Goal: Task Accomplishment & Management: Manage account settings

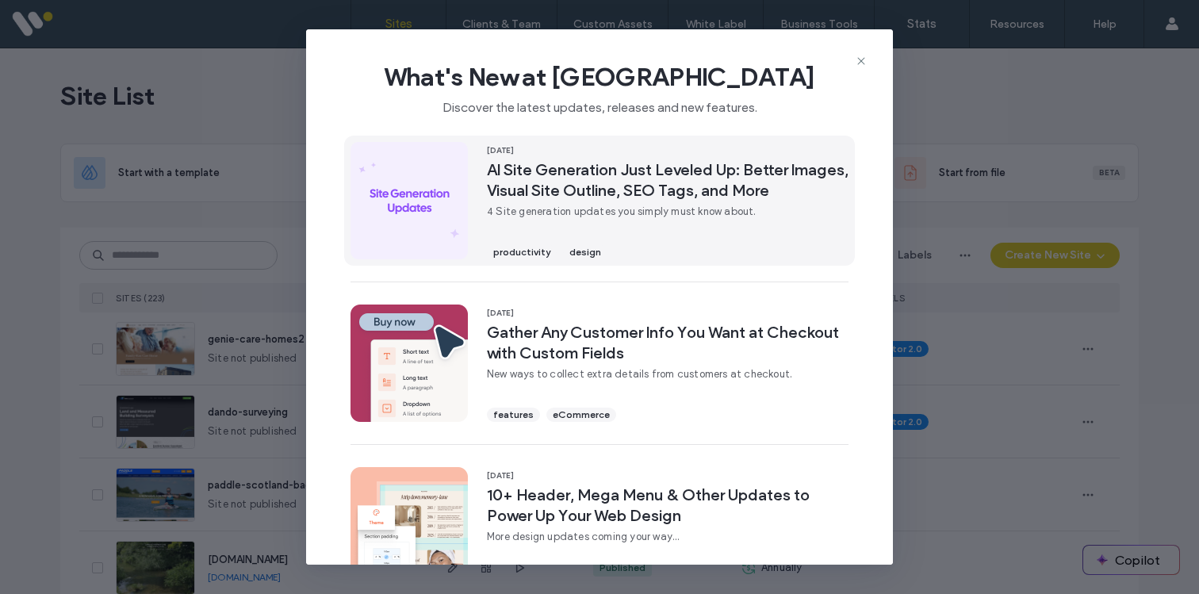
click at [670, 193] on span "AI Site Generation Just Leveled Up: Better Images, Visual Site Outline, SEO Tag…" at bounding box center [668, 179] width 362 height 41
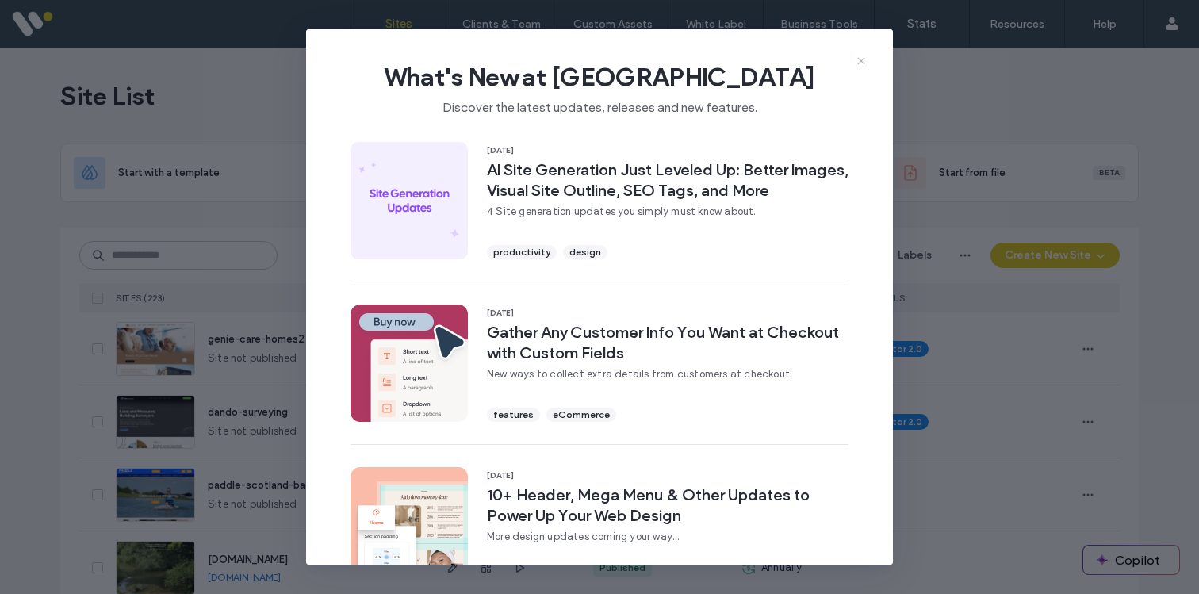
click at [860, 60] on use at bounding box center [861, 61] width 7 height 7
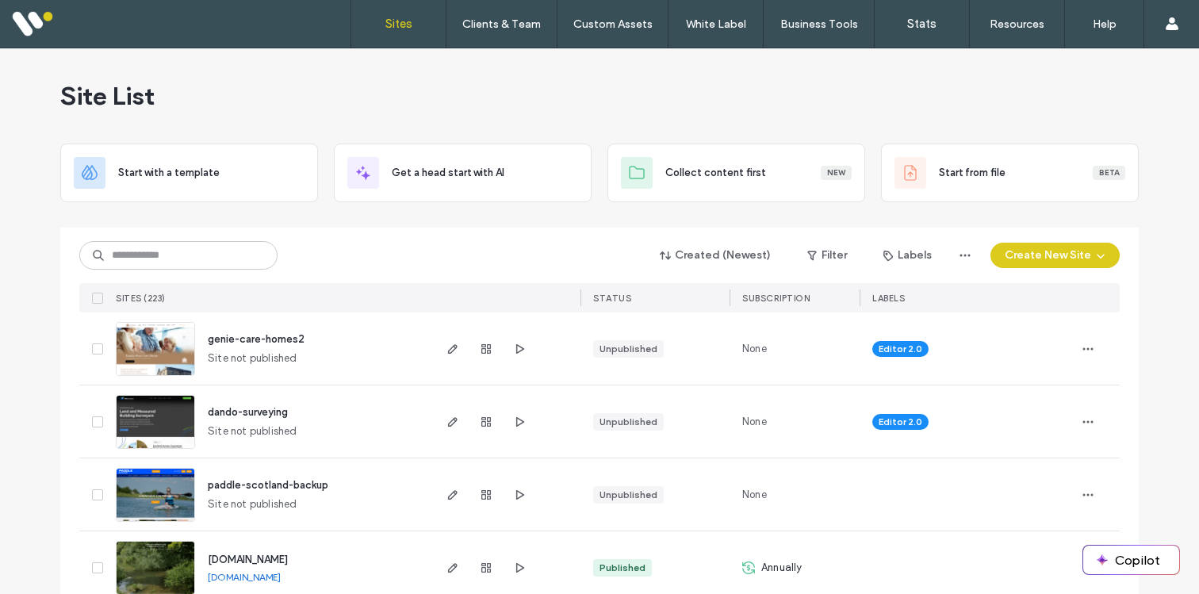
click at [239, 259] on input at bounding box center [178, 255] width 198 height 29
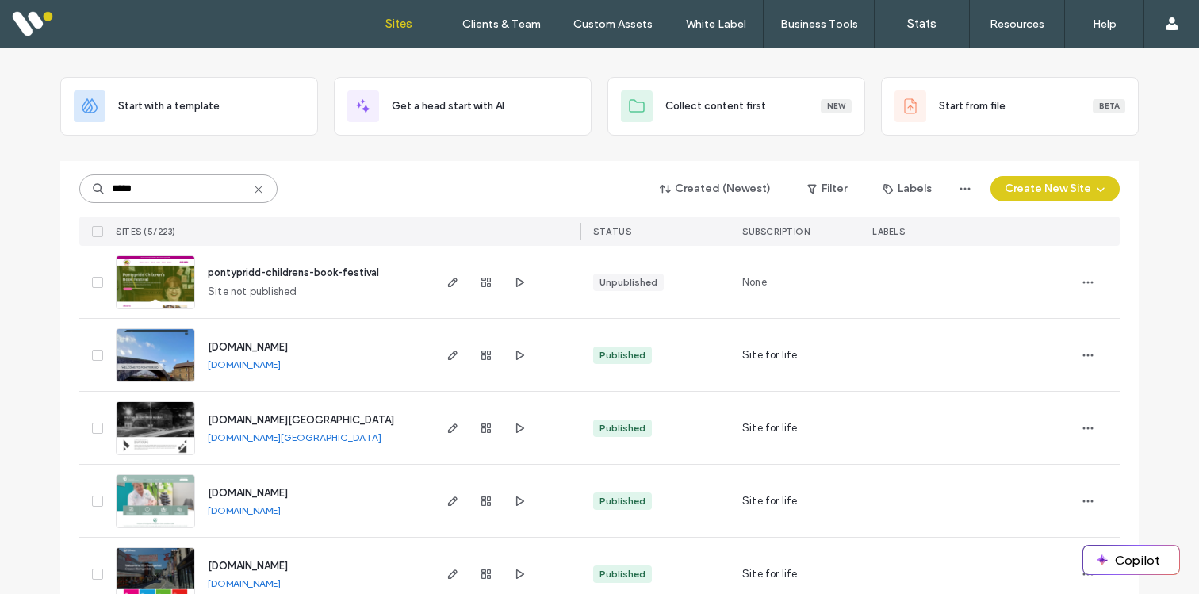
scroll to position [102, 0]
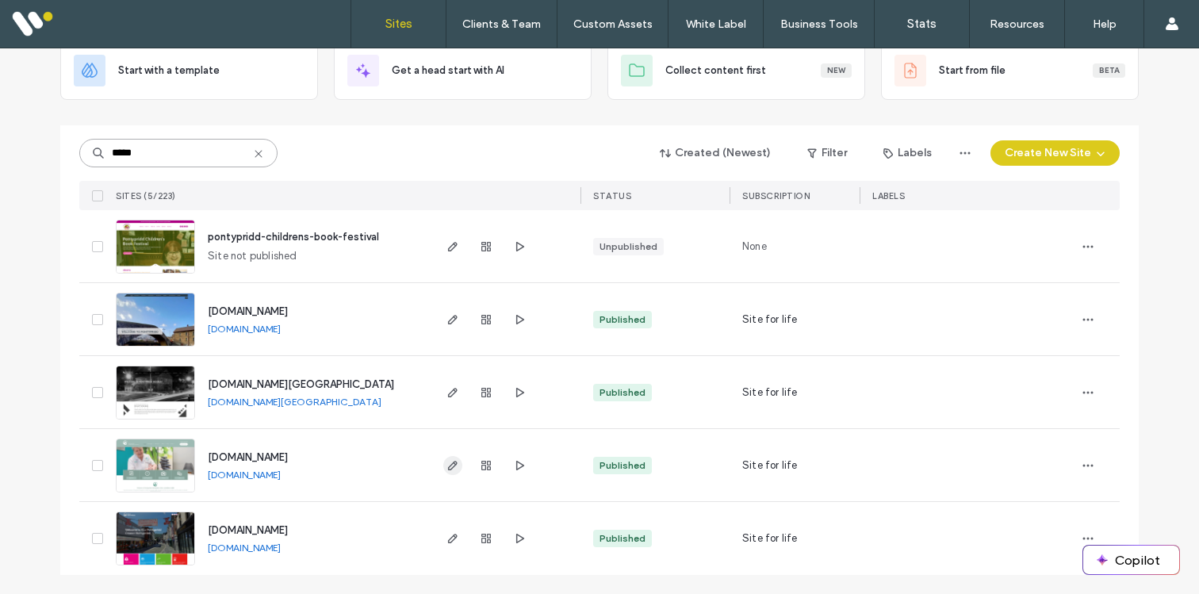
type input "*****"
click at [448, 465] on use "button" at bounding box center [453, 466] width 10 height 10
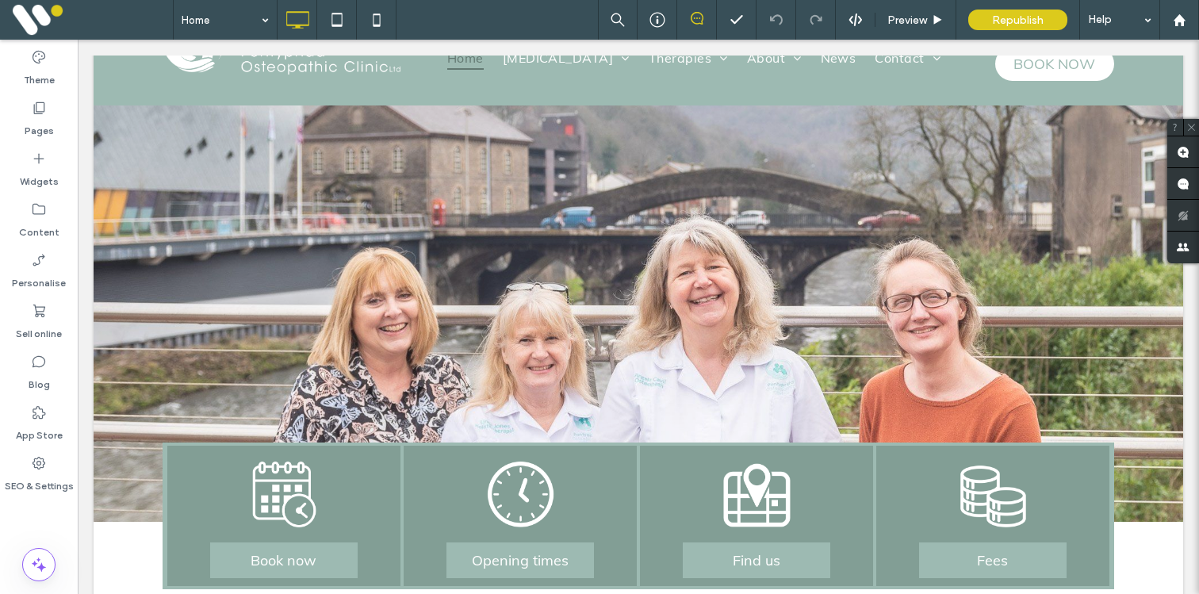
scroll to position [63, 0]
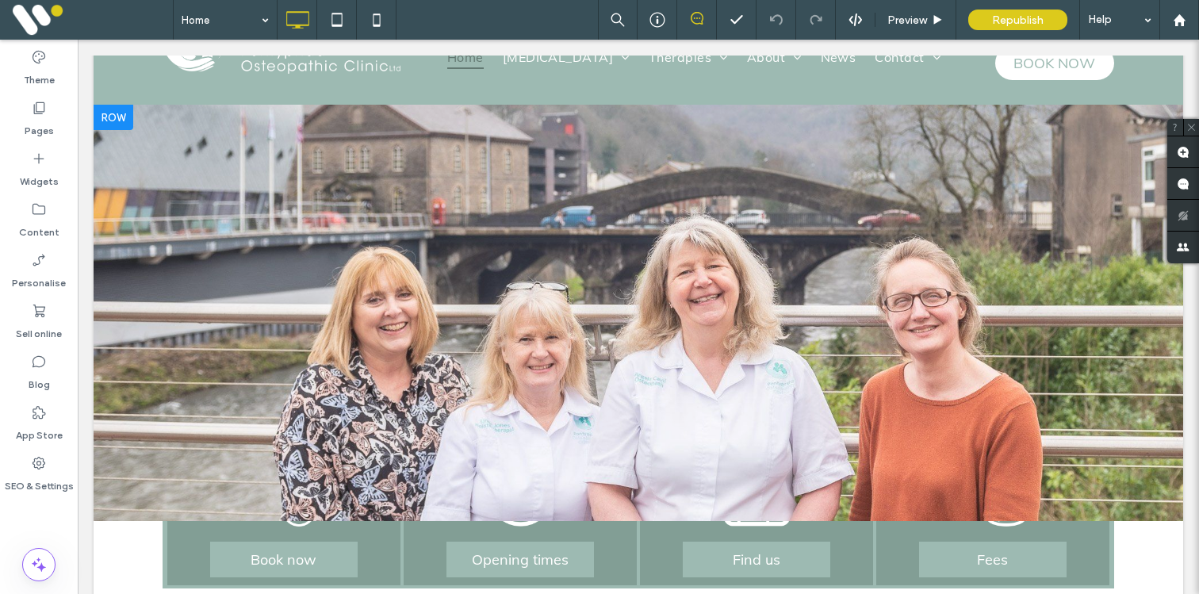
click at [253, 312] on div at bounding box center [639, 313] width 1090 height 416
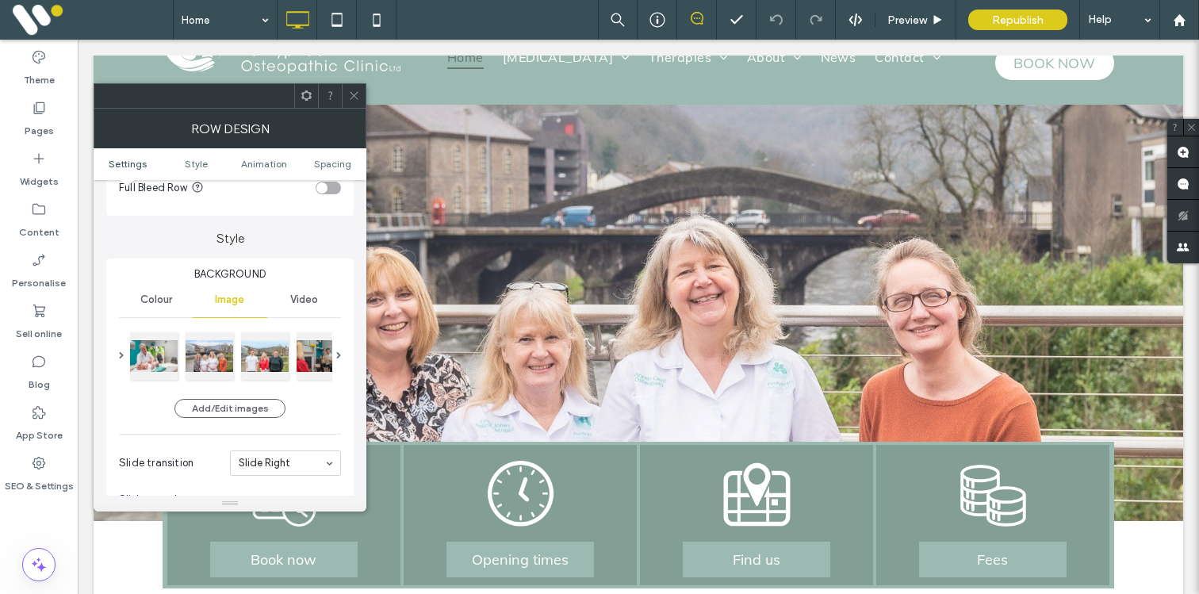
scroll to position [109, 0]
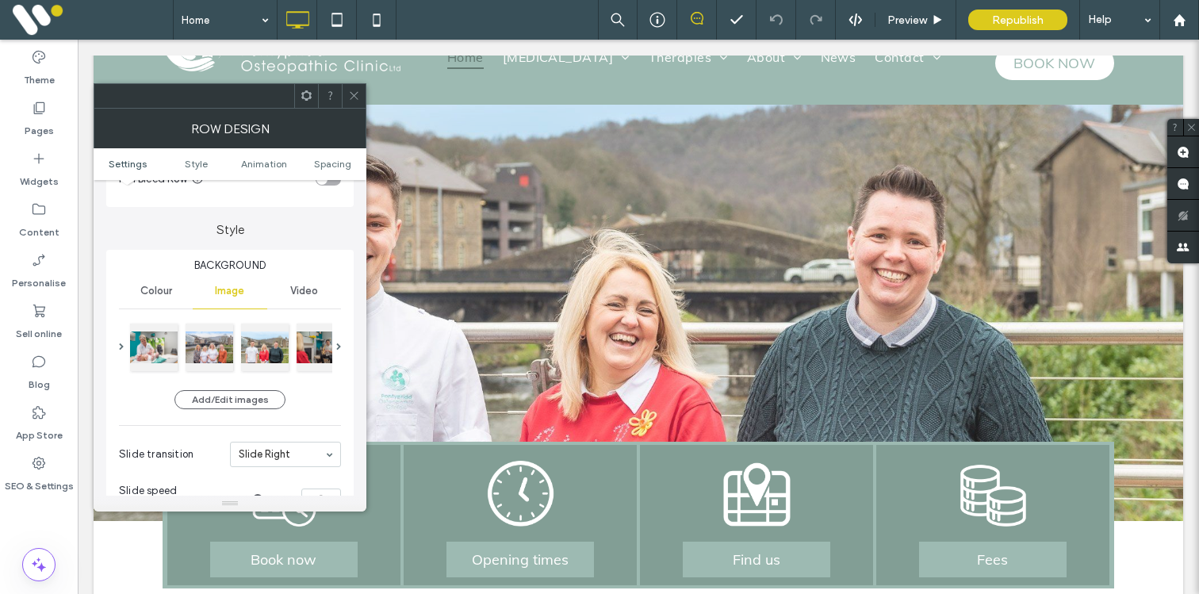
click at [355, 92] on icon at bounding box center [354, 96] width 12 height 12
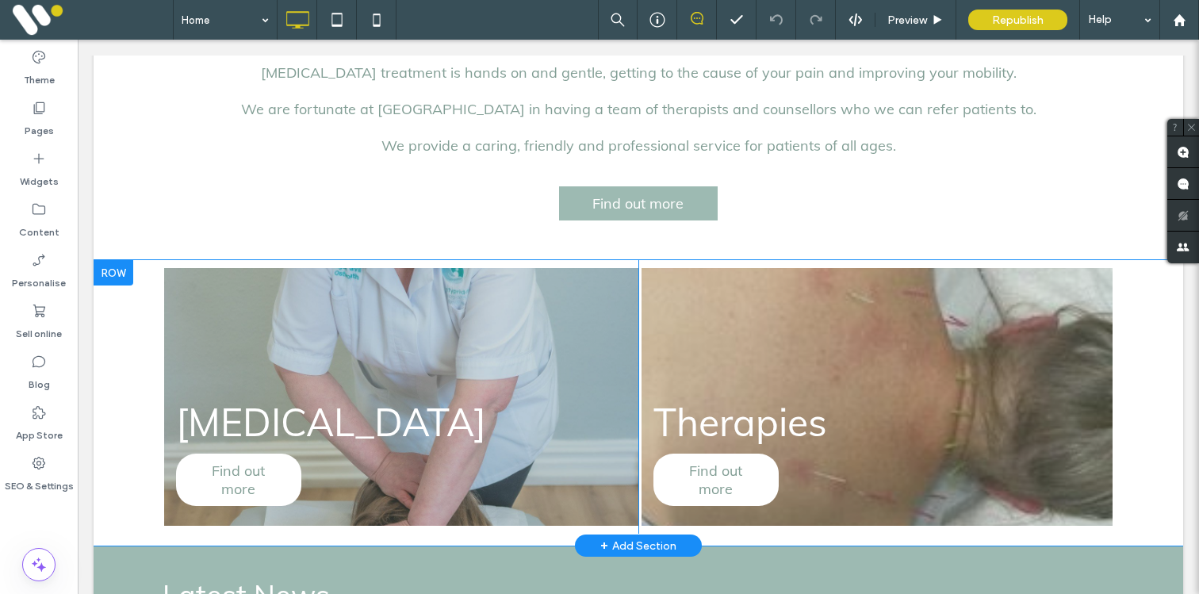
scroll to position [798, 0]
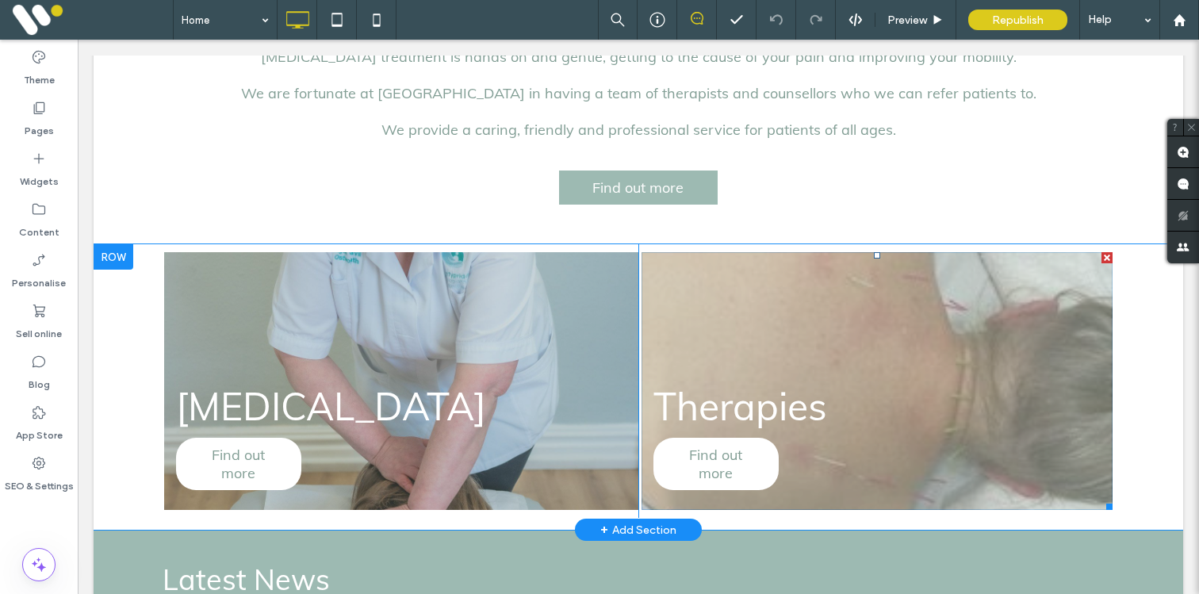
click at [782, 347] on link at bounding box center [877, 381] width 471 height 258
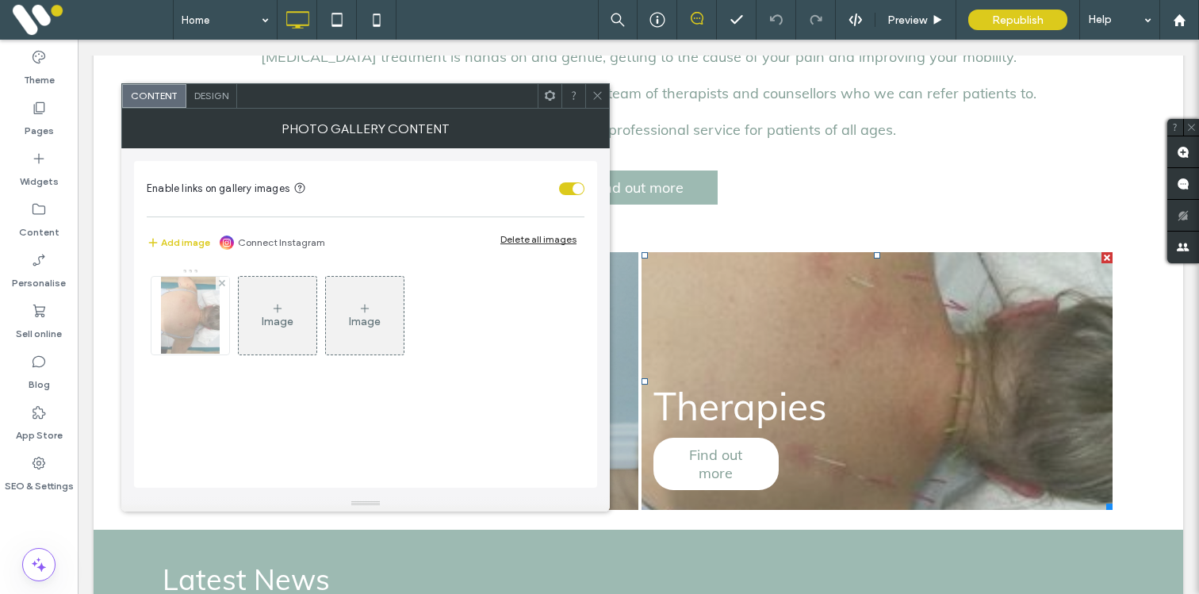
click at [222, 324] on div at bounding box center [191, 316] width 78 height 78
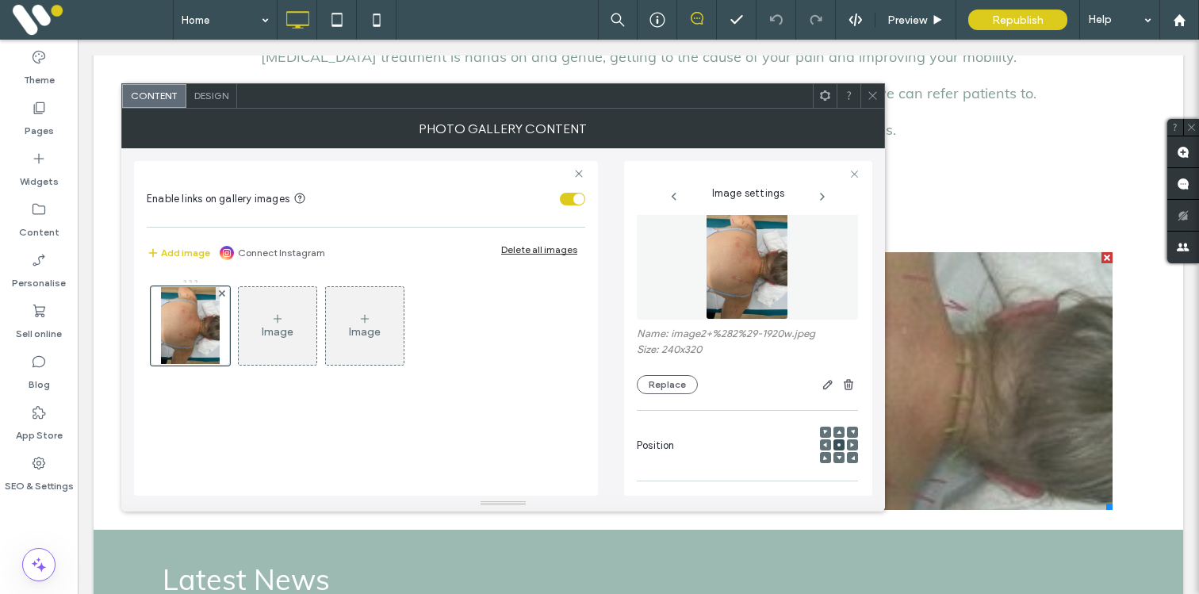
scroll to position [0, 0]
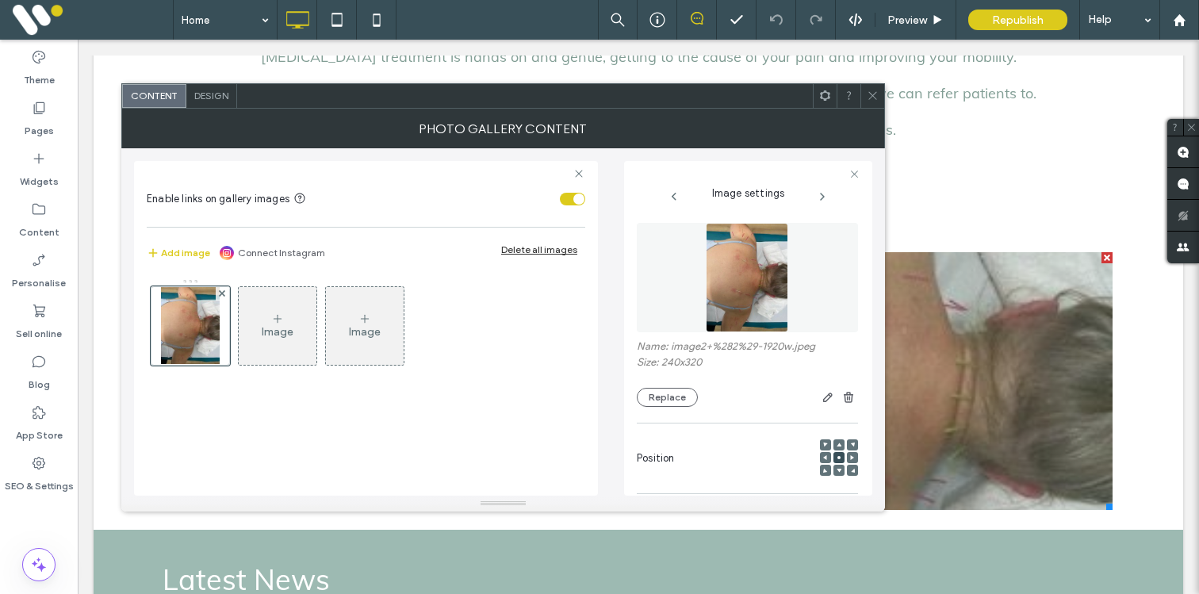
click at [870, 90] on icon at bounding box center [873, 96] width 12 height 12
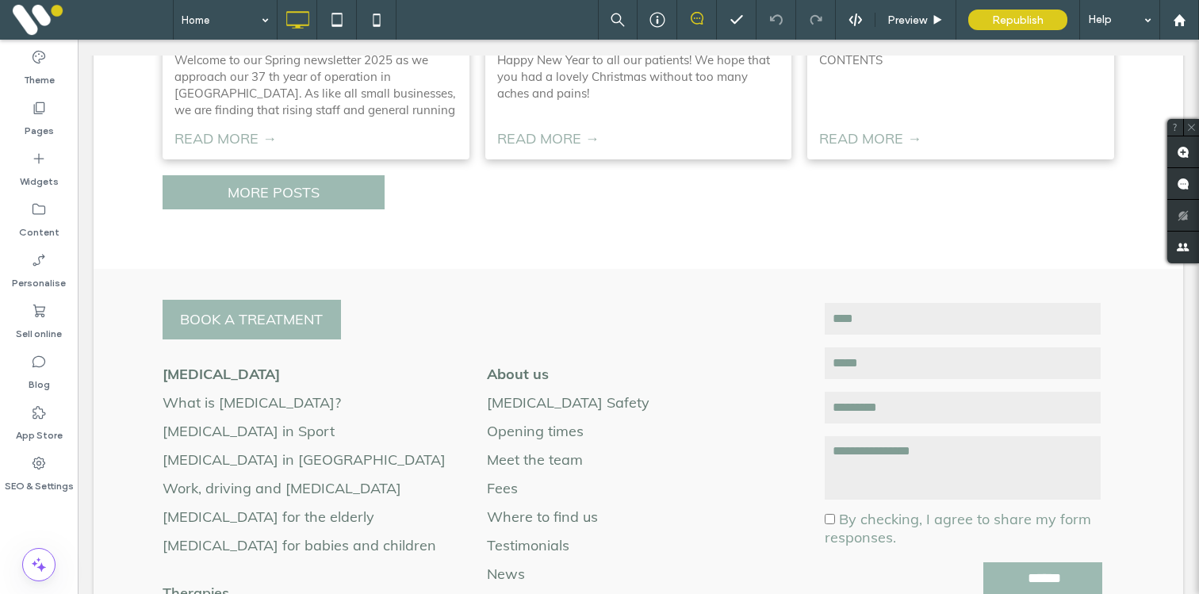
scroll to position [1644, 0]
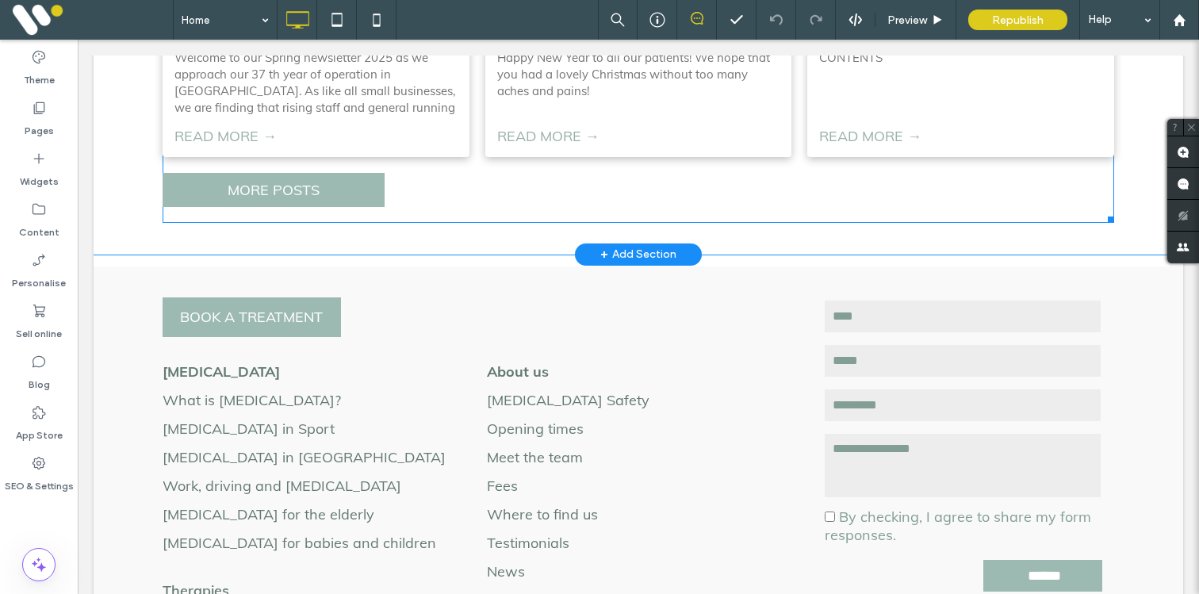
click at [459, 201] on div "Spring Newsletter 2025 By Pontypridd Osteopaths • March 3, 2025 READ MORE → Win…" at bounding box center [639, 25] width 952 height 396
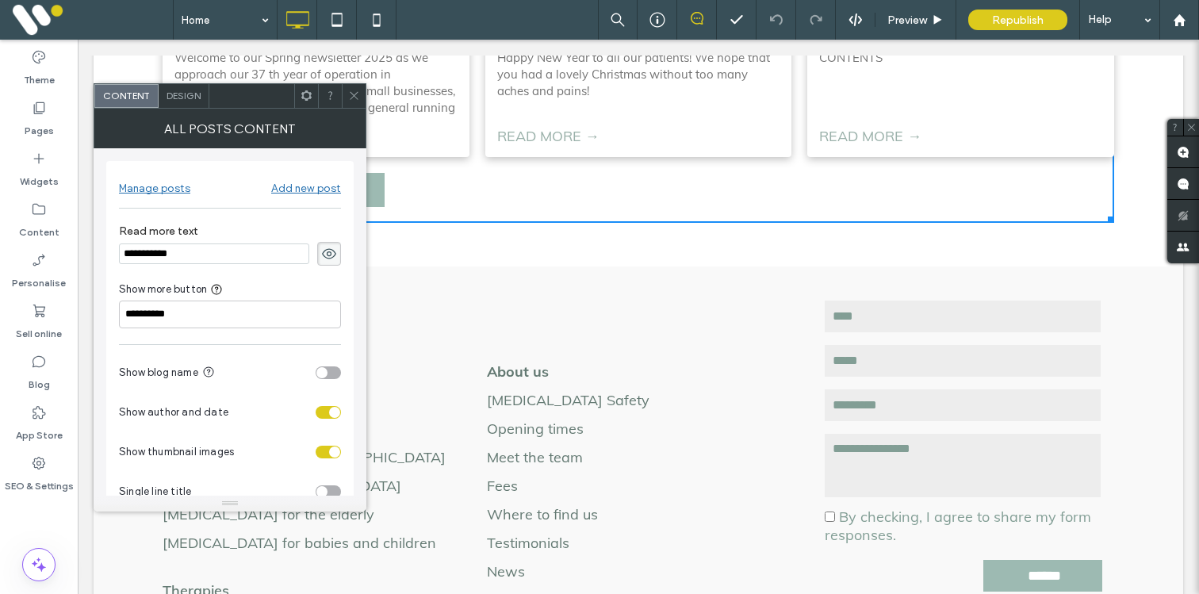
click at [184, 86] on div "Design" at bounding box center [184, 96] width 51 height 24
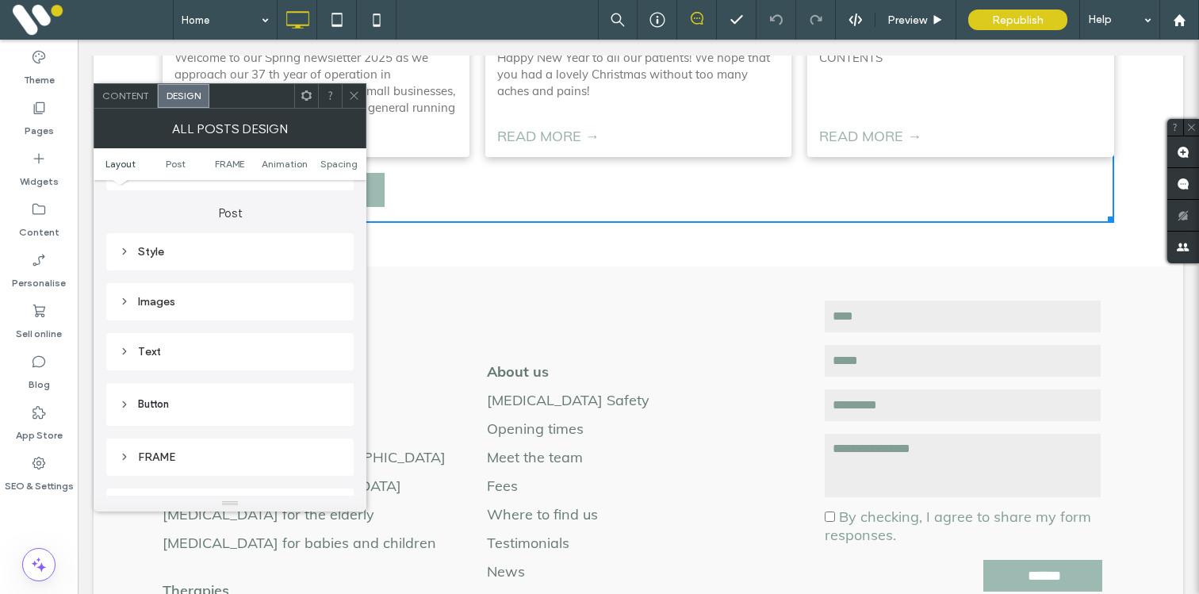
click at [202, 407] on header "Button" at bounding box center [229, 404] width 247 height 43
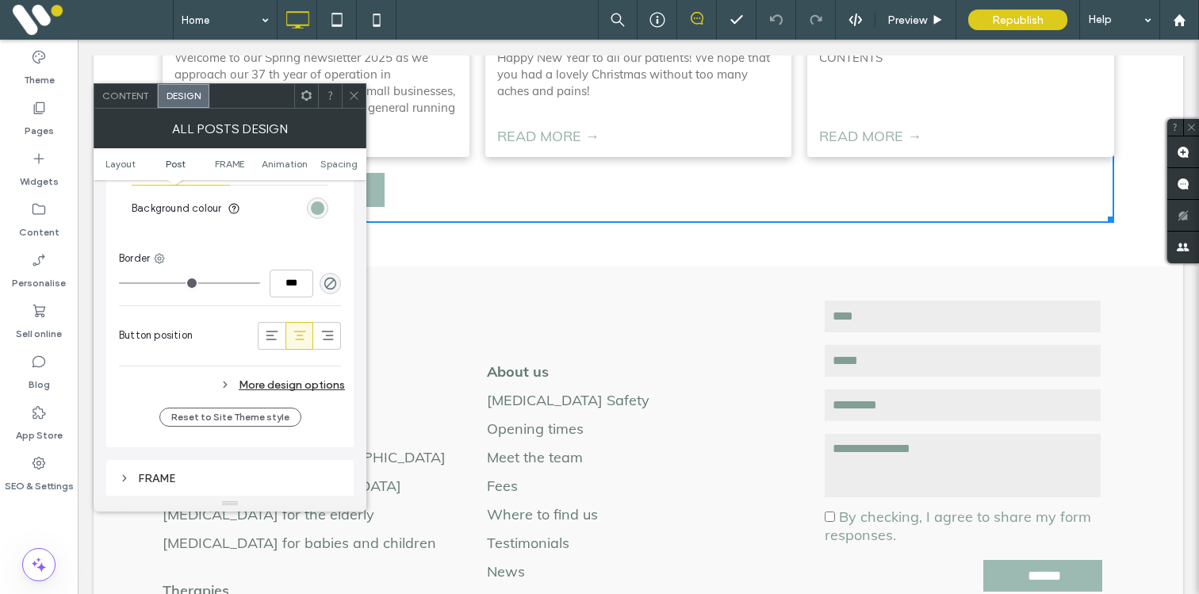
scroll to position [1043, 0]
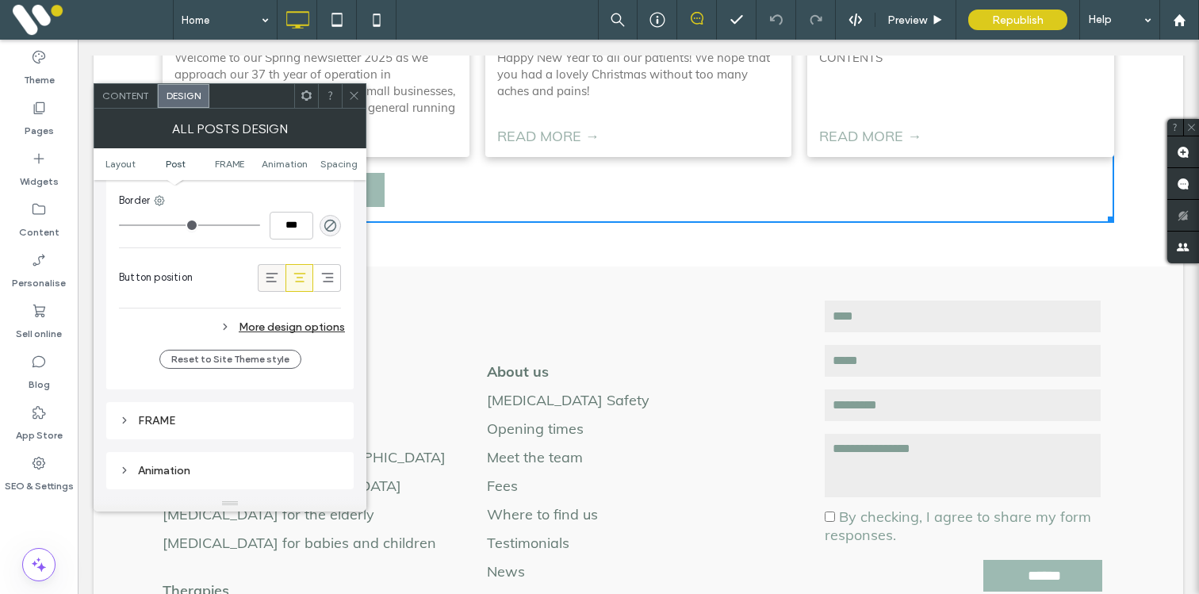
click at [273, 279] on icon at bounding box center [272, 278] width 16 height 16
click at [290, 279] on div at bounding box center [299, 278] width 26 height 26
click at [316, 280] on div at bounding box center [327, 278] width 26 height 26
click at [297, 280] on icon at bounding box center [300, 278] width 16 height 16
click at [122, 91] on span "Content" at bounding box center [125, 96] width 47 height 12
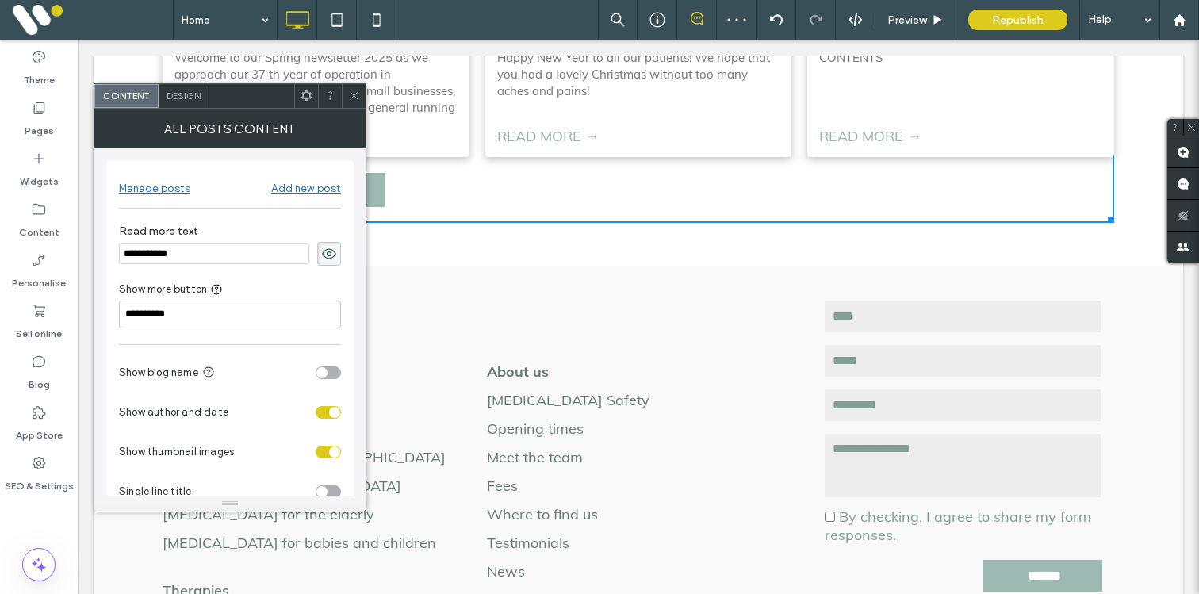
click at [352, 93] on icon at bounding box center [354, 96] width 12 height 12
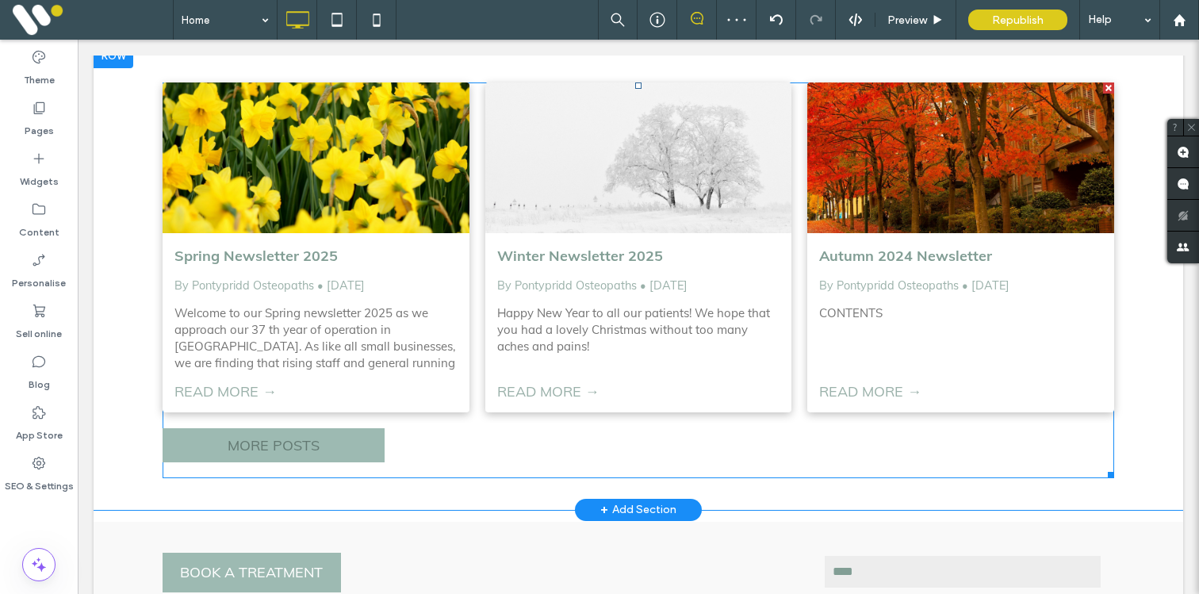
scroll to position [1372, 0]
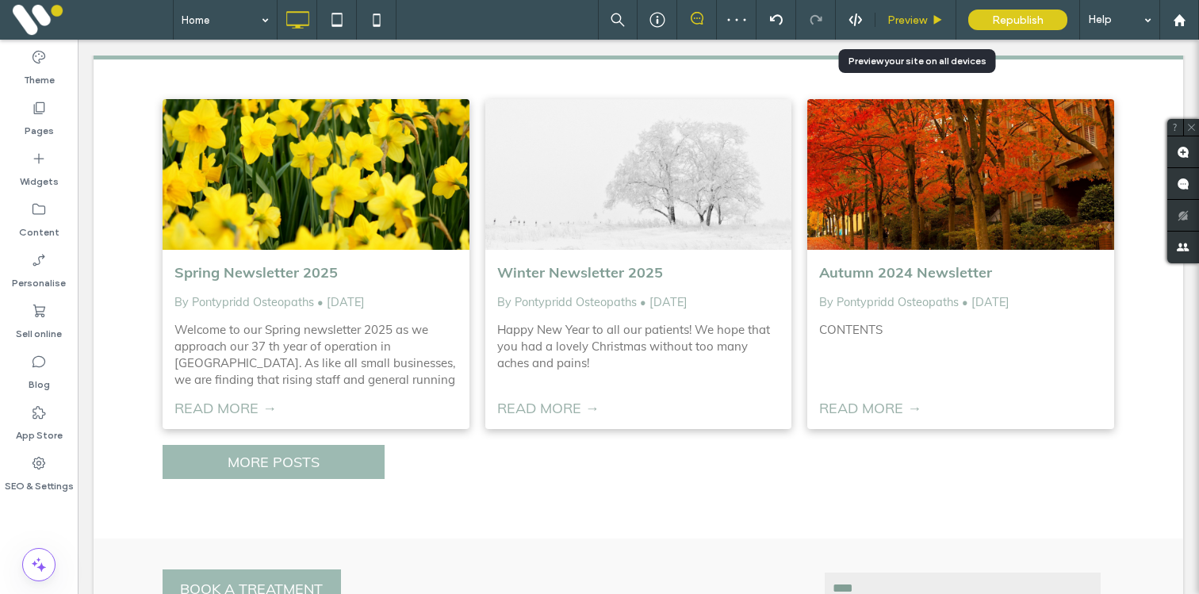
click at [915, 7] on div "Preview" at bounding box center [916, 20] width 81 height 40
click at [910, 10] on div "Preview" at bounding box center [916, 20] width 81 height 40
click at [903, 21] on span "Preview" at bounding box center [908, 19] width 40 height 13
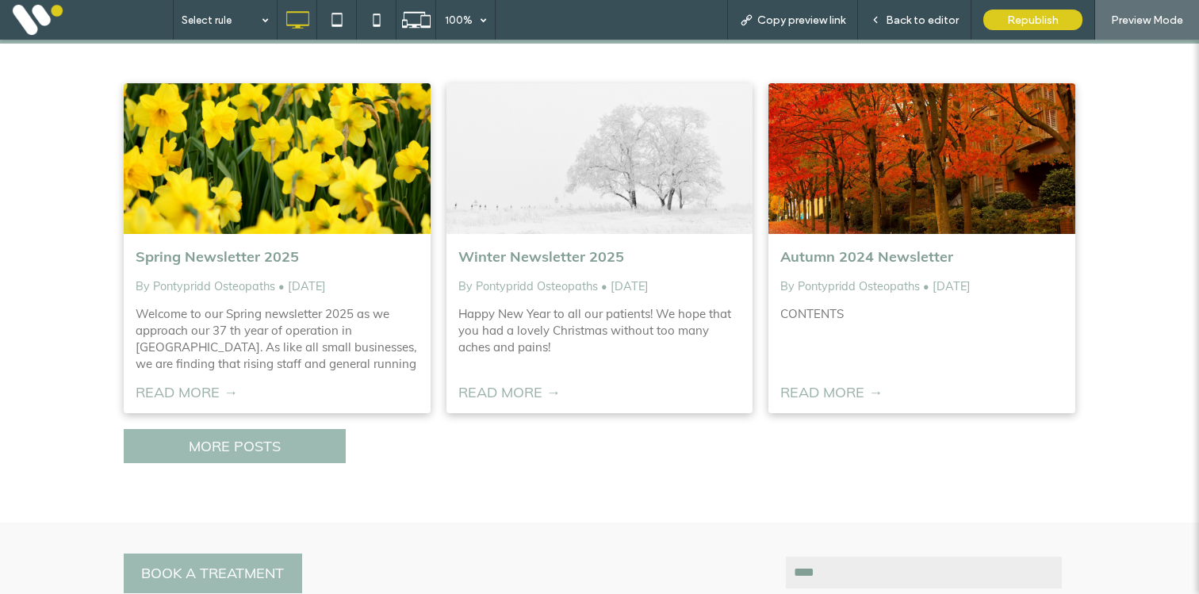
click at [903, 21] on span "Back to editor" at bounding box center [922, 19] width 73 height 13
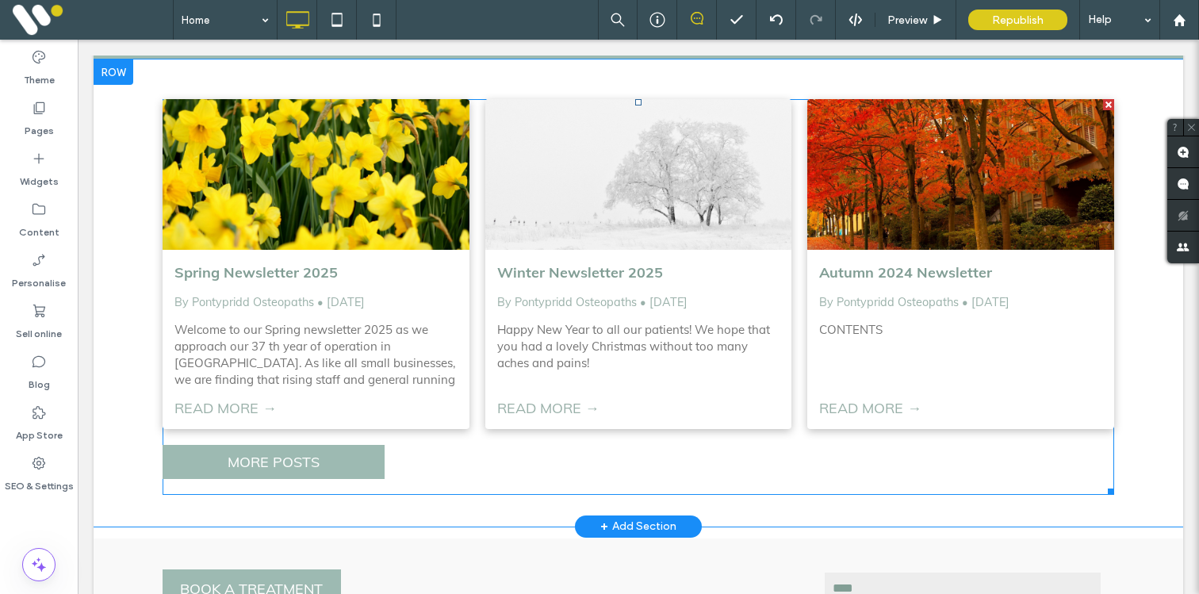
click at [478, 287] on div "Spring Newsletter 2025 By Pontypridd Osteopaths • March 3, 2025 READ MORE → Win…" at bounding box center [639, 264] width 952 height 330
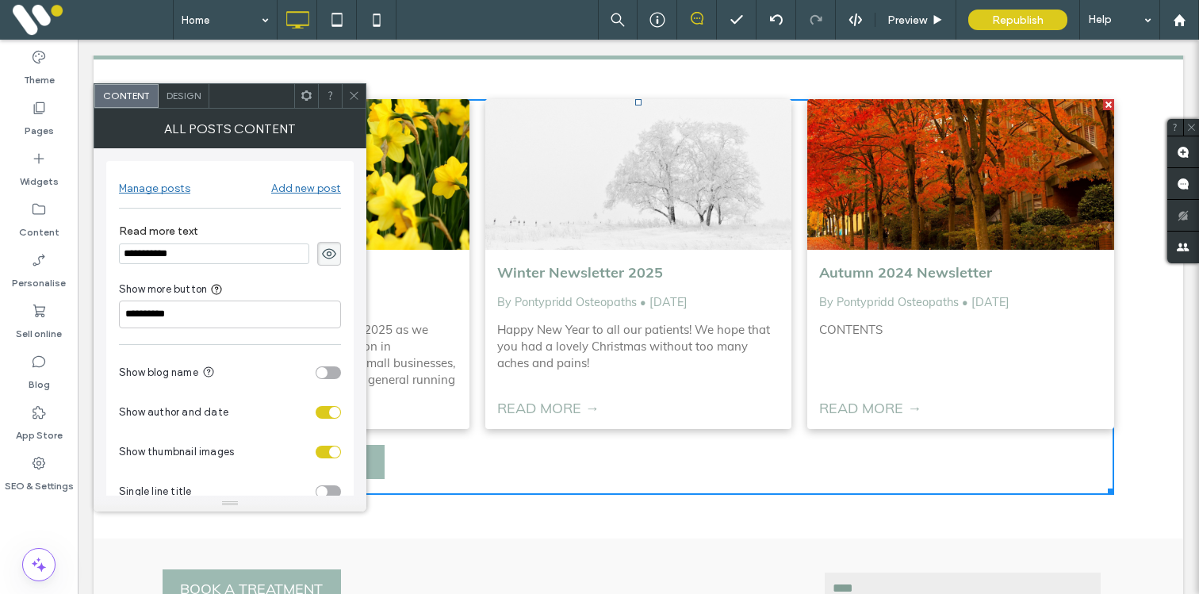
click at [189, 100] on span "Design" at bounding box center [184, 96] width 34 height 12
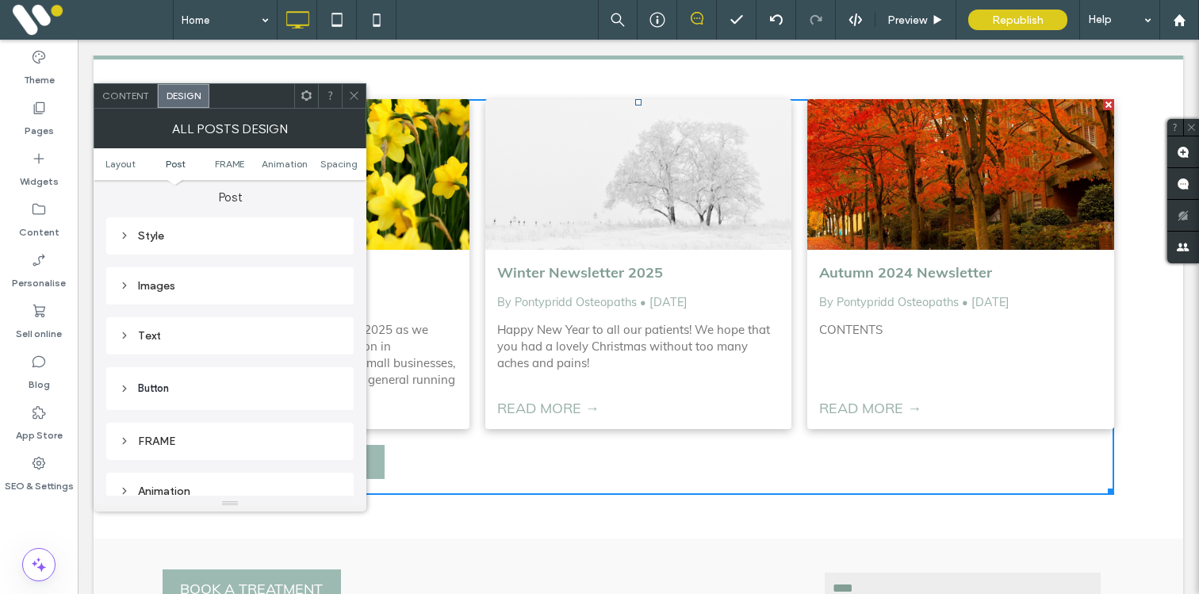
click at [171, 389] on header "Button" at bounding box center [229, 388] width 247 height 43
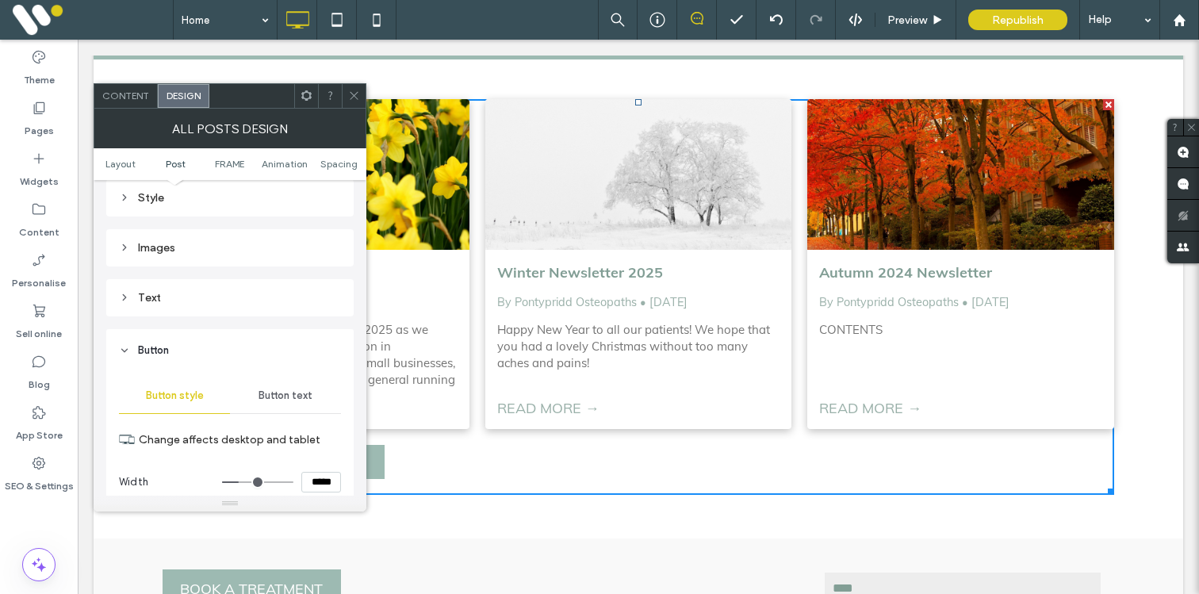
scroll to position [554, 0]
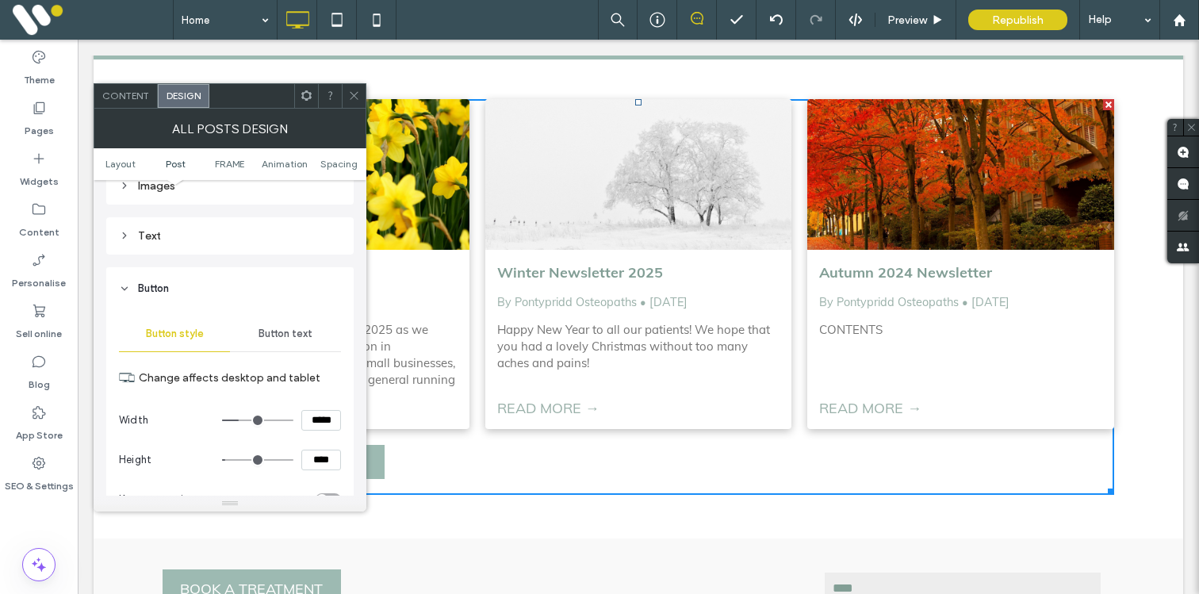
click at [319, 418] on input "*****" at bounding box center [321, 420] width 40 height 21
type input "*****"
type input "***"
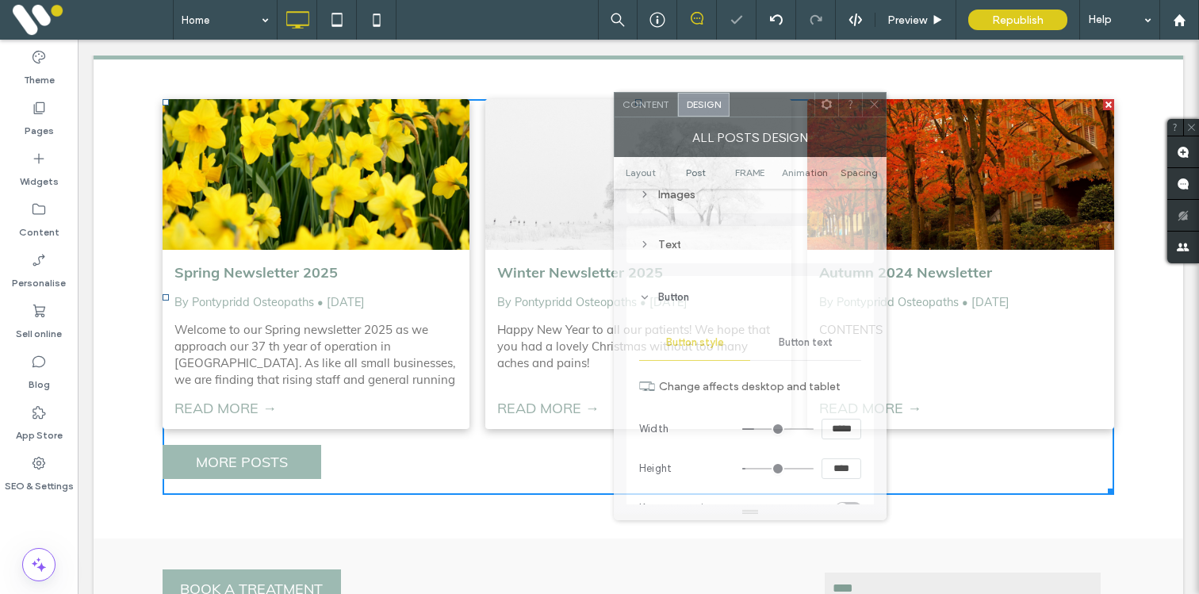
drag, startPoint x: 274, startPoint y: 90, endPoint x: 807, endPoint y: 98, distance: 533.1
click at [807, 98] on div at bounding box center [772, 105] width 85 height 24
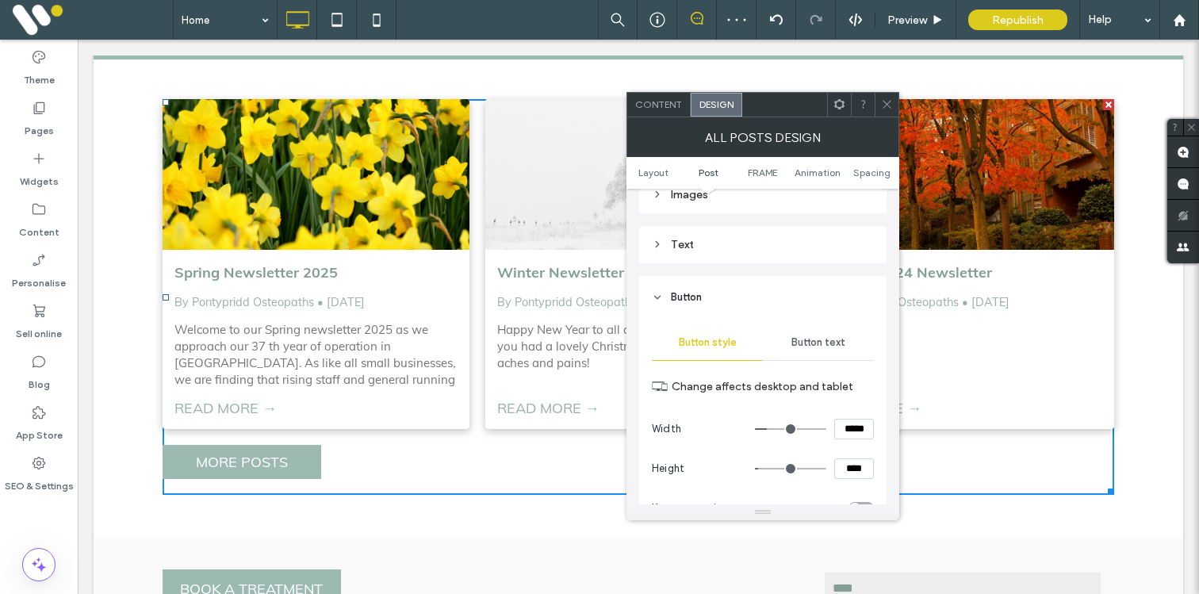
click at [846, 433] on input "*****" at bounding box center [855, 429] width 40 height 21
type input "*****"
type input "***"
click at [888, 94] on span at bounding box center [887, 105] width 12 height 24
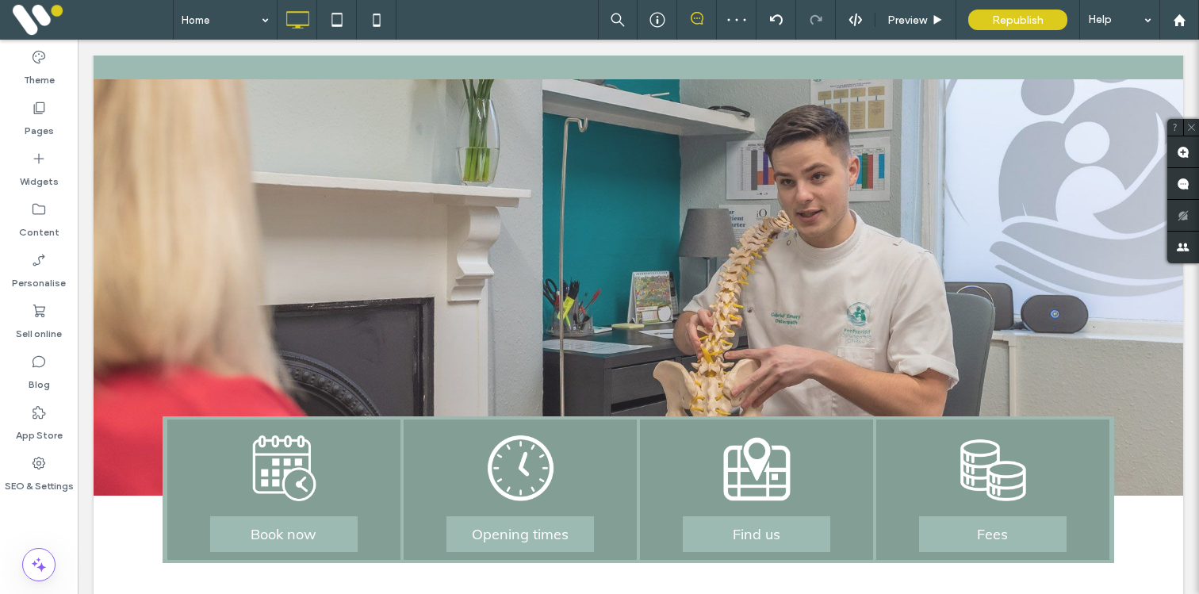
scroll to position [0, 0]
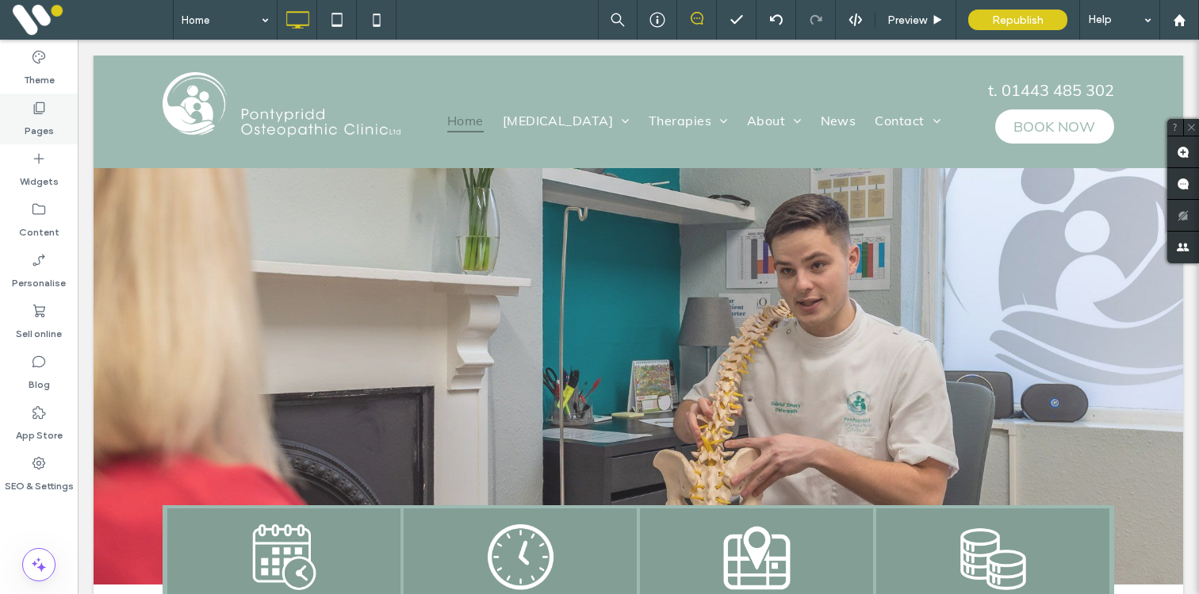
click at [37, 125] on label "Pages" at bounding box center [39, 127] width 29 height 22
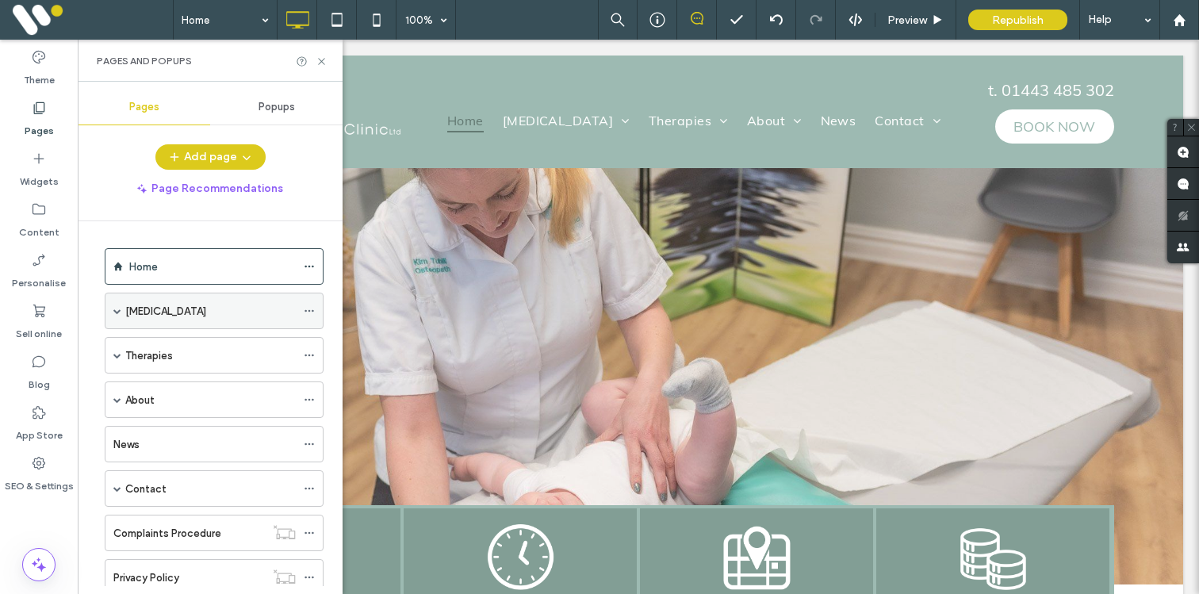
click at [120, 309] on span at bounding box center [117, 311] width 8 height 8
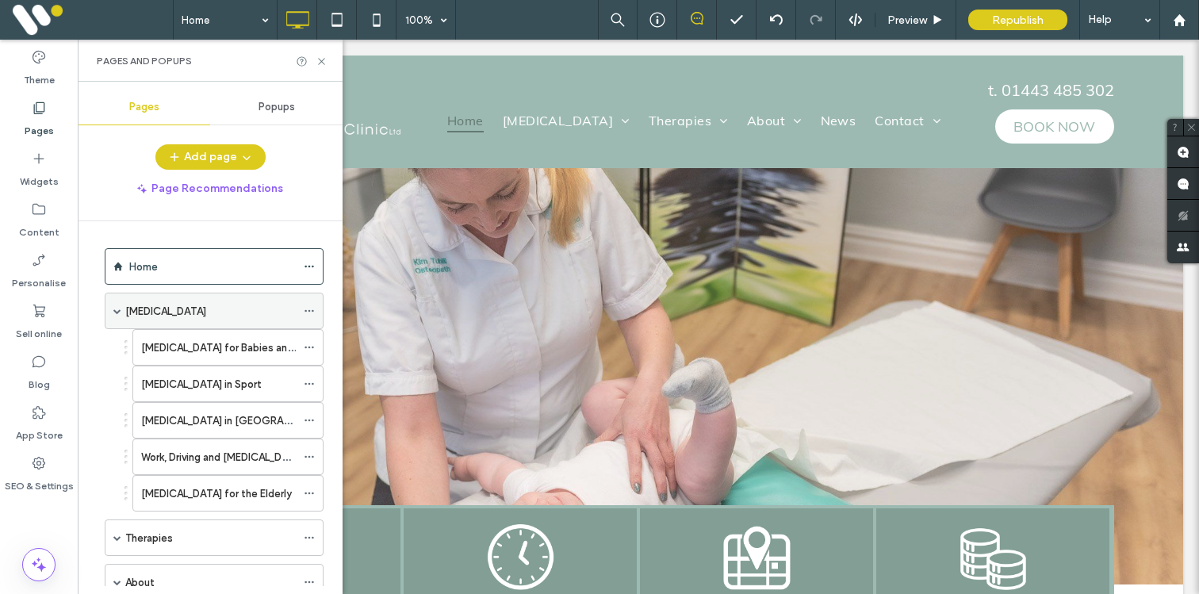
click at [119, 309] on span at bounding box center [117, 311] width 8 height 8
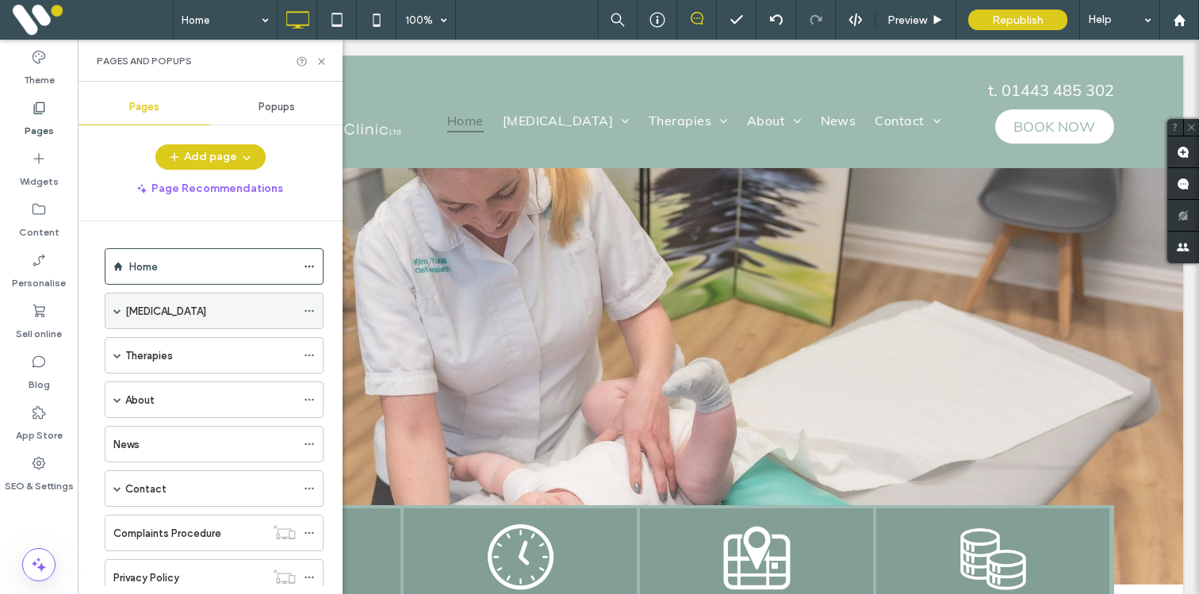
click at [119, 309] on span at bounding box center [117, 311] width 8 height 8
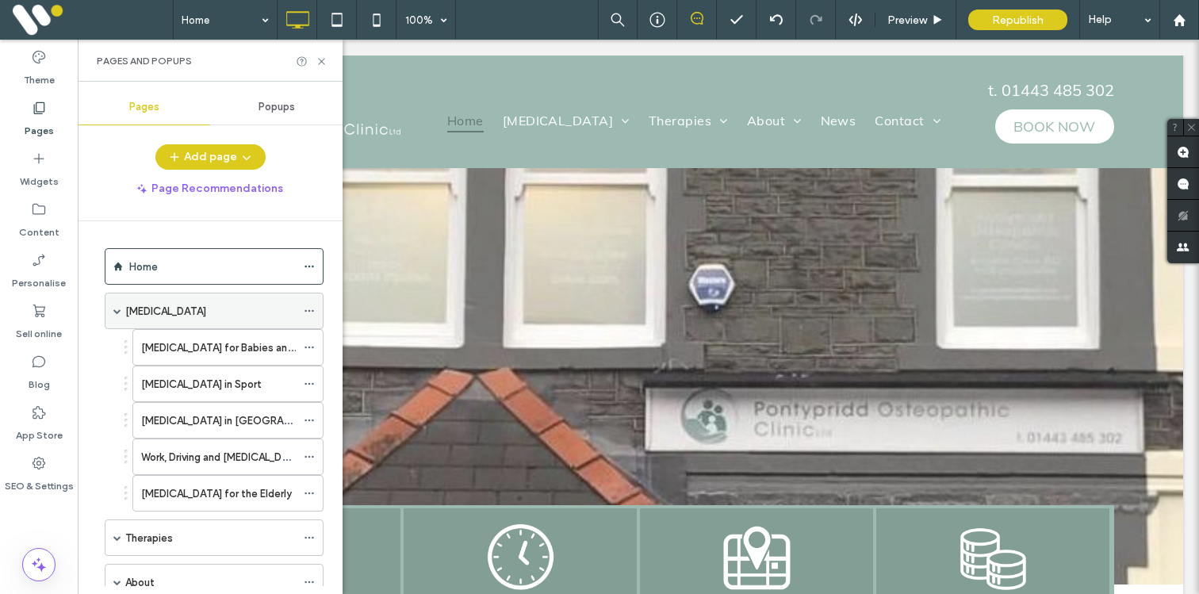
click at [119, 309] on span at bounding box center [117, 311] width 8 height 8
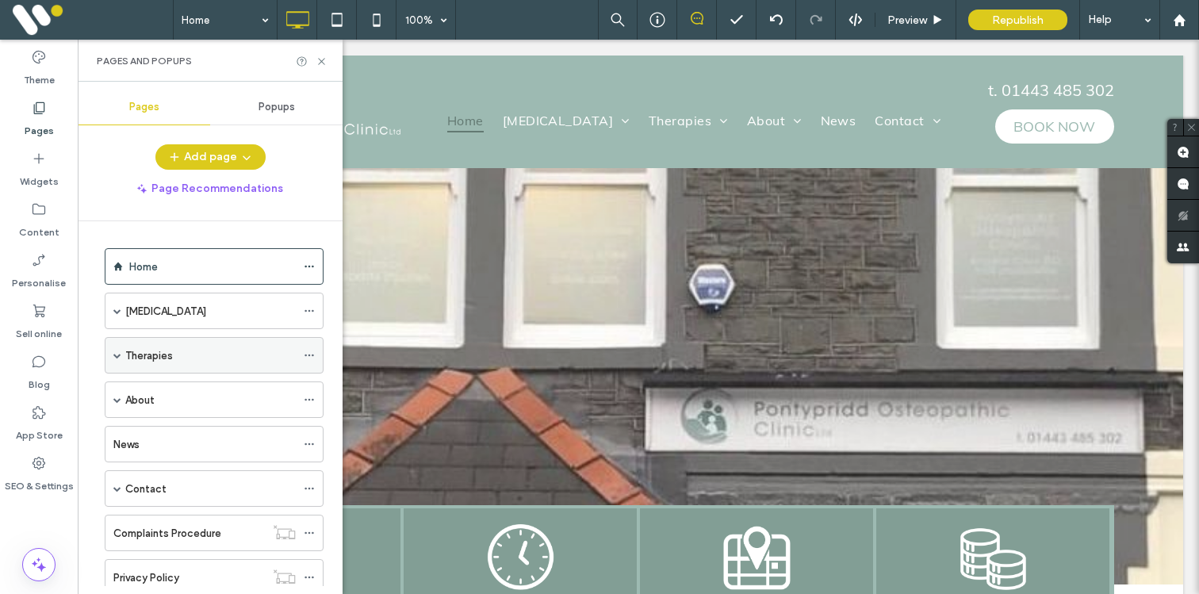
click at [120, 356] on span at bounding box center [117, 355] width 8 height 8
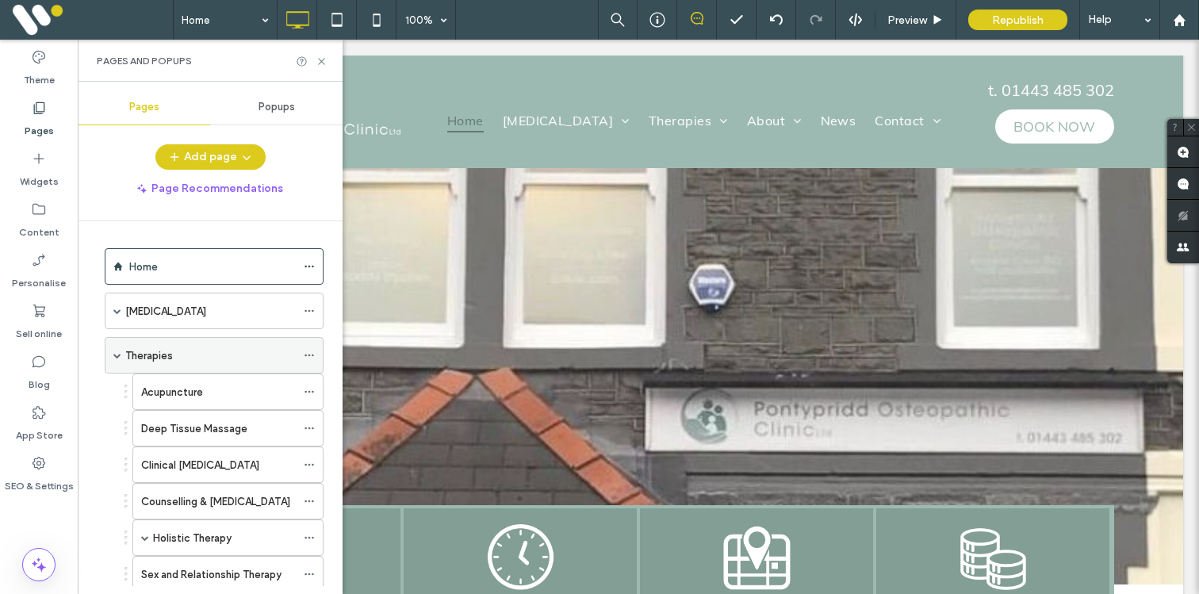
click at [120, 356] on span at bounding box center [117, 355] width 8 height 8
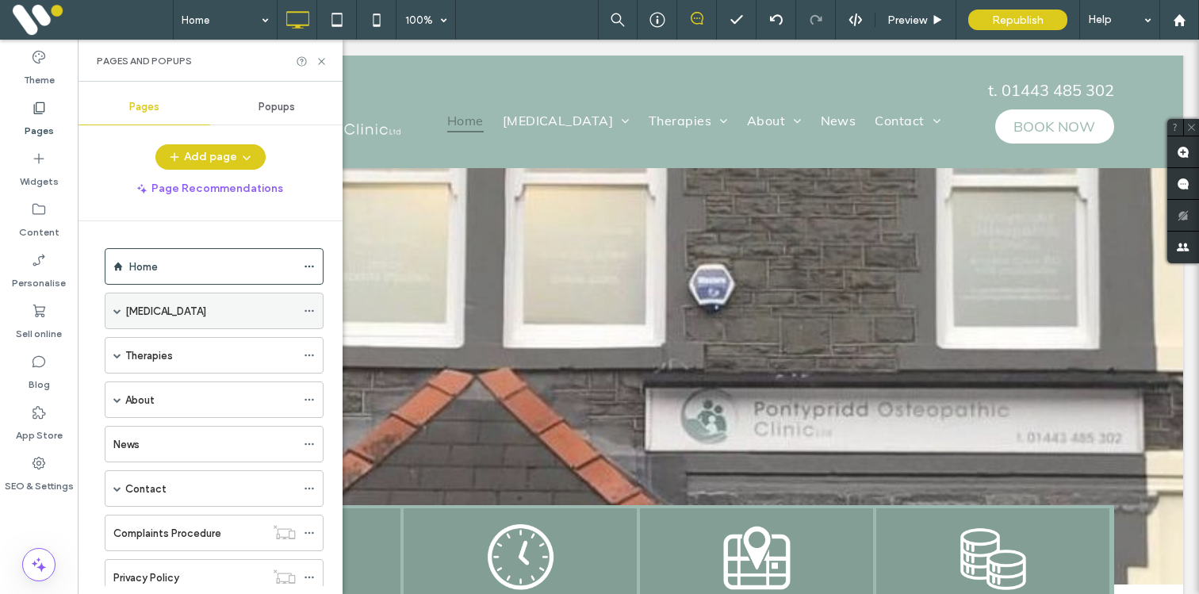
click at [120, 314] on span at bounding box center [117, 311] width 8 height 8
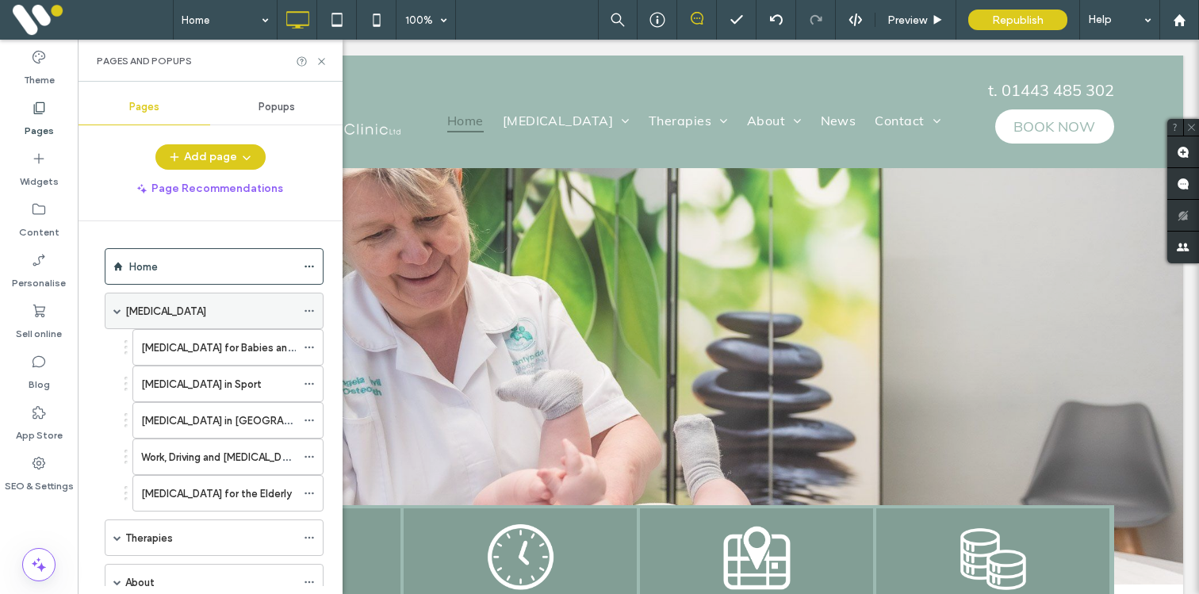
click at [119, 313] on span at bounding box center [117, 311] width 8 height 8
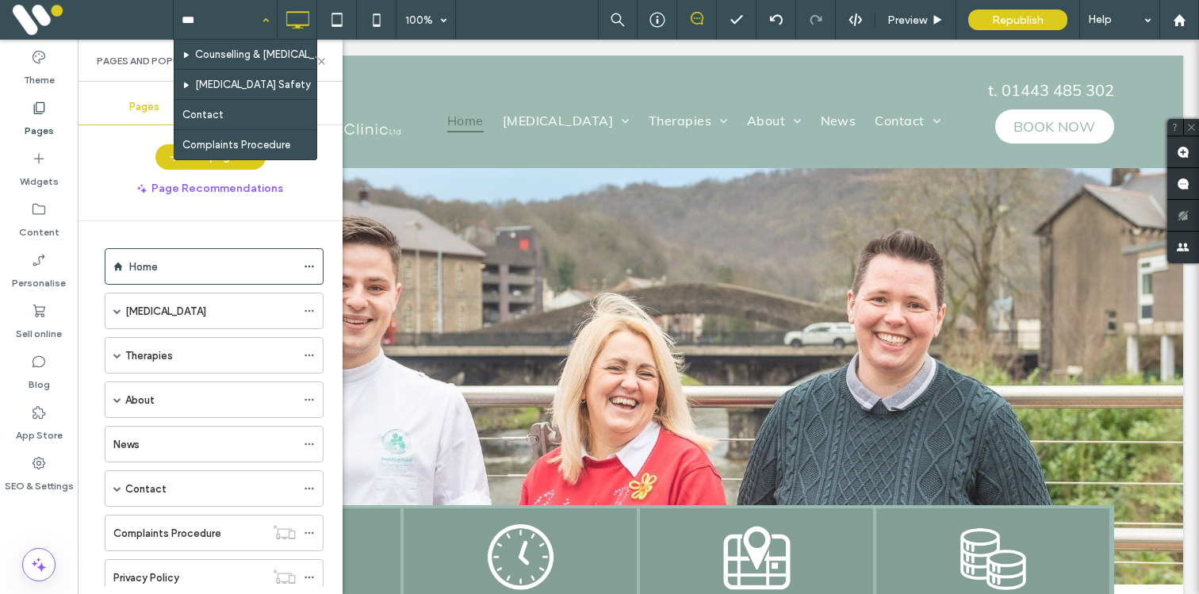
type input "****"
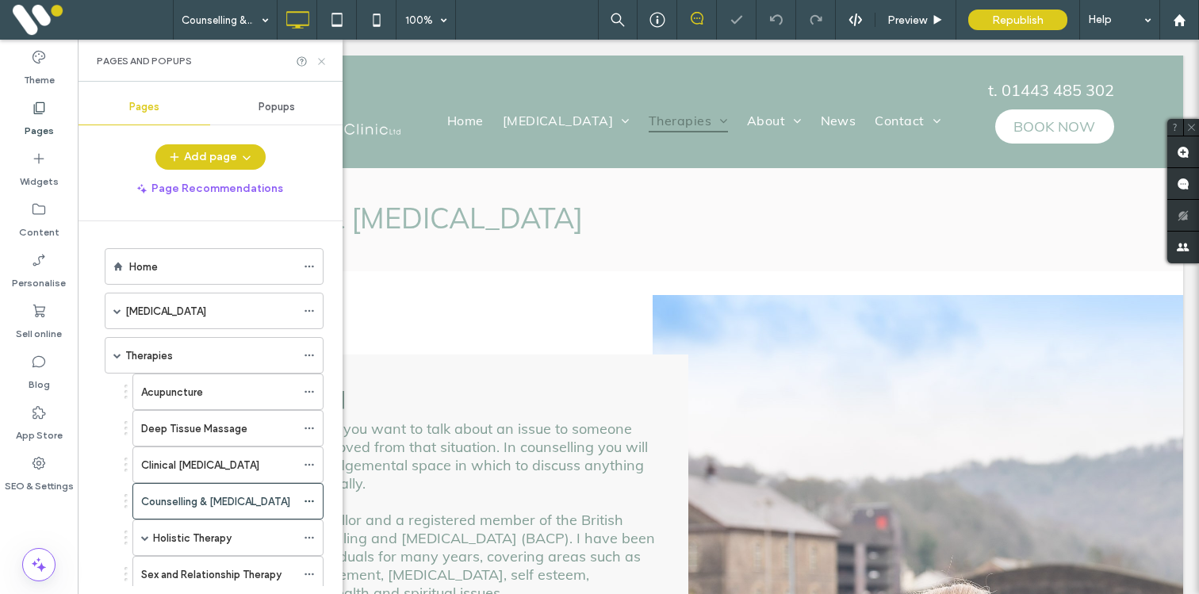
click at [322, 59] on icon at bounding box center [322, 62] width 12 height 12
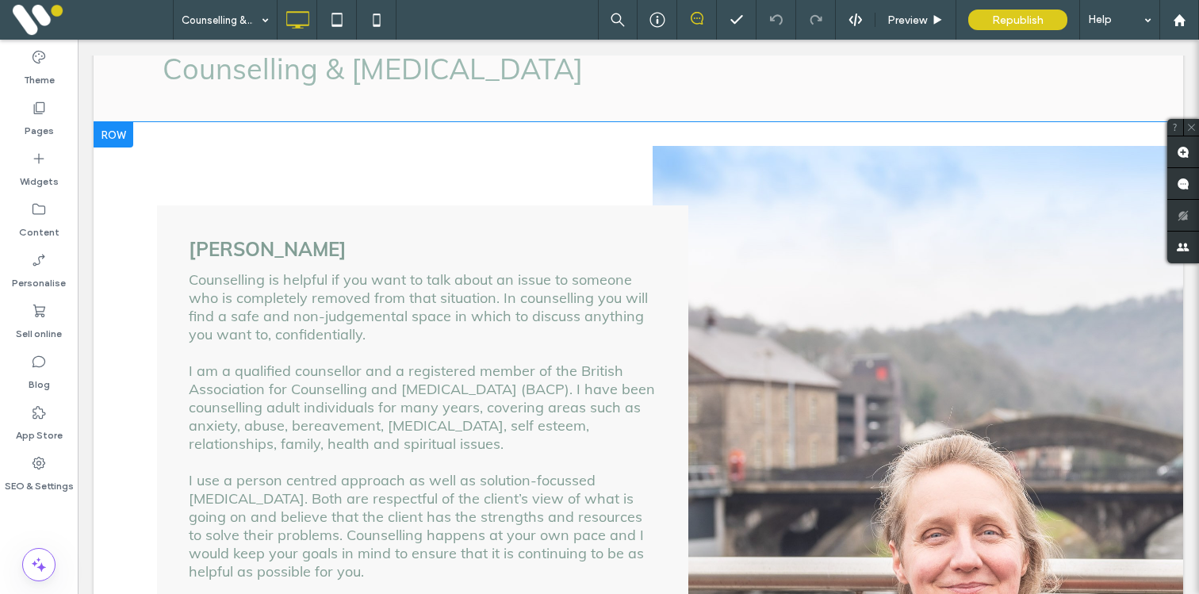
scroll to position [144, 0]
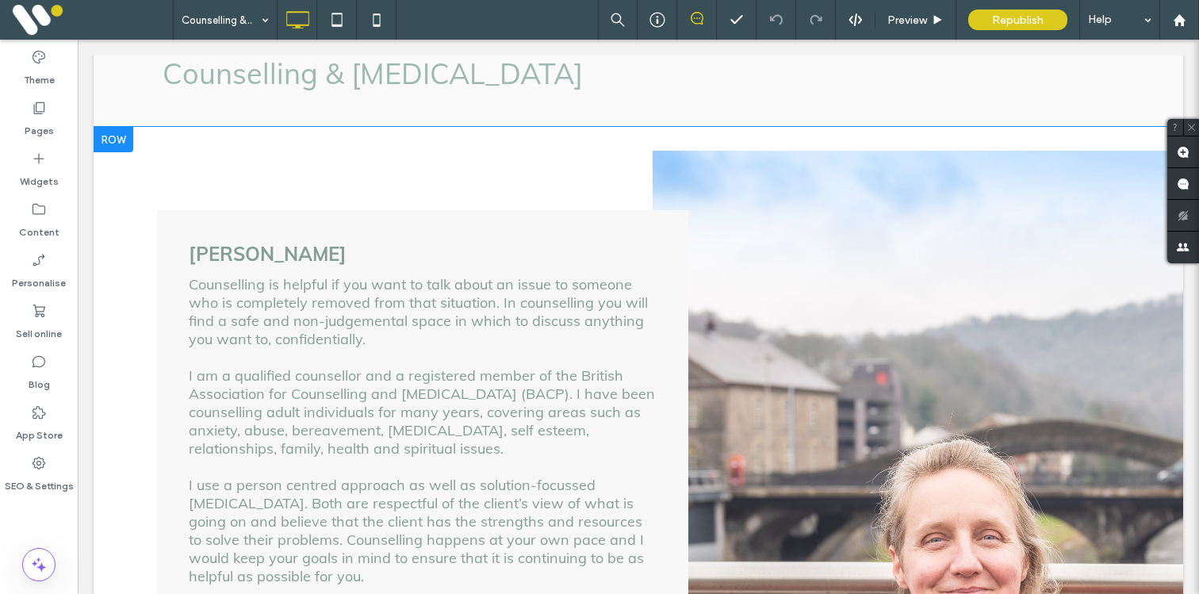
click at [125, 138] on div at bounding box center [114, 139] width 40 height 25
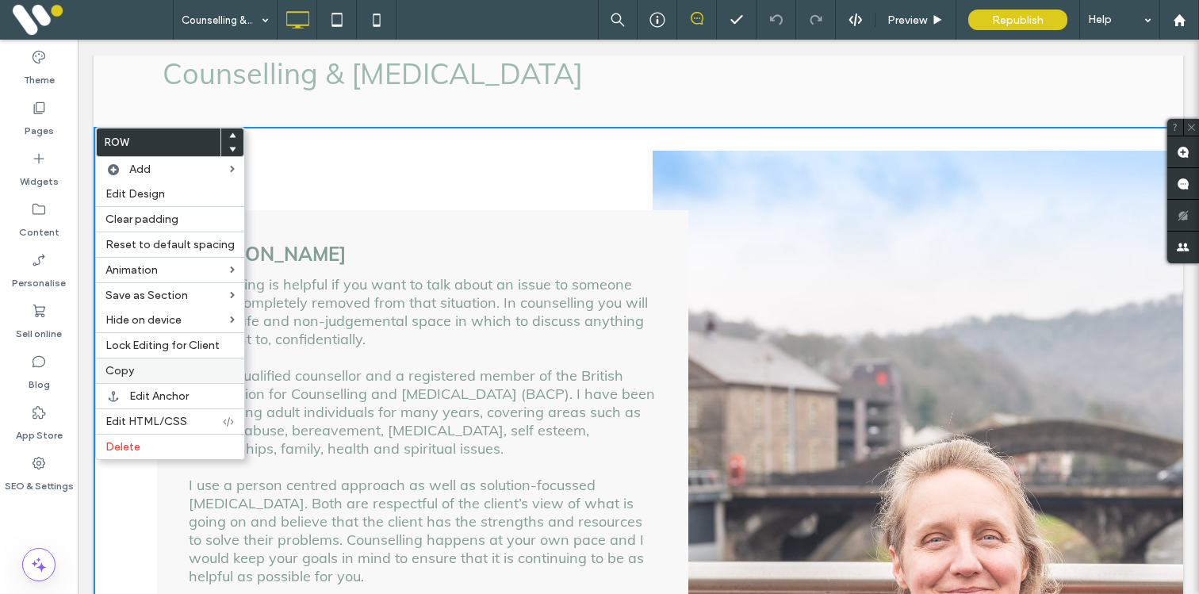
click at [122, 370] on span "Copy" at bounding box center [120, 370] width 29 height 13
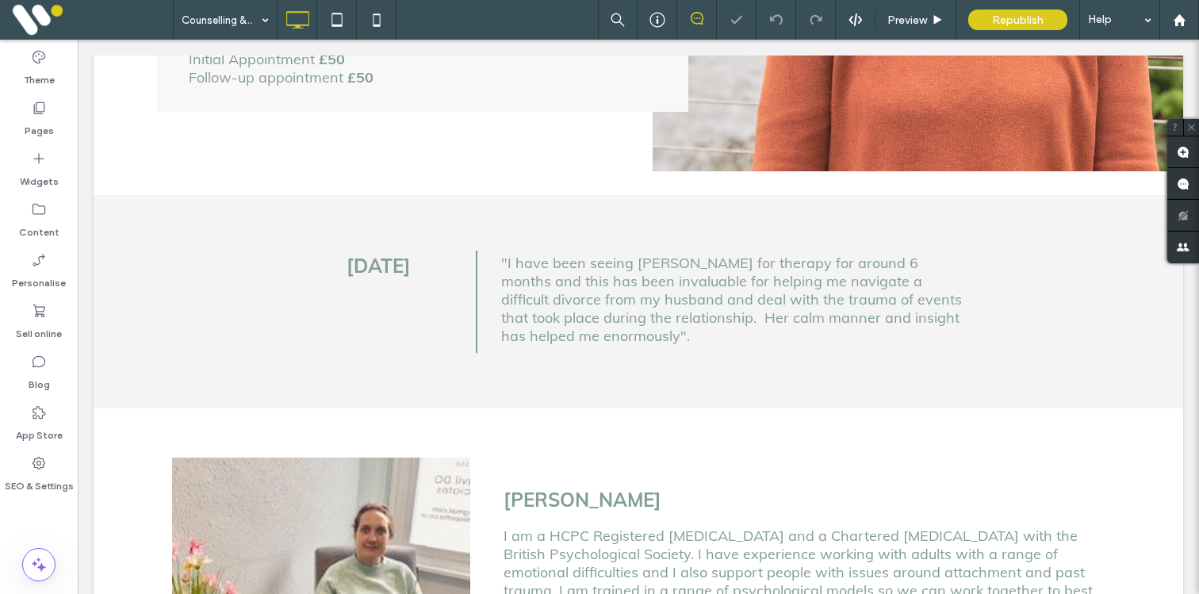
scroll to position [1119, 0]
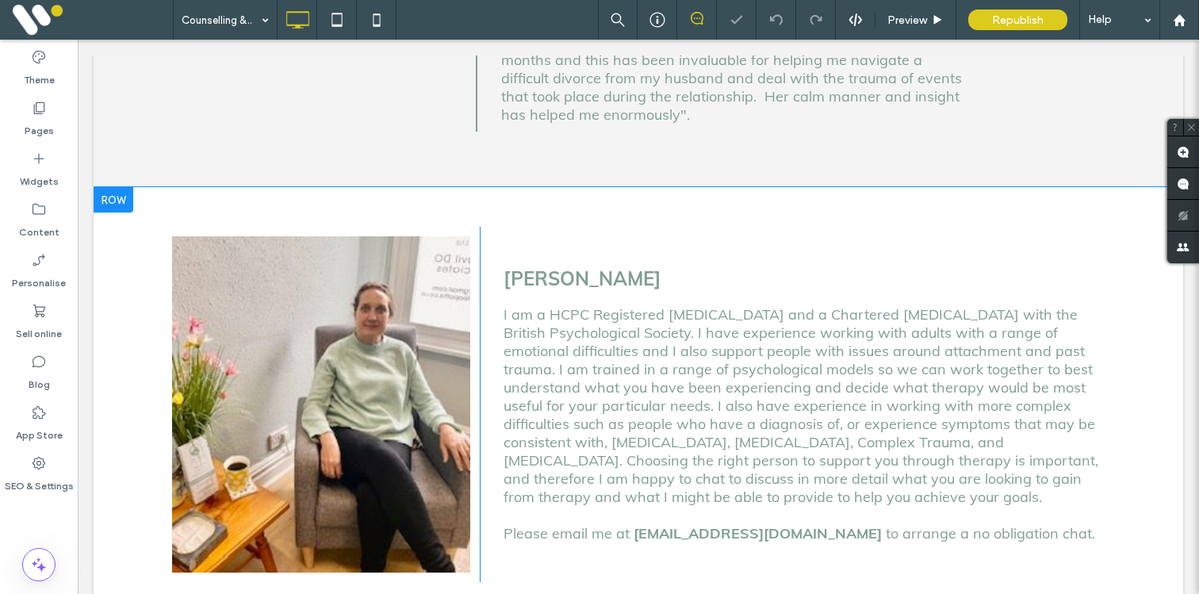
click at [110, 187] on div at bounding box center [114, 199] width 40 height 25
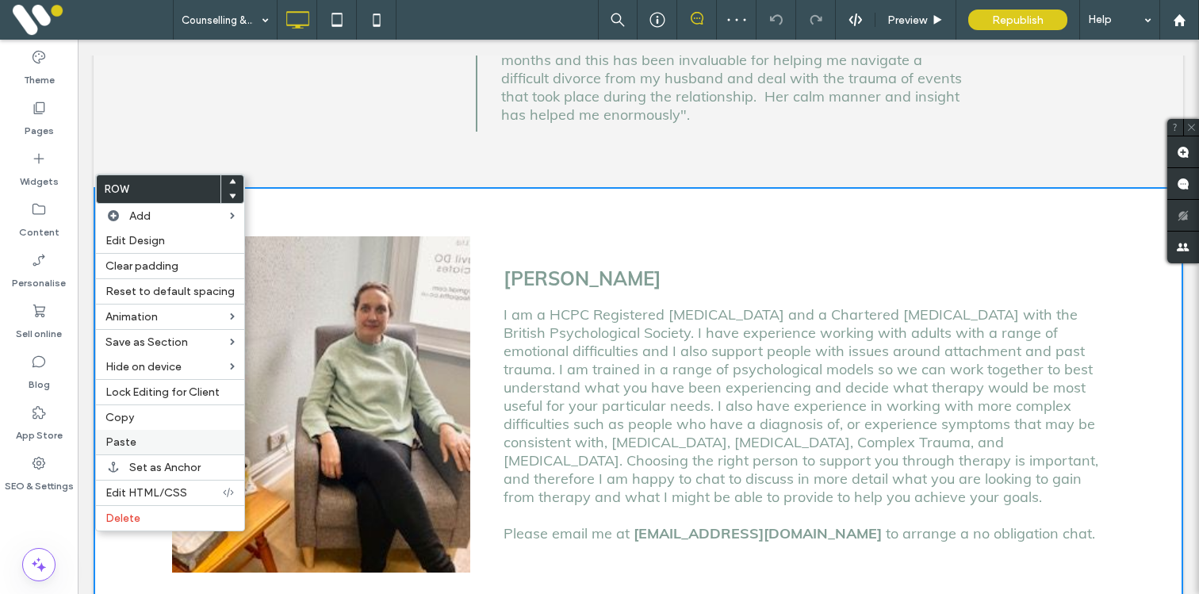
click at [139, 436] on label "Paste" at bounding box center [170, 442] width 129 height 13
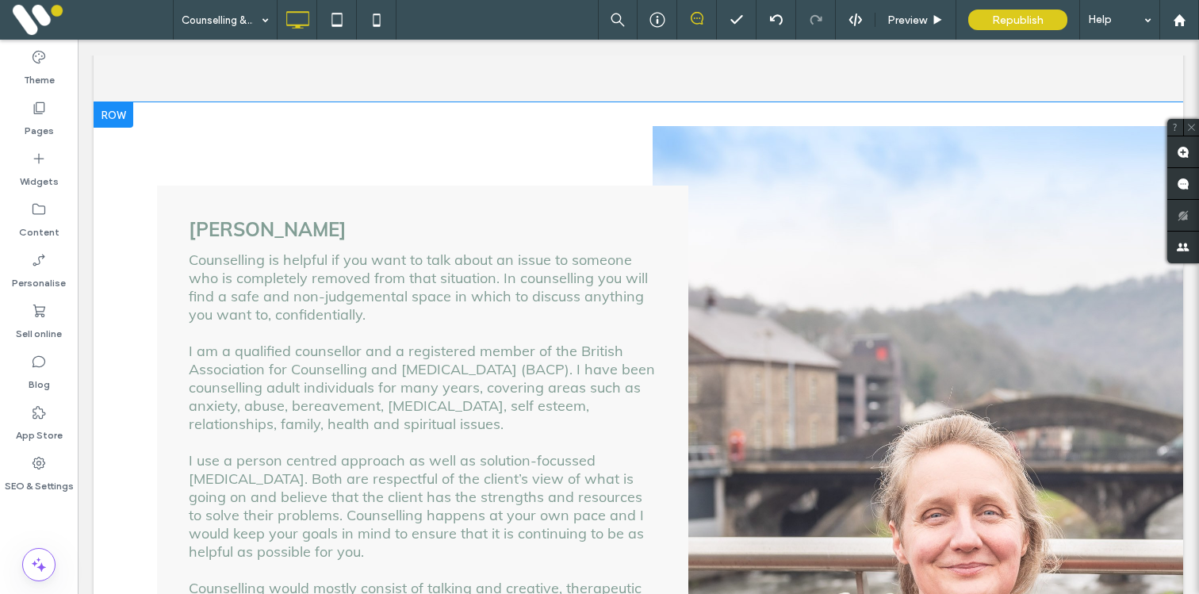
scroll to position [1213, 0]
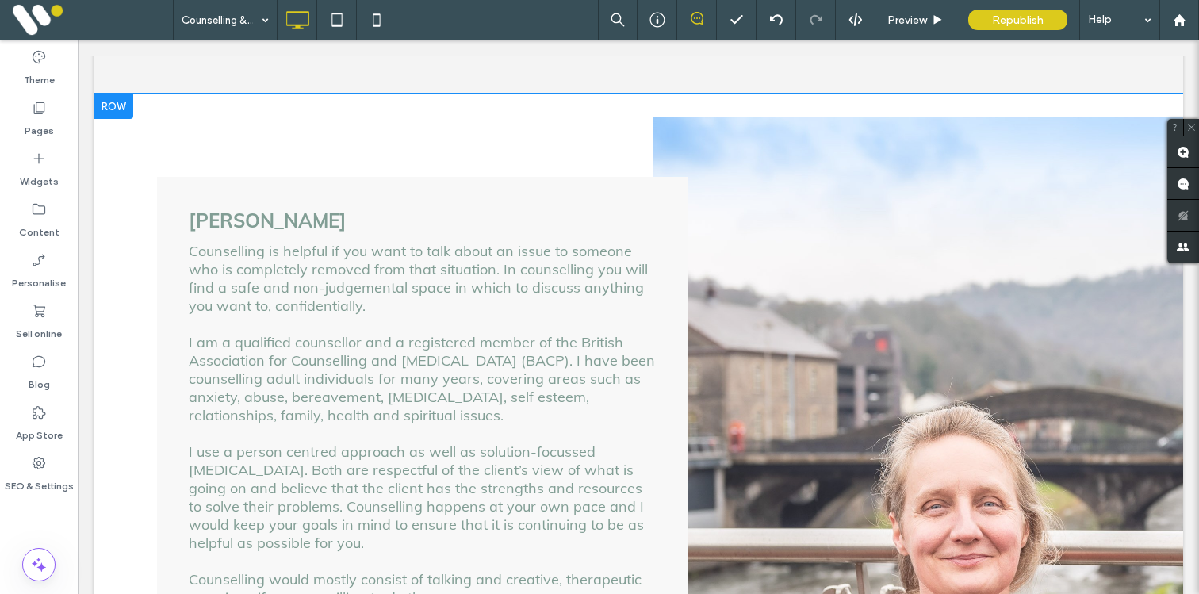
click at [635, 179] on div "Jen Southon Counselling is helpful if you want to talk about an issue to someon…" at bounding box center [422, 504] width 531 height 655
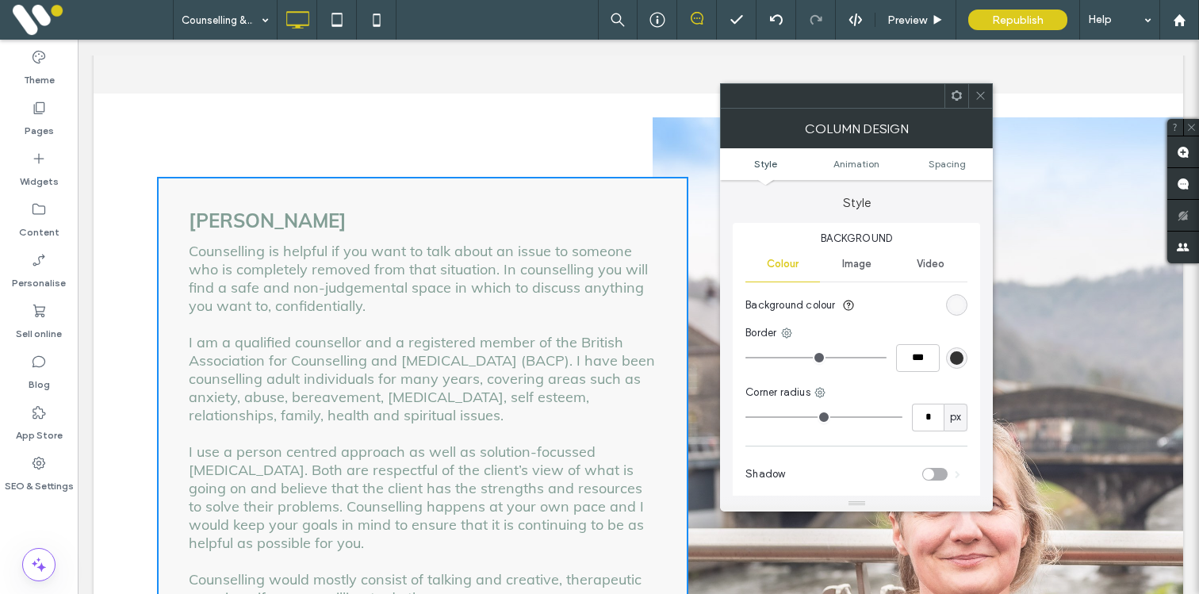
click at [946, 157] on ul "Style Animation Spacing" at bounding box center [856, 164] width 273 height 32
click at [946, 161] on span "Spacing" at bounding box center [947, 164] width 37 height 12
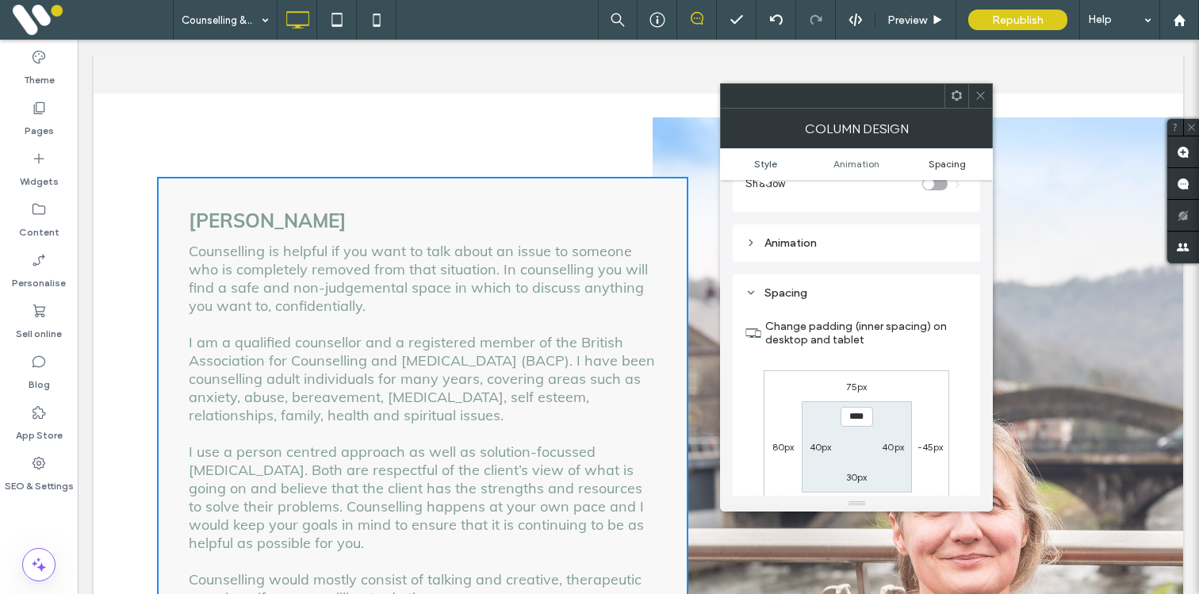
scroll to position [373, 0]
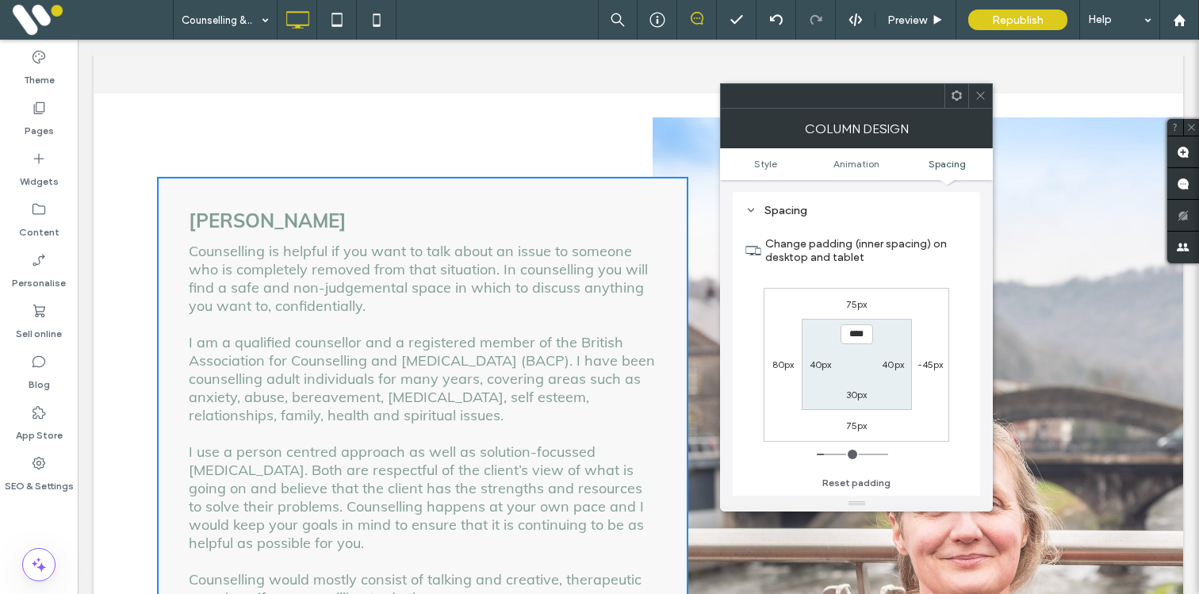
click at [781, 362] on label "80px" at bounding box center [784, 365] width 22 height 12
type input "**"
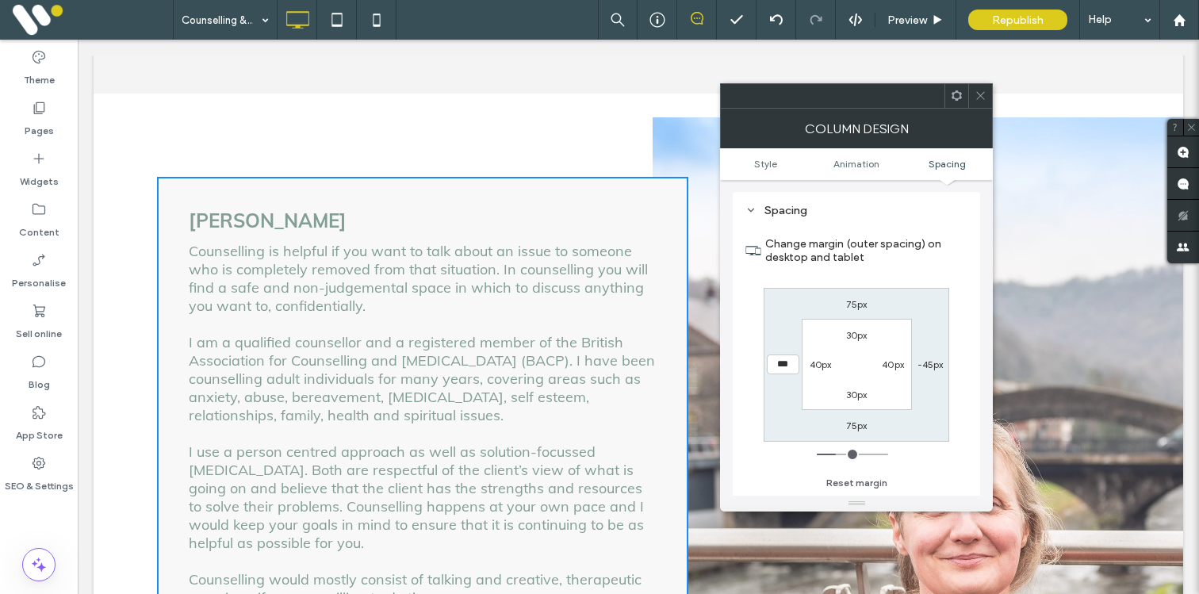
type input "***"
type input "*"
type input "*****"
click at [929, 372] on div "-45px" at bounding box center [931, 364] width 26 height 16
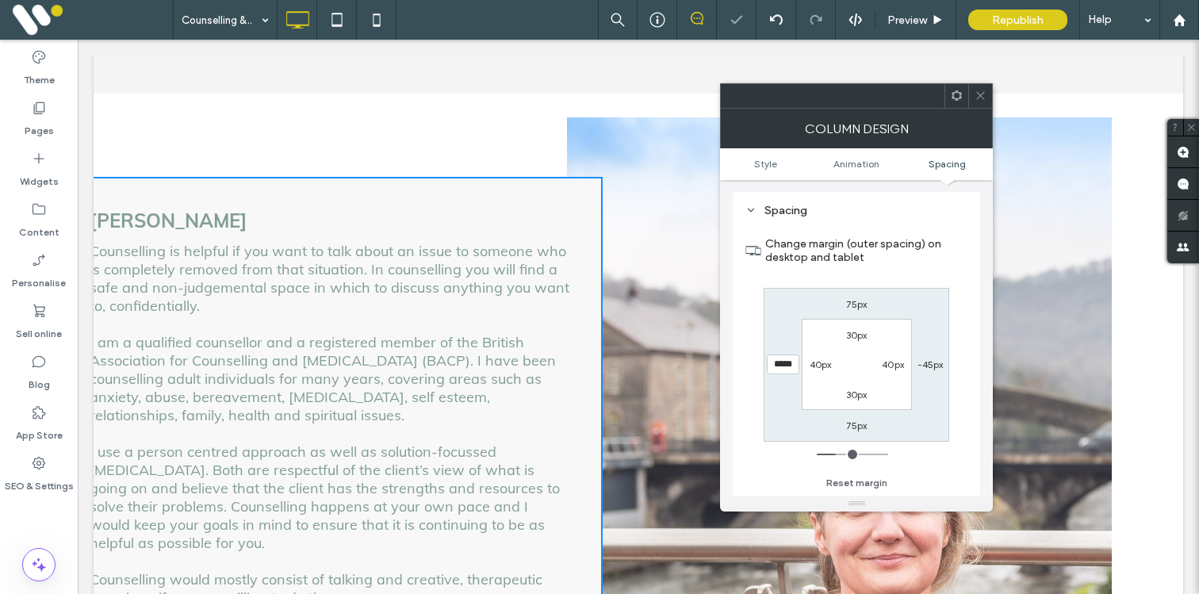
click at [929, 370] on label "-45px" at bounding box center [931, 365] width 26 height 12
type input "*"
type input "**"
type input "****"
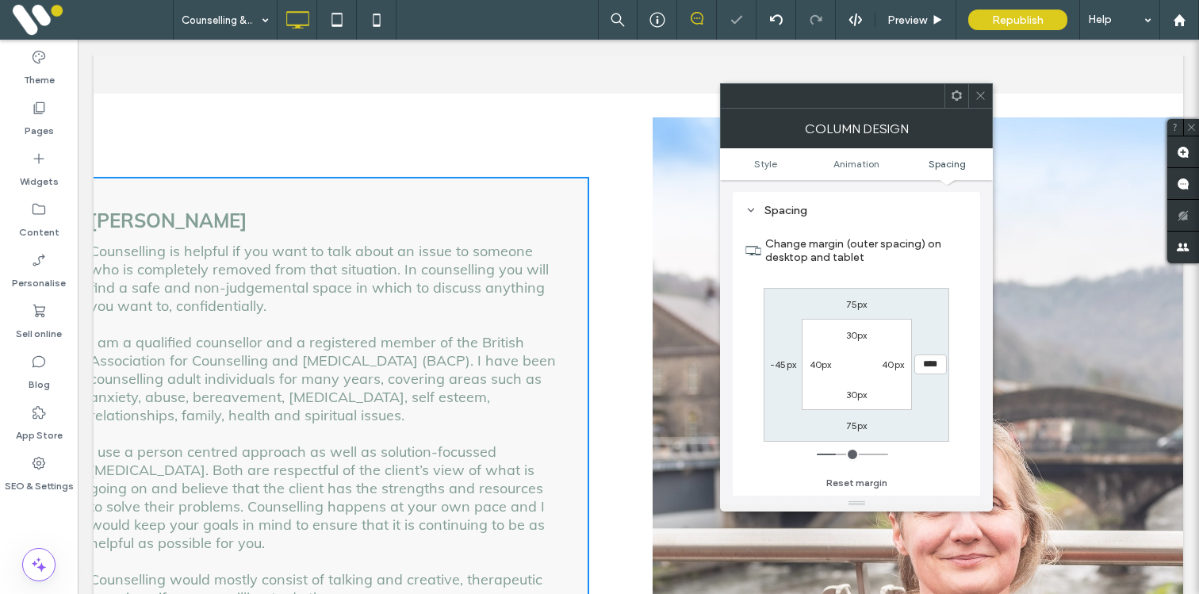
click at [979, 105] on span at bounding box center [981, 96] width 12 height 24
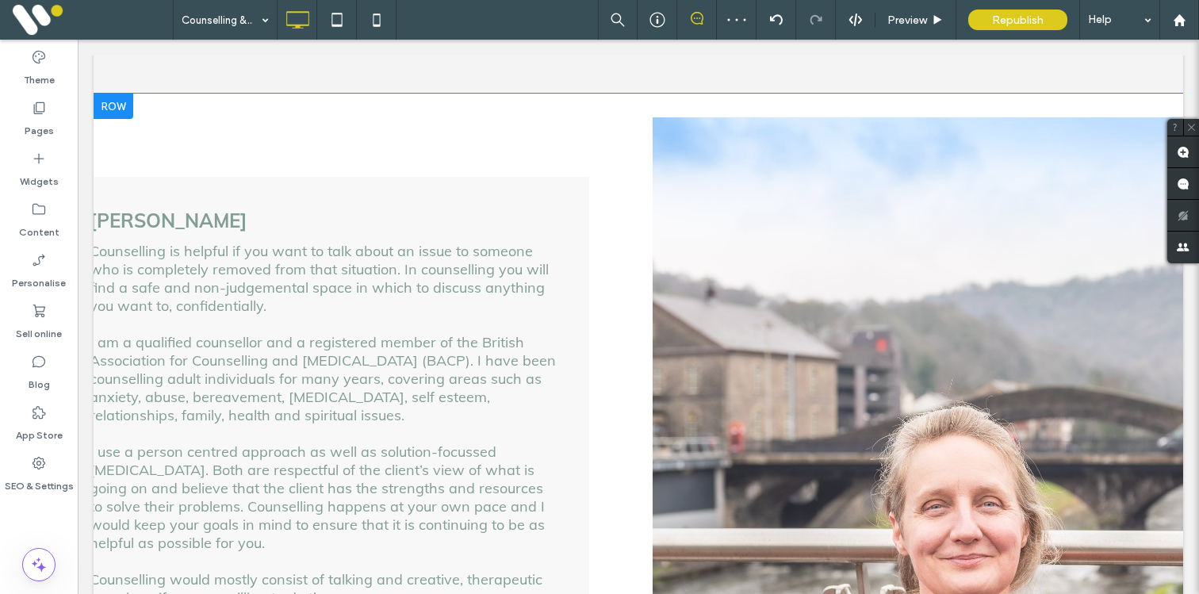
click at [699, 255] on div "Click To Paste Click To Paste" at bounding box center [918, 504] width 531 height 774
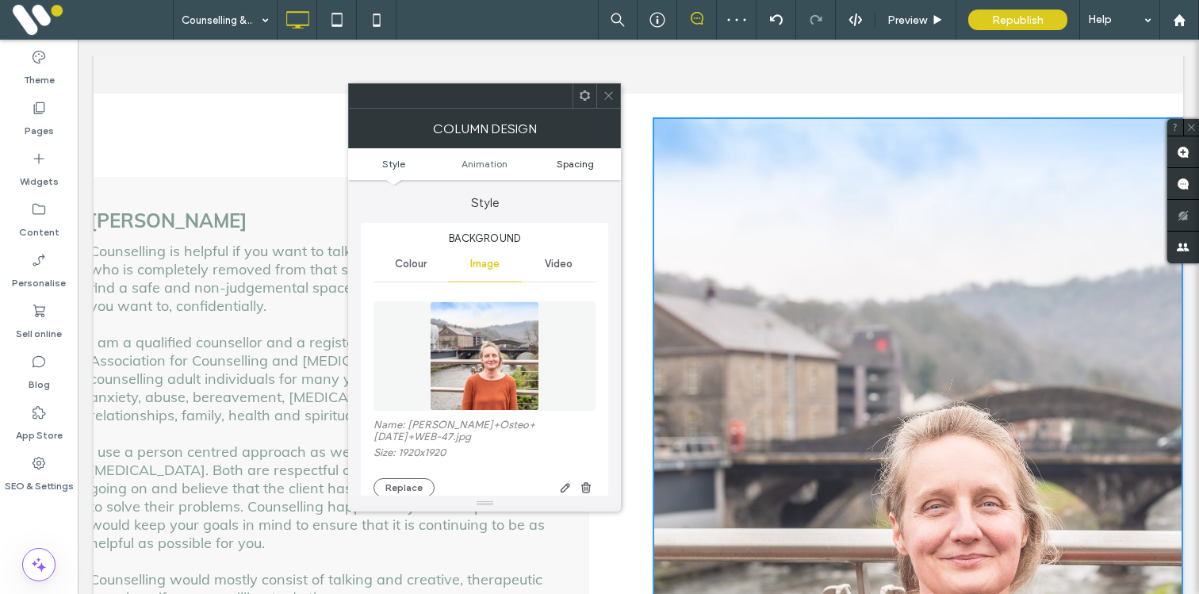
click at [585, 168] on span "Spacing" at bounding box center [575, 164] width 37 height 12
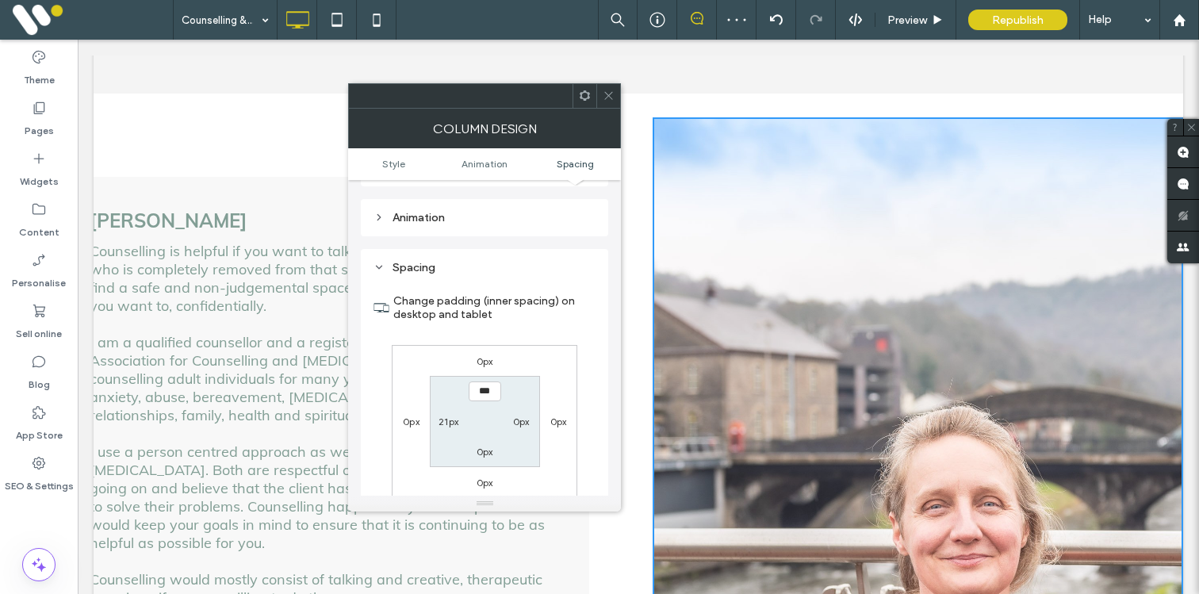
scroll to position [919, 0]
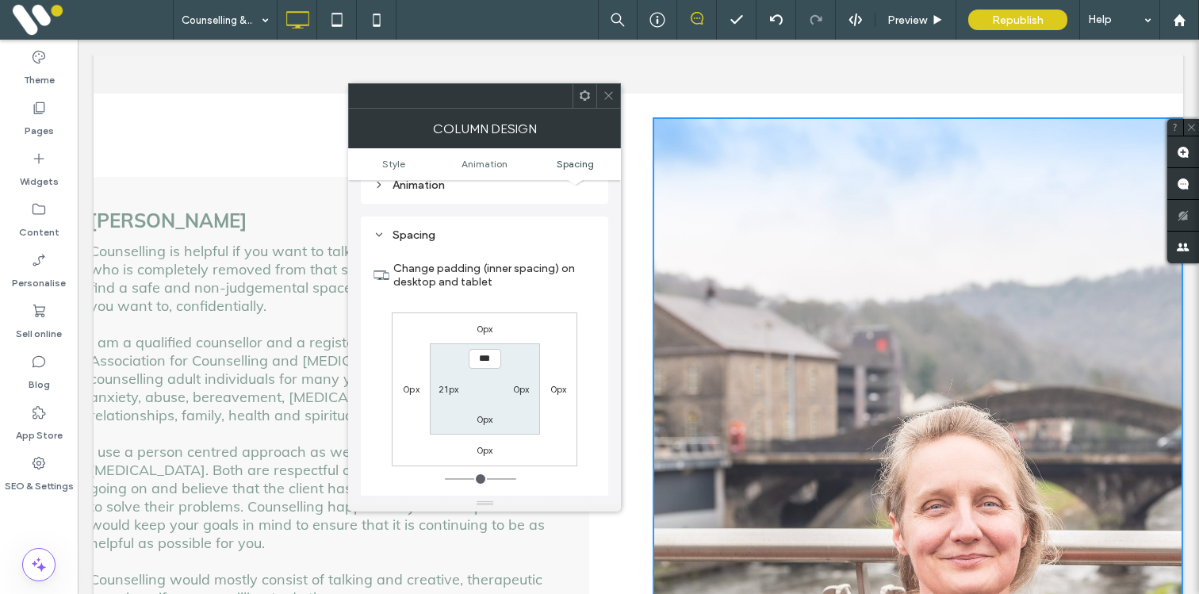
click at [446, 383] on label "21px" at bounding box center [449, 389] width 20 height 12
type input "**"
type input "*"
type input "**"
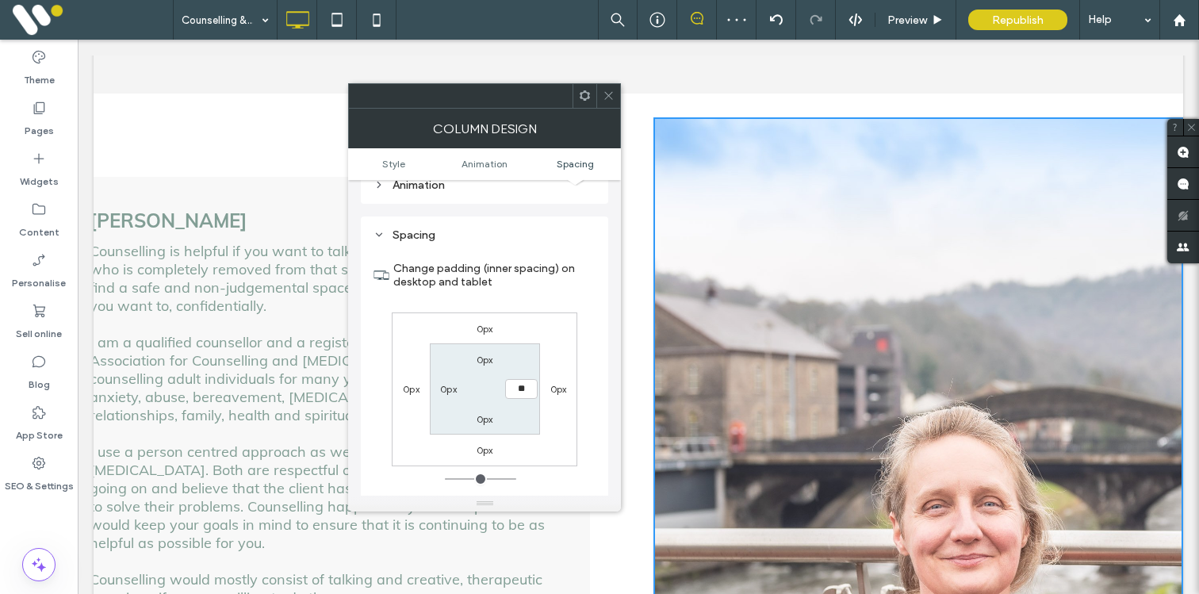
type input "**"
type input "****"
drag, startPoint x: 607, startPoint y: 98, endPoint x: 619, endPoint y: 167, distance: 69.3
click at [607, 98] on icon at bounding box center [609, 96] width 12 height 12
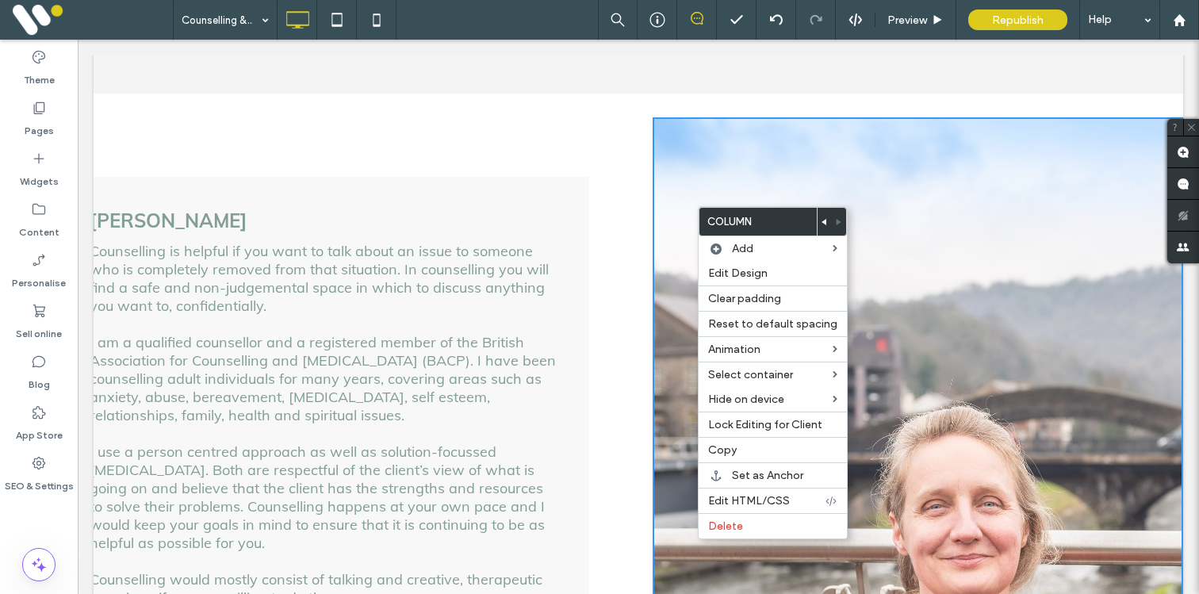
click at [822, 224] on use at bounding box center [824, 222] width 5 height 6
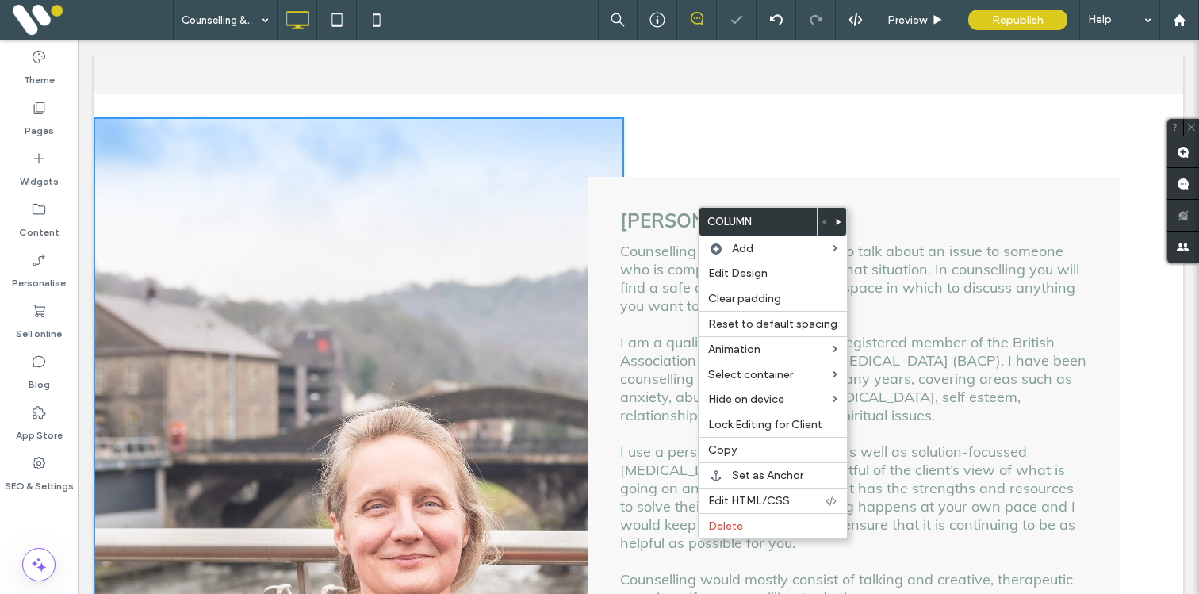
click at [656, 132] on div "Click To Paste Click To Paste Jen Southon Counselling is helpful if you want to…" at bounding box center [639, 504] width 1090 height 774
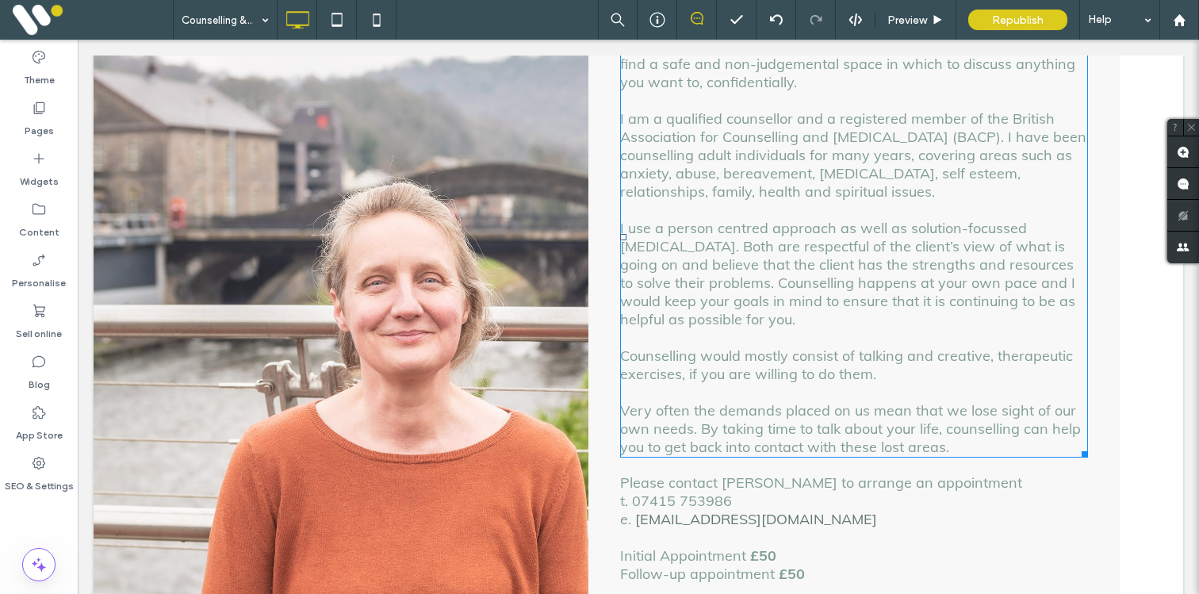
scroll to position [1428, 0]
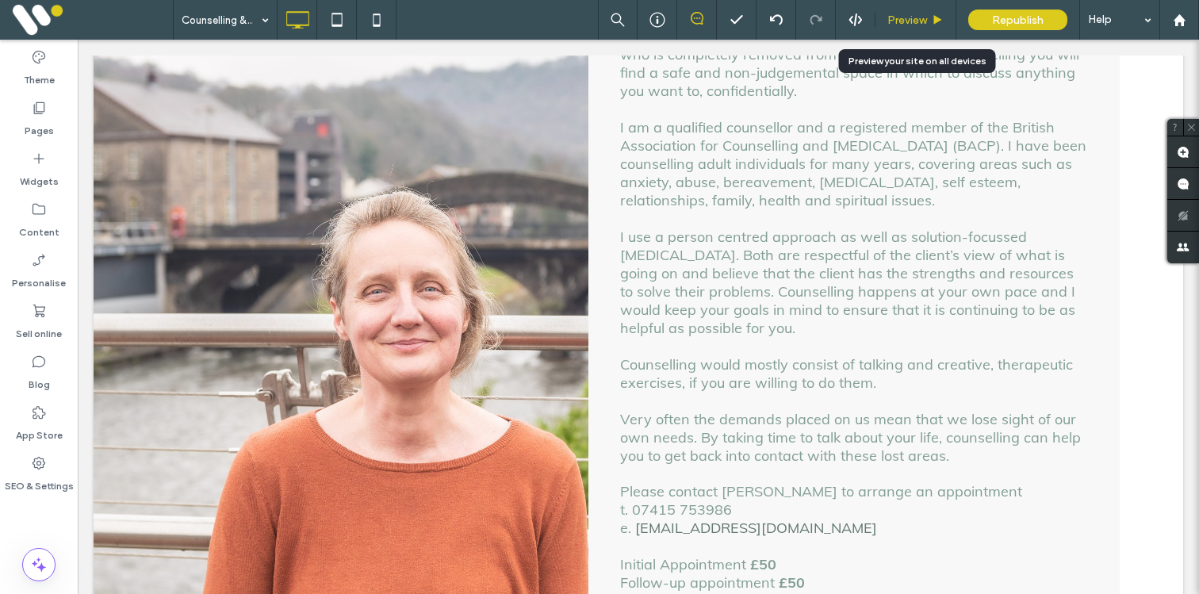
click at [907, 29] on div "Preview" at bounding box center [916, 20] width 81 height 40
click at [906, 25] on span "Preview" at bounding box center [908, 19] width 40 height 13
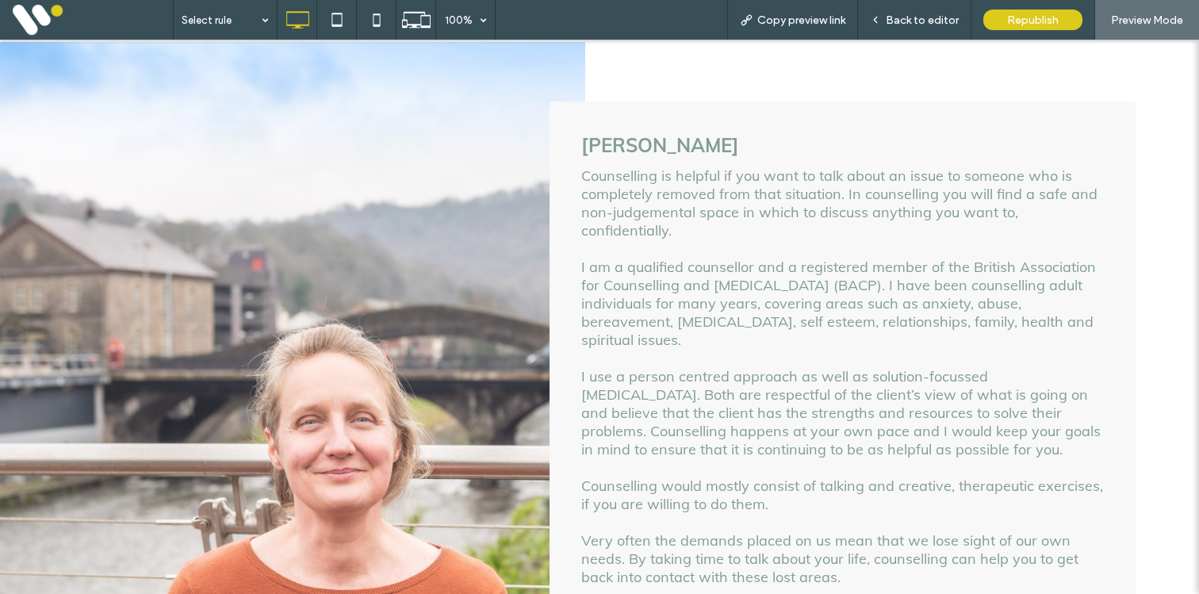
scroll to position [1245, 0]
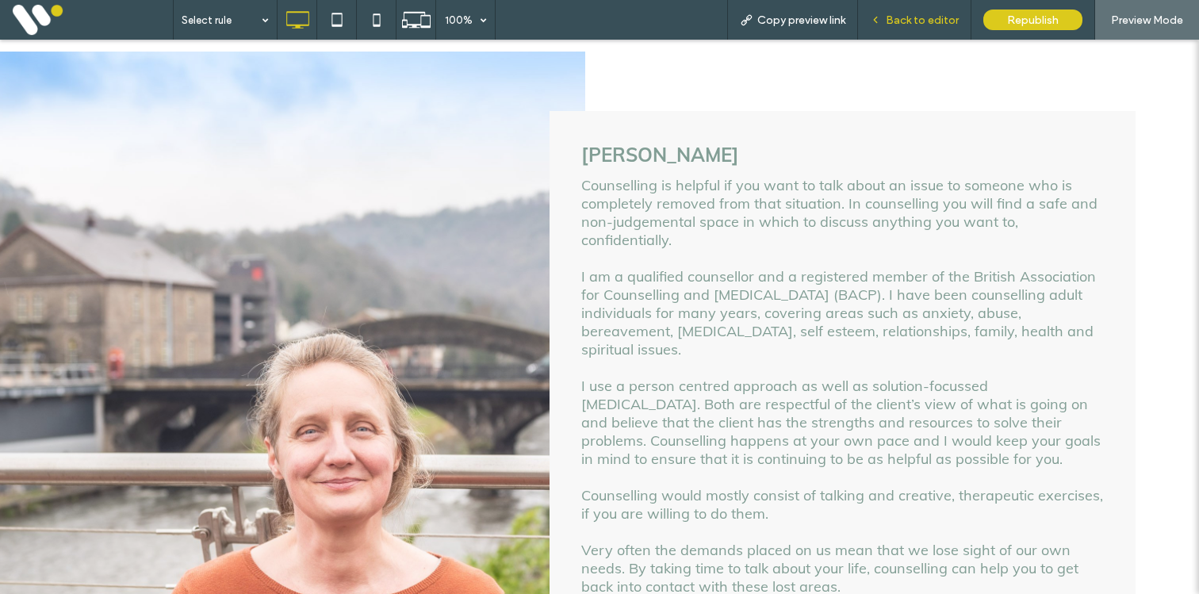
click at [910, 12] on div "Back to editor" at bounding box center [914, 20] width 113 height 40
click at [900, 20] on span "Back to editor" at bounding box center [922, 19] width 73 height 13
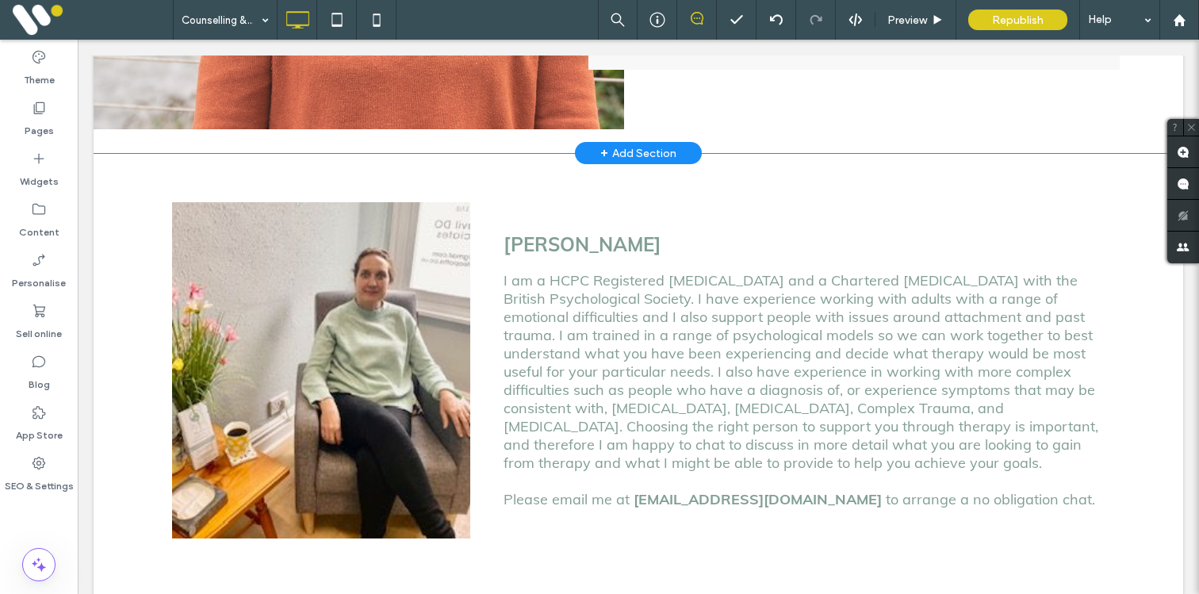
scroll to position [1993, 0]
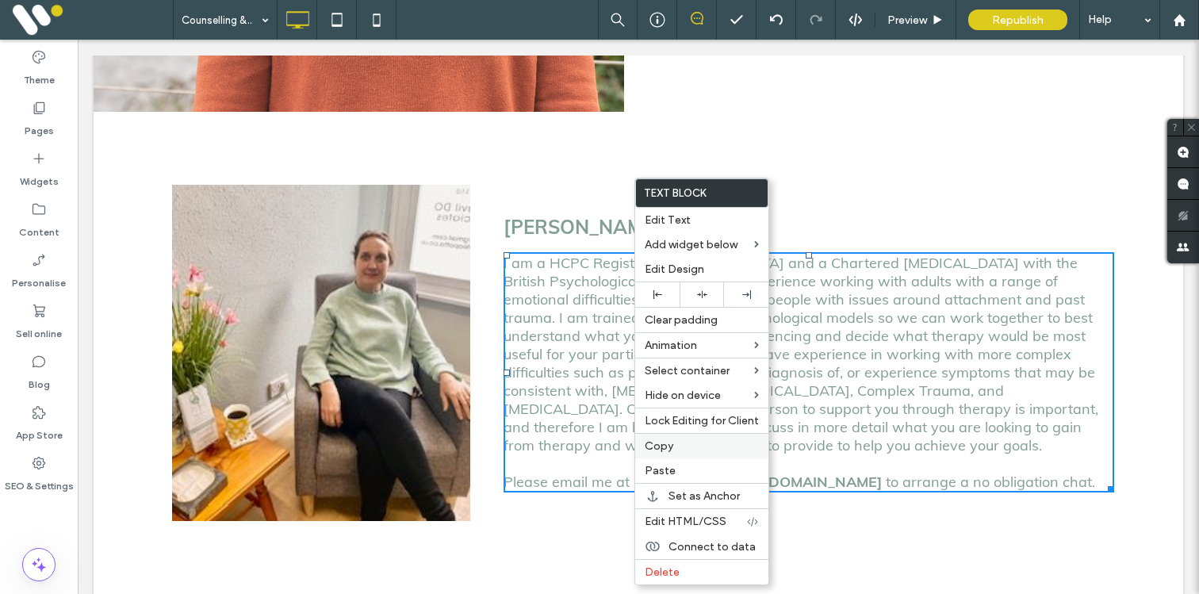
click at [654, 447] on span "Copy" at bounding box center [659, 445] width 29 height 13
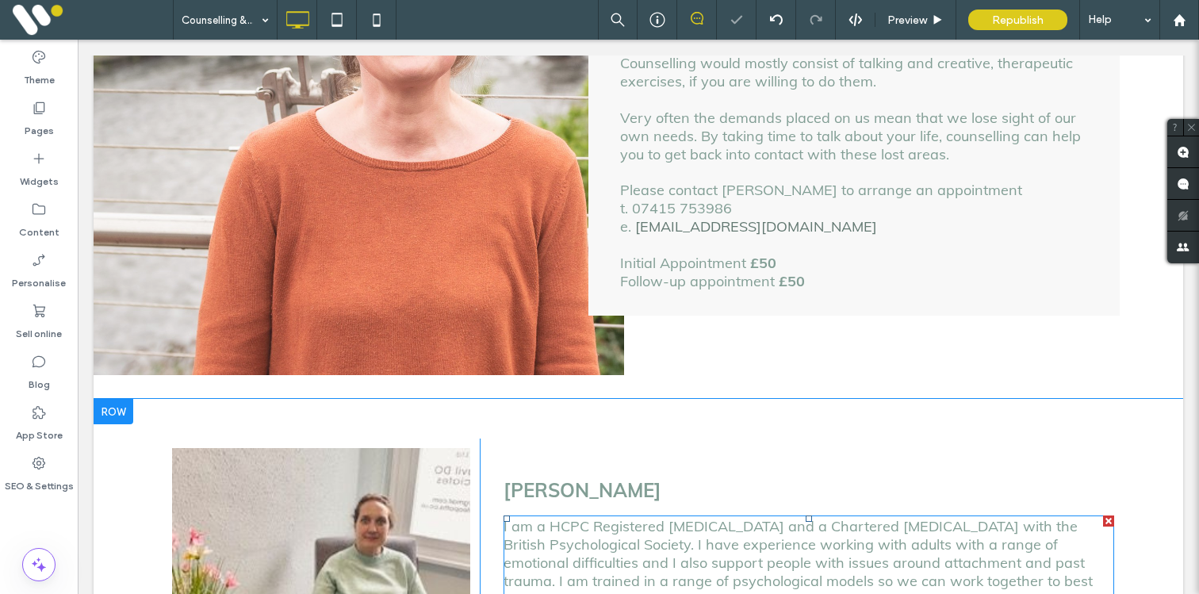
scroll to position [1509, 0]
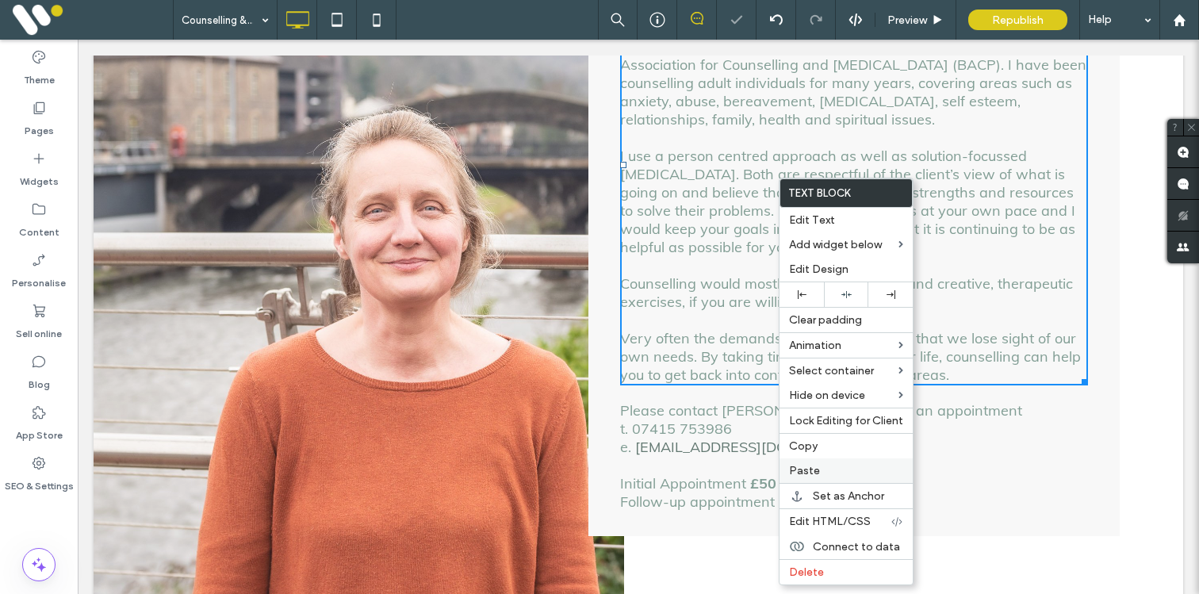
click at [798, 466] on span "Paste" at bounding box center [804, 470] width 31 height 13
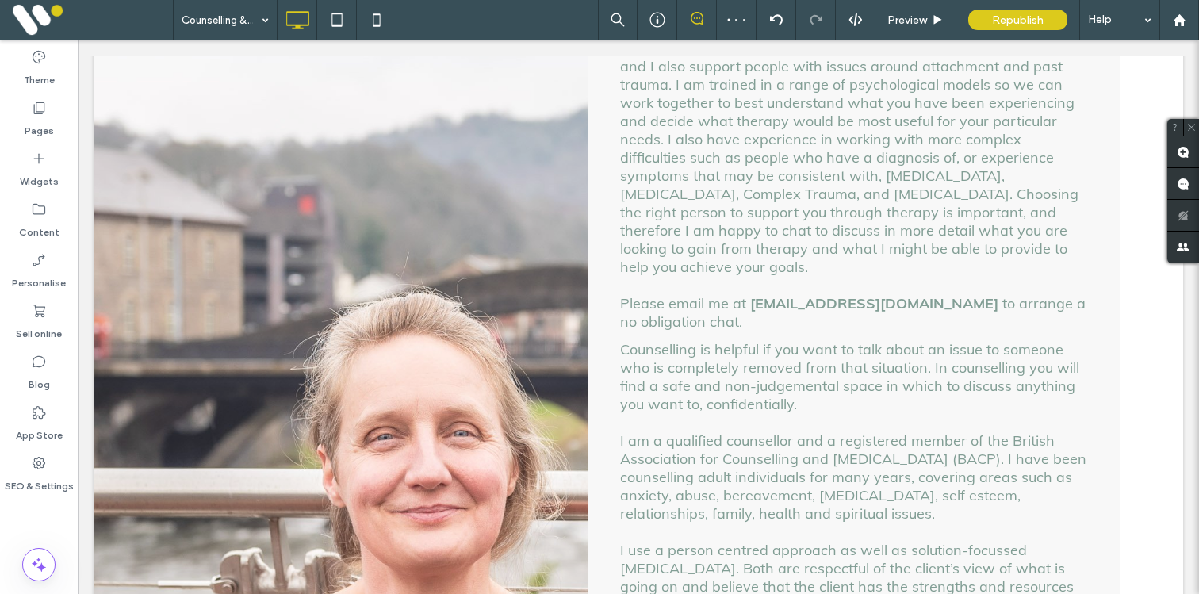
scroll to position [1472, 0]
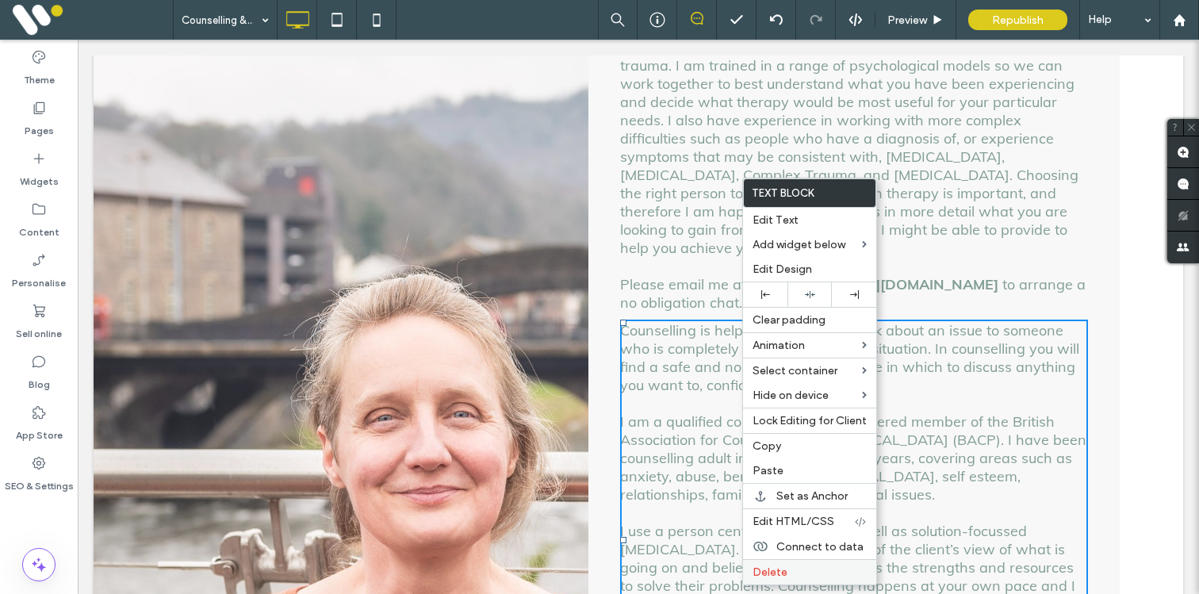
click at [765, 568] on span "Delete" at bounding box center [770, 572] width 35 height 13
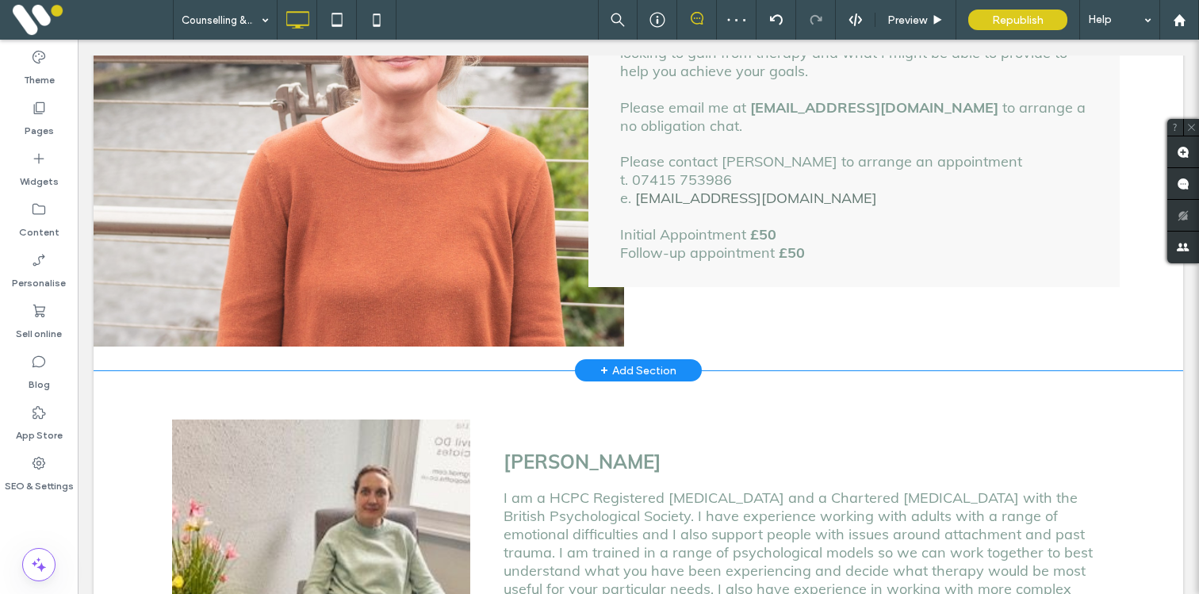
scroll to position [1618, 0]
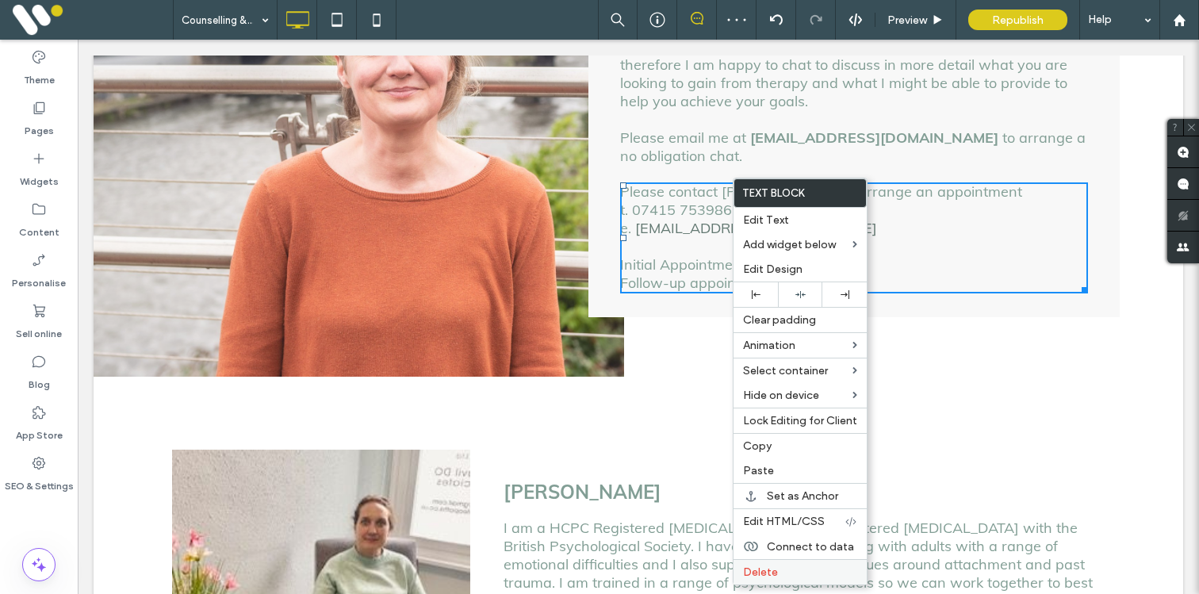
click at [758, 570] on span "Delete" at bounding box center [760, 572] width 35 height 13
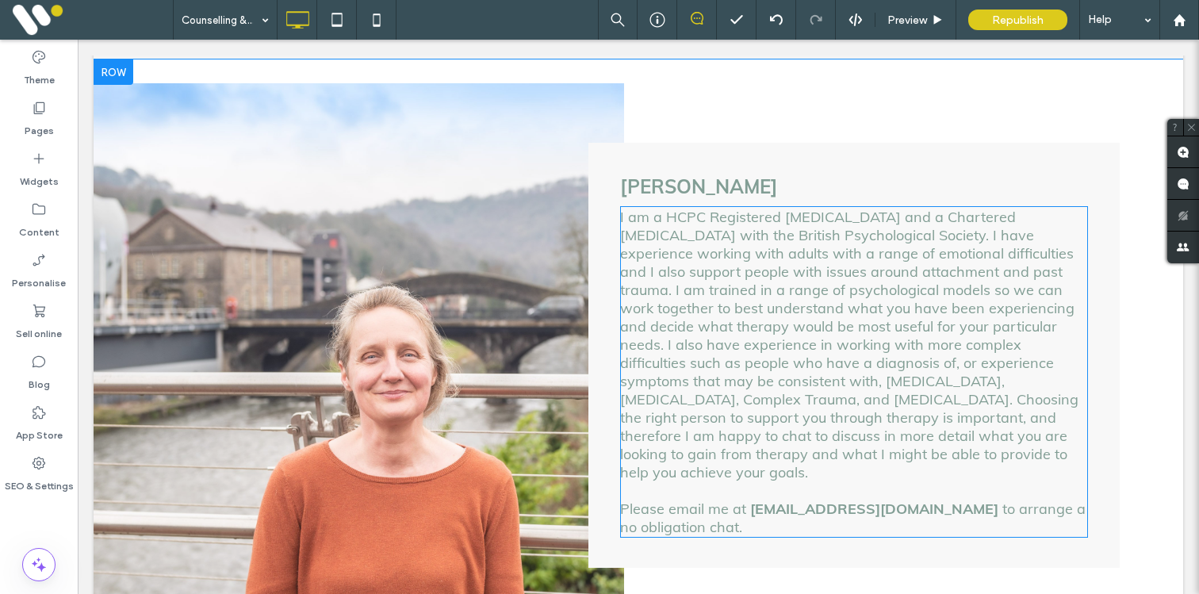
scroll to position [1198, 0]
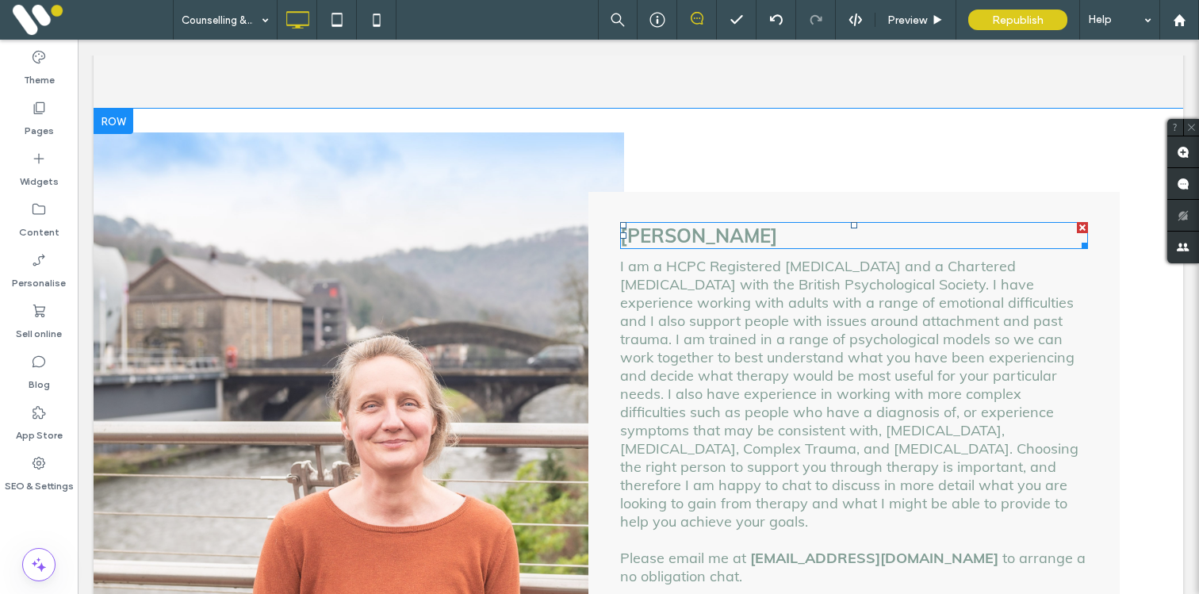
click at [658, 224] on span "Jen Southon" at bounding box center [699, 236] width 158 height 24
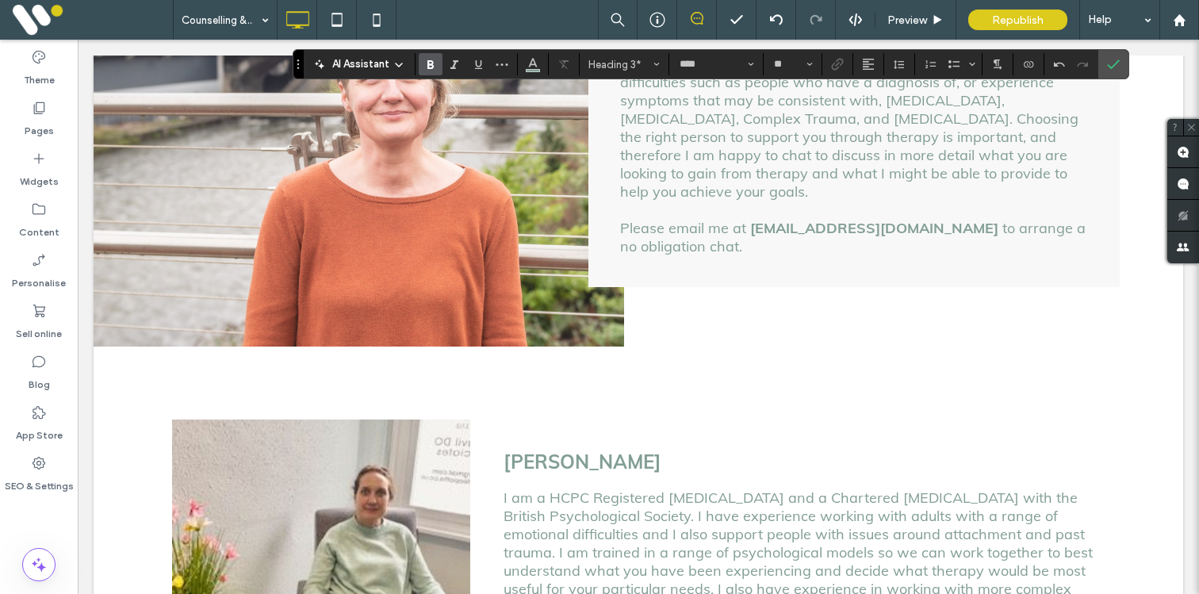
scroll to position [1697, 0]
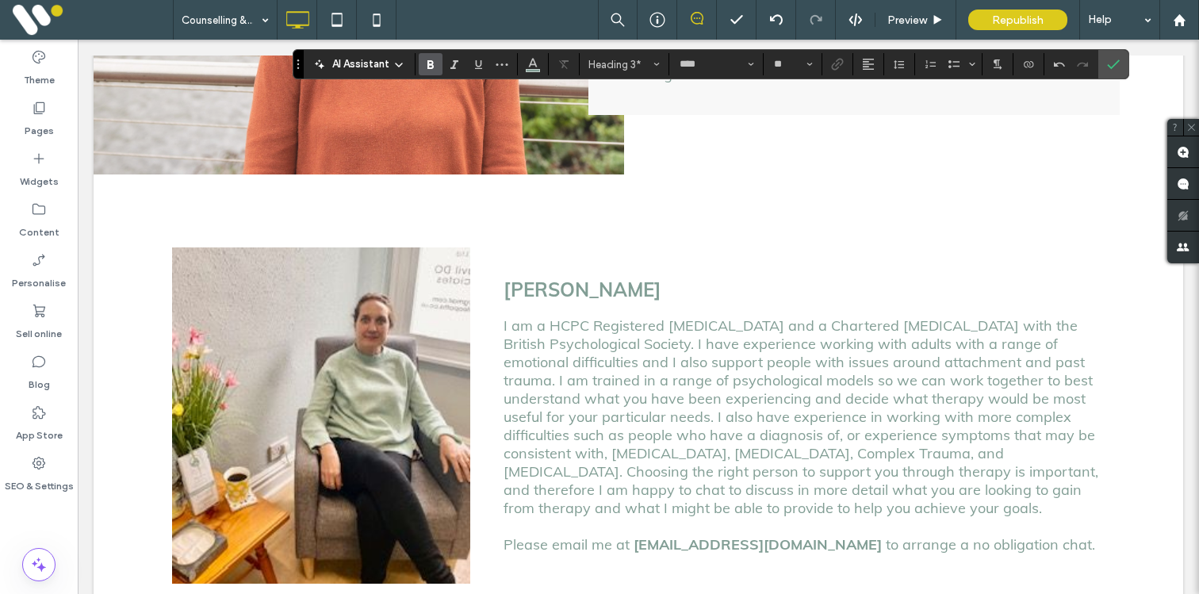
click at [409, 352] on div at bounding box center [321, 372] width 298 height 251
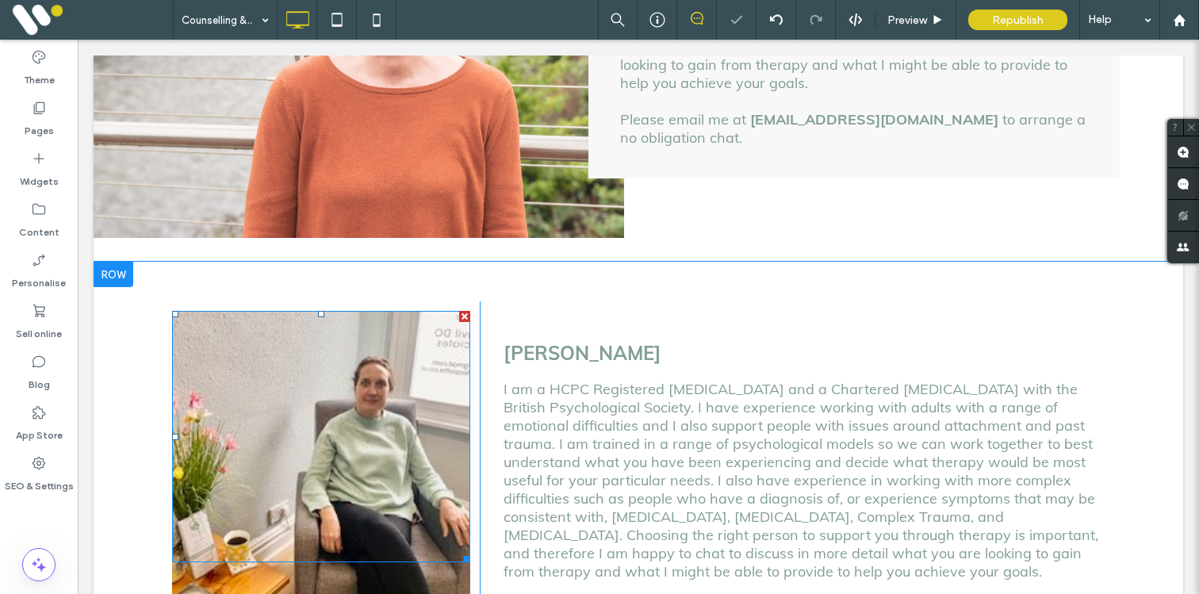
scroll to position [1502, 0]
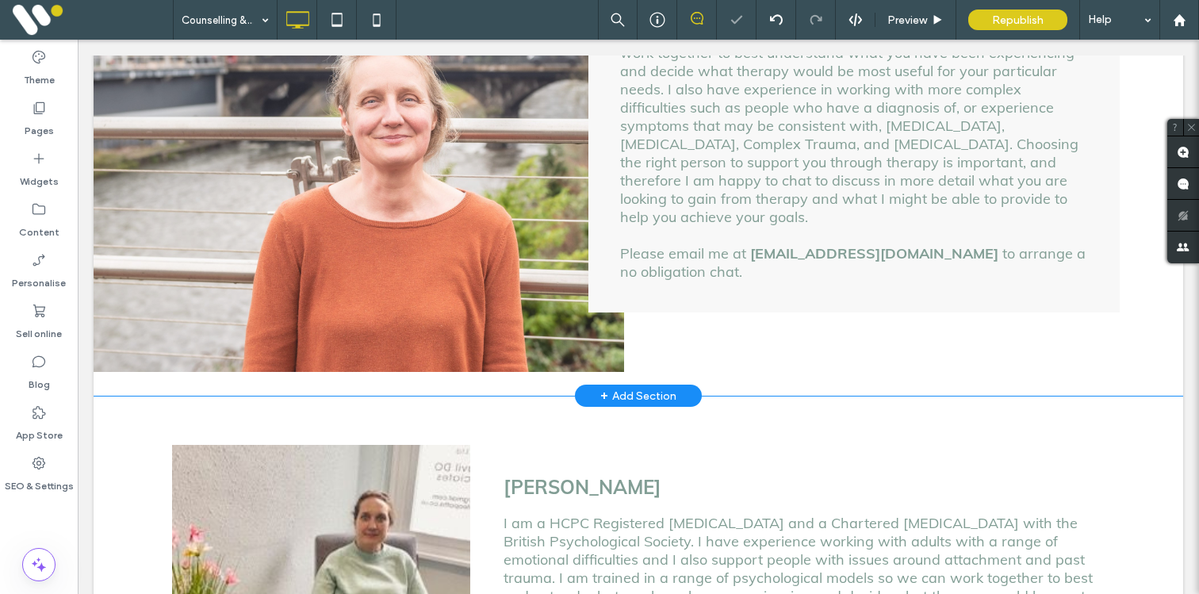
click at [459, 303] on div "Click To Paste Click To Paste" at bounding box center [359, 100] width 531 height 544
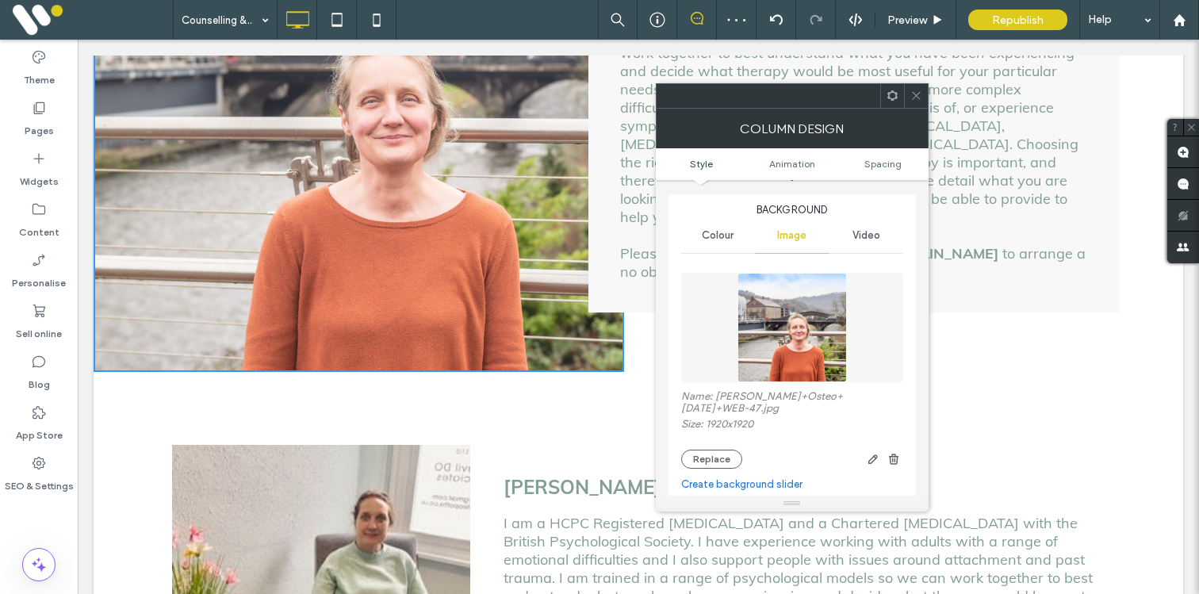
scroll to position [79, 0]
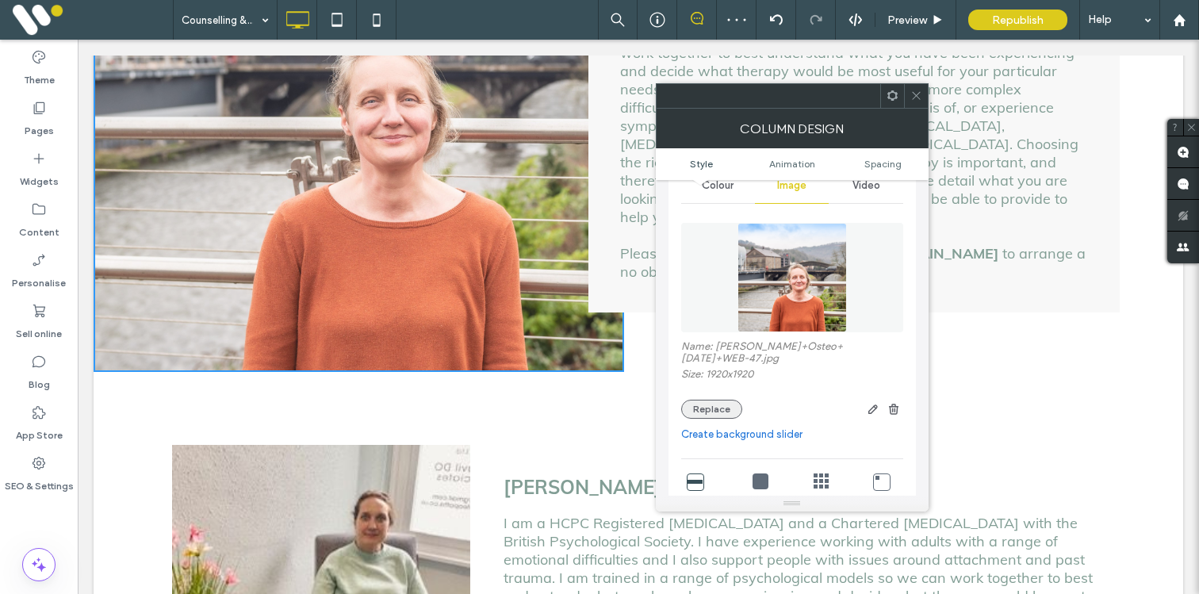
click at [715, 400] on button "Replace" at bounding box center [711, 409] width 61 height 19
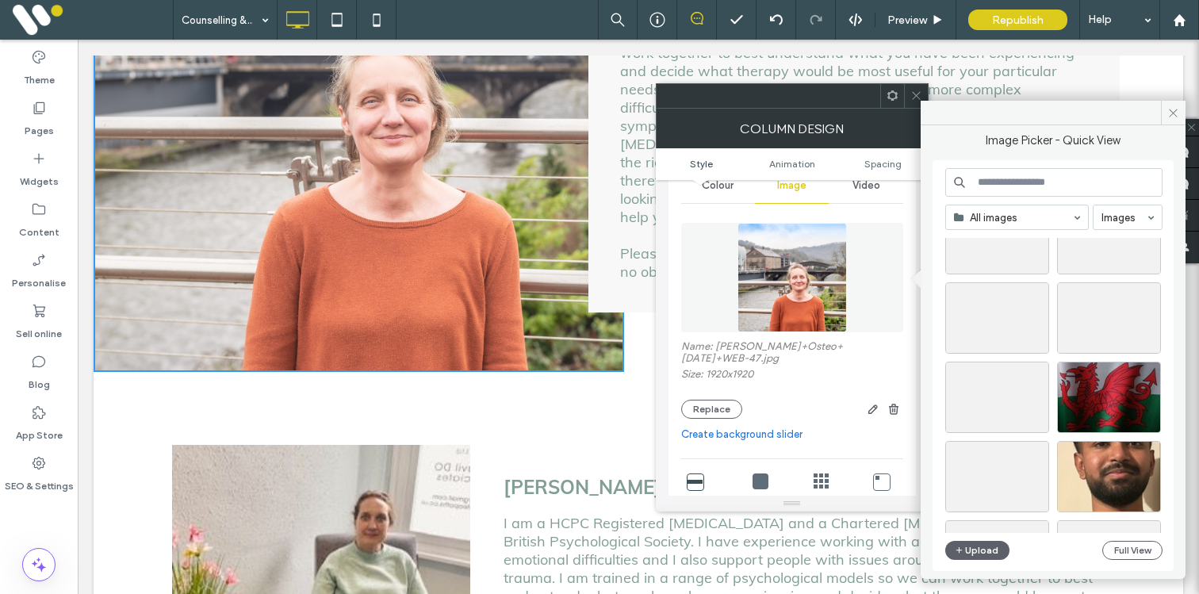
scroll to position [1686, 0]
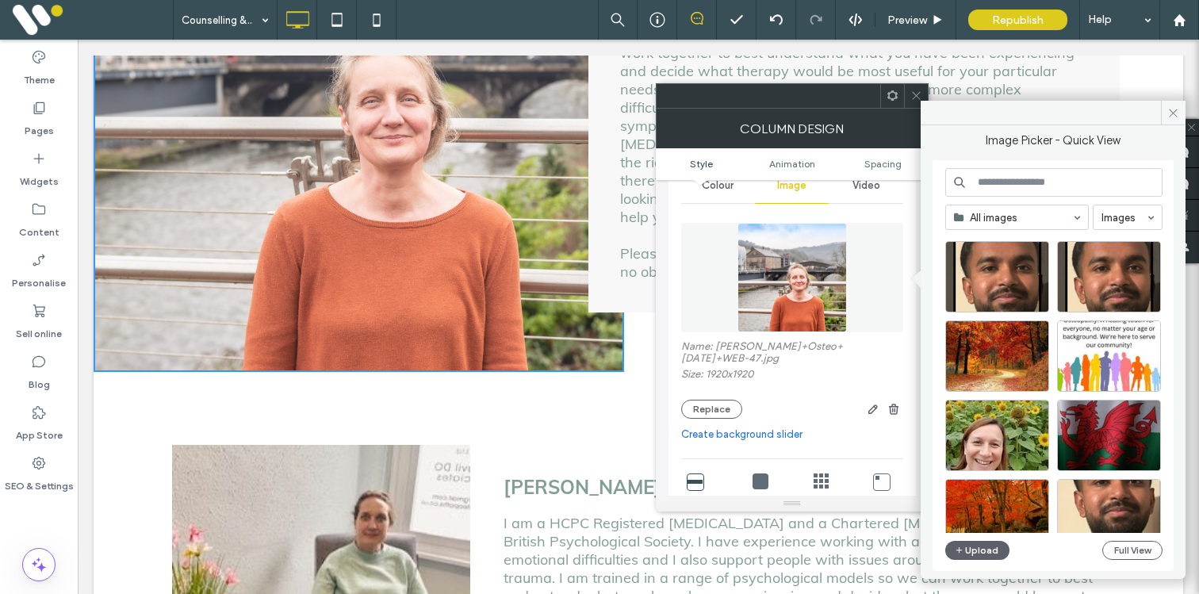
click at [405, 453] on div at bounding box center [321, 570] width 298 height 251
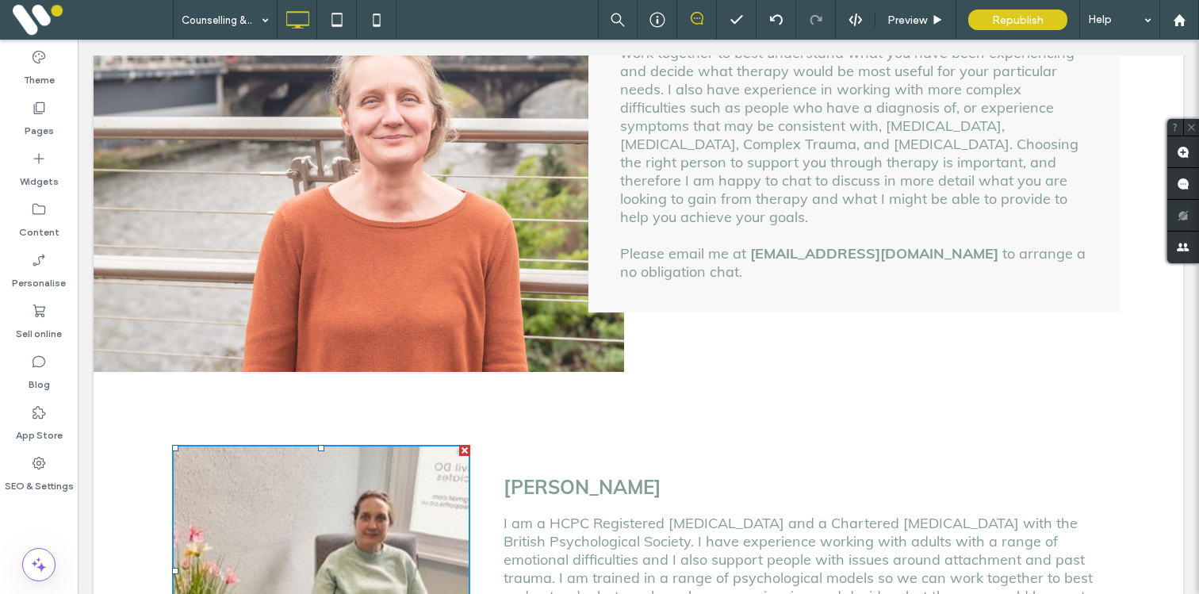
click at [395, 454] on div at bounding box center [321, 570] width 298 height 251
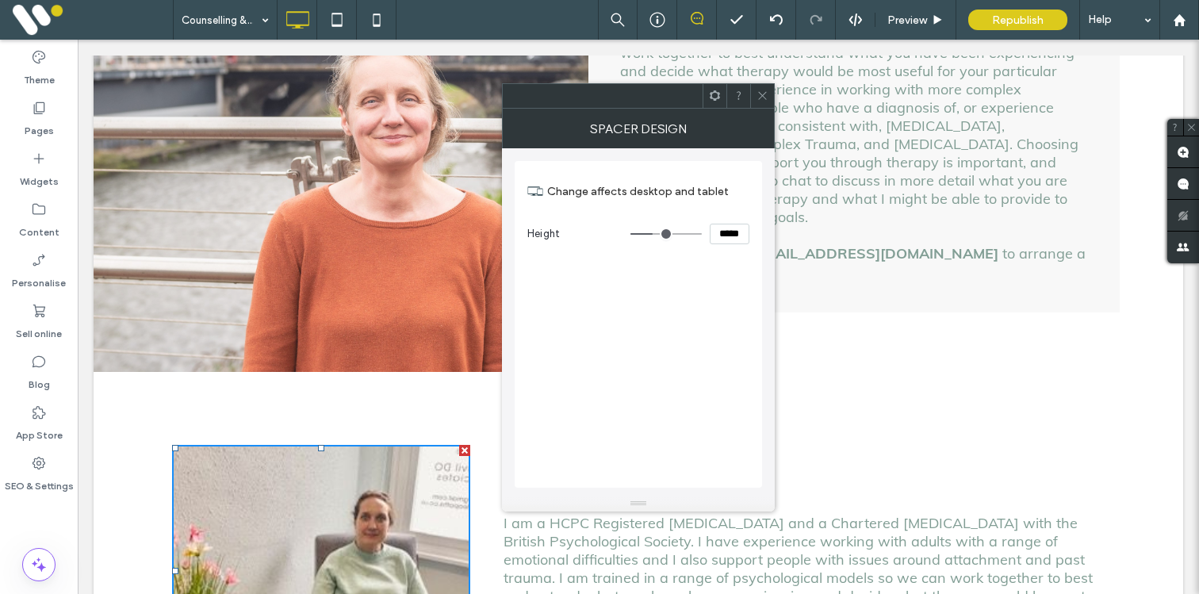
click at [762, 102] on span at bounding box center [763, 96] width 12 height 24
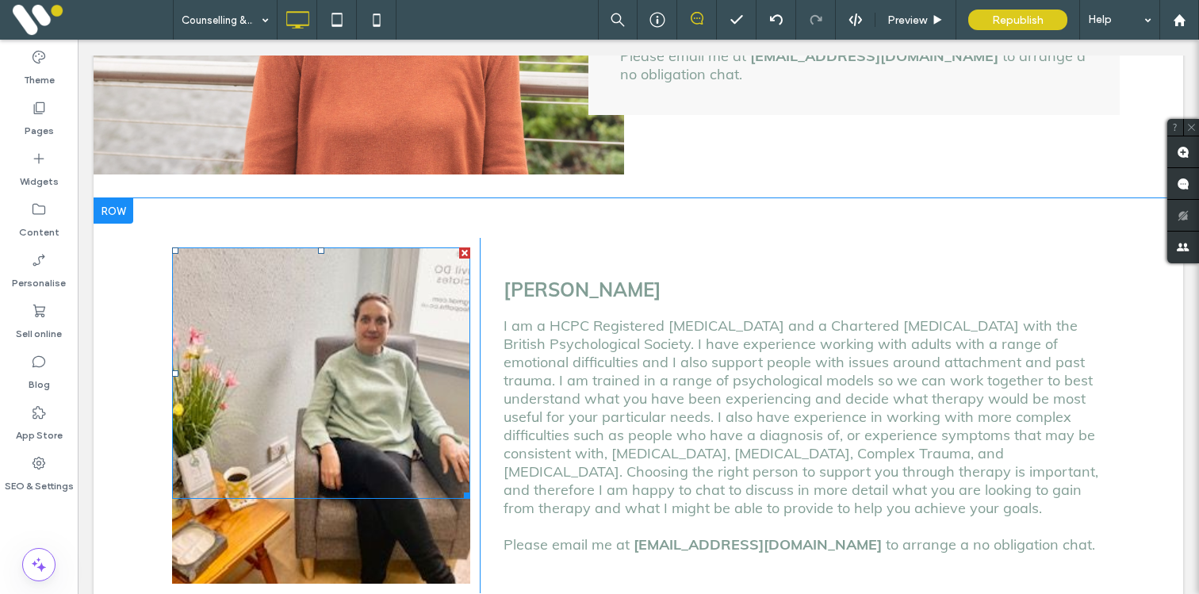
scroll to position [1706, 0]
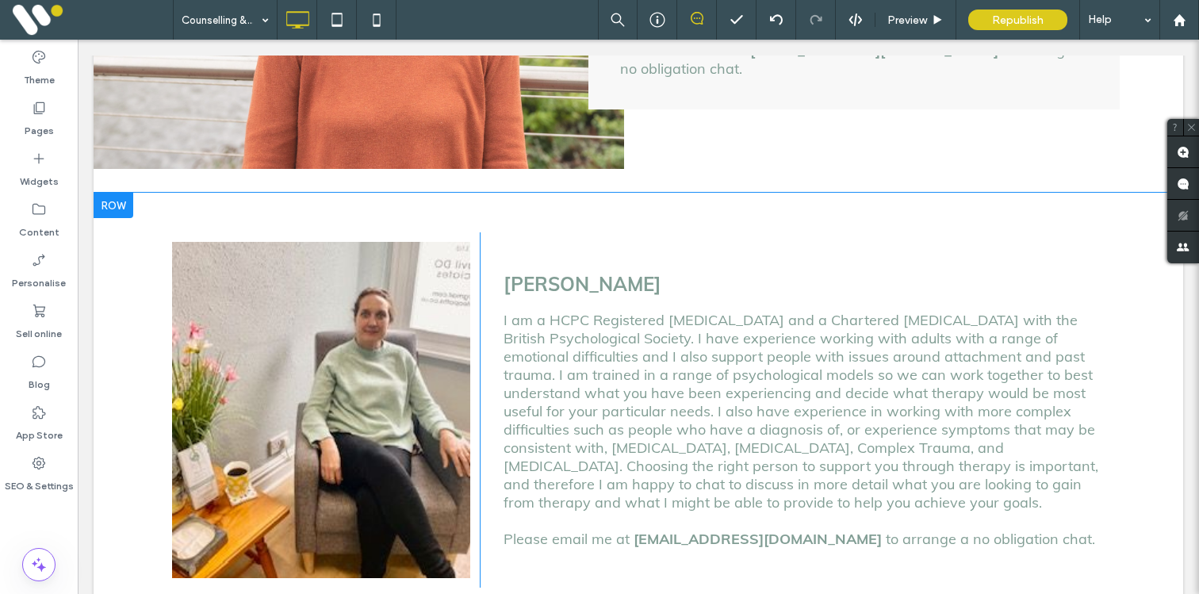
click at [308, 474] on div "Click To Paste" at bounding box center [321, 409] width 317 height 355
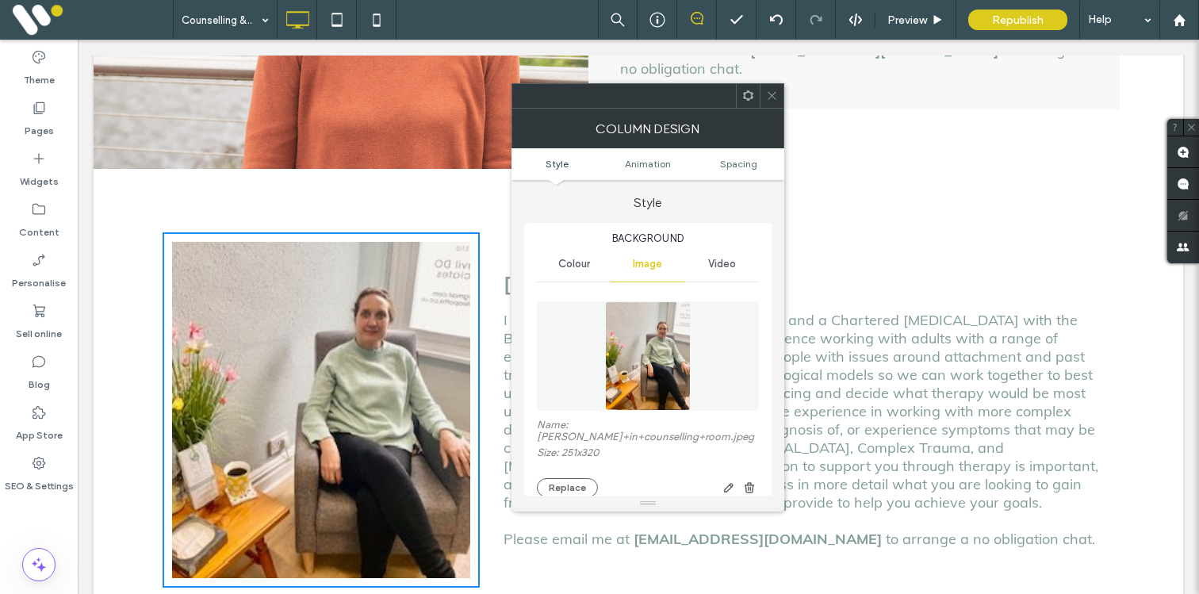
click at [773, 94] on icon at bounding box center [772, 96] width 12 height 12
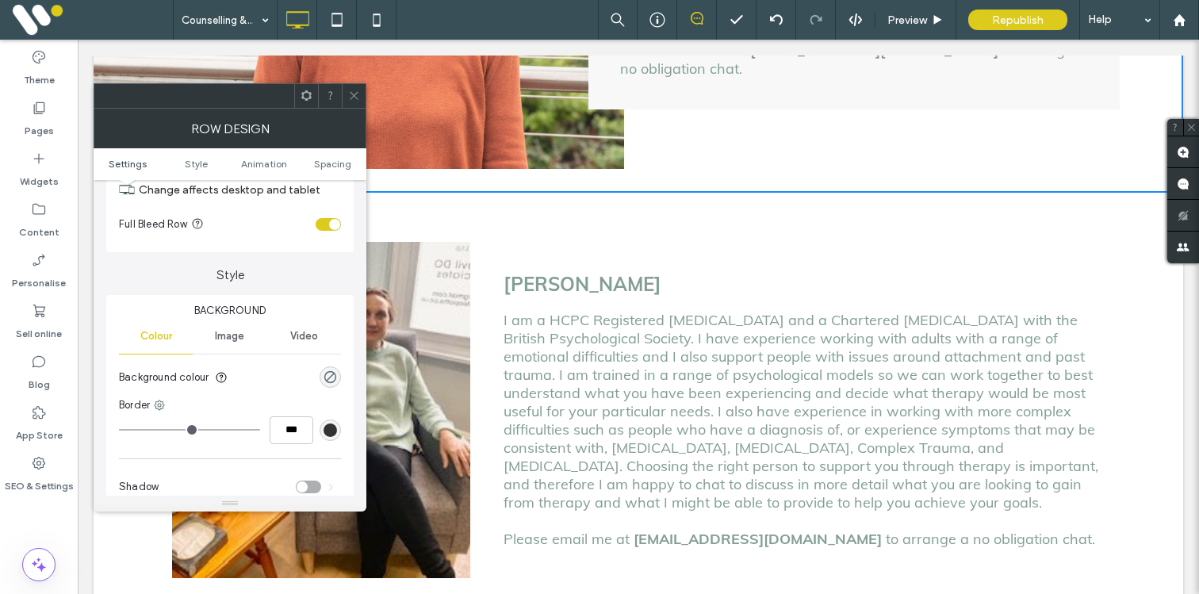
scroll to position [67, 0]
click at [351, 102] on span at bounding box center [354, 96] width 12 height 24
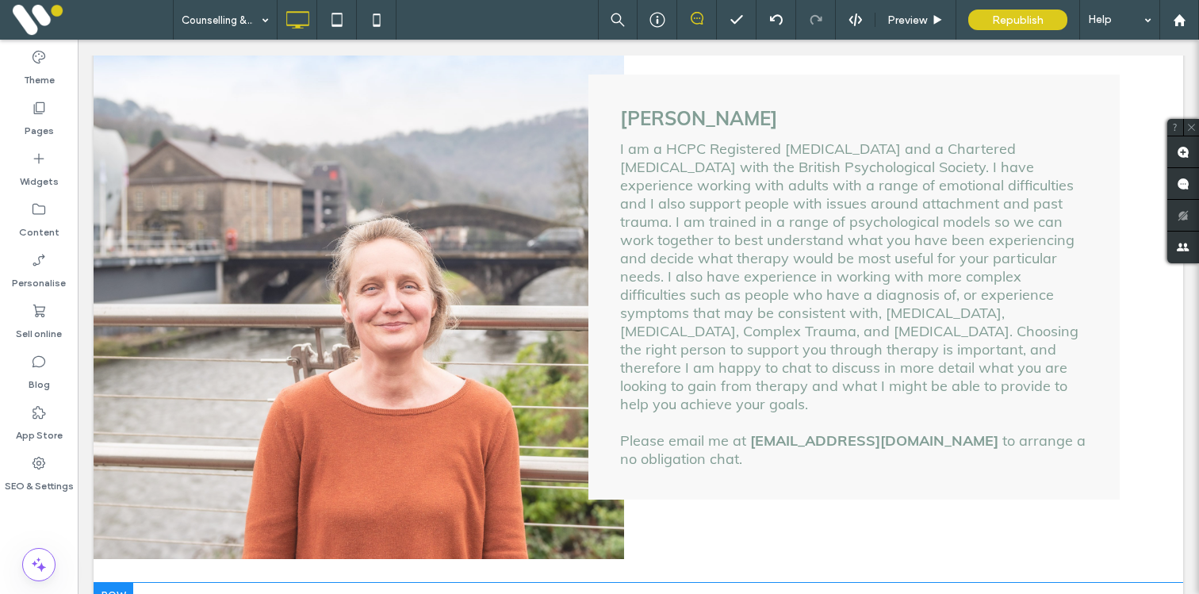
scroll to position [1246, 0]
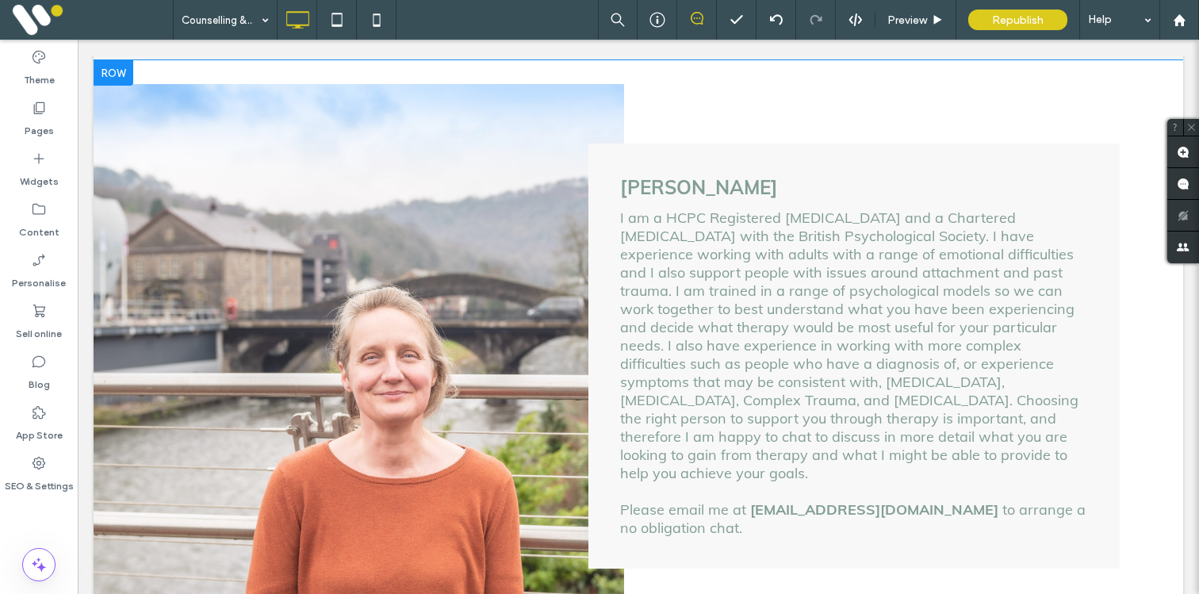
click at [389, 272] on div "Click To Paste Click To Paste" at bounding box center [359, 356] width 531 height 544
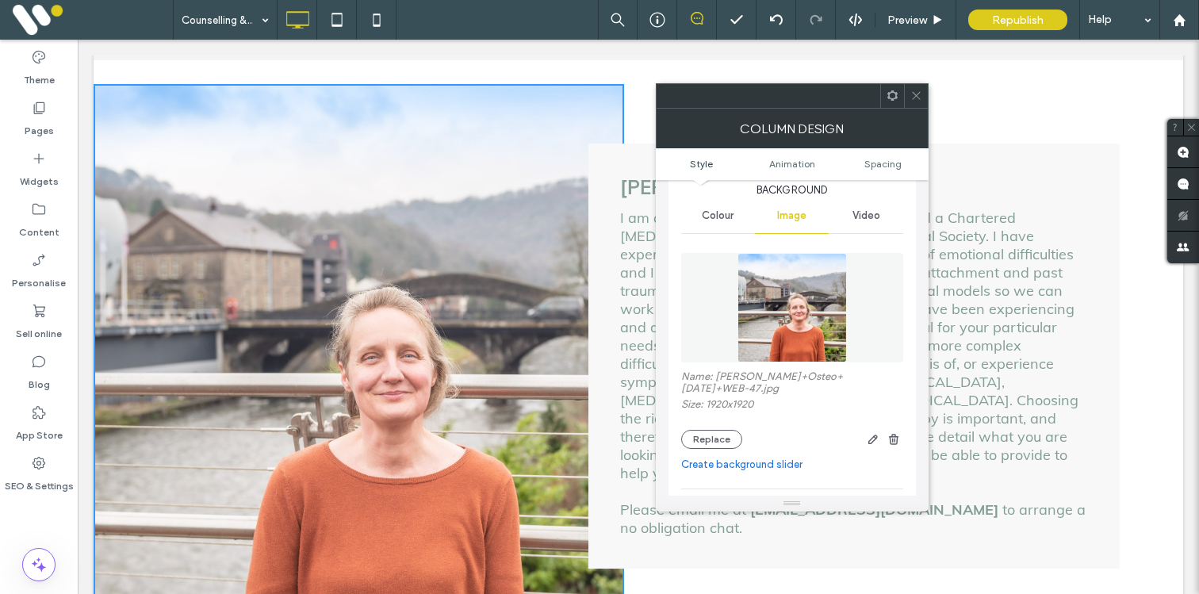
scroll to position [174, 0]
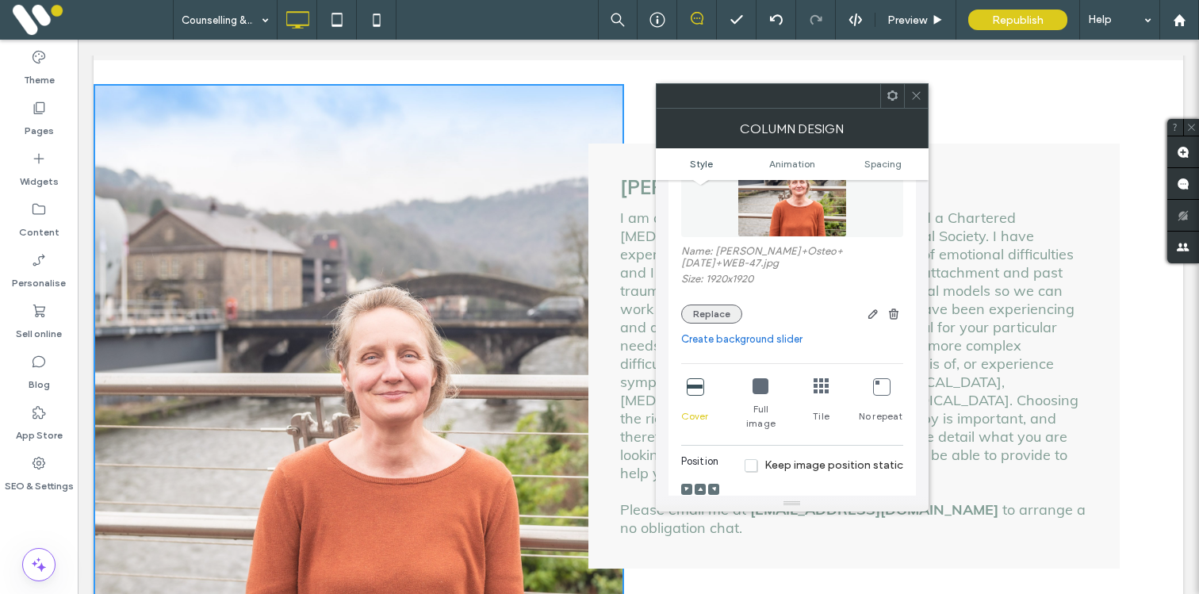
click at [722, 305] on button "Replace" at bounding box center [711, 314] width 61 height 19
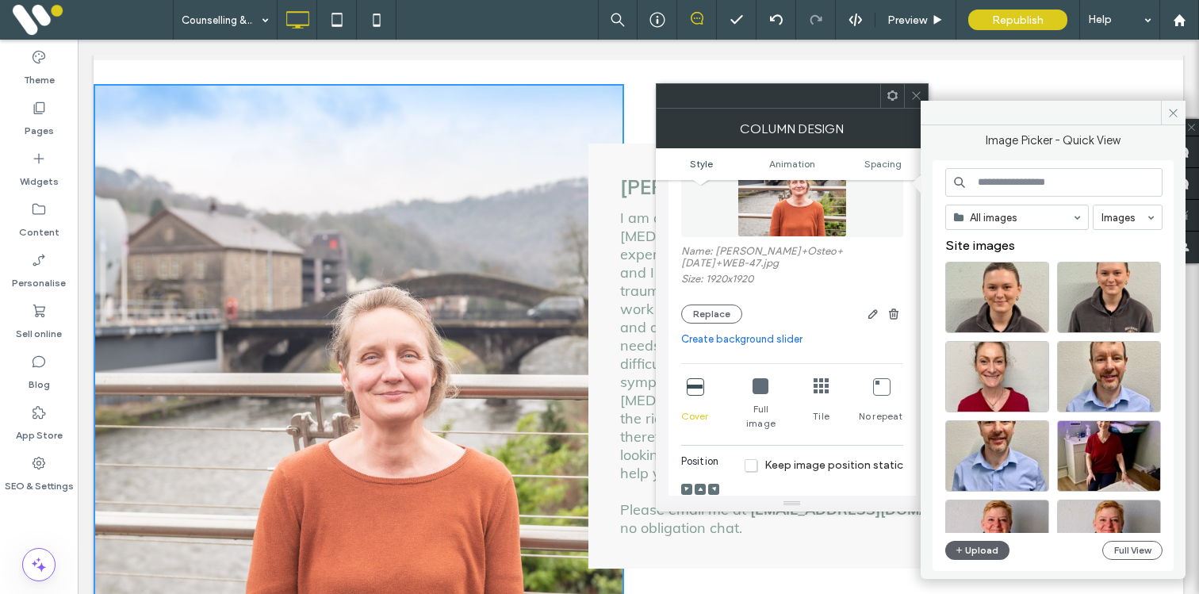
click at [1007, 191] on input at bounding box center [1054, 182] width 217 height 29
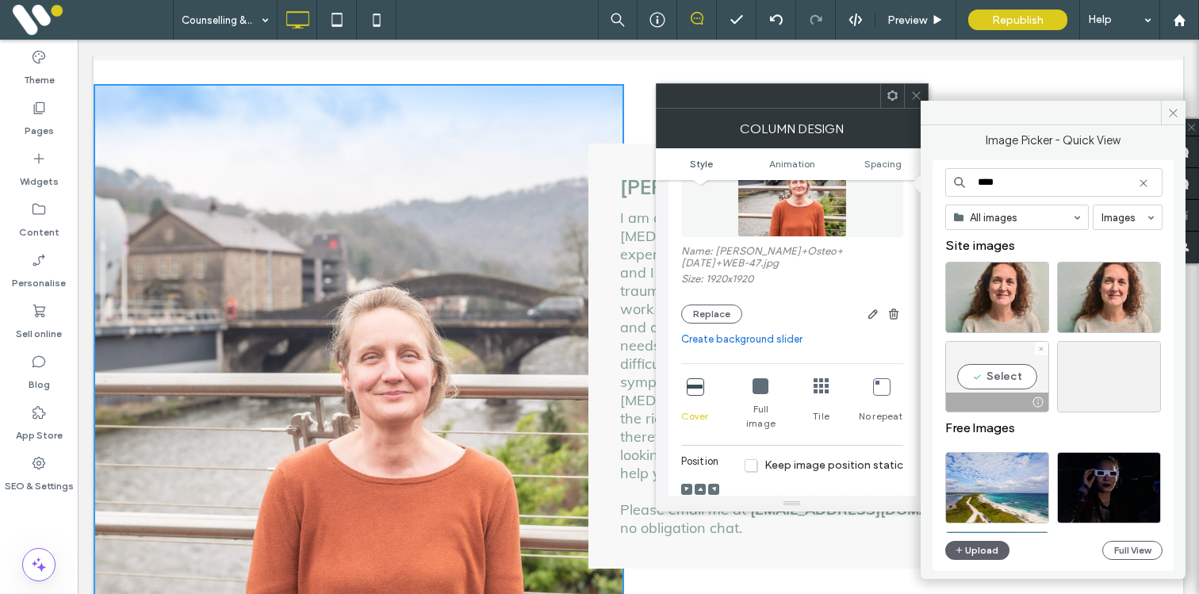
type input "****"
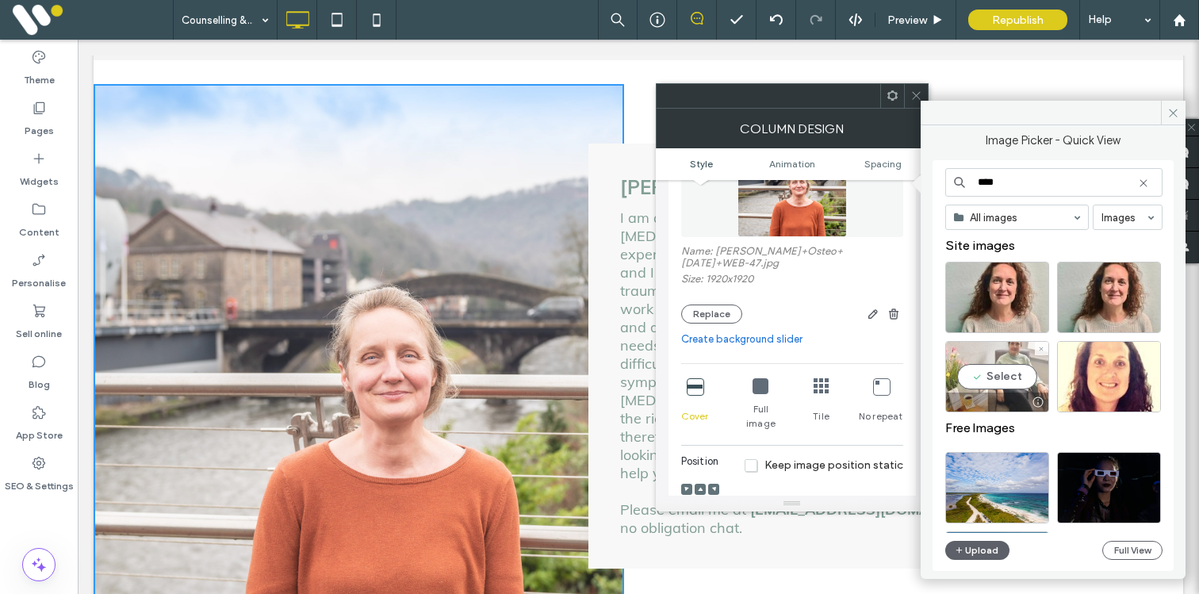
click at [1028, 380] on div "Select" at bounding box center [998, 376] width 104 height 71
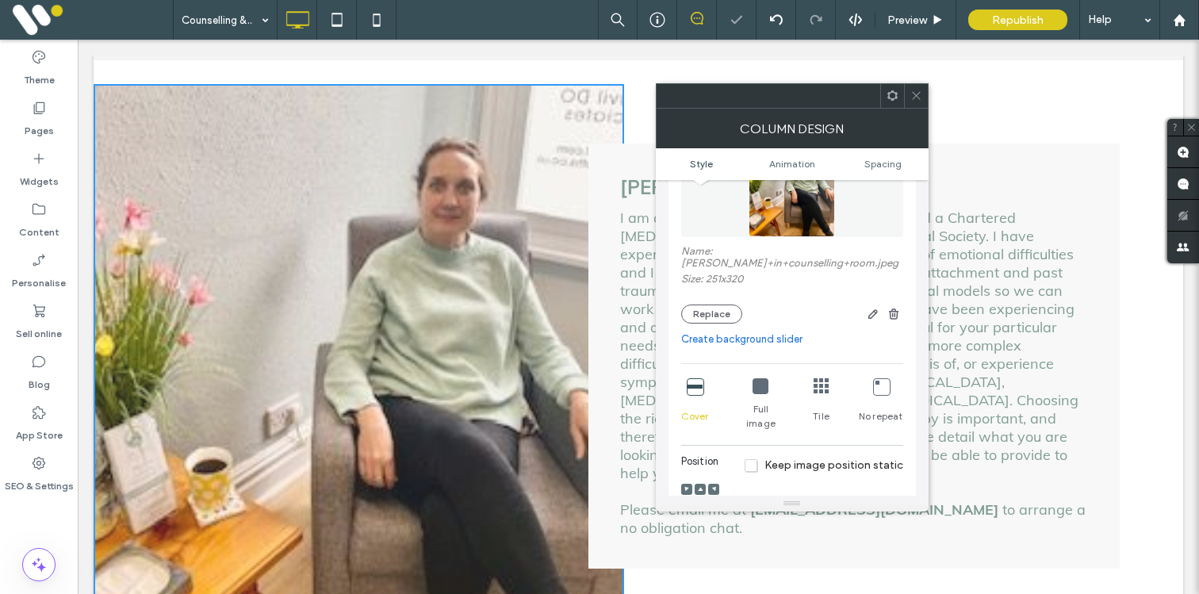
click at [919, 96] on icon at bounding box center [917, 96] width 12 height 12
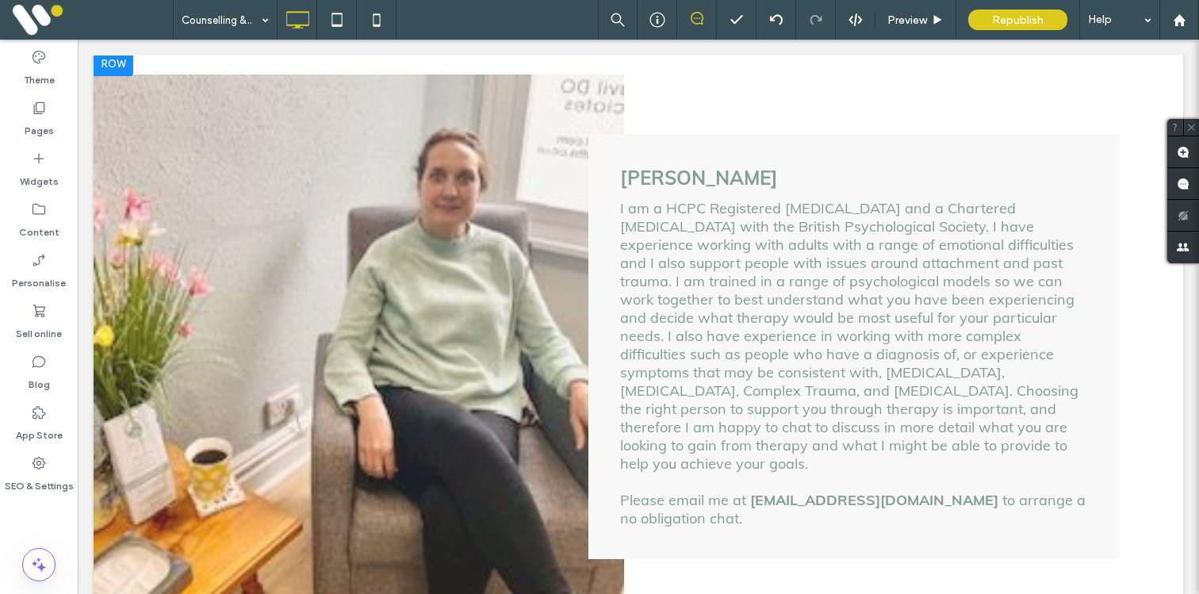
scroll to position [1196, 0]
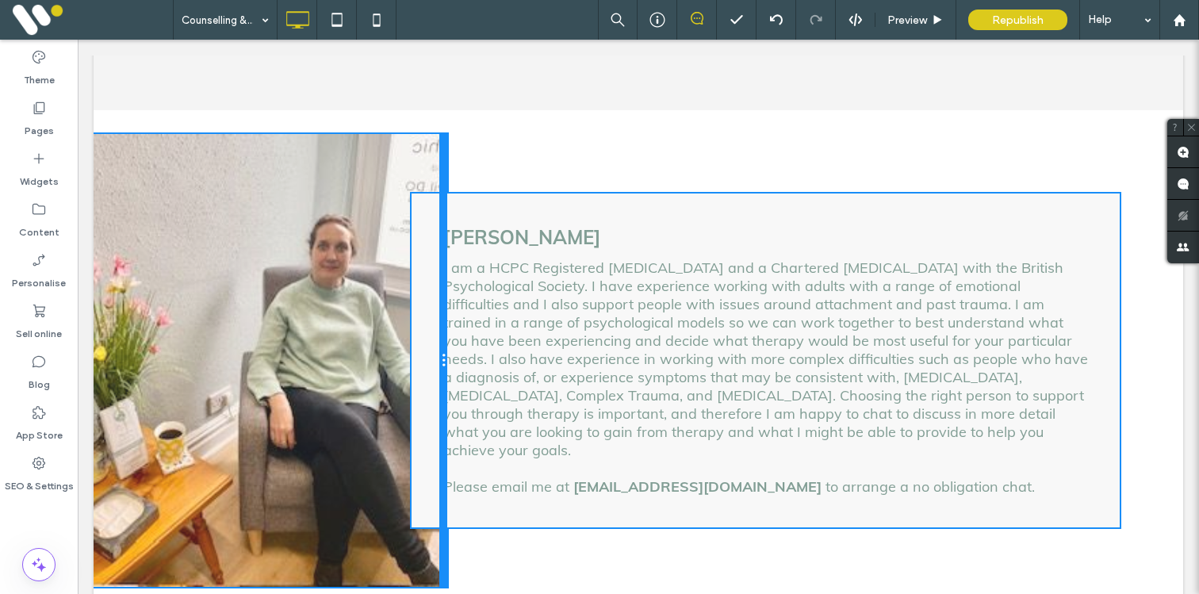
drag, startPoint x: 620, startPoint y: 173, endPoint x: 459, endPoint y: 182, distance: 162.1
click at [459, 182] on div "Click To Paste Click To Paste Sian Hughes I am a HCPC Registered Psychologist a…" at bounding box center [639, 360] width 1090 height 453
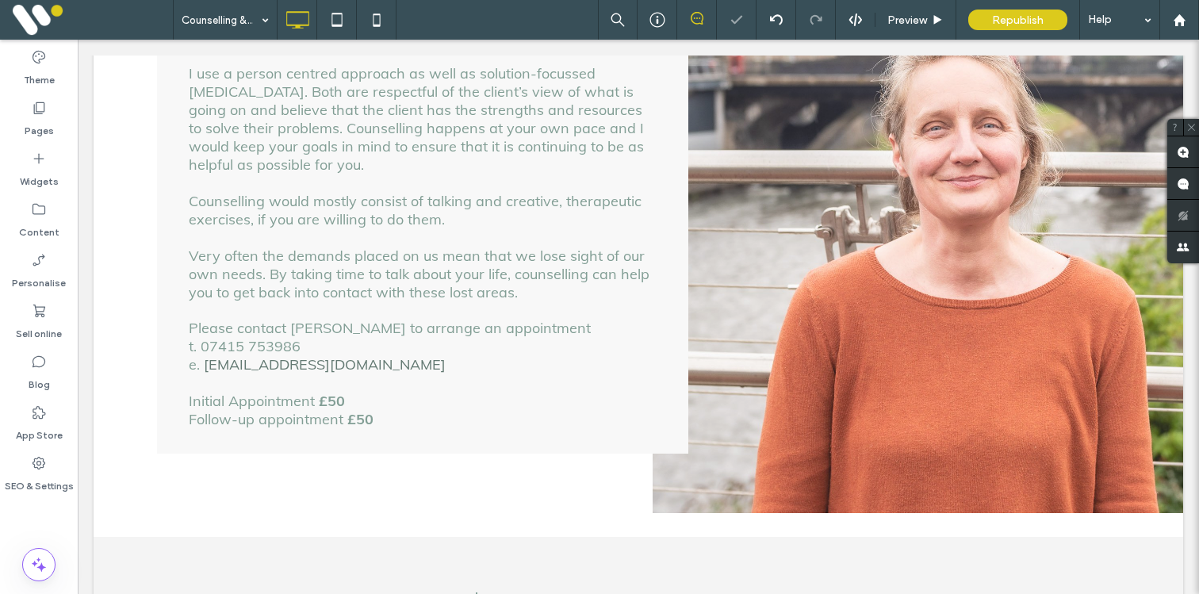
scroll to position [448, 0]
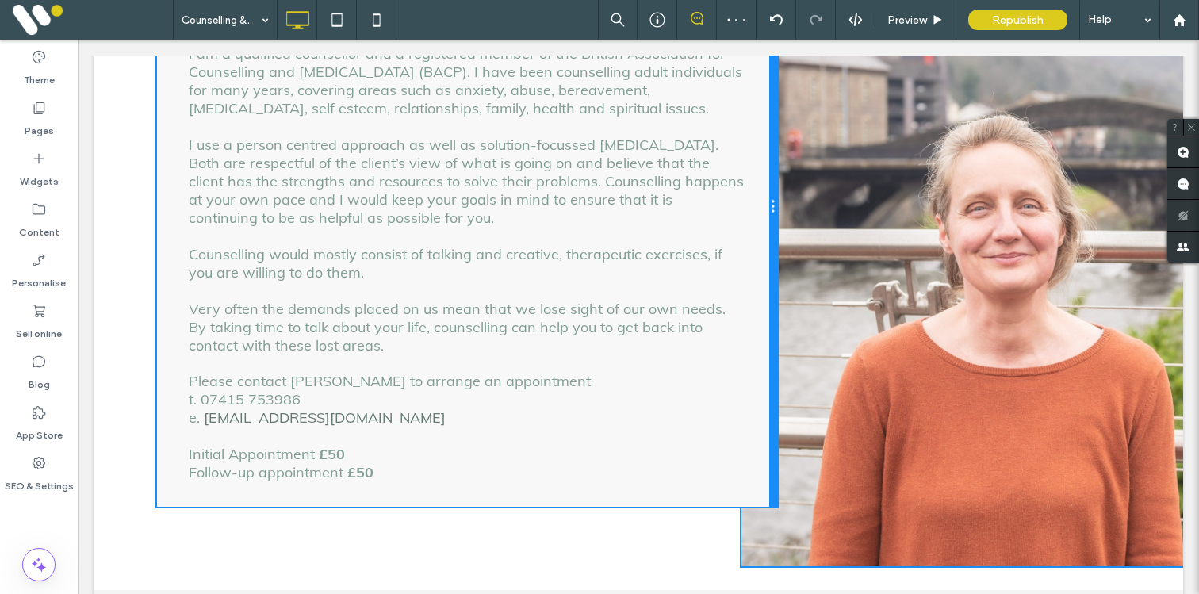
drag, startPoint x: 686, startPoint y: 223, endPoint x: 763, endPoint y: 223, distance: 76.9
click at [763, 223] on div "Jen Southon Counselling is helpful if you want to talk about an issue to someon…" at bounding box center [467, 206] width 620 height 600
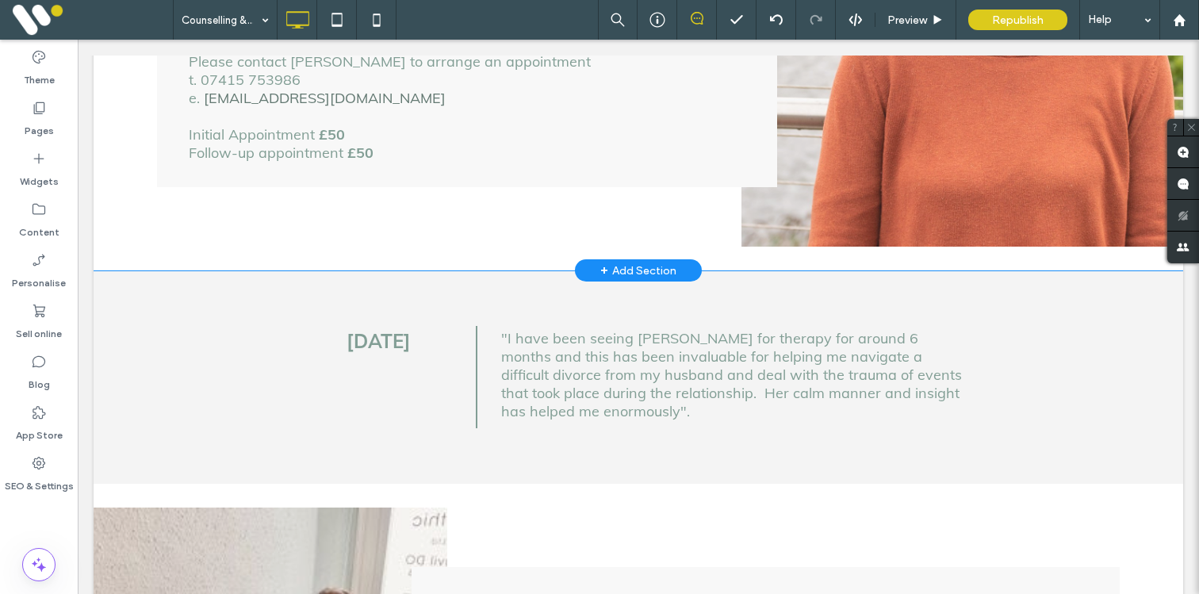
scroll to position [749, 0]
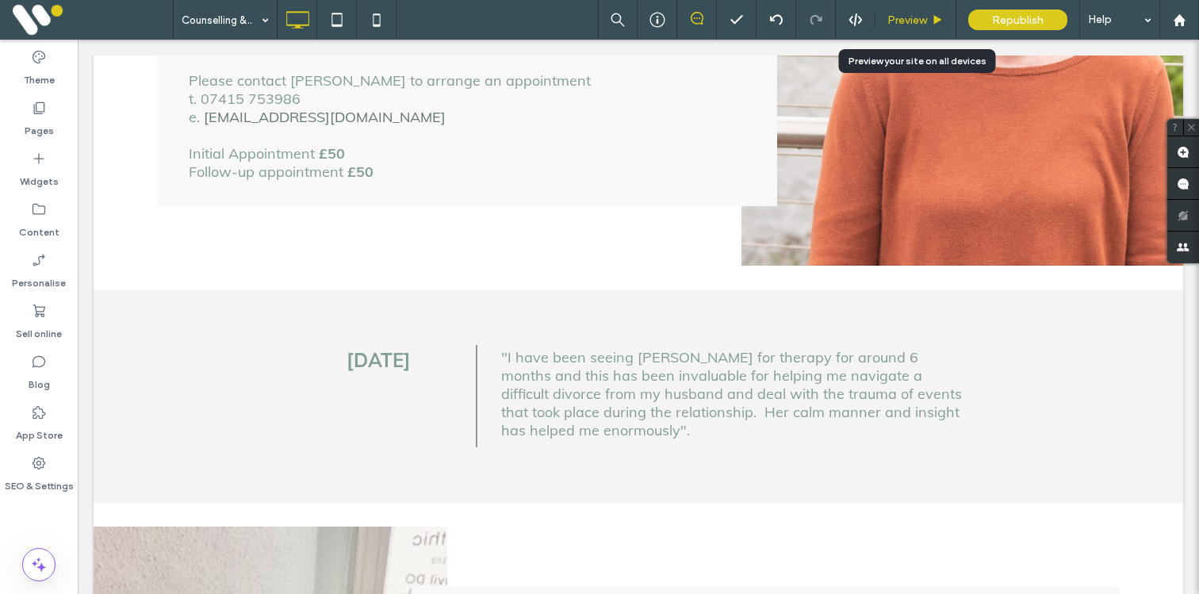
click at [909, 17] on span "Preview" at bounding box center [908, 19] width 40 height 13
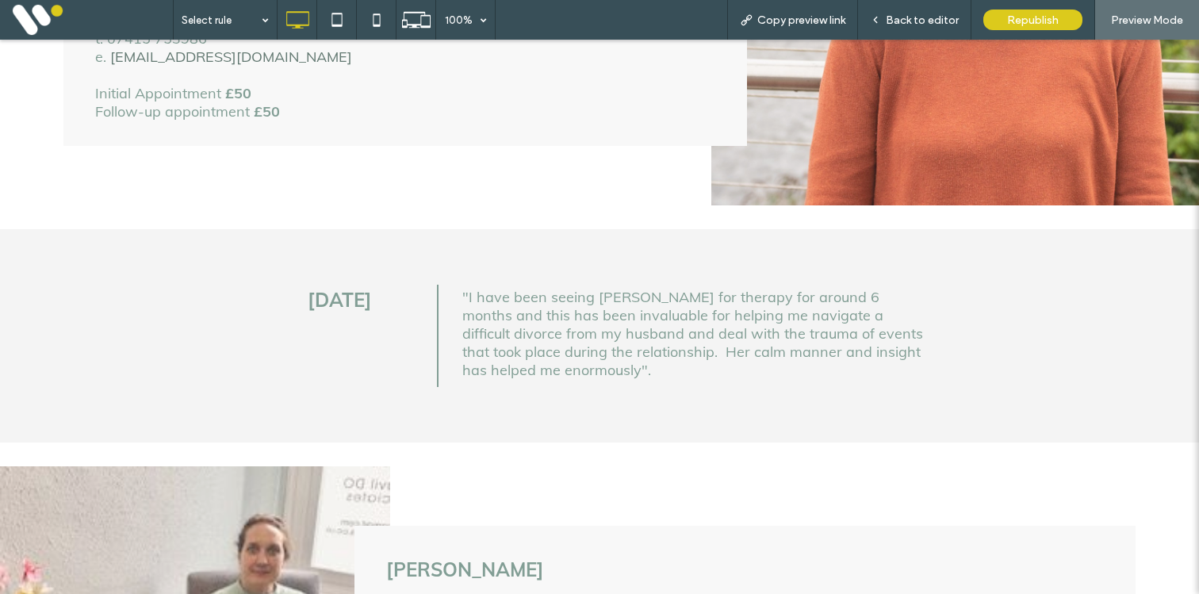
scroll to position [890, 0]
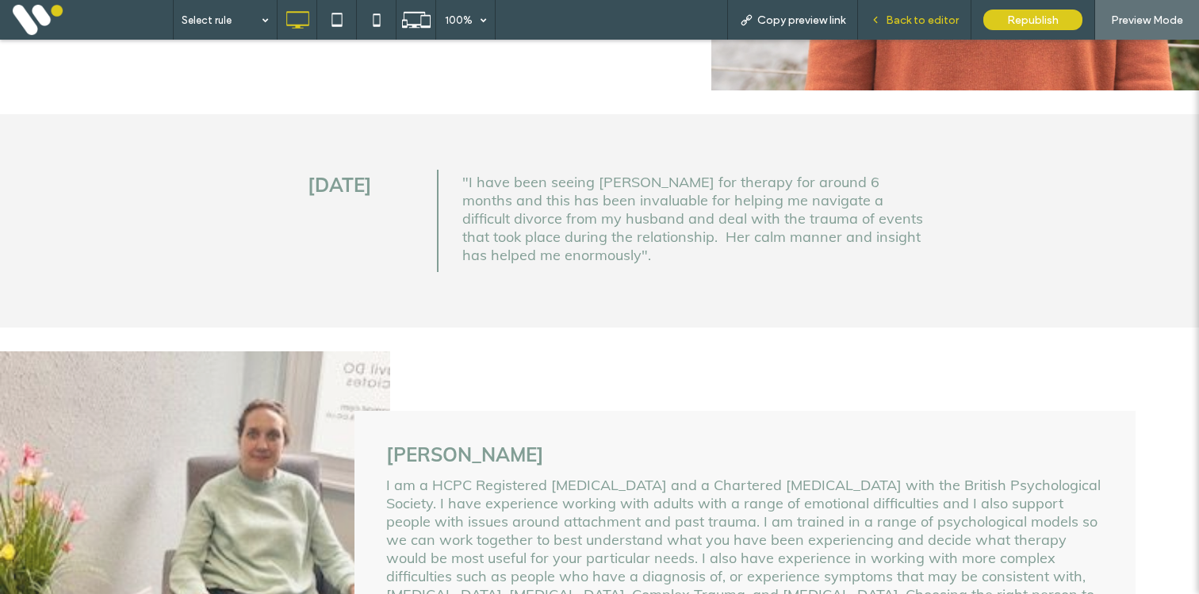
drag, startPoint x: 895, startPoint y: 21, endPoint x: 688, endPoint y: 47, distance: 208.7
click at [895, 21] on span "Back to editor" at bounding box center [922, 19] width 73 height 13
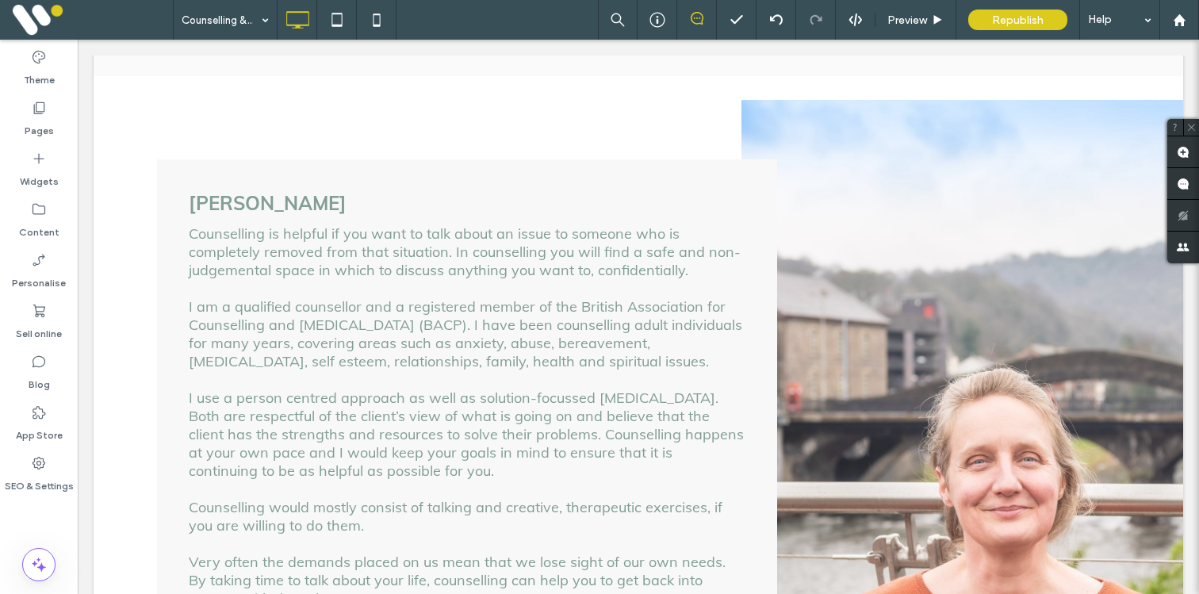
scroll to position [177, 0]
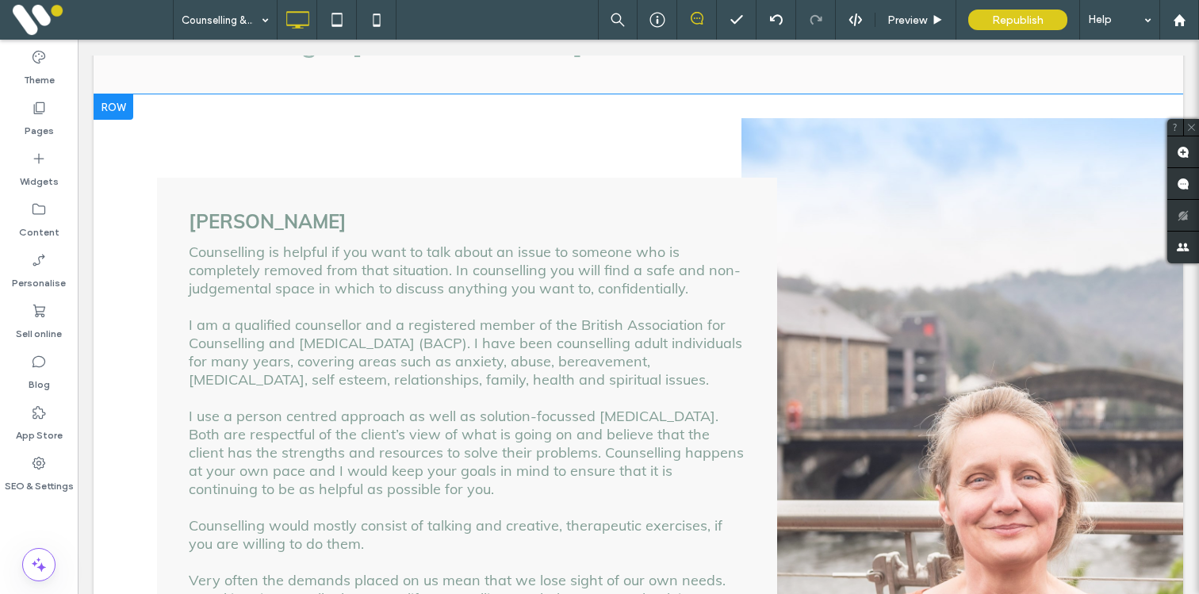
click at [114, 102] on div at bounding box center [114, 106] width 40 height 25
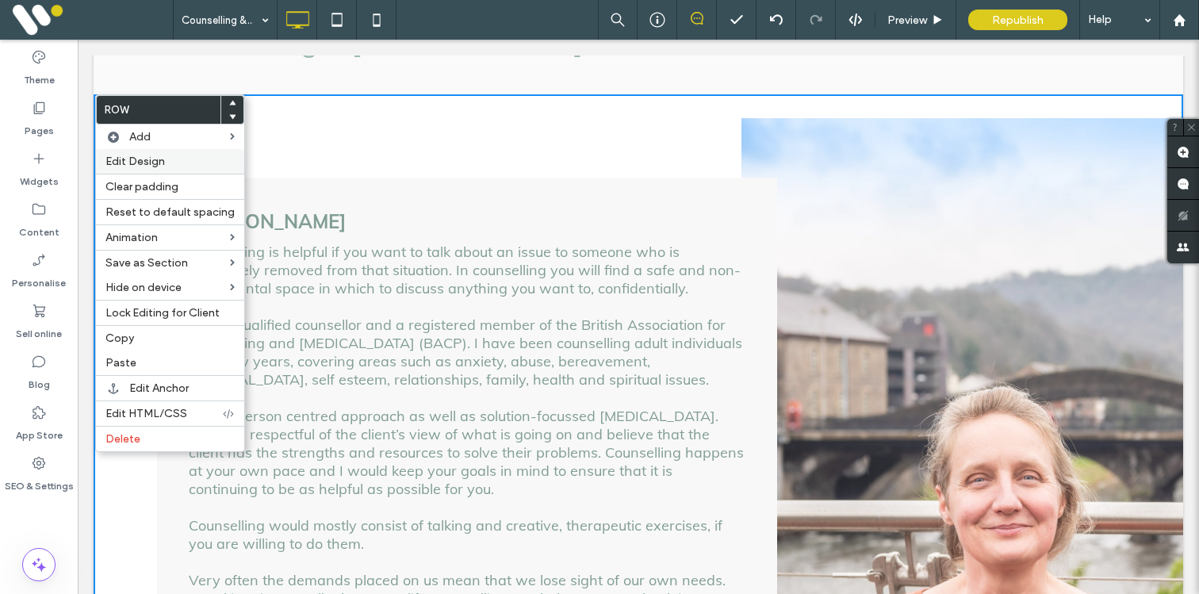
click at [136, 162] on span "Edit Design" at bounding box center [135, 161] width 59 height 13
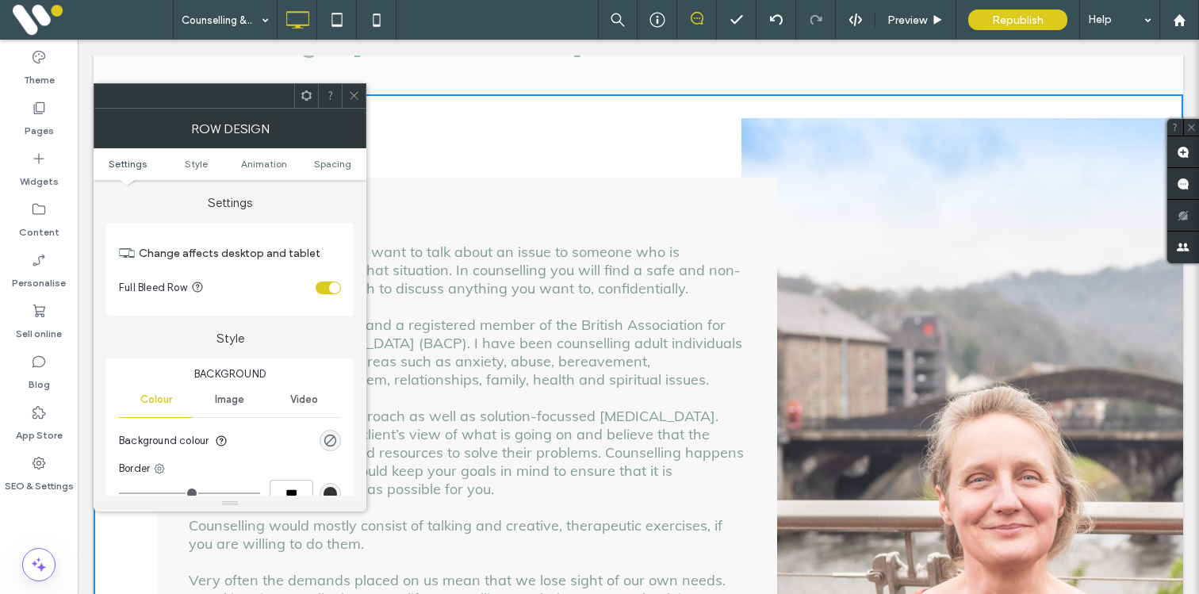
click at [322, 170] on ul "Settings Style Animation Spacing" at bounding box center [230, 164] width 273 height 32
click at [322, 167] on span "Spacing" at bounding box center [332, 164] width 37 height 12
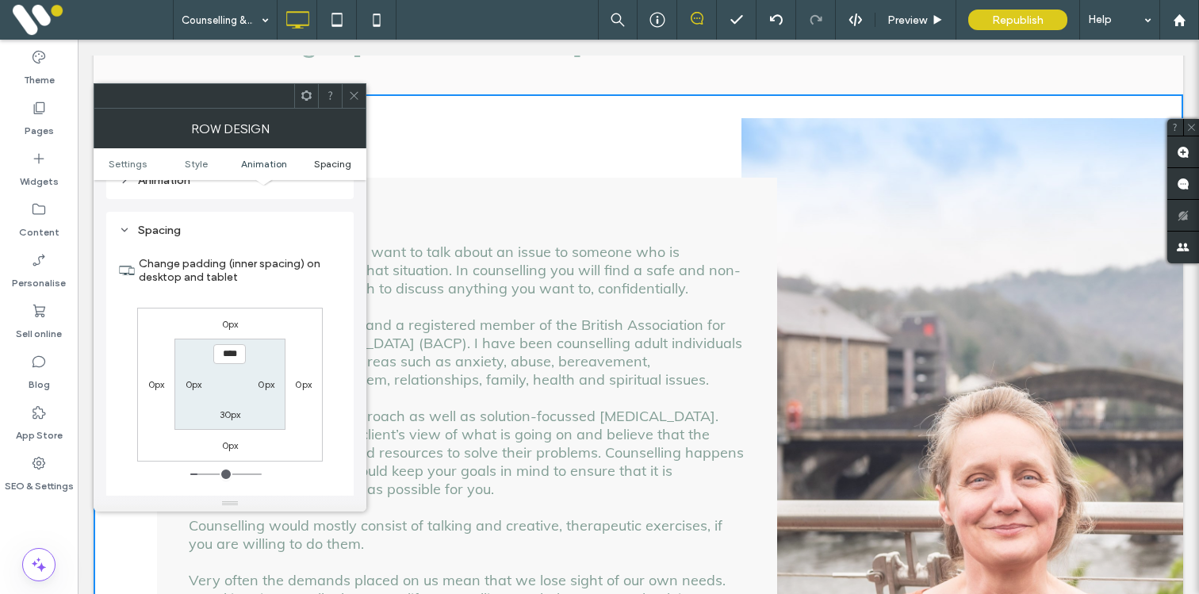
scroll to position [449, 0]
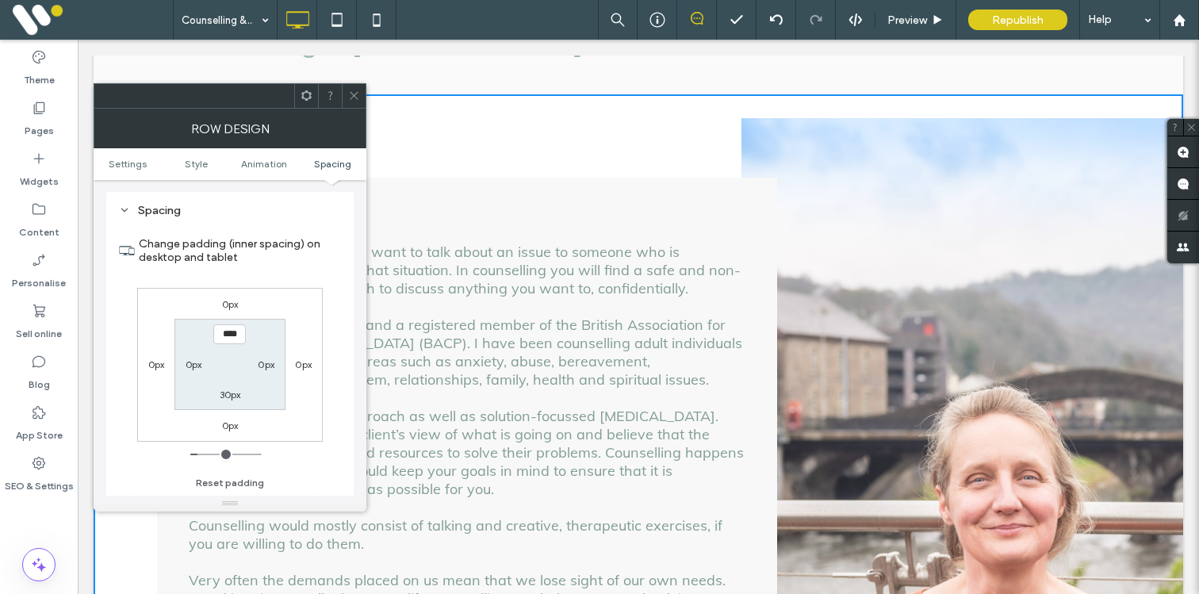
click at [353, 96] on use at bounding box center [354, 96] width 8 height 8
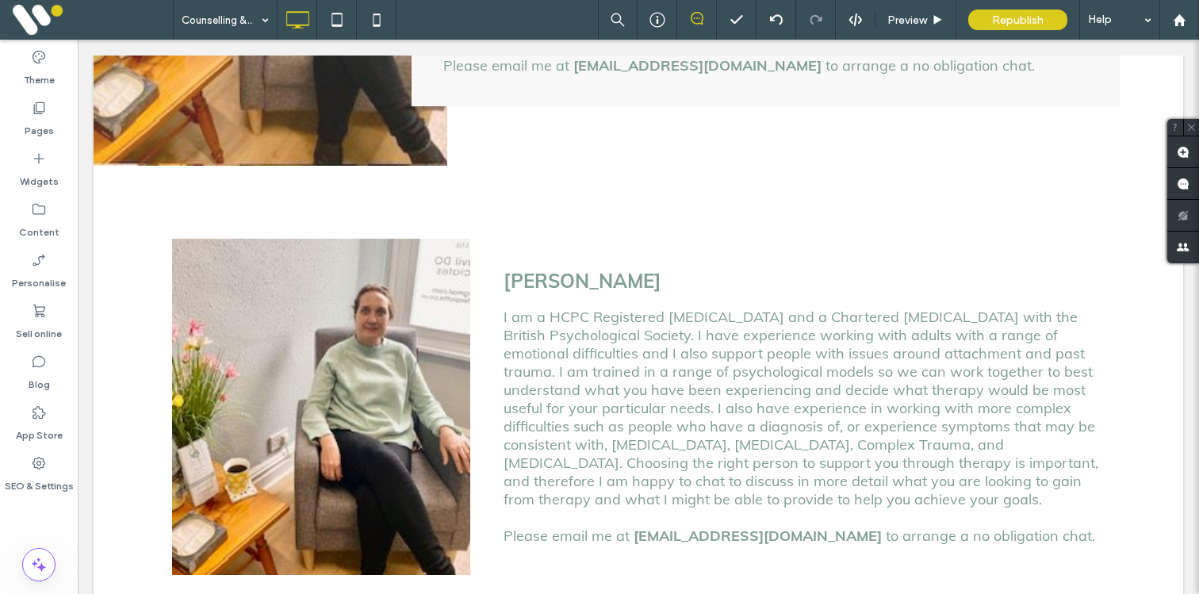
scroll to position [1668, 0]
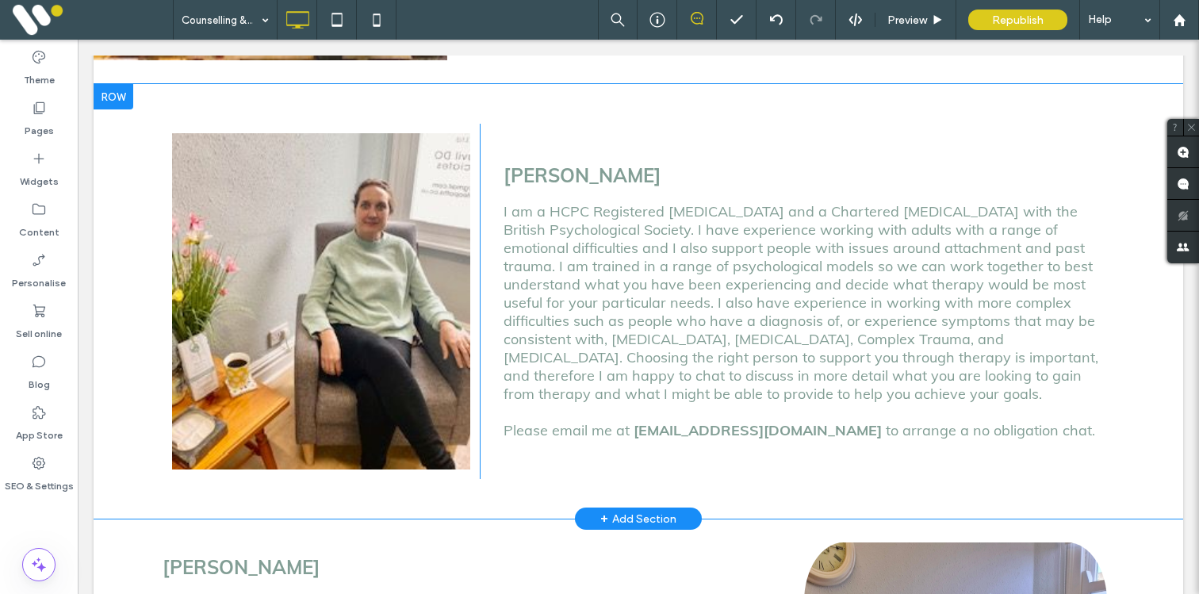
click at [120, 84] on div at bounding box center [114, 96] width 40 height 25
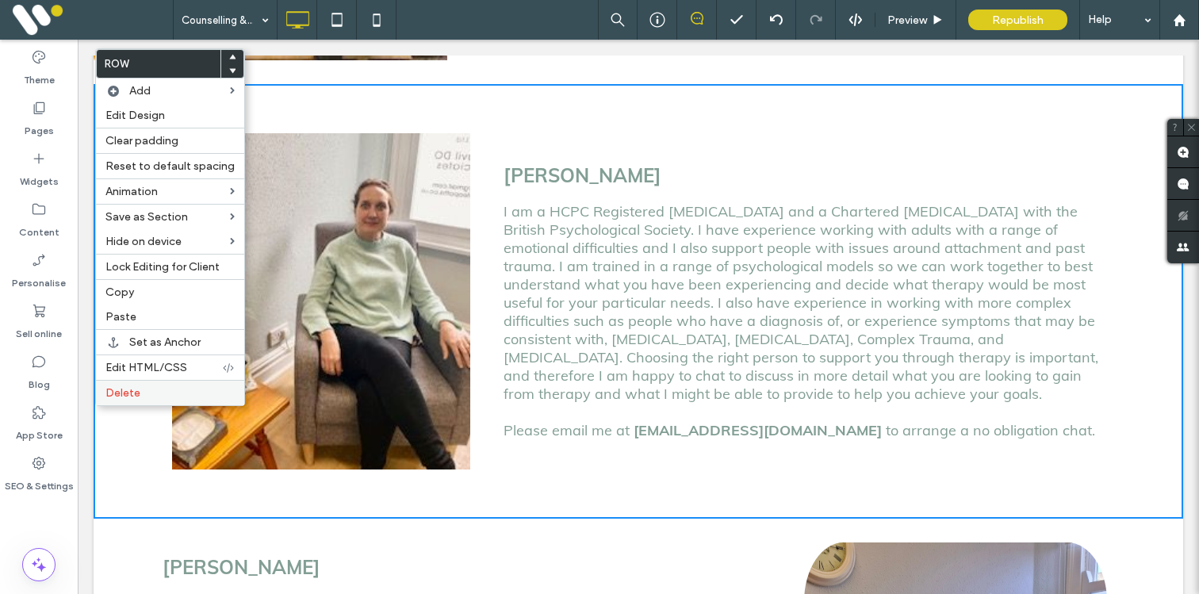
click at [152, 389] on label "Delete" at bounding box center [170, 392] width 129 height 13
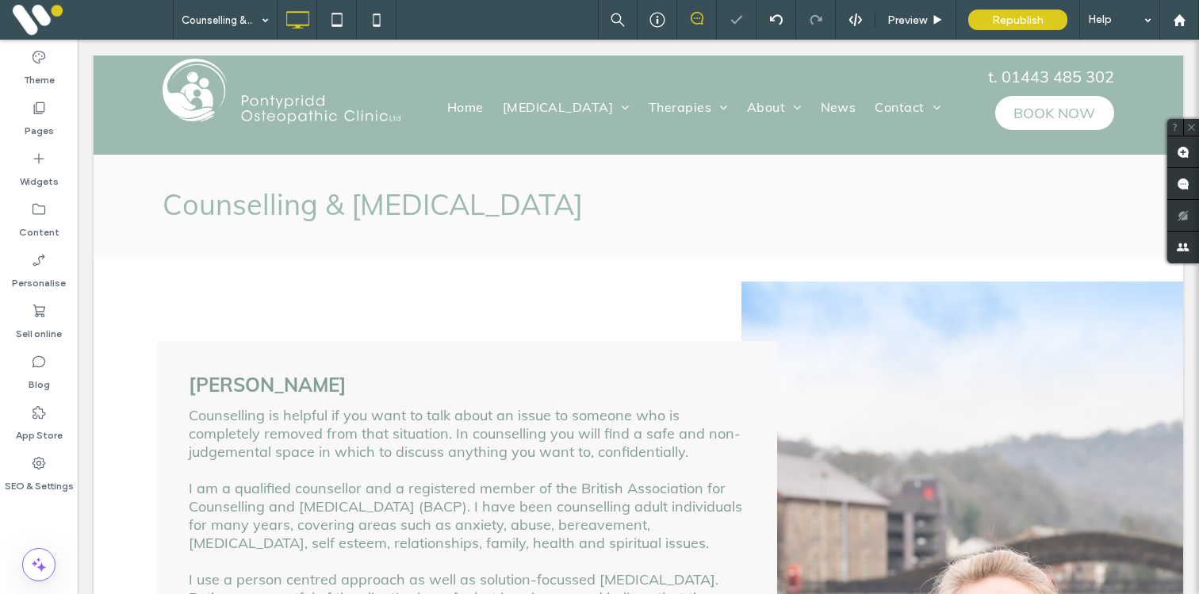
scroll to position [0, 0]
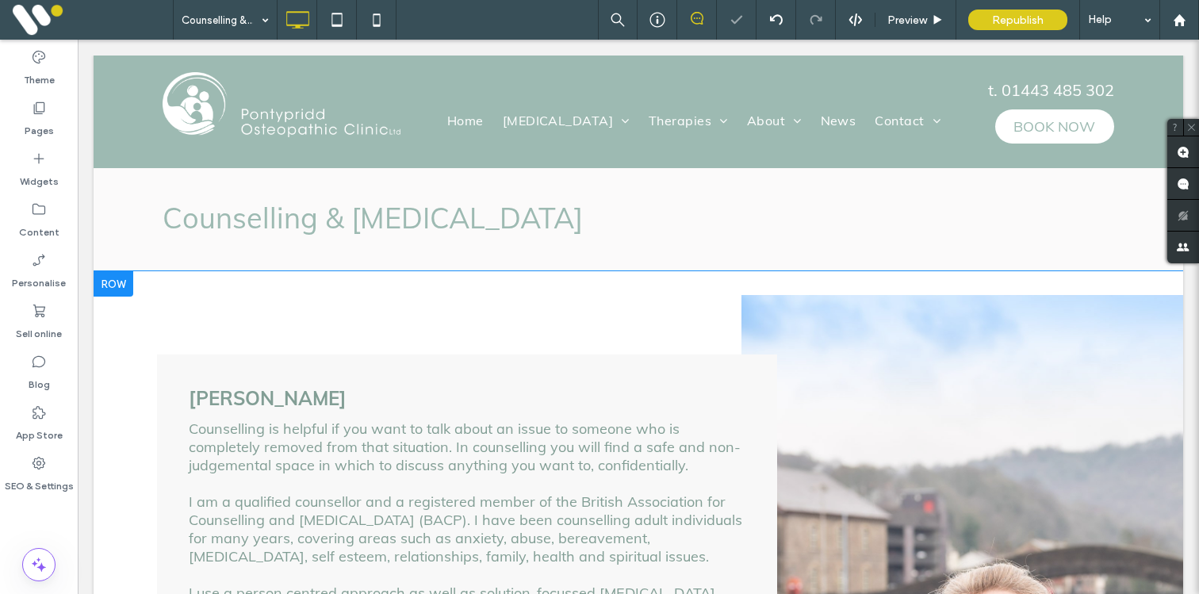
click at [131, 283] on div at bounding box center [114, 283] width 40 height 25
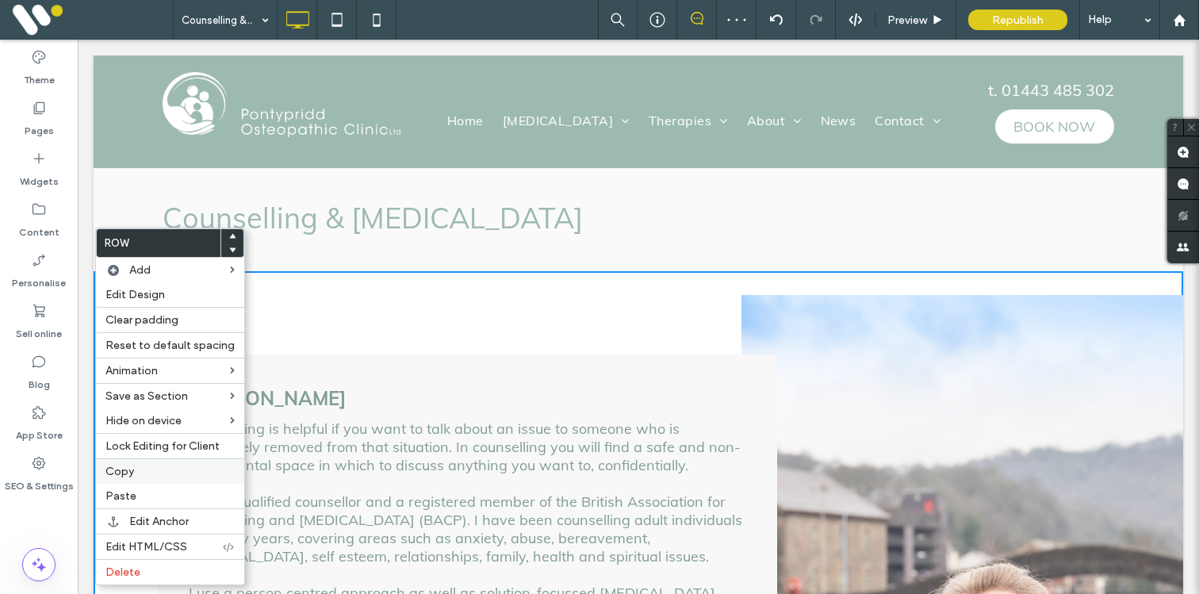
click at [144, 472] on label "Copy" at bounding box center [170, 471] width 129 height 13
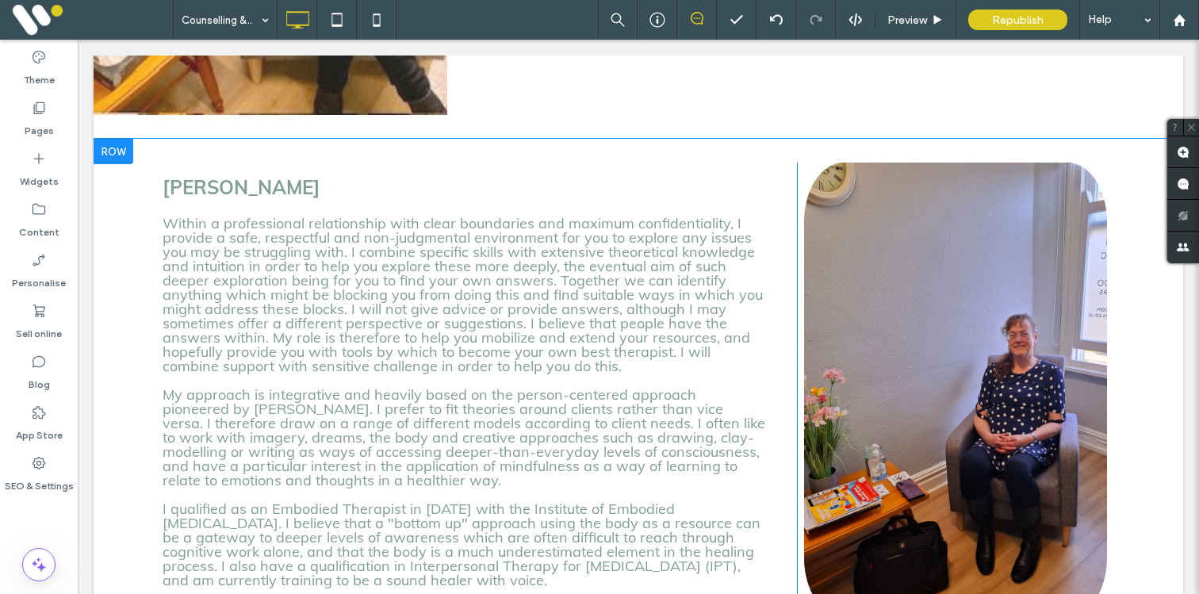
scroll to position [1591, 0]
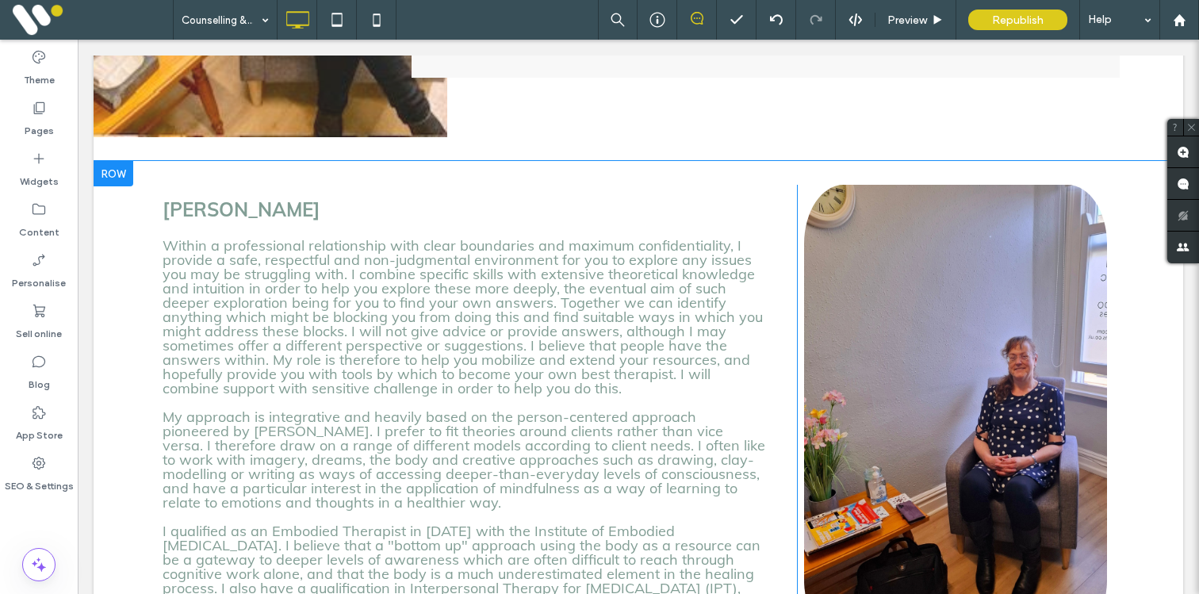
click at [115, 161] on div at bounding box center [114, 173] width 40 height 25
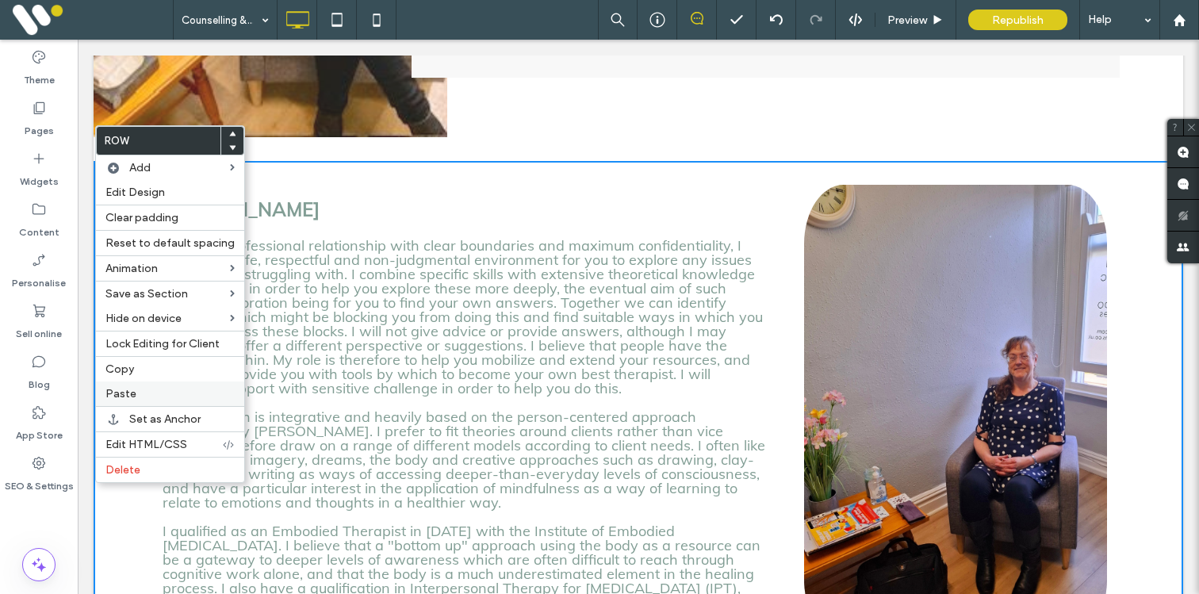
click at [133, 389] on span "Paste" at bounding box center [121, 393] width 31 height 13
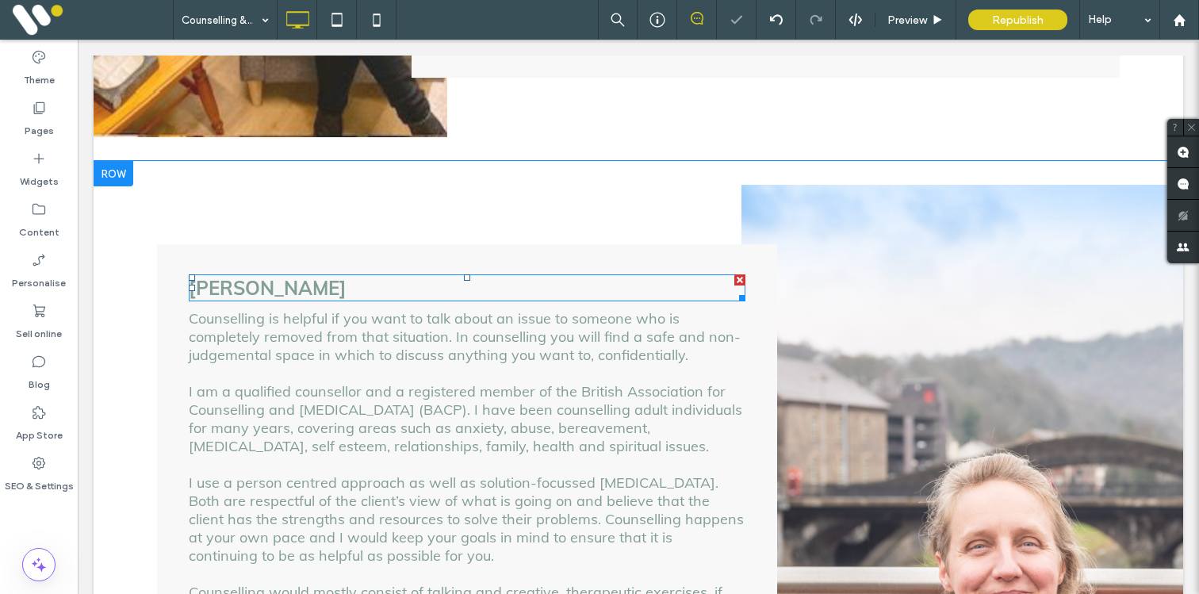
click at [268, 276] on span "Jen Southon" at bounding box center [268, 288] width 158 height 24
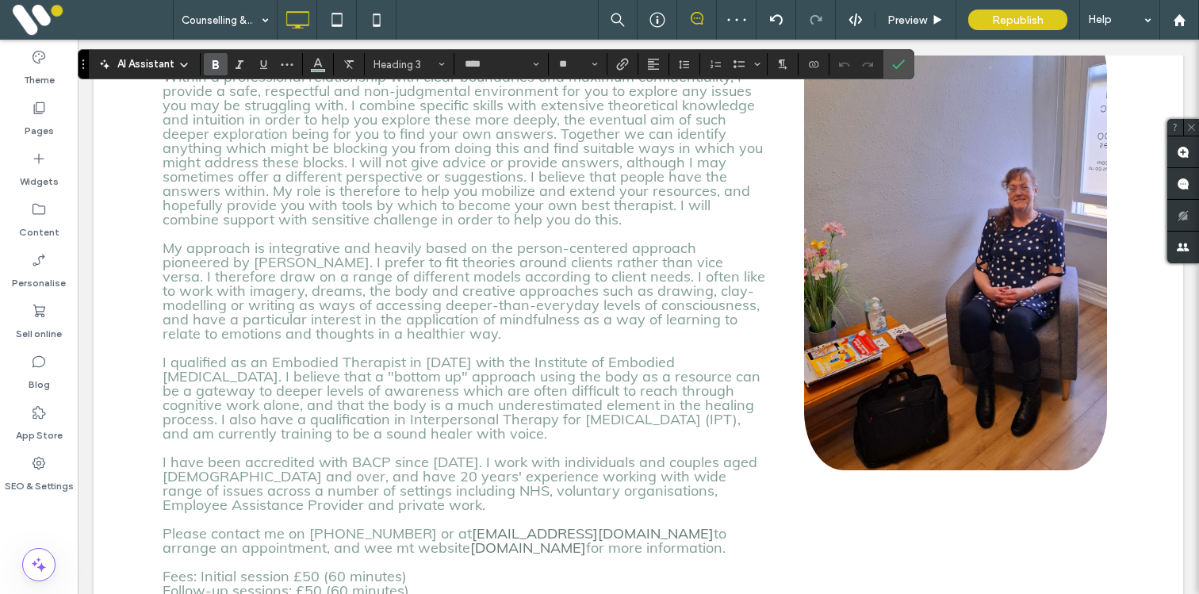
click at [282, 355] on span "My approach is integrative and heavily based on the person-centered approach pi…" at bounding box center [464, 391] width 603 height 304
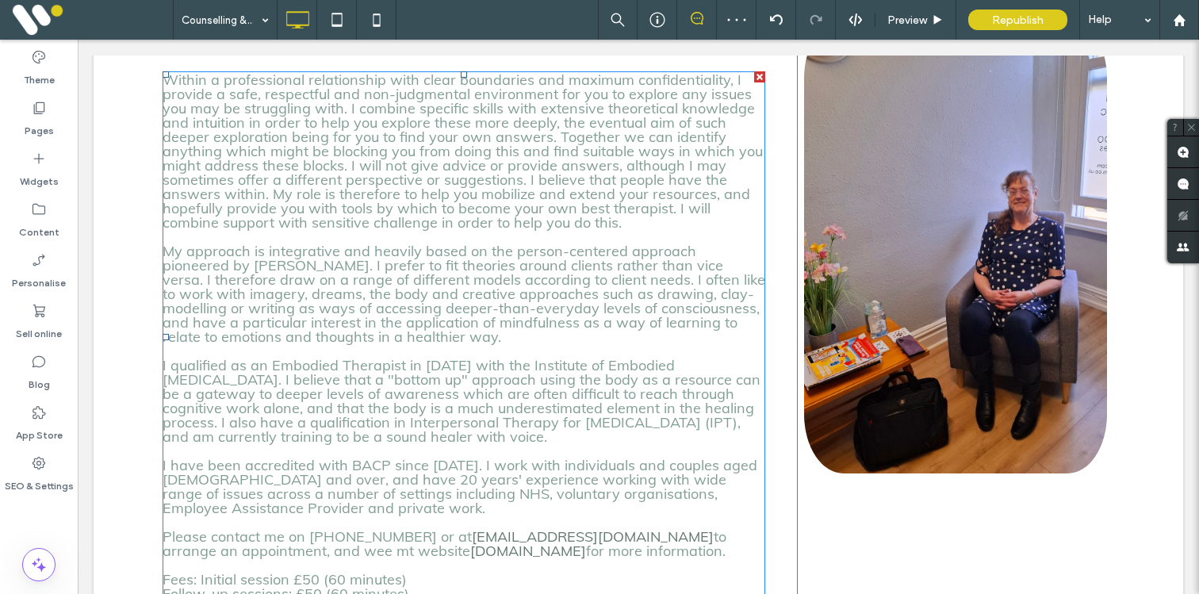
click at [282, 301] on p "My approach is integrative and heavily based on the person-centered approach pi…" at bounding box center [464, 422] width 603 height 357
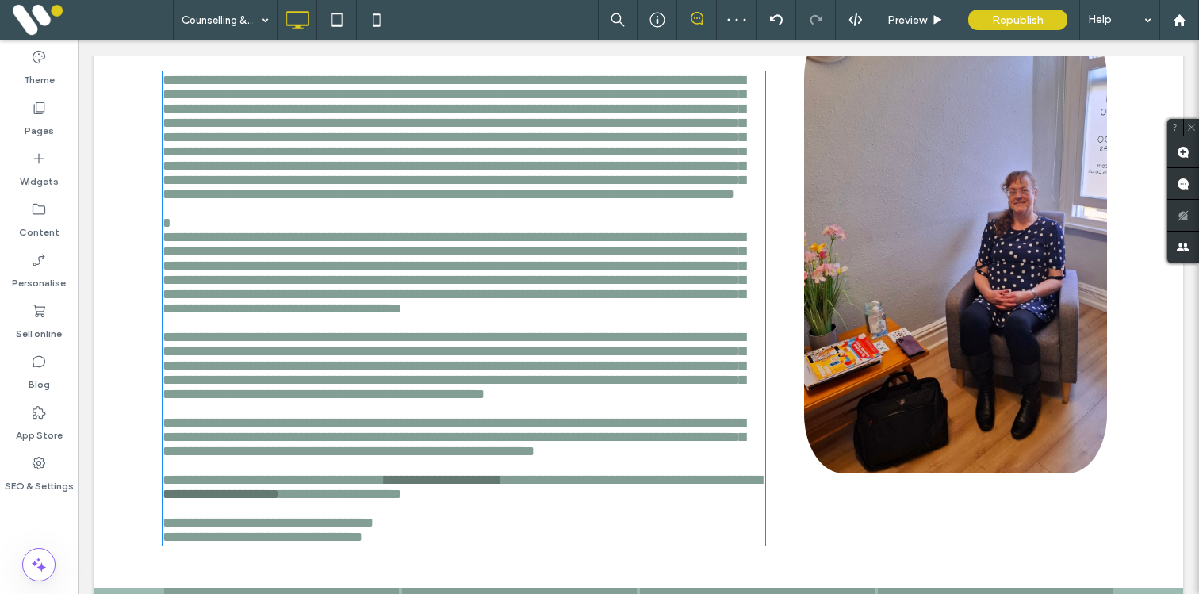
scroll to position [2498, 0]
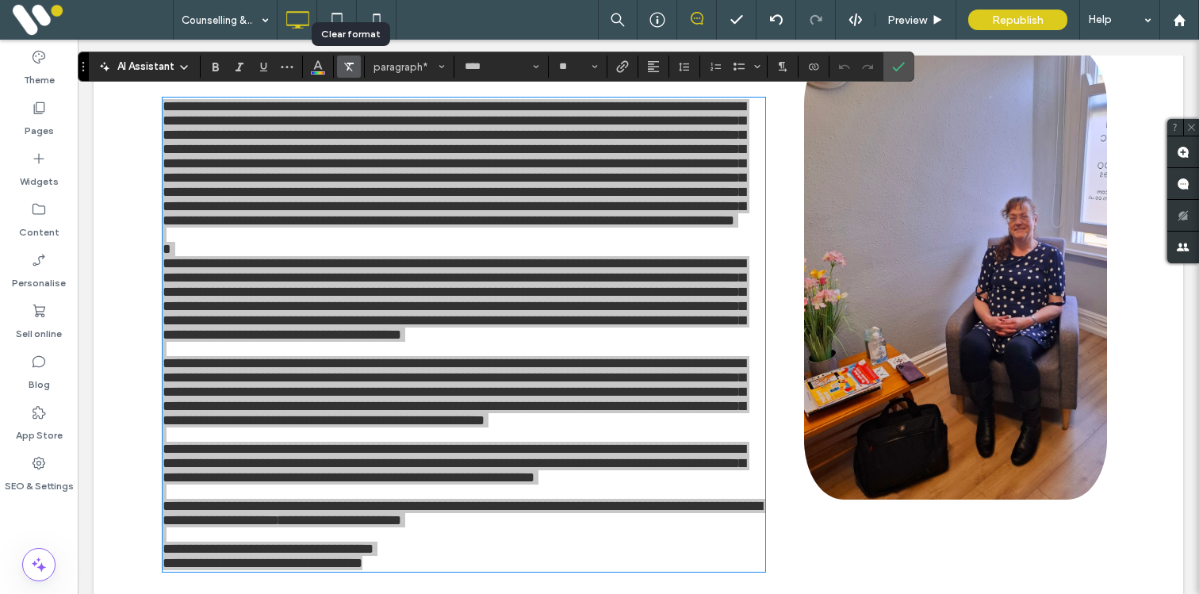
click at [348, 64] on icon "Clear format" at bounding box center [349, 66] width 13 height 13
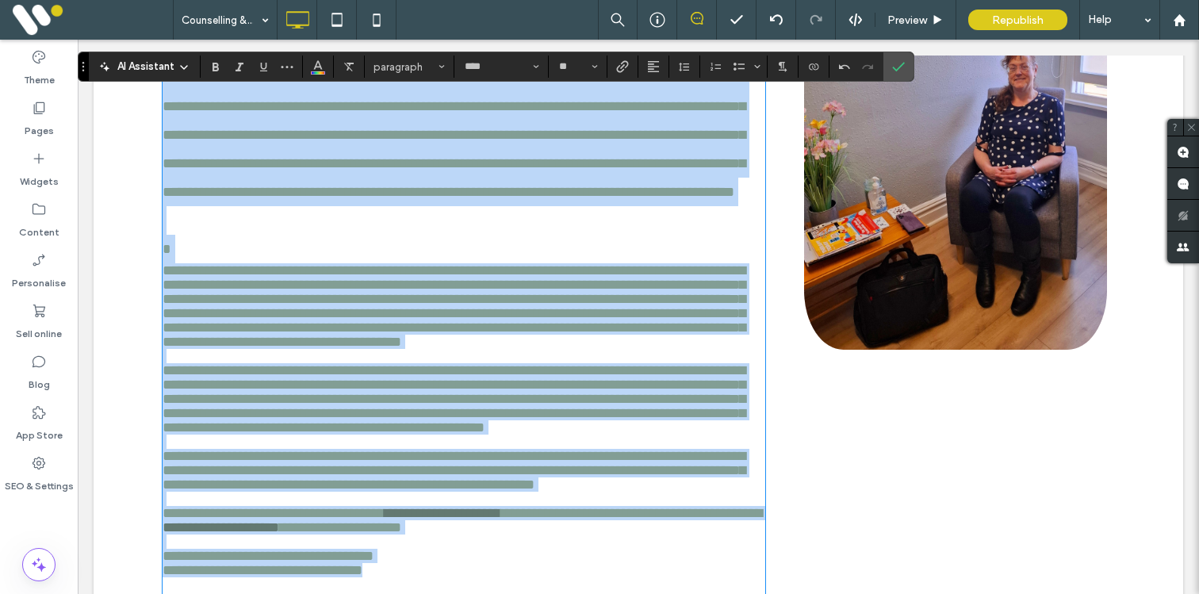
scroll to position [2670, 0]
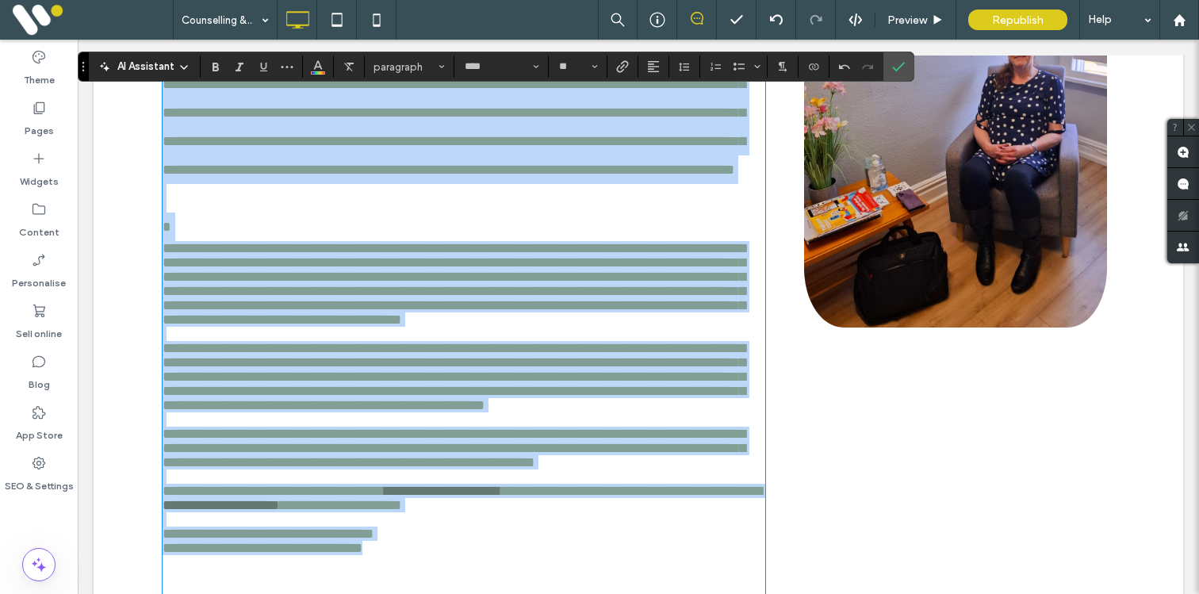
click at [324, 240] on p "**********" at bounding box center [464, 84] width 603 height 314
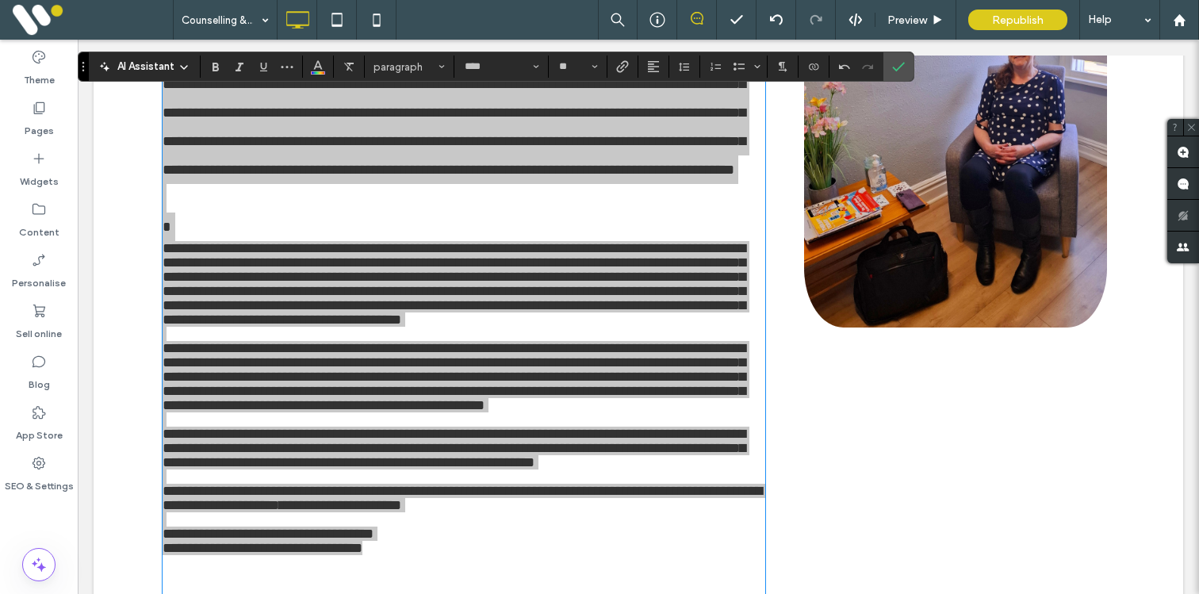
click at [352, 79] on div "AI Assistant paragraph **** **" at bounding box center [496, 67] width 837 height 30
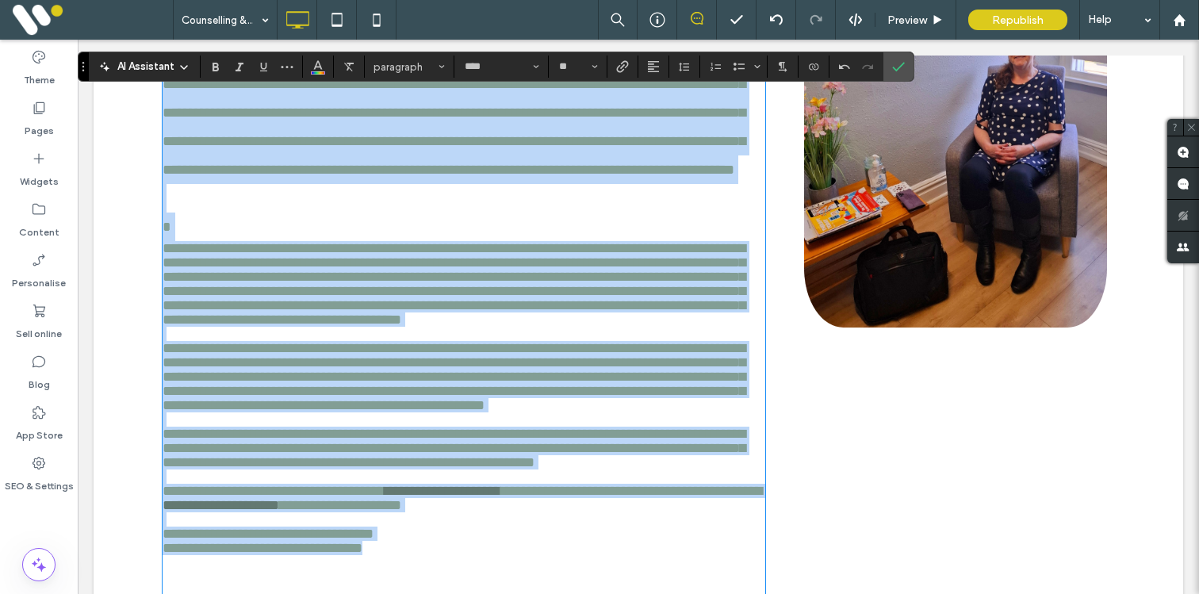
click at [319, 221] on p "**********" at bounding box center [464, 84] width 603 height 314
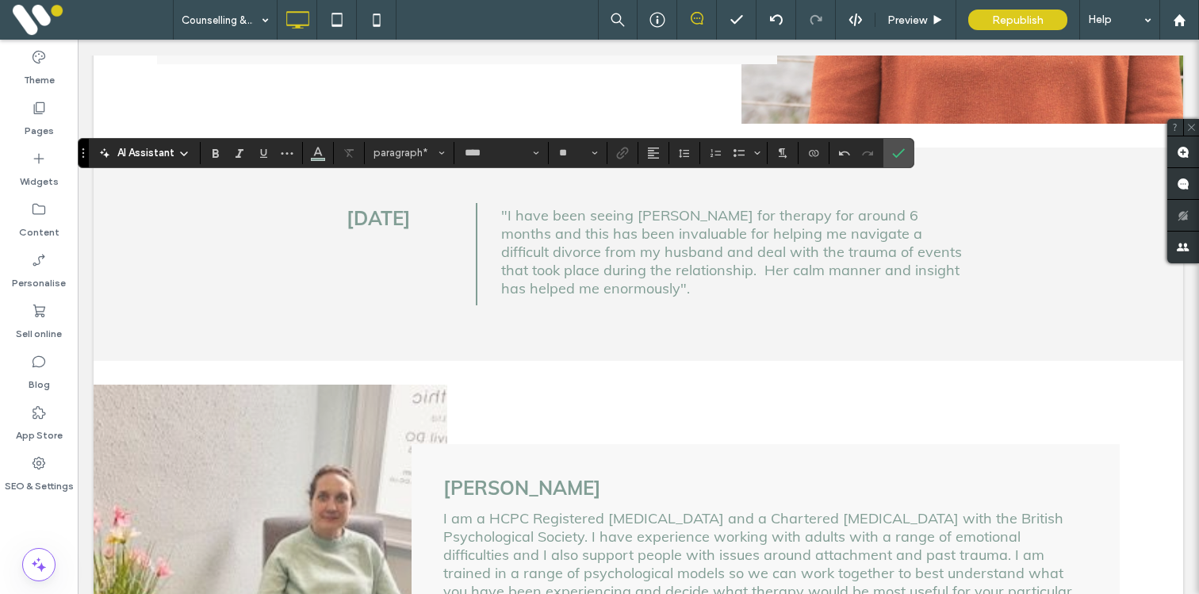
scroll to position [1527, 0]
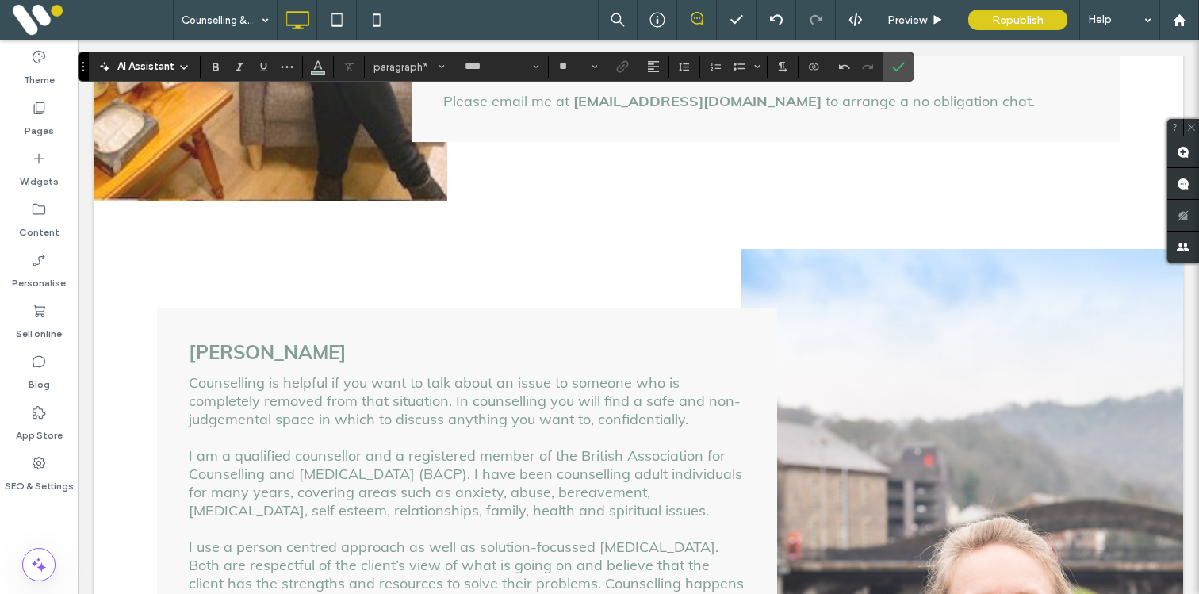
click at [288, 428] on p at bounding box center [467, 437] width 557 height 18
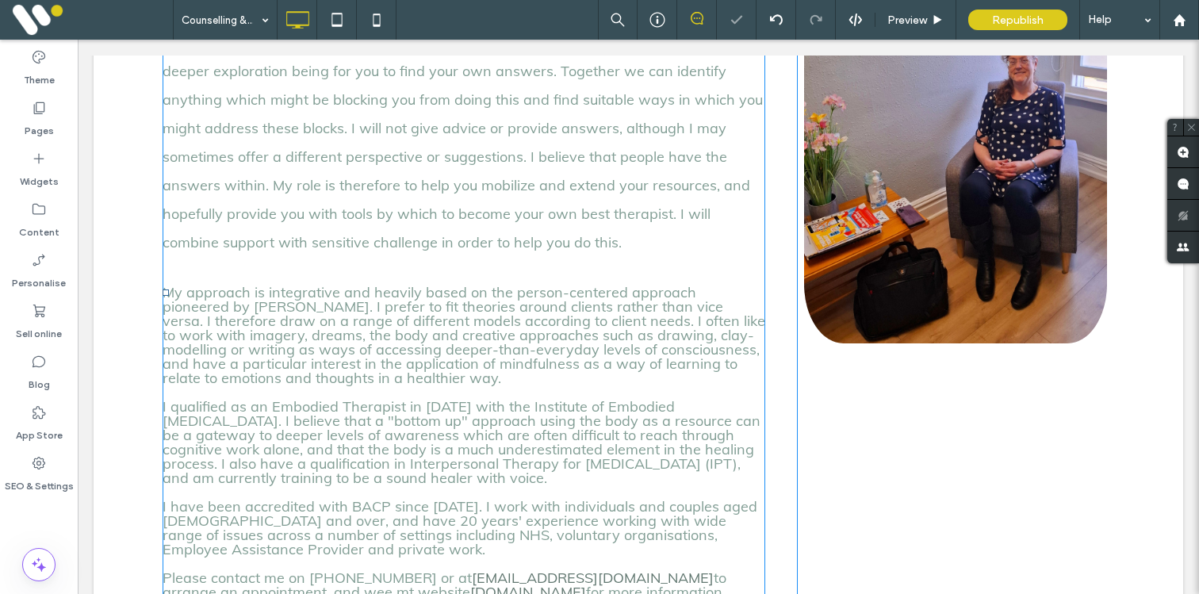
click at [290, 386] on span "My approach is integrative and heavily based on the person-centered approach pi…" at bounding box center [464, 435] width 603 height 304
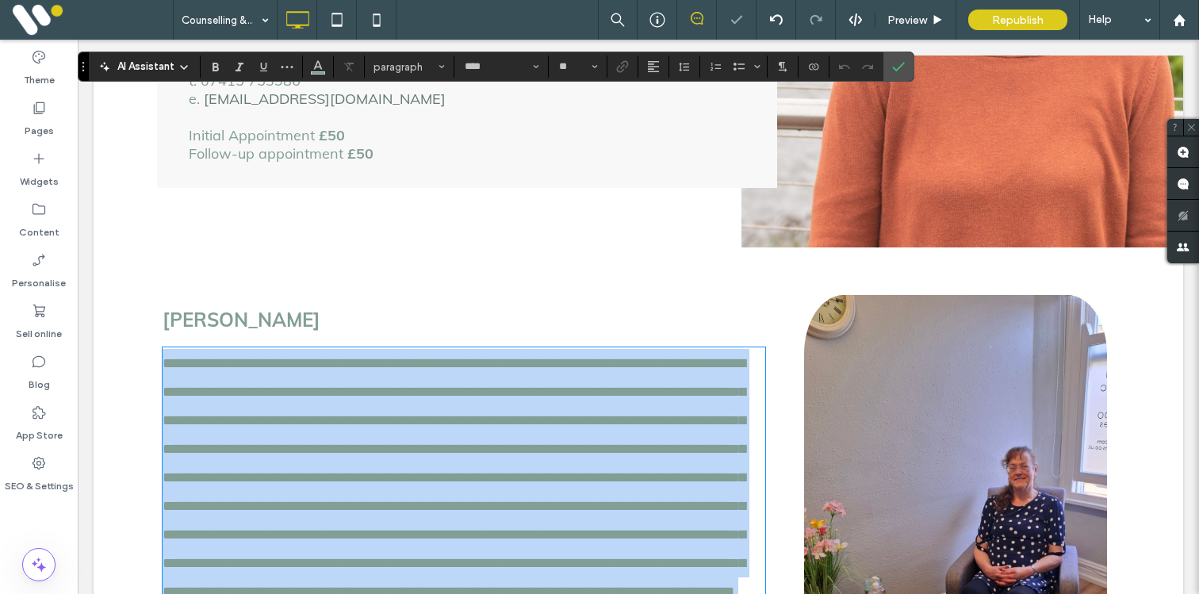
scroll to position [2, 0]
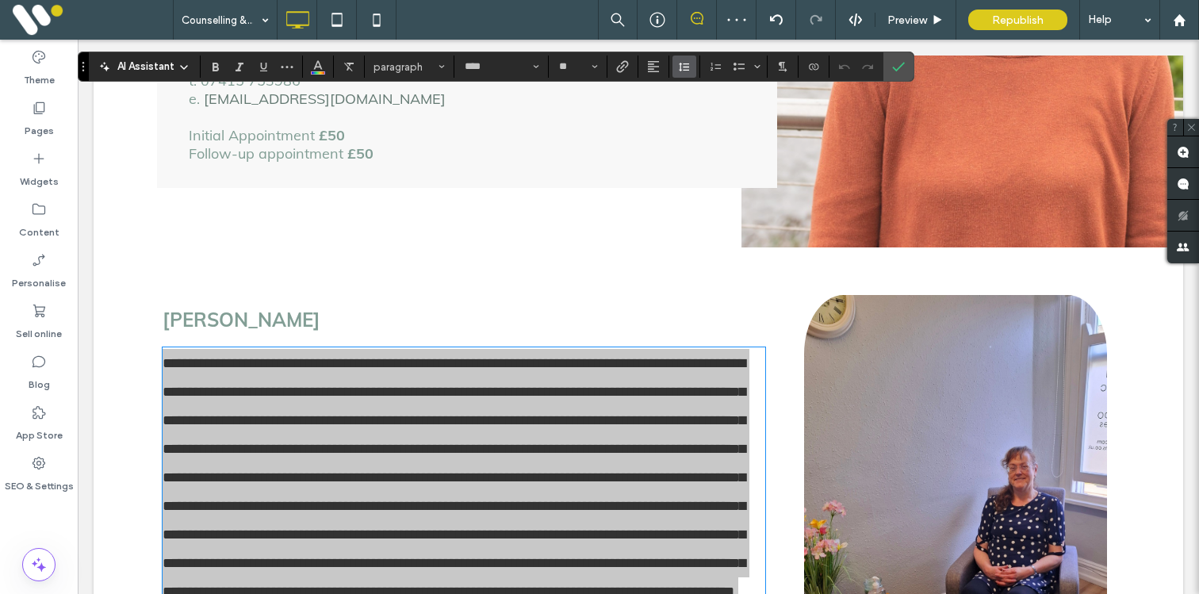
click at [679, 67] on icon "Line Height" at bounding box center [684, 66] width 13 height 13
click at [696, 110] on div "Single" at bounding box center [709, 115] width 39 height 12
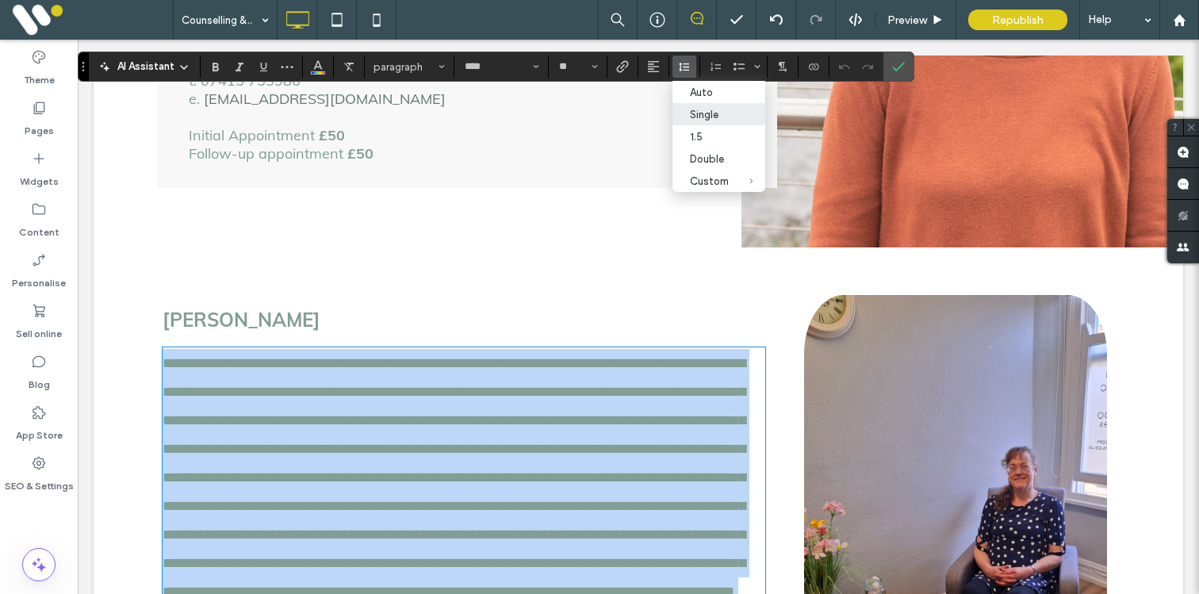
scroll to position [0, 0]
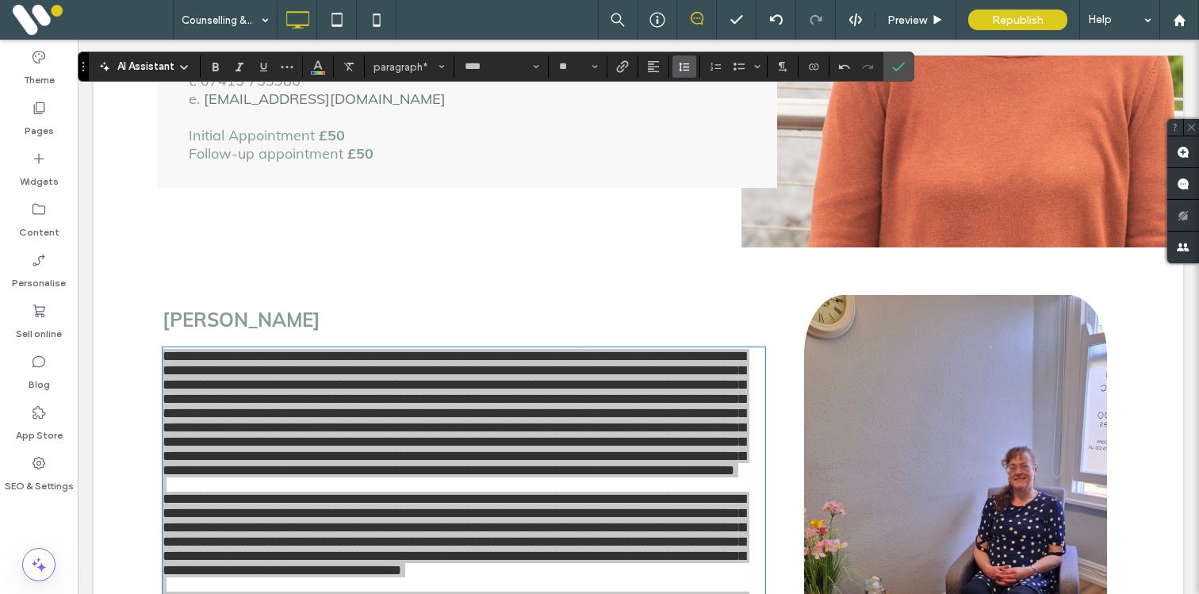
click at [684, 64] on icon "Line Height" at bounding box center [684, 66] width 13 height 13
click at [689, 139] on label "1.5" at bounding box center [719, 136] width 93 height 22
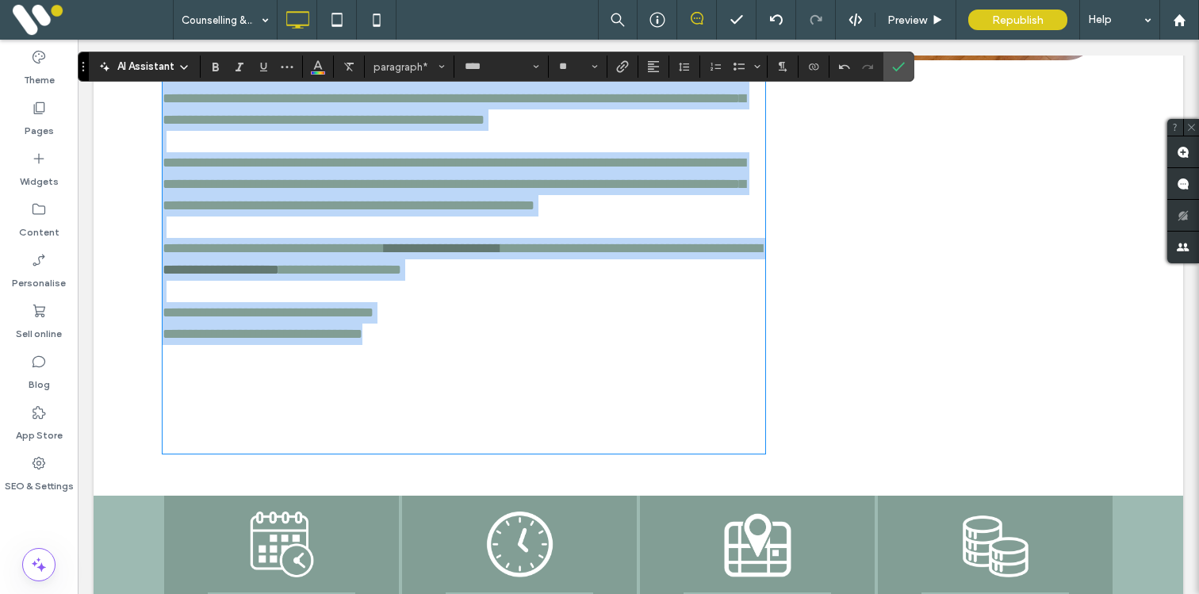
scroll to position [2950, 0]
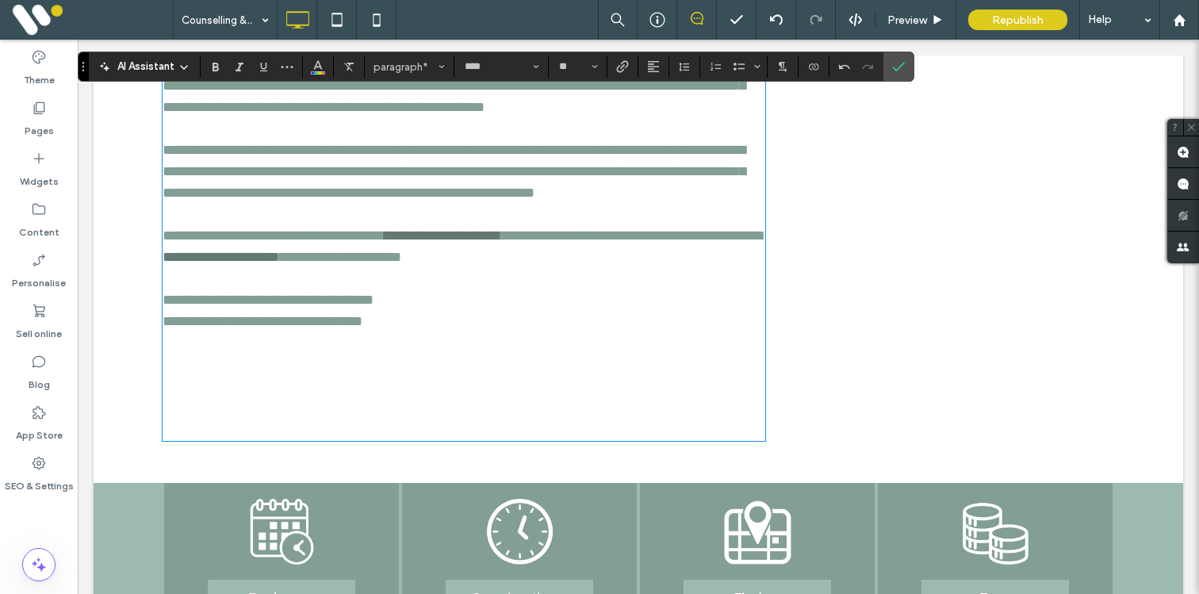
click at [476, 395] on div "**********" at bounding box center [480, 20] width 635 height 854
click at [904, 71] on icon "Confirm" at bounding box center [898, 66] width 13 height 13
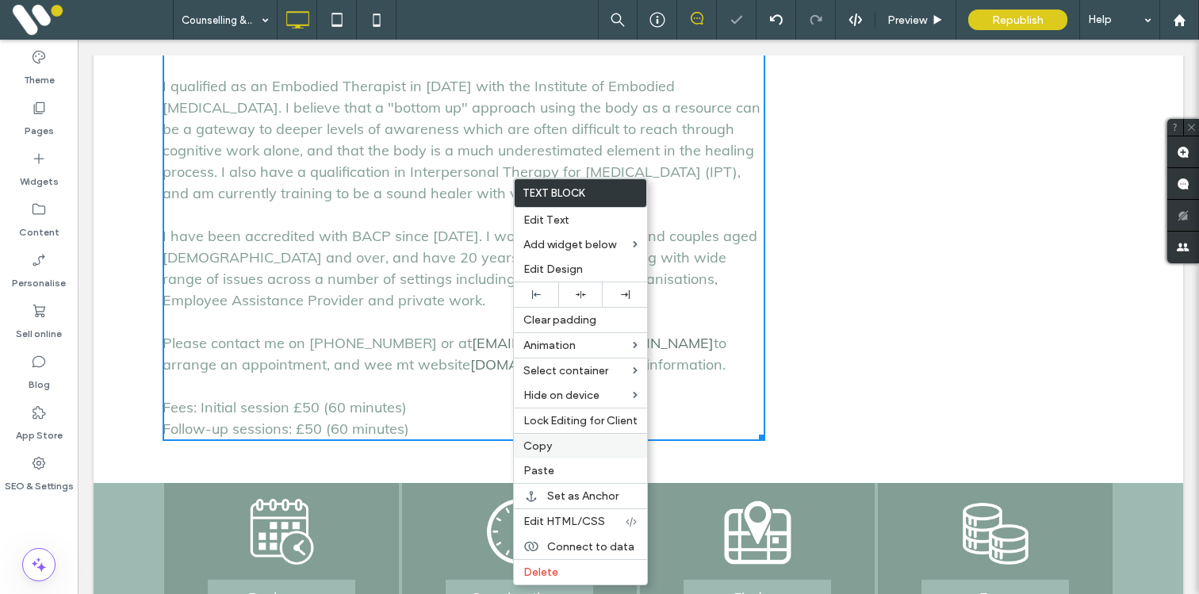
click at [528, 450] on span "Copy" at bounding box center [538, 445] width 29 height 13
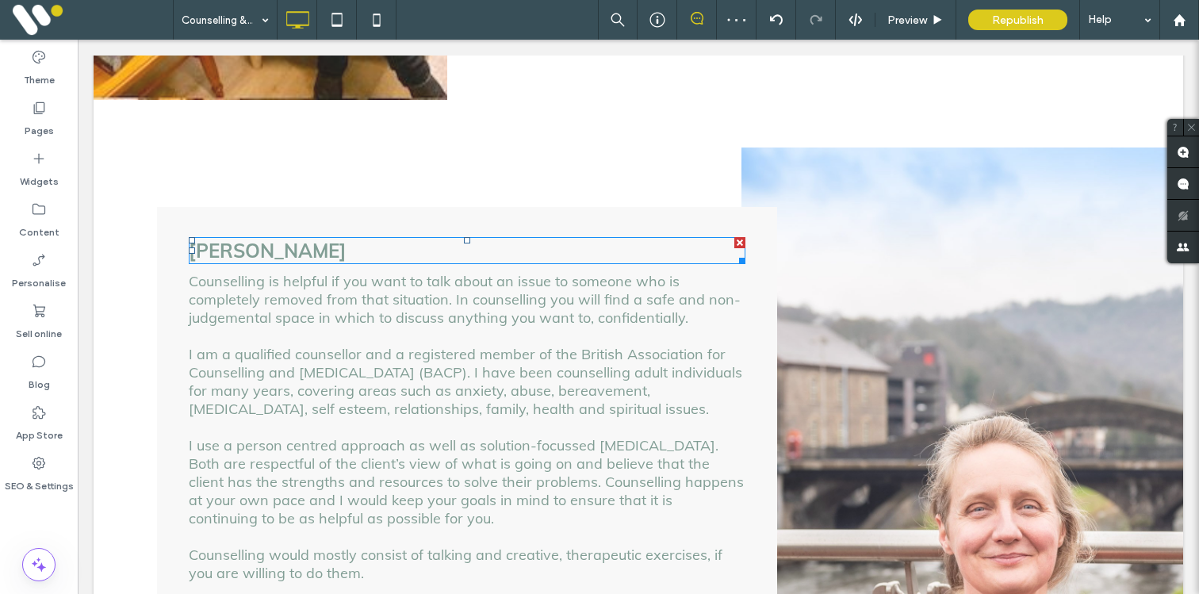
scroll to position [1644, 0]
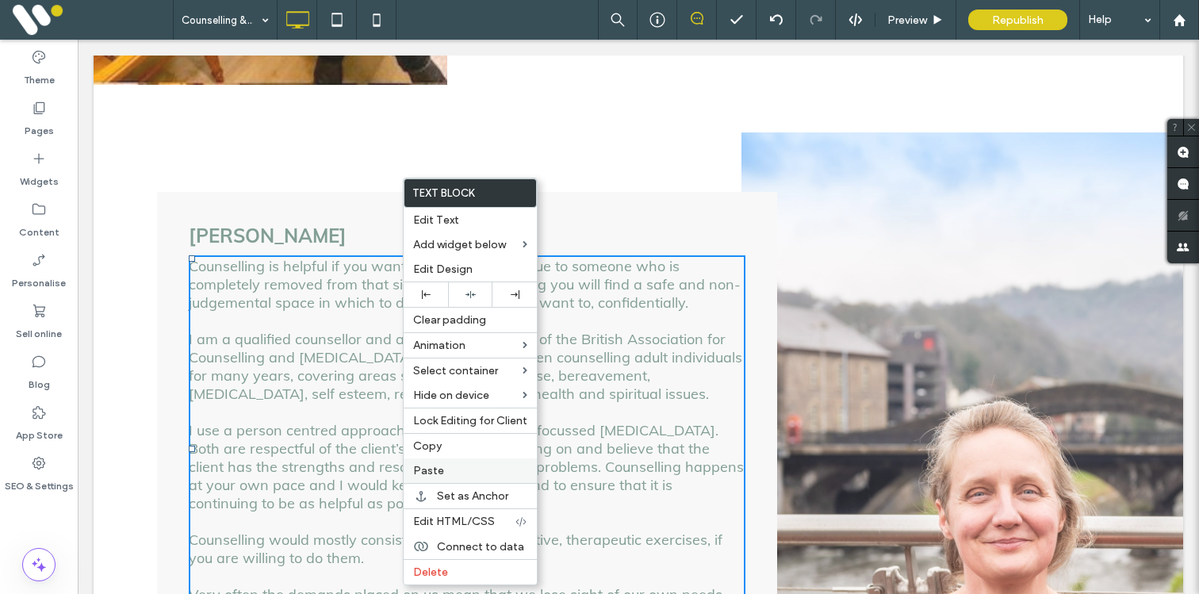
click at [421, 475] on span "Paste" at bounding box center [428, 470] width 31 height 13
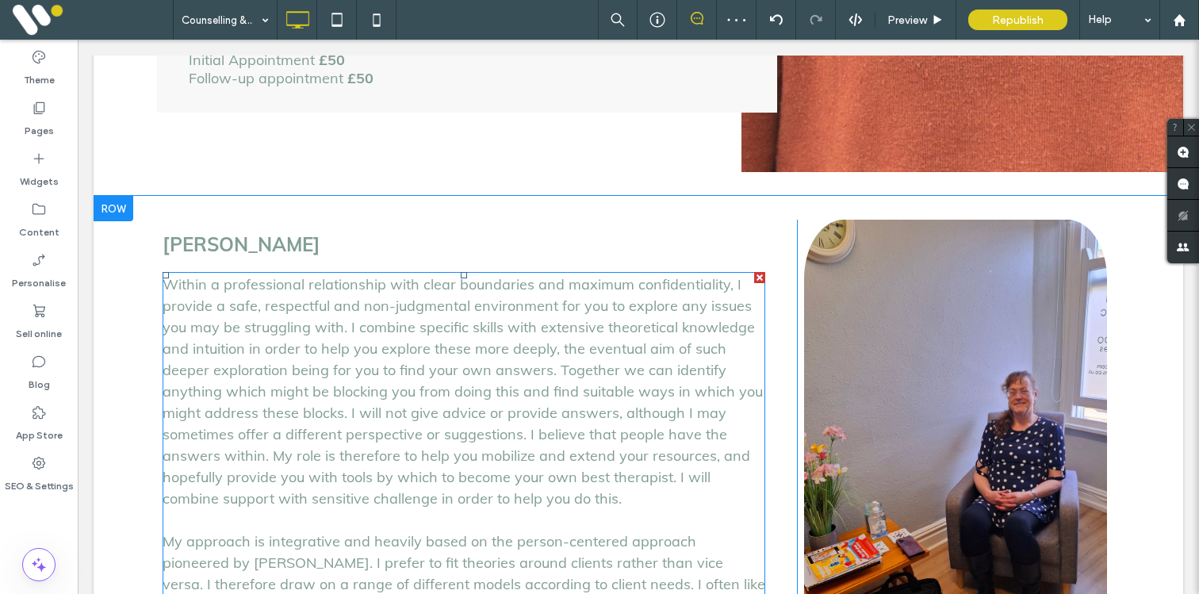
scroll to position [3218, 0]
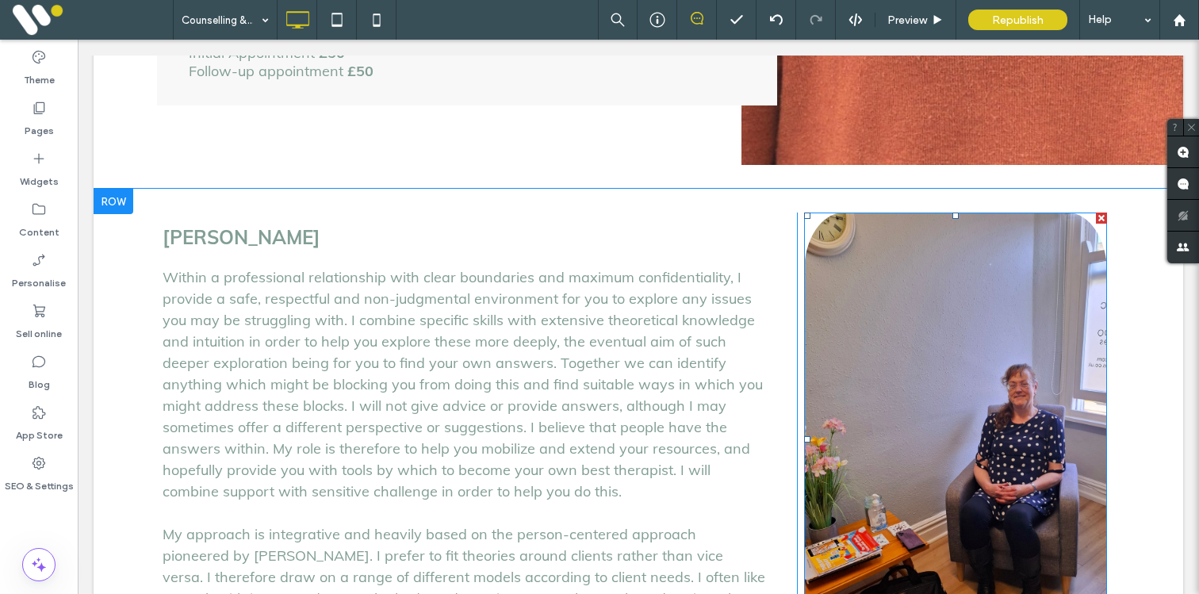
click at [827, 296] on img at bounding box center [955, 440] width 303 height 455
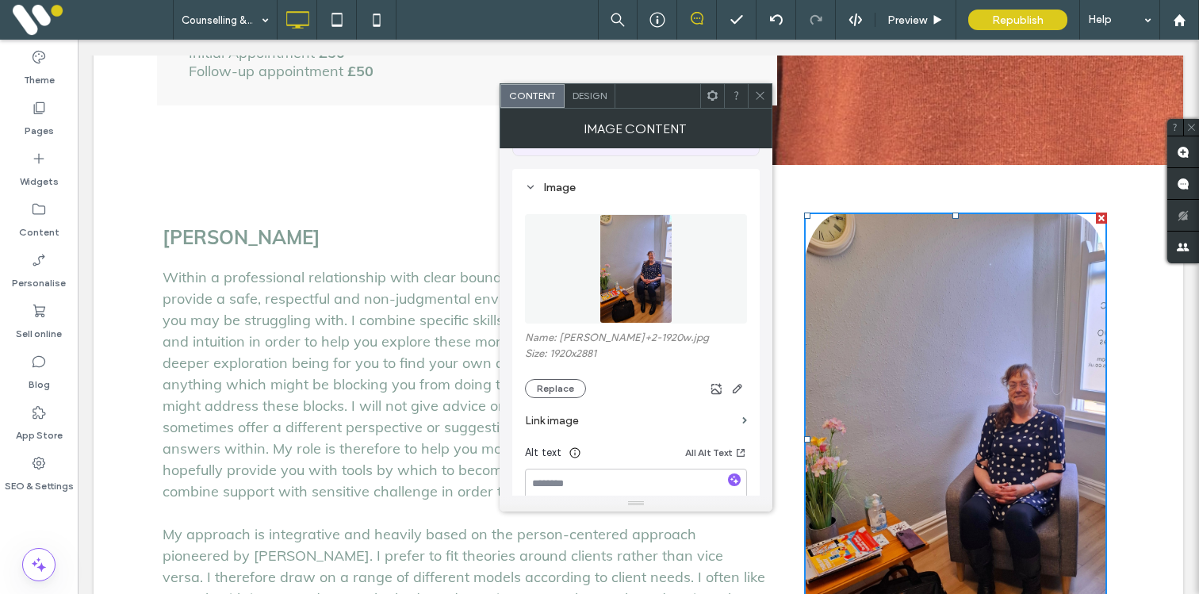
scroll to position [134, 0]
click at [765, 85] on span at bounding box center [760, 96] width 12 height 24
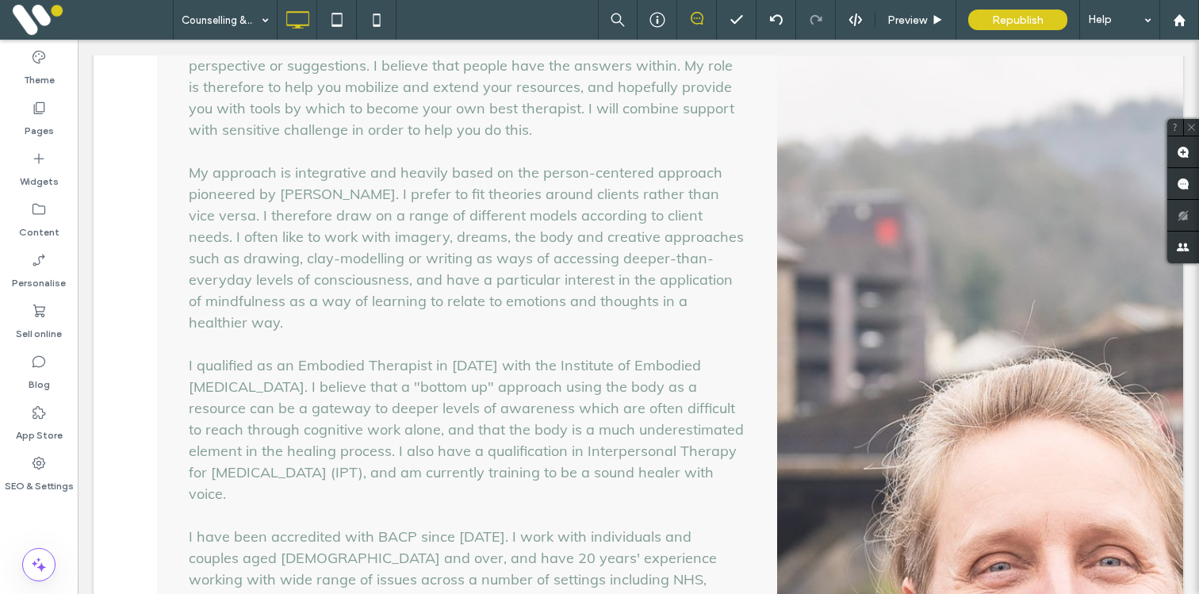
scroll to position [1932, 0]
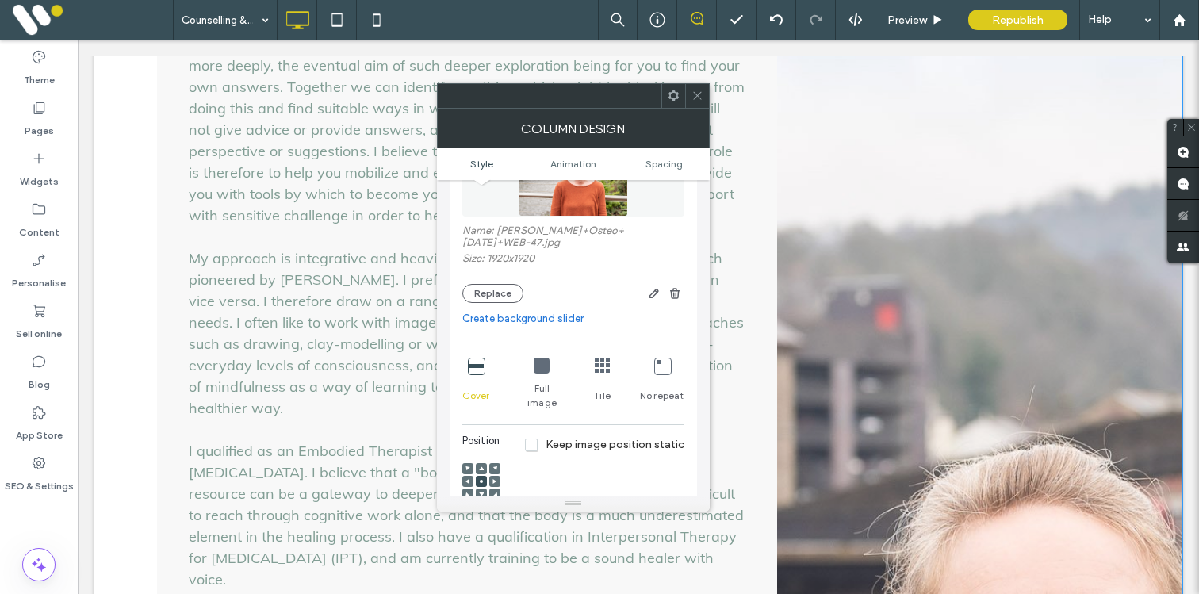
scroll to position [211, 0]
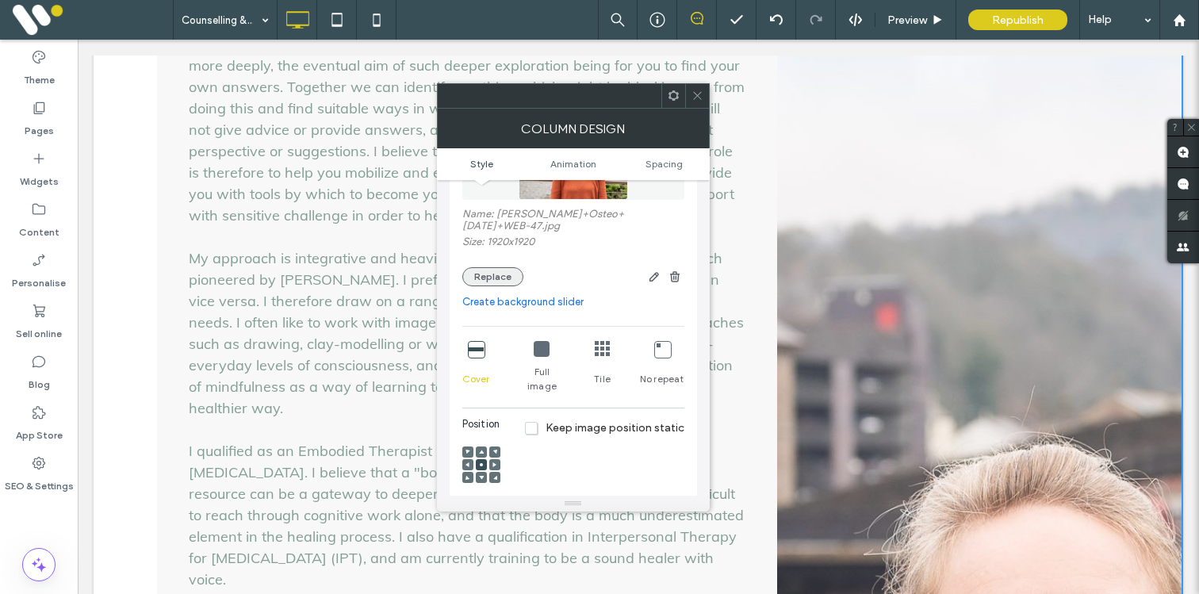
click at [494, 267] on button "Replace" at bounding box center [492, 276] width 61 height 19
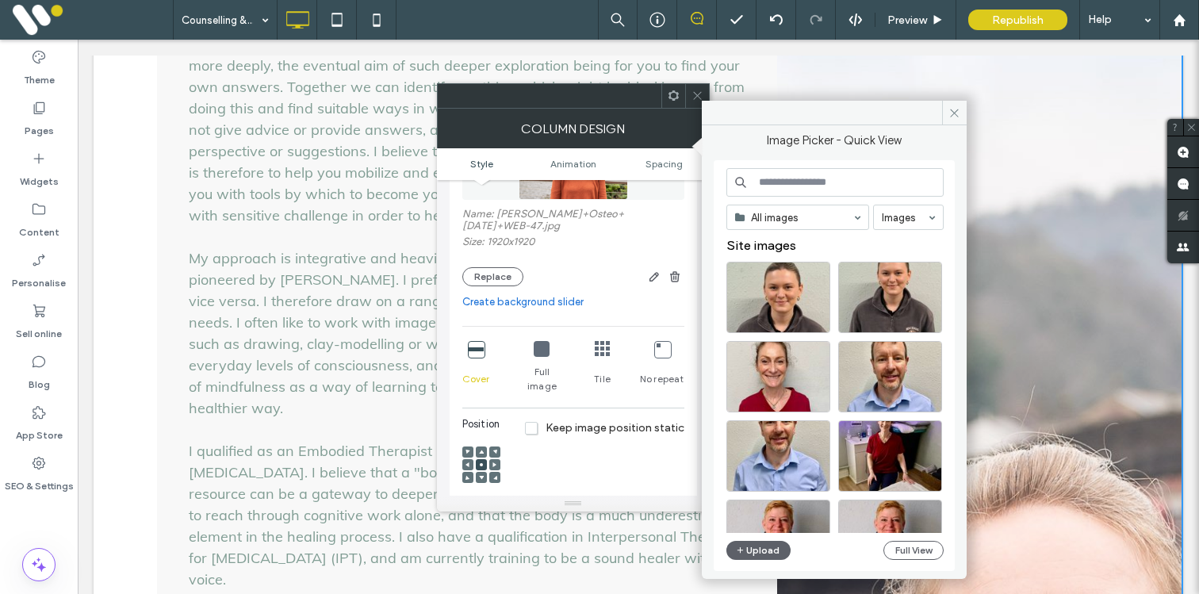
click at [770, 178] on input at bounding box center [835, 182] width 217 height 29
type input "******"
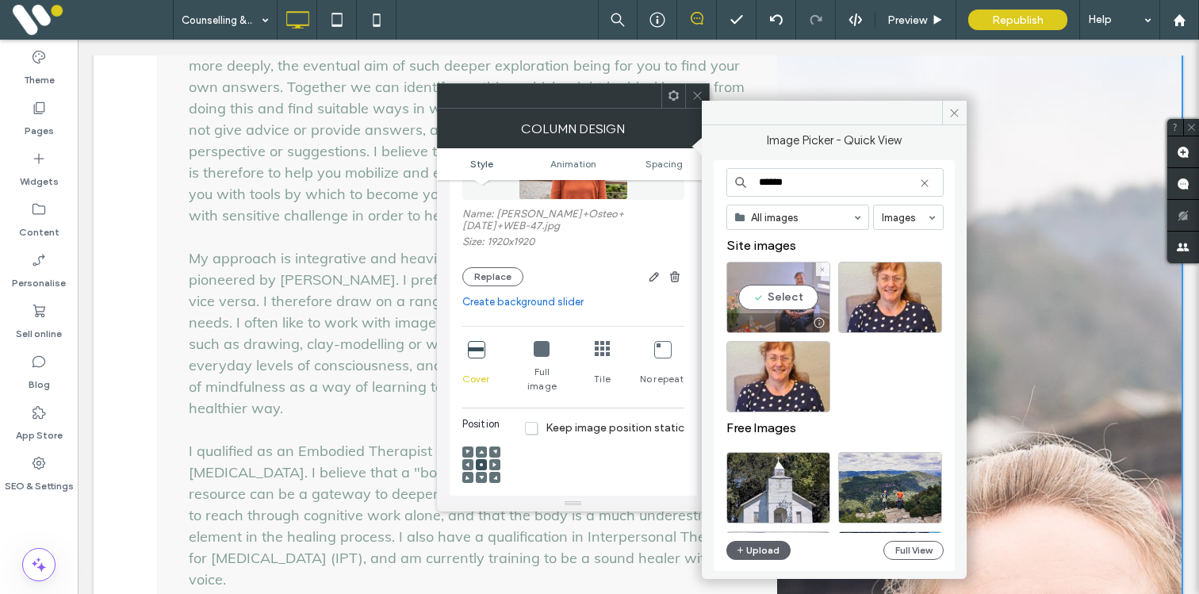
click at [778, 303] on div "Select" at bounding box center [779, 297] width 104 height 71
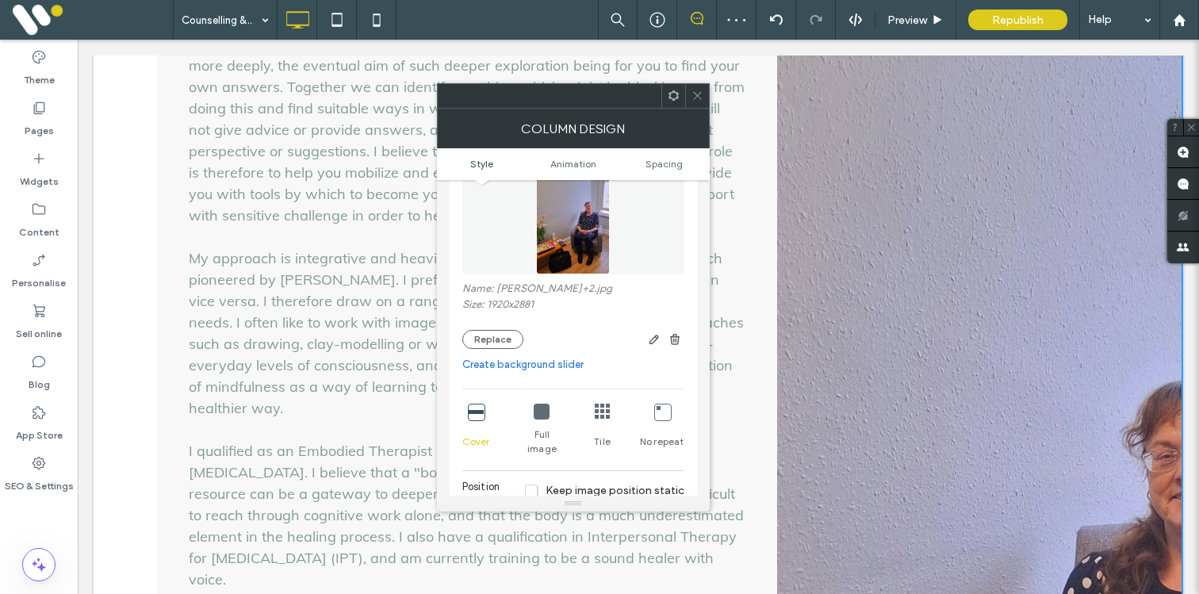
scroll to position [186, 0]
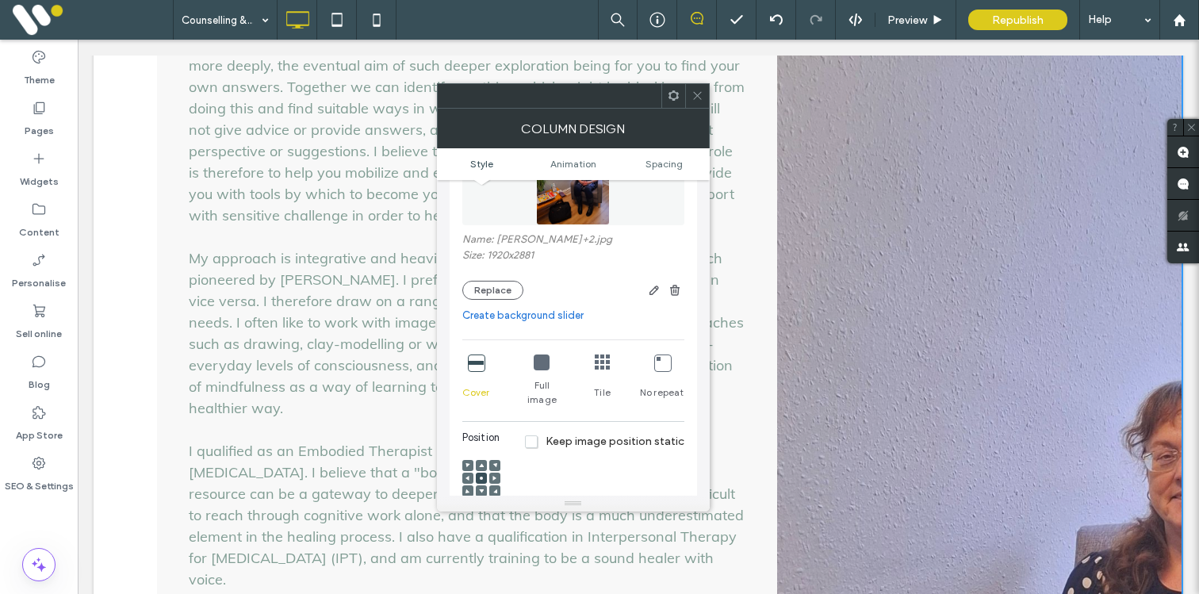
click at [495, 476] on icon at bounding box center [495, 478] width 5 height 5
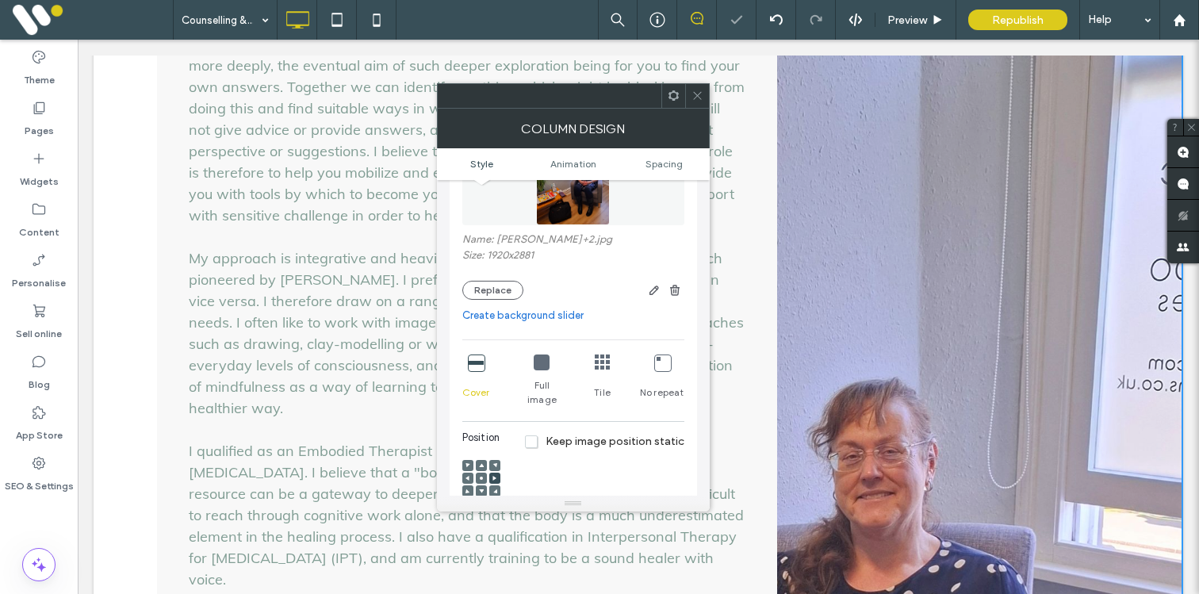
click at [478, 473] on div at bounding box center [481, 478] width 11 height 11
click at [479, 476] on icon at bounding box center [481, 478] width 5 height 5
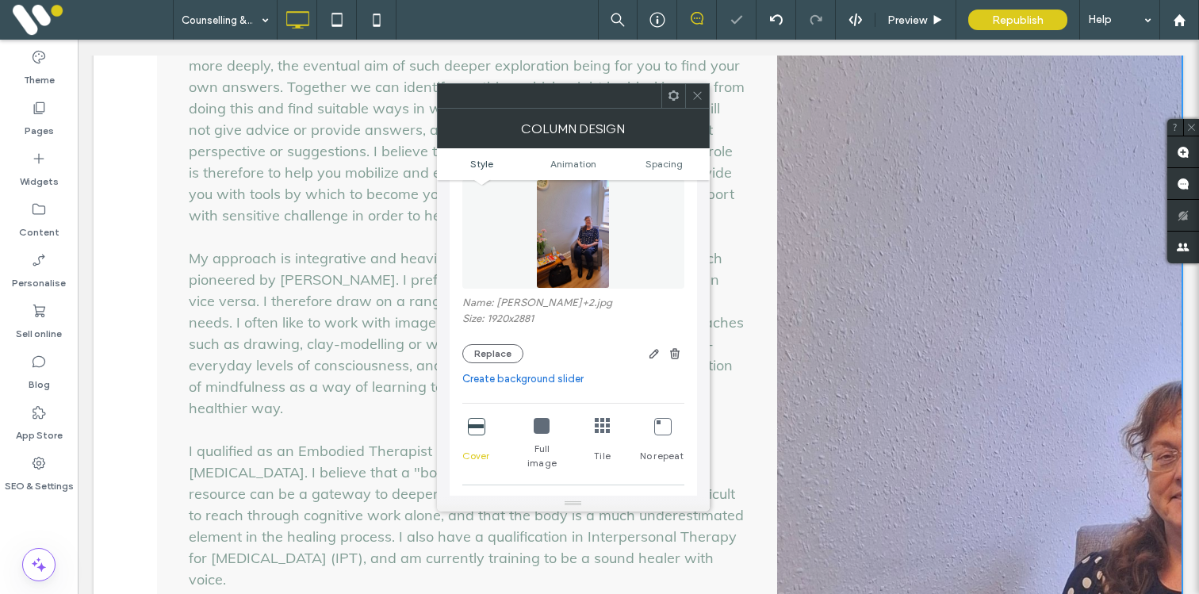
scroll to position [113, 0]
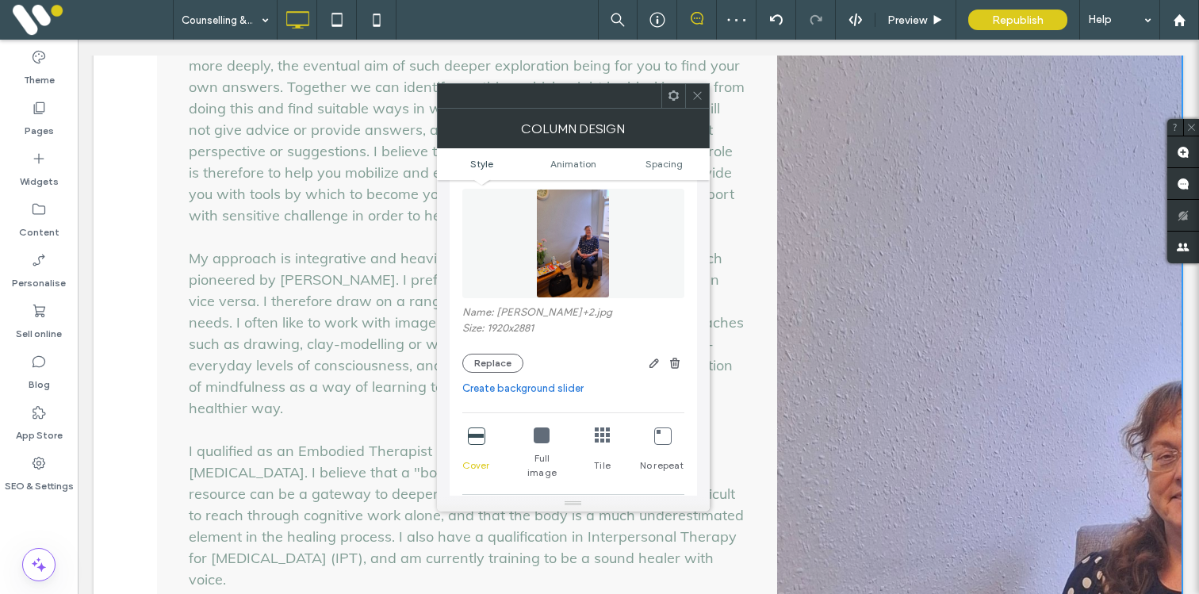
click at [699, 90] on icon at bounding box center [698, 96] width 12 height 12
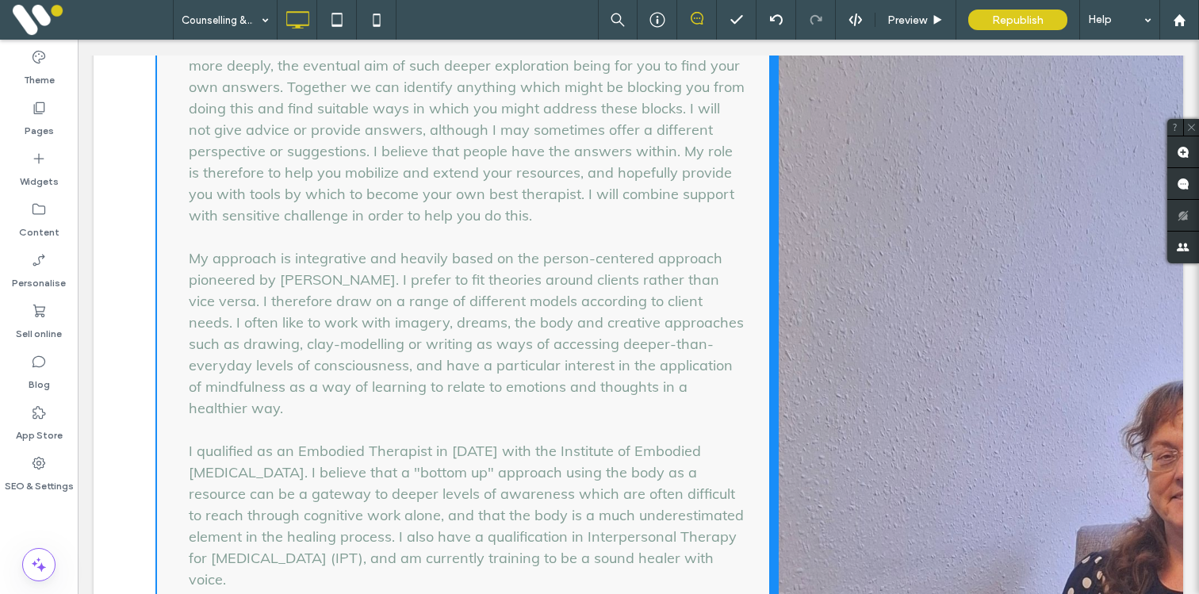
drag, startPoint x: 774, startPoint y: 193, endPoint x: 788, endPoint y: 186, distance: 14.9
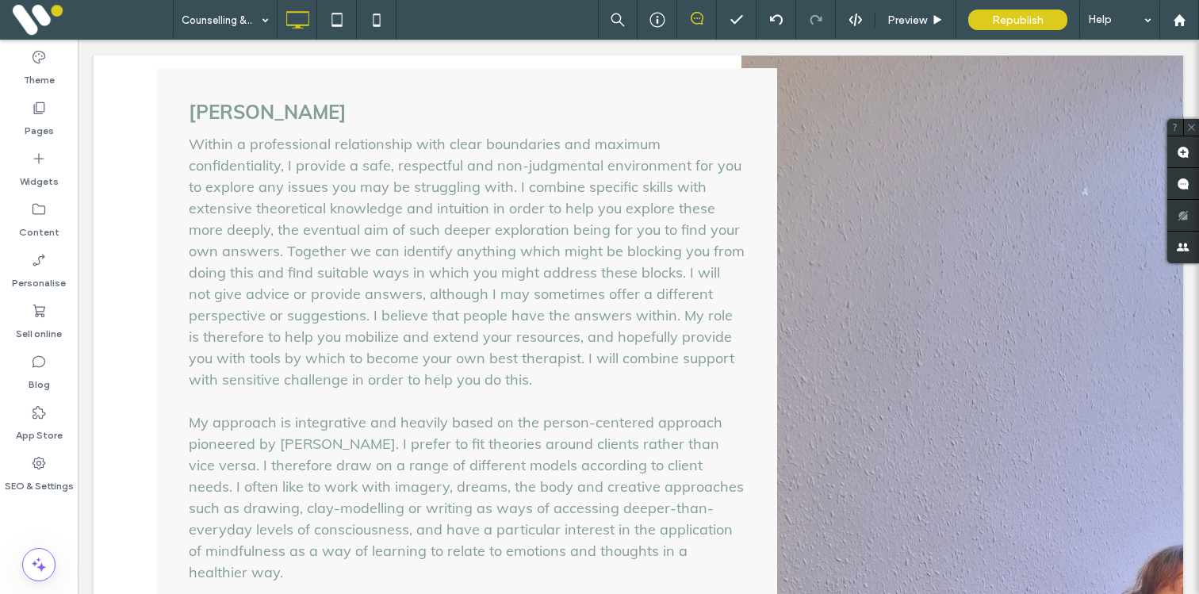
scroll to position [1606, 0]
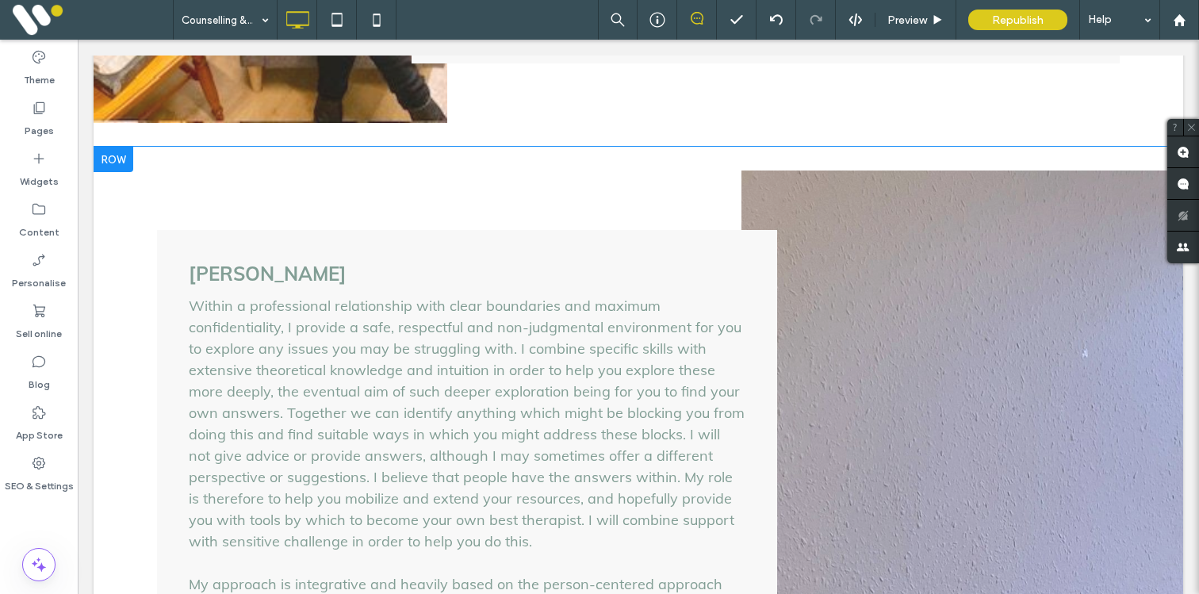
click at [110, 147] on div at bounding box center [114, 159] width 40 height 25
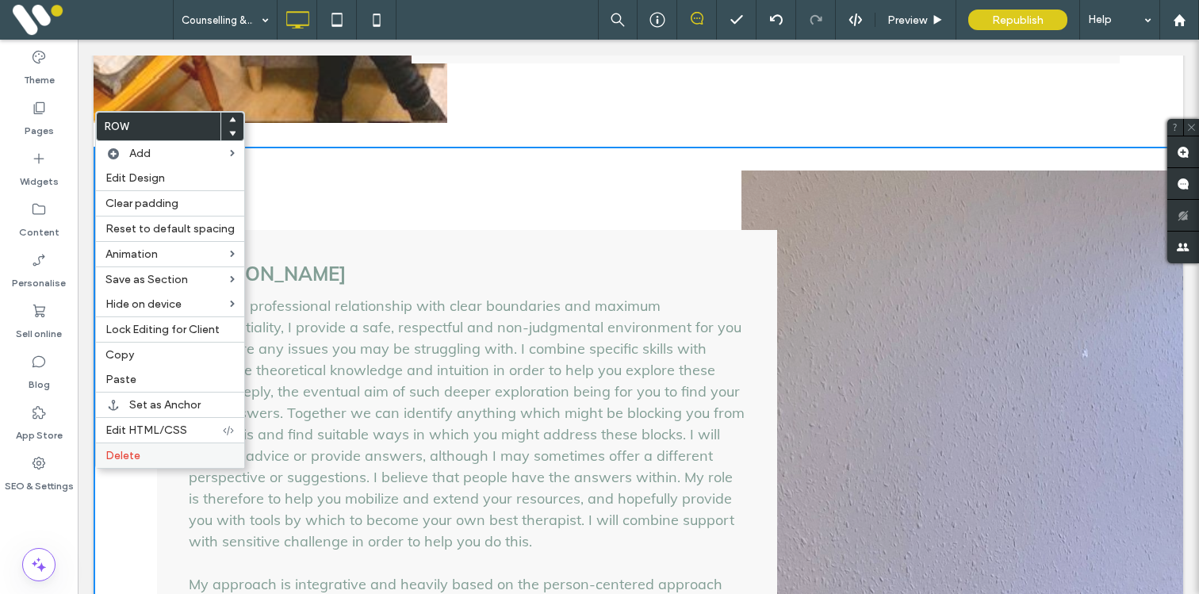
click at [151, 455] on label "Delete" at bounding box center [170, 455] width 129 height 13
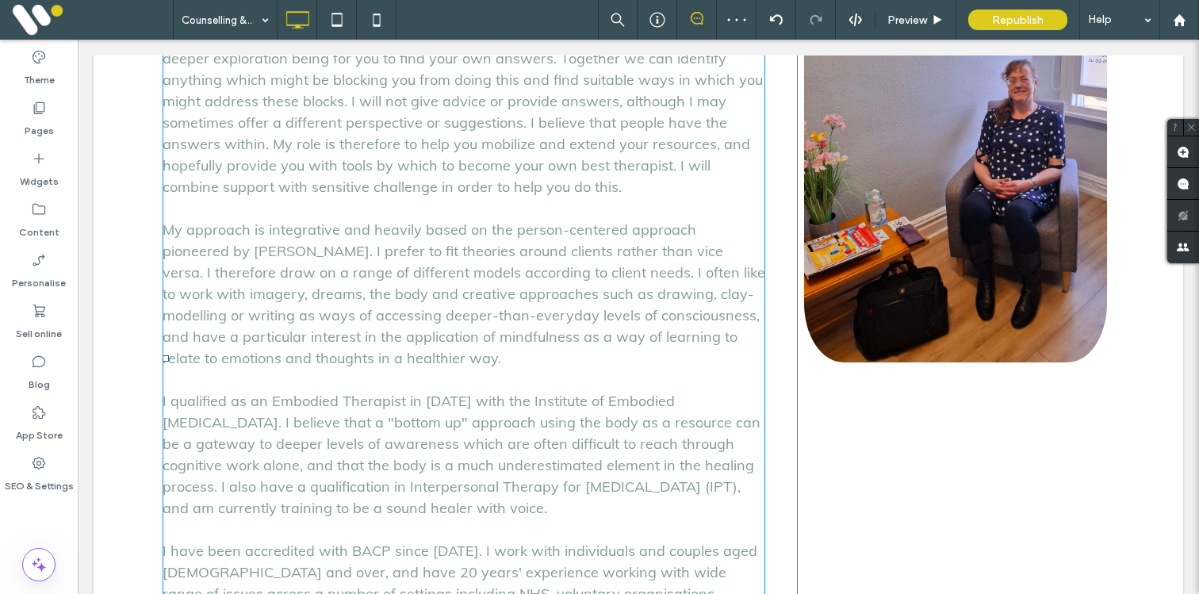
scroll to position [1643, 0]
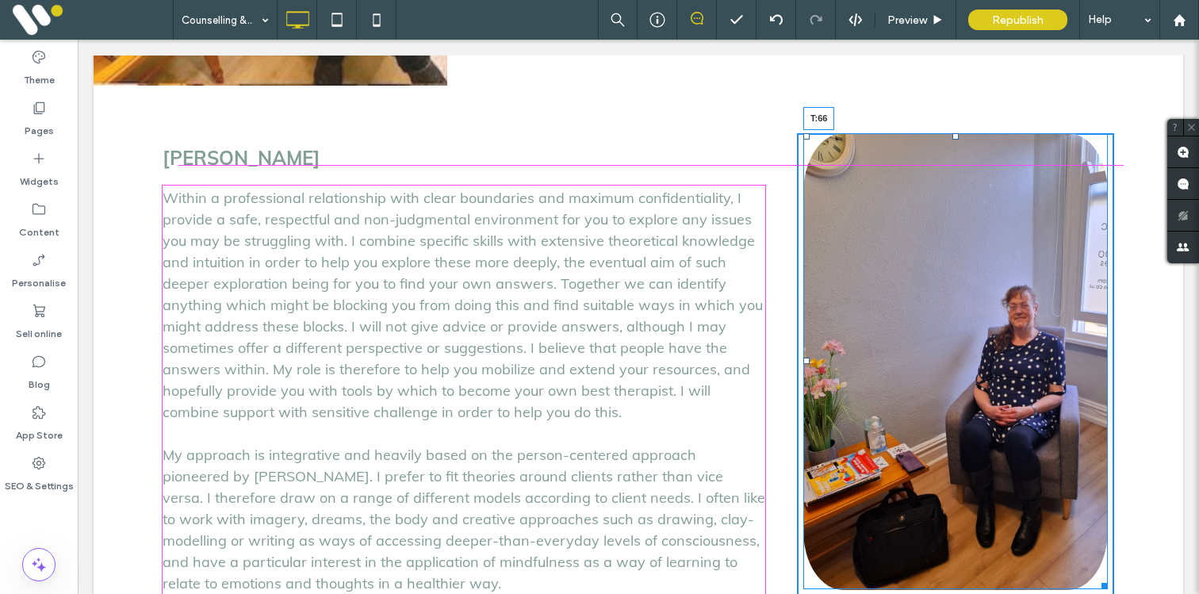
drag, startPoint x: 956, startPoint y: 98, endPoint x: 954, endPoint y: 147, distance: 49.2
click at [954, 147] on div "T:66 Click To Paste" at bounding box center [955, 560] width 317 height 854
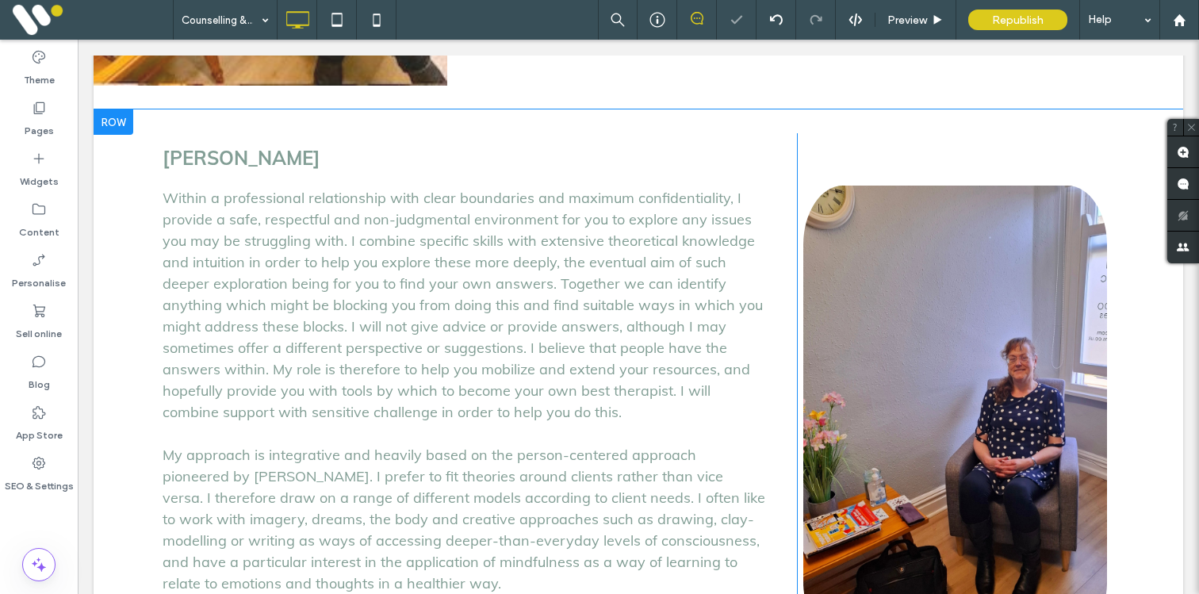
click at [769, 161] on div "Marion Moody Within a professional relationship with clear boundaries and maxim…" at bounding box center [480, 560] width 635 height 854
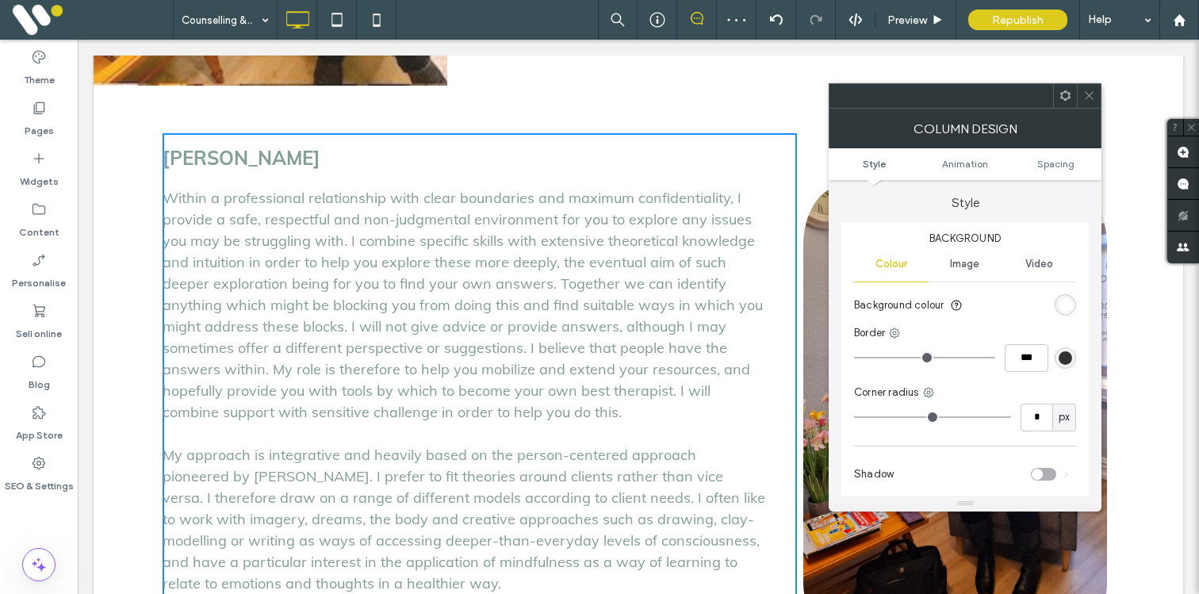
click at [1063, 304] on div "rgb(255, 255, 255)" at bounding box center [1065, 304] width 13 height 13
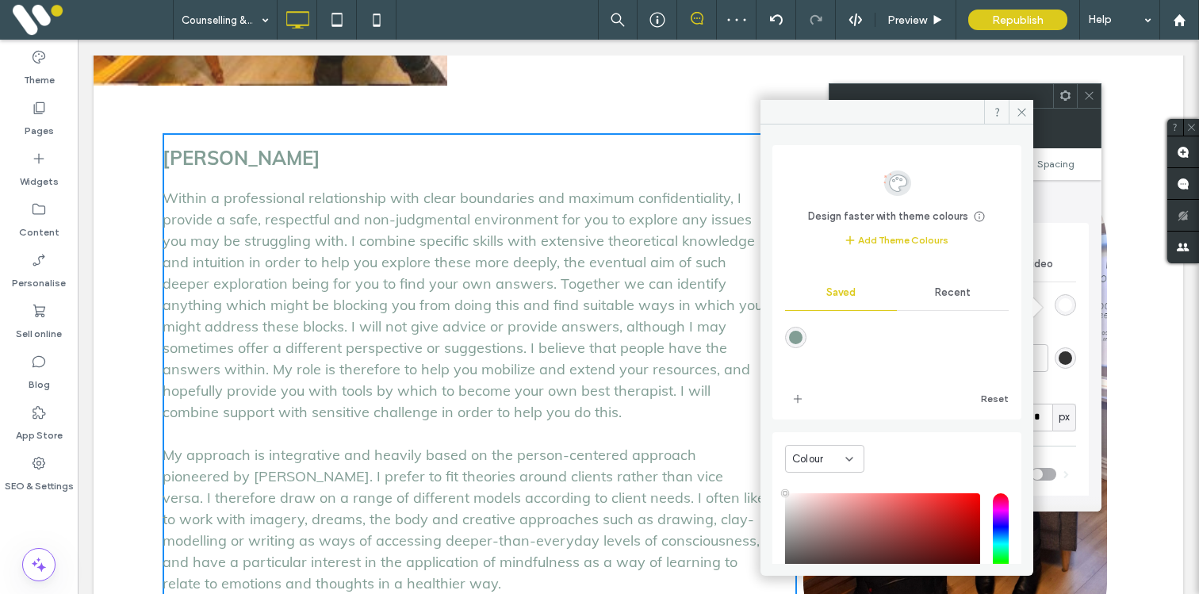
click at [924, 295] on div "Recent" at bounding box center [953, 292] width 112 height 35
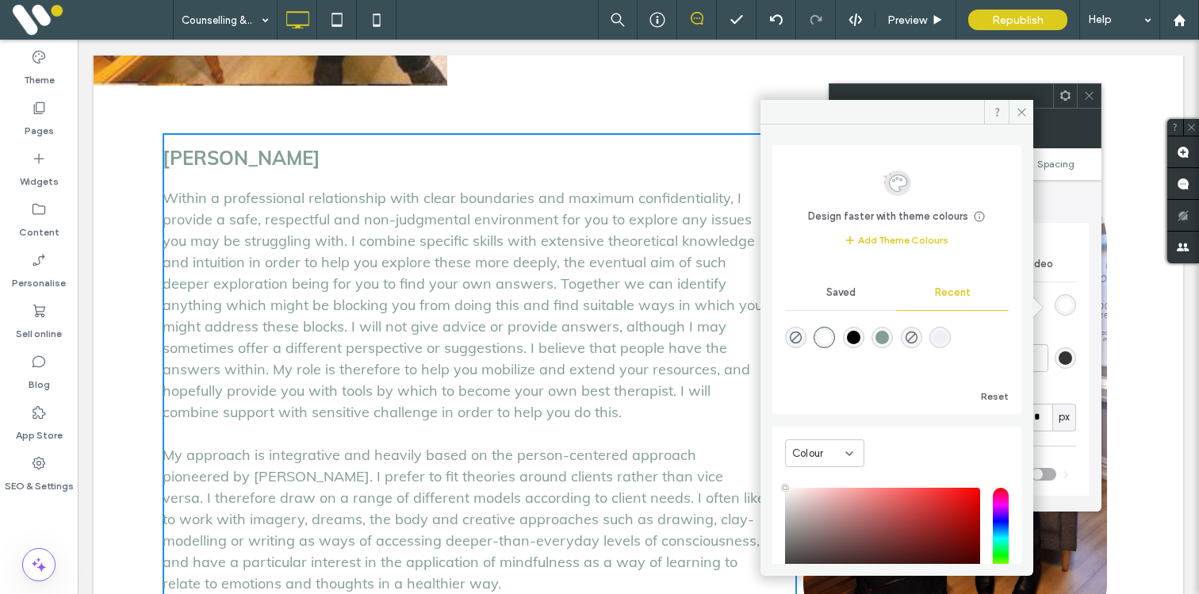
click at [947, 341] on div "rgba(238, 240, 248, 1)" at bounding box center [940, 337] width 13 height 13
type input "*******"
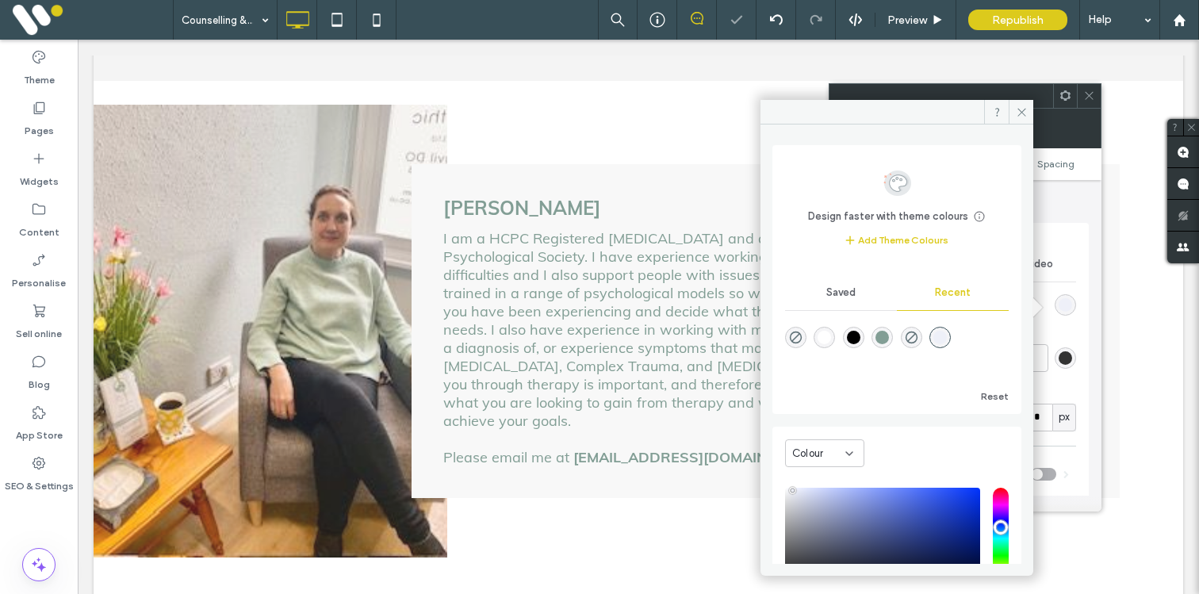
scroll to position [1102, 0]
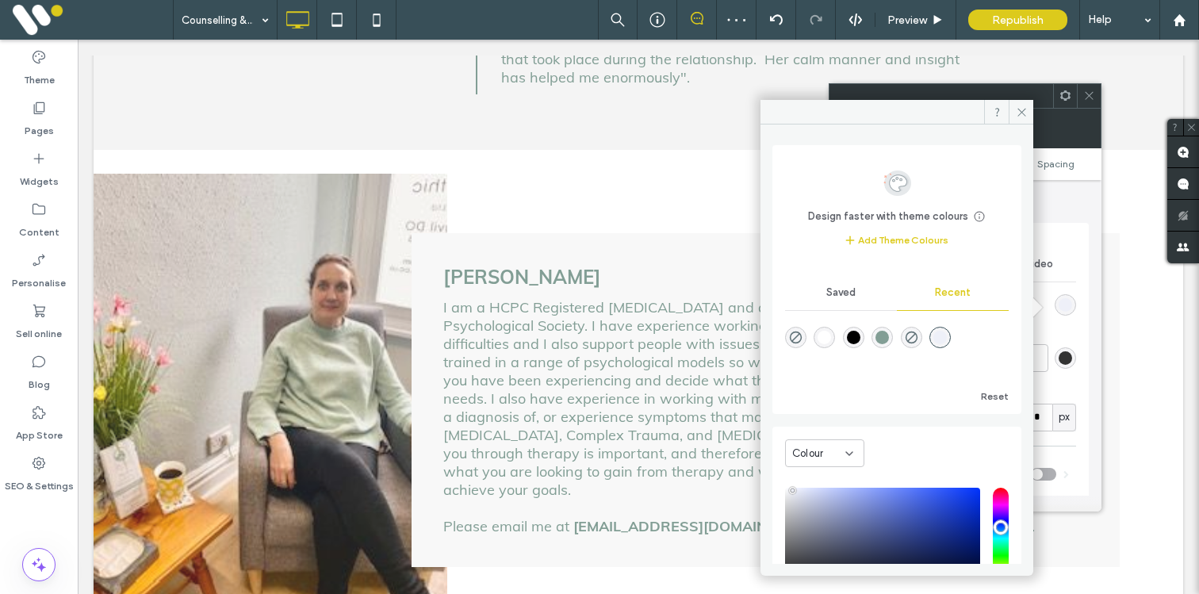
click at [553, 233] on div "Sian Hughes I am a HCPC Registered Psychologist and a Chartered Psychologist wi…" at bounding box center [766, 400] width 708 height 334
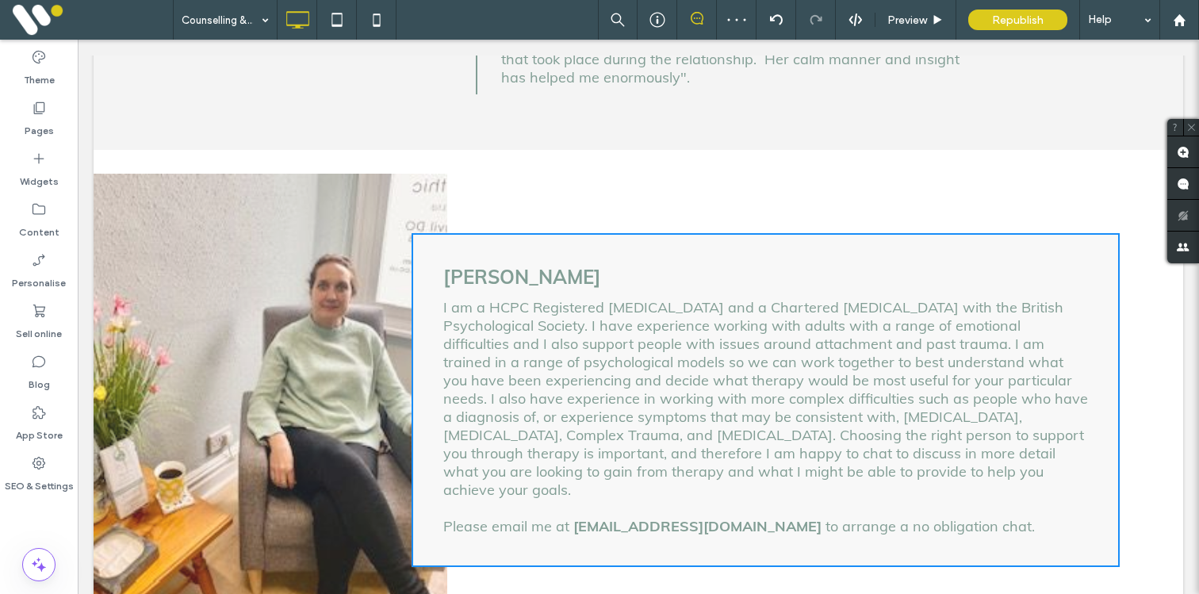
click at [547, 235] on div "Sian Hughes I am a HCPC Registered Psychologist and a Chartered Psychologist wi…" at bounding box center [766, 400] width 708 height 334
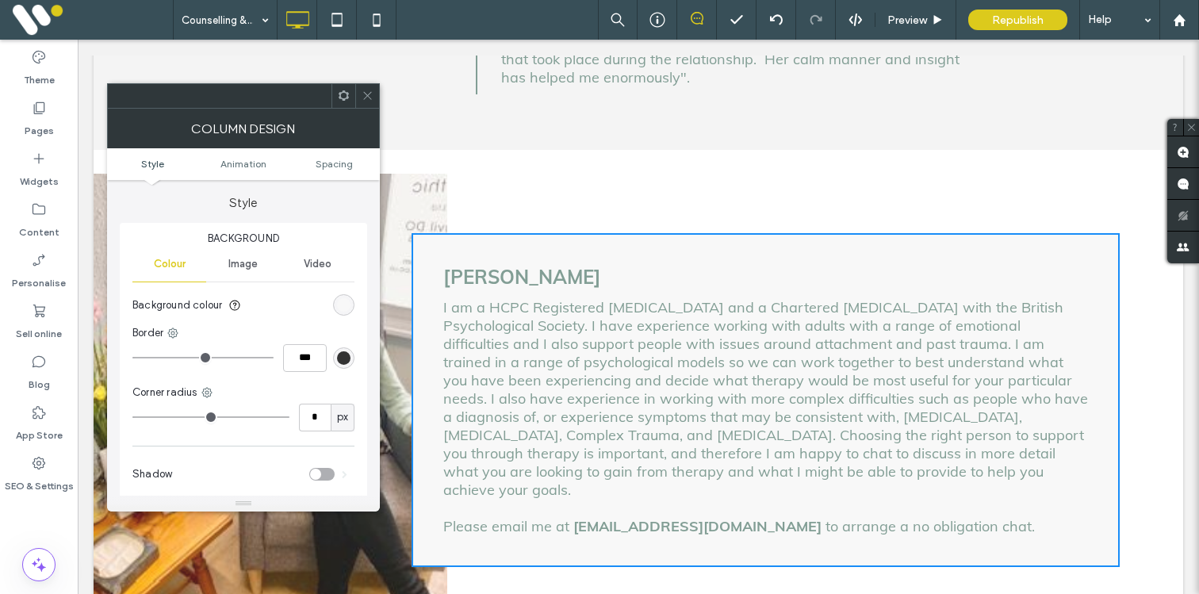
click at [350, 301] on div "rgb(248, 248, 248)" at bounding box center [343, 304] width 13 height 13
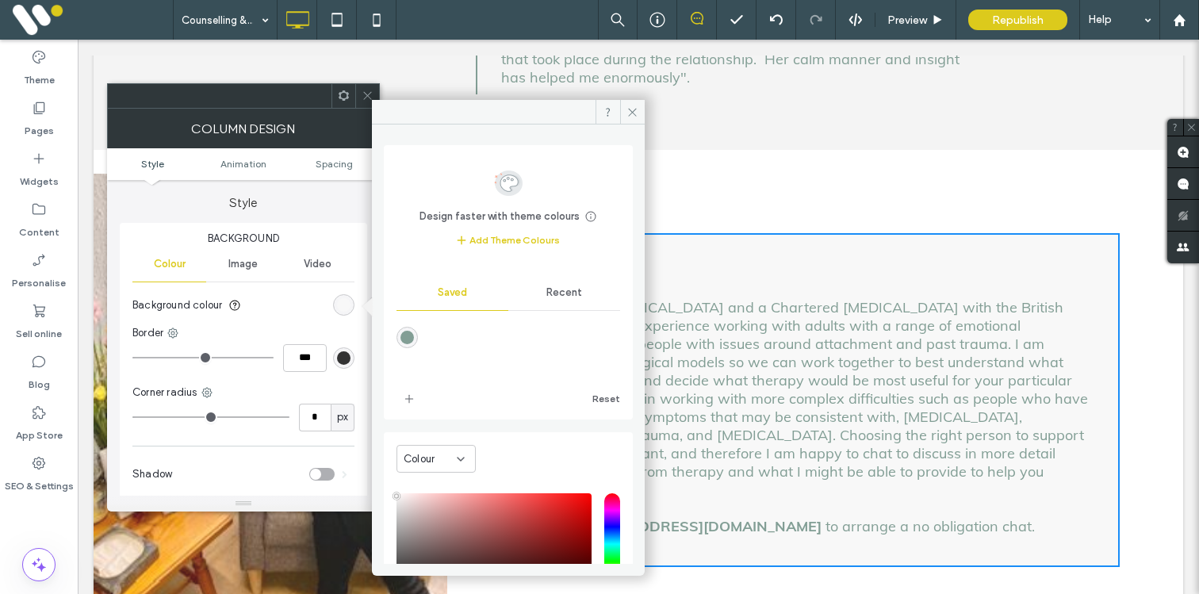
click at [447, 282] on div "Saved" at bounding box center [453, 292] width 112 height 35
click at [411, 402] on icon "add color" at bounding box center [409, 399] width 13 height 13
click at [634, 109] on icon at bounding box center [633, 112] width 12 height 12
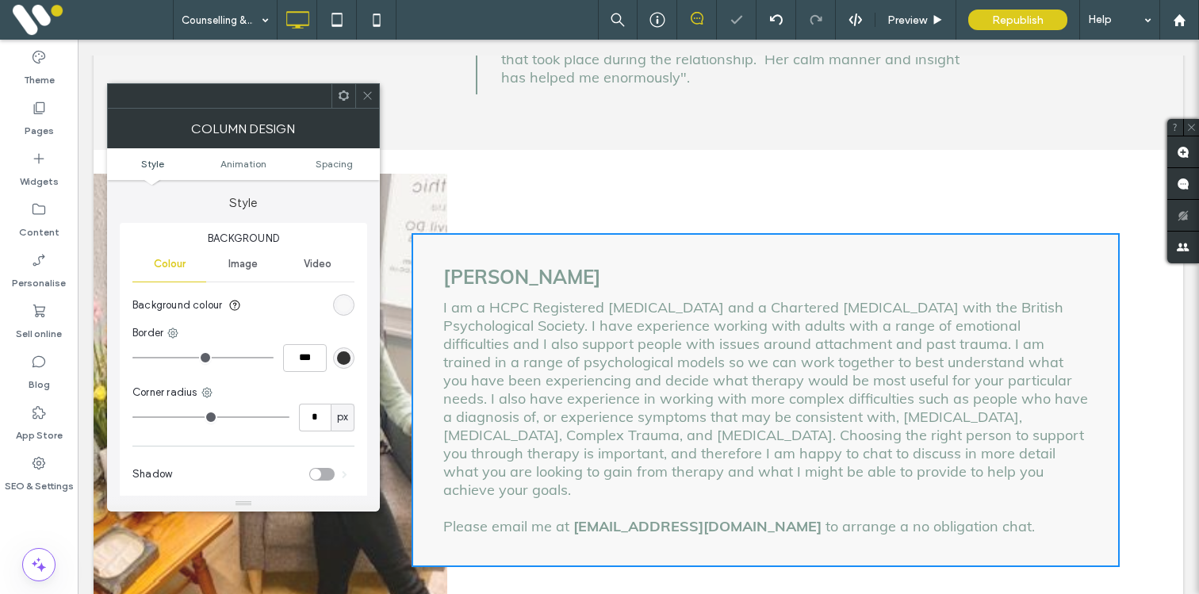
click at [363, 97] on icon at bounding box center [368, 96] width 12 height 12
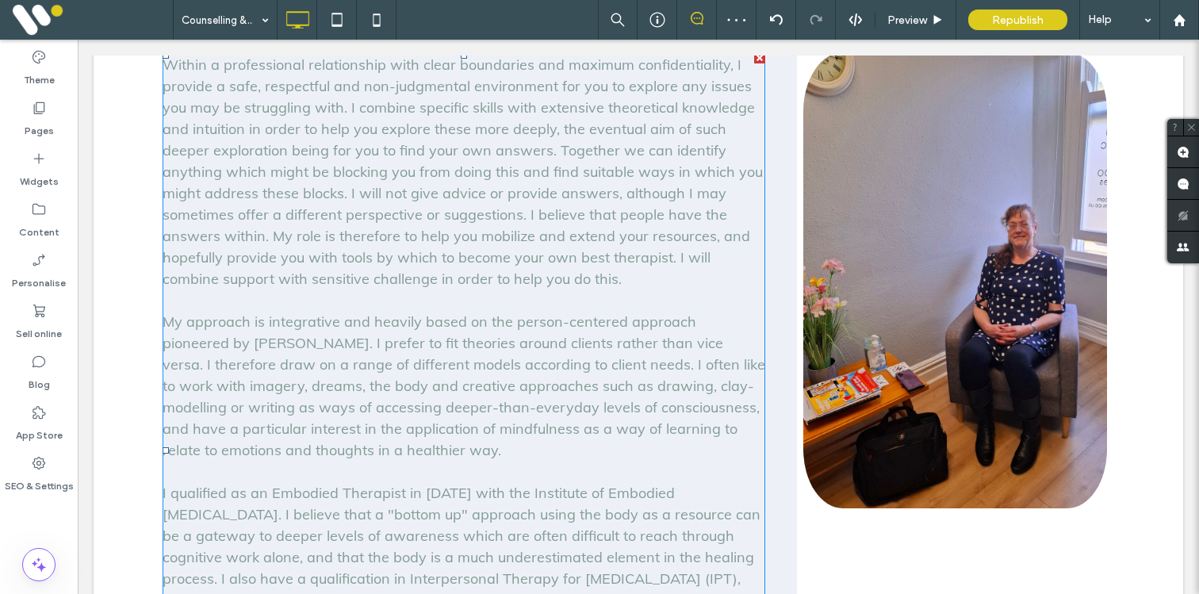
scroll to position [1857, 0]
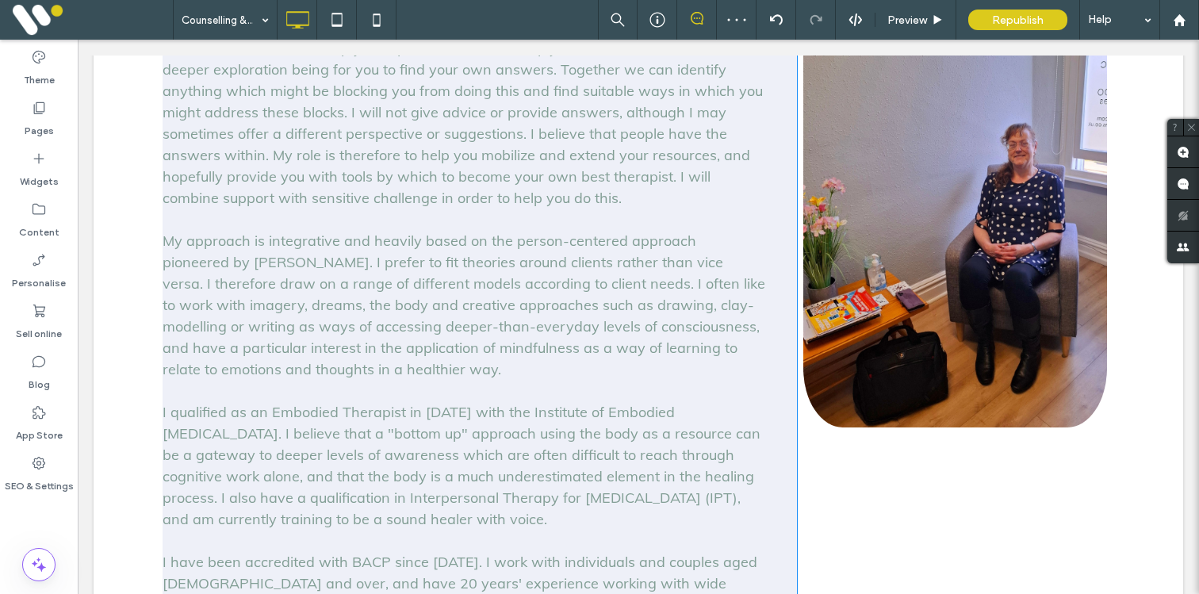
click at [773, 351] on div "Marion Moody Within a professional relationship with clear boundaries and maxim…" at bounding box center [480, 346] width 635 height 854
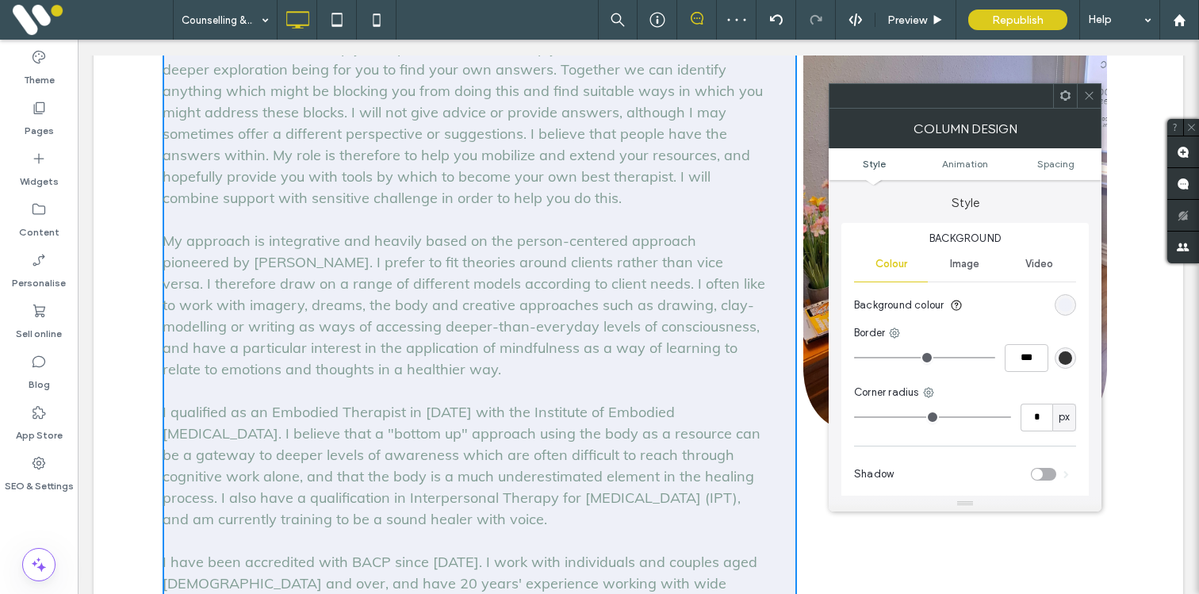
click at [1068, 308] on div "rgb(238, 240, 248)" at bounding box center [1065, 304] width 13 height 13
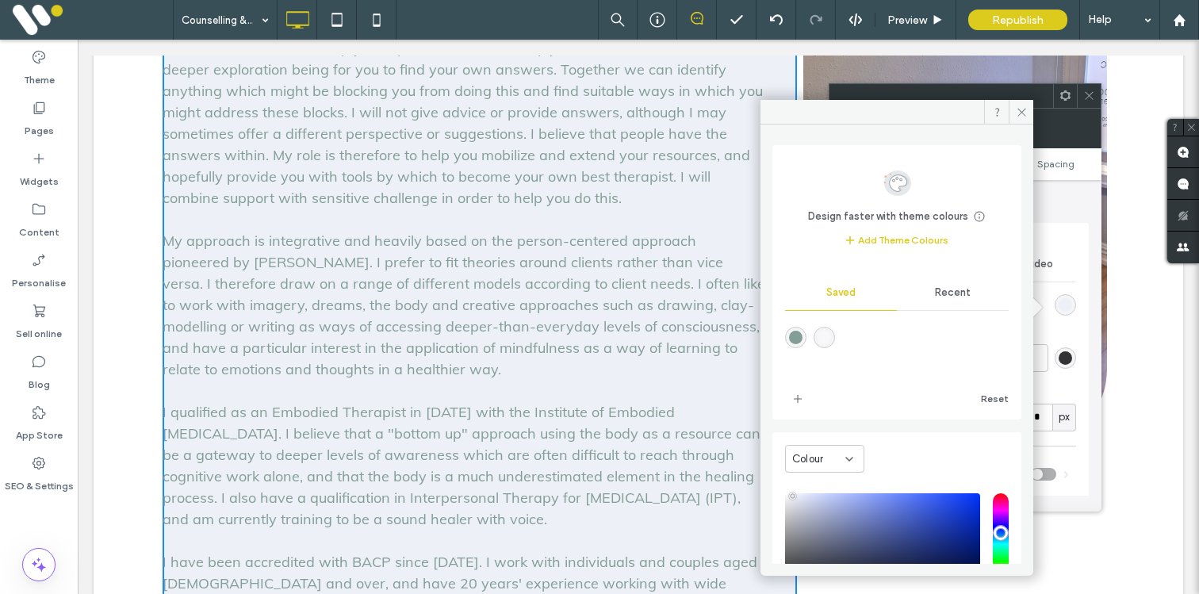
click at [831, 336] on div "rgba(248,248,248,1)" at bounding box center [824, 337] width 13 height 13
type input "*******"
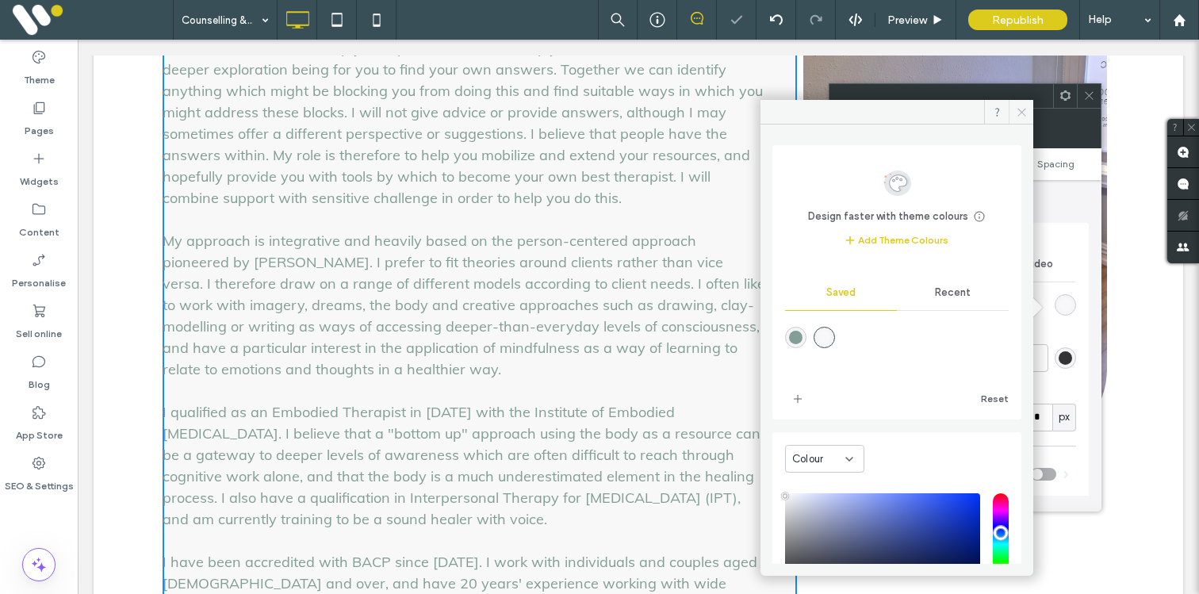
click at [1020, 110] on use at bounding box center [1022, 112] width 8 height 8
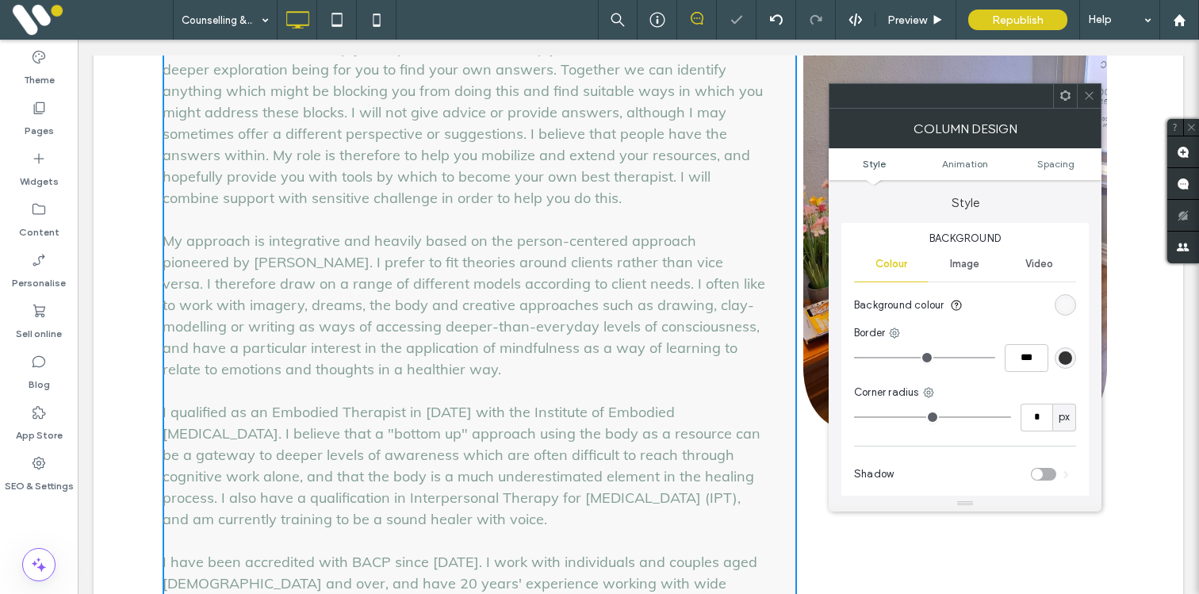
click at [1088, 94] on icon at bounding box center [1090, 96] width 12 height 12
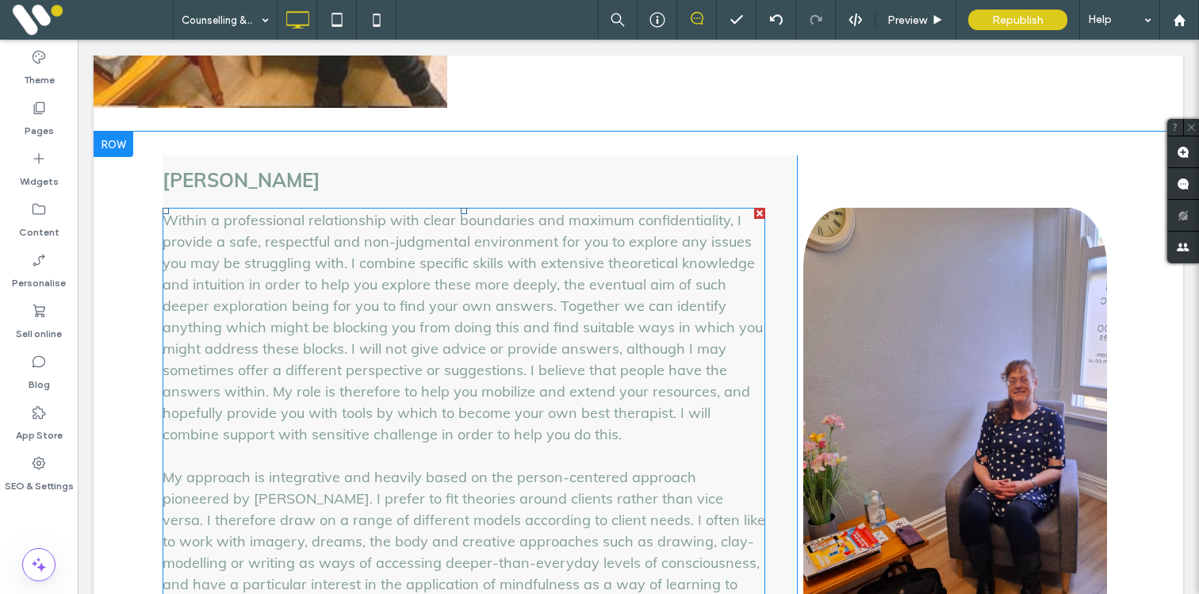
scroll to position [1566, 0]
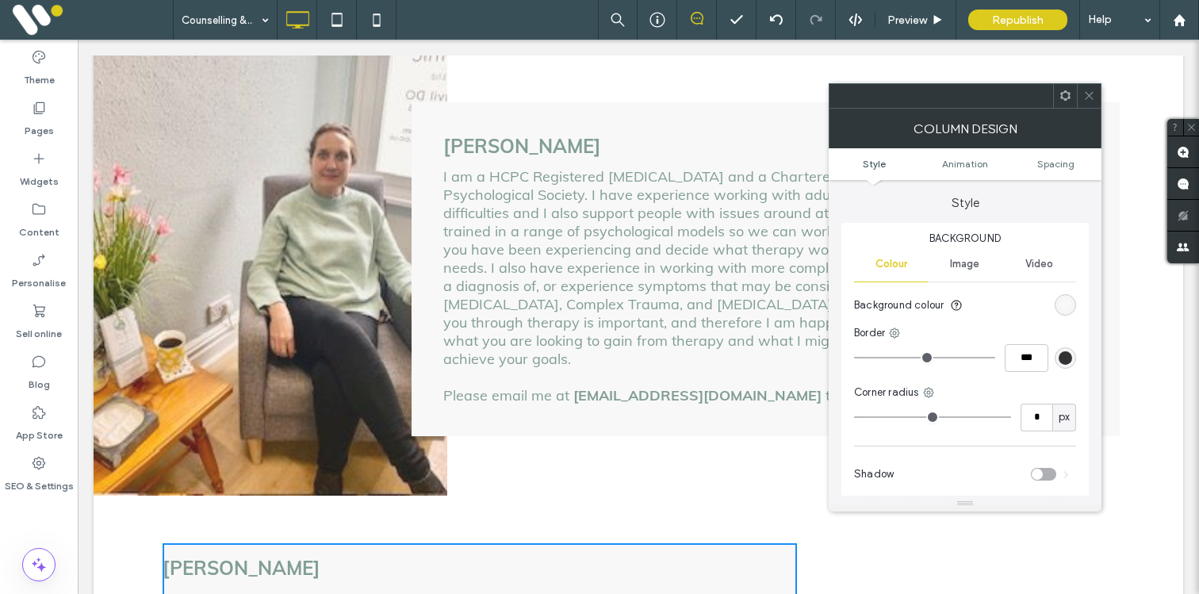
scroll to position [1066, 0]
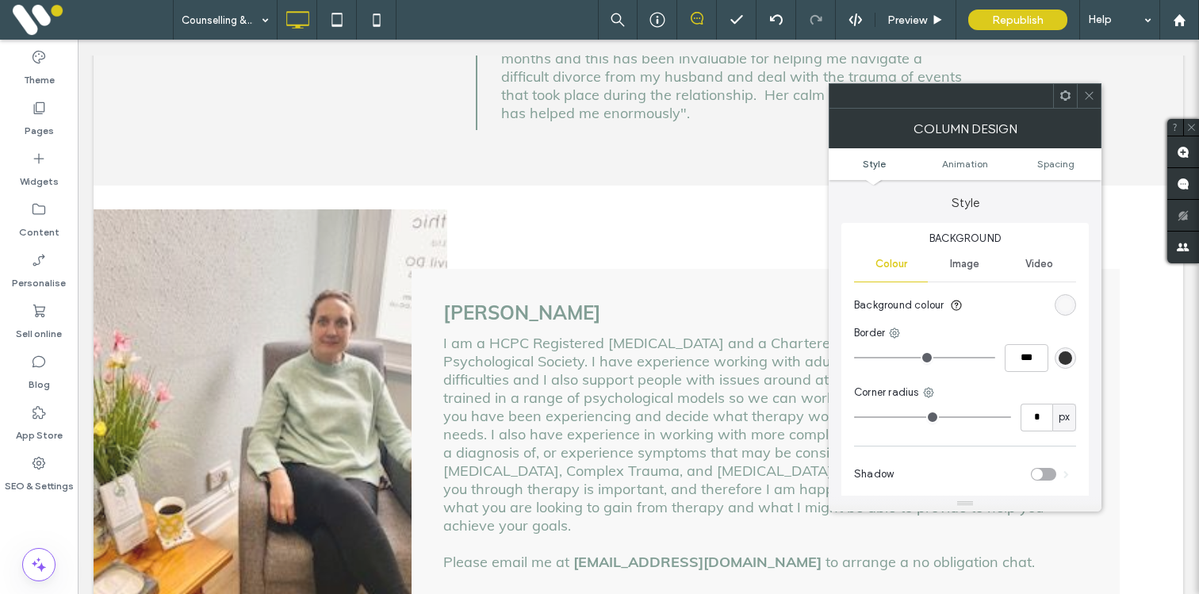
click at [474, 269] on div "Sian Hughes I am a HCPC Registered Psychologist and a Chartered Psychologist wi…" at bounding box center [766, 436] width 708 height 334
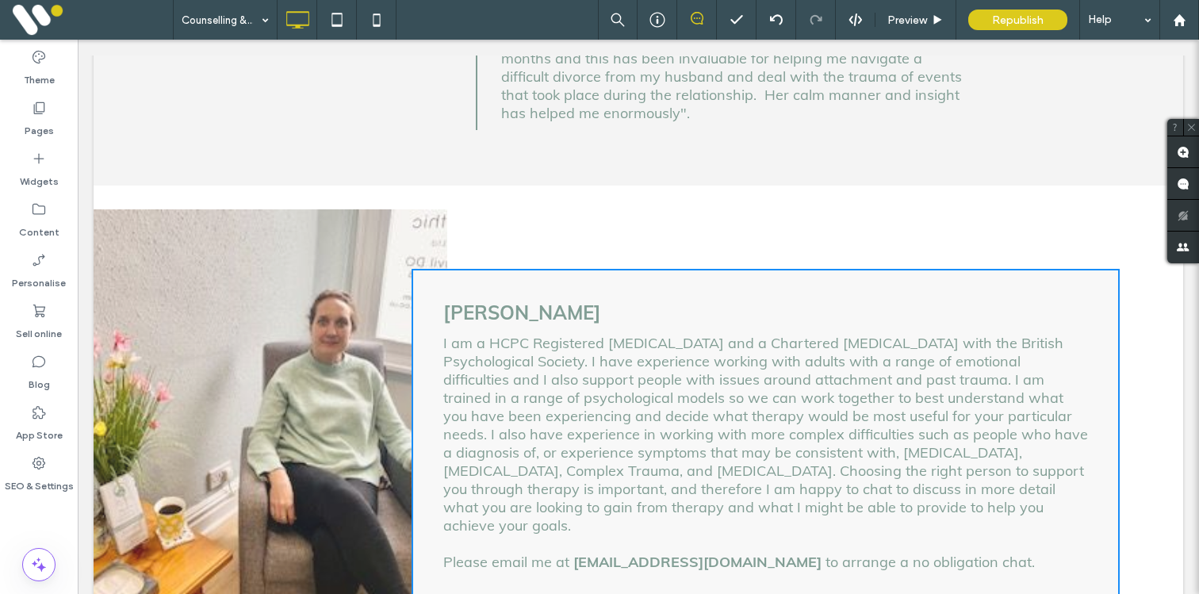
click at [459, 269] on div "Sian Hughes I am a HCPC Registered Psychologist and a Chartered Psychologist wi…" at bounding box center [766, 436] width 708 height 334
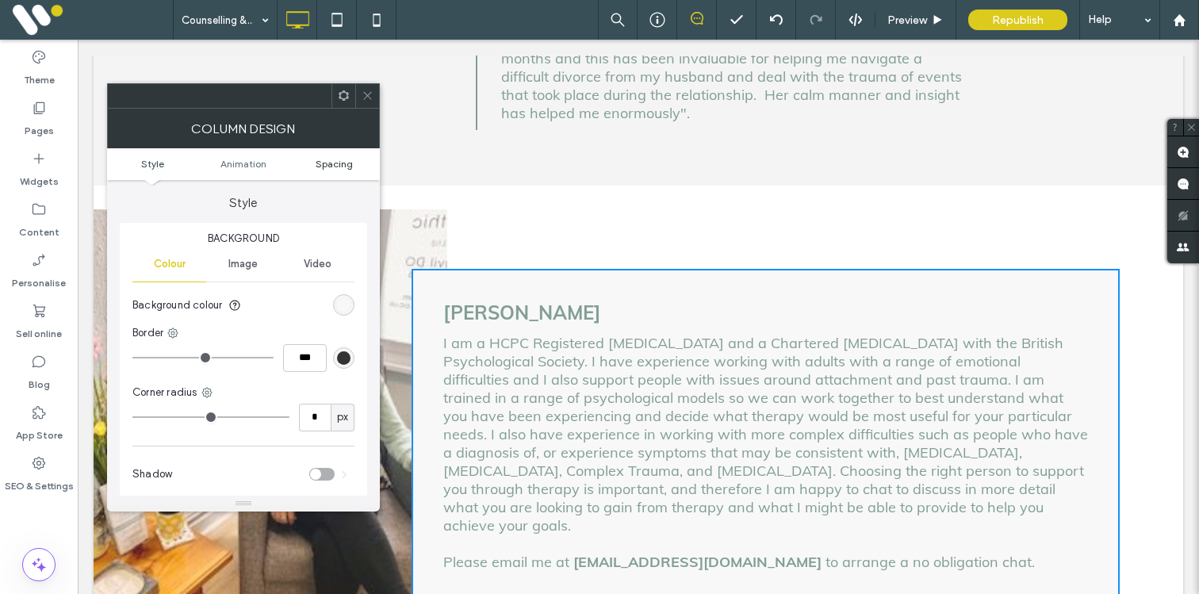
click at [328, 162] on span "Spacing" at bounding box center [334, 164] width 37 height 12
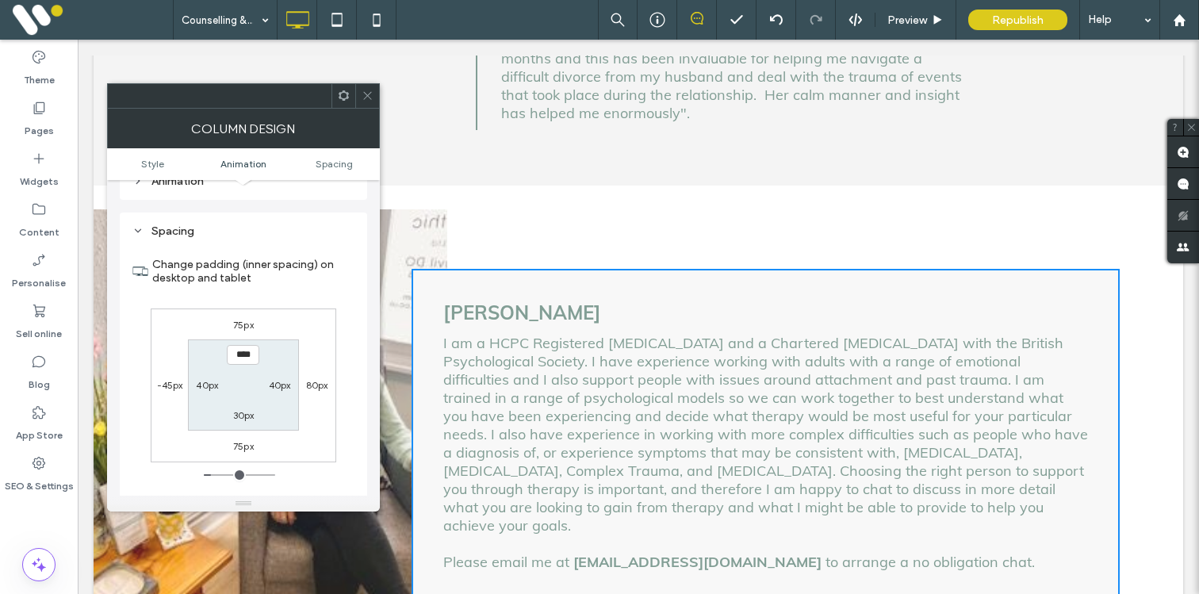
scroll to position [373, 0]
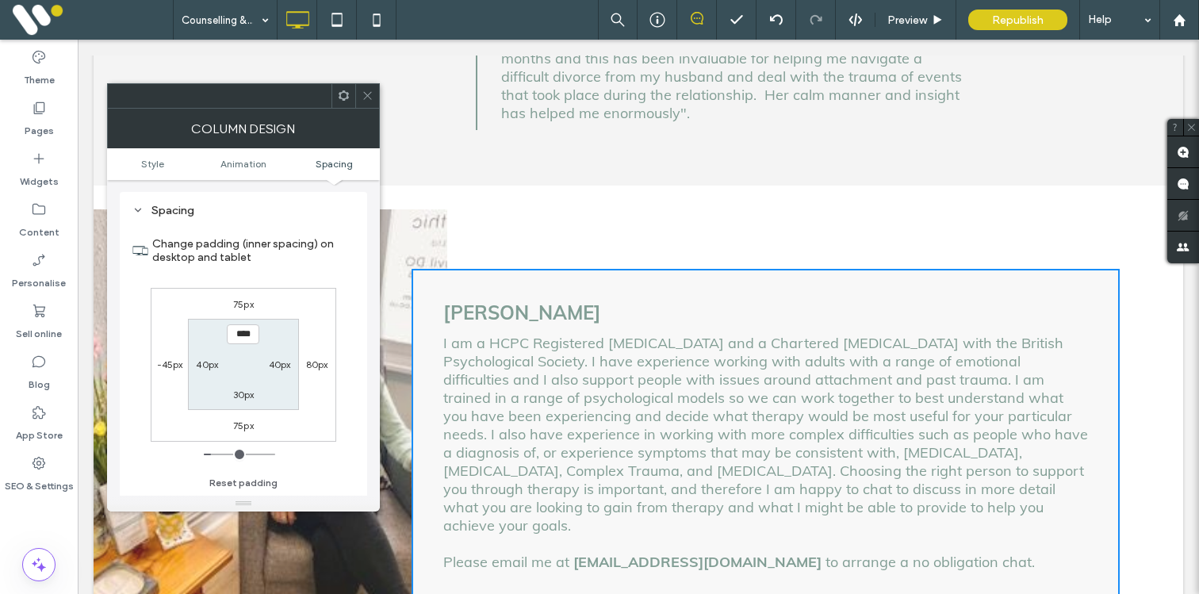
click at [366, 98] on icon at bounding box center [368, 96] width 12 height 12
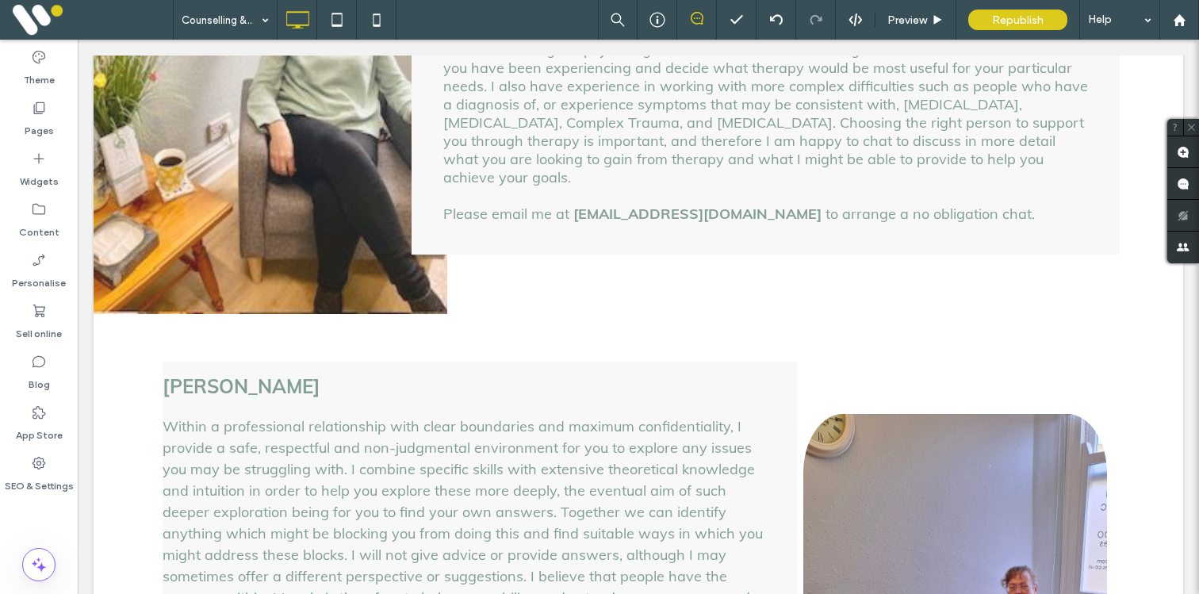
scroll to position [1598, 0]
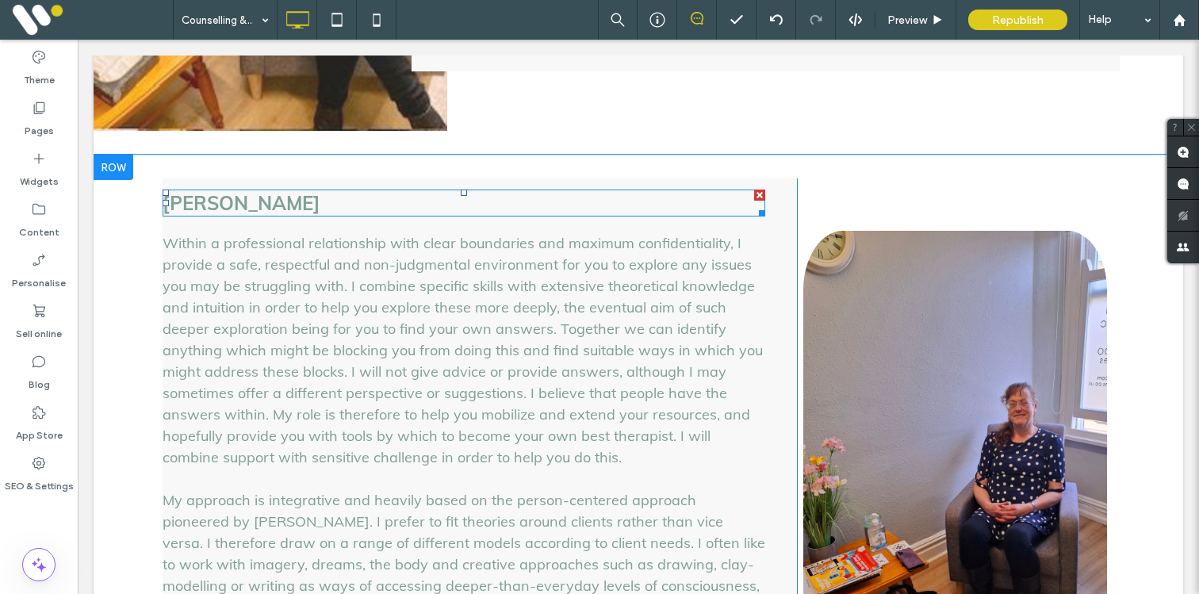
click at [382, 191] on h3 "Marion Moody" at bounding box center [464, 203] width 603 height 24
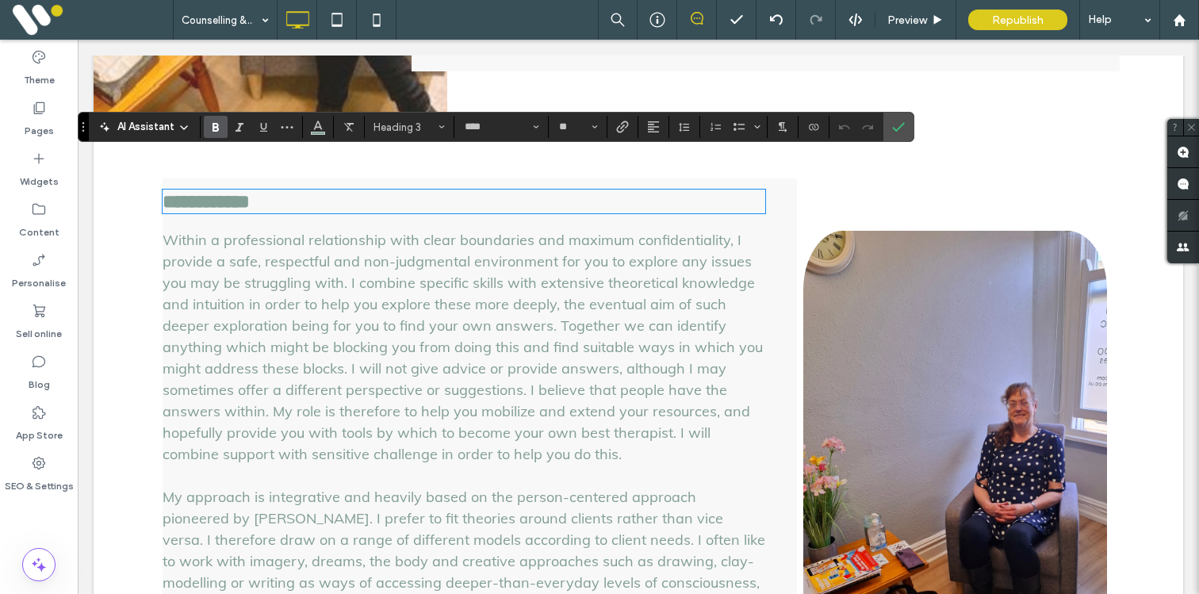
click at [376, 185] on div "**********" at bounding box center [480, 603] width 635 height 851
click at [371, 185] on div "**********" at bounding box center [480, 603] width 635 height 851
drag, startPoint x: 899, startPoint y: 133, endPoint x: 804, endPoint y: 94, distance: 103.1
click at [899, 133] on span "Confirm" at bounding box center [895, 127] width 7 height 29
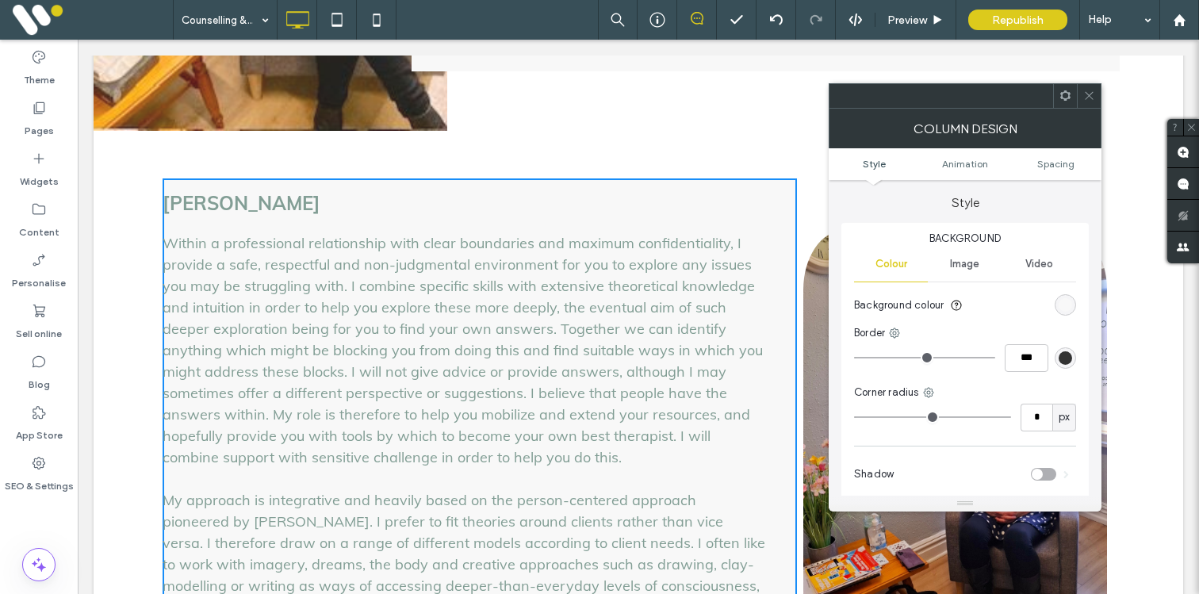
click at [1039, 172] on ul "Style Animation Spacing" at bounding box center [965, 164] width 273 height 32
click at [1039, 169] on span "Spacing" at bounding box center [1056, 164] width 37 height 12
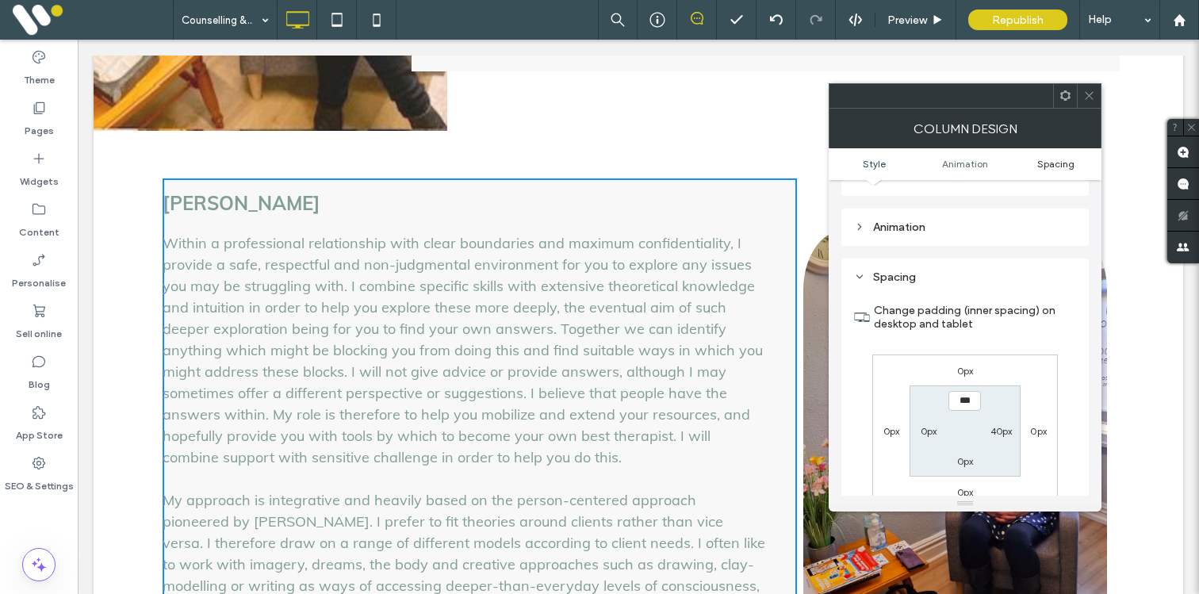
scroll to position [373, 0]
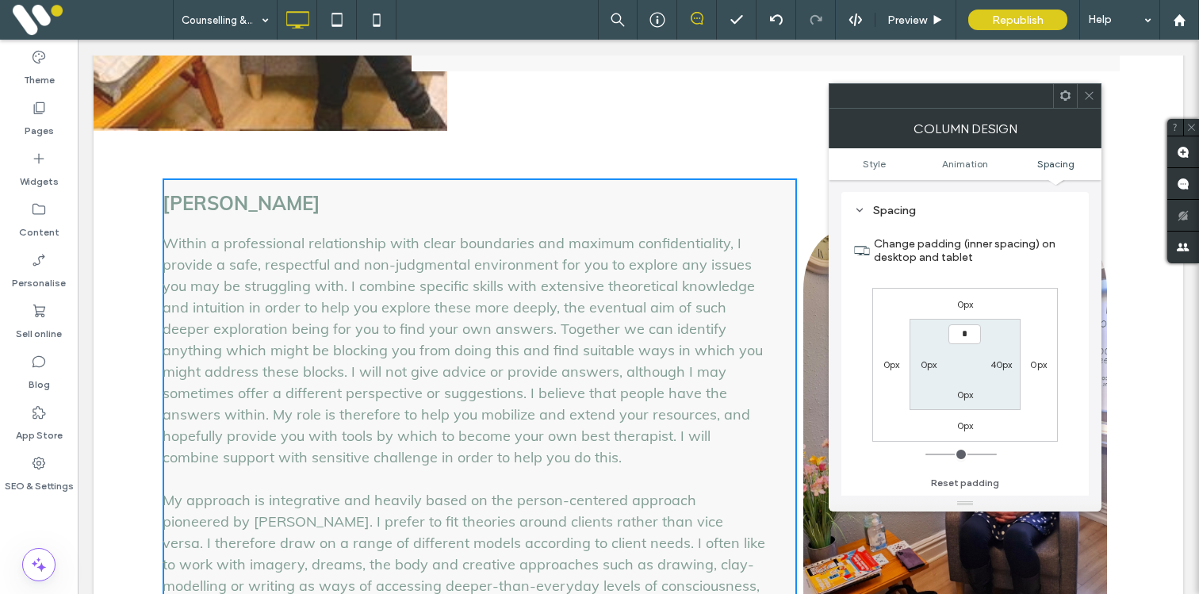
type input "**"
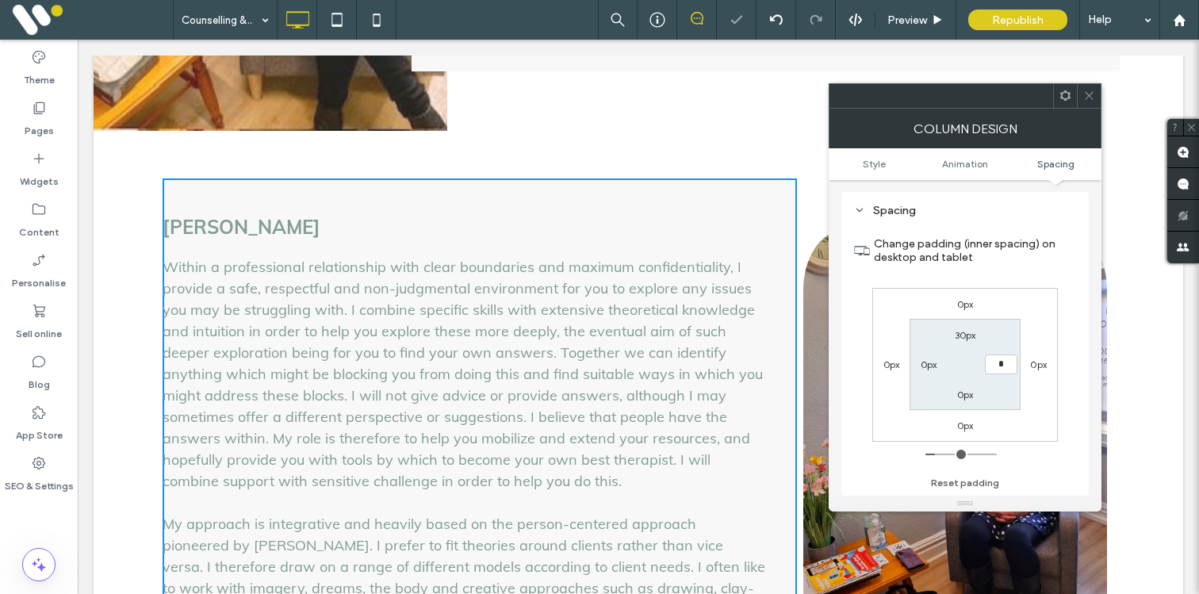
type input "**"
type input "*"
type input "**"
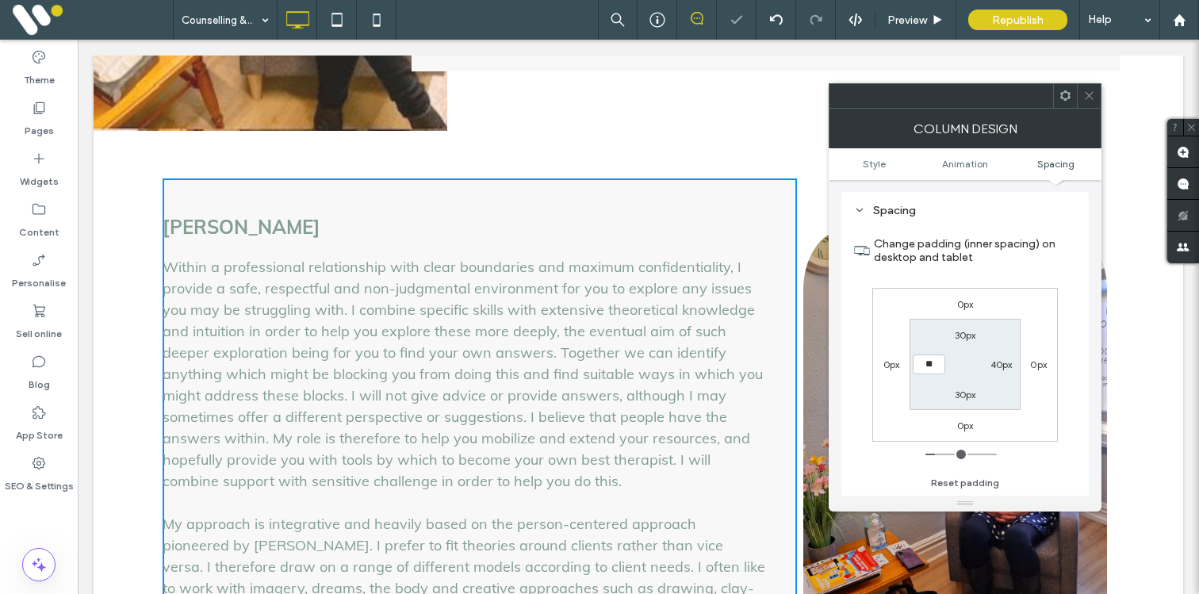
type input "****"
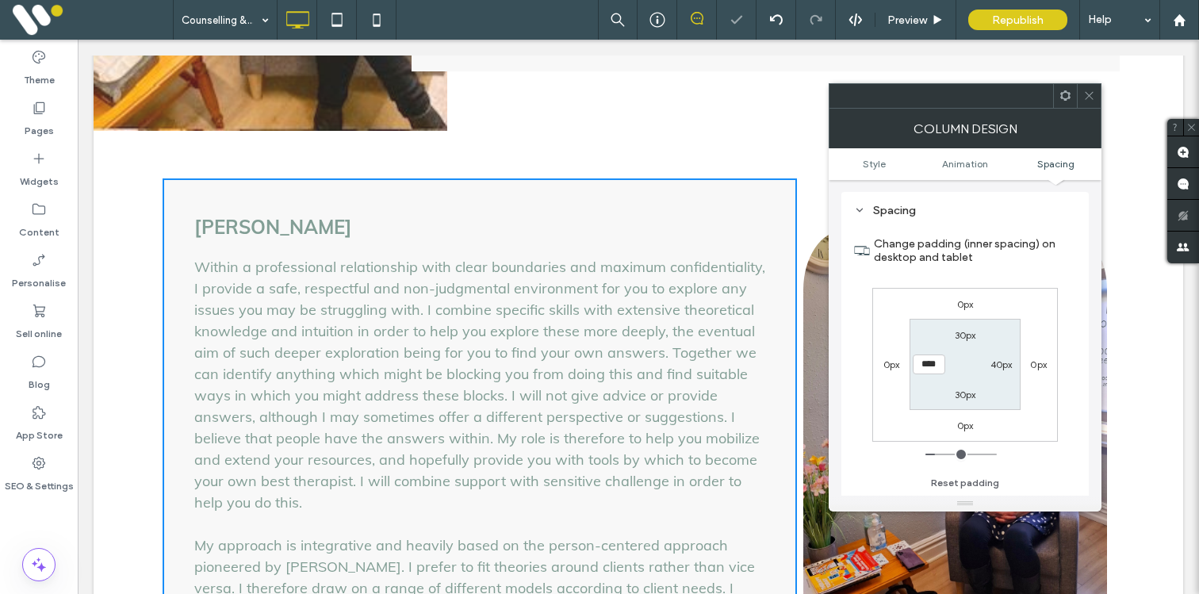
click at [1094, 91] on icon at bounding box center [1090, 96] width 12 height 12
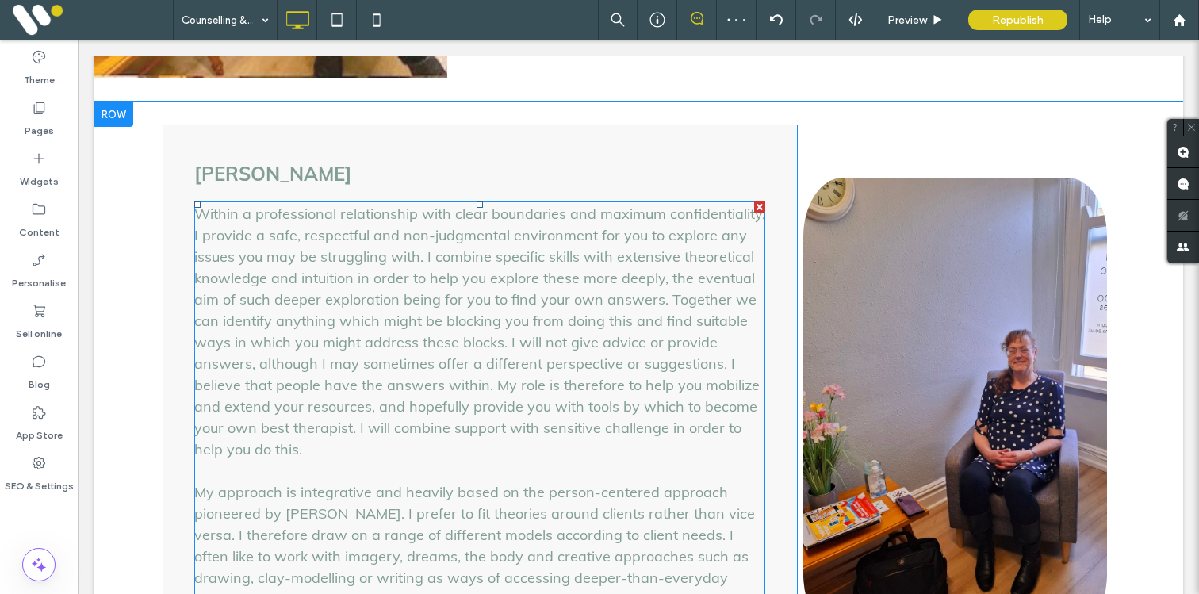
scroll to position [1520, 0]
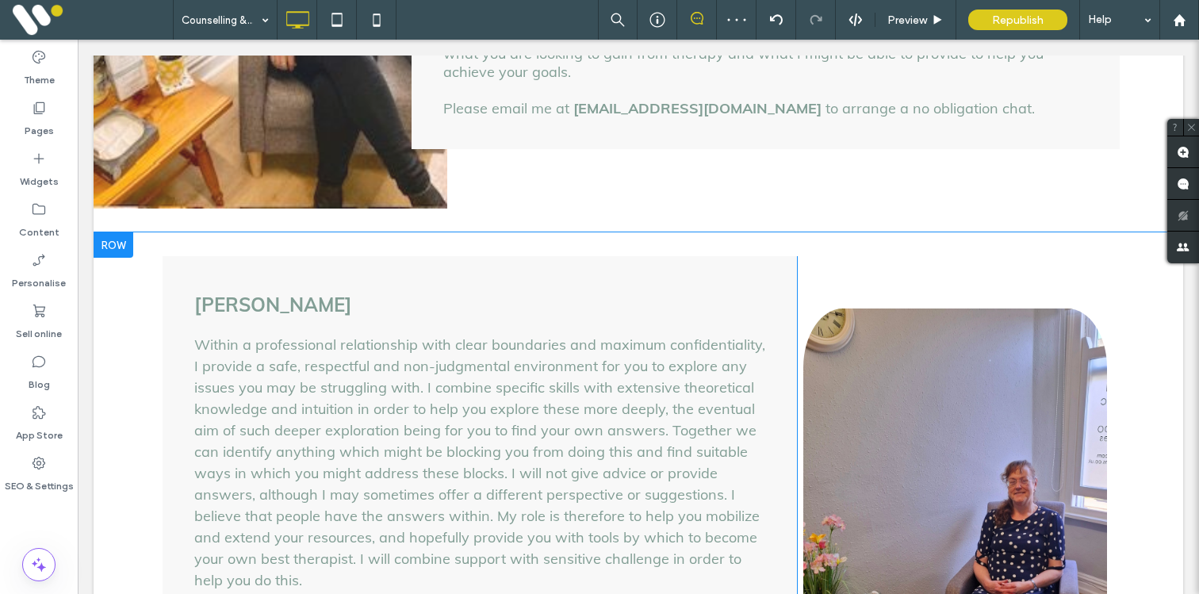
click at [113, 232] on div at bounding box center [114, 244] width 40 height 25
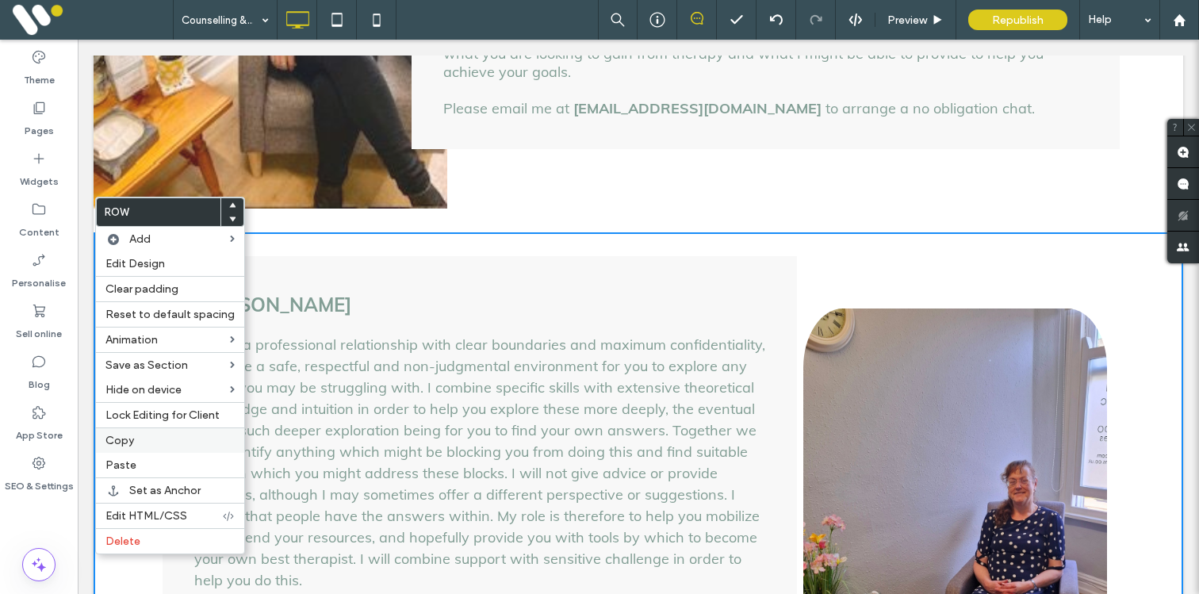
click at [115, 444] on span "Copy" at bounding box center [120, 440] width 29 height 13
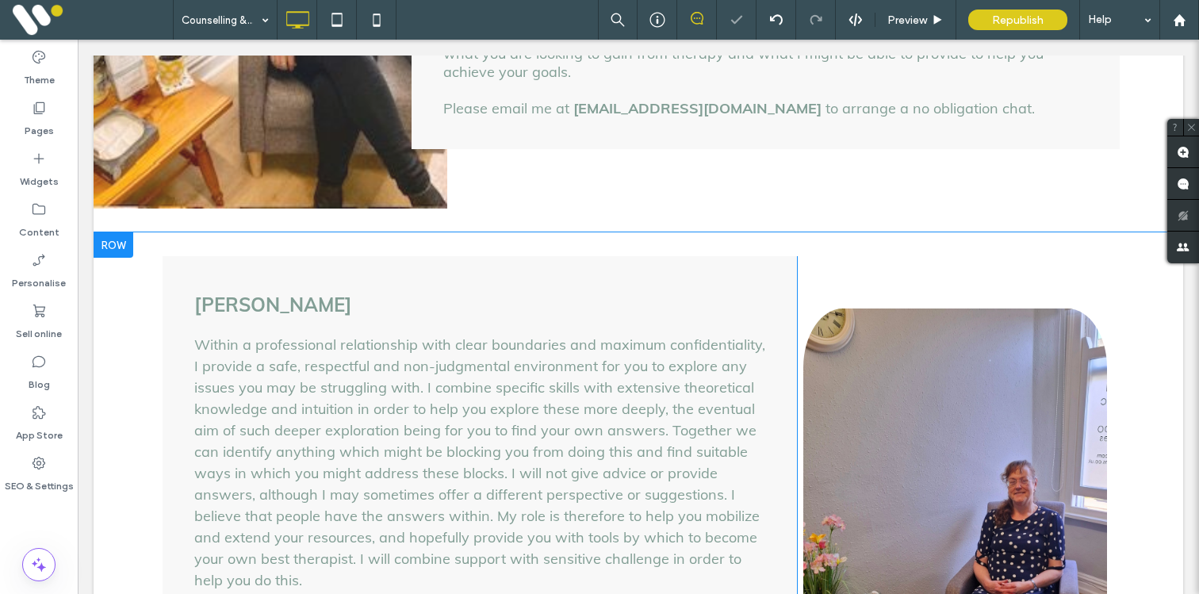
click at [110, 232] on div at bounding box center [114, 244] width 40 height 25
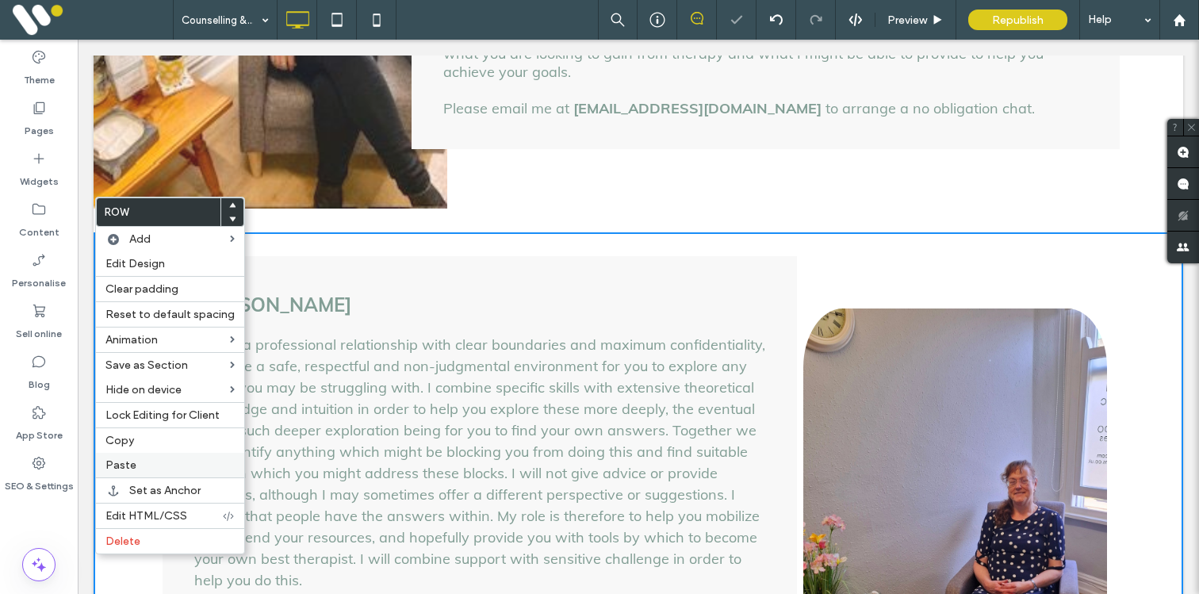
click at [117, 459] on span "Paste" at bounding box center [121, 465] width 31 height 13
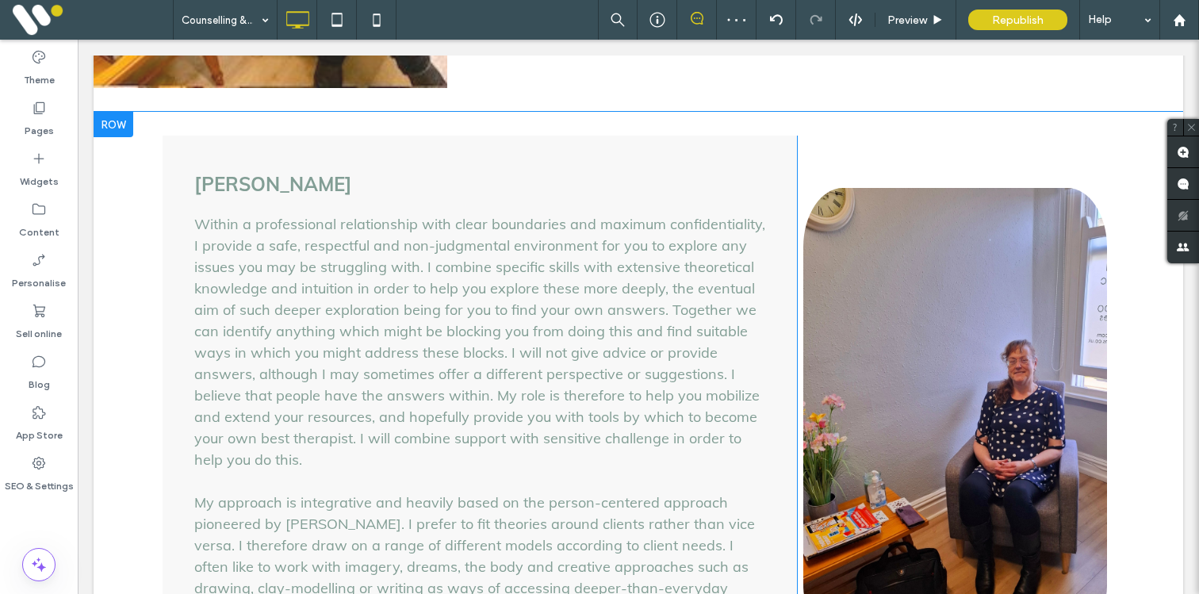
scroll to position [1577, 0]
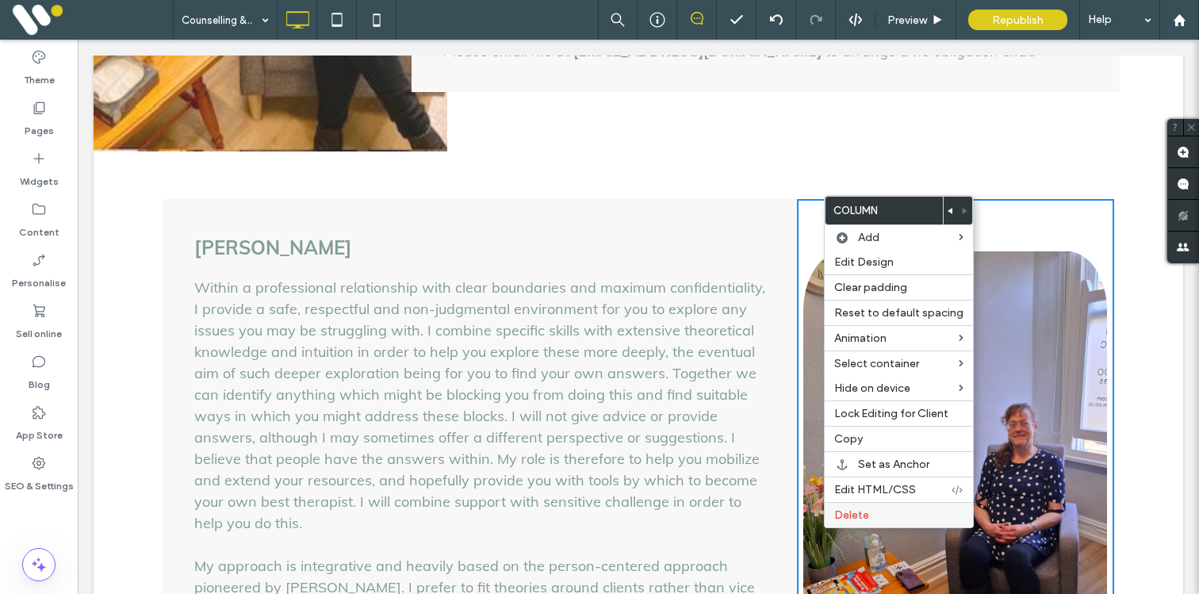
click at [856, 513] on span "Delete" at bounding box center [852, 514] width 35 height 13
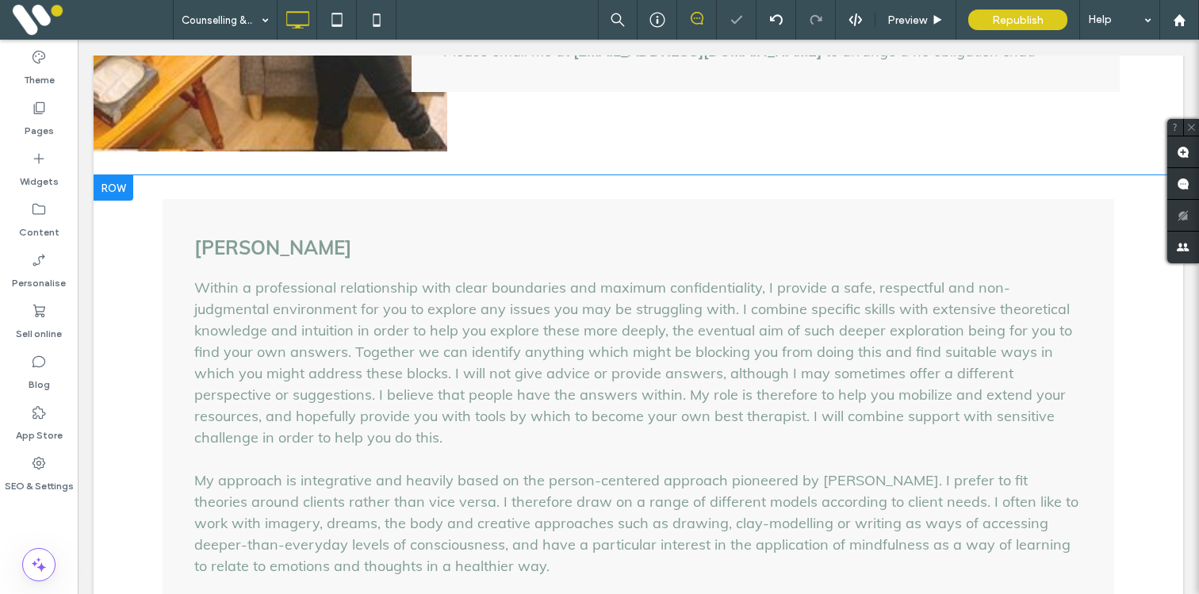
click at [109, 175] on div at bounding box center [114, 187] width 40 height 25
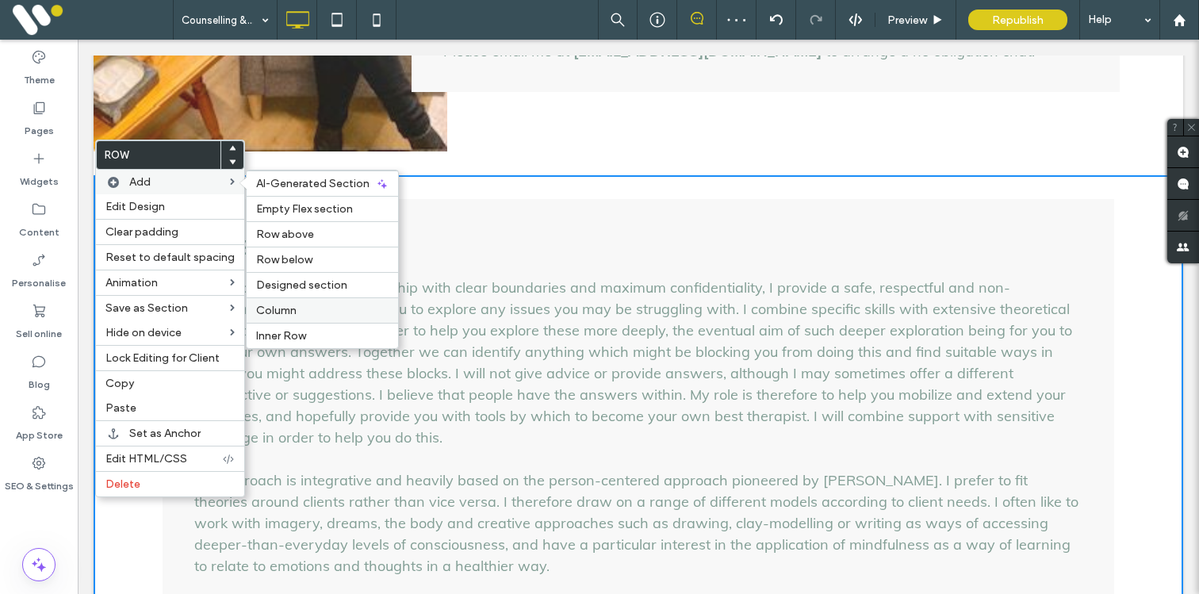
drag, startPoint x: 289, startPoint y: 313, endPoint x: 209, endPoint y: 273, distance: 88.7
click at [289, 313] on span "Column" at bounding box center [276, 310] width 40 height 13
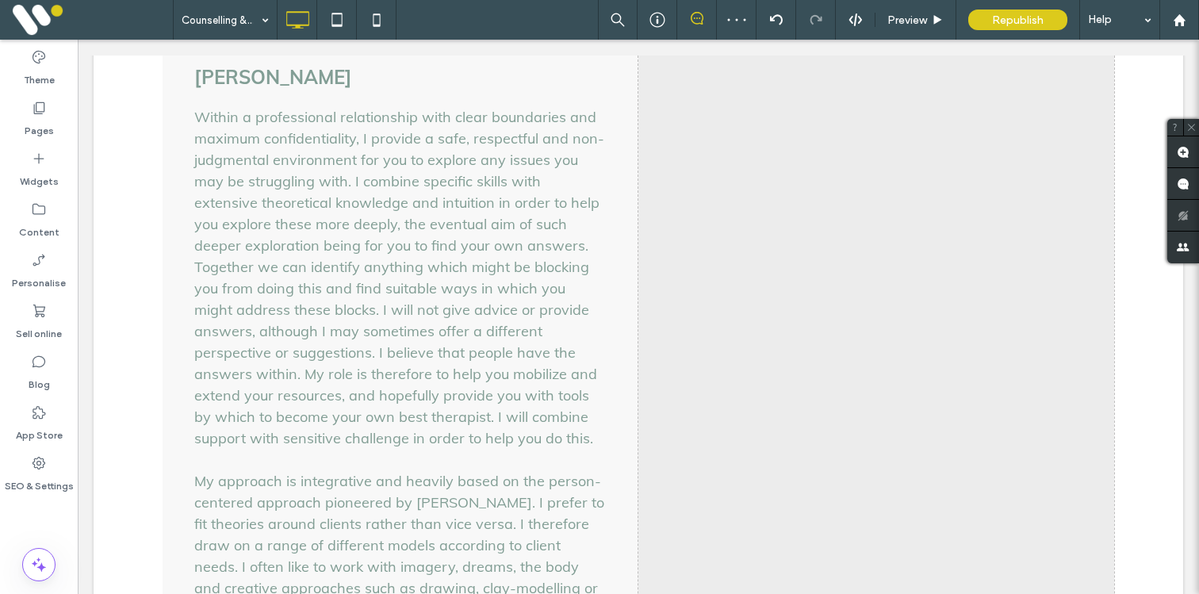
scroll to position [1752, 0]
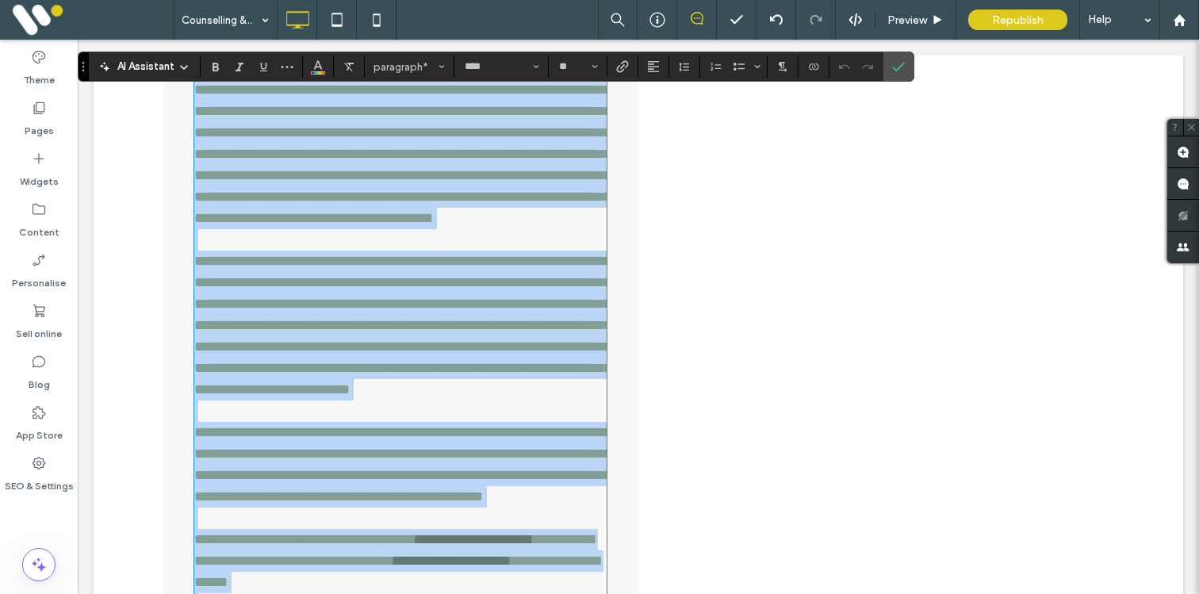
scroll to position [2123, 0]
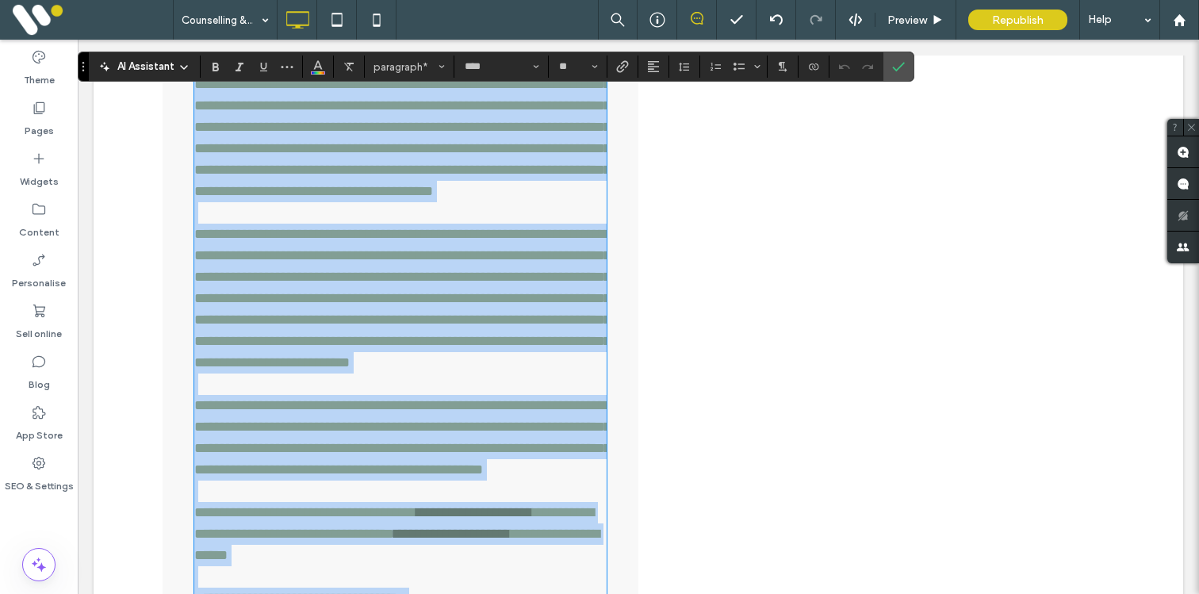
click at [496, 321] on span "**********" at bounding box center [402, 276] width 416 height 485
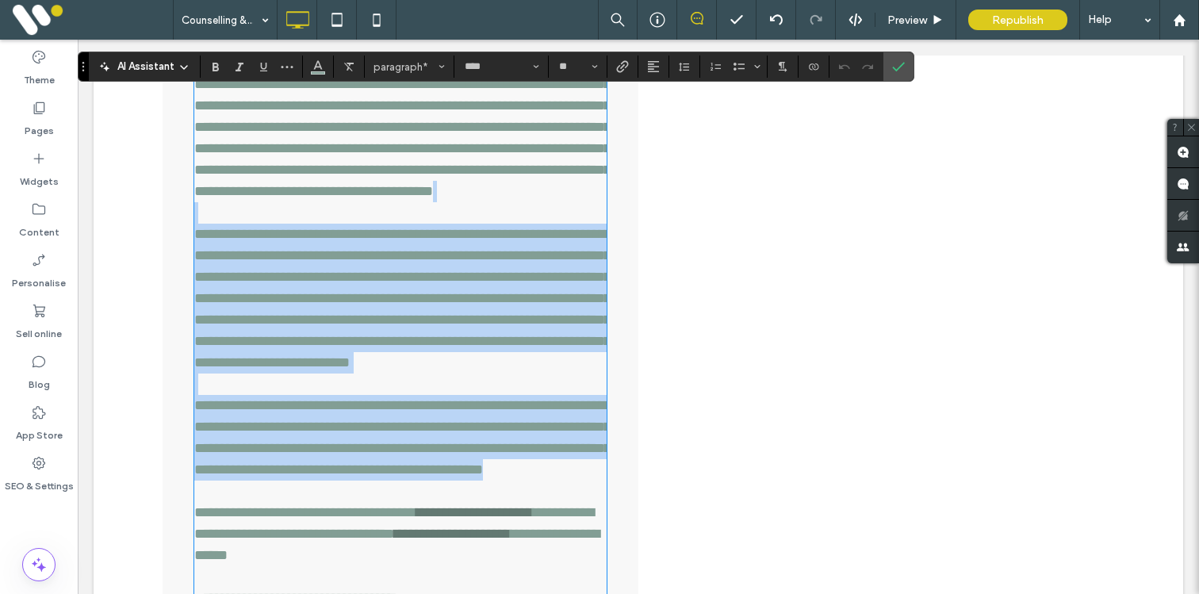
drag, startPoint x: 495, startPoint y: 277, endPoint x: 556, endPoint y: 583, distance: 312.2
click at [556, 583] on p "**********" at bounding box center [400, 331] width 412 height 600
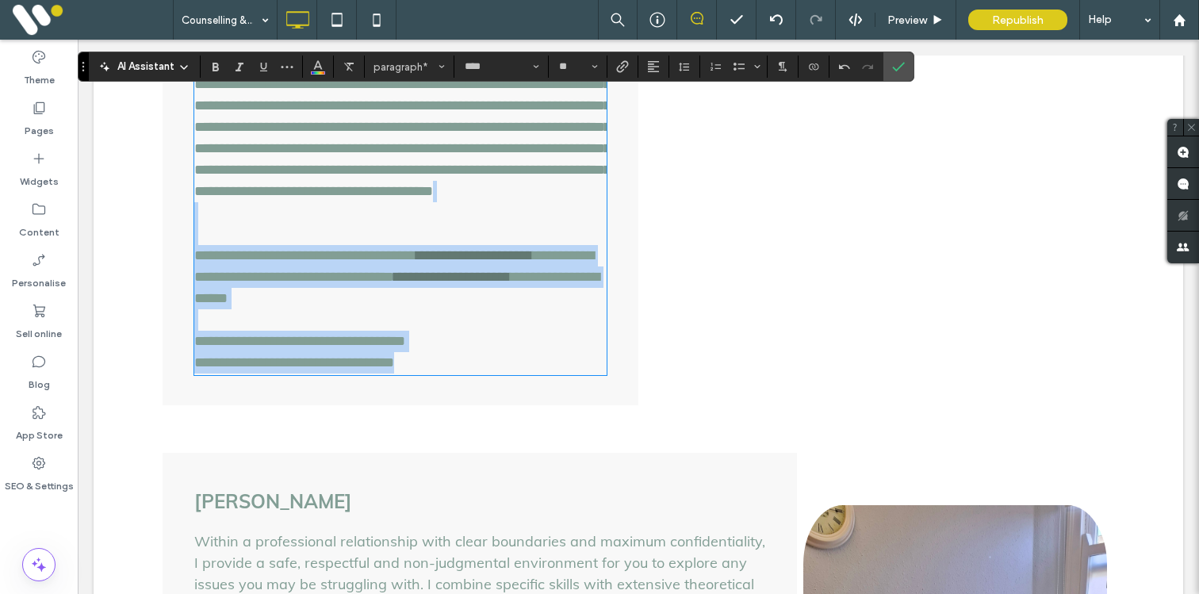
drag, startPoint x: 462, startPoint y: 286, endPoint x: 531, endPoint y: 489, distance: 214.5
click at [531, 405] on div "**********" at bounding box center [401, 29] width 476 height 752
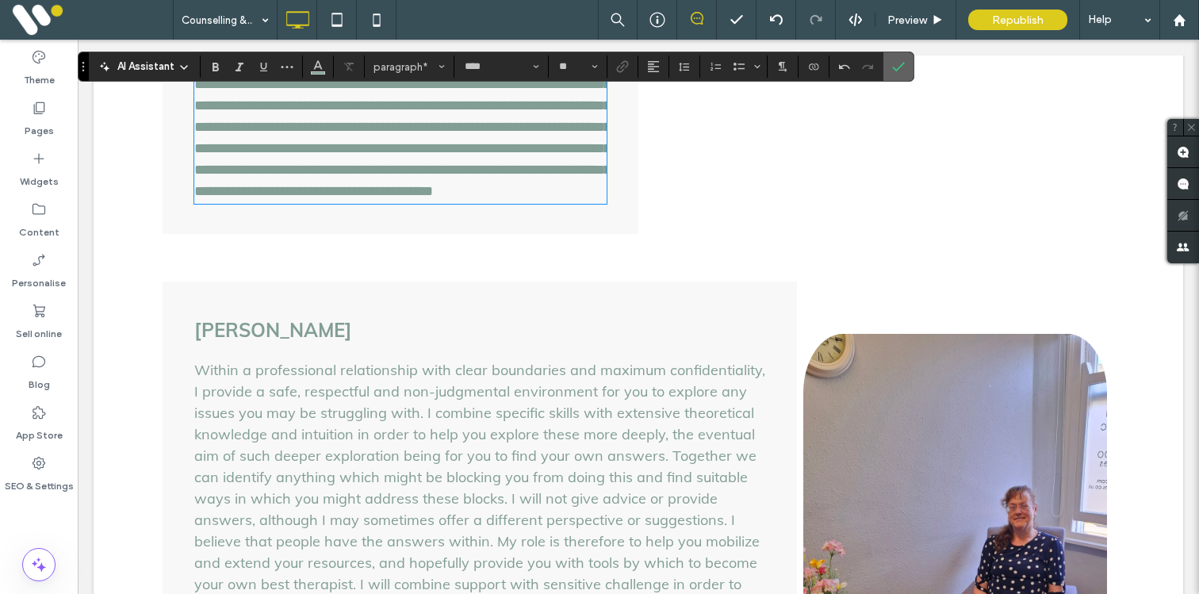
click at [899, 72] on icon "Confirm" at bounding box center [898, 66] width 13 height 13
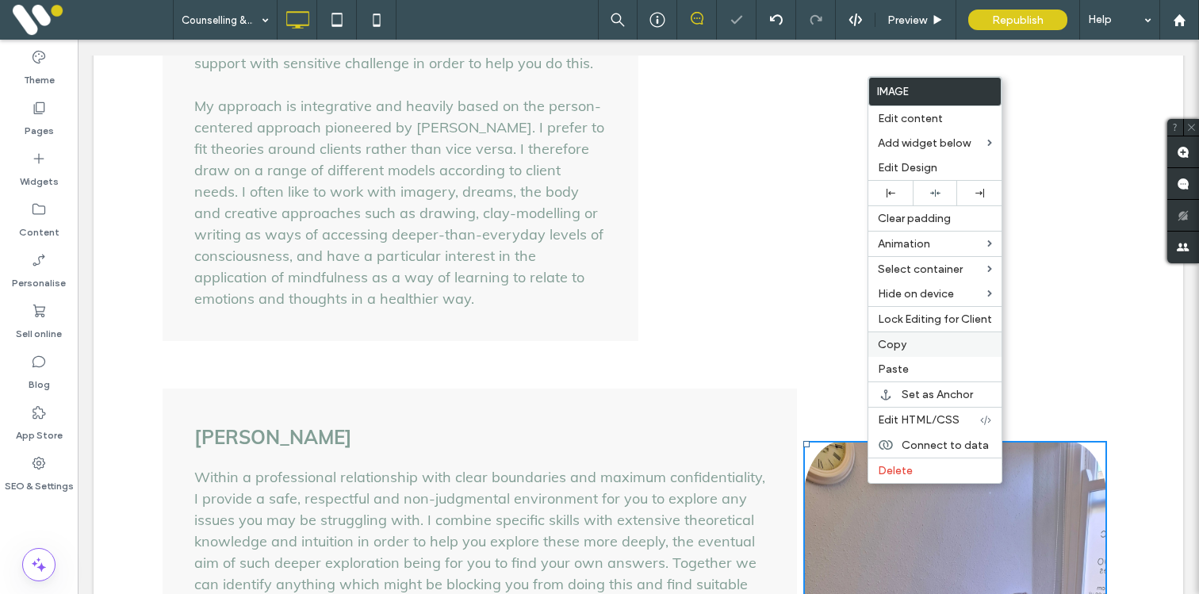
click at [916, 333] on div "Copy" at bounding box center [935, 344] width 133 height 25
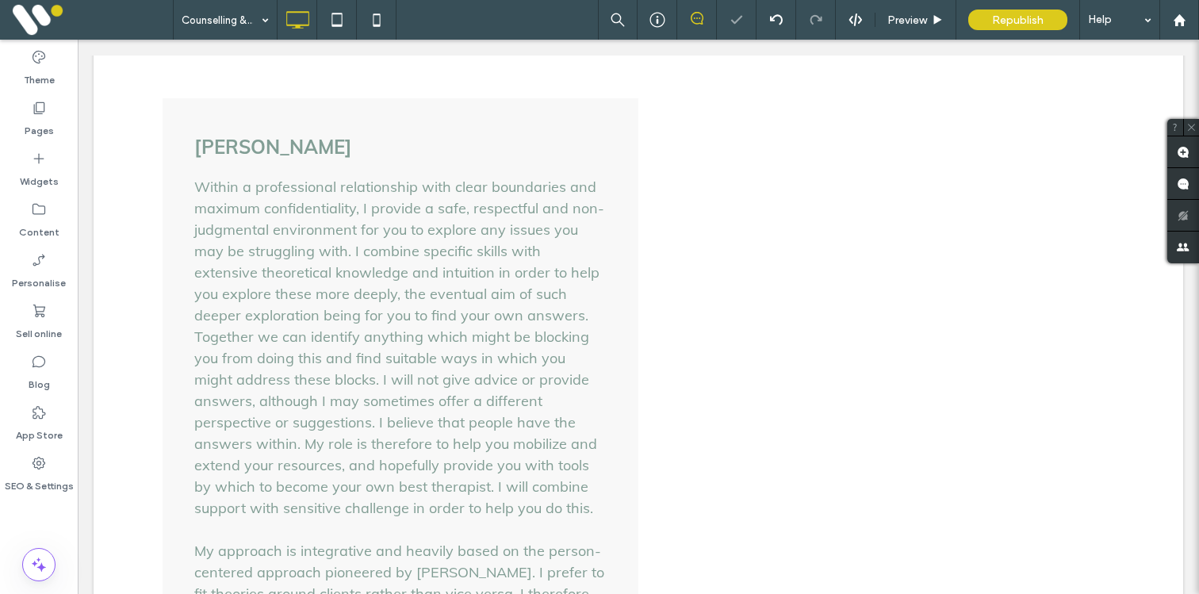
scroll to position [1574, 0]
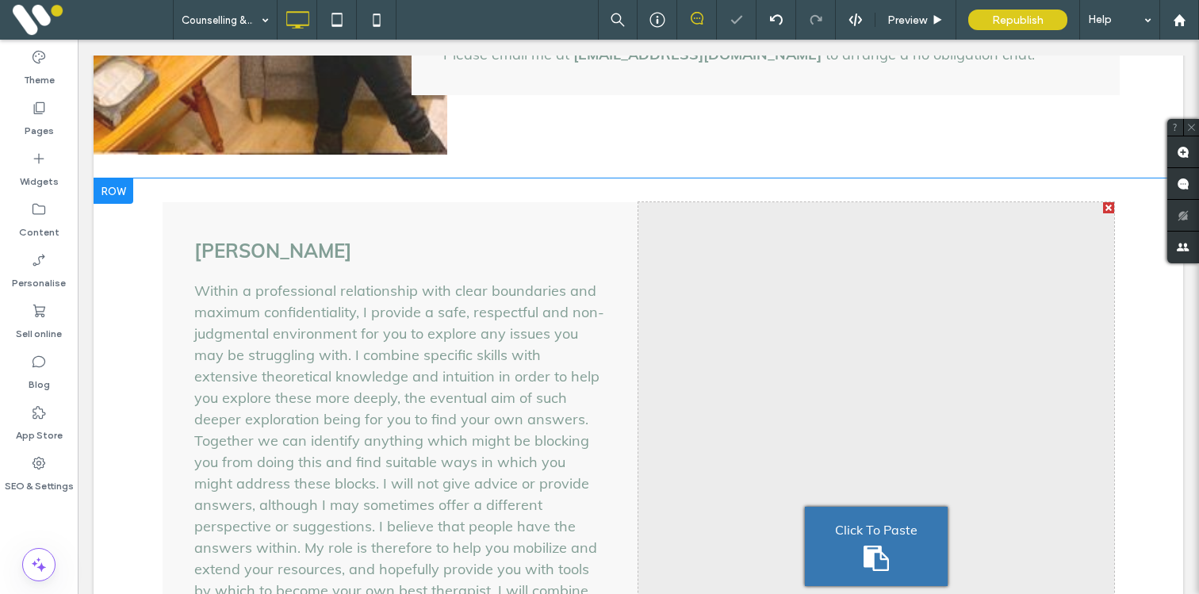
click at [869, 507] on div "Click To Paste" at bounding box center [876, 546] width 143 height 79
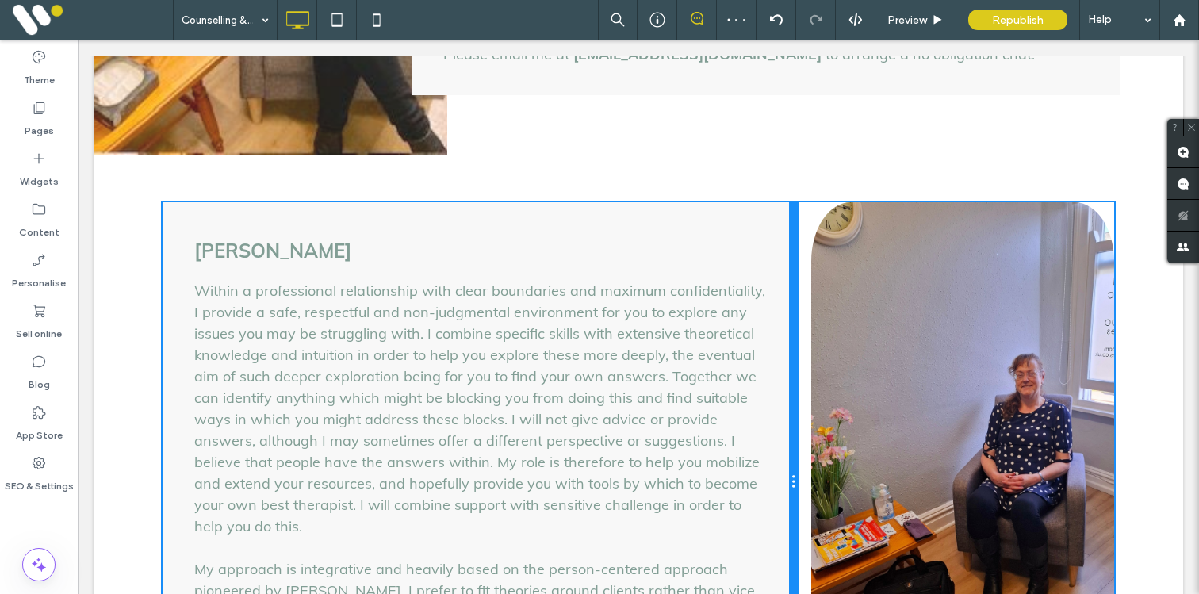
drag, startPoint x: 637, startPoint y: 407, endPoint x: 774, endPoint y: 409, distance: 137.2
click at [774, 409] on div "Marion Moody Within a professional relationship with clear boundaries and maxim…" at bounding box center [480, 481] width 635 height 559
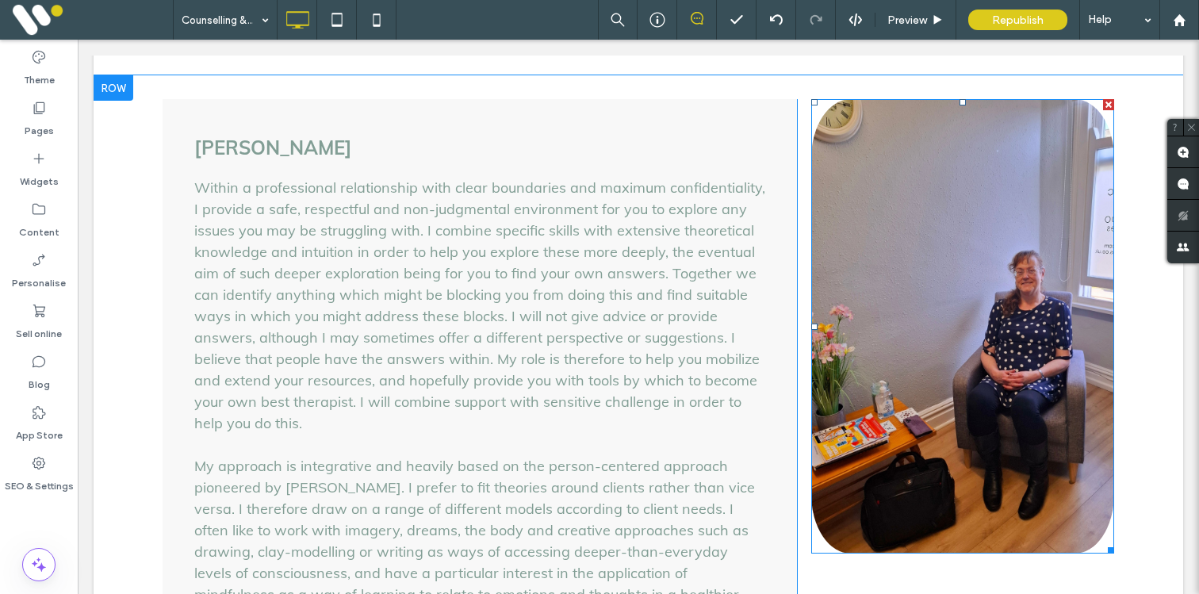
scroll to position [1626, 0]
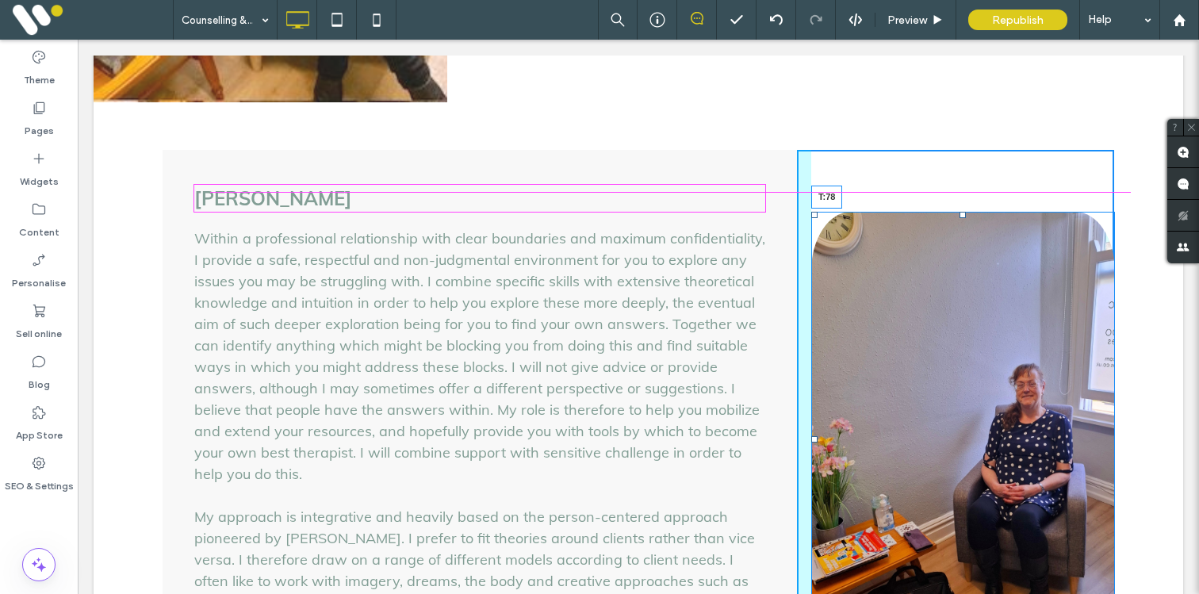
drag, startPoint x: 962, startPoint y: 115, endPoint x: 962, endPoint y: 180, distance: 65.0
click at [962, 212] on div at bounding box center [963, 215] width 6 height 6
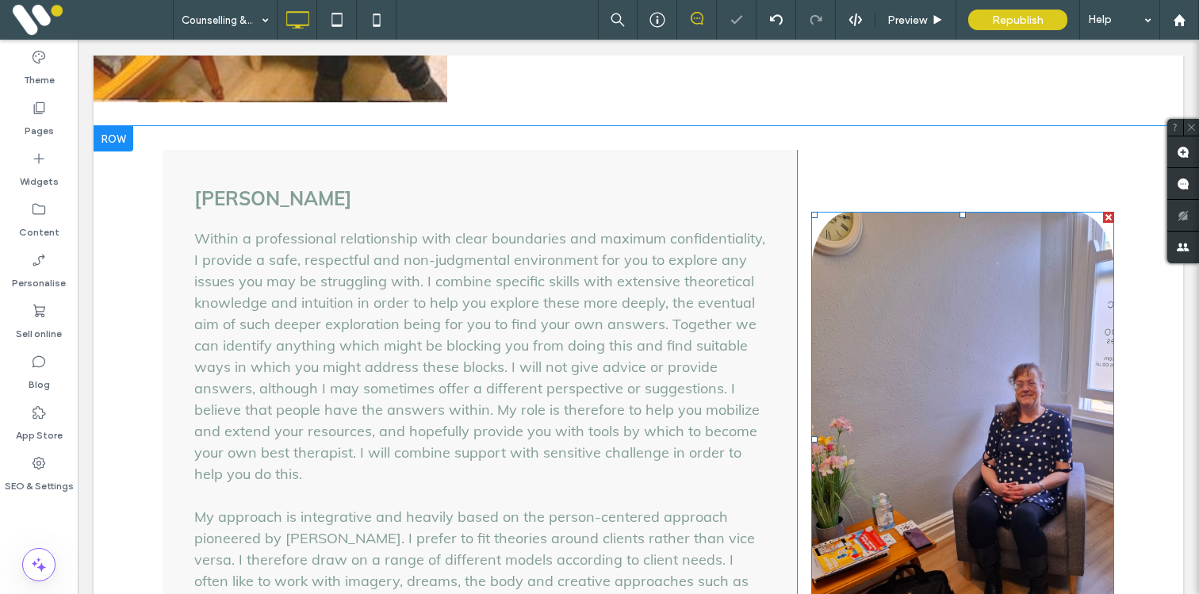
click at [910, 246] on img at bounding box center [963, 439] width 303 height 455
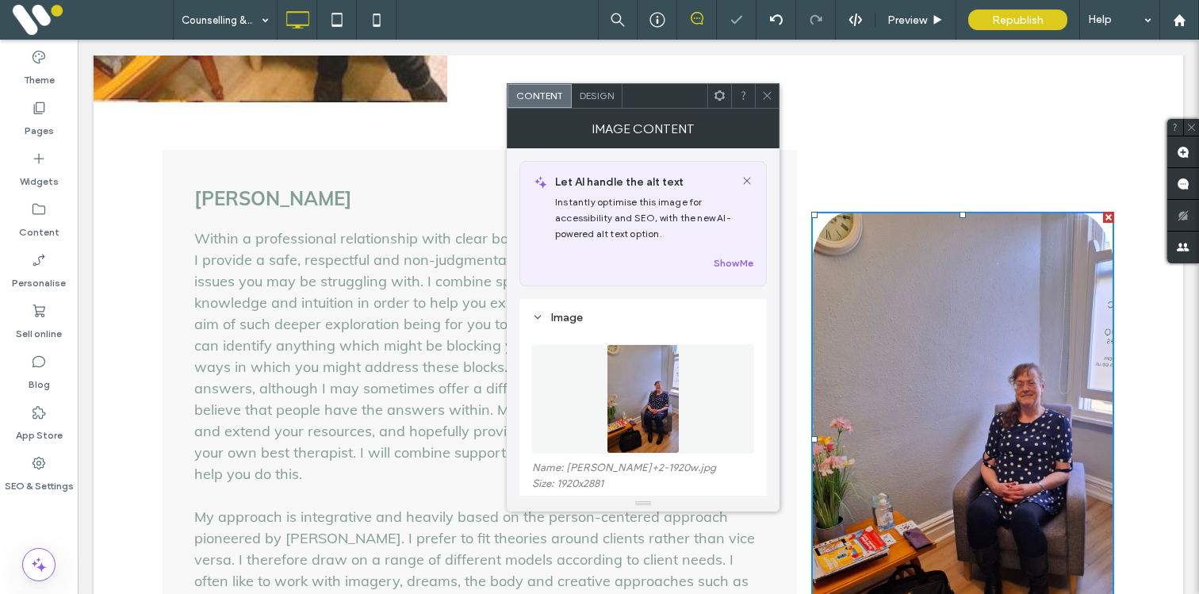
click at [604, 104] on div "Design" at bounding box center [597, 96] width 51 height 24
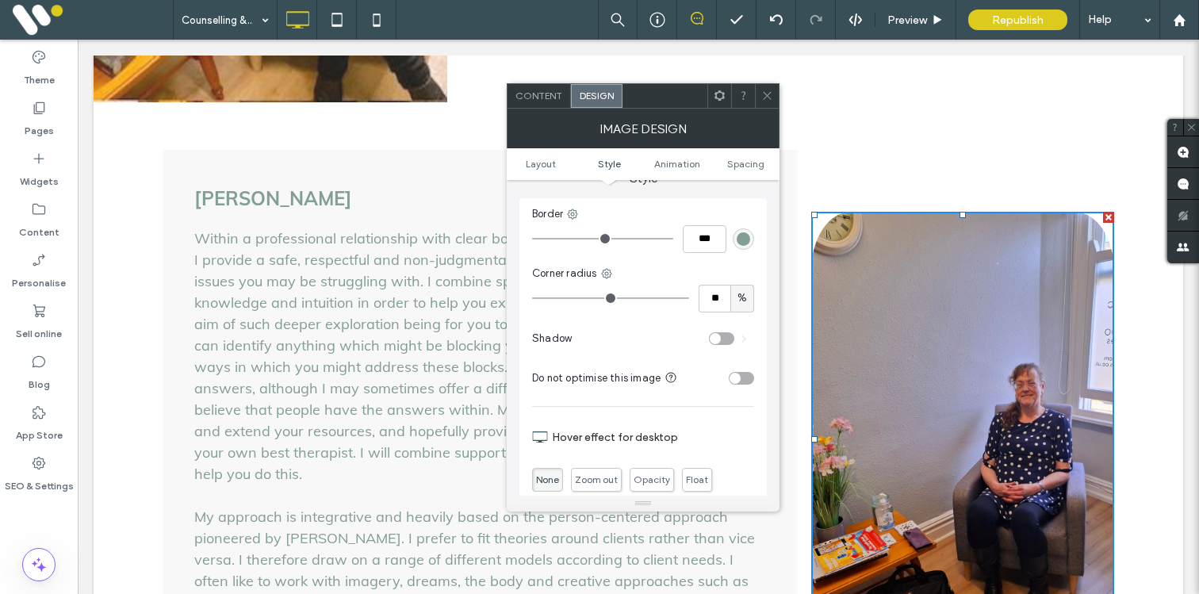
scroll to position [351, 0]
type input "**"
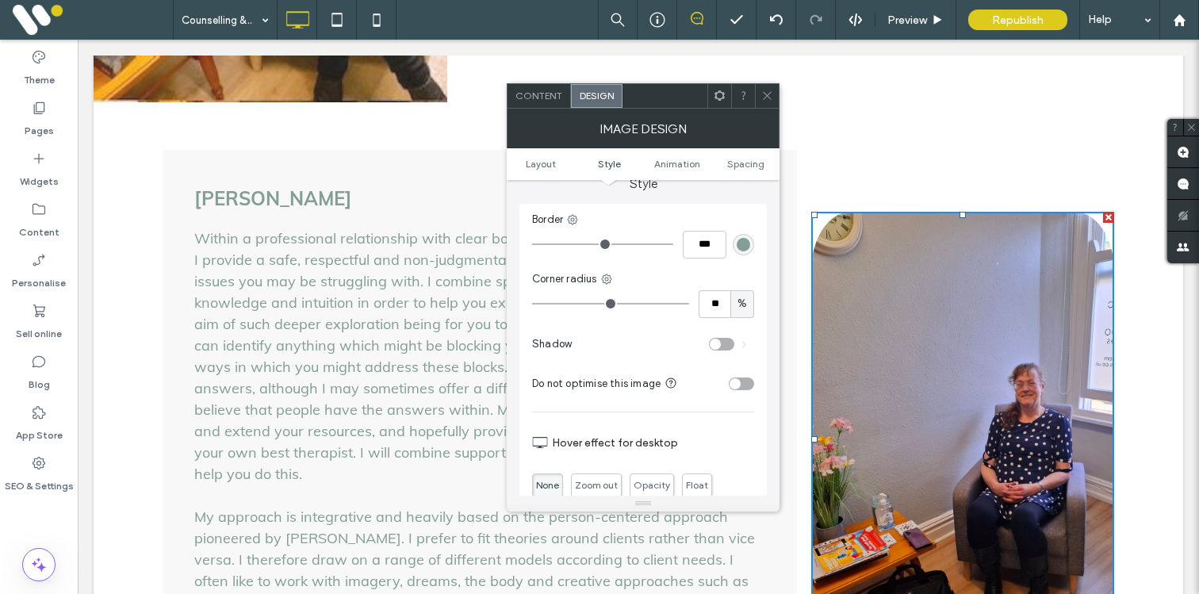
type input "**"
type input "*"
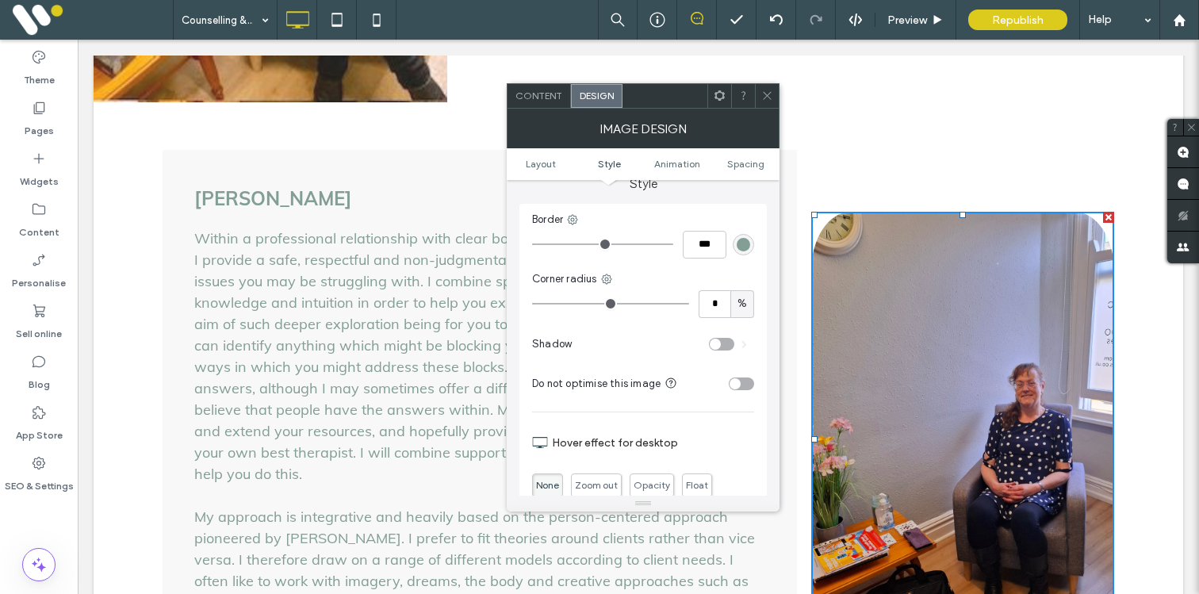
type input "*"
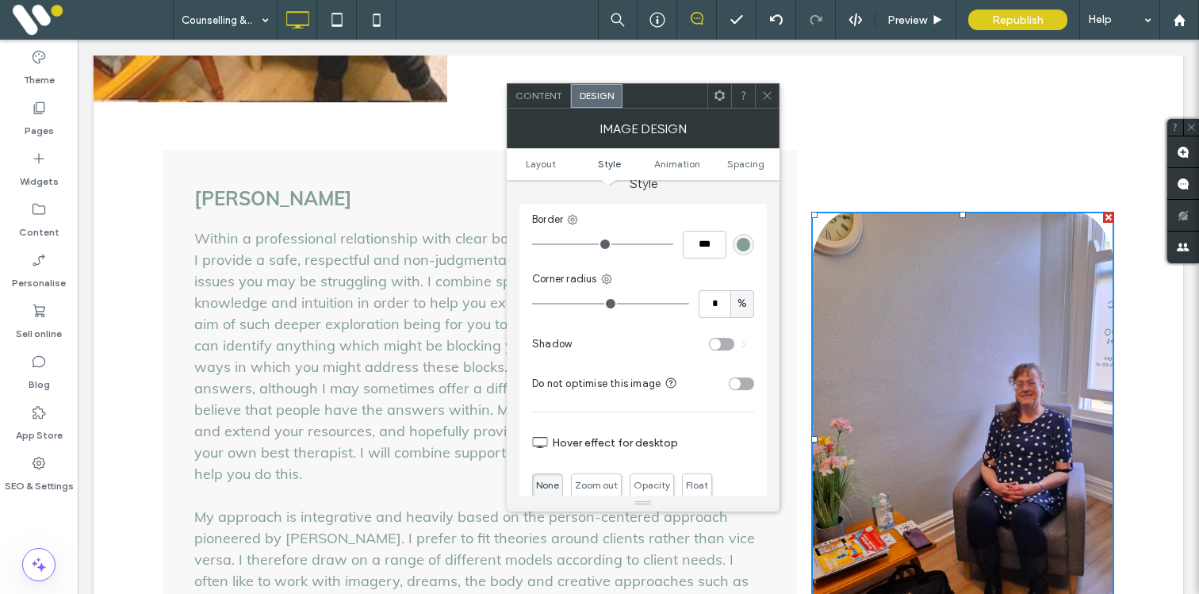
type input "*"
drag, startPoint x: 559, startPoint y: 302, endPoint x: 501, endPoint y: 303, distance: 57.9
type input "*"
click at [532, 303] on input "range" at bounding box center [610, 304] width 157 height 2
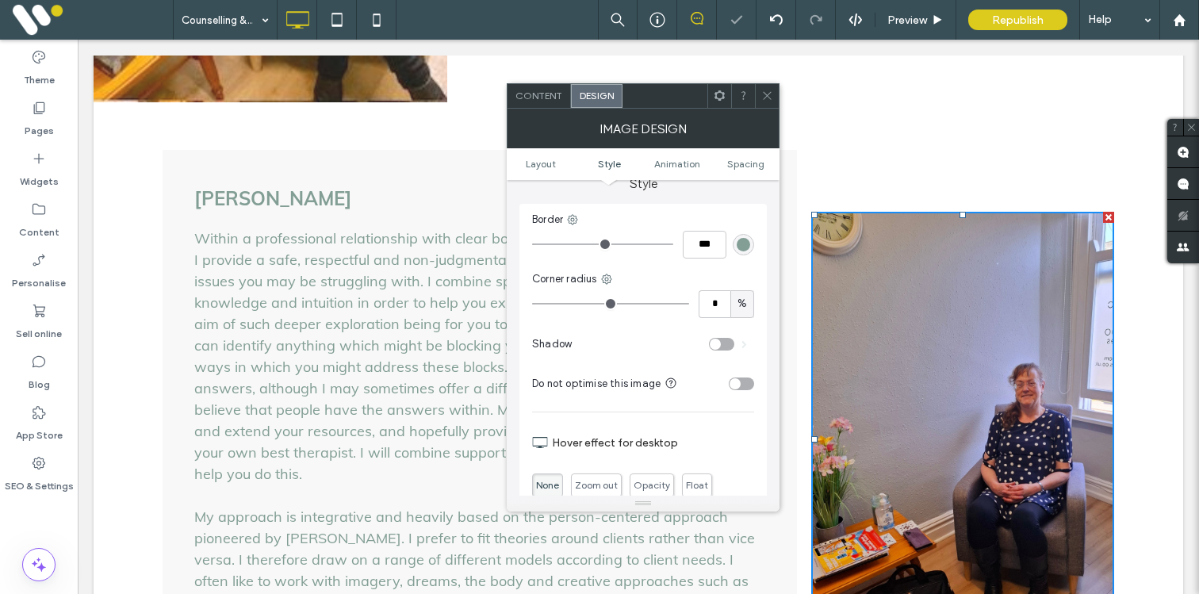
click at [769, 91] on icon at bounding box center [768, 96] width 12 height 12
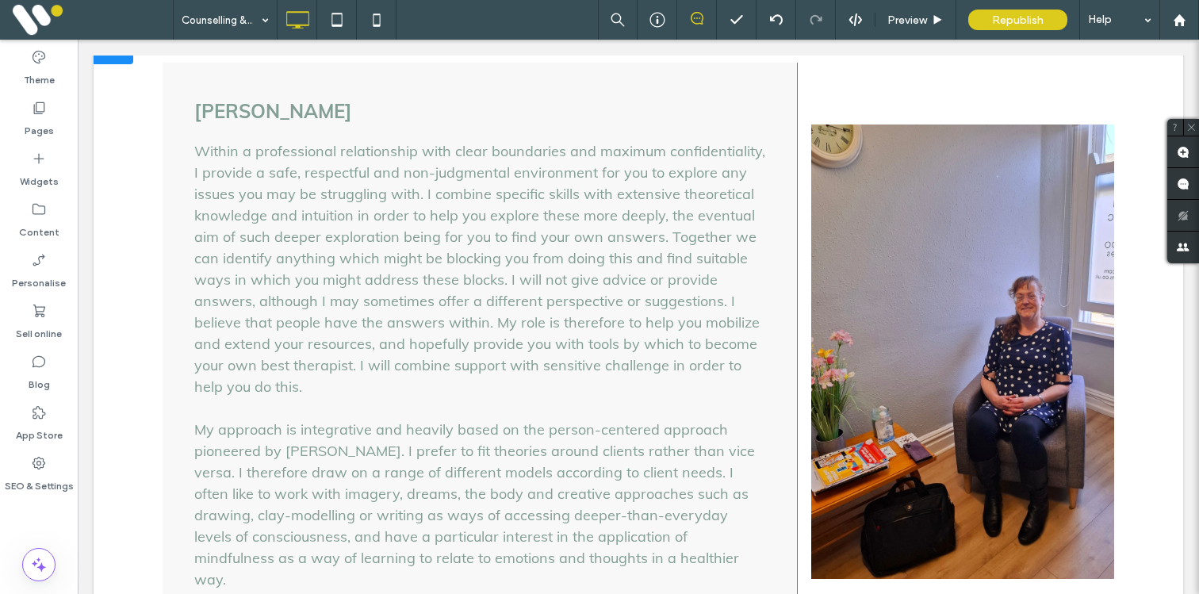
scroll to position [1701, 0]
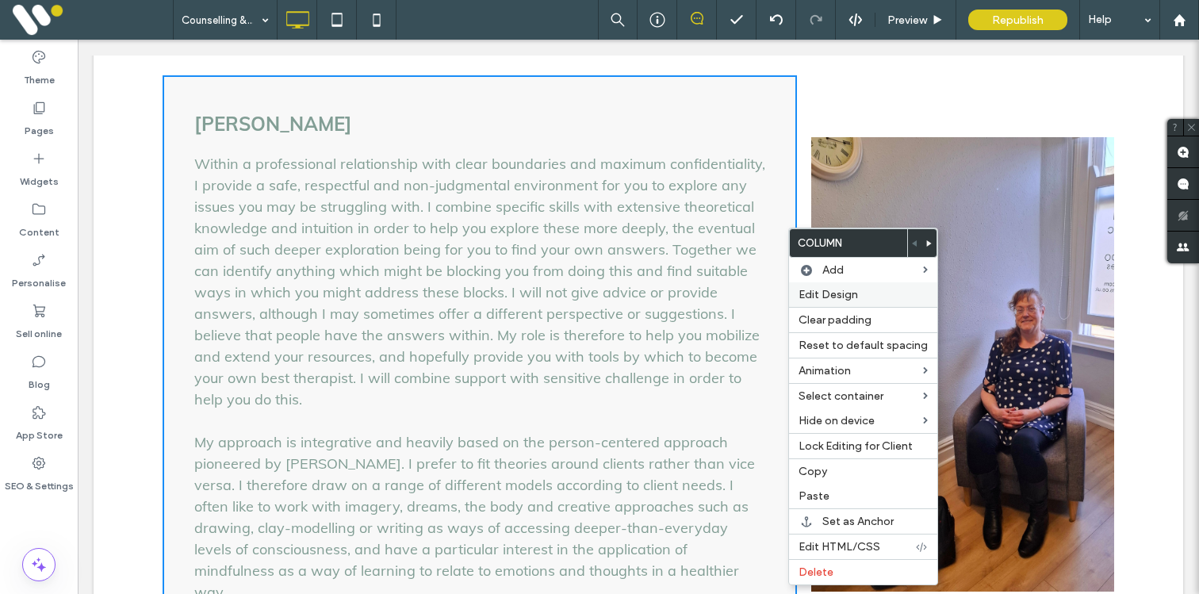
click at [822, 294] on span "Edit Design" at bounding box center [828, 294] width 59 height 13
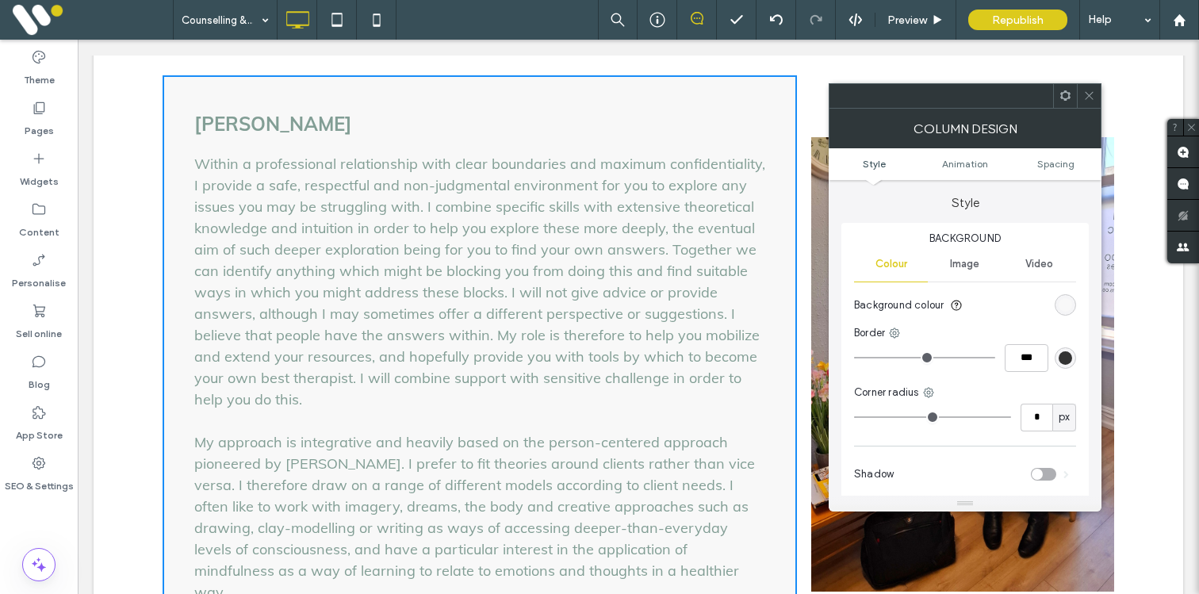
click at [1035, 172] on ul "Style Animation Spacing" at bounding box center [965, 164] width 273 height 32
click at [1038, 169] on ul "Style Animation Spacing" at bounding box center [965, 164] width 273 height 32
click at [1052, 161] on span "Spacing" at bounding box center [1056, 164] width 37 height 12
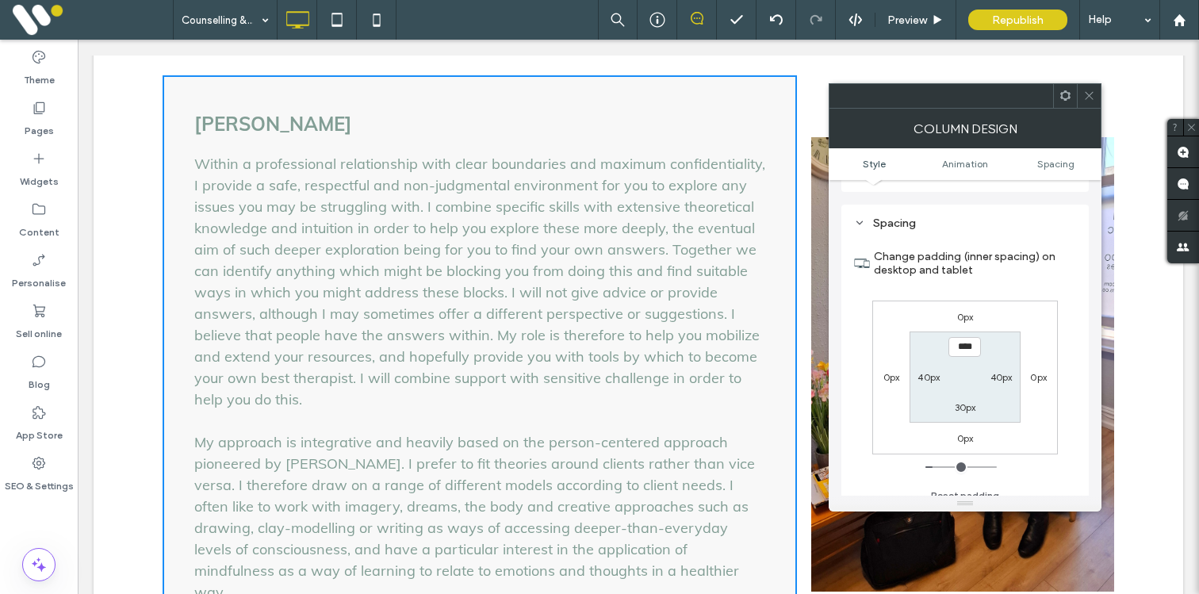
scroll to position [373, 0]
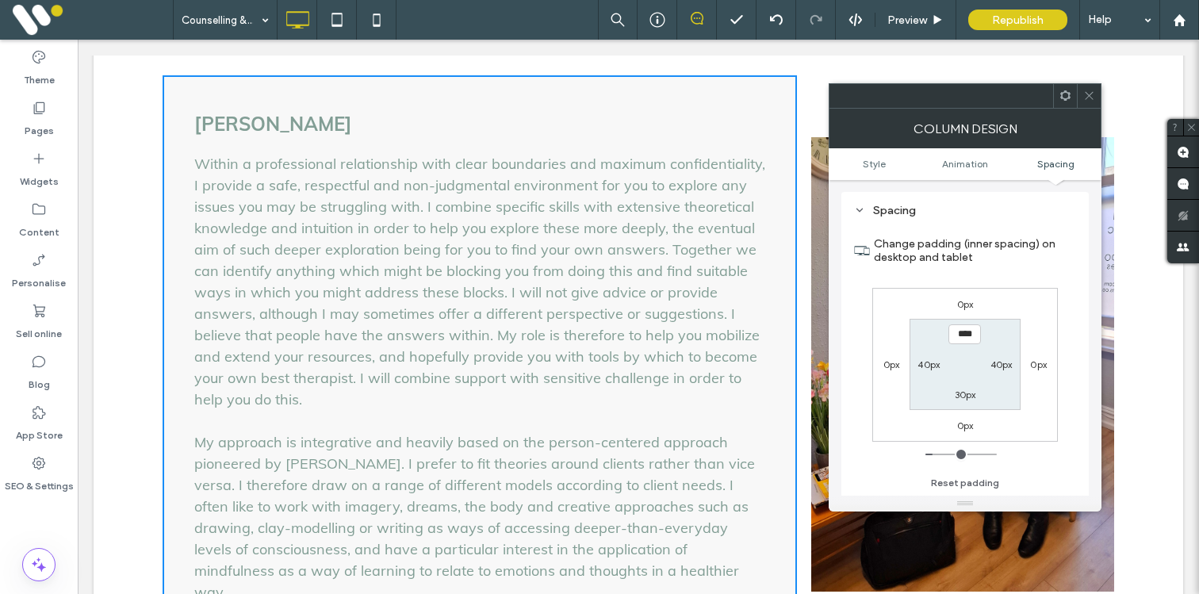
click at [1039, 367] on label "0px" at bounding box center [1038, 365] width 17 height 12
type input "*"
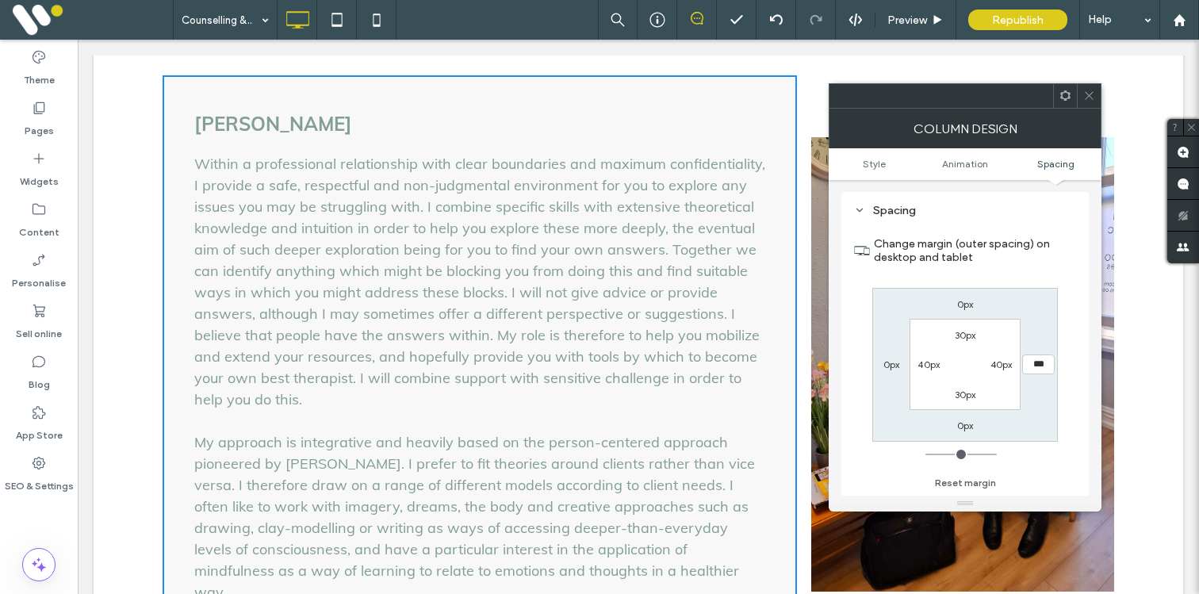
type input "***"
type input "*"
type input "*****"
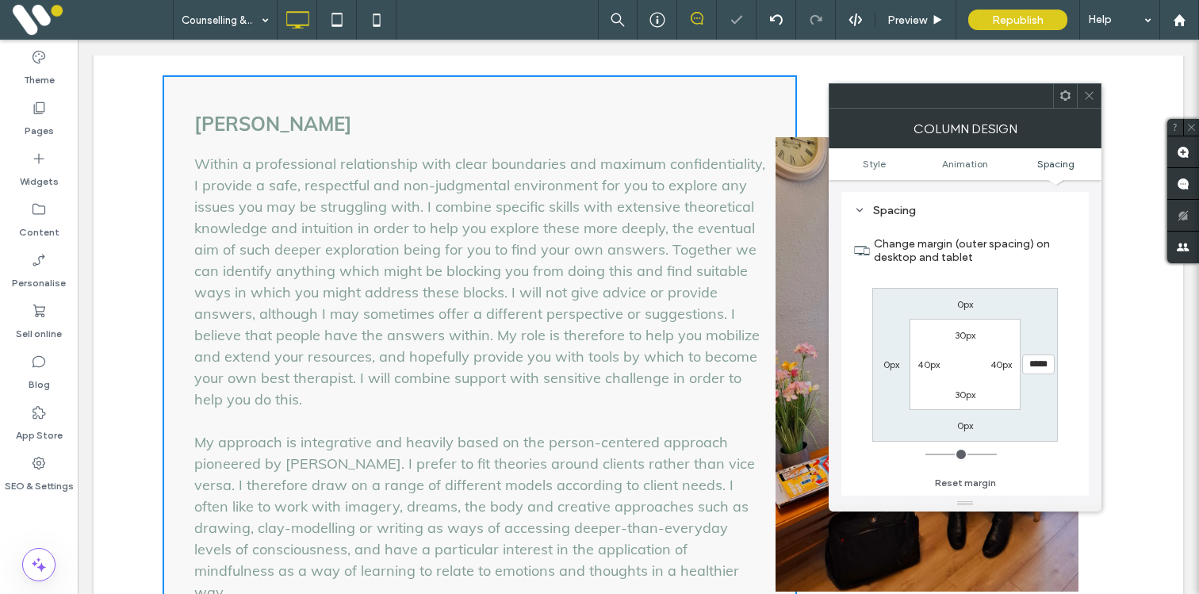
click at [1089, 98] on icon at bounding box center [1090, 96] width 12 height 12
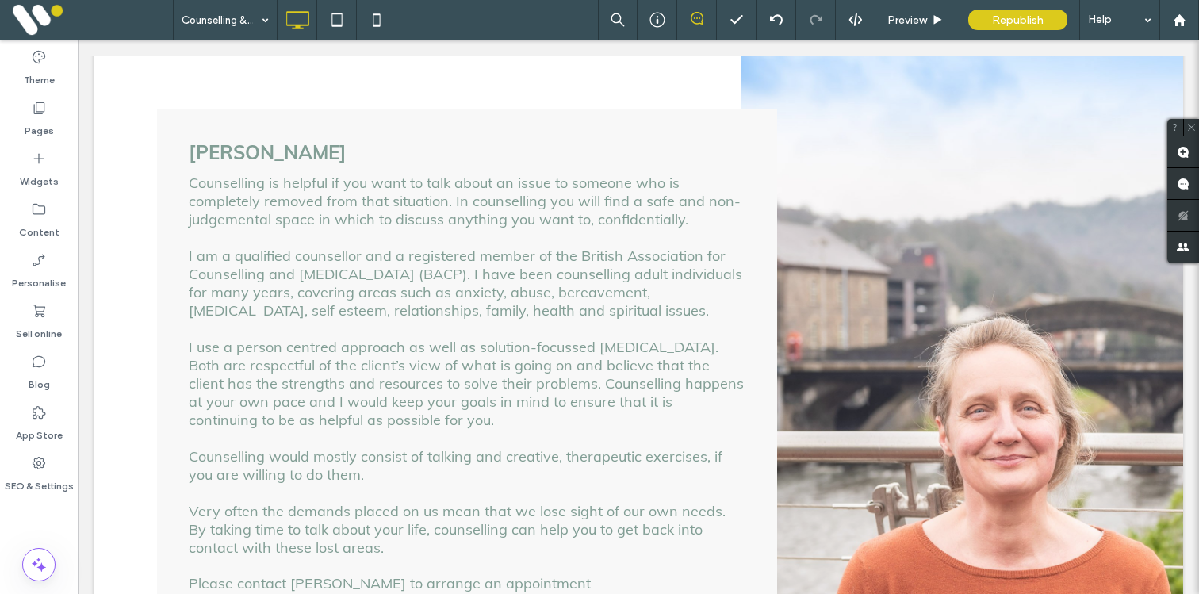
scroll to position [241, 0]
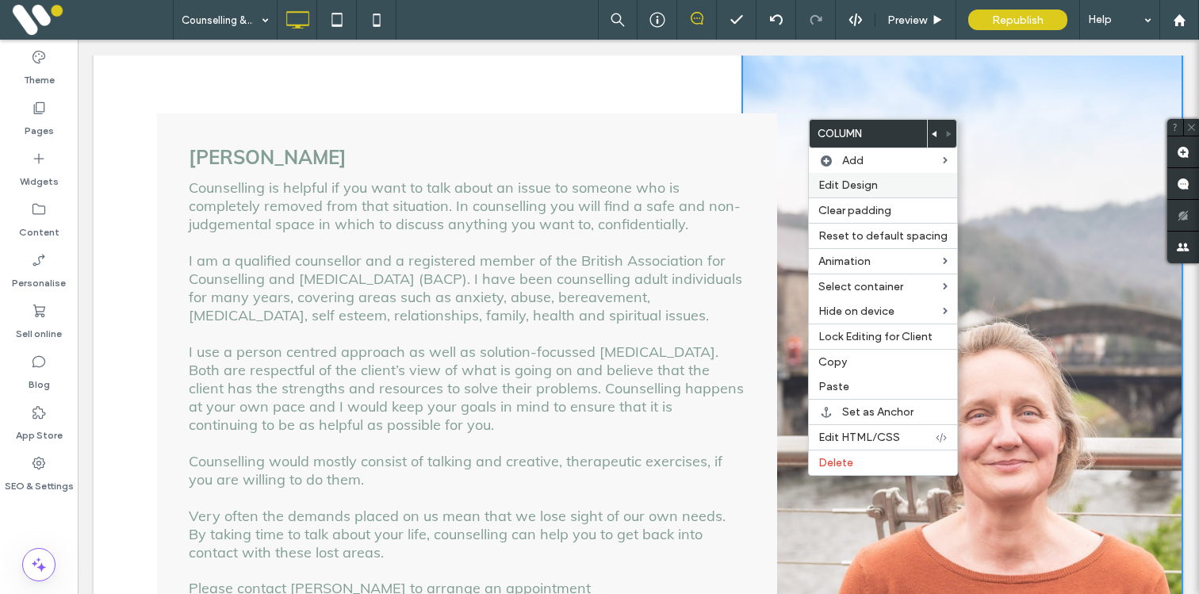
click at [846, 177] on div "Edit Design" at bounding box center [883, 185] width 148 height 25
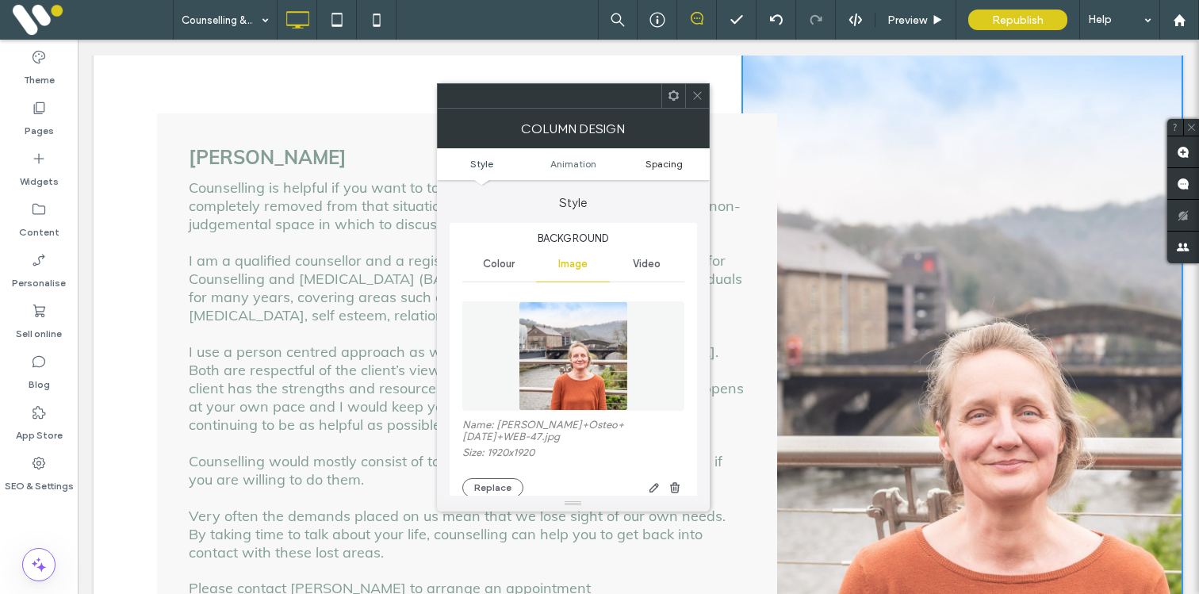
click at [661, 168] on span "Spacing" at bounding box center [664, 164] width 37 height 12
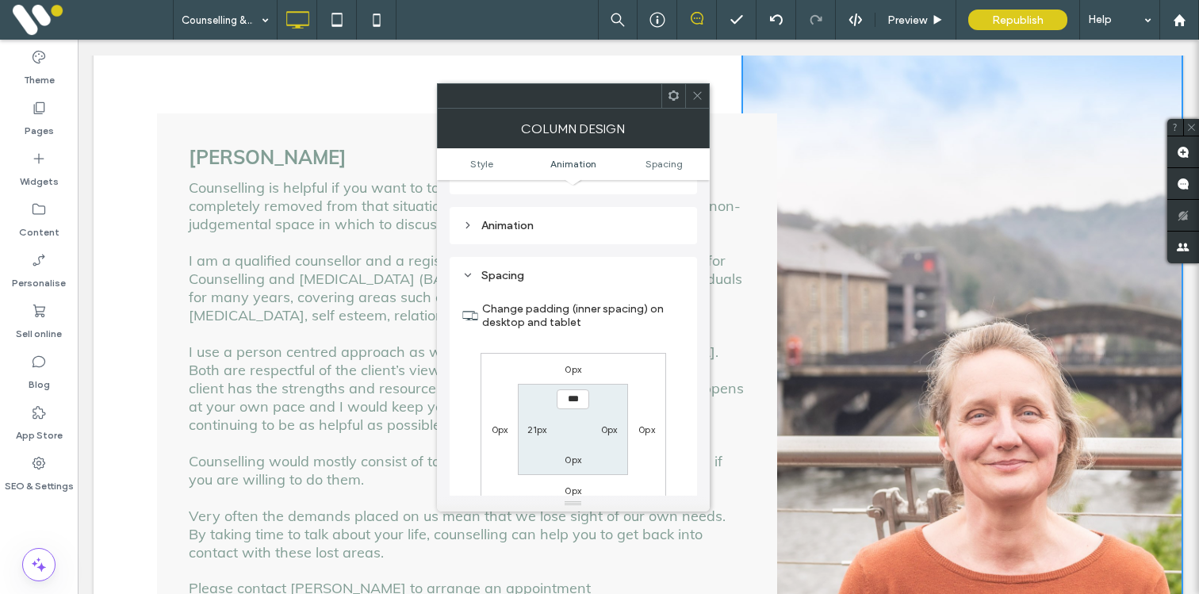
scroll to position [919, 0]
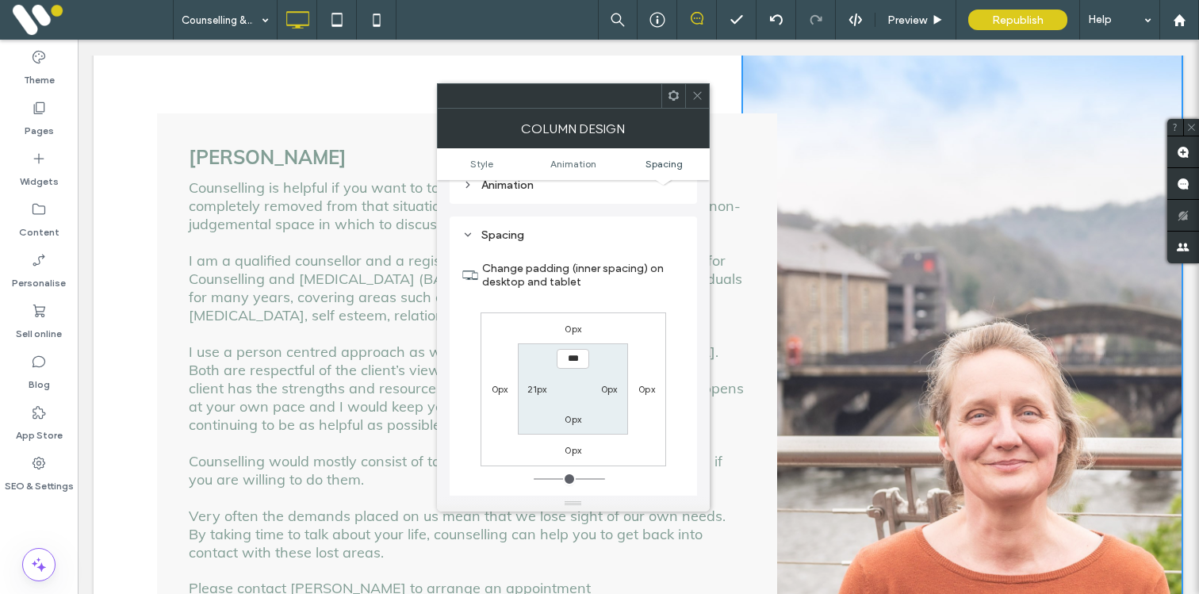
click at [698, 99] on icon at bounding box center [698, 96] width 12 height 12
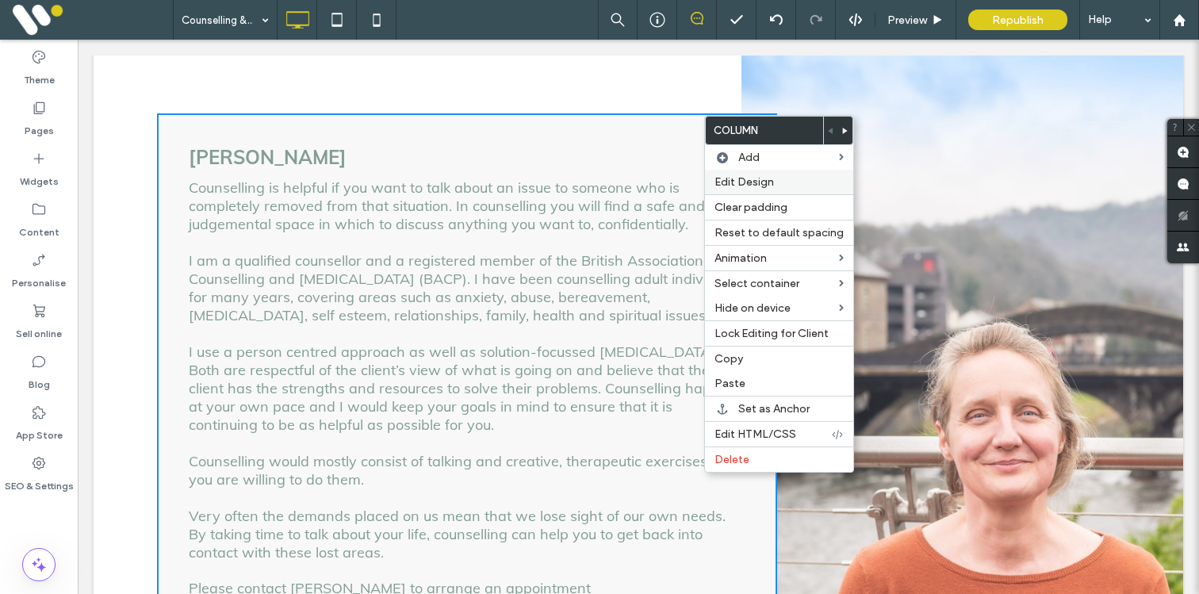
click at [739, 182] on span "Edit Design" at bounding box center [744, 181] width 59 height 13
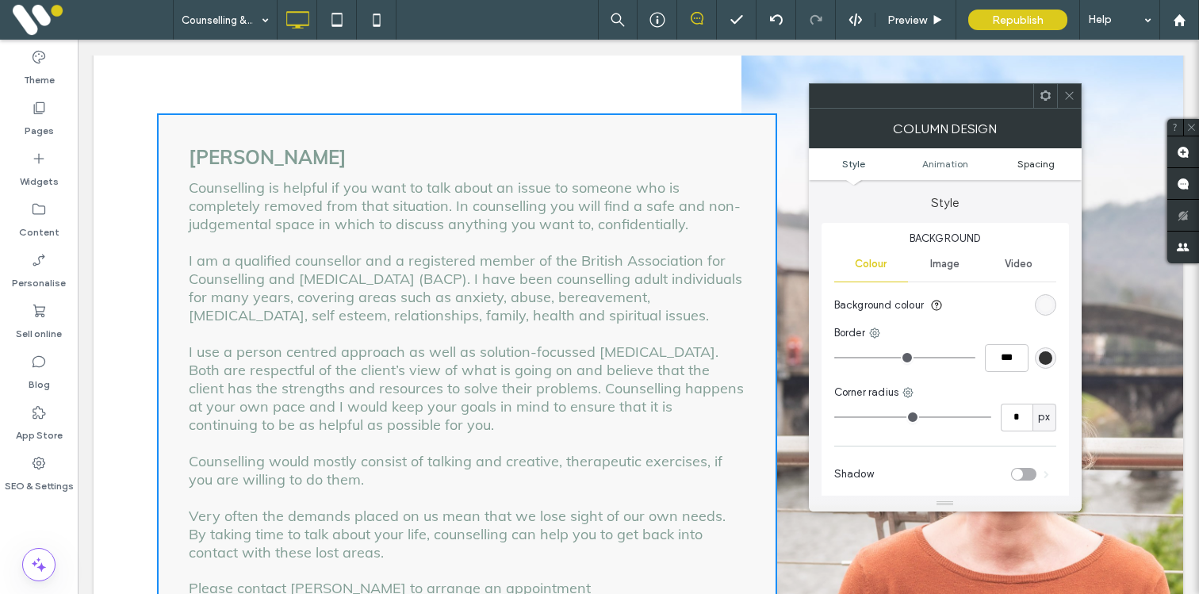
click at [1057, 160] on link "Spacing" at bounding box center [1036, 164] width 91 height 12
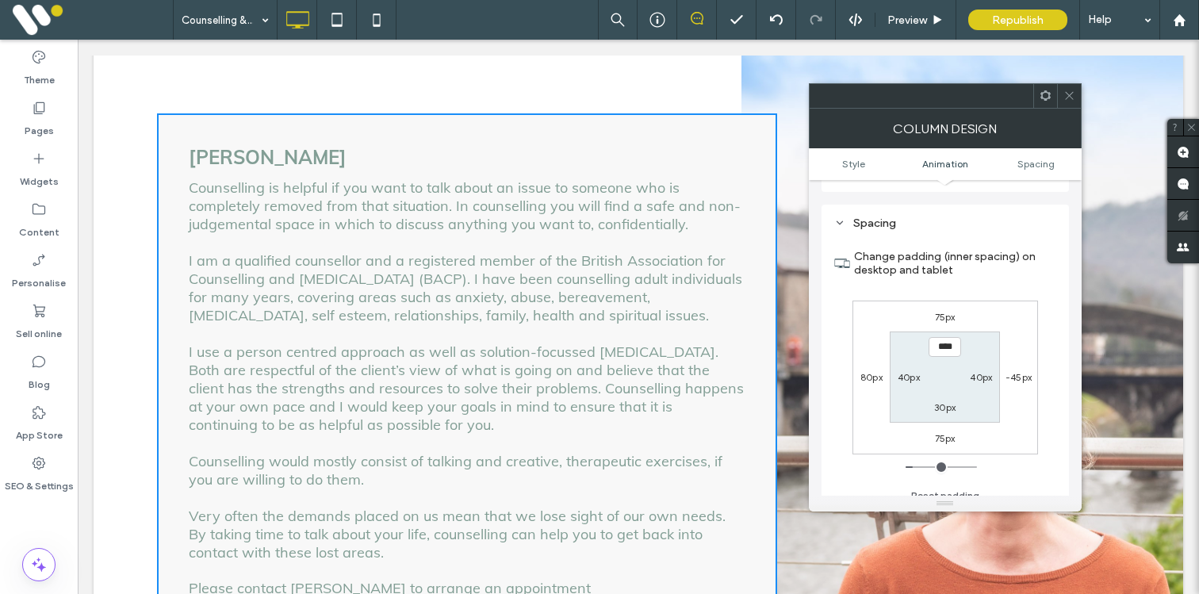
scroll to position [373, 0]
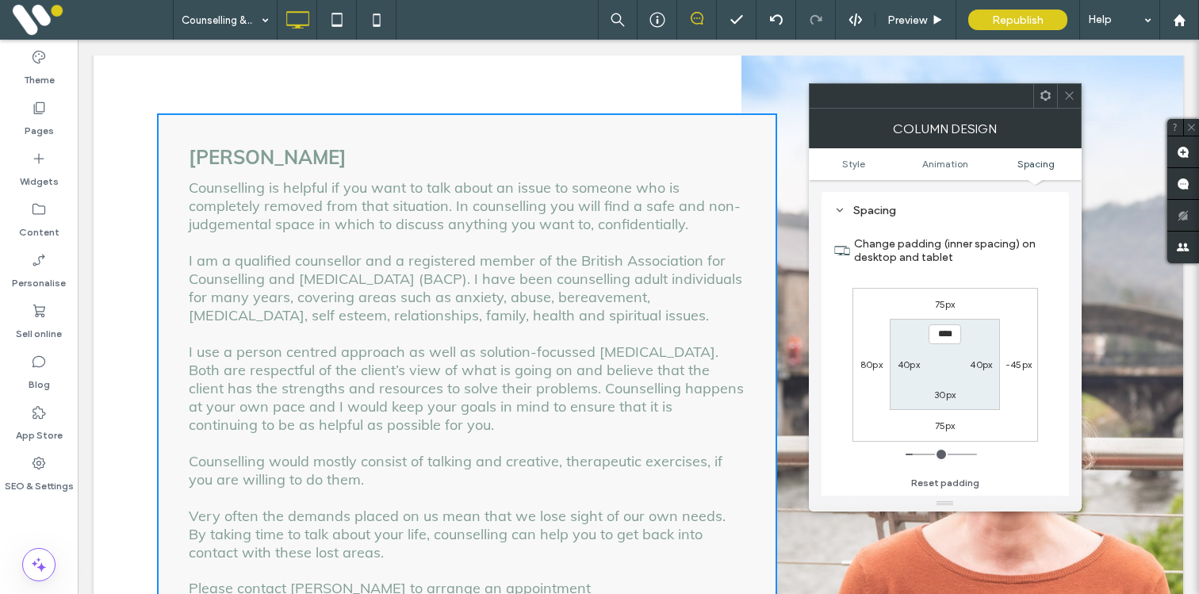
click at [1068, 96] on use at bounding box center [1069, 96] width 8 height 8
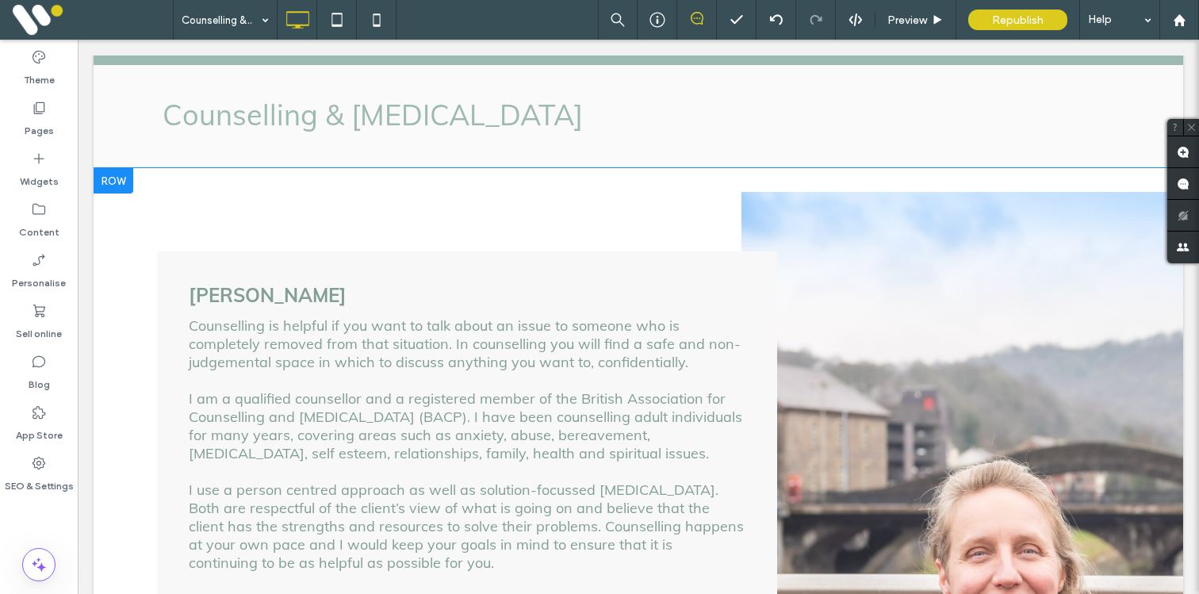
scroll to position [0, 0]
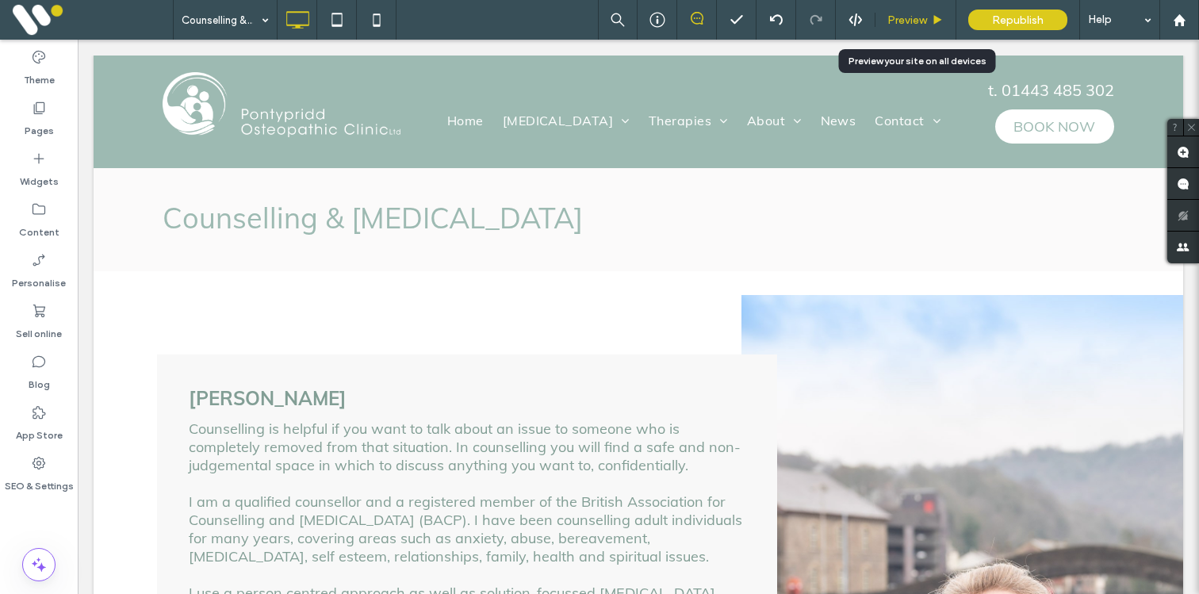
click at [924, 16] on span "Preview" at bounding box center [908, 19] width 40 height 13
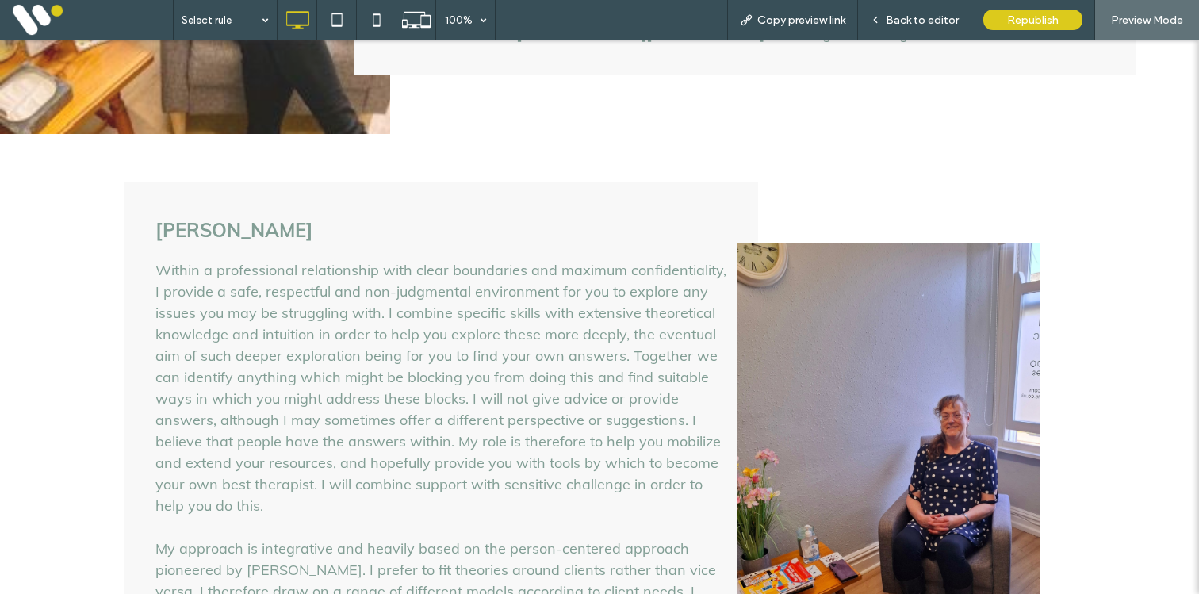
scroll to position [1543, 0]
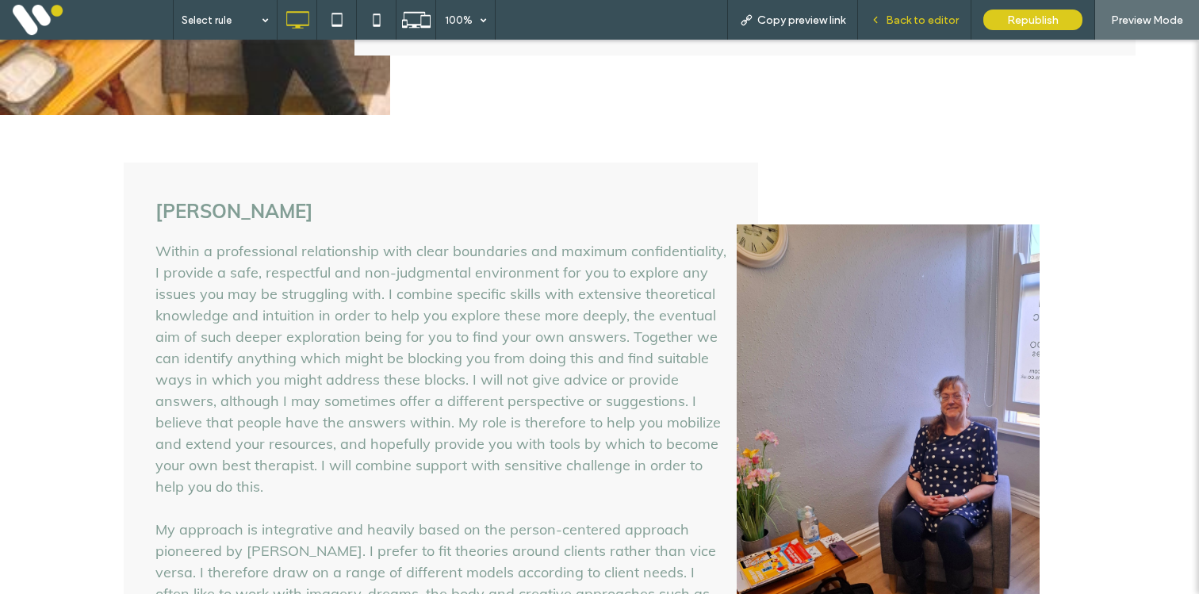
click at [897, 27] on div "Back to editor" at bounding box center [914, 20] width 113 height 40
click at [915, 19] on span "Back to editor" at bounding box center [922, 19] width 73 height 13
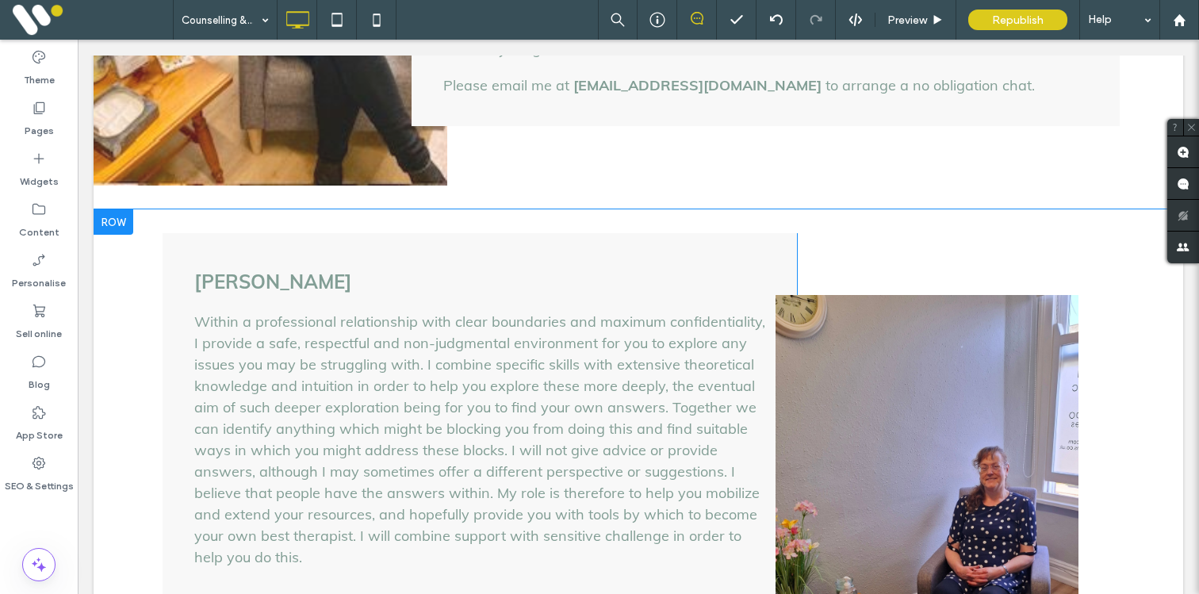
click at [111, 209] on div at bounding box center [114, 221] width 40 height 25
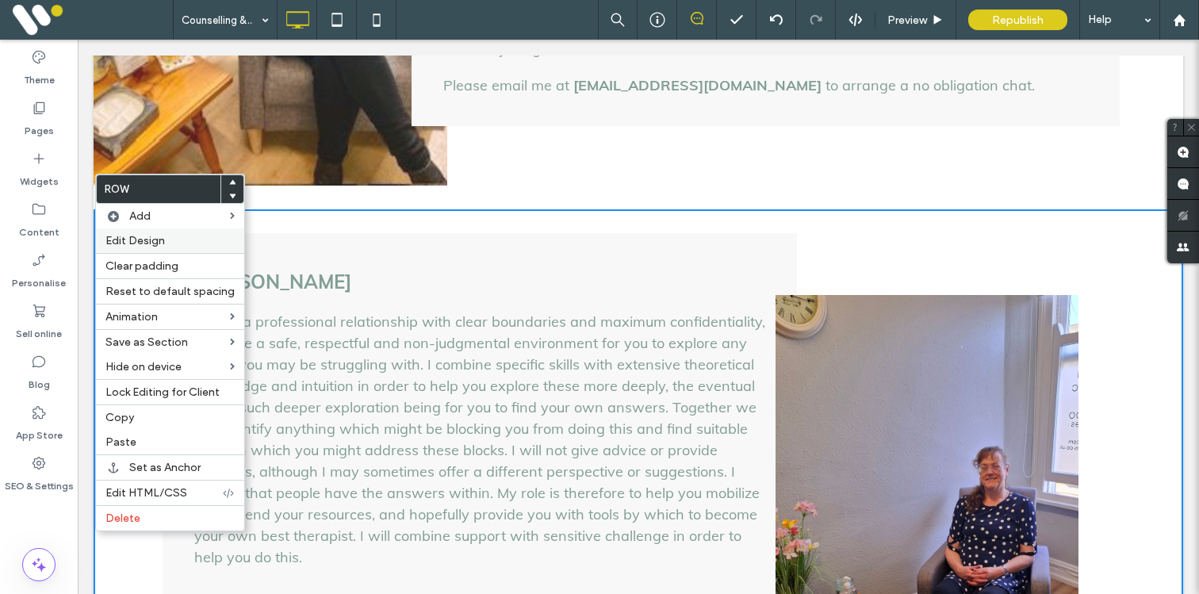
click at [117, 243] on span "Edit Design" at bounding box center [135, 240] width 59 height 13
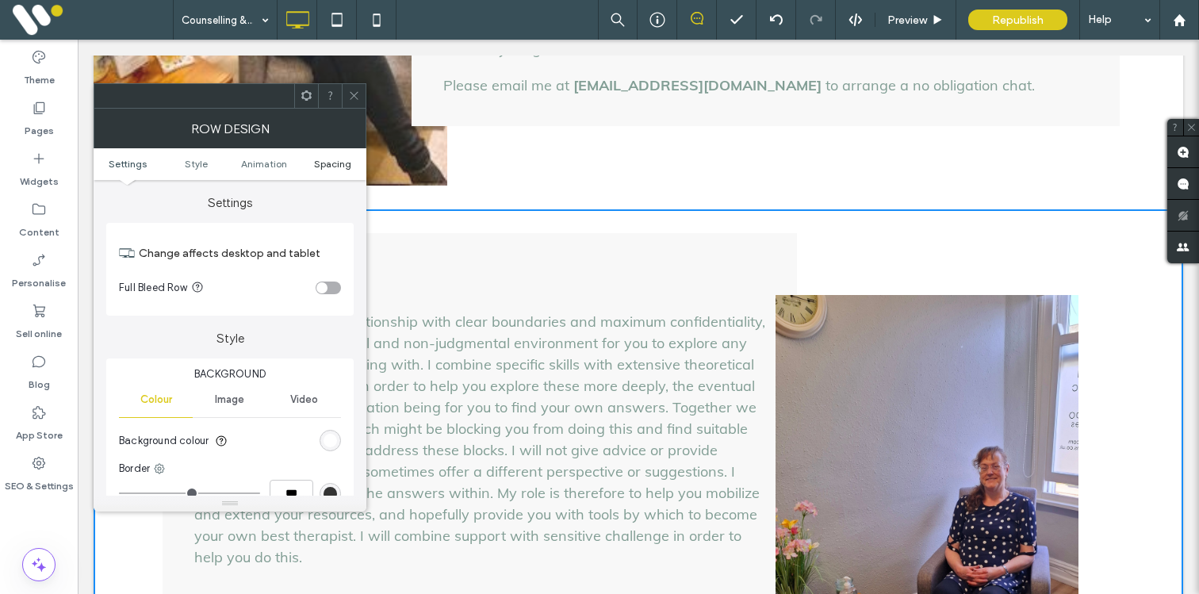
click at [326, 162] on span "Spacing" at bounding box center [332, 164] width 37 height 12
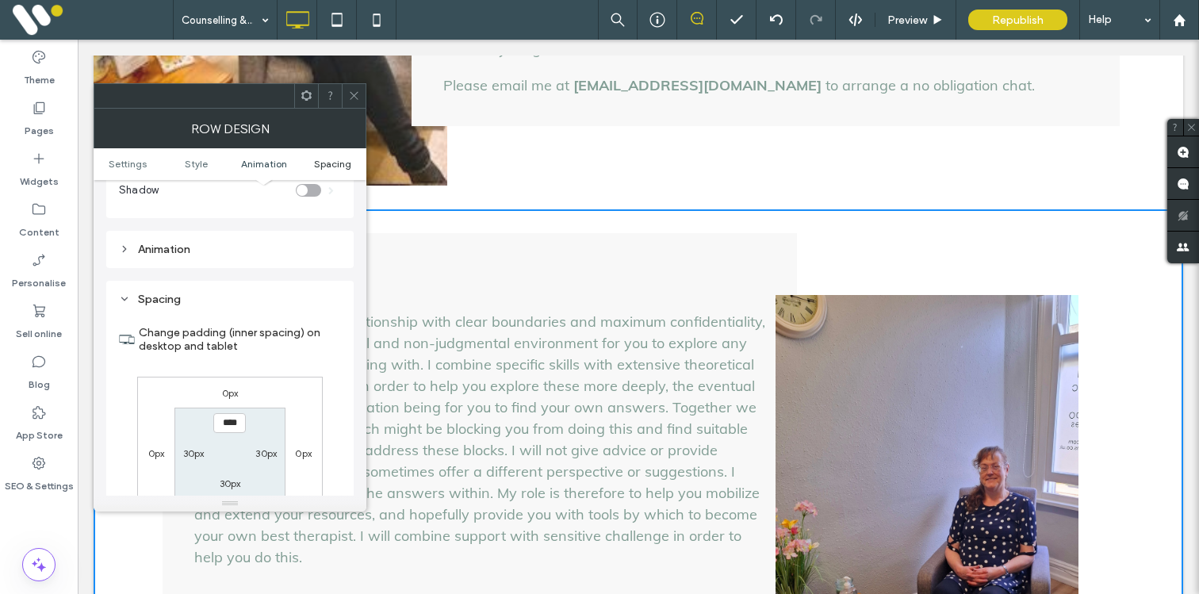
scroll to position [449, 0]
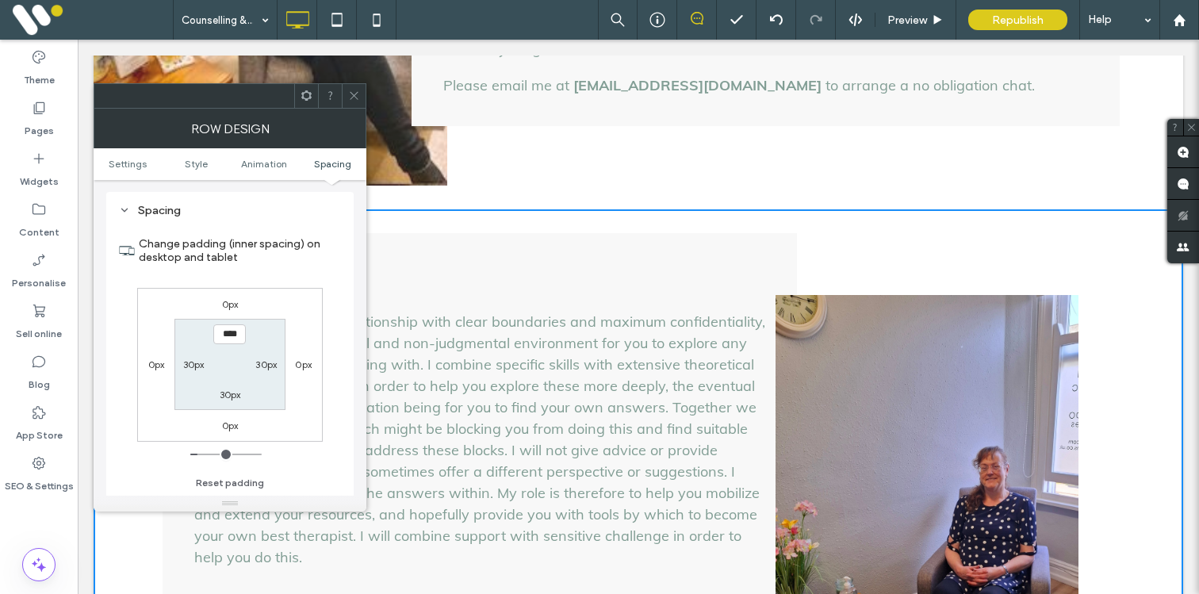
click at [350, 104] on span at bounding box center [354, 96] width 12 height 24
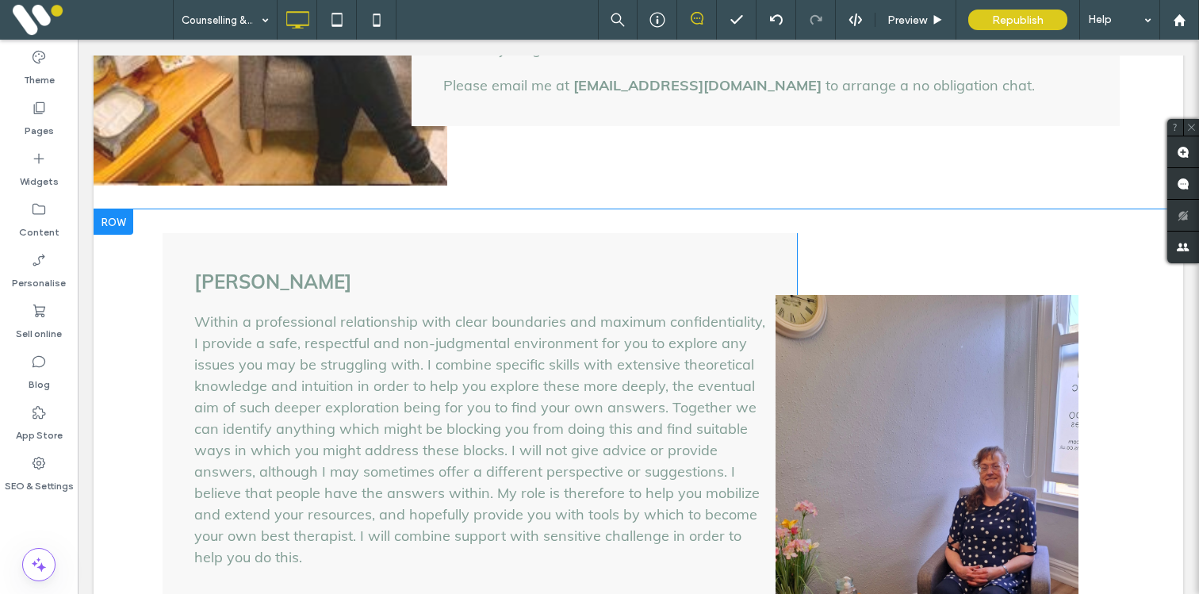
click at [123, 209] on div at bounding box center [114, 221] width 40 height 25
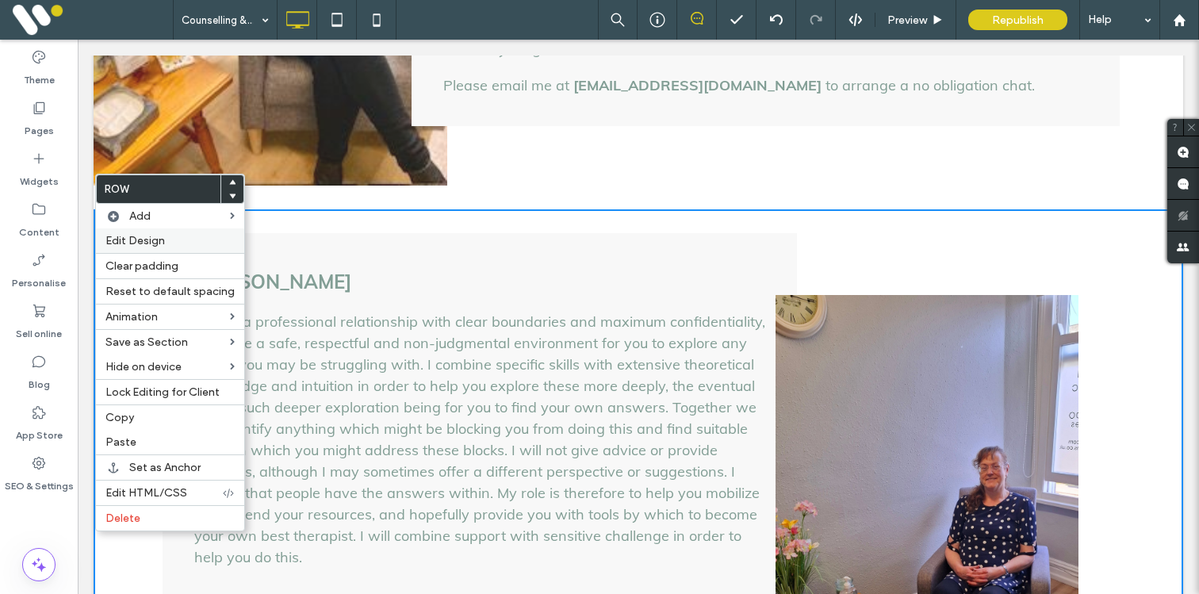
click at [129, 233] on div "Edit Design" at bounding box center [170, 240] width 148 height 25
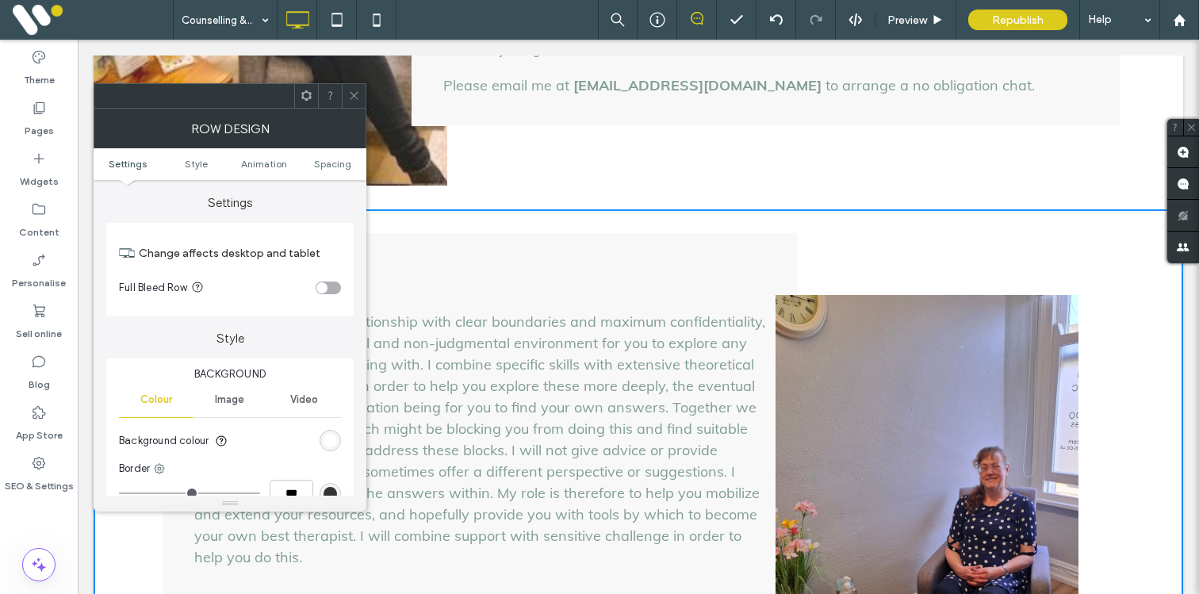
click at [332, 280] on section "Full Bleed Row" at bounding box center [230, 288] width 222 height 40
click at [337, 284] on div "toggle" at bounding box center [328, 288] width 25 height 13
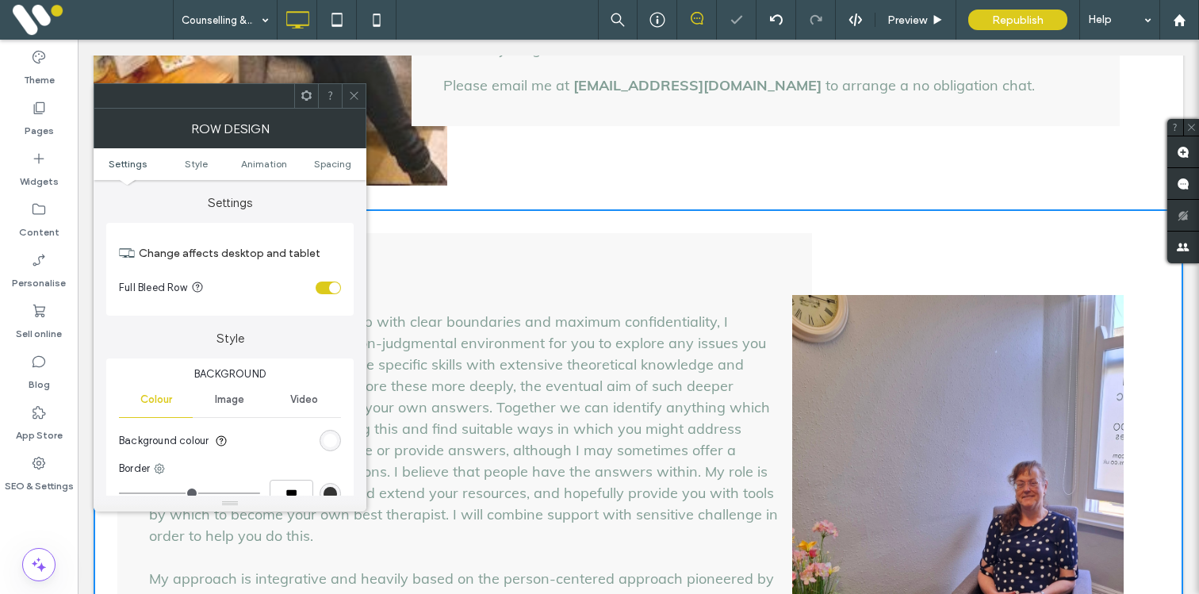
click at [358, 96] on icon at bounding box center [354, 96] width 12 height 12
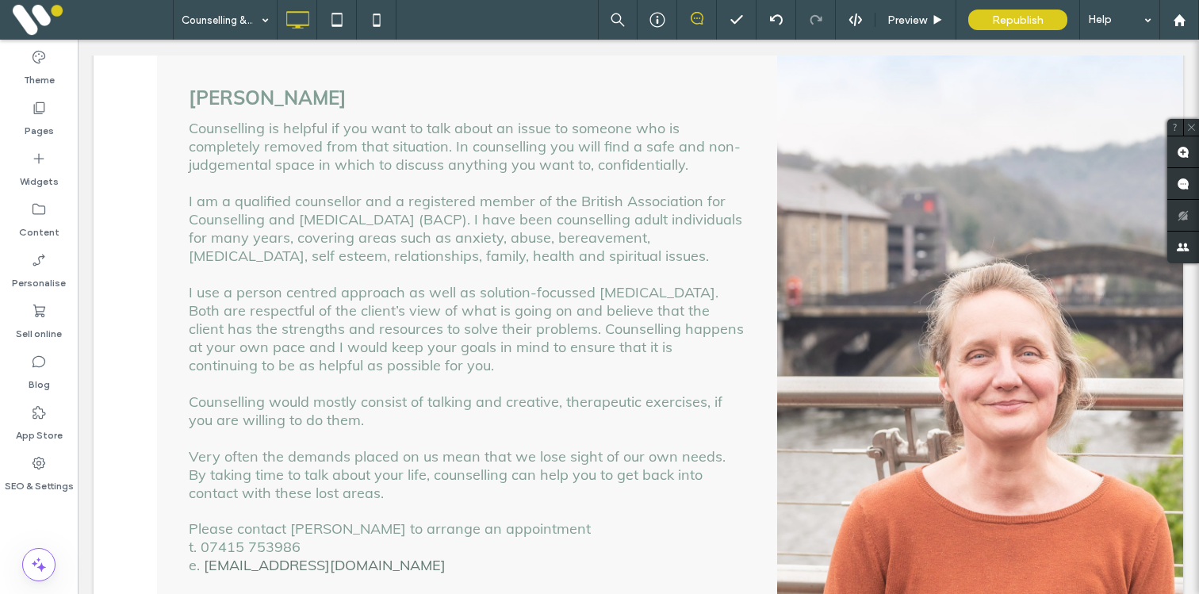
scroll to position [242, 0]
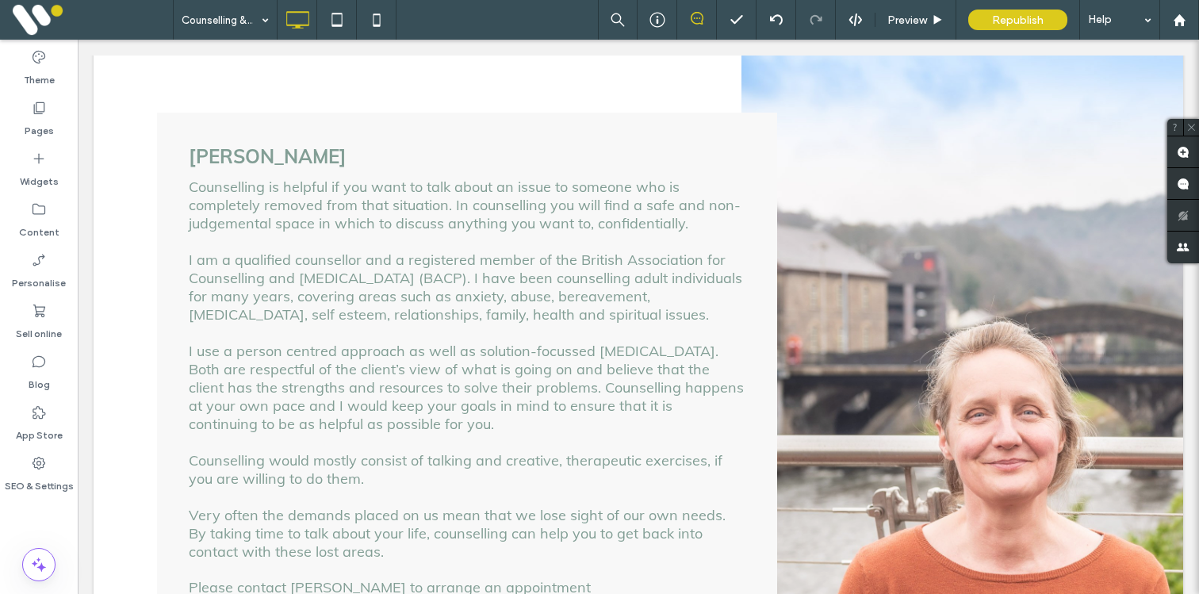
click at [304, 139] on div "Jen Southon Counselling is helpful if you want to talk about an issue to someon…" at bounding box center [467, 413] width 620 height 600
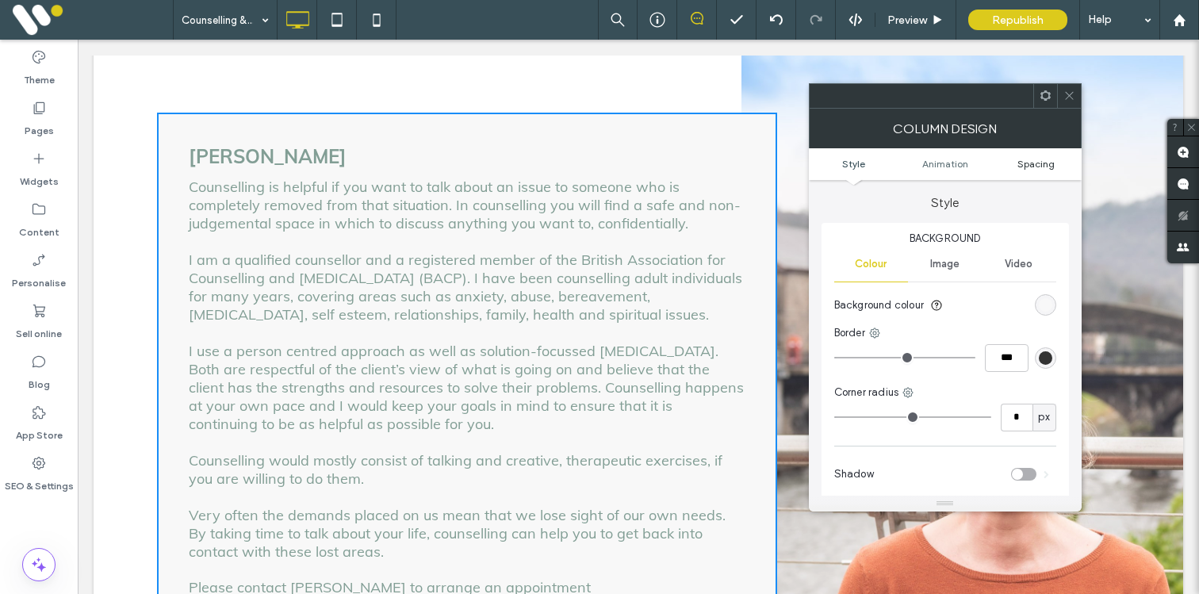
click at [1040, 167] on span "Spacing" at bounding box center [1036, 164] width 37 height 12
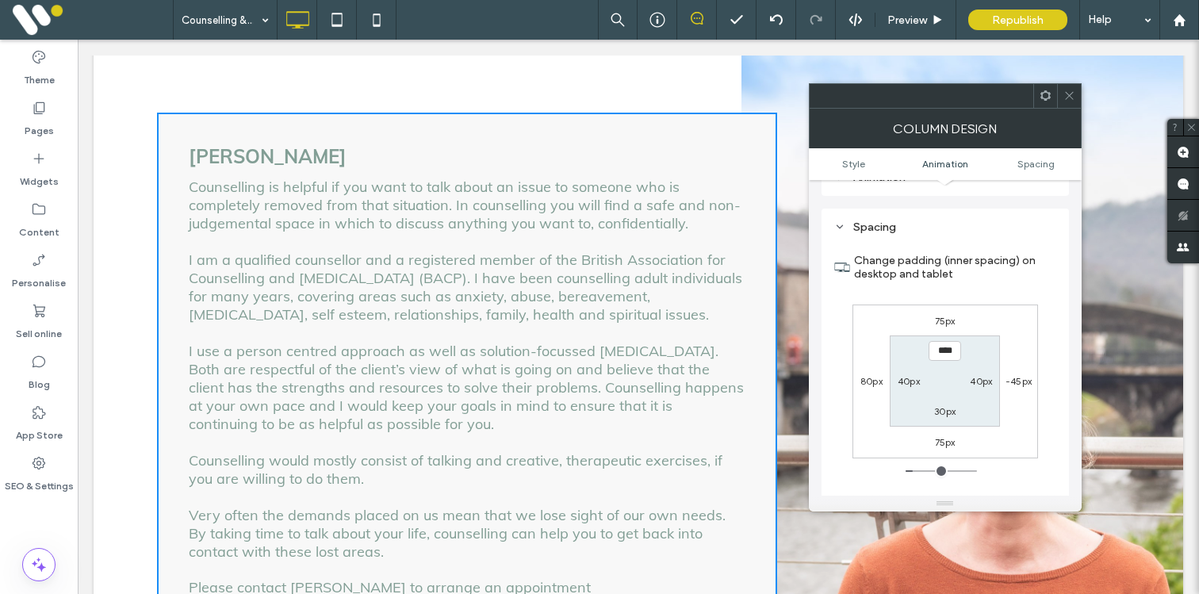
scroll to position [373, 0]
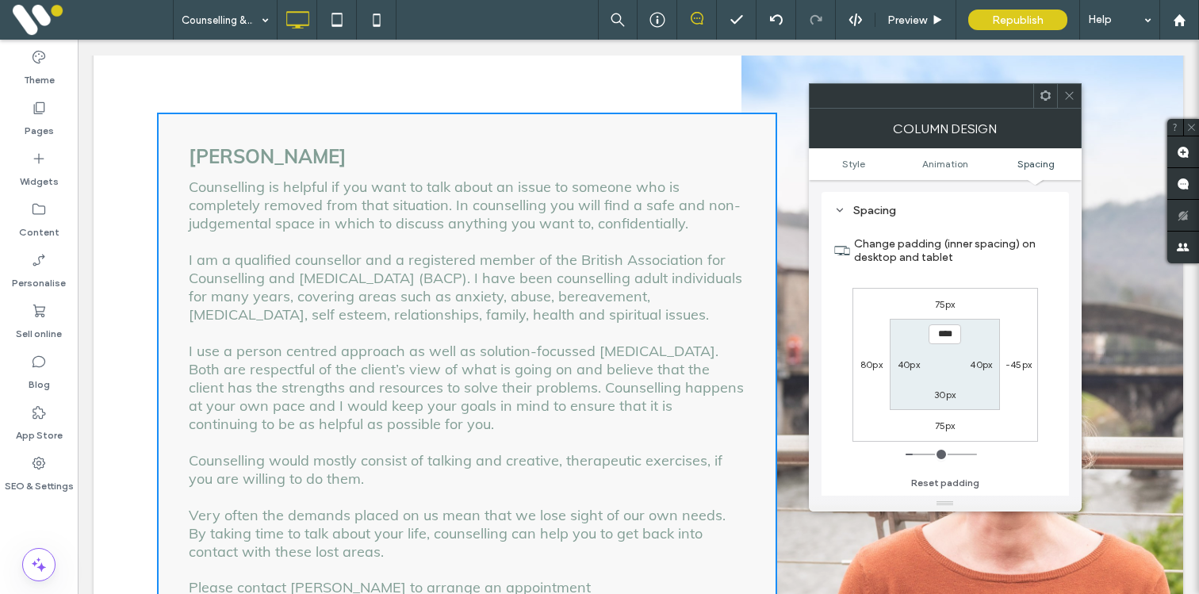
click at [869, 367] on label "80px" at bounding box center [872, 365] width 22 height 12
type input "**"
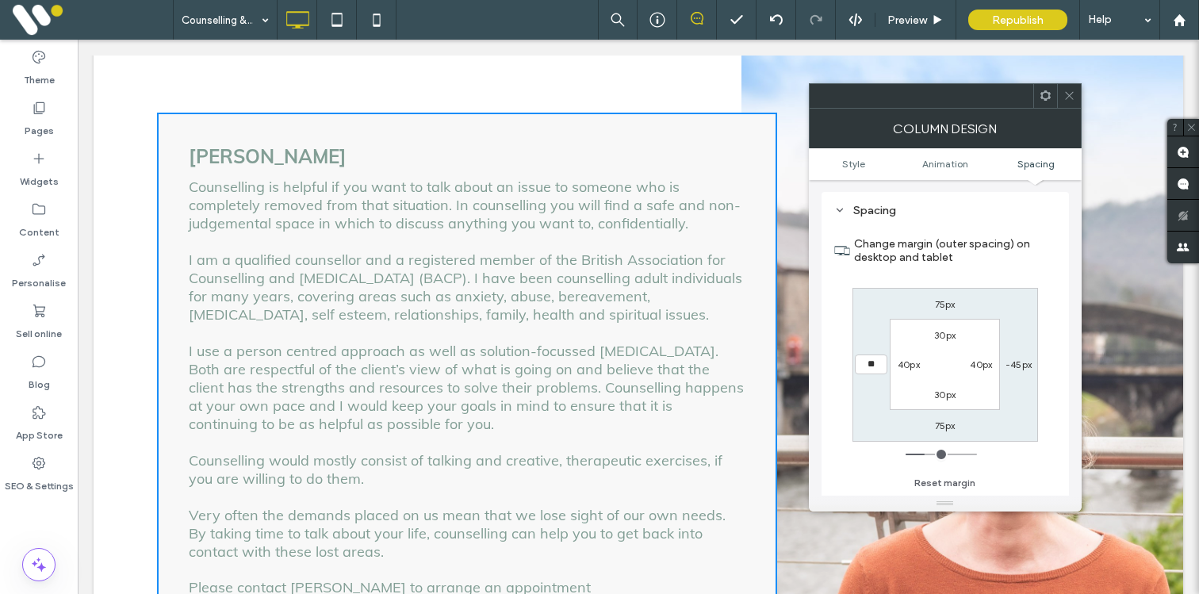
type input "**"
type input "****"
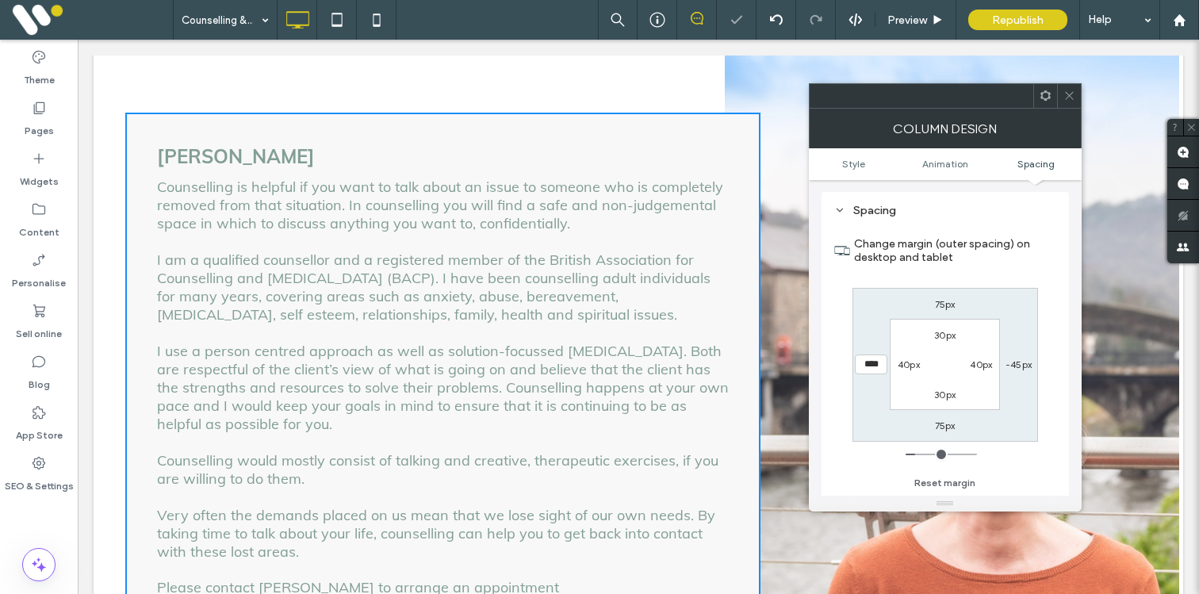
click at [1072, 95] on icon at bounding box center [1070, 96] width 12 height 12
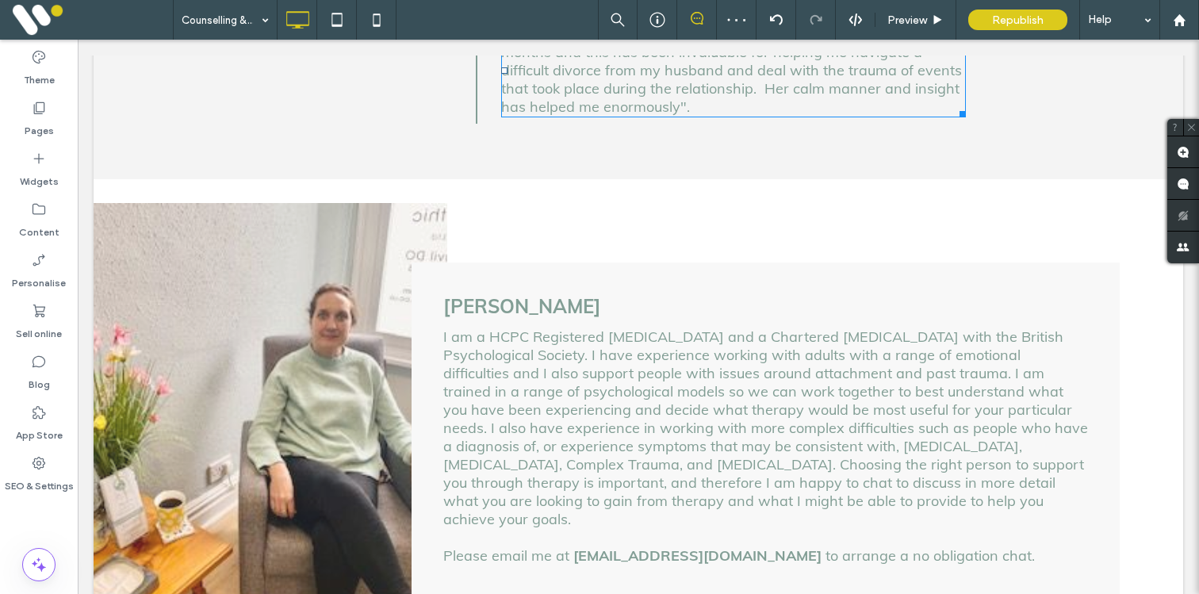
scroll to position [1098, 0]
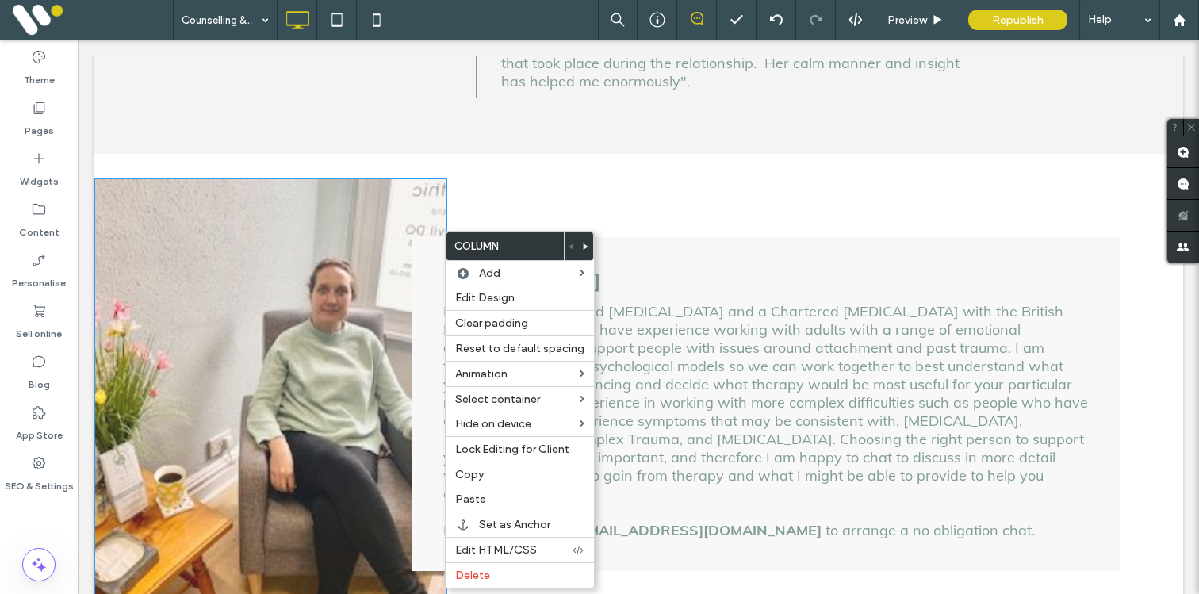
click at [426, 243] on div "Sian Hughes I am a HCPC Registered Psychologist and a Chartered Psychologist wi…" at bounding box center [766, 404] width 708 height 334
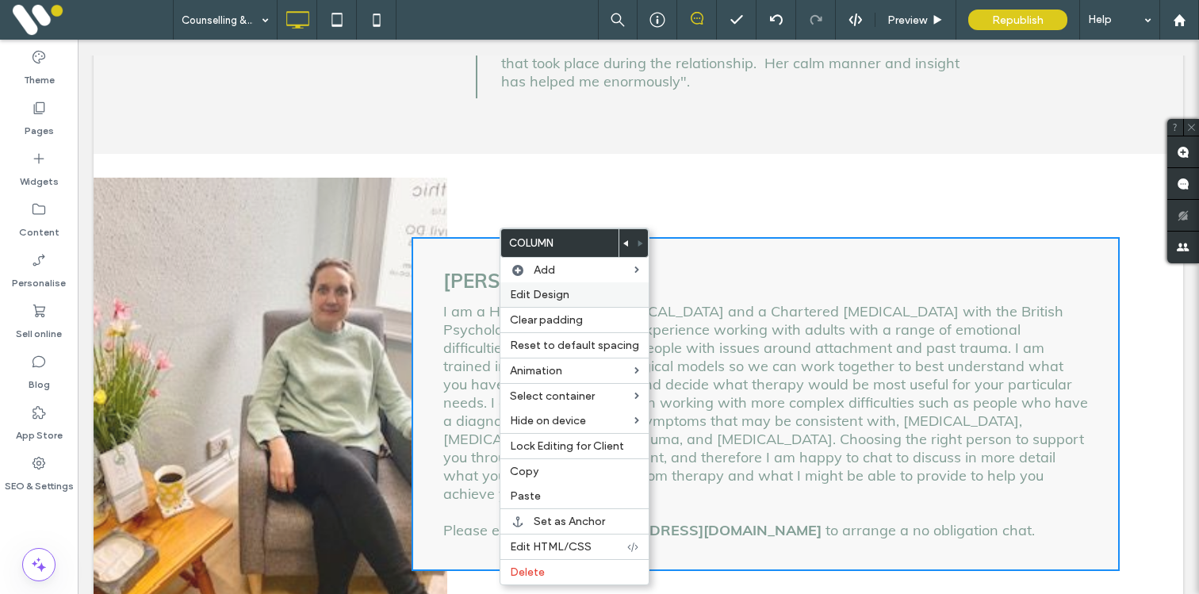
click at [536, 294] on span "Edit Design" at bounding box center [539, 294] width 59 height 13
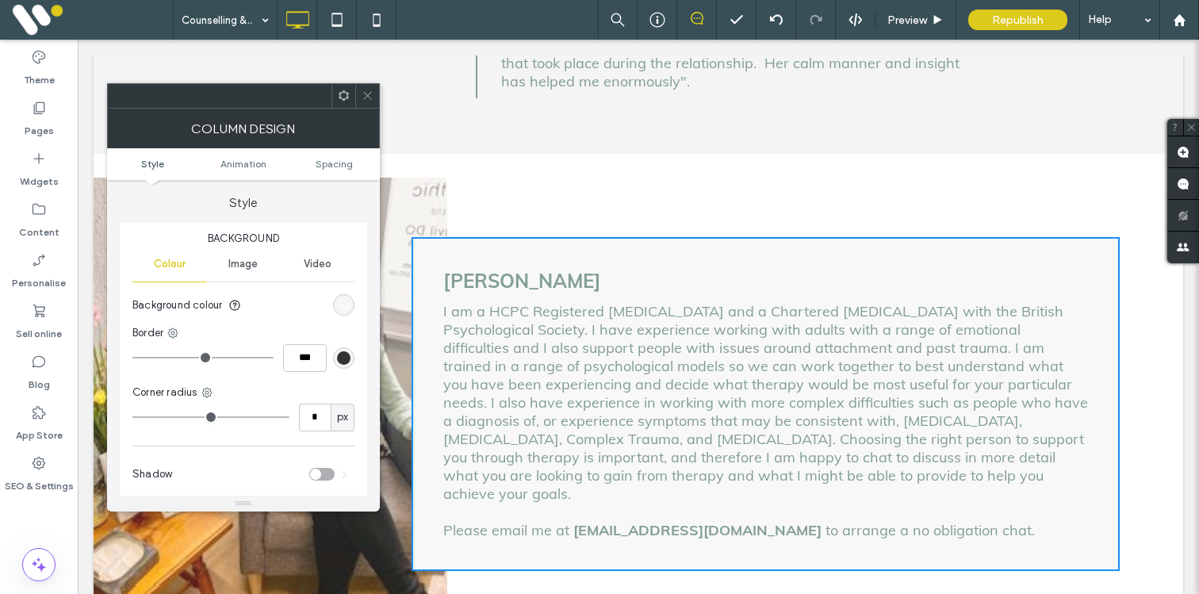
click at [344, 171] on ul "Style Animation Spacing" at bounding box center [243, 164] width 273 height 32
click at [338, 171] on ul "Style Animation Spacing" at bounding box center [243, 164] width 273 height 32
click at [336, 168] on span "Spacing" at bounding box center [334, 164] width 37 height 12
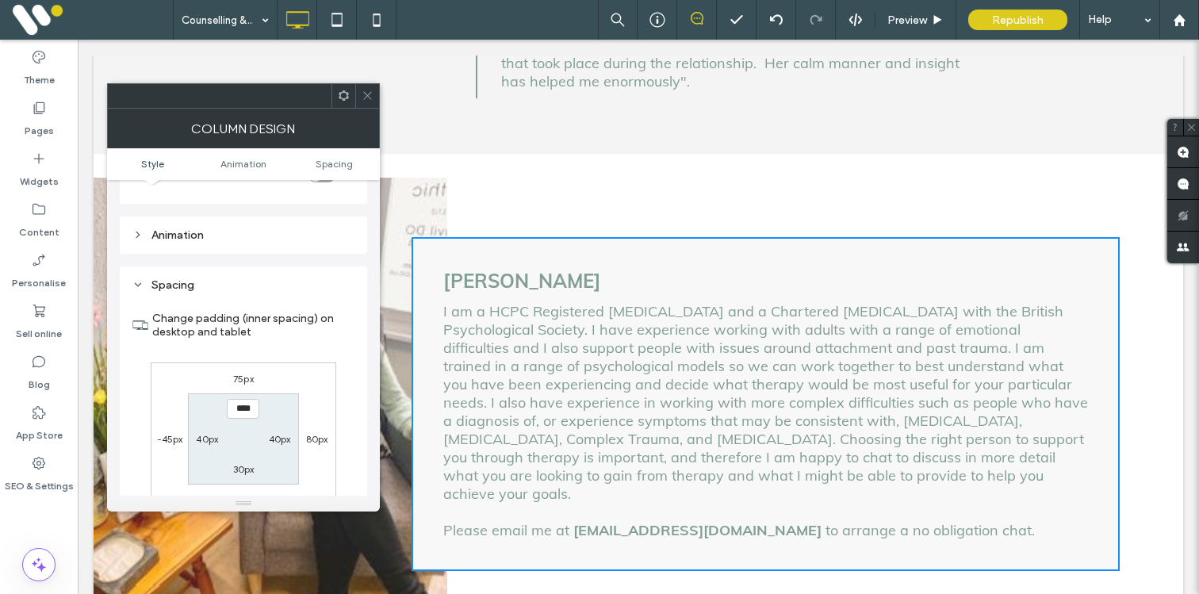
scroll to position [373, 0]
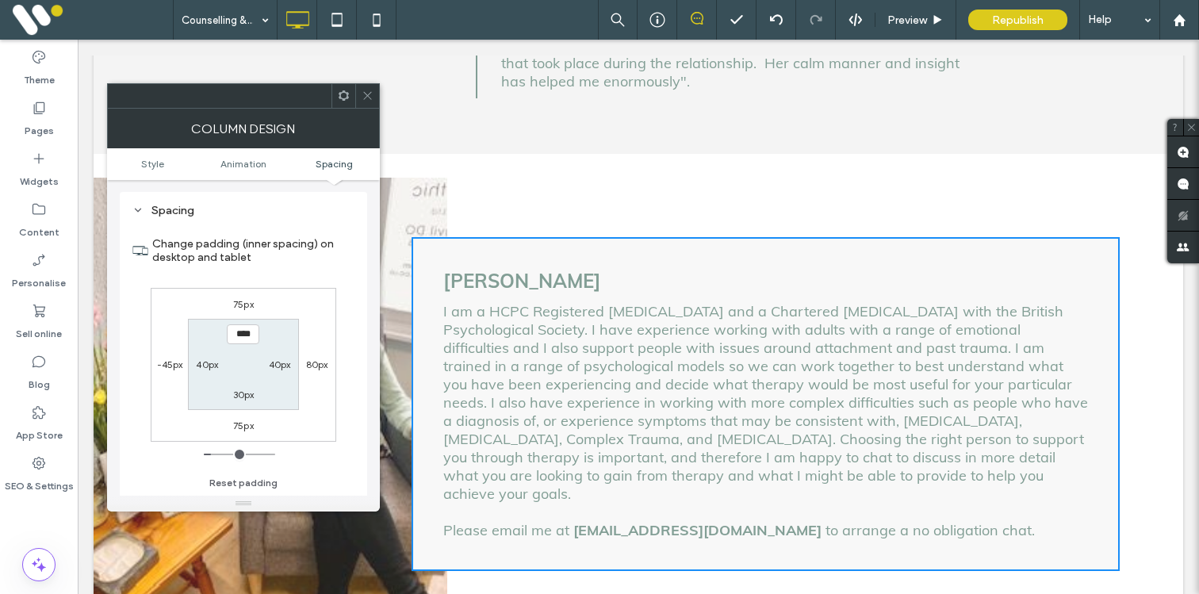
click at [308, 361] on label "80px" at bounding box center [317, 365] width 22 height 12
type input "**"
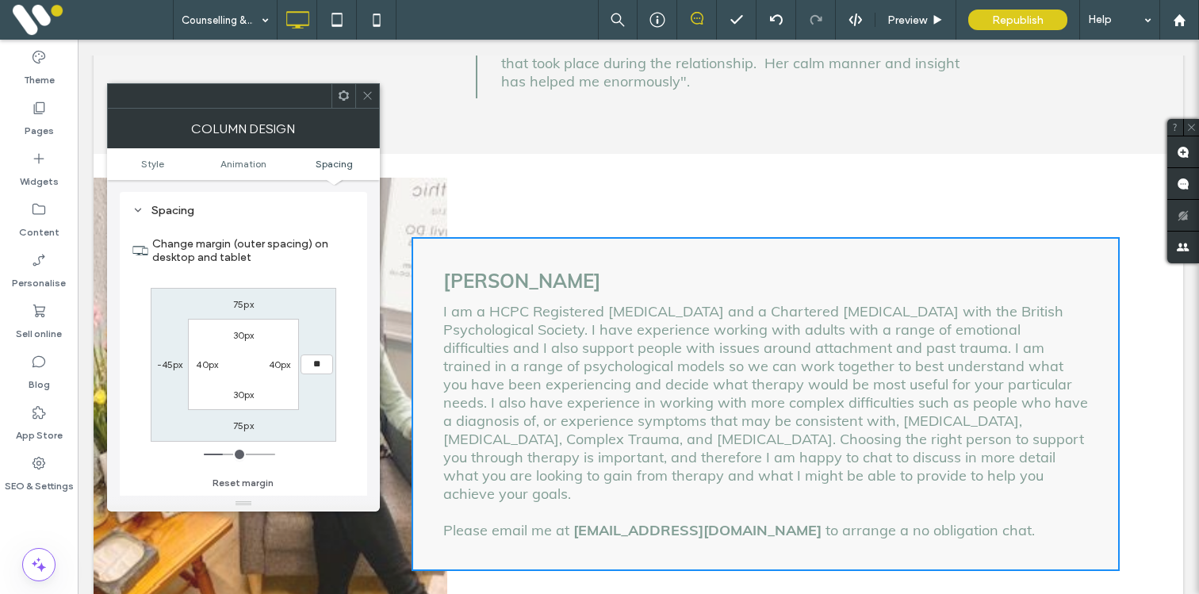
type input "**"
type input "****"
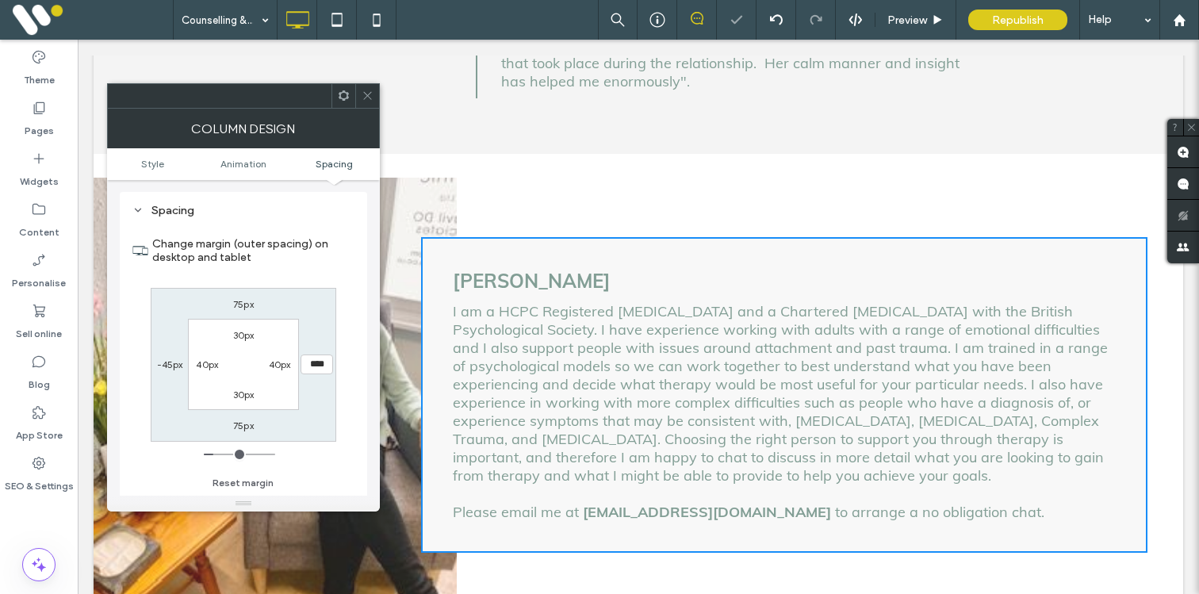
click at [366, 91] on icon at bounding box center [368, 96] width 12 height 12
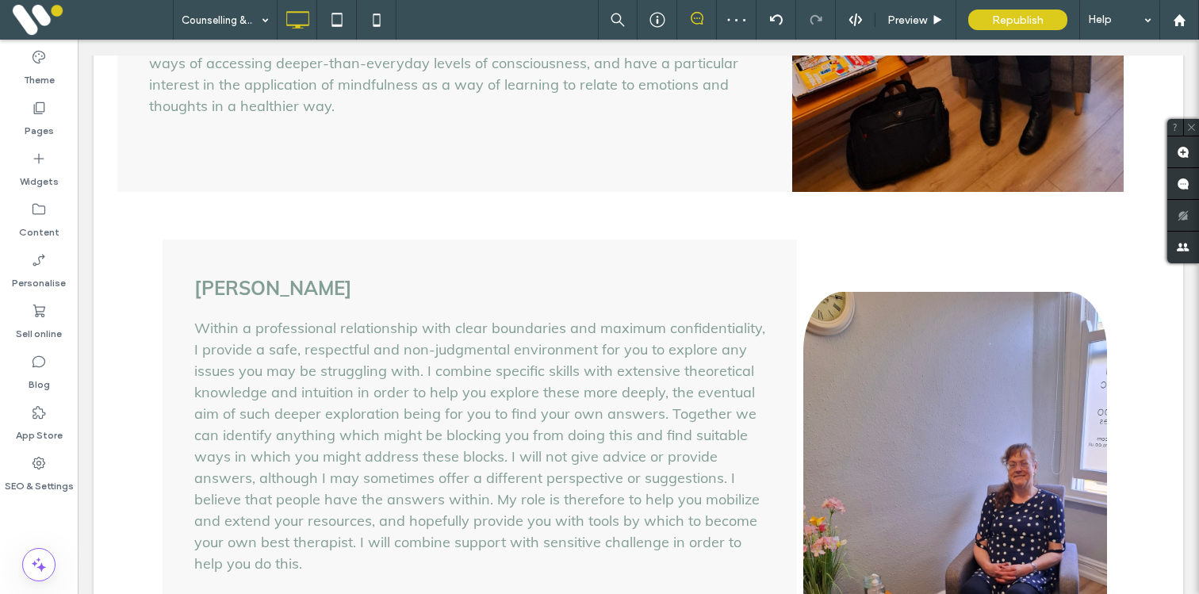
scroll to position [2135, 0]
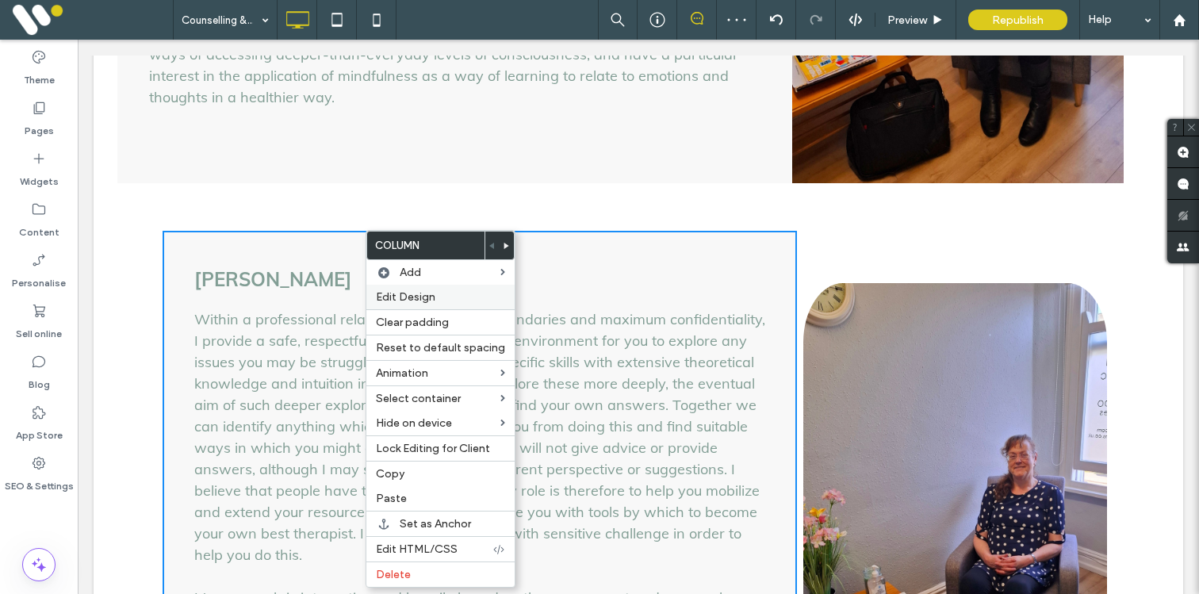
click at [409, 293] on span "Edit Design" at bounding box center [405, 296] width 59 height 13
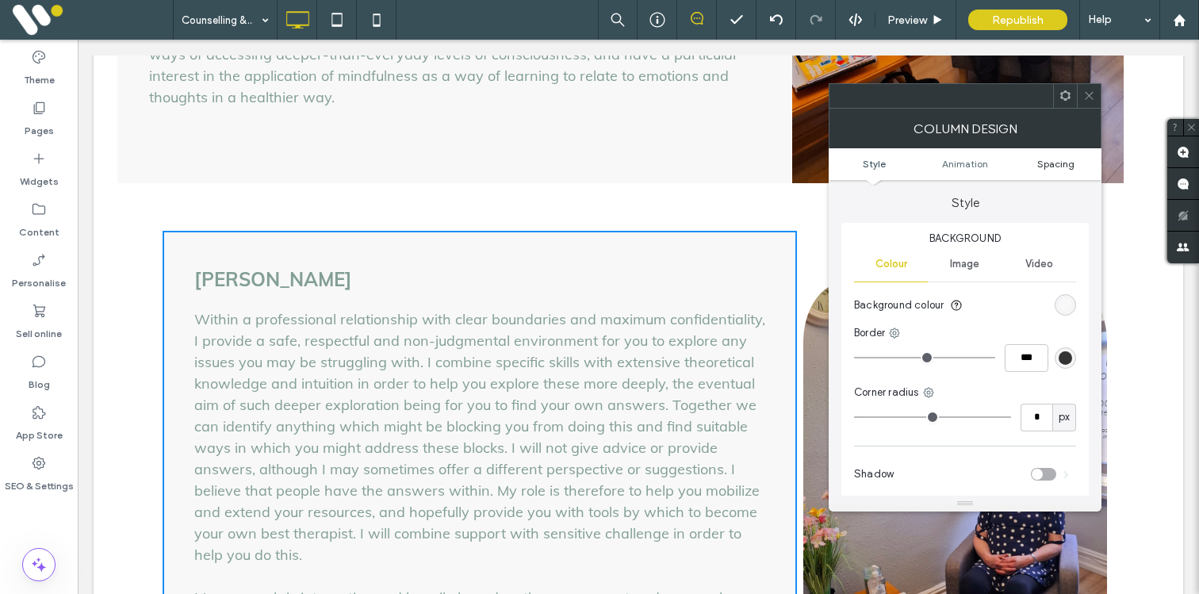
click at [1053, 163] on span "Spacing" at bounding box center [1056, 164] width 37 height 12
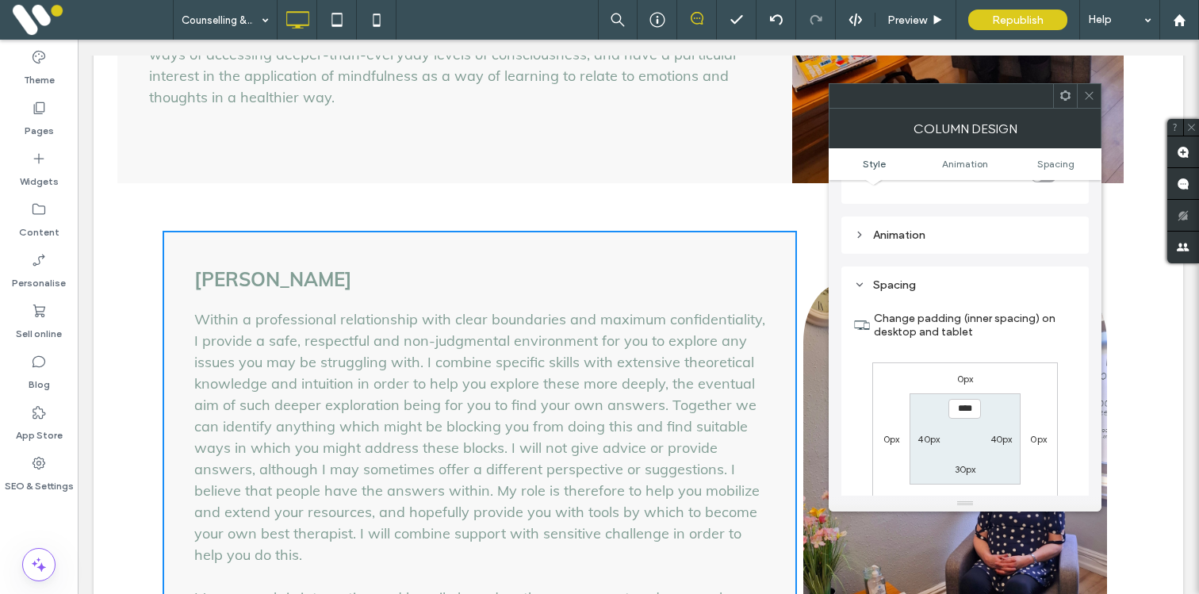
scroll to position [373, 0]
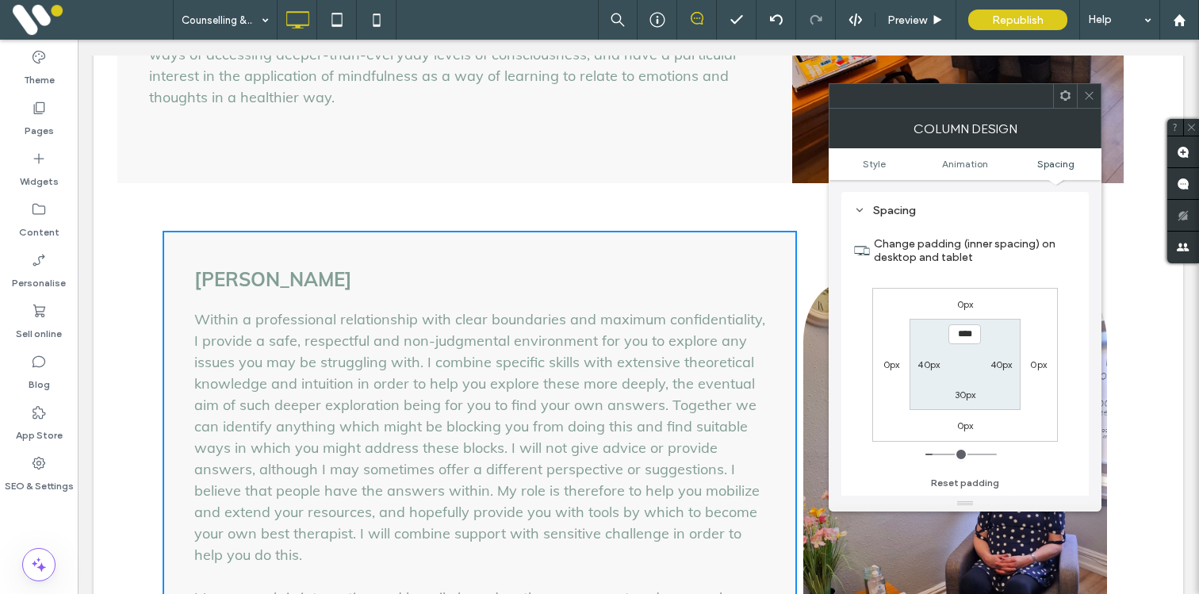
click at [889, 369] on label "0px" at bounding box center [892, 365] width 17 height 12
type input "*"
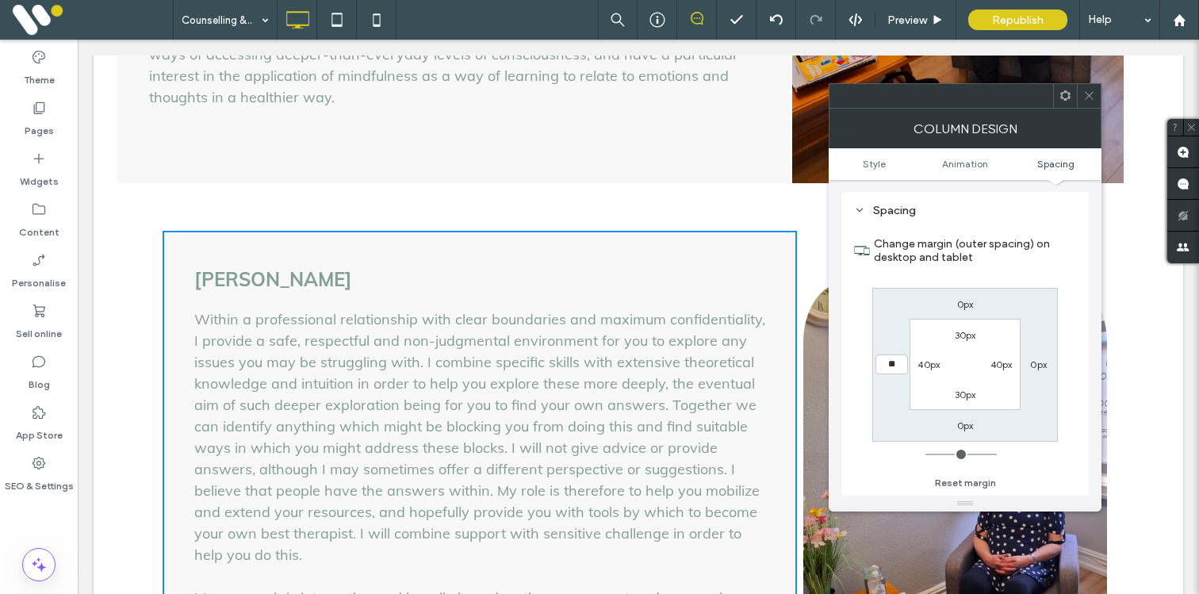
type input "**"
type input "****"
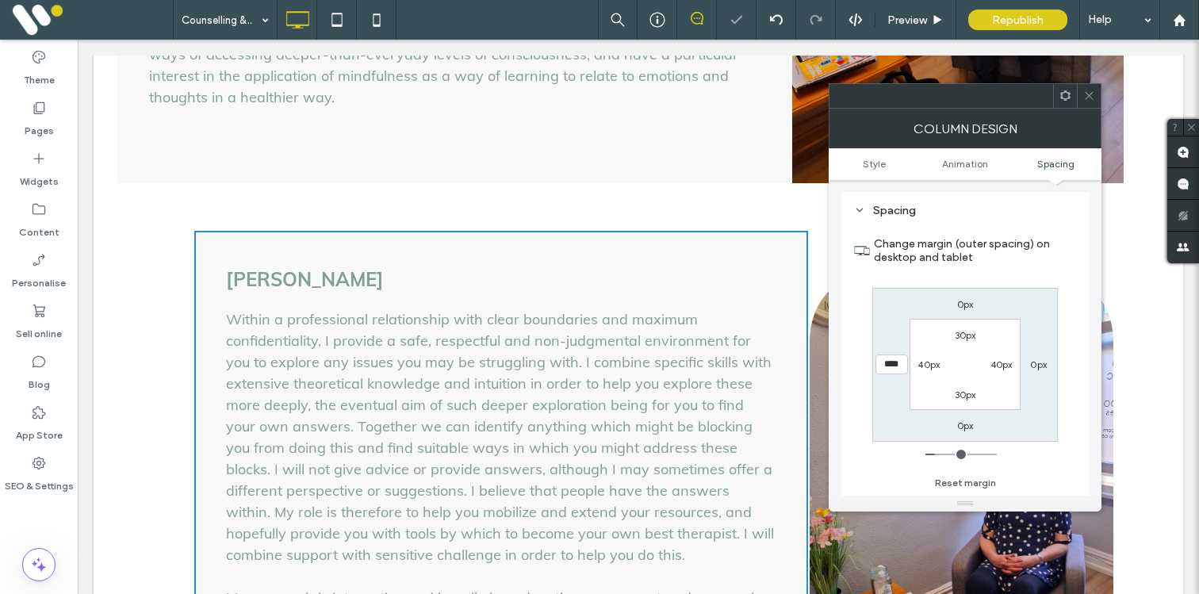
click at [1097, 95] on div at bounding box center [1089, 96] width 24 height 24
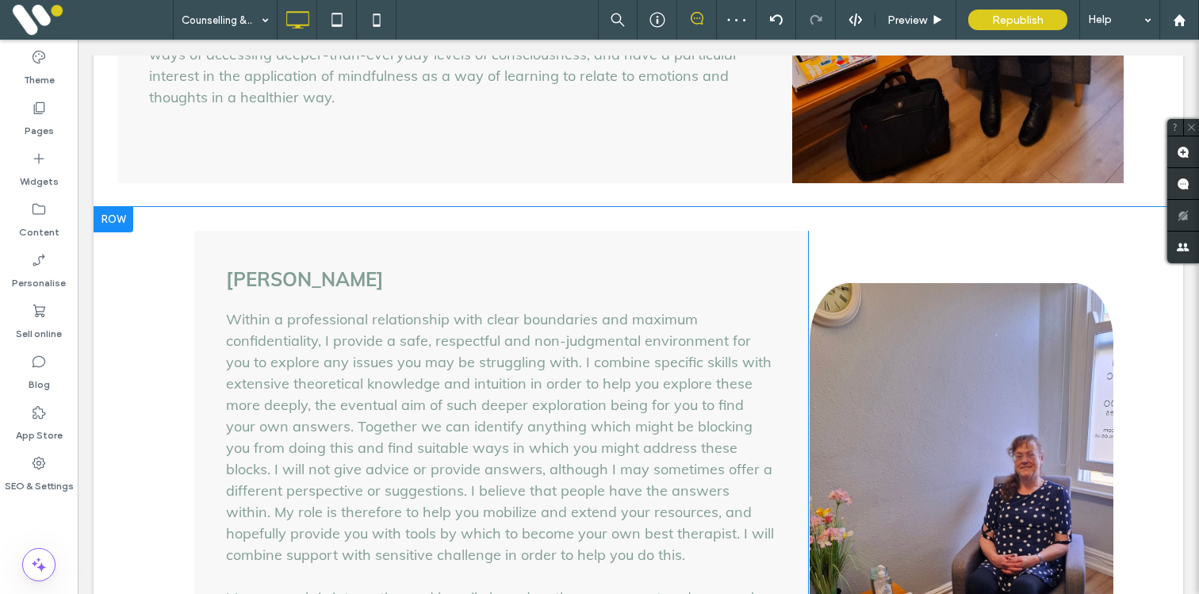
click at [114, 209] on div at bounding box center [114, 219] width 40 height 25
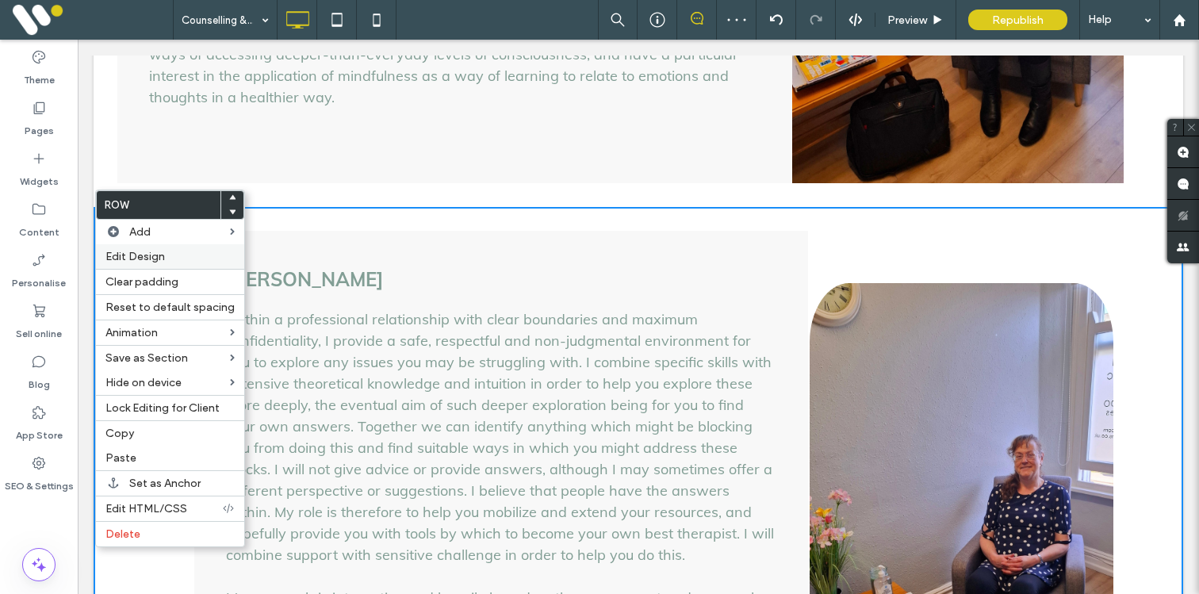
click at [127, 255] on span "Edit Design" at bounding box center [135, 256] width 59 height 13
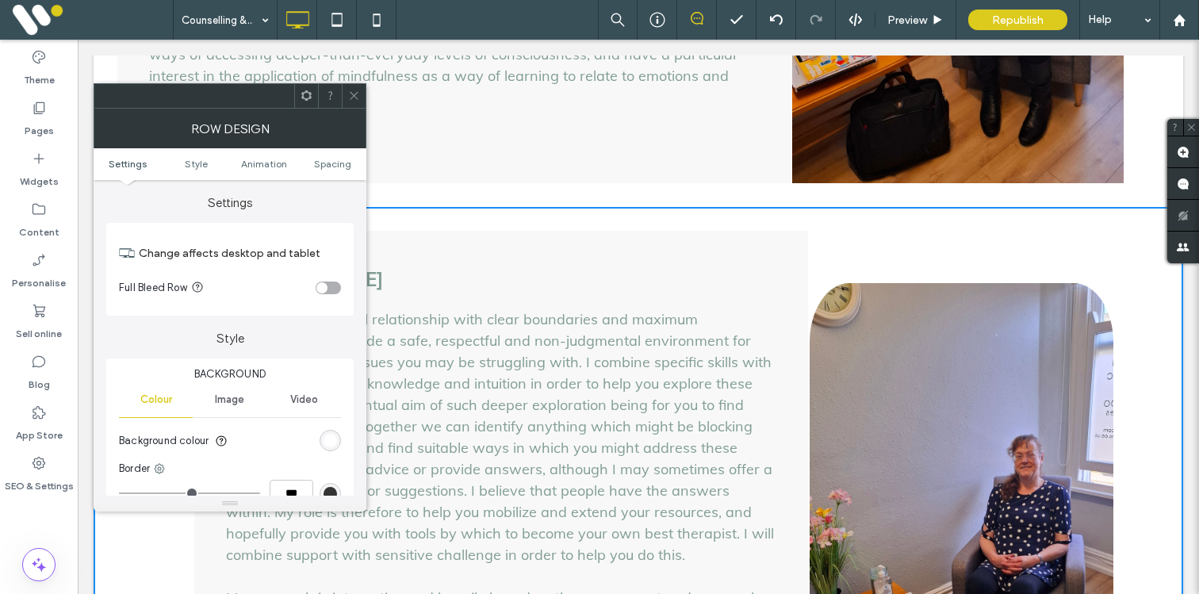
click at [332, 289] on div "toggle" at bounding box center [328, 288] width 25 height 13
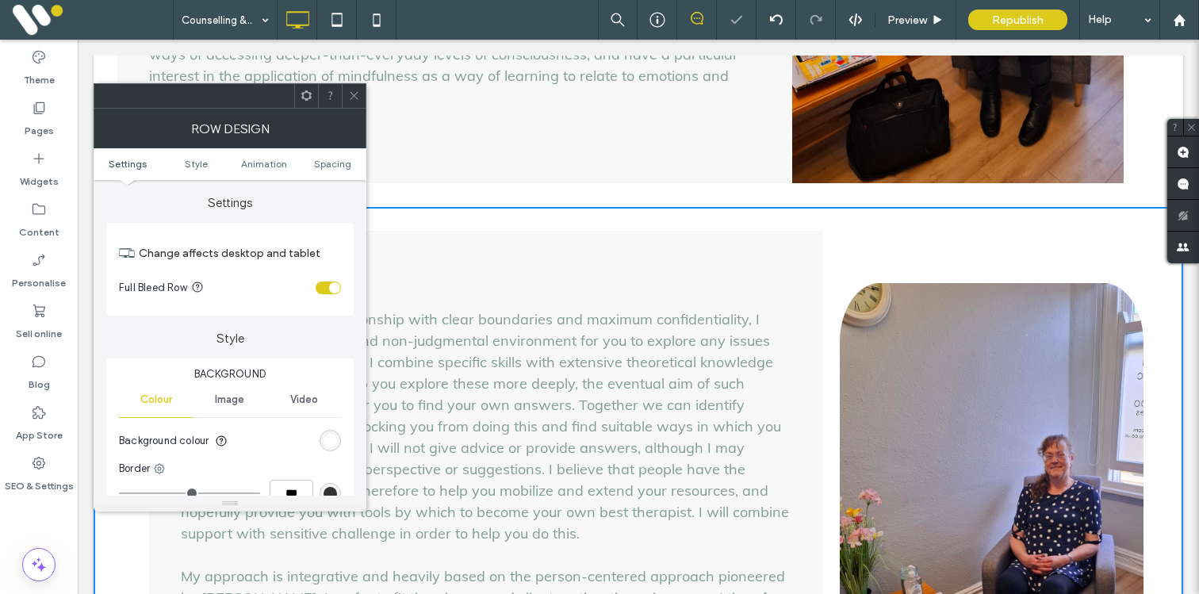
click at [348, 98] on icon at bounding box center [354, 96] width 12 height 12
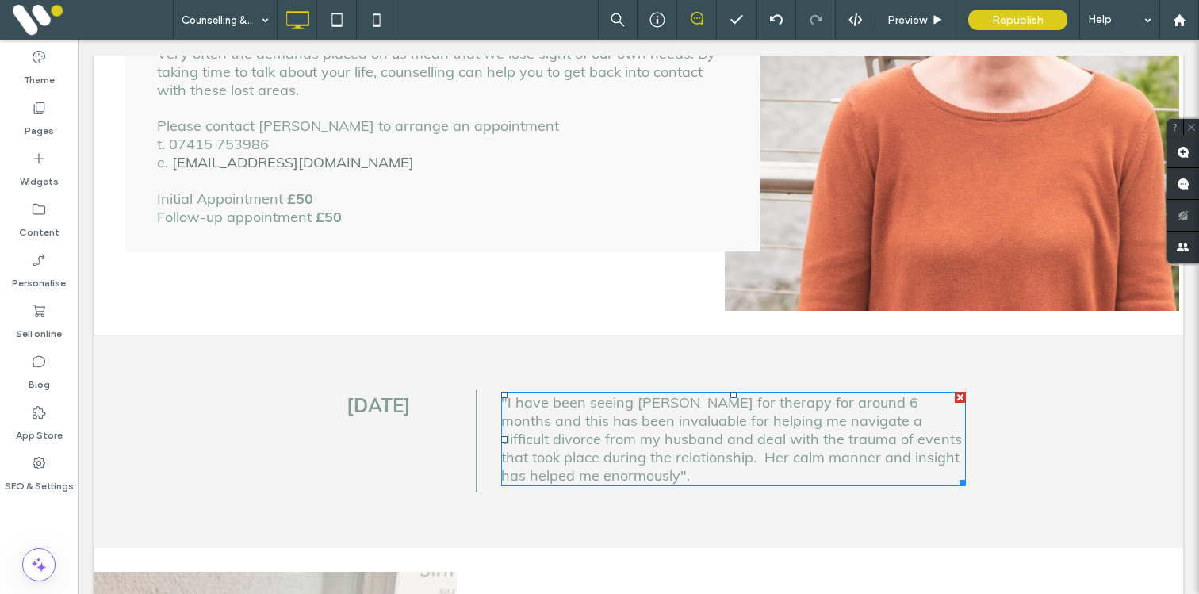
scroll to position [606, 0]
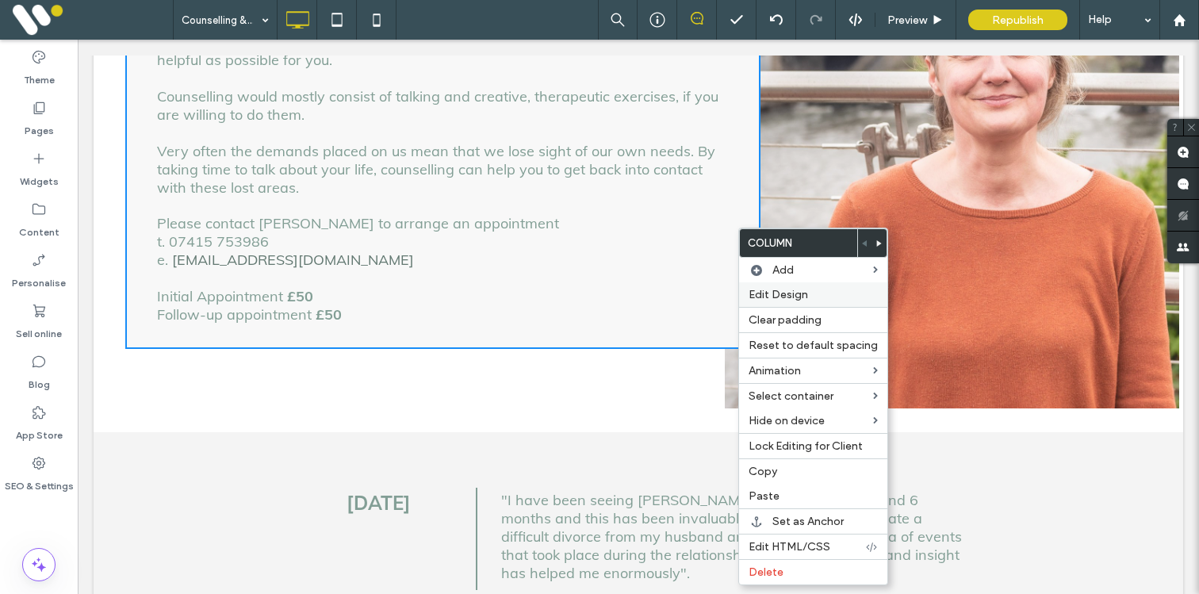
click at [774, 297] on span "Edit Design" at bounding box center [778, 294] width 59 height 13
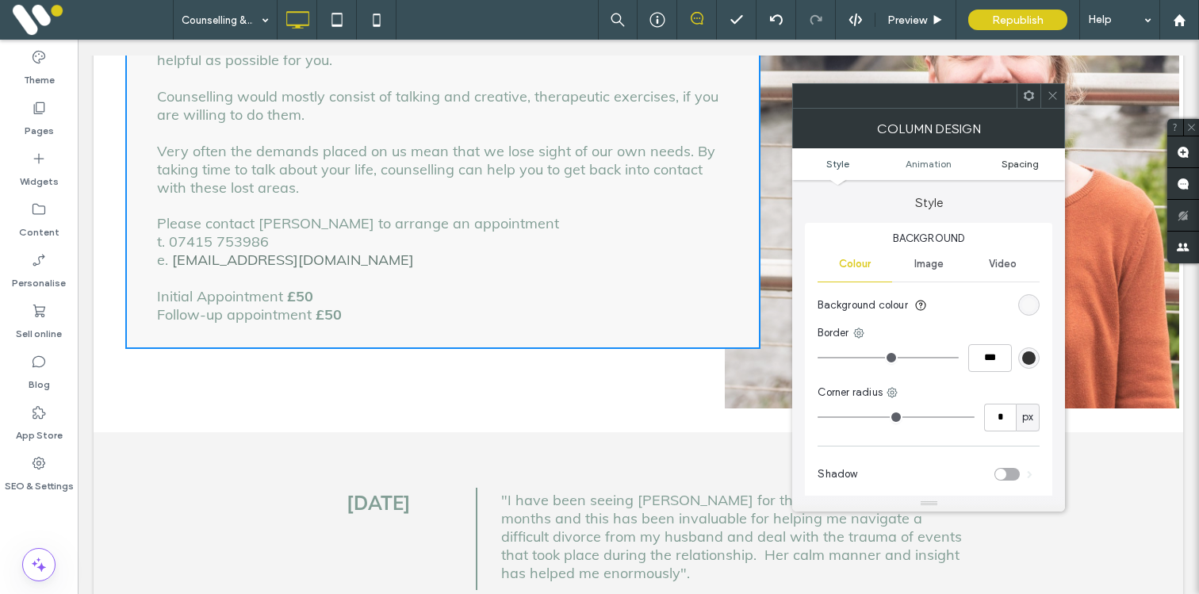
click at [1011, 160] on span "Spacing" at bounding box center [1020, 164] width 37 height 12
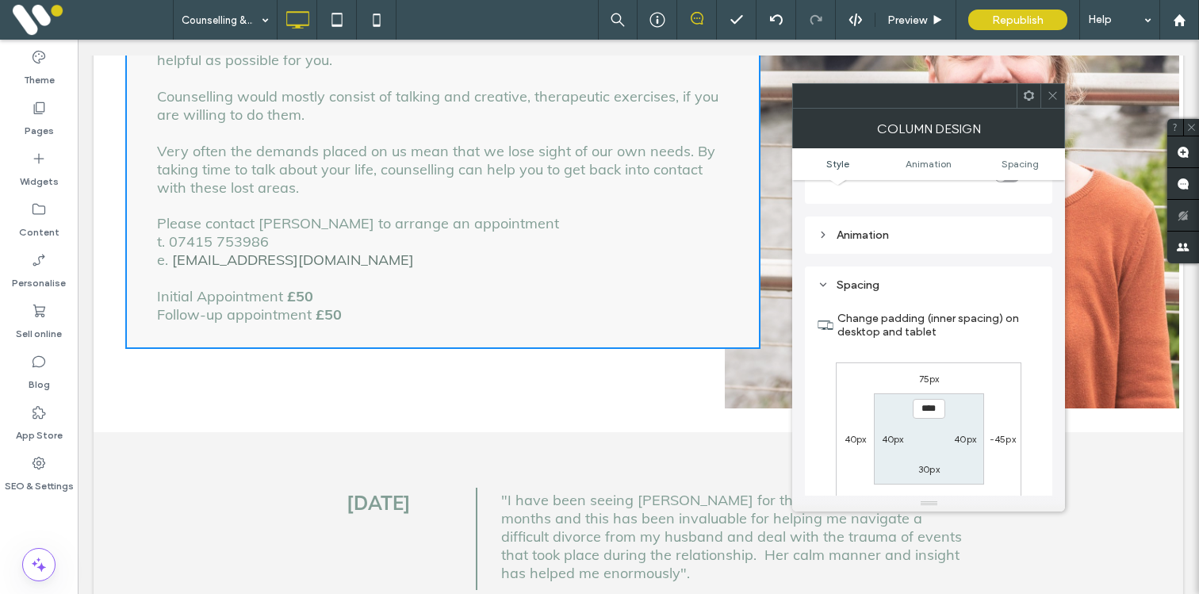
scroll to position [373, 0]
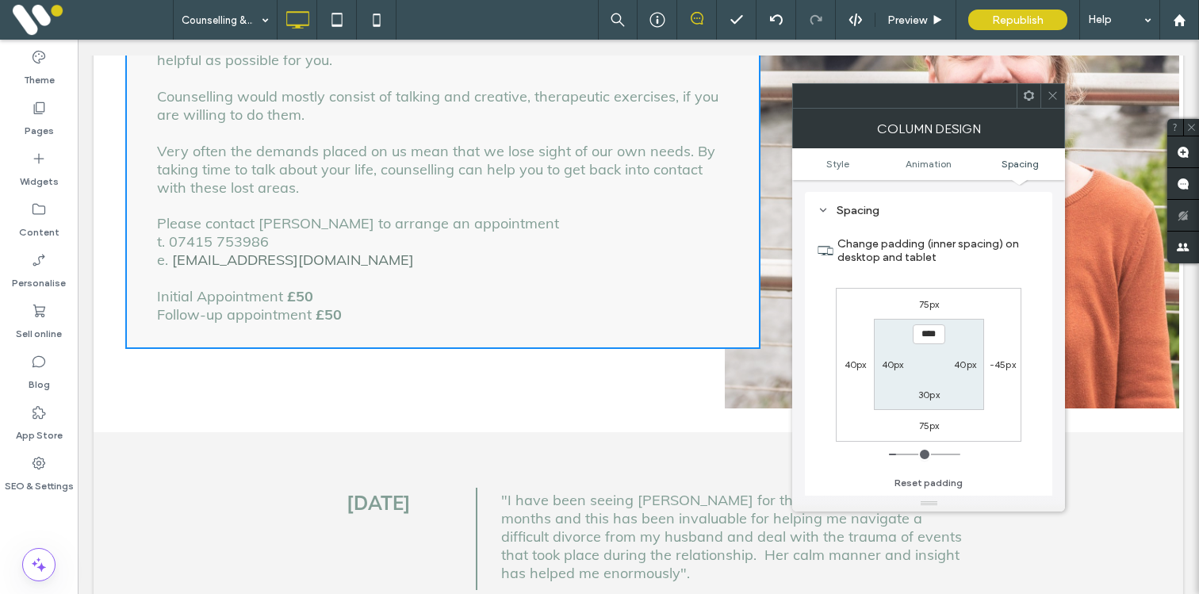
click at [1052, 96] on use at bounding box center [1053, 96] width 8 height 8
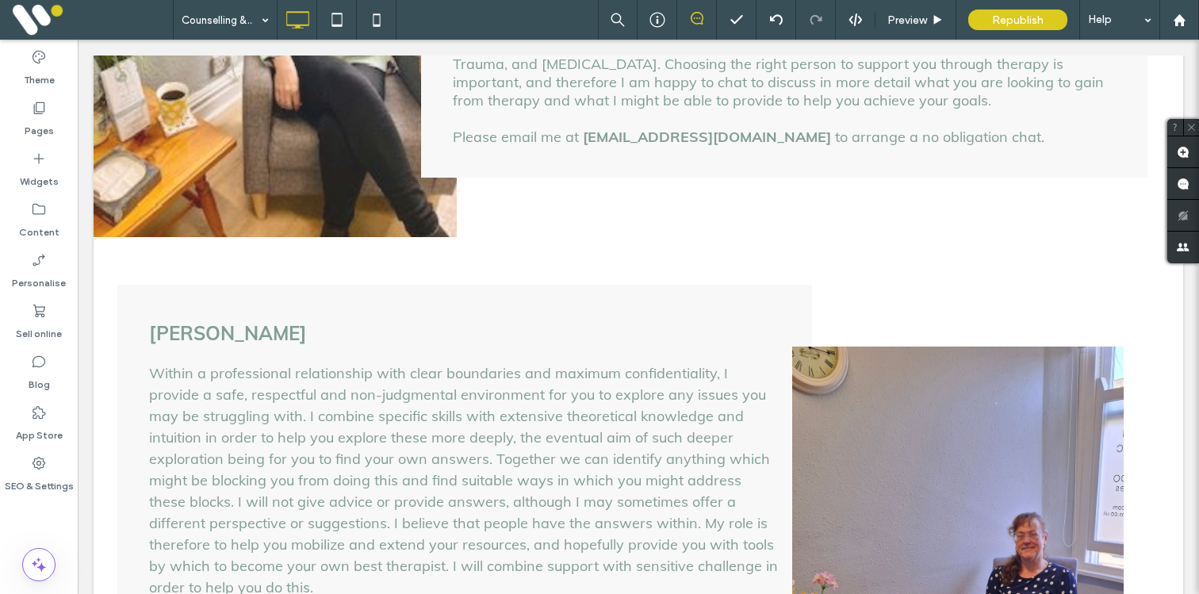
scroll to position [1670, 0]
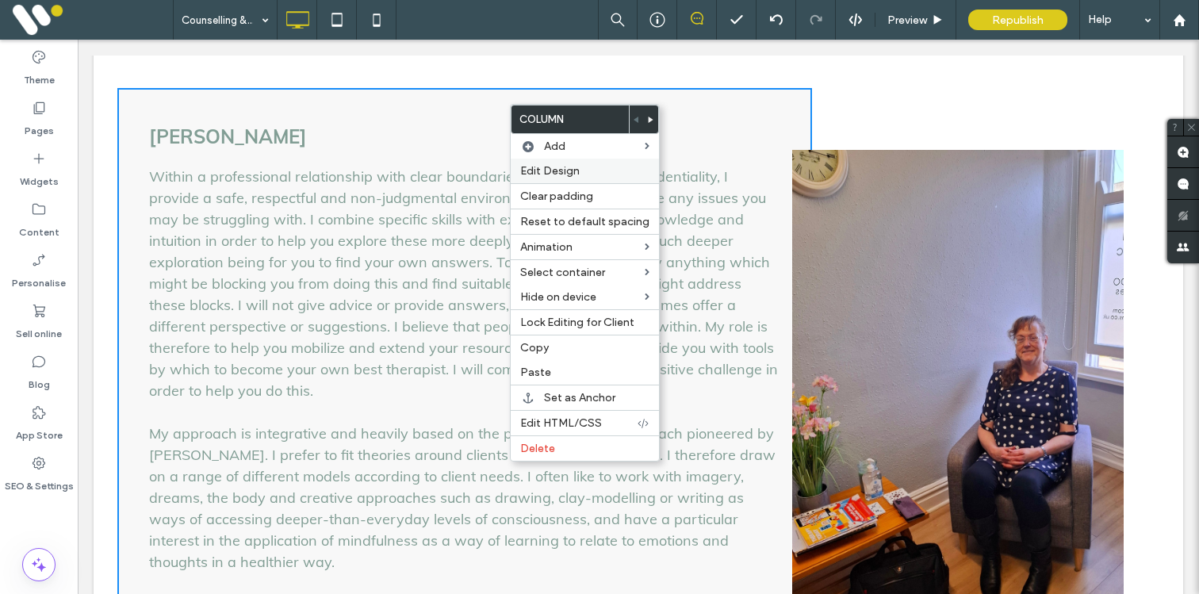
click at [546, 174] on span "Edit Design" at bounding box center [549, 170] width 59 height 13
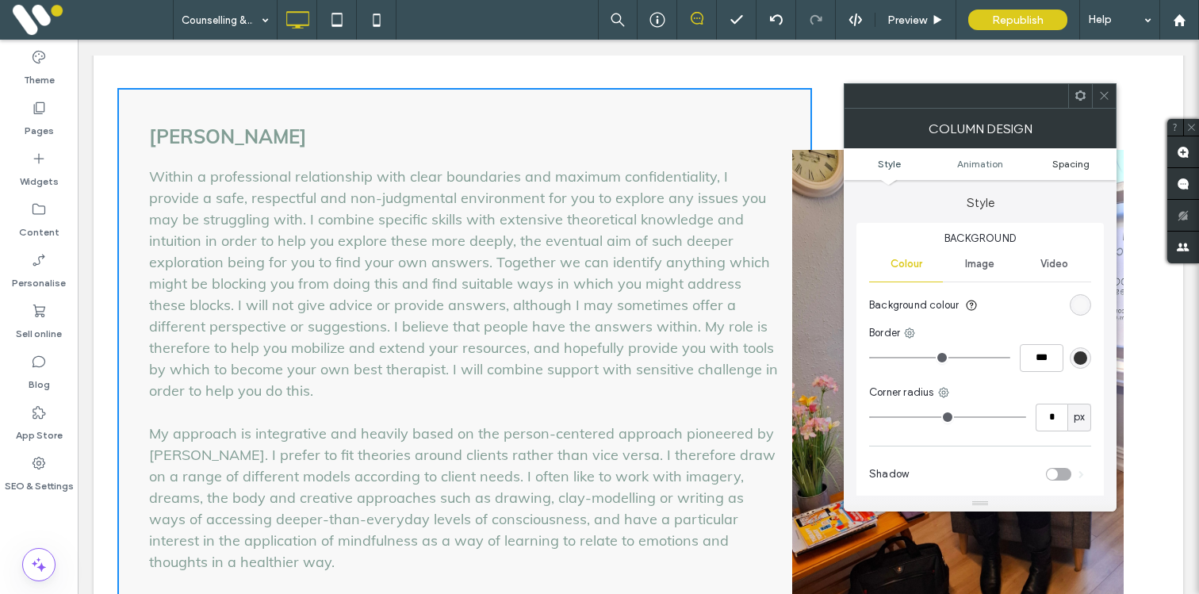
click at [1087, 164] on span "Spacing" at bounding box center [1071, 164] width 37 height 12
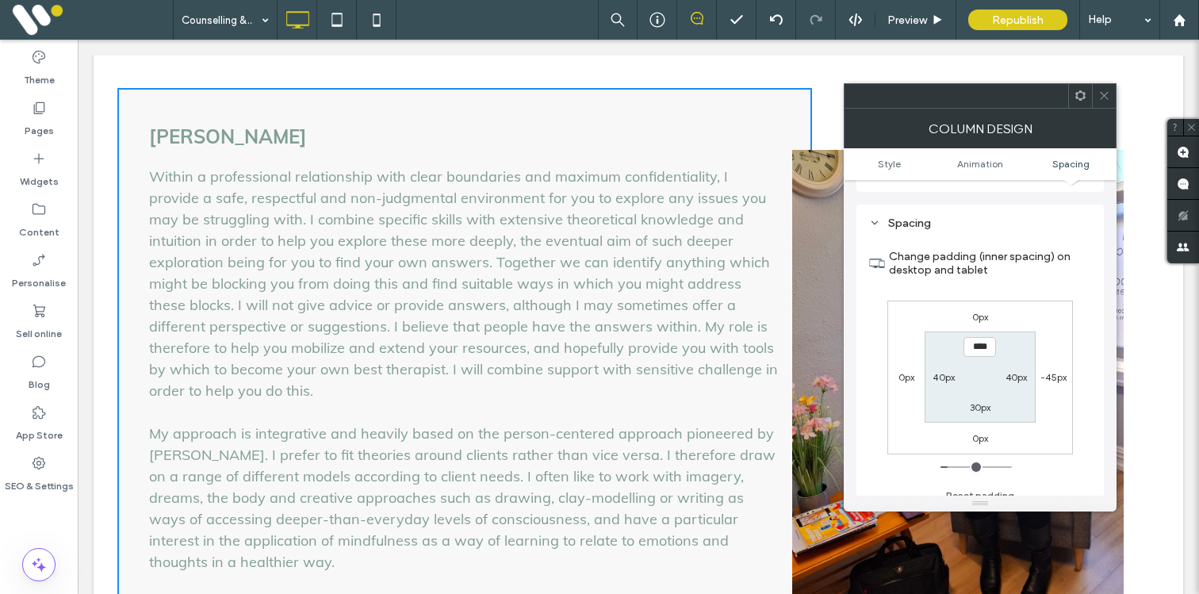
scroll to position [373, 0]
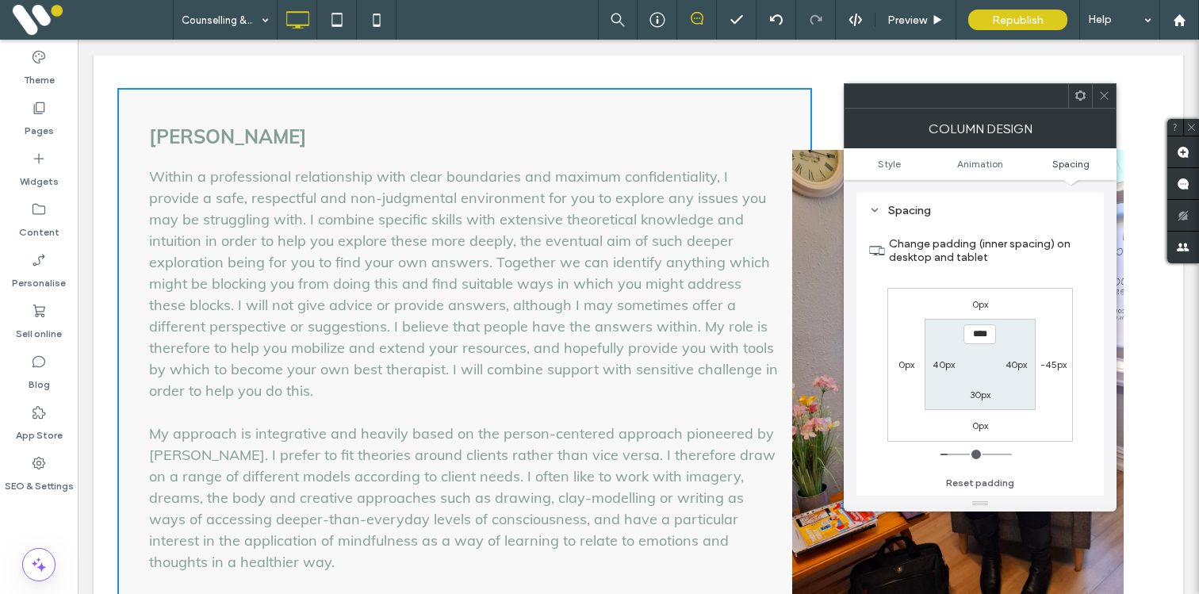
click at [980, 306] on label "0px" at bounding box center [981, 304] width 17 height 12
type input "*"
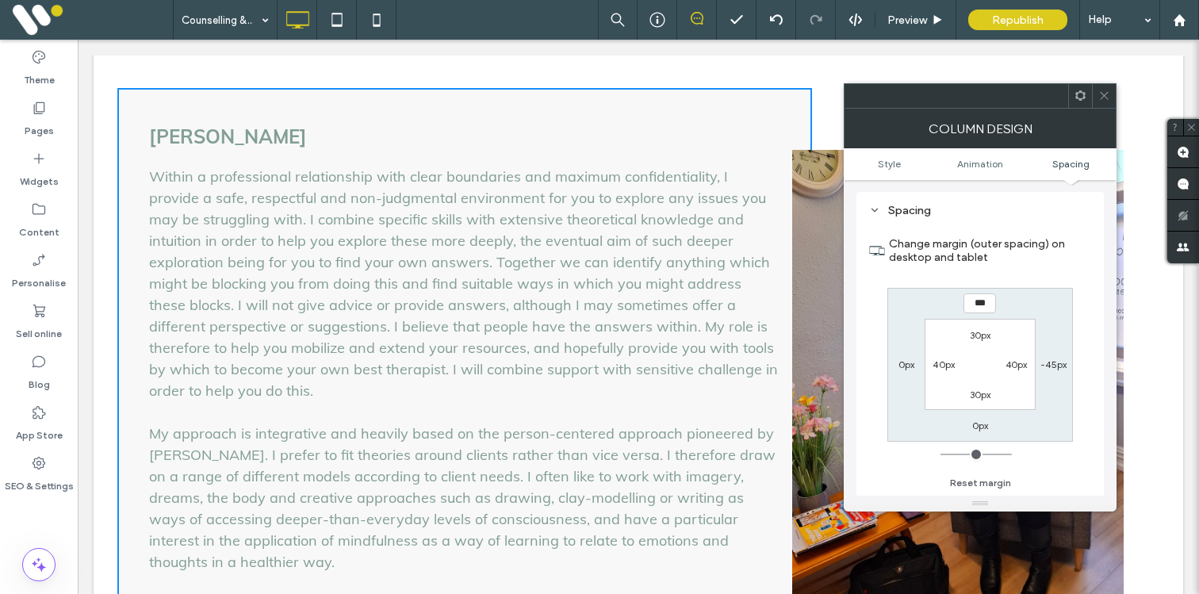
type input "**"
type input "*"
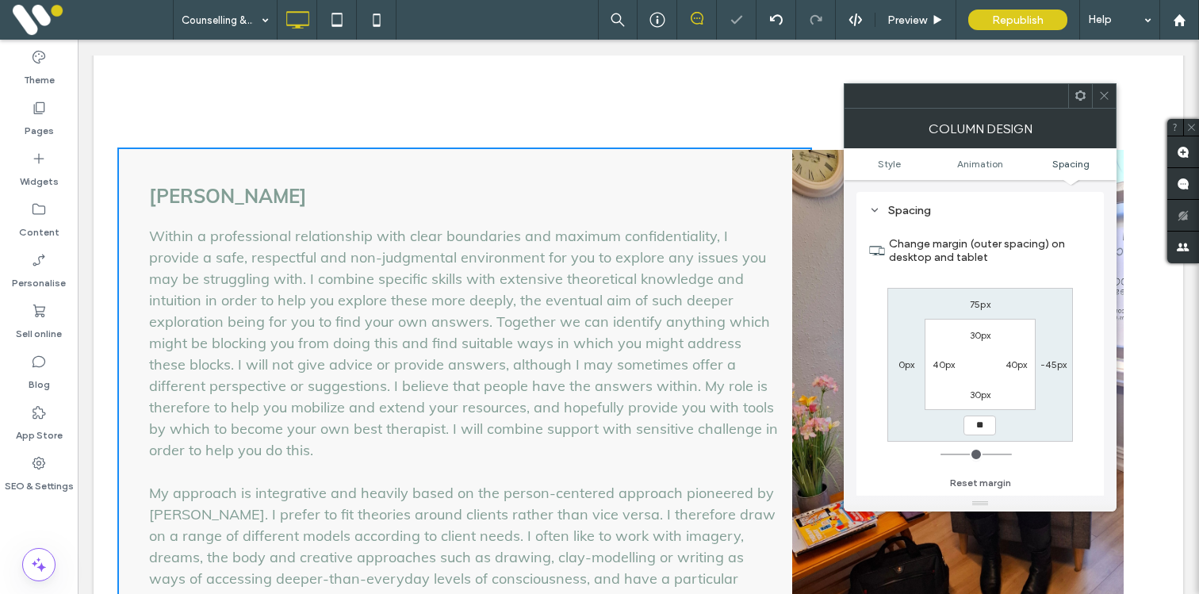
type input "**"
type input "****"
click at [1102, 92] on icon at bounding box center [1105, 96] width 12 height 12
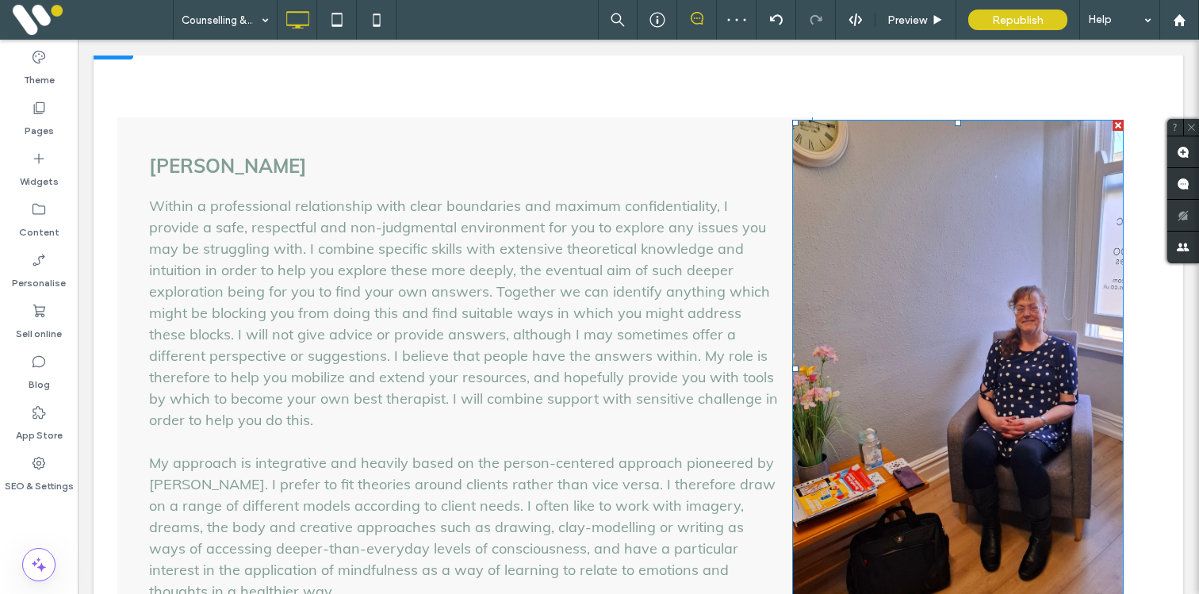
scroll to position [1651, 0]
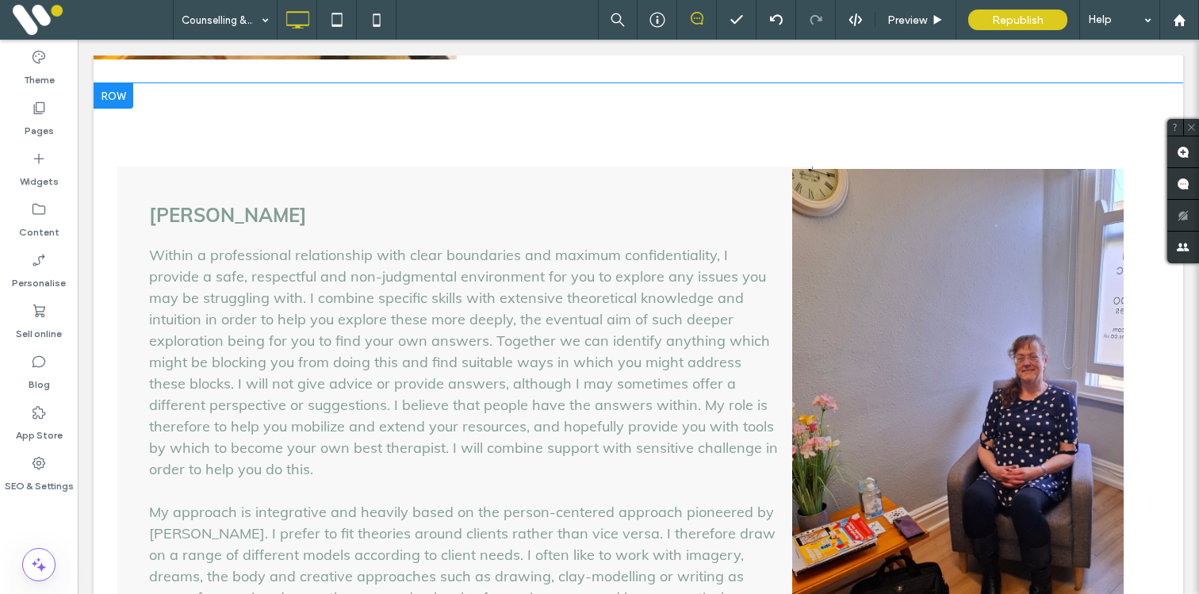
click at [960, 150] on div "Click To Paste Click To Paste" at bounding box center [950, 424] width 347 height 635
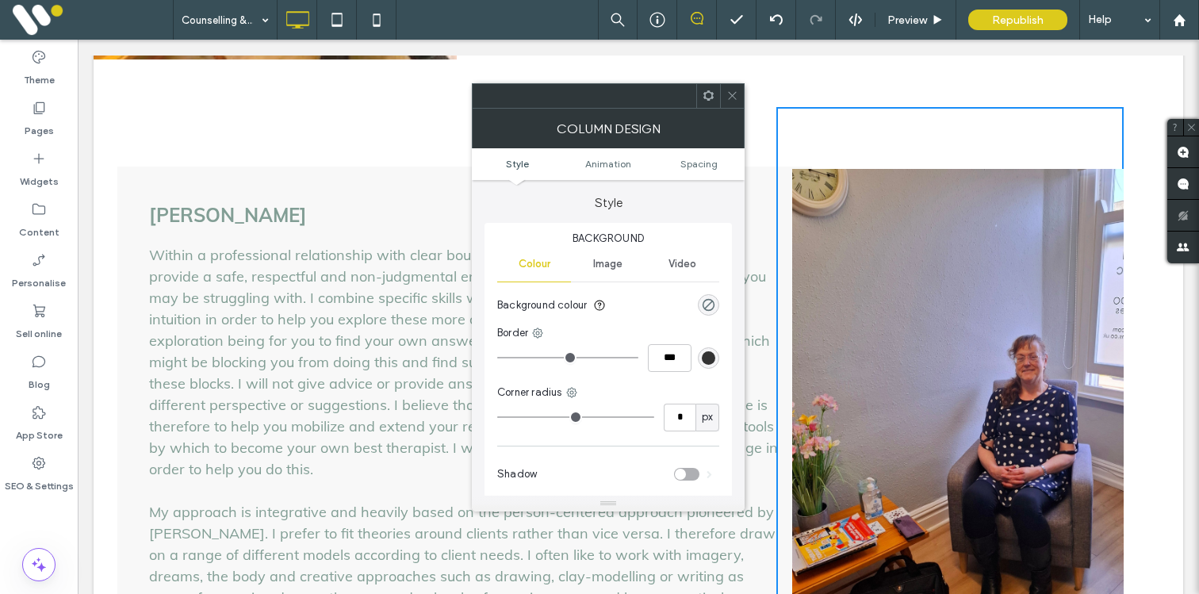
click at [736, 99] on use at bounding box center [732, 96] width 8 height 8
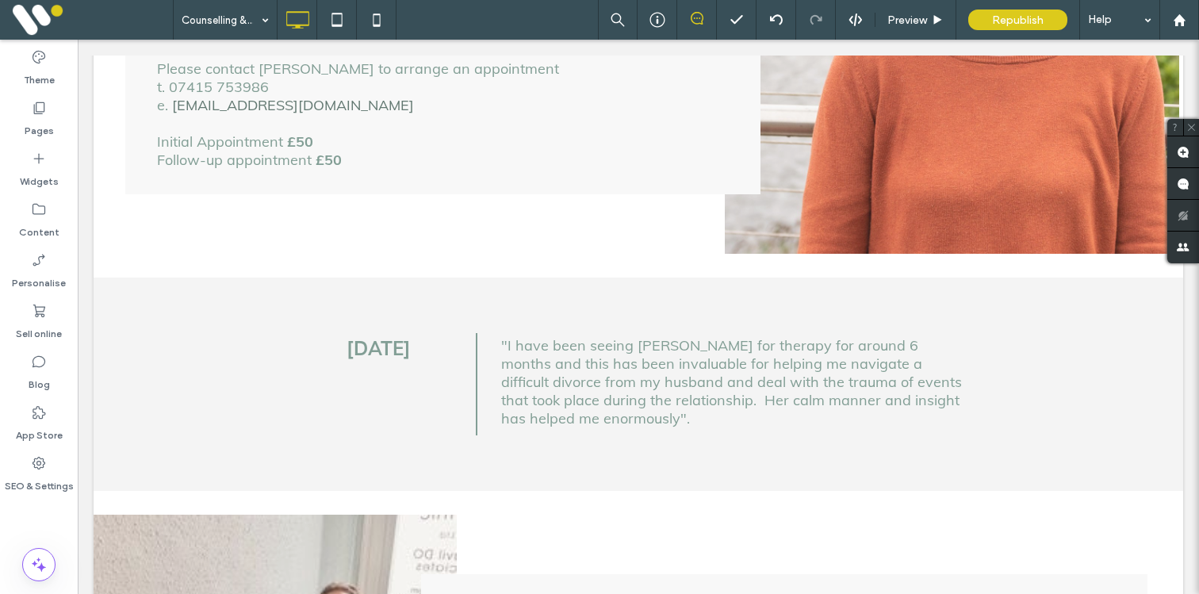
scroll to position [597, 0]
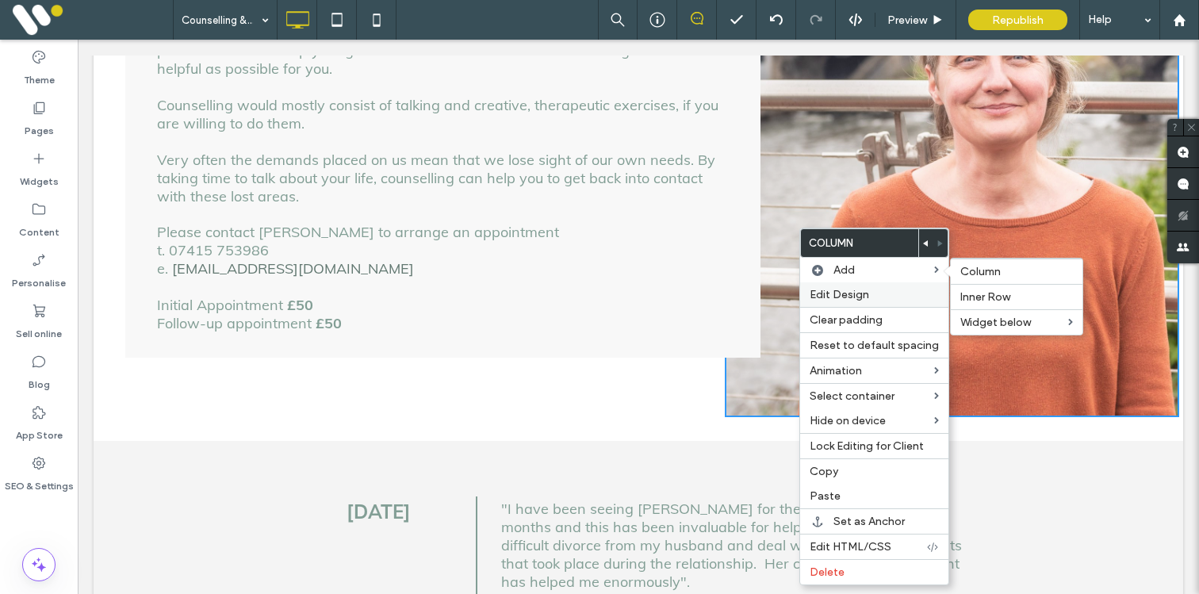
click at [845, 291] on span "Edit Design" at bounding box center [839, 294] width 59 height 13
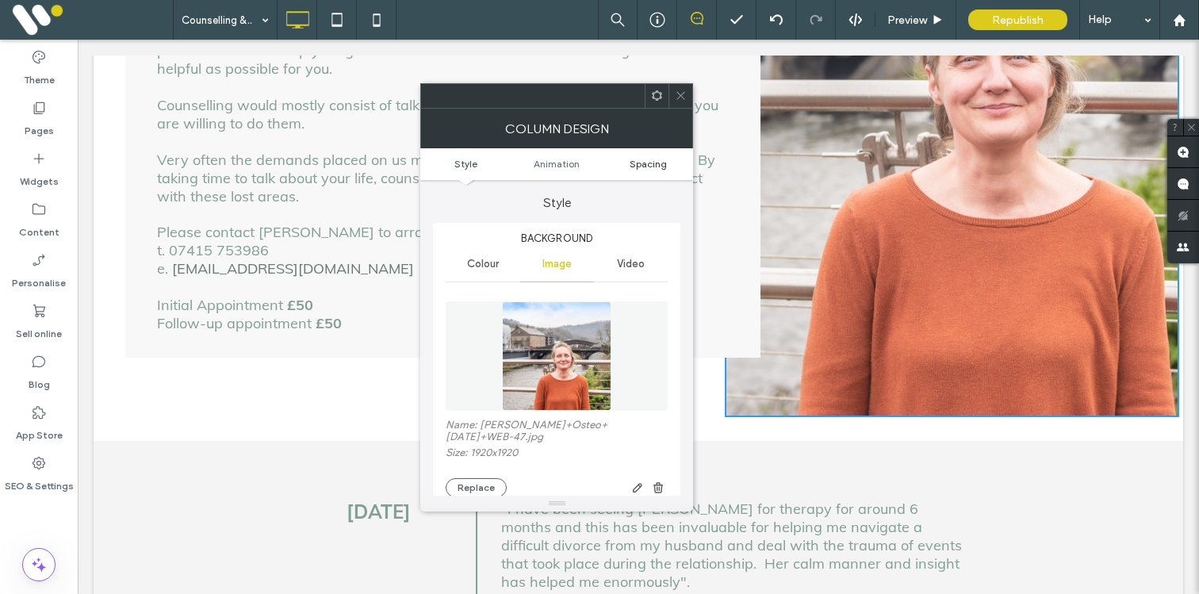
click at [654, 159] on span "Spacing" at bounding box center [648, 164] width 37 height 12
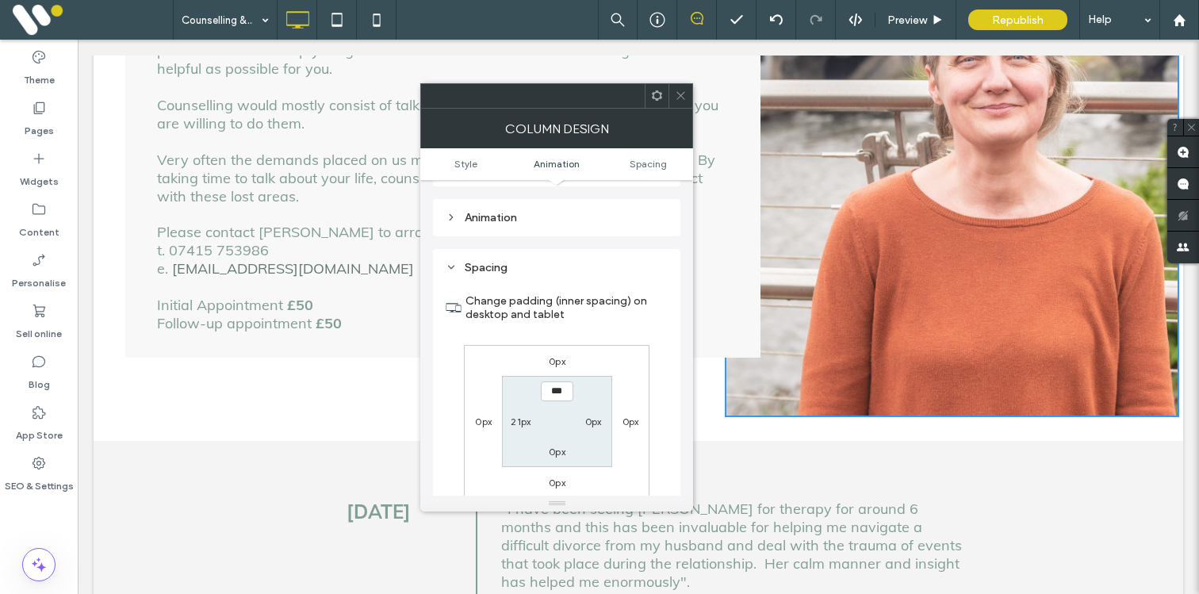
scroll to position [919, 0]
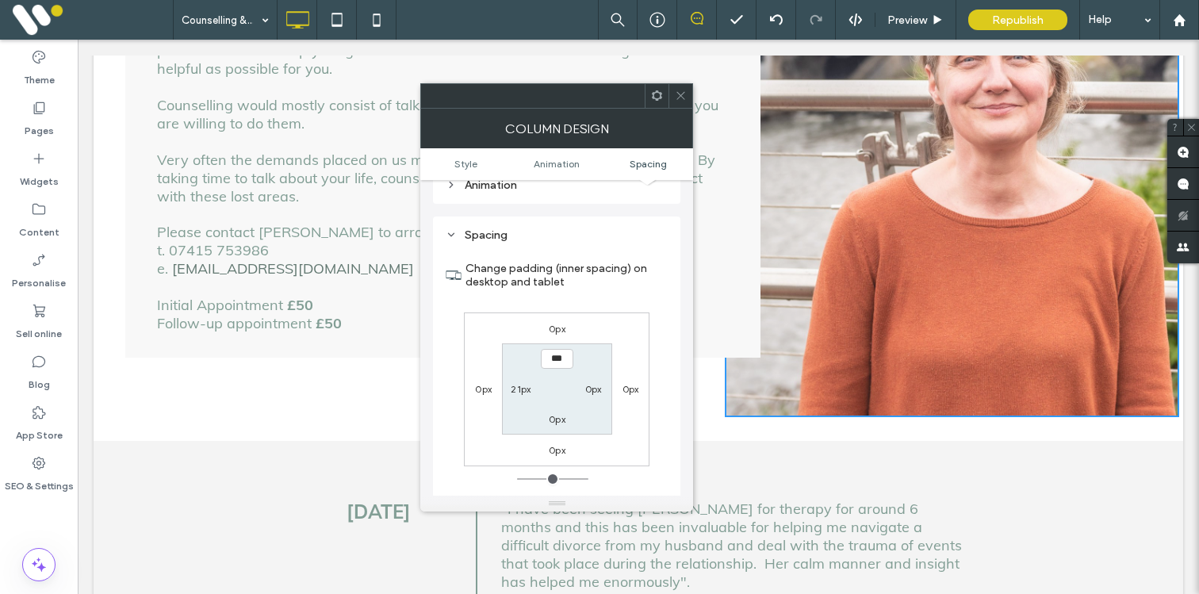
click at [677, 99] on icon at bounding box center [681, 96] width 12 height 12
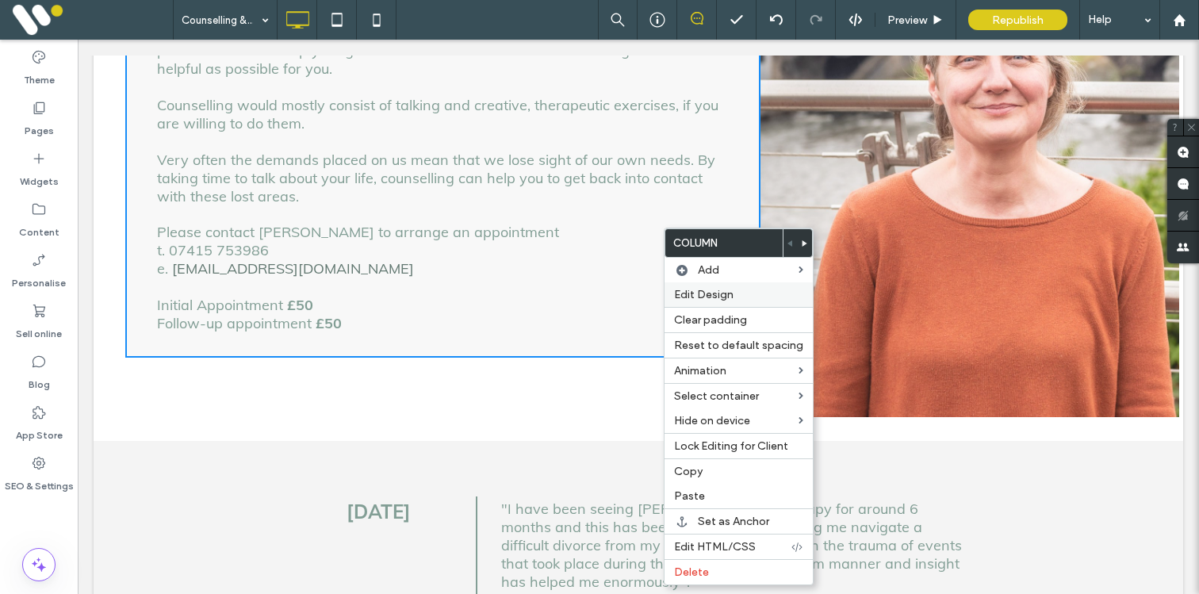
click at [702, 307] on div "Edit Design" at bounding box center [739, 294] width 148 height 25
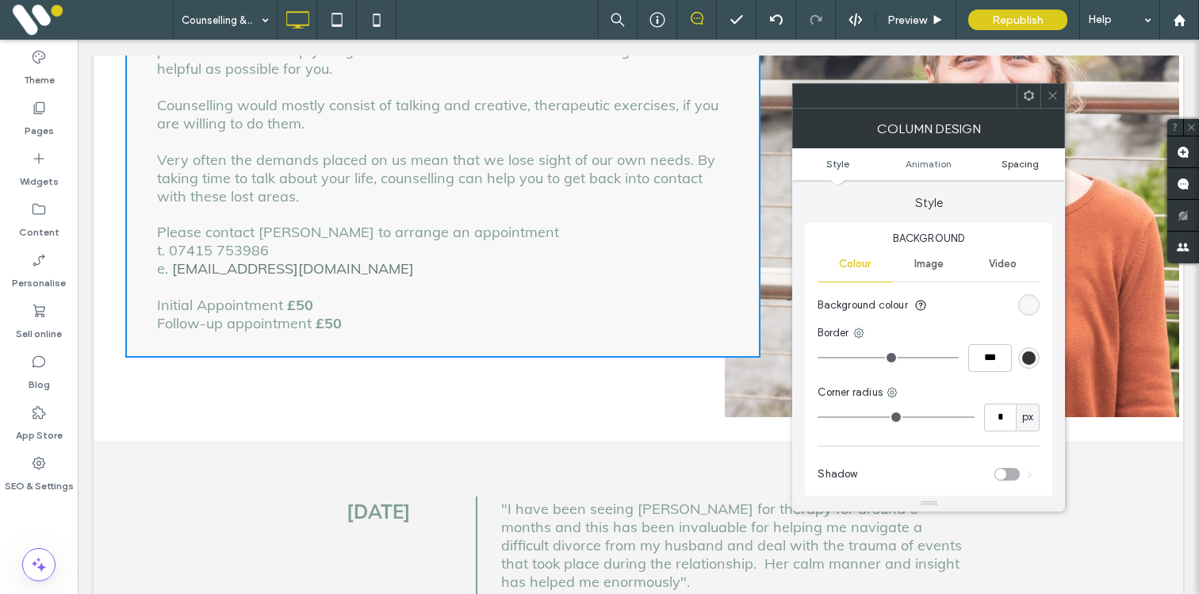
click at [1014, 167] on span "Spacing" at bounding box center [1020, 164] width 37 height 12
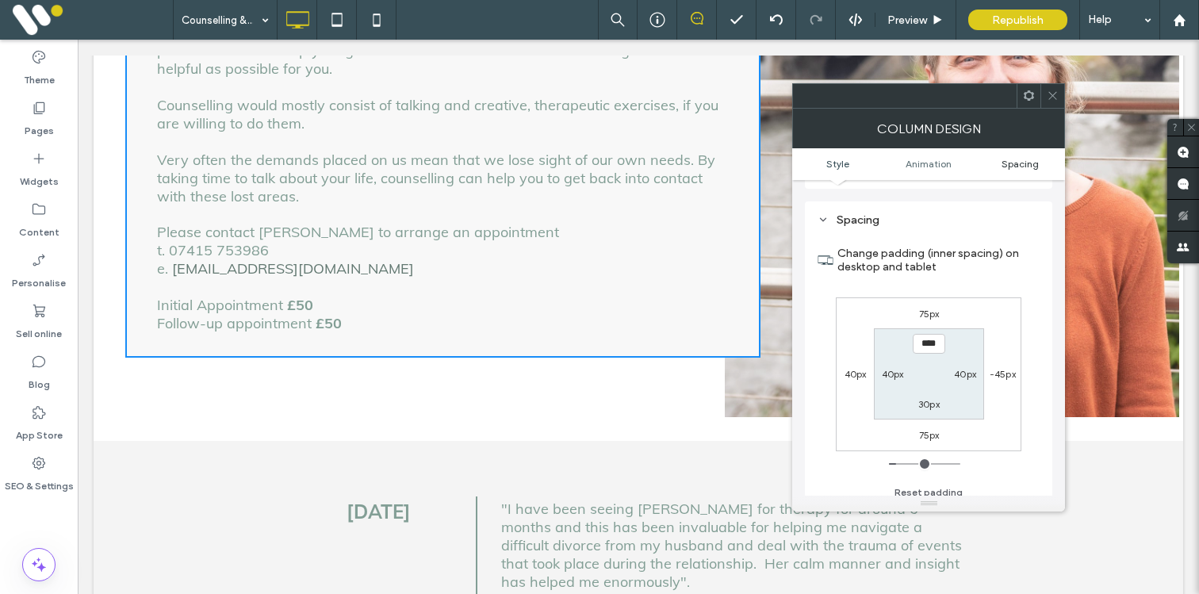
scroll to position [373, 0]
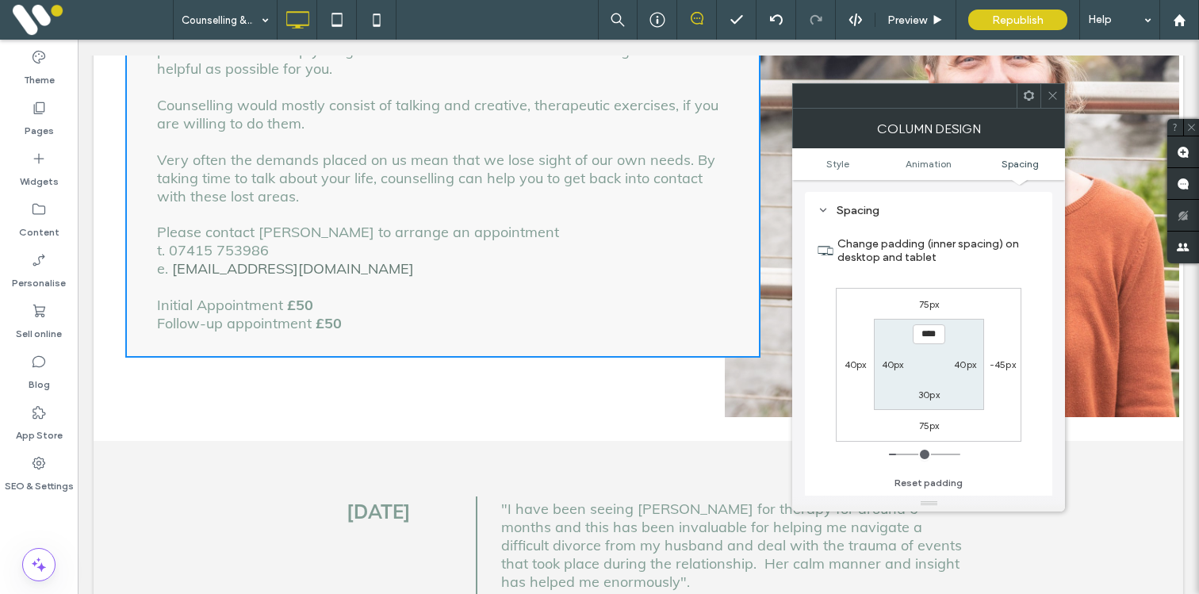
click at [1053, 98] on icon at bounding box center [1053, 96] width 12 height 12
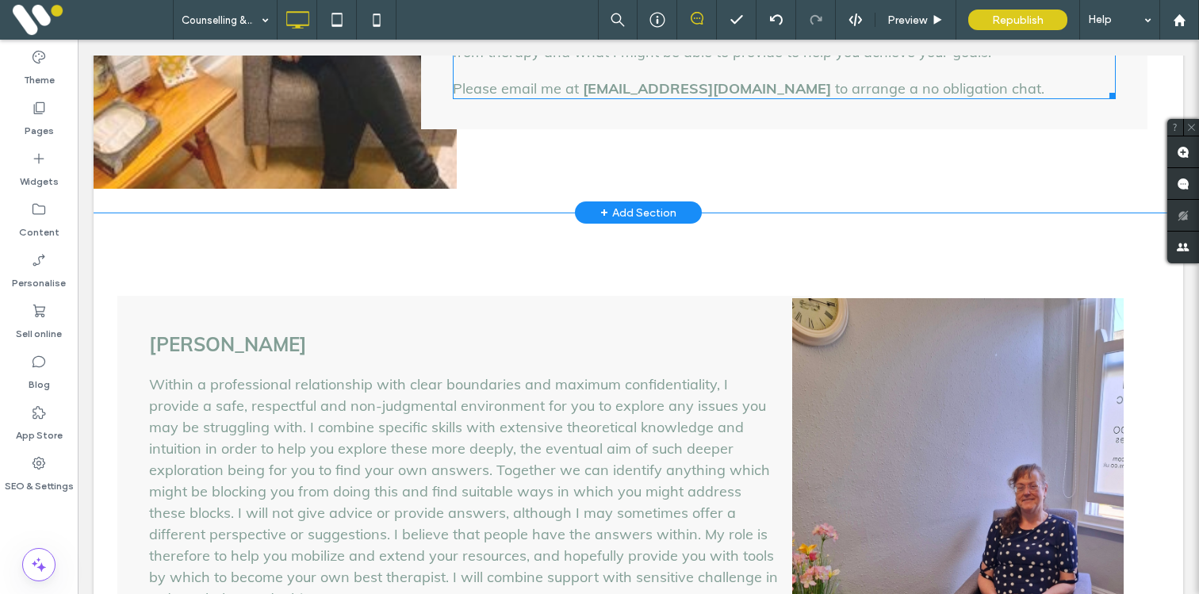
scroll to position [1559, 0]
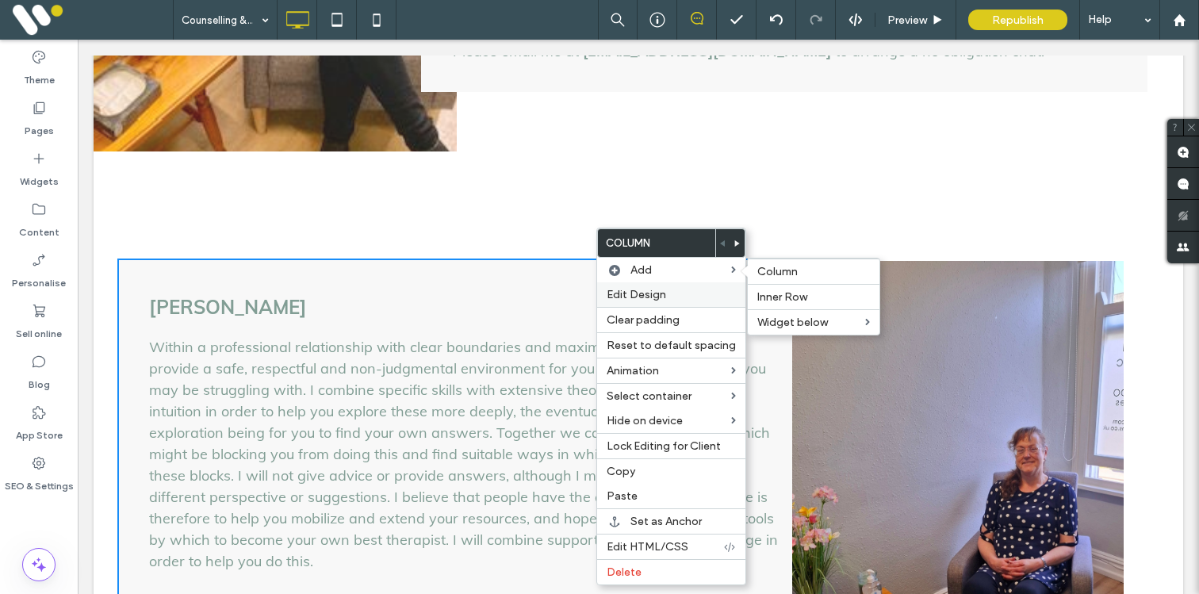
click at [627, 288] on div "Edit Design" at bounding box center [671, 294] width 148 height 25
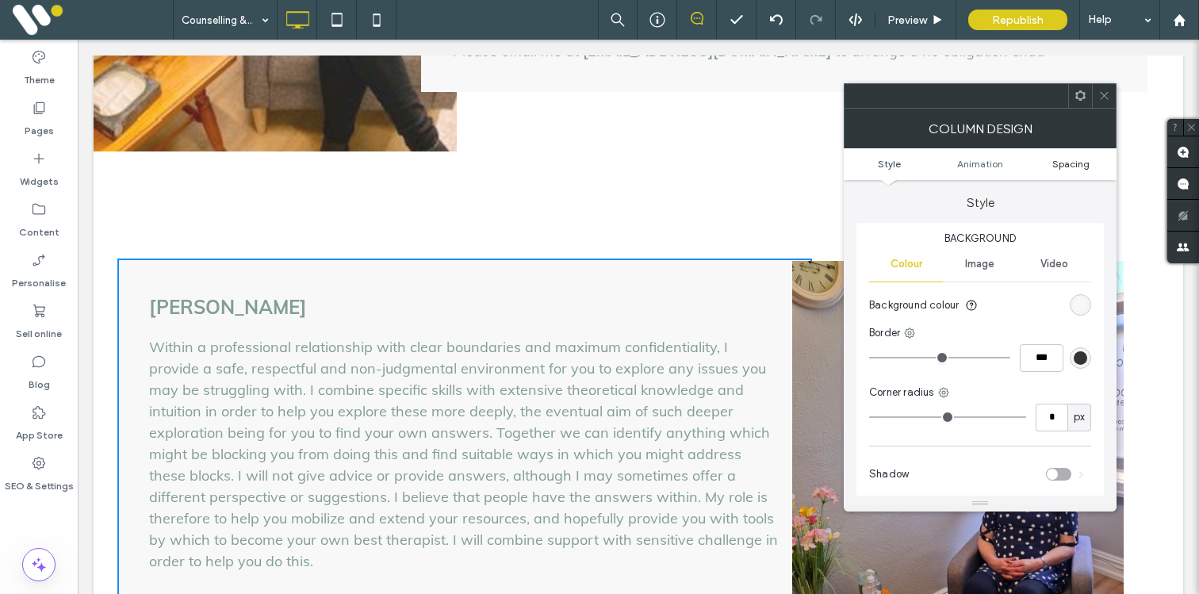
click at [1069, 166] on span "Spacing" at bounding box center [1071, 164] width 37 height 12
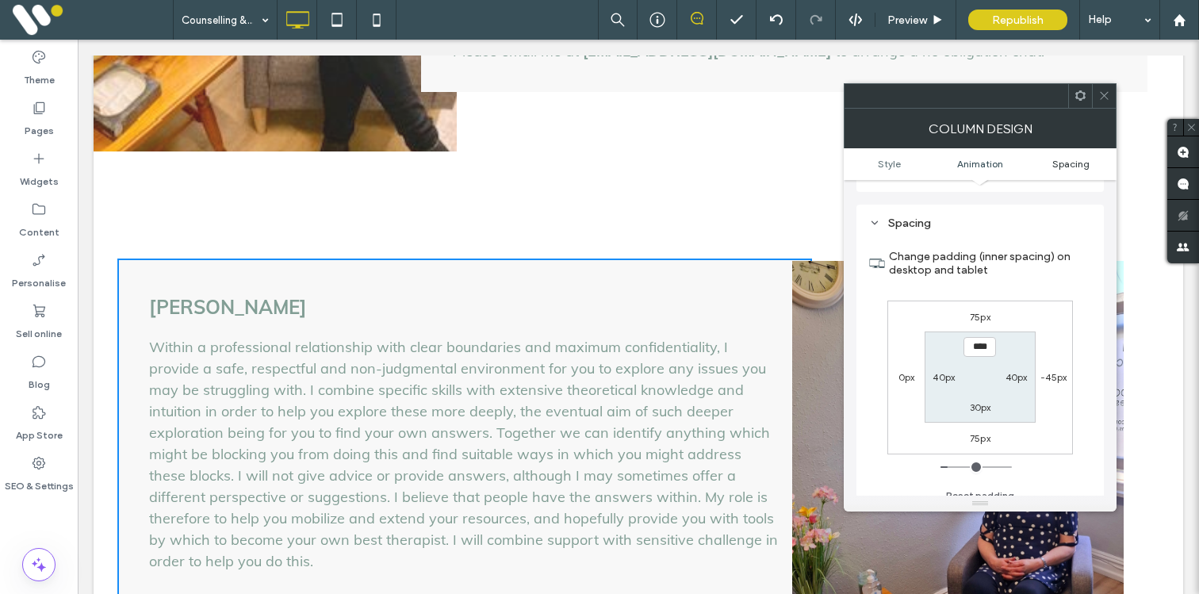
scroll to position [373, 0]
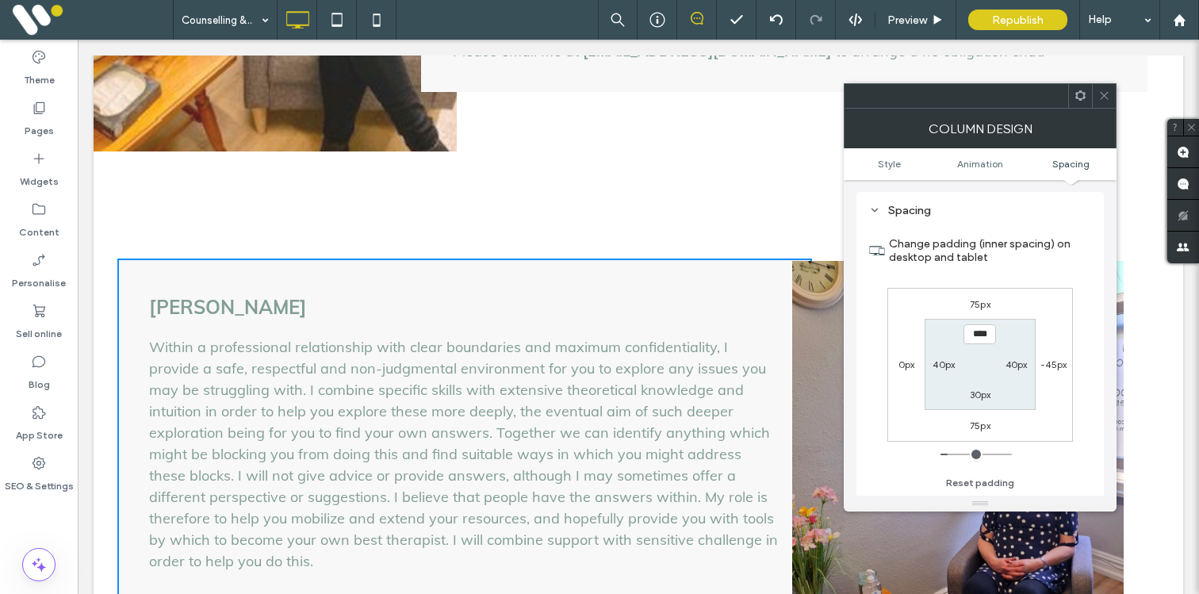
click at [1107, 99] on use at bounding box center [1104, 96] width 8 height 8
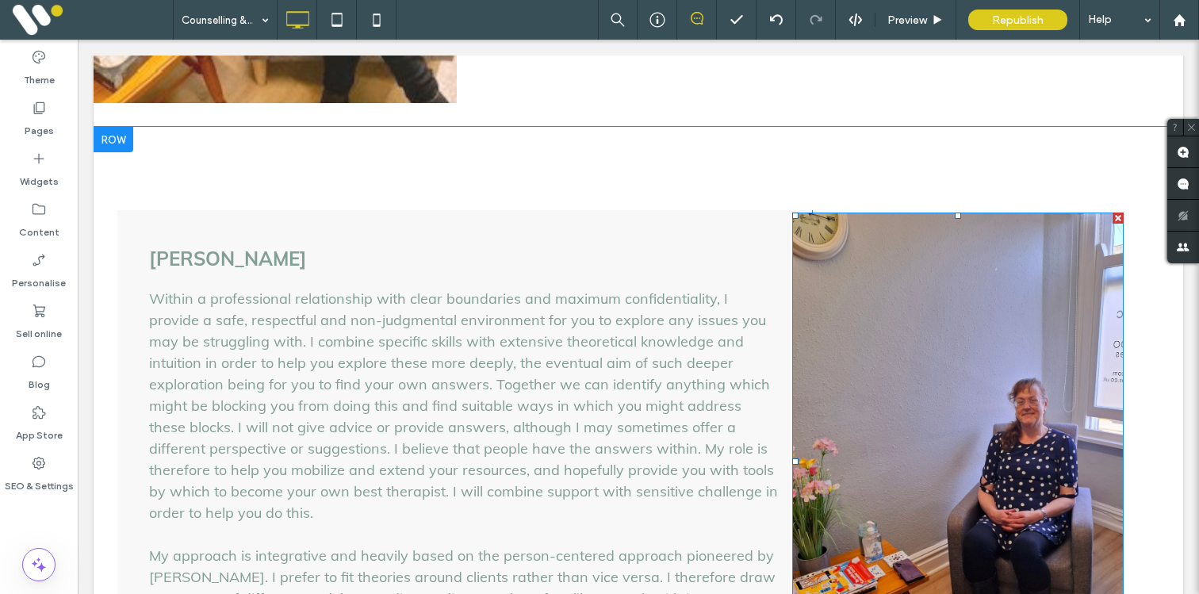
scroll to position [1757, 0]
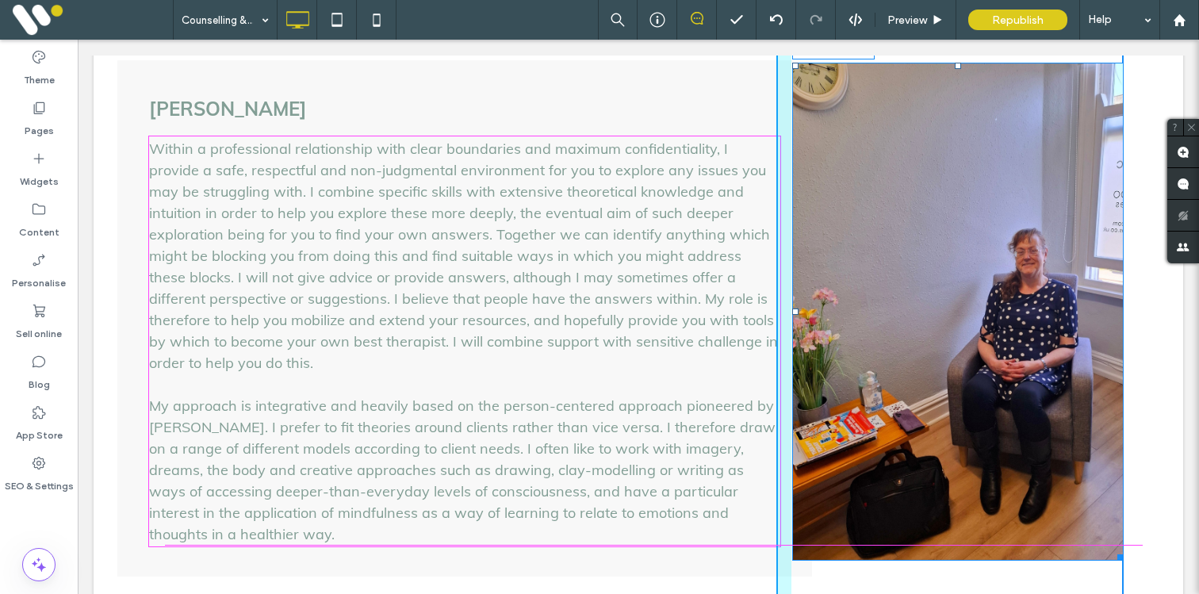
drag, startPoint x: 1121, startPoint y: 535, endPoint x: 1104, endPoint y: 518, distance: 24.1
click at [1112, 549] on div at bounding box center [1118, 555] width 12 height 12
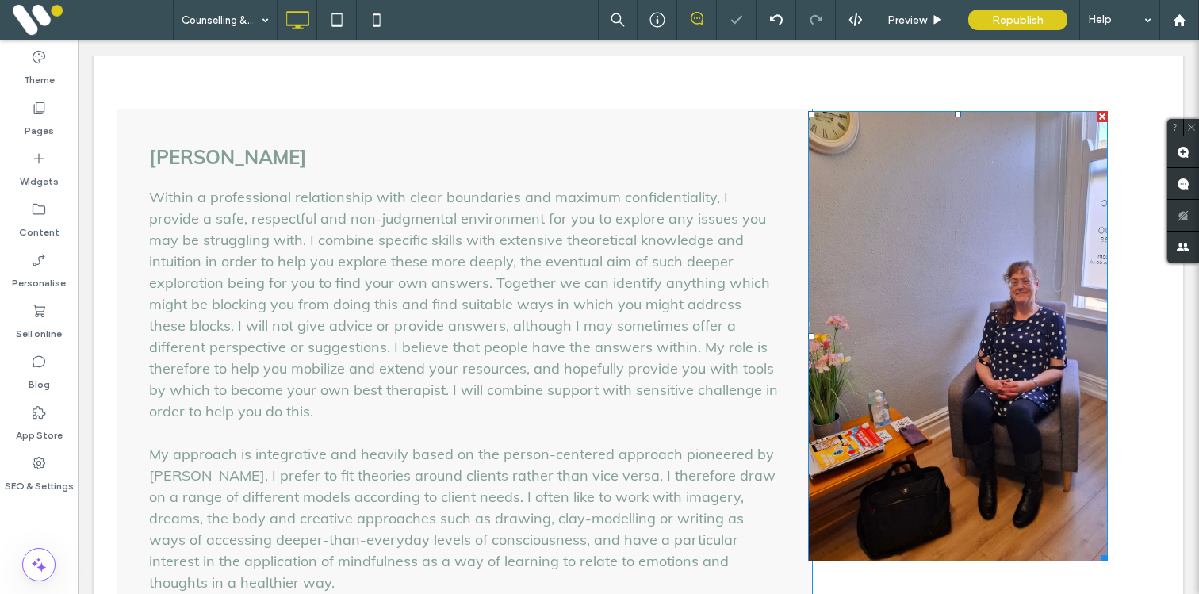
scroll to position [1805, 0]
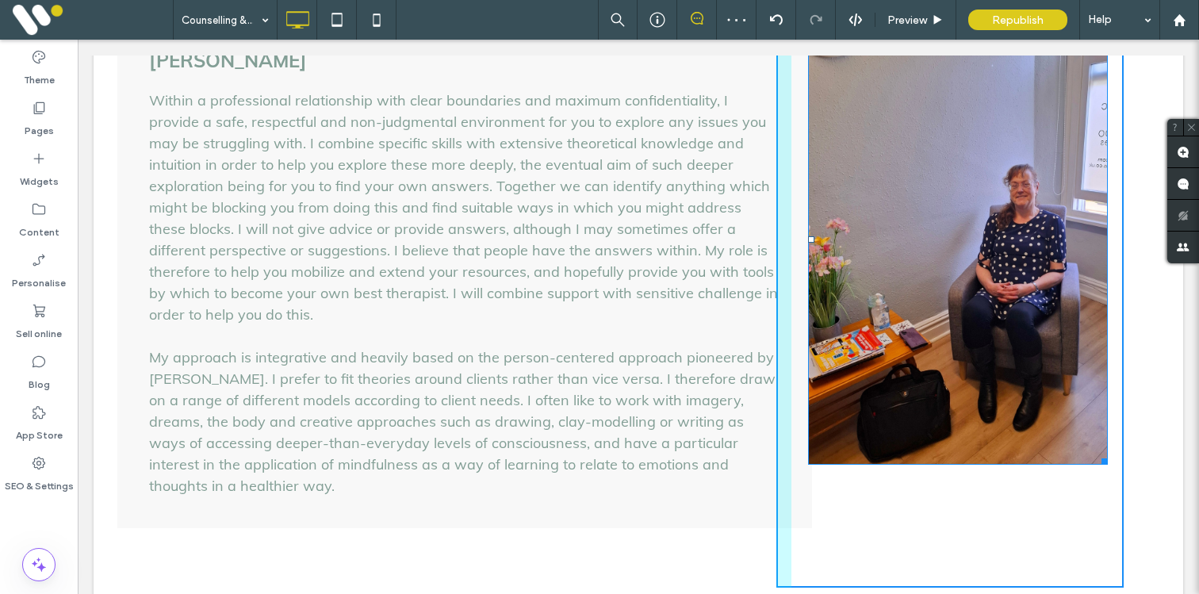
drag, startPoint x: 1103, startPoint y: 445, endPoint x: 1157, endPoint y: 484, distance: 66.5
click at [1157, 484] on div "Marion Moody Within a professional relationship with clear boundaries and maxim…" at bounding box center [638, 269] width 1042 height 635
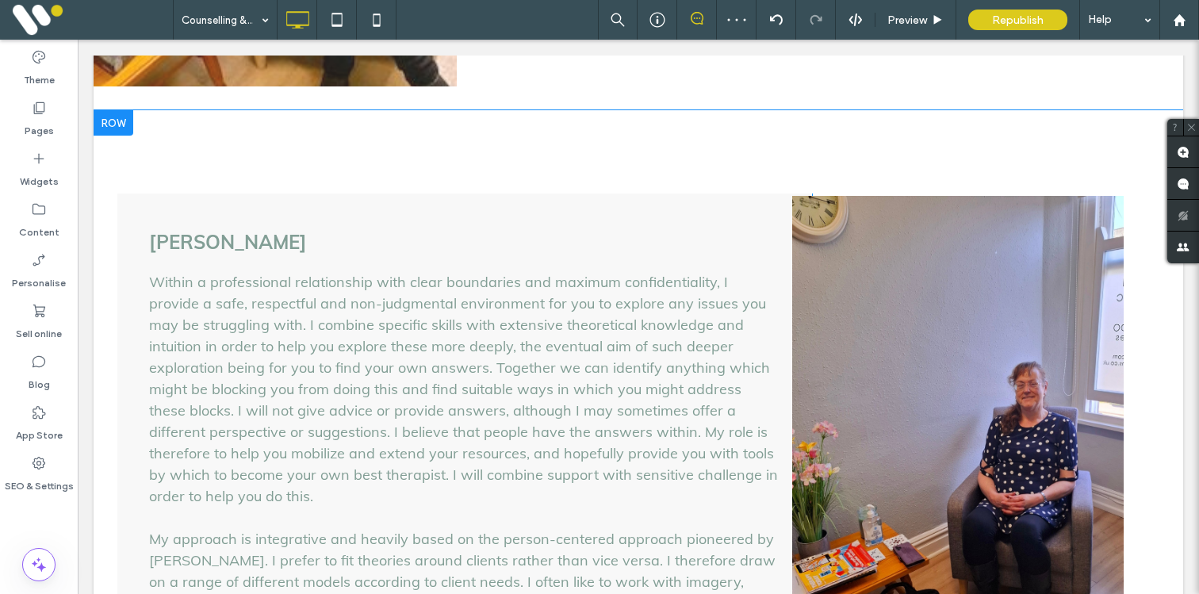
scroll to position [1601, 0]
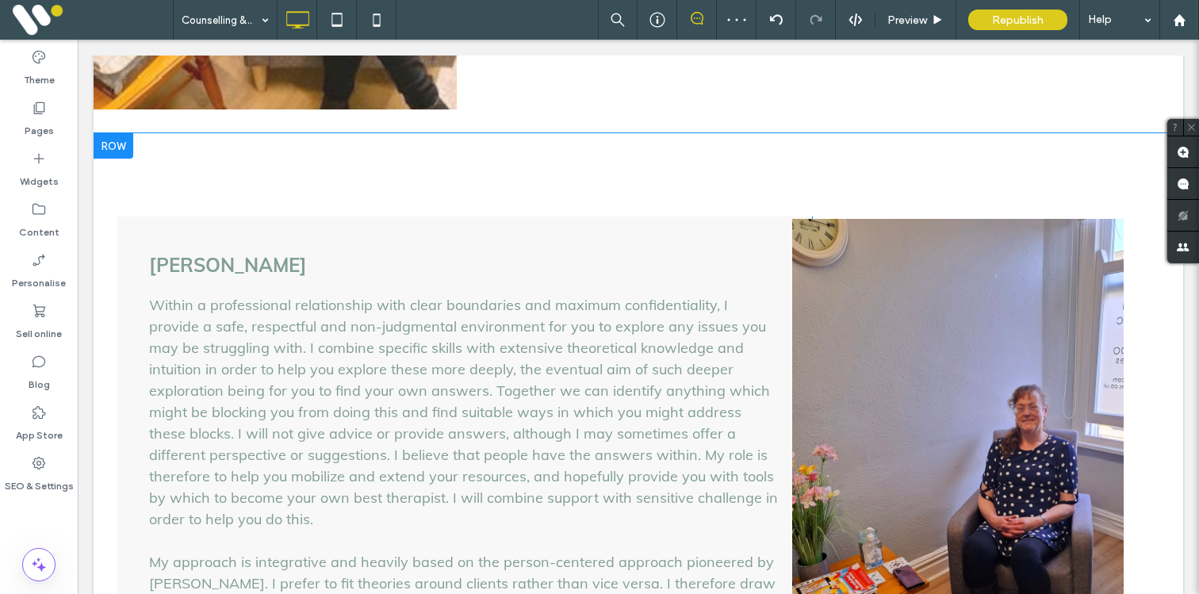
click at [117, 133] on div at bounding box center [114, 145] width 40 height 25
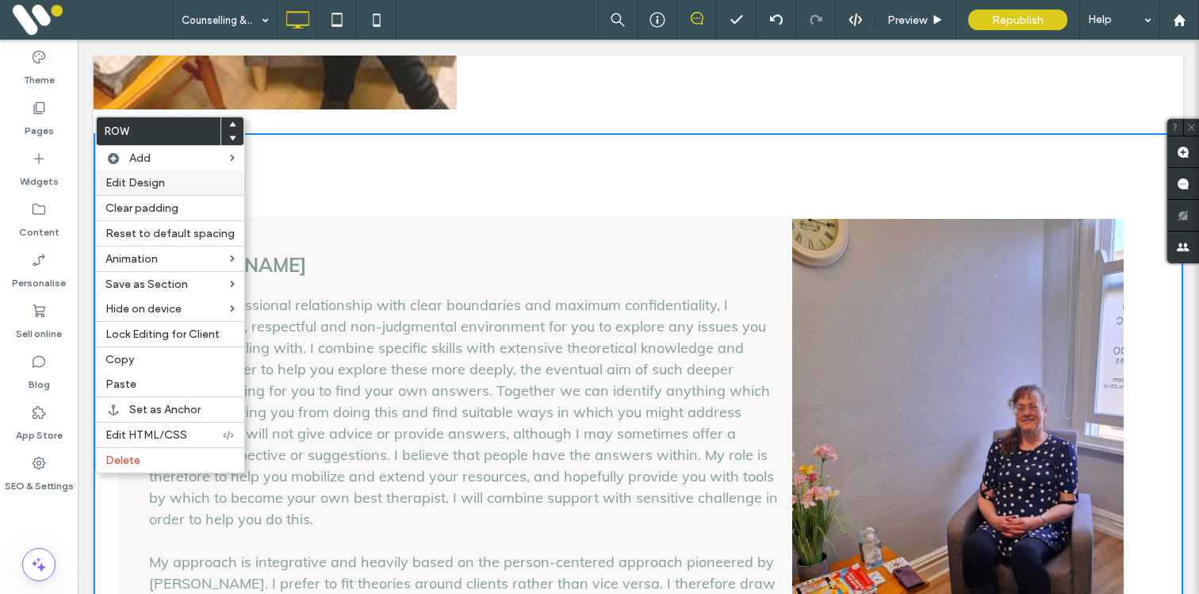
click at [120, 178] on span "Edit Design" at bounding box center [135, 182] width 59 height 13
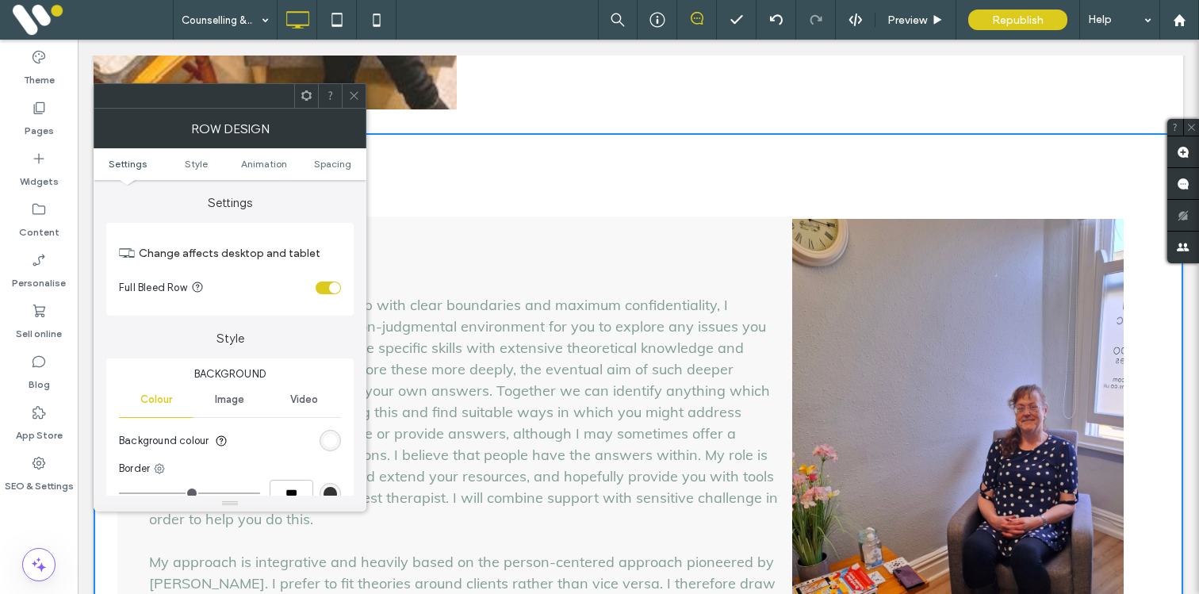
click at [359, 100] on icon at bounding box center [354, 96] width 12 height 12
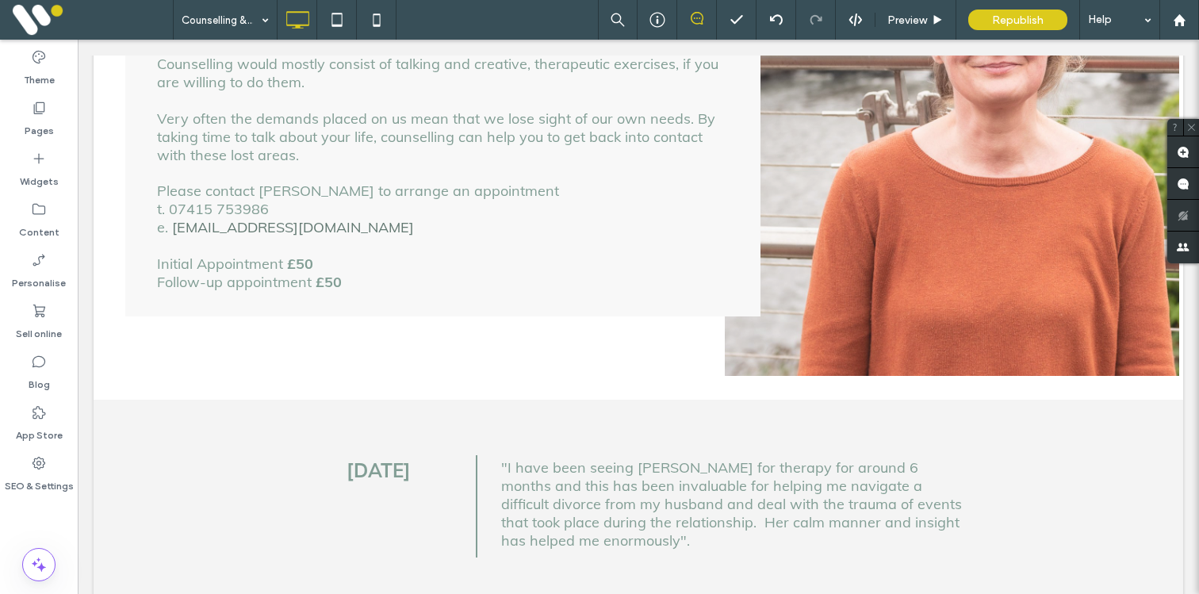
scroll to position [558, 0]
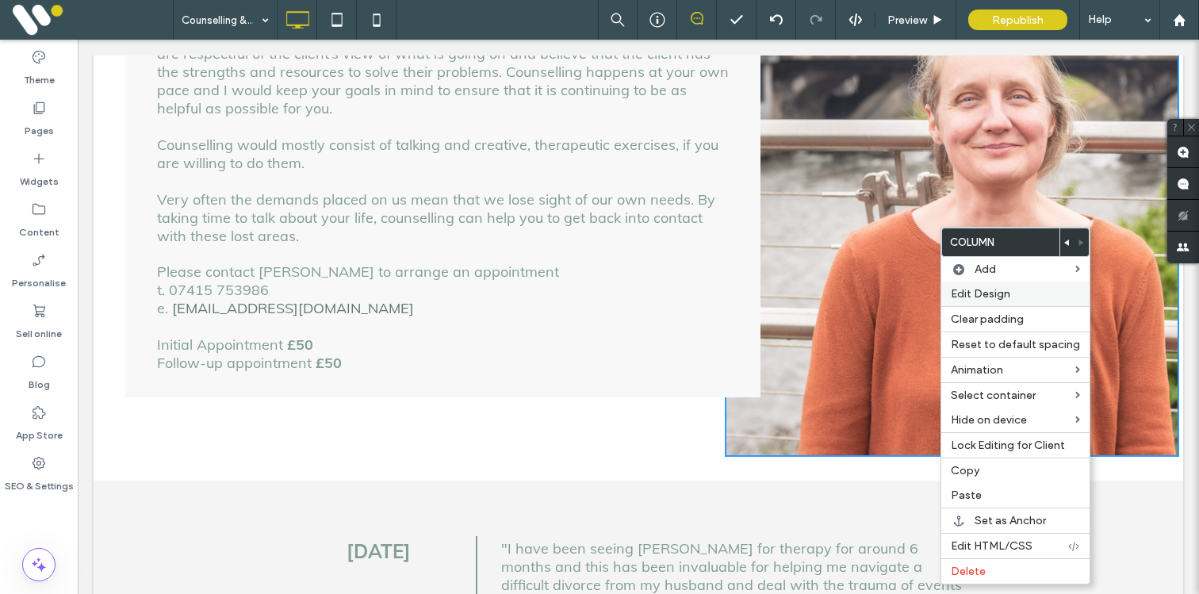
click at [973, 294] on span "Edit Design" at bounding box center [980, 293] width 59 height 13
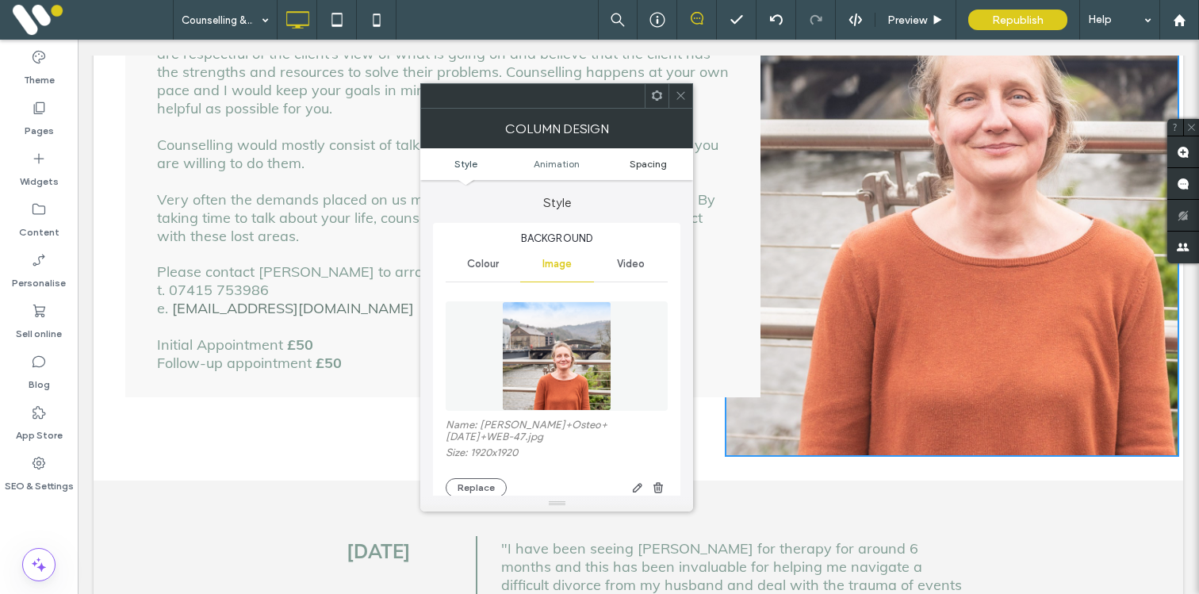
click at [640, 167] on span "Spacing" at bounding box center [648, 164] width 37 height 12
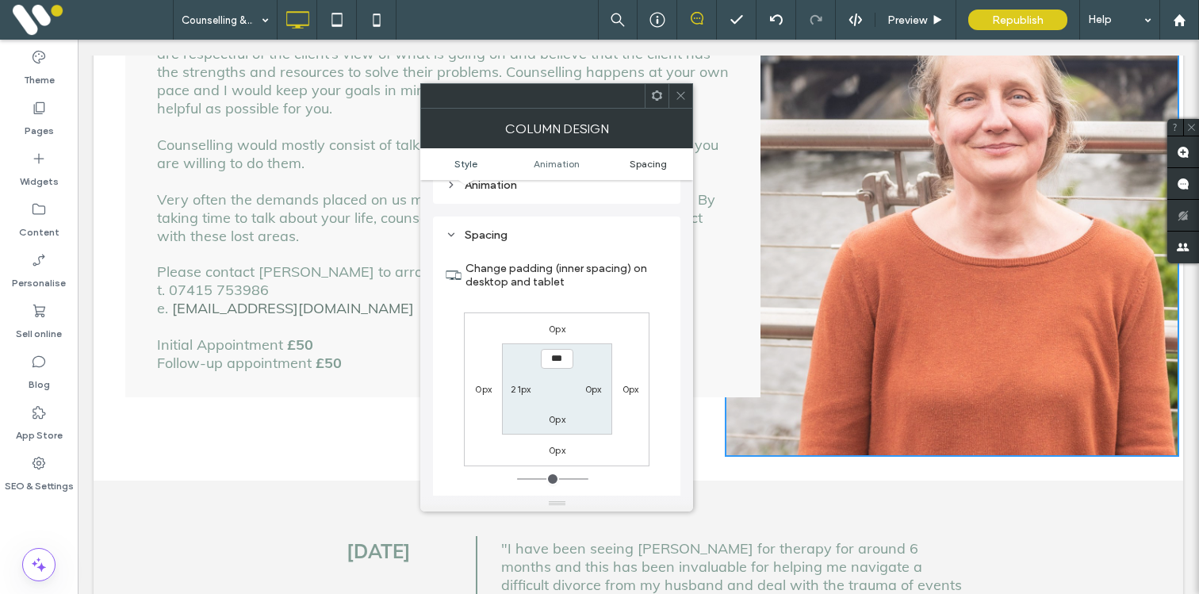
scroll to position [919, 0]
click at [685, 95] on icon at bounding box center [681, 96] width 12 height 12
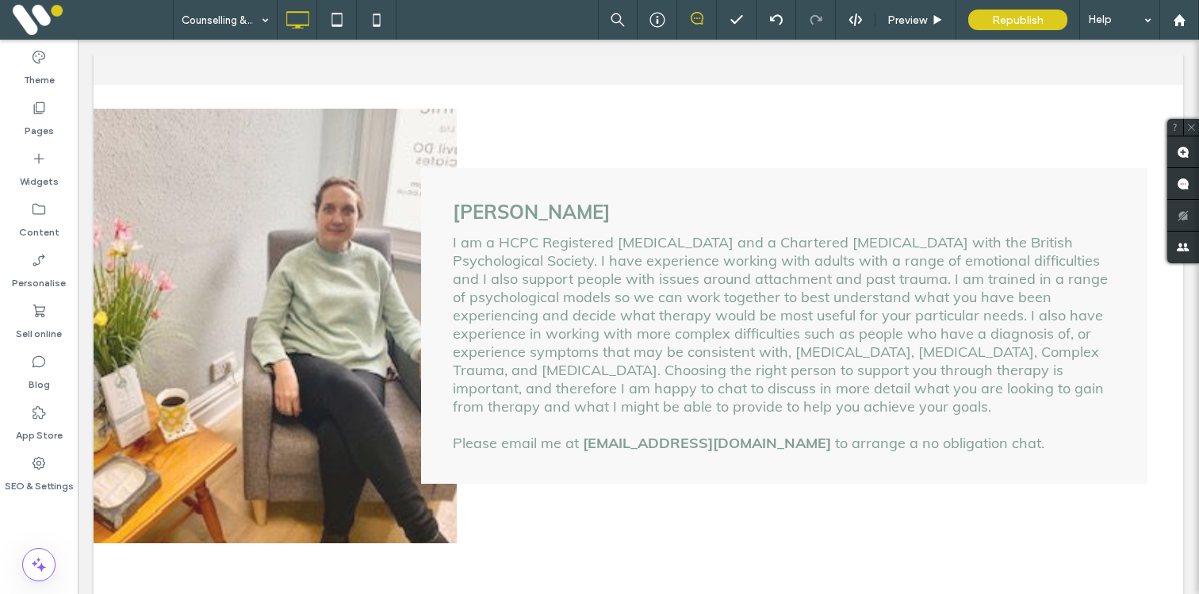
scroll to position [1409, 0]
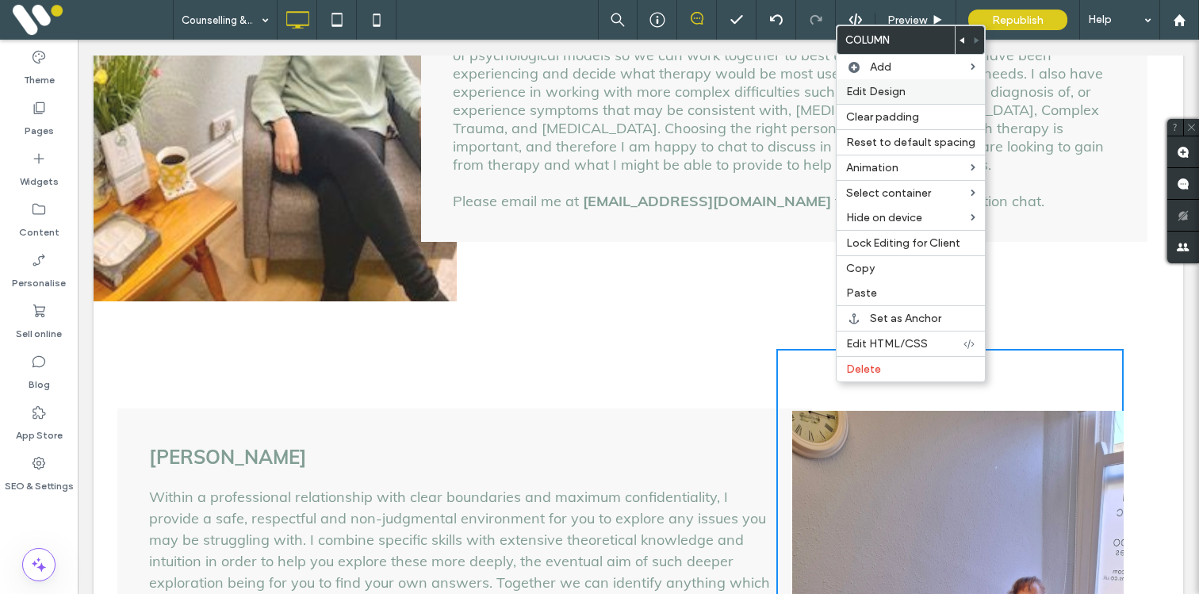
click at [853, 98] on span "Edit Design" at bounding box center [875, 91] width 59 height 13
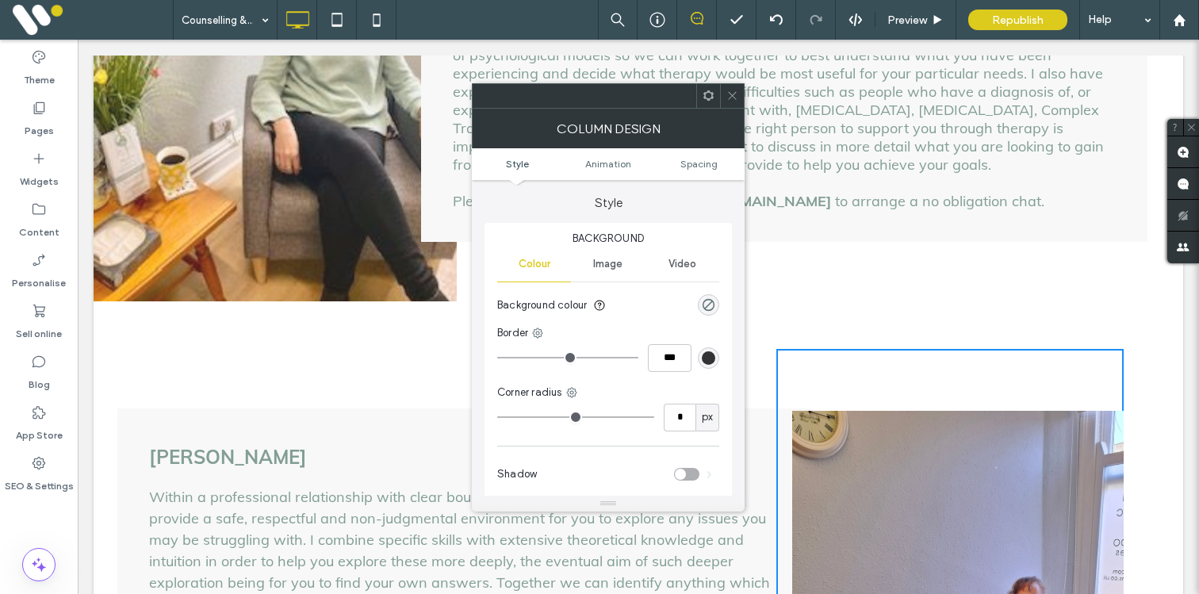
click at [619, 266] on span "Image" at bounding box center [607, 264] width 29 height 13
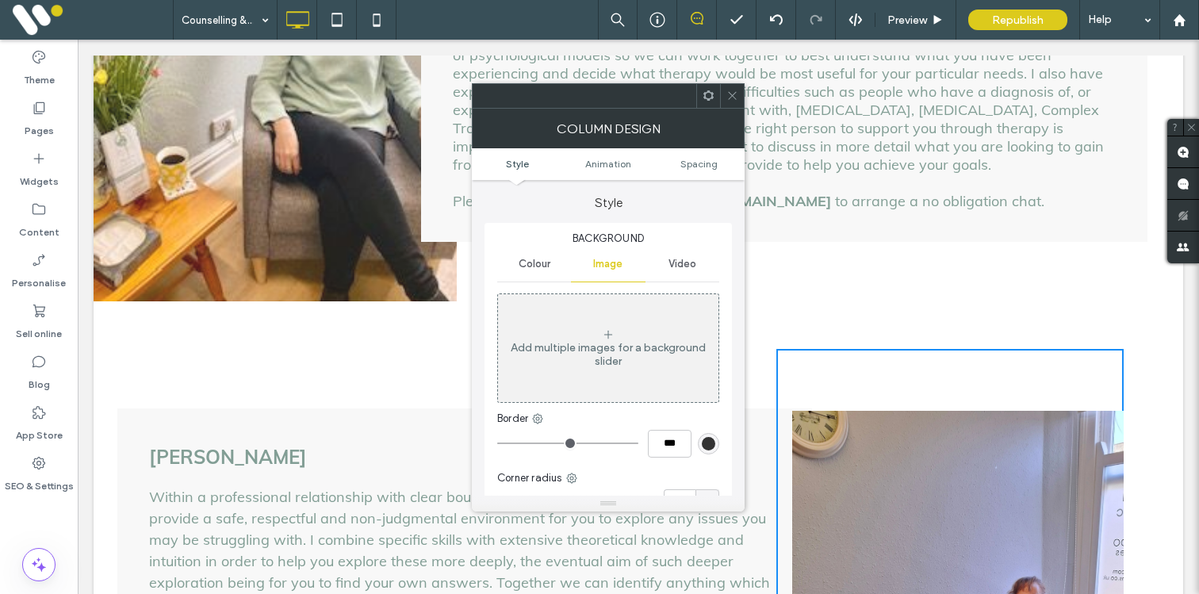
click at [602, 335] on icon at bounding box center [608, 334] width 13 height 13
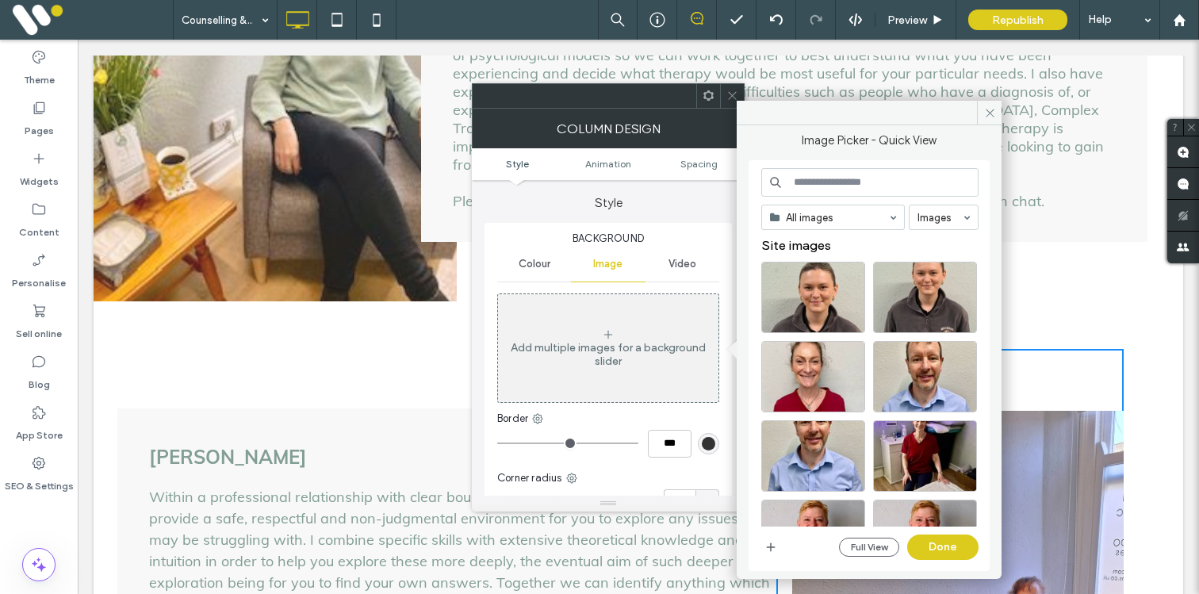
click at [802, 193] on input at bounding box center [870, 182] width 217 height 29
type input "****"
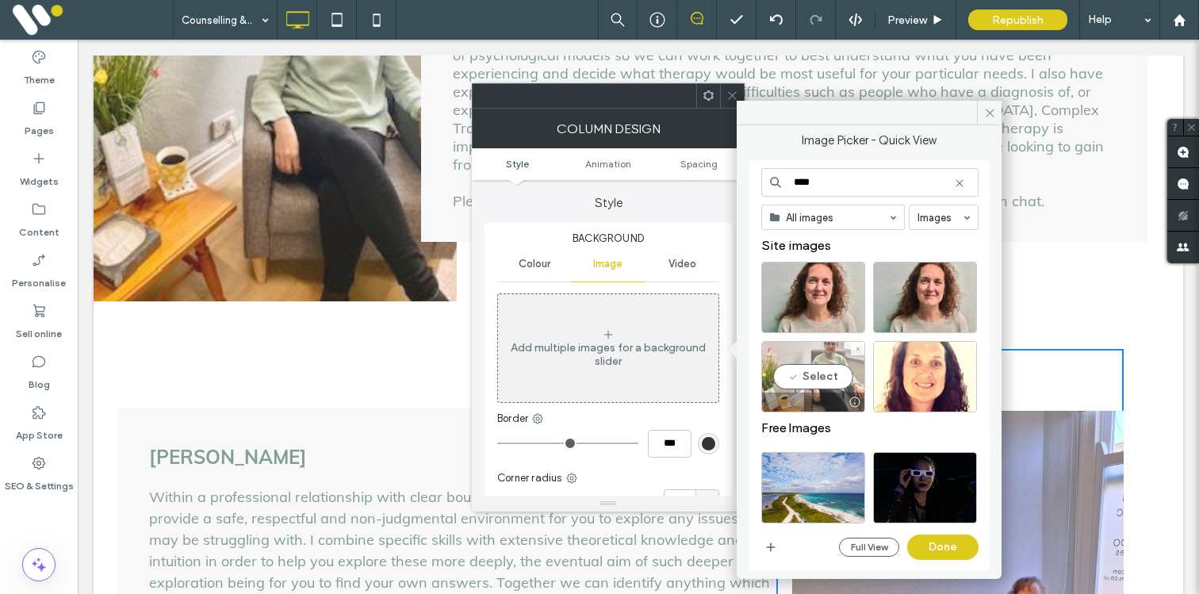
click at [819, 382] on div "Select" at bounding box center [814, 376] width 104 height 71
click at [938, 562] on div "**** All images Images Site images Free Images Premium Images Full View Done" at bounding box center [870, 366] width 217 height 396
click at [938, 555] on button "Done" at bounding box center [942, 547] width 71 height 25
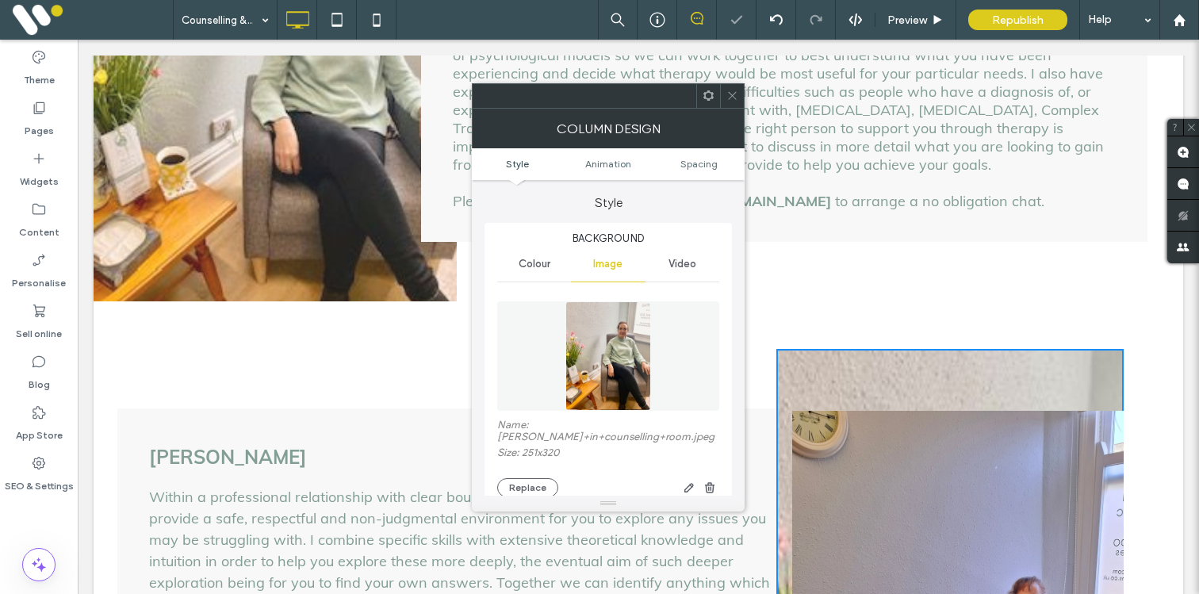
click at [730, 98] on icon at bounding box center [733, 96] width 12 height 12
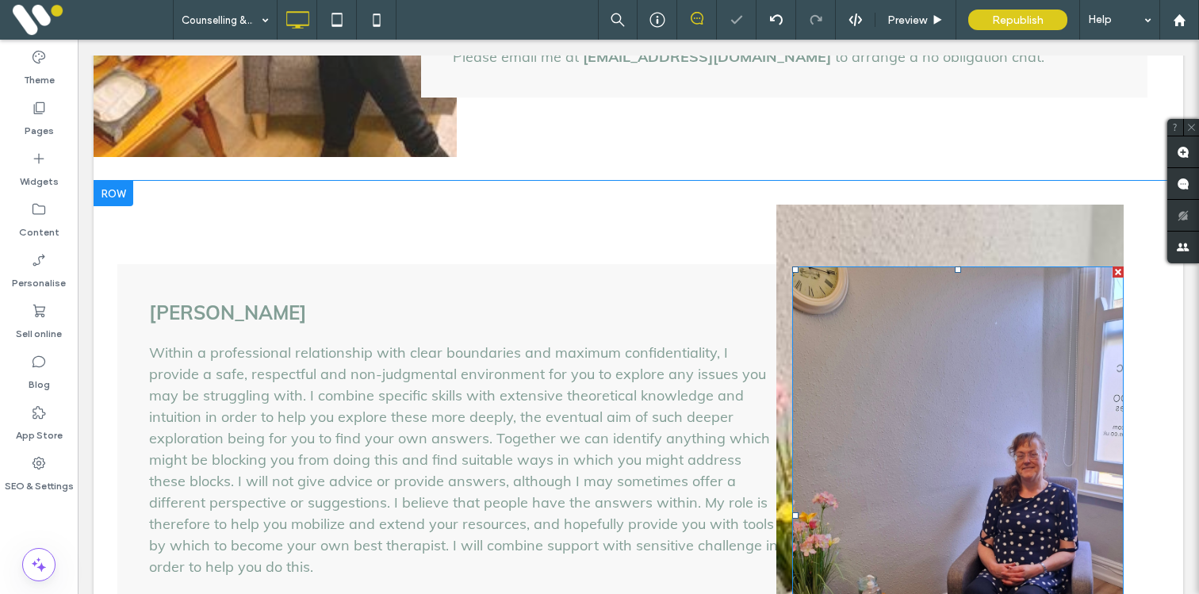
scroll to position [1595, 0]
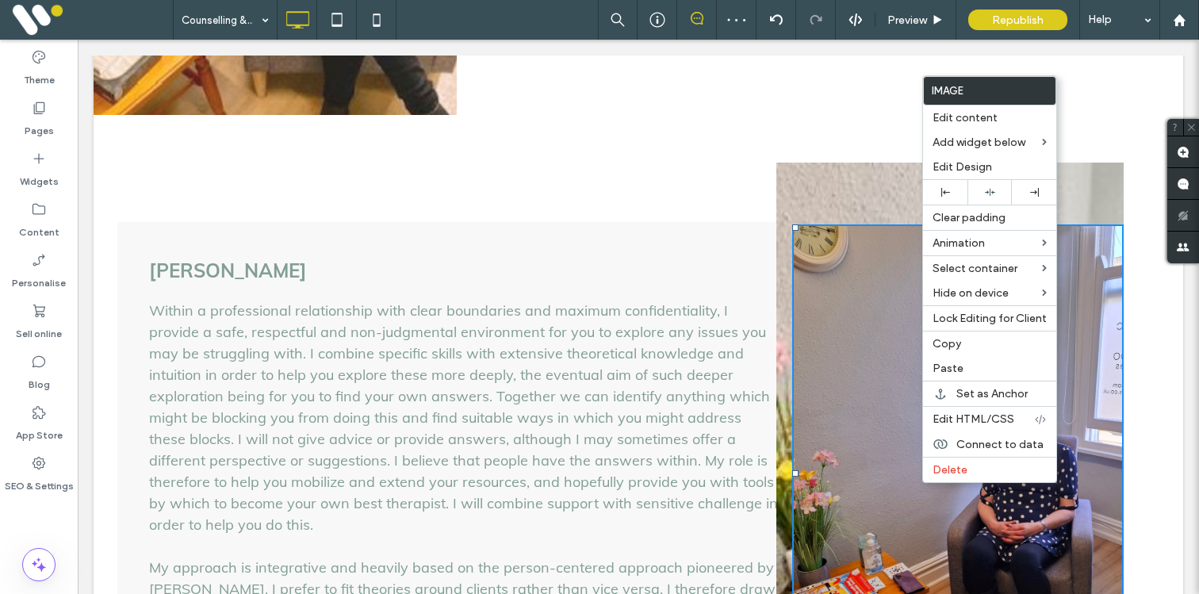
click at [806, 347] on img at bounding box center [958, 473] width 332 height 498
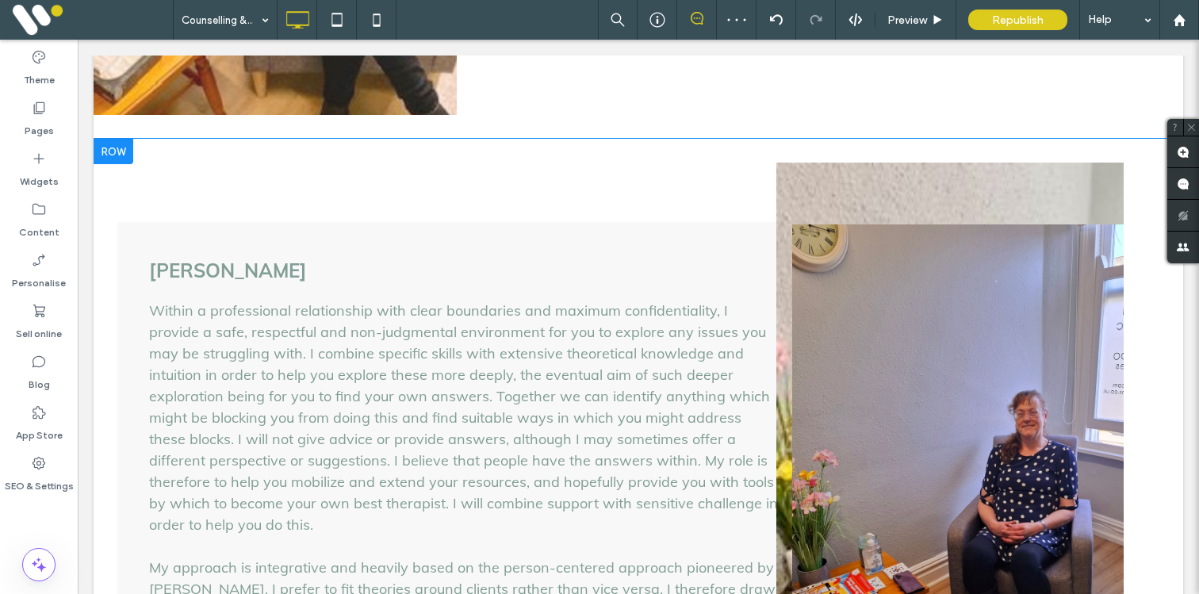
click at [796, 168] on div "Click To Paste Click To Paste" at bounding box center [950, 480] width 347 height 635
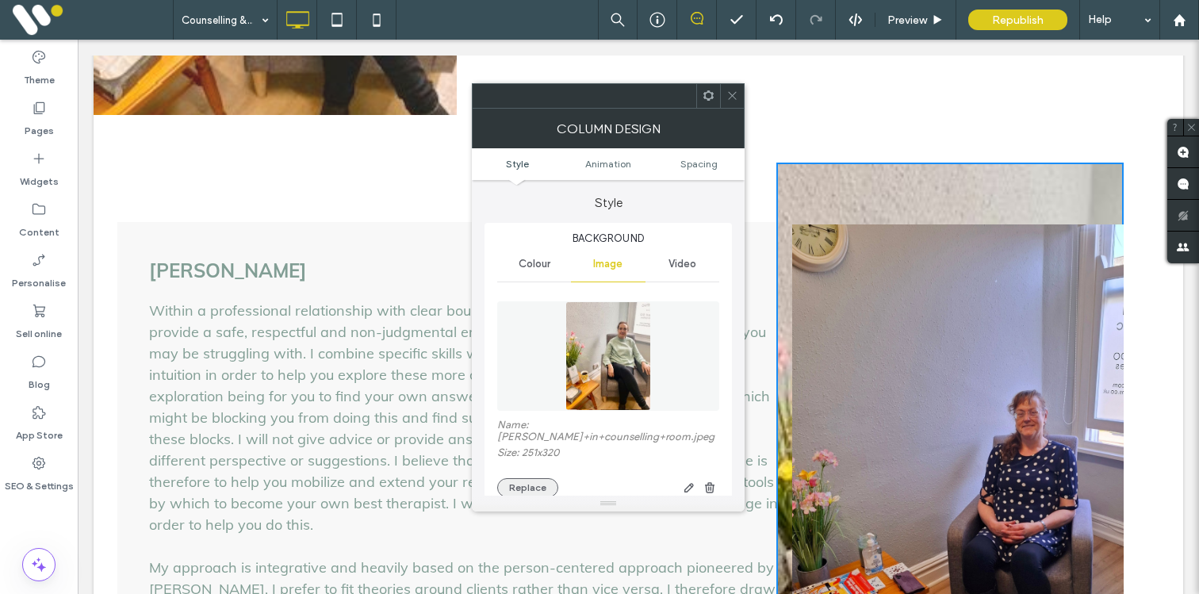
click at [512, 478] on button "Replace" at bounding box center [527, 487] width 61 height 19
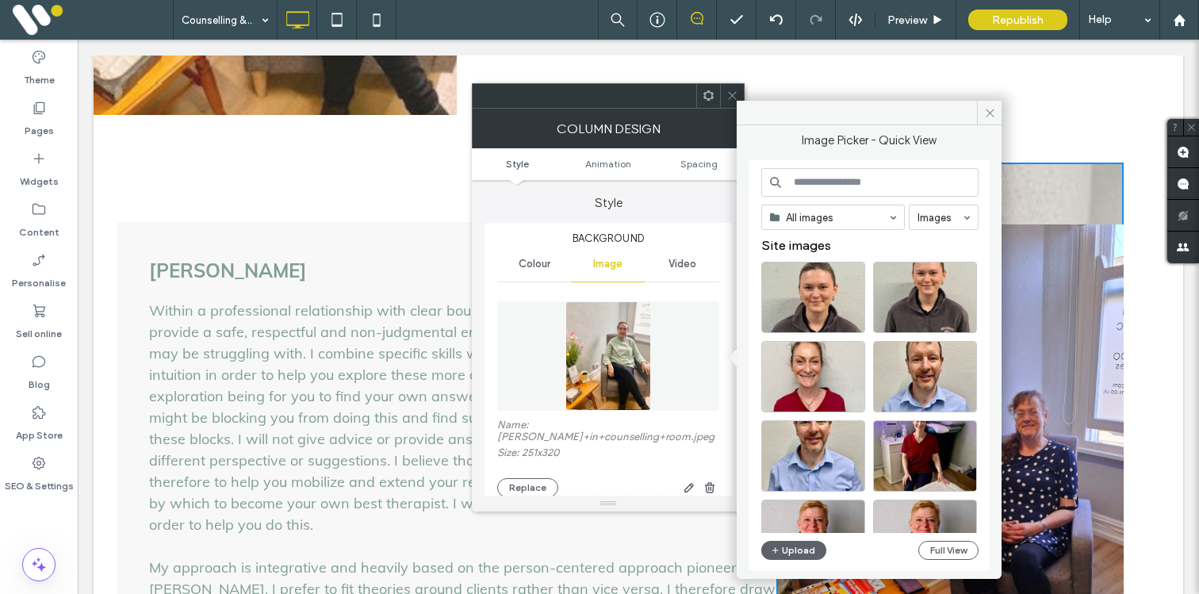
click at [860, 182] on input at bounding box center [870, 182] width 217 height 29
type input "*"
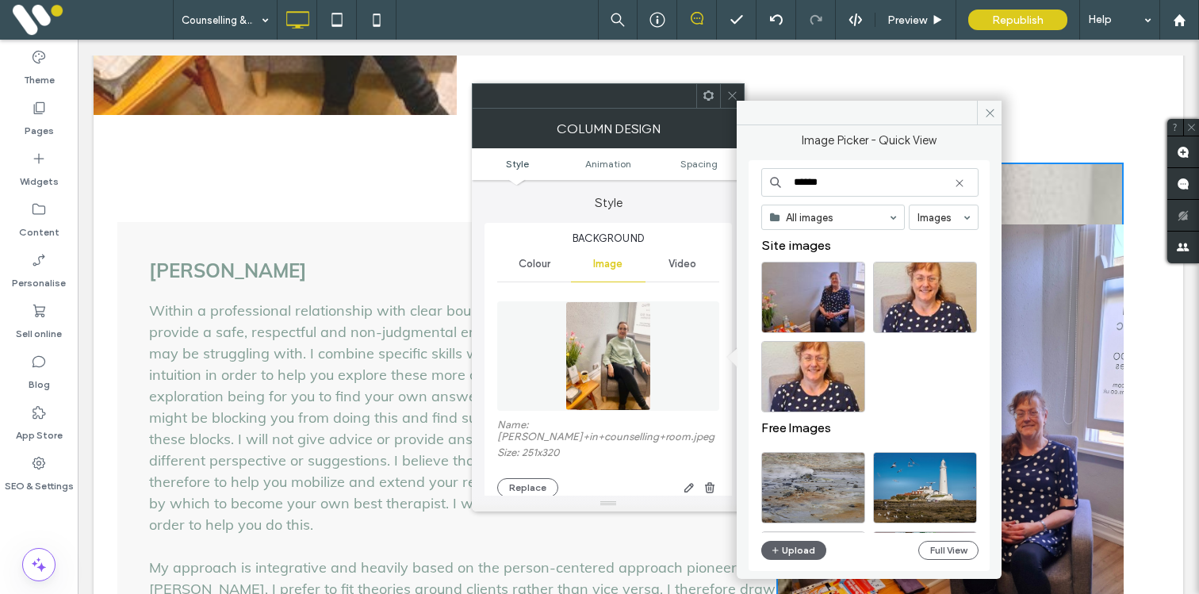
type input "******"
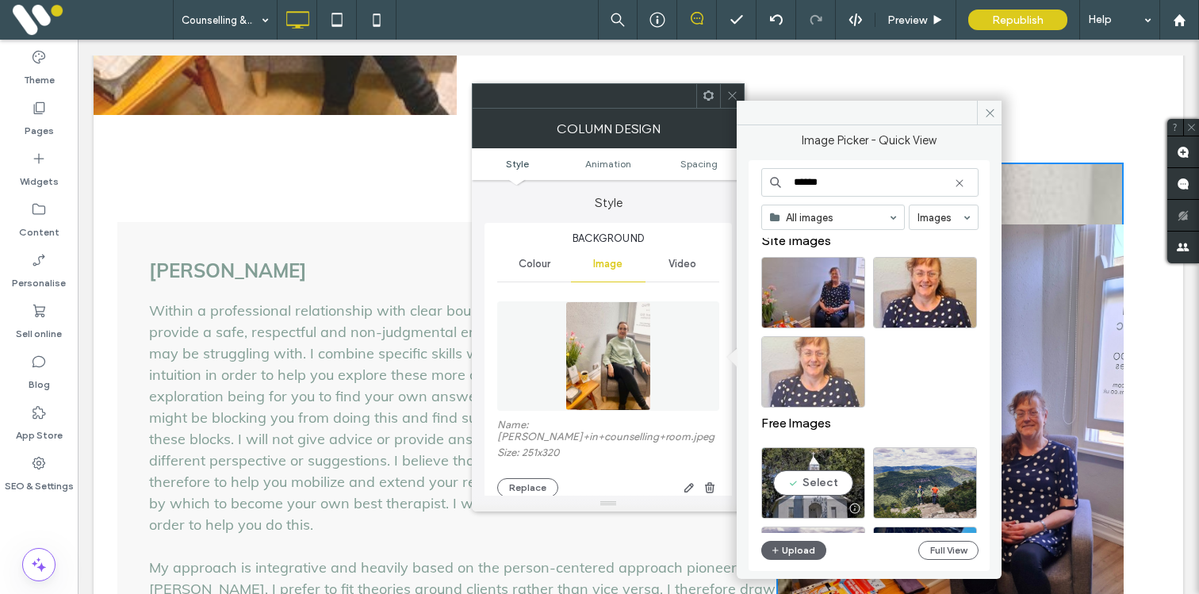
scroll to position [0, 0]
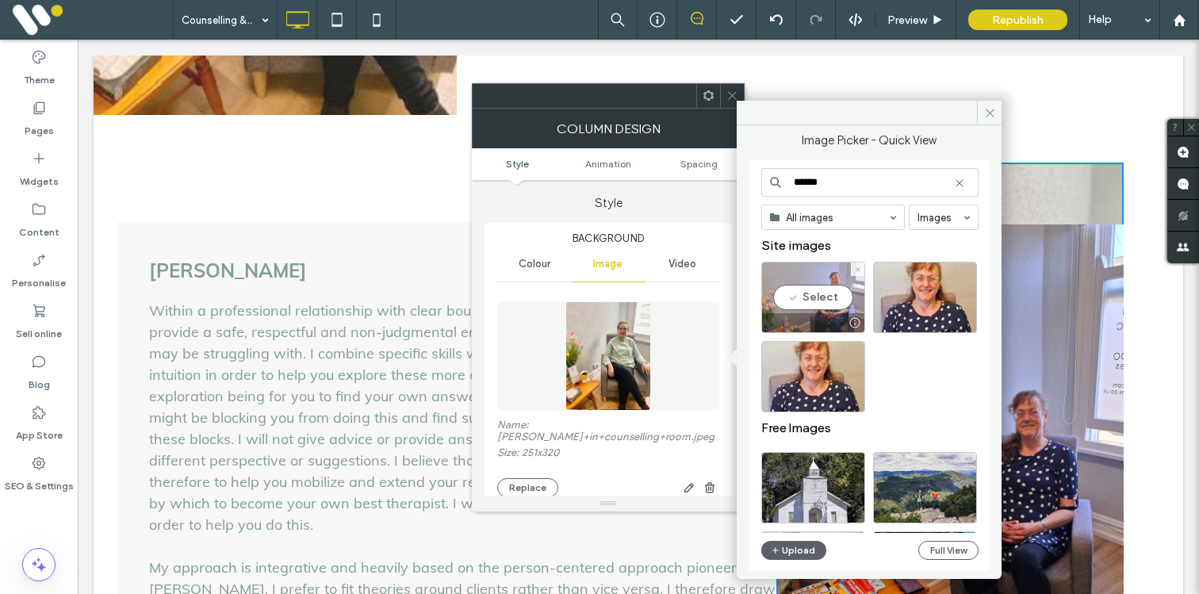
click at [827, 300] on div "Select" at bounding box center [814, 297] width 104 height 71
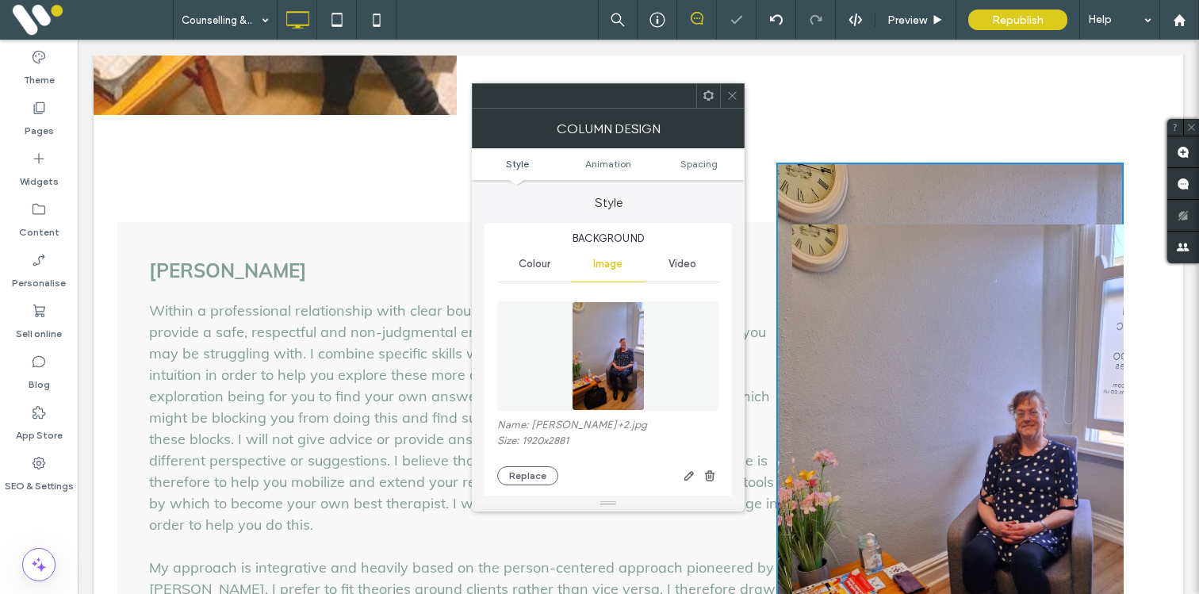
click at [737, 93] on icon at bounding box center [733, 96] width 12 height 12
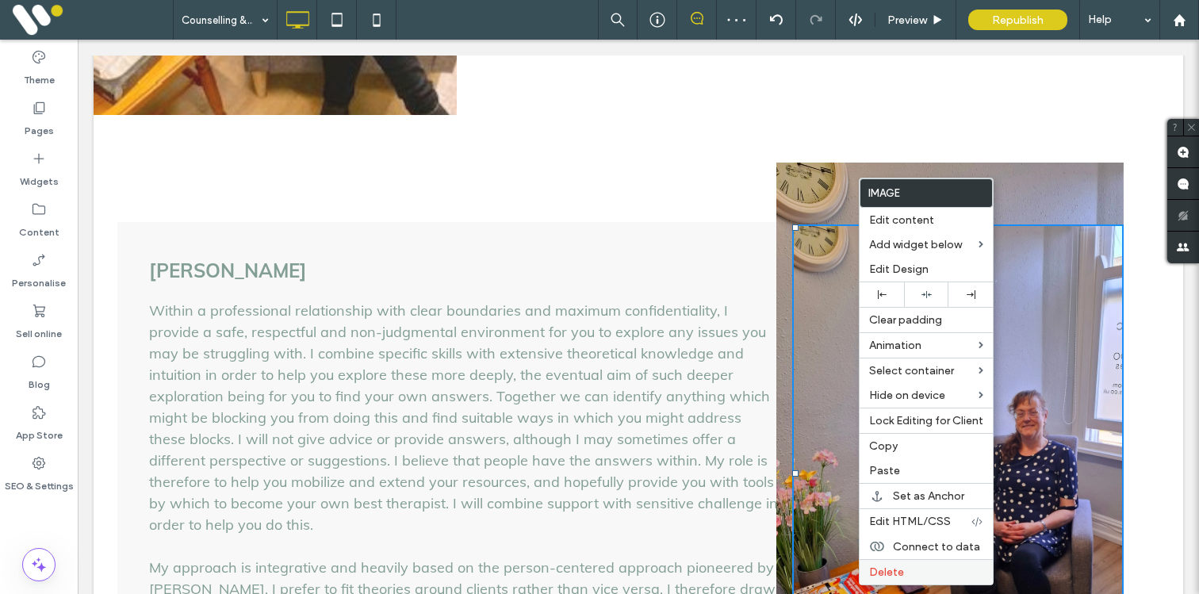
click at [904, 569] on label "Delete" at bounding box center [926, 572] width 114 height 13
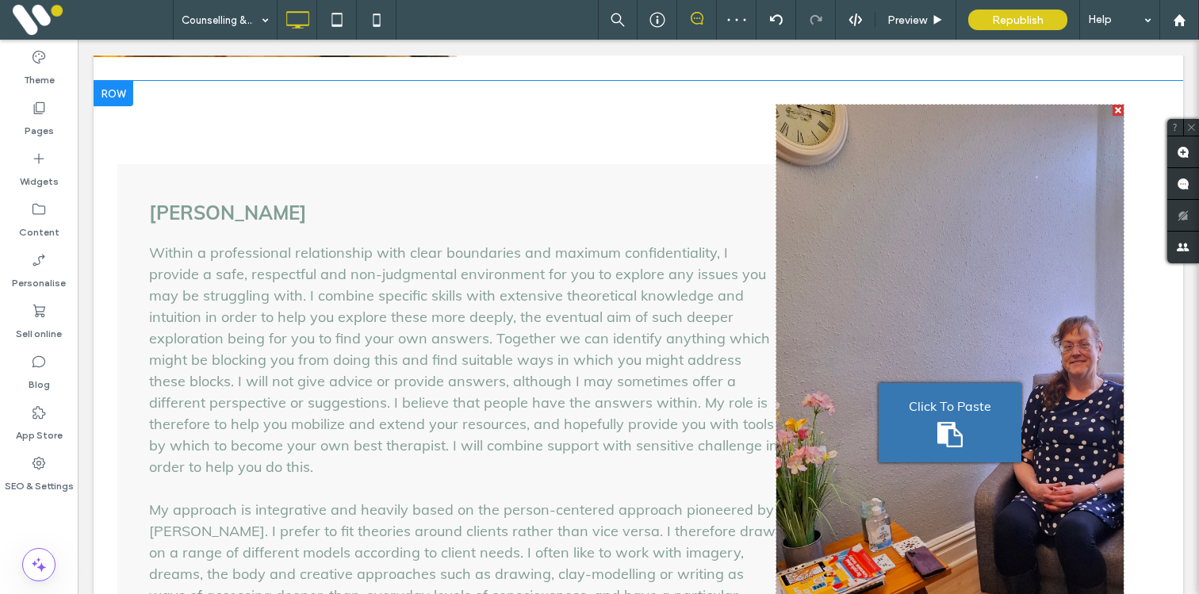
scroll to position [1680, 0]
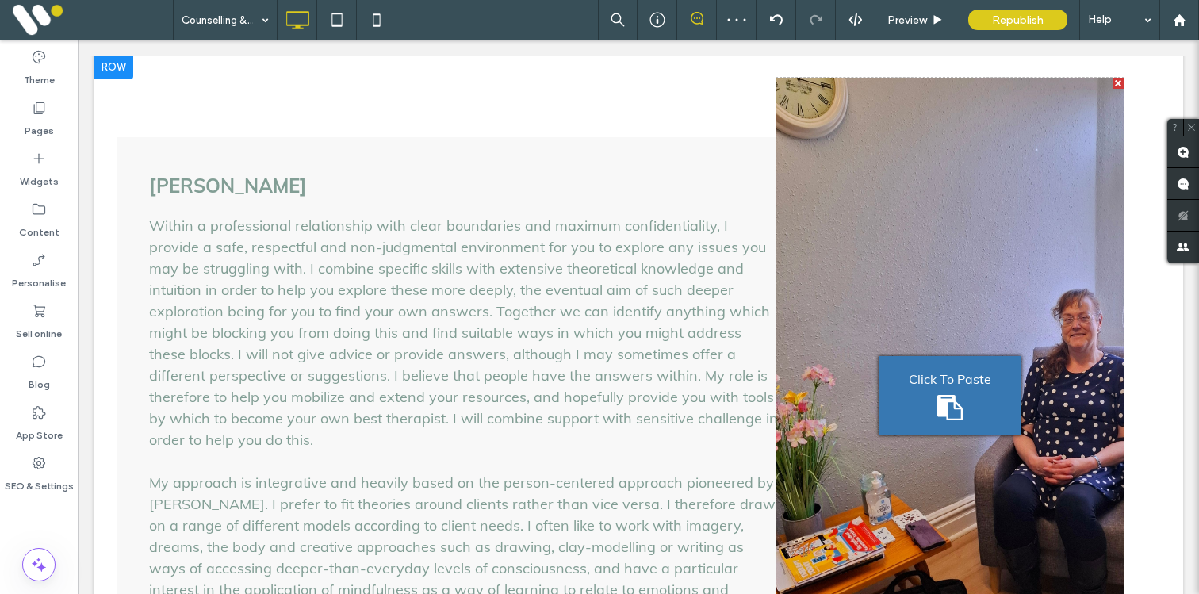
click at [869, 461] on div "Click To Paste Click To Paste" at bounding box center [950, 395] width 347 height 635
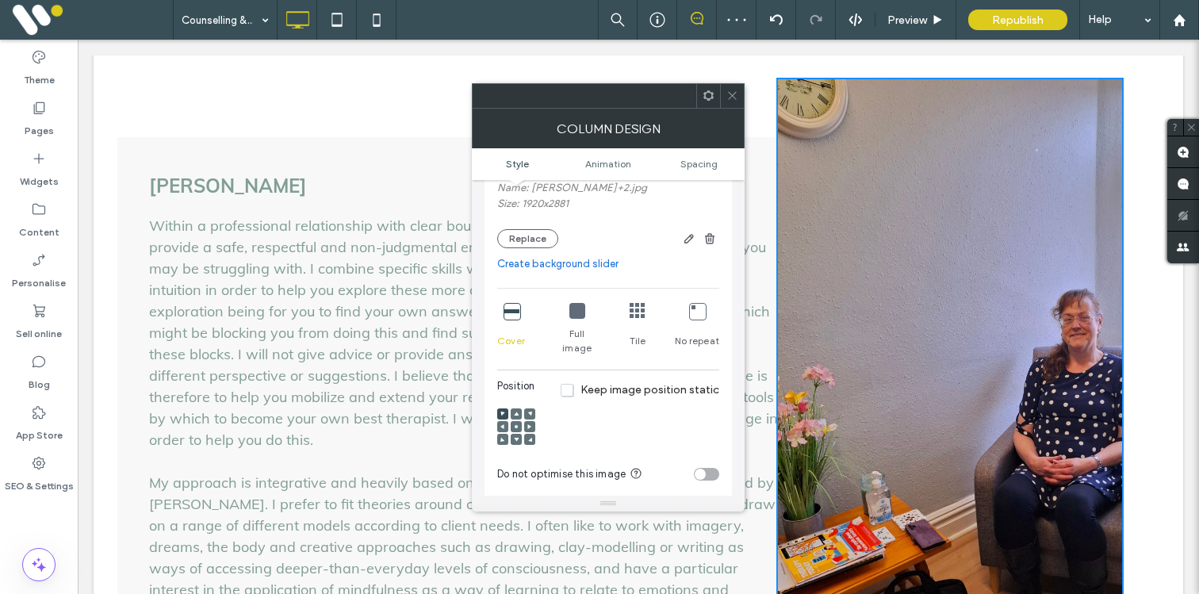
scroll to position [314, 0]
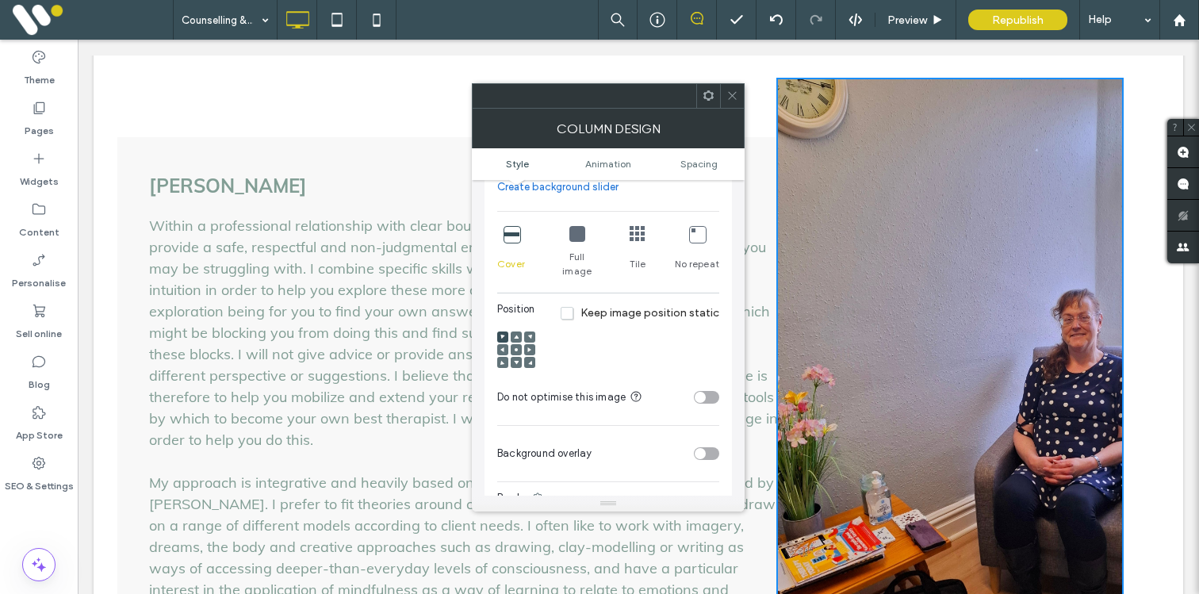
click at [517, 347] on icon at bounding box center [516, 349] width 5 height 5
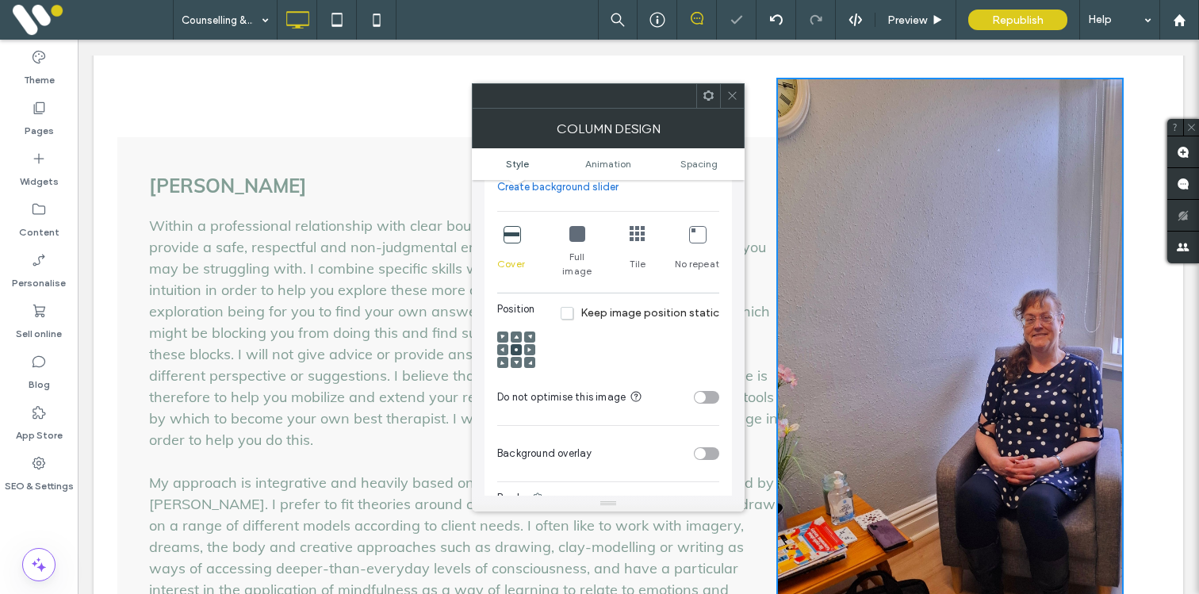
click at [728, 97] on icon at bounding box center [733, 96] width 12 height 12
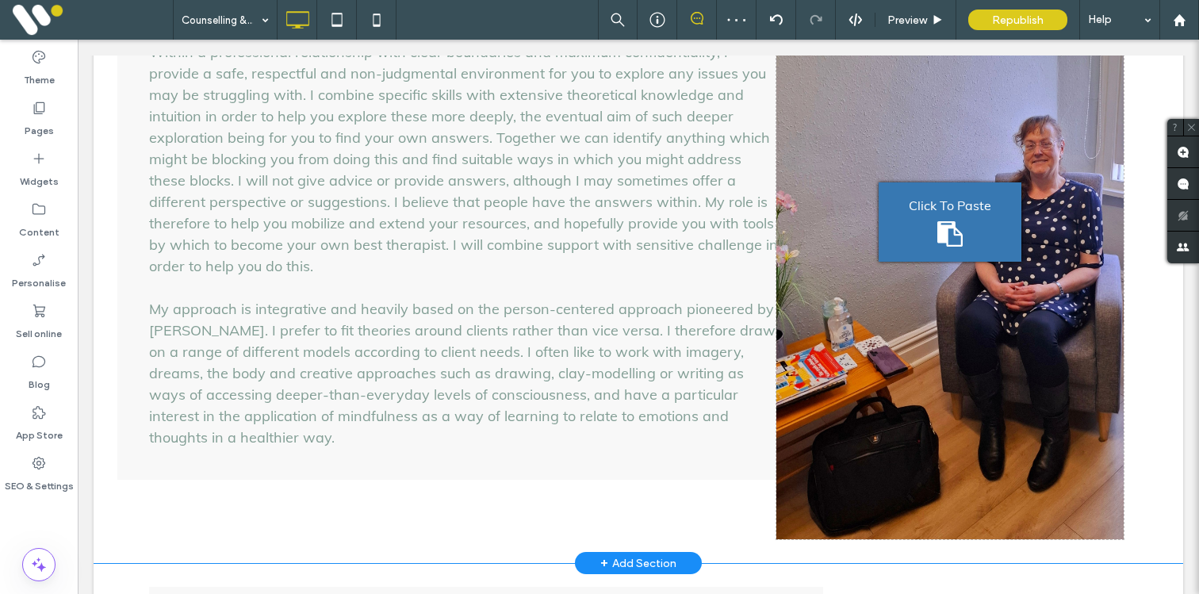
scroll to position [1922, 0]
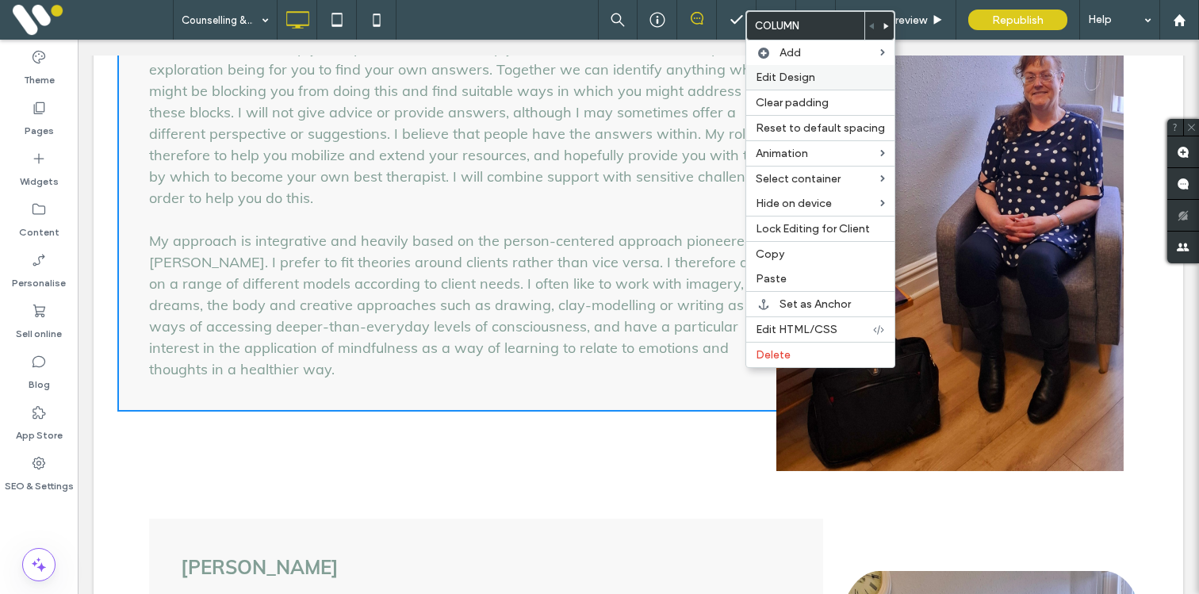
click at [796, 79] on span "Edit Design" at bounding box center [785, 77] width 59 height 13
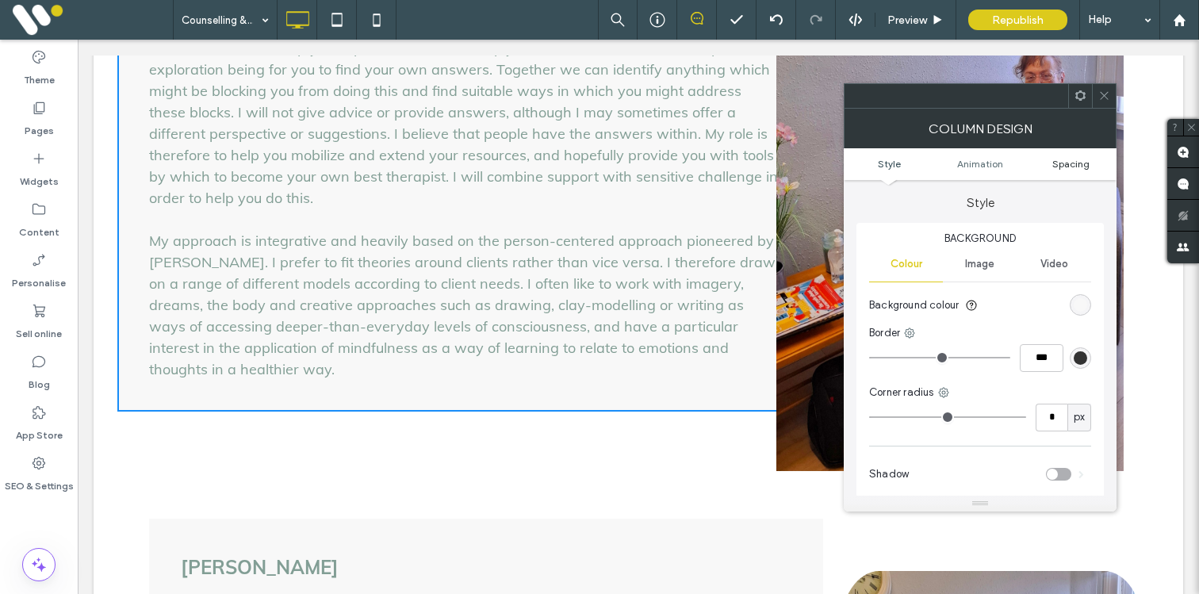
click at [1071, 167] on span "Spacing" at bounding box center [1071, 164] width 37 height 12
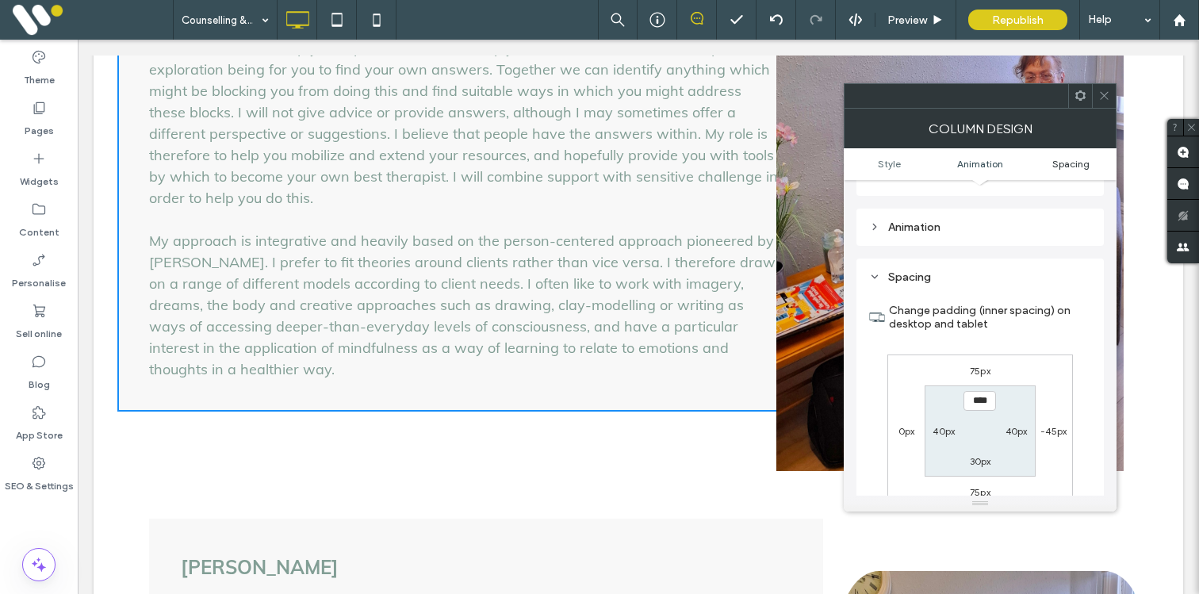
scroll to position [373, 0]
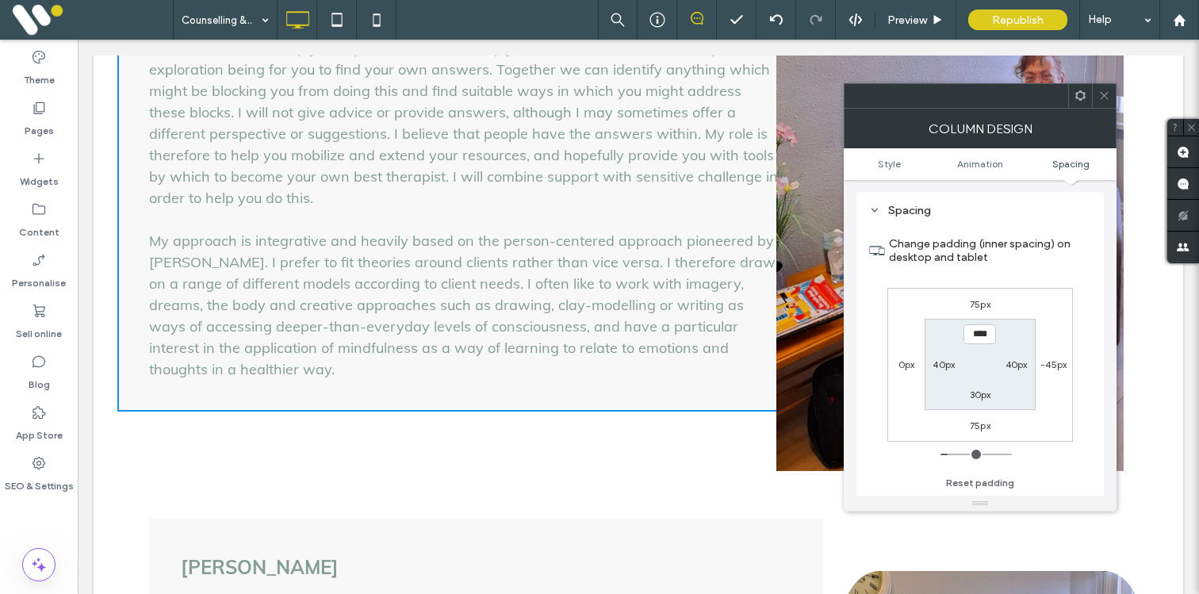
click at [1104, 99] on icon at bounding box center [1105, 96] width 12 height 12
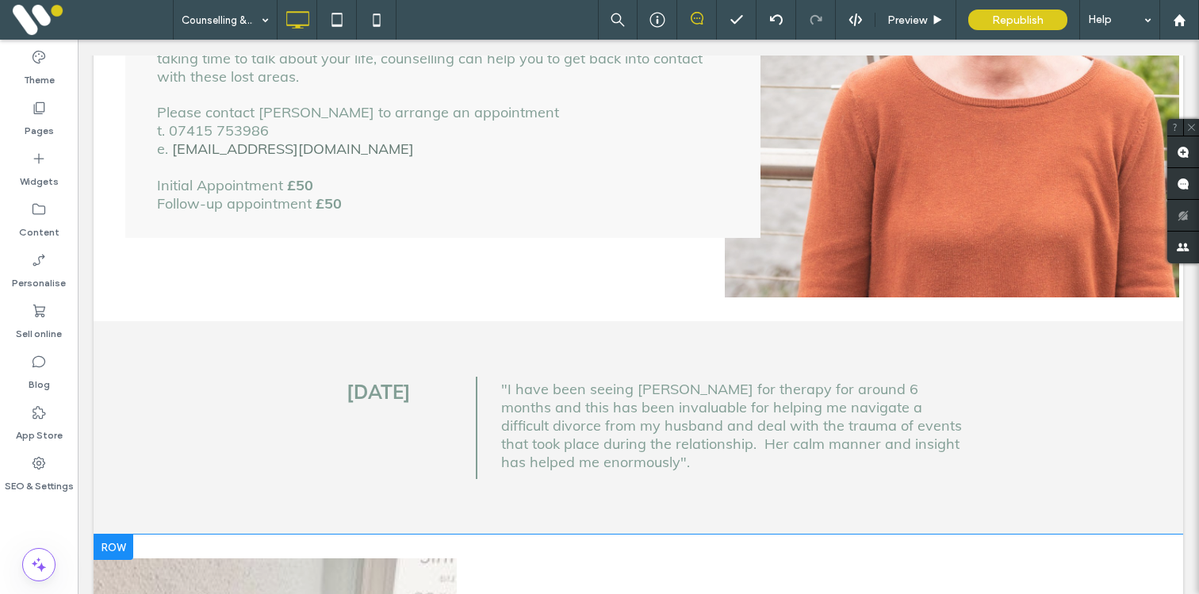
scroll to position [486, 0]
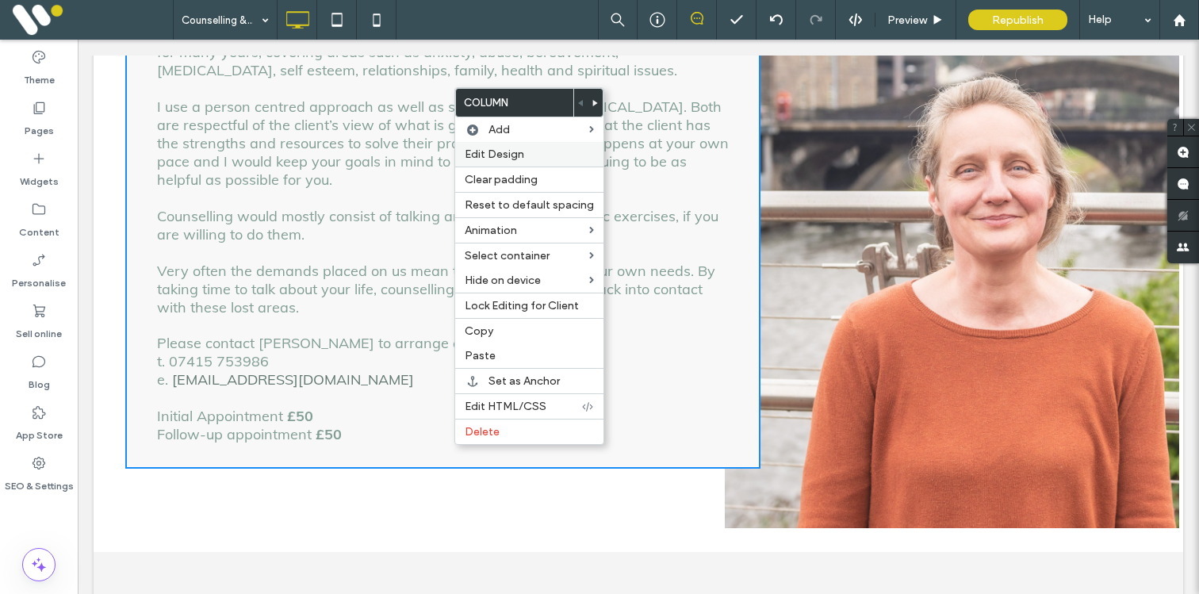
click at [501, 157] on span "Edit Design" at bounding box center [494, 154] width 59 height 13
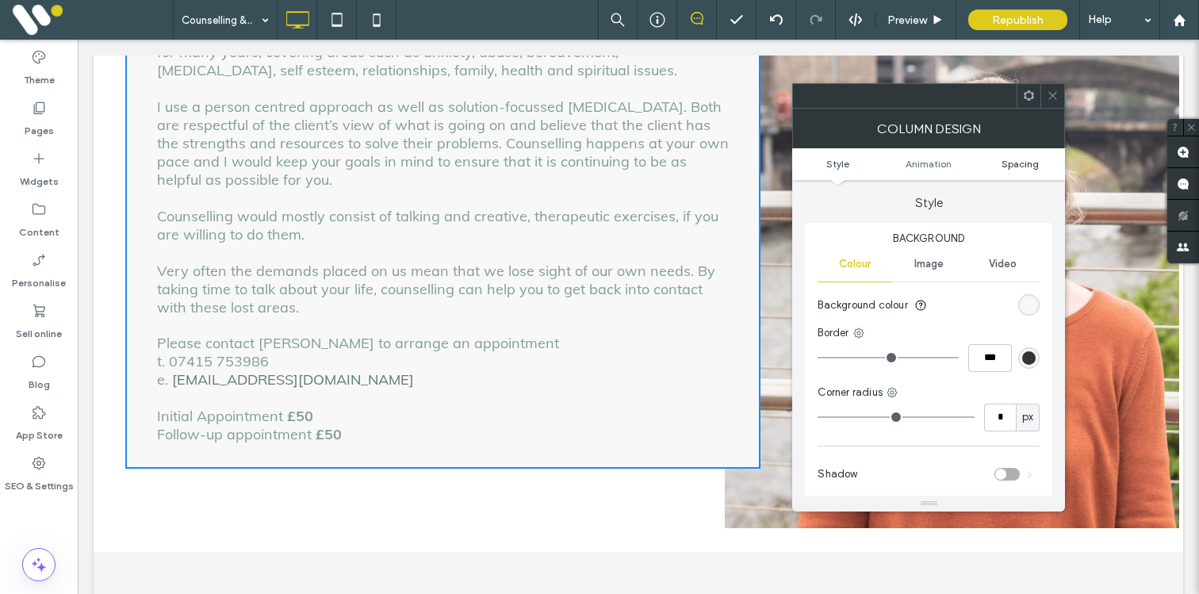
click at [1032, 163] on span "Spacing" at bounding box center [1020, 164] width 37 height 12
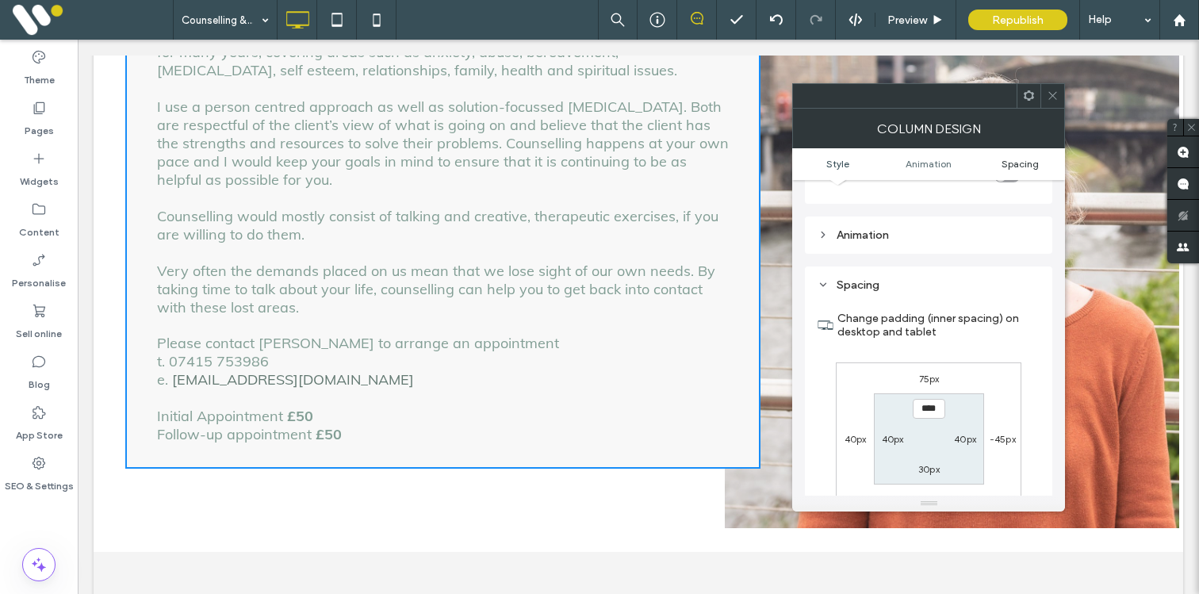
scroll to position [373, 0]
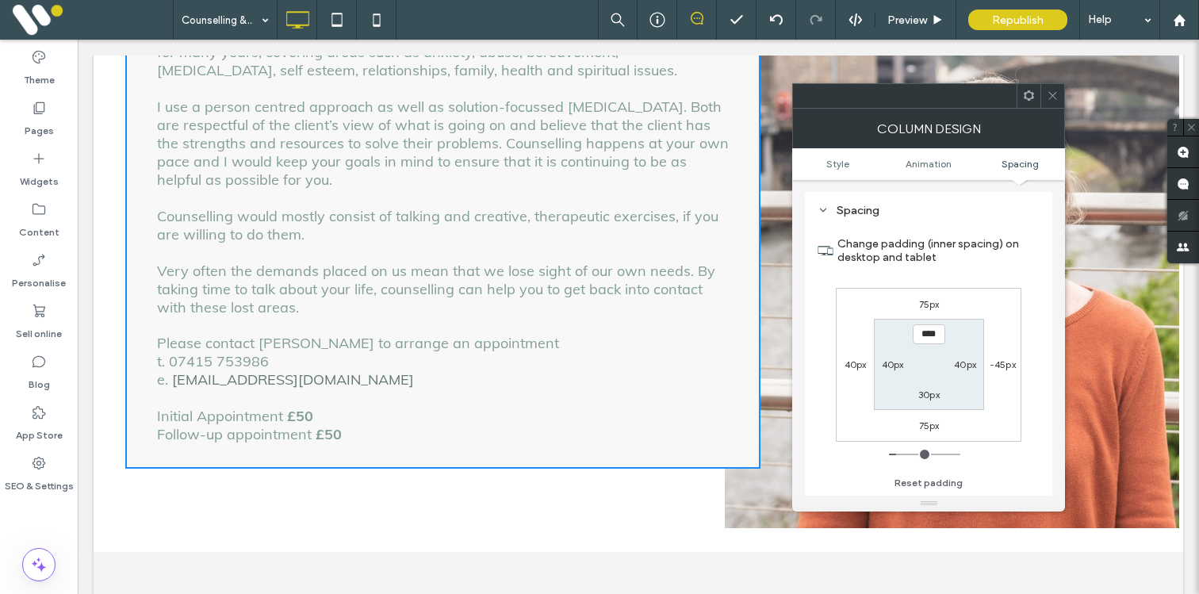
click at [1056, 98] on icon at bounding box center [1053, 96] width 12 height 12
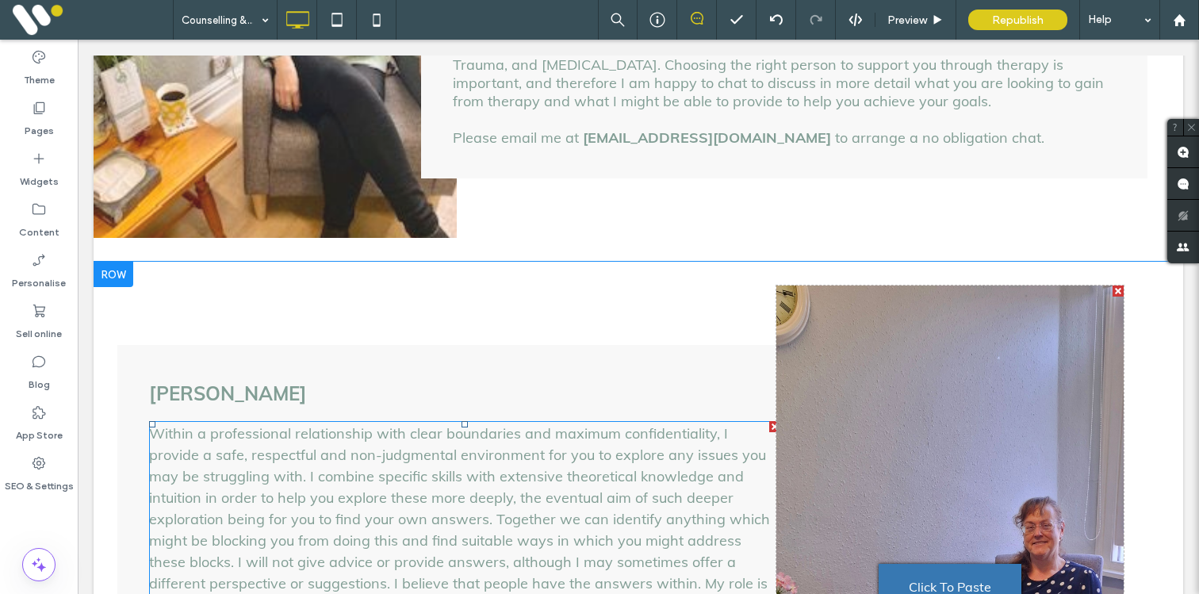
scroll to position [1473, 0]
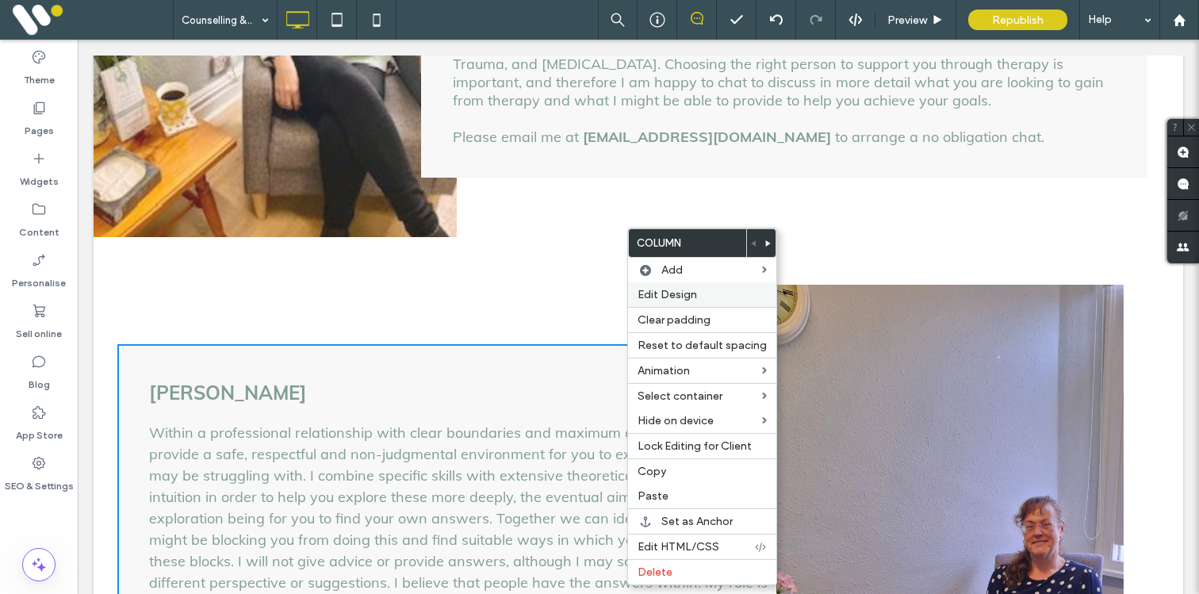
click at [676, 298] on span "Edit Design" at bounding box center [667, 294] width 59 height 13
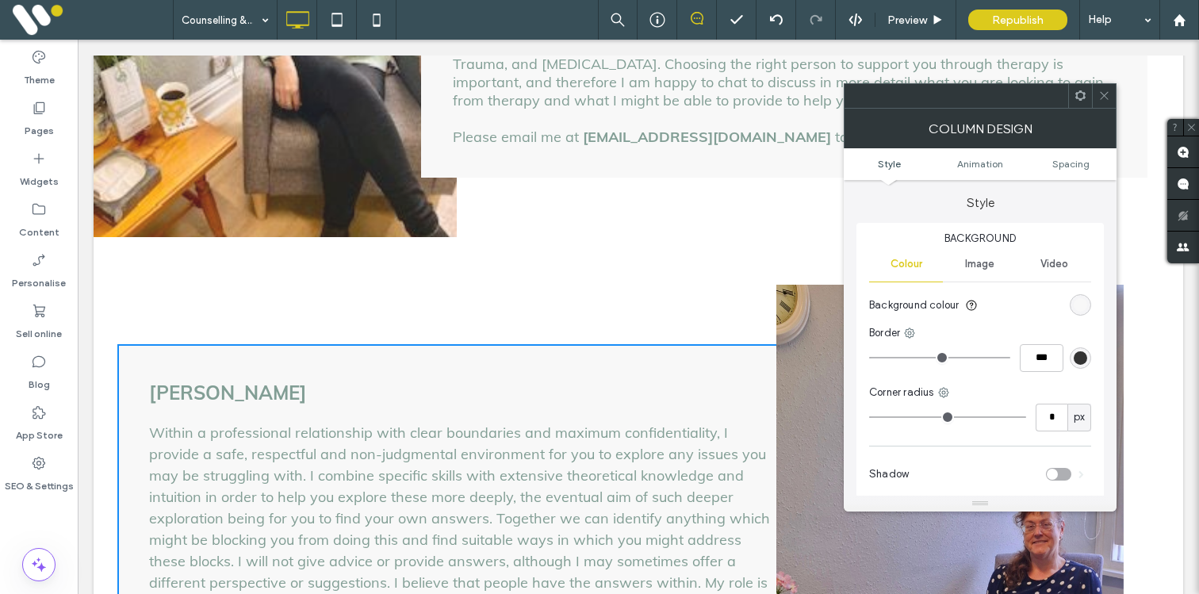
click at [1072, 171] on ul "Style Animation Spacing" at bounding box center [980, 164] width 273 height 32
click at [1072, 167] on span "Spacing" at bounding box center [1071, 164] width 37 height 12
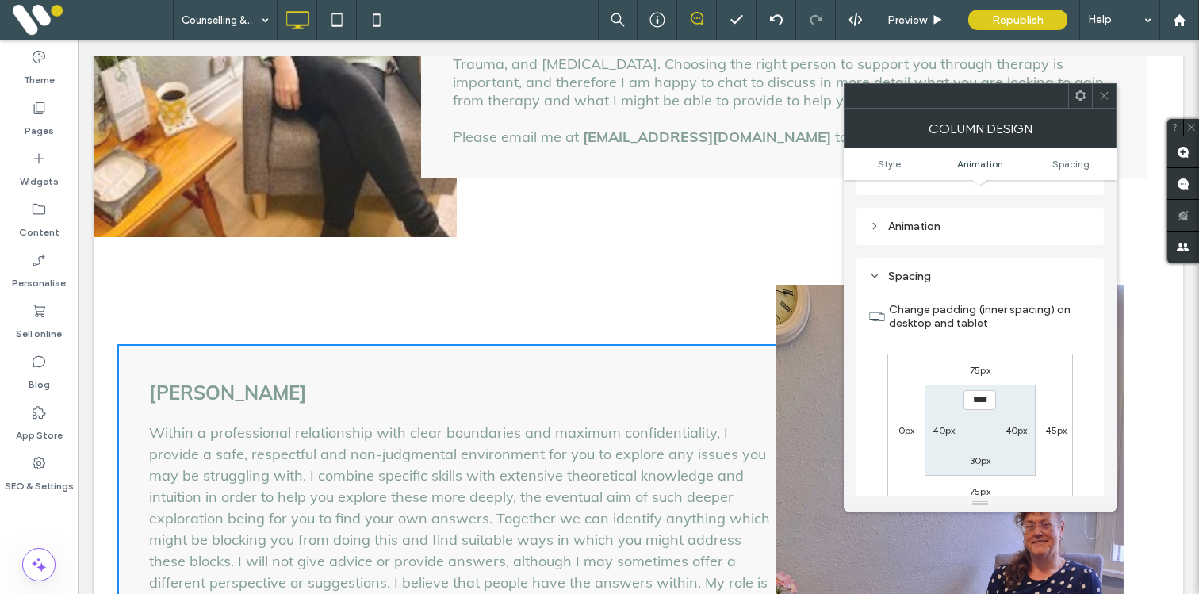
scroll to position [373, 0]
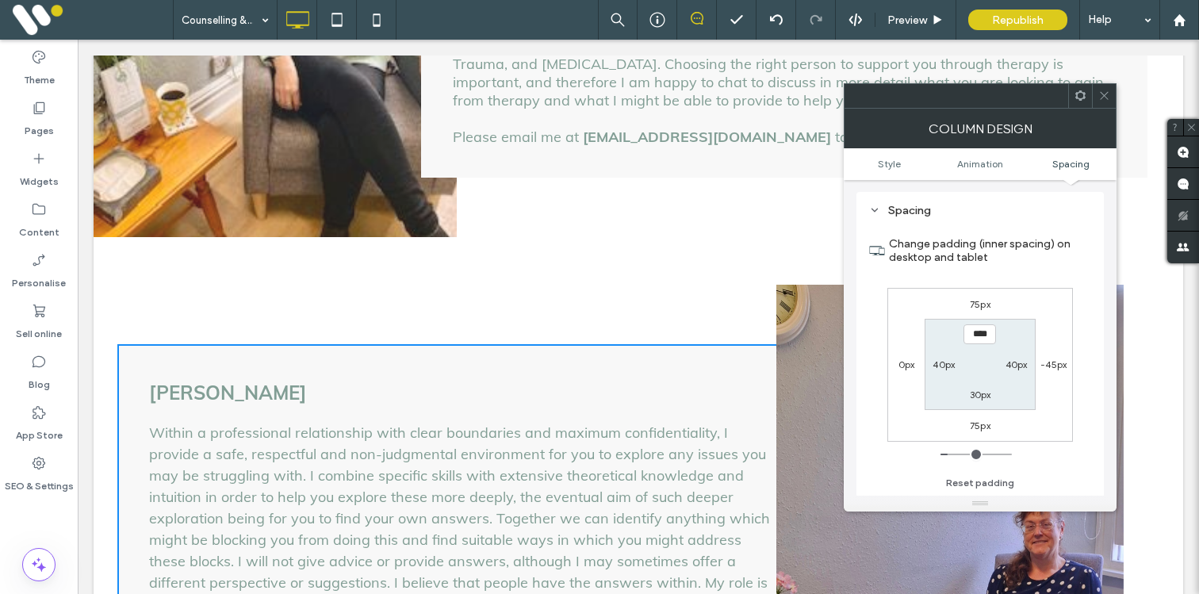
click at [900, 366] on label "0px" at bounding box center [907, 365] width 17 height 12
type input "*"
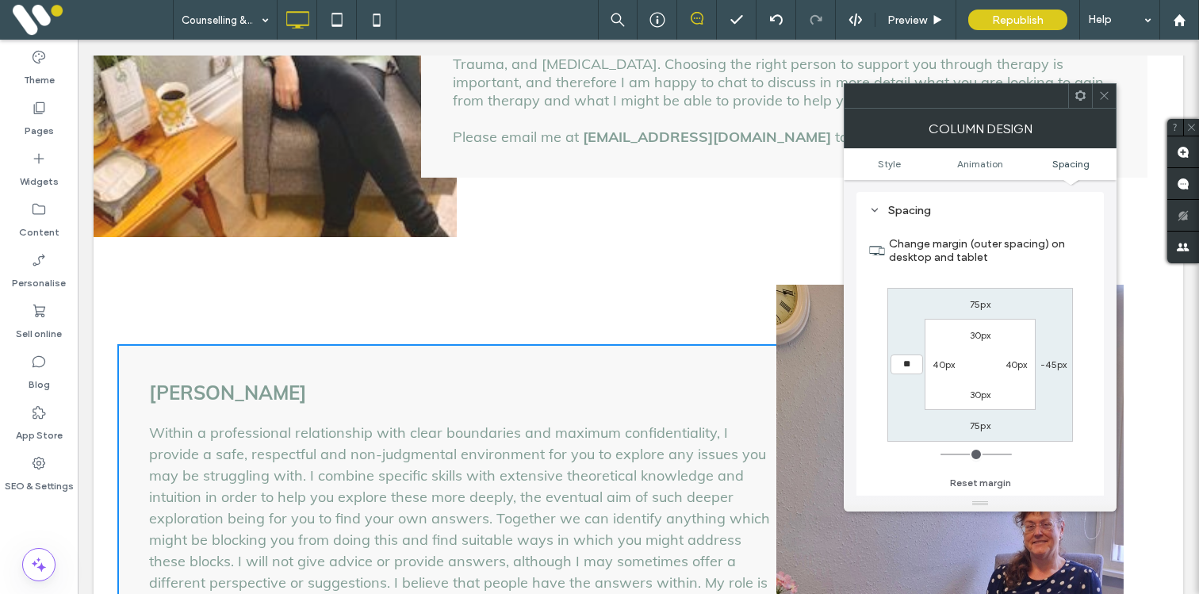
type input "**"
type input "****"
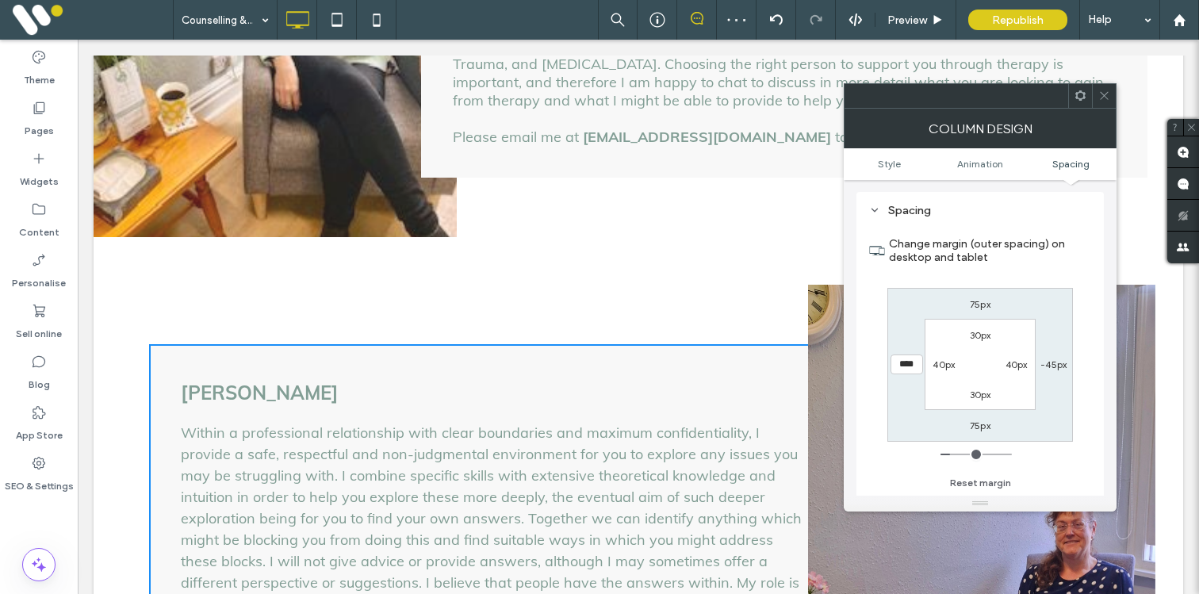
click at [1103, 99] on icon at bounding box center [1105, 96] width 12 height 12
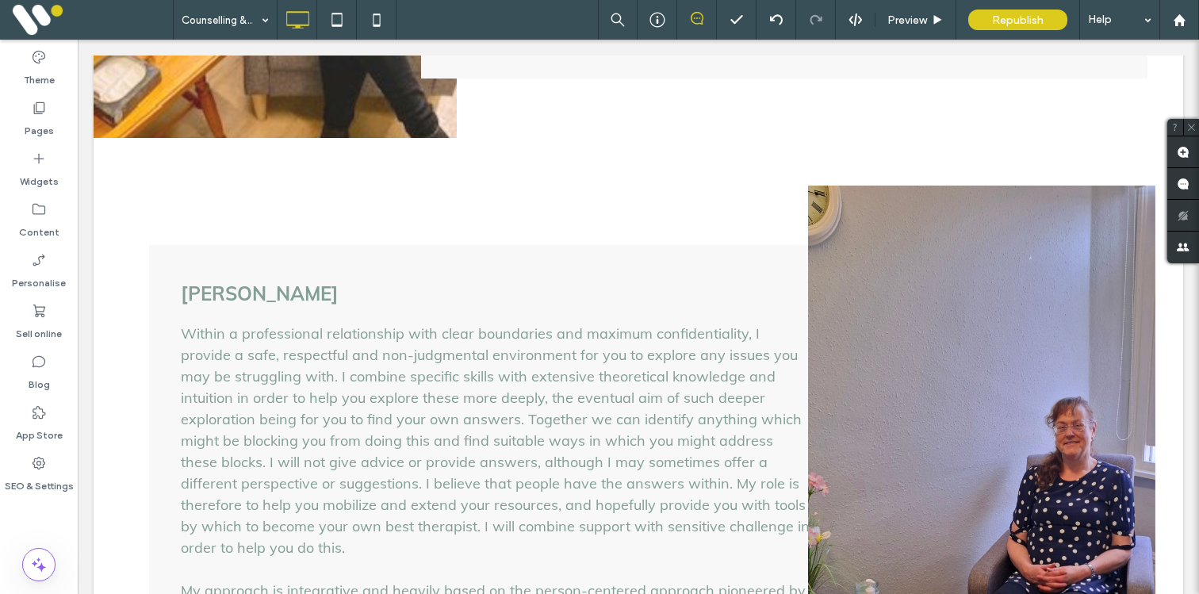
scroll to position [1599, 0]
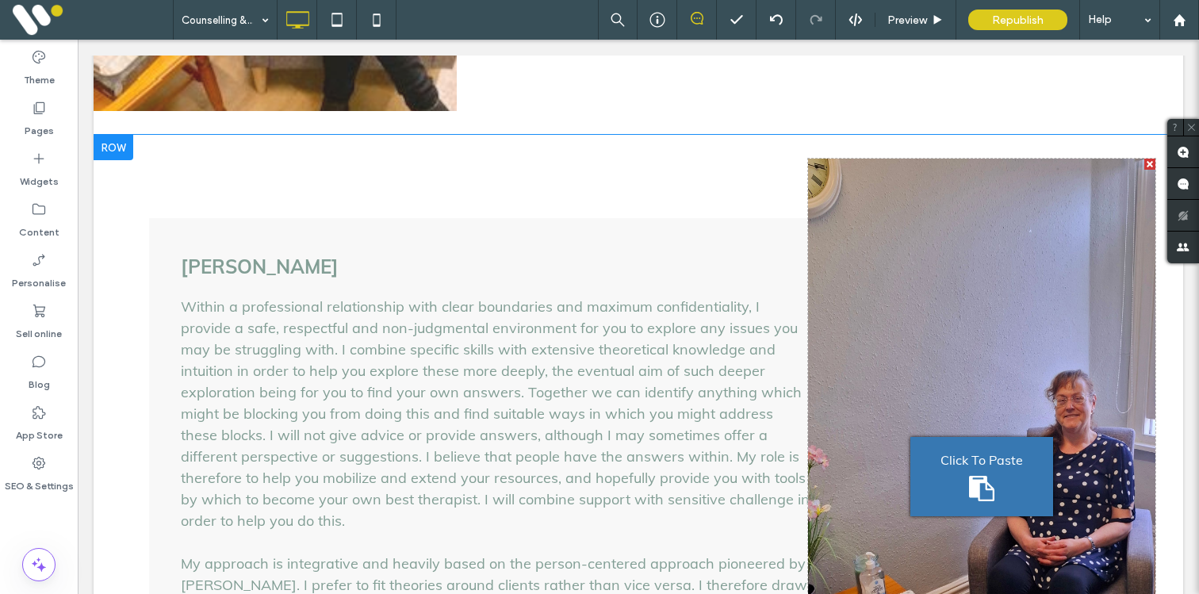
click at [803, 218] on div "Marion Moody Within a professional relationship with clear boundaries and maxim…" at bounding box center [496, 476] width 695 height 516
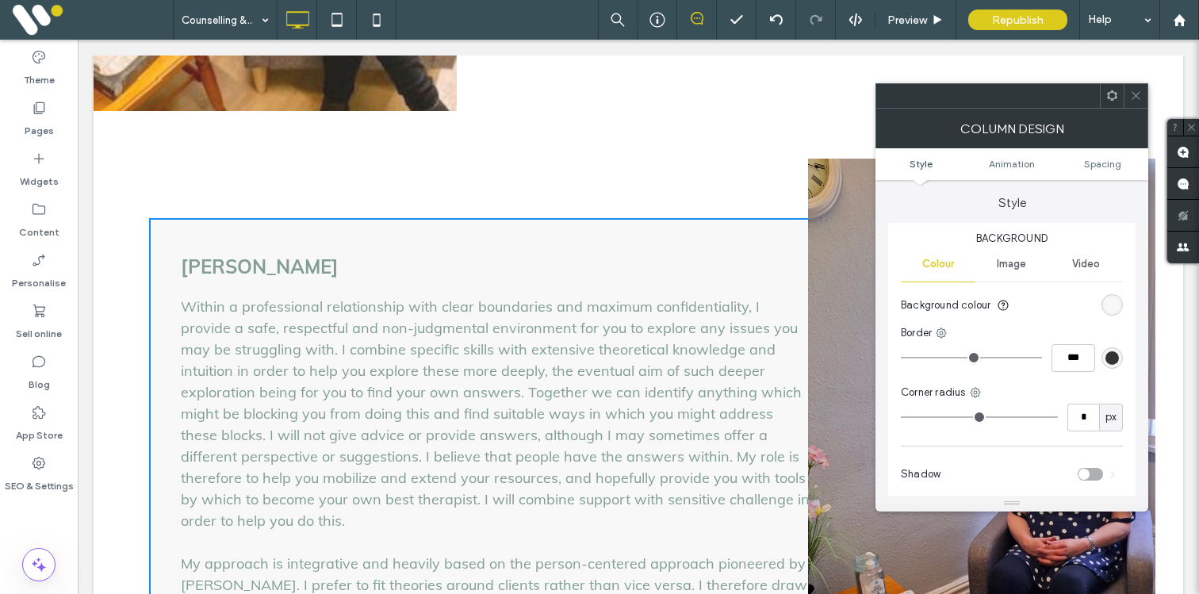
click at [1133, 89] on span at bounding box center [1136, 96] width 12 height 24
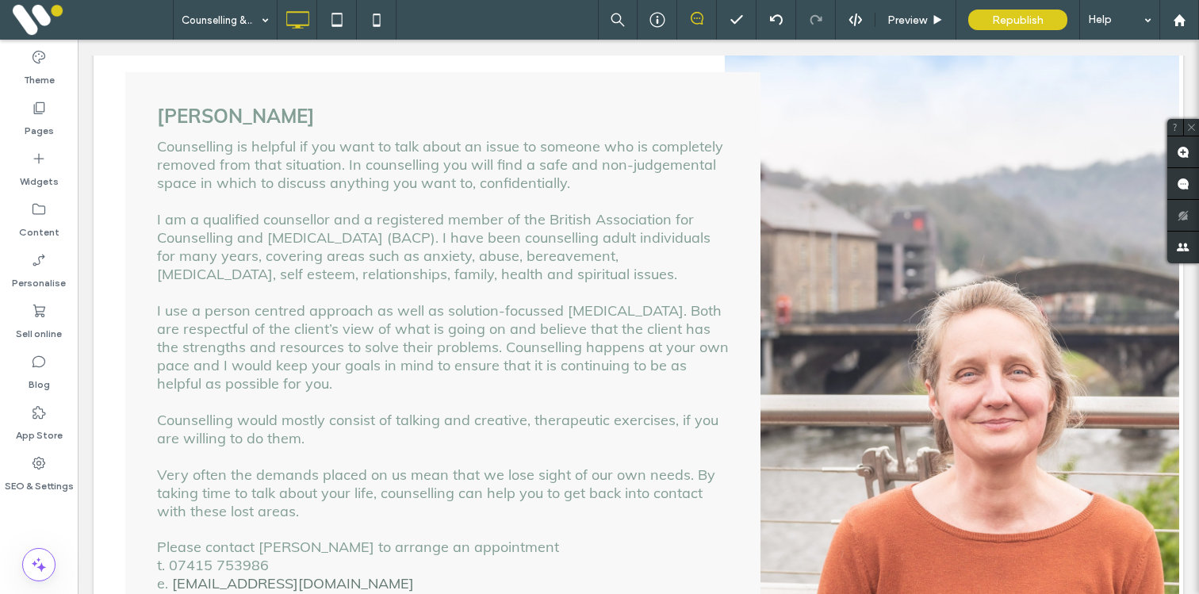
scroll to position [219, 0]
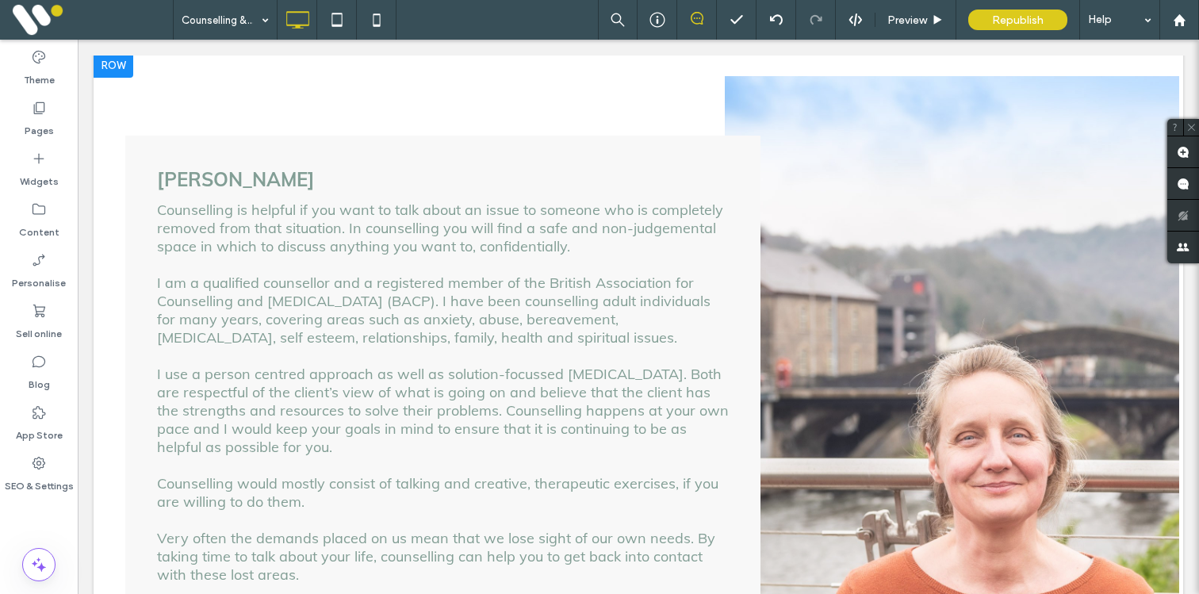
click at [123, 71] on div at bounding box center [114, 64] width 40 height 25
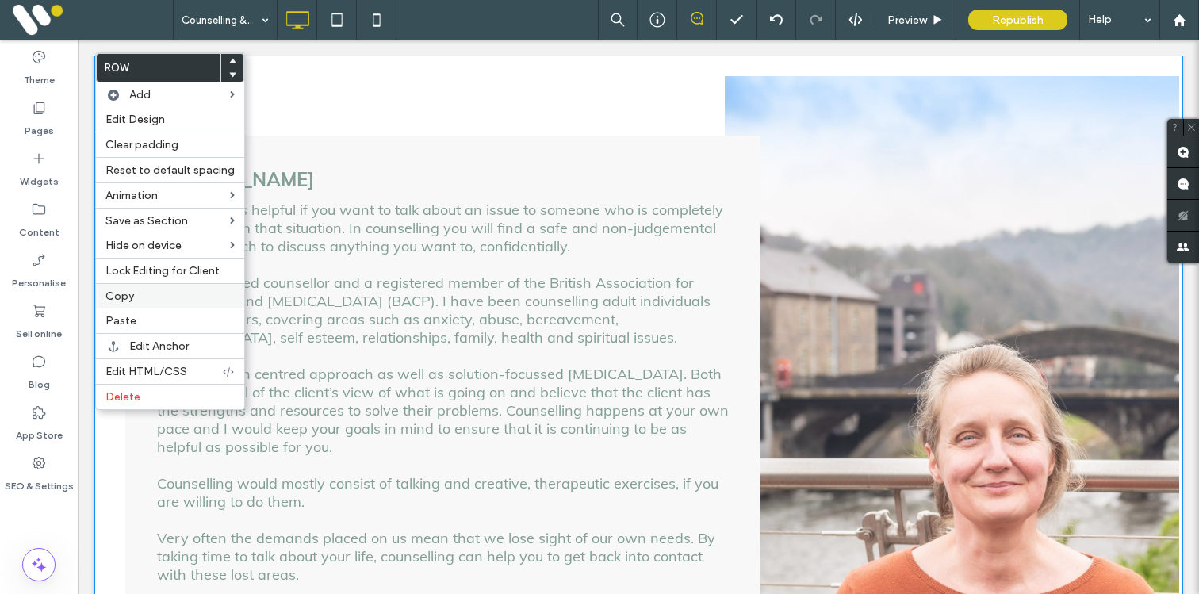
click at [147, 296] on label "Copy" at bounding box center [170, 296] width 129 height 13
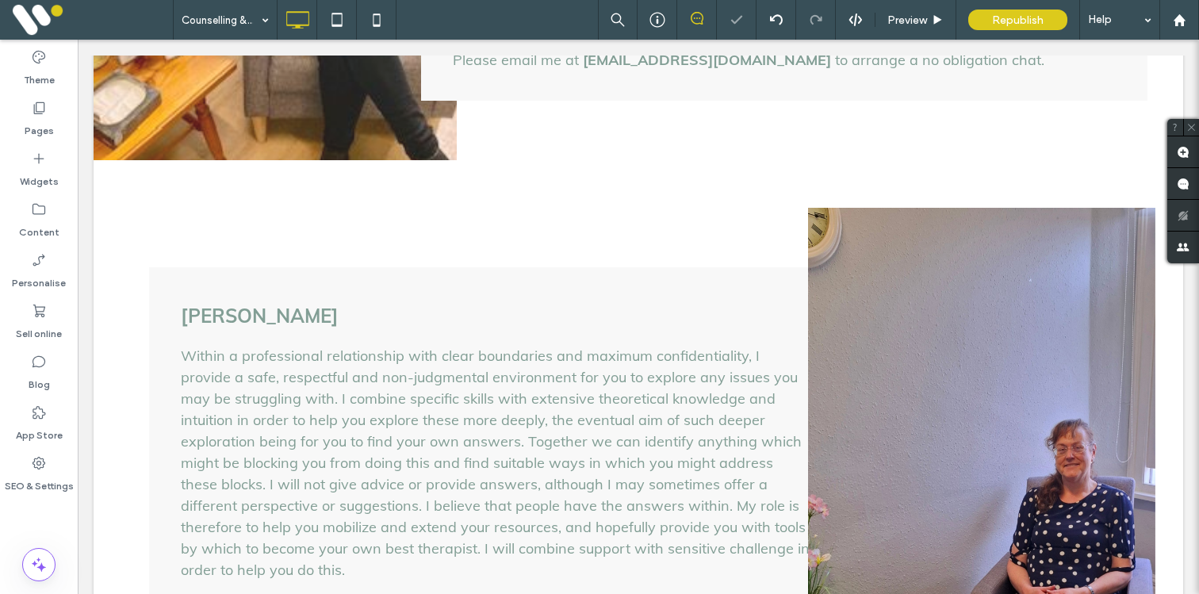
scroll to position [1575, 0]
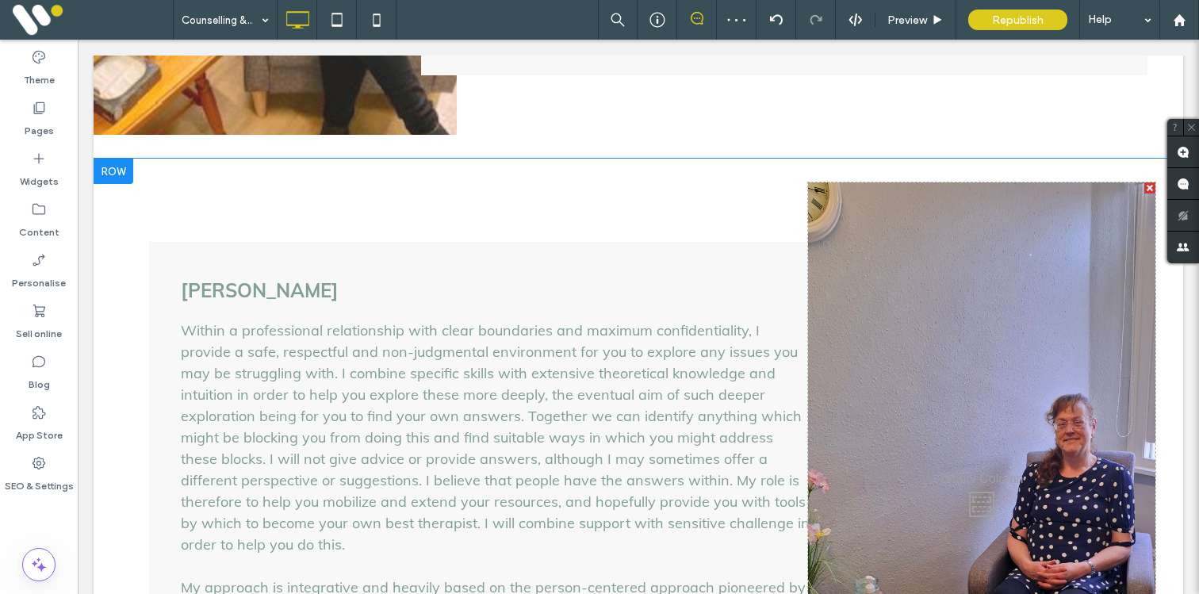
click at [112, 159] on div at bounding box center [114, 171] width 40 height 25
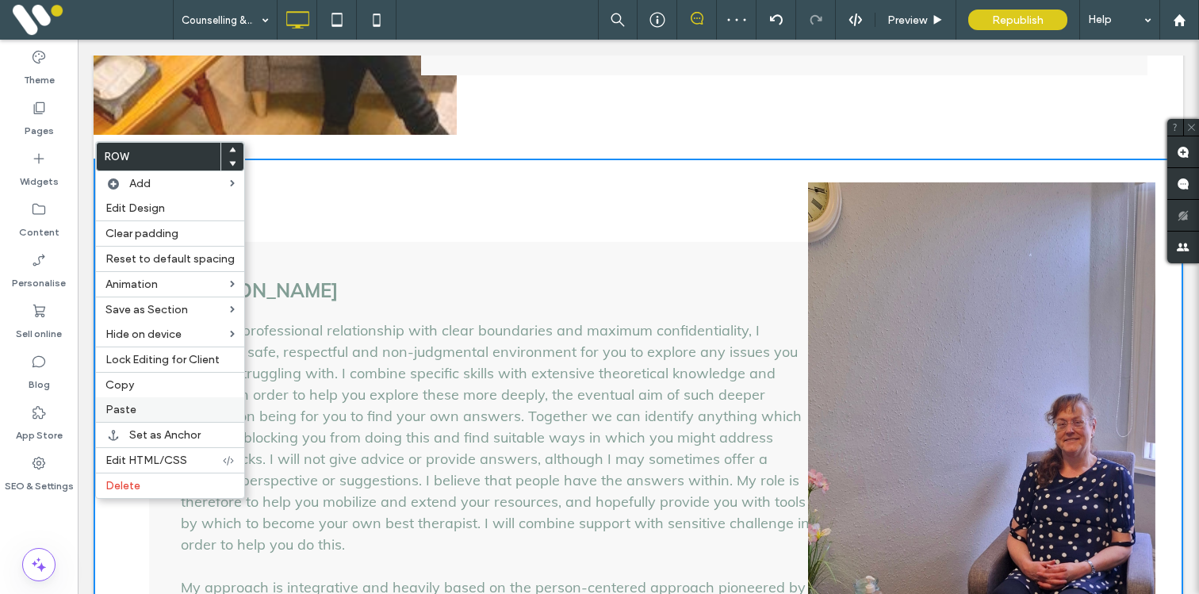
click at [150, 417] on div "Paste" at bounding box center [170, 409] width 148 height 25
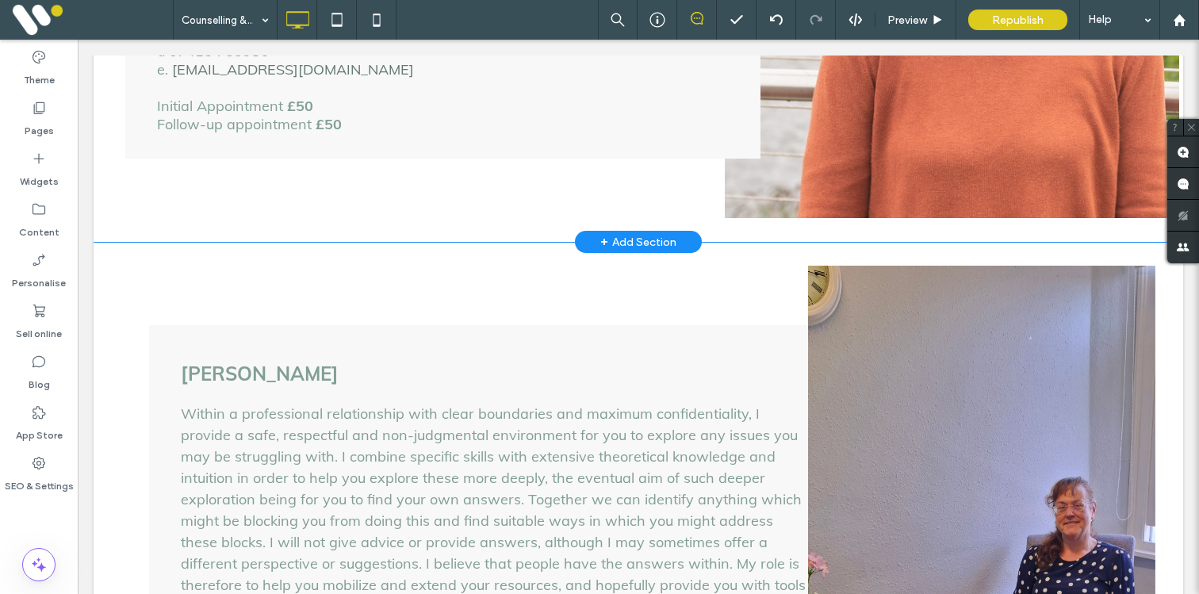
scroll to position [2293, 0]
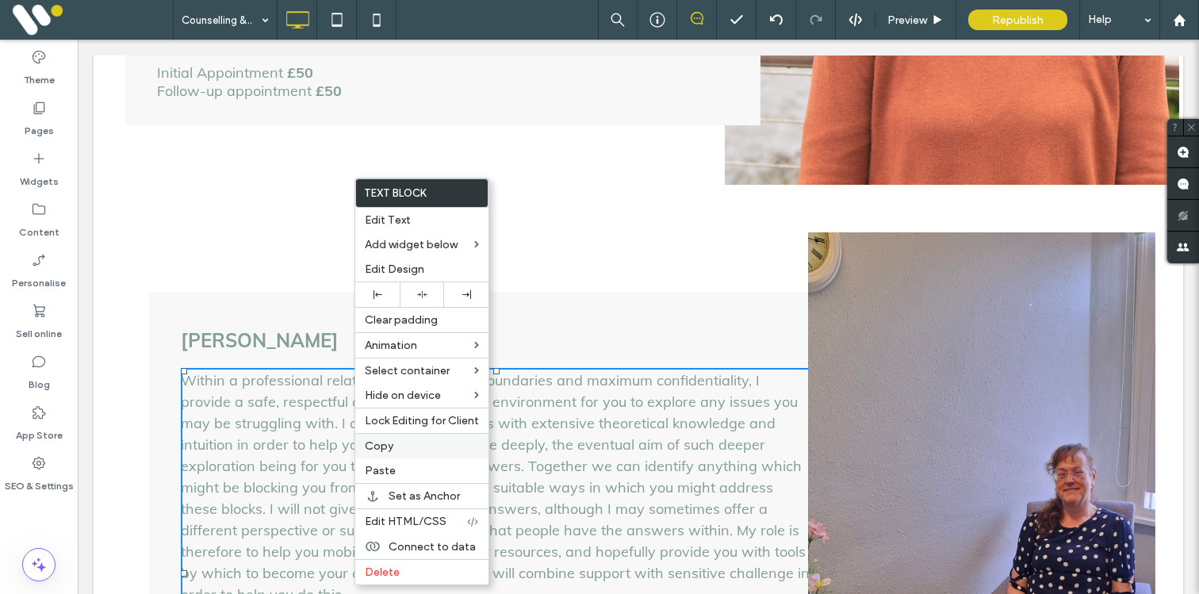
click at [378, 445] on span "Copy" at bounding box center [379, 445] width 29 height 13
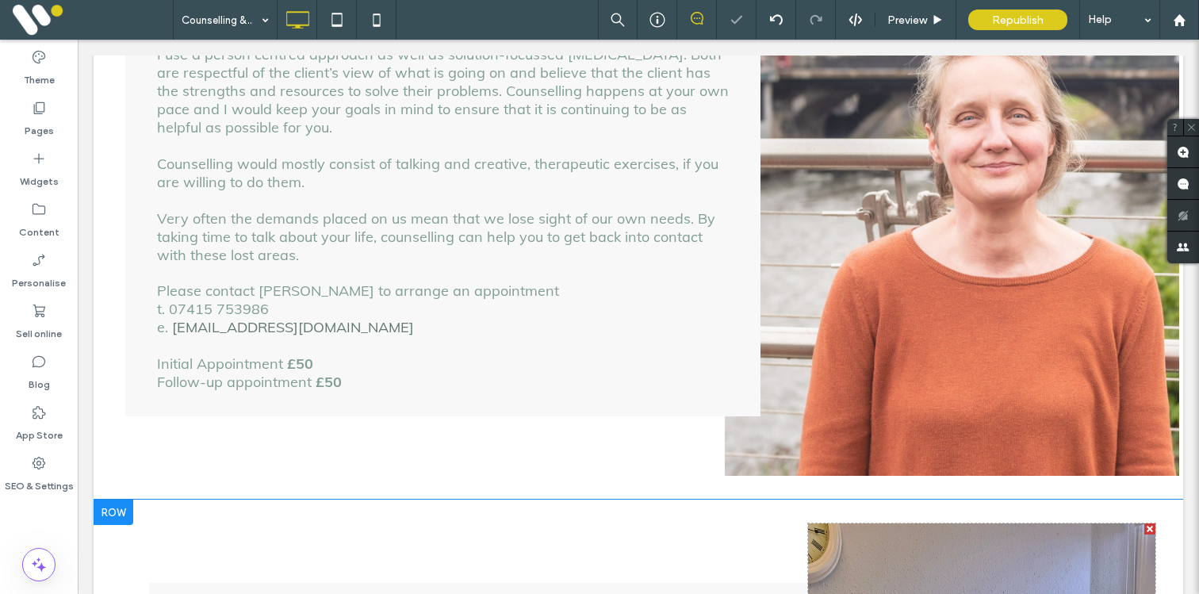
scroll to position [1821, 0]
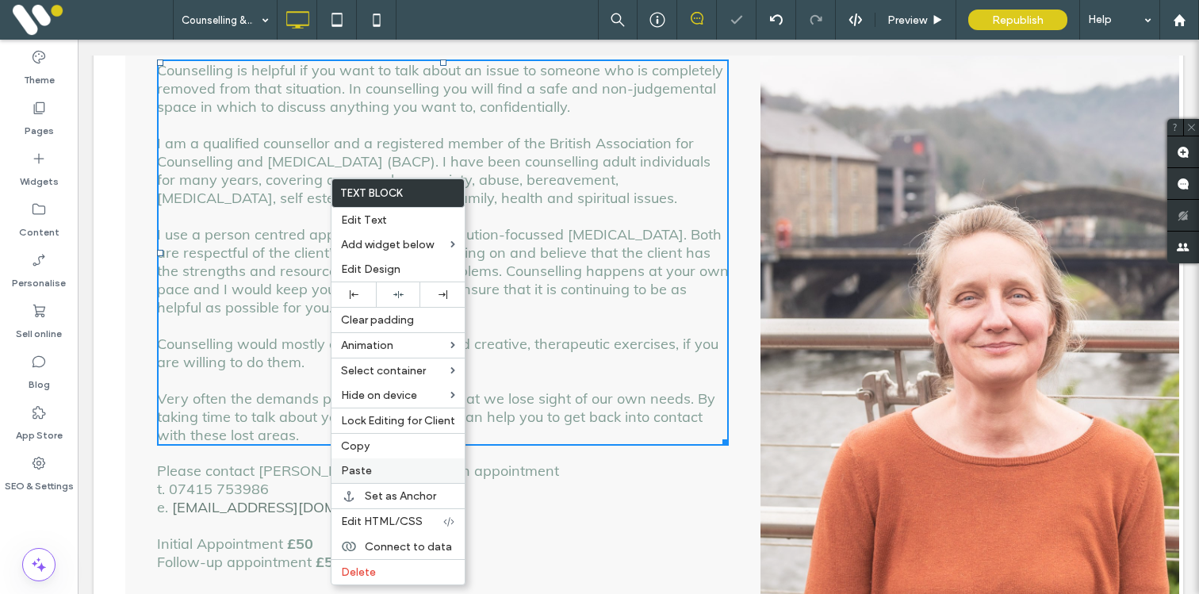
click at [362, 470] on span "Paste" at bounding box center [356, 470] width 31 height 13
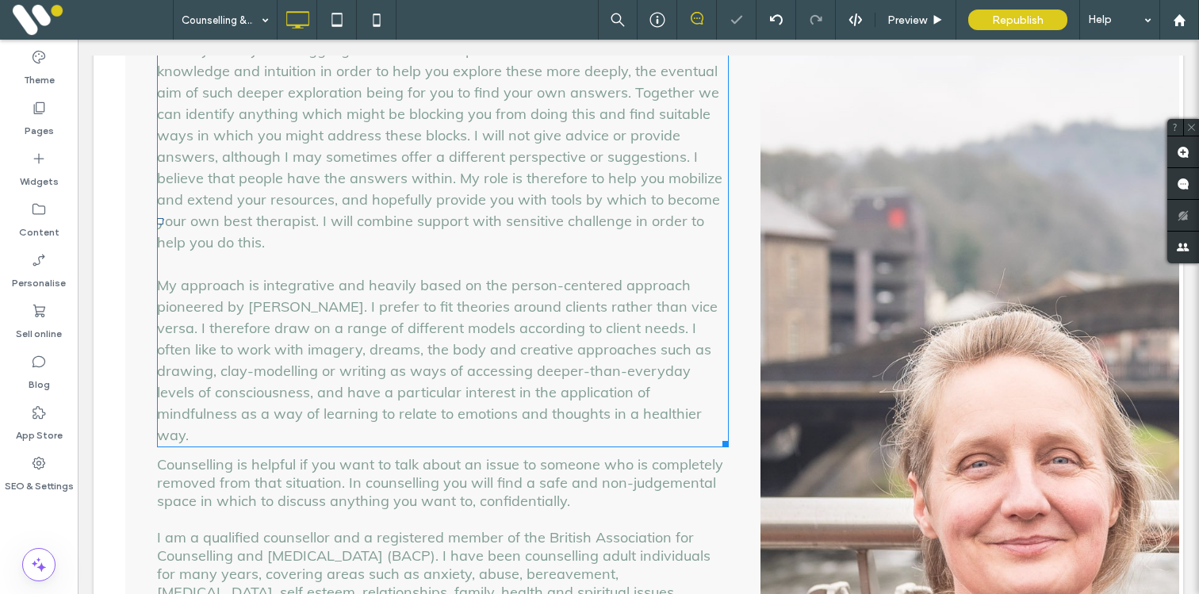
scroll to position [1894, 0]
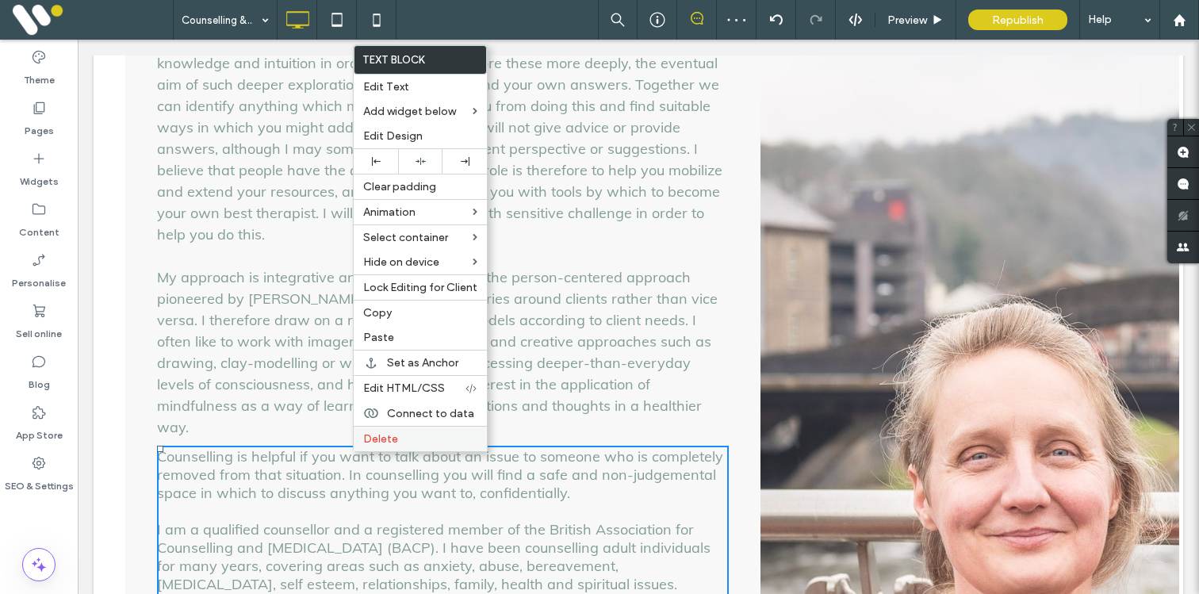
click at [379, 437] on span "Delete" at bounding box center [380, 438] width 35 height 13
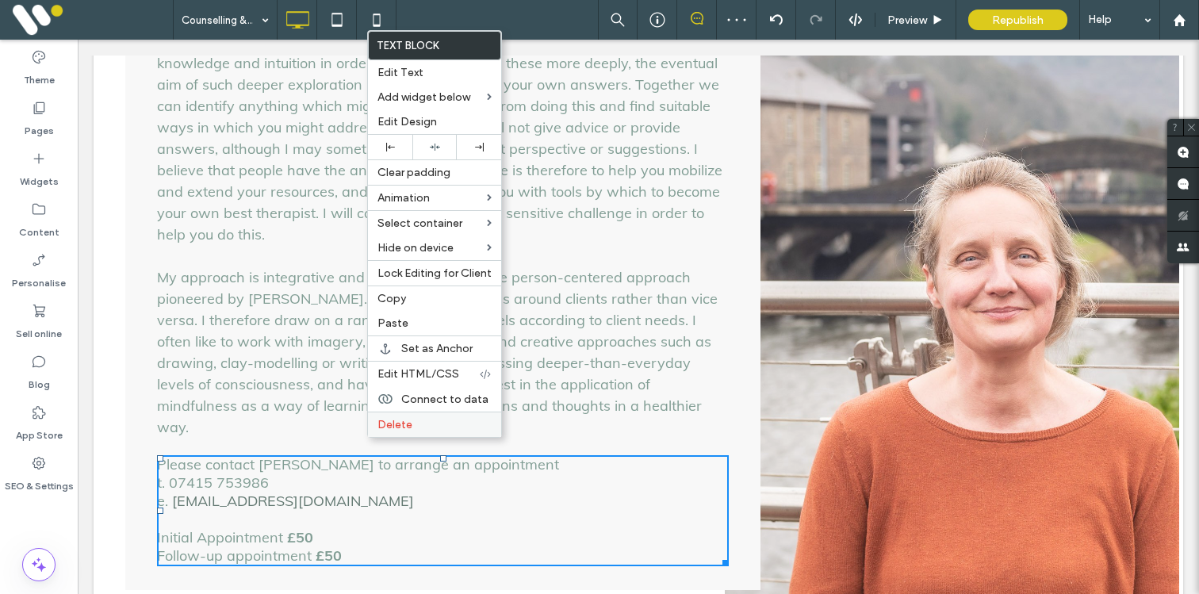
click at [416, 424] on label "Delete" at bounding box center [435, 424] width 114 height 13
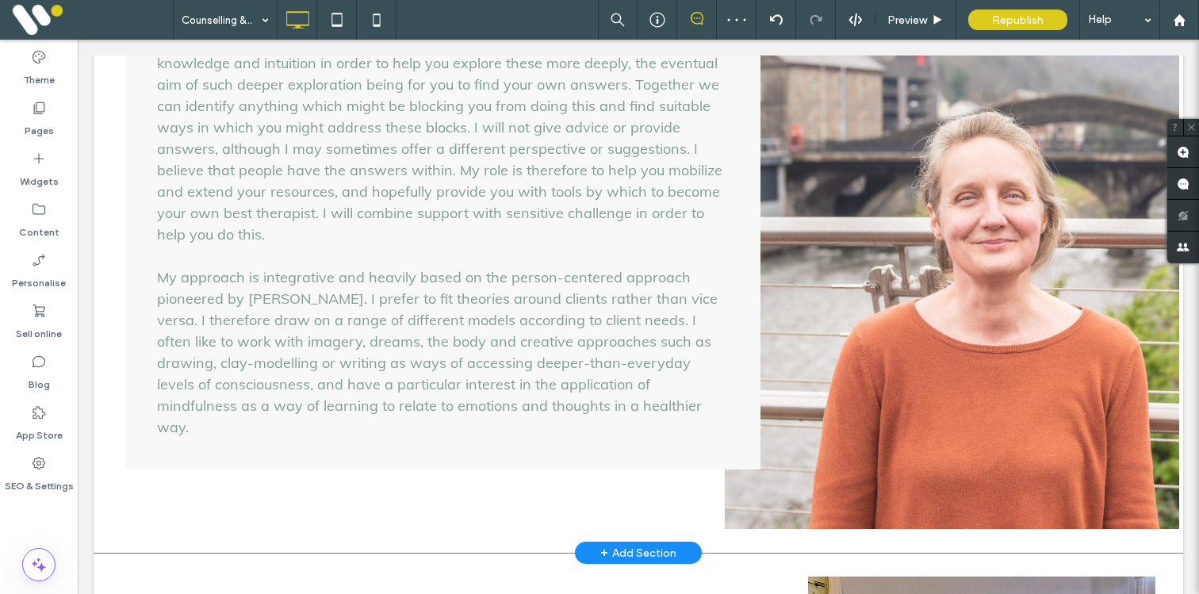
click at [836, 409] on div "Click To Paste Click To Paste" at bounding box center [952, 197] width 455 height 666
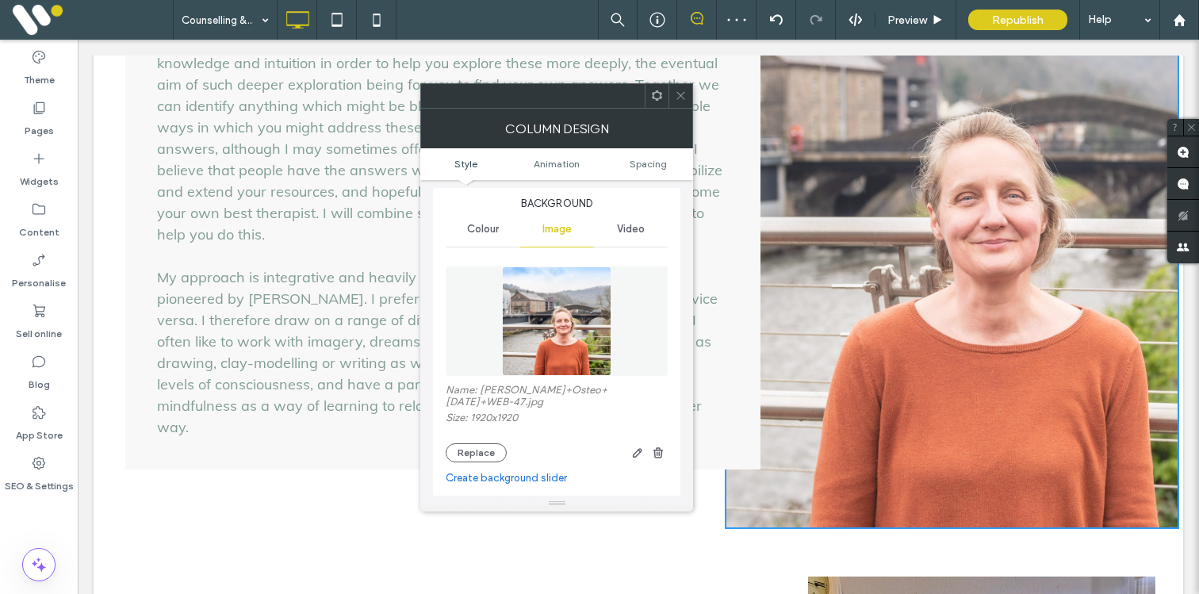
scroll to position [129, 0]
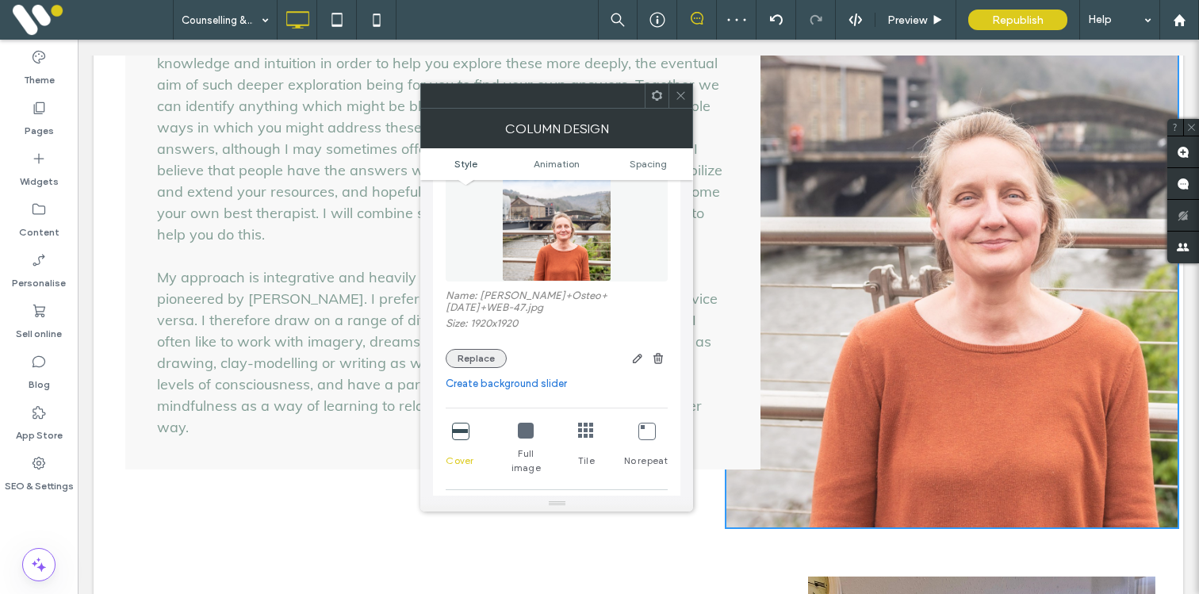
click at [482, 351] on button "Replace" at bounding box center [476, 358] width 61 height 19
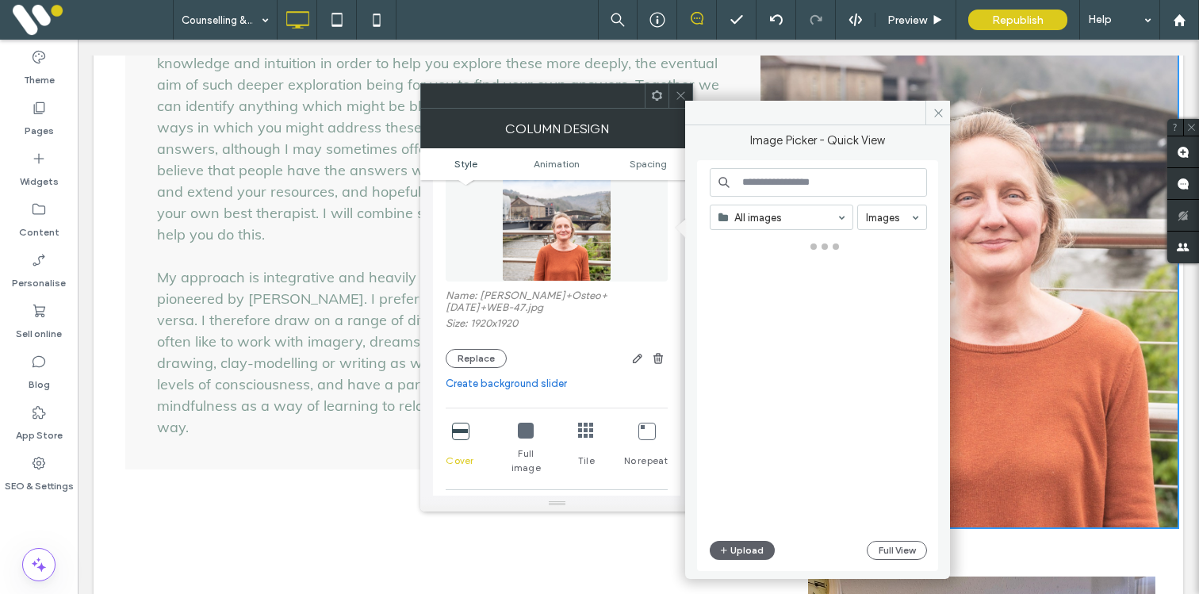
click at [809, 189] on input at bounding box center [818, 182] width 217 height 29
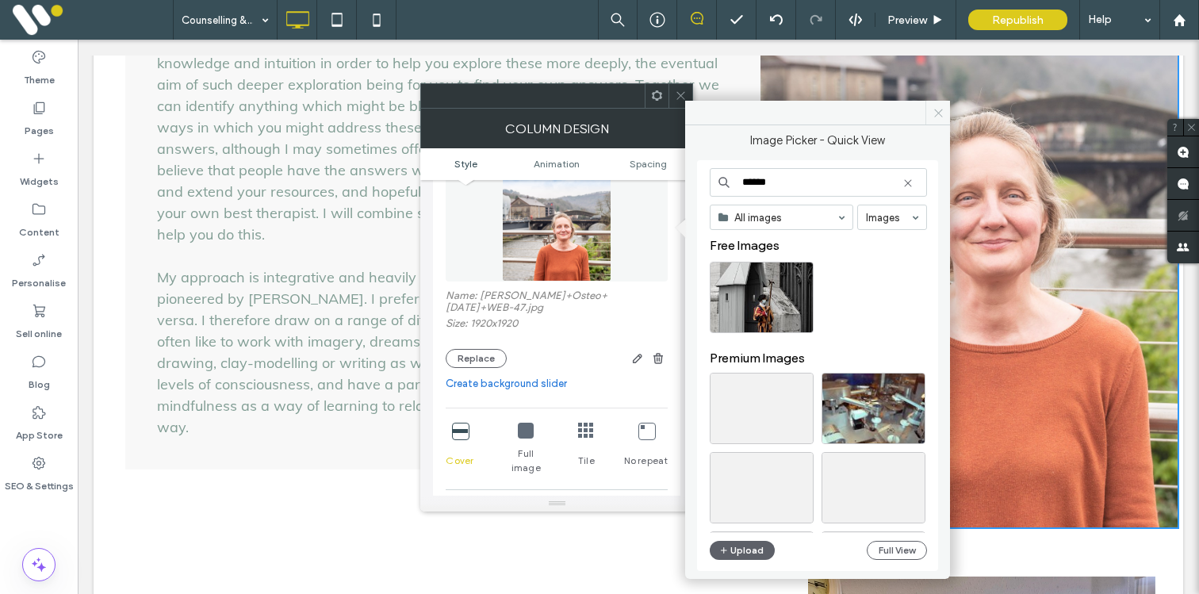
type input "******"
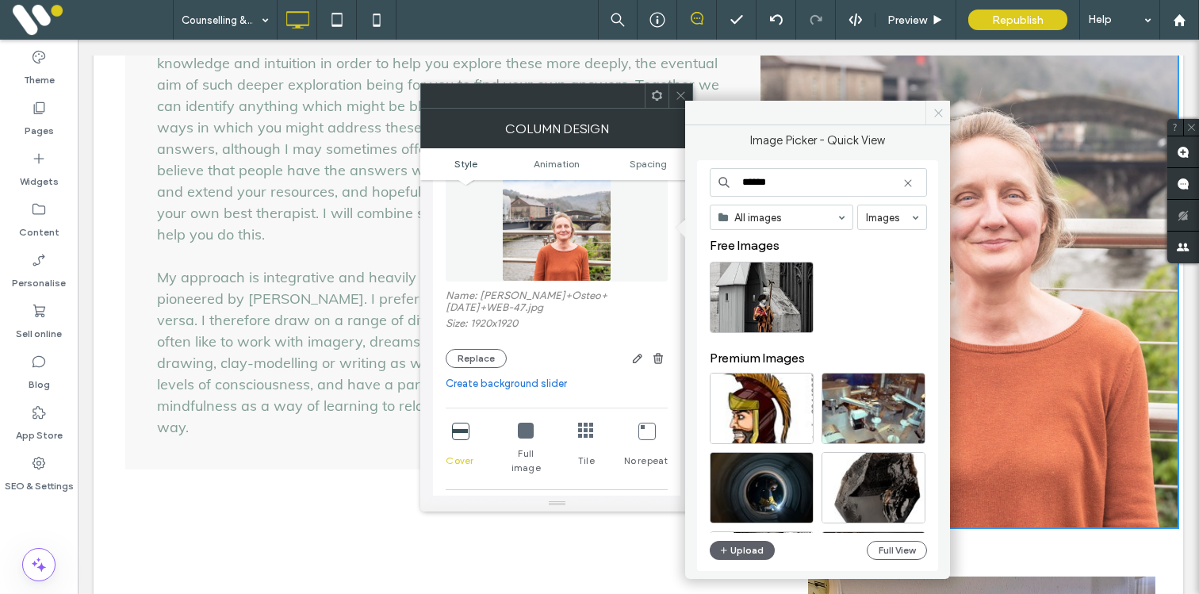
drag, startPoint x: 938, startPoint y: 122, endPoint x: 796, endPoint y: 228, distance: 176.3
click at [938, 122] on span at bounding box center [938, 113] width 25 height 24
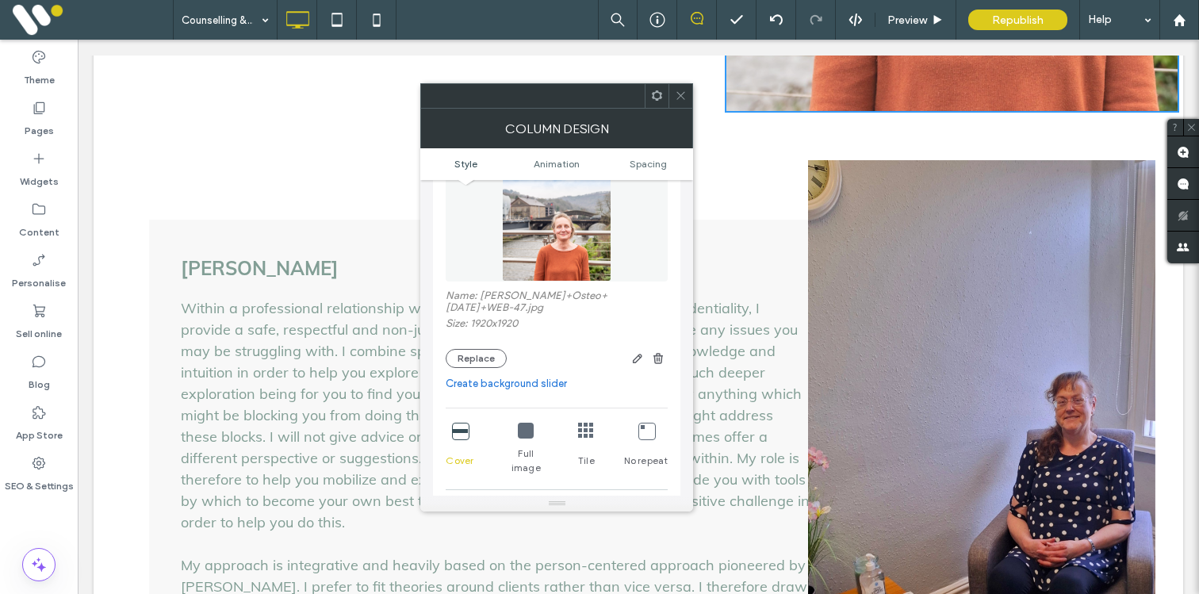
scroll to position [2384, 0]
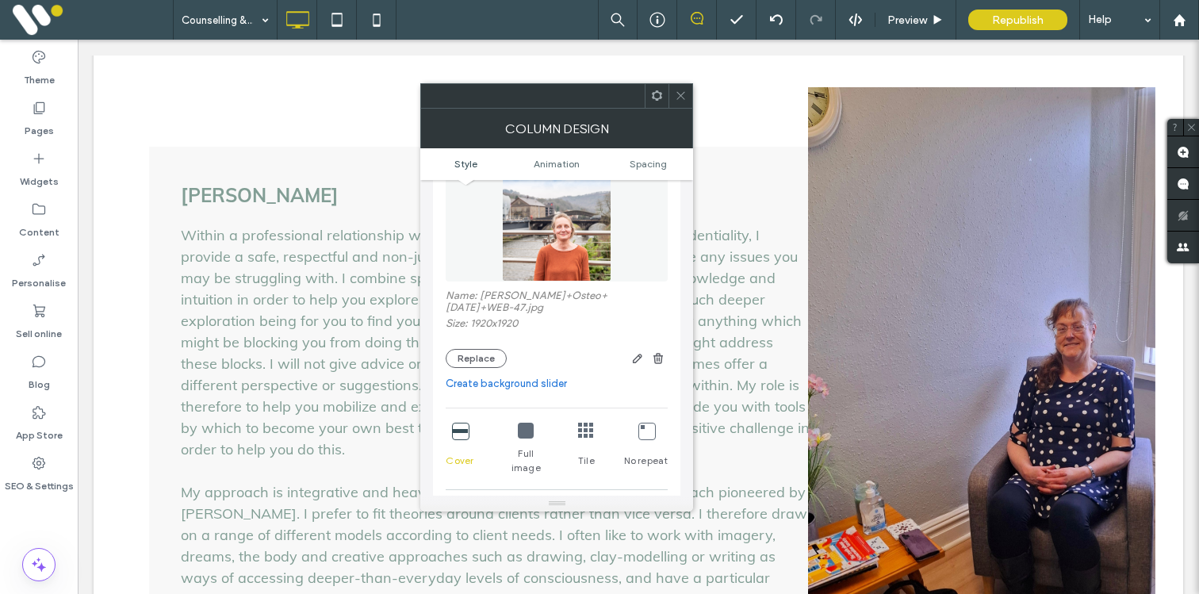
click at [871, 279] on div "Click To Paste Click To Paste" at bounding box center [981, 404] width 347 height 635
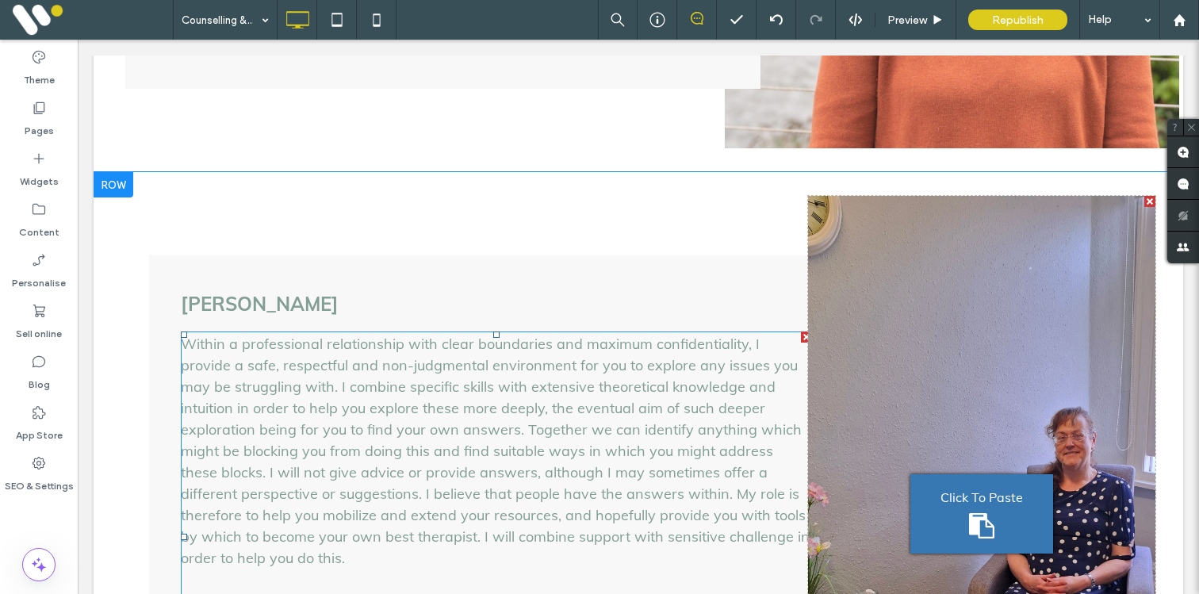
scroll to position [1771, 0]
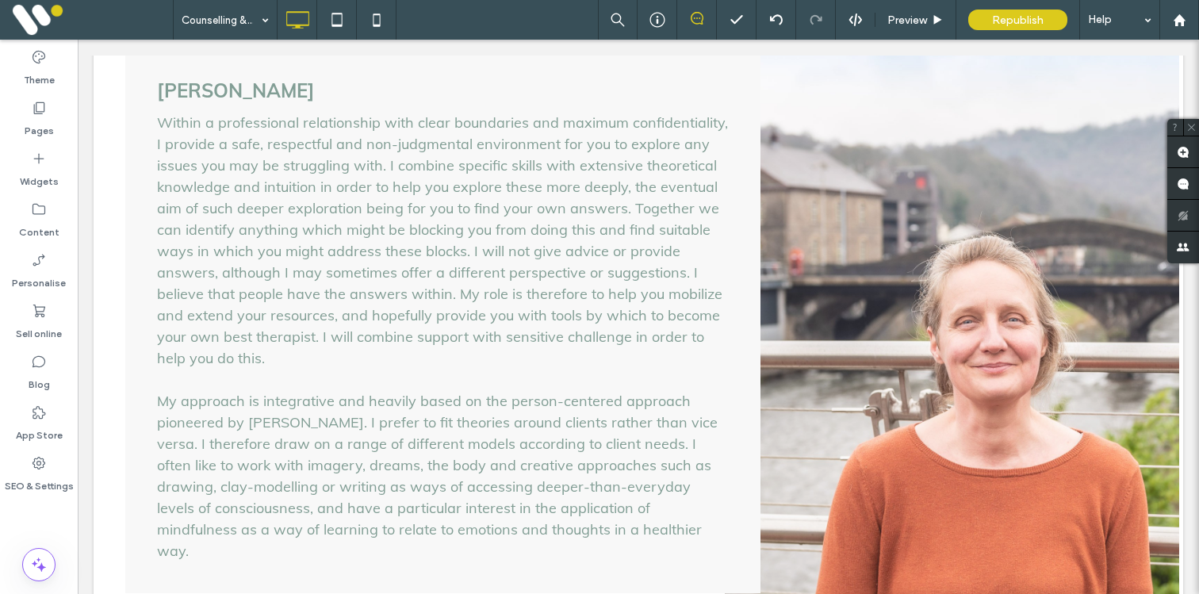
click at [797, 251] on div "Click To Paste Click To Paste" at bounding box center [952, 320] width 455 height 666
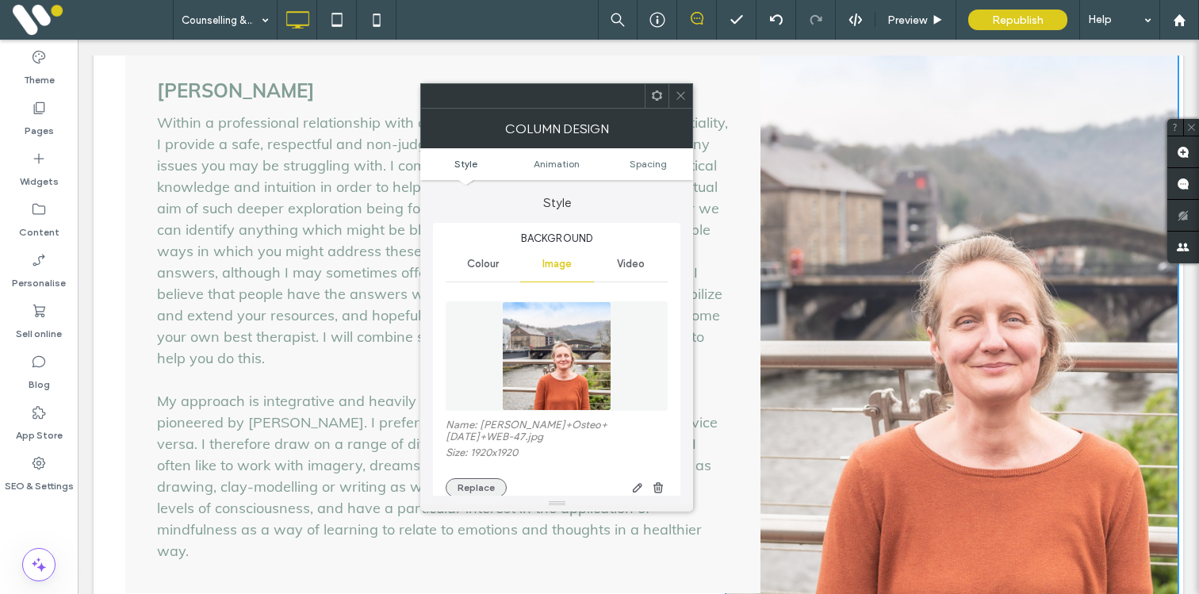
click at [475, 478] on button "Replace" at bounding box center [476, 487] width 61 height 19
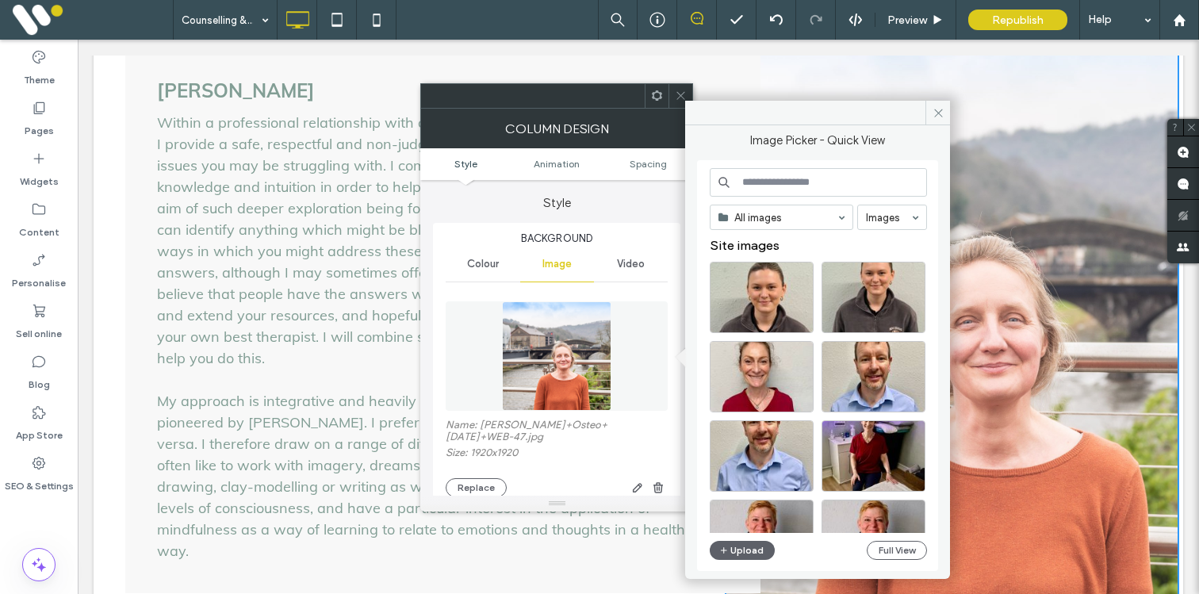
click at [771, 186] on input at bounding box center [818, 182] width 217 height 29
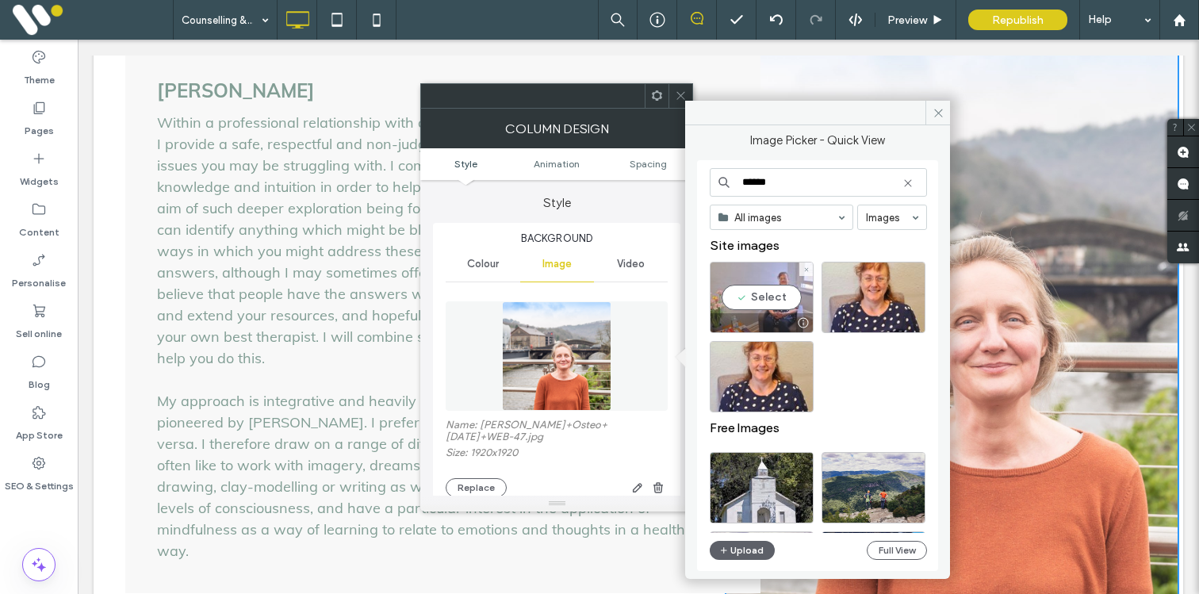
type input "******"
click at [769, 292] on div "Select" at bounding box center [762, 297] width 104 height 71
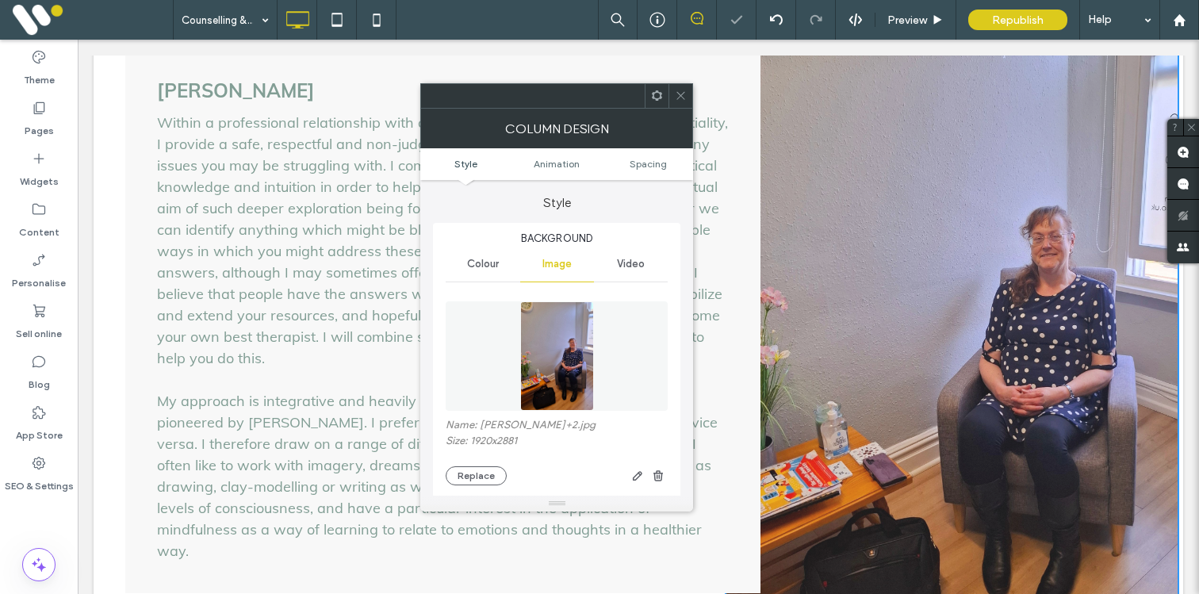
click at [685, 98] on use at bounding box center [681, 96] width 8 height 8
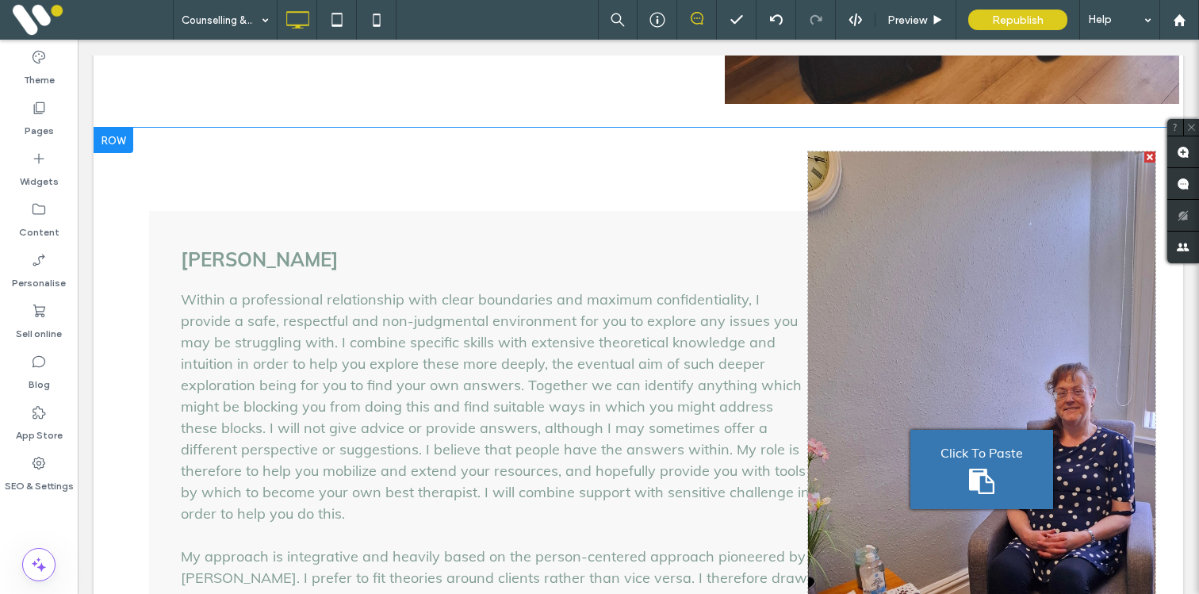
scroll to position [2127, 0]
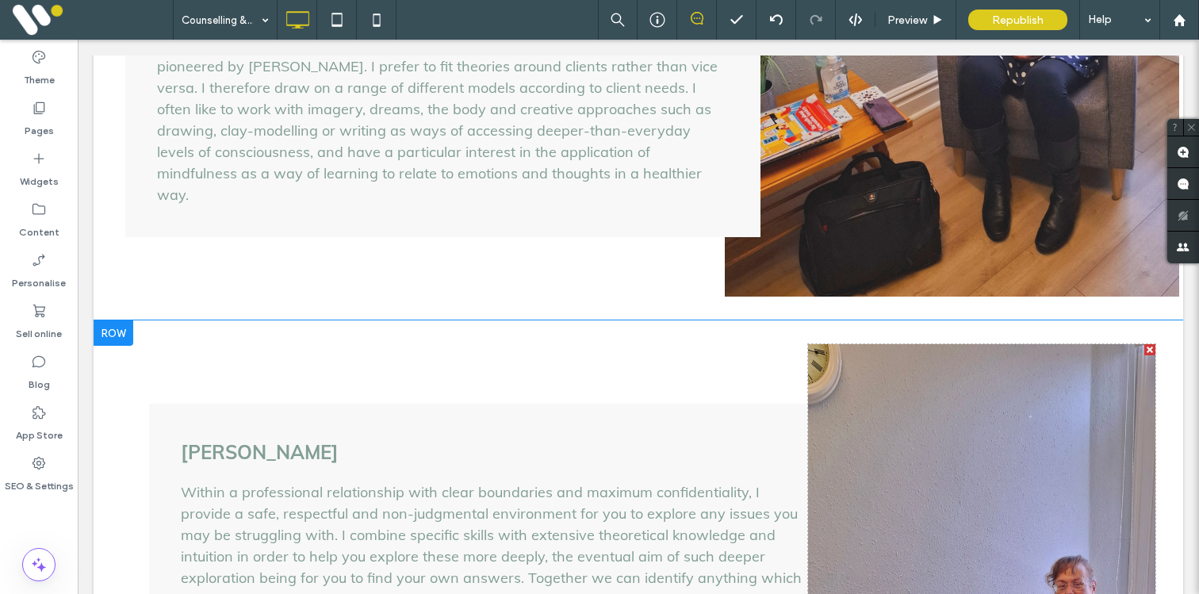
click at [117, 320] on div at bounding box center [114, 332] width 40 height 25
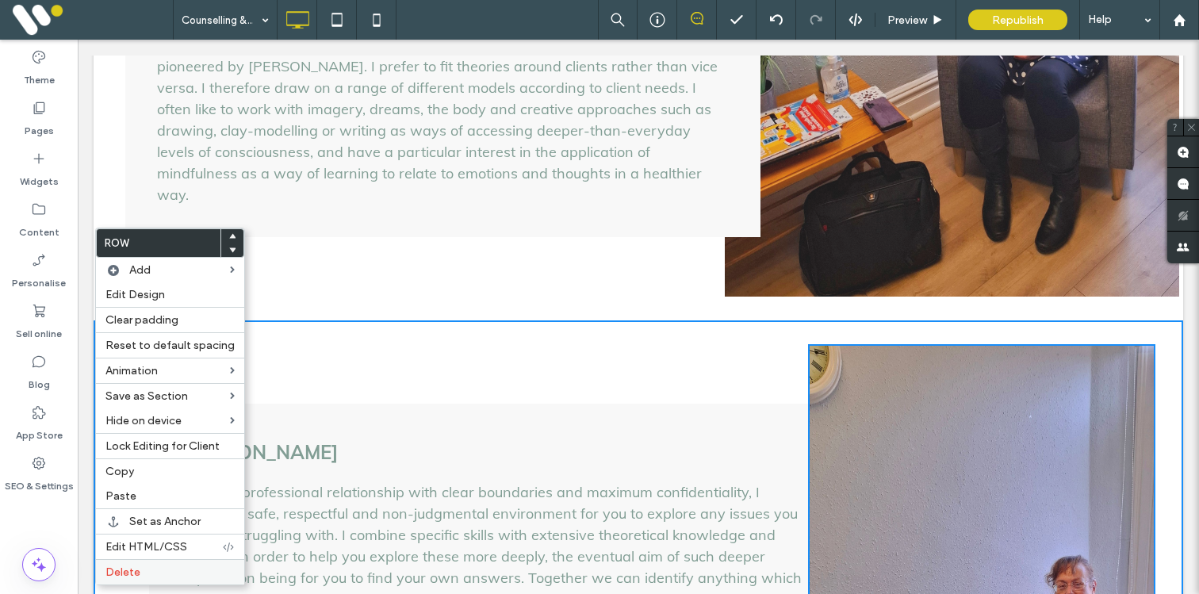
click at [132, 577] on span "Delete" at bounding box center [123, 572] width 35 height 13
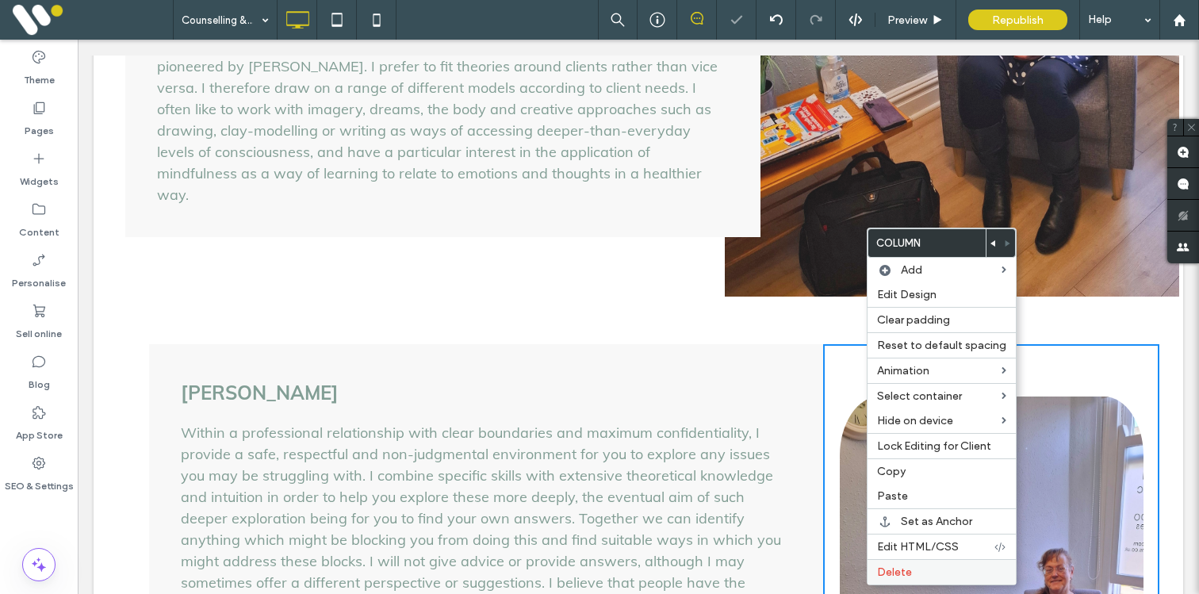
click at [890, 567] on span "Delete" at bounding box center [894, 572] width 35 height 13
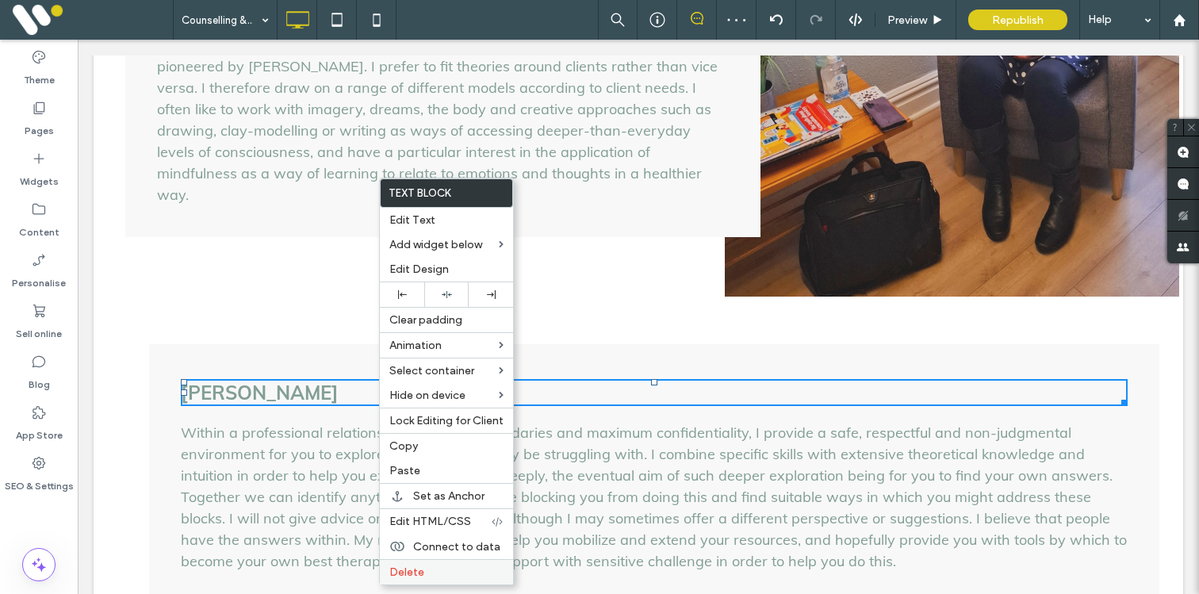
click at [427, 569] on label "Delete" at bounding box center [446, 572] width 114 height 13
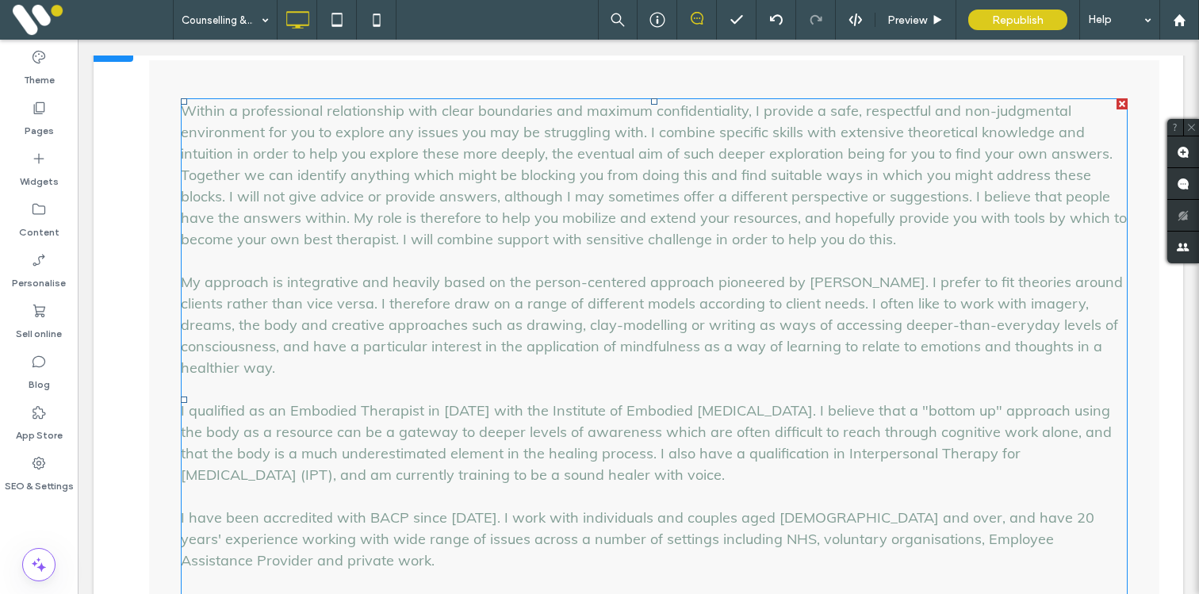
click at [414, 367] on span "My approach is integrative and heavily based on the person-centered approach pi…" at bounding box center [652, 443] width 942 height 340
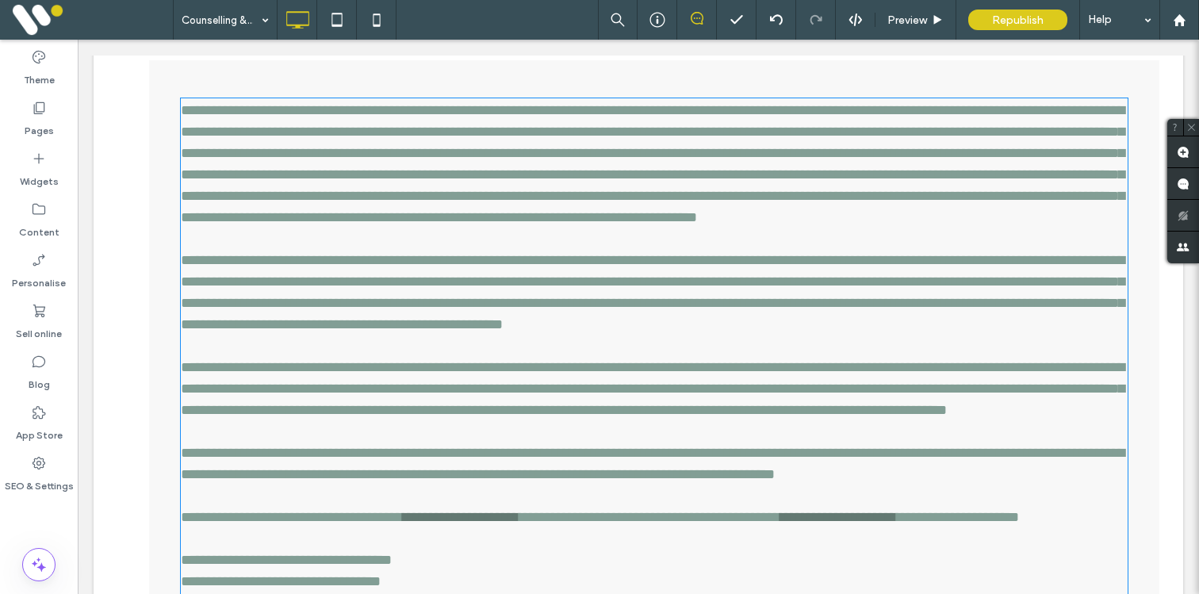
type input "****"
type input "**"
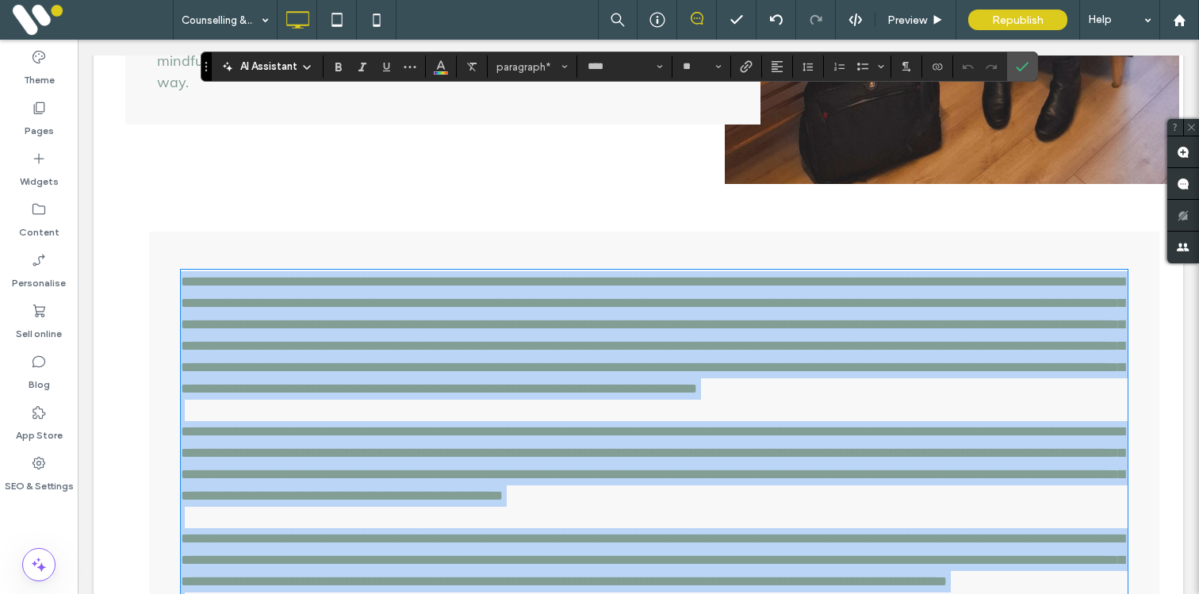
scroll to position [2166, 0]
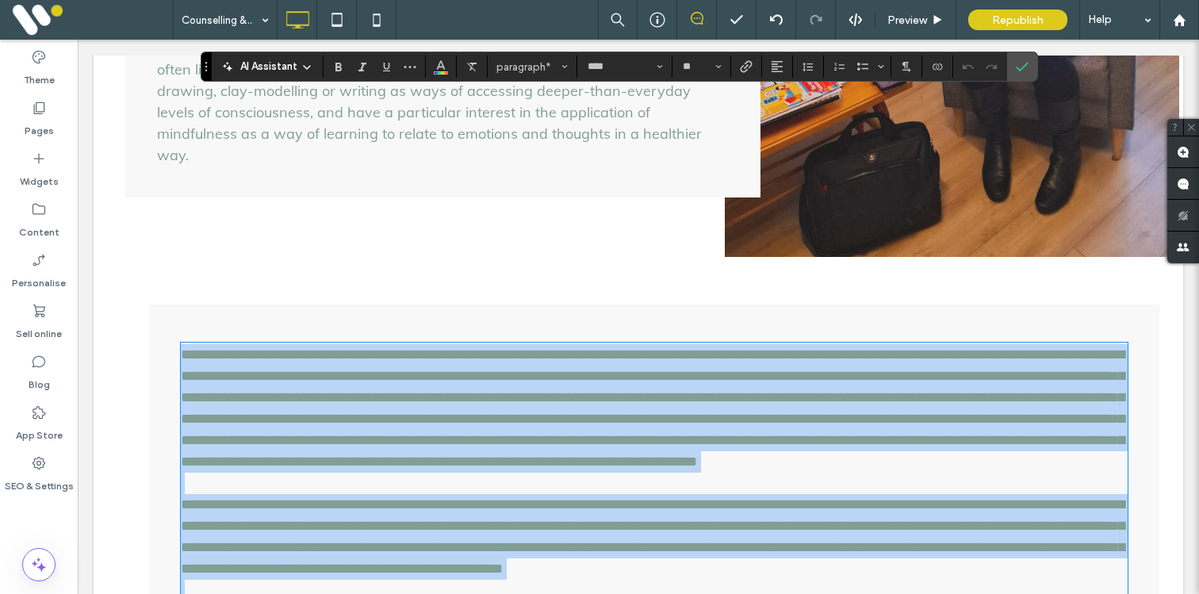
click at [414, 367] on p "**********" at bounding box center [654, 408] width 947 height 129
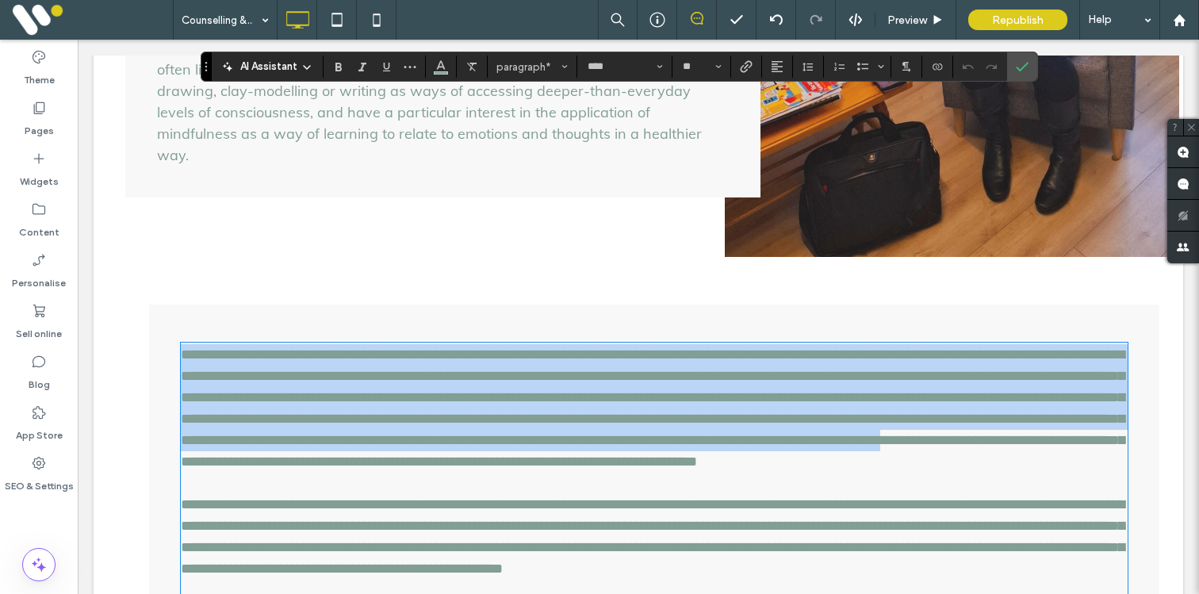
drag, startPoint x: 185, startPoint y: 315, endPoint x: 872, endPoint y: 435, distance: 697.3
click at [872, 435] on p "**********" at bounding box center [654, 408] width 947 height 129
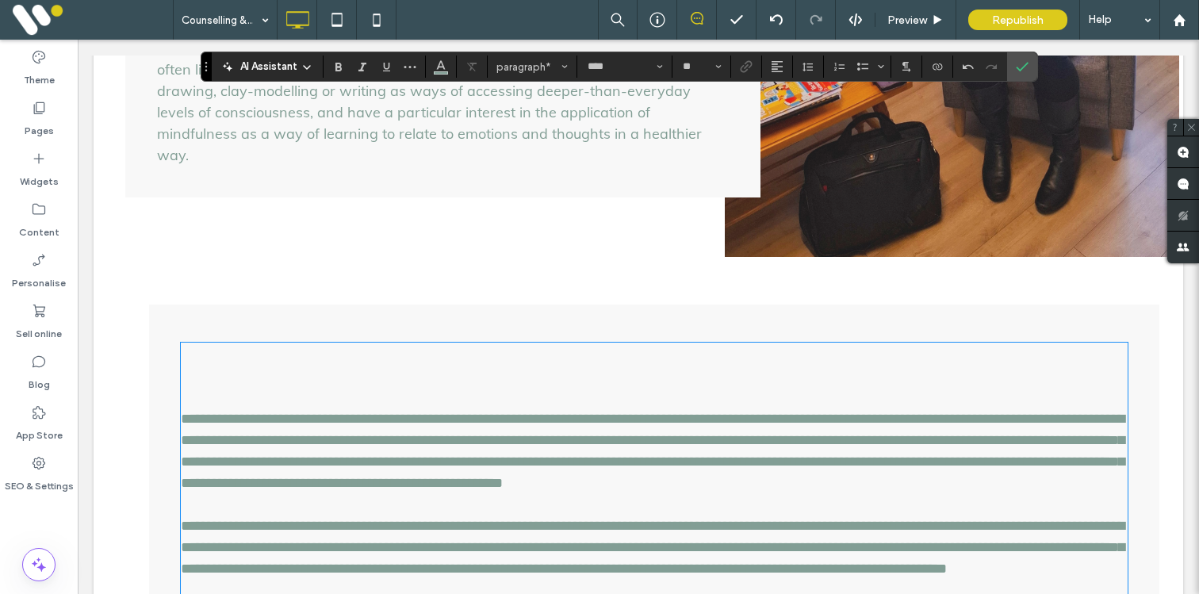
click at [756, 429] on span "**********" at bounding box center [653, 547] width 944 height 271
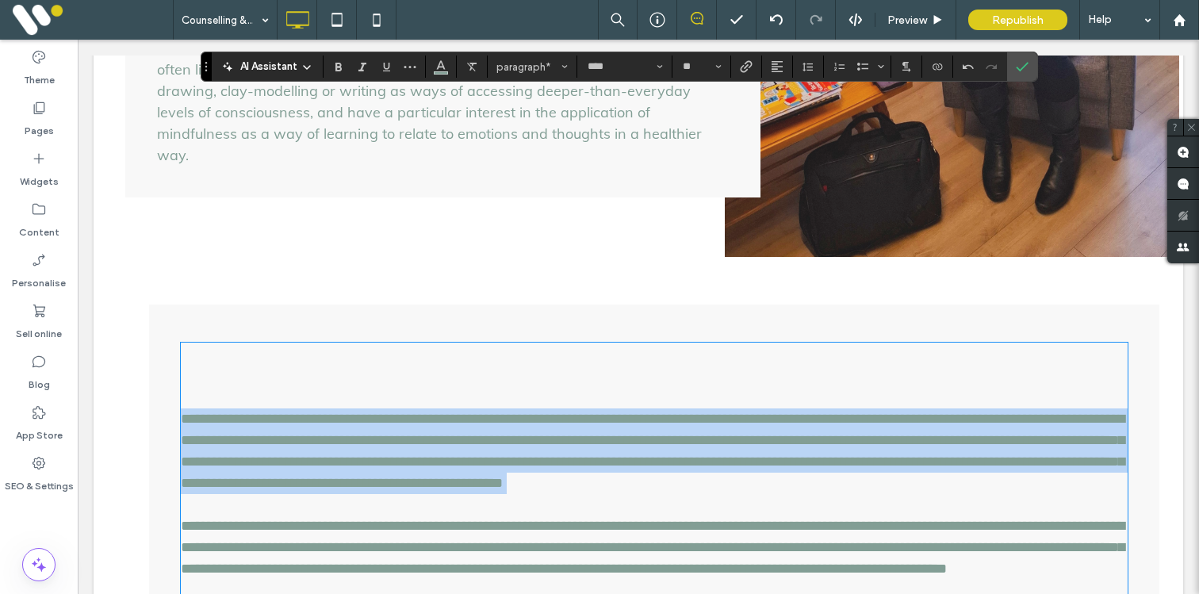
click at [756, 429] on span "**********" at bounding box center [653, 547] width 944 height 271
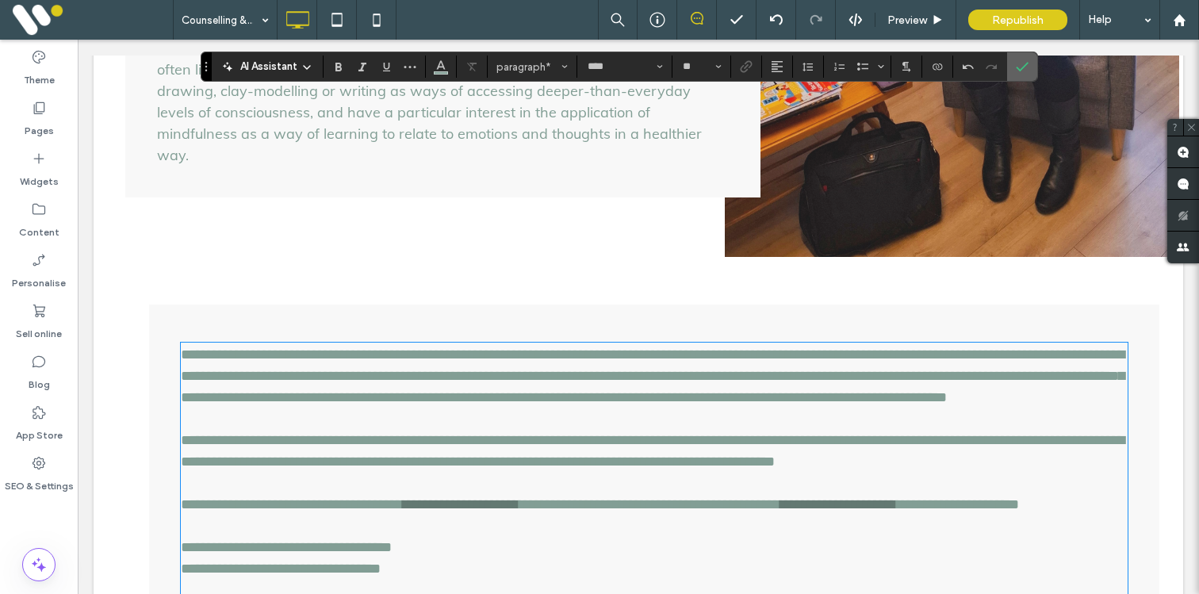
drag, startPoint x: 1018, startPoint y: 61, endPoint x: 860, endPoint y: 51, distance: 158.2
click at [1018, 61] on icon "Confirm" at bounding box center [1022, 66] width 13 height 13
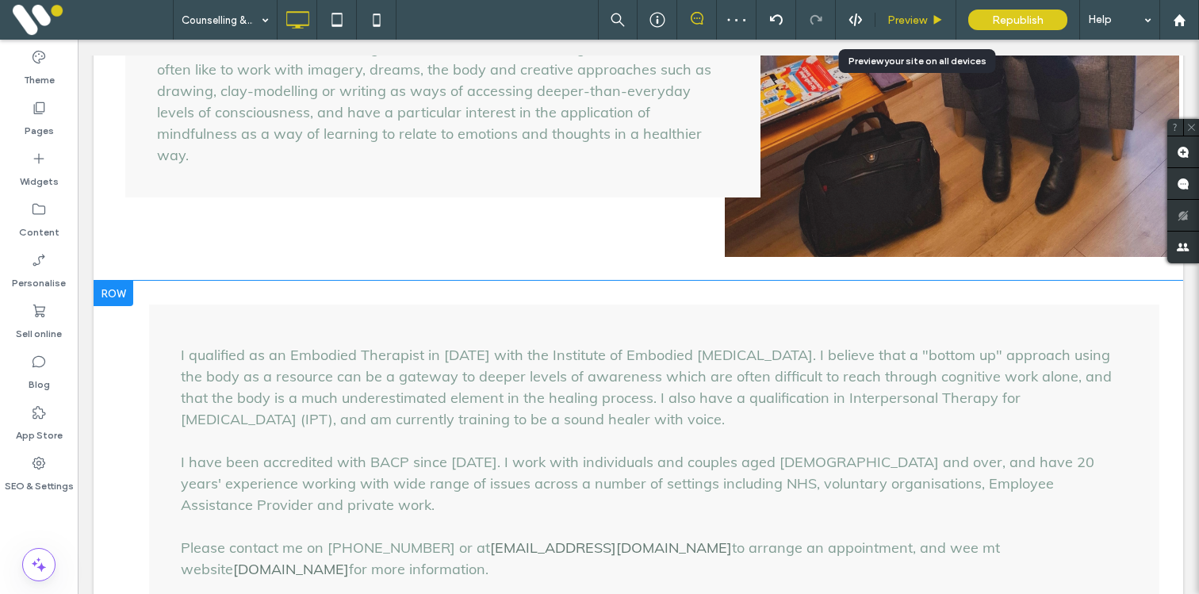
click at [888, 18] on span "Preview" at bounding box center [908, 19] width 40 height 13
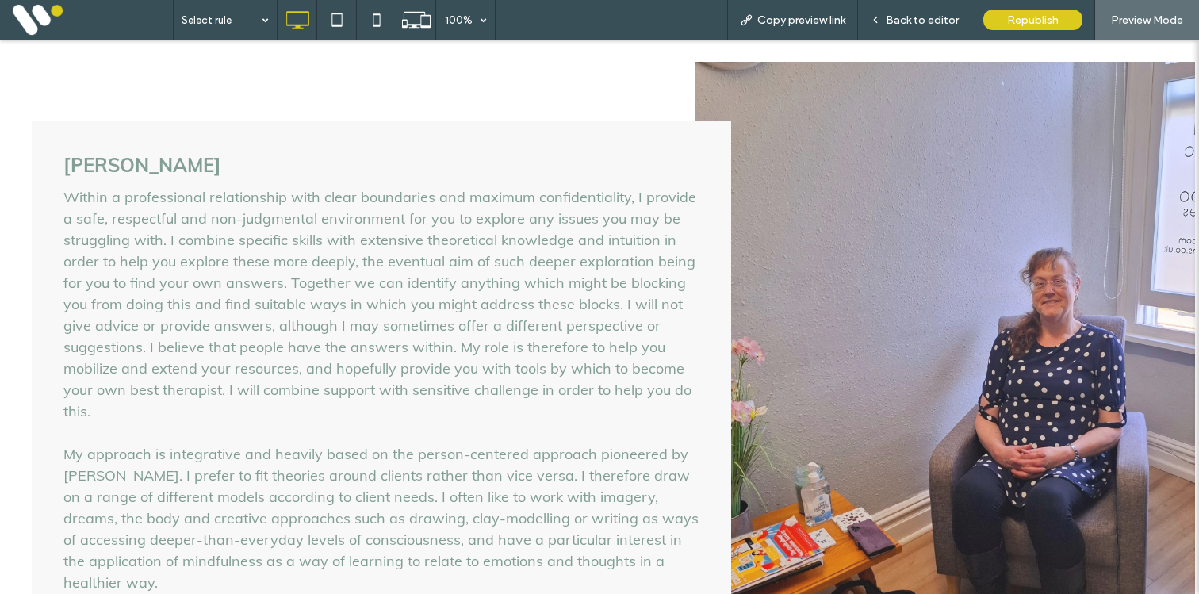
scroll to position [1625, 0]
click at [917, 21] on span "Back to editor" at bounding box center [922, 19] width 73 height 13
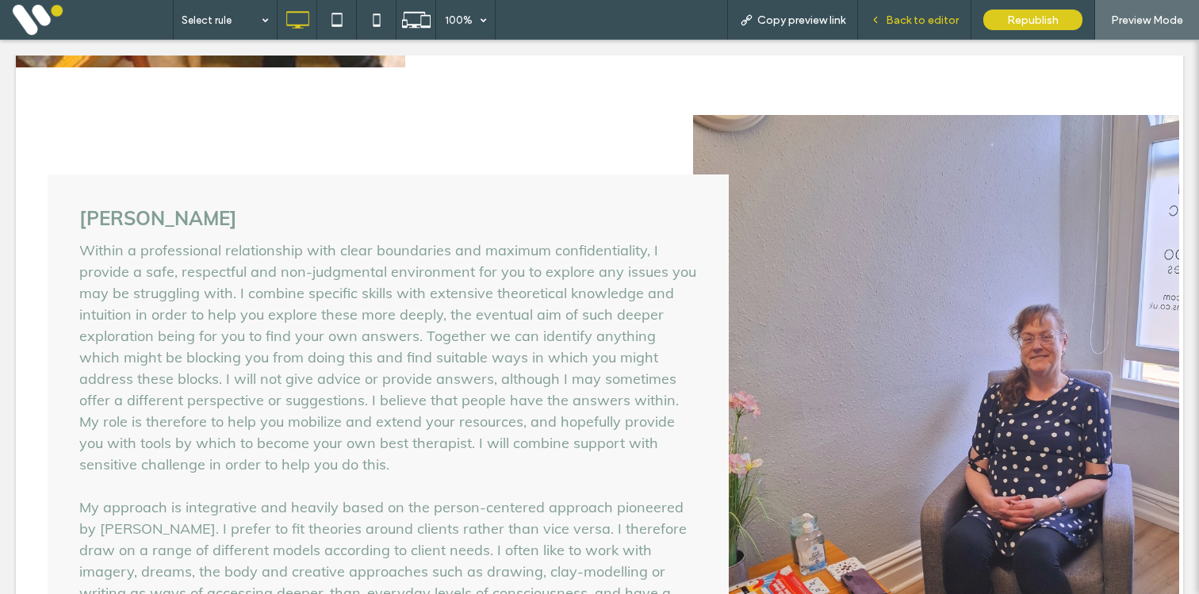
scroll to position [1660, 0]
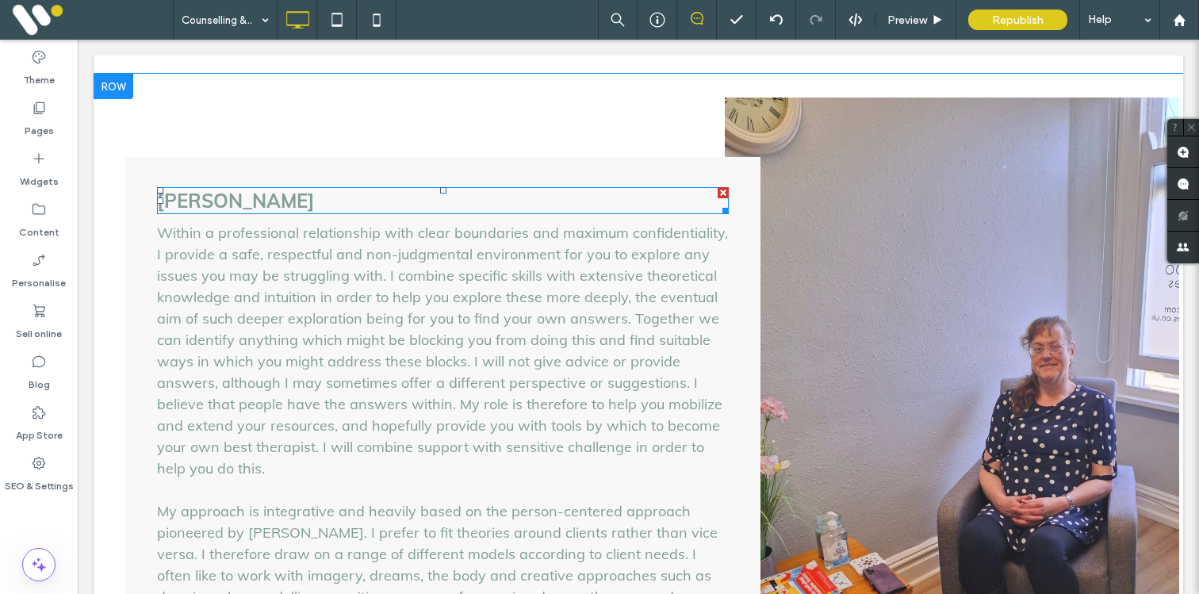
click at [189, 194] on div "Jen Southon" at bounding box center [443, 200] width 572 height 27
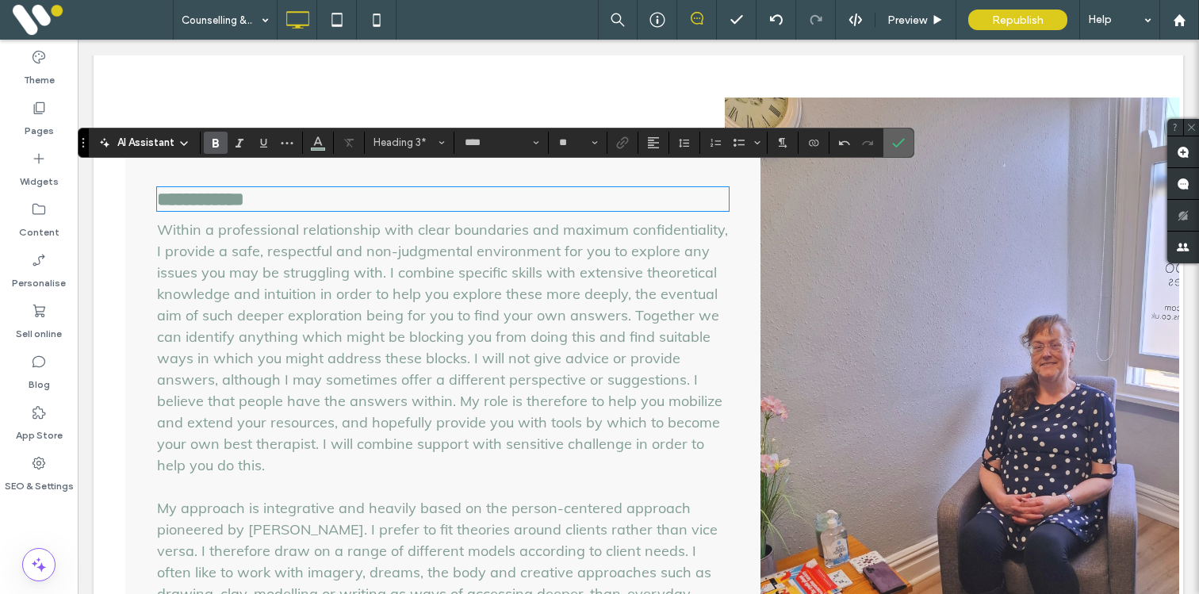
click at [900, 144] on use "Confirm" at bounding box center [899, 143] width 13 height 10
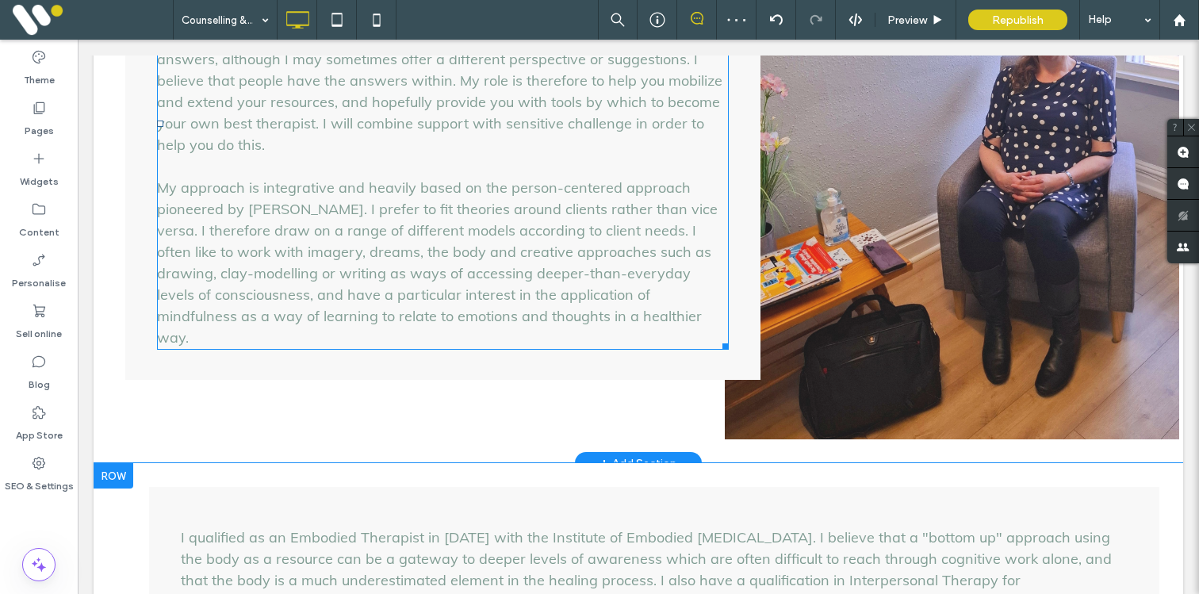
scroll to position [2258, 0]
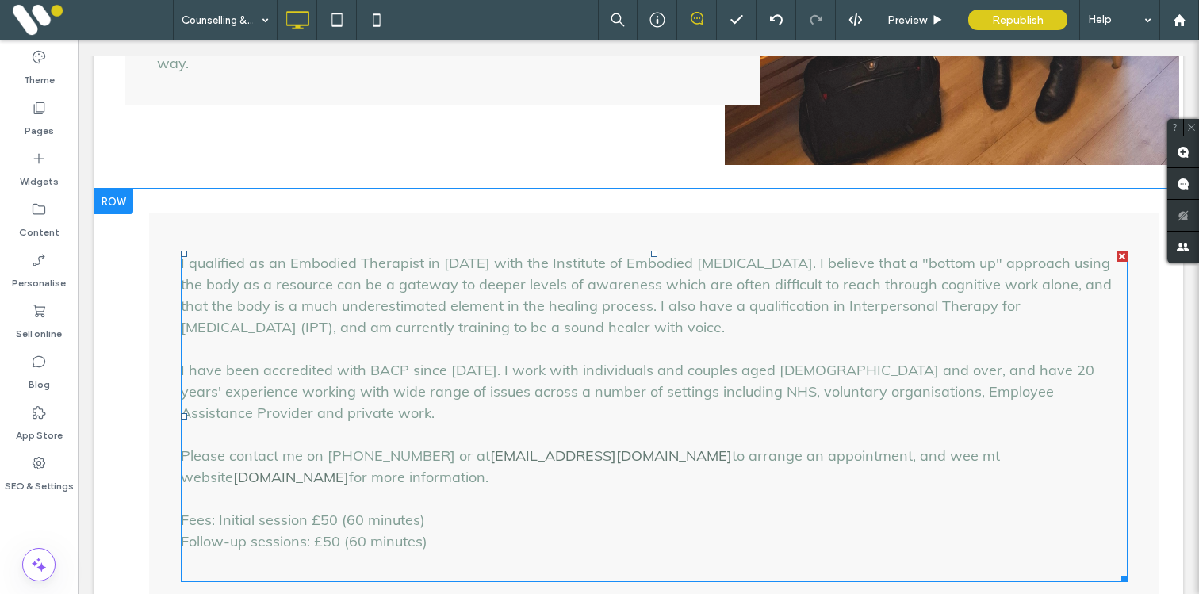
click at [290, 552] on p at bounding box center [654, 566] width 947 height 29
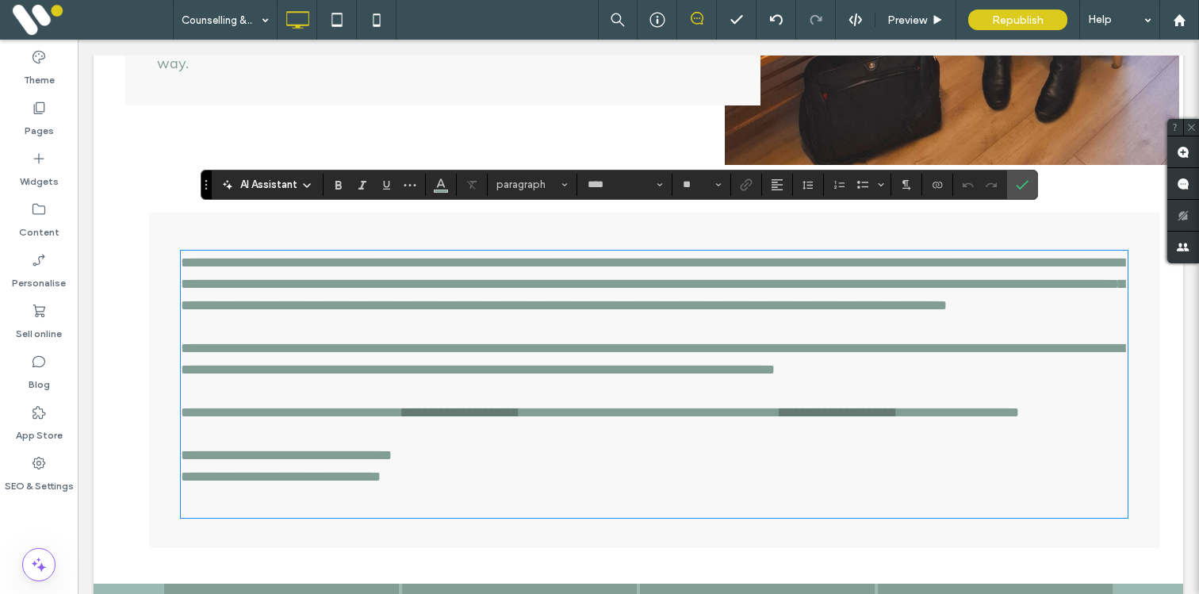
click at [254, 501] on p at bounding box center [654, 502] width 947 height 29
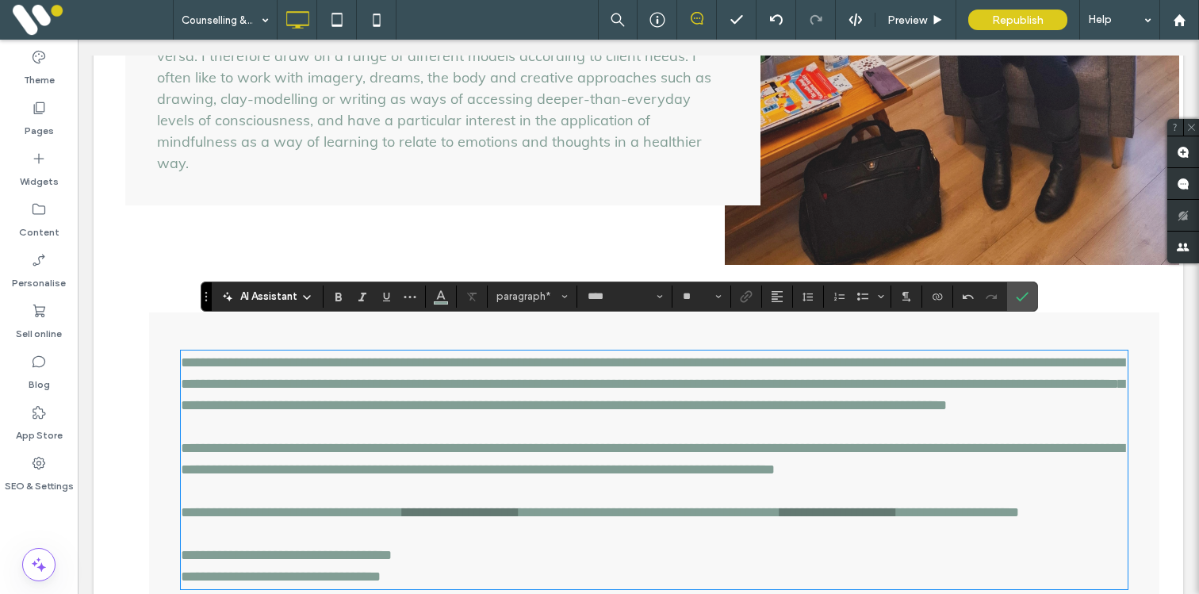
scroll to position [2196, 0]
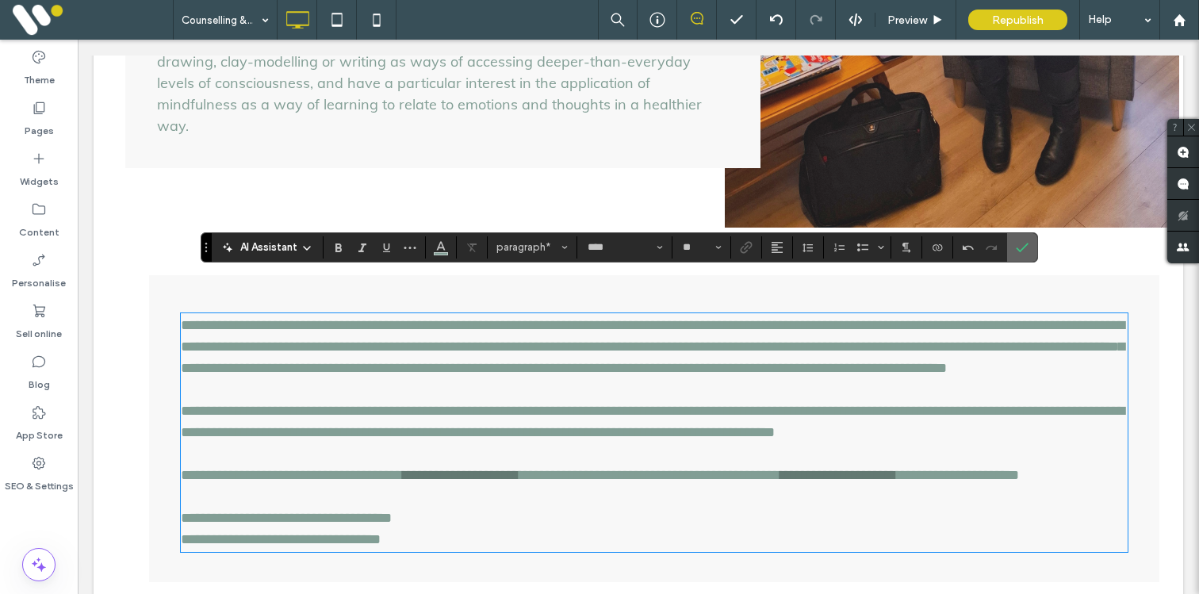
click at [1016, 257] on span "Confirm" at bounding box center [1019, 247] width 7 height 29
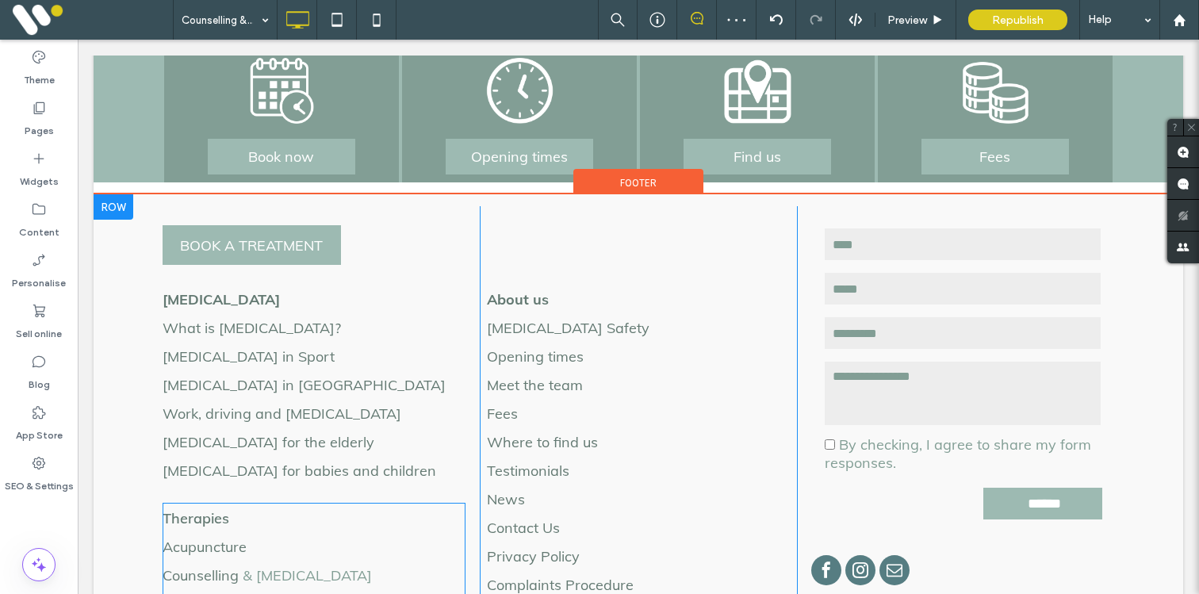
scroll to position [2895, 0]
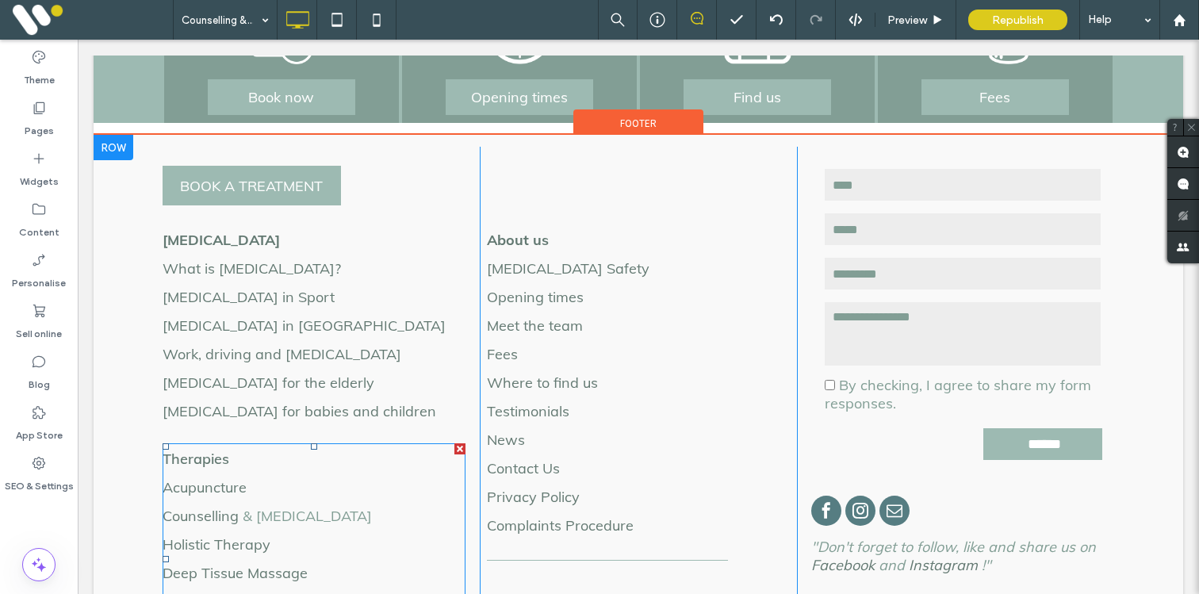
click at [303, 507] on span "& Psychotherapy" at bounding box center [307, 516] width 129 height 18
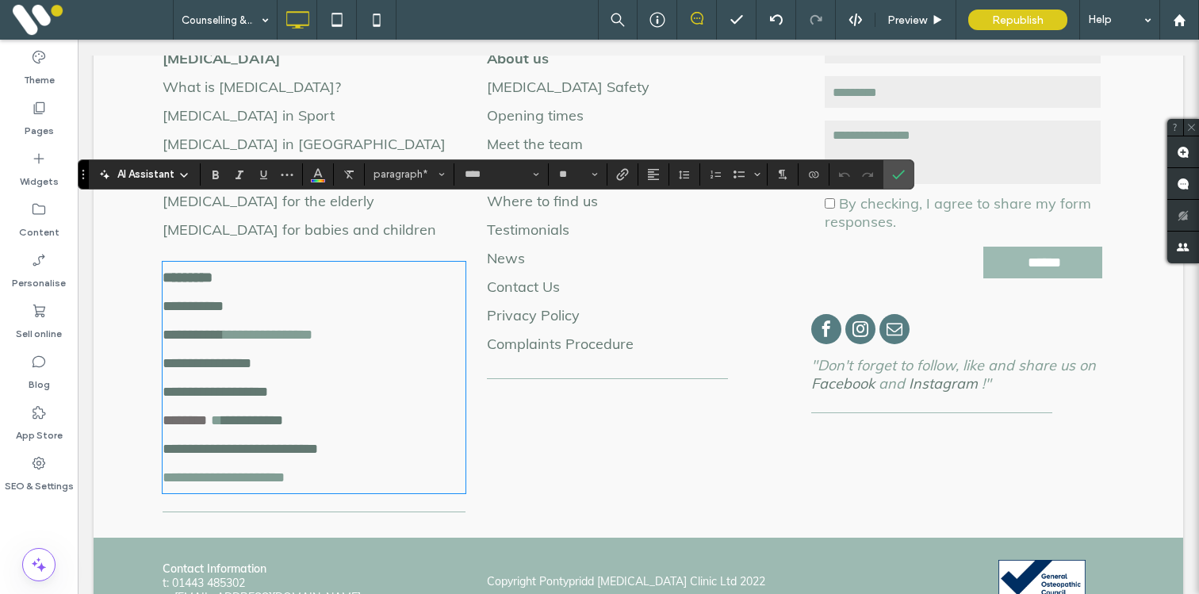
click at [263, 406] on p "**********" at bounding box center [314, 420] width 303 height 29
click at [285, 328] on span "**********" at bounding box center [268, 335] width 89 height 14
click at [192, 328] on link "**********" at bounding box center [193, 335] width 61 height 14
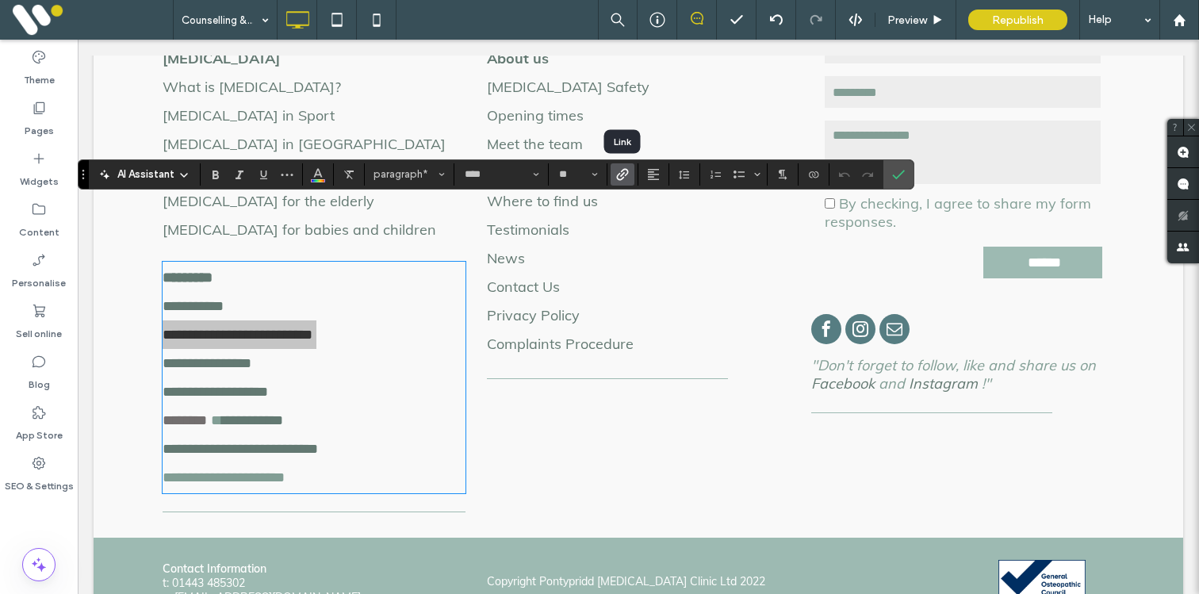
click at [614, 178] on label "Link" at bounding box center [623, 174] width 24 height 22
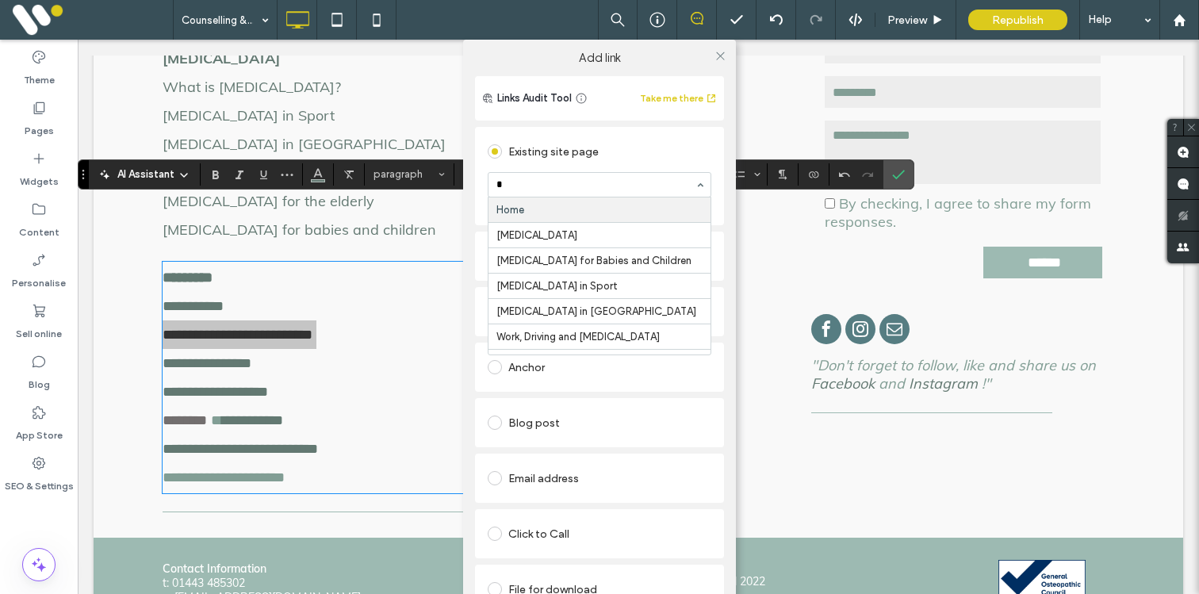
type input "**"
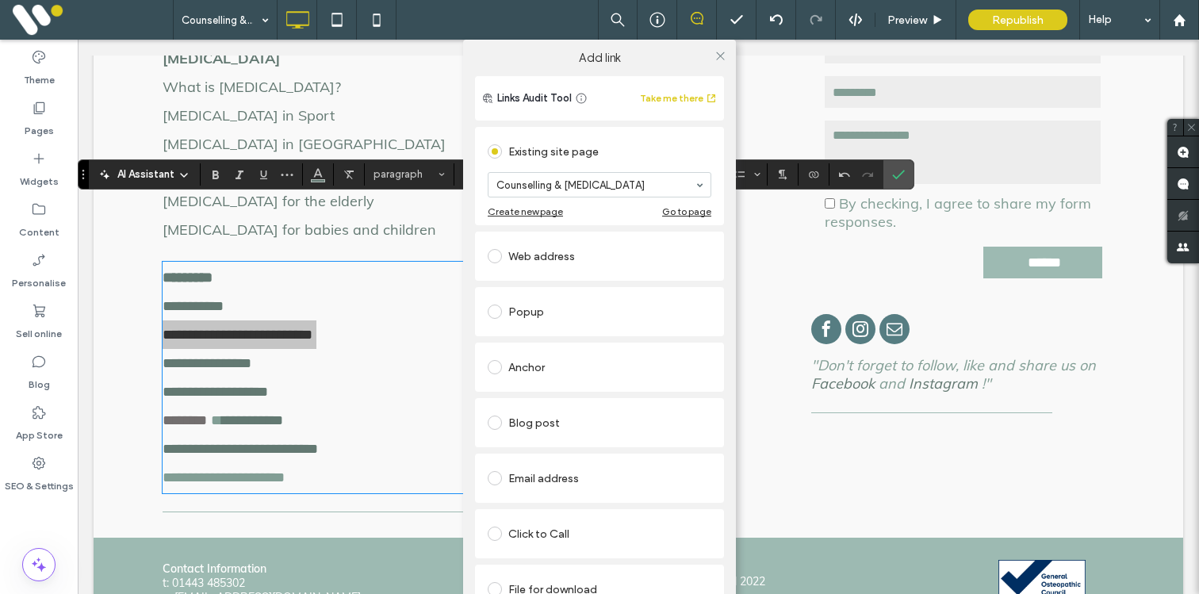
click at [254, 301] on div "Add link Links Audit Tool Take me there Existing site page Counselling & Psycho…" at bounding box center [599, 337] width 1199 height 594
click at [251, 301] on div "Add link Links Audit Tool Take me there Existing site page Counselling & Psycho…" at bounding box center [599, 337] width 1199 height 594
click at [716, 56] on icon at bounding box center [721, 56] width 12 height 12
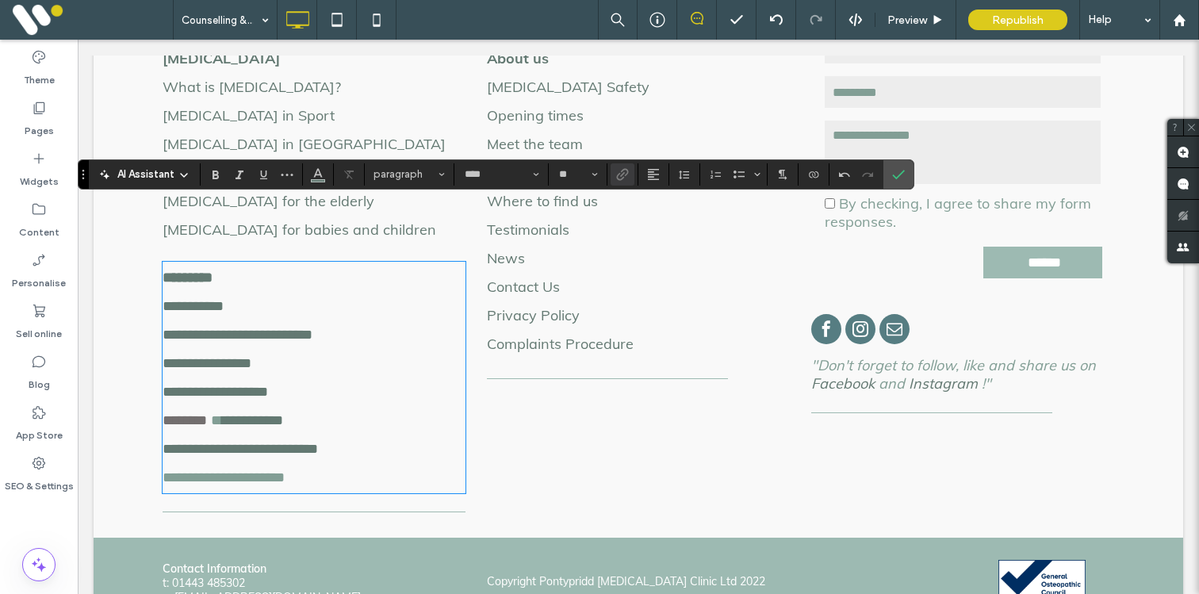
click at [227, 349] on p "**********" at bounding box center [314, 363] width 303 height 29
click at [227, 356] on link "**********" at bounding box center [207, 363] width 89 height 14
click at [629, 172] on label "Link" at bounding box center [623, 174] width 24 height 22
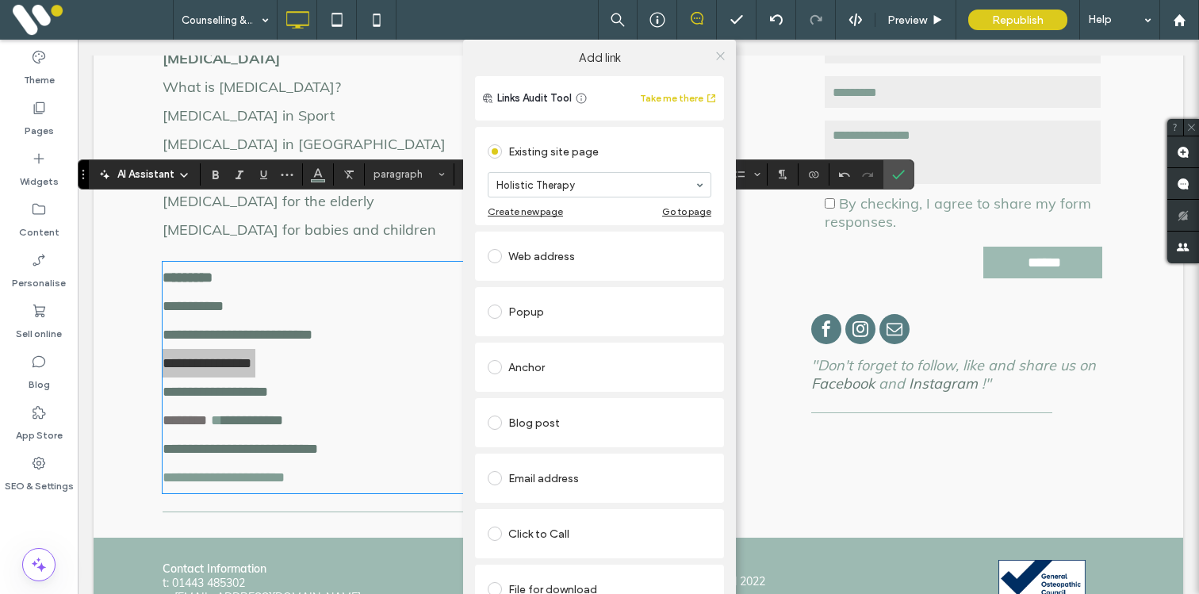
click at [716, 55] on use at bounding box center [720, 56] width 8 height 8
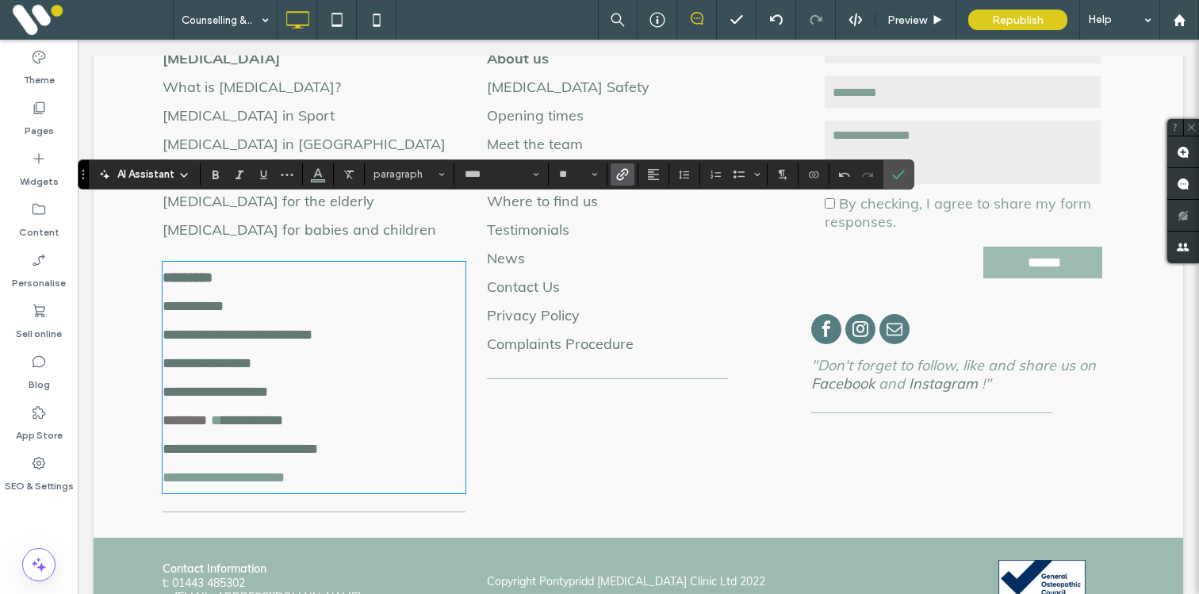
click at [270, 470] on span "**********" at bounding box center [224, 477] width 122 height 14
click at [626, 171] on icon "Link" at bounding box center [622, 174] width 13 height 13
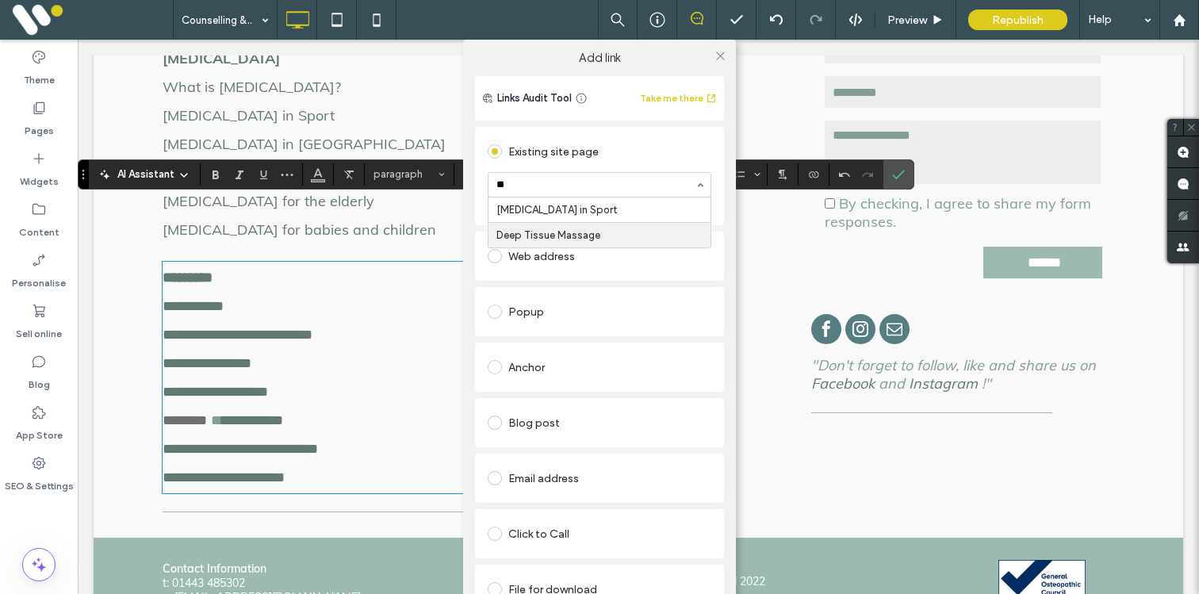
type input "*"
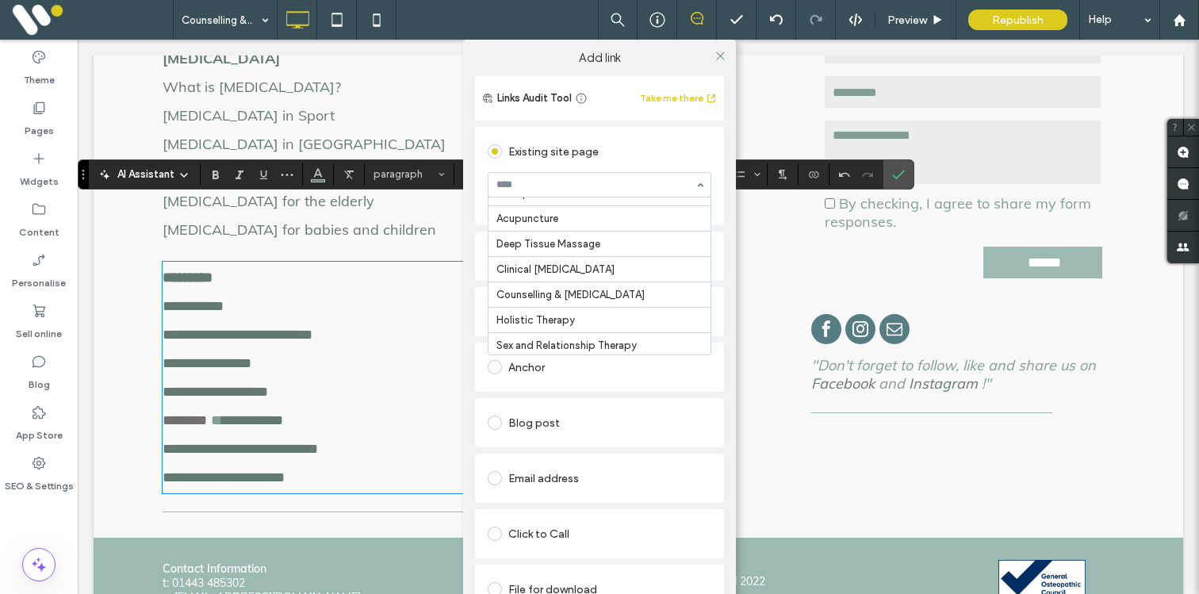
scroll to position [194, 0]
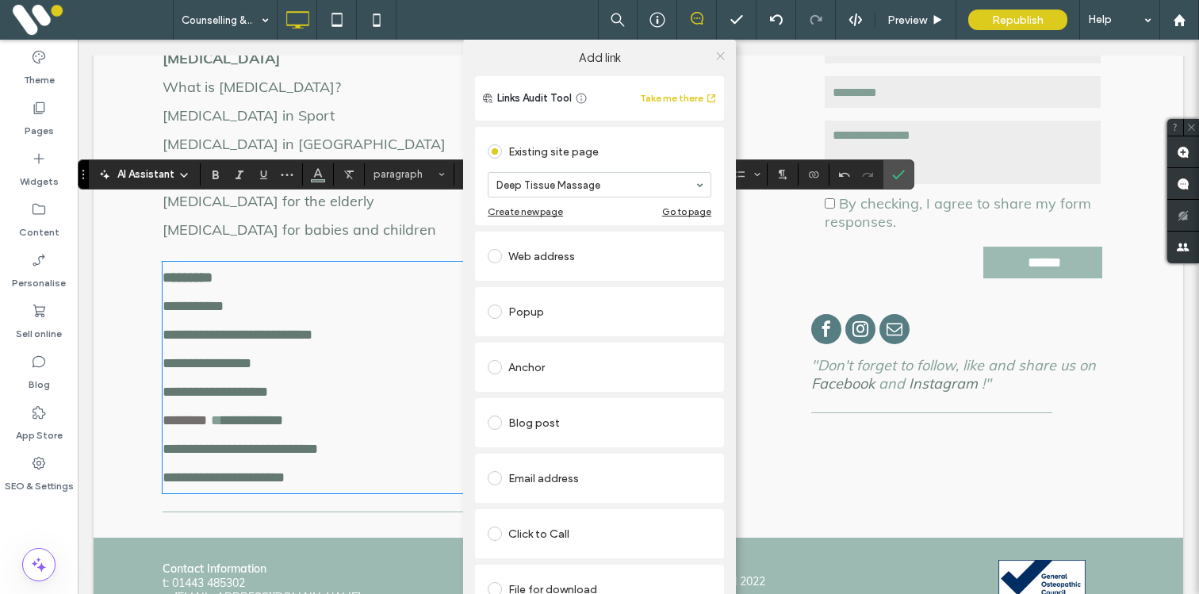
click at [716, 53] on icon at bounding box center [721, 56] width 12 height 12
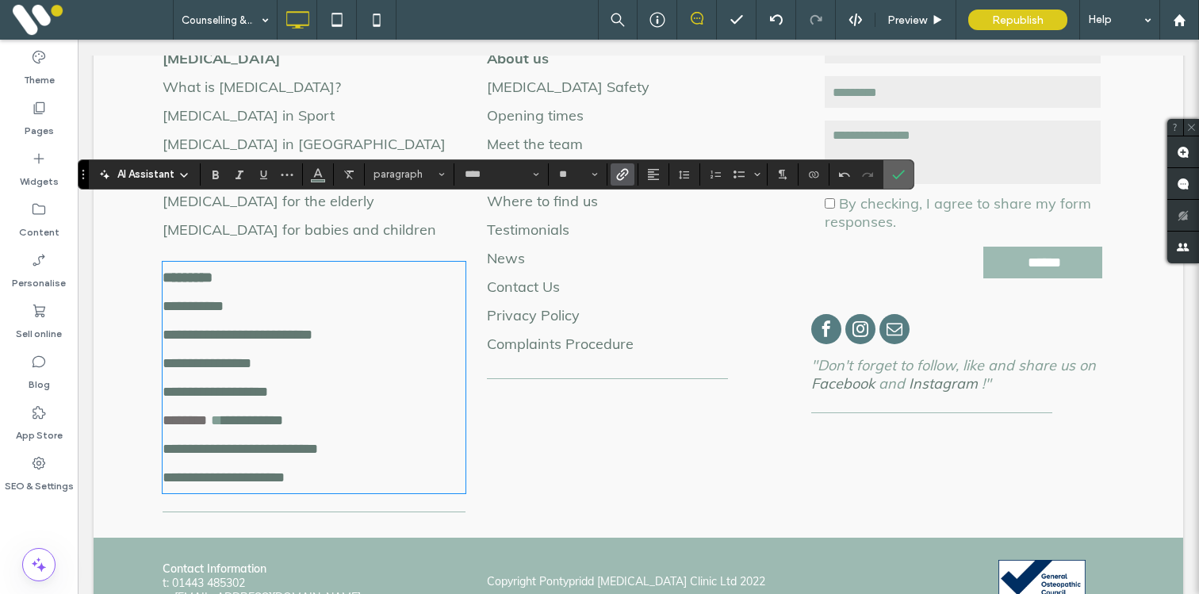
drag, startPoint x: 888, startPoint y: 175, endPoint x: 787, endPoint y: 141, distance: 106.9
click at [888, 175] on label "Confirm" at bounding box center [899, 174] width 24 height 29
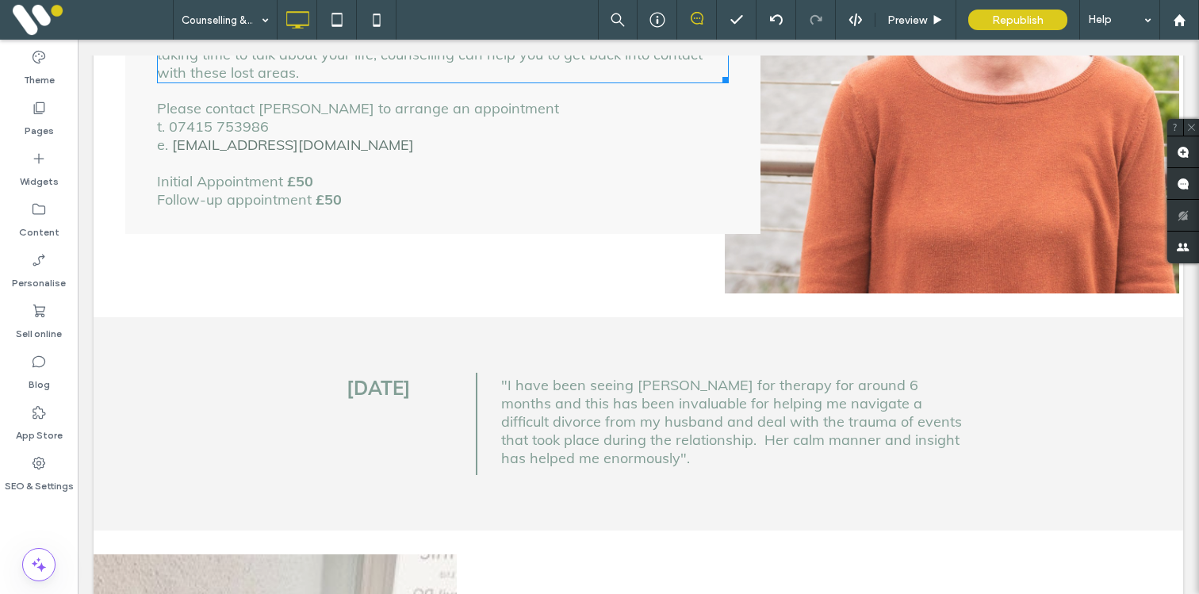
scroll to position [1073, 0]
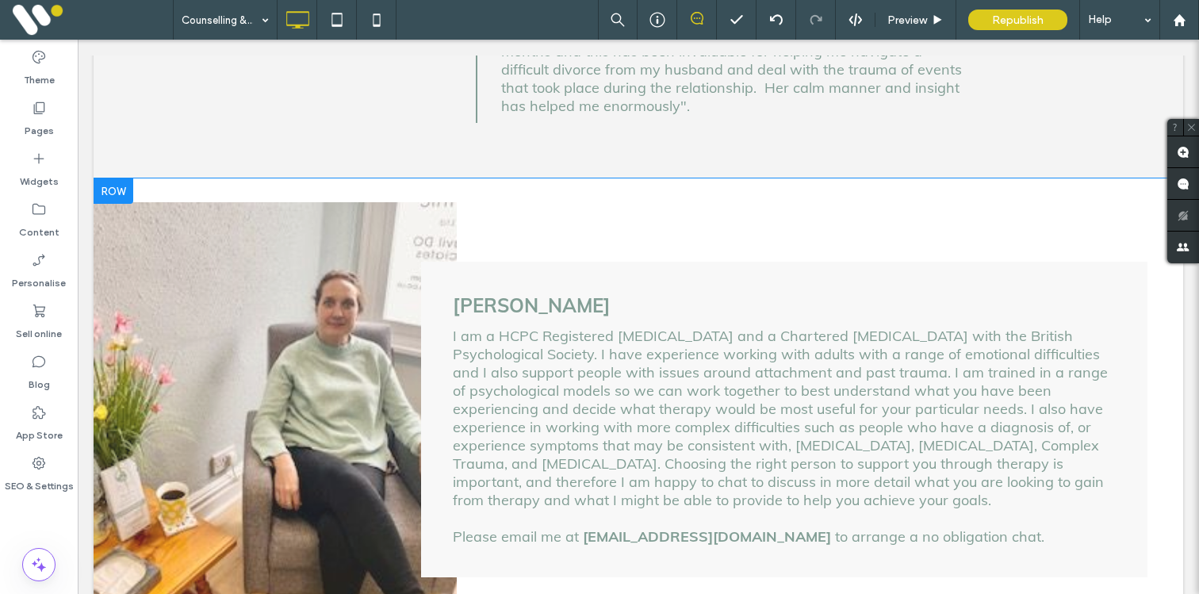
click at [113, 178] on div at bounding box center [114, 190] width 40 height 25
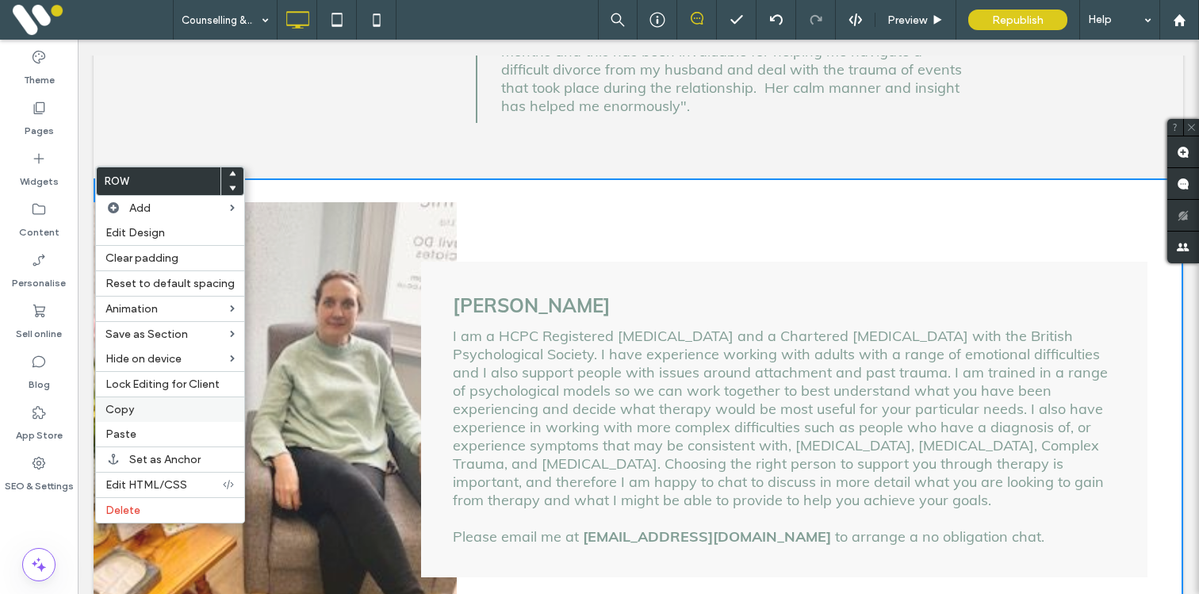
click at [140, 405] on label "Copy" at bounding box center [170, 409] width 129 height 13
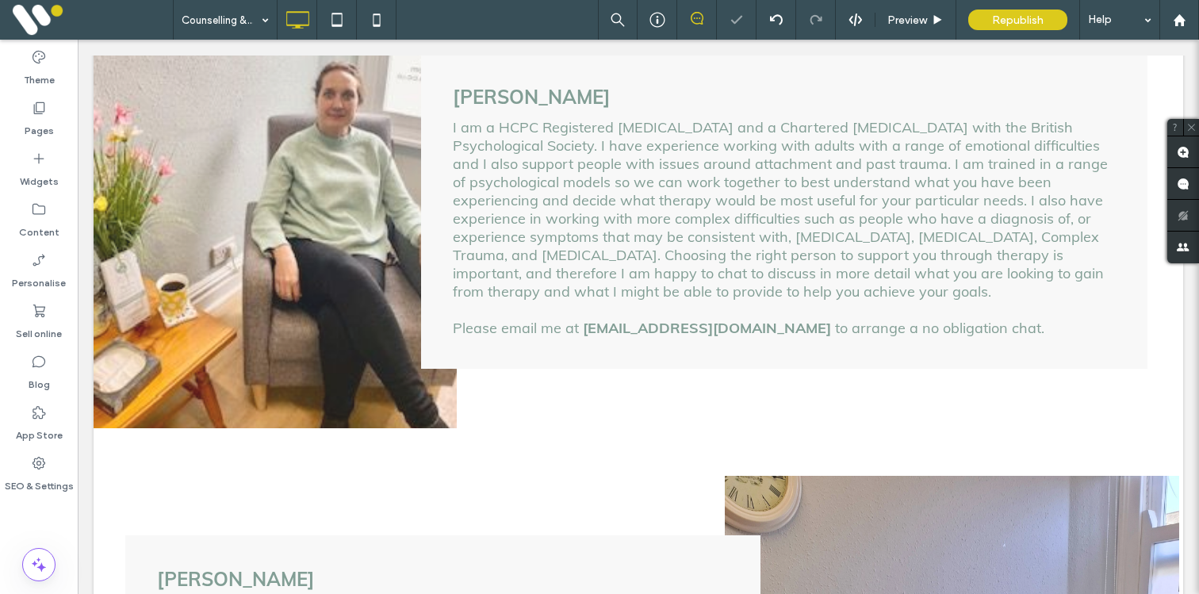
scroll to position [1443, 0]
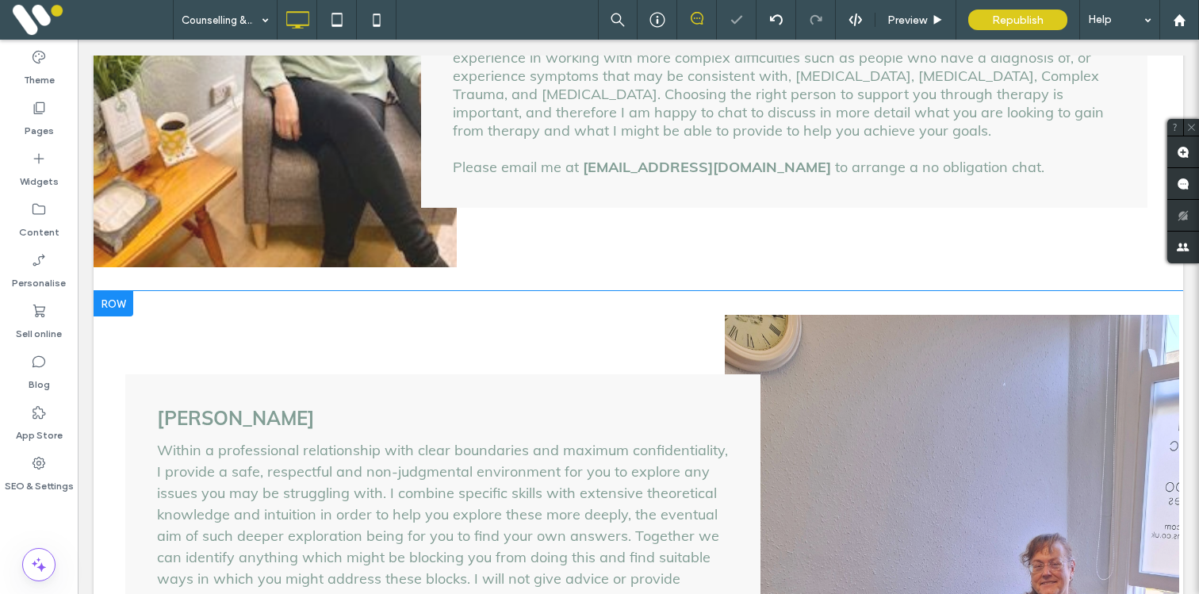
click at [114, 291] on div at bounding box center [114, 303] width 40 height 25
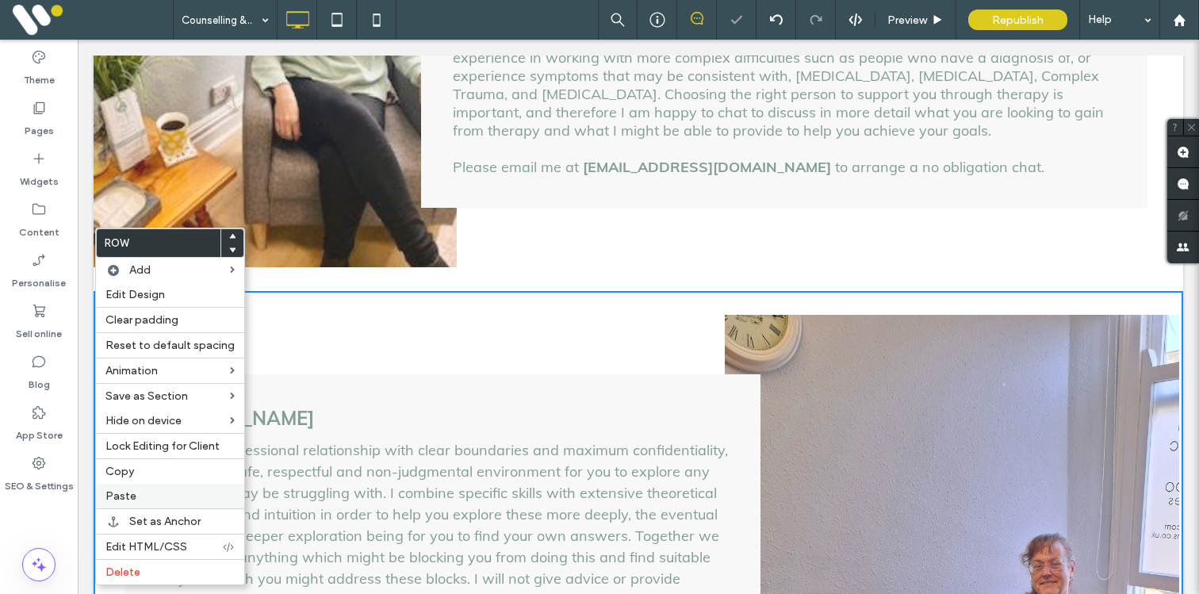
click at [134, 497] on span "Paste" at bounding box center [121, 495] width 31 height 13
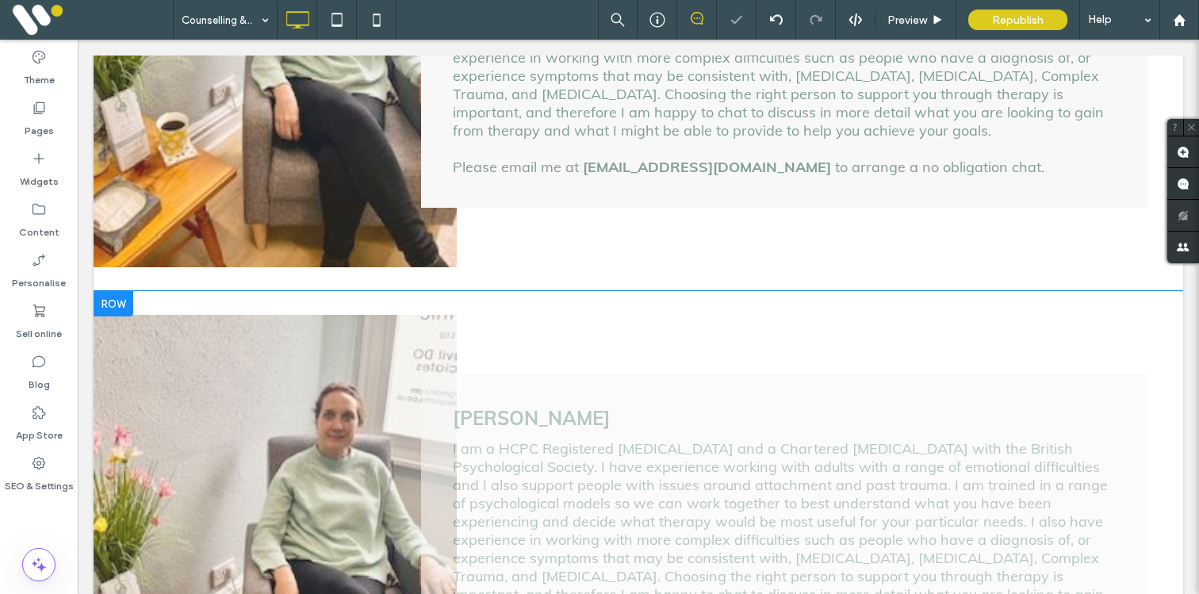
click at [121, 293] on div at bounding box center [114, 303] width 40 height 25
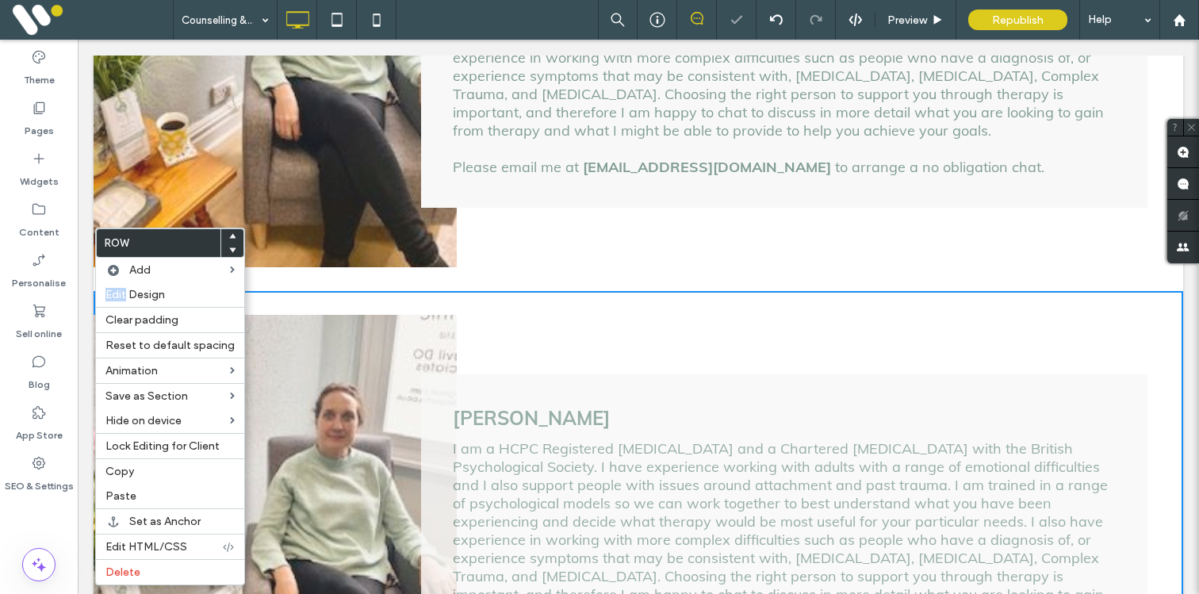
click at [121, 293] on span "Edit Design" at bounding box center [135, 294] width 59 height 13
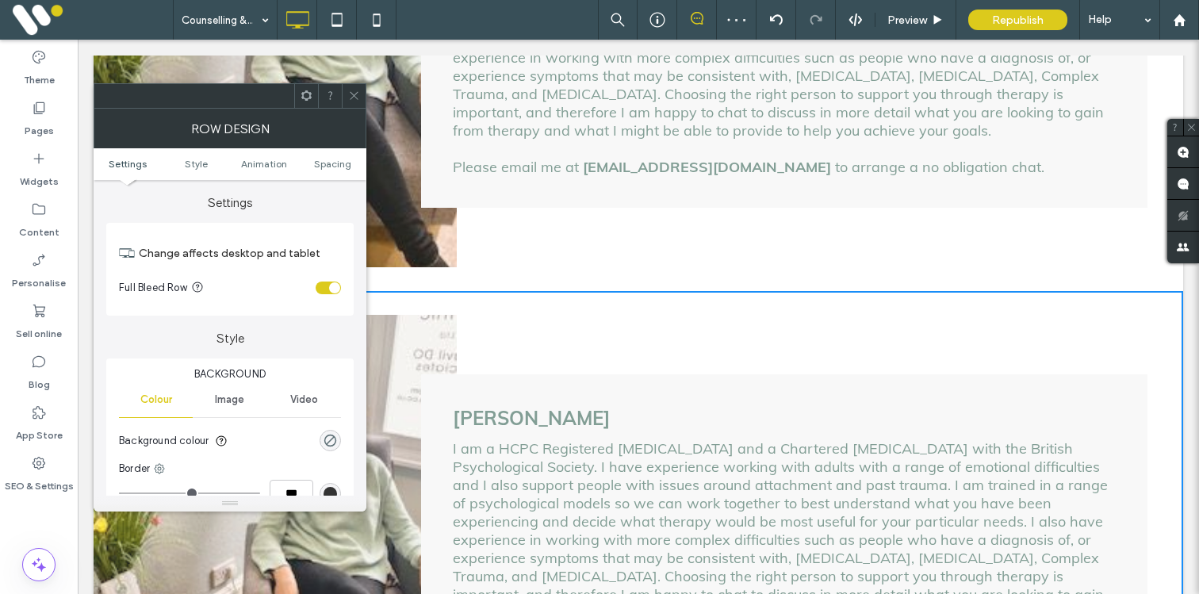
click at [351, 97] on icon at bounding box center [354, 96] width 12 height 12
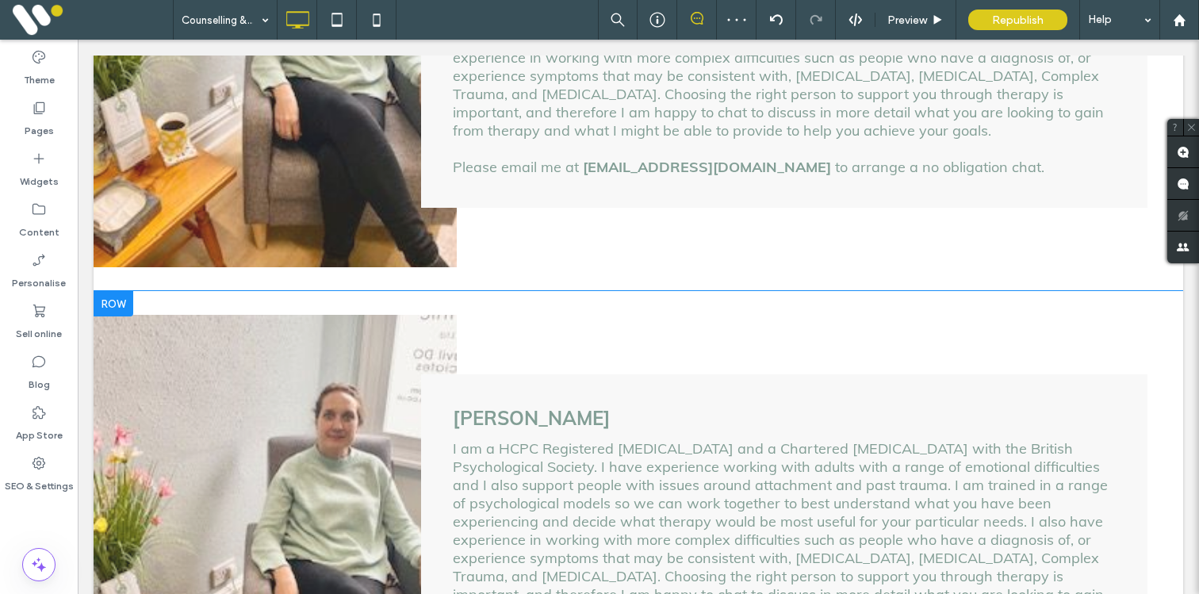
click at [114, 291] on div at bounding box center [114, 303] width 40 height 25
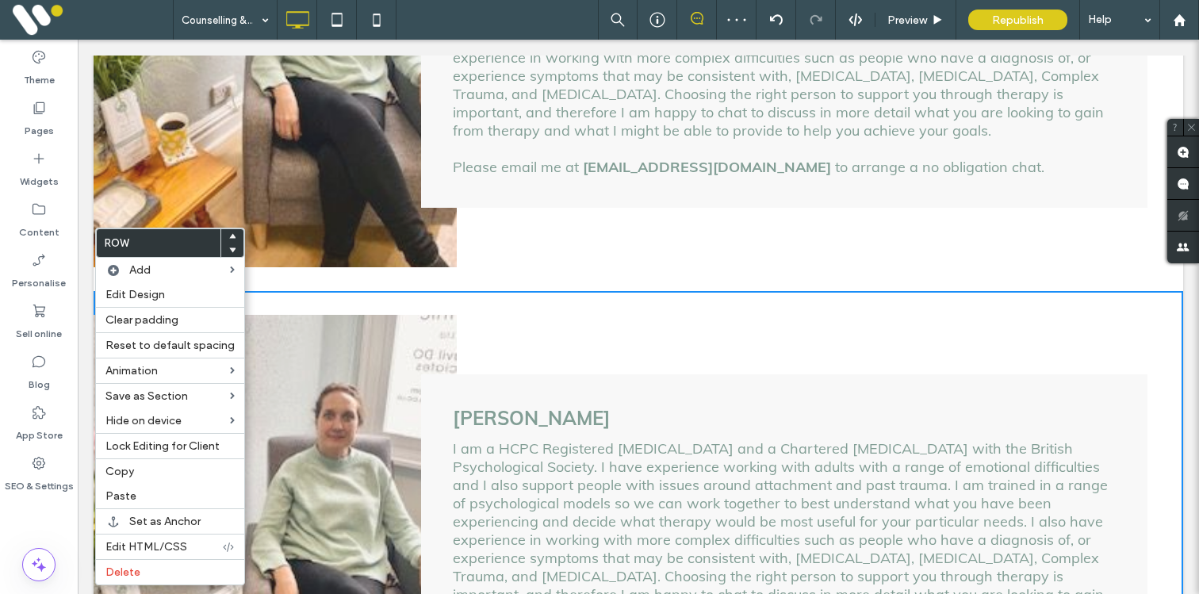
click at [229, 251] on icon at bounding box center [232, 250] width 6 height 6
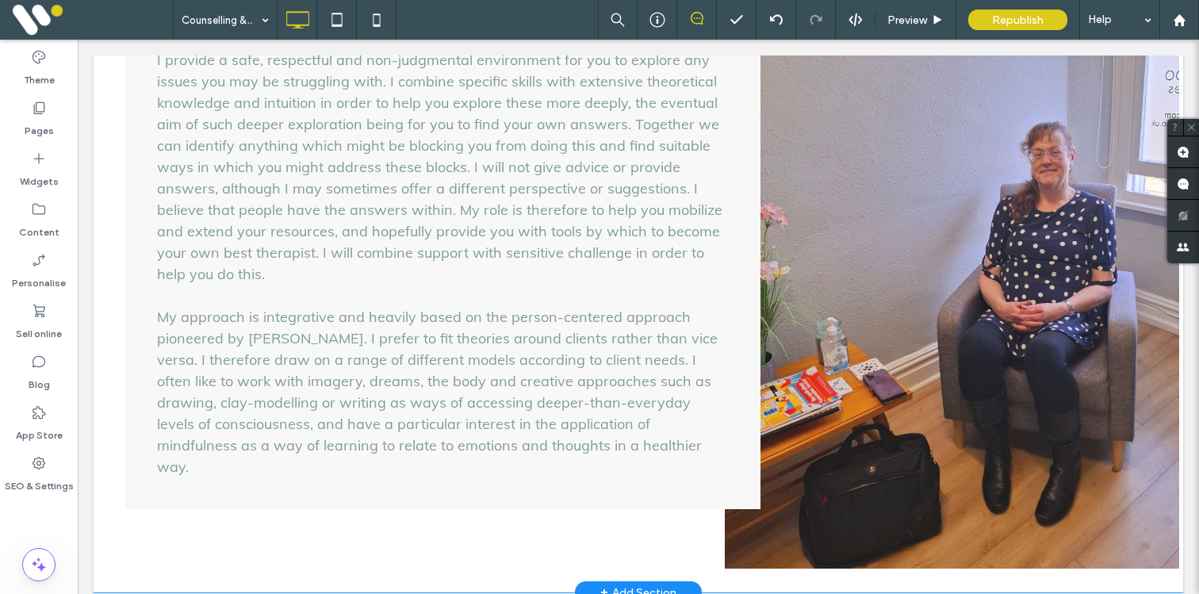
scroll to position [2206, 0]
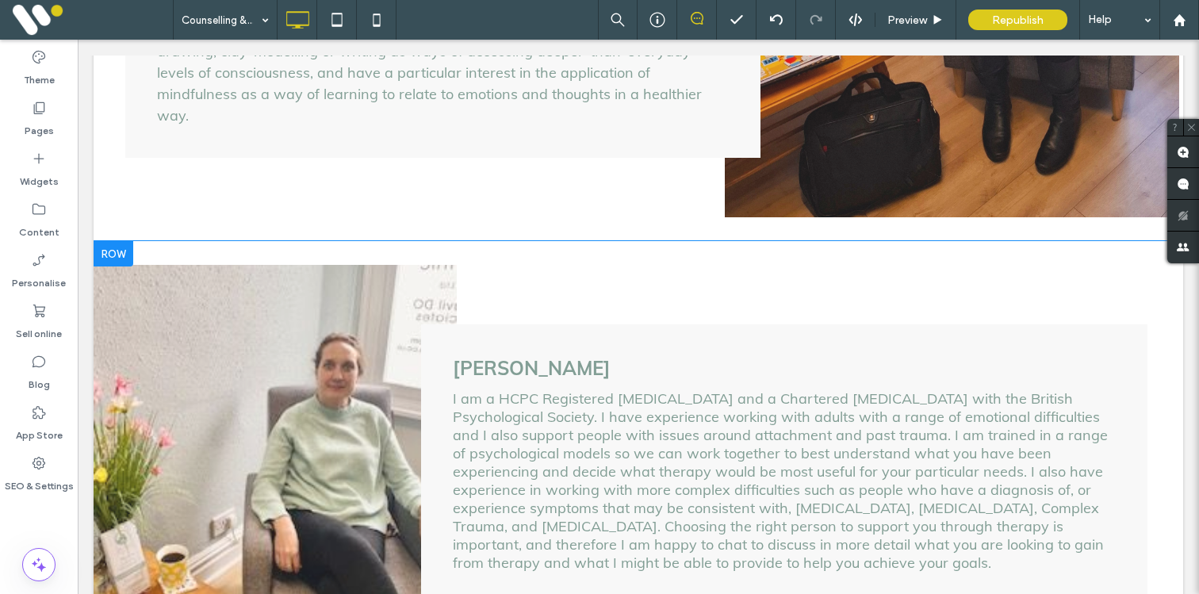
click at [120, 241] on div at bounding box center [114, 253] width 40 height 25
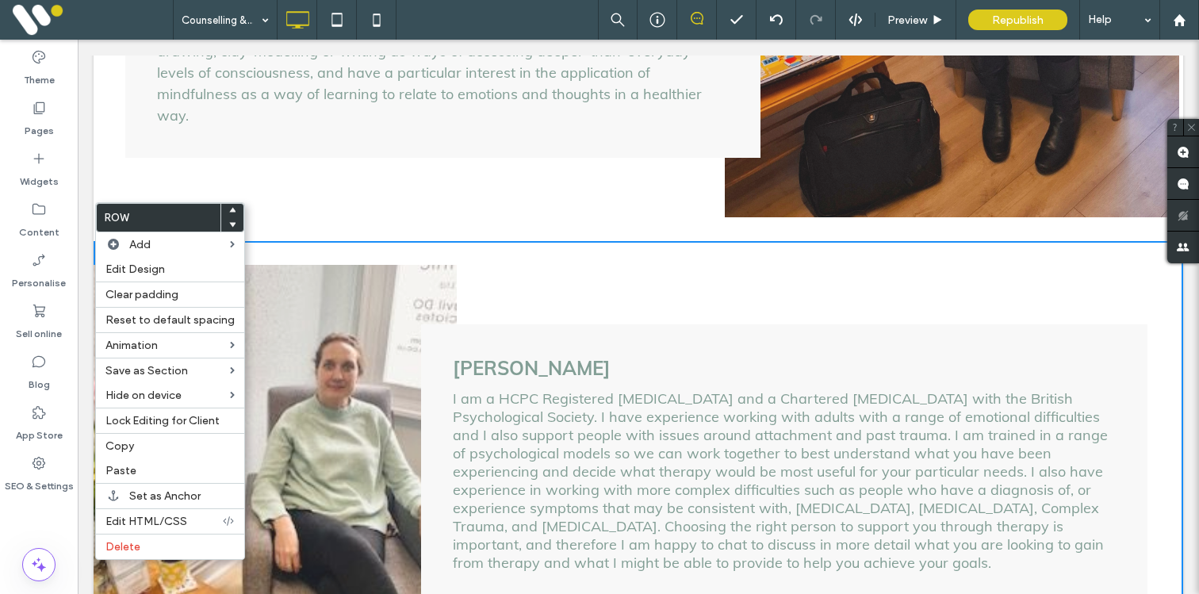
click at [229, 223] on use at bounding box center [232, 224] width 7 height 5
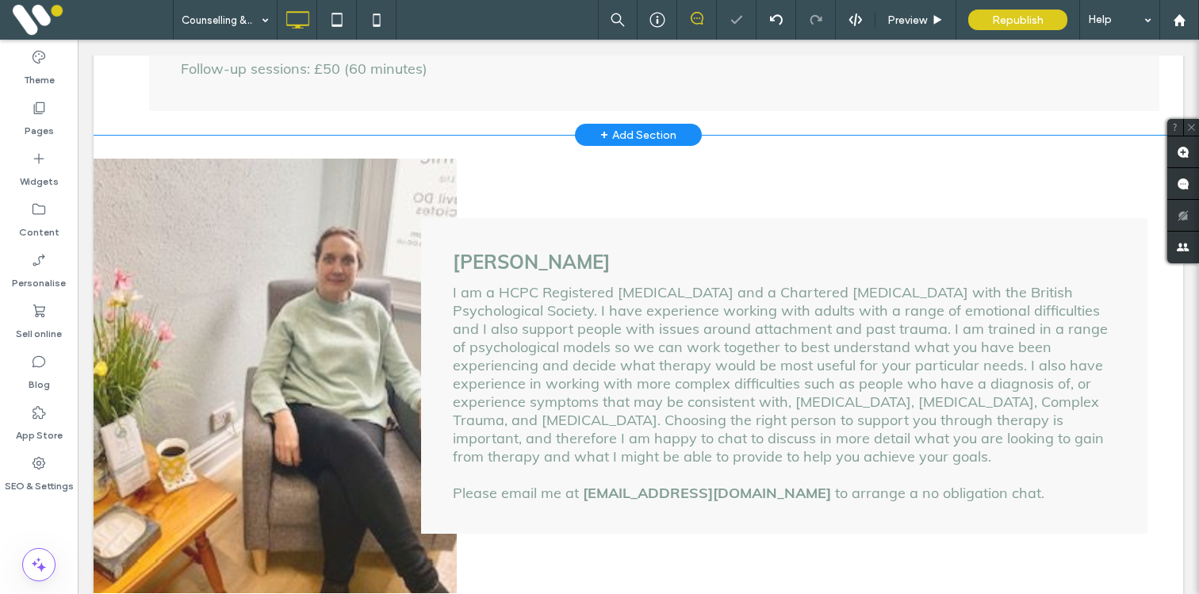
scroll to position [2738, 0]
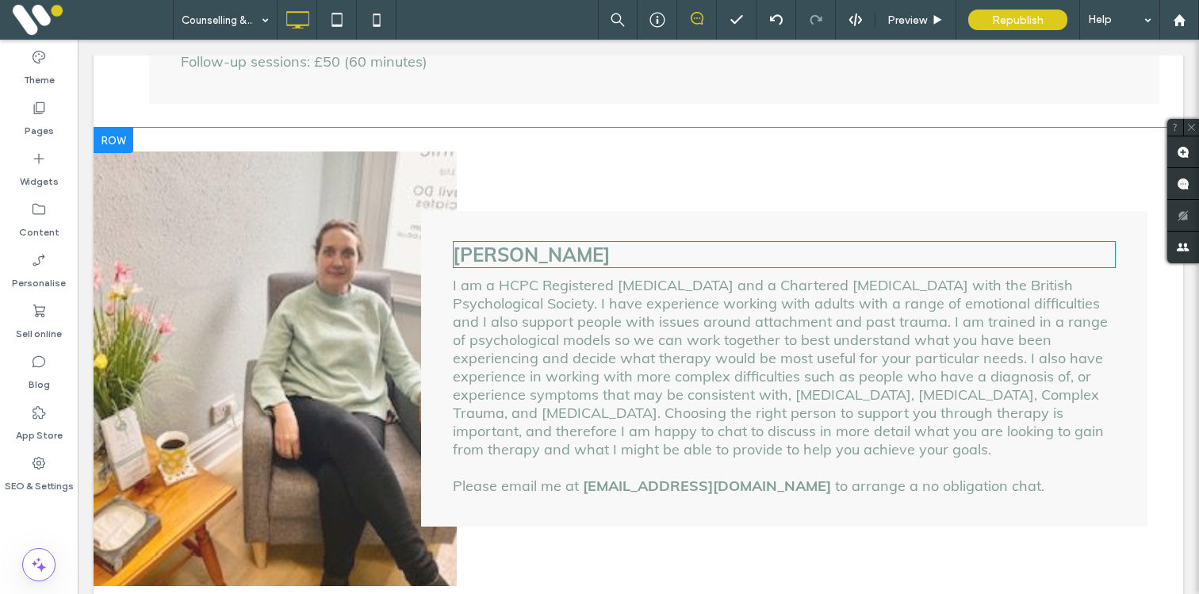
click at [493, 243] on span "Sian Hughes" at bounding box center [532, 255] width 158 height 24
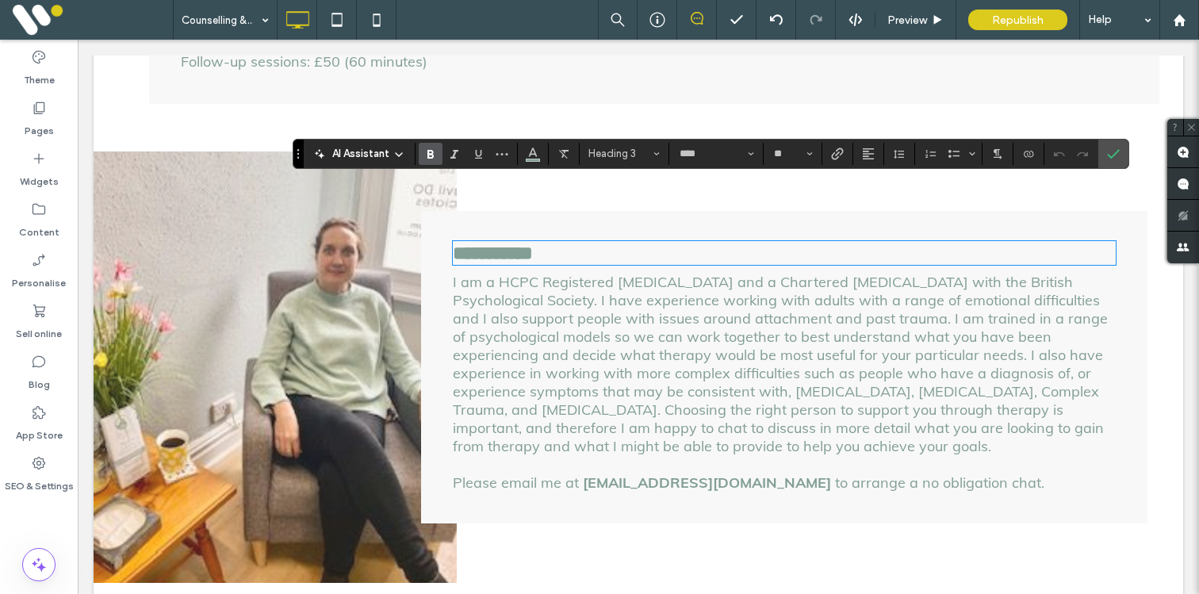
click at [473, 244] on span "**********" at bounding box center [493, 253] width 80 height 19
click at [604, 244] on span "**********" at bounding box center [529, 253] width 152 height 19
click at [566, 279] on span "I am a HCPC Registered Psychologist and a Chartered Psychologist with the Briti…" at bounding box center [780, 364] width 655 height 182
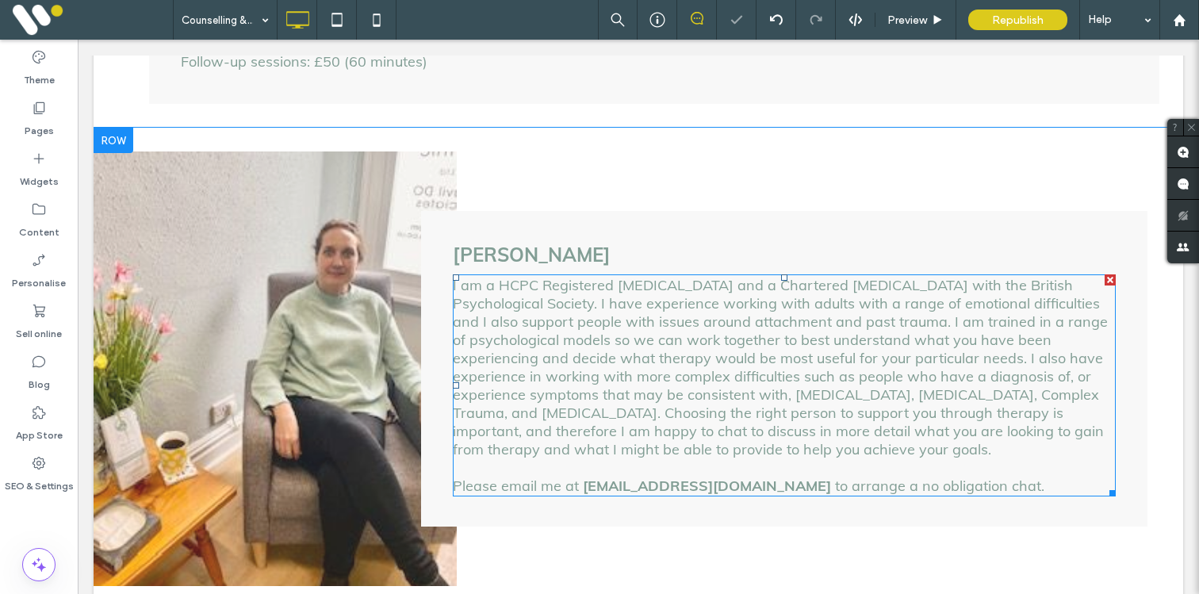
click at [566, 279] on span "I am a HCPC Registered Psychologist and a Chartered Psychologist with the Briti…" at bounding box center [780, 367] width 655 height 182
type input "****"
type input "**"
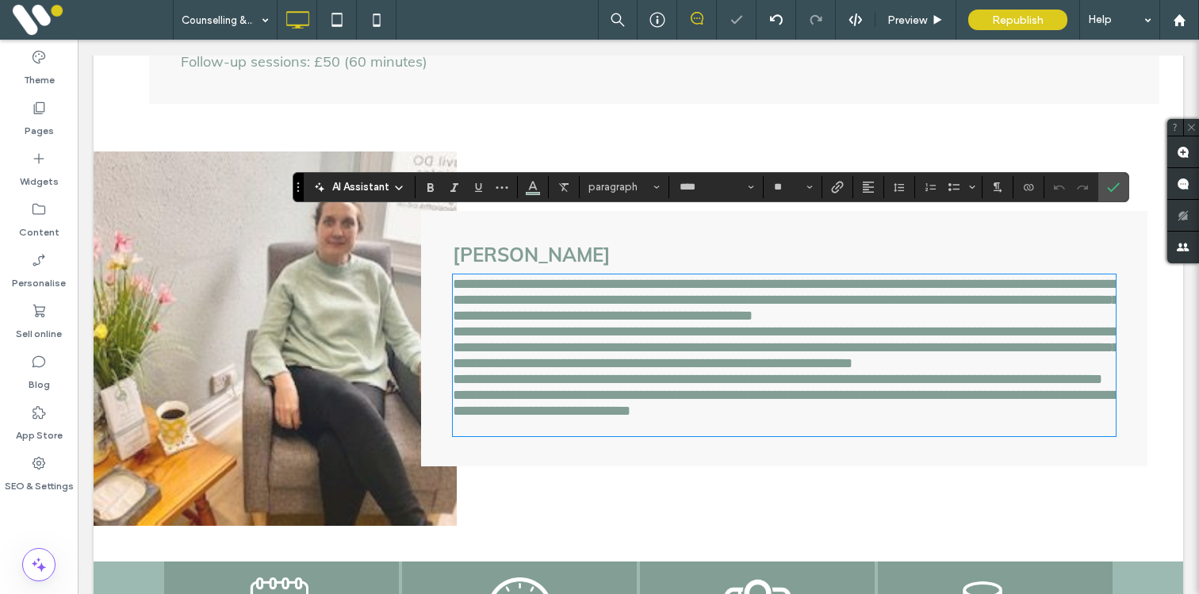
scroll to position [0, 0]
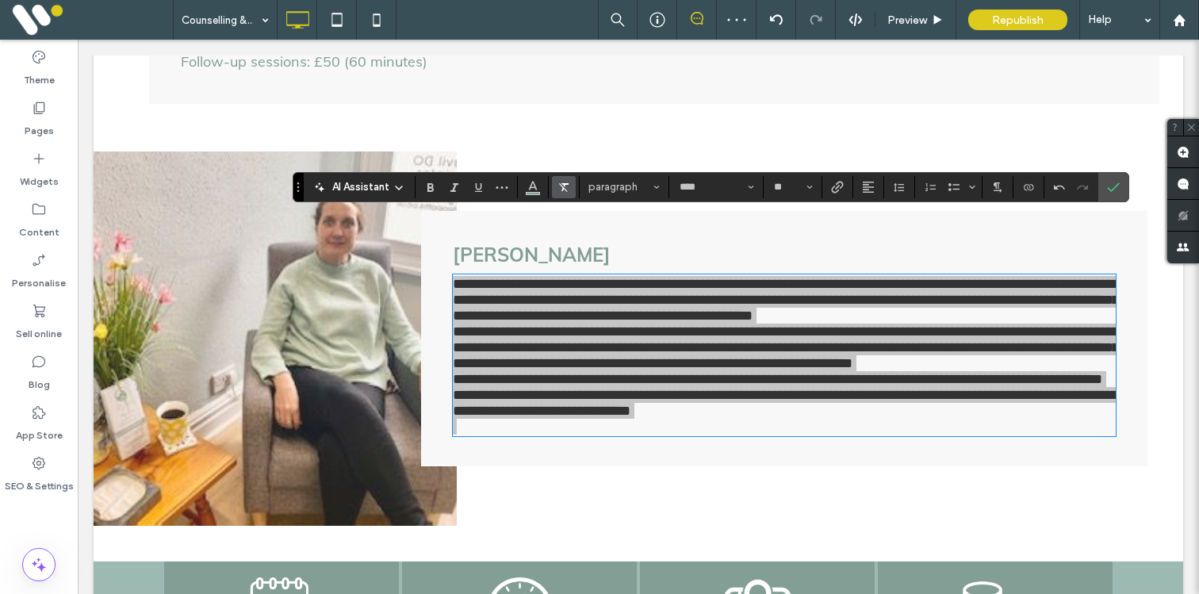
click at [570, 183] on label "Clear format" at bounding box center [564, 187] width 24 height 22
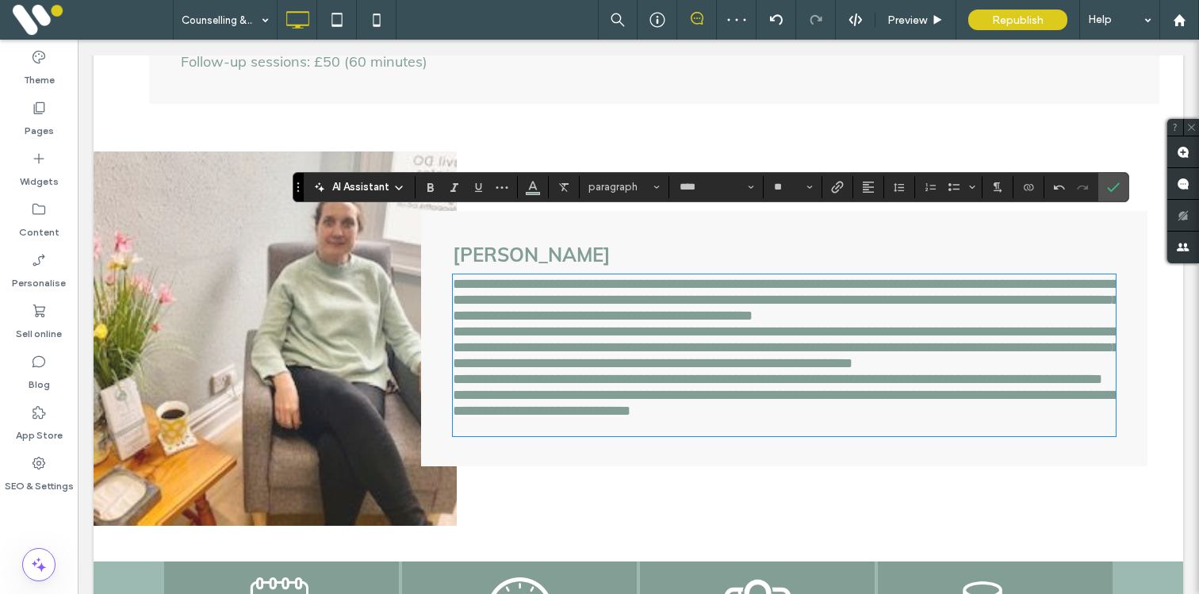
click at [570, 324] on span "**********" at bounding box center [786, 347] width 666 height 46
click at [643, 336] on p "**********" at bounding box center [784, 348] width 663 height 48
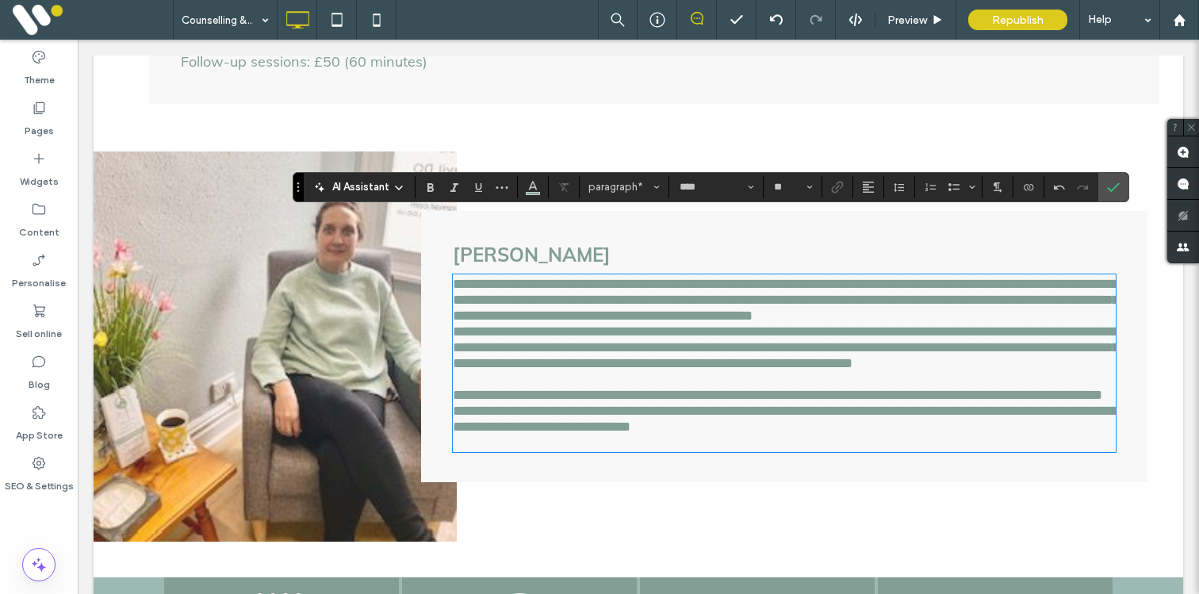
click at [600, 387] on p "**********" at bounding box center [784, 395] width 663 height 16
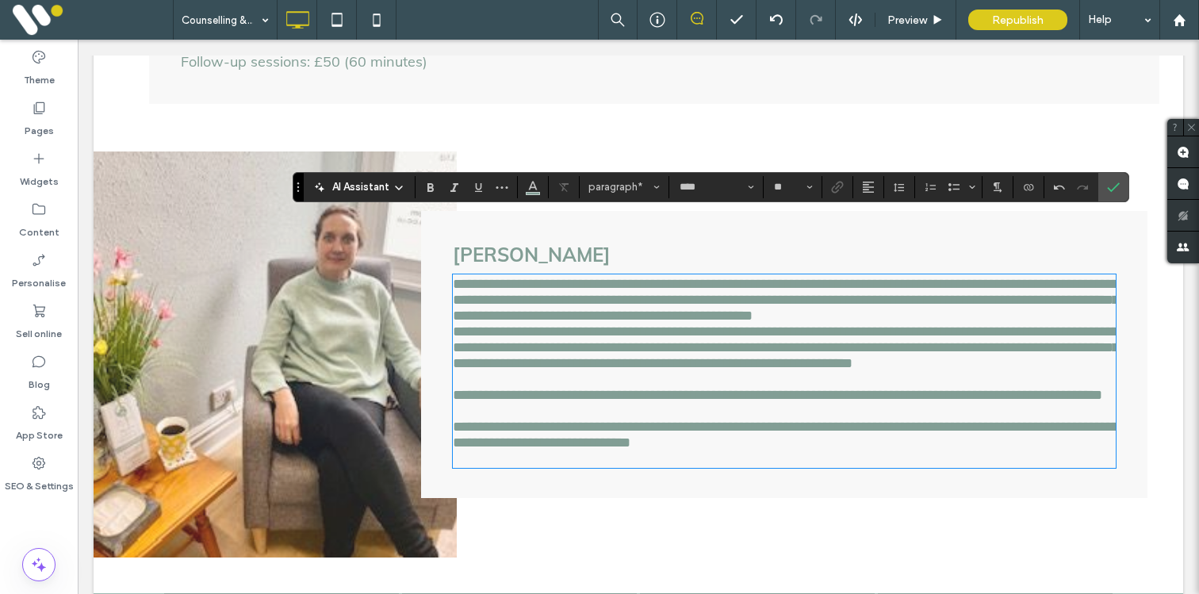
click at [546, 460] on p at bounding box center [784, 459] width 663 height 16
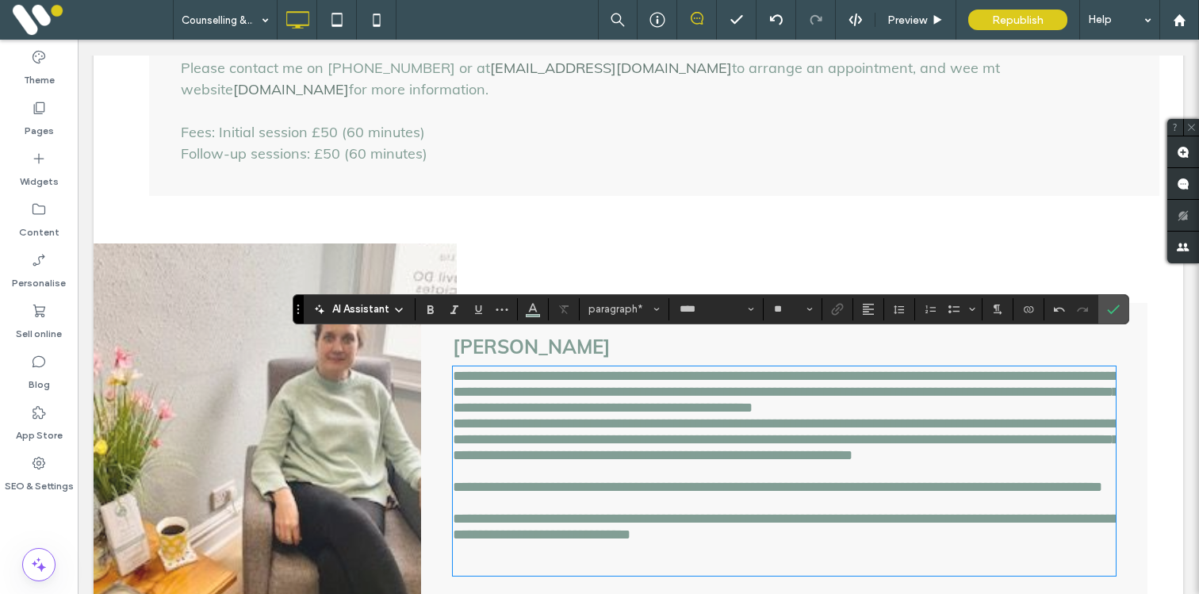
scroll to position [2655, 0]
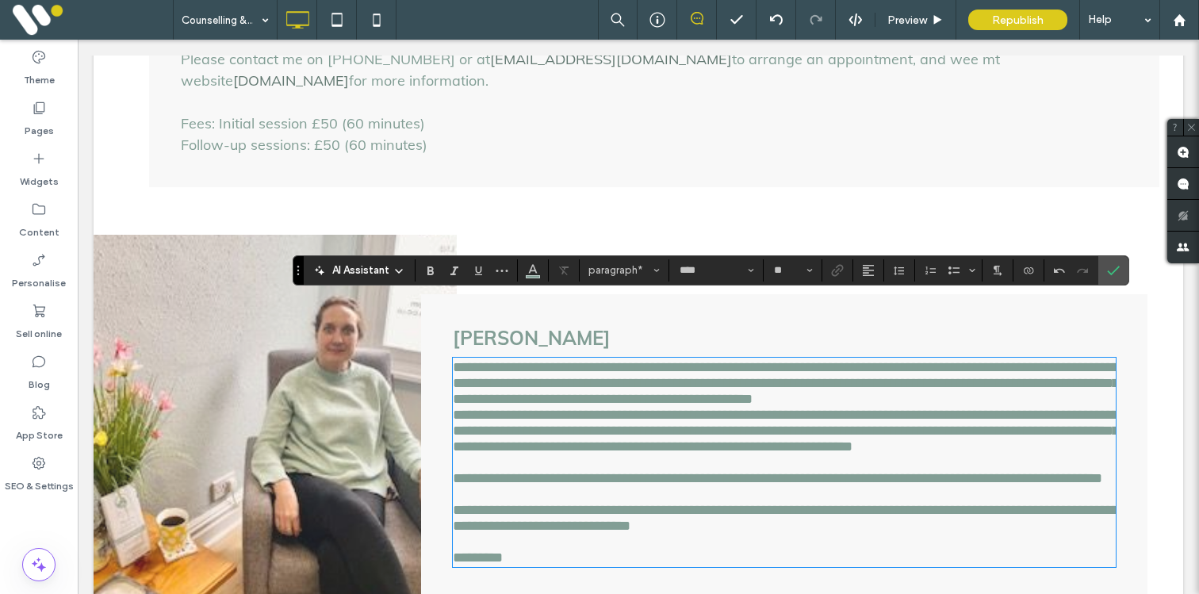
click at [498, 551] on span "*********" at bounding box center [478, 558] width 50 height 14
click at [539, 555] on p "*********" at bounding box center [784, 558] width 663 height 16
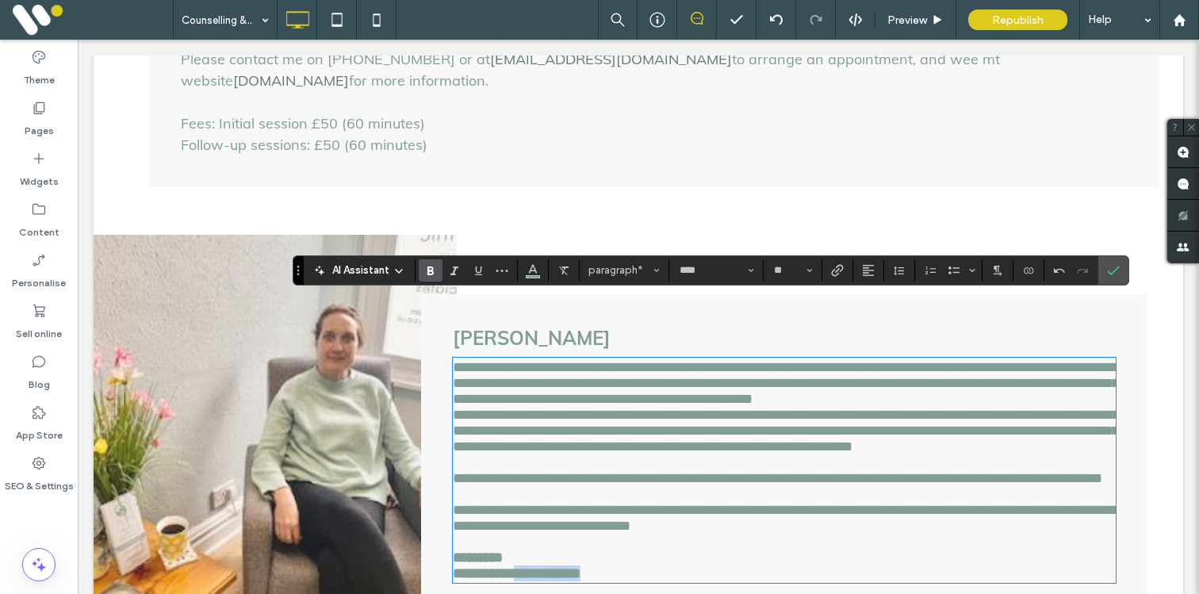
drag, startPoint x: 628, startPoint y: 577, endPoint x: 528, endPoint y: 574, distance: 100.0
click at [528, 574] on p "**********" at bounding box center [784, 574] width 663 height 16
copy strong "**********"
click at [837, 275] on icon "Link" at bounding box center [837, 270] width 13 height 13
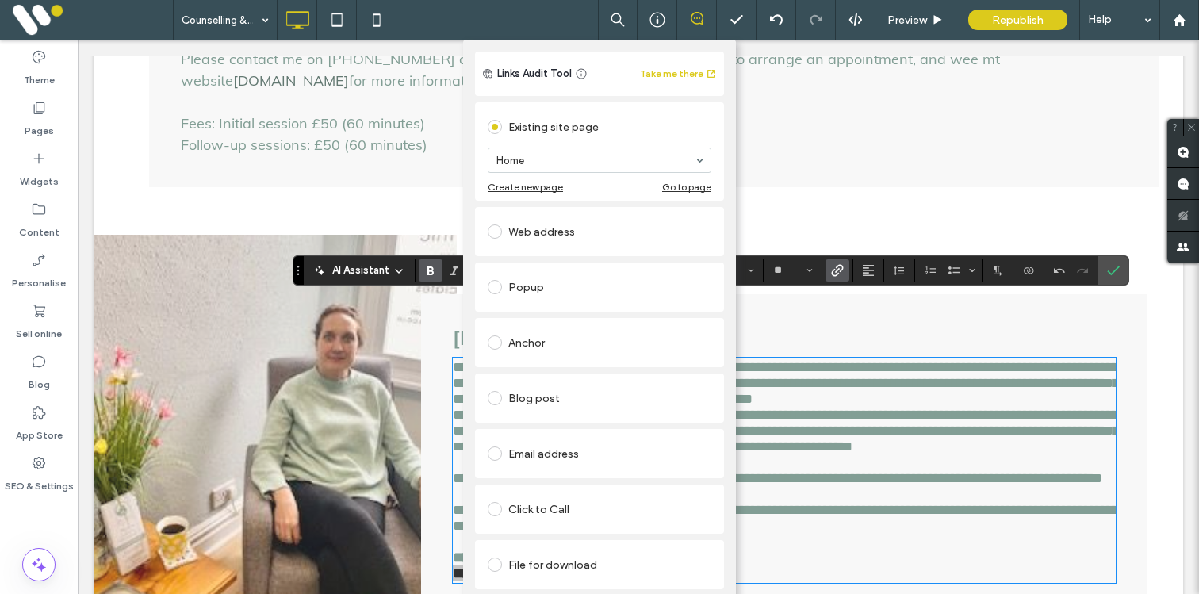
click at [531, 497] on div "Click to Call" at bounding box center [600, 509] width 224 height 25
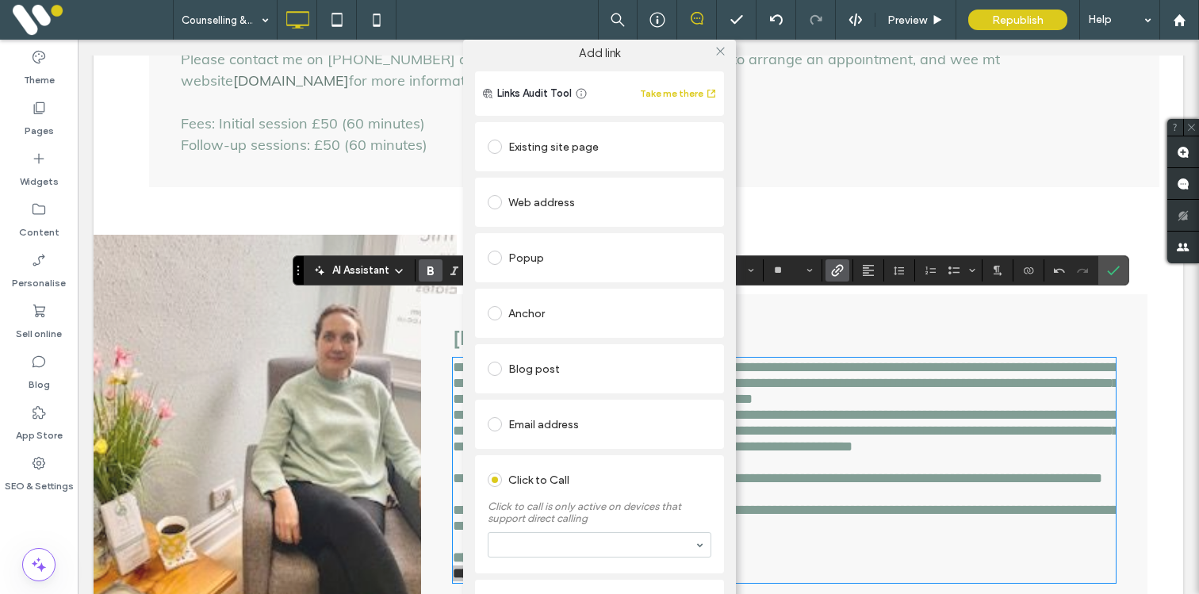
scroll to position [37, 0]
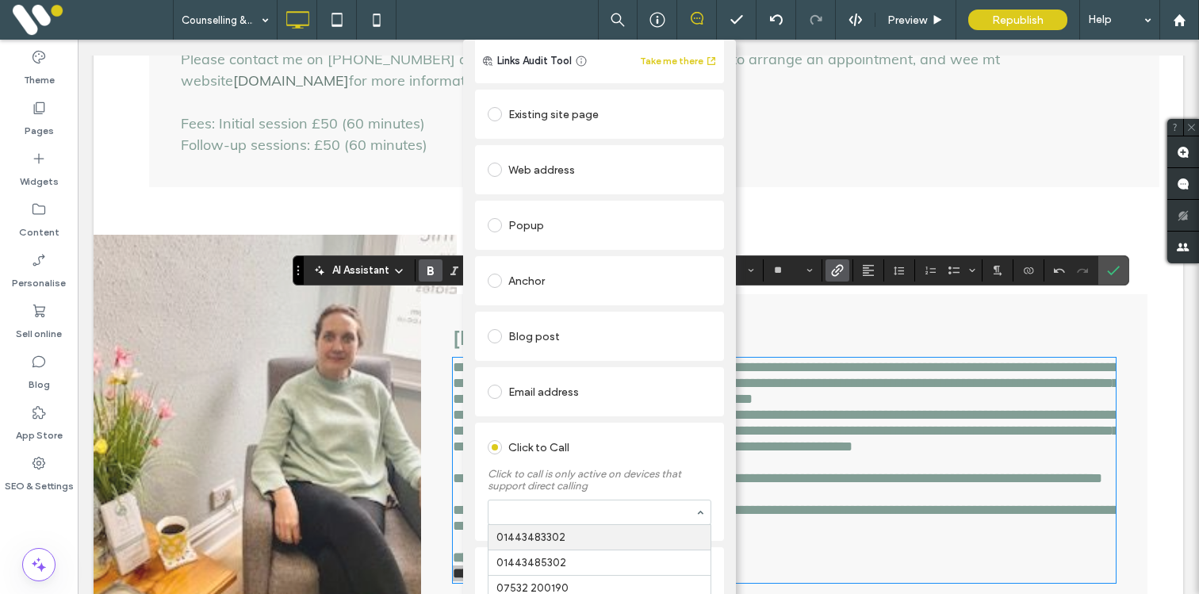
paste input "**********"
type input "**********"
click at [565, 424] on div "Click to Call Click to call is only active on devices that support direct calli…" at bounding box center [599, 482] width 249 height 118
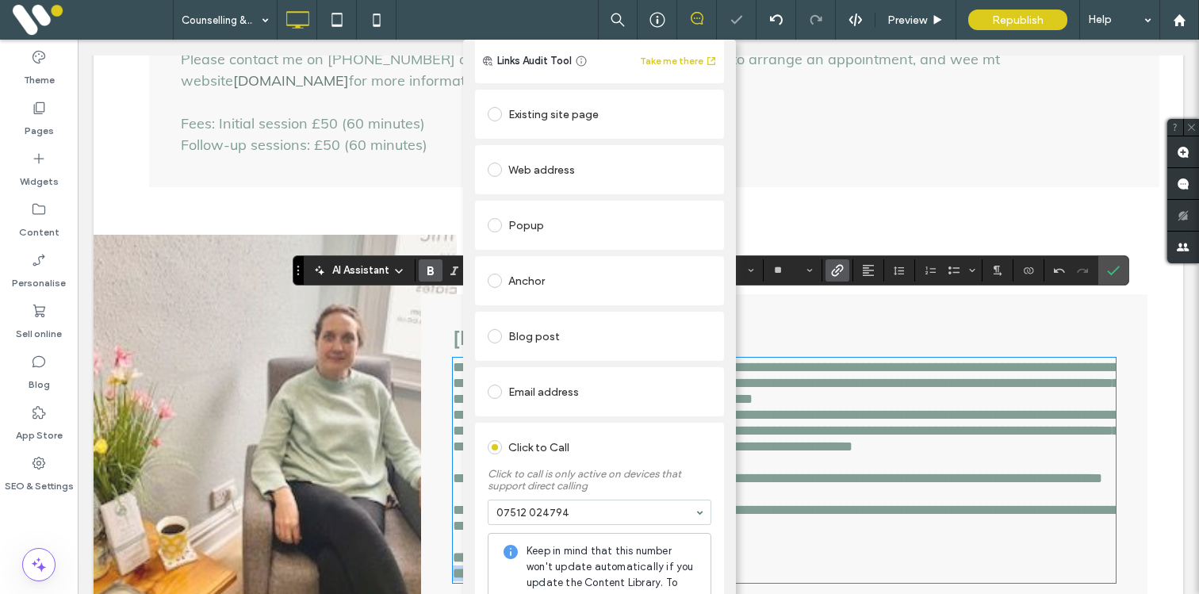
scroll to position [0, 0]
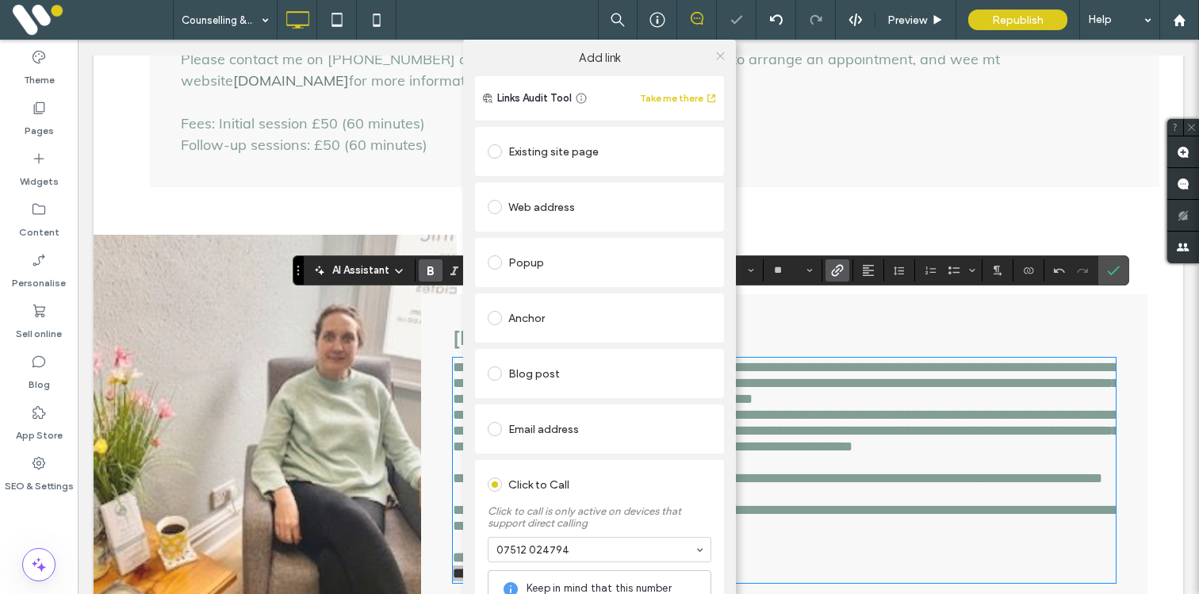
click at [715, 58] on icon at bounding box center [721, 56] width 12 height 12
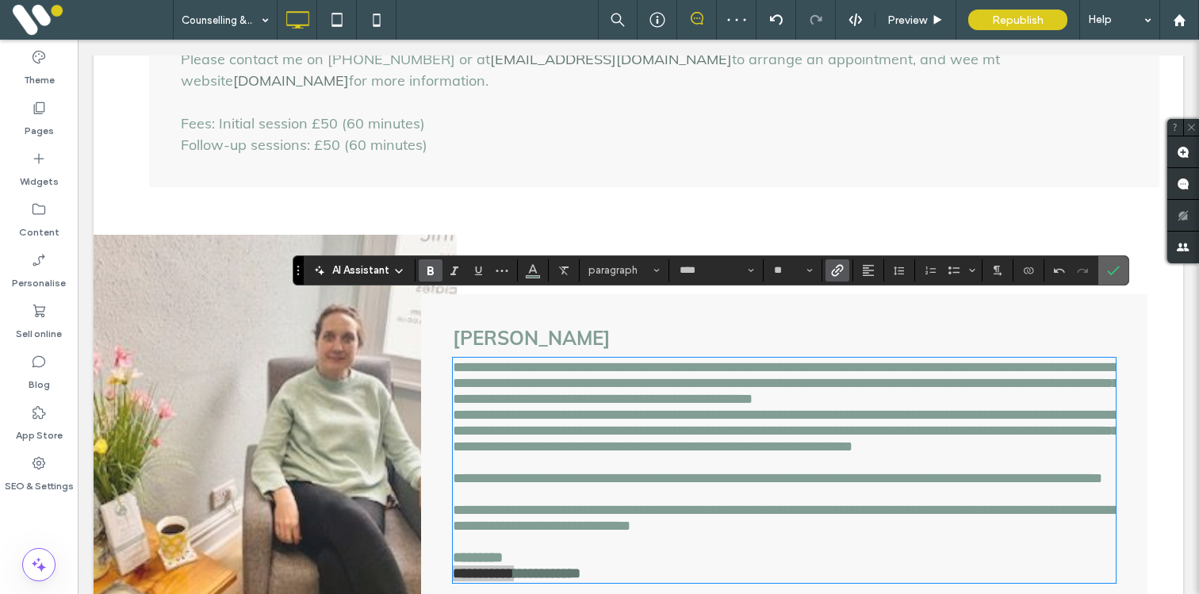
drag, startPoint x: 1120, startPoint y: 273, endPoint x: 1038, endPoint y: 236, distance: 89.8
click at [1120, 273] on label "Confirm" at bounding box center [1114, 270] width 24 height 29
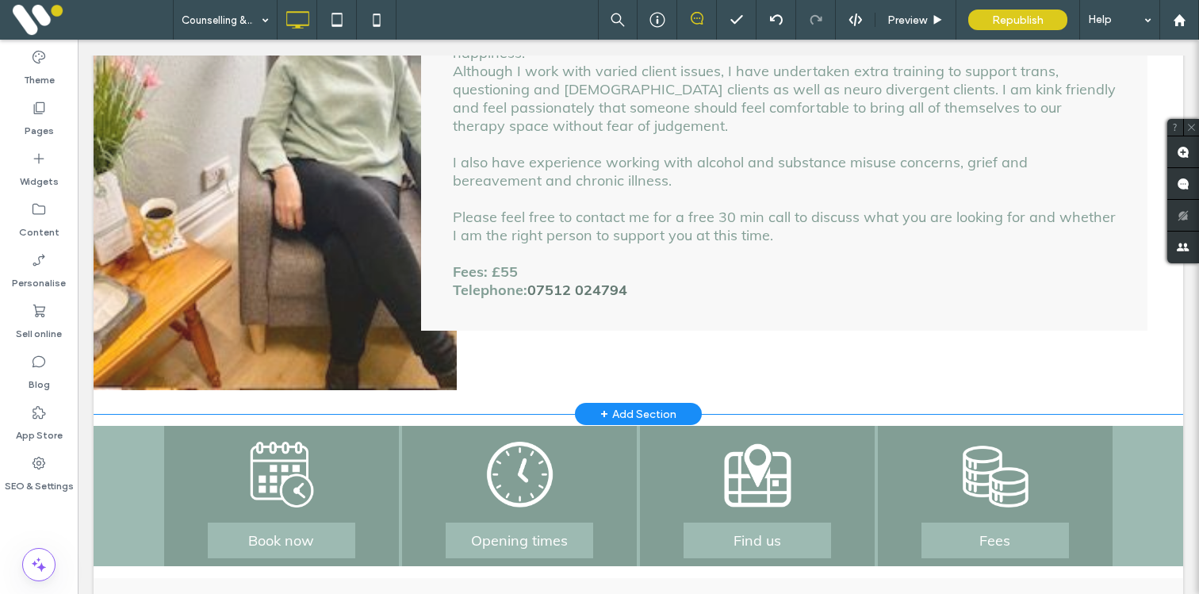
scroll to position [2894, 0]
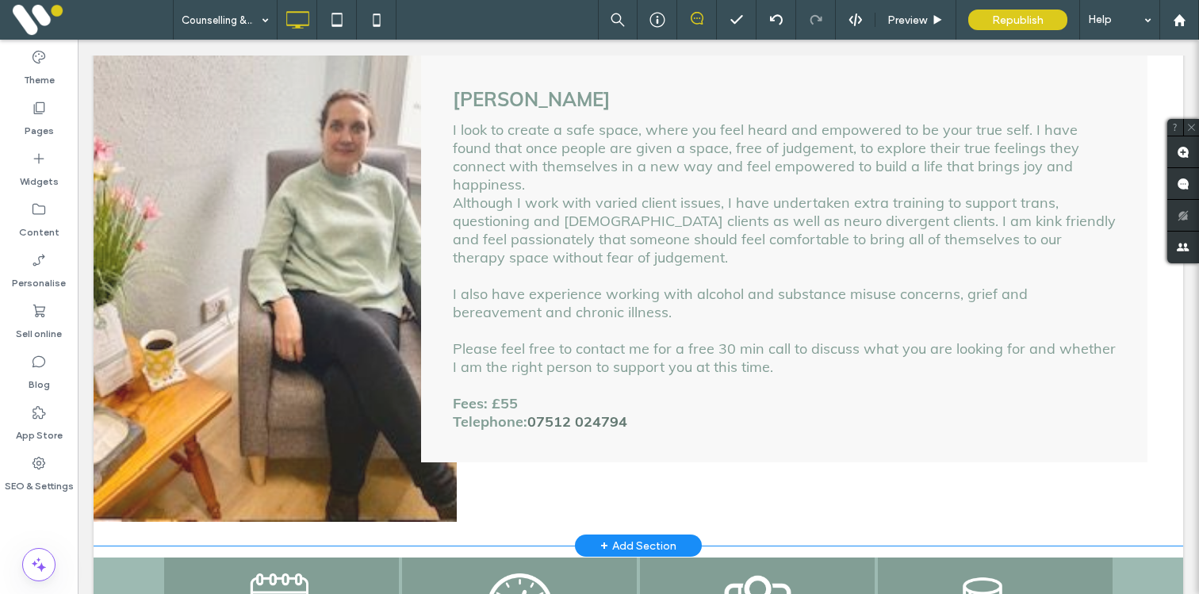
click at [189, 217] on div "Click To Paste Click To Paste" at bounding box center [275, 259] width 363 height 526
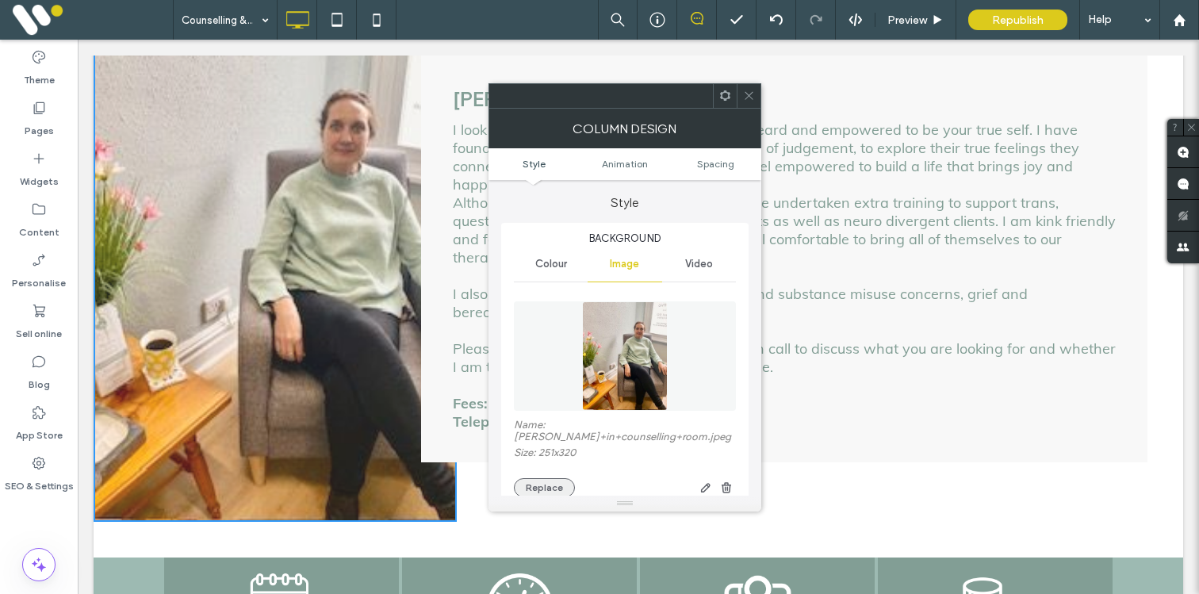
click at [535, 478] on button "Replace" at bounding box center [544, 487] width 61 height 19
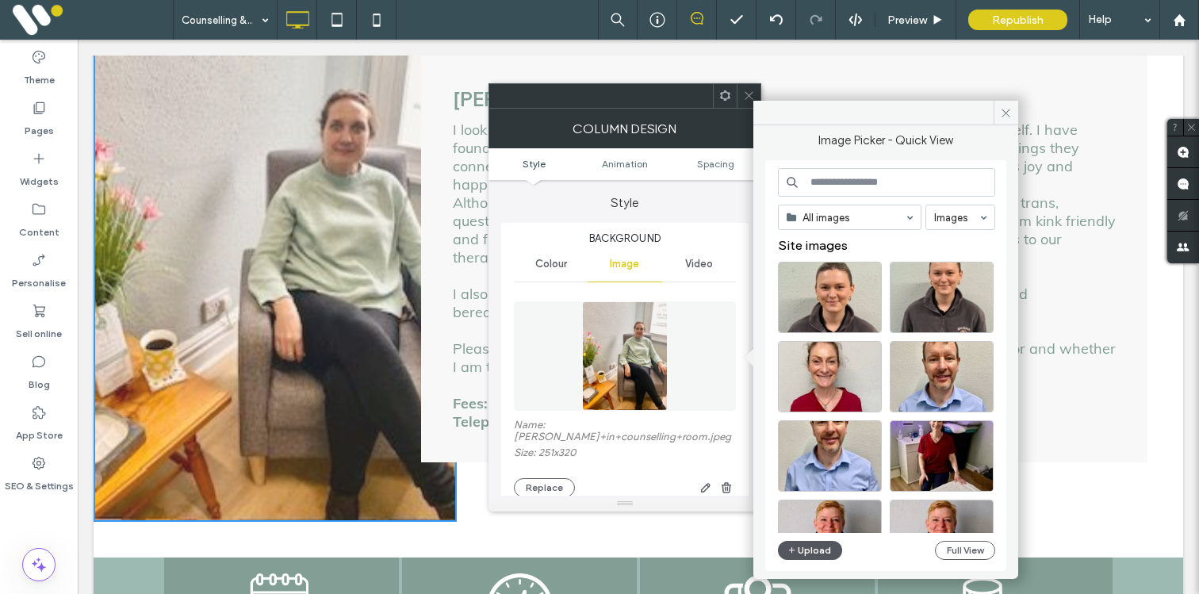
click at [798, 547] on button "Upload" at bounding box center [810, 550] width 65 height 19
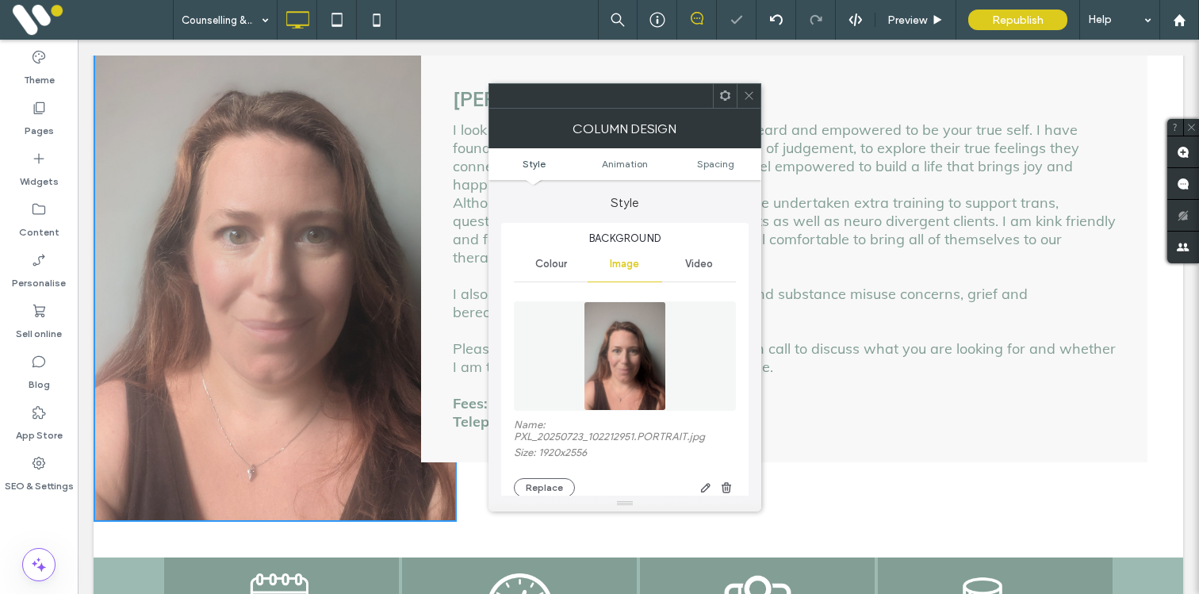
click at [753, 88] on span at bounding box center [749, 96] width 12 height 24
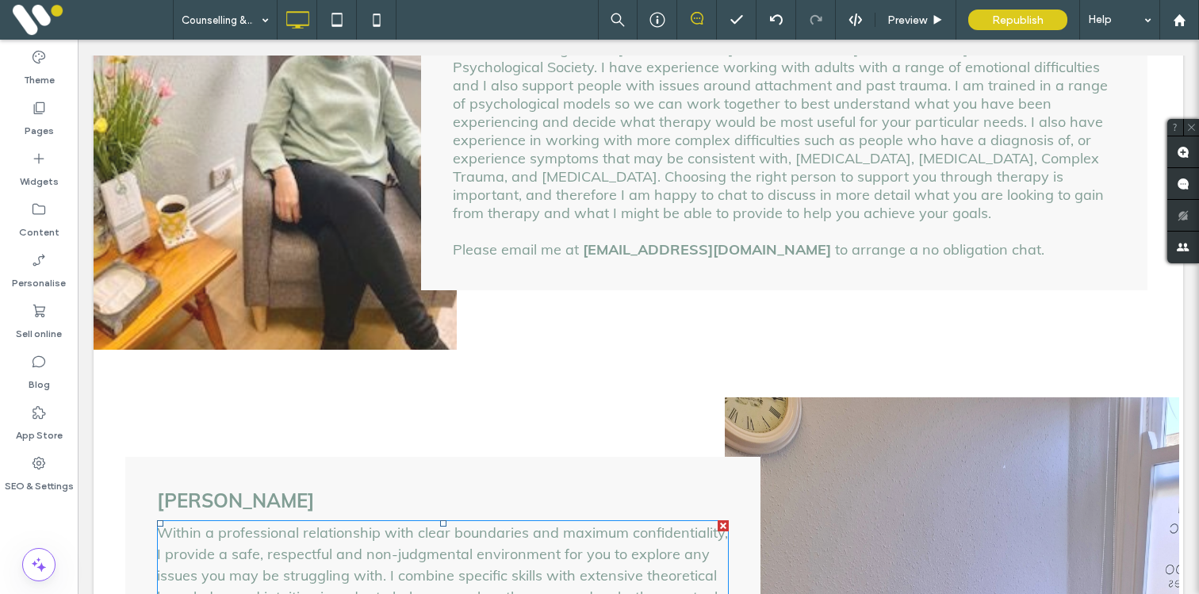
scroll to position [1302, 0]
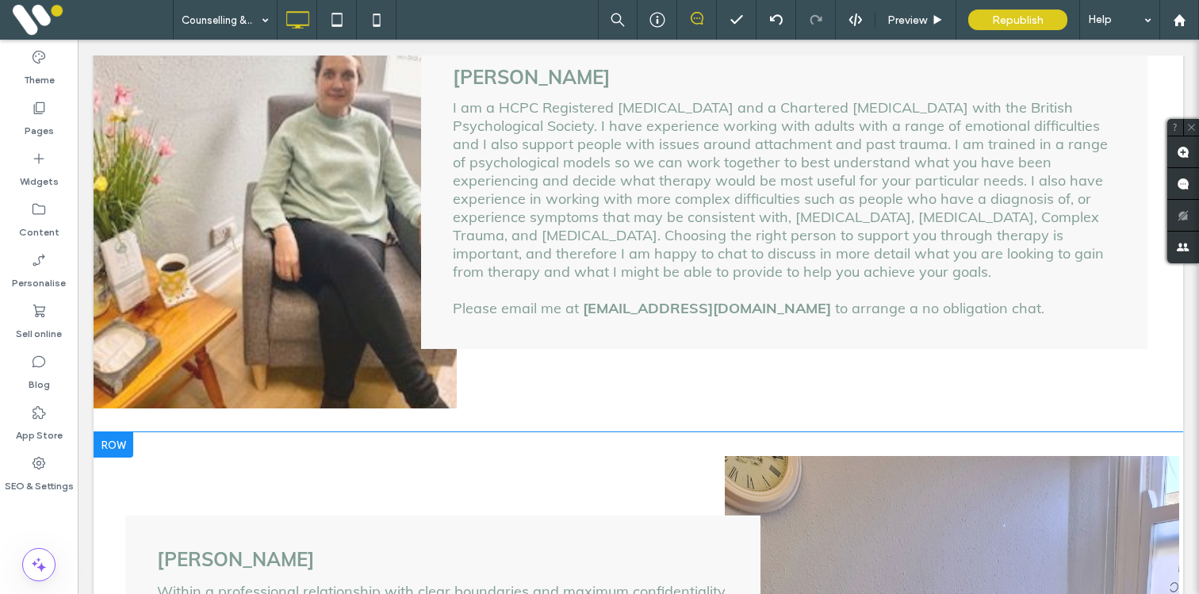
click at [120, 432] on div at bounding box center [114, 444] width 40 height 25
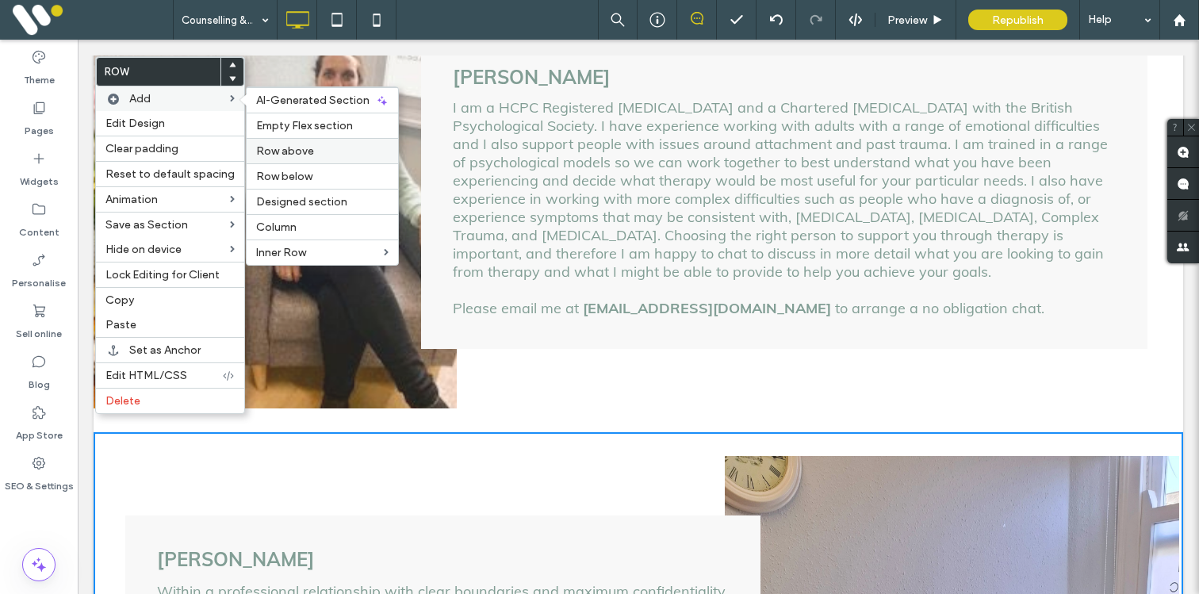
click at [287, 153] on span "Row above" at bounding box center [285, 150] width 58 height 13
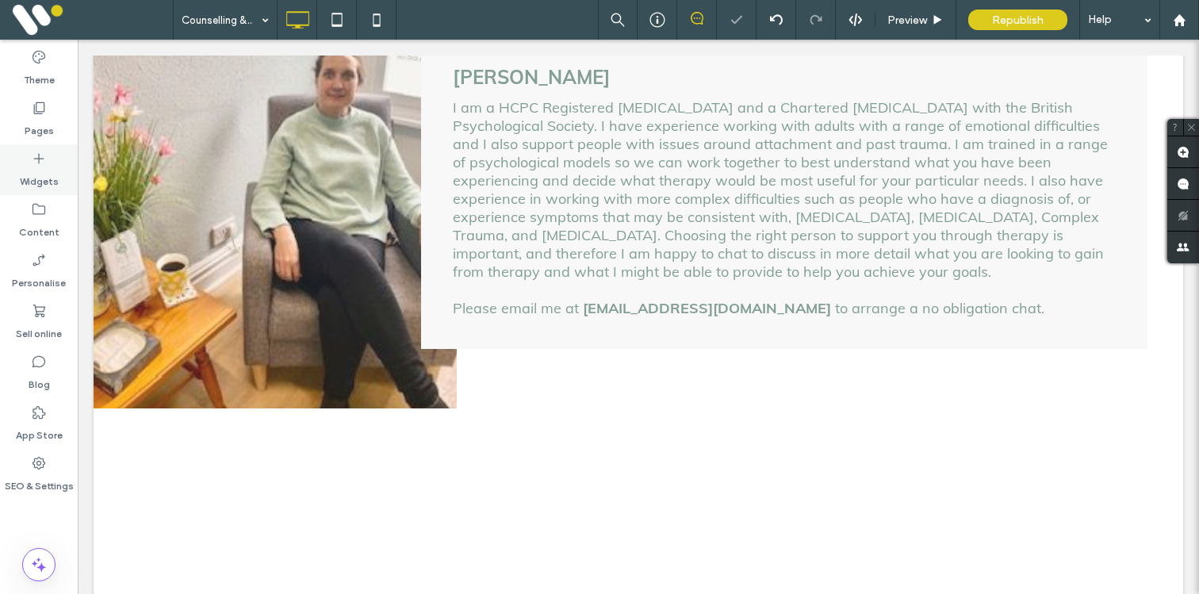
click at [65, 175] on div "Widgets" at bounding box center [39, 169] width 78 height 51
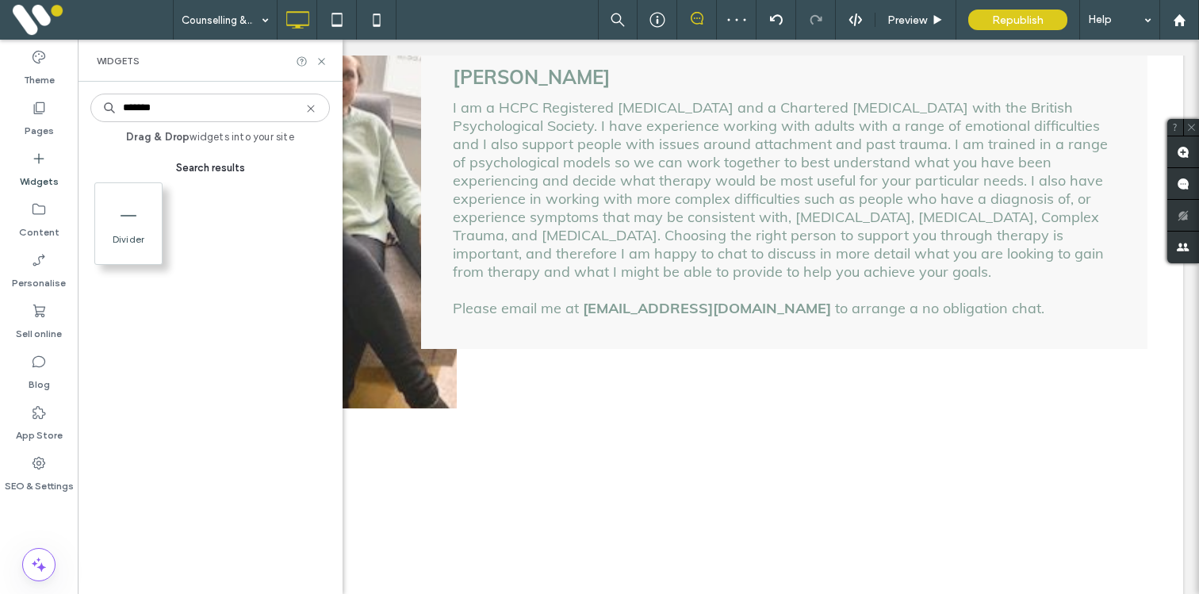
type input "*******"
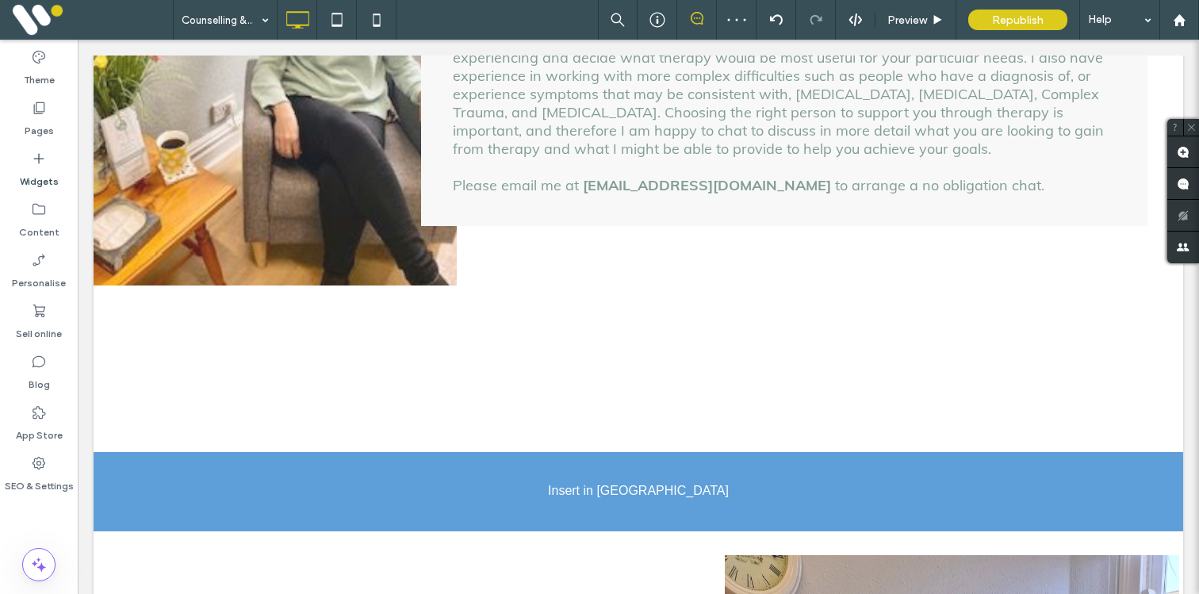
scroll to position [1433, 0]
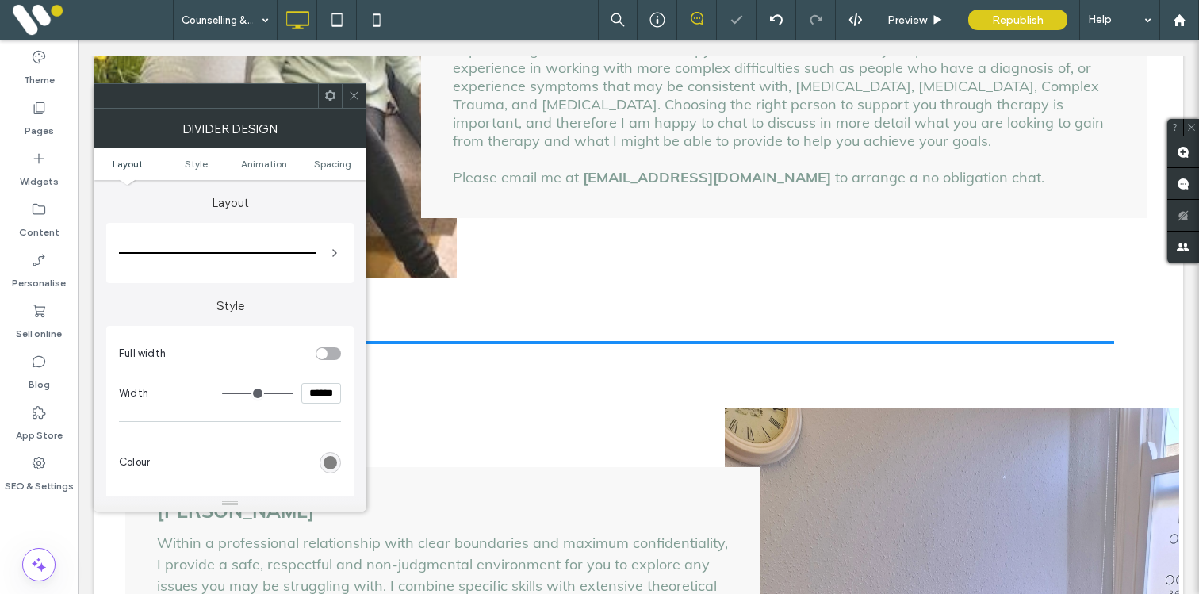
click at [333, 253] on icon at bounding box center [334, 253] width 13 height 13
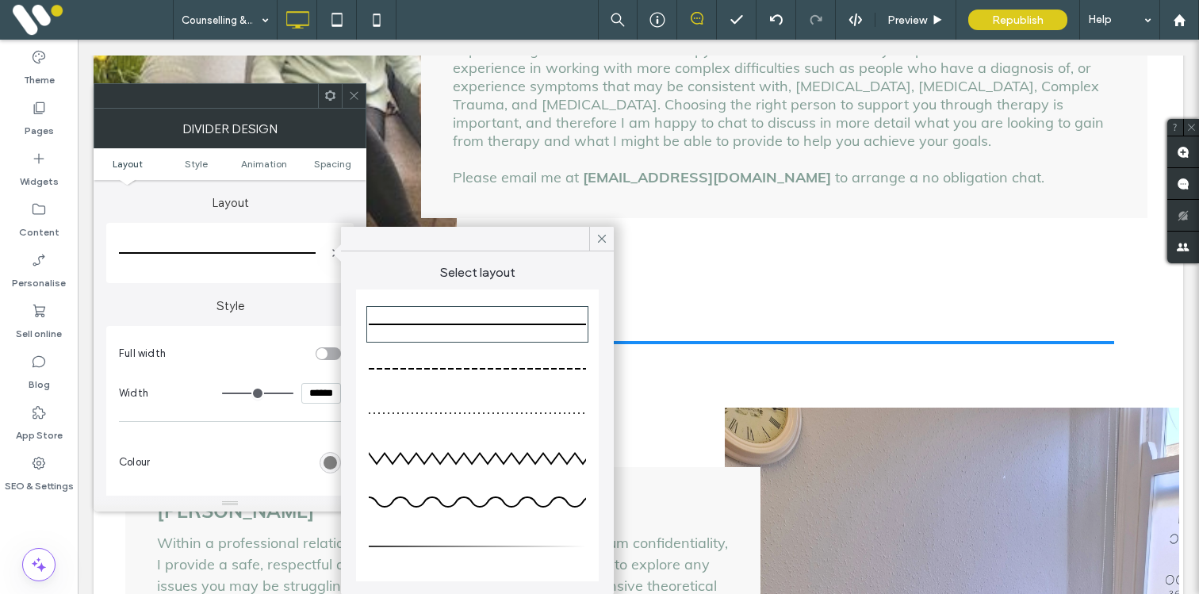
click at [462, 331] on div at bounding box center [477, 325] width 217 height 32
type input "*"
type input "***"
drag, startPoint x: 597, startPoint y: 240, endPoint x: 294, endPoint y: 258, distance: 303.6
click at [597, 240] on icon at bounding box center [602, 239] width 14 height 14
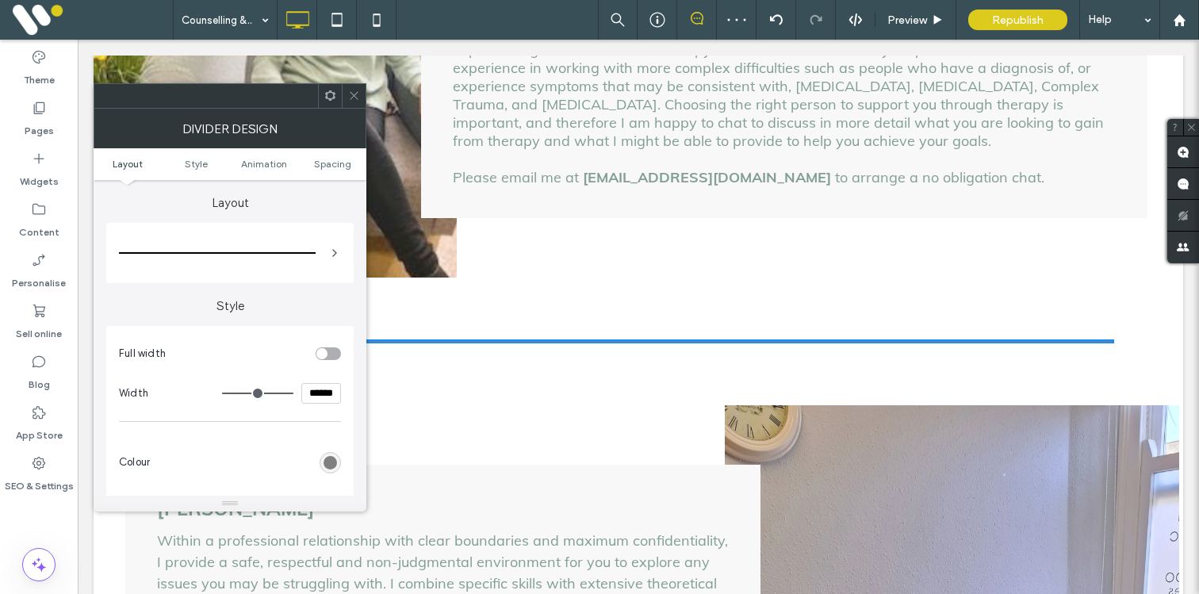
click at [329, 461] on div "rgb(128, 128, 128)" at bounding box center [330, 462] width 13 height 13
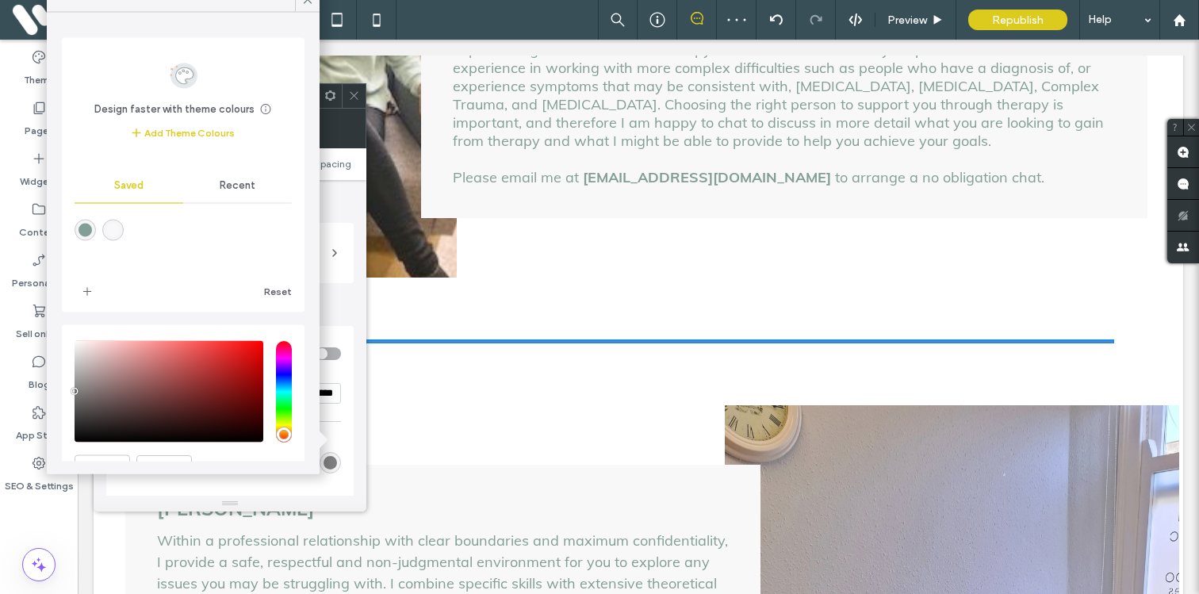
click at [85, 232] on div "rgba(130,158,149,1)" at bounding box center [85, 230] width 13 height 13
type input "*******"
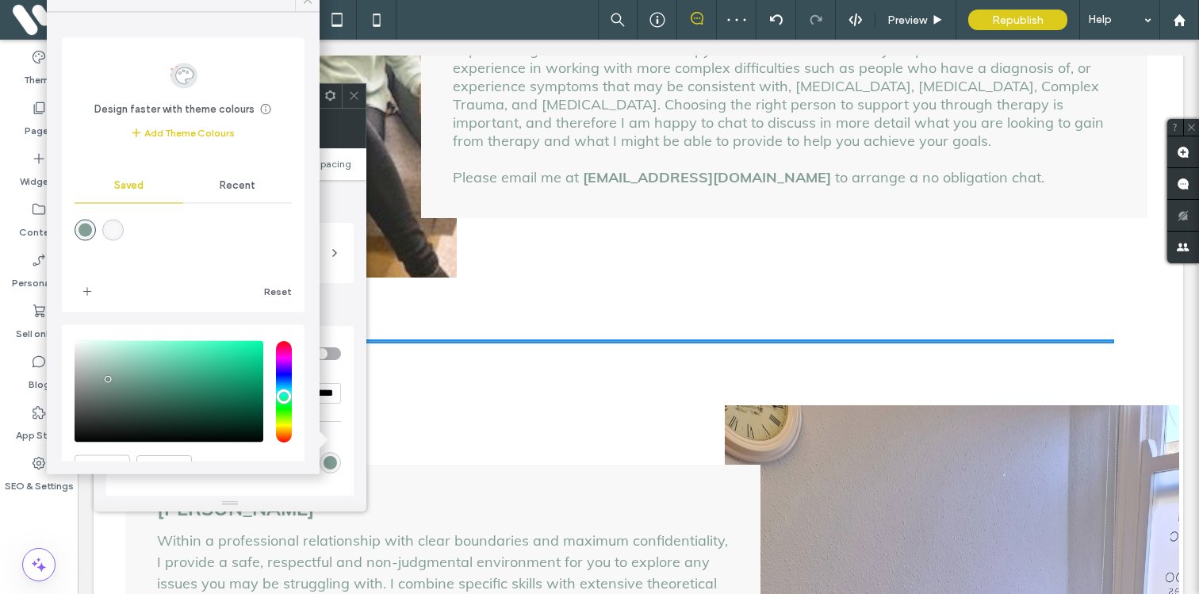
click at [301, 3] on icon at bounding box center [308, 0] width 14 height 14
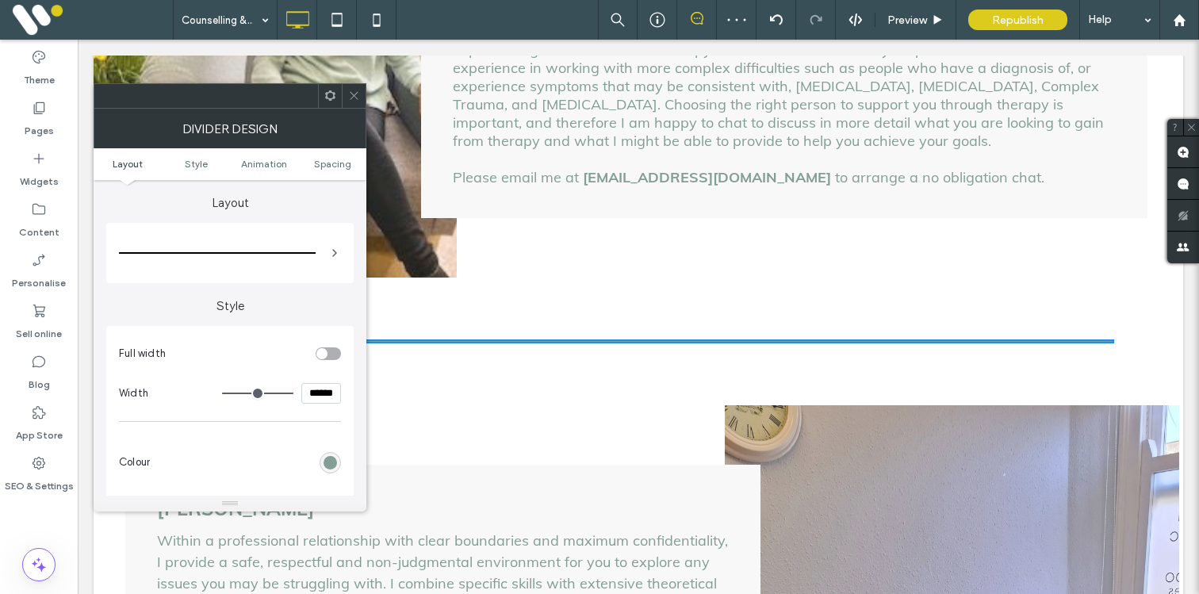
click at [353, 98] on icon at bounding box center [354, 96] width 12 height 12
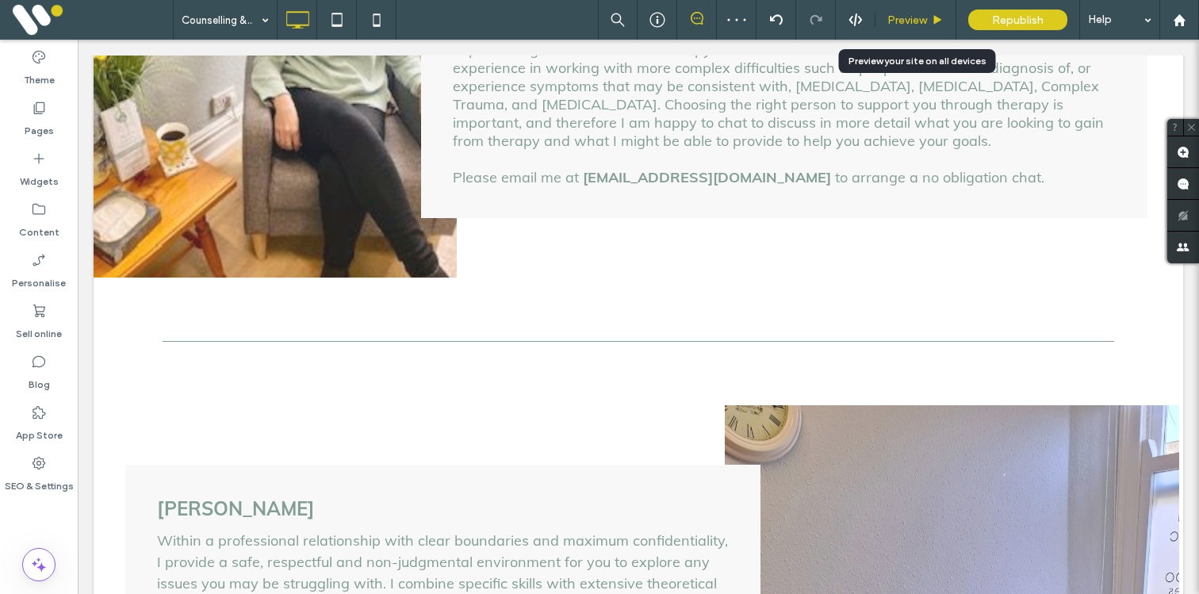
click at [904, 16] on span "Preview" at bounding box center [908, 19] width 40 height 13
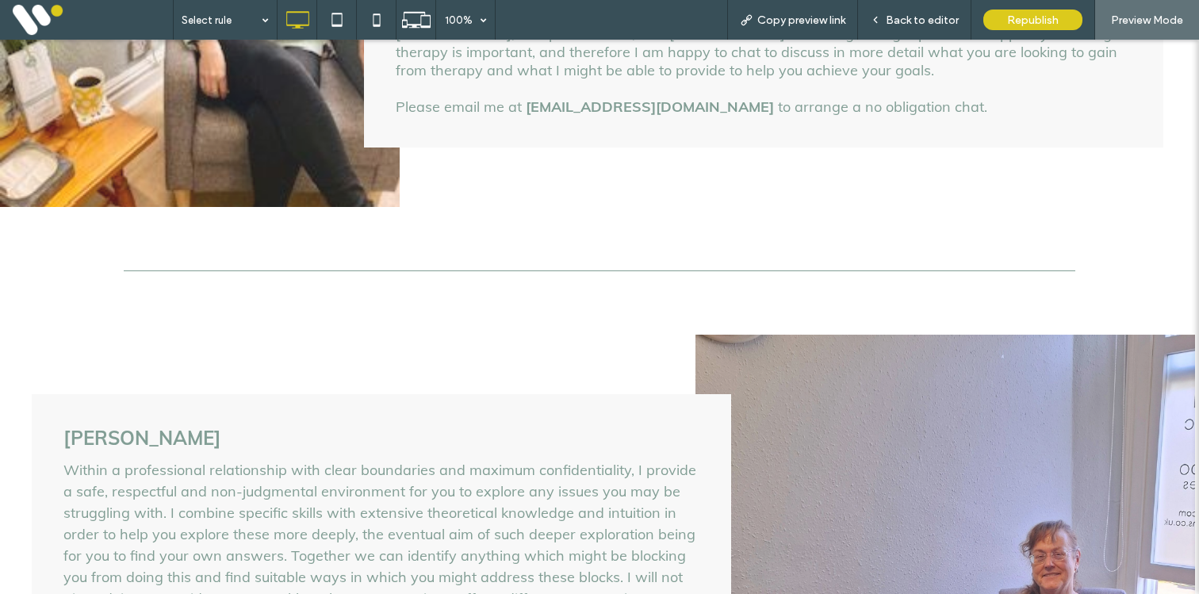
scroll to position [1397, 0]
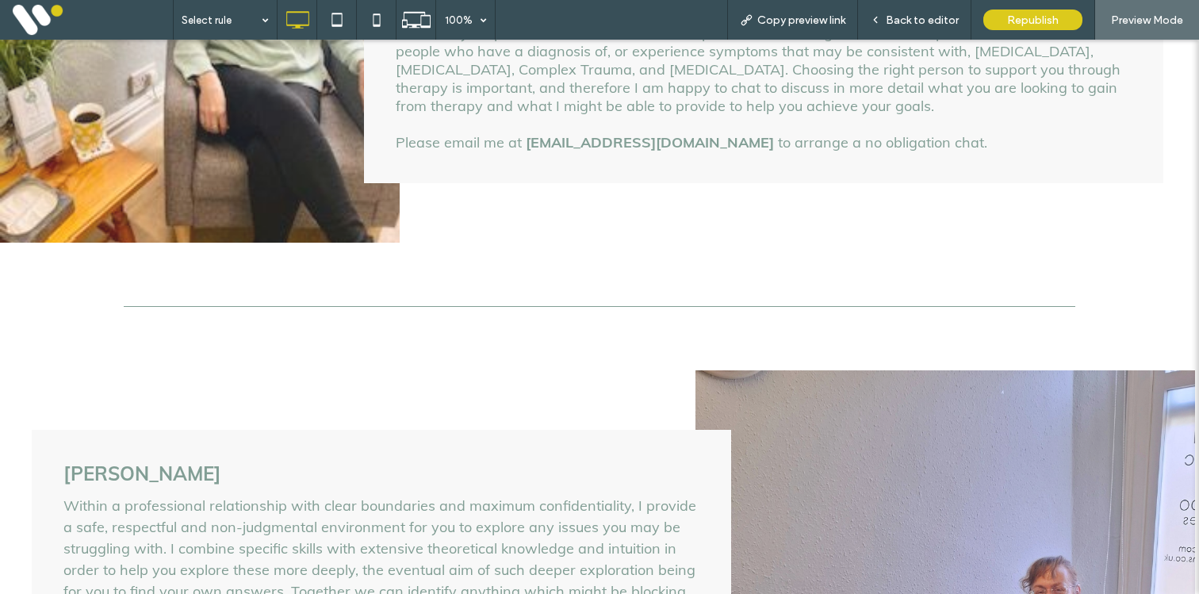
drag, startPoint x: 904, startPoint y: 16, endPoint x: 293, endPoint y: 228, distance: 647.2
click at [904, 16] on span "Back to editor" at bounding box center [922, 19] width 73 height 13
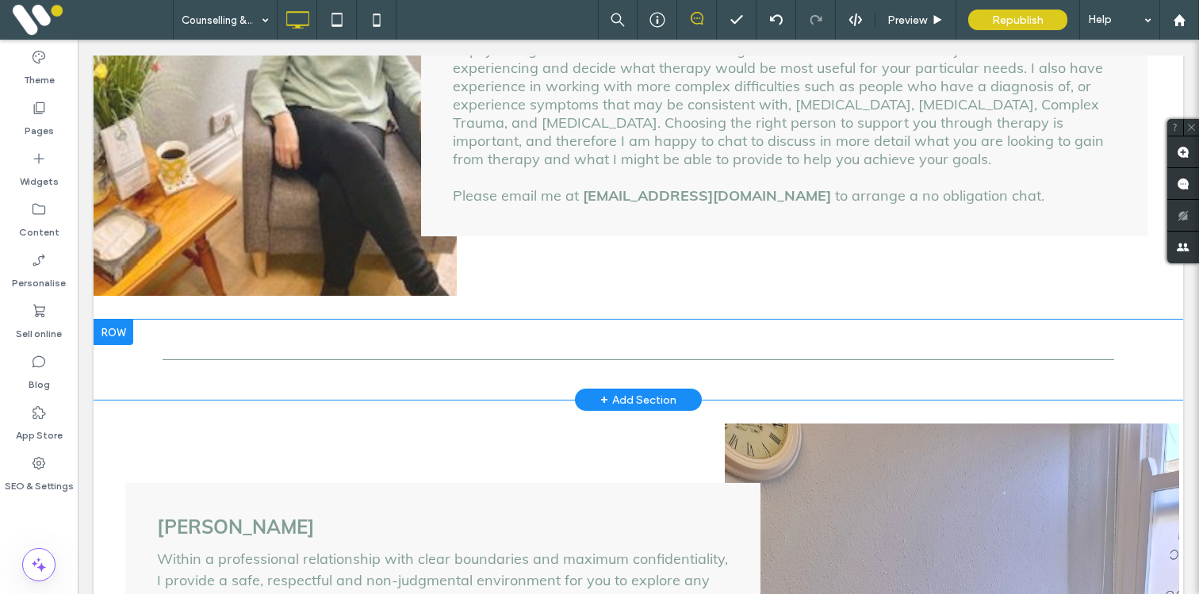
click at [111, 320] on div at bounding box center [114, 332] width 40 height 25
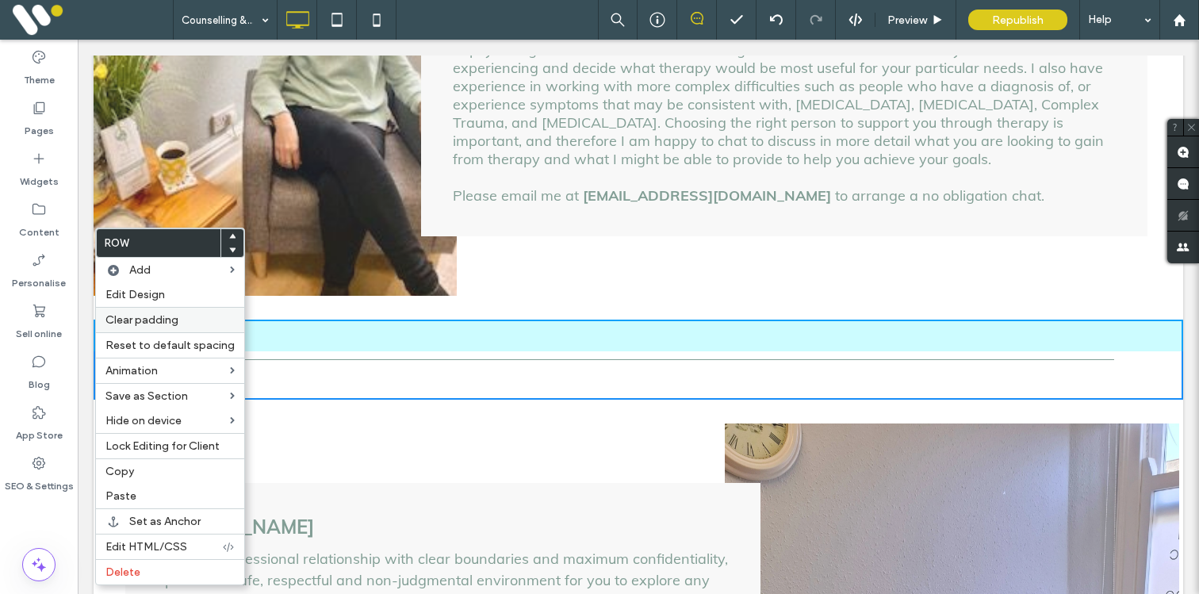
click at [125, 316] on span "Clear padding" at bounding box center [142, 319] width 73 height 13
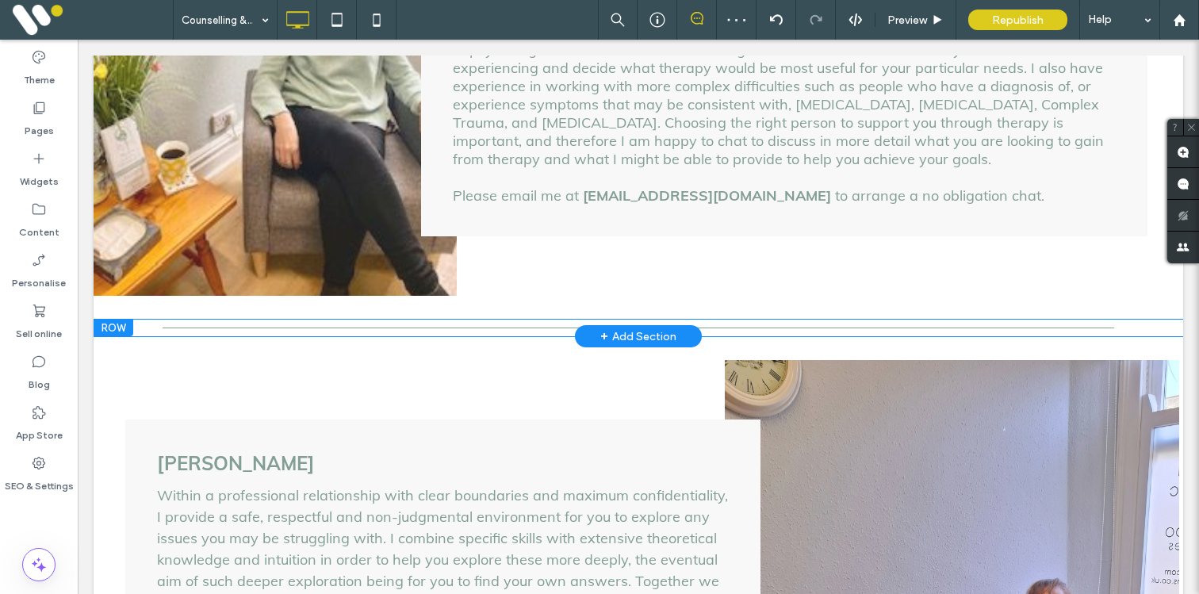
click at [114, 320] on div at bounding box center [114, 328] width 40 height 17
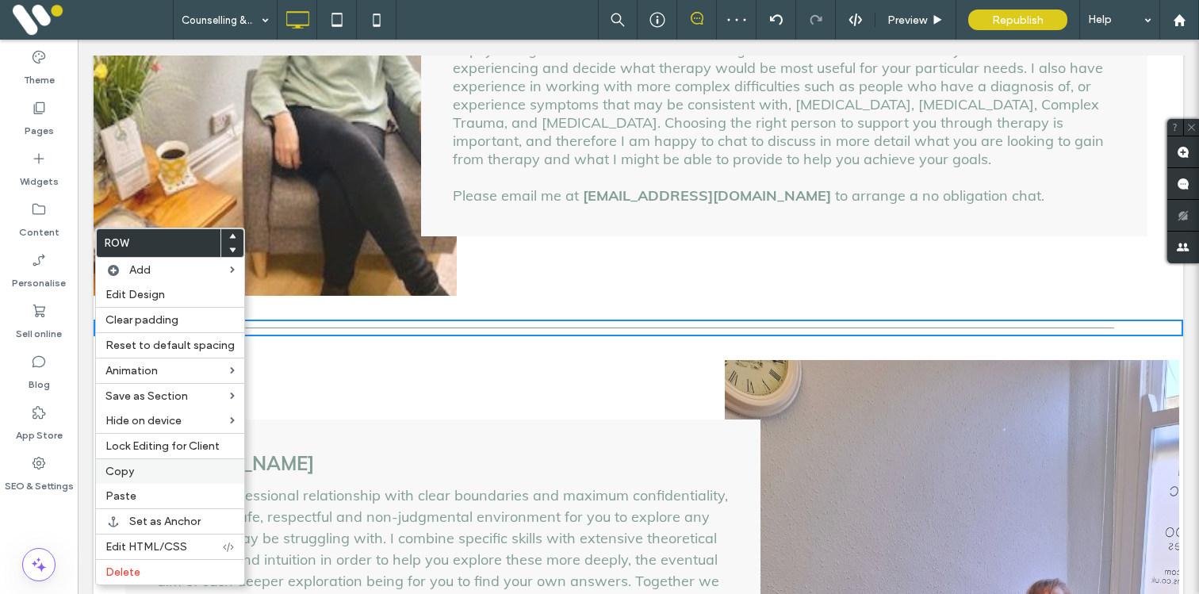
click at [124, 472] on span "Copy" at bounding box center [120, 471] width 29 height 13
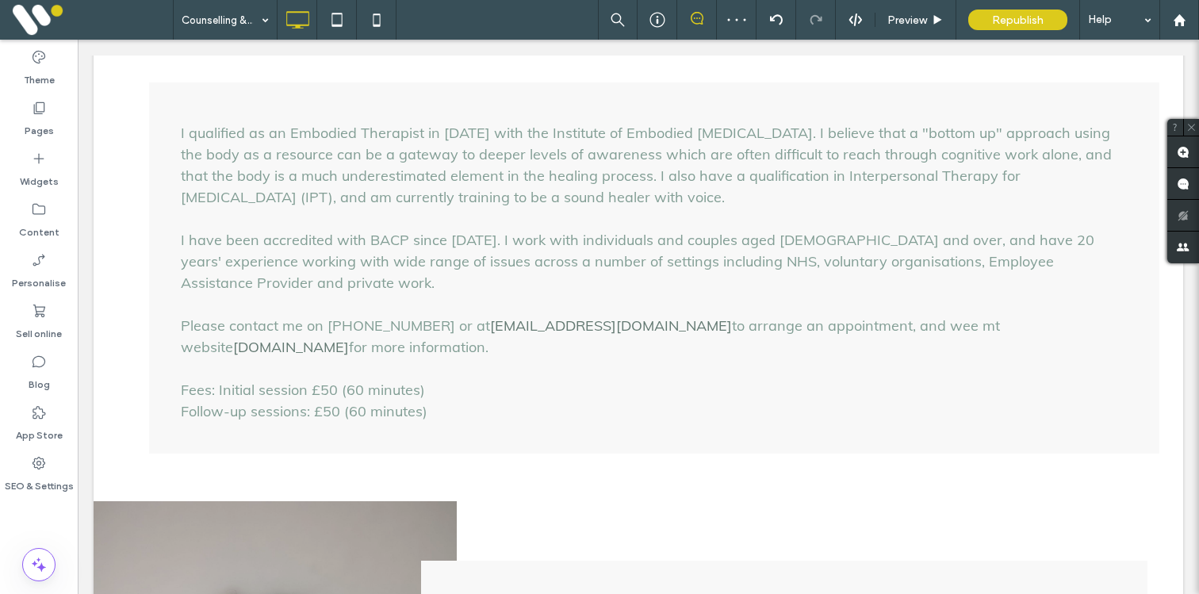
scroll to position [2429, 0]
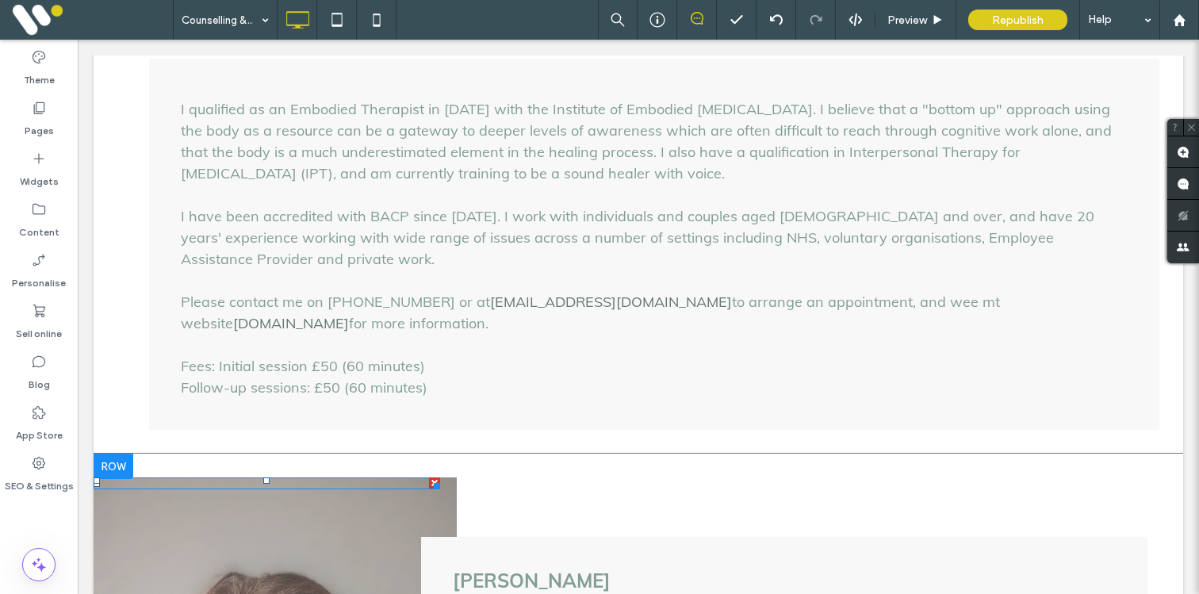
click at [114, 454] on div at bounding box center [114, 466] width 40 height 25
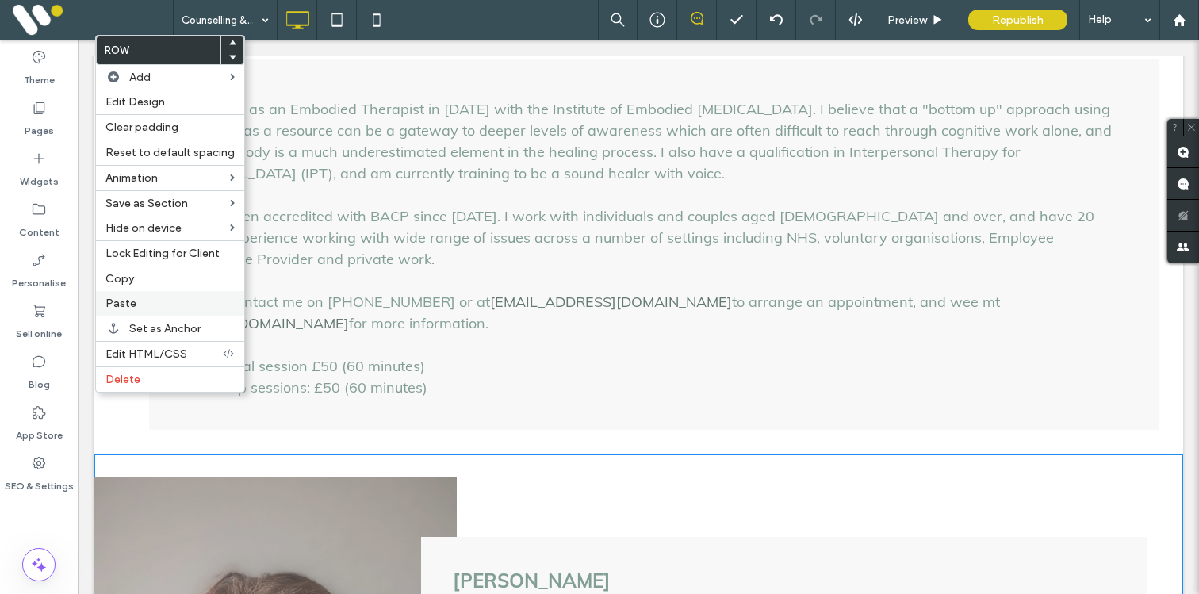
click at [154, 307] on label "Paste" at bounding box center [170, 303] width 129 height 13
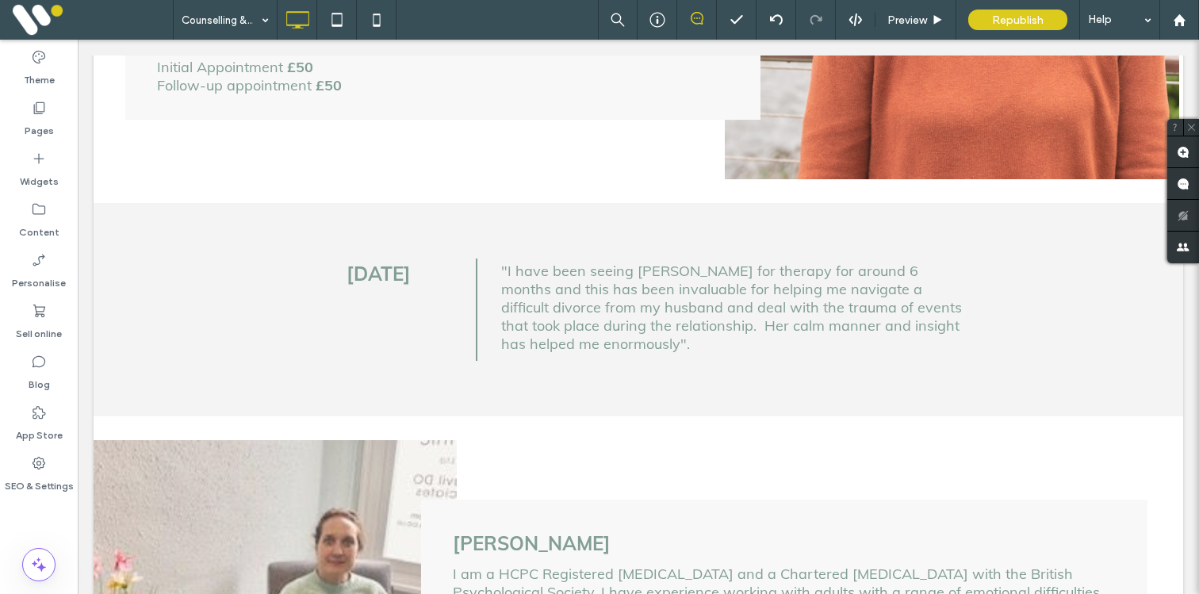
scroll to position [992, 0]
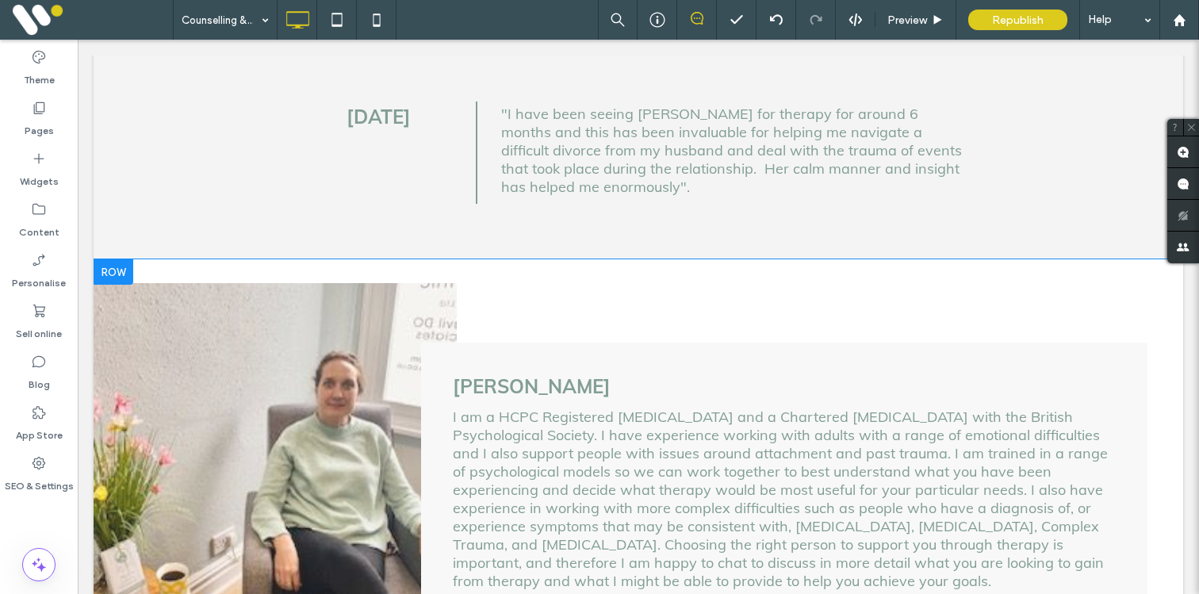
click at [126, 261] on div at bounding box center [114, 271] width 40 height 25
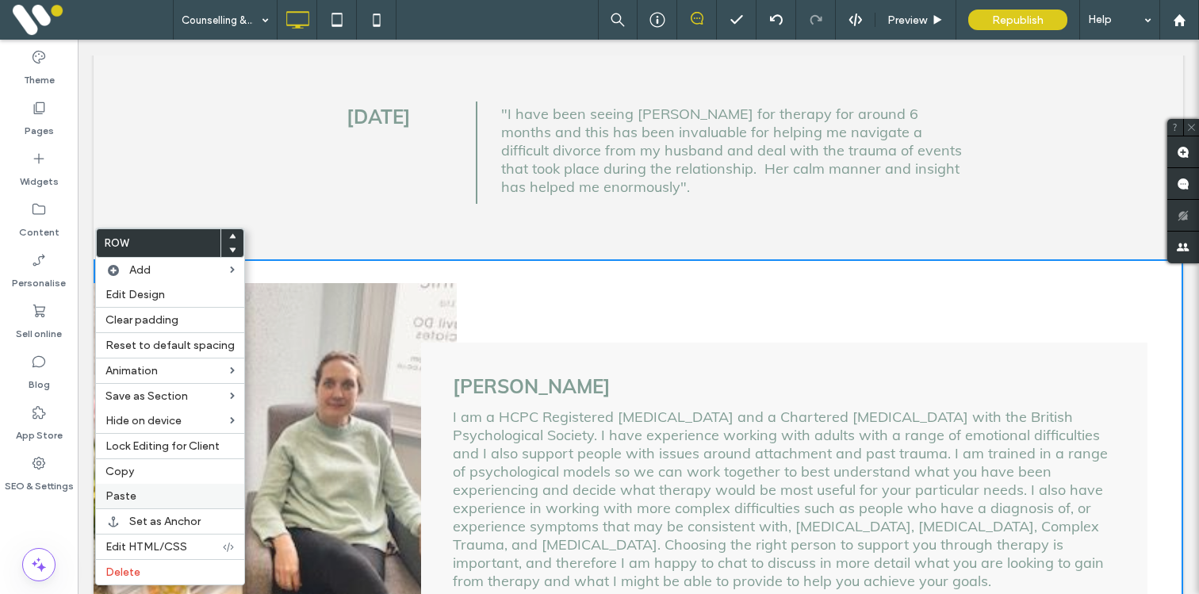
click at [132, 496] on span "Paste" at bounding box center [121, 495] width 31 height 13
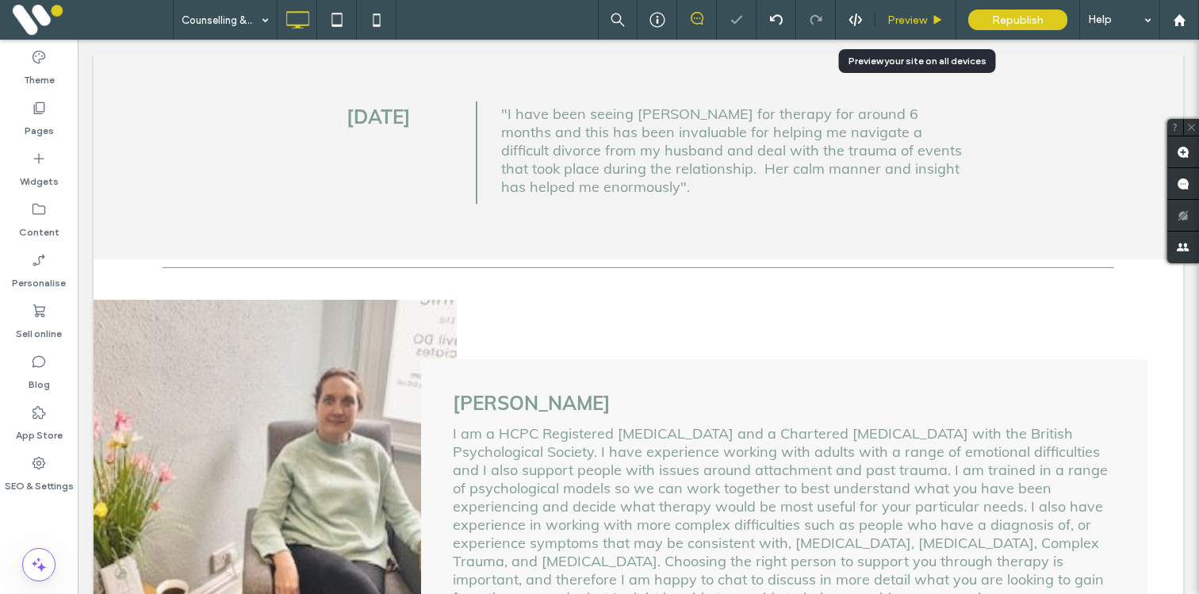
click at [912, 22] on span "Preview" at bounding box center [908, 19] width 40 height 13
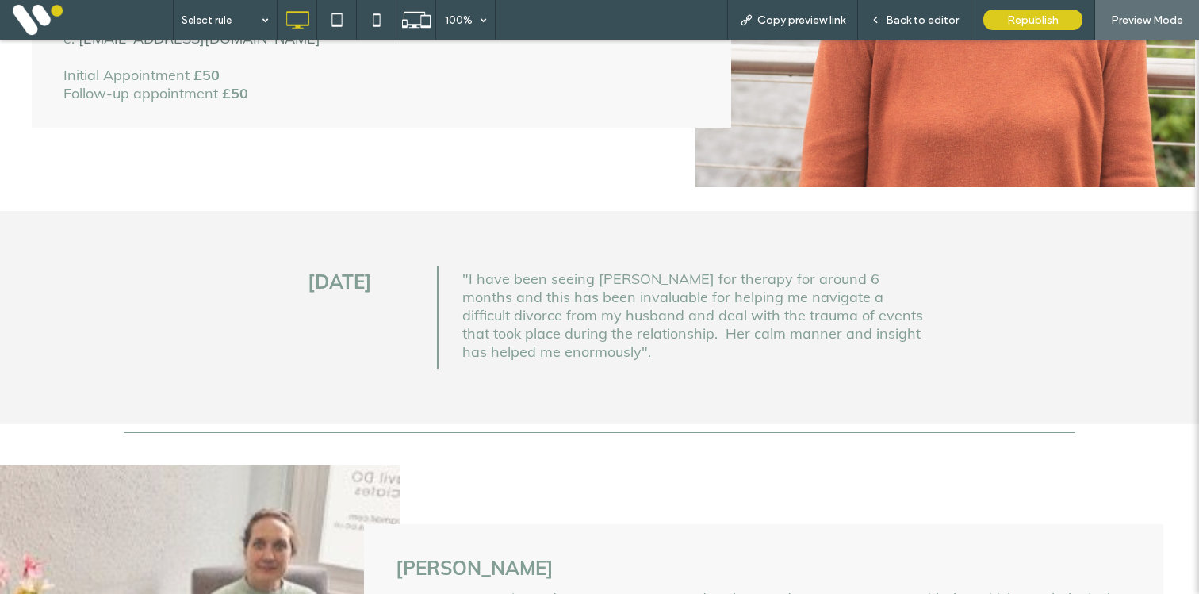
scroll to position [780, 0]
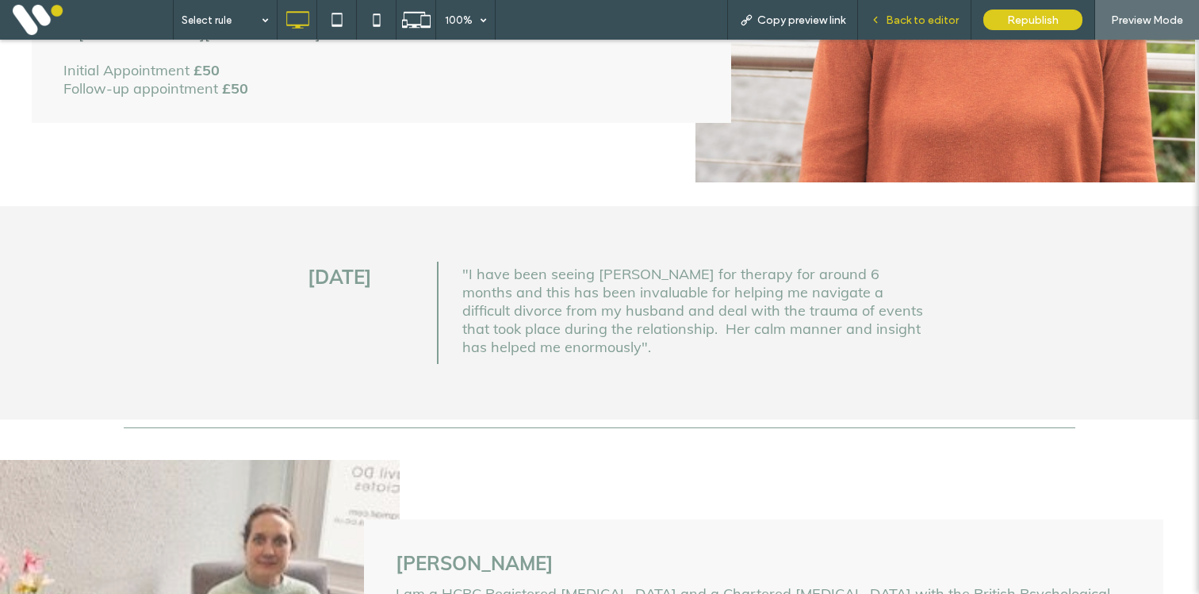
click at [923, 6] on div "Back to editor" at bounding box center [914, 20] width 113 height 40
click at [890, 19] on span "Back to editor" at bounding box center [922, 19] width 73 height 13
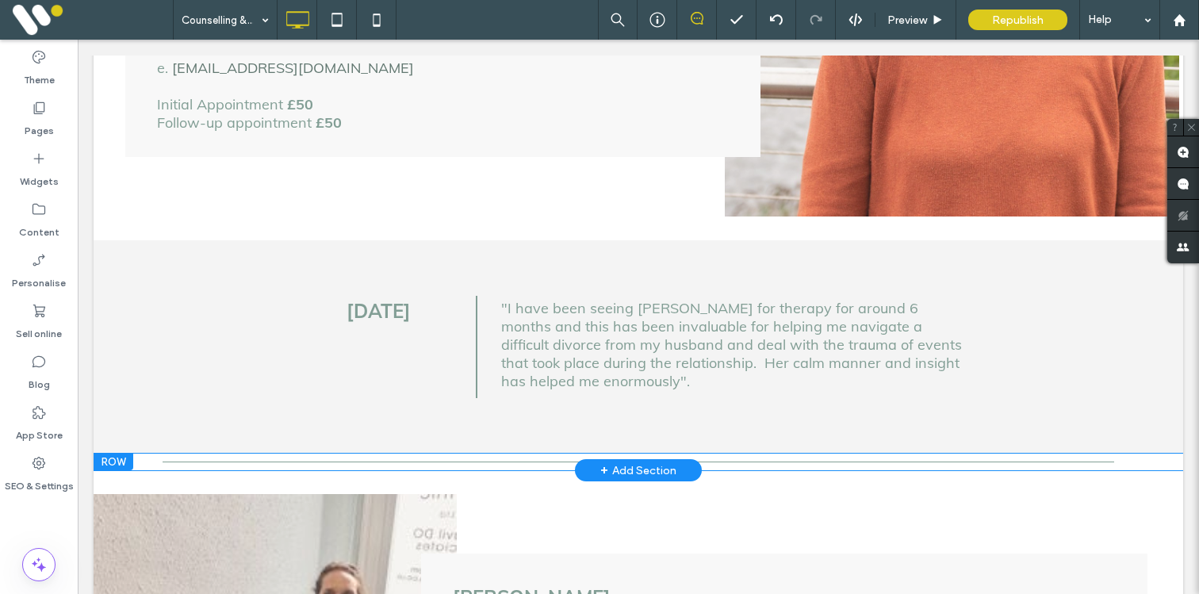
click at [112, 454] on div at bounding box center [114, 462] width 40 height 17
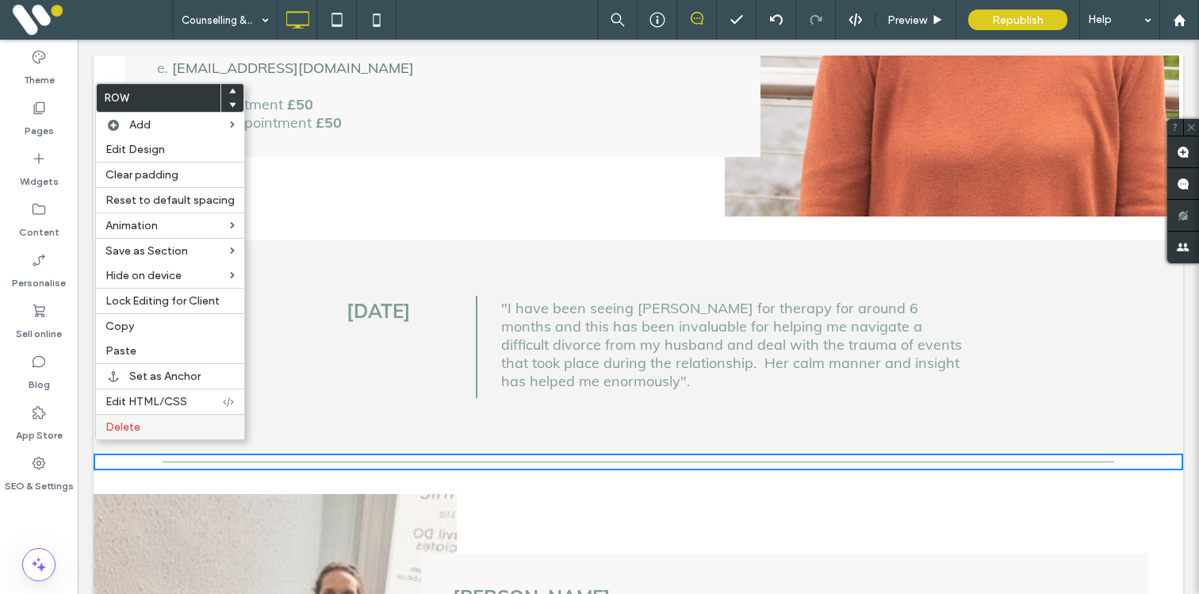
click at [117, 425] on span "Delete" at bounding box center [123, 426] width 35 height 13
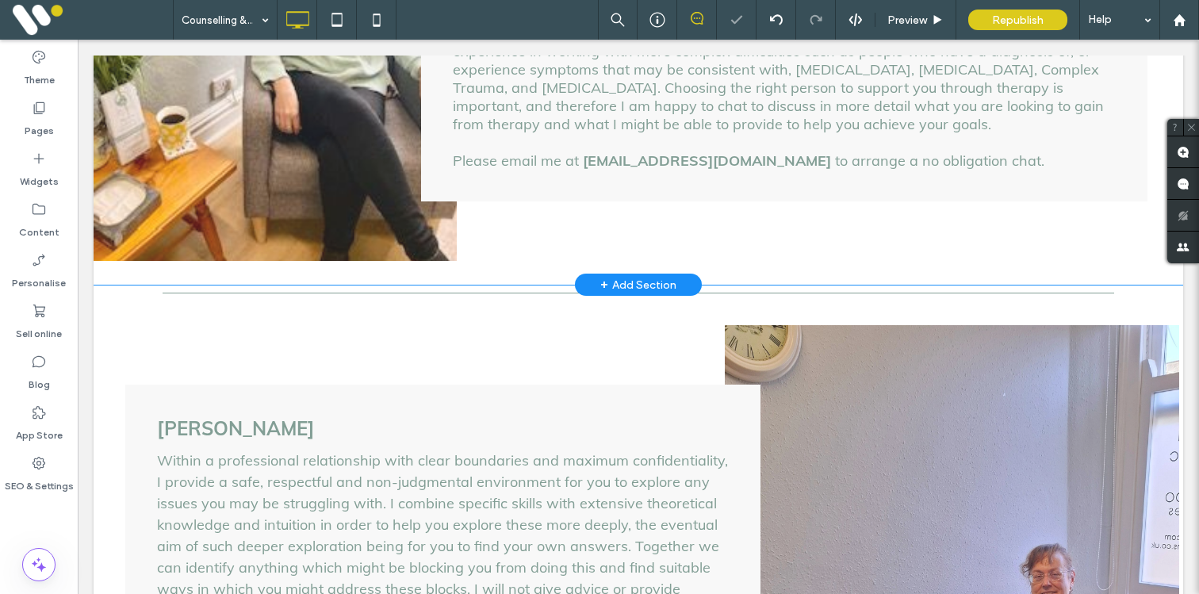
scroll to position [1580, 0]
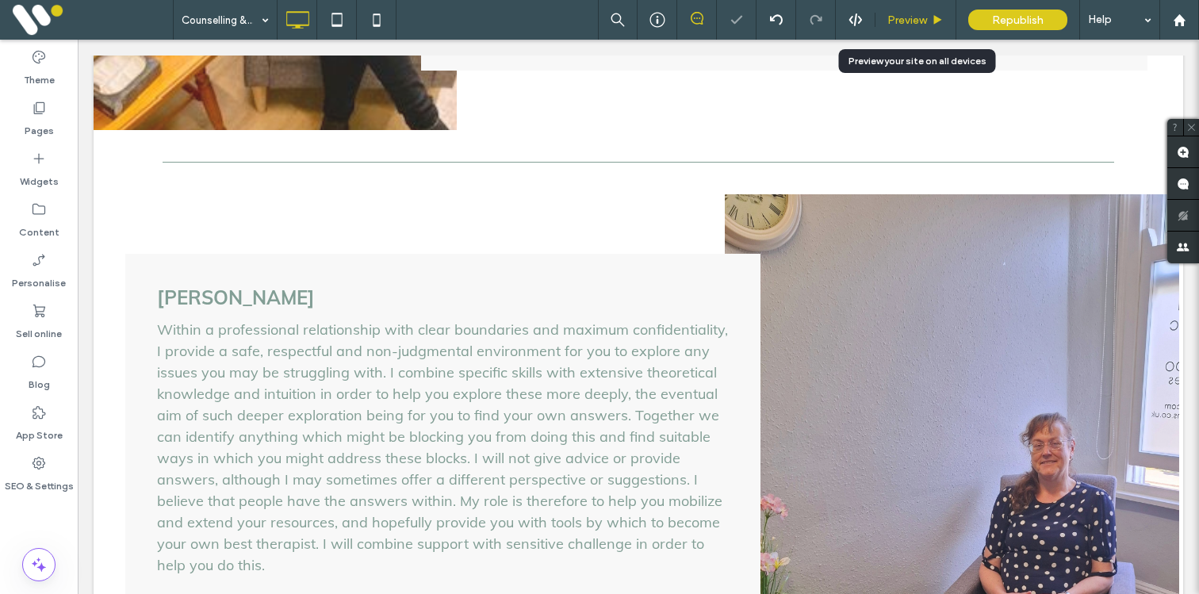
click at [900, 15] on span "Preview" at bounding box center [908, 19] width 40 height 13
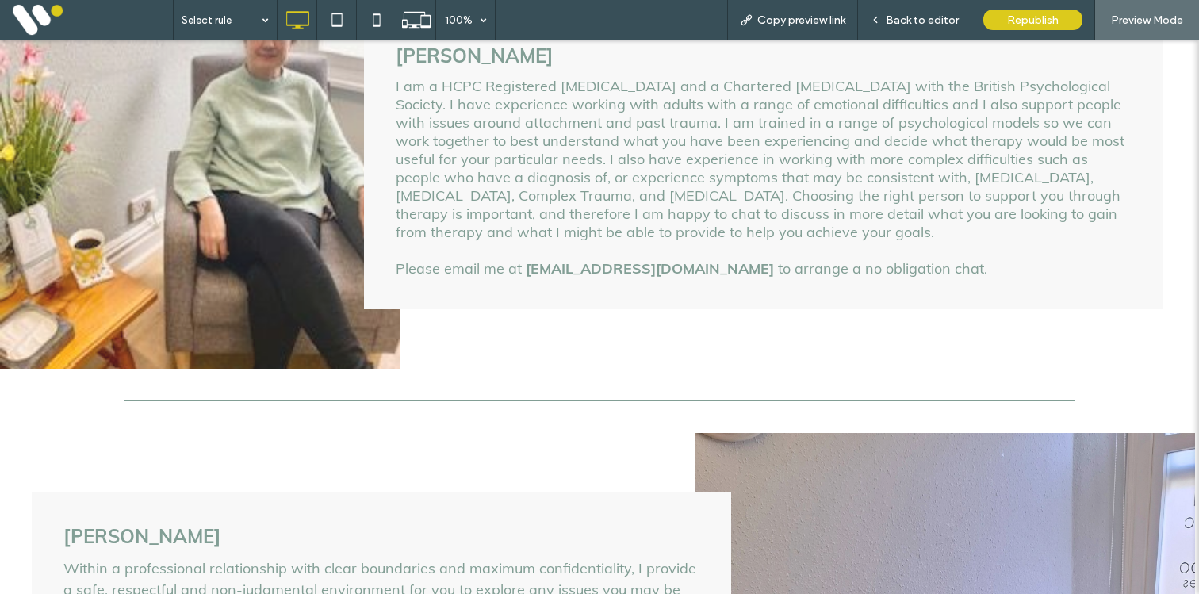
scroll to position [1525, 0]
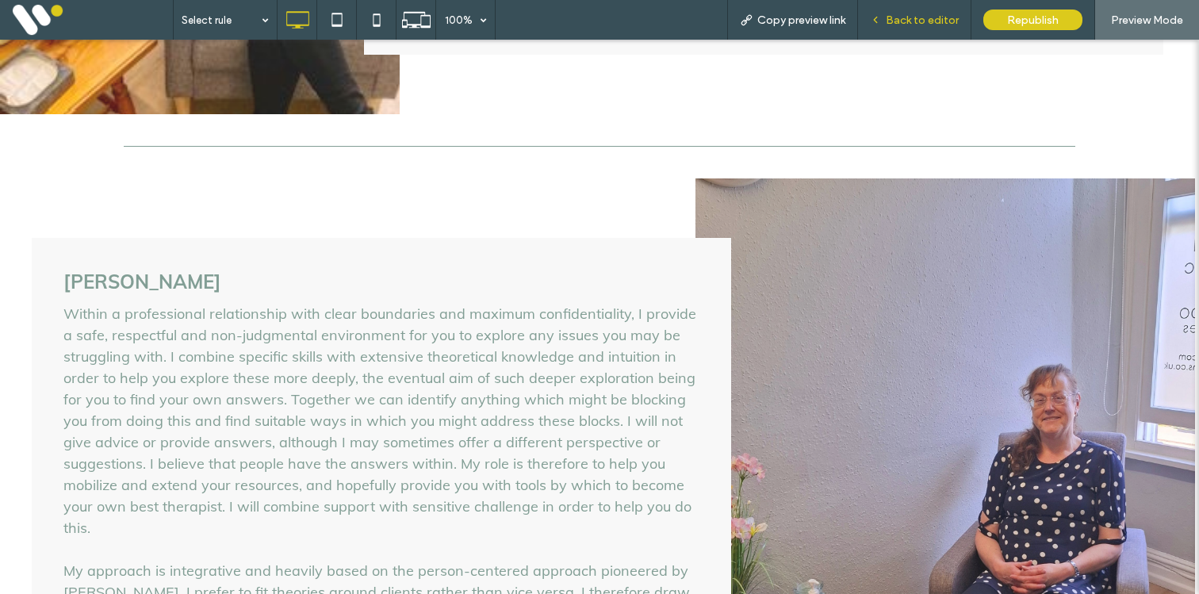
click at [907, 14] on span "Back to editor" at bounding box center [922, 19] width 73 height 13
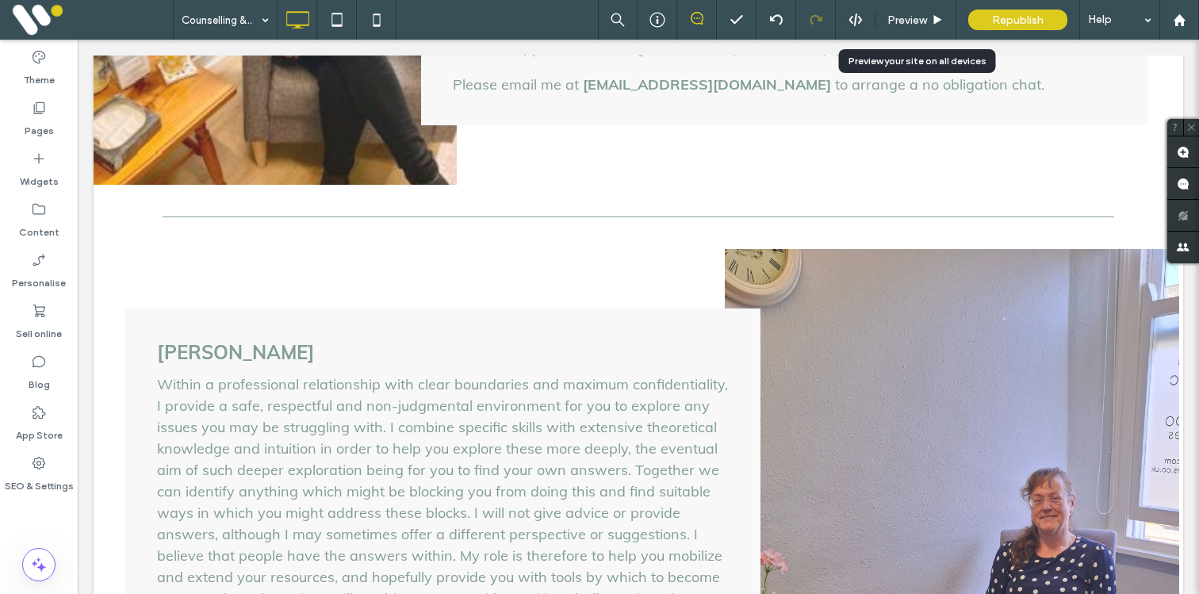
scroll to position [1543, 0]
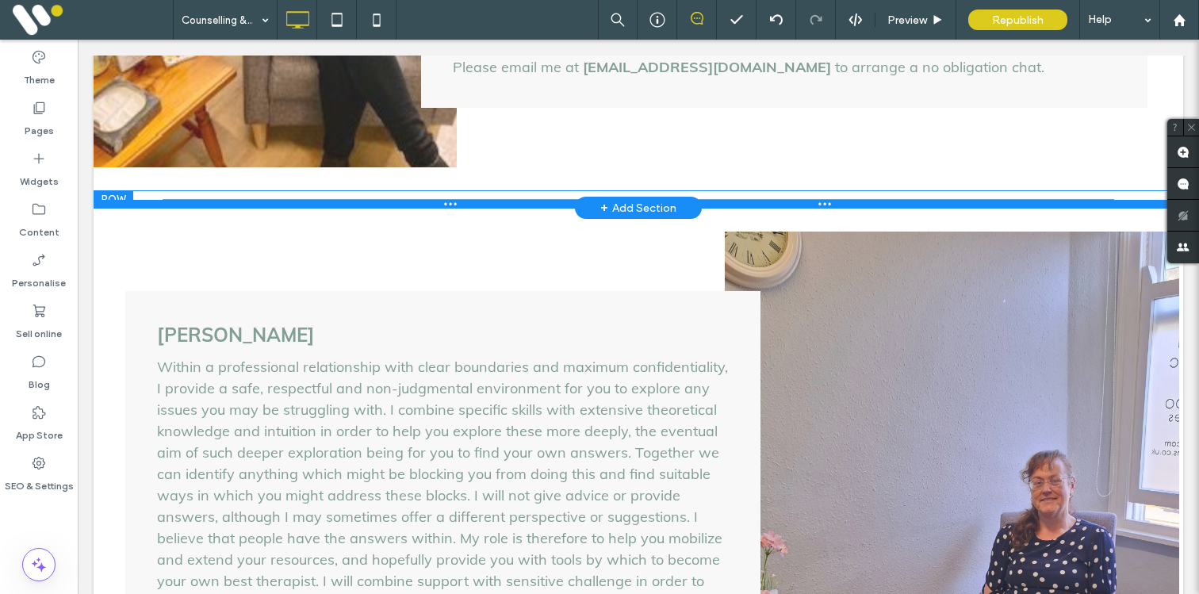
click at [547, 200] on div at bounding box center [639, 204] width 1090 height 8
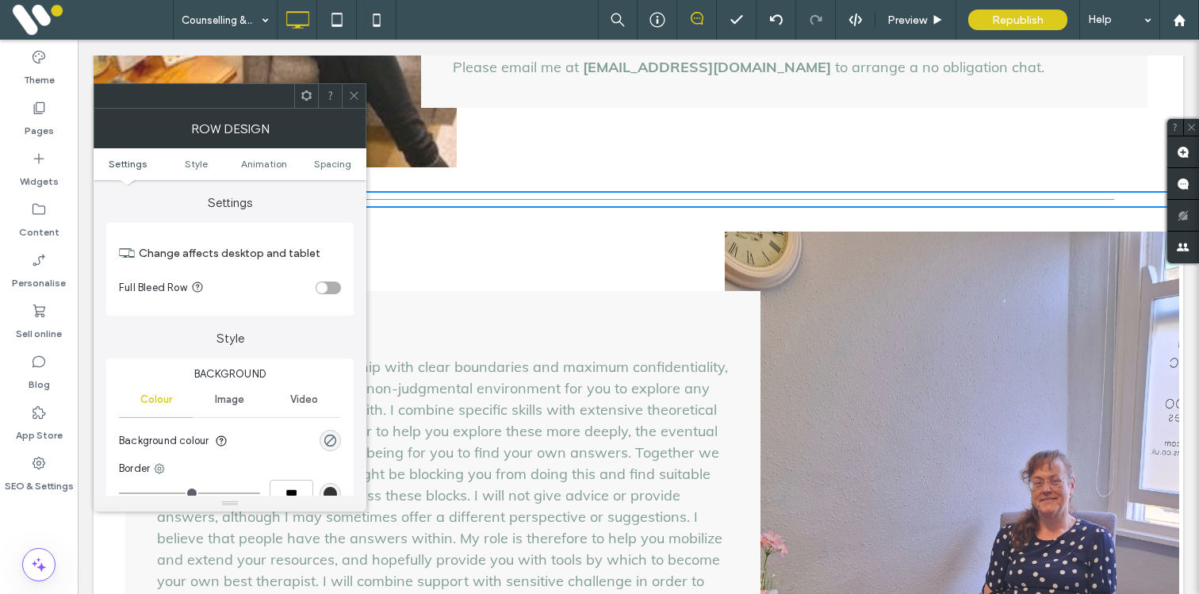
click at [538, 191] on div "Click To Paste Click To Paste" at bounding box center [639, 199] width 952 height 17
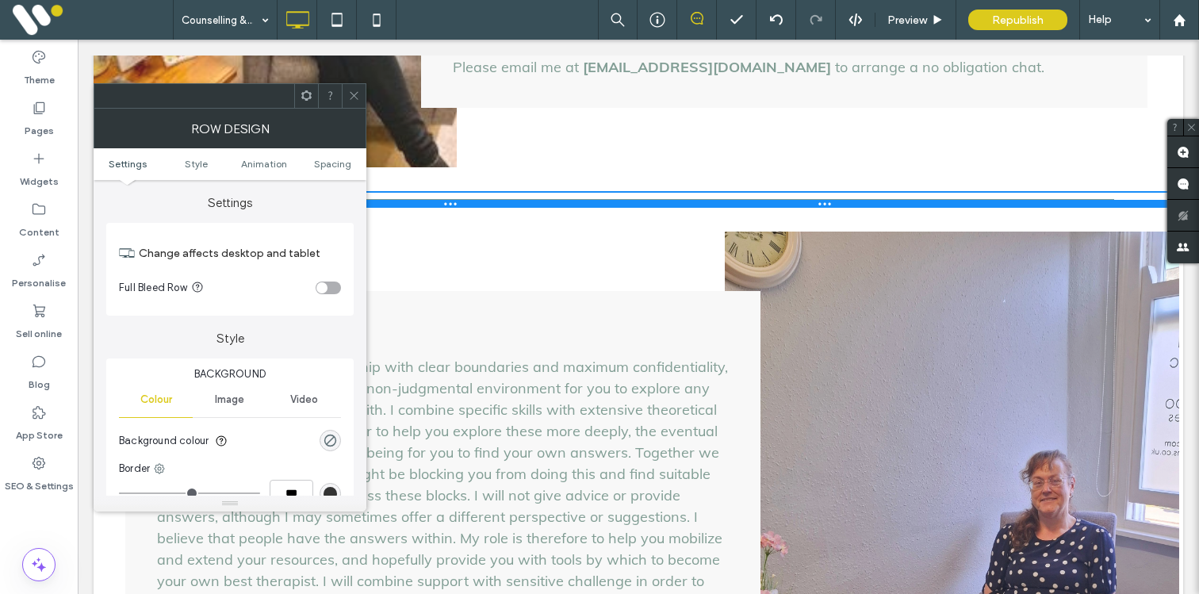
click at [532, 200] on div at bounding box center [639, 204] width 1090 height 8
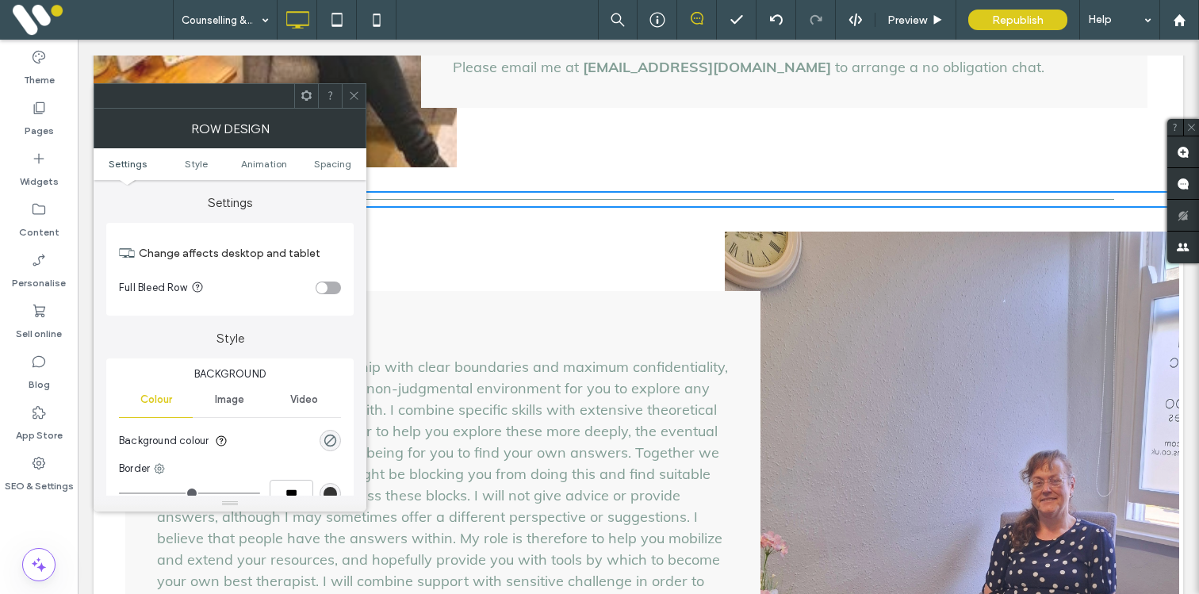
click at [354, 110] on div "Row design" at bounding box center [230, 129] width 273 height 40
click at [353, 102] on span at bounding box center [354, 96] width 12 height 24
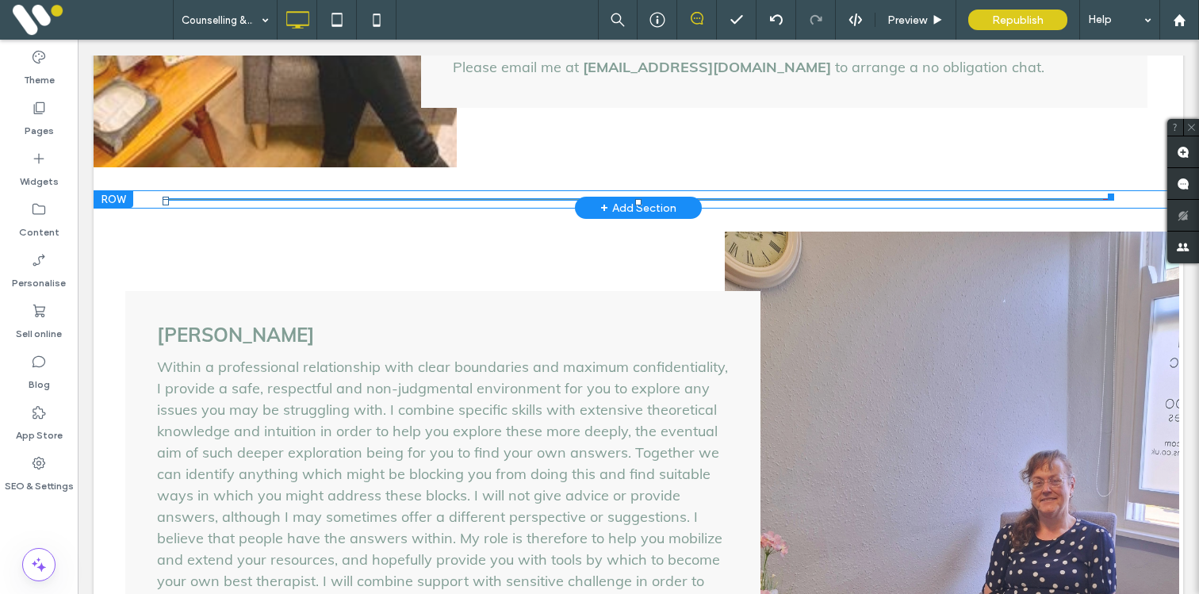
click at [353, 199] on hr at bounding box center [639, 199] width 952 height 1
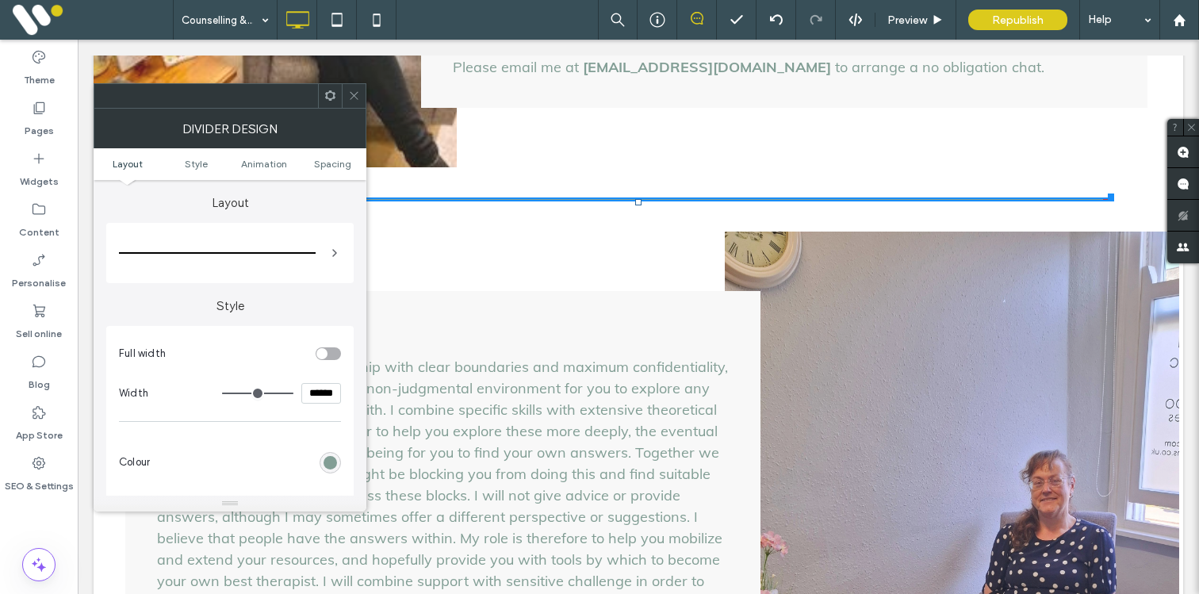
click at [327, 468] on div "rgb(130, 158, 149)" at bounding box center [330, 462] width 13 height 13
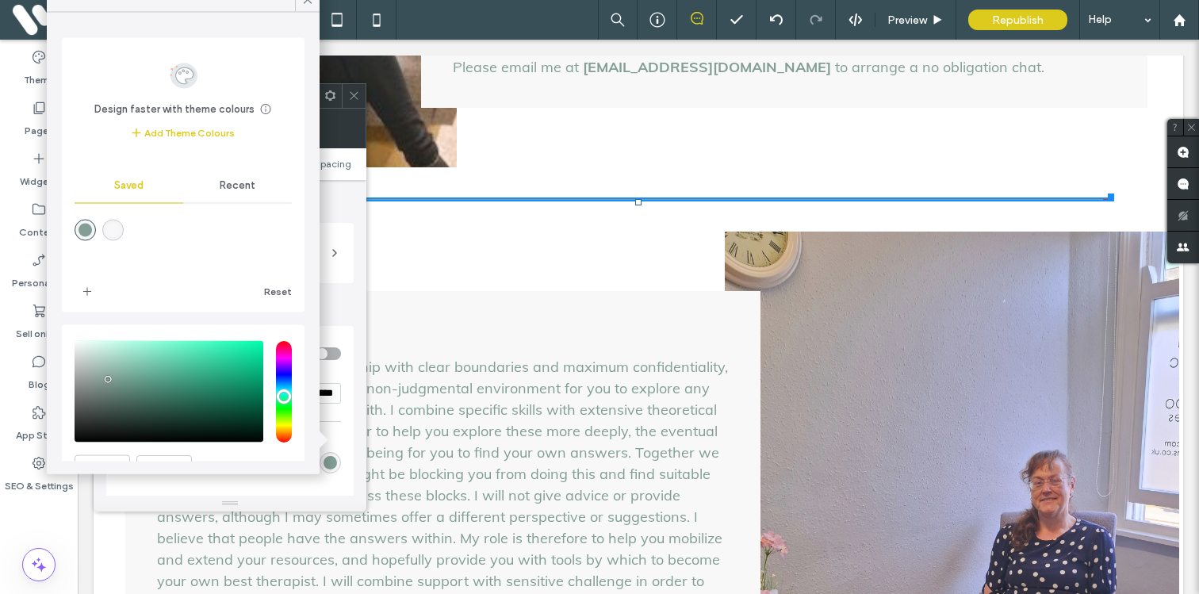
click at [114, 232] on div "rgba(248,248,248,1)" at bounding box center [112, 230] width 13 height 13
type input "*******"
click at [308, 6] on icon at bounding box center [308, 0] width 14 height 14
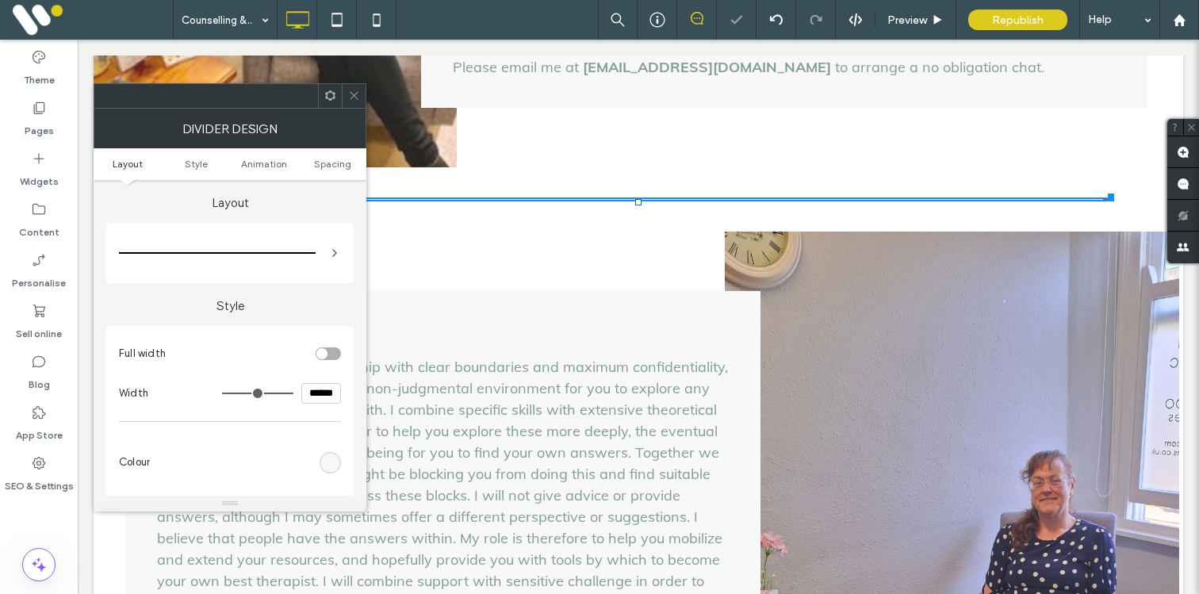
click at [348, 90] on icon at bounding box center [354, 96] width 12 height 12
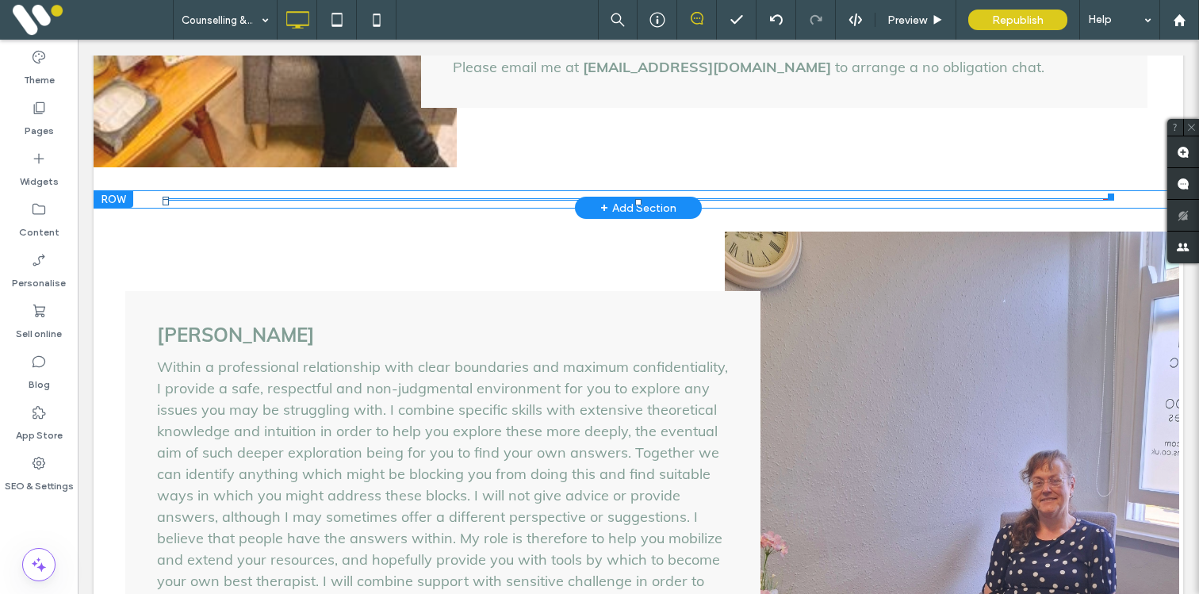
click at [350, 199] on hr at bounding box center [639, 199] width 952 height 1
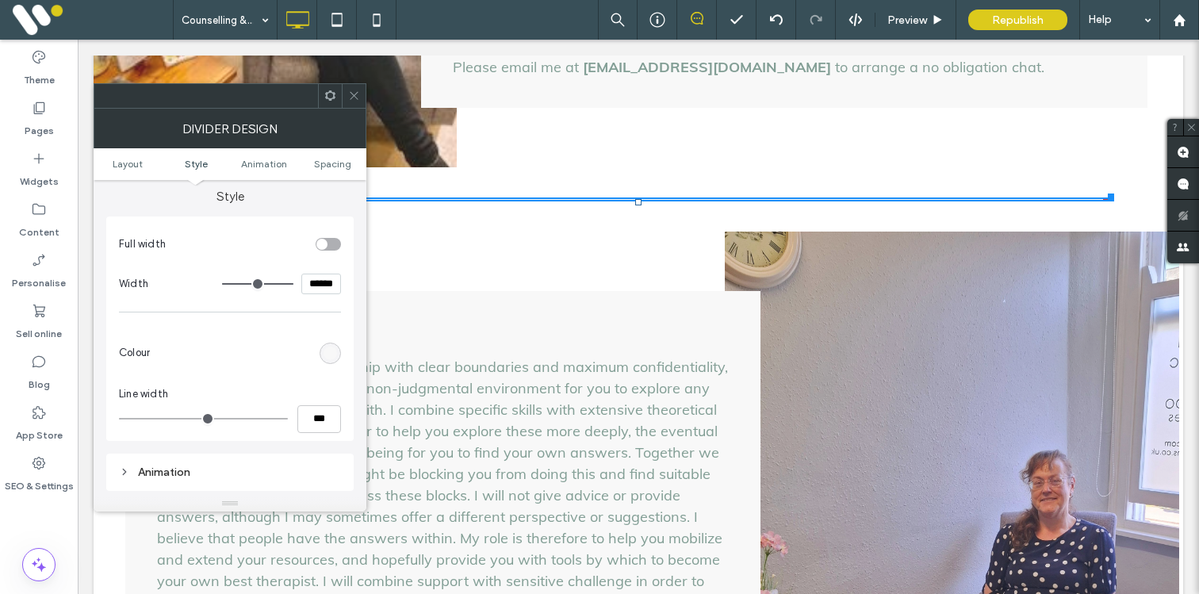
scroll to position [126, 0]
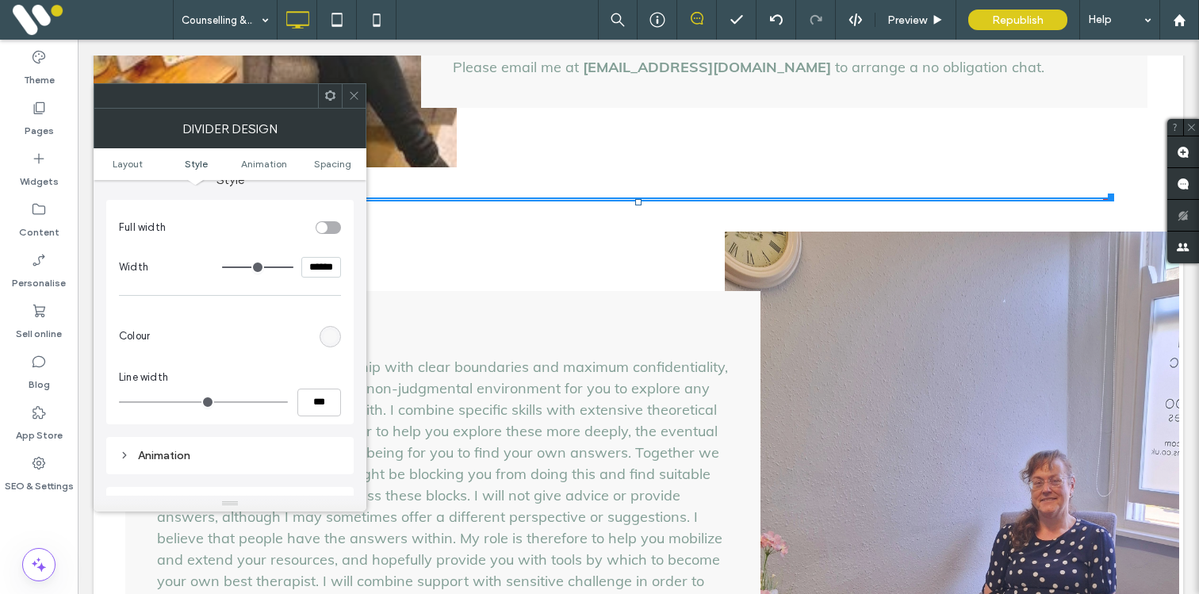
click at [330, 348] on div at bounding box center [248, 337] width 185 height 28
click at [328, 343] on div "rgb(248, 248, 248)" at bounding box center [330, 336] width 21 height 21
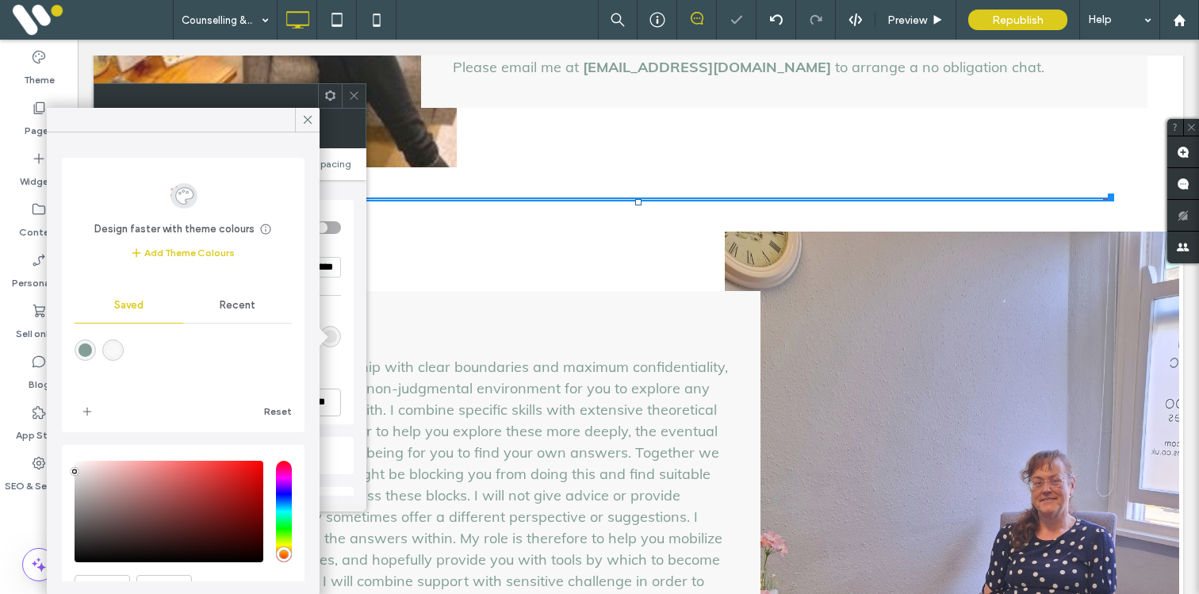
type input "*******"
drag, startPoint x: 72, startPoint y: 463, endPoint x: 71, endPoint y: 473, distance: 9.6
click at [72, 473] on div "pointer" at bounding box center [74, 472] width 5 height 5
click at [305, 125] on icon at bounding box center [308, 120] width 14 height 14
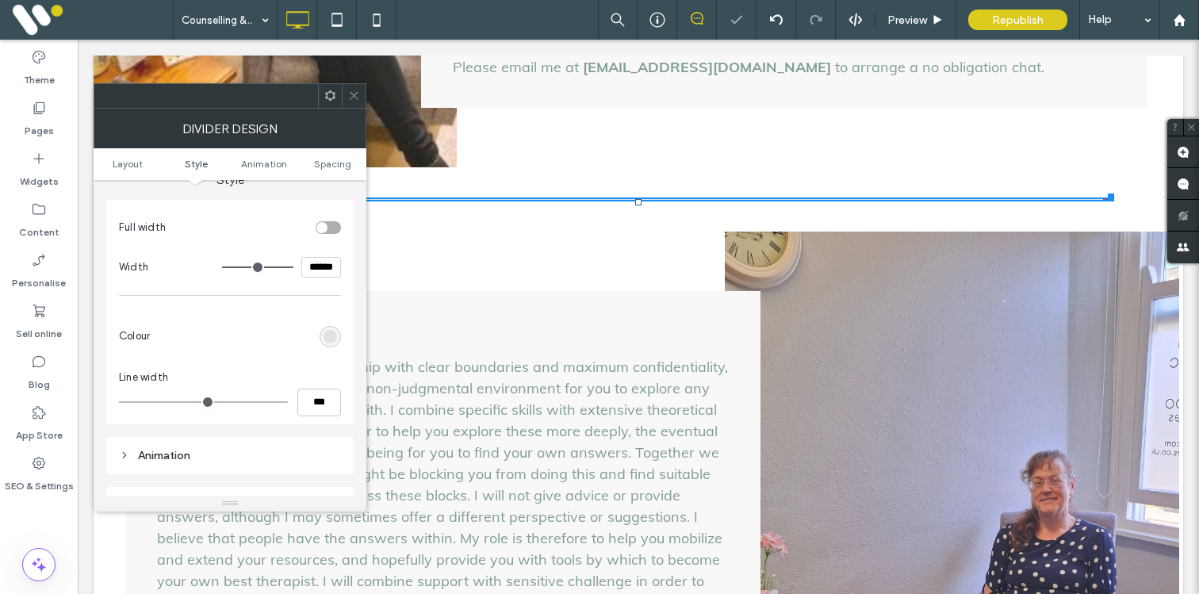
click at [363, 88] on div at bounding box center [354, 96] width 24 height 24
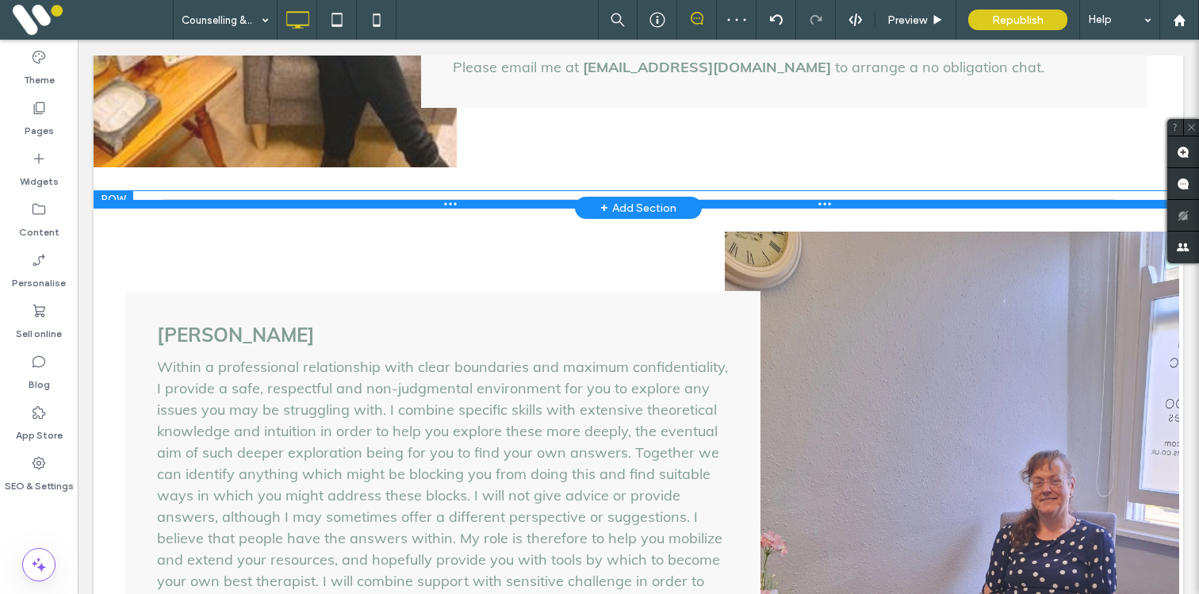
click at [120, 200] on div at bounding box center [639, 204] width 1090 height 8
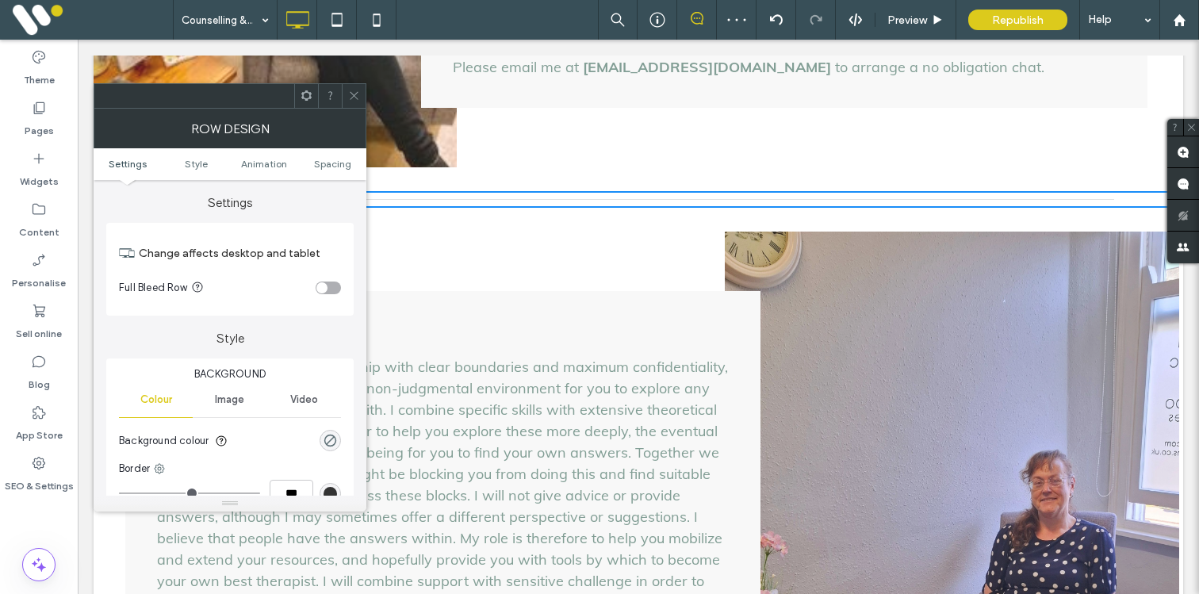
click at [356, 100] on icon at bounding box center [354, 96] width 12 height 12
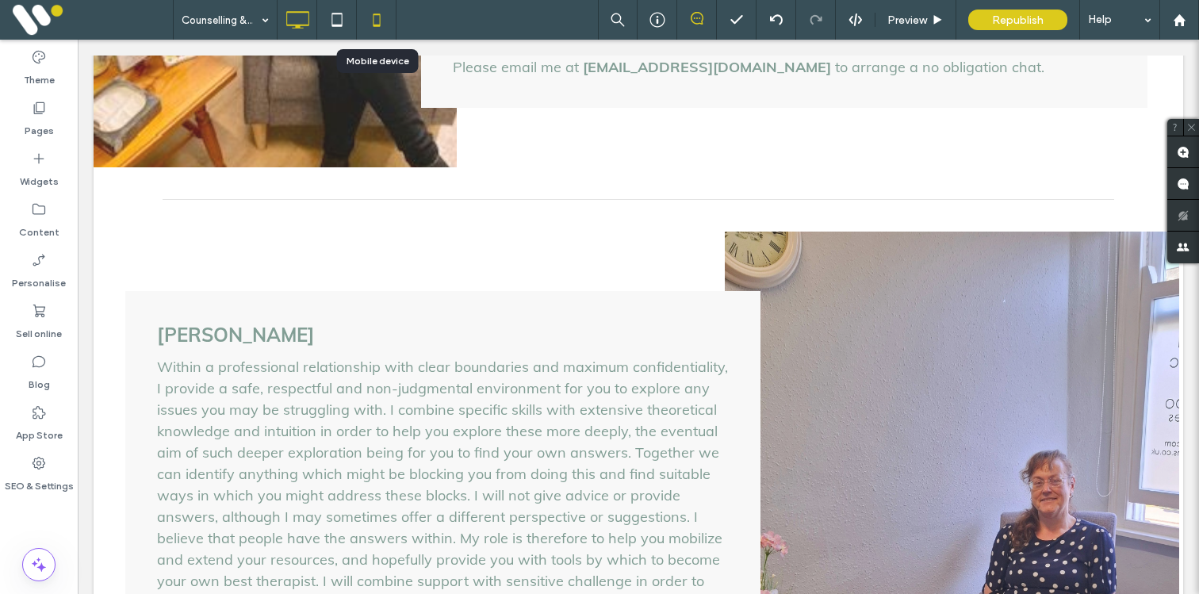
click at [387, 4] on icon at bounding box center [377, 20] width 32 height 32
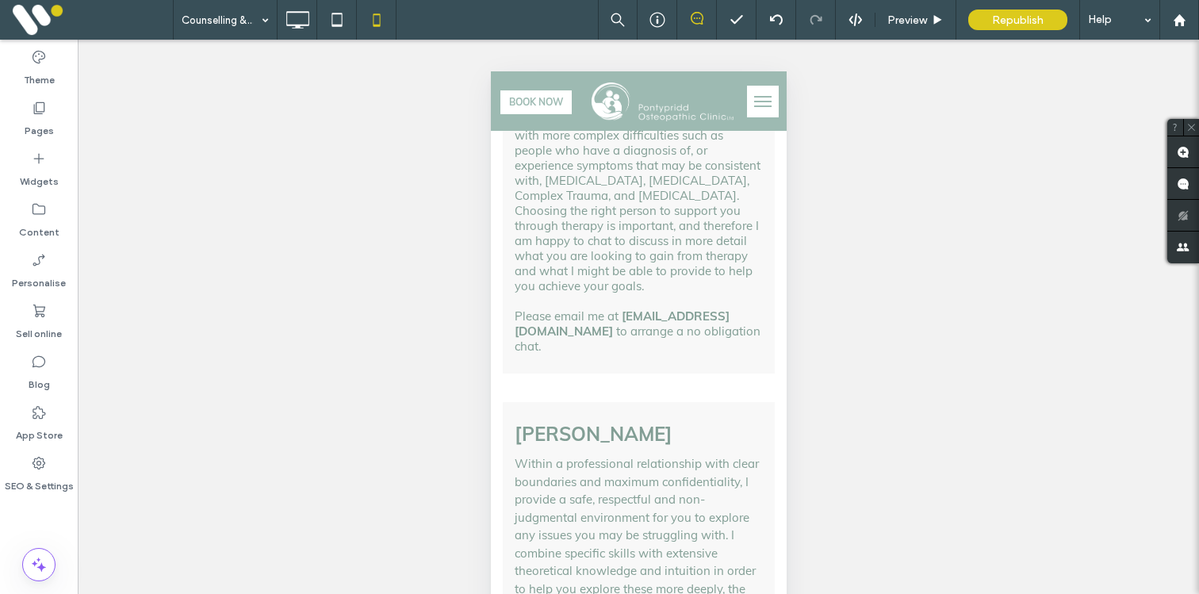
scroll to position [1824, 0]
click at [516, 348] on div at bounding box center [510, 360] width 40 height 25
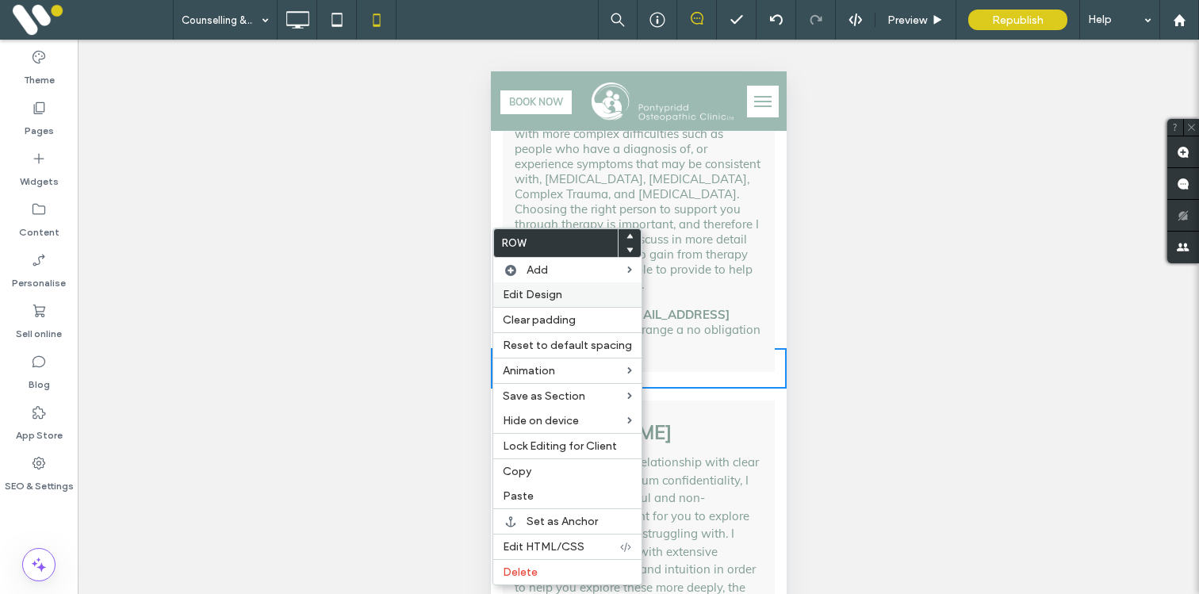
click at [516, 291] on span "Edit Design" at bounding box center [532, 294] width 59 height 13
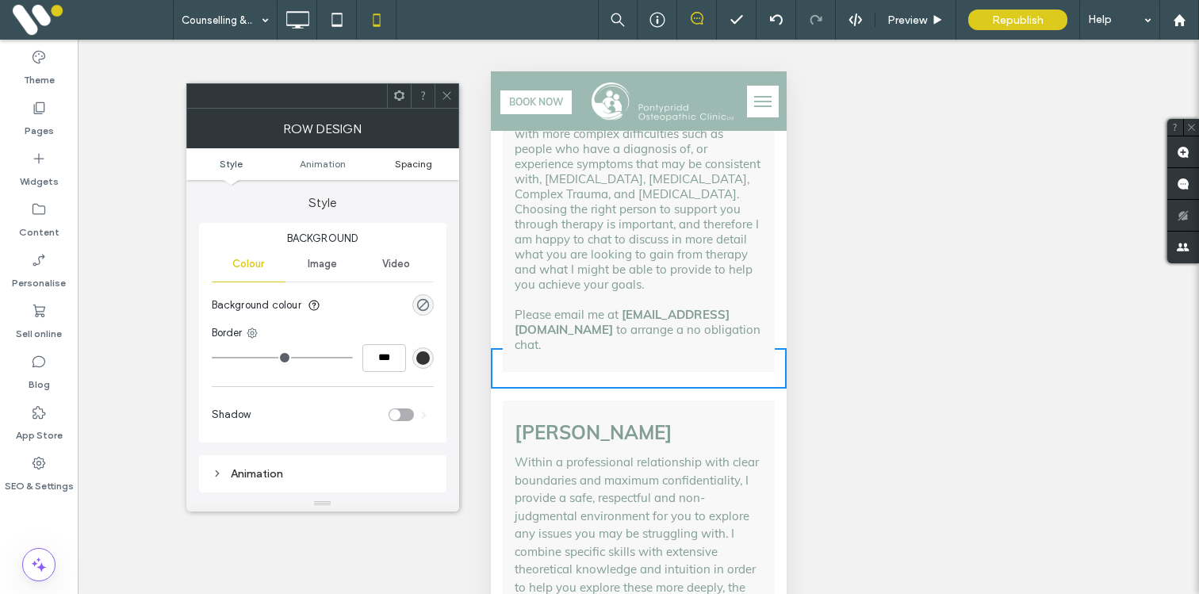
click at [428, 164] on span "Spacing" at bounding box center [413, 164] width 37 height 12
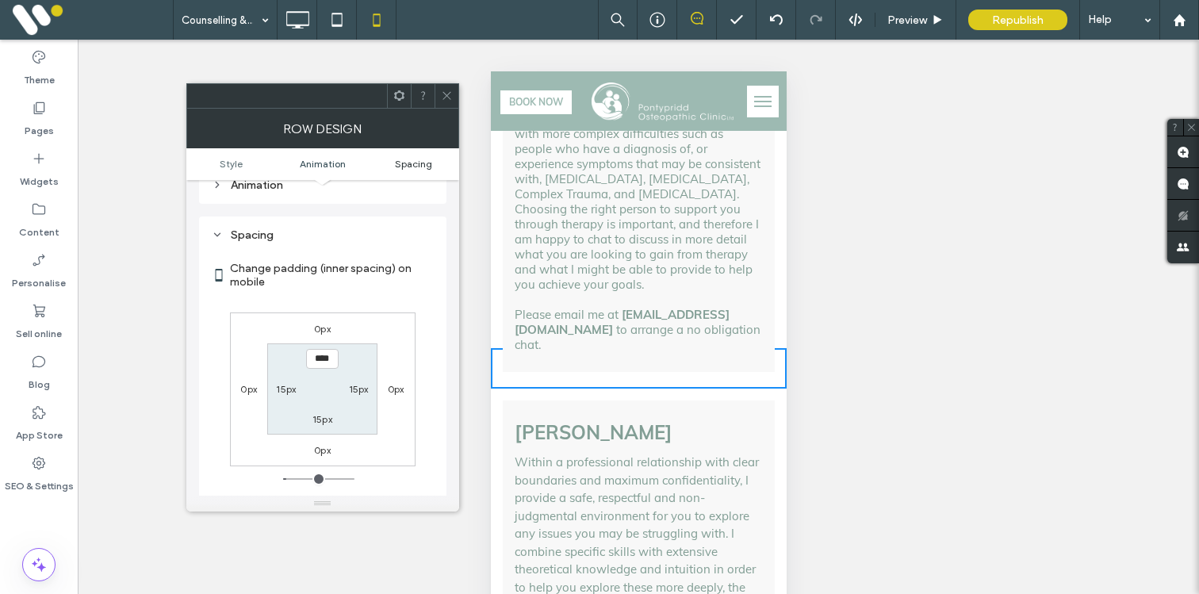
scroll to position [313, 0]
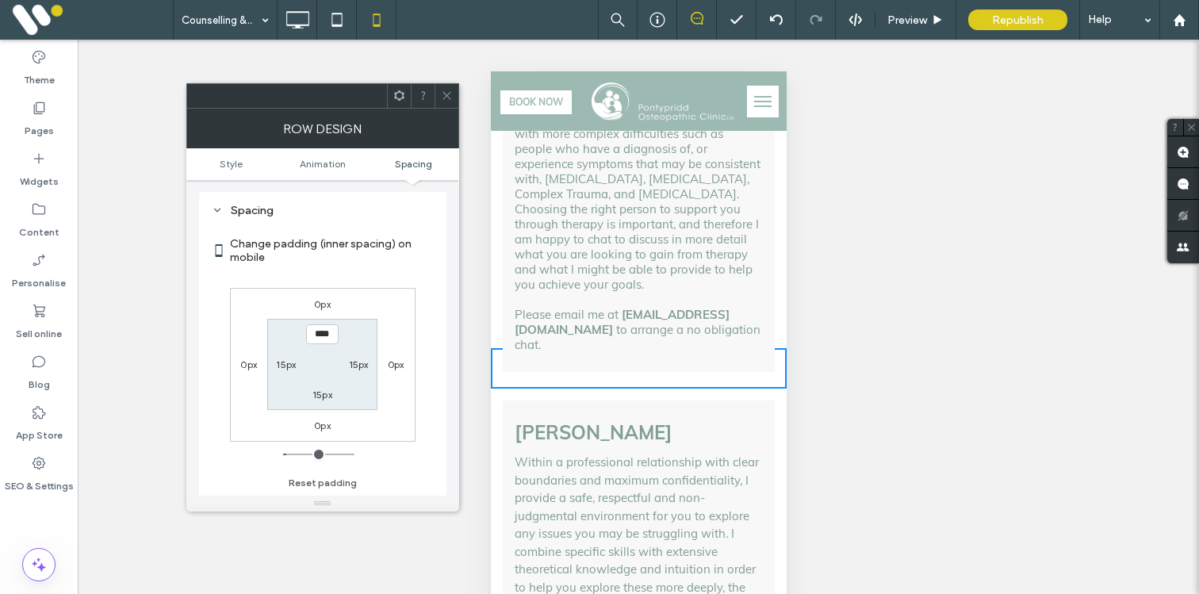
click at [443, 99] on use at bounding box center [447, 96] width 8 height 8
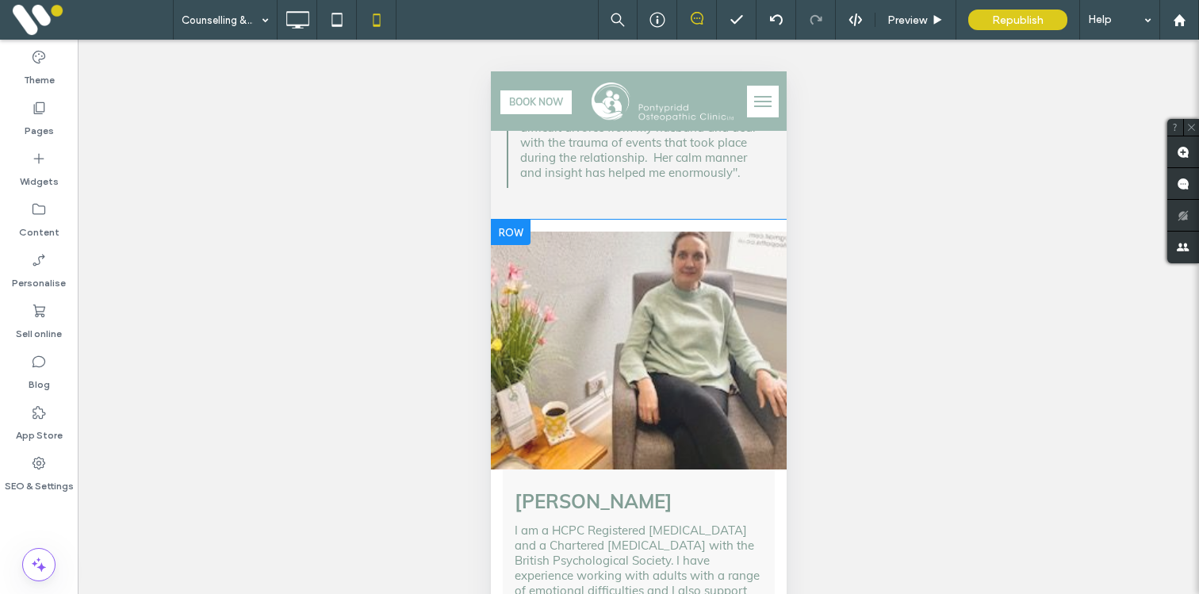
scroll to position [1250, 0]
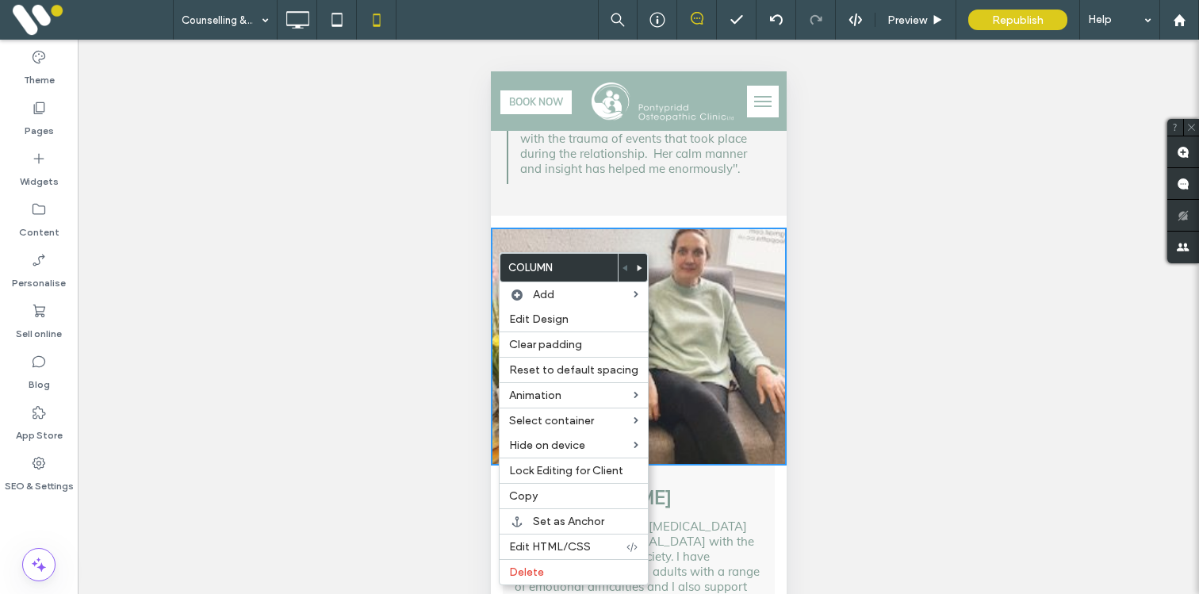
click at [508, 228] on div at bounding box center [638, 347] width 272 height 238
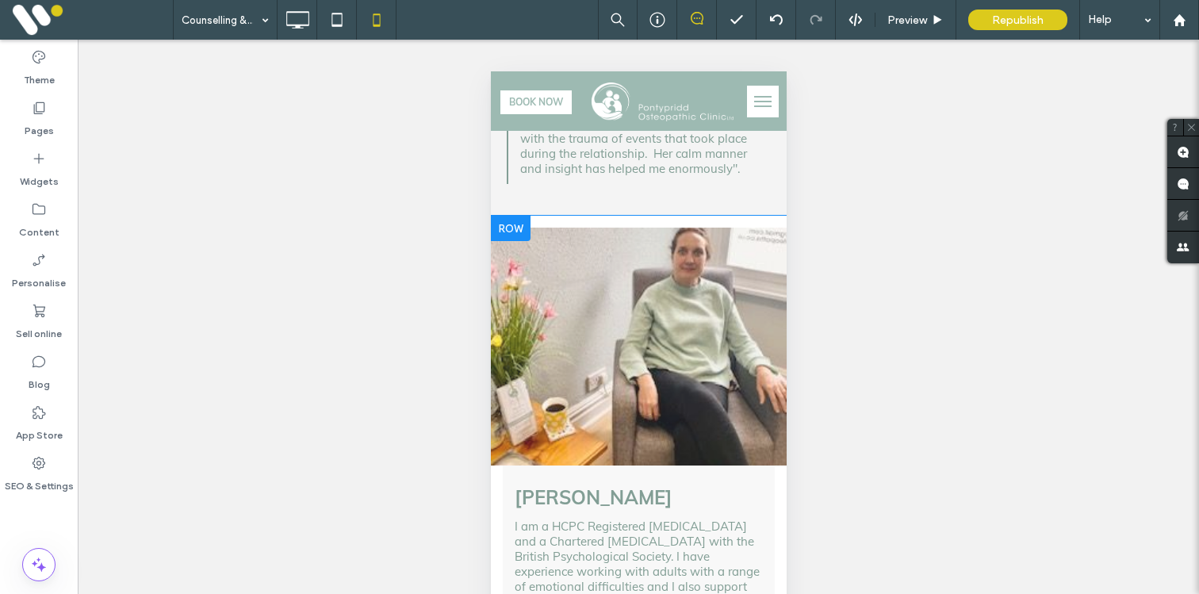
click at [508, 216] on div at bounding box center [510, 228] width 40 height 25
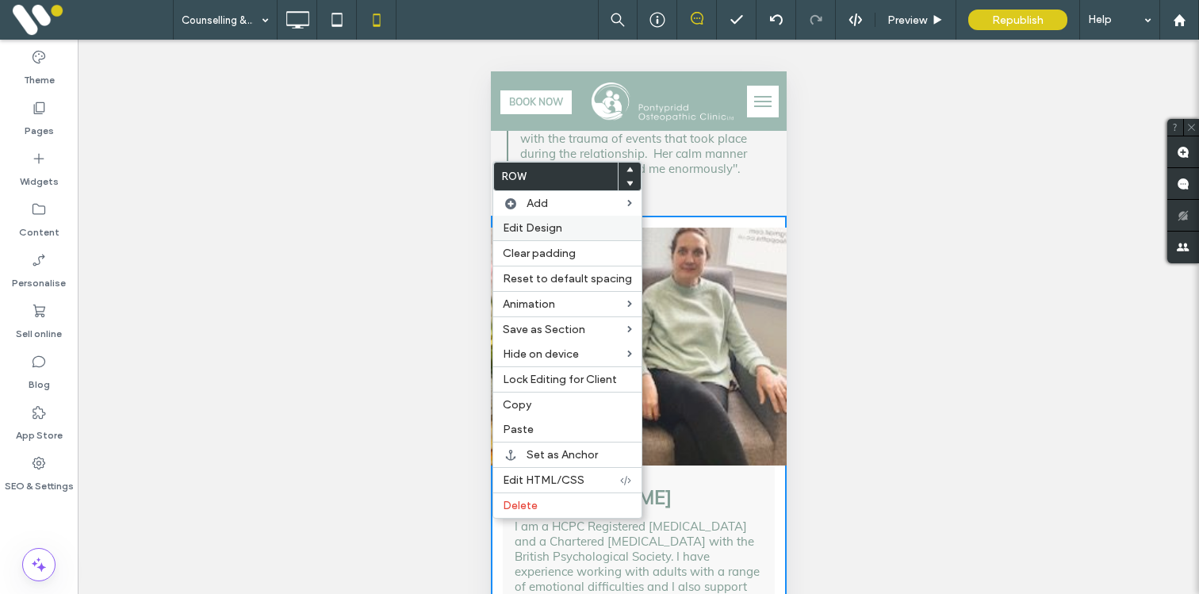
click at [524, 236] on div "Edit Design" at bounding box center [567, 228] width 148 height 25
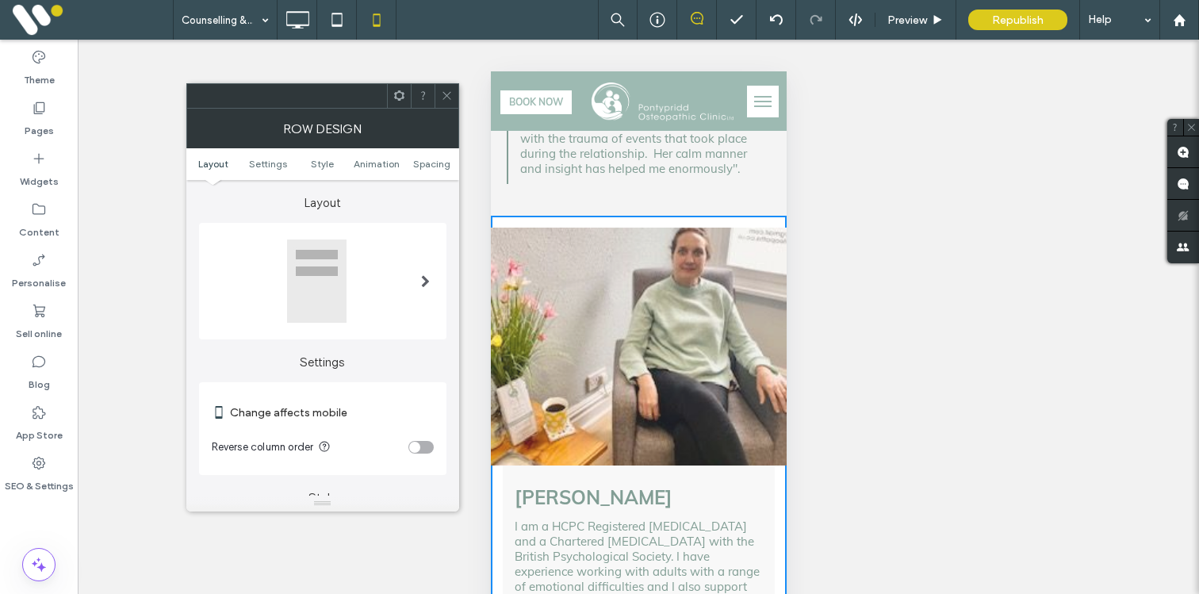
click at [421, 446] on div "toggle" at bounding box center [421, 447] width 25 height 13
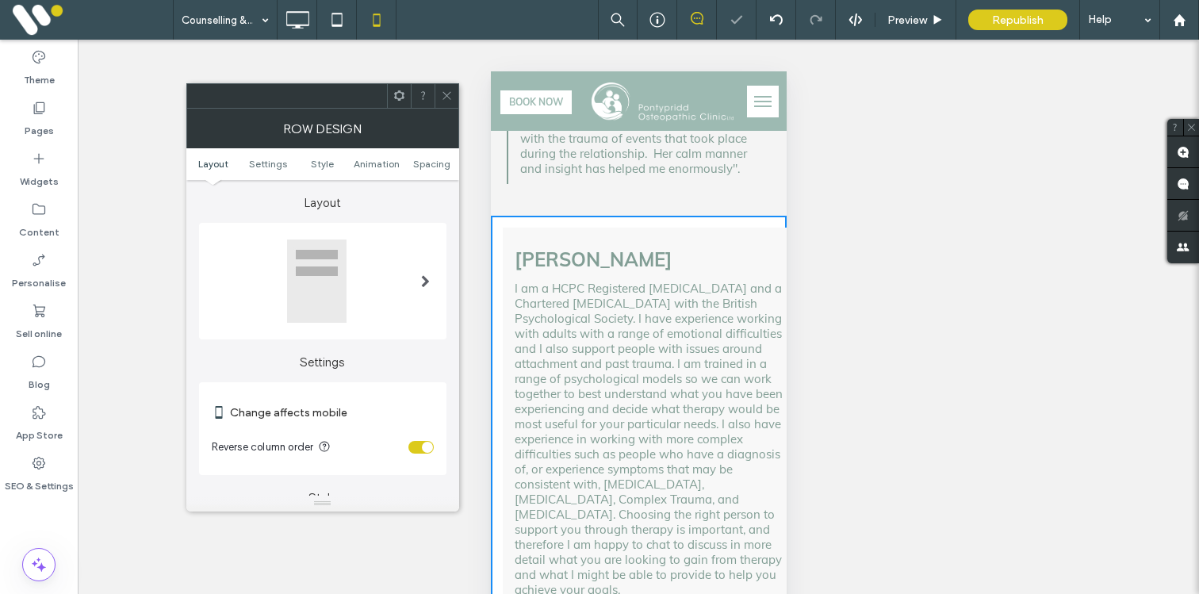
click at [445, 94] on use at bounding box center [447, 96] width 8 height 8
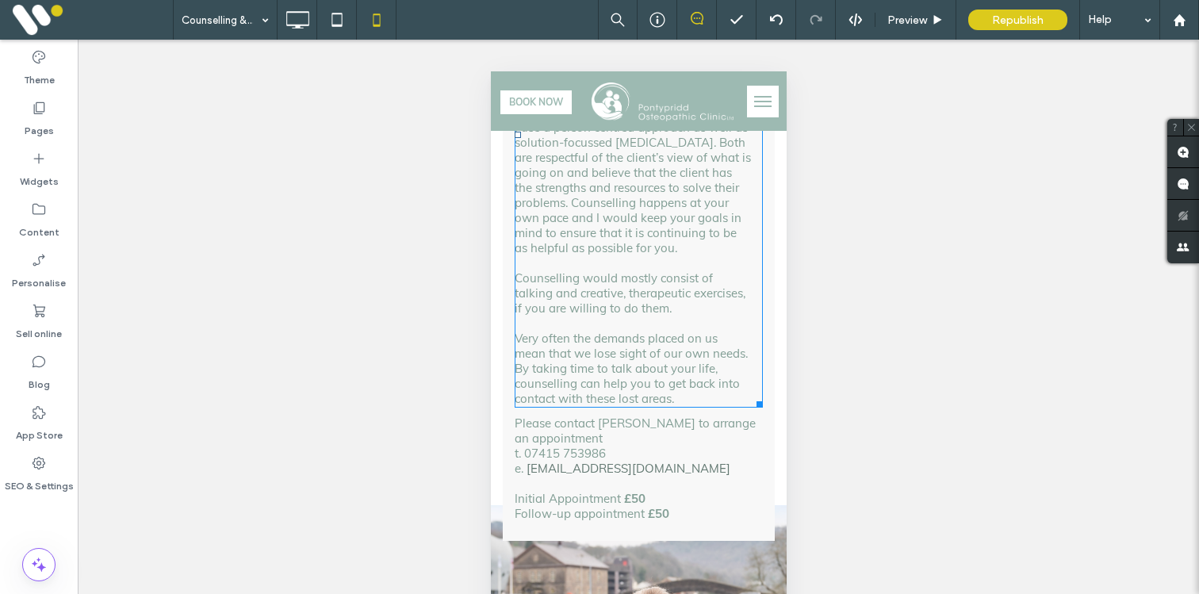
scroll to position [492, 0]
click at [508, 382] on div "Jen Southon Counselling is helpful if you want to talk about an issue to someon…" at bounding box center [638, 175] width 272 height 731
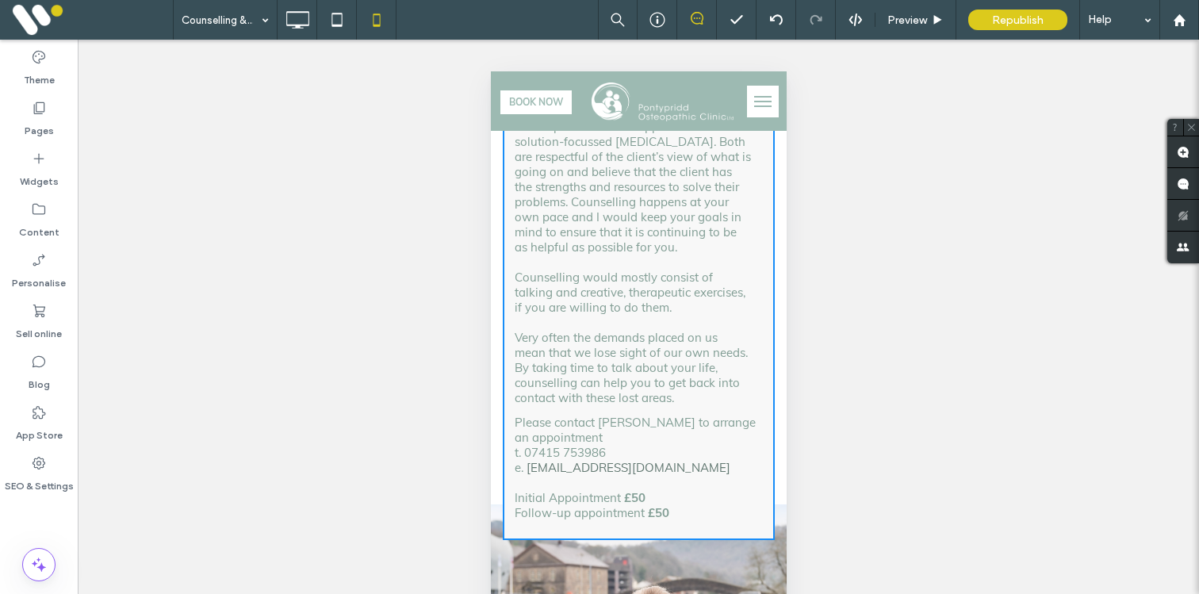
scroll to position [0, 0]
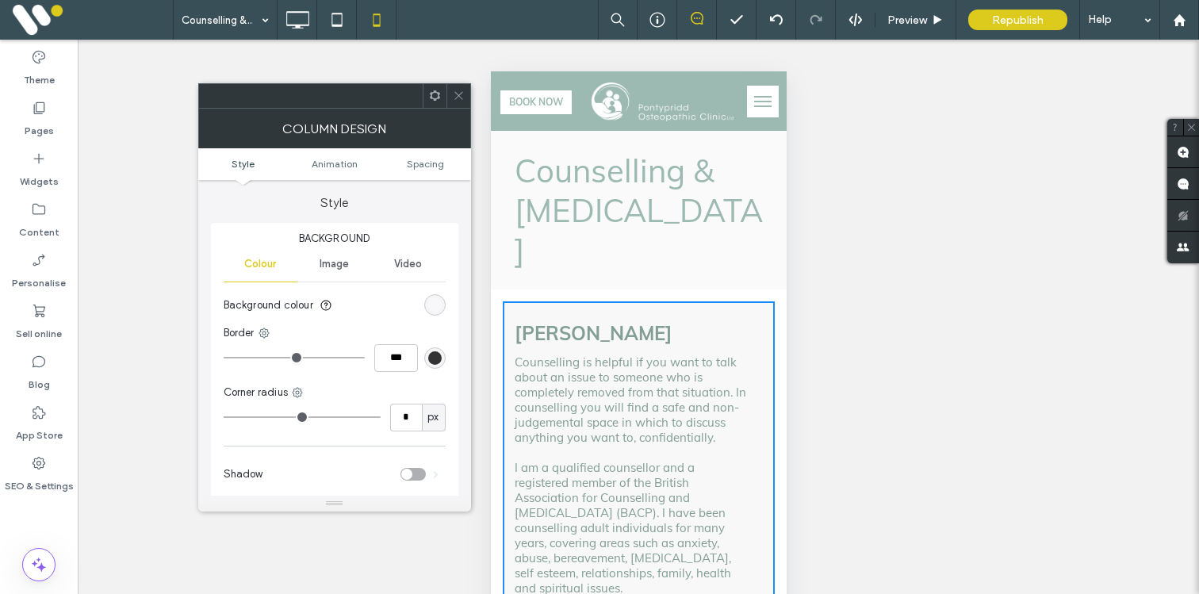
click at [430, 157] on ul "Style Animation Spacing" at bounding box center [334, 164] width 273 height 32
click at [429, 161] on span "Spacing" at bounding box center [425, 164] width 37 height 12
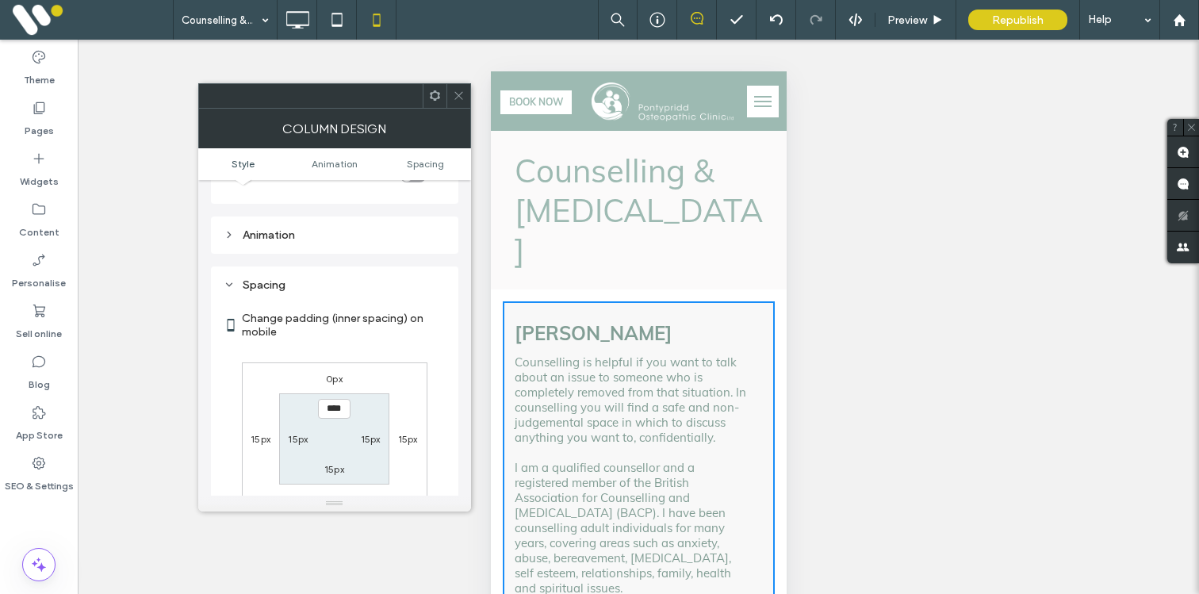
scroll to position [373, 0]
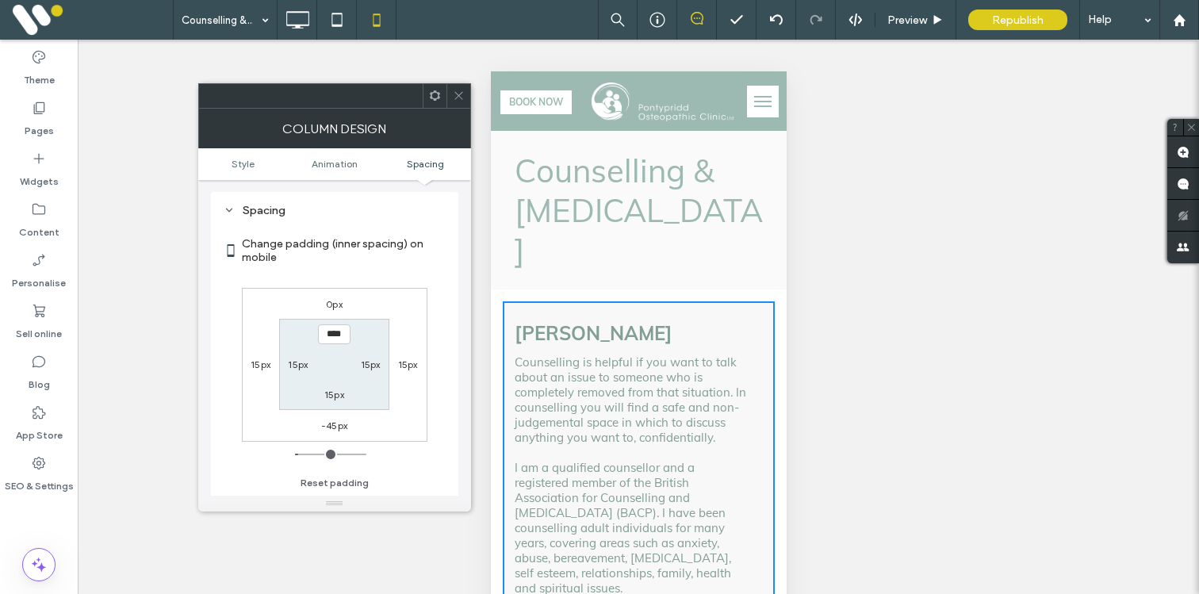
click at [453, 98] on icon at bounding box center [459, 96] width 12 height 12
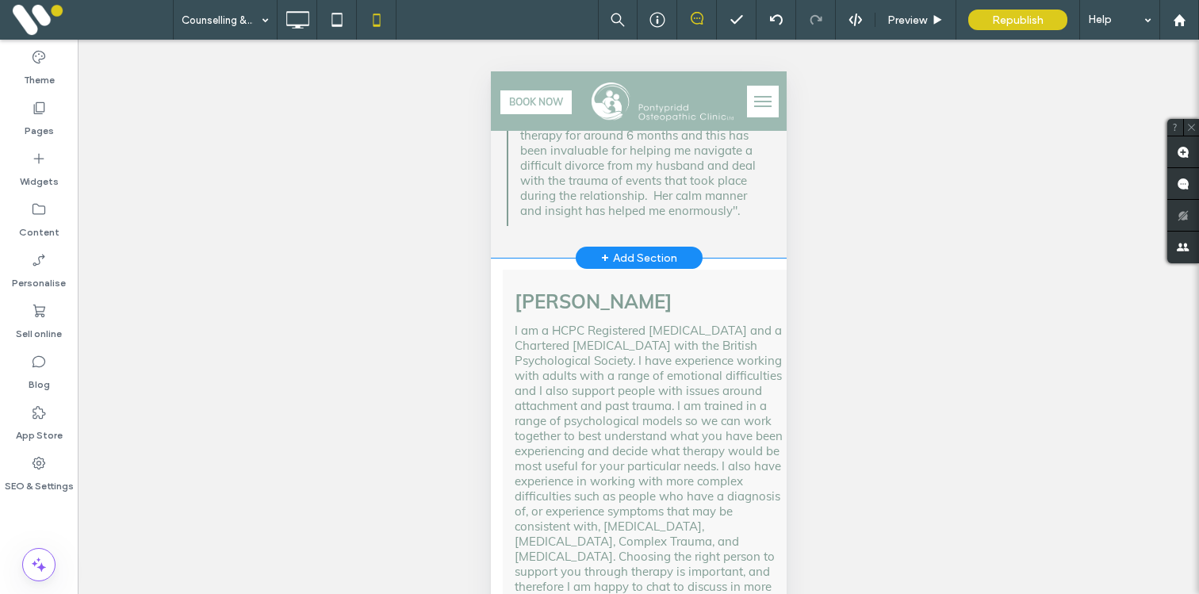
scroll to position [1245, 0]
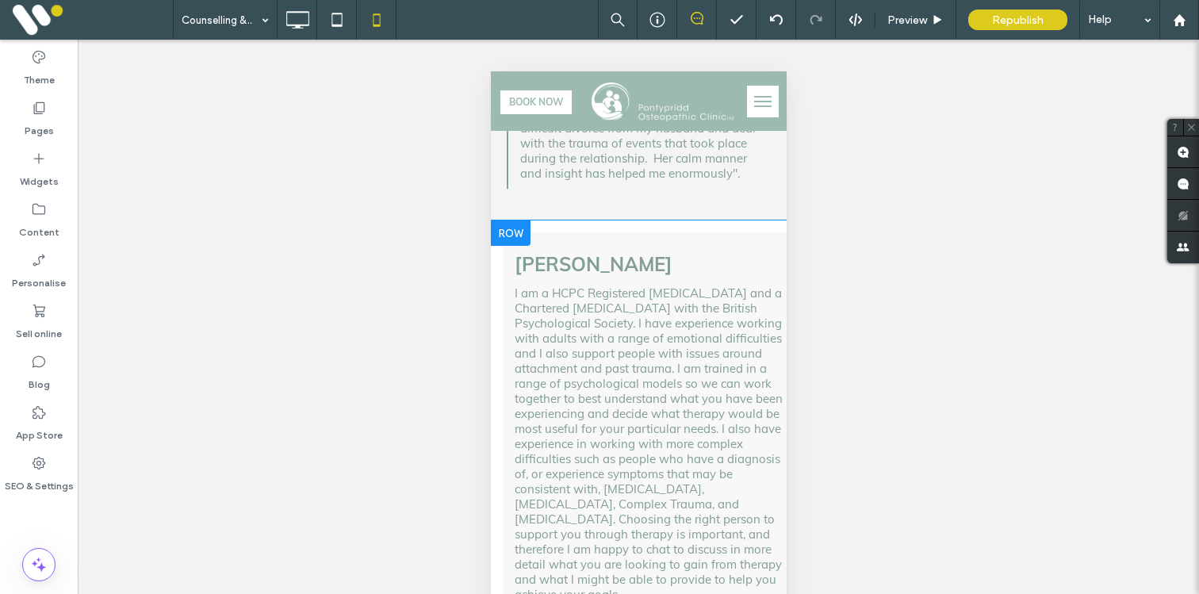
click at [504, 310] on div "Sian Hughes I am a HCPC Registered Psychologist and a Chartered Psychologist wi…" at bounding box center [650, 457] width 296 height 450
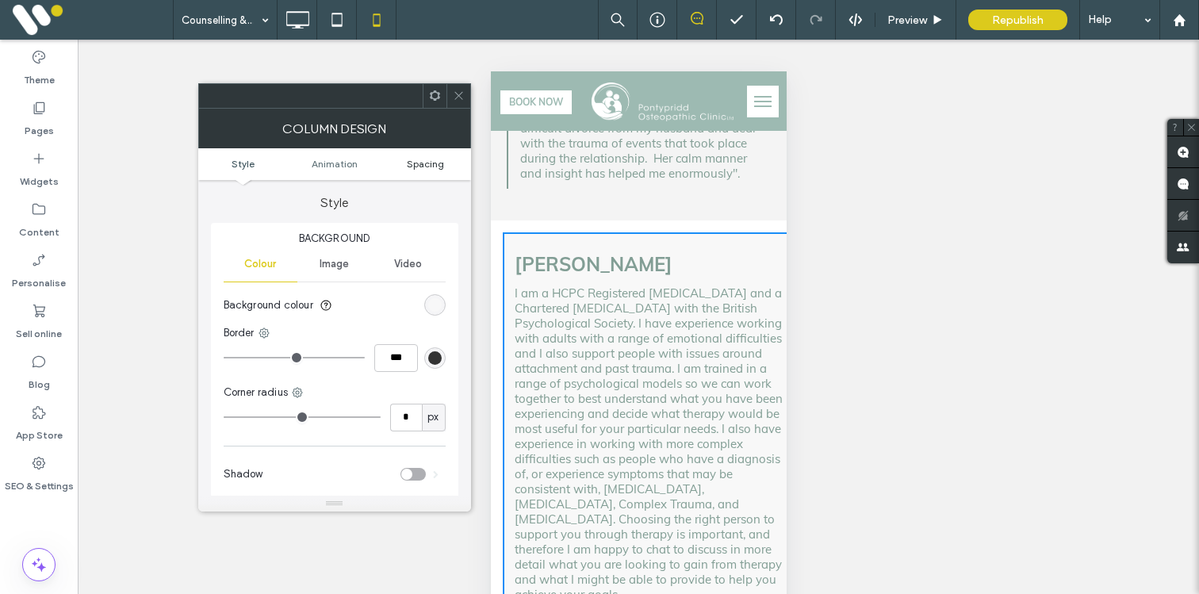
click at [428, 159] on span "Spacing" at bounding box center [425, 164] width 37 height 12
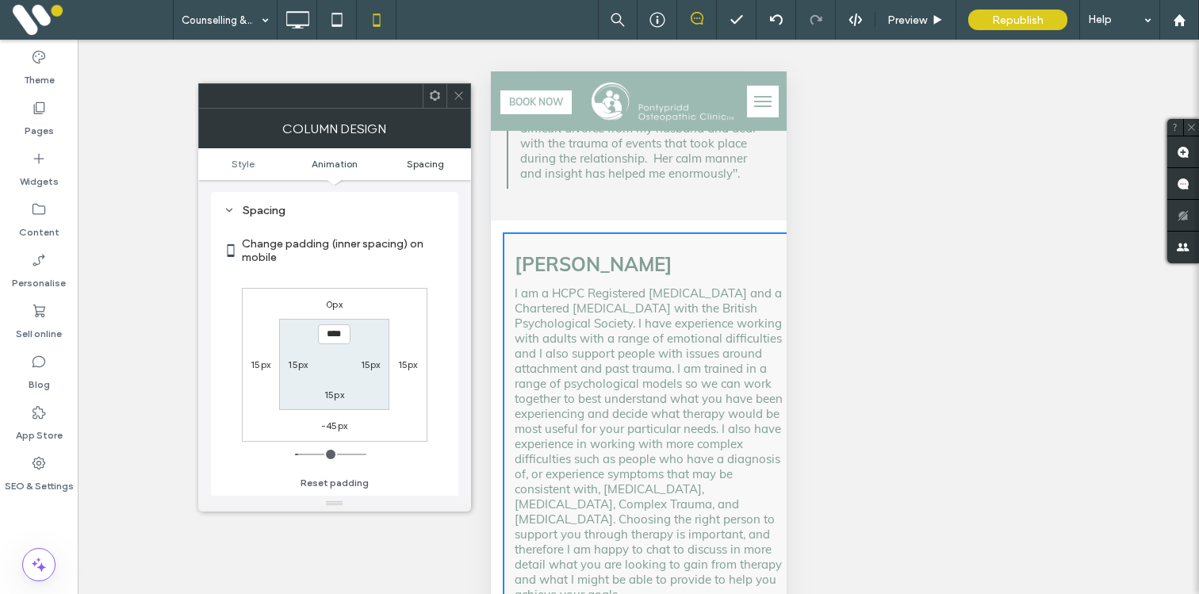
scroll to position [373, 0]
click at [456, 94] on icon at bounding box center [459, 96] width 12 height 12
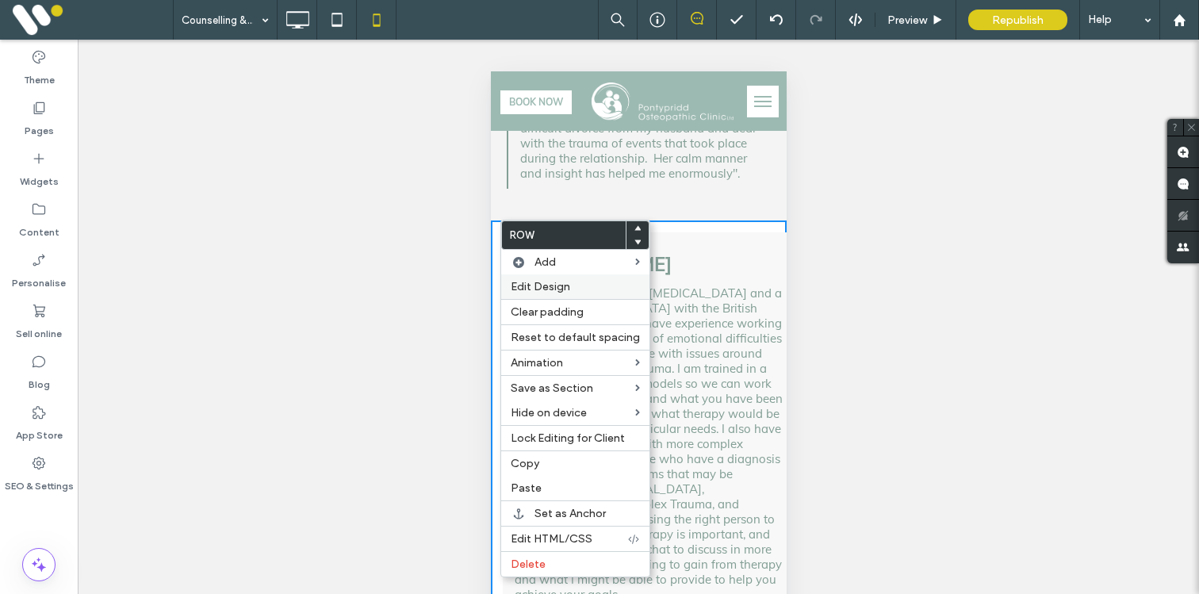
click at [531, 289] on span "Edit Design" at bounding box center [540, 286] width 59 height 13
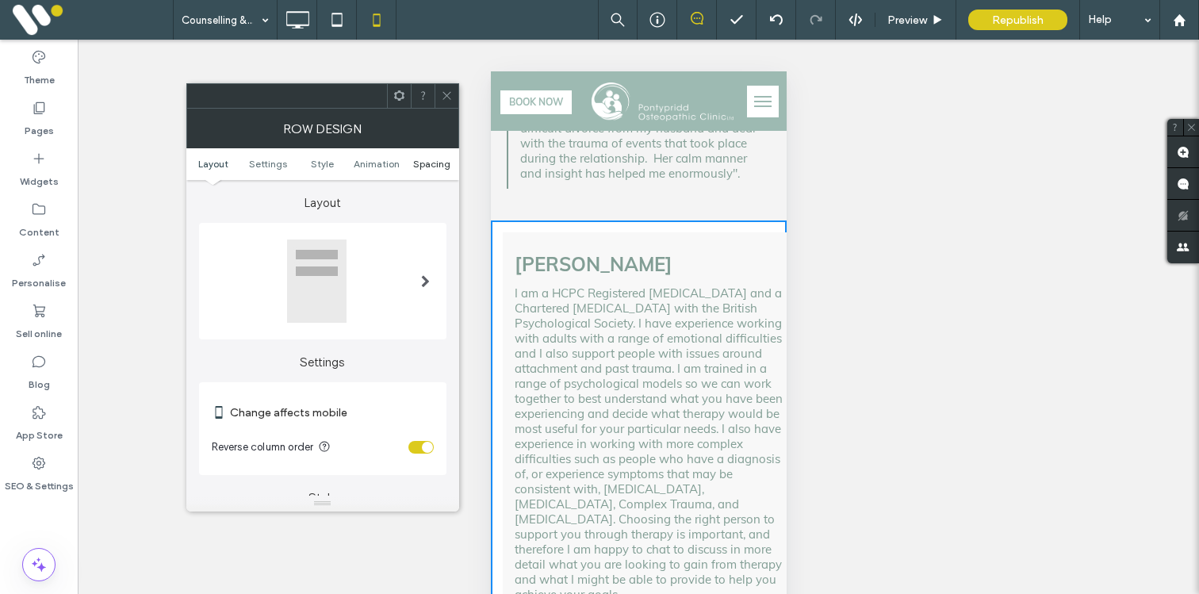
click at [435, 163] on span "Spacing" at bounding box center [431, 164] width 37 height 12
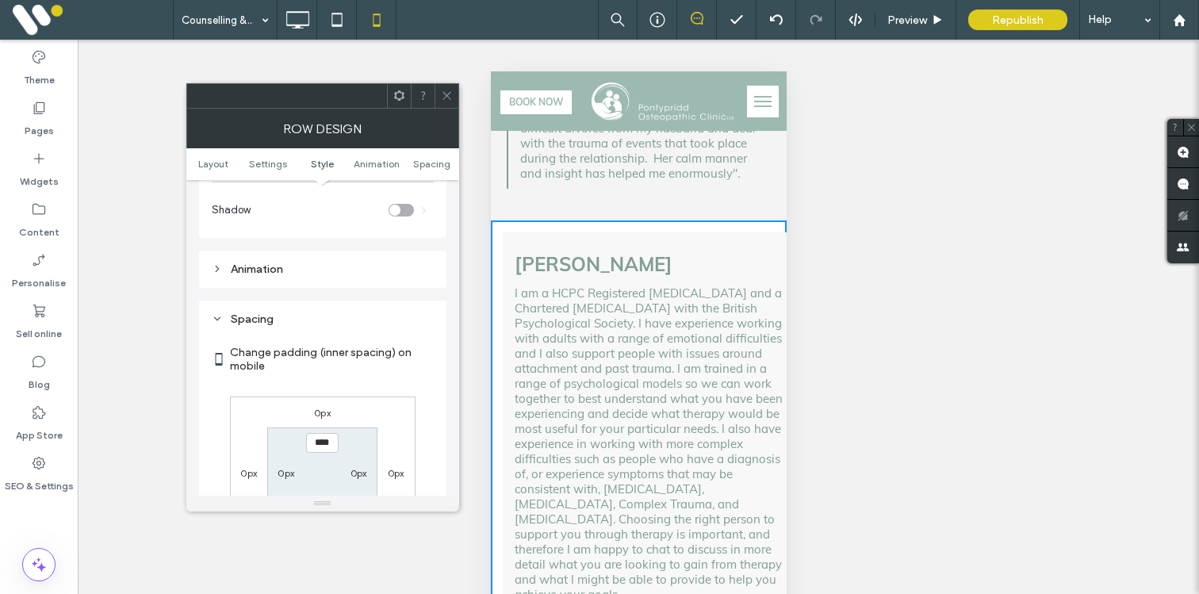
scroll to position [609, 0]
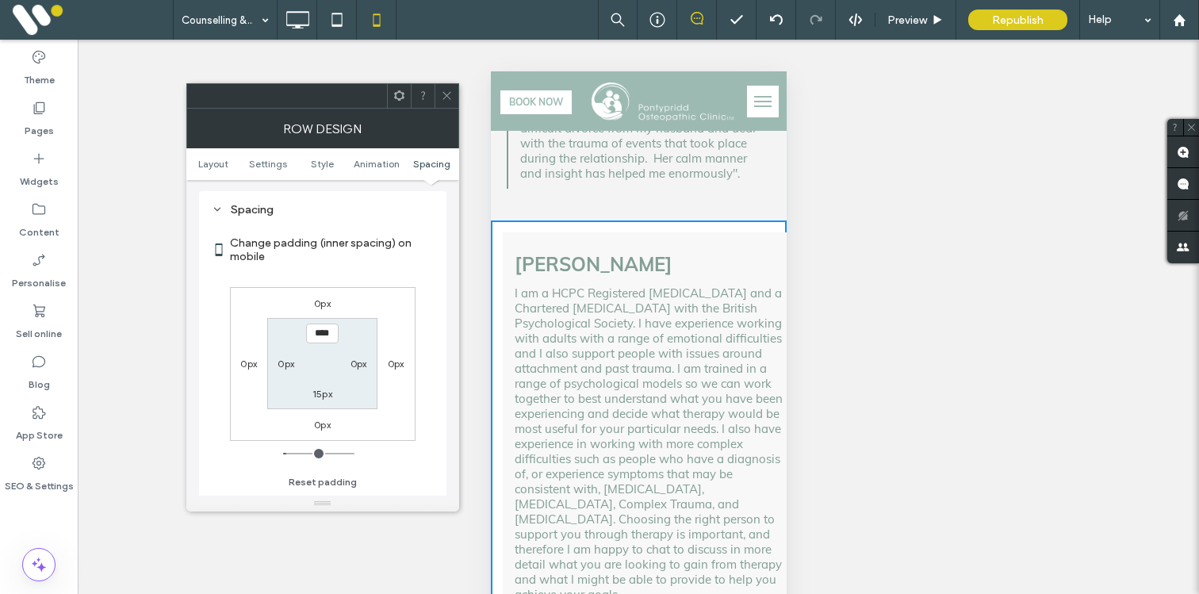
click at [444, 91] on icon at bounding box center [447, 96] width 12 height 12
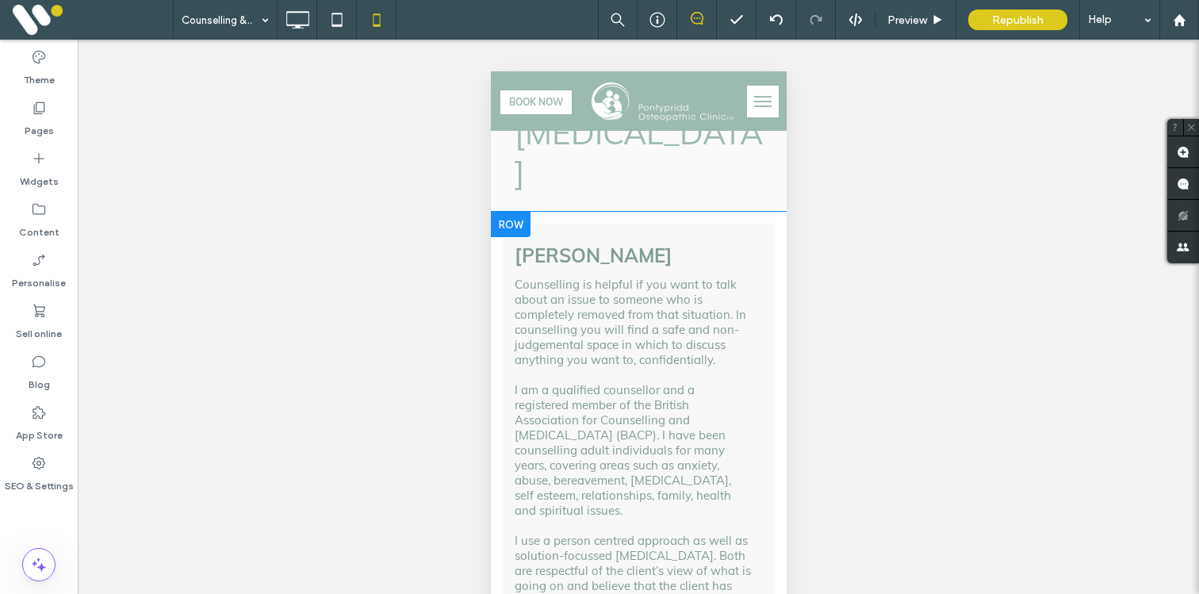
scroll to position [26, 0]
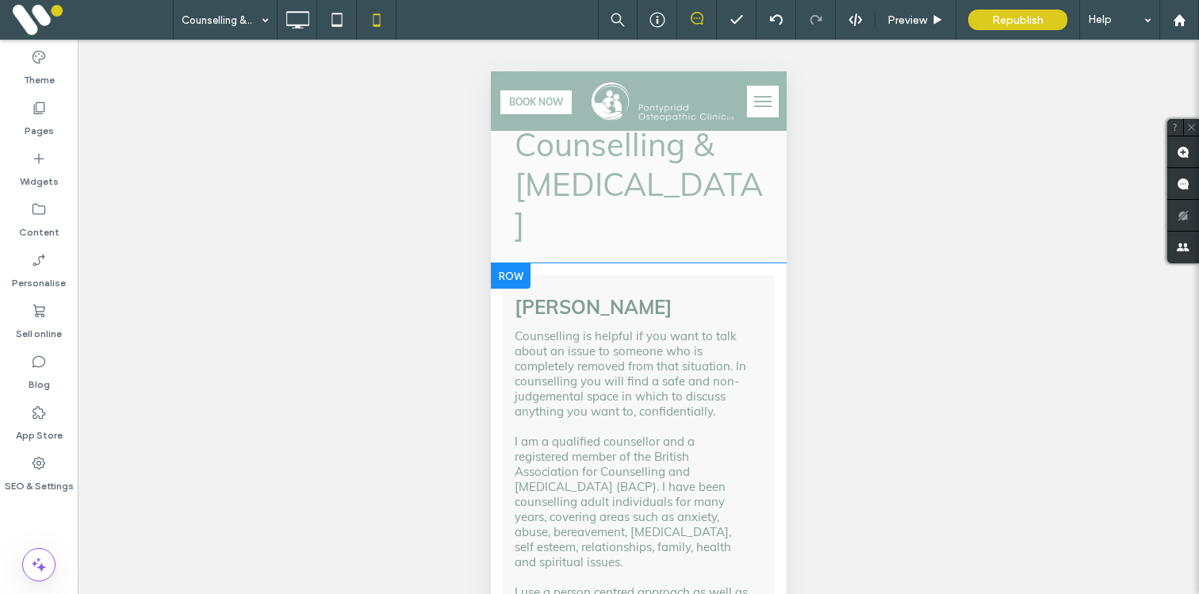
click at [497, 263] on div at bounding box center [510, 275] width 40 height 25
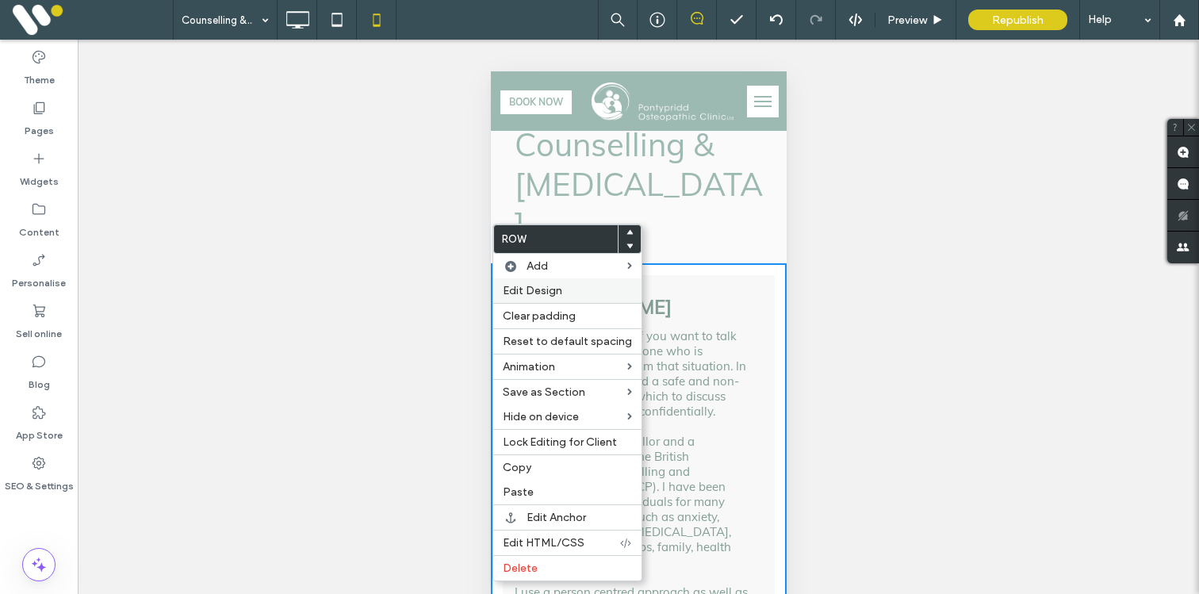
click at [509, 290] on span "Edit Design" at bounding box center [532, 290] width 59 height 13
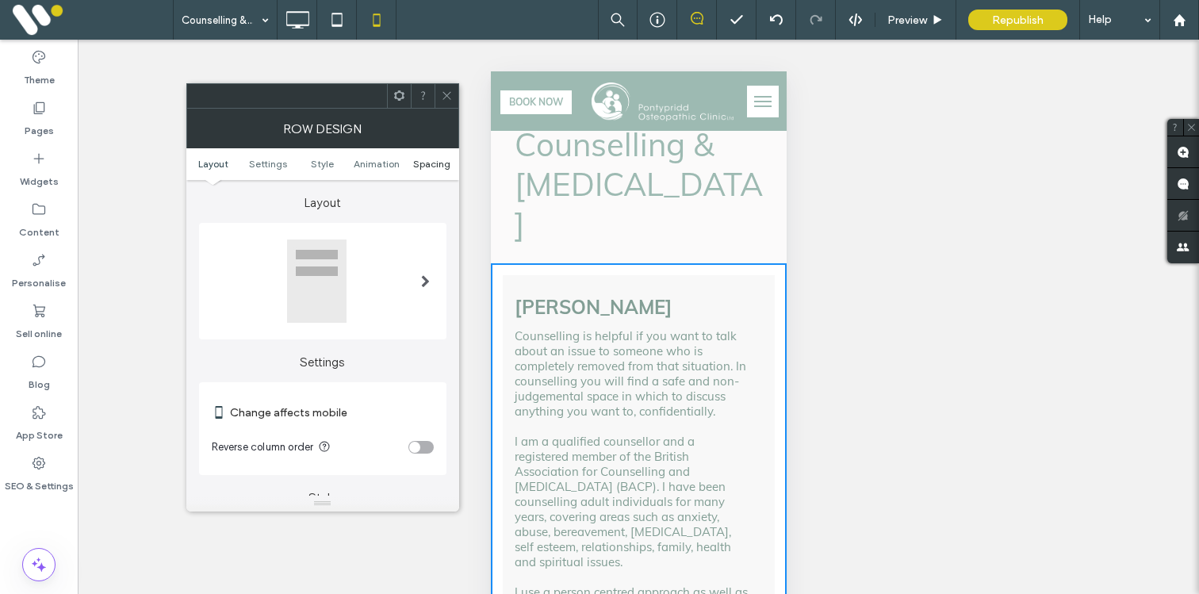
click at [420, 165] on span "Spacing" at bounding box center [431, 164] width 37 height 12
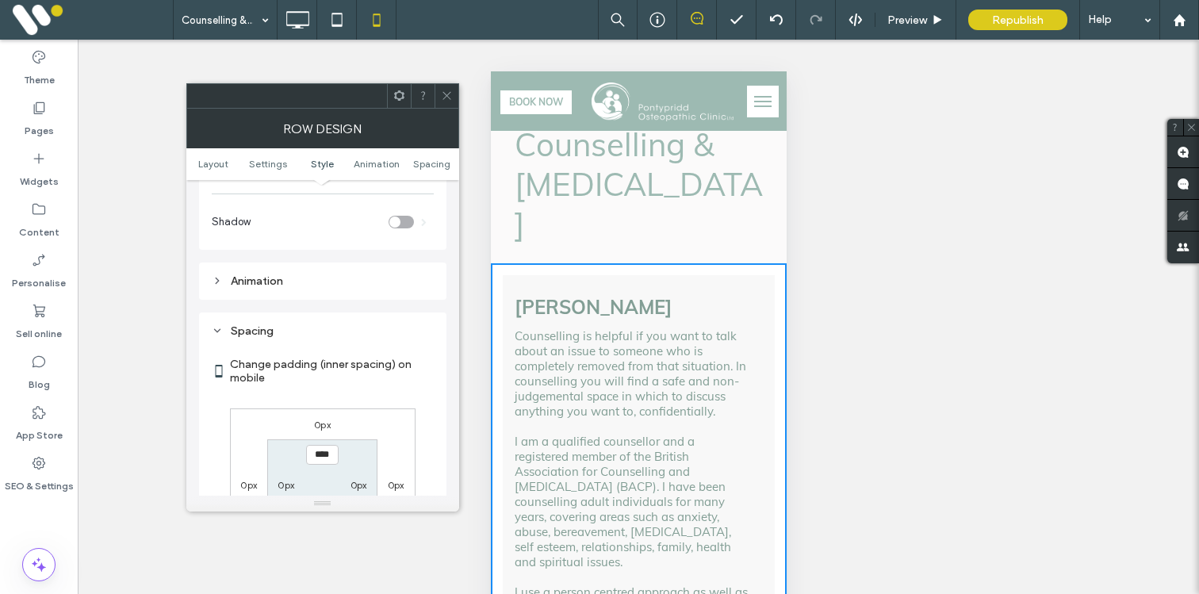
scroll to position [609, 0]
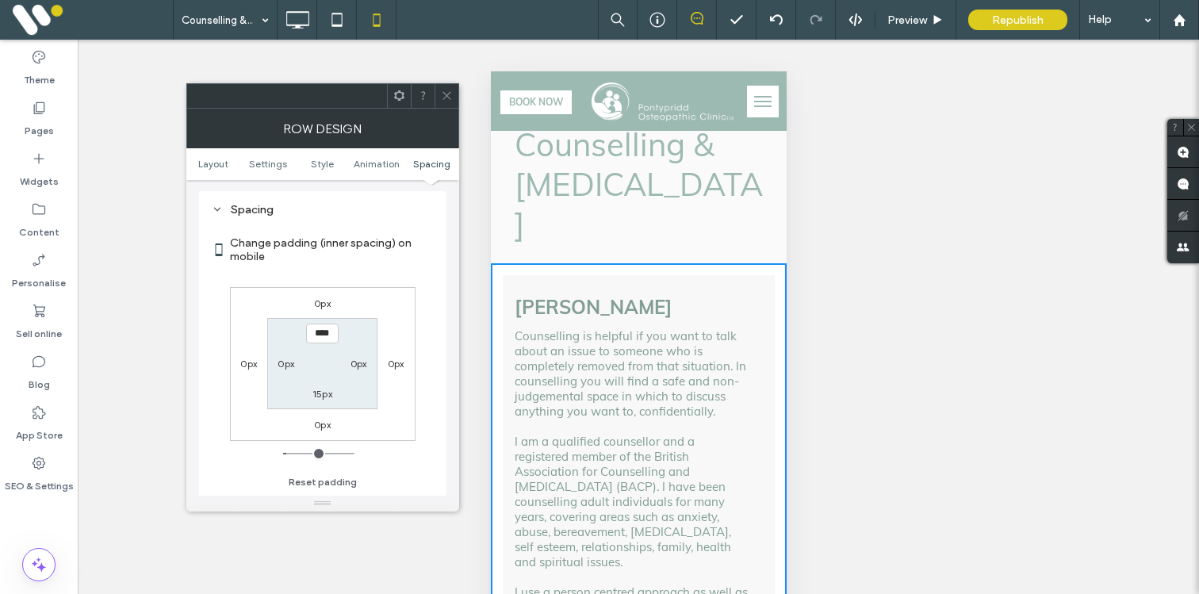
click at [445, 98] on icon at bounding box center [447, 96] width 12 height 12
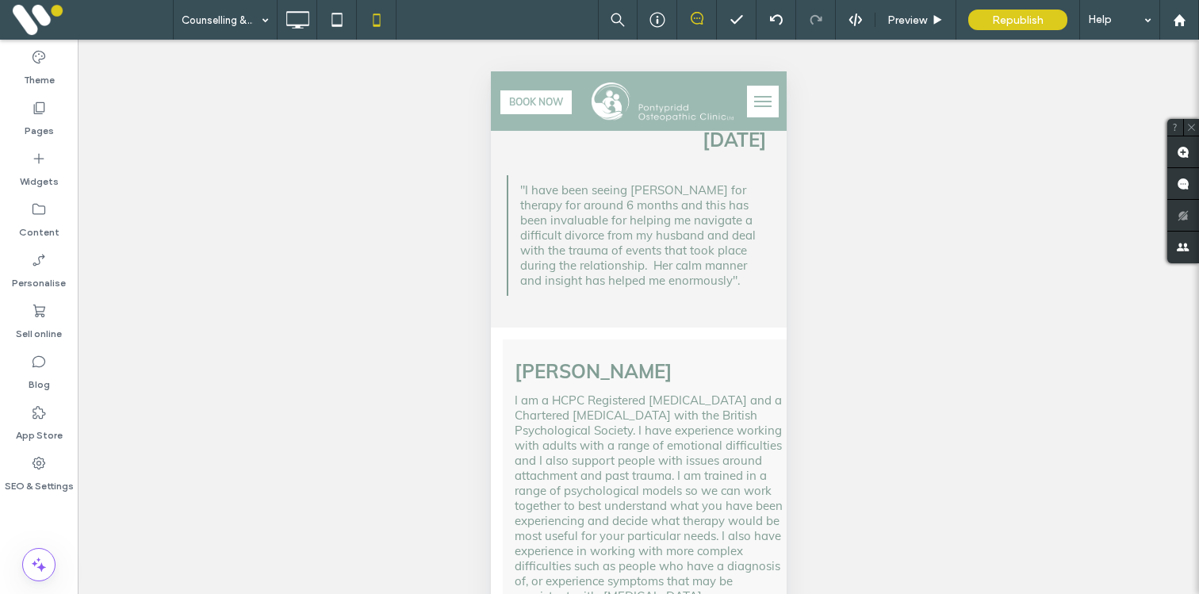
scroll to position [1145, 0]
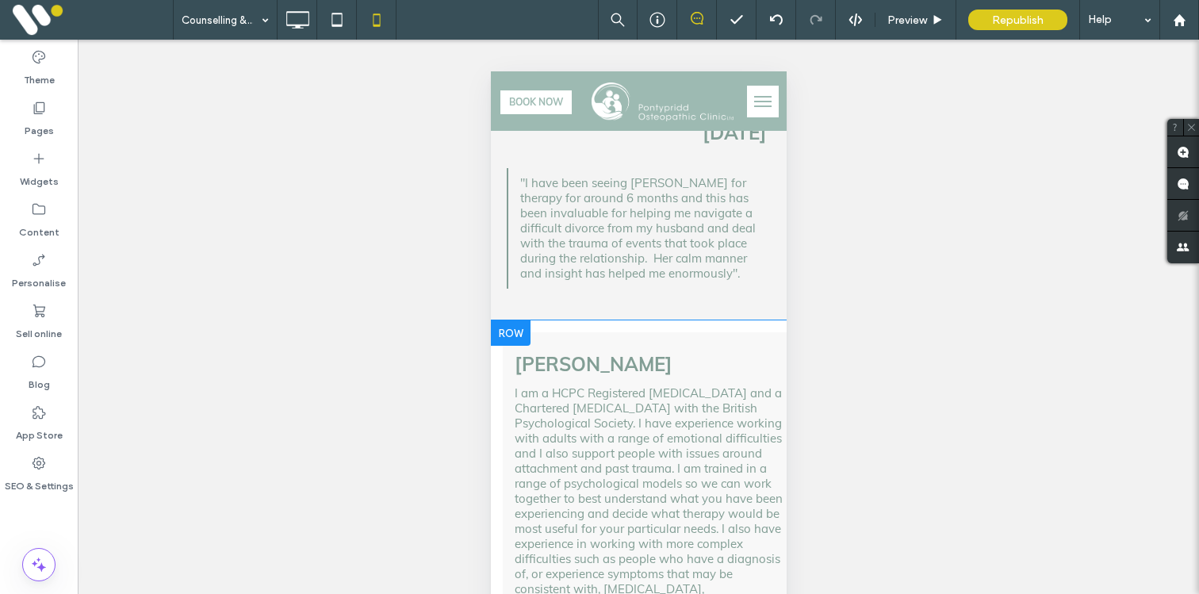
click at [509, 332] on div "Sian Hughes I am a HCPC Registered Psychologist and a Chartered Psychologist wi…" at bounding box center [650, 557] width 296 height 450
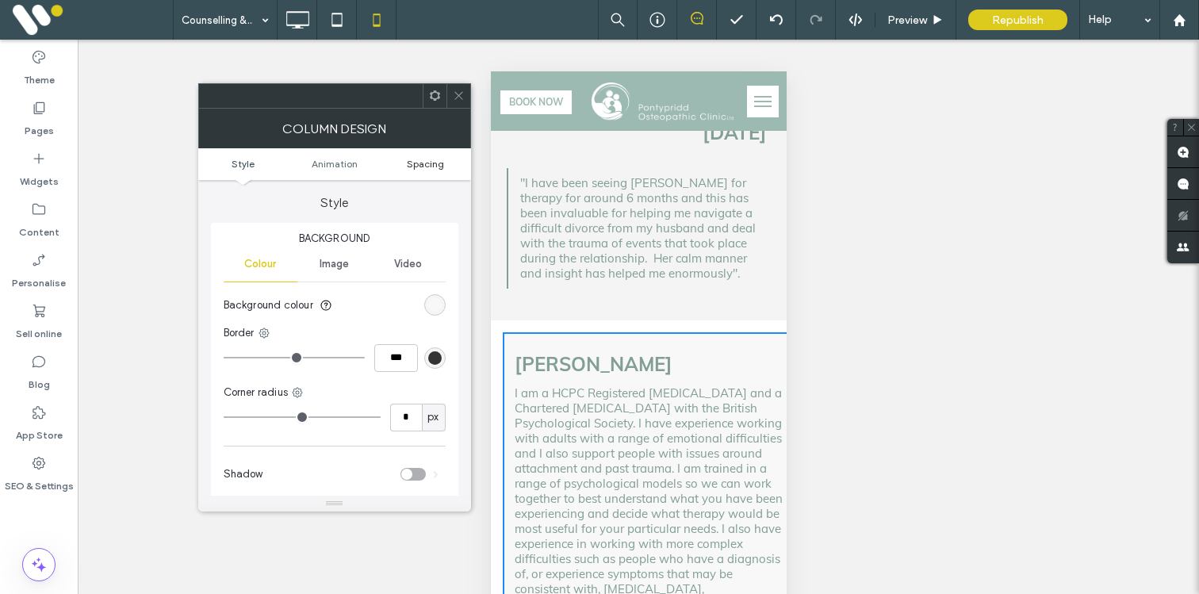
click at [430, 168] on span "Spacing" at bounding box center [425, 164] width 37 height 12
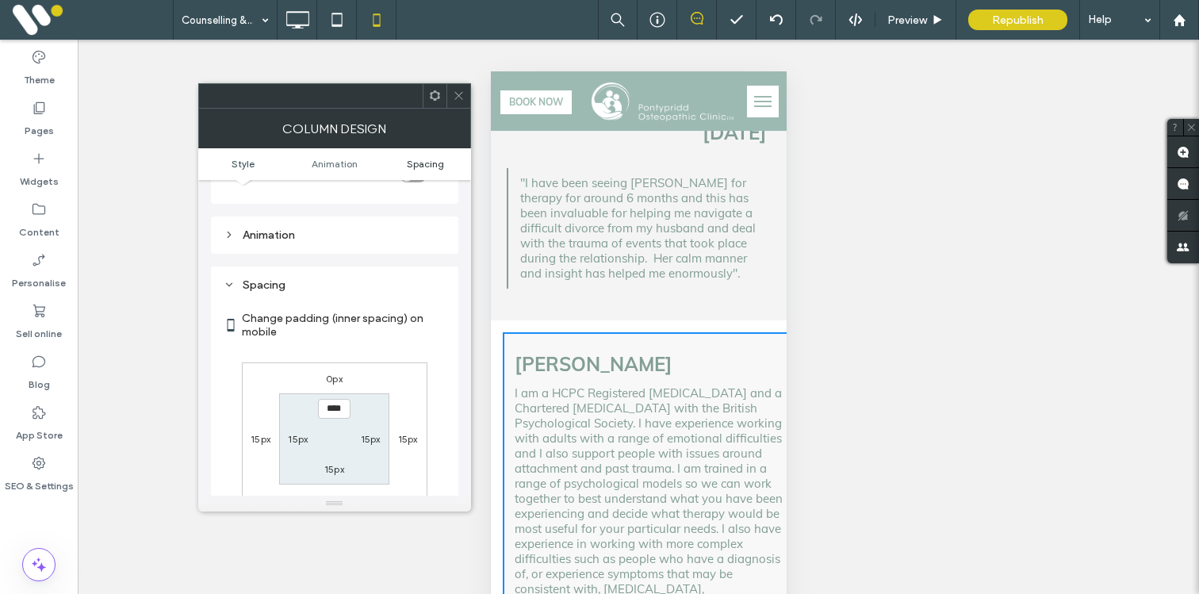
scroll to position [373, 0]
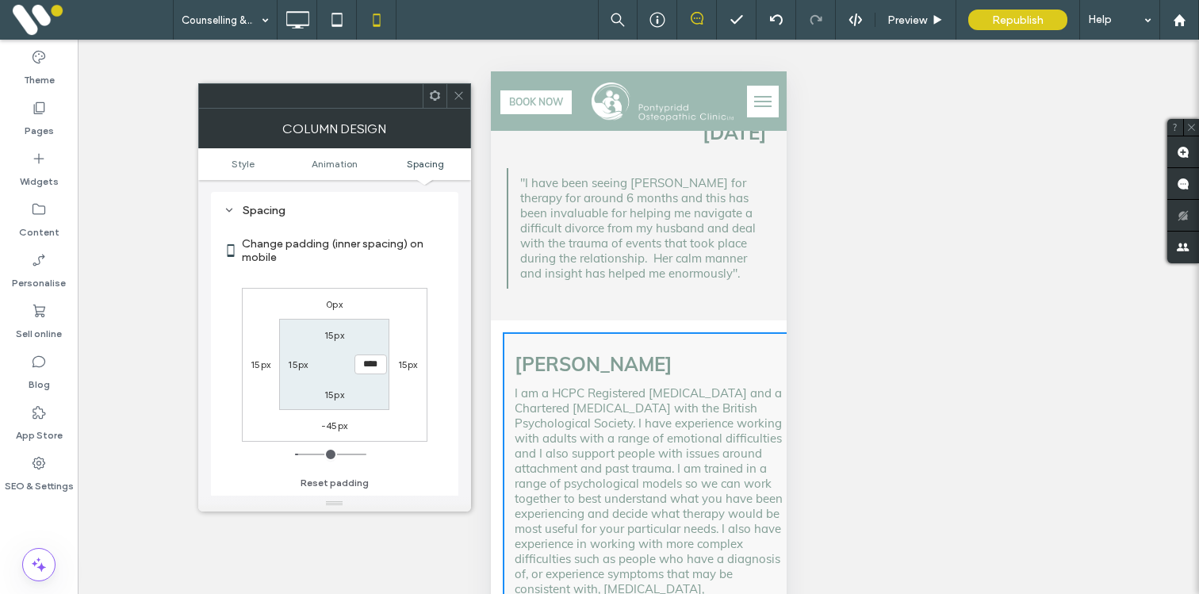
click at [551, 236] on div "August 2023 Click To Paste "I have been seeing Jen for therapy for around 6 mon…" at bounding box center [638, 211] width 296 height 220
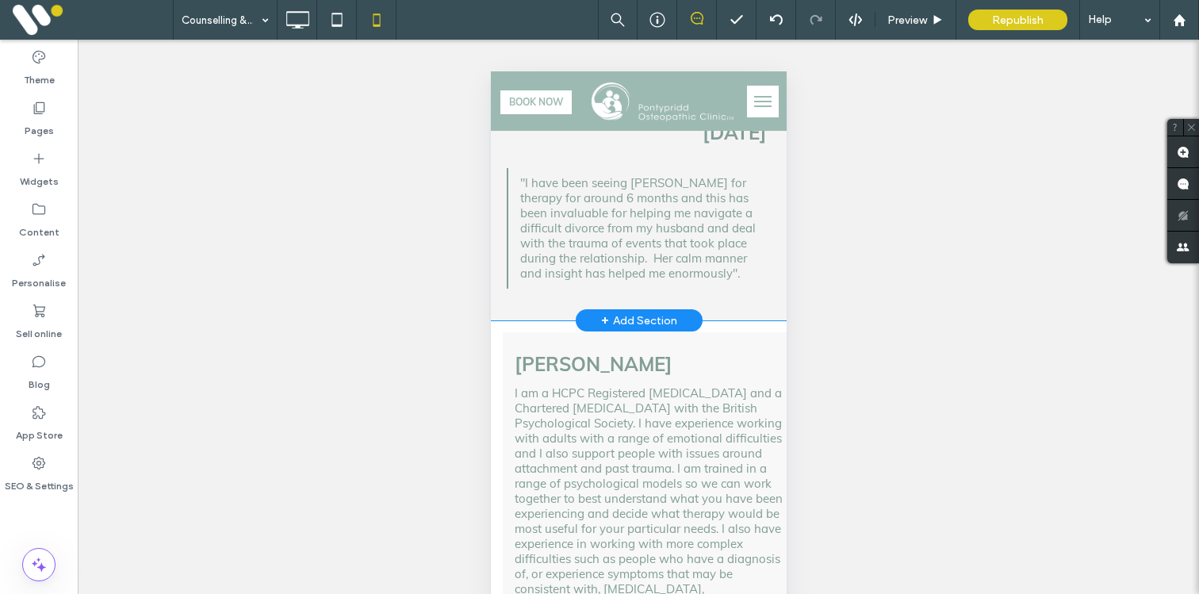
click at [539, 238] on div "August 2023 Click To Paste "I have been seeing Jen for therapy for around 6 mon…" at bounding box center [638, 211] width 296 height 220
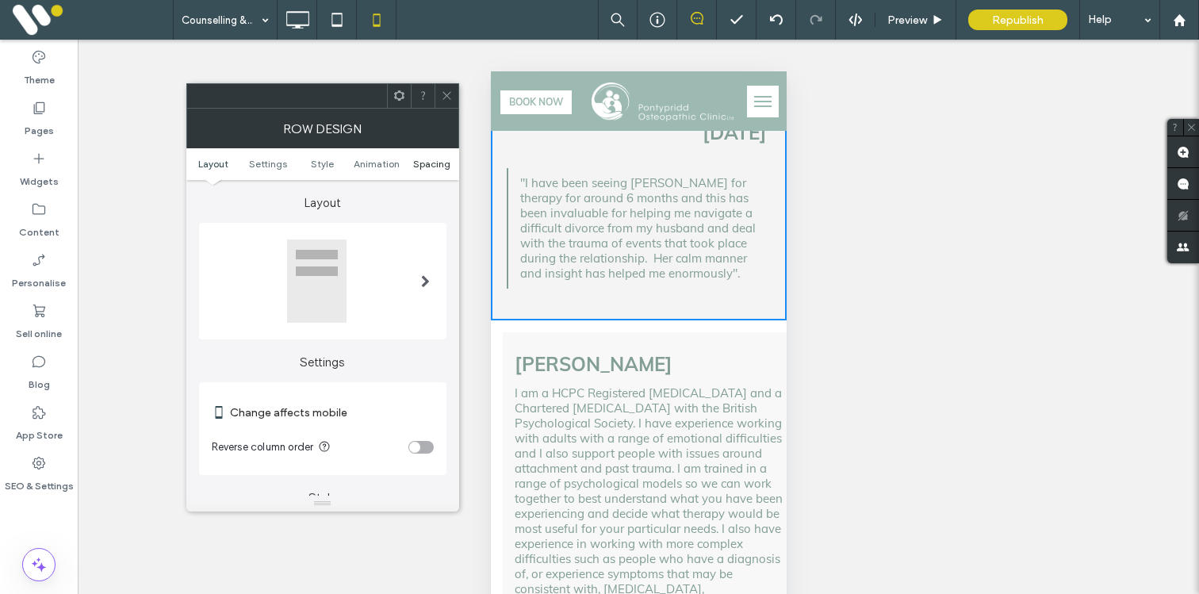
click at [423, 162] on span "Spacing" at bounding box center [431, 164] width 37 height 12
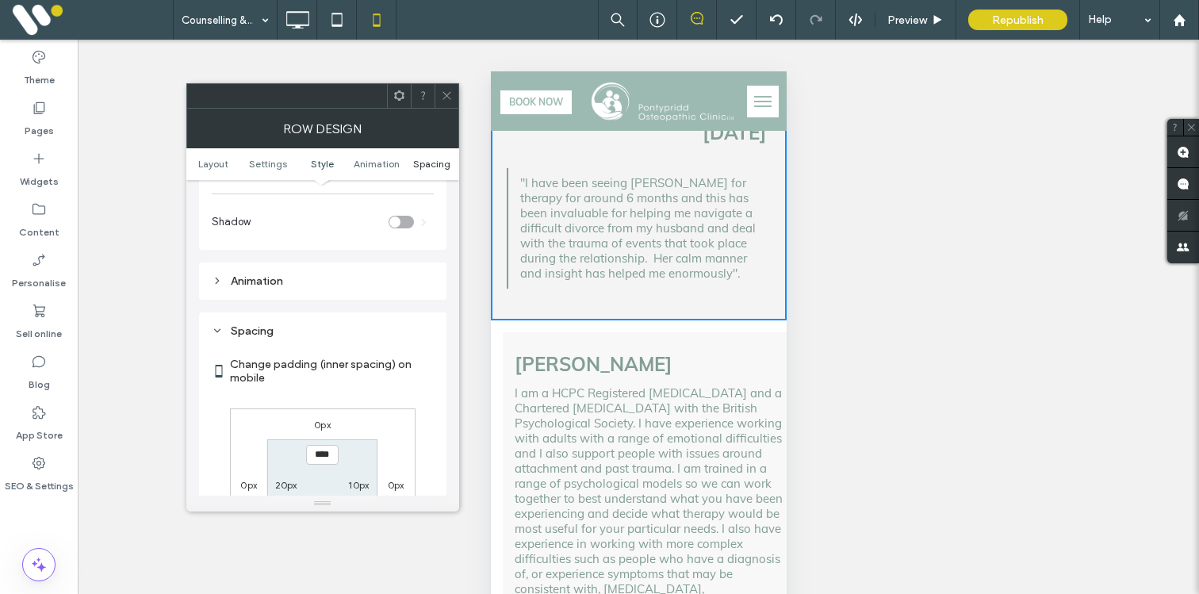
scroll to position [609, 0]
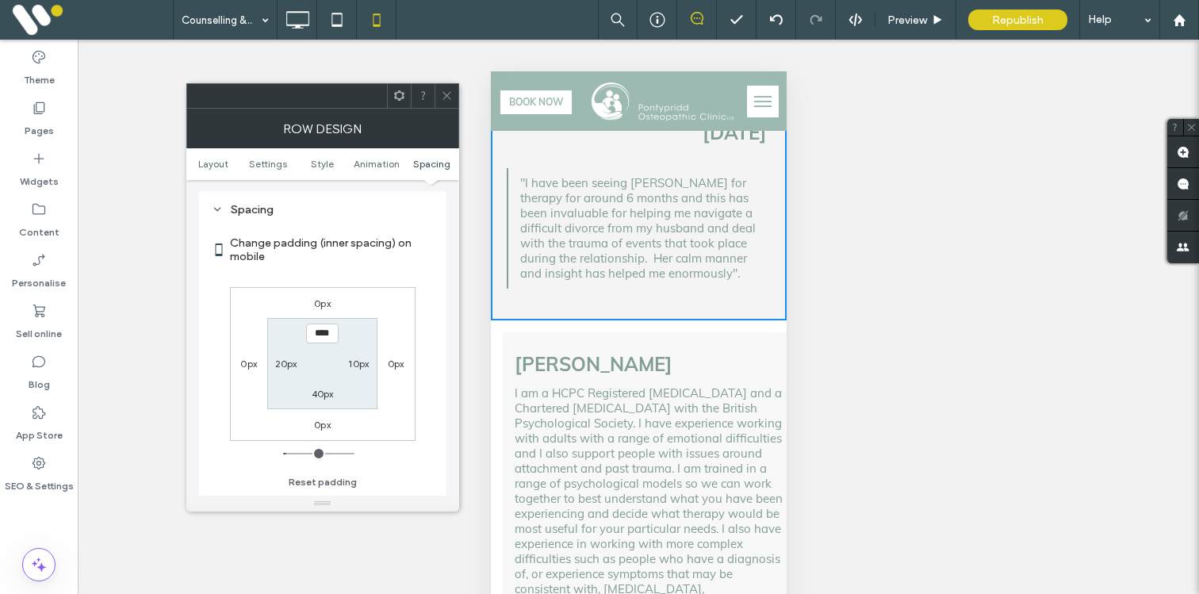
click at [448, 98] on icon at bounding box center [447, 96] width 12 height 12
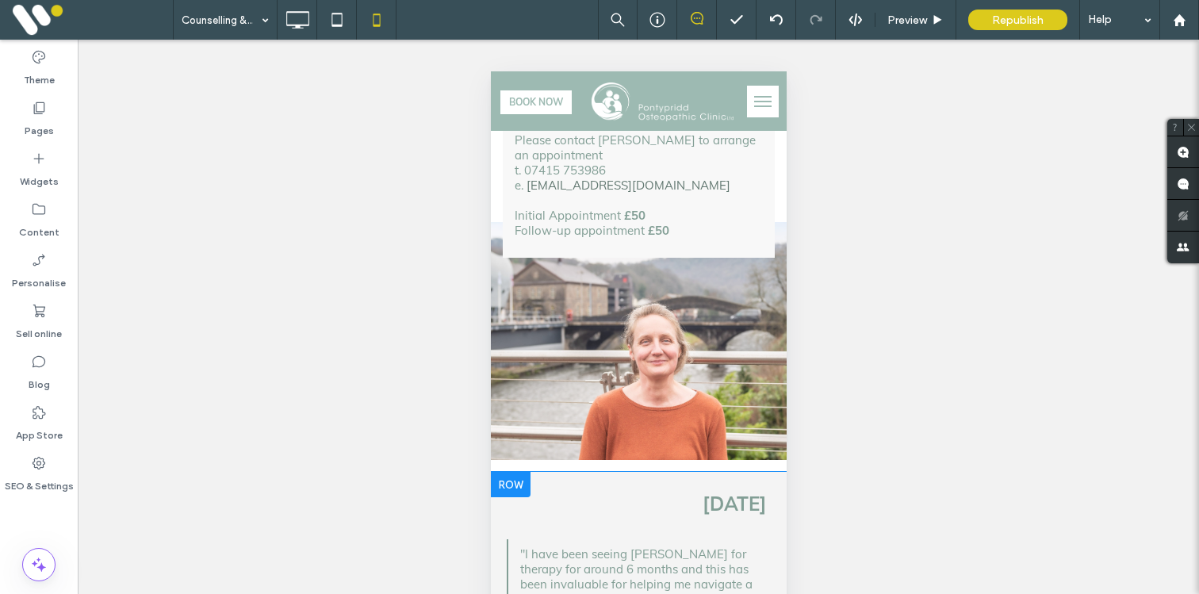
scroll to position [591, 0]
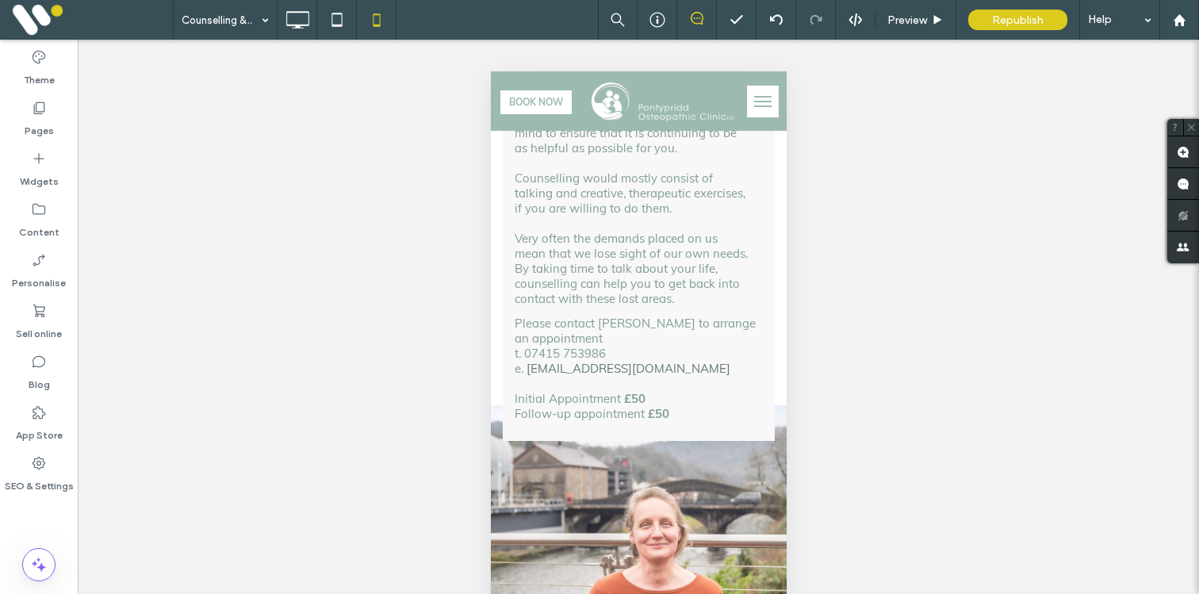
click at [505, 263] on div "Jen Southon Counselling is helpful if you want to talk about an issue to someon…" at bounding box center [638, 75] width 272 height 731
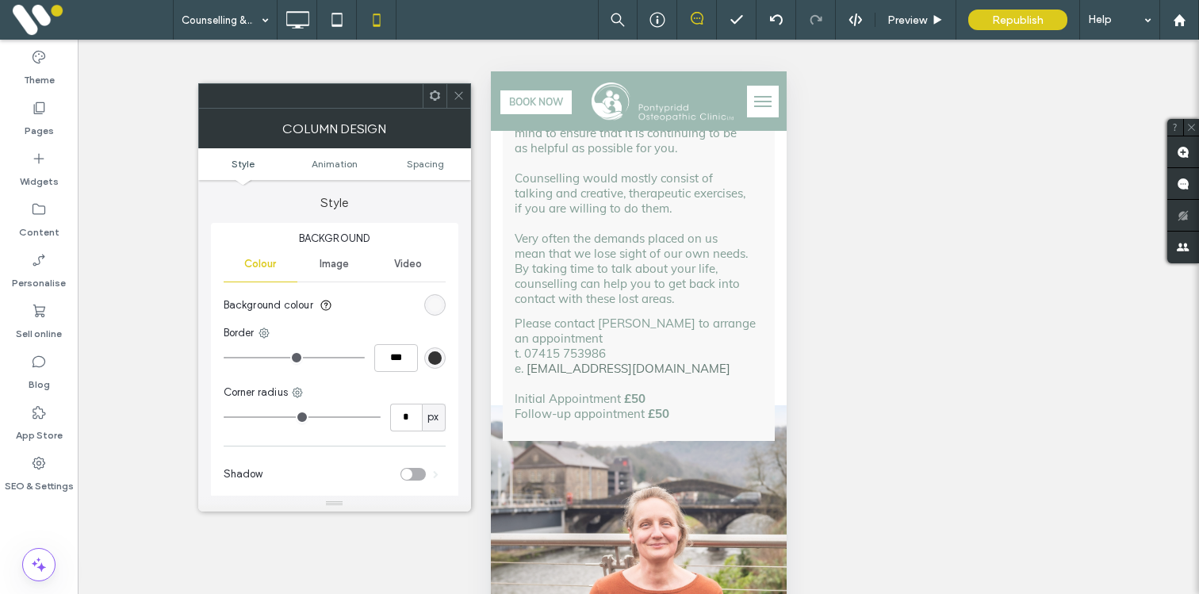
scroll to position [0, 0]
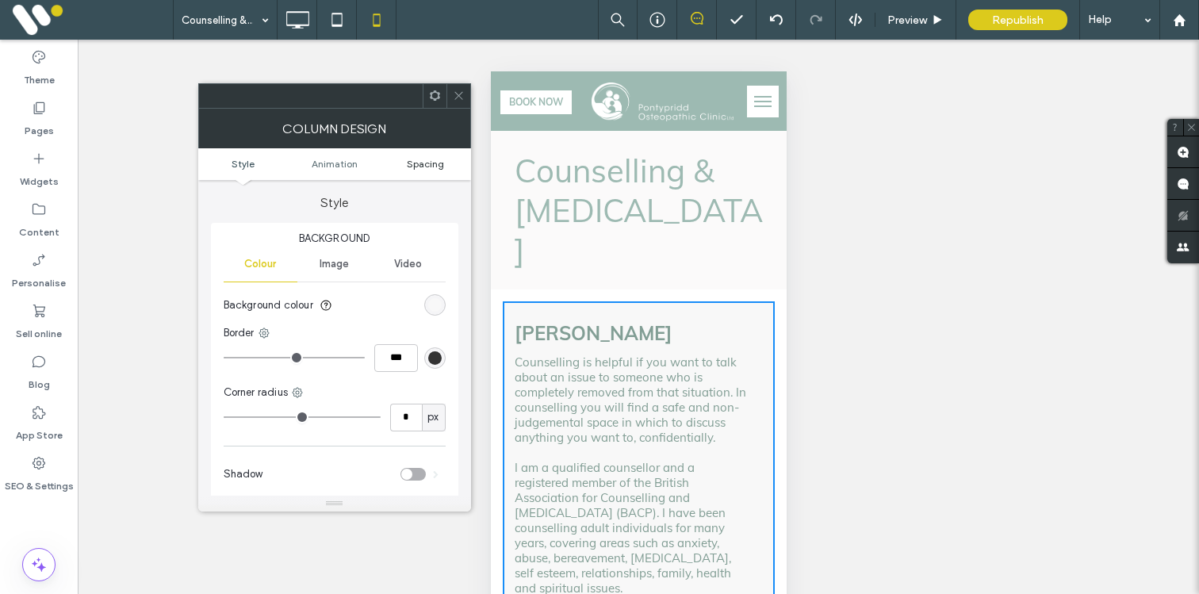
click at [428, 163] on span "Spacing" at bounding box center [425, 164] width 37 height 12
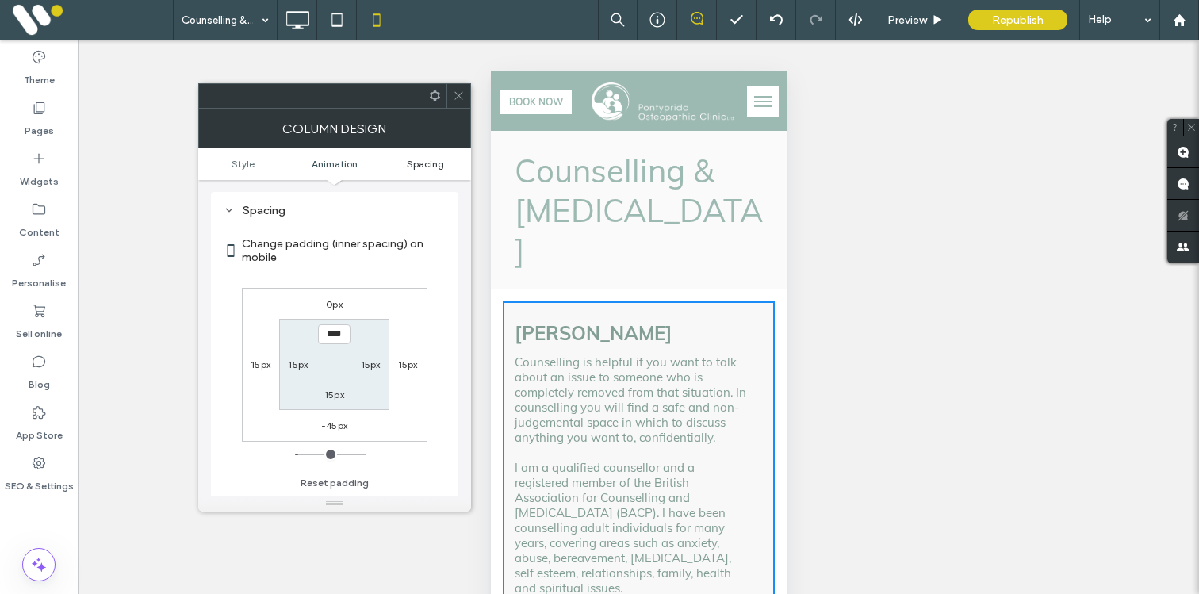
scroll to position [373, 0]
click at [453, 91] on icon at bounding box center [459, 96] width 12 height 12
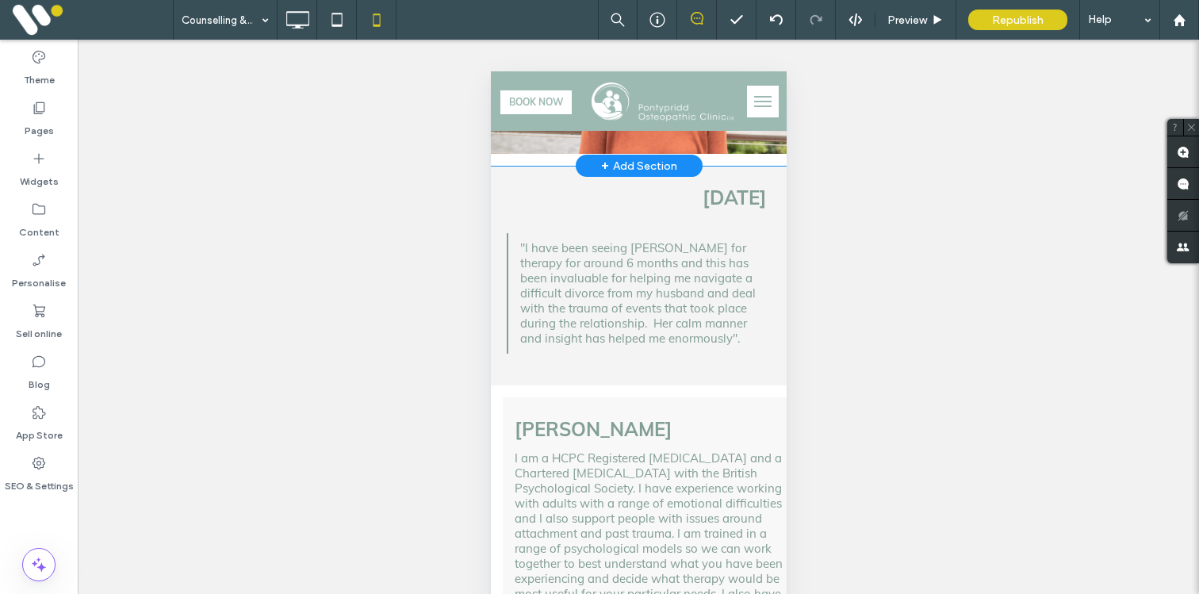
scroll to position [1106, 0]
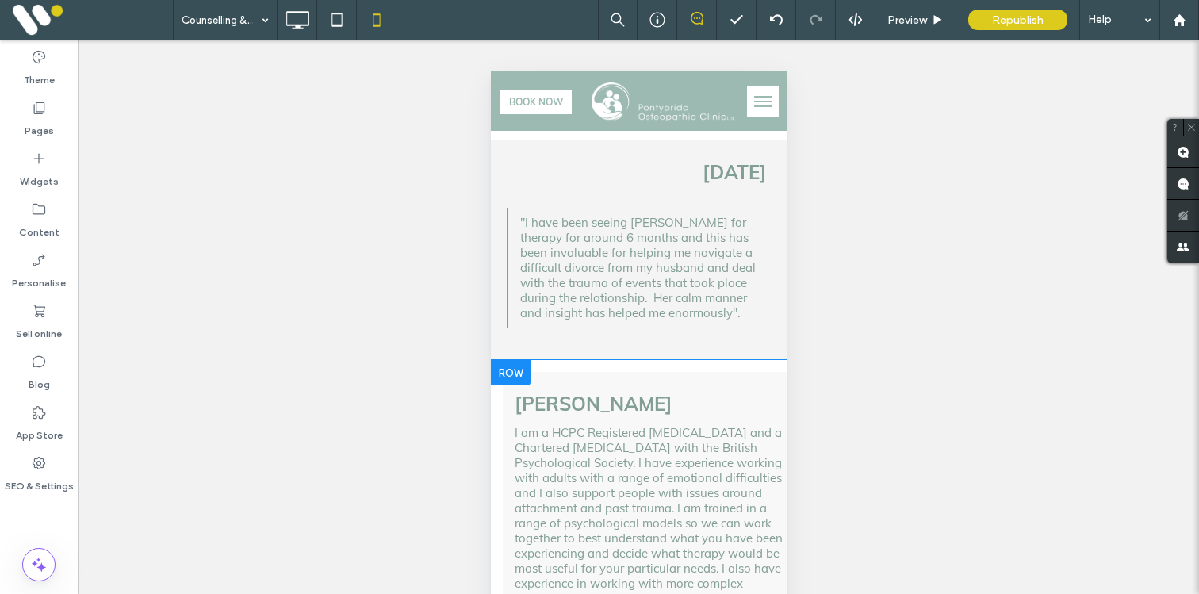
click at [550, 372] on div "Sian Hughes I am a HCPC Registered Psychologist and a Chartered Psychologist wi…" at bounding box center [650, 597] width 296 height 450
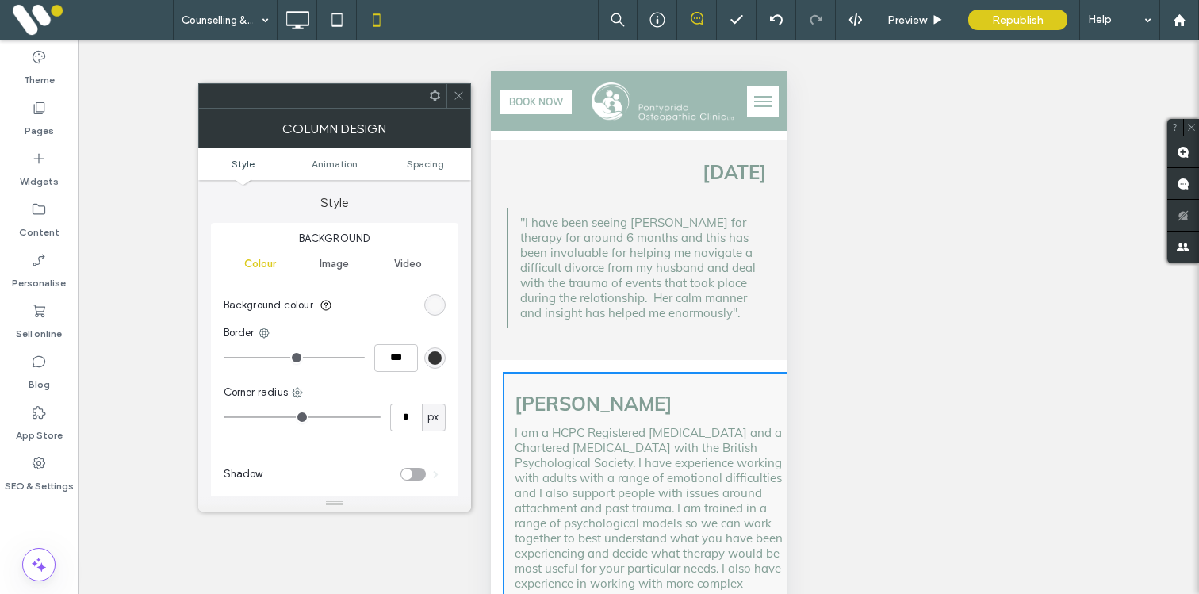
click at [436, 171] on ul "Style Animation Spacing" at bounding box center [334, 164] width 273 height 32
click at [435, 162] on span "Spacing" at bounding box center [425, 164] width 37 height 12
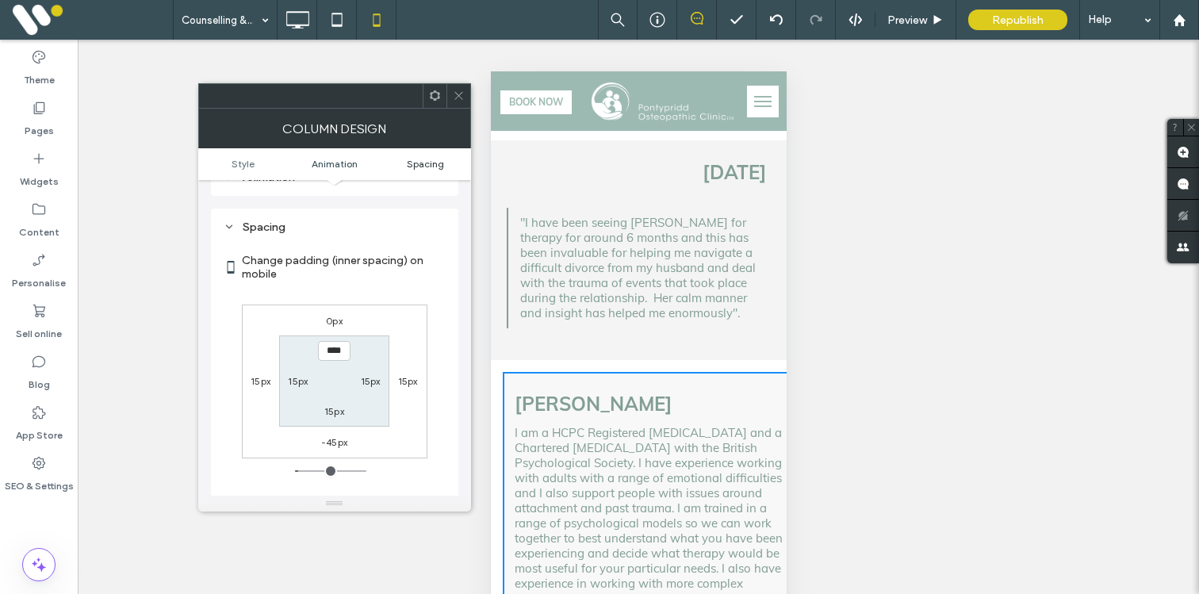
scroll to position [373, 0]
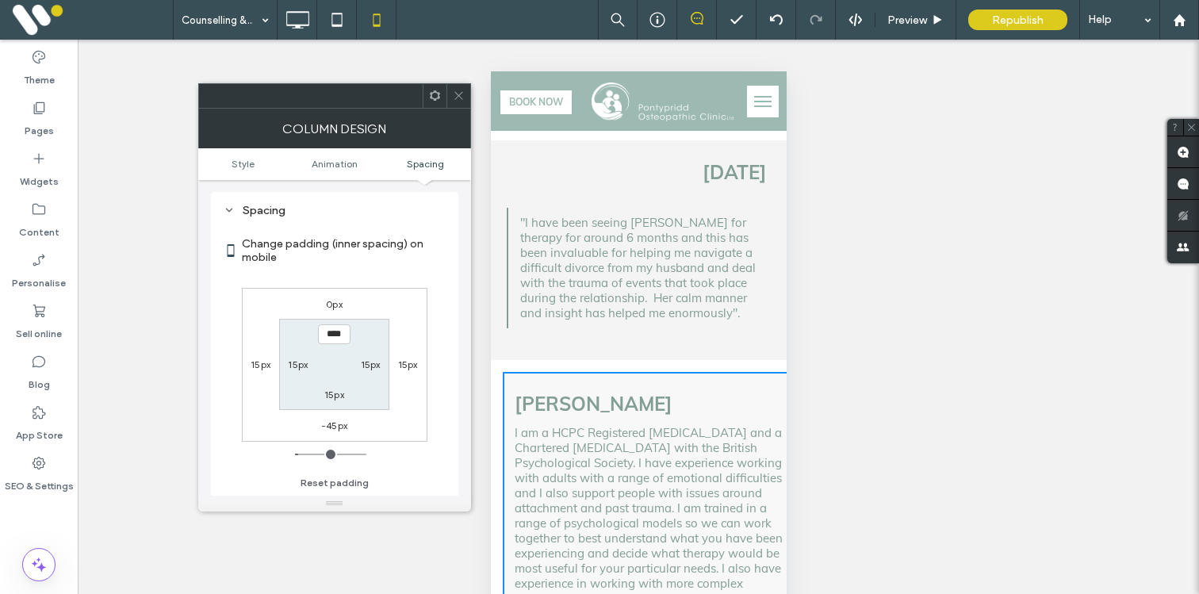
click at [405, 378] on div "0px 15px -45px 15px **** 15px 15px 15px" at bounding box center [335, 365] width 186 height 154
click at [405, 361] on label "15px" at bounding box center [408, 365] width 20 height 12
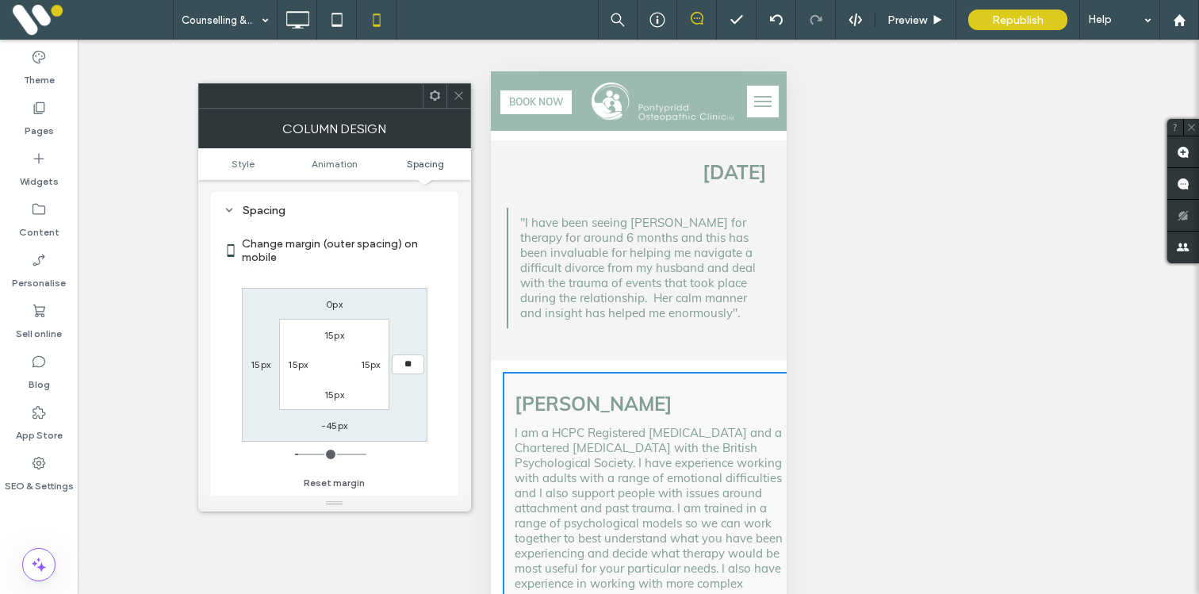
type input "**"
type input "*"
type input "**"
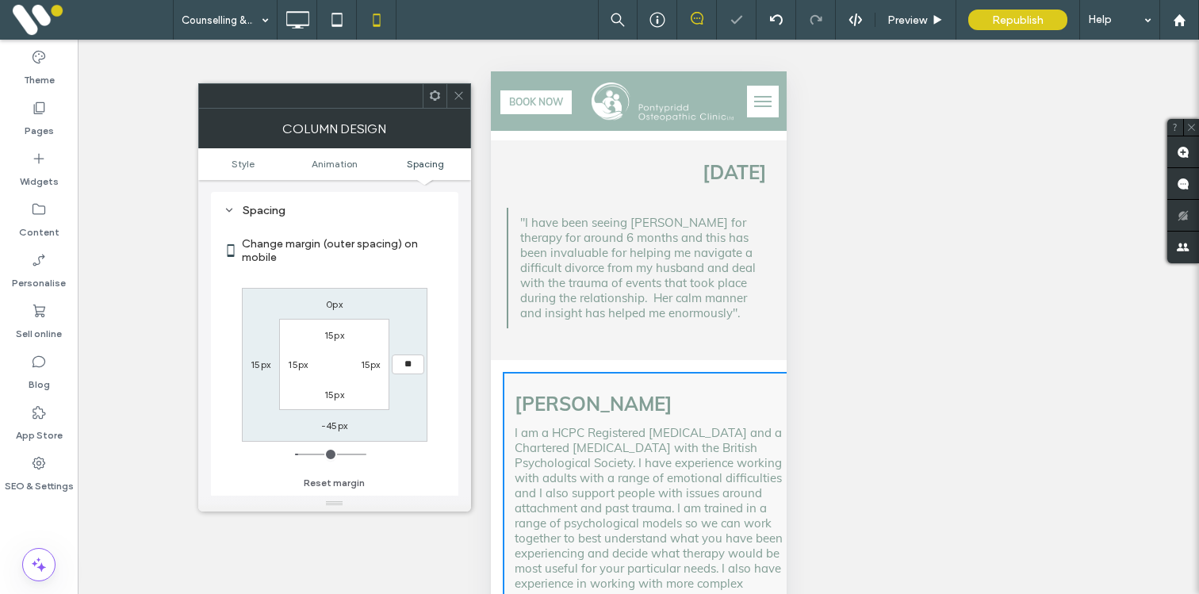
type input "*"
type input "**"
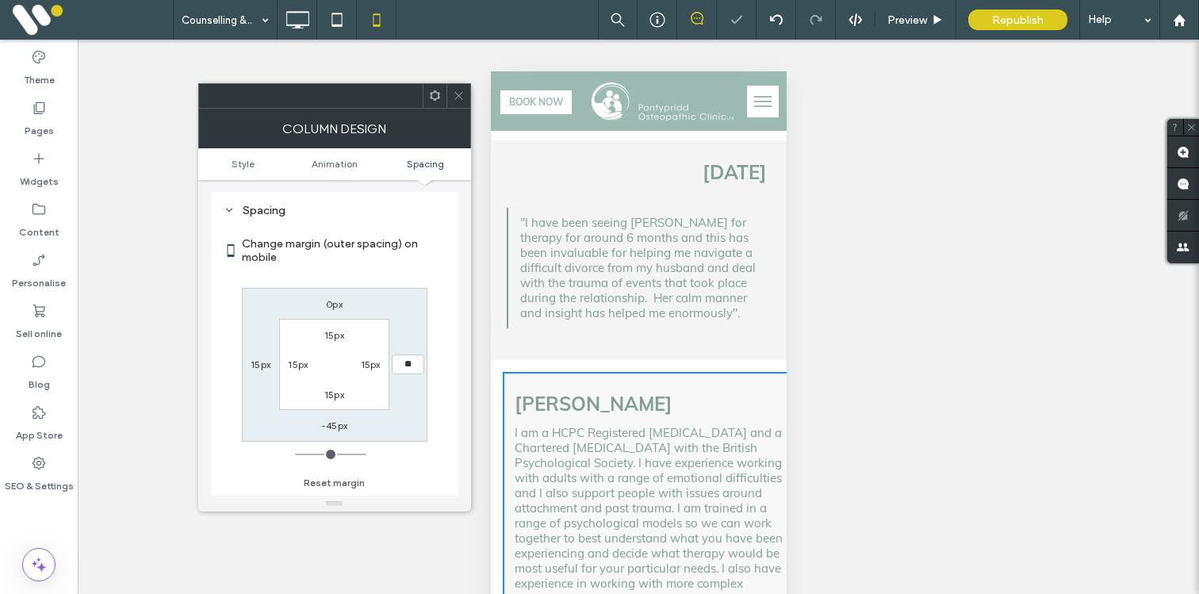
type input "**"
type input "*"
type input "**"
type input "***"
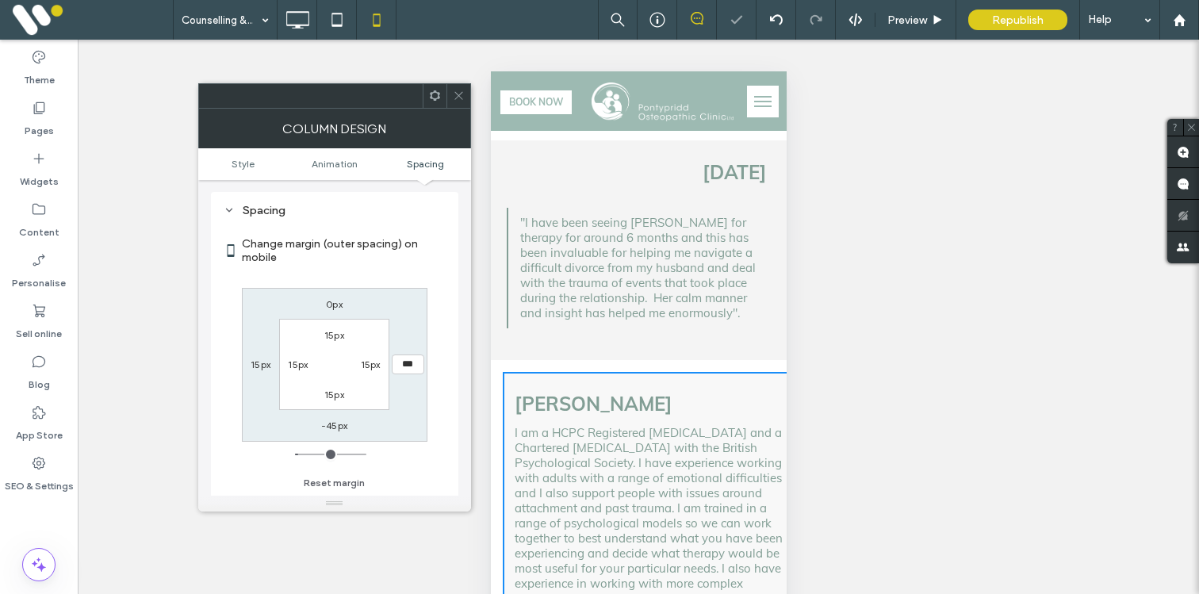
click at [461, 98] on use at bounding box center [459, 96] width 8 height 8
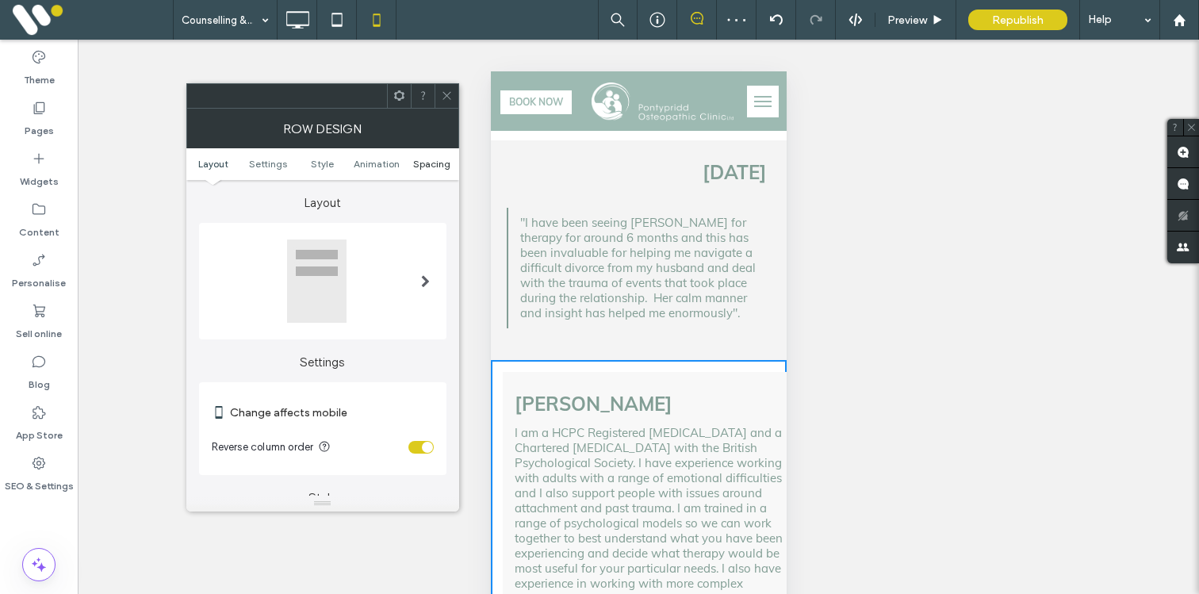
click at [429, 161] on span "Spacing" at bounding box center [431, 164] width 37 height 12
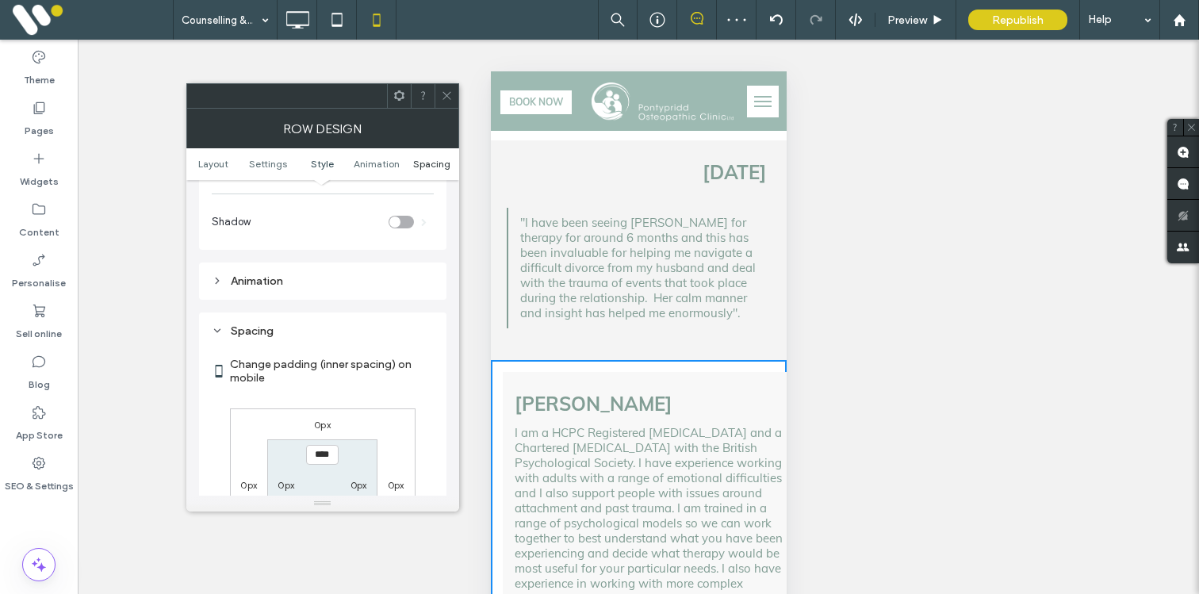
scroll to position [609, 0]
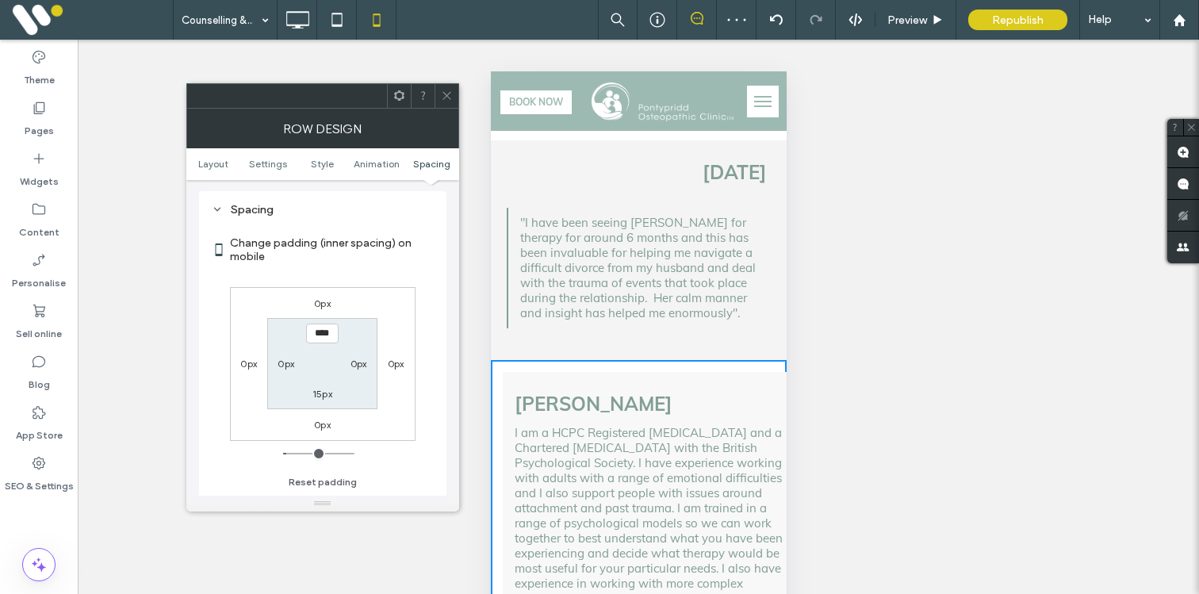
type input "*"
type input "**"
click at [447, 97] on icon at bounding box center [447, 96] width 12 height 12
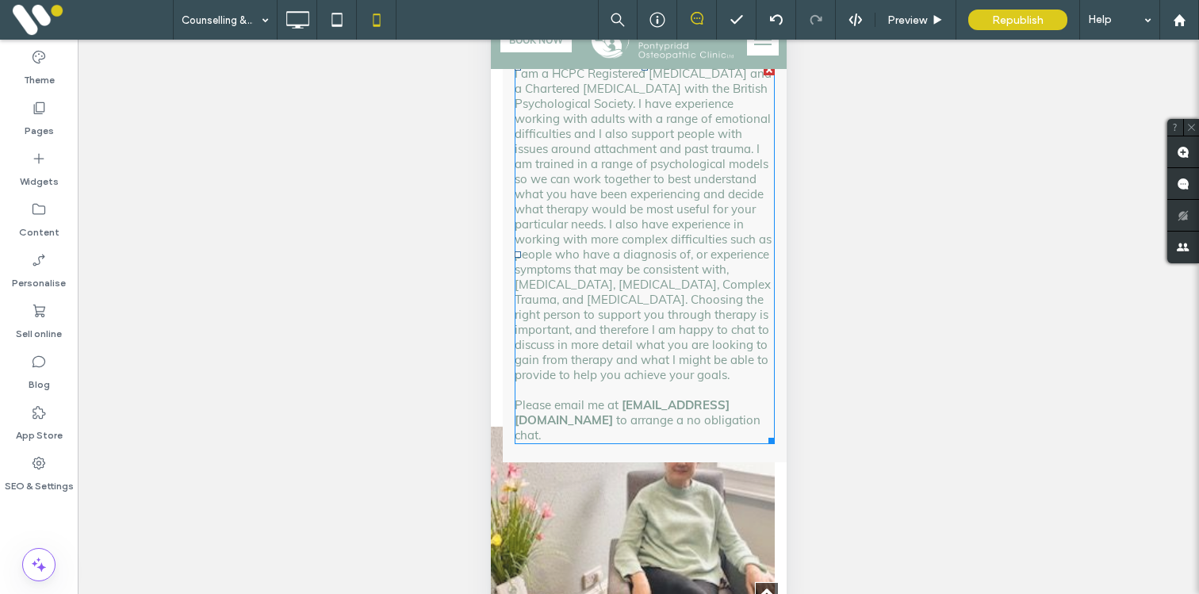
scroll to position [1569, 0]
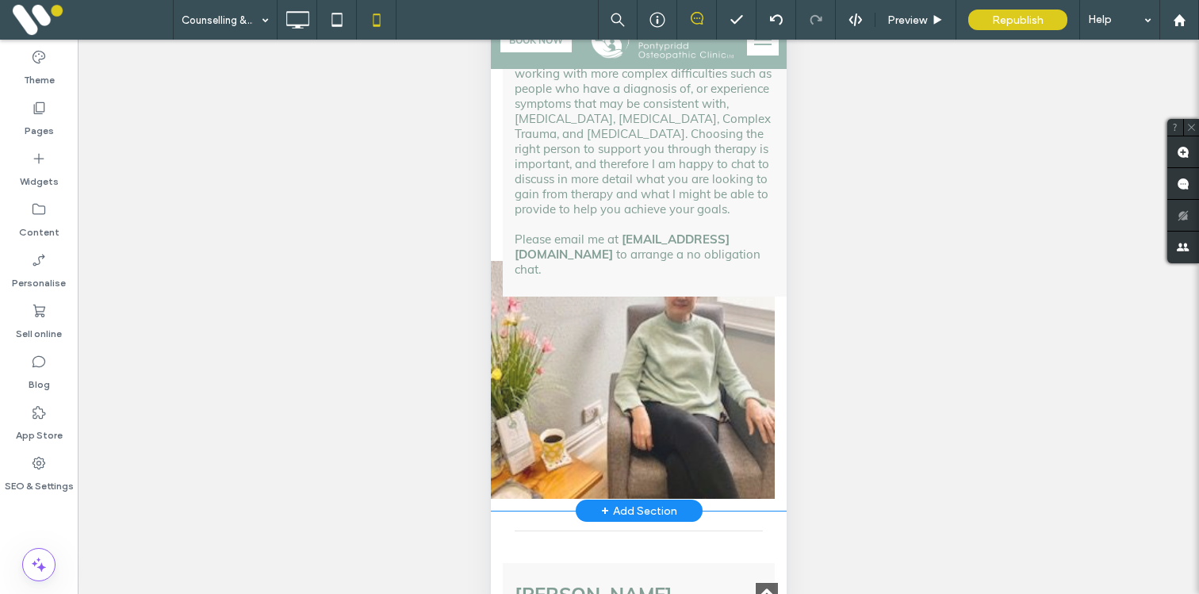
click at [497, 335] on div "Click To Paste" at bounding box center [632, 380] width 284 height 238
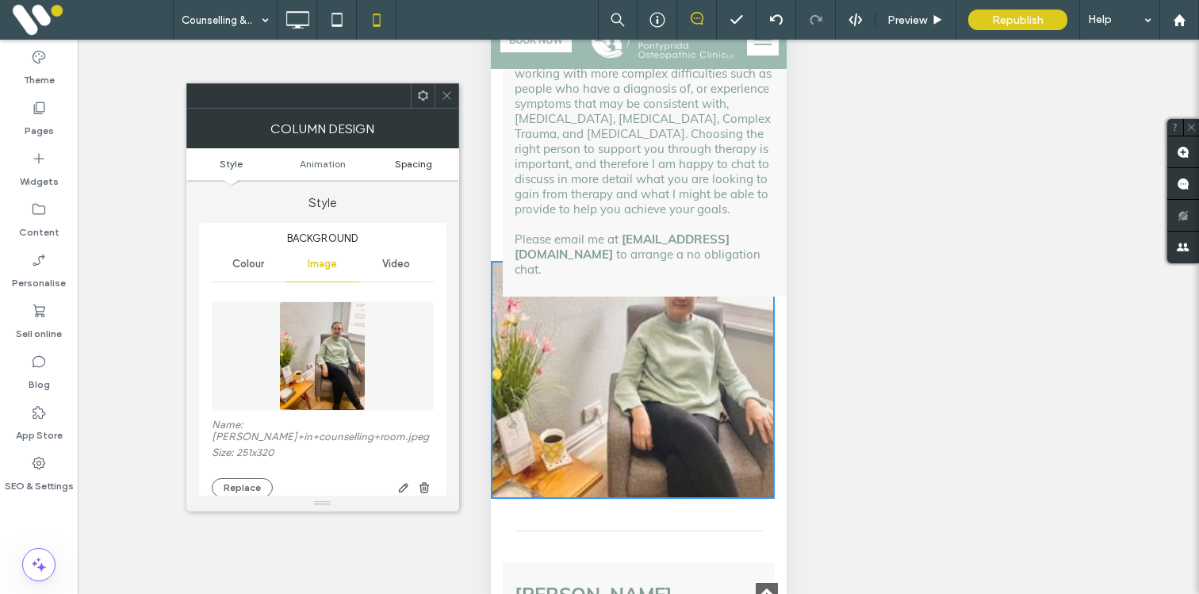
click at [410, 161] on span "Spacing" at bounding box center [413, 164] width 37 height 12
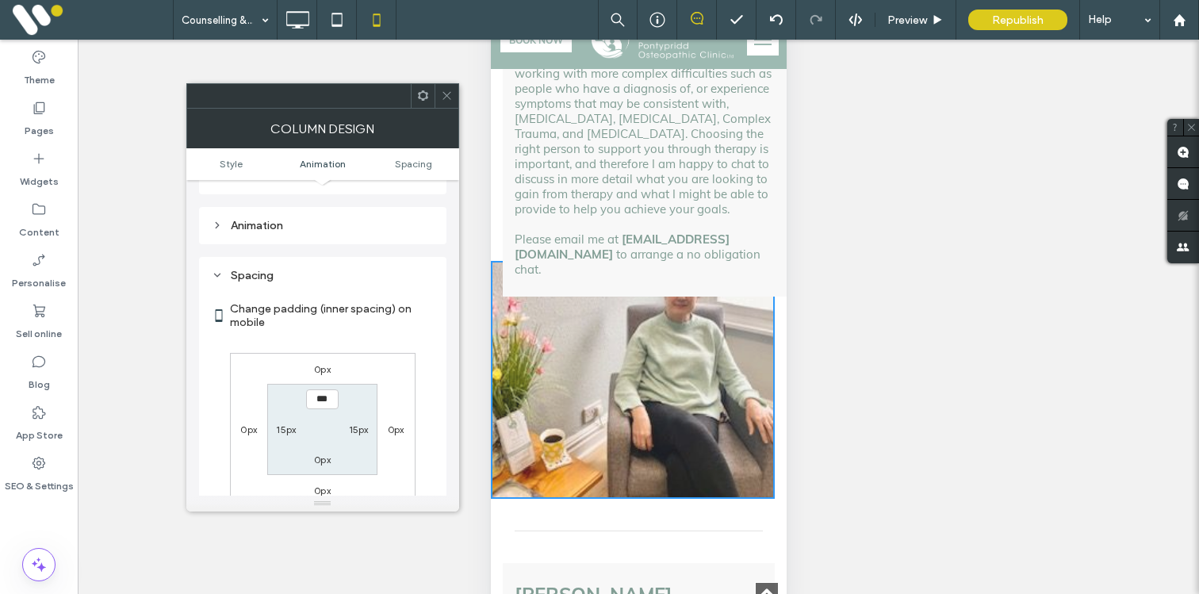
scroll to position [896, 0]
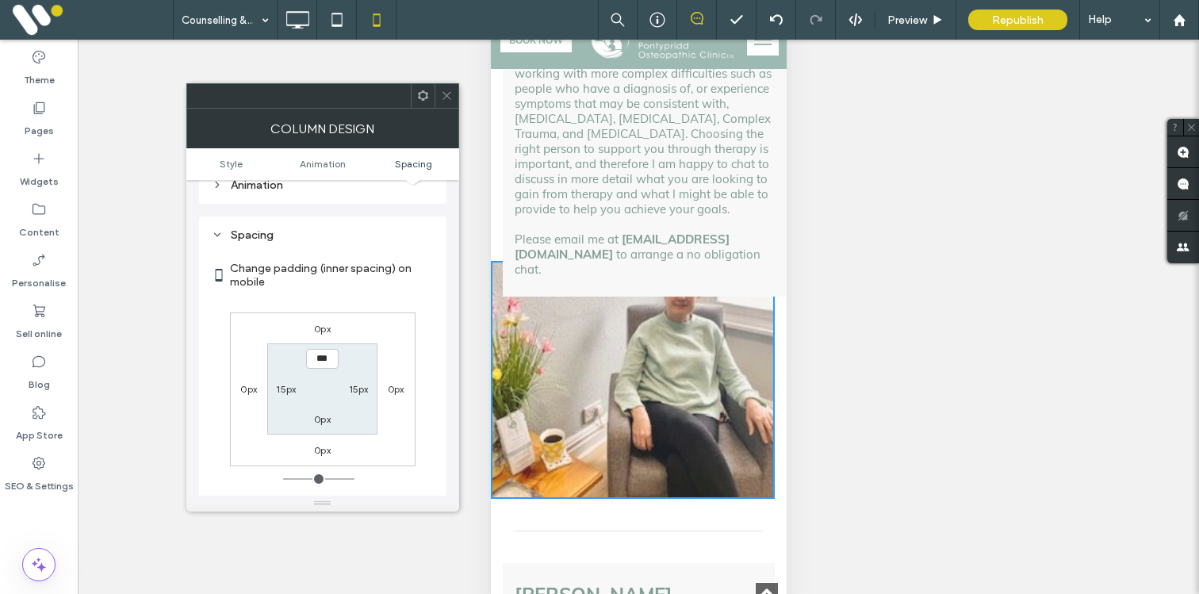
click at [443, 96] on icon at bounding box center [447, 96] width 12 height 12
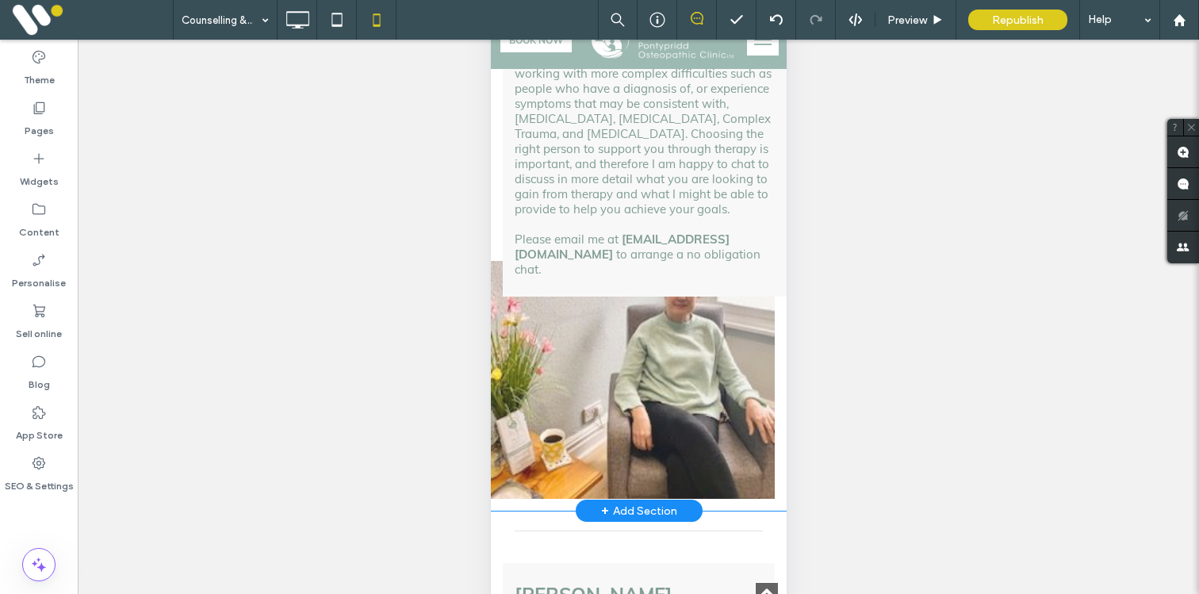
click at [508, 230] on div "Sian Hughes I am a HCPC Registered Psychologist and a Chartered Psychologist wi…" at bounding box center [644, 72] width 284 height 450
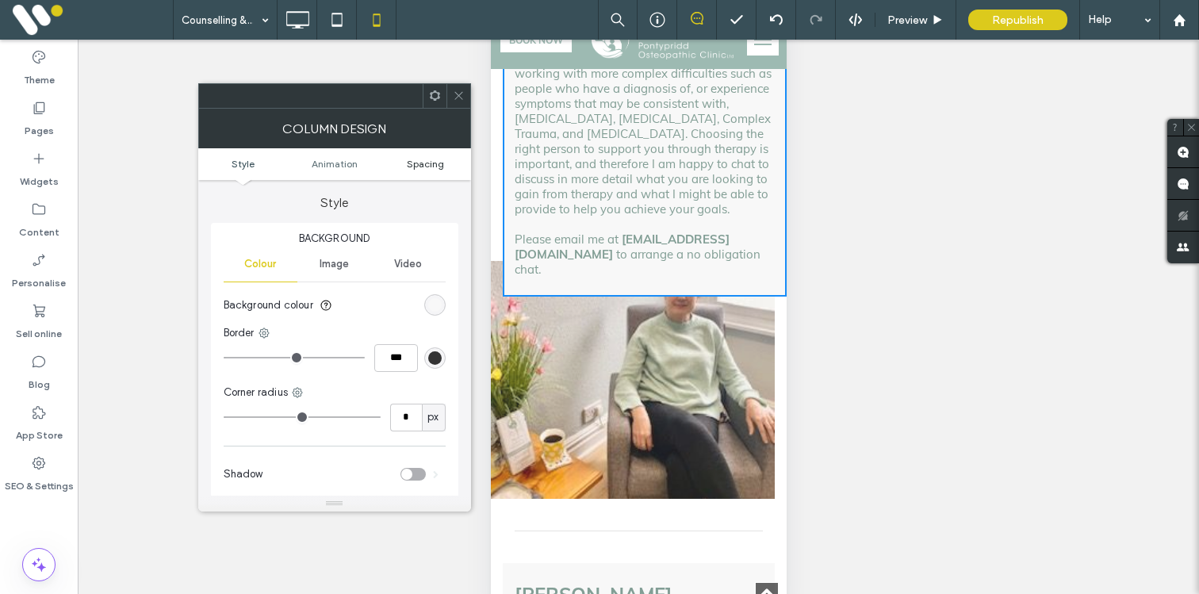
click at [425, 164] on span "Spacing" at bounding box center [425, 164] width 37 height 12
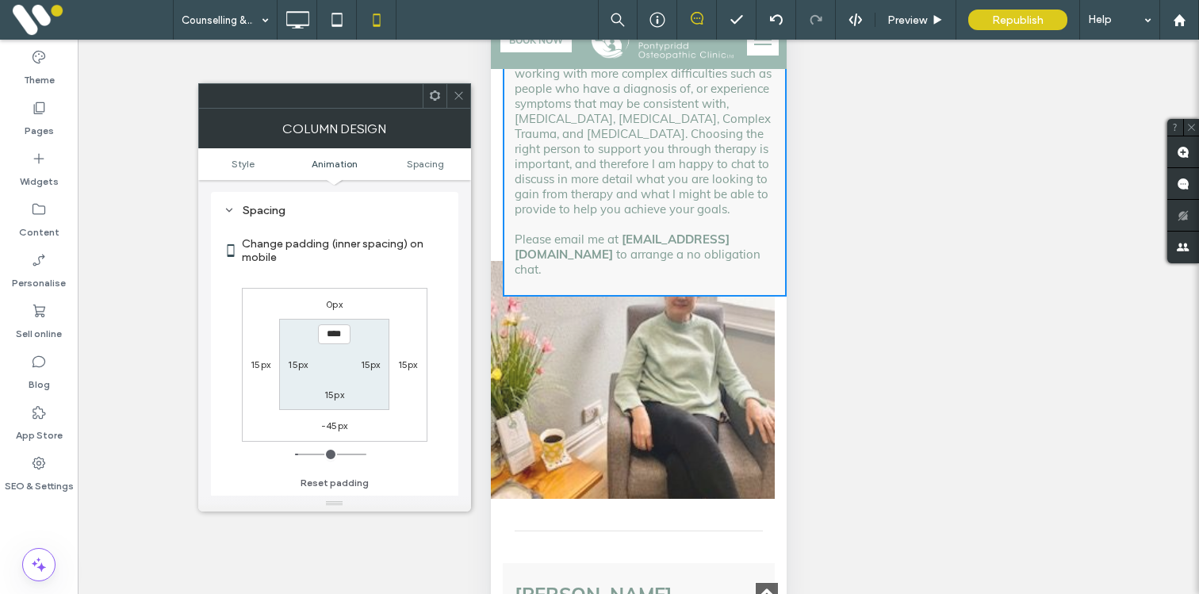
scroll to position [373, 0]
click at [337, 433] on div "-45px" at bounding box center [334, 425] width 26 height 16
click at [328, 427] on label "-45px" at bounding box center [334, 426] width 26 height 12
type input "*"
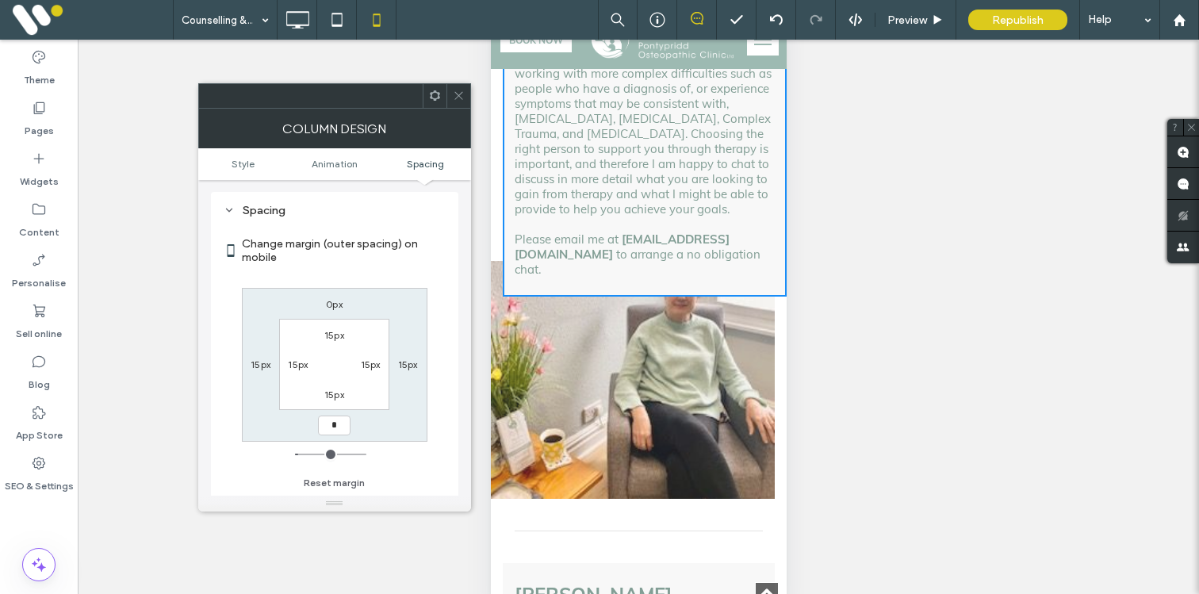
type input "*"
type input "***"
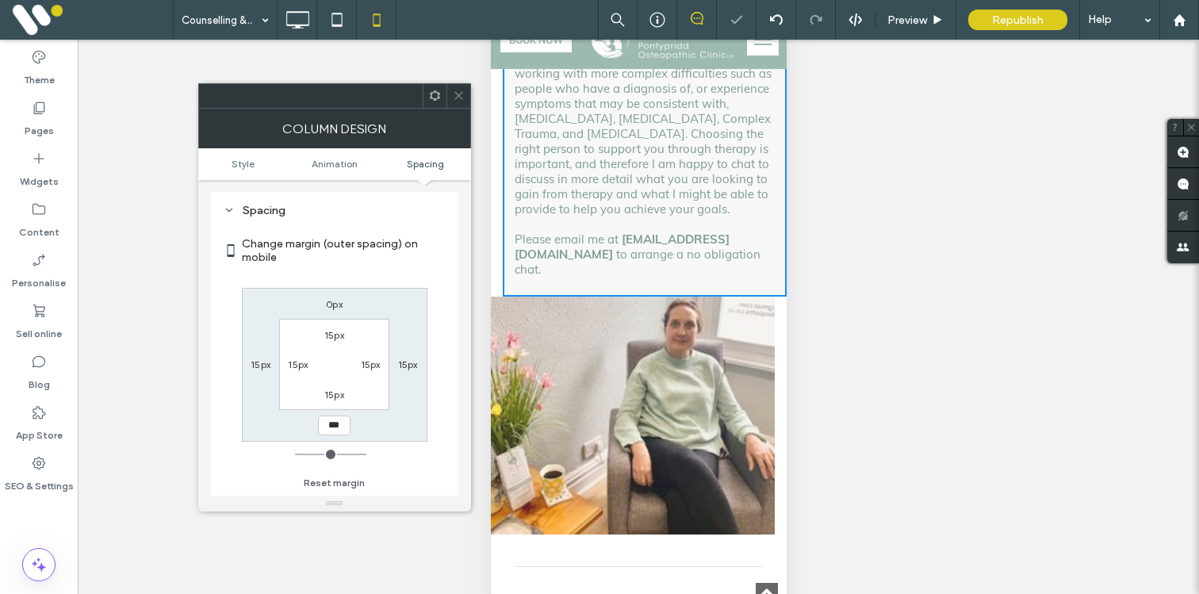
scroll to position [1605, 0]
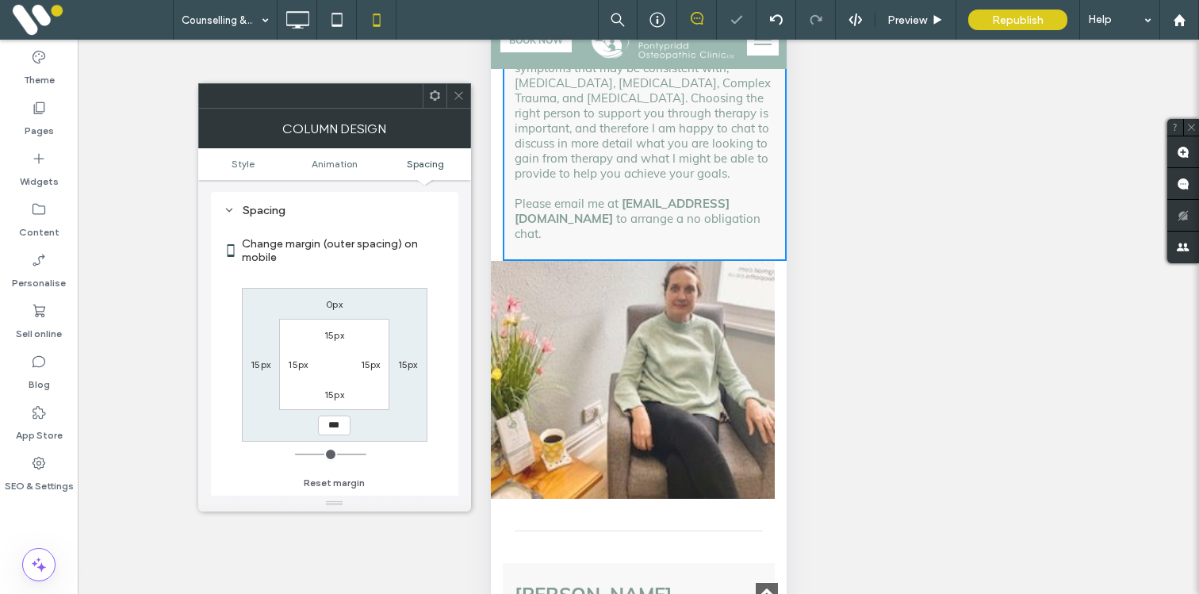
click at [372, 367] on label "15px" at bounding box center [371, 365] width 20 height 12
type input "**"
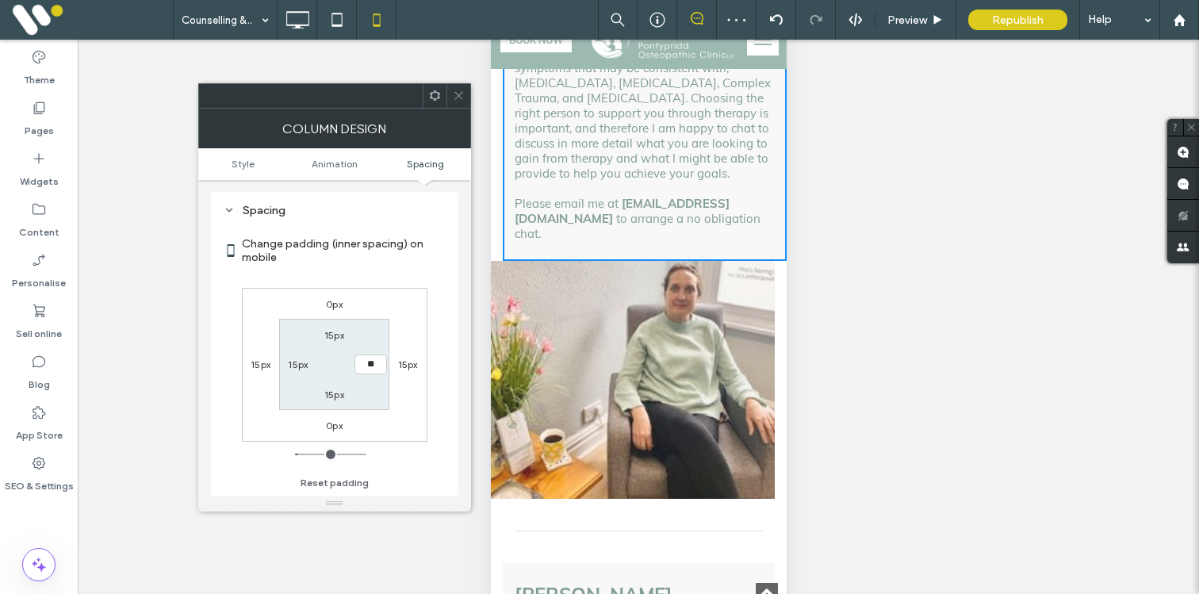
type input "**"
type input "*"
type input "**"
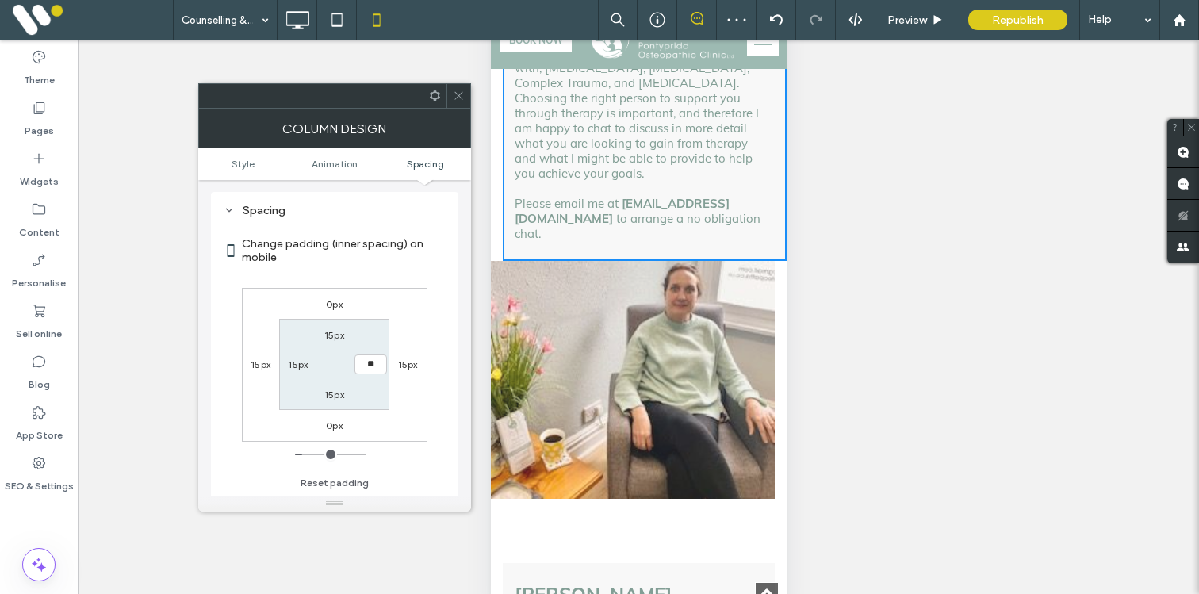
type input "**"
type input "****"
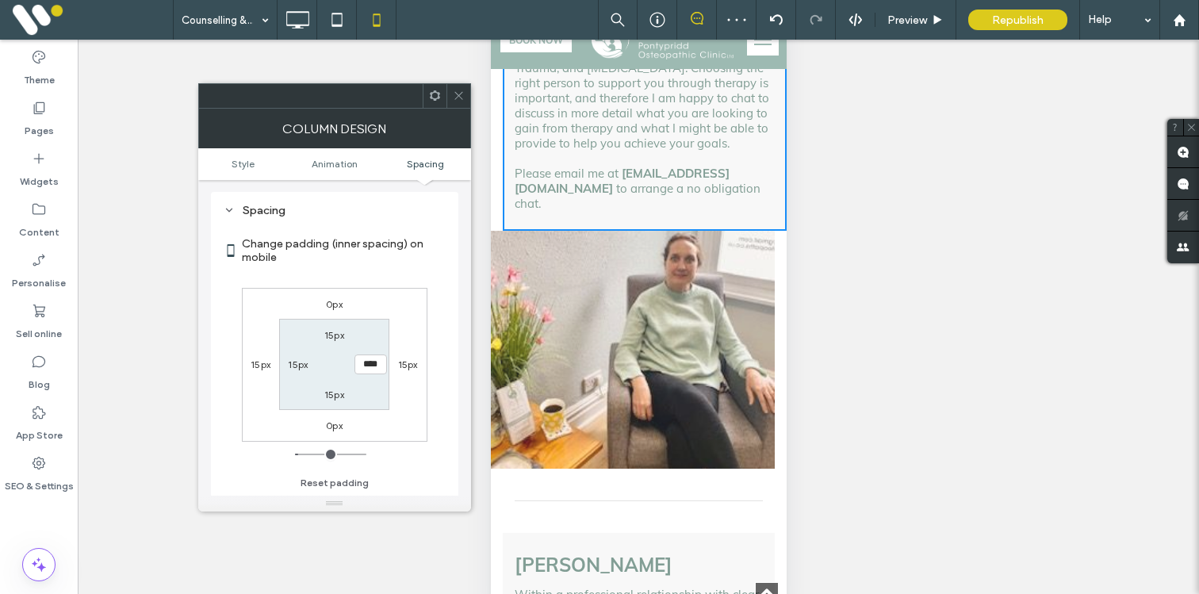
scroll to position [1605, 0]
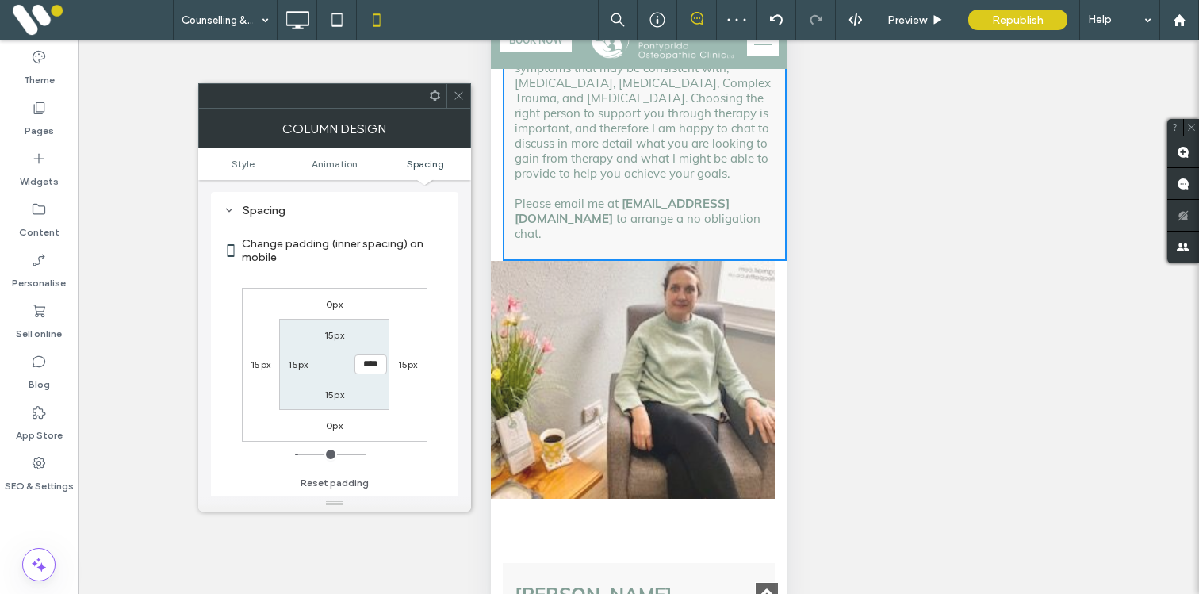
click at [457, 96] on icon at bounding box center [459, 96] width 12 height 12
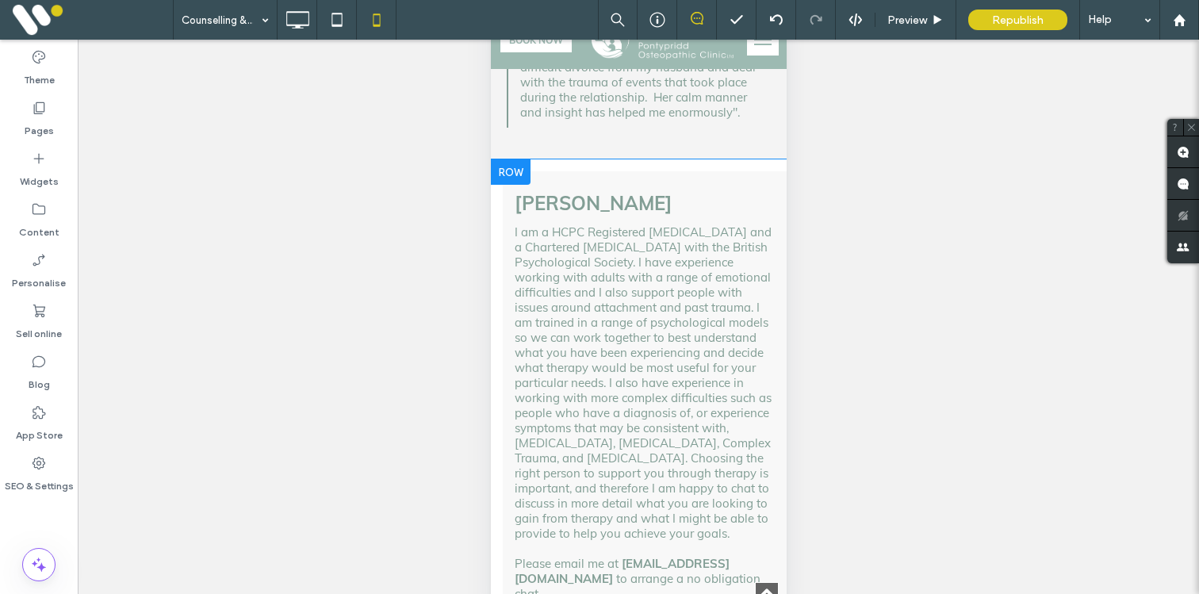
scroll to position [1487, 0]
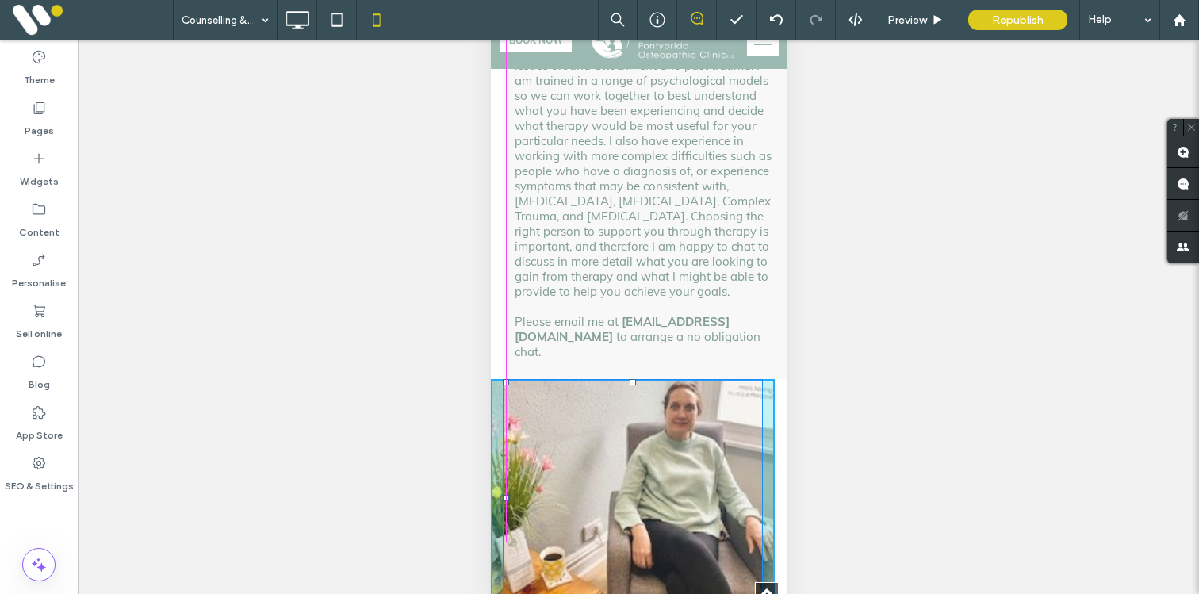
drag, startPoint x: 757, startPoint y: 557, endPoint x: 1269, endPoint y: 569, distance: 512.6
click at [779, 575] on div "W:328 H:323 Click To Paste Sian Hughes I am a HCPC Registered Psychologist and …" at bounding box center [638, 274] width 296 height 712
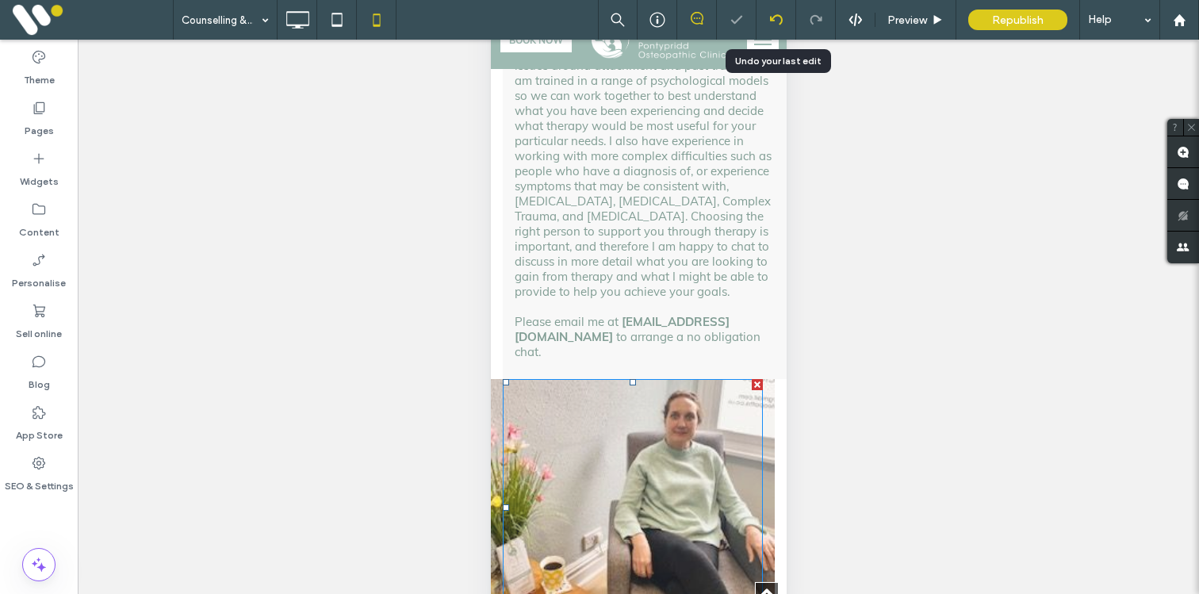
click at [772, 26] on div at bounding box center [777, 20] width 40 height 40
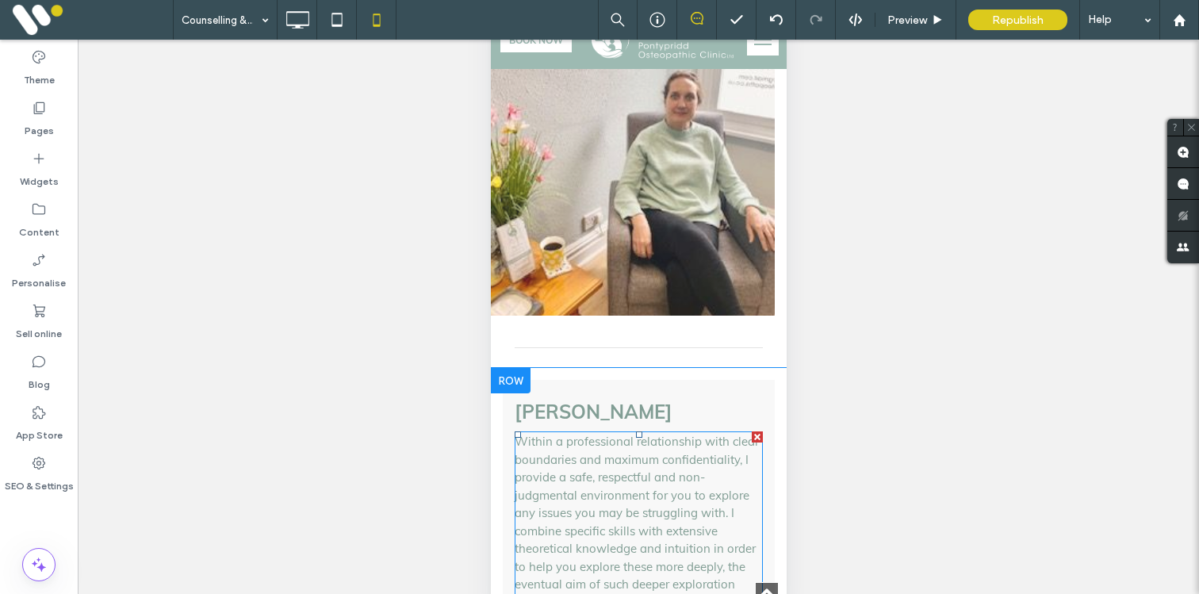
scroll to position [1760, 0]
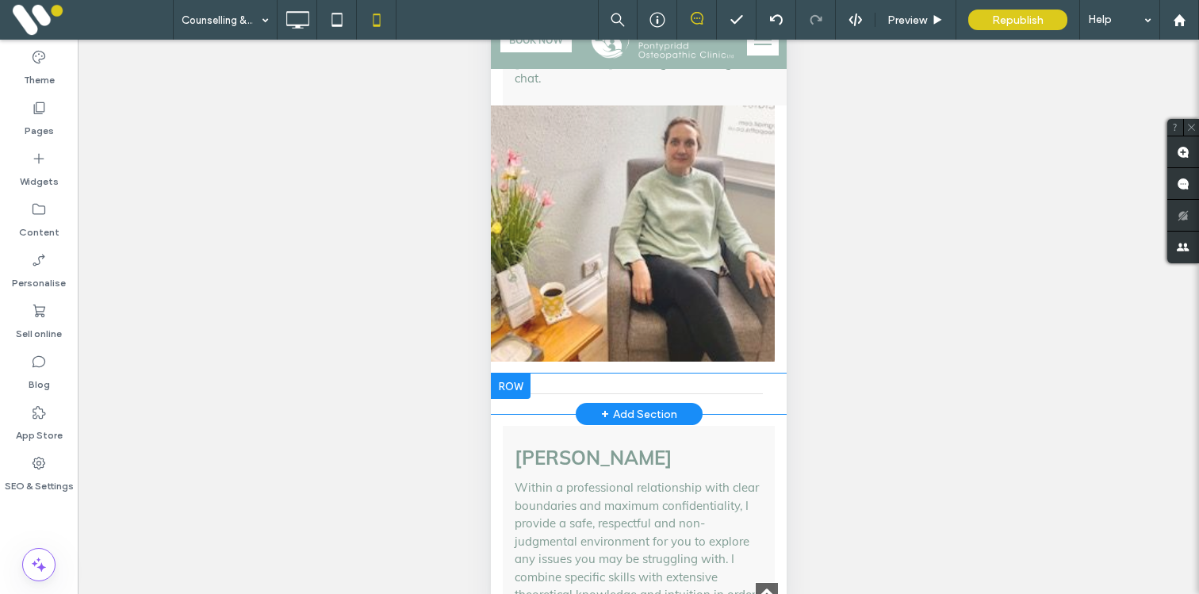
click at [513, 374] on div at bounding box center [510, 386] width 40 height 25
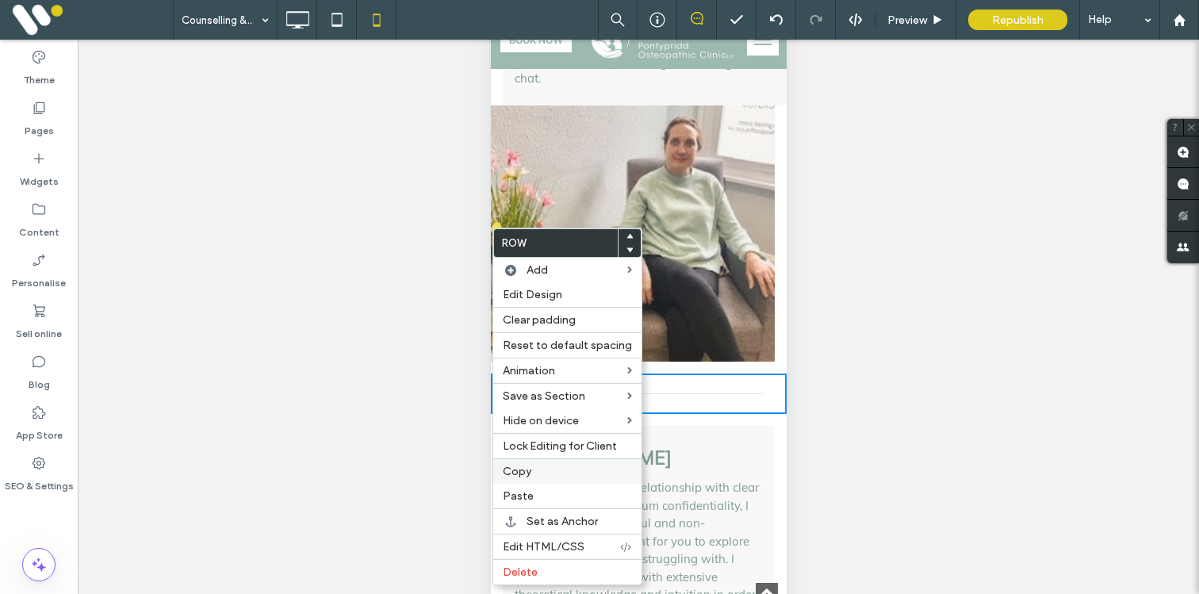
click at [522, 464] on div "Copy" at bounding box center [567, 471] width 148 height 25
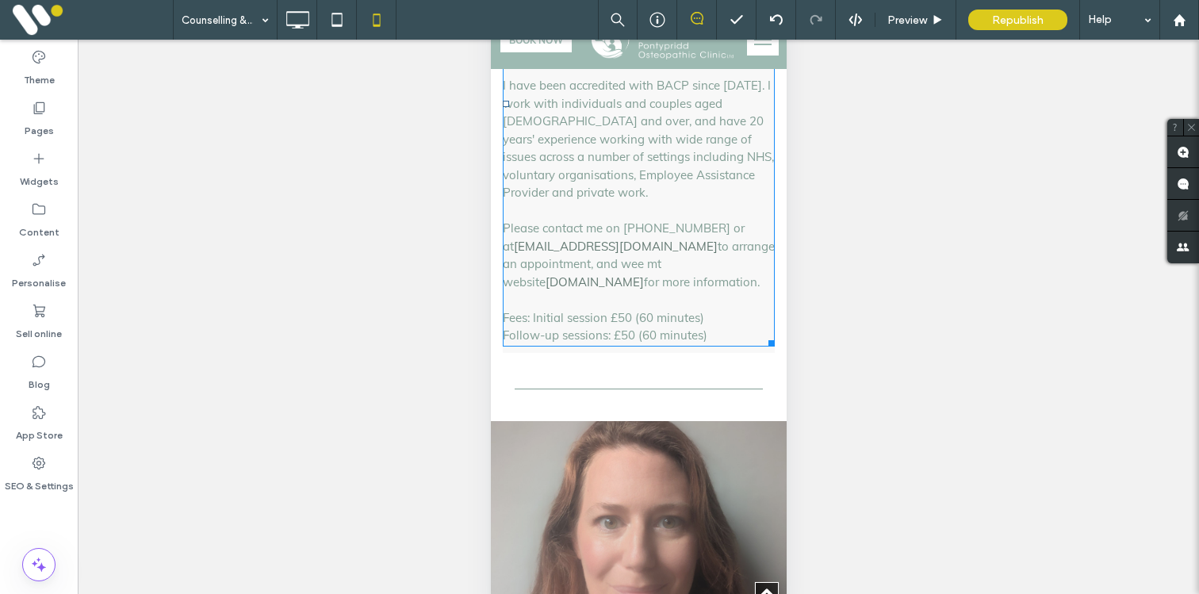
scroll to position [3340, 0]
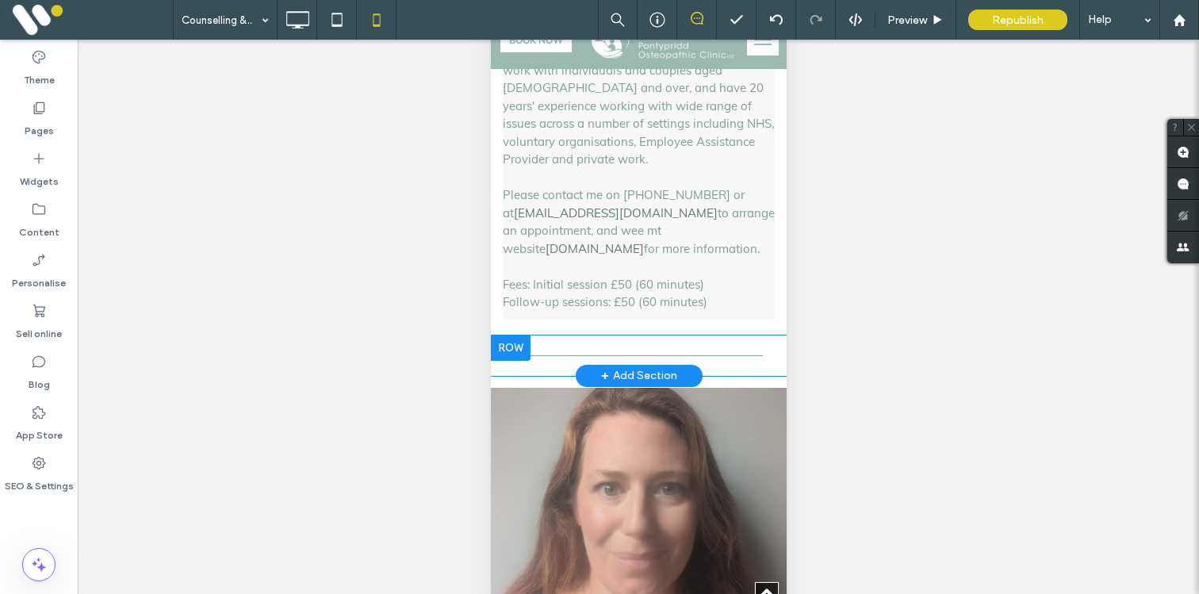
click at [521, 336] on div at bounding box center [510, 348] width 40 height 25
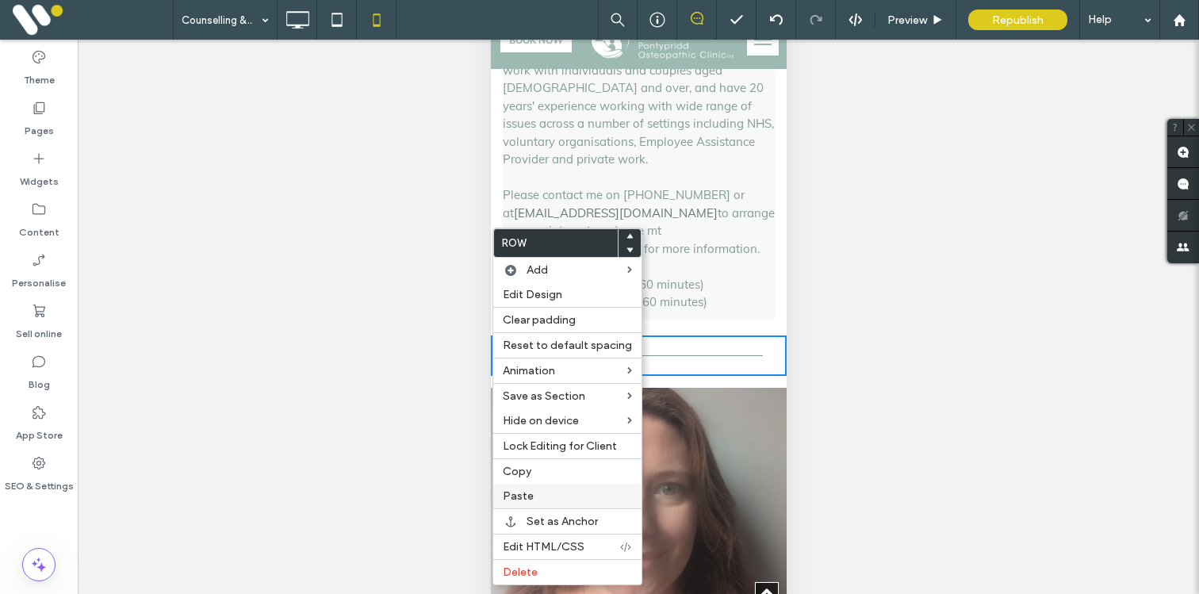
click at [521, 495] on span "Paste" at bounding box center [518, 495] width 31 height 13
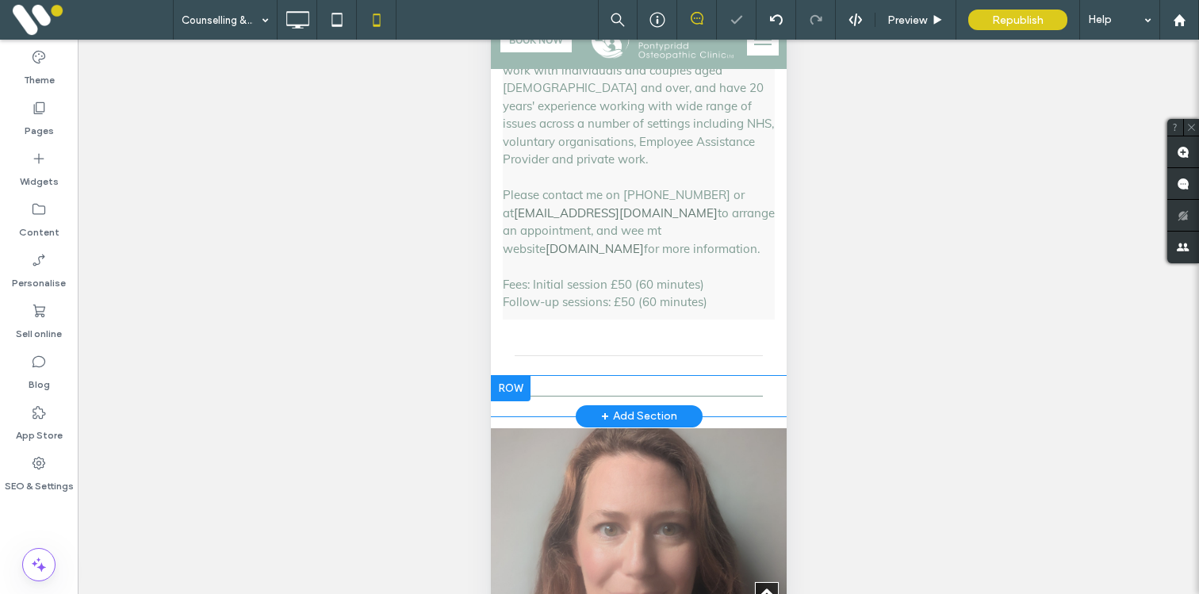
click at [506, 376] on div at bounding box center [510, 388] width 40 height 25
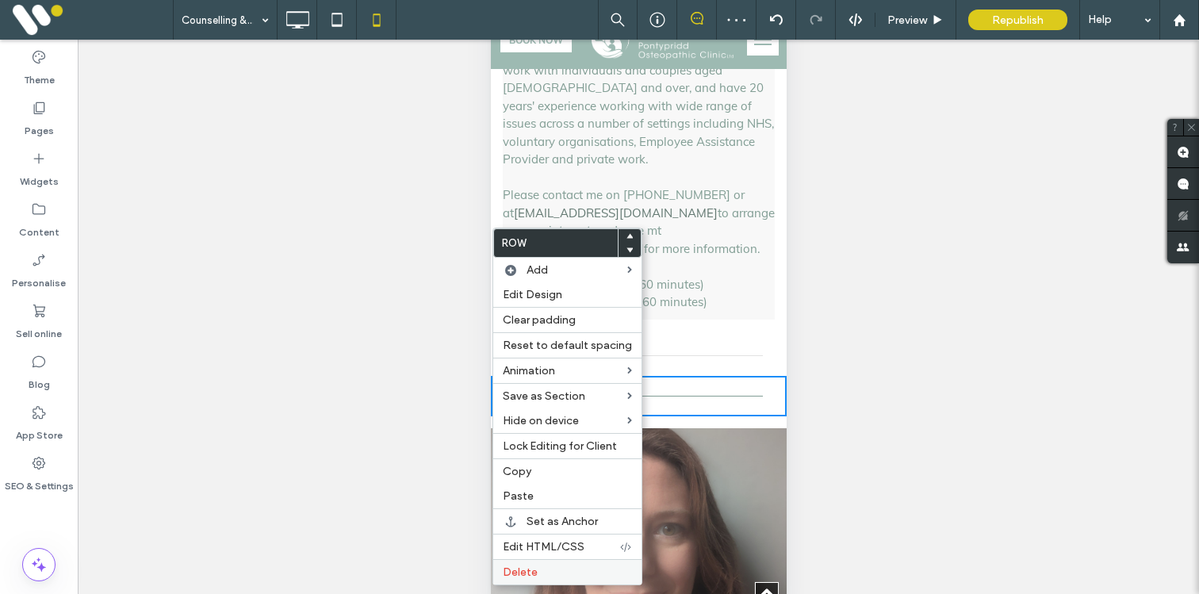
click at [522, 565] on div "Delete" at bounding box center [567, 571] width 148 height 25
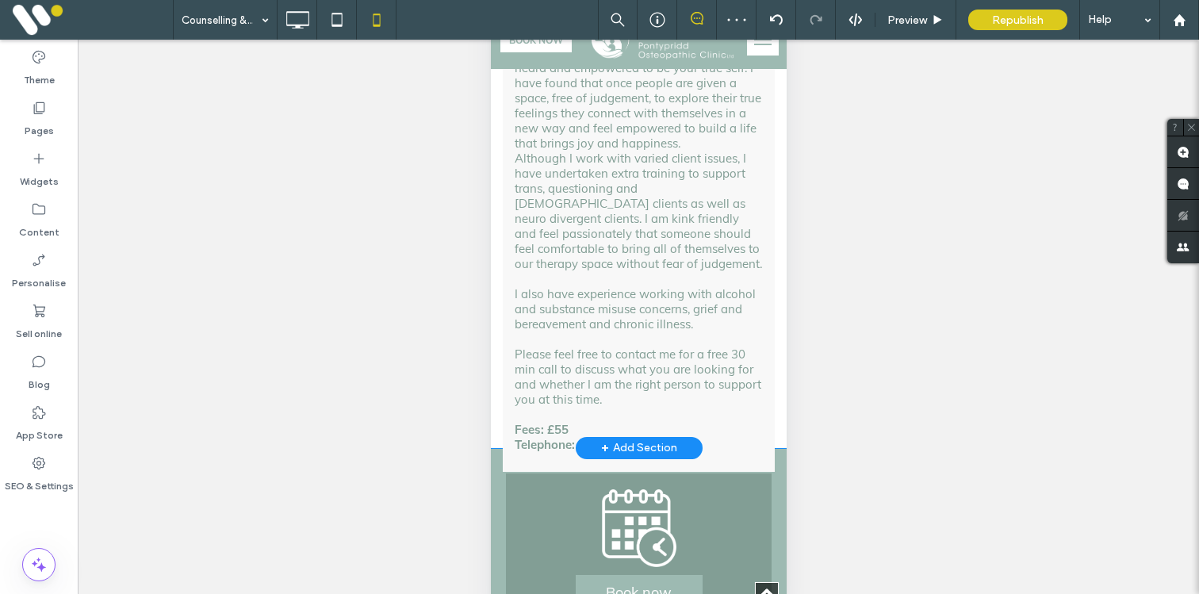
scroll to position [3962, 0]
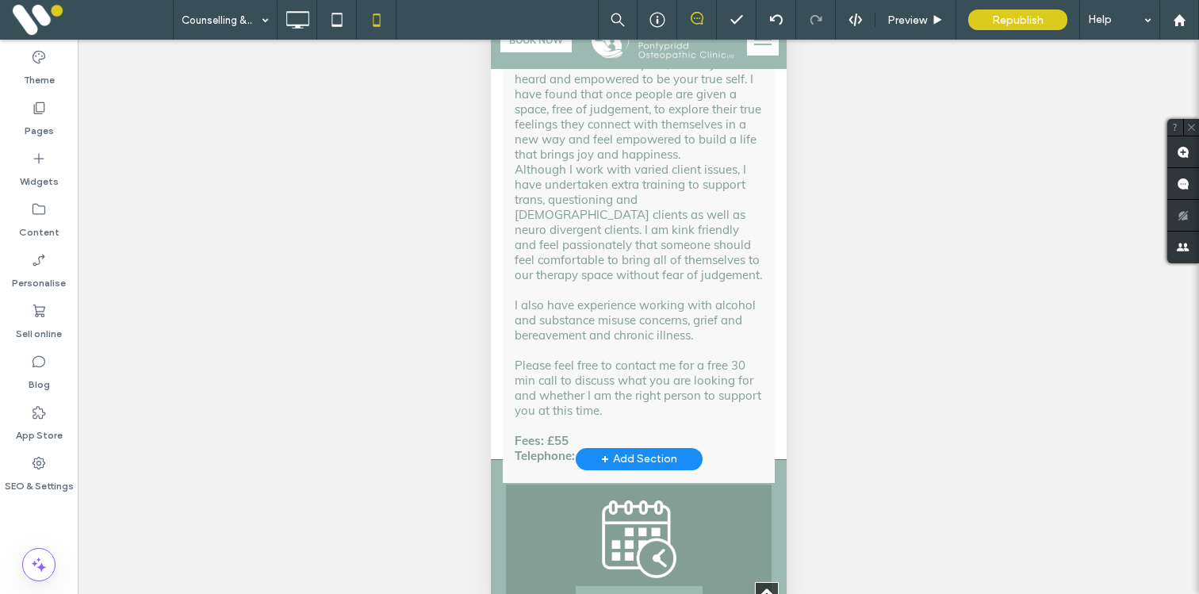
click at [507, 248] on div "Rachel Collier I look to create a safe space, where you feel heard and empowere…" at bounding box center [638, 243] width 272 height 480
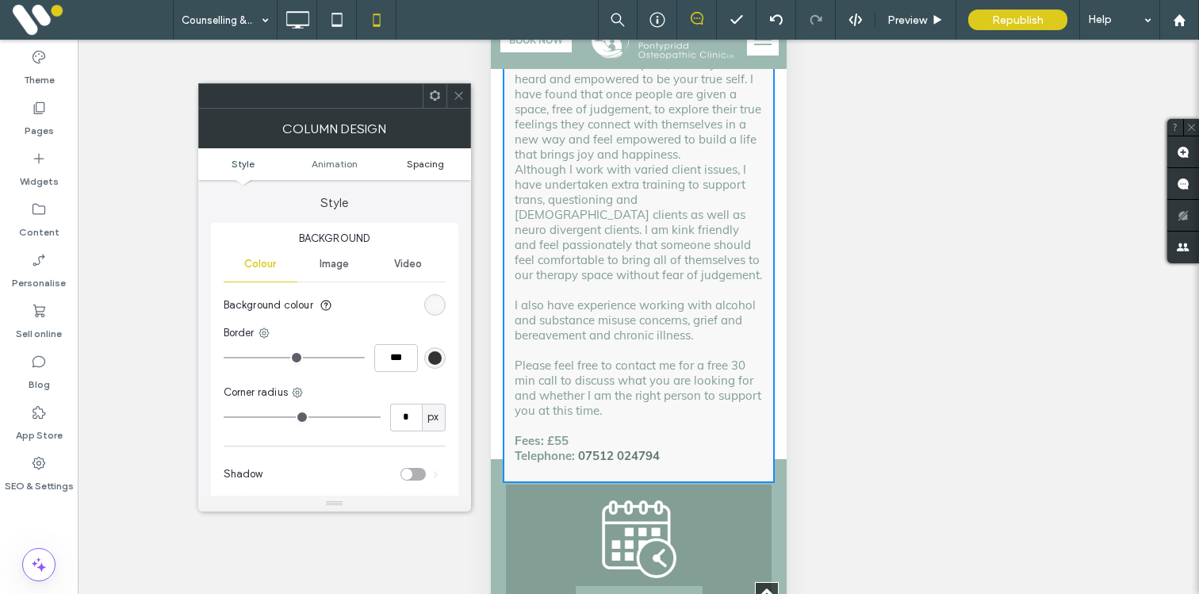
click at [436, 163] on span "Spacing" at bounding box center [425, 164] width 37 height 12
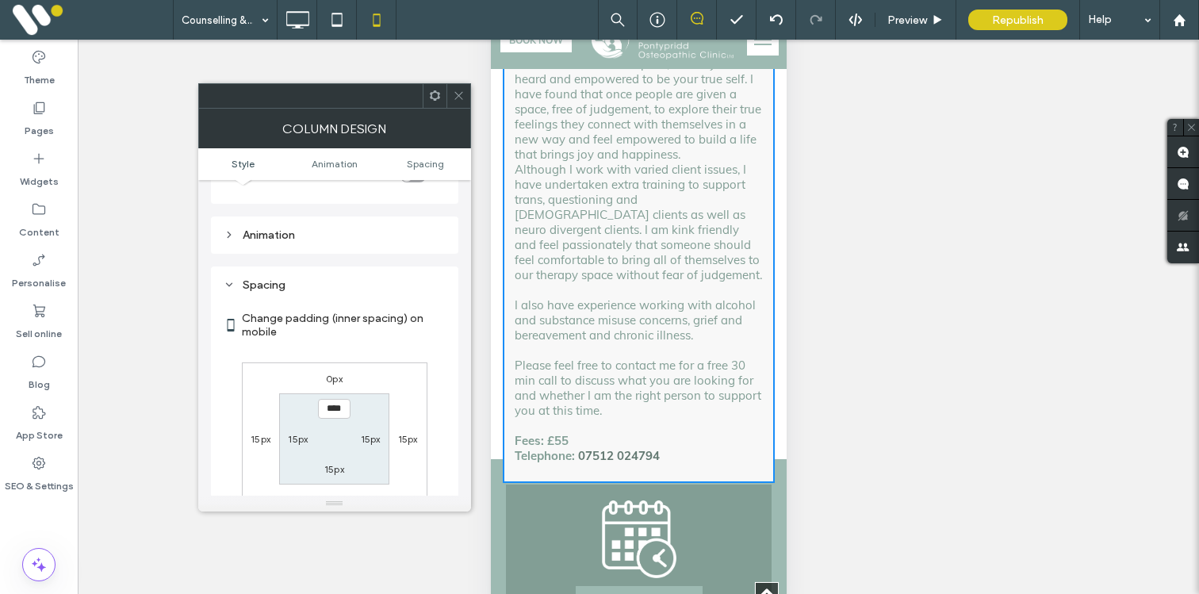
scroll to position [373, 0]
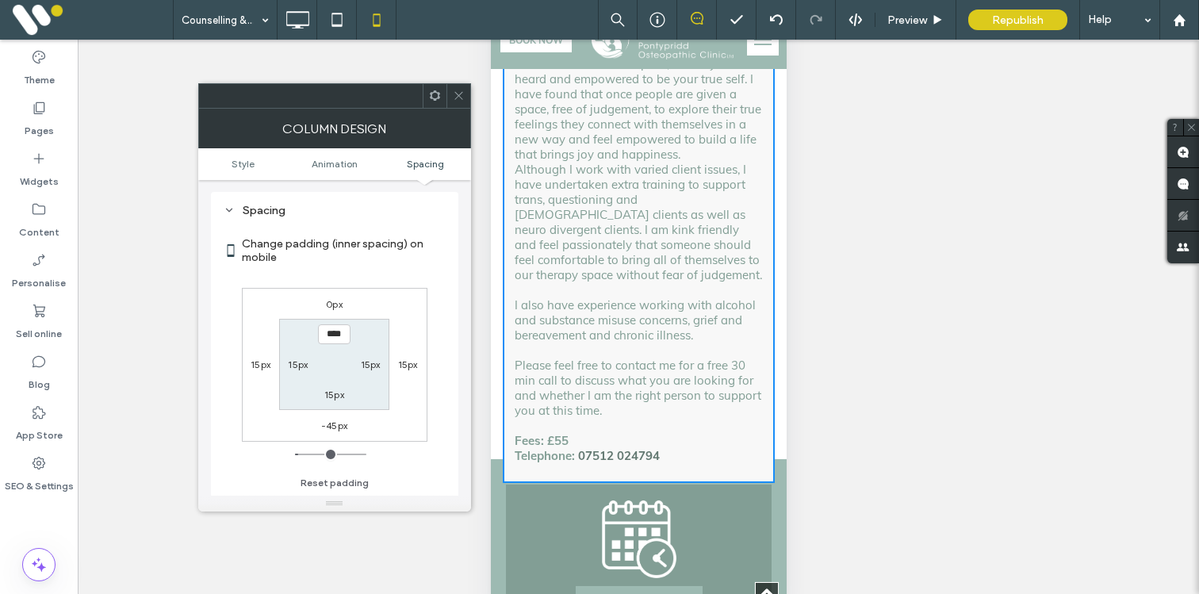
click at [332, 432] on div "-45px" at bounding box center [334, 425] width 26 height 16
click at [332, 431] on label "-45px" at bounding box center [334, 426] width 26 height 12
type input "*"
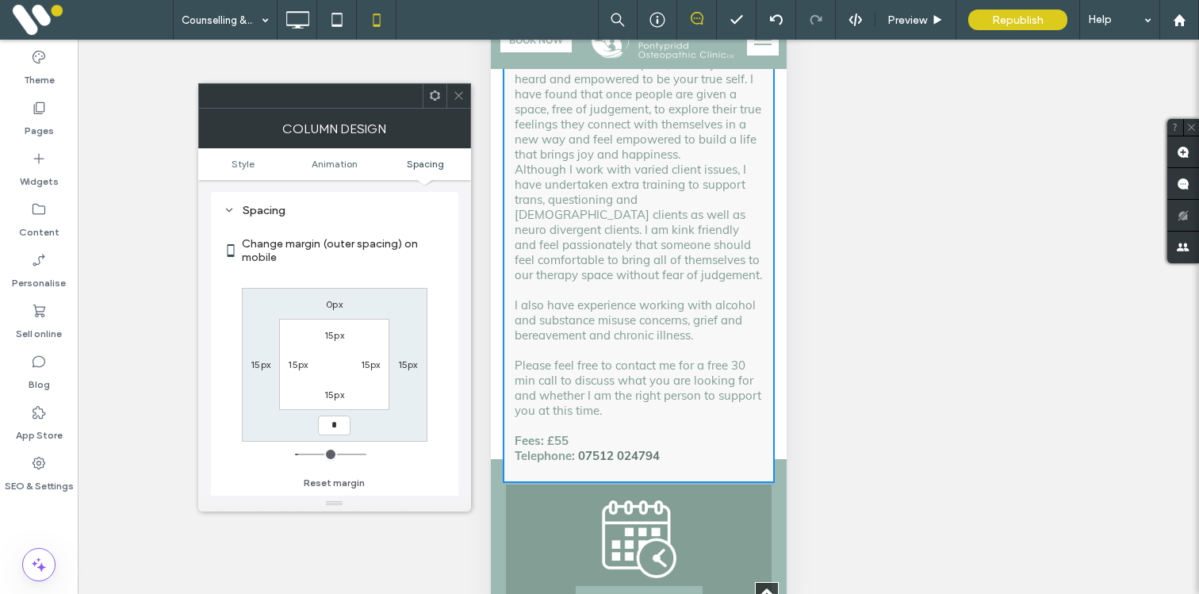
type input "*"
type input "***"
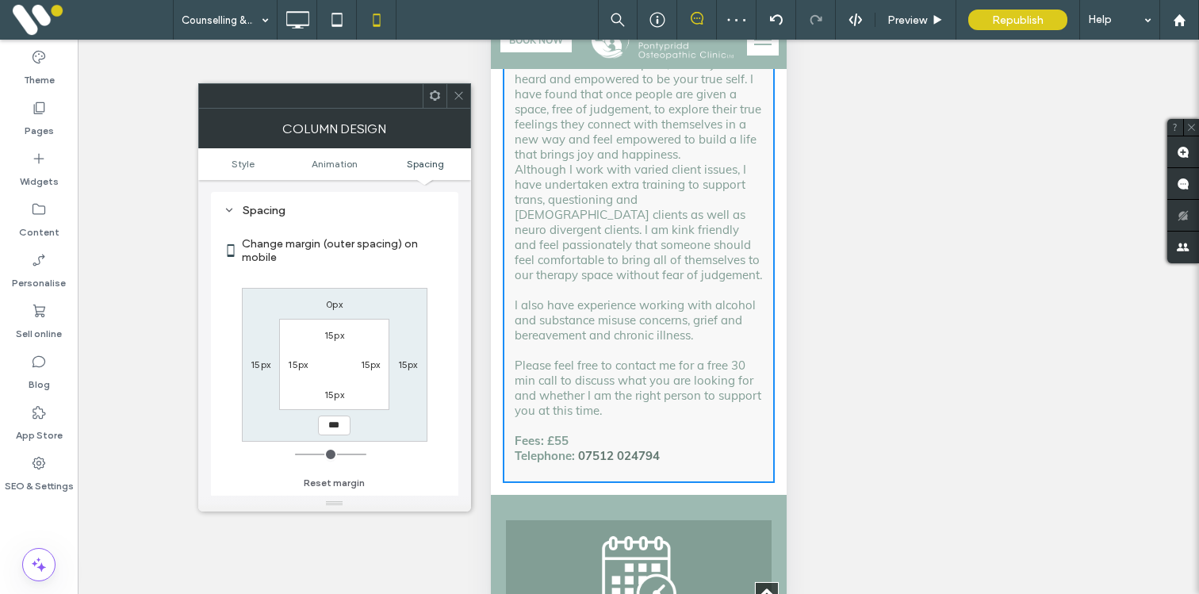
click at [455, 88] on span at bounding box center [459, 96] width 12 height 24
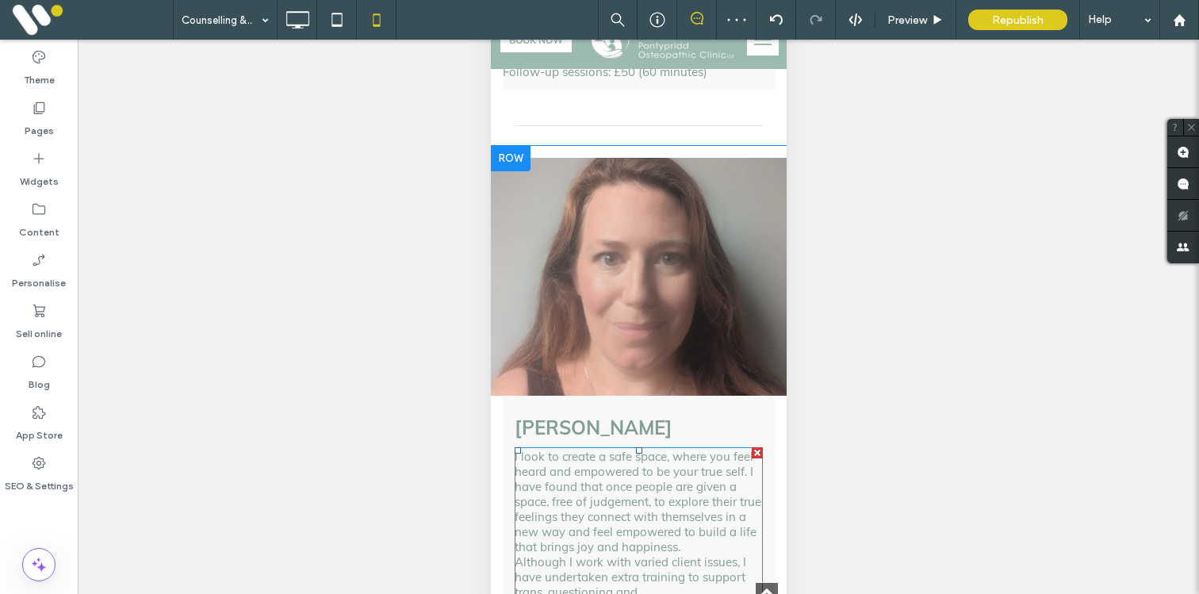
scroll to position [3520, 0]
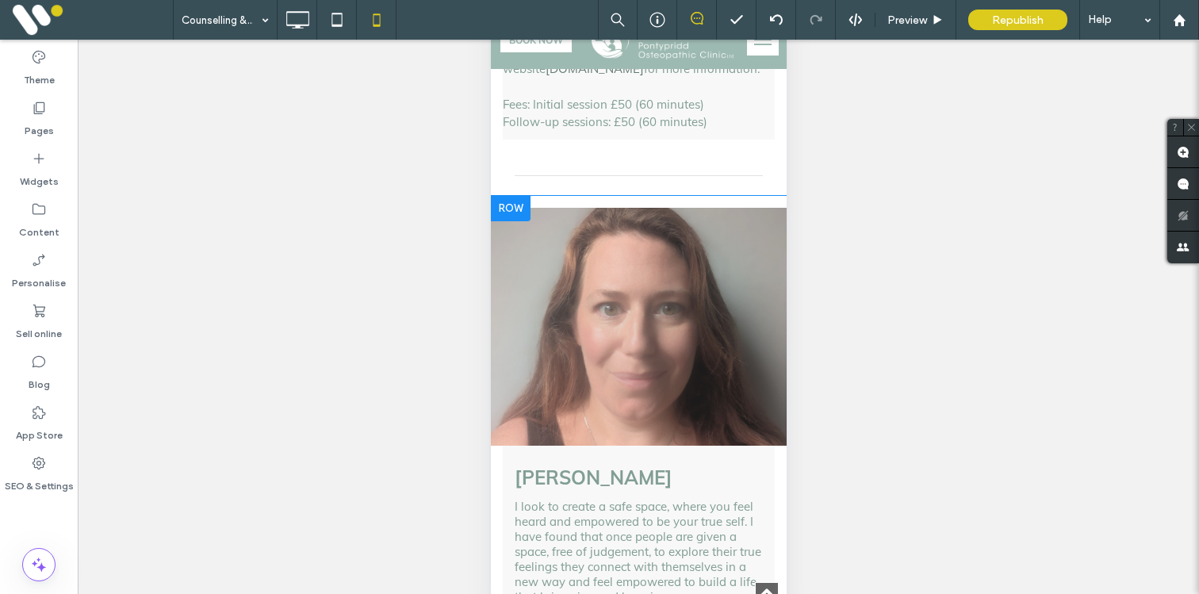
click at [512, 196] on div at bounding box center [510, 208] width 40 height 25
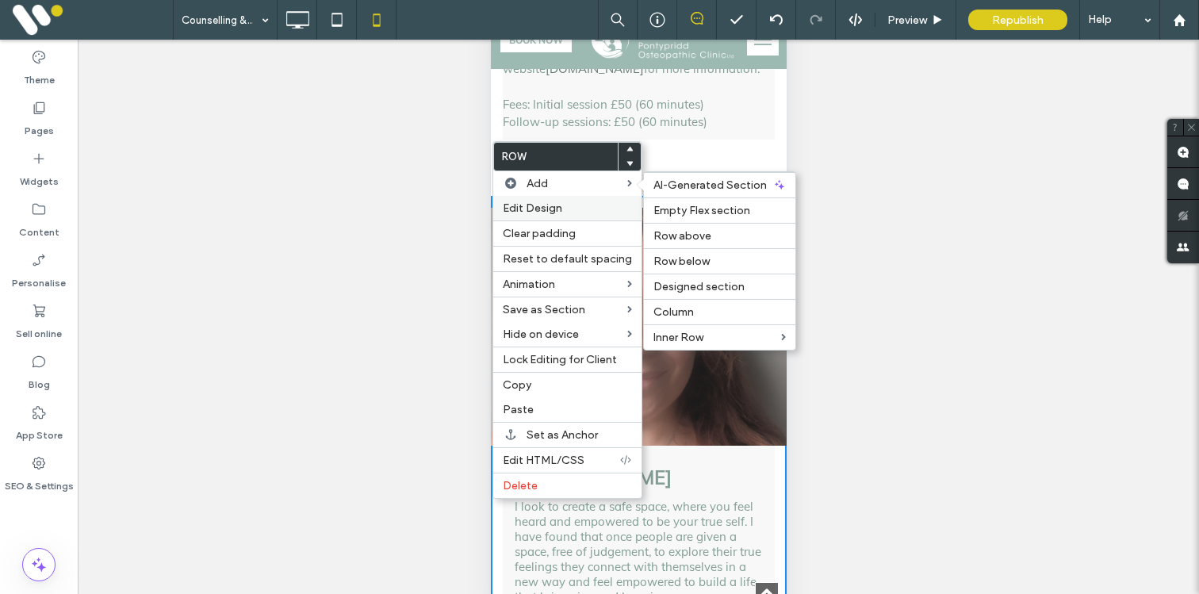
click at [513, 207] on span "Edit Design" at bounding box center [532, 207] width 59 height 13
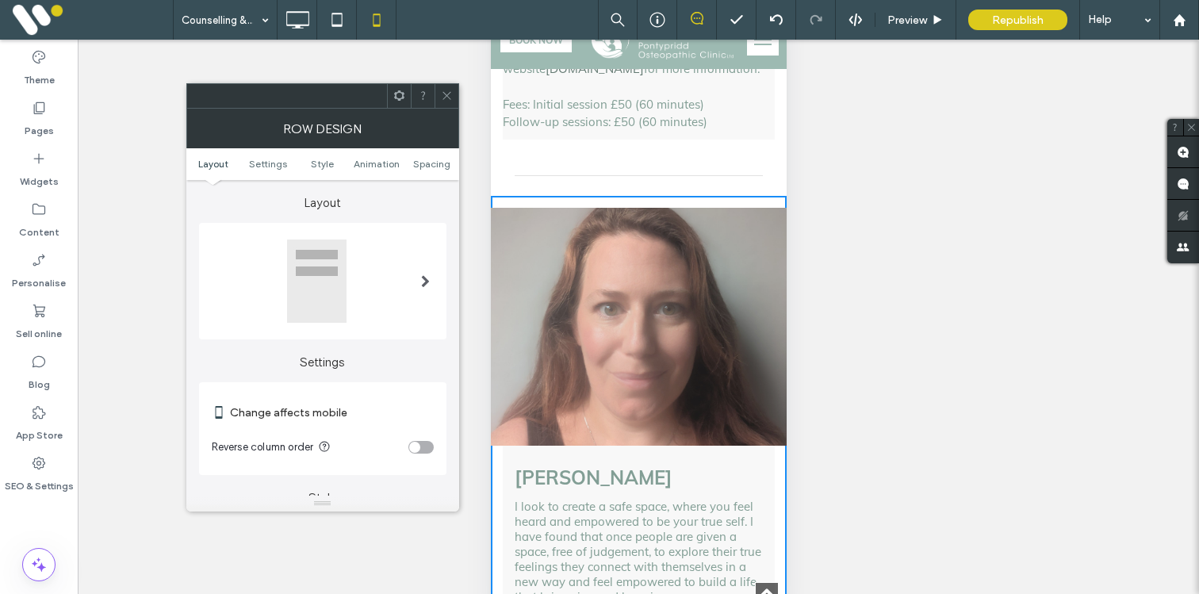
click at [420, 447] on div "toggle" at bounding box center [421, 447] width 25 height 13
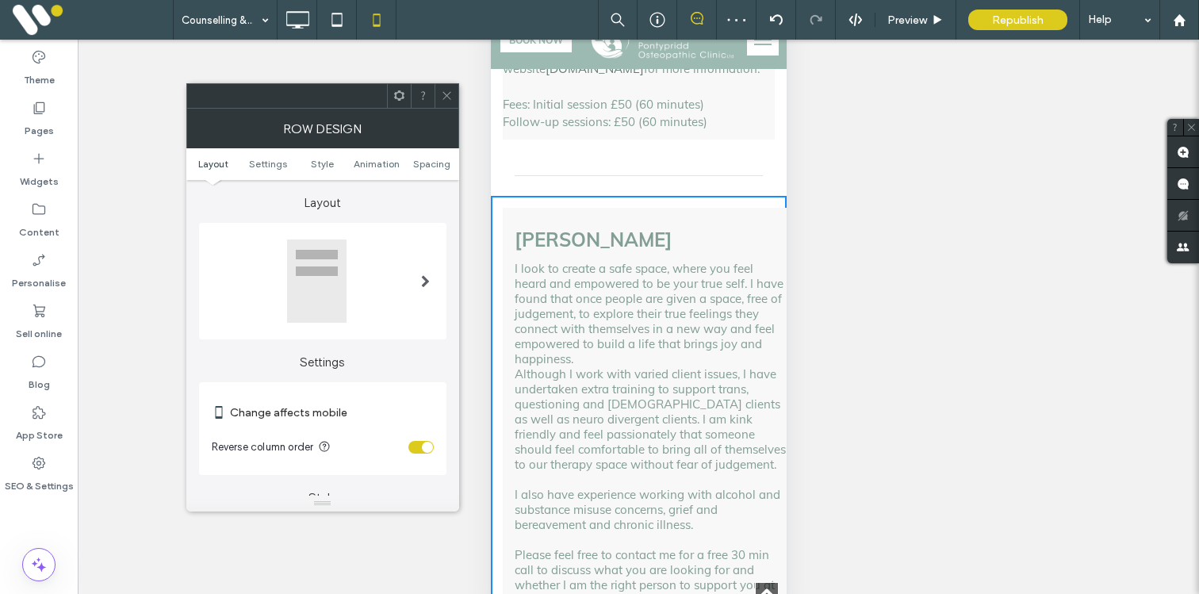
click at [411, 455] on section "Reverse column order" at bounding box center [323, 448] width 222 height 40
click at [412, 453] on div "toggle" at bounding box center [421, 447] width 25 height 13
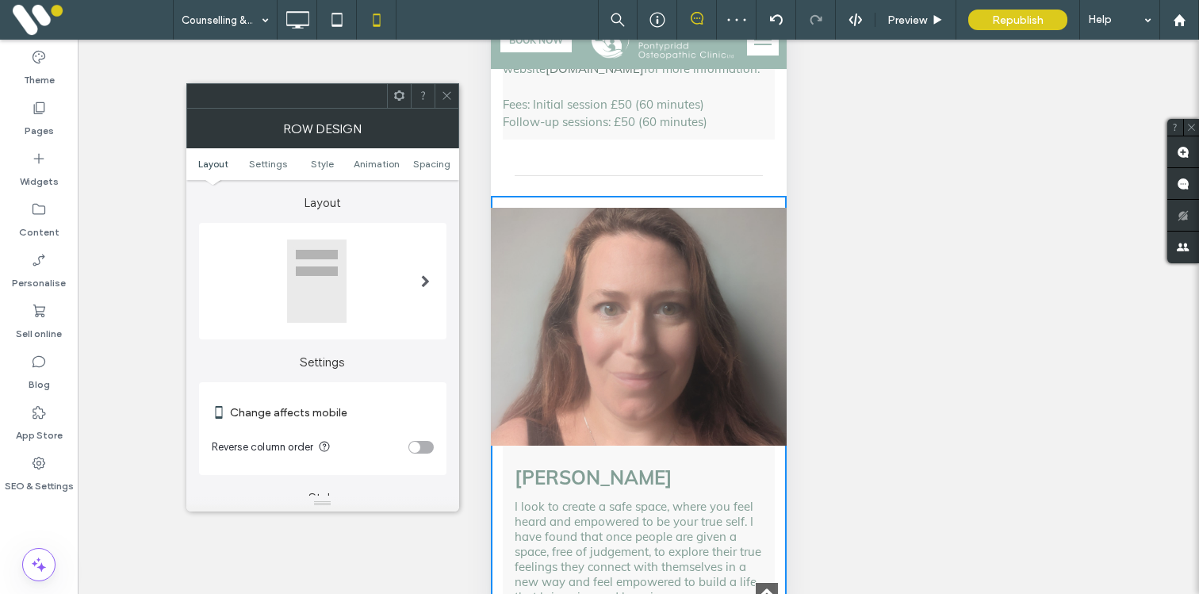
click at [443, 99] on icon at bounding box center [447, 96] width 12 height 12
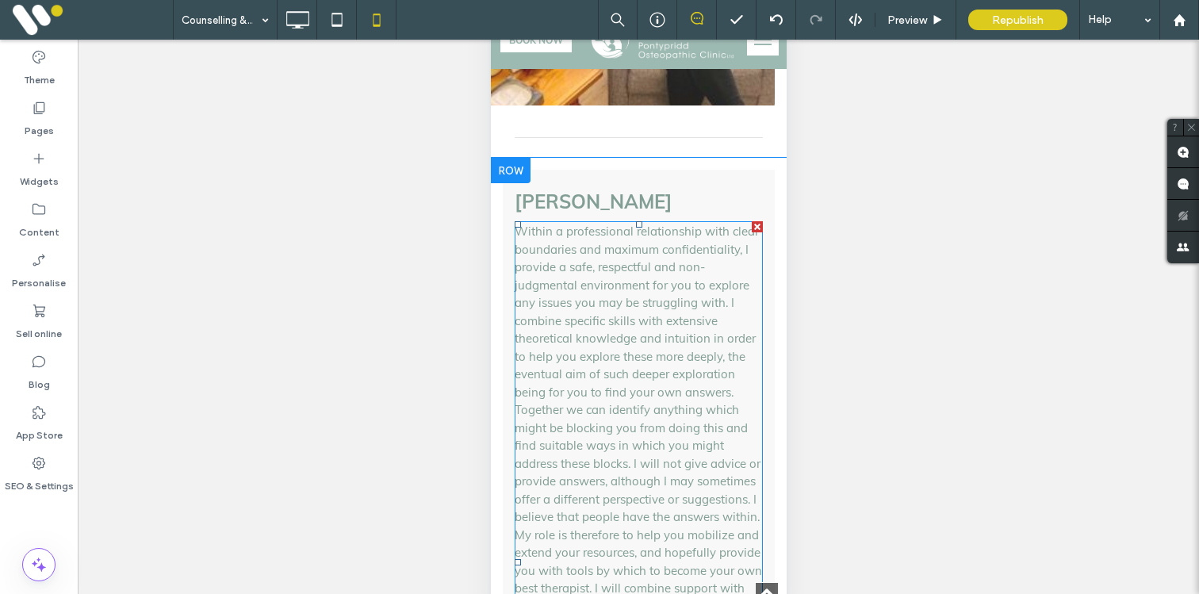
scroll to position [1997, 0]
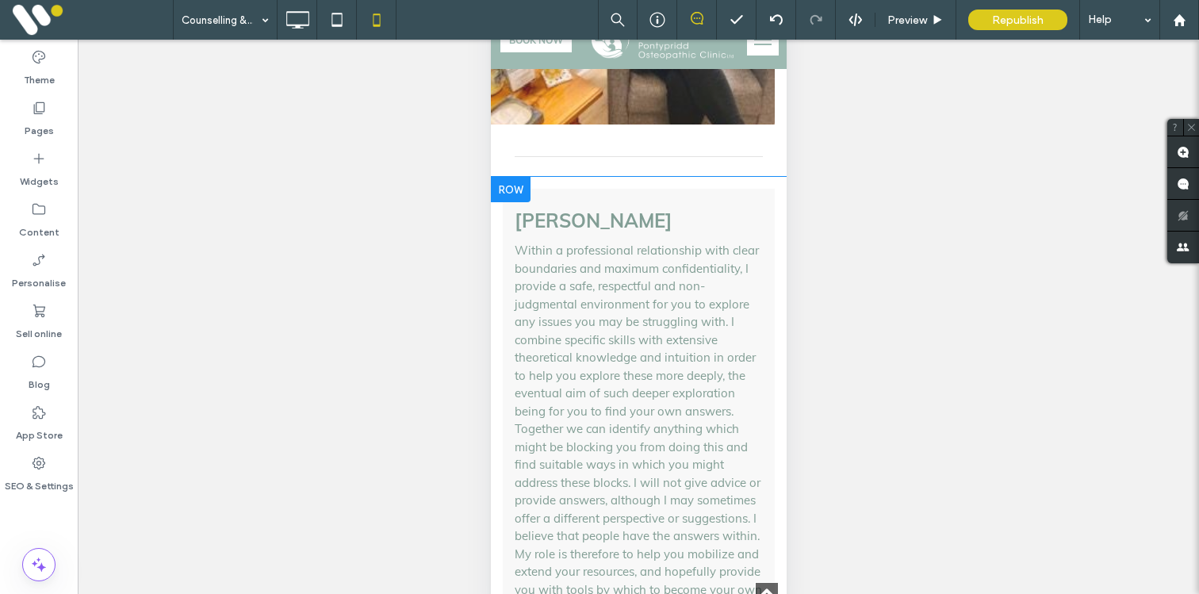
click at [513, 177] on div at bounding box center [510, 189] width 40 height 25
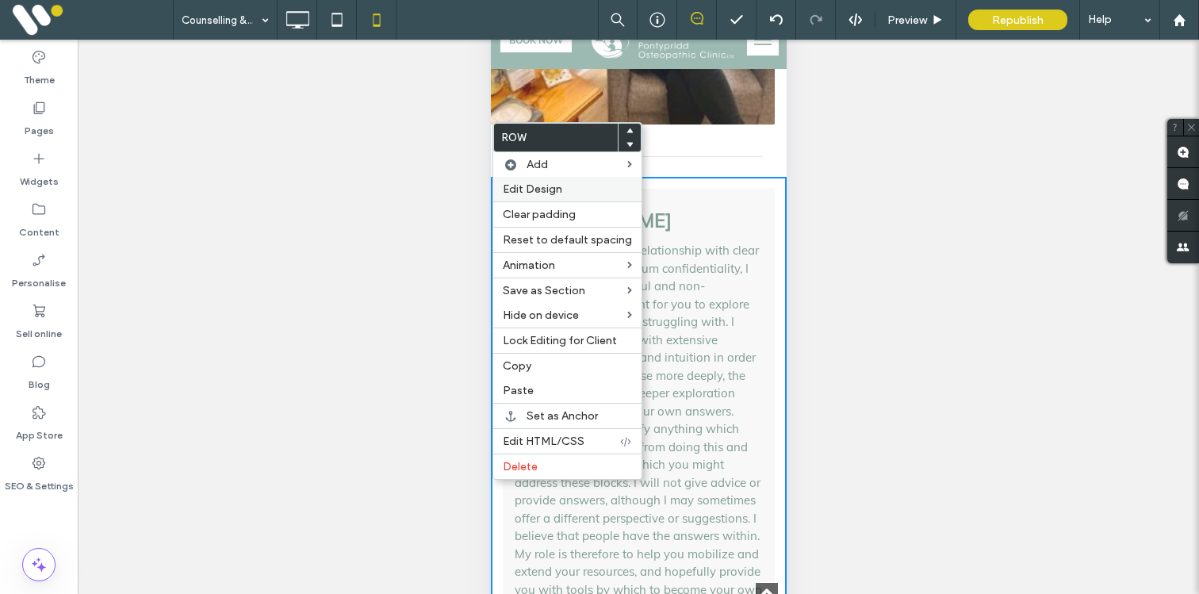
click at [528, 186] on span "Edit Design" at bounding box center [532, 188] width 59 height 13
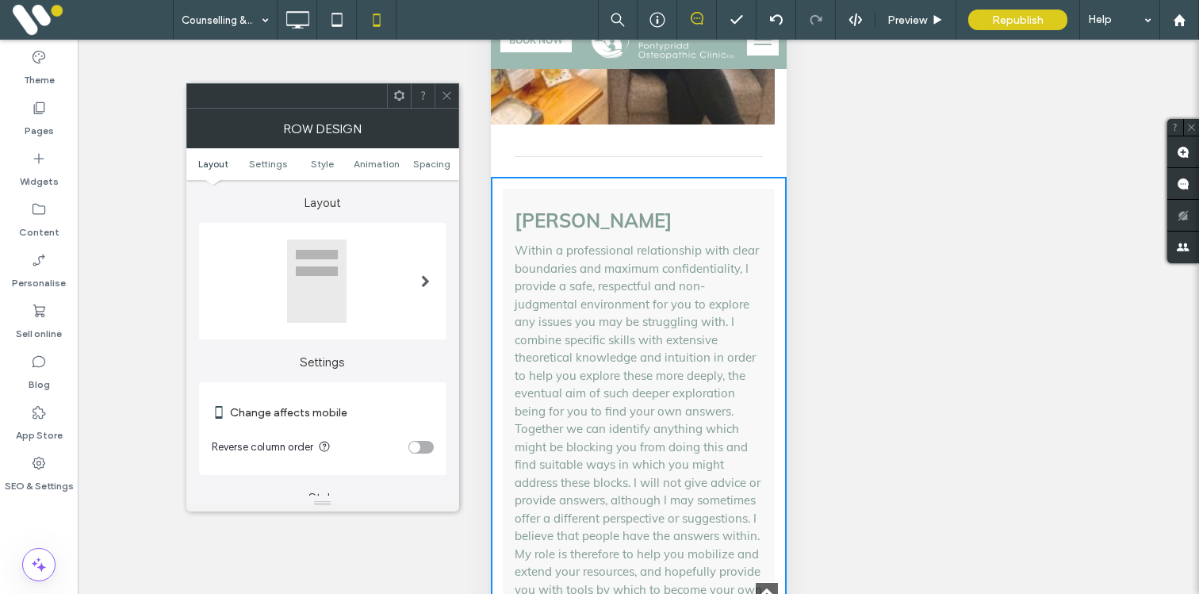
click at [420, 449] on div "toggle" at bounding box center [421, 447] width 25 height 13
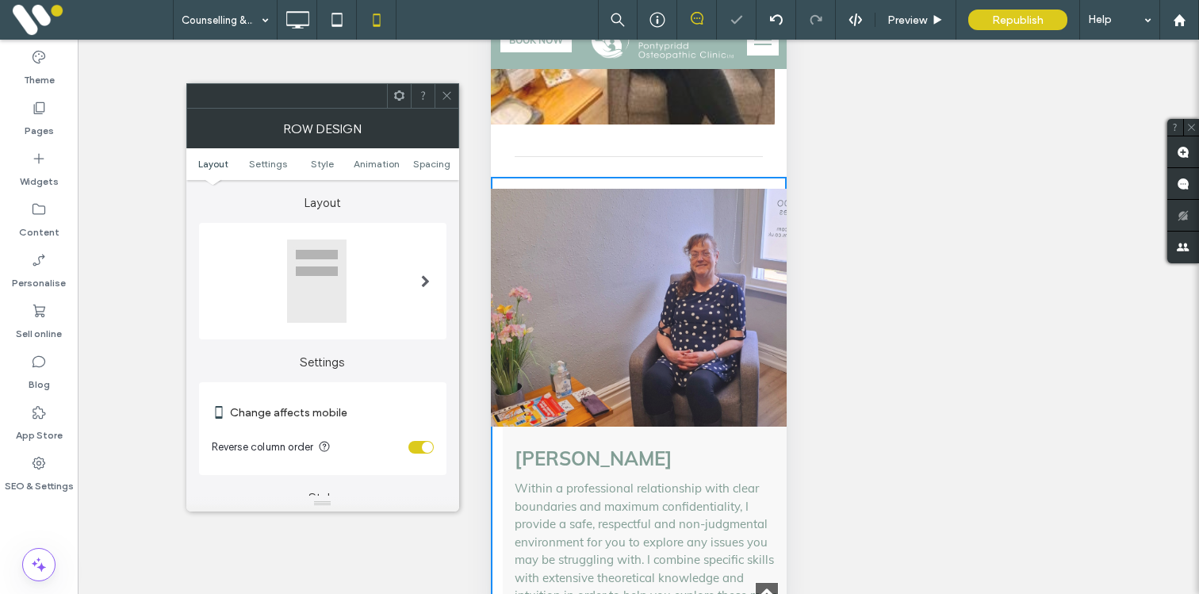
click at [446, 96] on use at bounding box center [447, 96] width 8 height 8
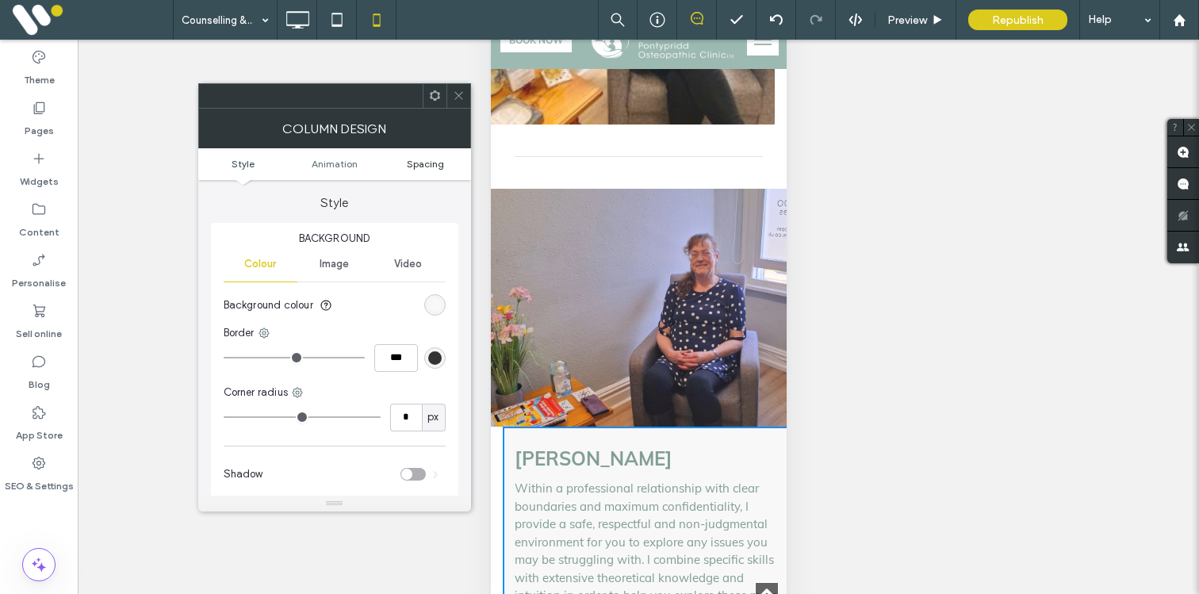
click at [435, 159] on span "Spacing" at bounding box center [425, 164] width 37 height 12
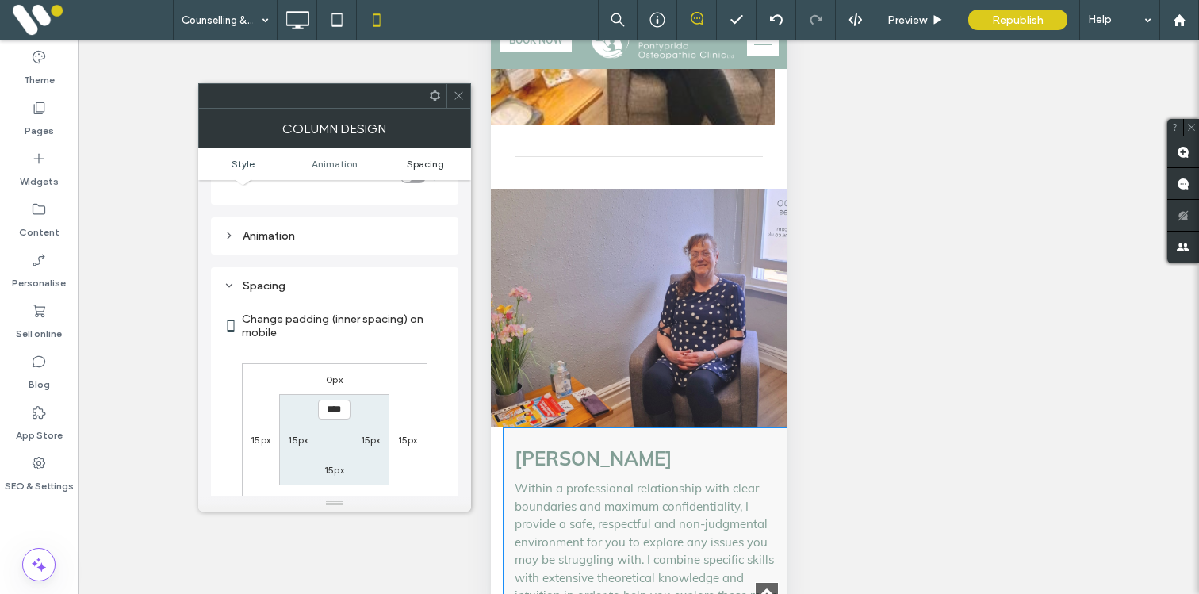
scroll to position [373, 0]
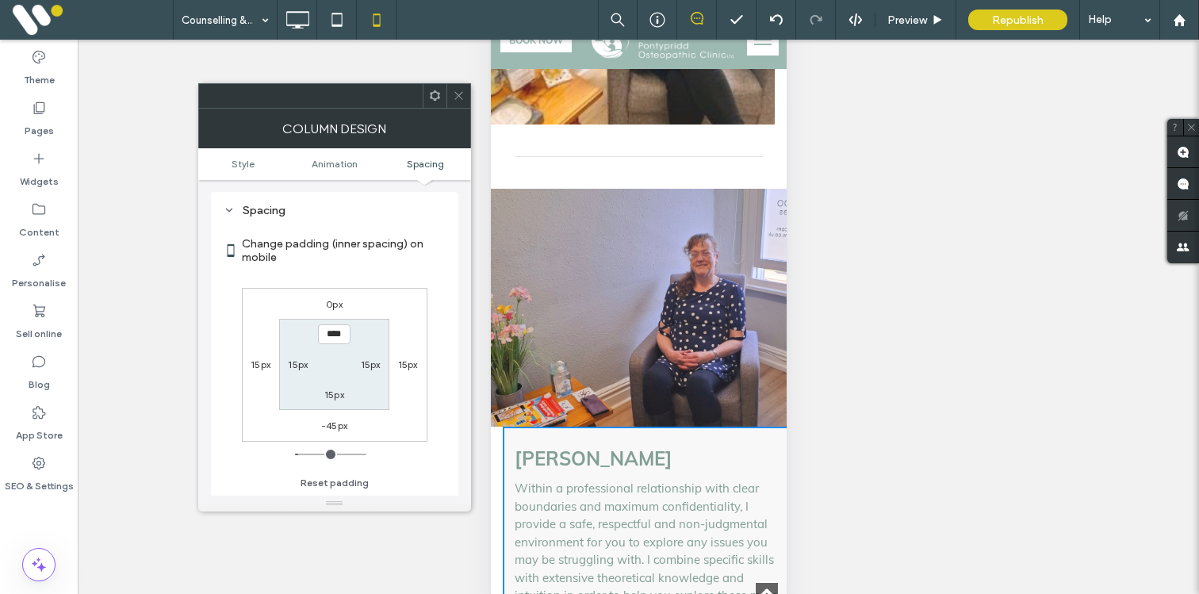
click at [336, 425] on label "-45px" at bounding box center [334, 426] width 26 height 12
type input "*"
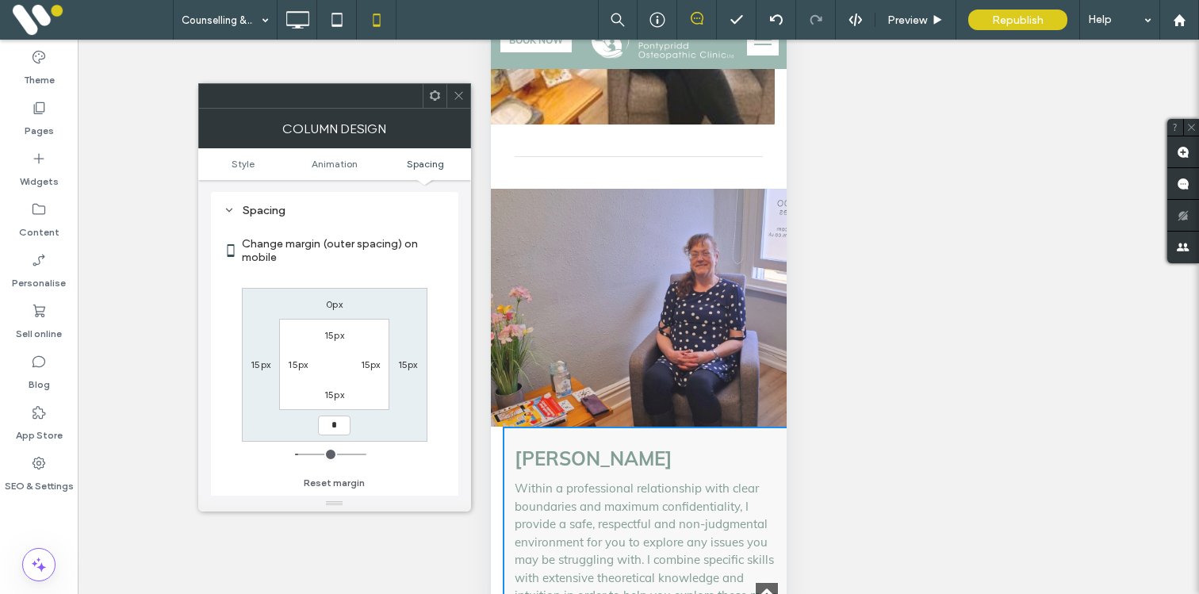
type input "*"
type input "***"
click at [459, 95] on icon at bounding box center [459, 96] width 12 height 12
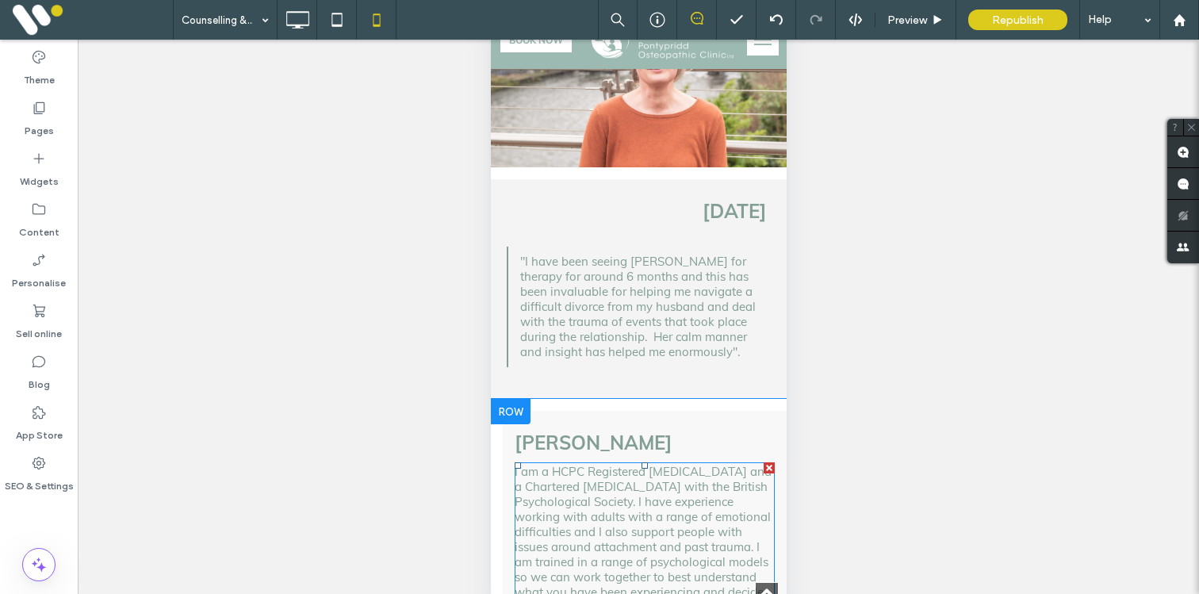
scroll to position [946, 0]
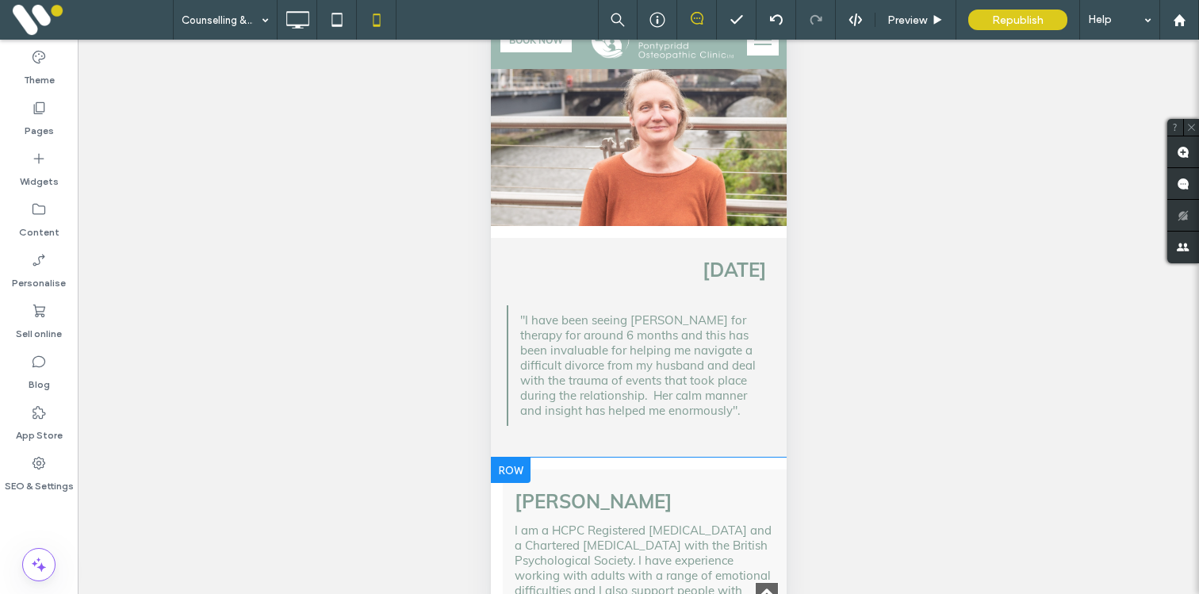
click at [501, 458] on div at bounding box center [510, 470] width 40 height 25
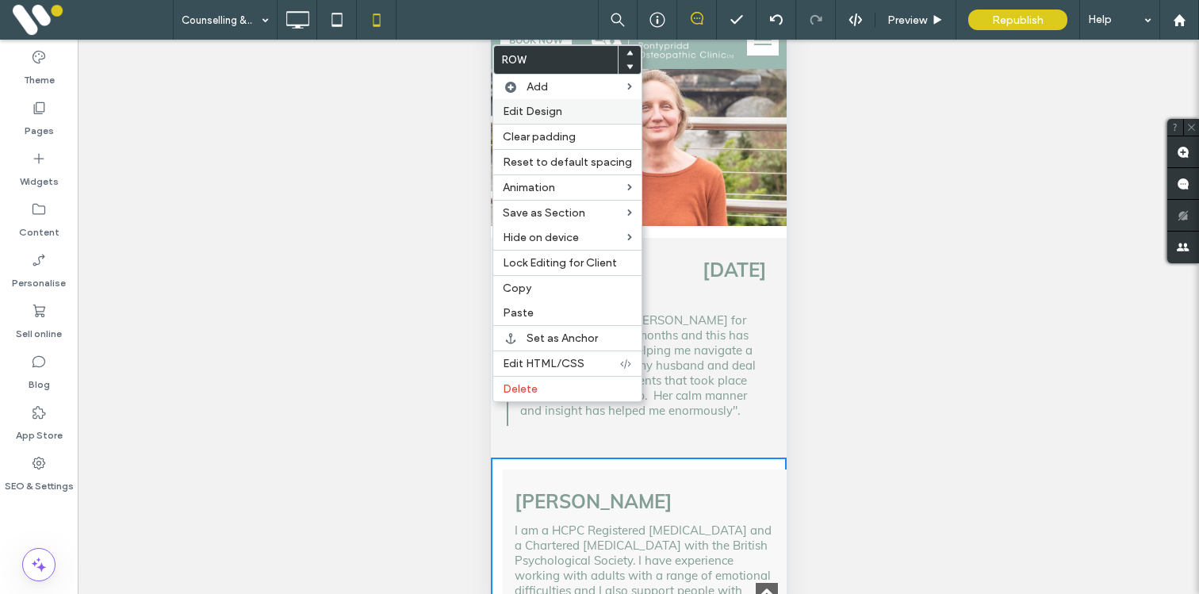
click at [520, 113] on span "Edit Design" at bounding box center [532, 111] width 59 height 13
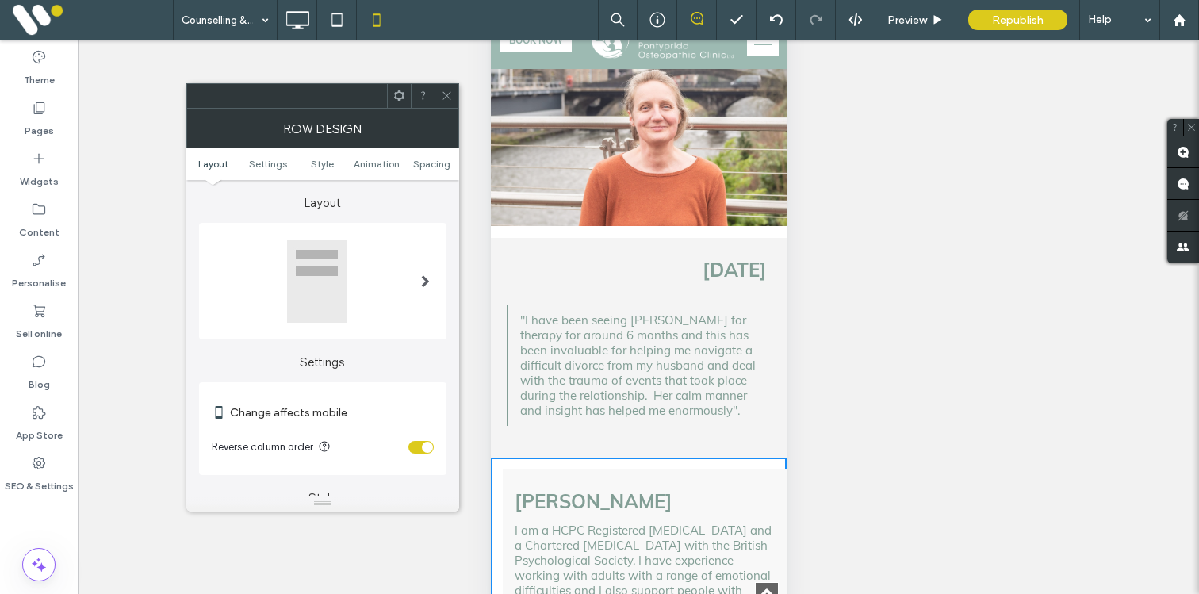
click at [419, 451] on div "toggle" at bounding box center [421, 447] width 25 height 13
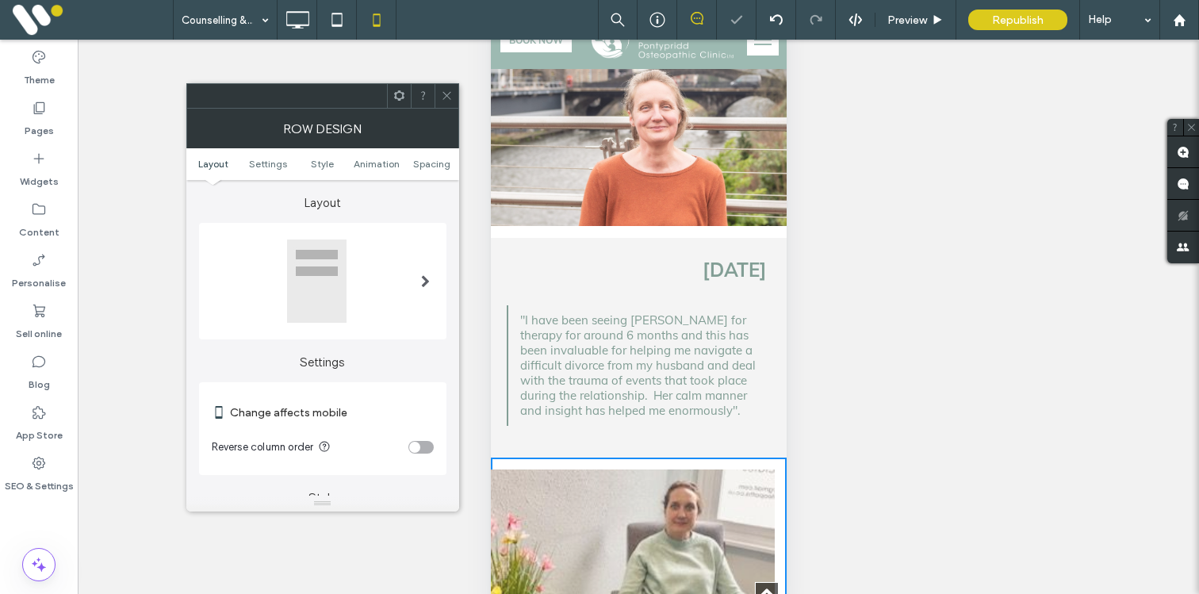
click at [447, 96] on use at bounding box center [447, 96] width 8 height 8
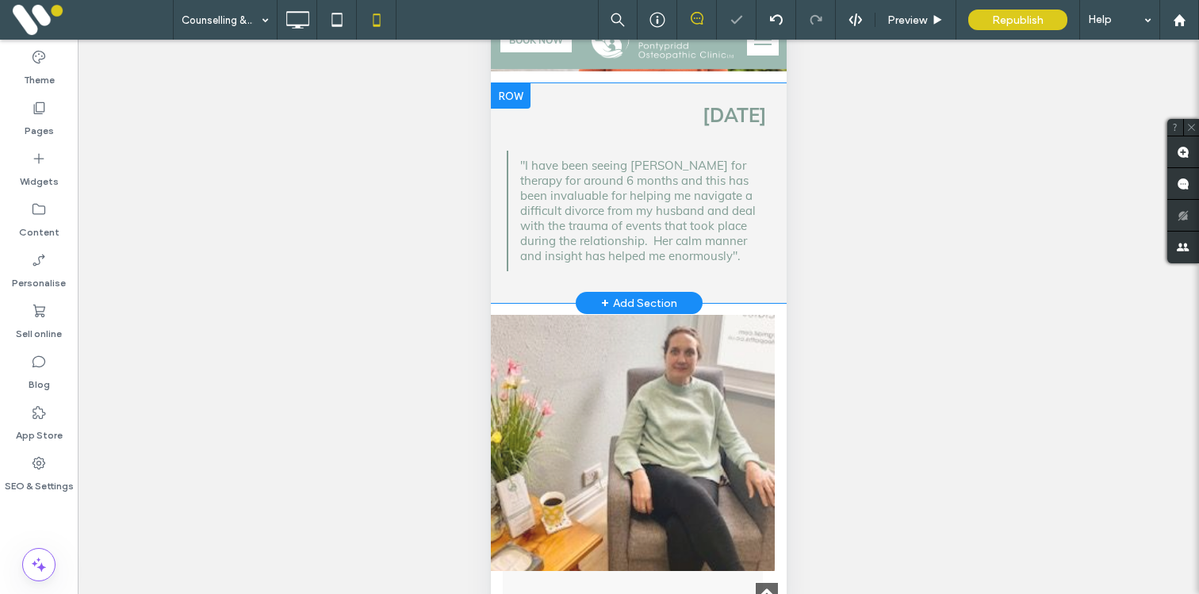
scroll to position [1296, 0]
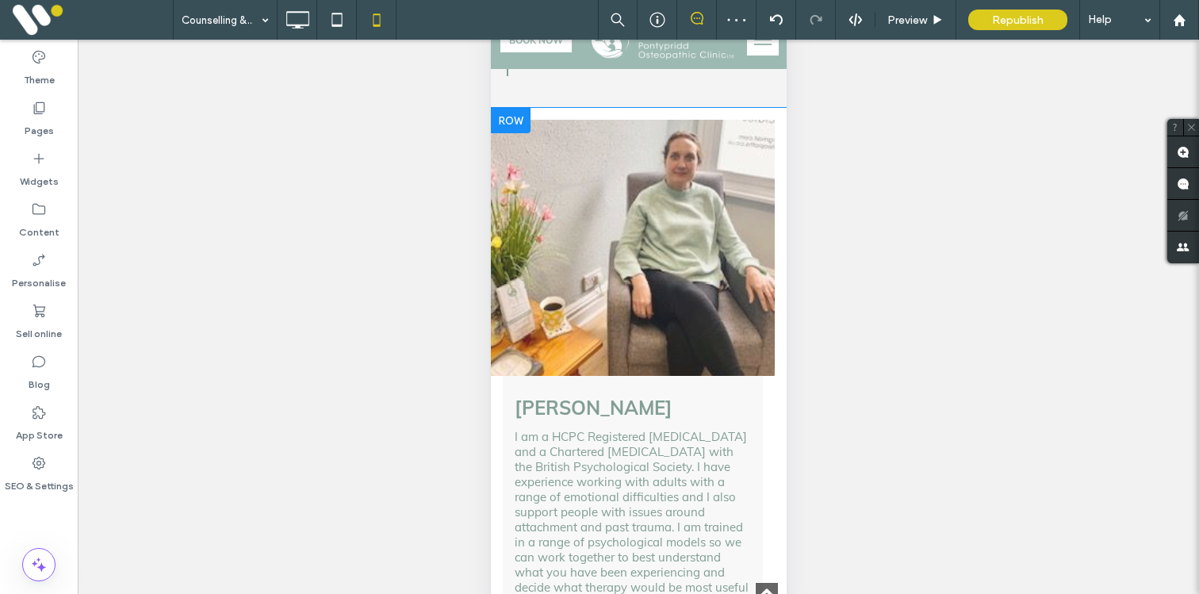
click at [777, 263] on div "Click To Paste Sian Hughes I am a HCPC Registered Psychologist and a Chartered …" at bounding box center [638, 495] width 296 height 775
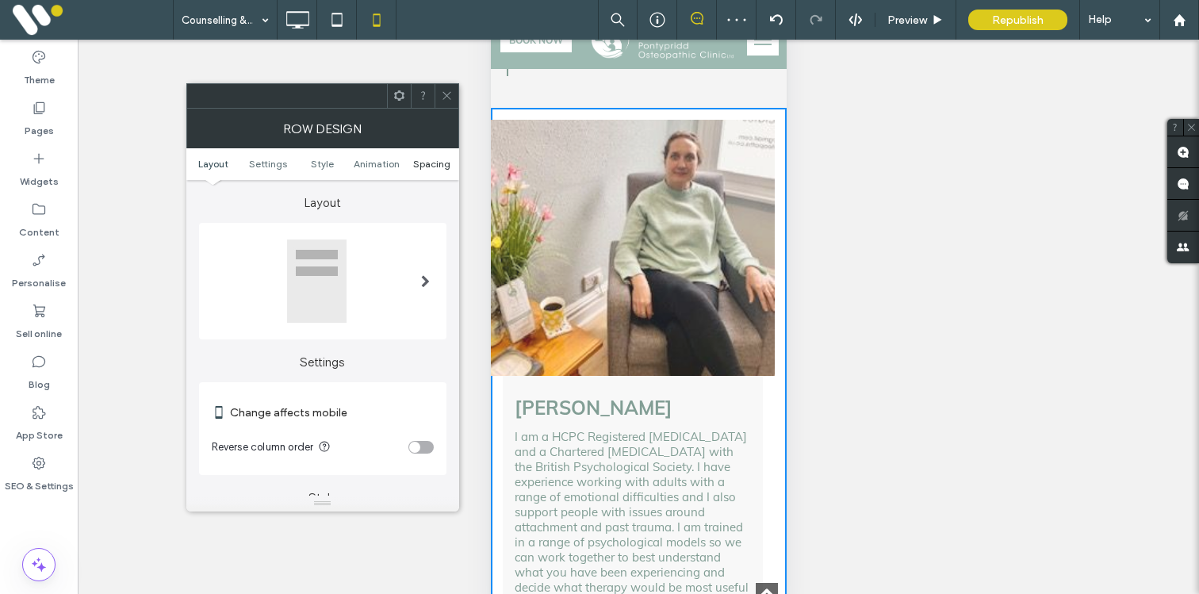
click at [429, 164] on span "Spacing" at bounding box center [431, 164] width 37 height 12
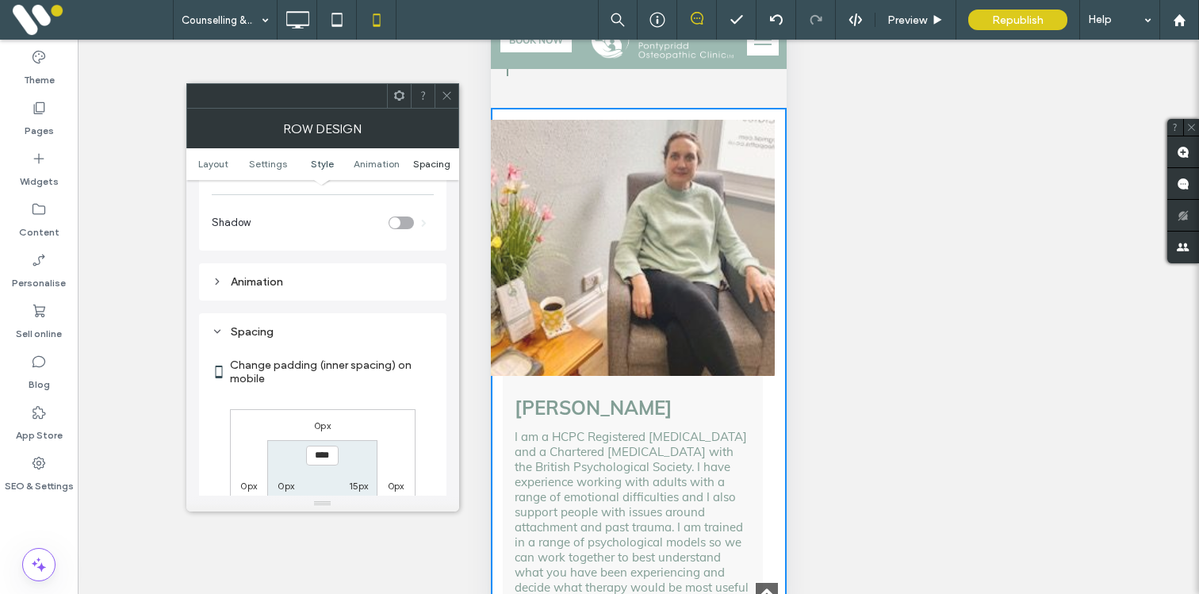
scroll to position [609, 0]
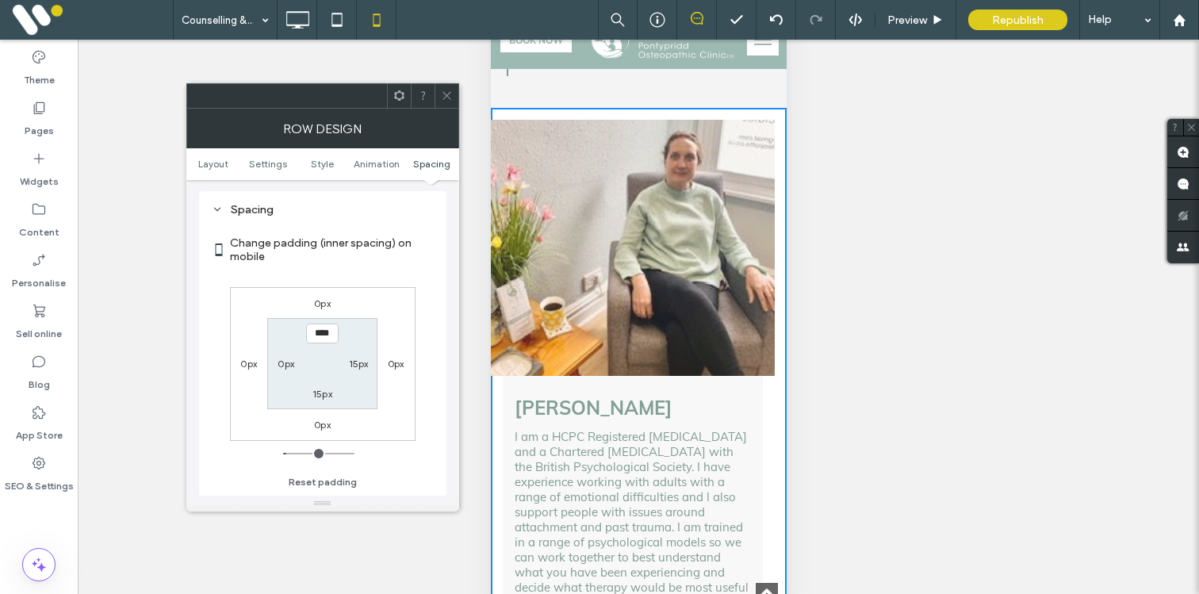
click at [354, 366] on label "15px" at bounding box center [359, 364] width 20 height 12
type input "*"
type input "***"
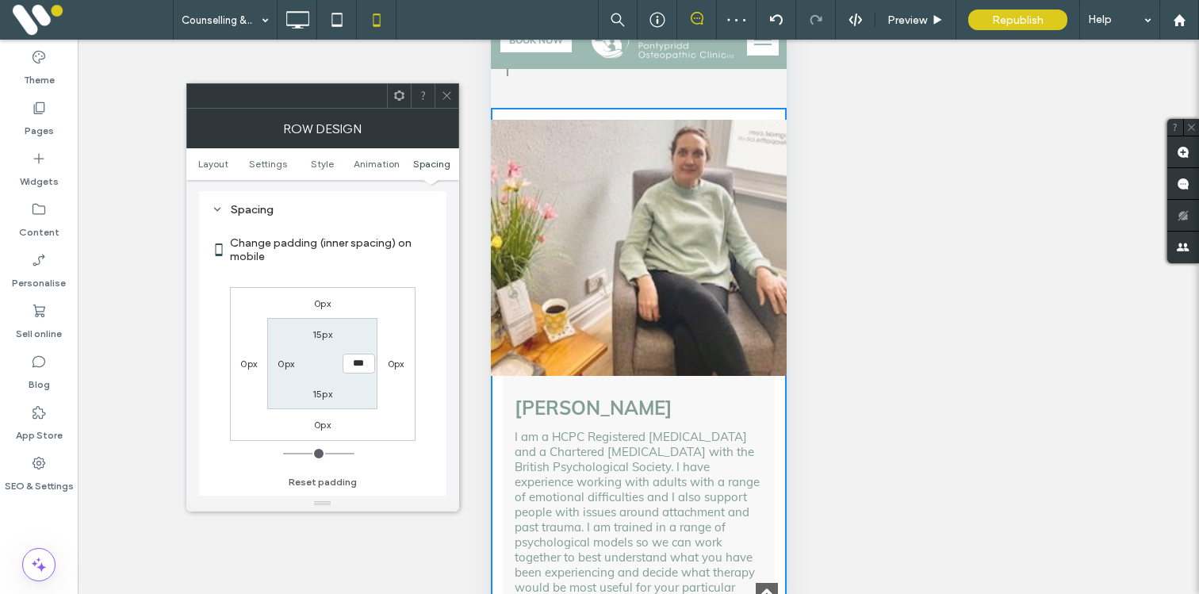
click at [442, 94] on icon at bounding box center [447, 96] width 12 height 12
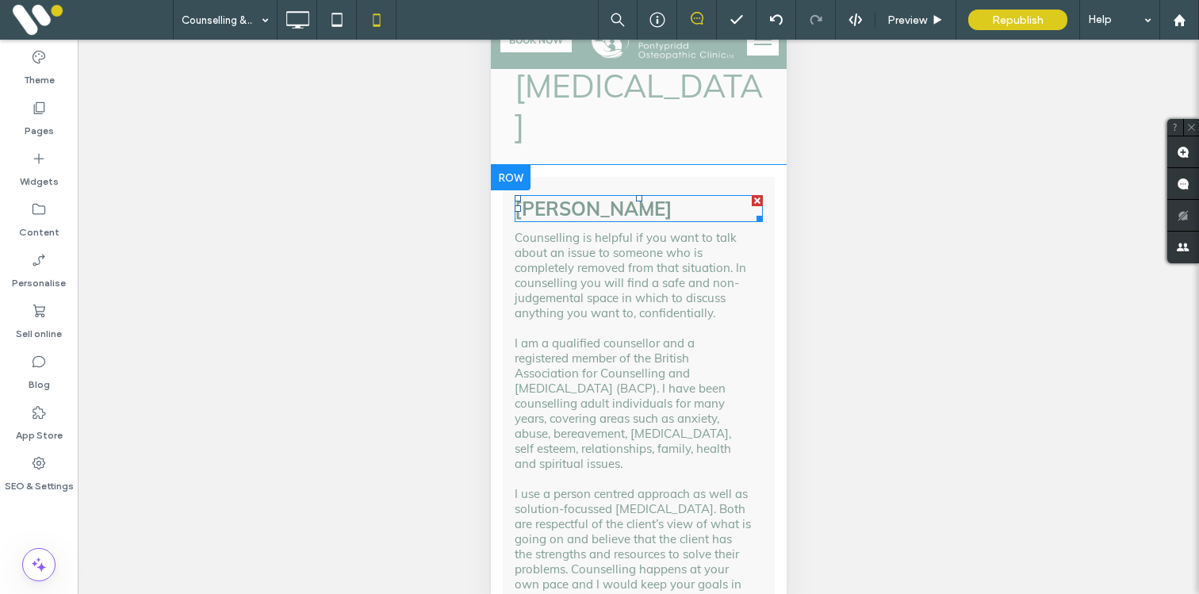
scroll to position [51, 0]
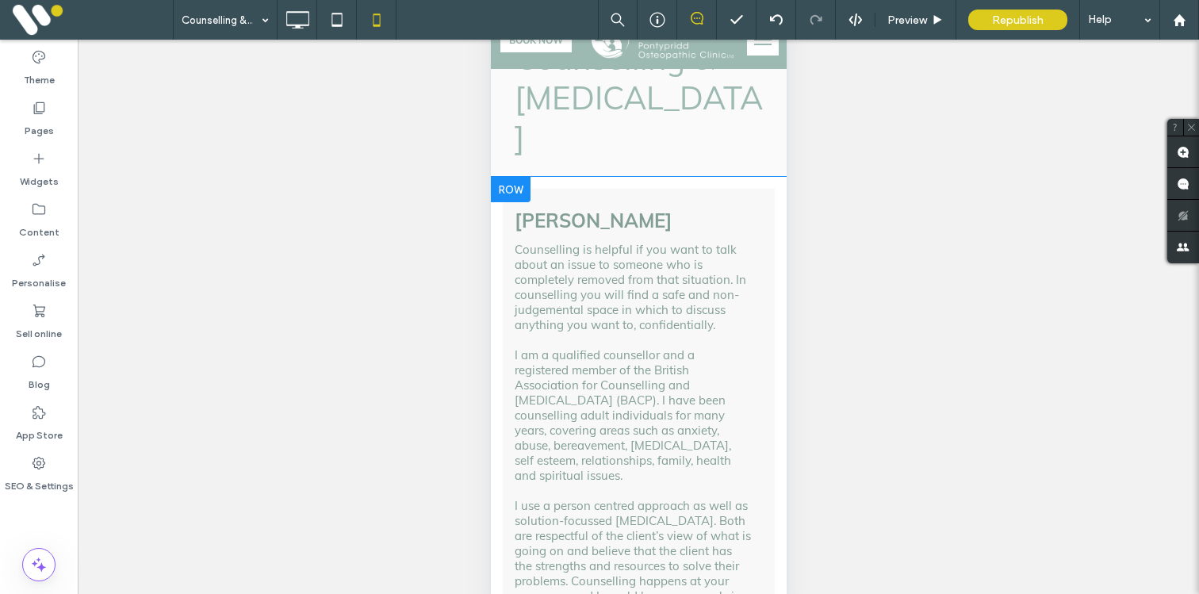
click at [508, 177] on div at bounding box center [510, 189] width 40 height 25
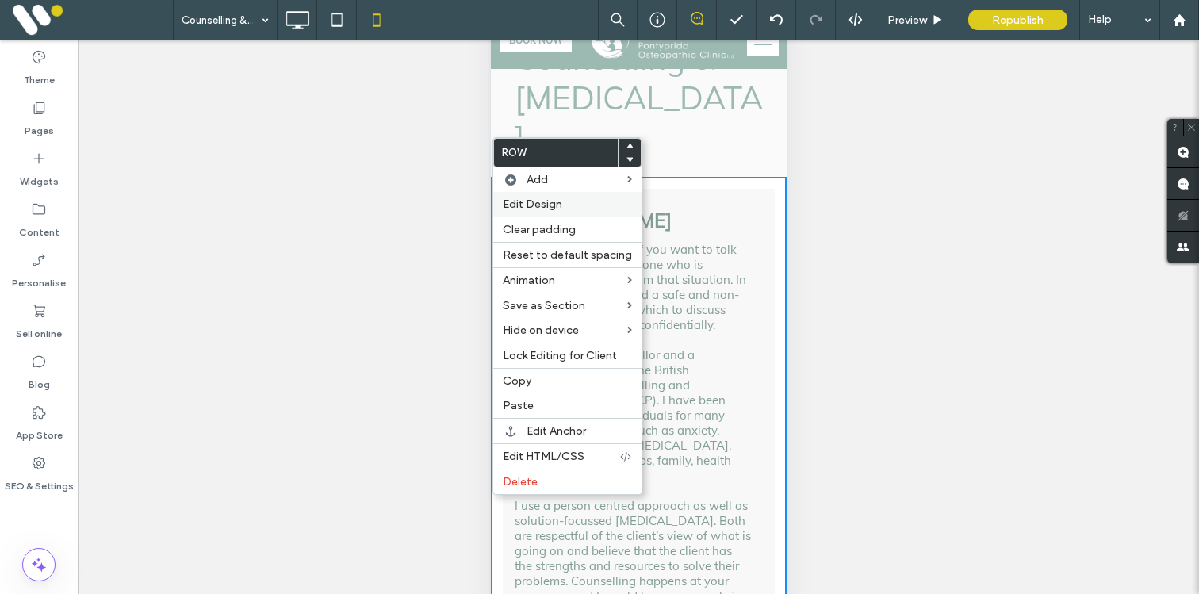
click at [513, 201] on span "Edit Design" at bounding box center [532, 204] width 59 height 13
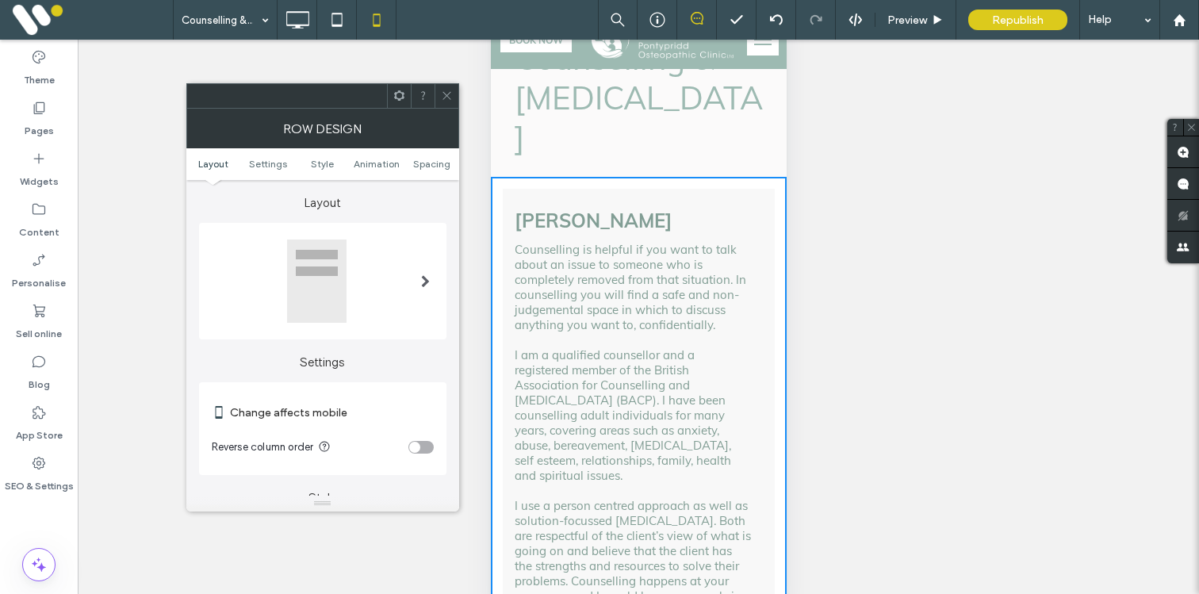
click at [420, 447] on div "toggle" at bounding box center [414, 447] width 11 height 11
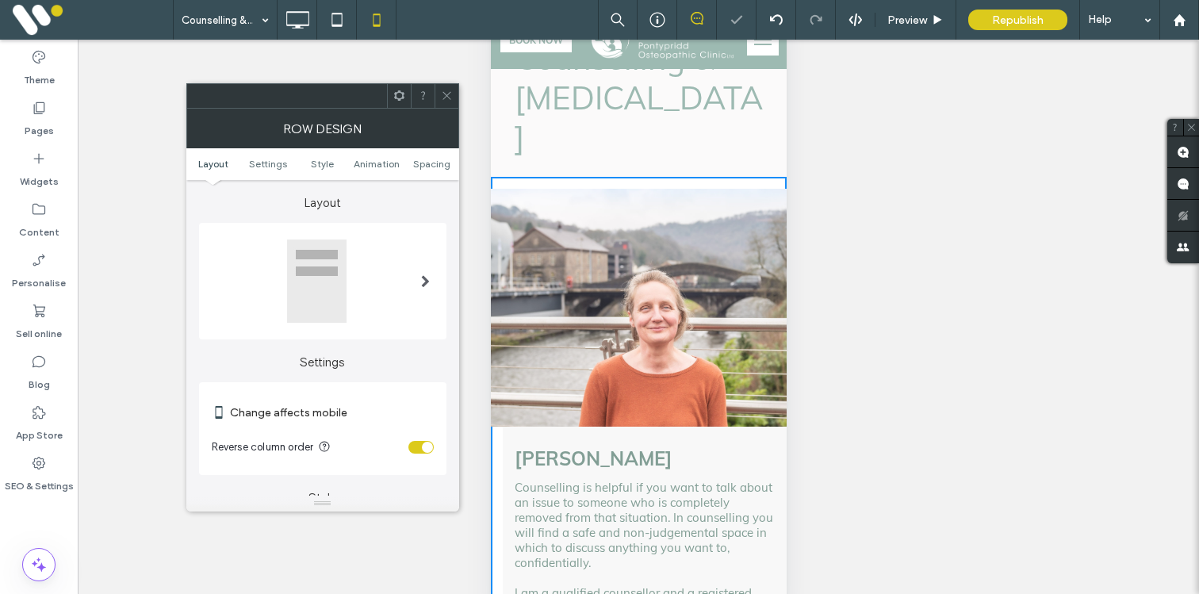
click at [448, 90] on icon at bounding box center [447, 96] width 12 height 12
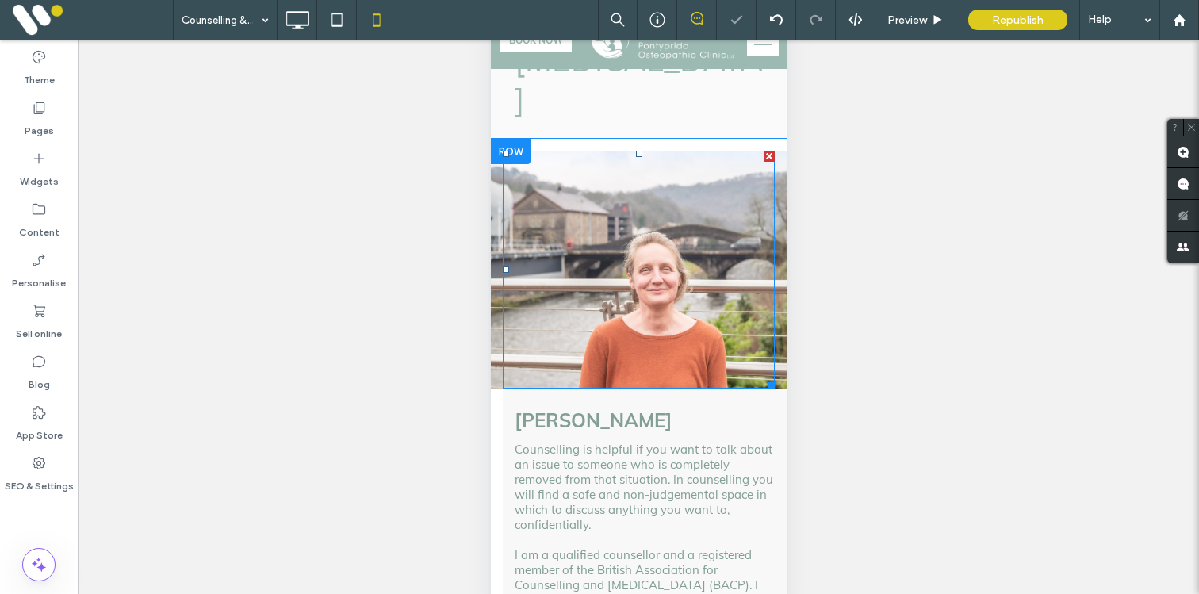
scroll to position [112, 0]
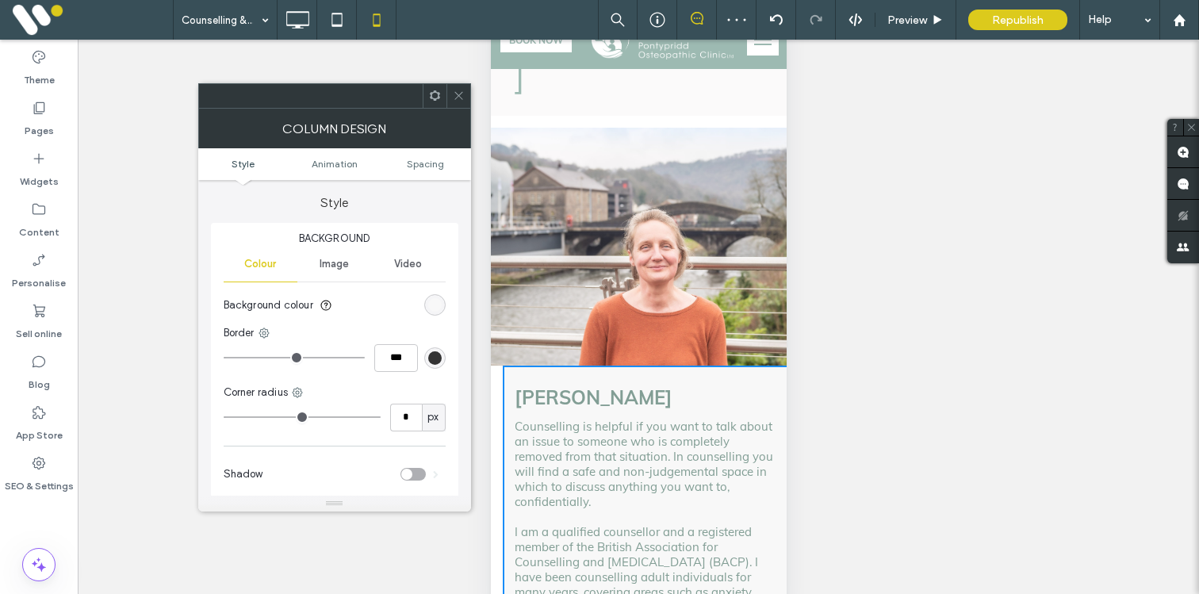
click at [429, 170] on ul "Style Animation Spacing" at bounding box center [334, 164] width 273 height 32
click at [427, 164] on span "Spacing" at bounding box center [425, 164] width 37 height 12
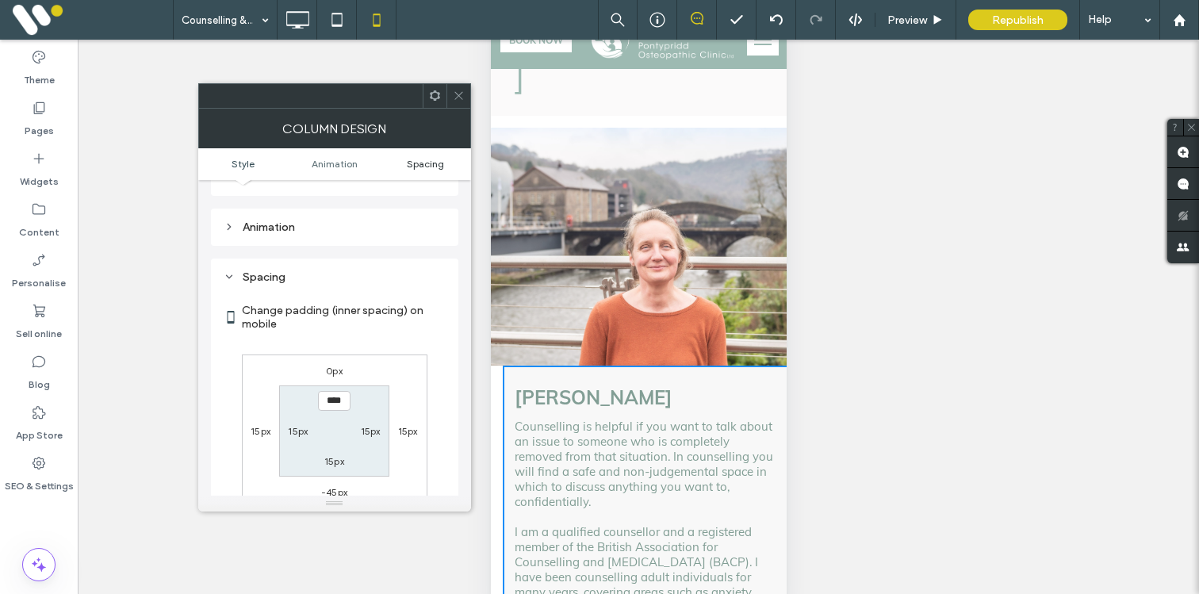
scroll to position [373, 0]
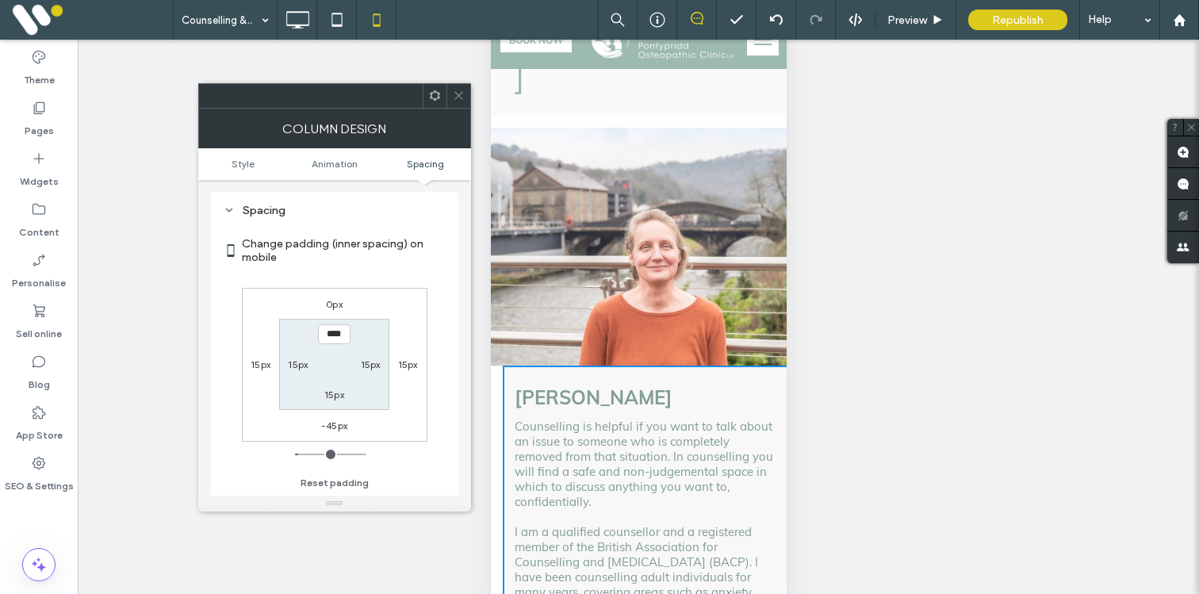
click at [401, 366] on label "15px" at bounding box center [408, 365] width 20 height 12
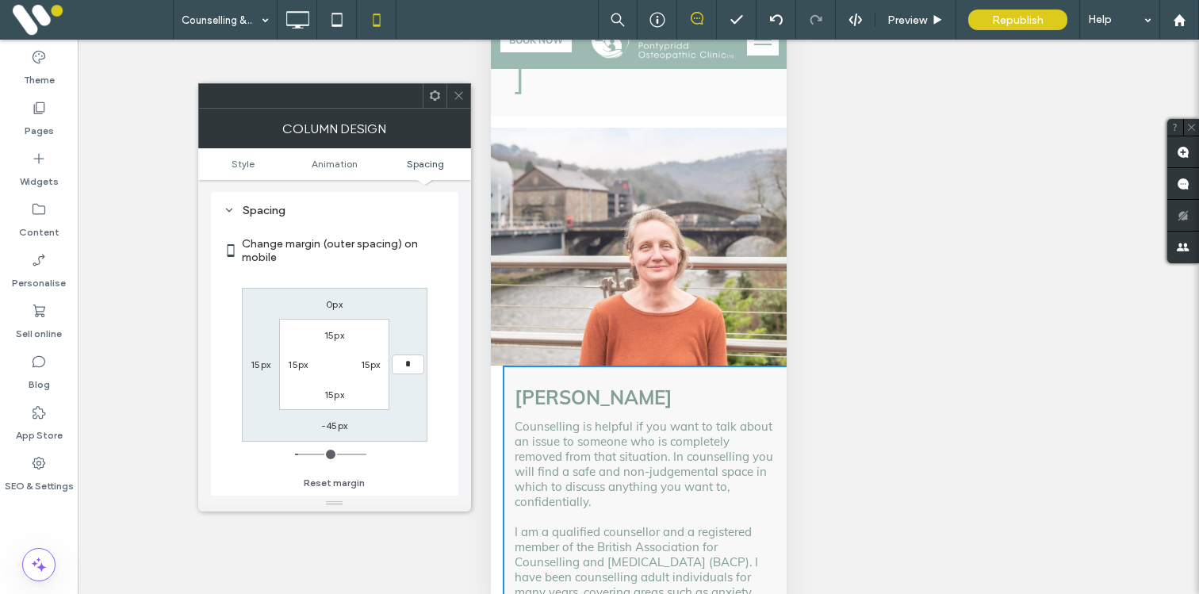
type input "*"
type input "***"
type input "**"
type input "*"
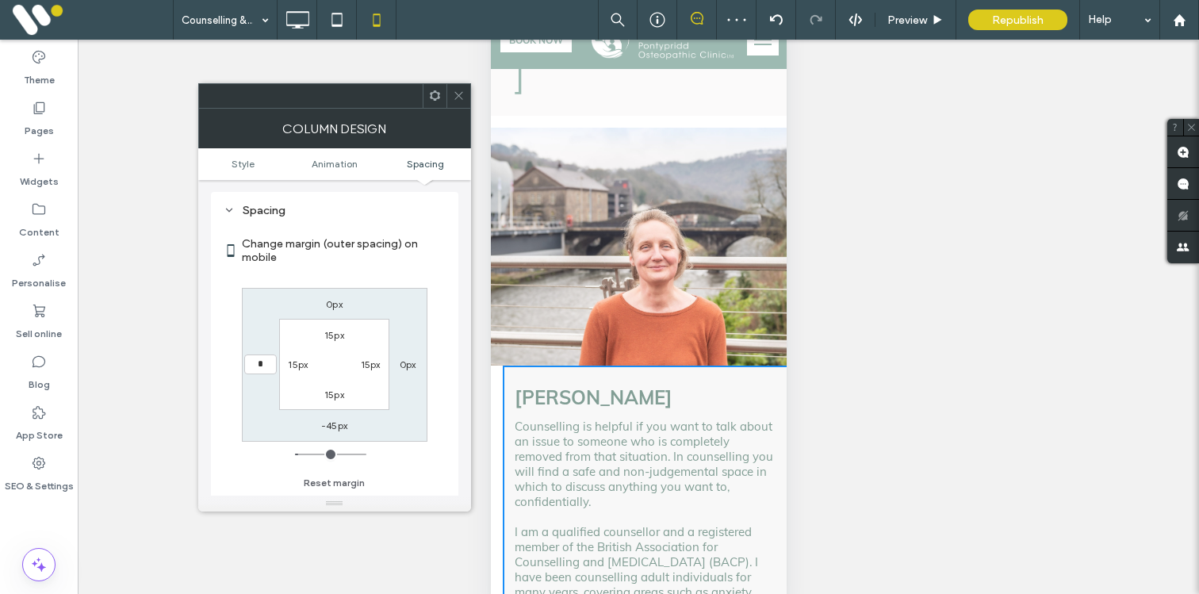
type input "*"
type input "***"
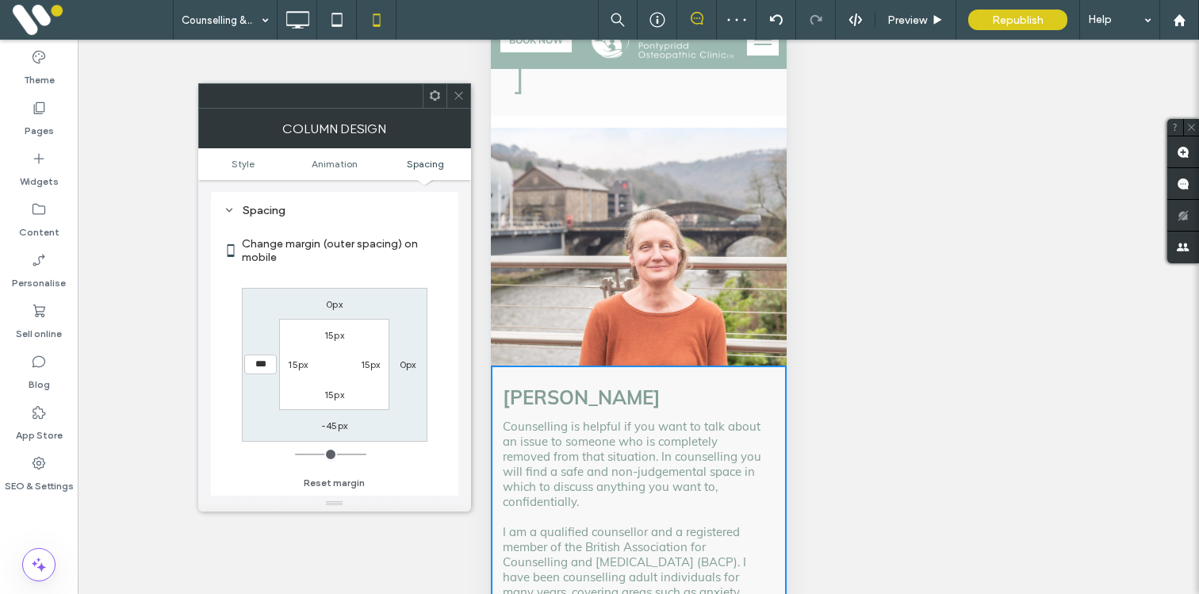
click at [459, 84] on span at bounding box center [459, 96] width 12 height 24
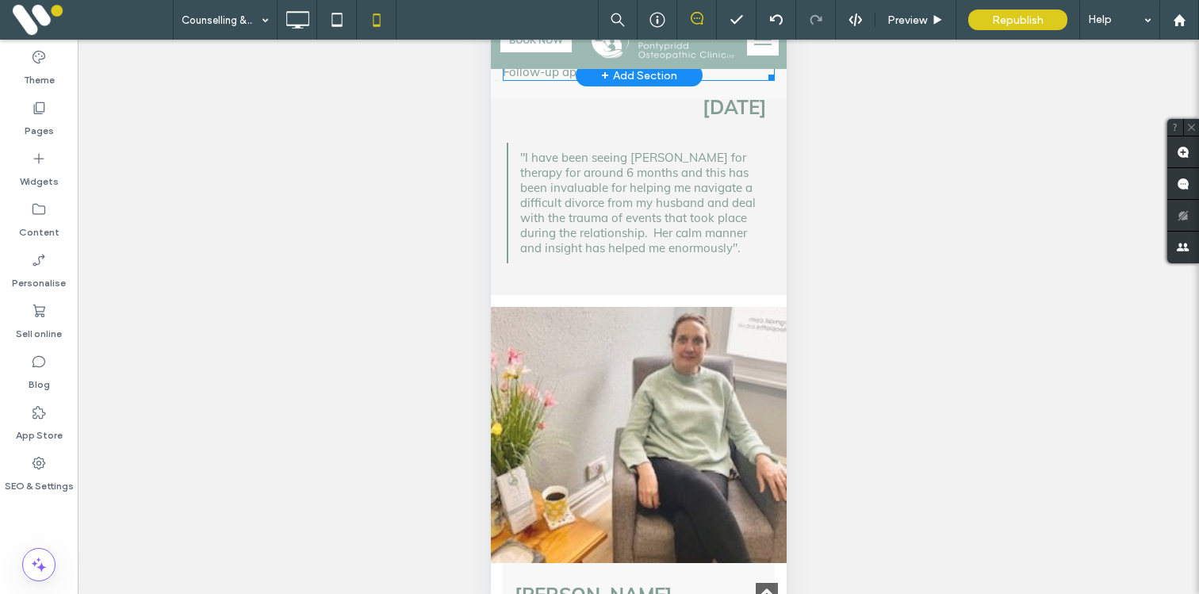
scroll to position [1107, 0]
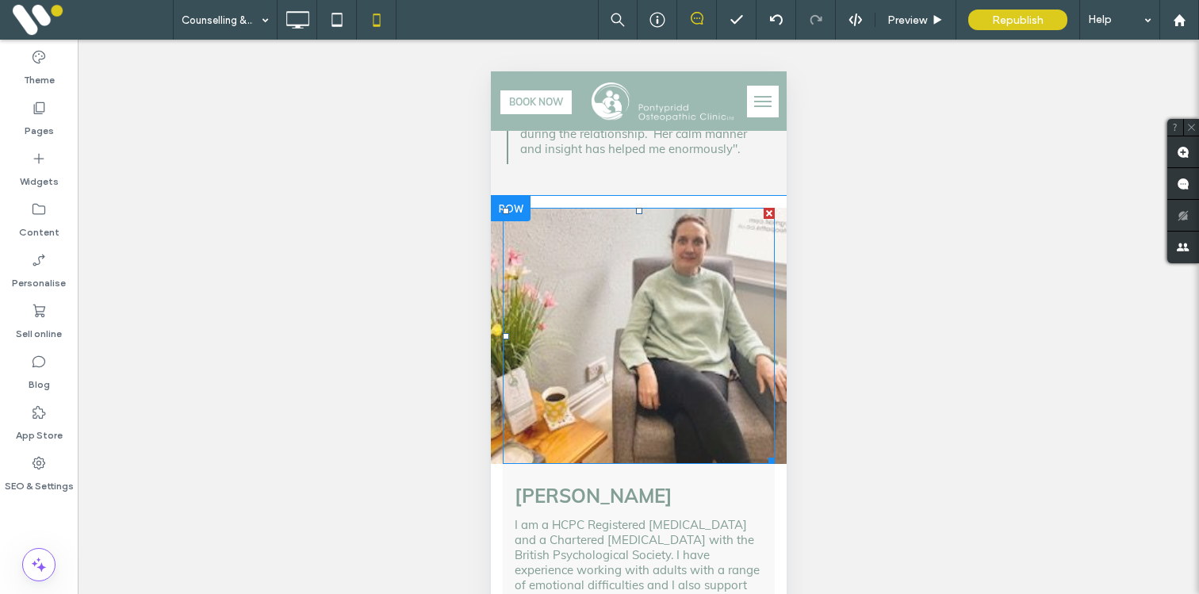
scroll to position [62, 0]
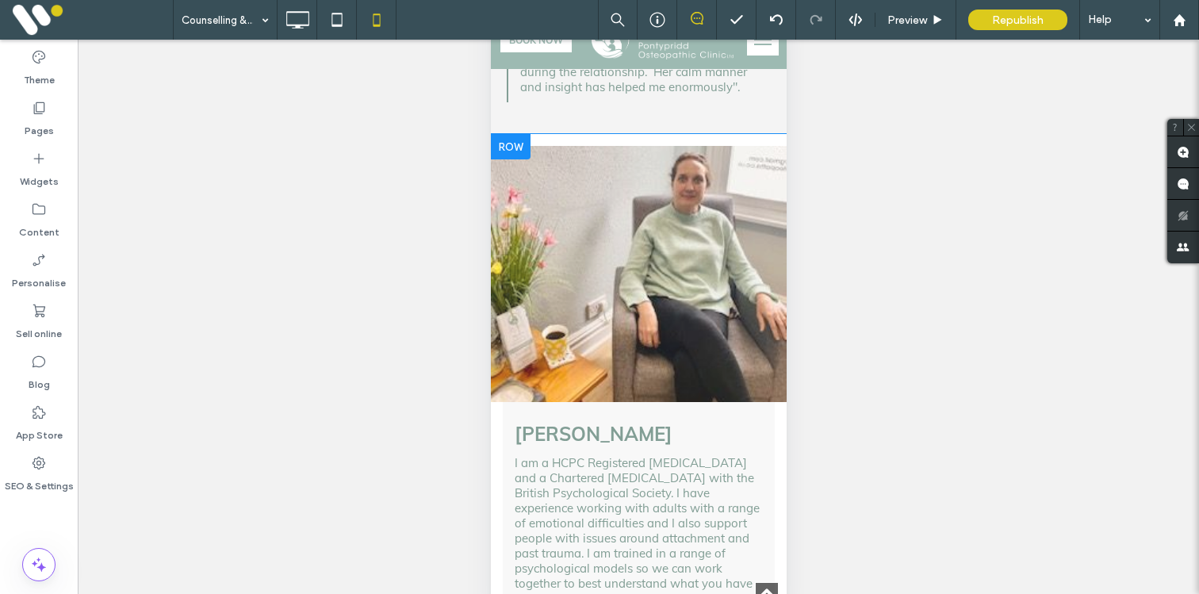
click at [501, 402] on div "Click To Paste Sian Hughes I am a HCPC Registered Psychologist and a Chartered …" at bounding box center [638, 514] width 296 height 736
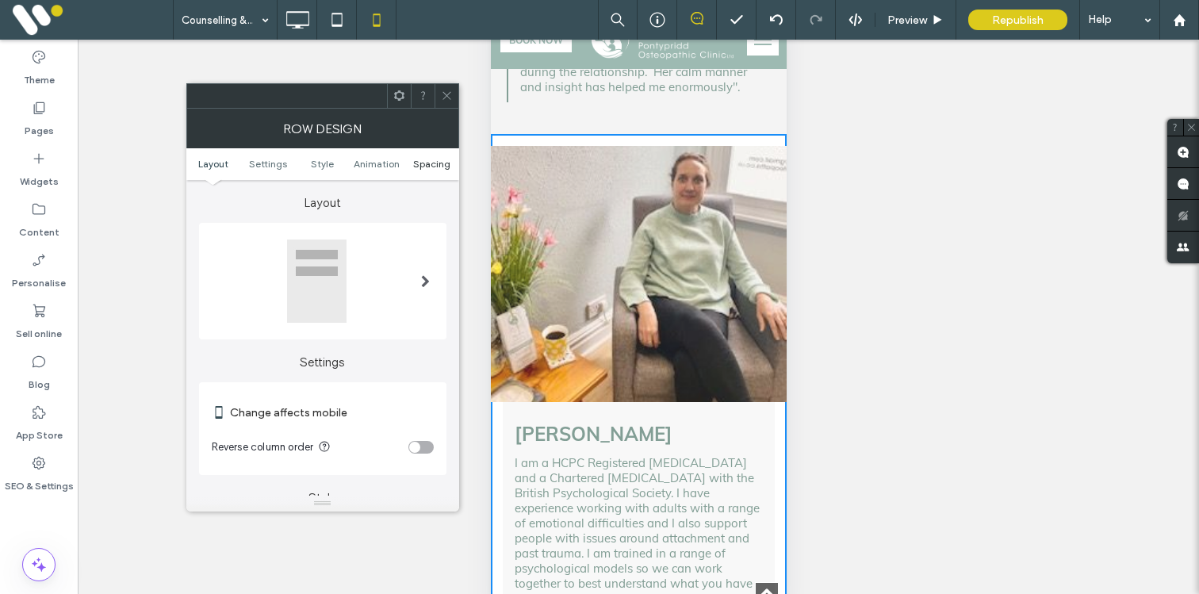
click at [436, 158] on span "Spacing" at bounding box center [431, 164] width 37 height 12
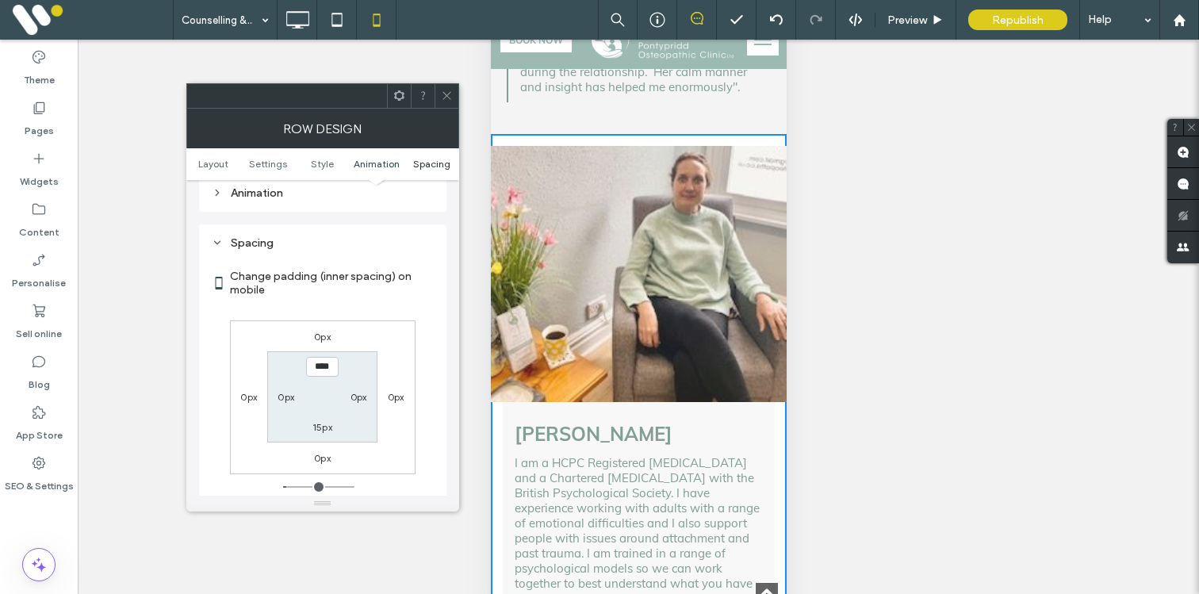
scroll to position [609, 0]
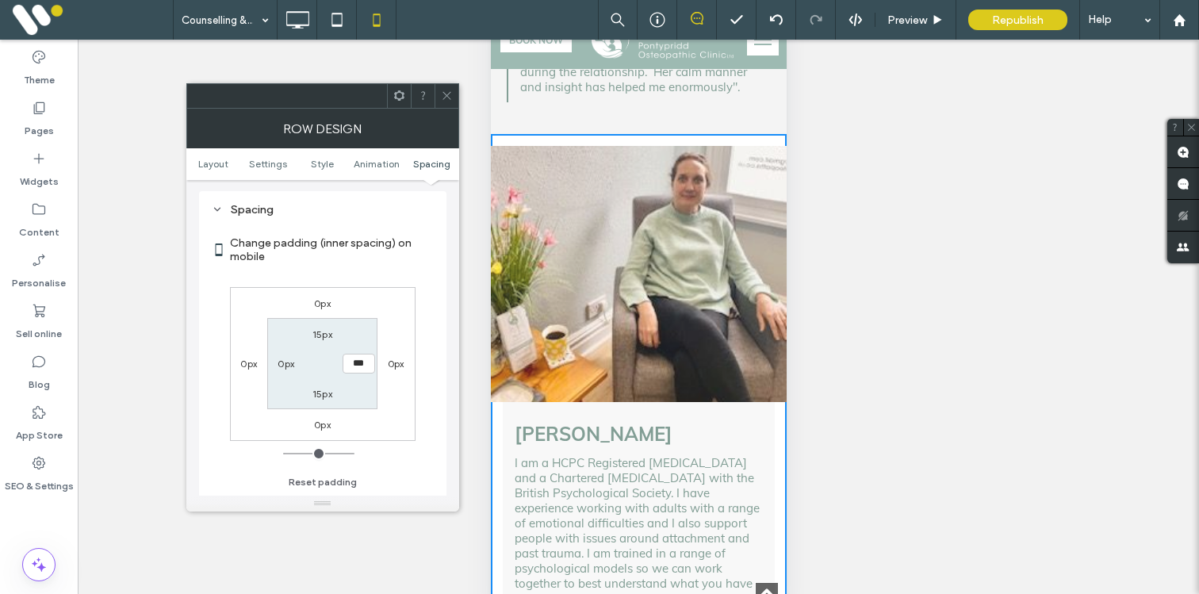
type input "**"
click at [444, 94] on use at bounding box center [447, 96] width 8 height 8
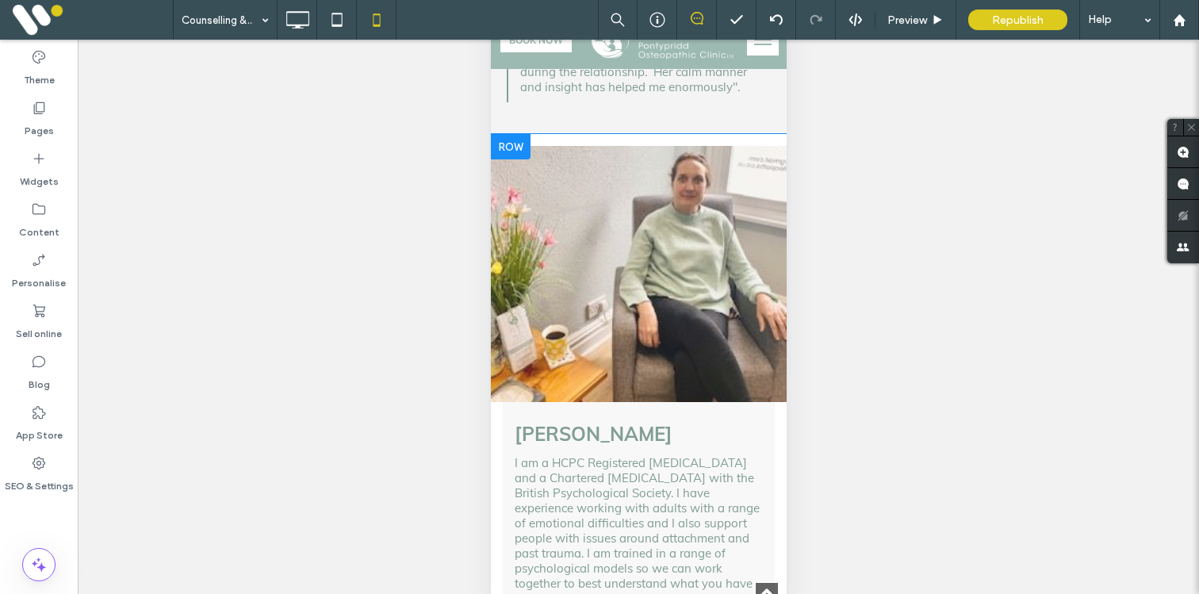
click at [501, 373] on div "Click To Paste Sian Hughes I am a HCPC Registered Psychologist and a Chartered …" at bounding box center [638, 514] width 296 height 736
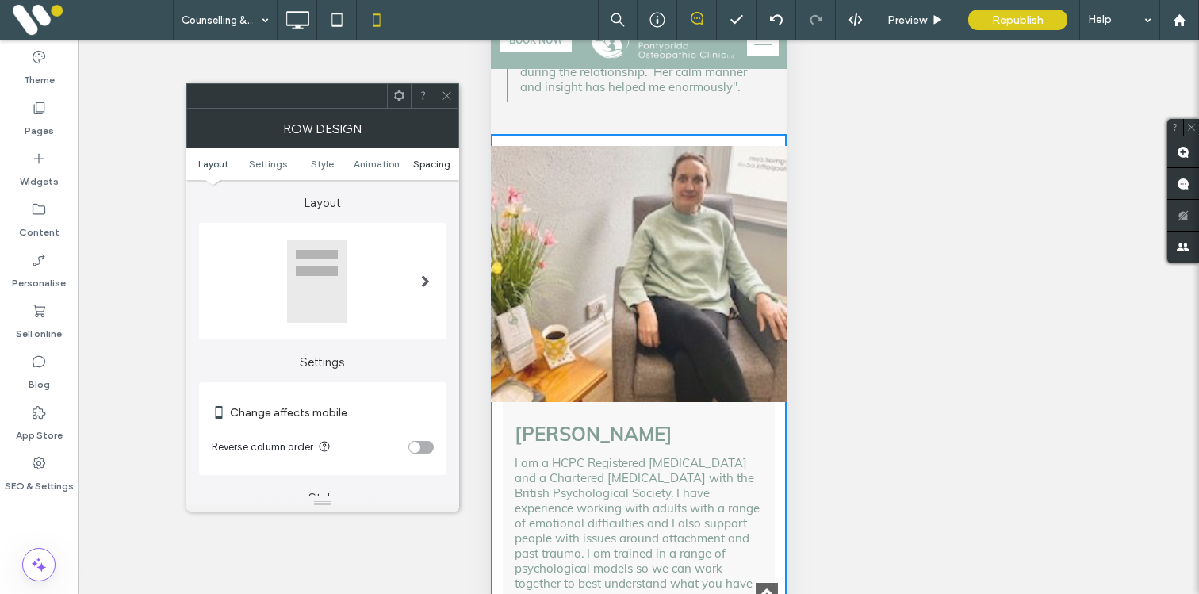
click at [428, 164] on span "Spacing" at bounding box center [431, 164] width 37 height 12
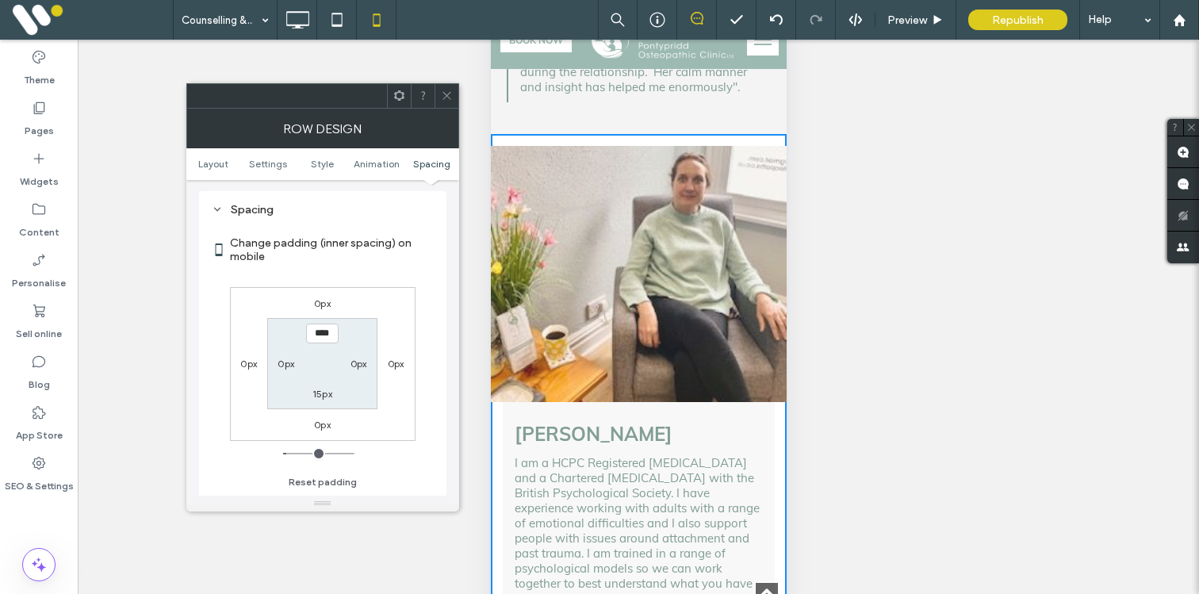
click at [445, 91] on icon at bounding box center [447, 96] width 12 height 12
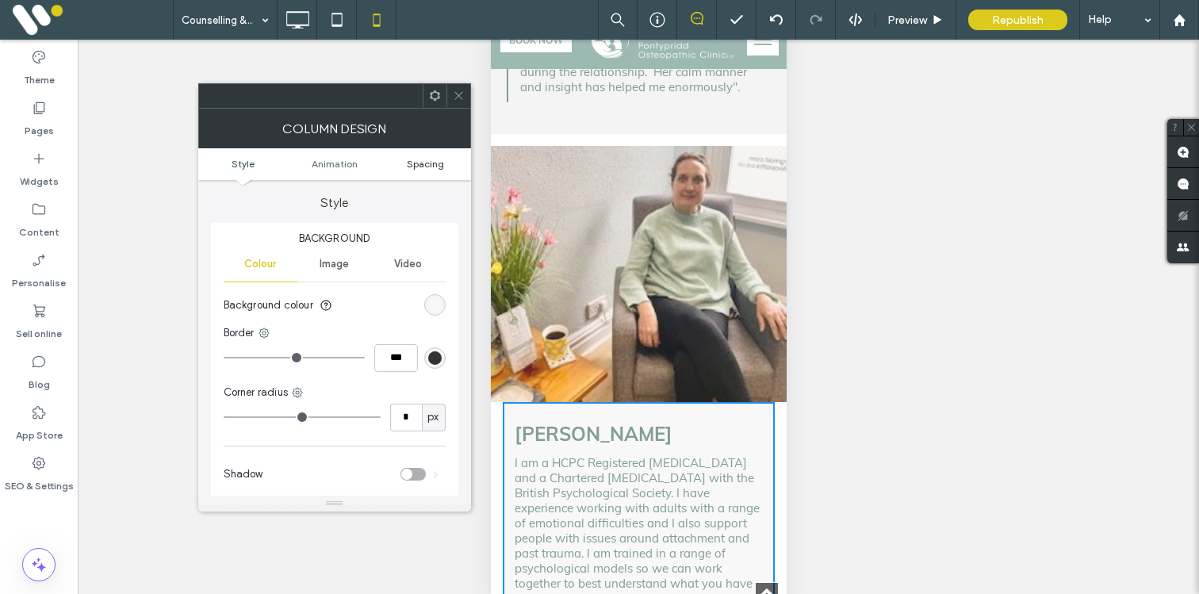
click at [432, 160] on span "Spacing" at bounding box center [425, 164] width 37 height 12
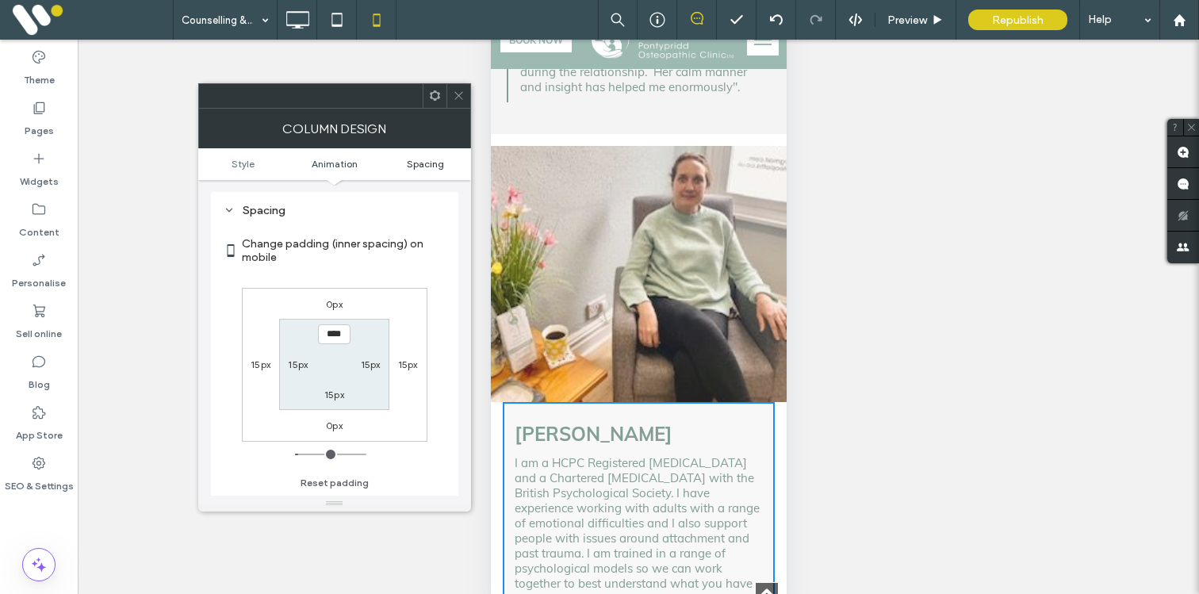
scroll to position [373, 0]
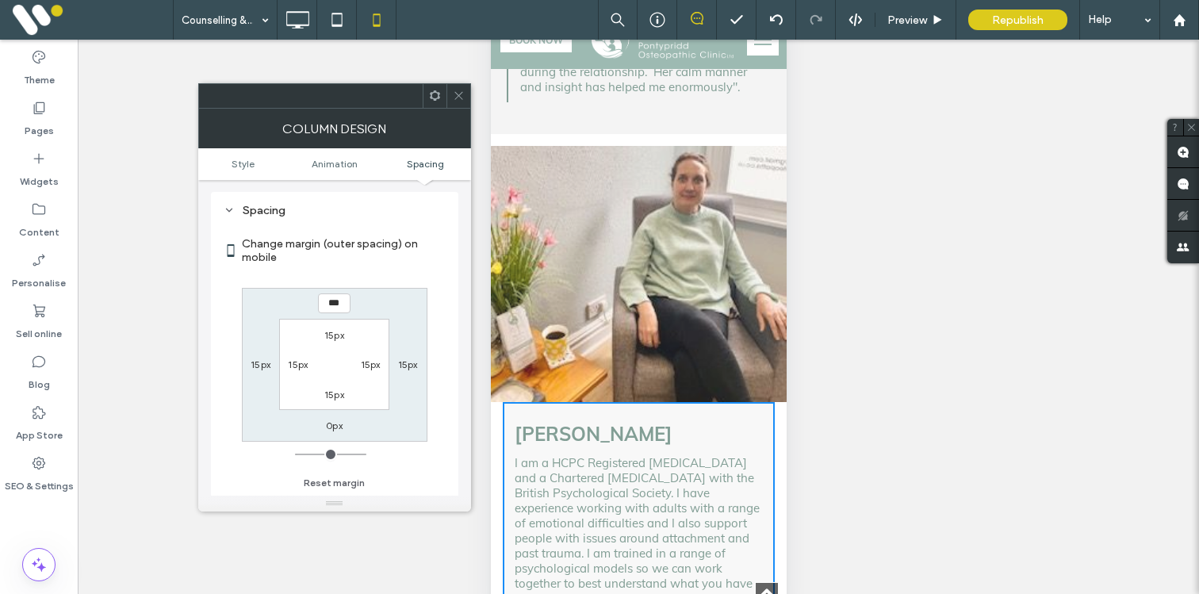
type input "**"
type input "*"
type input "**"
type input "*"
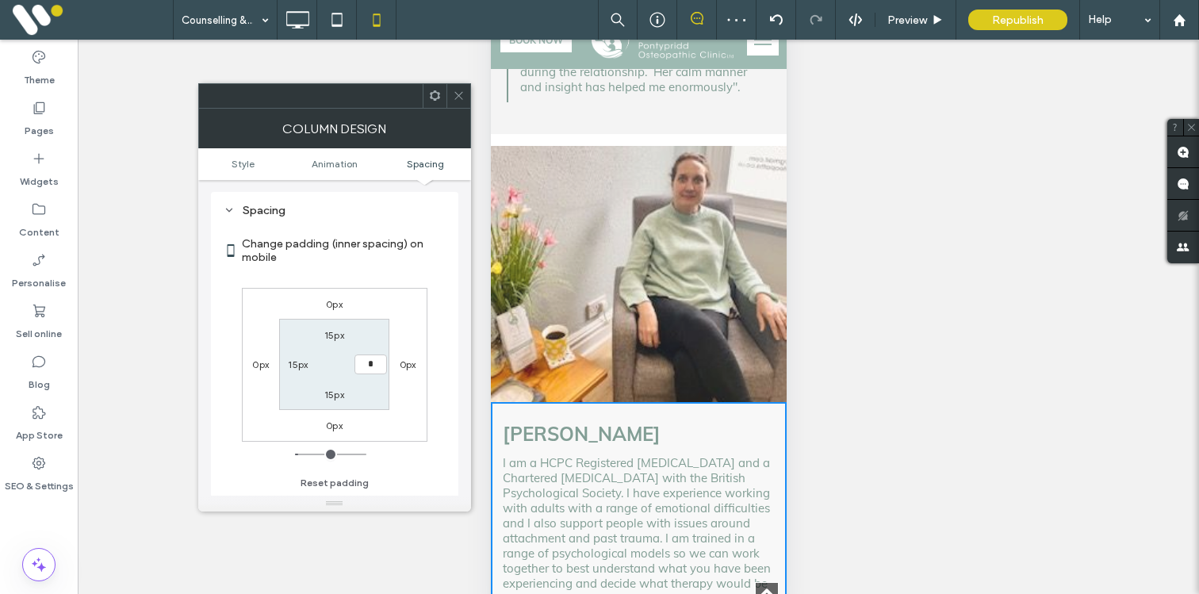
type input "**"
type input "*"
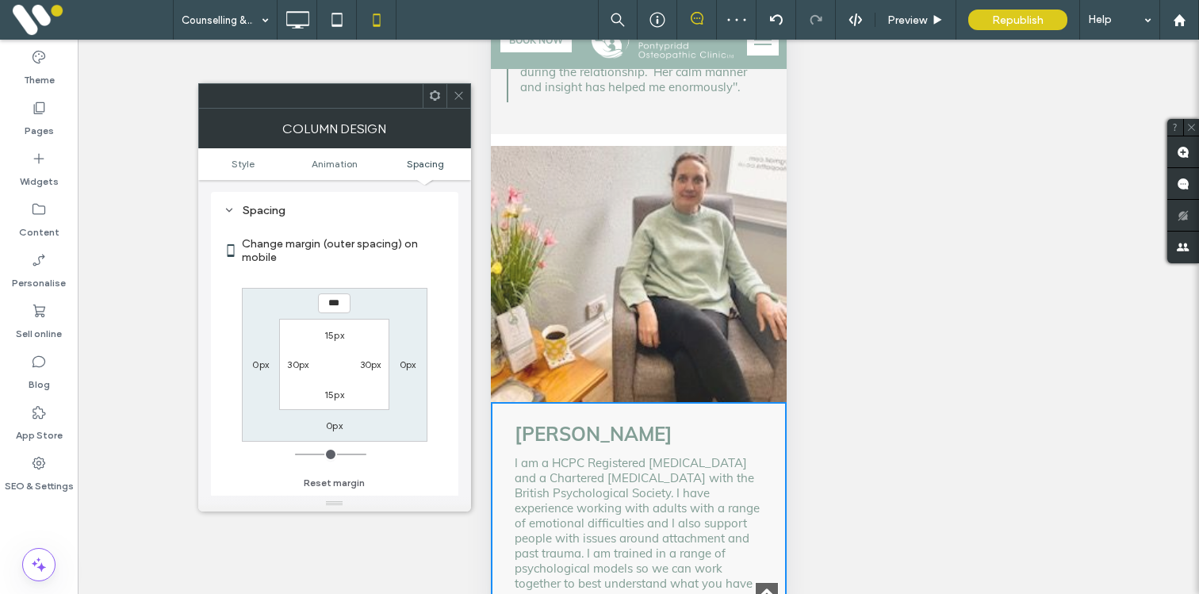
click at [459, 91] on icon at bounding box center [459, 96] width 12 height 12
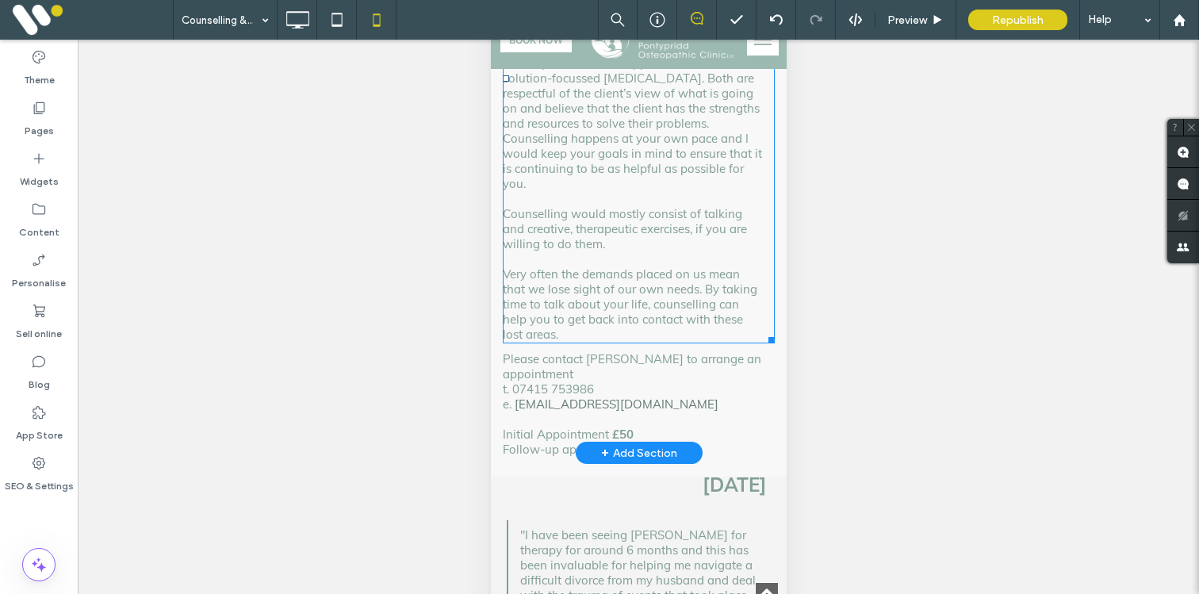
scroll to position [712, 0]
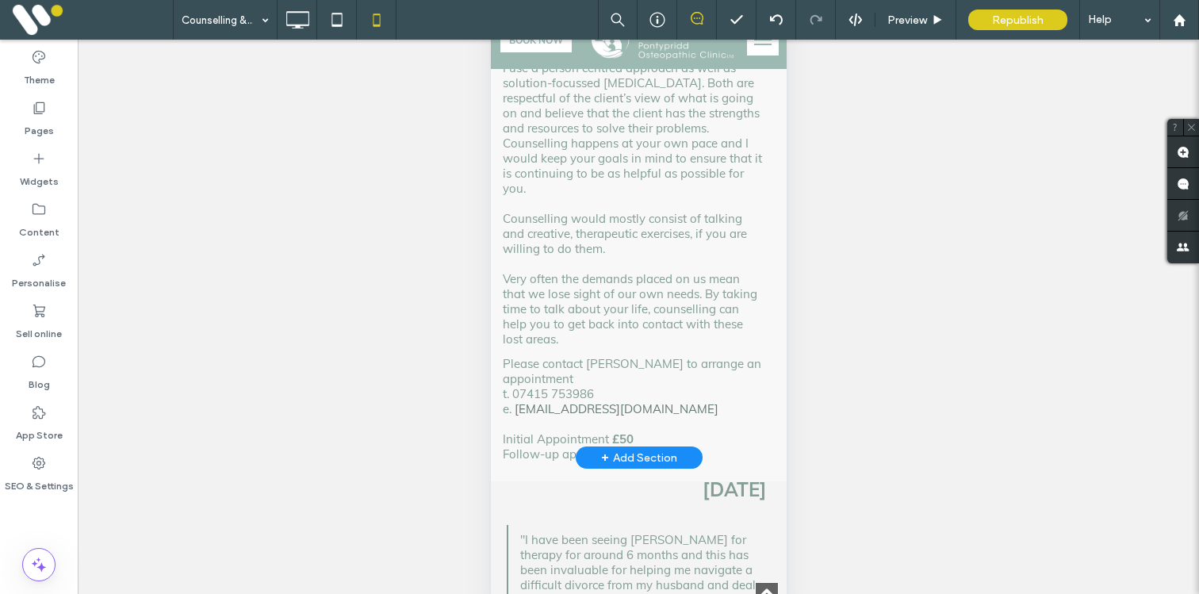
click at [497, 223] on div "Jen Southon Counselling is helpful if you want to talk about an issue to someon…" at bounding box center [638, 124] width 296 height 716
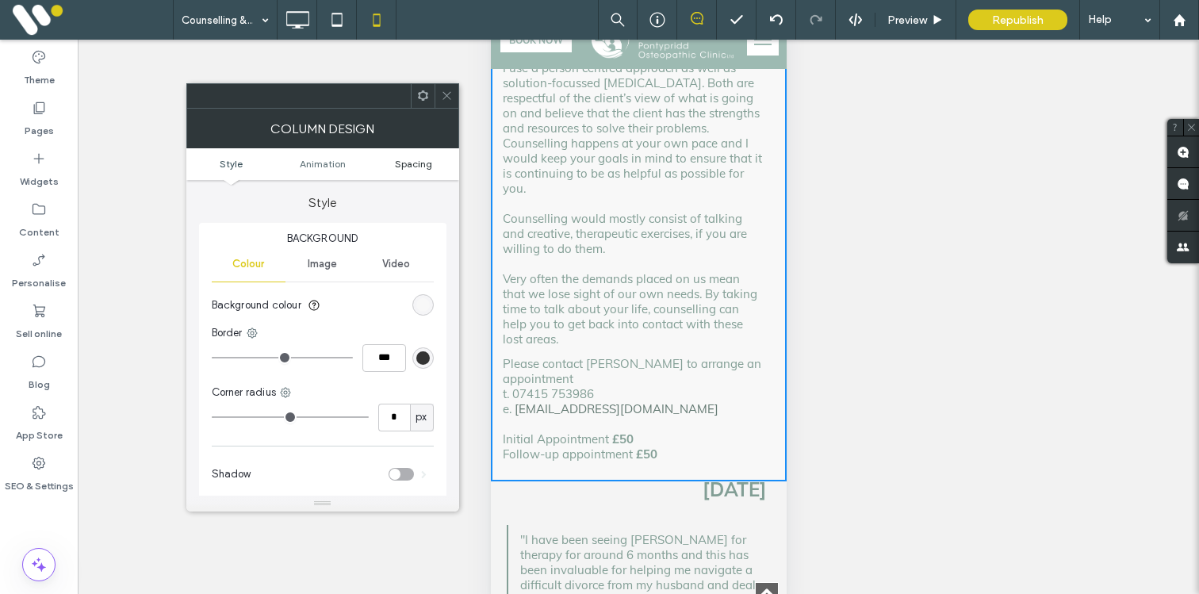
click at [418, 159] on span "Spacing" at bounding box center [413, 164] width 37 height 12
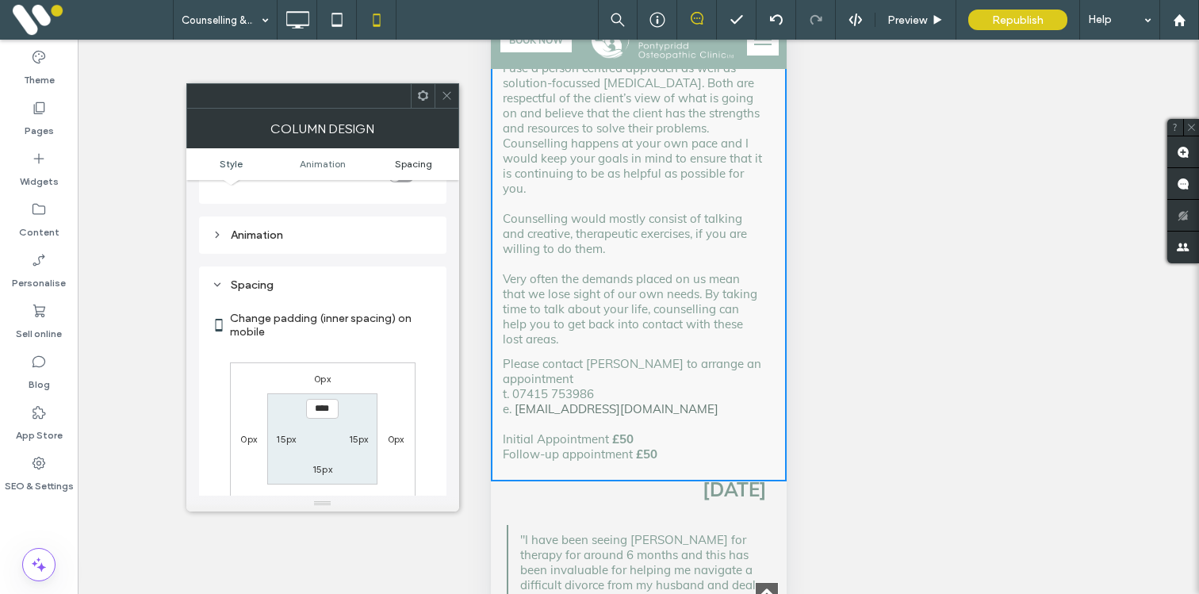
scroll to position [373, 0]
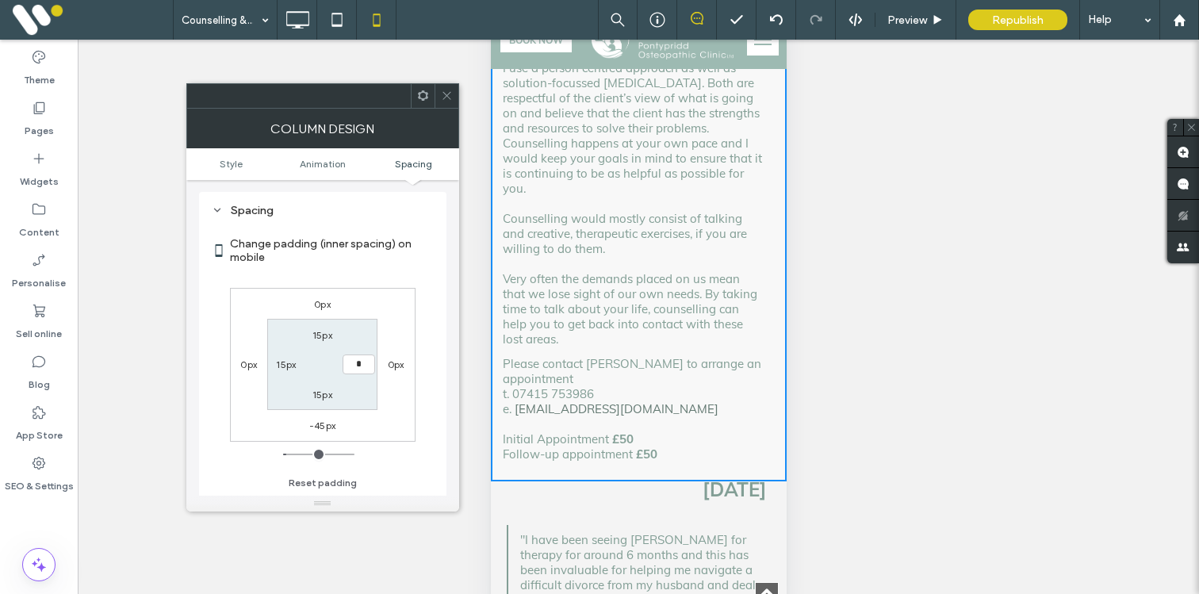
type input "**"
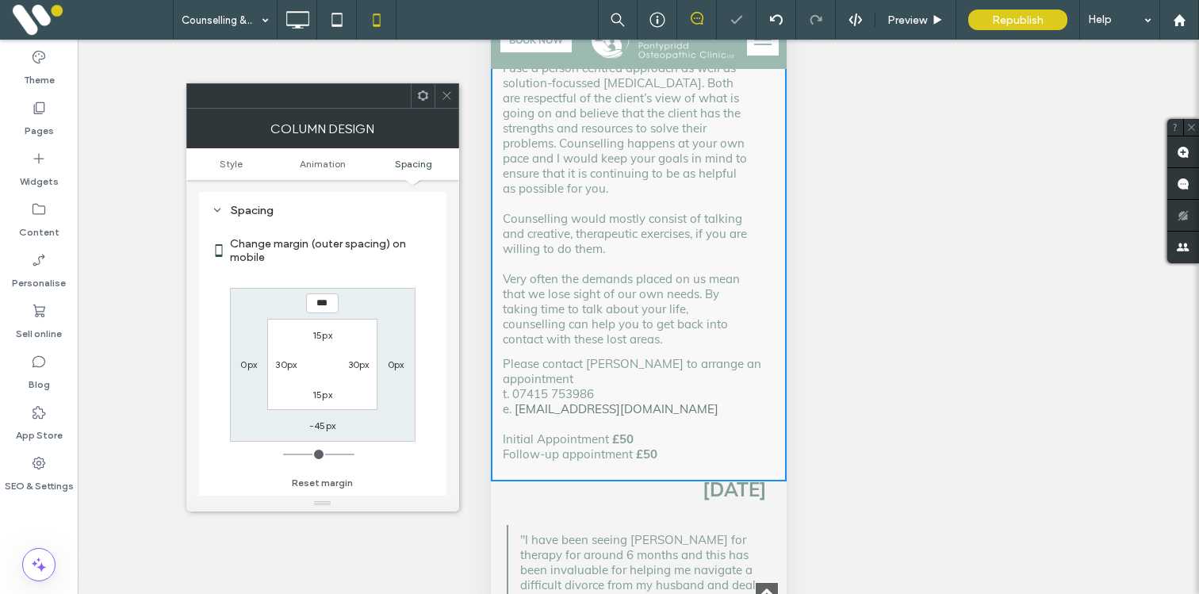
type input "*"
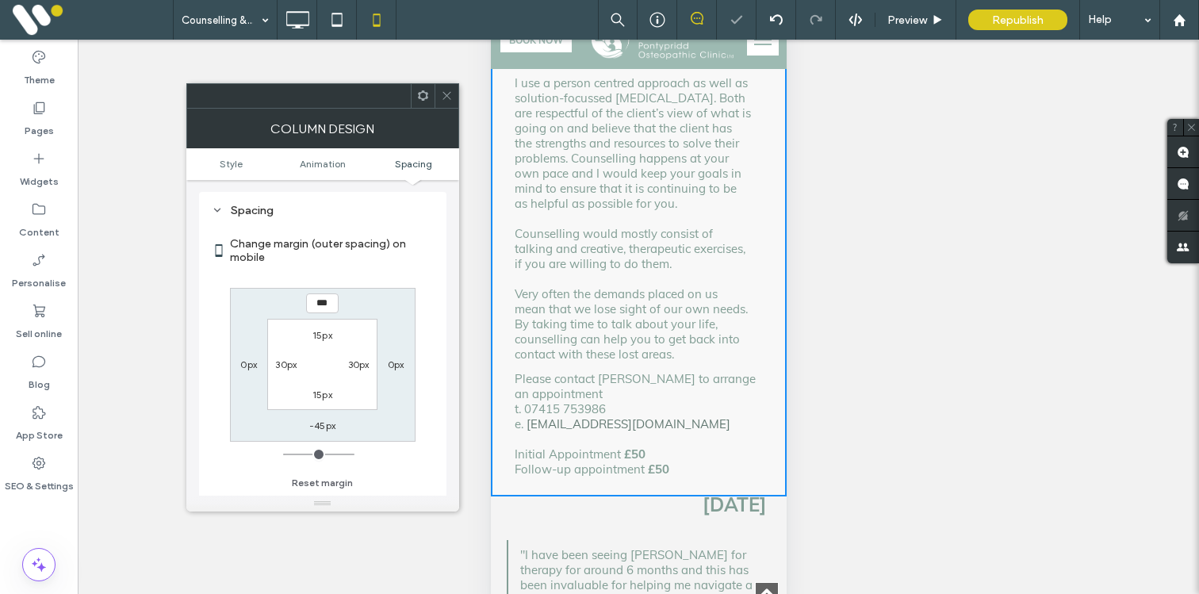
click at [446, 98] on icon at bounding box center [447, 96] width 12 height 12
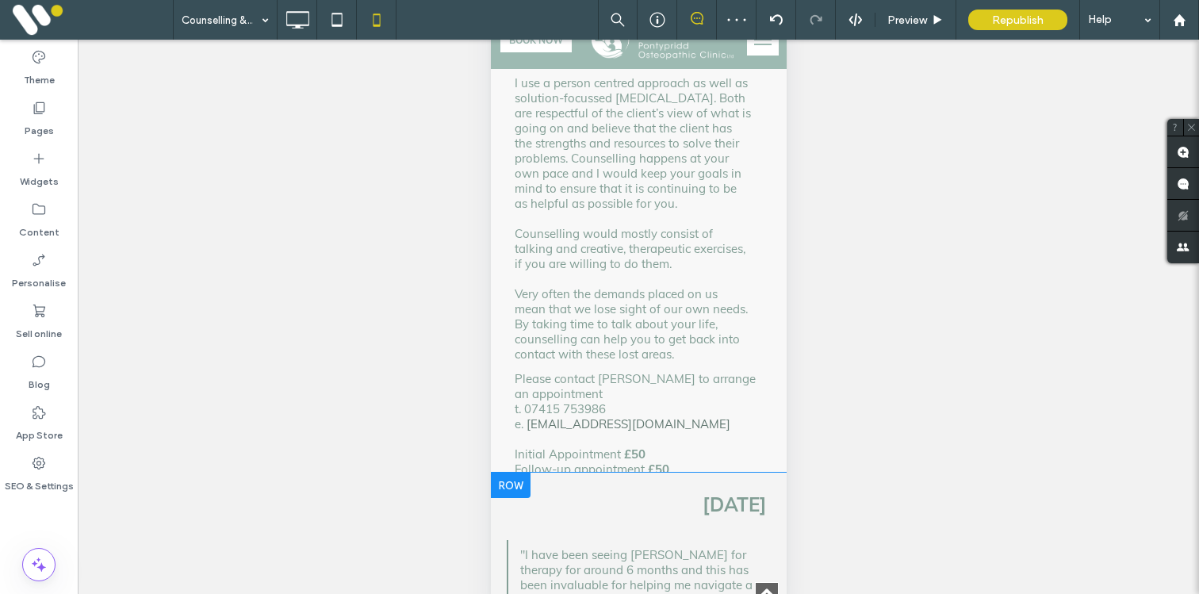
click at [584, 485] on div "August 2023 Click To Paste" at bounding box center [642, 513] width 272 height 56
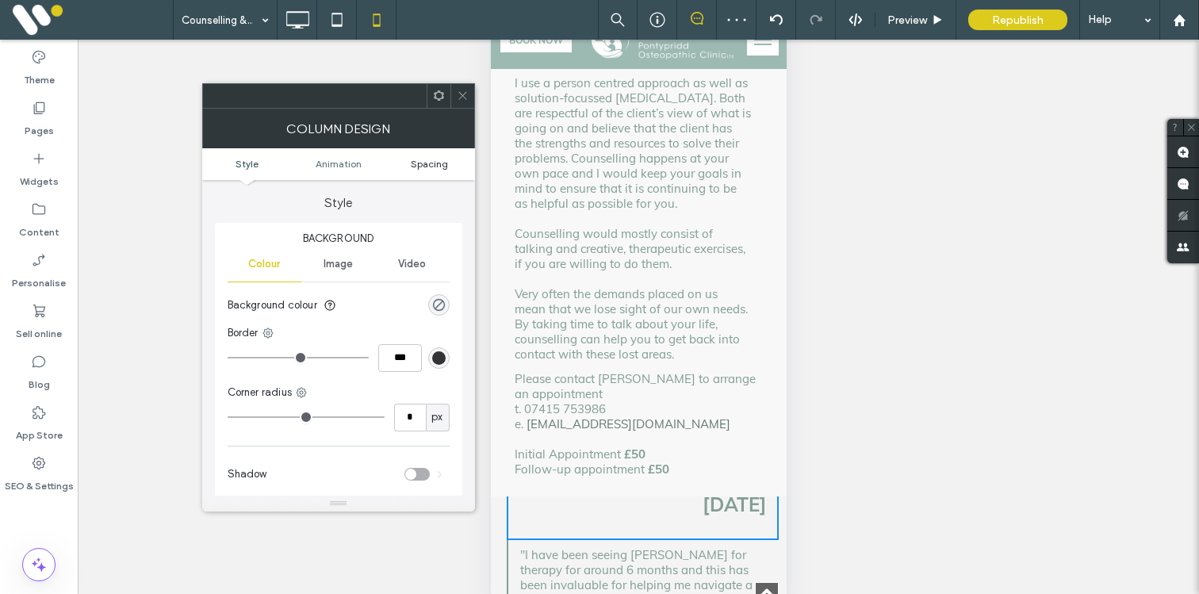
click at [439, 168] on span "Spacing" at bounding box center [429, 164] width 37 height 12
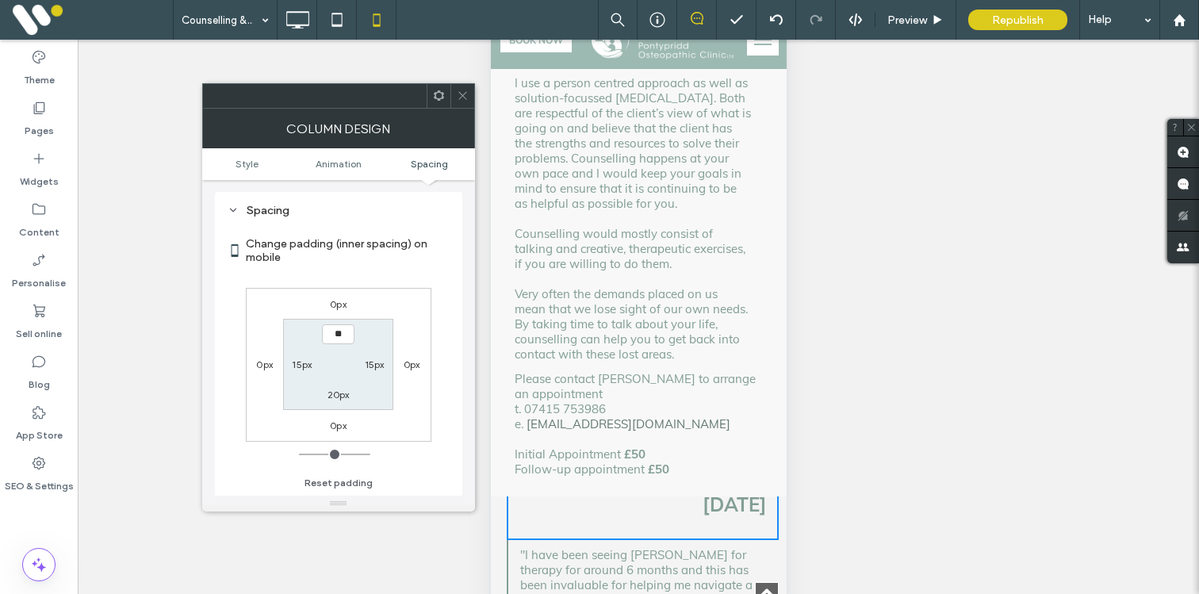
type input "****"
type input "**"
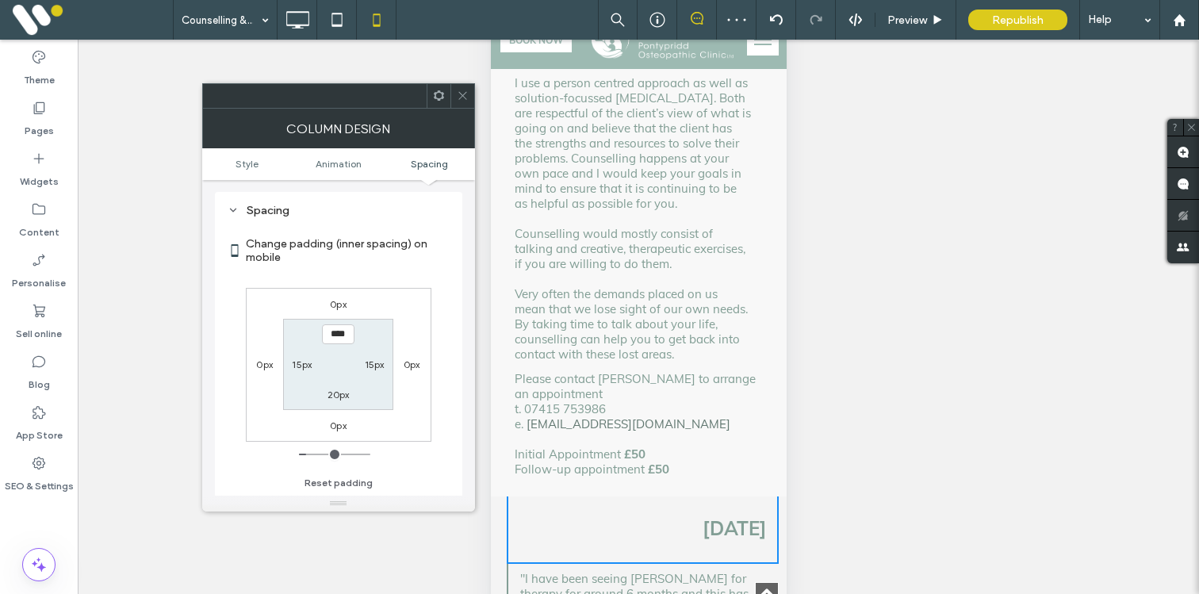
click at [464, 91] on icon at bounding box center [463, 96] width 12 height 12
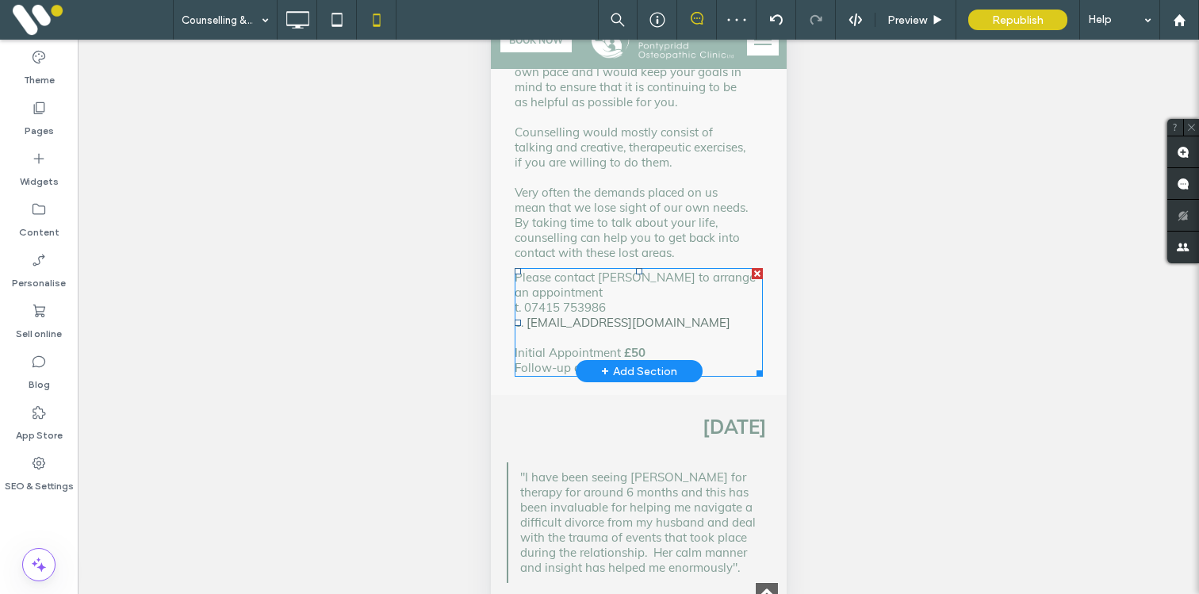
scroll to position [815, 0]
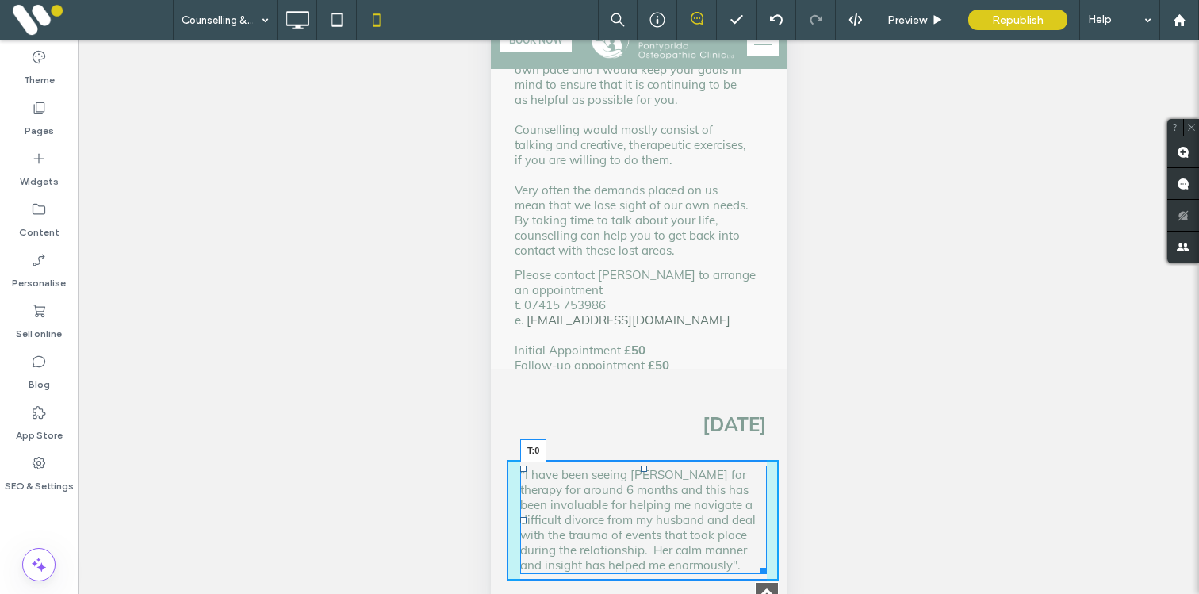
click at [643, 466] on div at bounding box center [643, 469] width 6 height 6
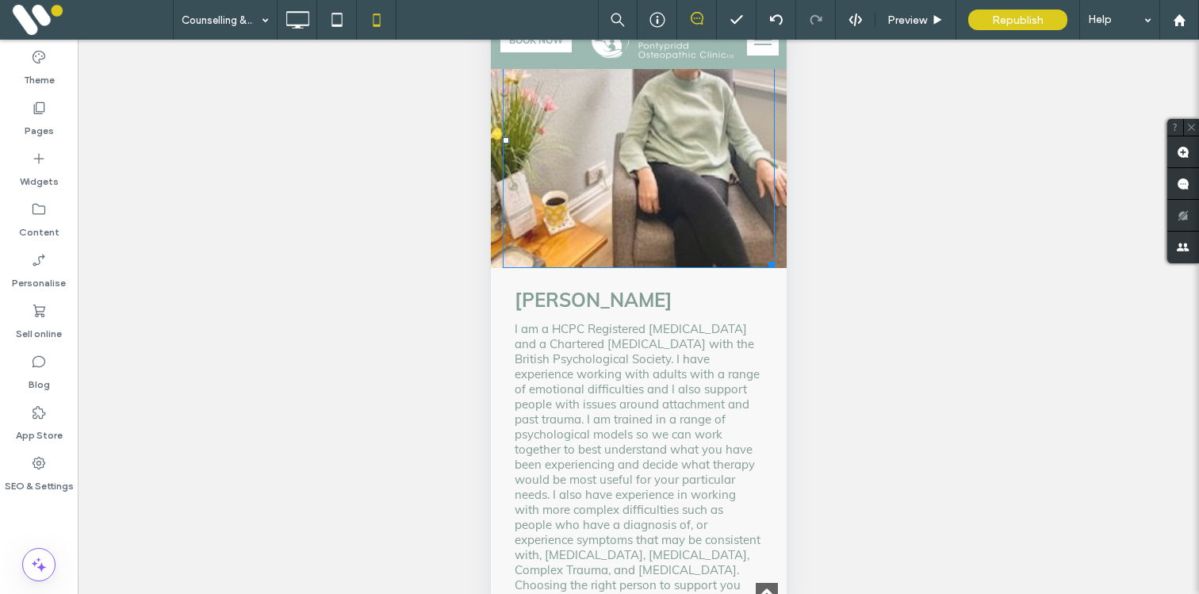
scroll to position [1475, 0]
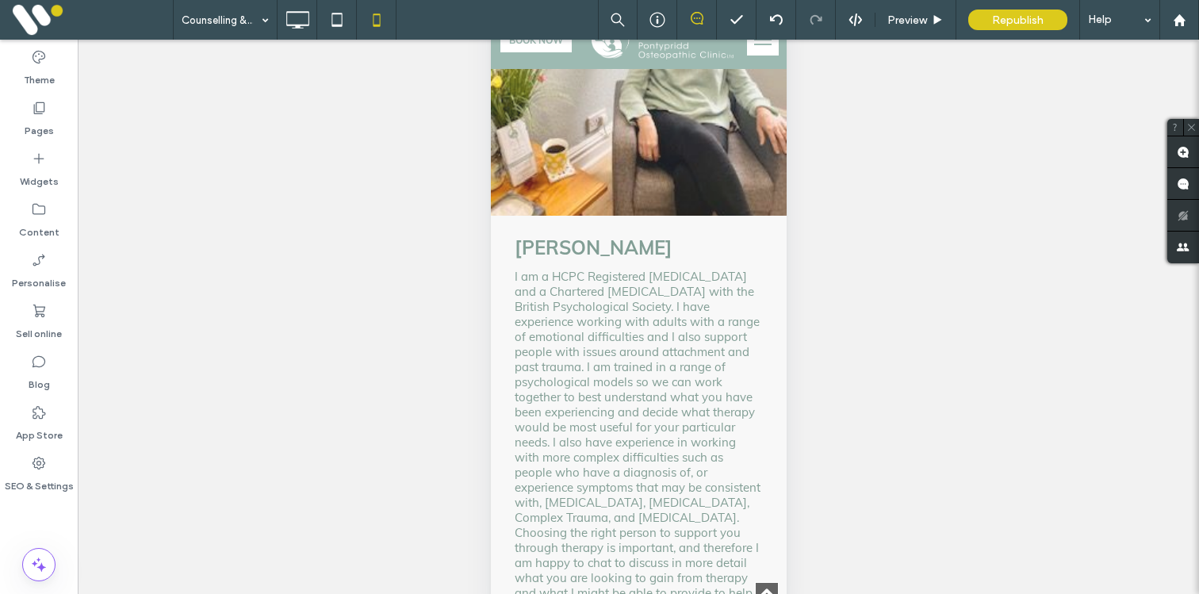
click at [503, 216] on div "Sian Hughes I am a HCPC Registered Psychologist and a Chartered Psychologist wi…" at bounding box center [638, 456] width 296 height 480
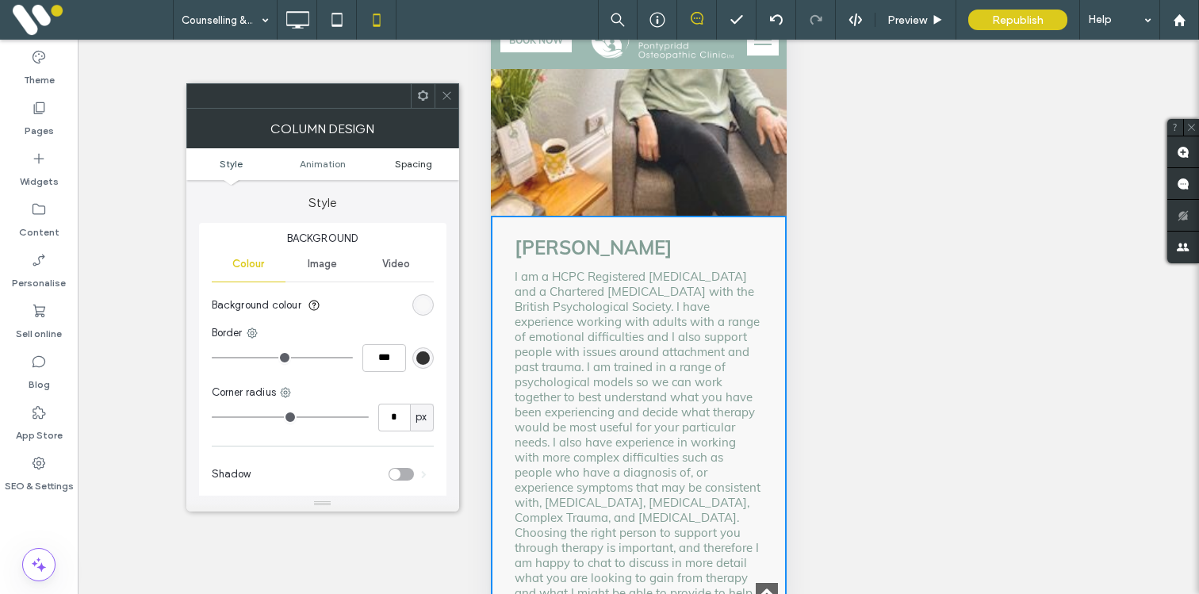
click at [423, 159] on span "Spacing" at bounding box center [413, 164] width 37 height 12
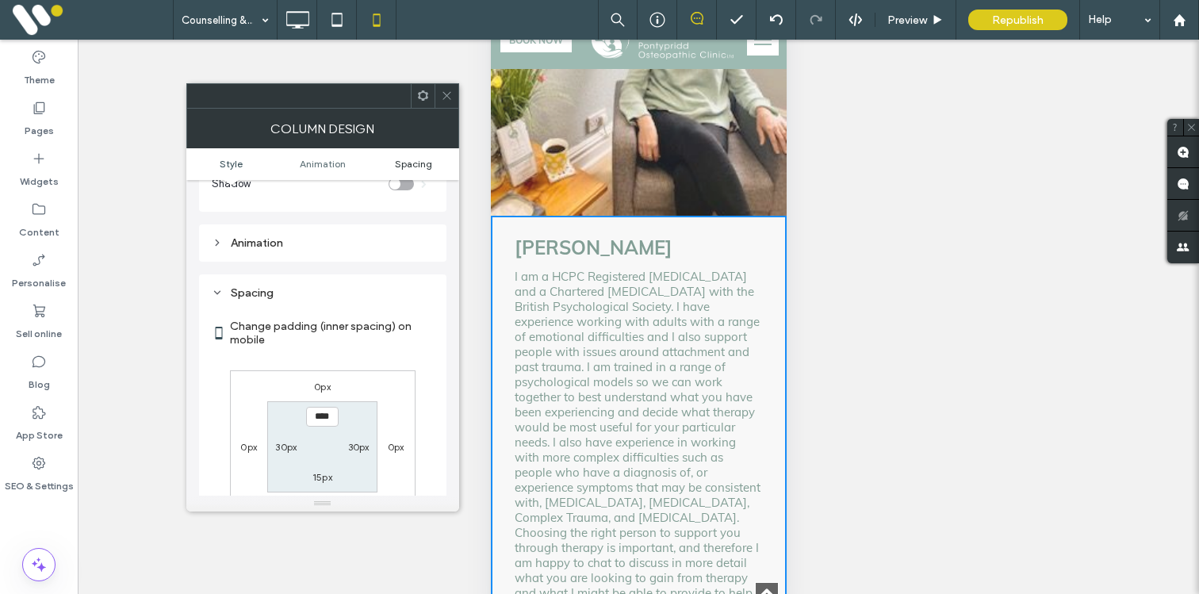
scroll to position [373, 0]
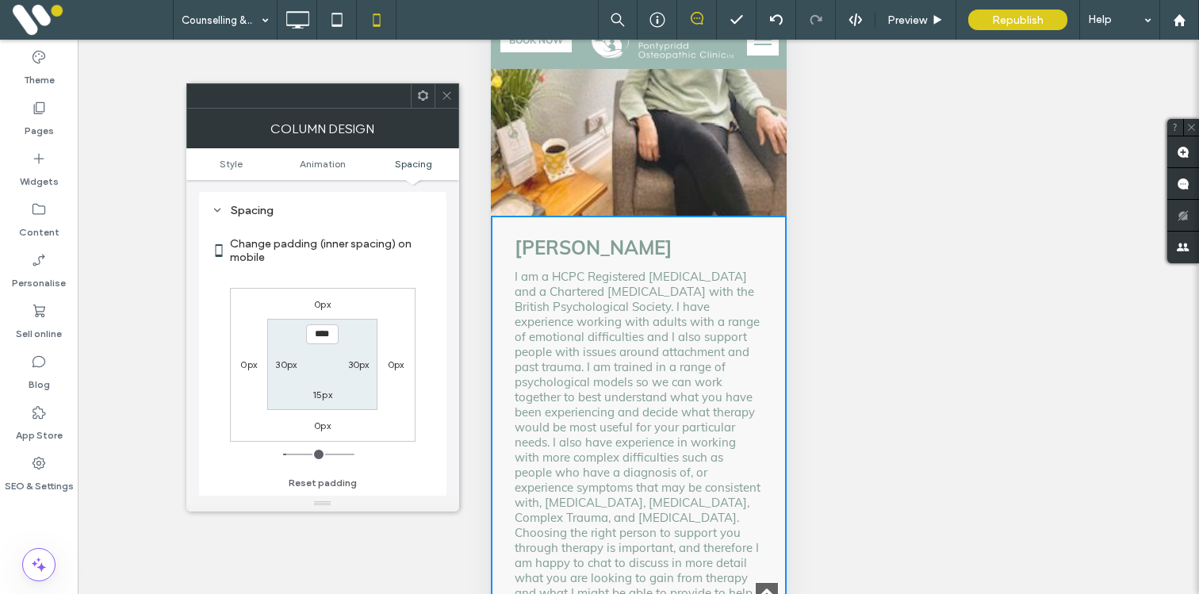
click at [451, 98] on icon at bounding box center [447, 96] width 12 height 12
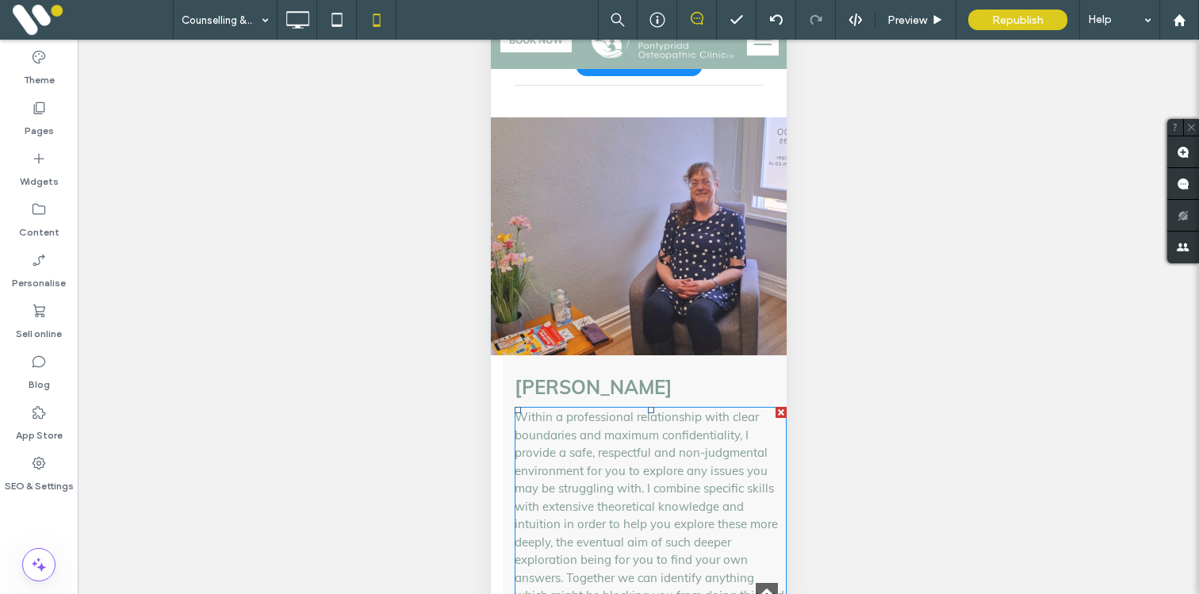
scroll to position [2131, 0]
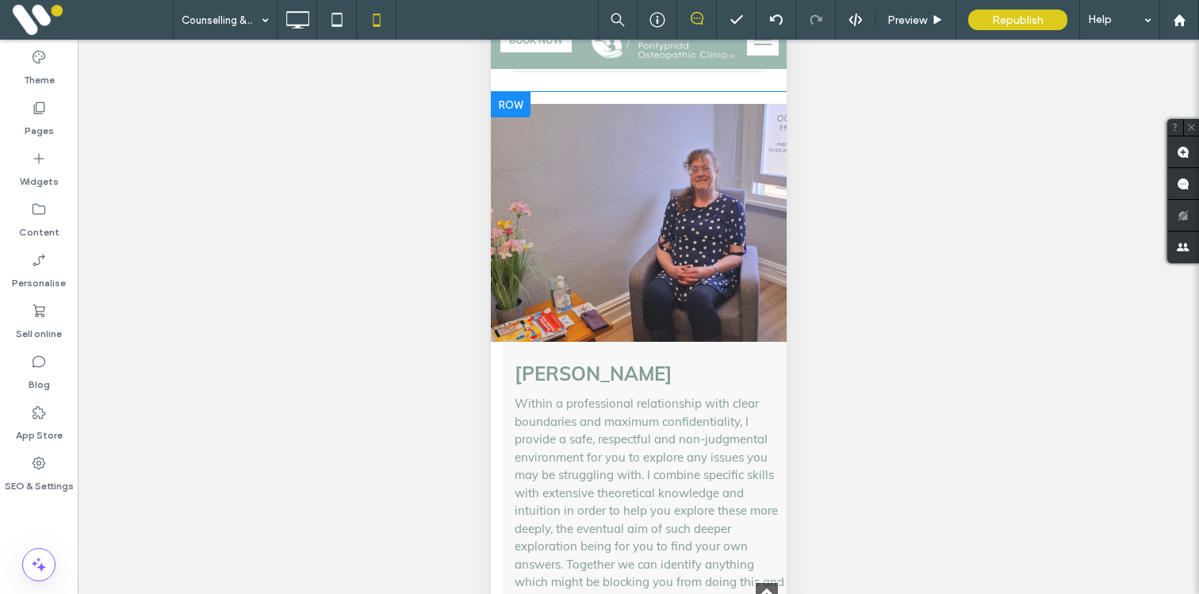
click at [496, 363] on div "Marion Moody Within a professional relationship with clear boundaries and maxim…" at bounding box center [638, 572] width 296 height 936
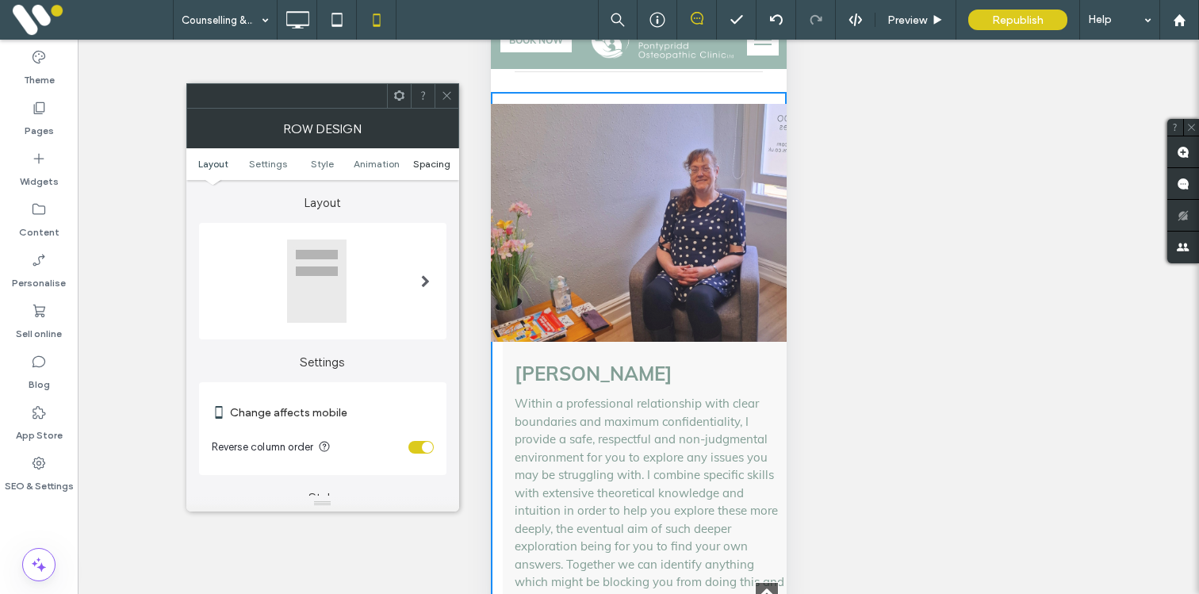
click at [431, 164] on span "Spacing" at bounding box center [431, 164] width 37 height 12
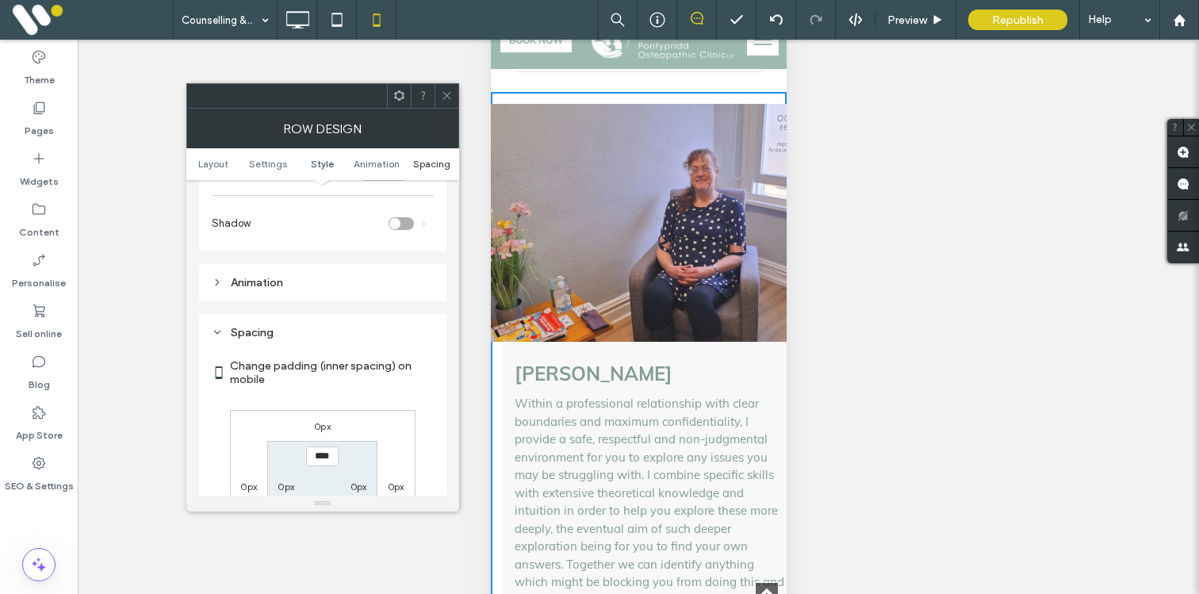
scroll to position [609, 0]
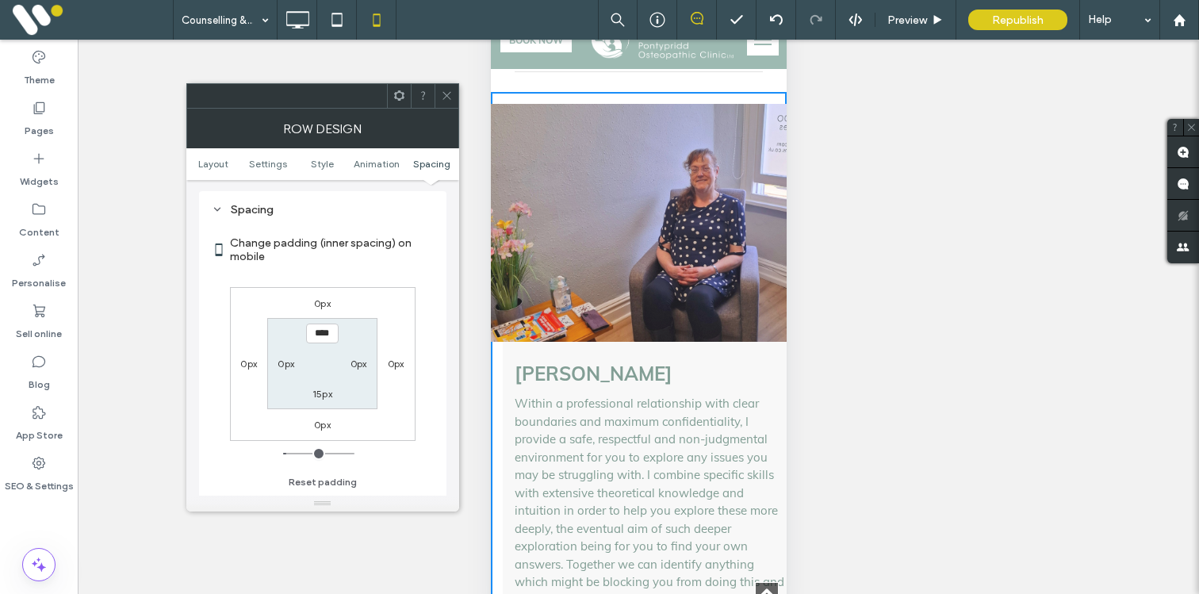
click at [445, 98] on icon at bounding box center [447, 96] width 12 height 12
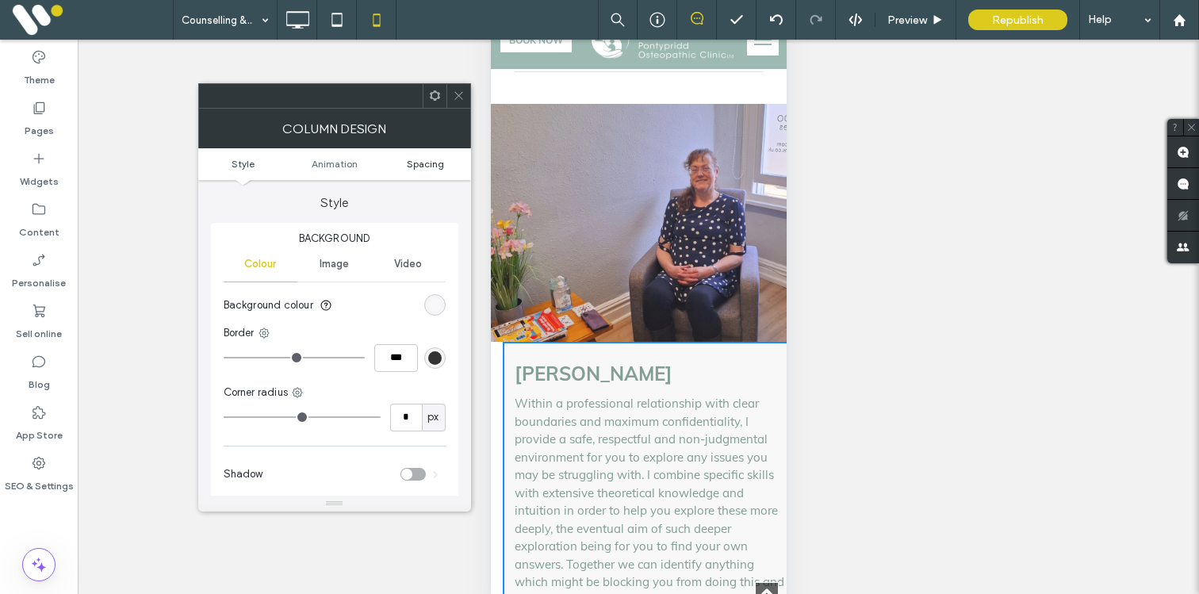
click at [432, 167] on span "Spacing" at bounding box center [425, 164] width 37 height 12
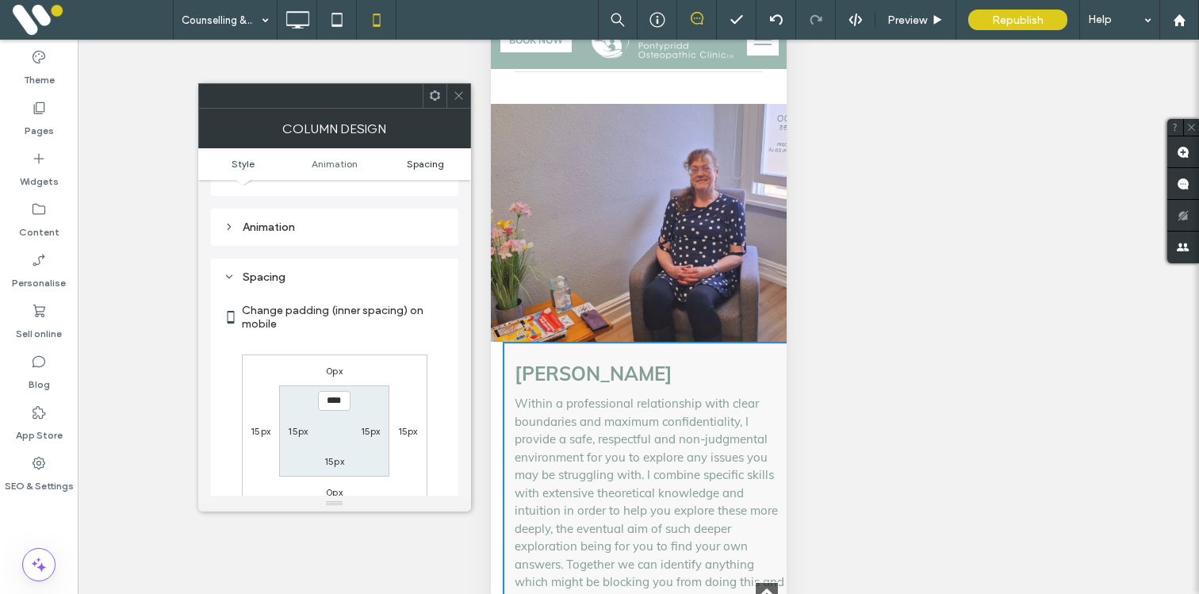
scroll to position [373, 0]
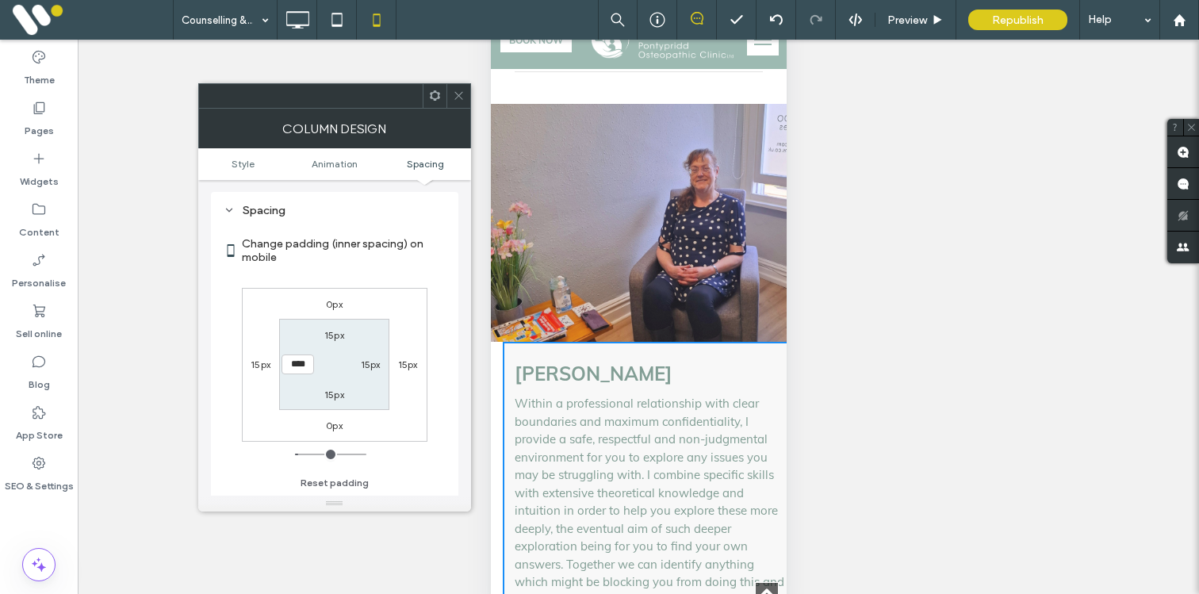
type input "**"
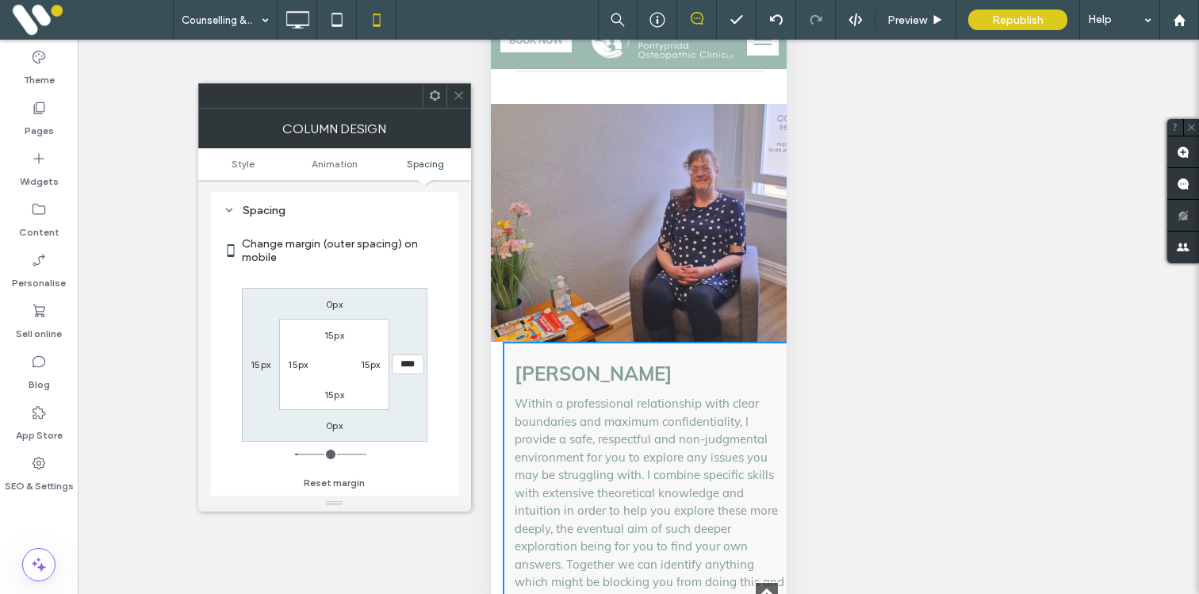
type input "*"
type input "**"
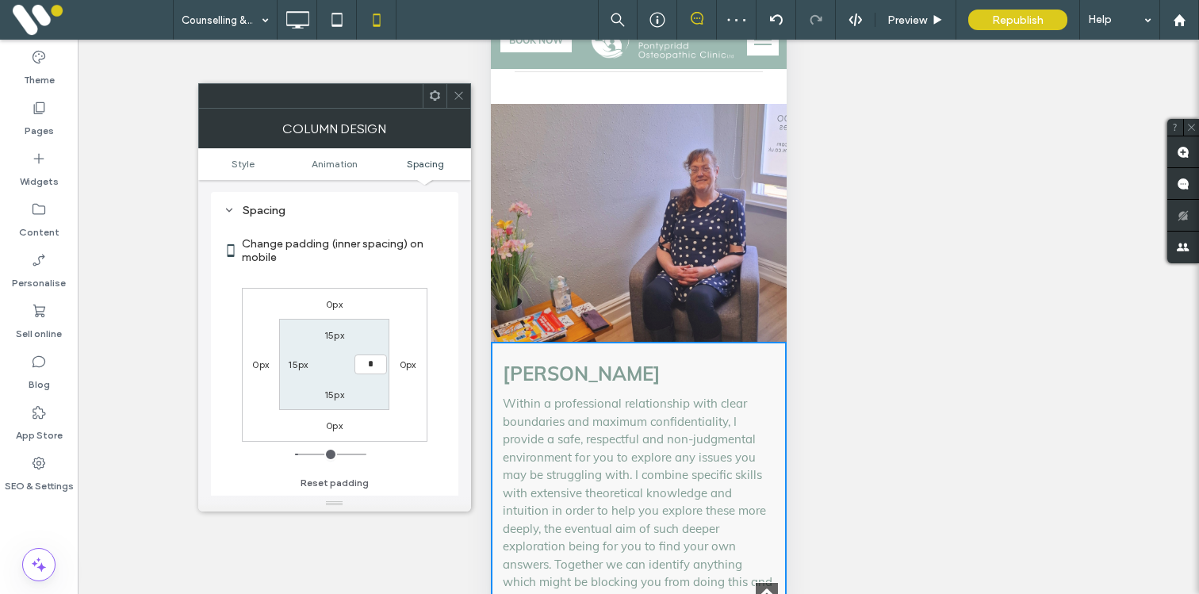
type input "**"
type input "*"
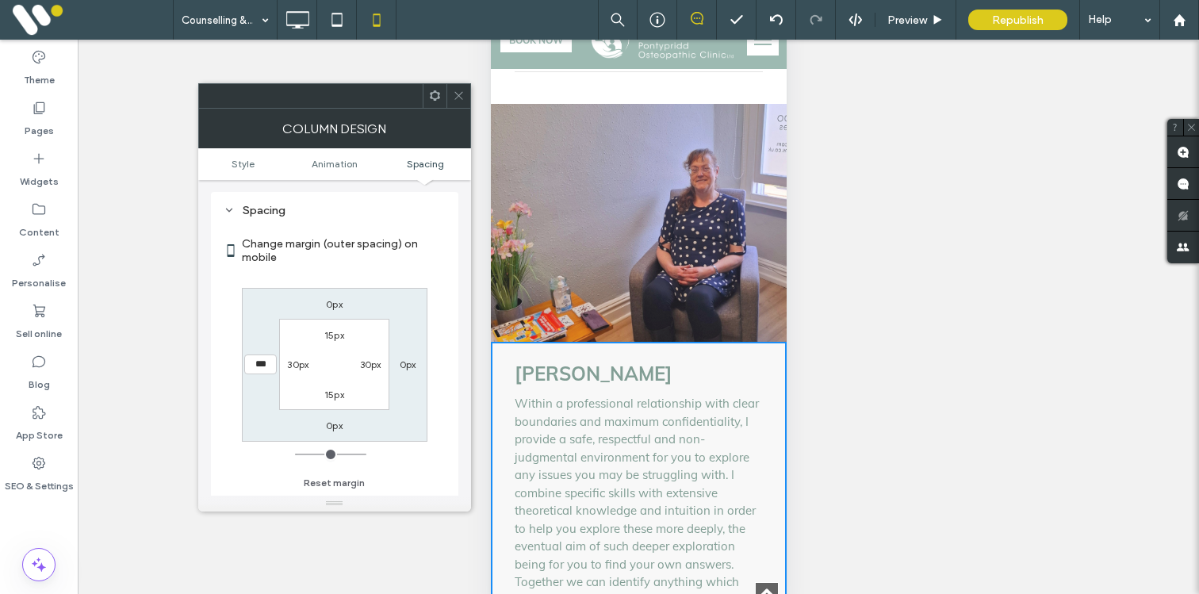
click at [460, 102] on span at bounding box center [459, 96] width 12 height 24
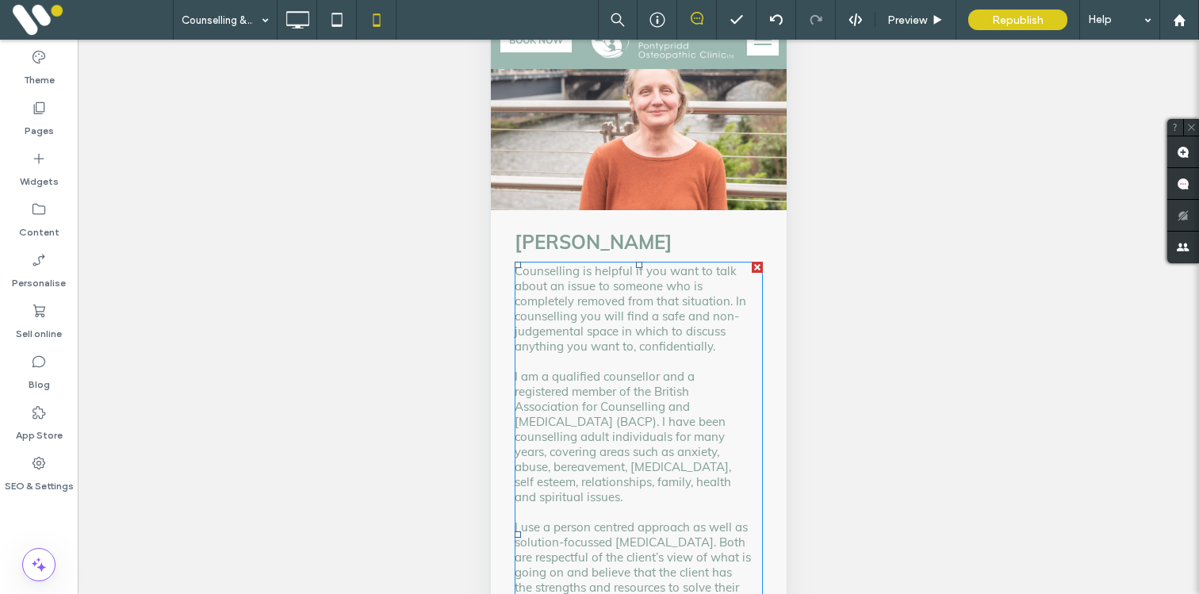
scroll to position [180, 0]
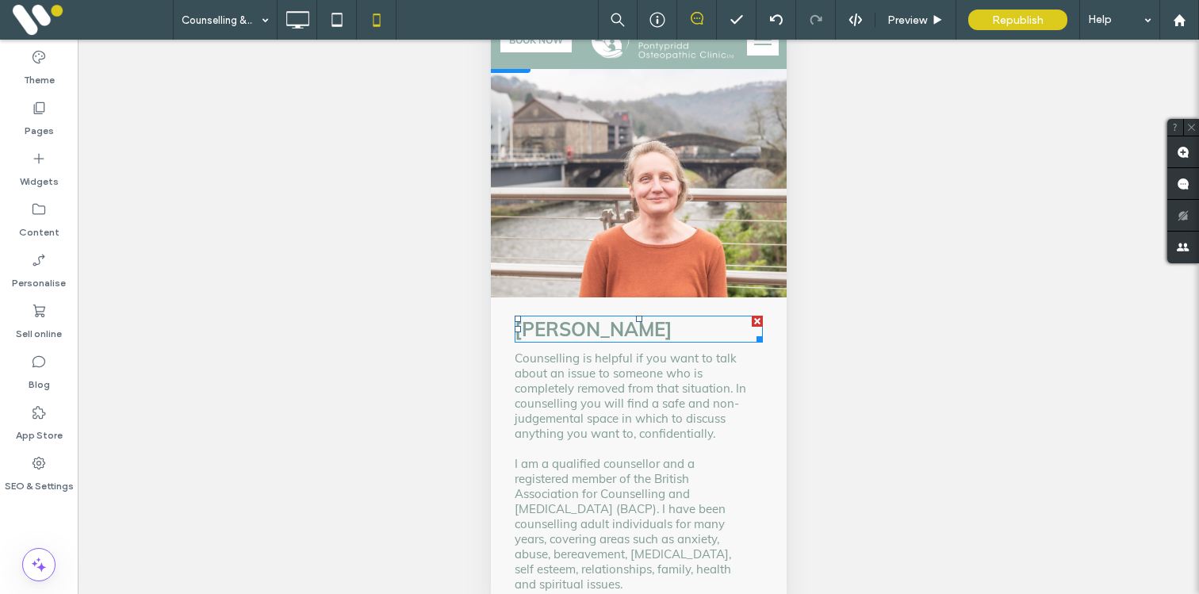
click at [667, 317] on h3 "Jen Southon" at bounding box center [638, 329] width 248 height 24
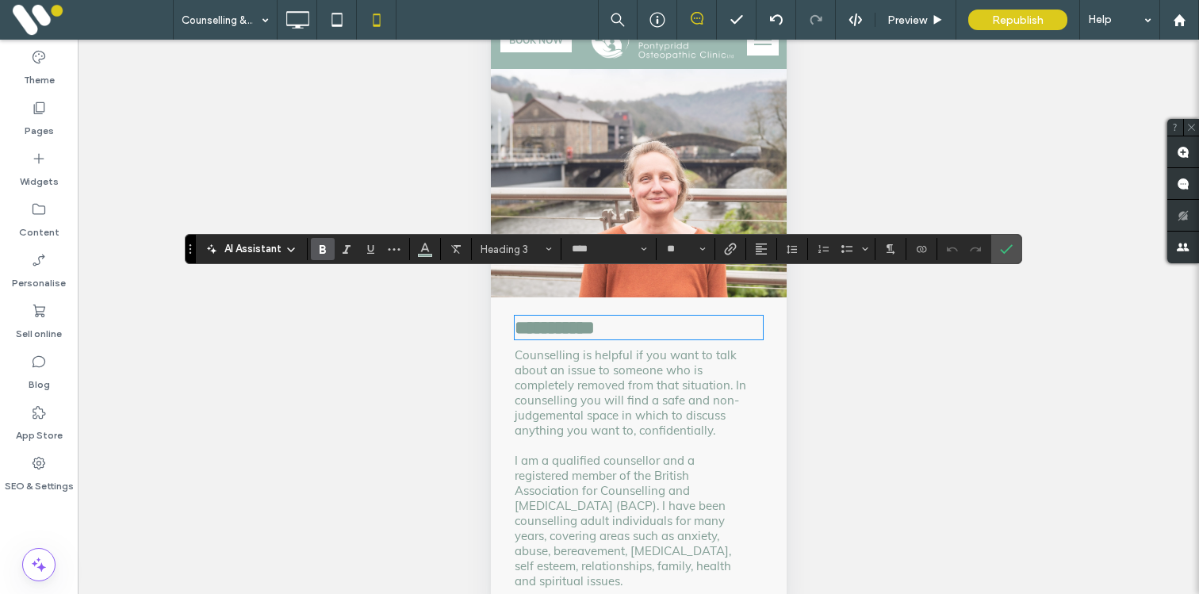
click at [1010, 255] on span "Confirm" at bounding box center [1006, 249] width 13 height 27
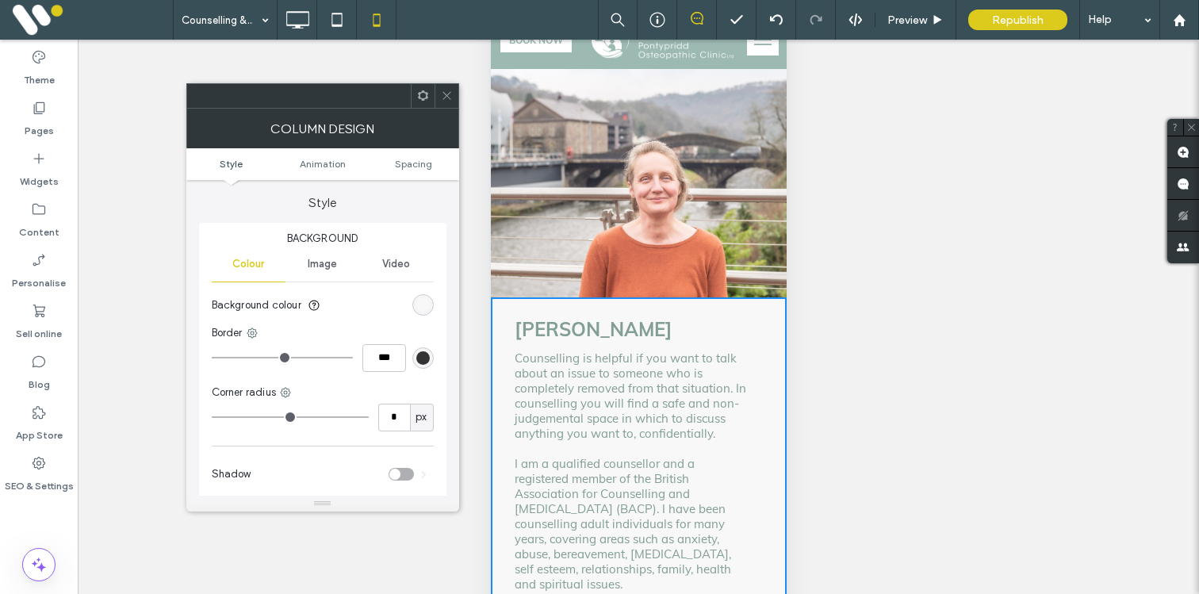
click at [446, 90] on icon at bounding box center [447, 96] width 12 height 12
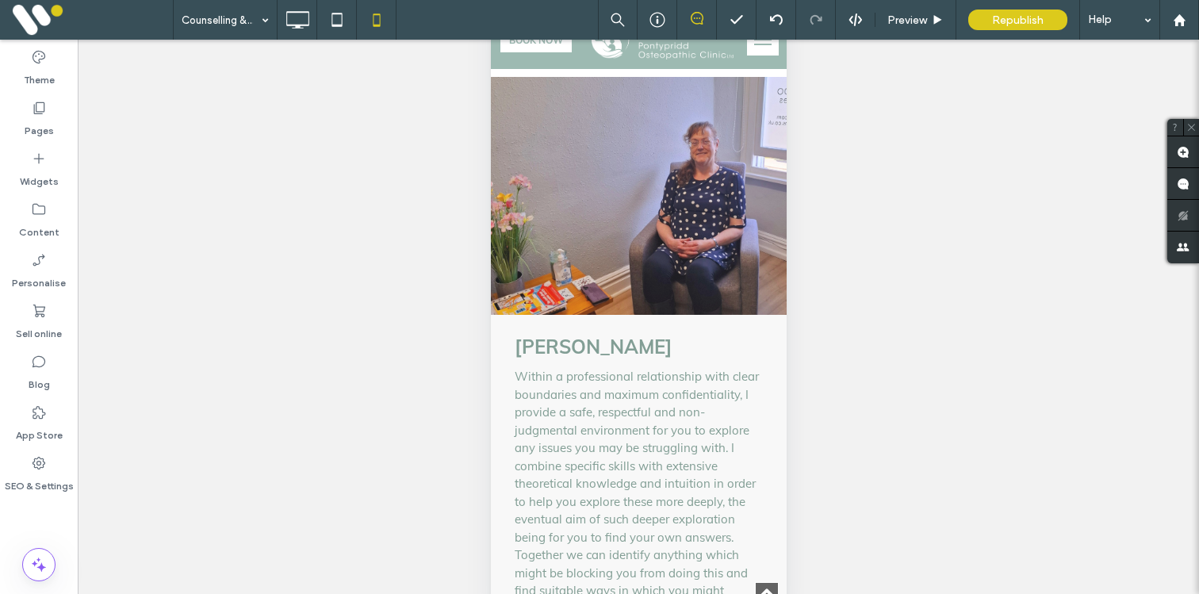
scroll to position [2168, 0]
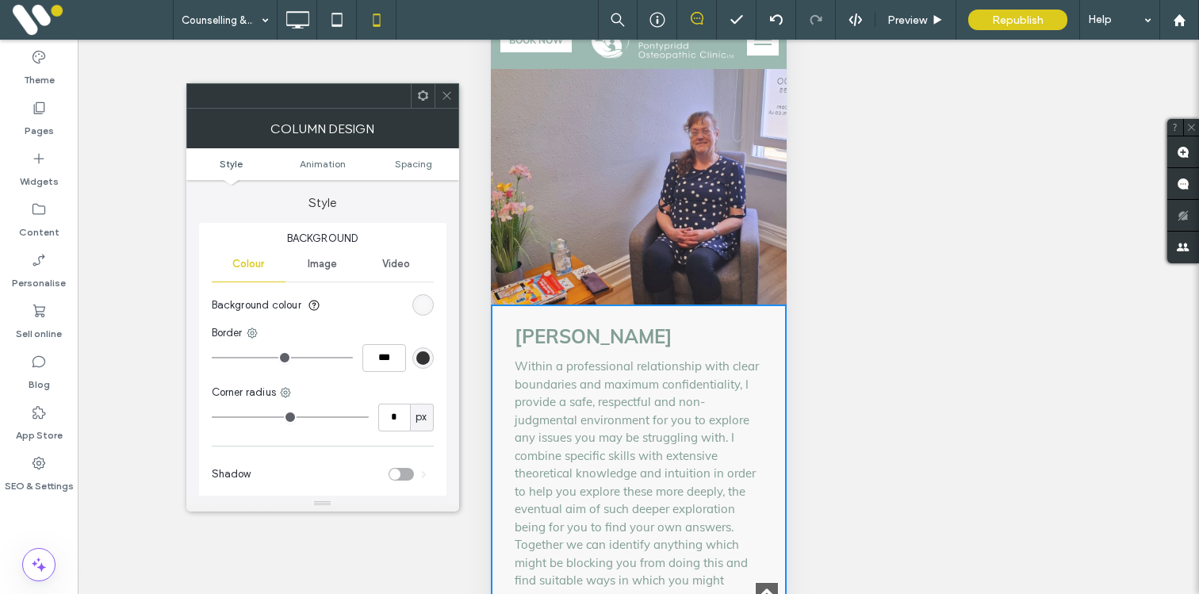
click at [410, 170] on ul "Style Animation Spacing" at bounding box center [322, 164] width 273 height 32
click at [408, 166] on span "Spacing" at bounding box center [413, 164] width 37 height 12
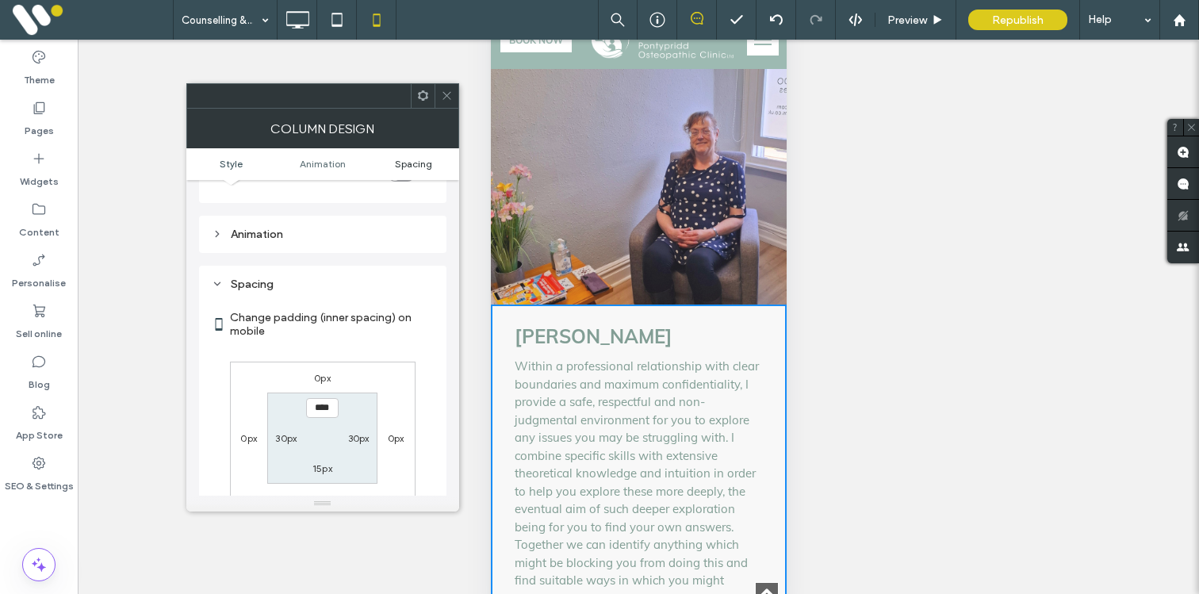
scroll to position [373, 0]
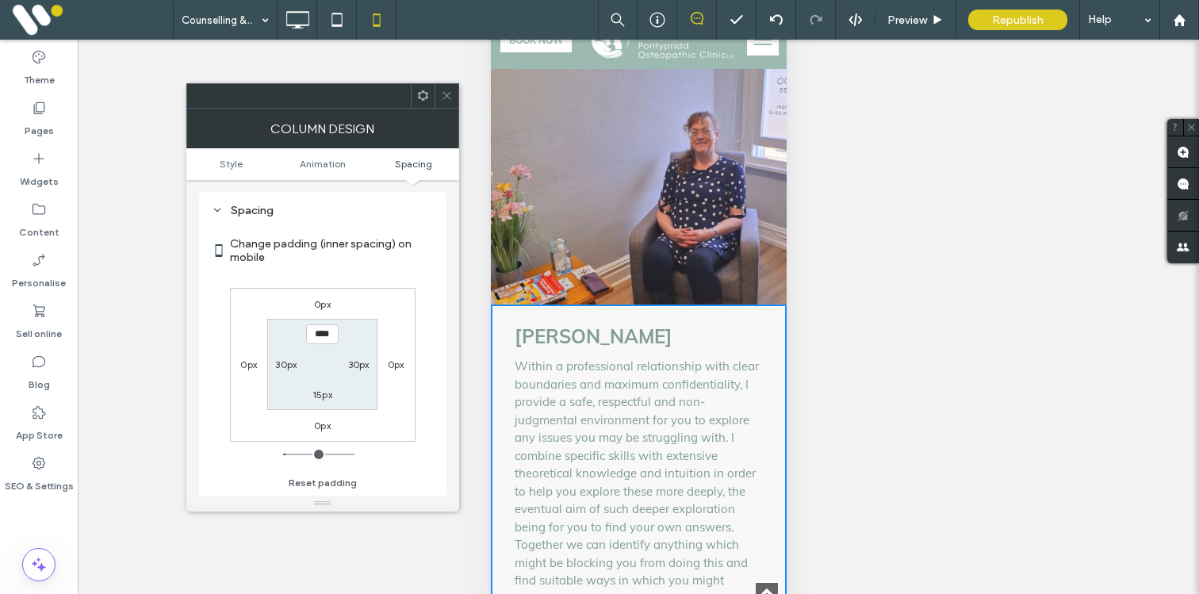
click at [445, 99] on icon at bounding box center [447, 96] width 12 height 12
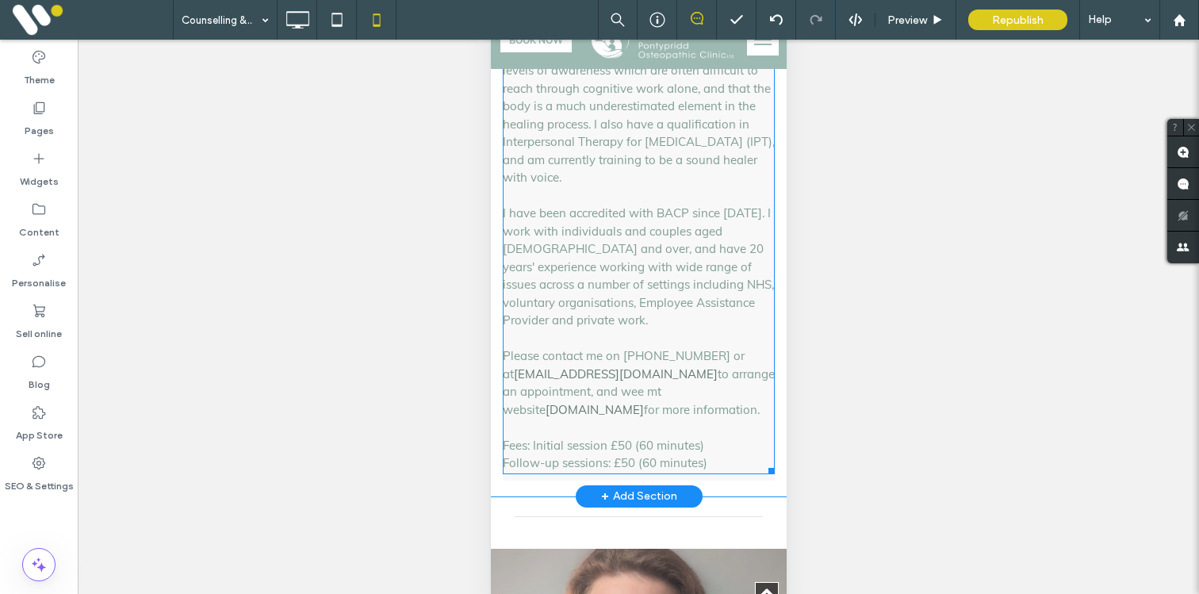
scroll to position [3332, 0]
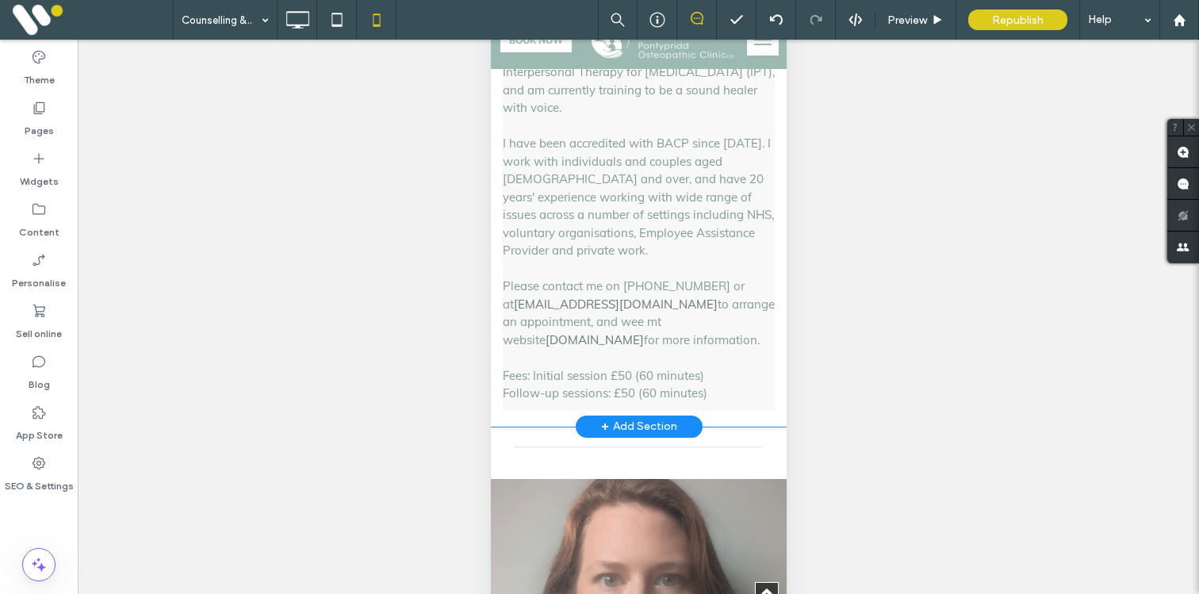
click at [685, 351] on div "I qualified as an Embodied Therapist in 2022 with the Institute of Embodied Psy…" at bounding box center [638, 165] width 272 height 492
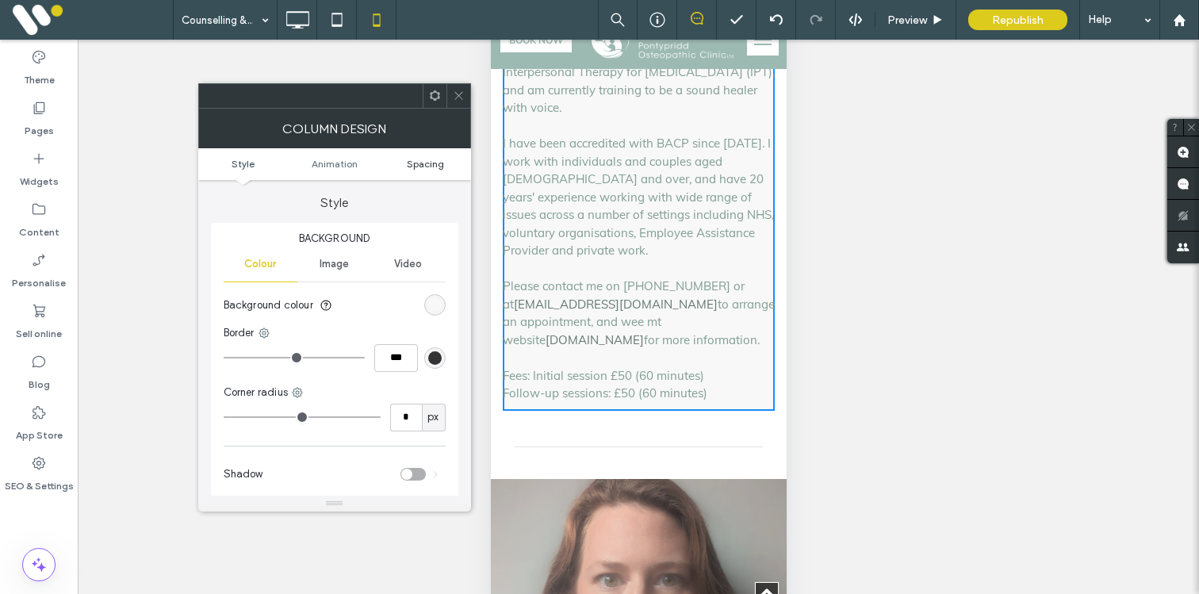
click at [423, 168] on span "Spacing" at bounding box center [425, 164] width 37 height 12
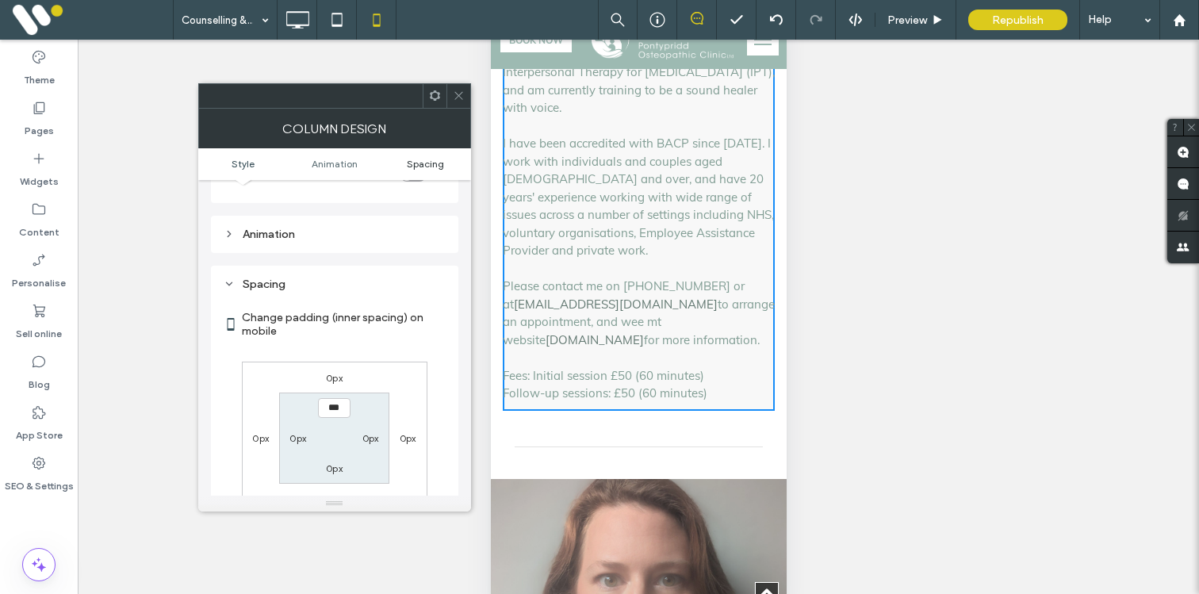
scroll to position [373, 0]
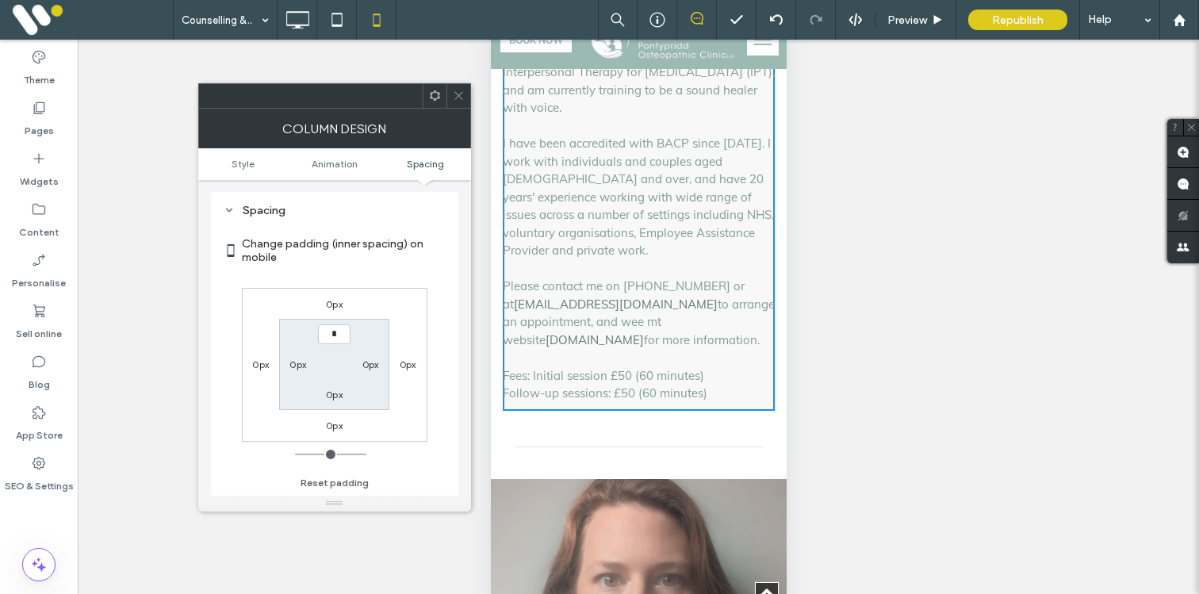
type input "**"
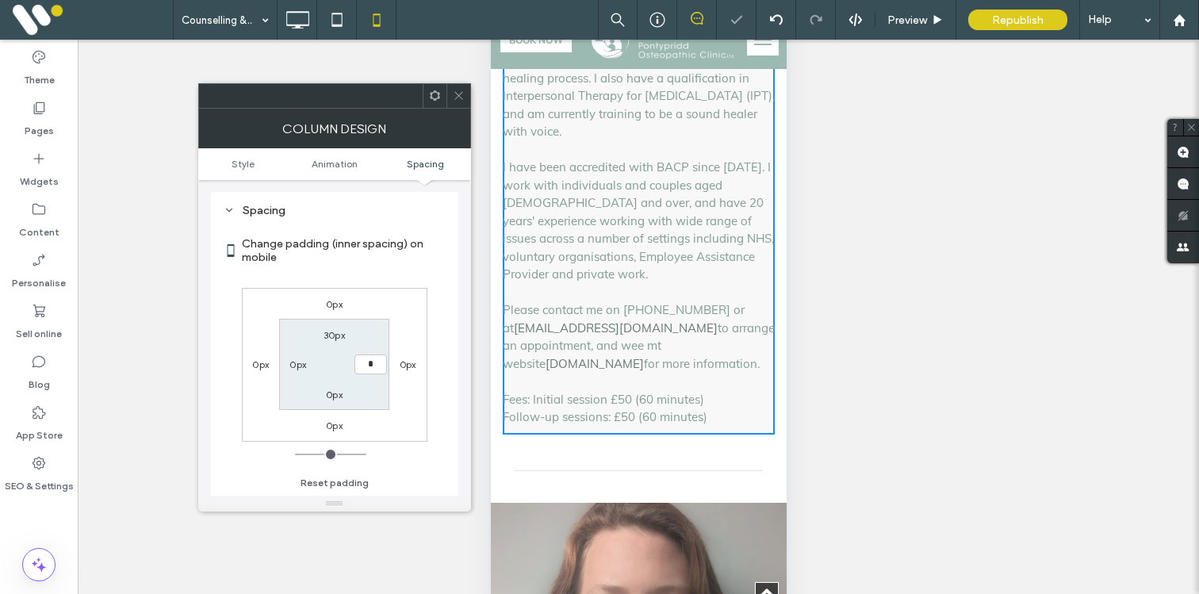
type input "**"
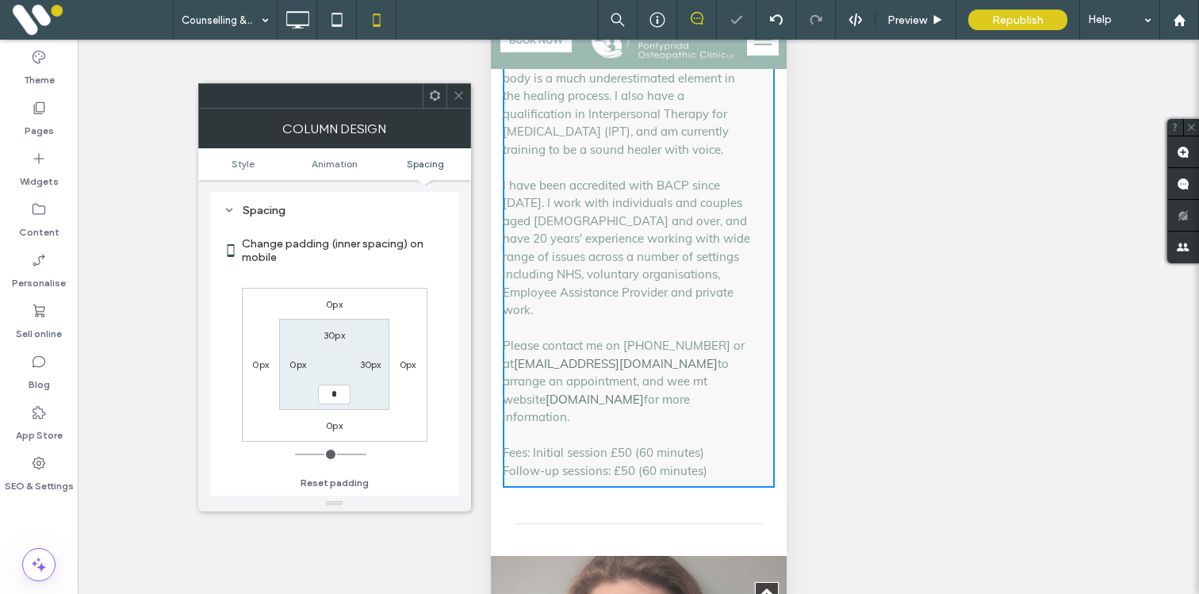
type input "**"
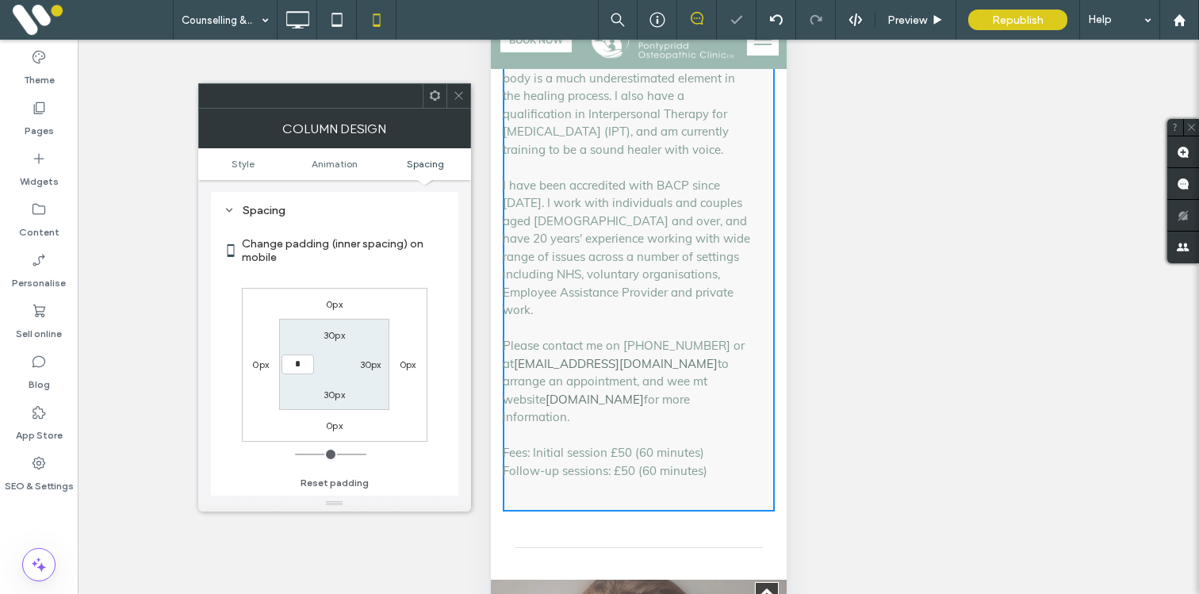
type input "**"
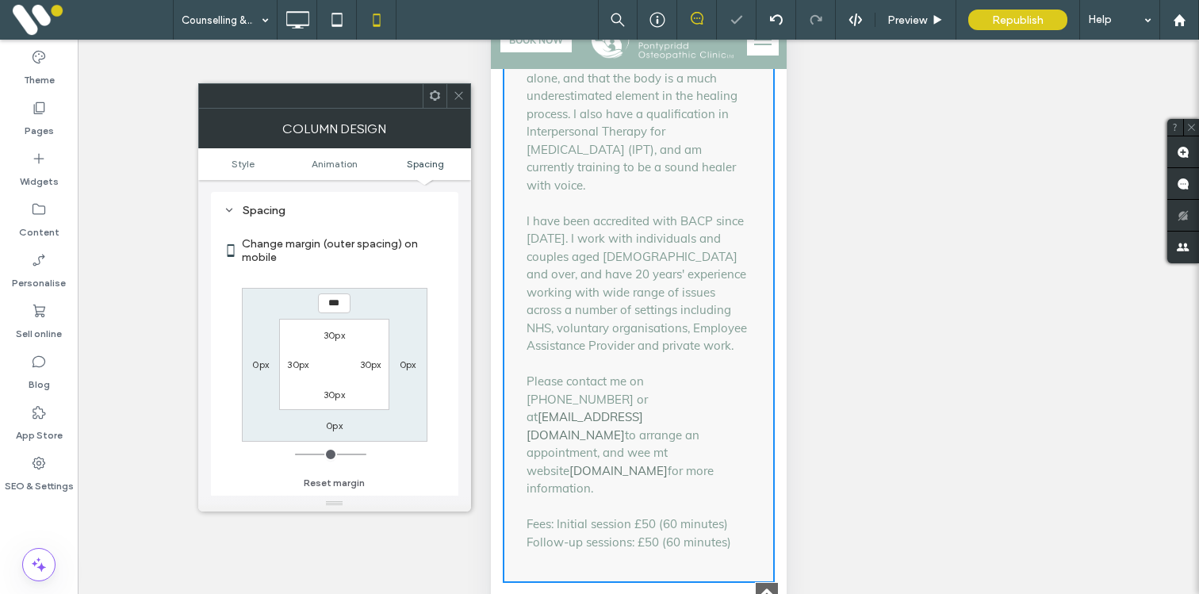
click at [457, 91] on icon at bounding box center [459, 96] width 12 height 12
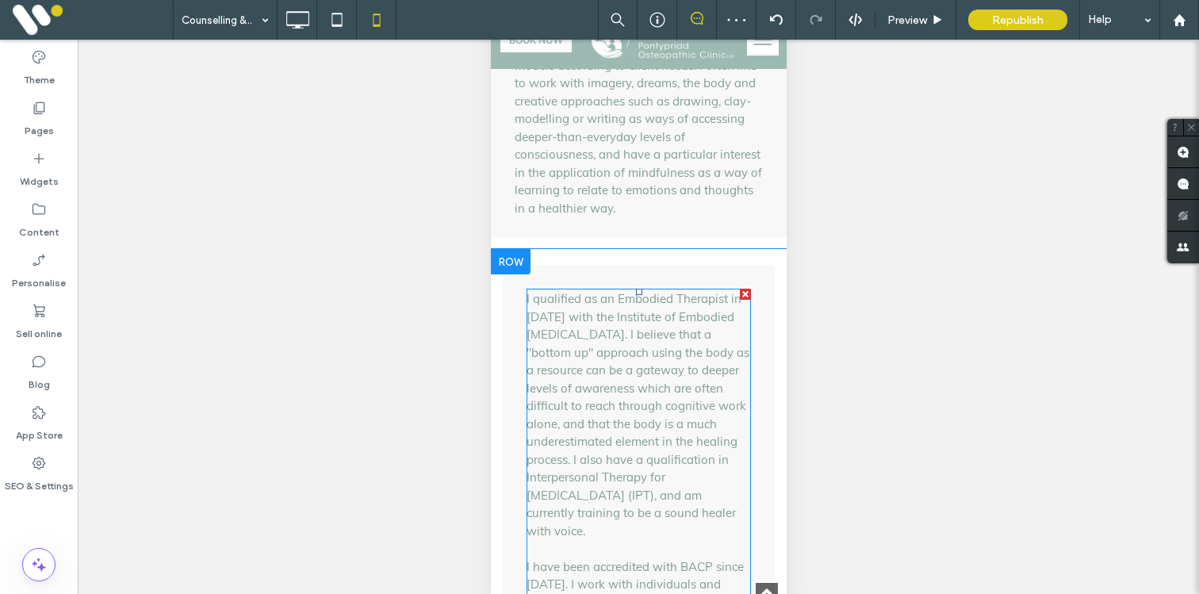
scroll to position [2923, 0]
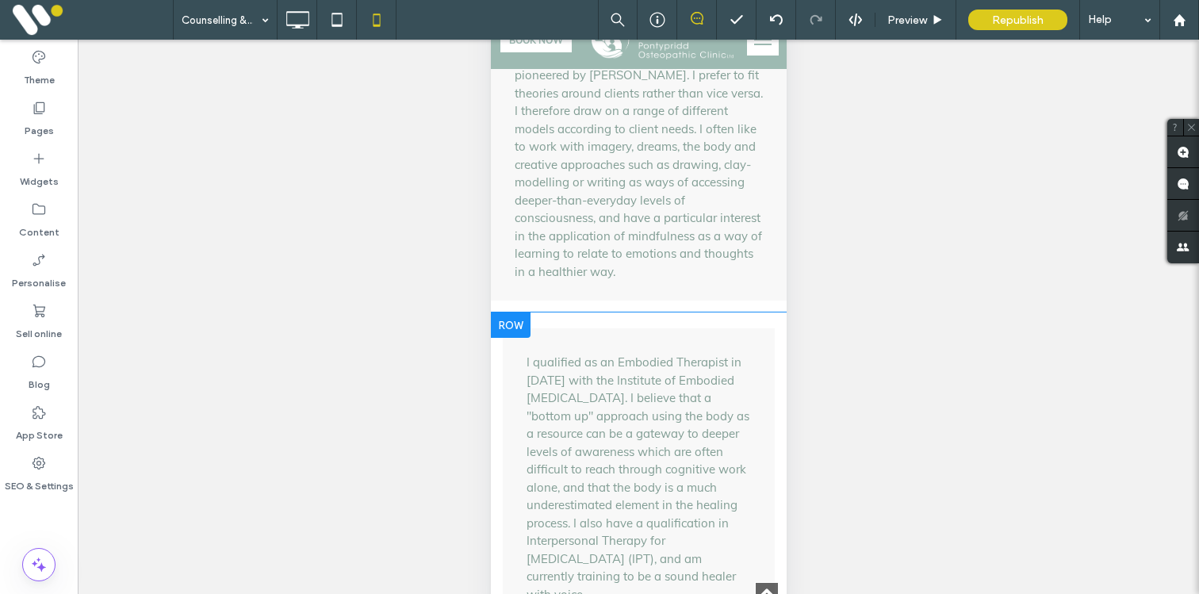
click at [520, 313] on div at bounding box center [510, 325] width 40 height 25
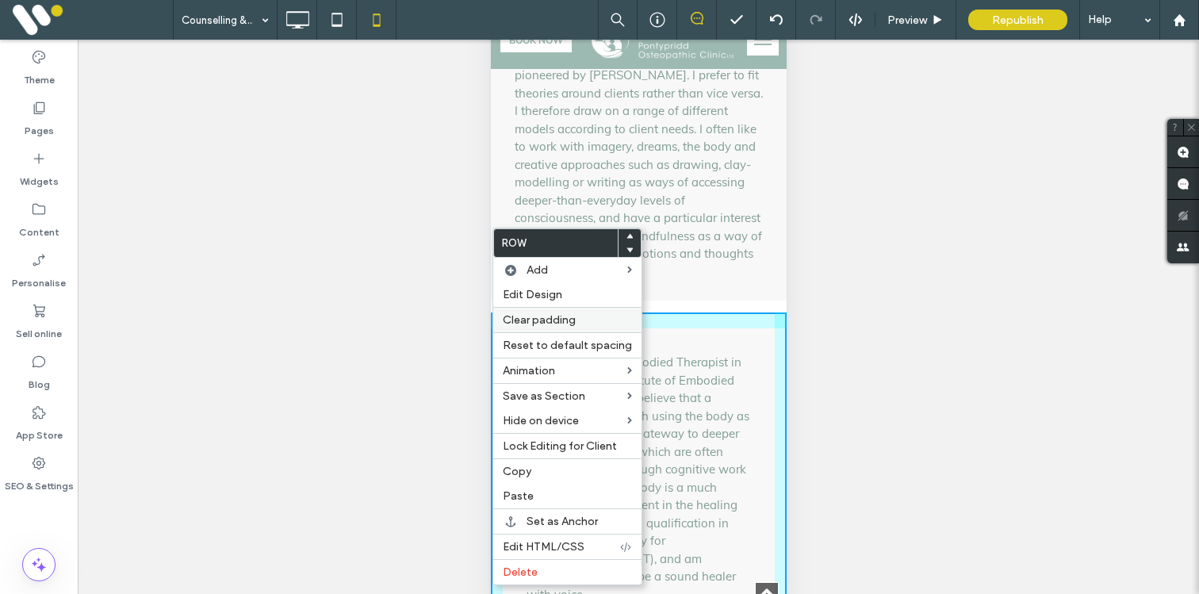
click at [528, 317] on span "Clear padding" at bounding box center [539, 319] width 73 height 13
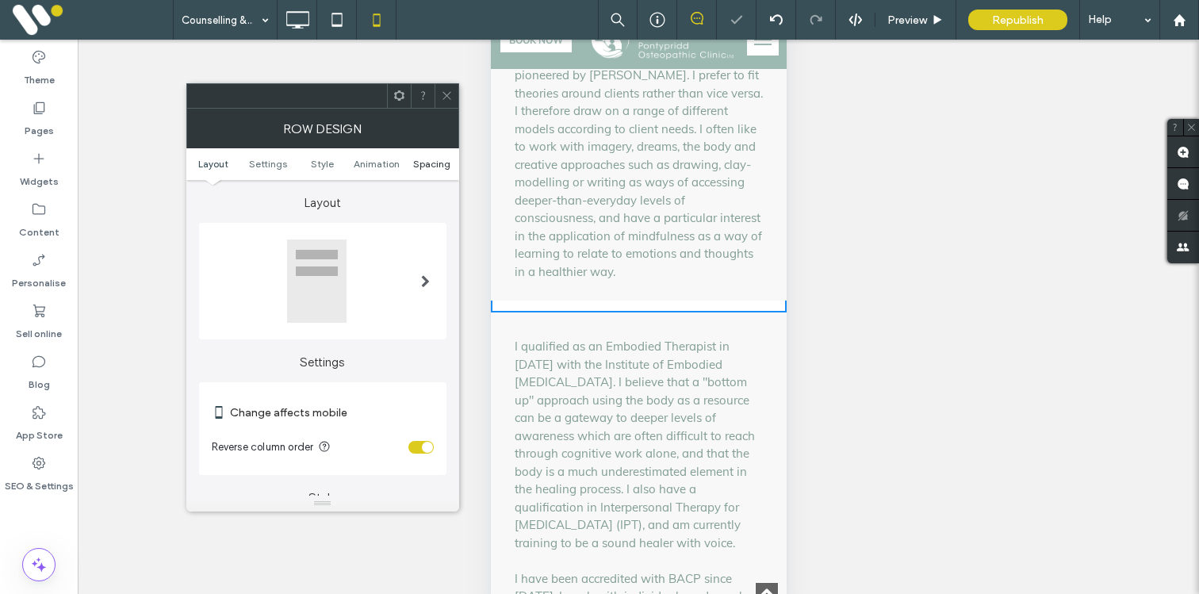
click at [443, 161] on span "Spacing" at bounding box center [431, 164] width 37 height 12
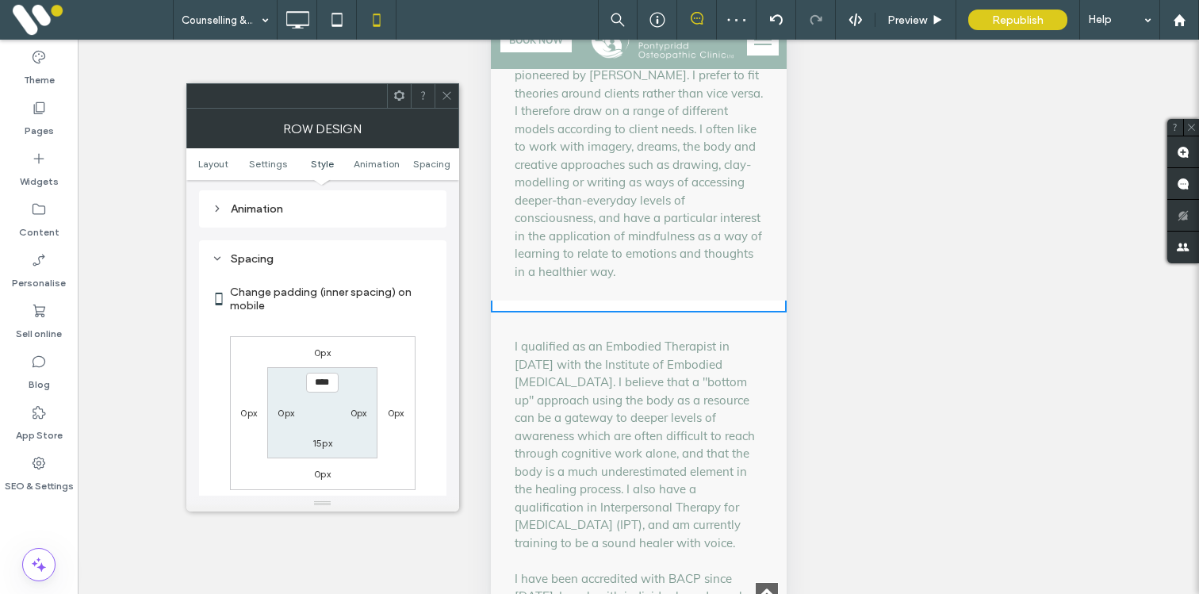
scroll to position [609, 0]
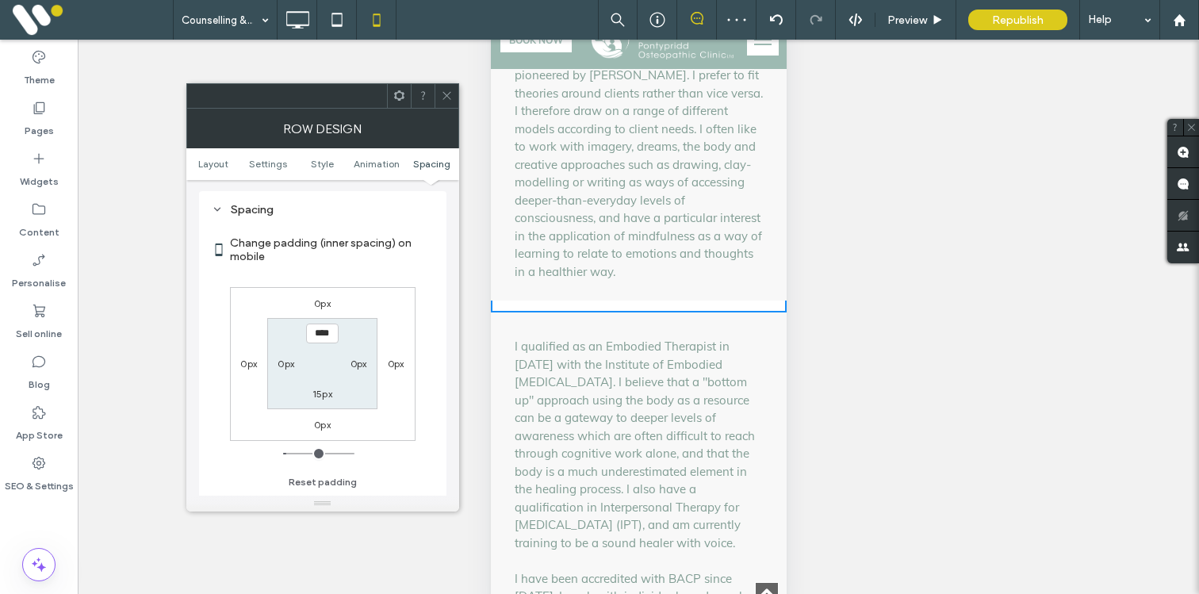
click at [315, 398] on label "15px" at bounding box center [323, 394] width 20 height 12
type input "*"
type input "***"
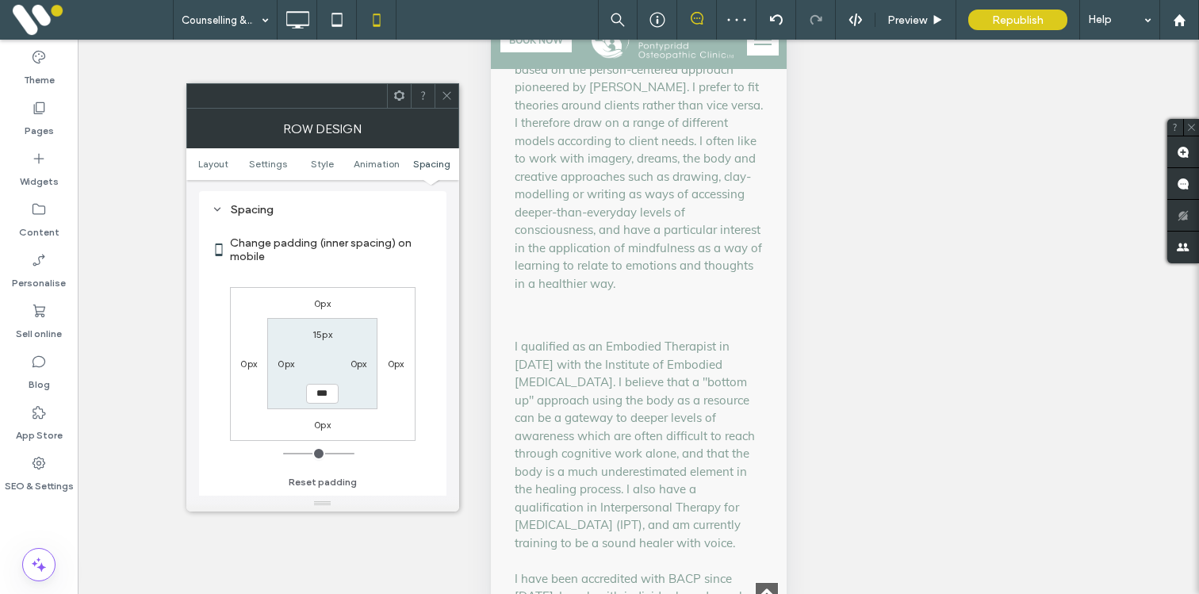
click at [445, 91] on icon at bounding box center [447, 96] width 12 height 12
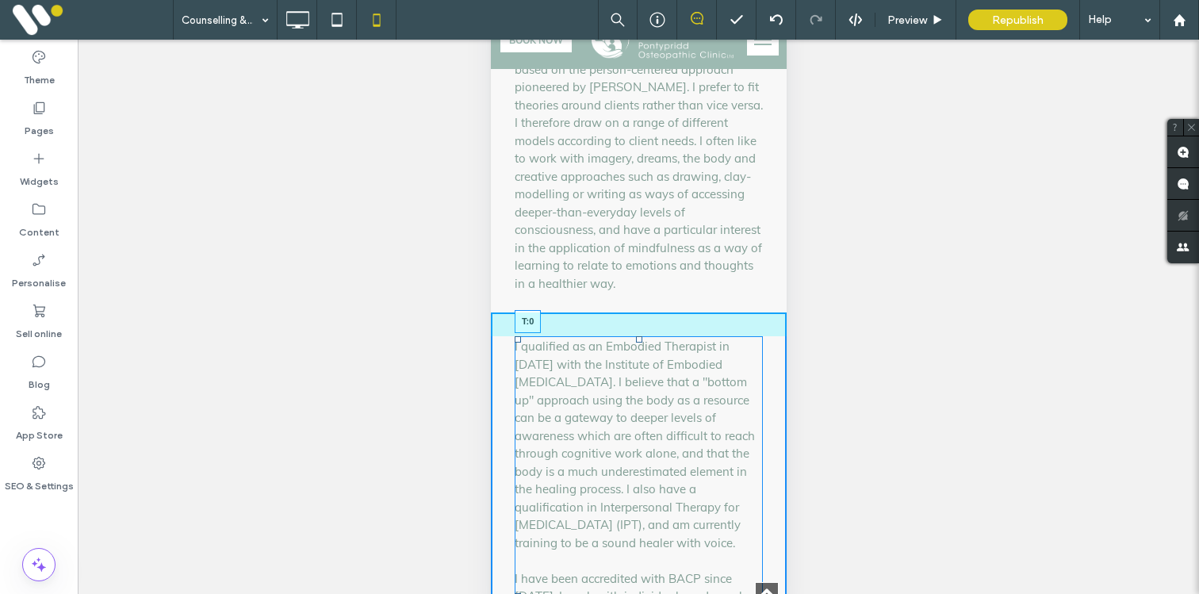
drag, startPoint x: 639, startPoint y: 282, endPoint x: 639, endPoint y: 262, distance: 19.8
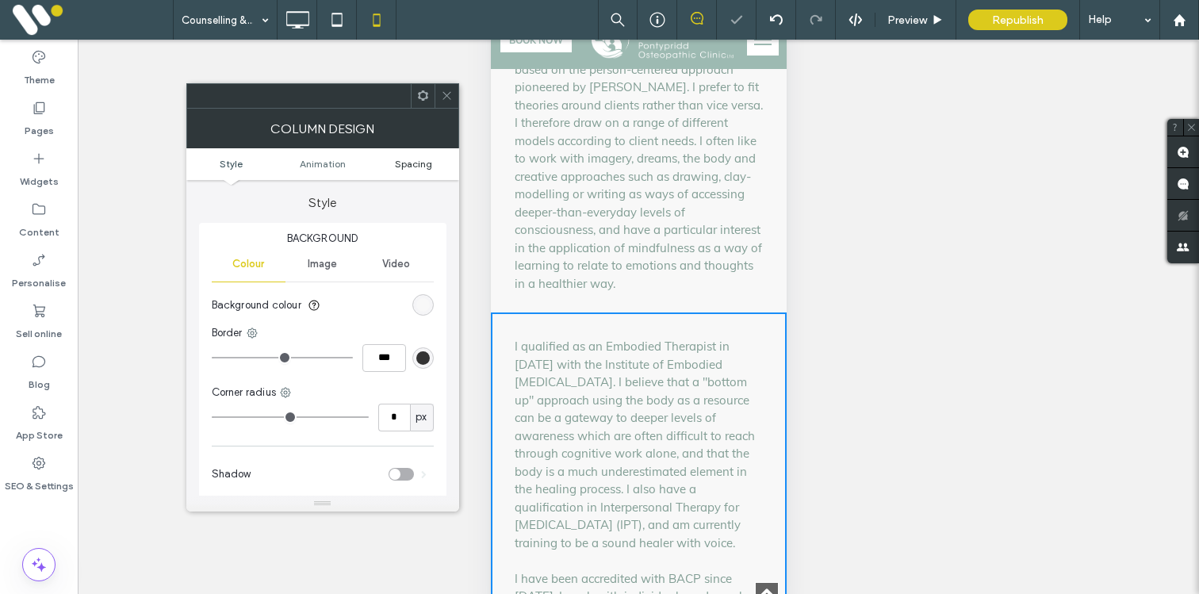
click at [418, 162] on span "Spacing" at bounding box center [413, 164] width 37 height 12
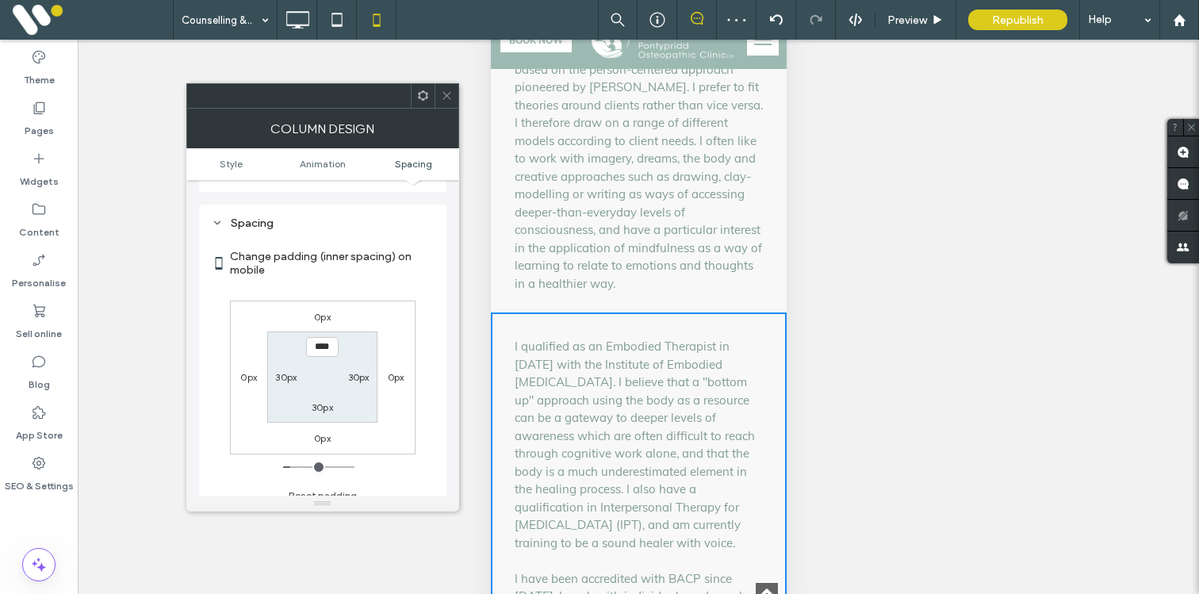
scroll to position [373, 0]
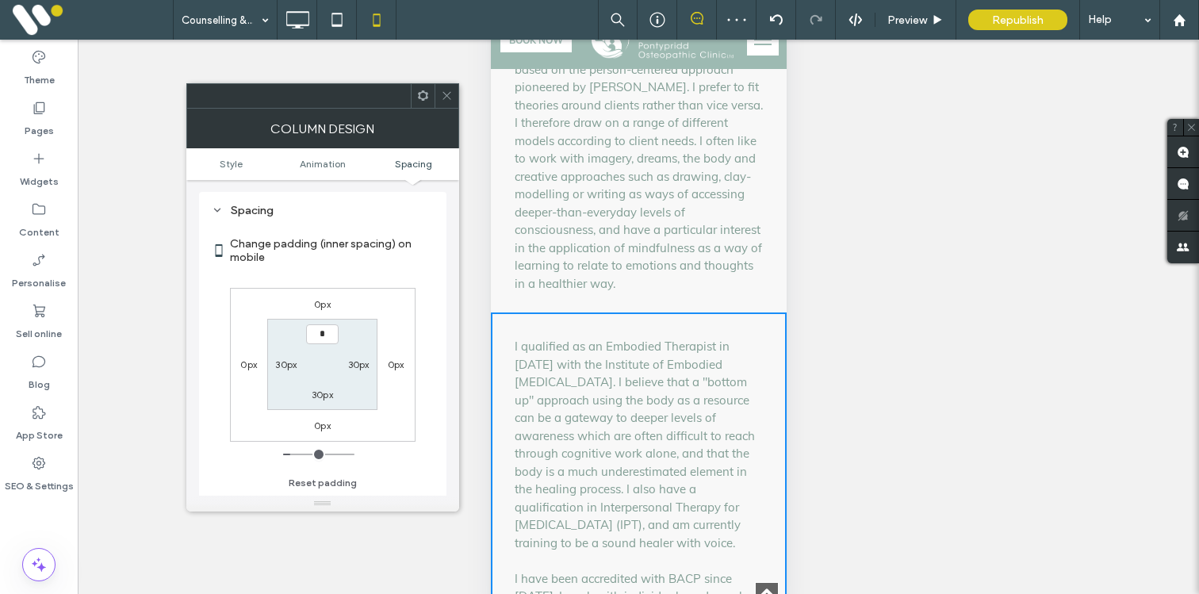
type input "***"
type input "*"
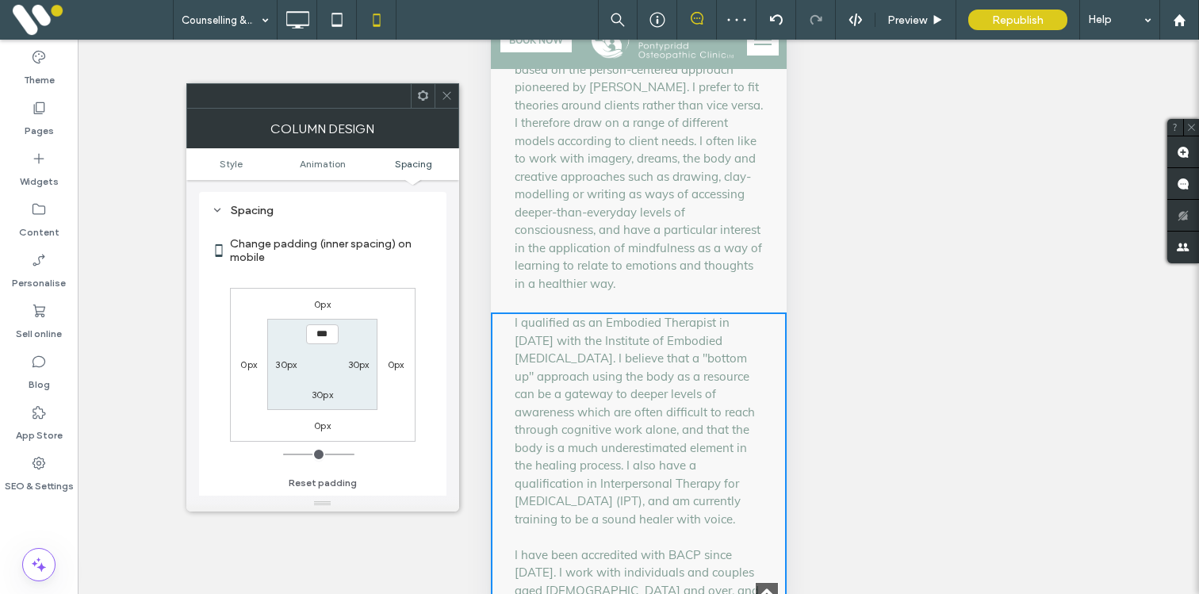
click at [445, 90] on icon at bounding box center [447, 96] width 12 height 12
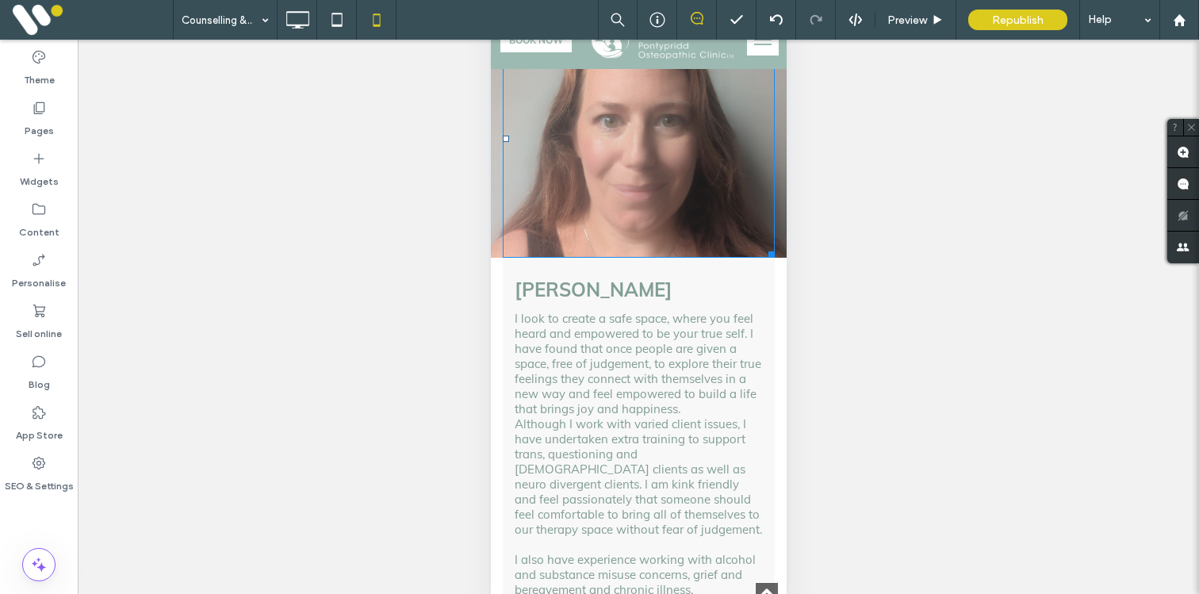
scroll to position [3850, 0]
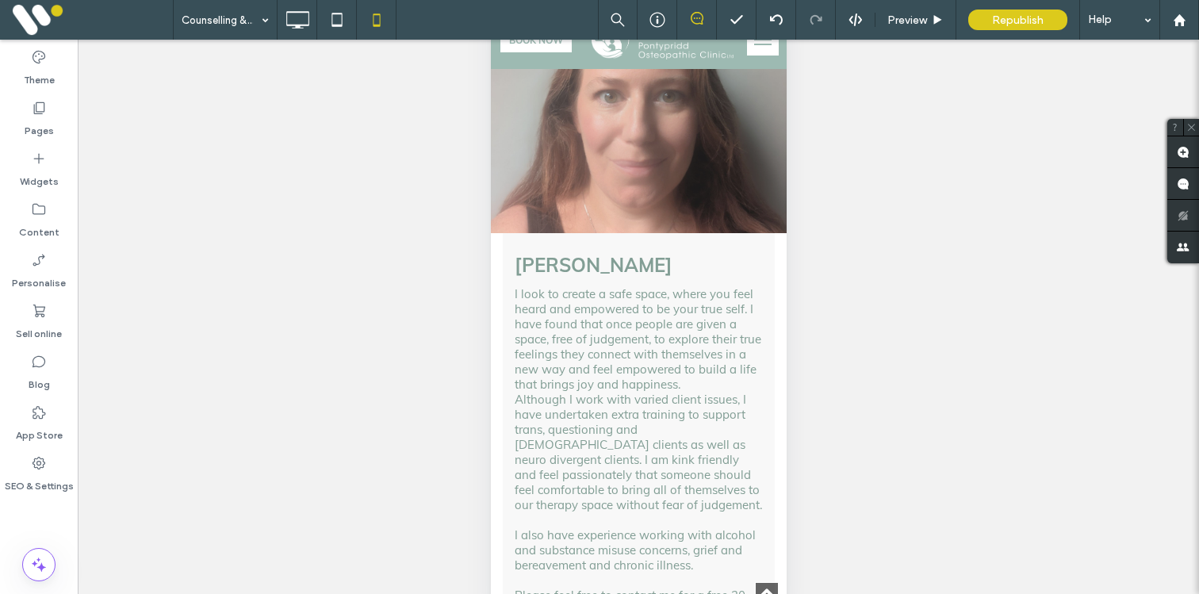
click at [501, 213] on div "Click To Paste Rachel Collier I look to create a safe space, where you feel hea…" at bounding box center [638, 354] width 296 height 718
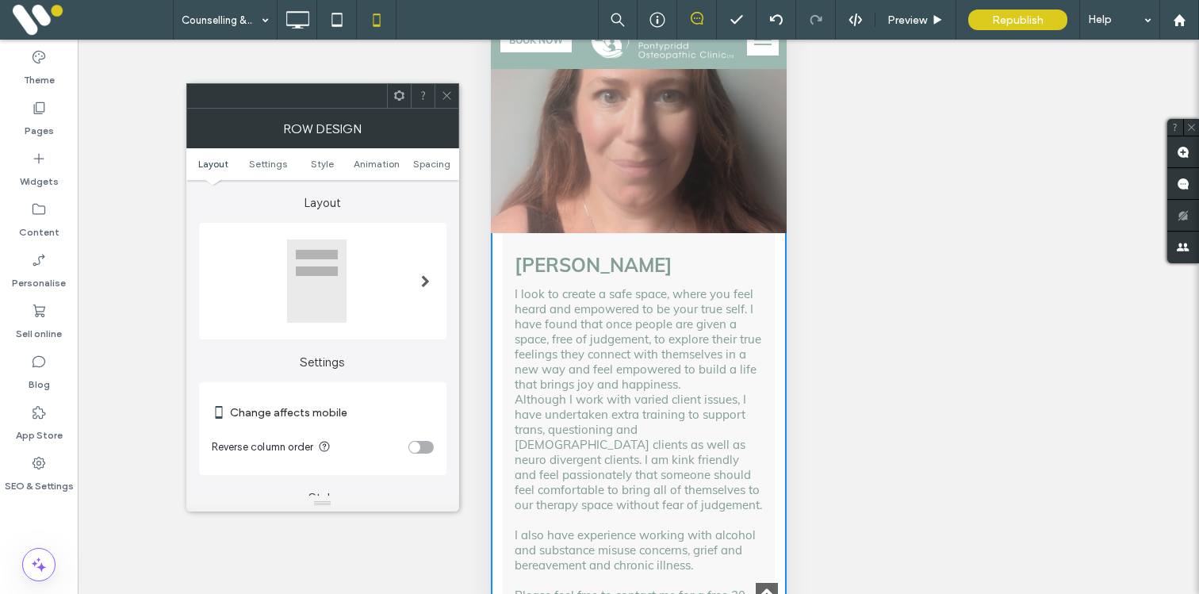
click at [440, 177] on ul "Layout Settings Style Animation Spacing" at bounding box center [322, 164] width 273 height 32
click at [436, 169] on span "Spacing" at bounding box center [431, 164] width 37 height 12
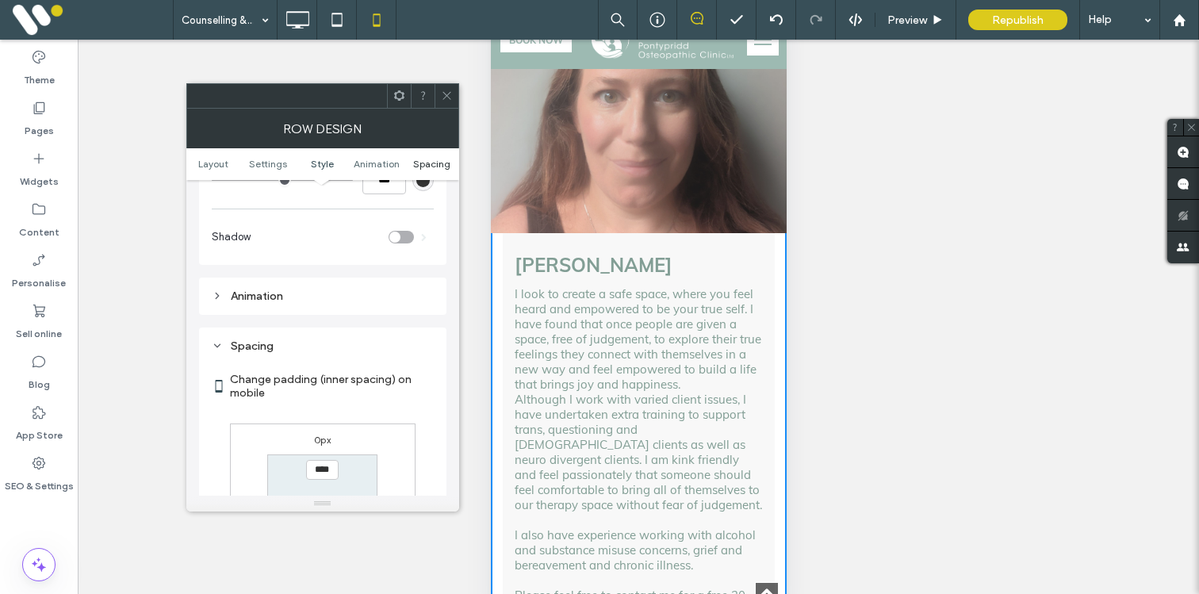
scroll to position [609, 0]
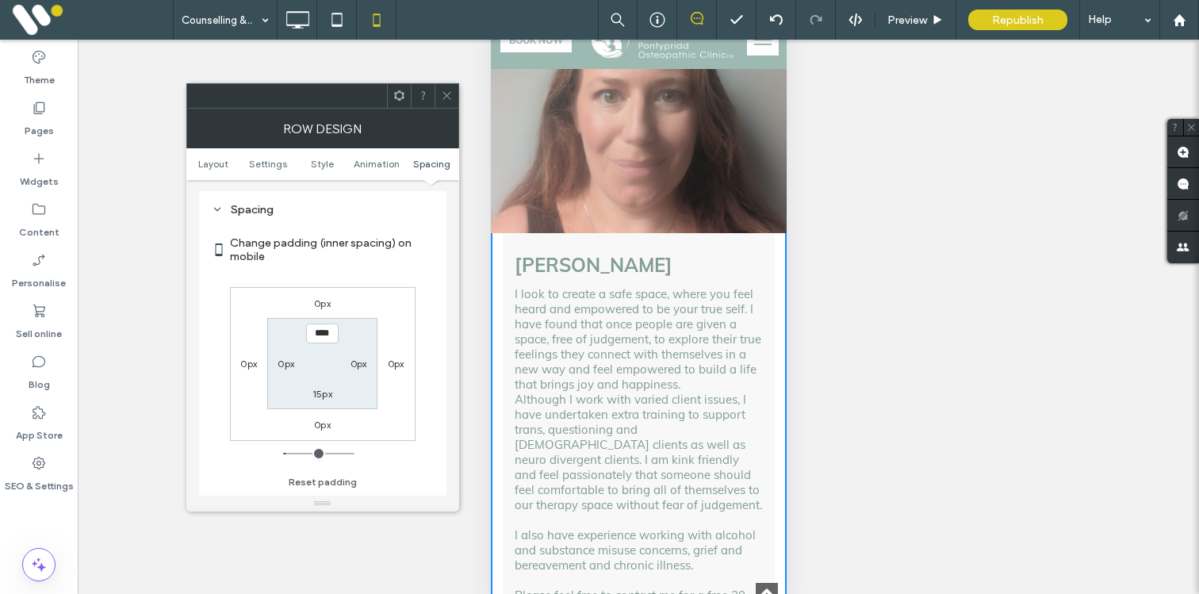
click at [447, 92] on icon at bounding box center [447, 96] width 12 height 12
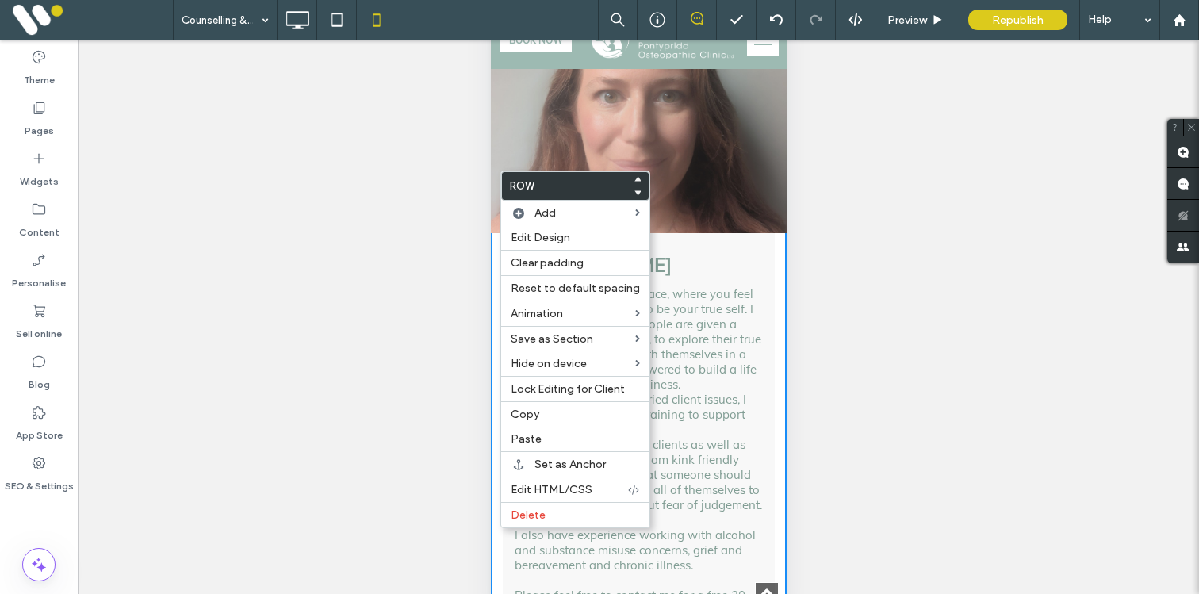
click at [658, 233] on div "Rachel Collier I look to create a safe space, where you feel heard and empowere…" at bounding box center [638, 473] width 272 height 480
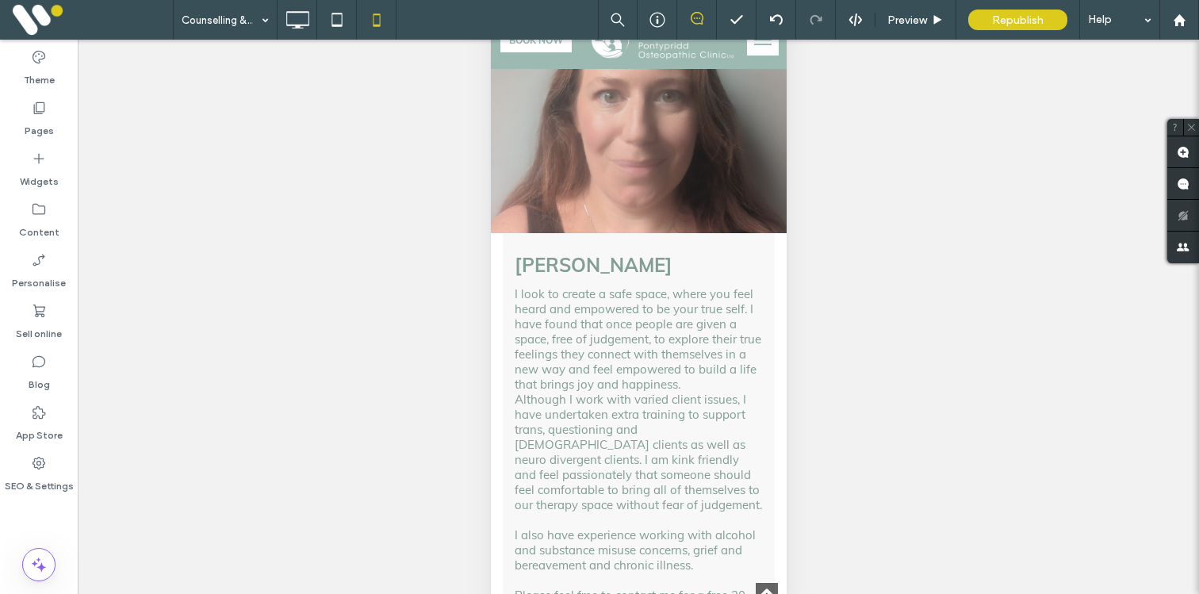
click at [658, 233] on div "Rachel Collier I look to create a safe space, where you feel heard and empowere…" at bounding box center [638, 473] width 272 height 480
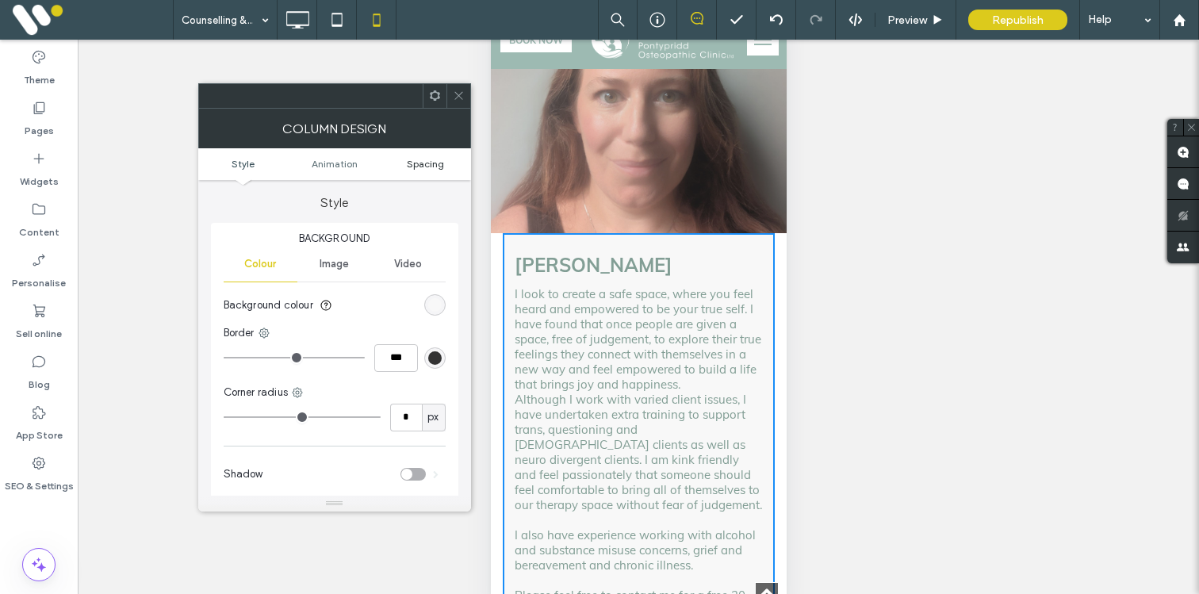
click at [424, 163] on span "Spacing" at bounding box center [425, 164] width 37 height 12
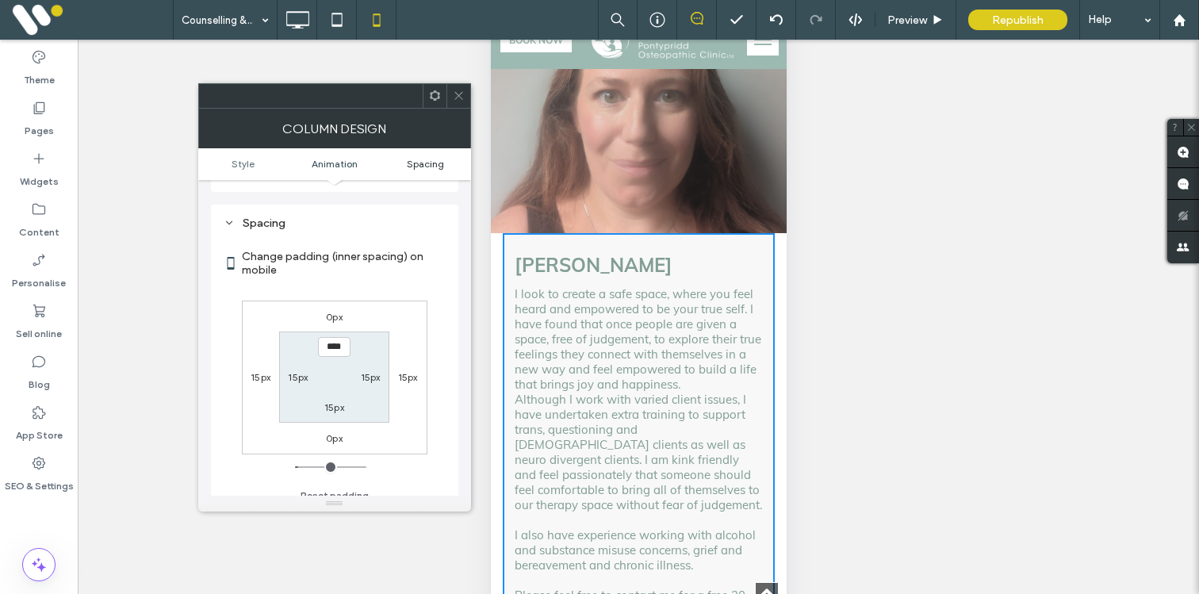
scroll to position [373, 0]
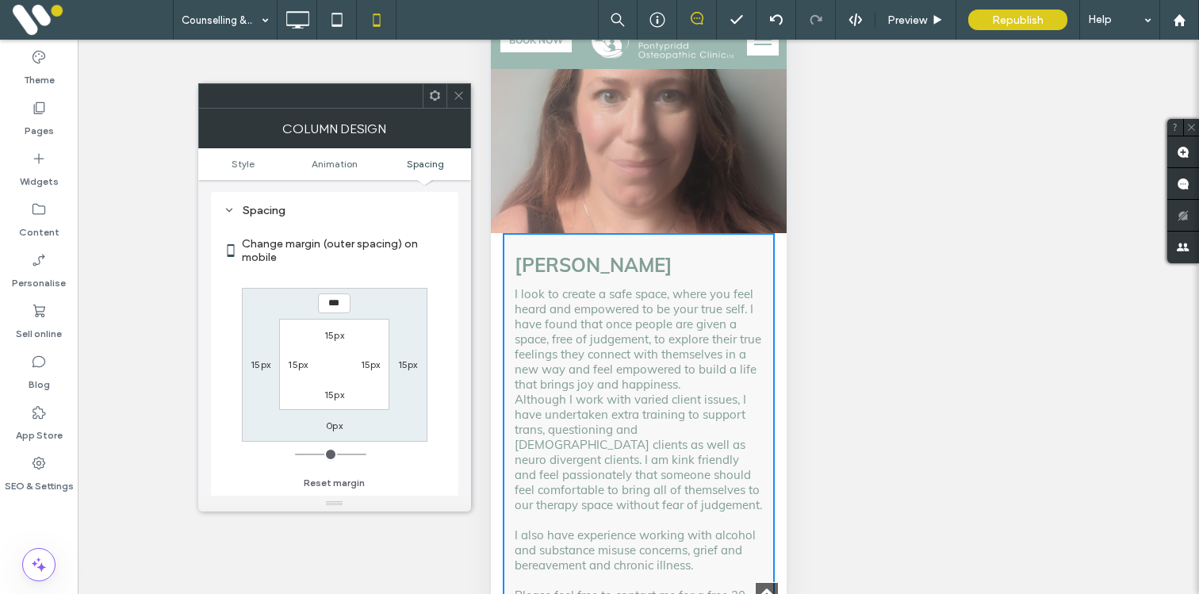
type input "**"
type input "*"
type input "**"
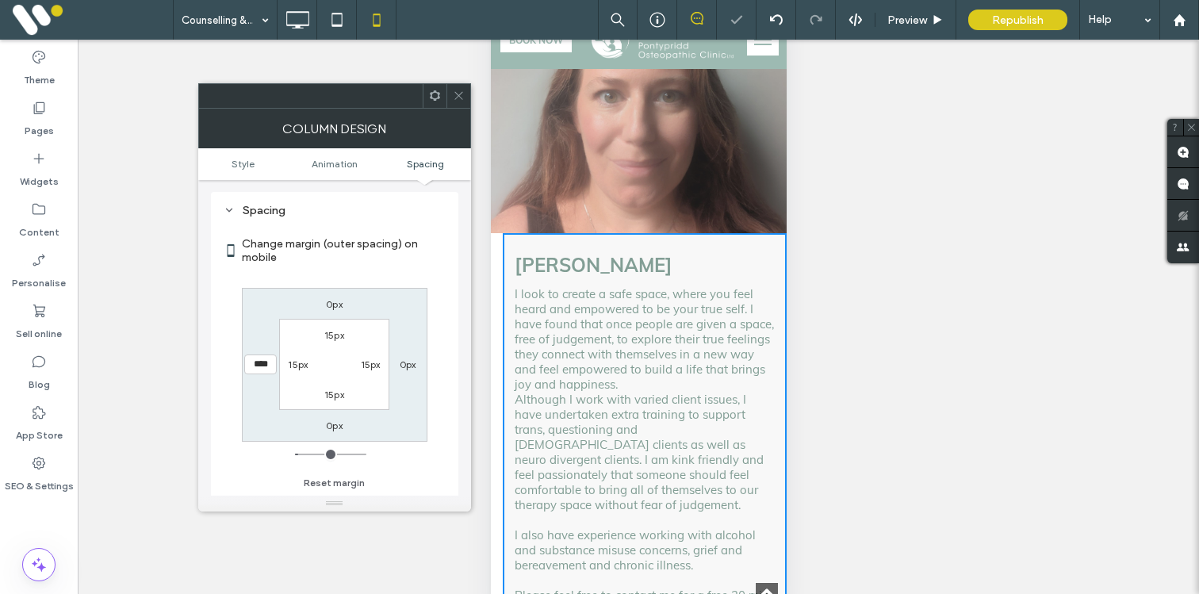
type input "*"
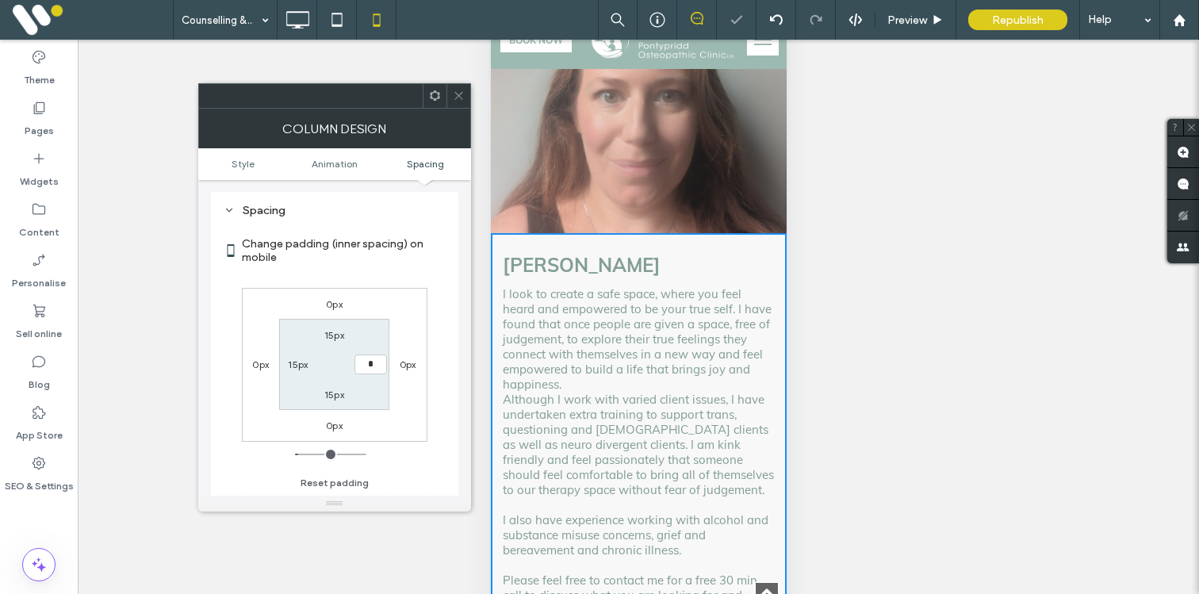
type input "**"
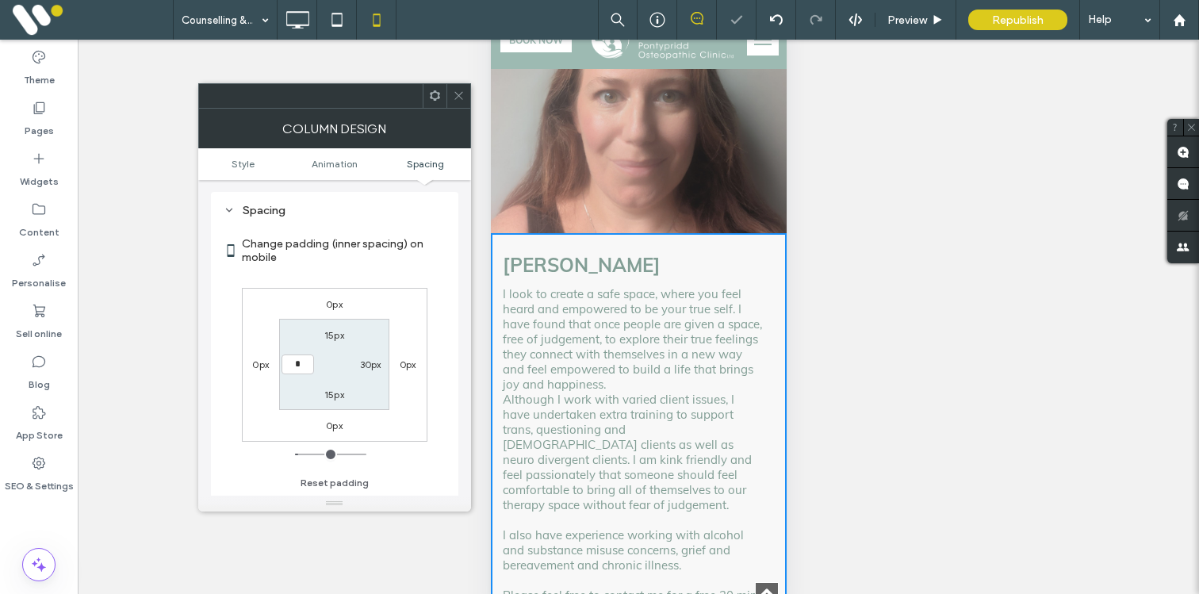
type input "**"
type input "*"
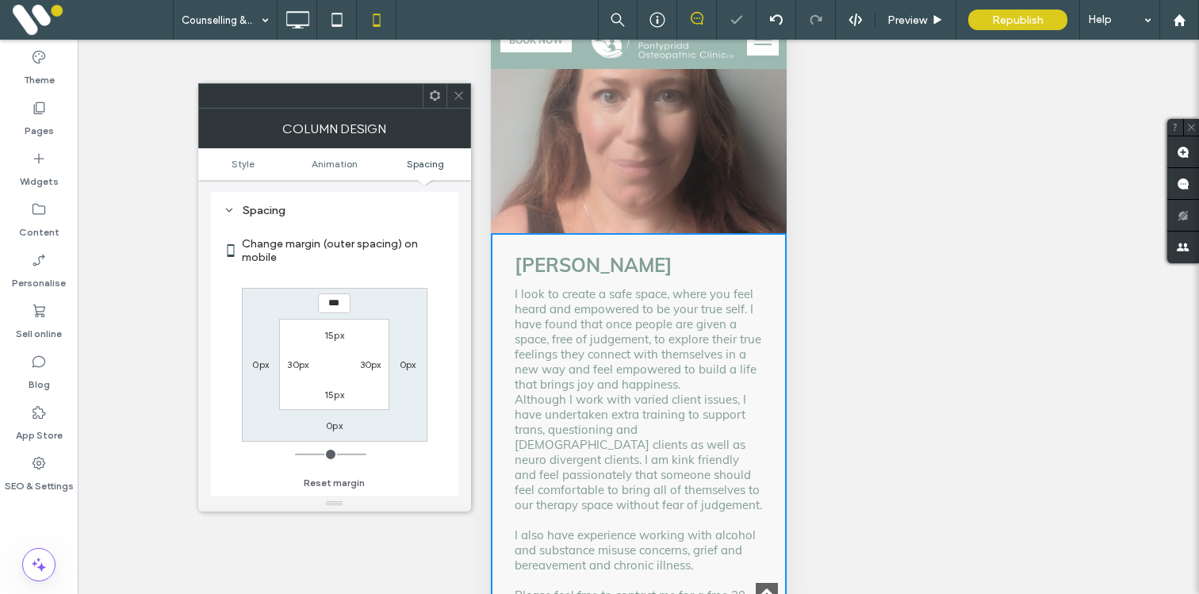
click at [459, 92] on icon at bounding box center [459, 96] width 12 height 12
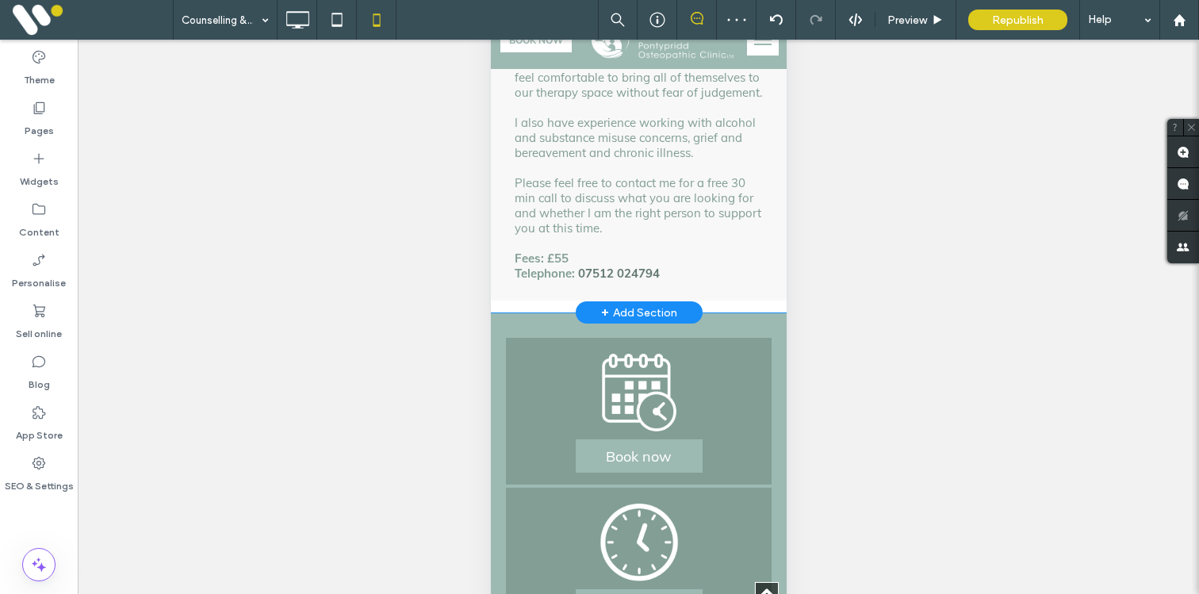
scroll to position [4239, 0]
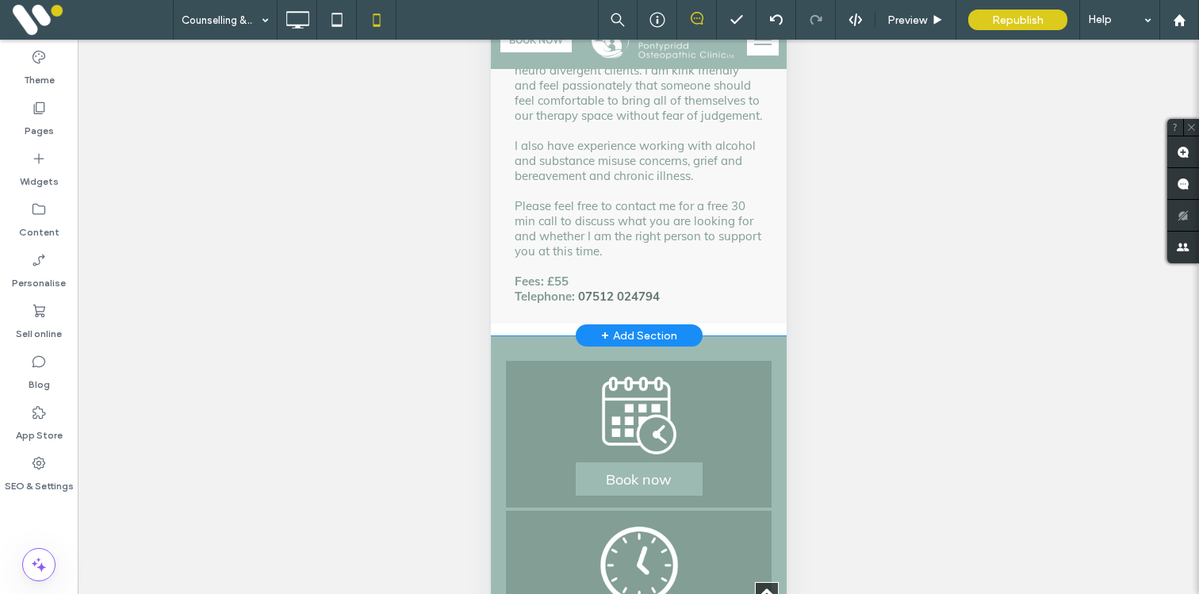
click at [497, 235] on div "Rachel Collier I look to create a safe space, where you feel heard and empowere…" at bounding box center [638, 84] width 296 height 480
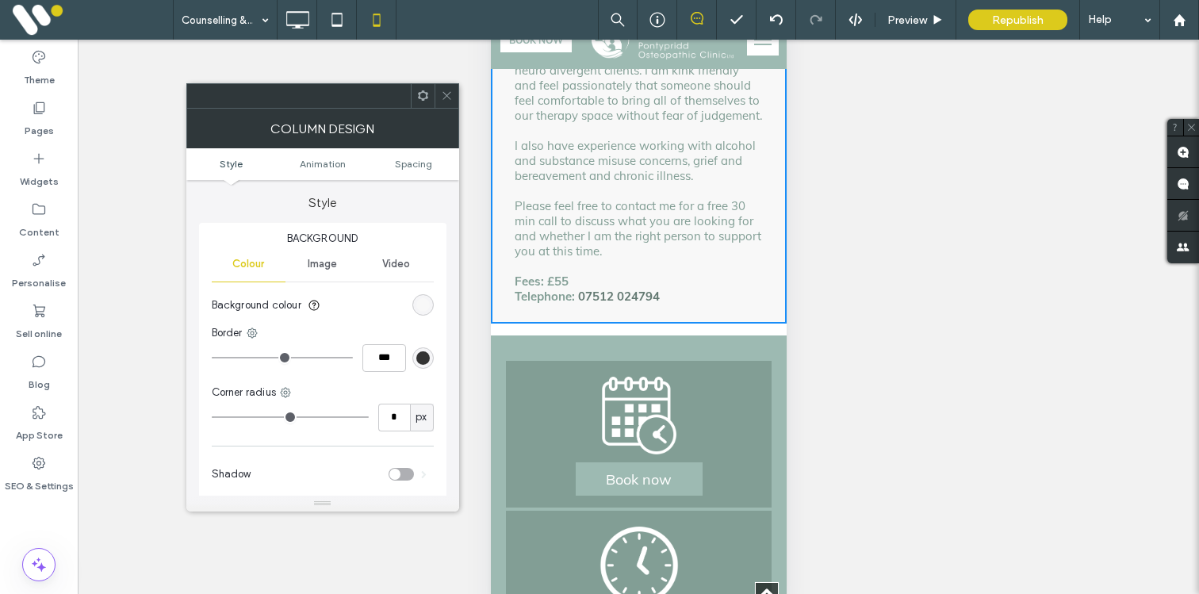
click at [441, 86] on span at bounding box center [447, 96] width 12 height 24
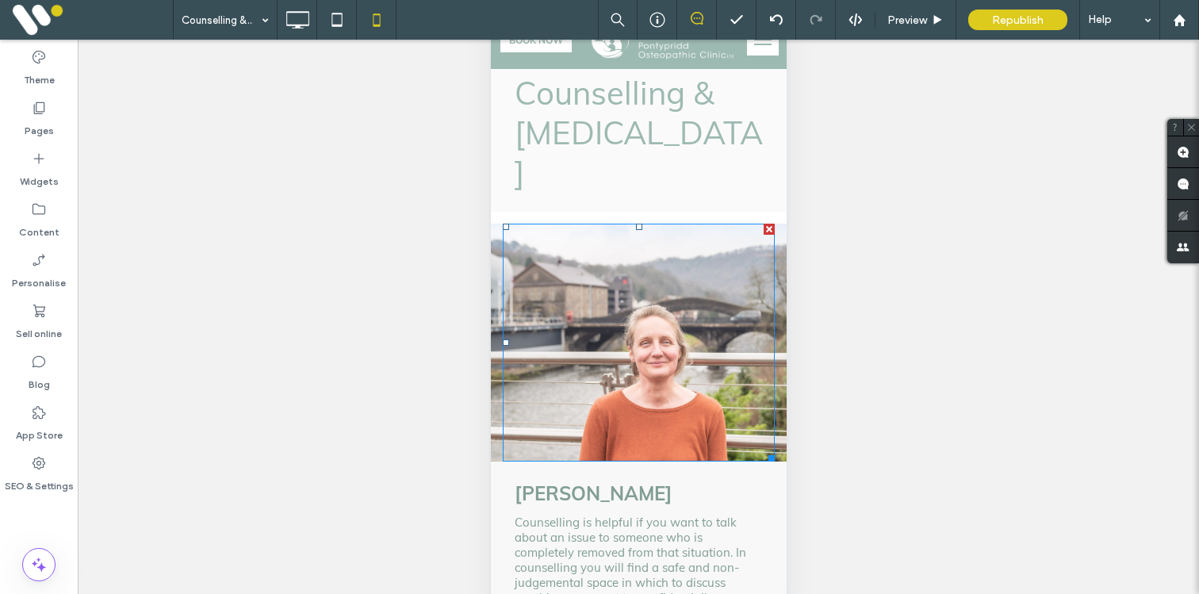
scroll to position [0, 0]
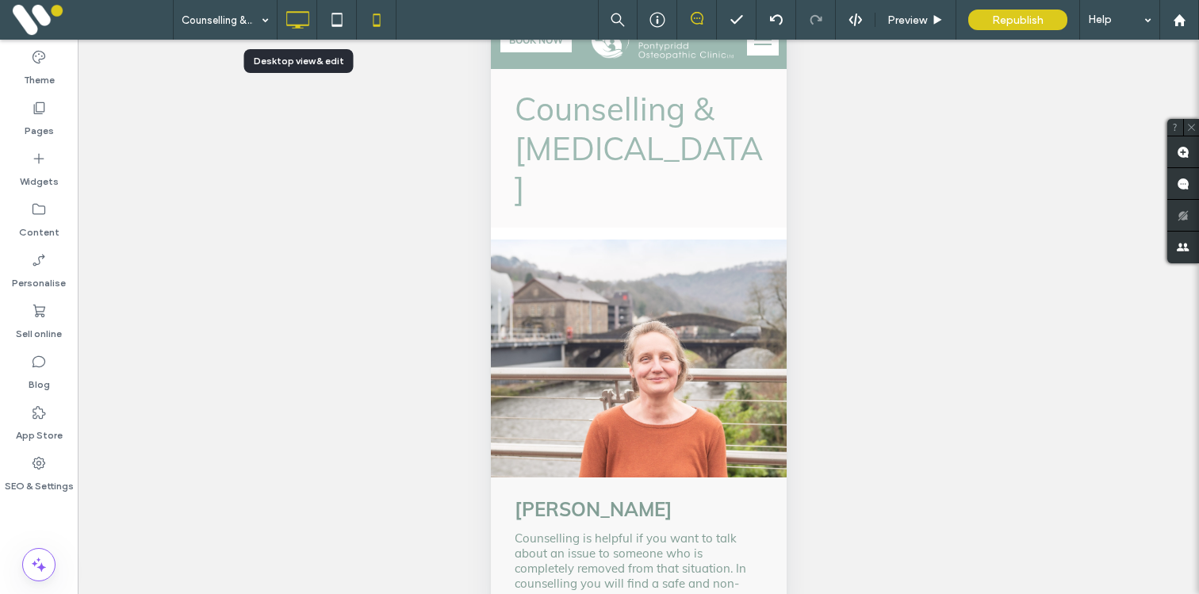
click at [304, 22] on icon at bounding box center [298, 20] width 32 height 32
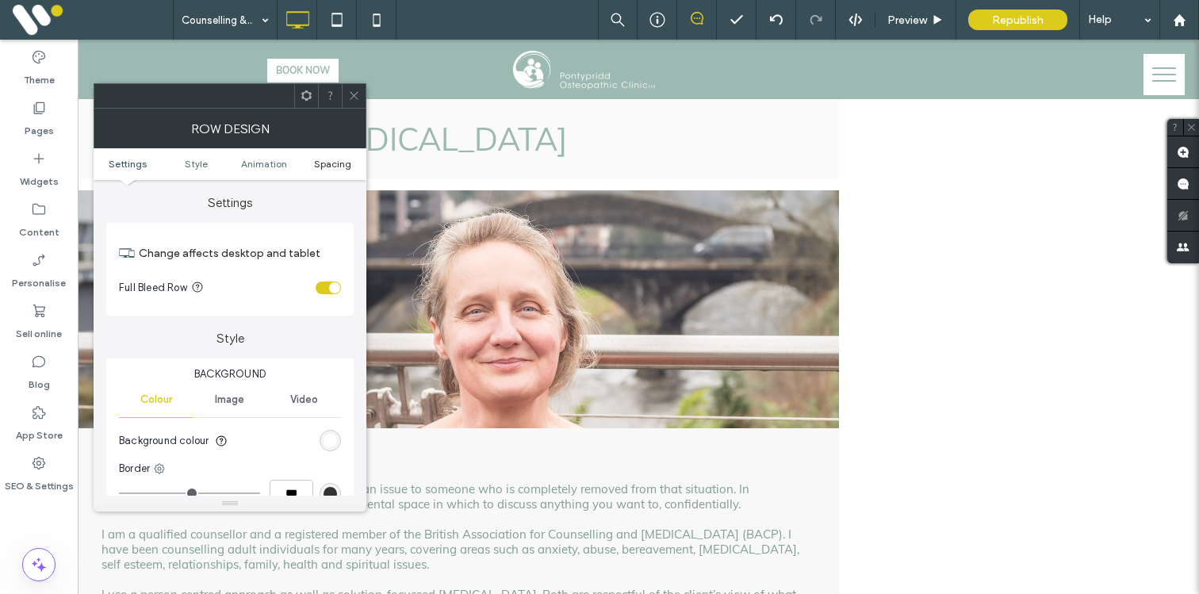
click at [337, 165] on span "Spacing" at bounding box center [332, 164] width 37 height 12
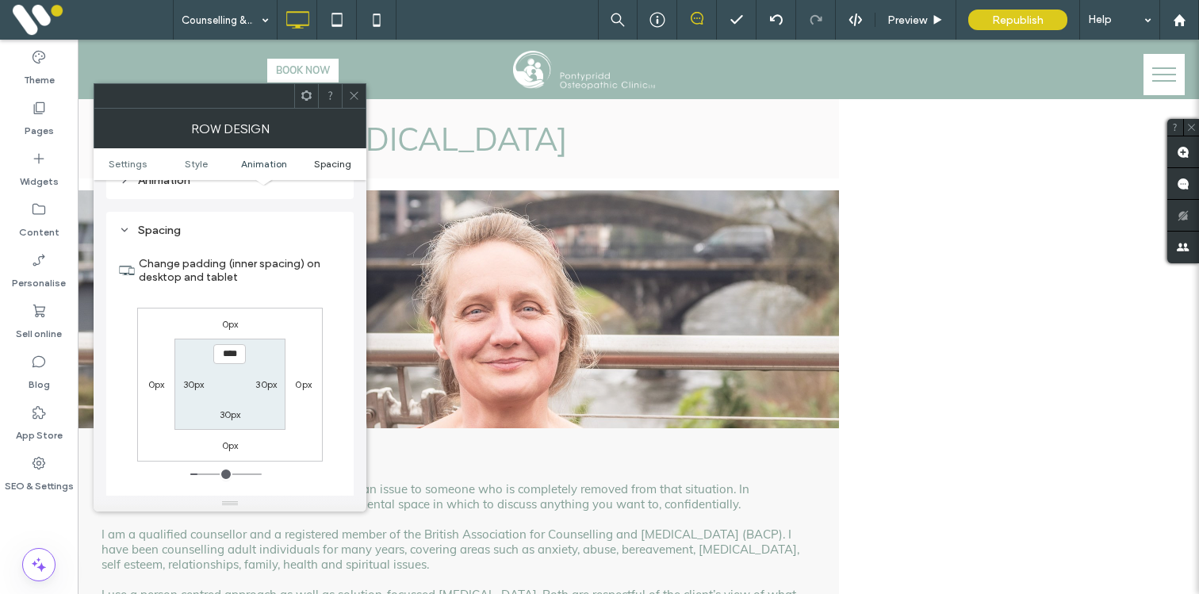
scroll to position [449, 0]
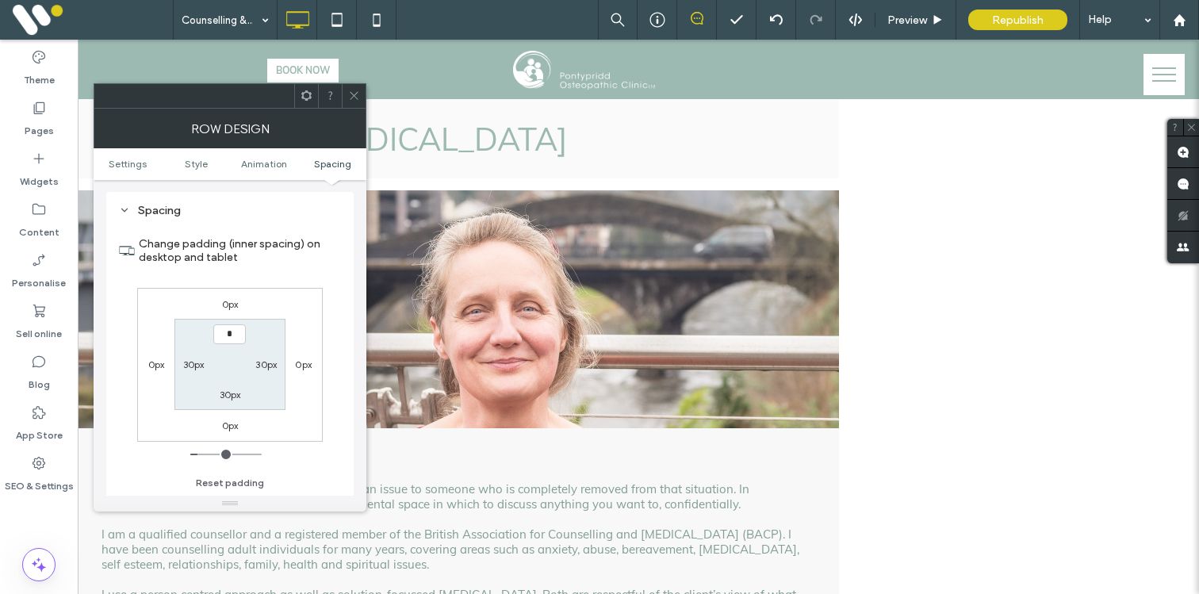
type input "***"
type input "*"
click at [363, 90] on div at bounding box center [354, 96] width 24 height 24
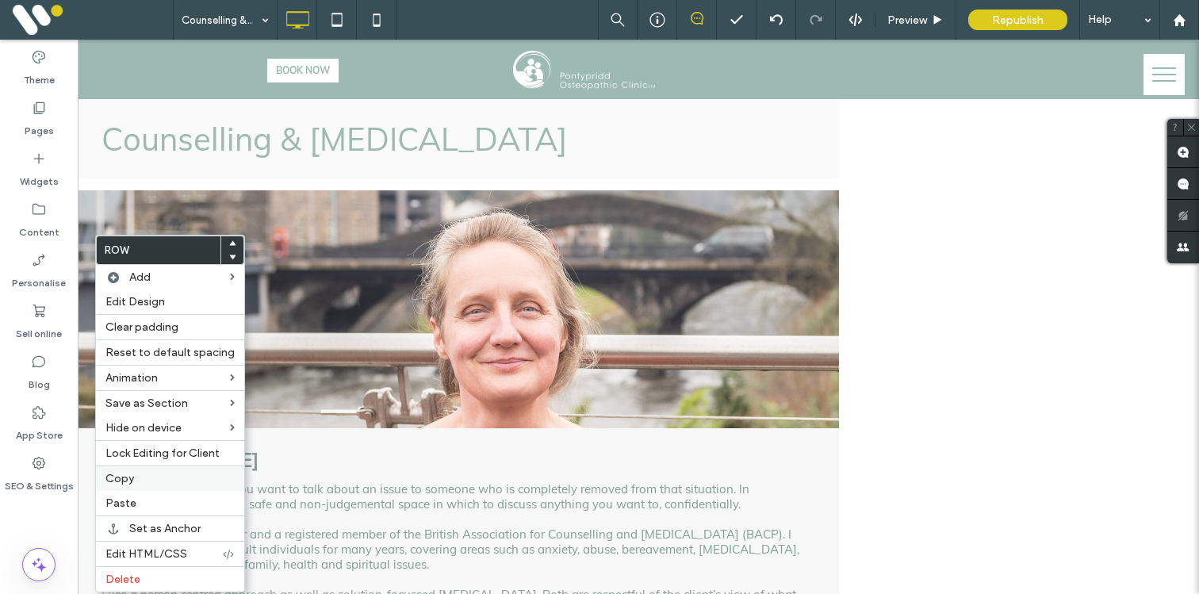
click at [136, 477] on label "Copy" at bounding box center [170, 478] width 129 height 13
click at [140, 503] on label "Paste" at bounding box center [170, 503] width 129 height 13
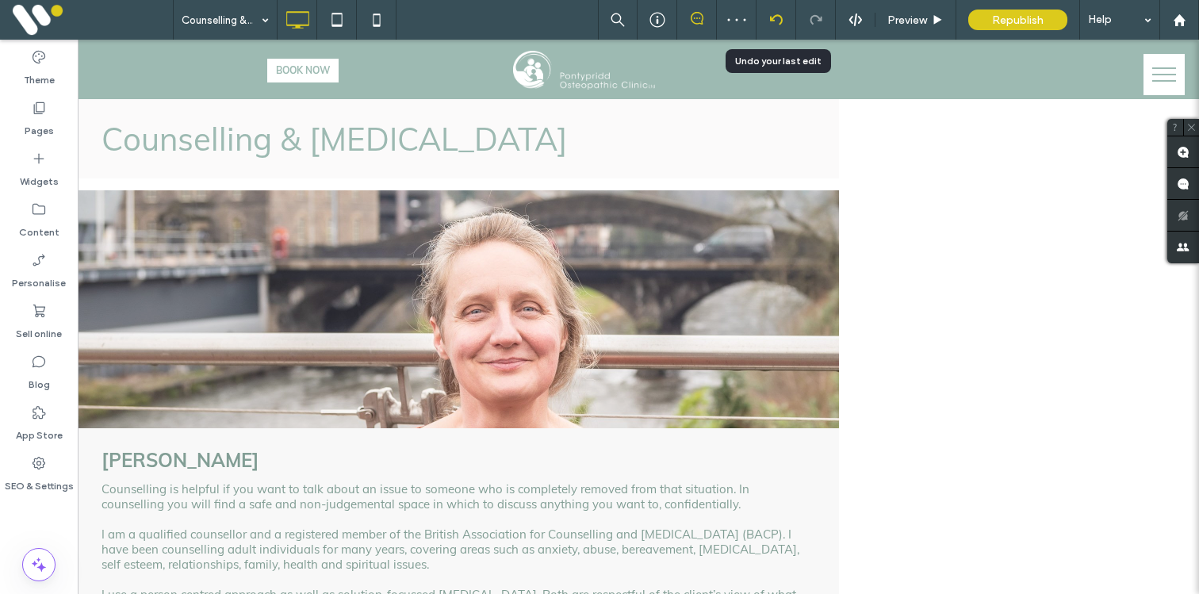
click at [777, 17] on icon at bounding box center [776, 19] width 13 height 13
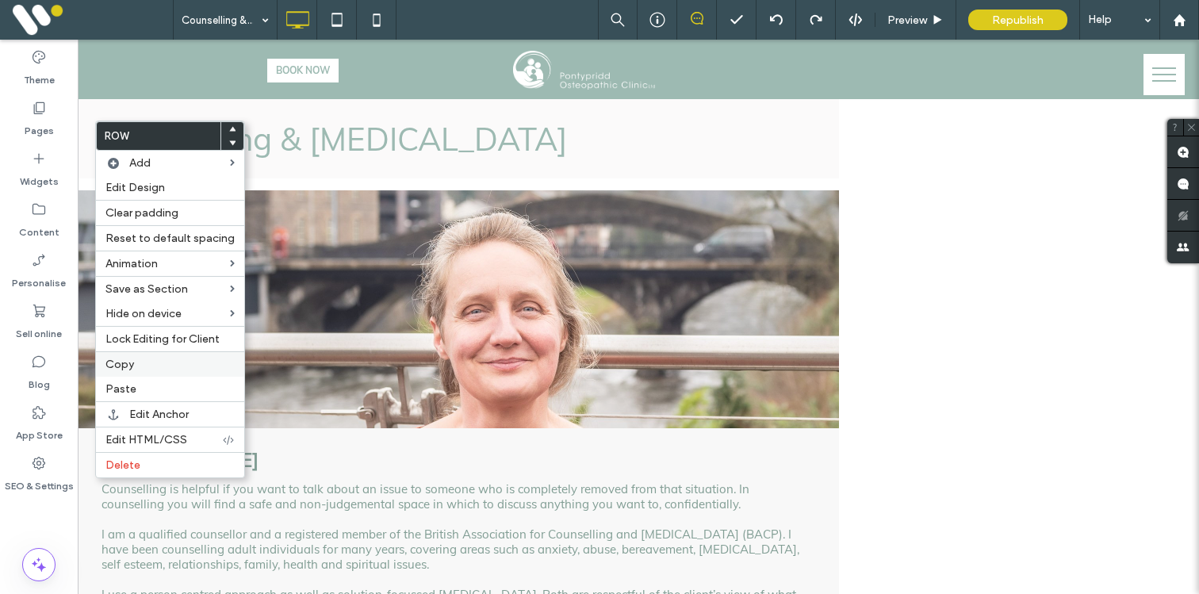
click at [125, 360] on span "Copy" at bounding box center [120, 364] width 29 height 13
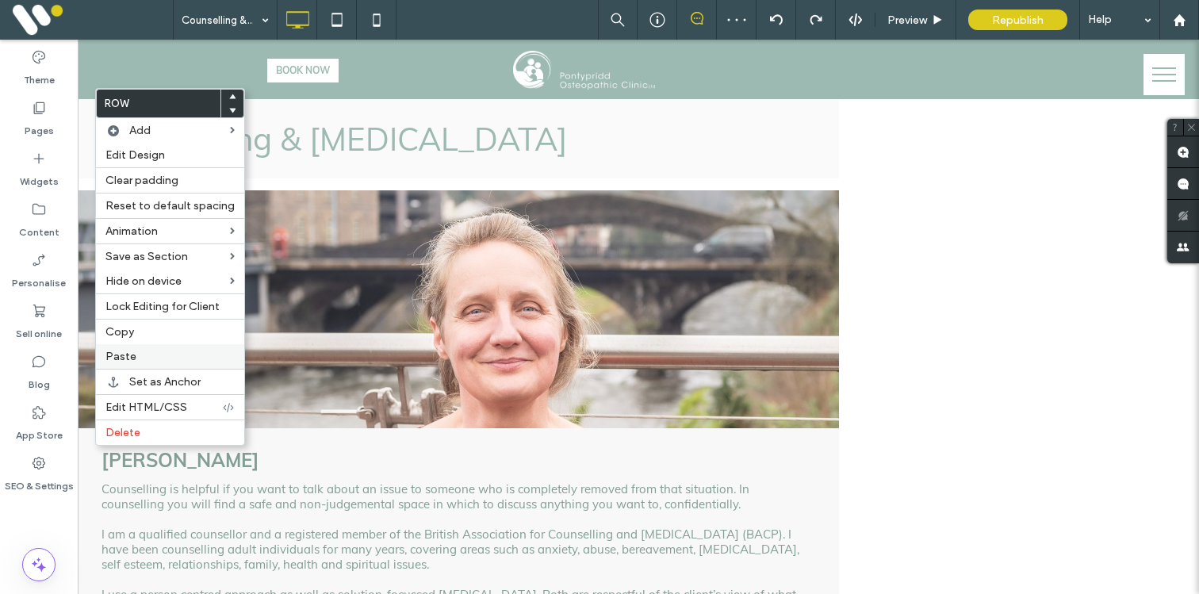
click at [123, 354] on span "Paste" at bounding box center [121, 356] width 31 height 13
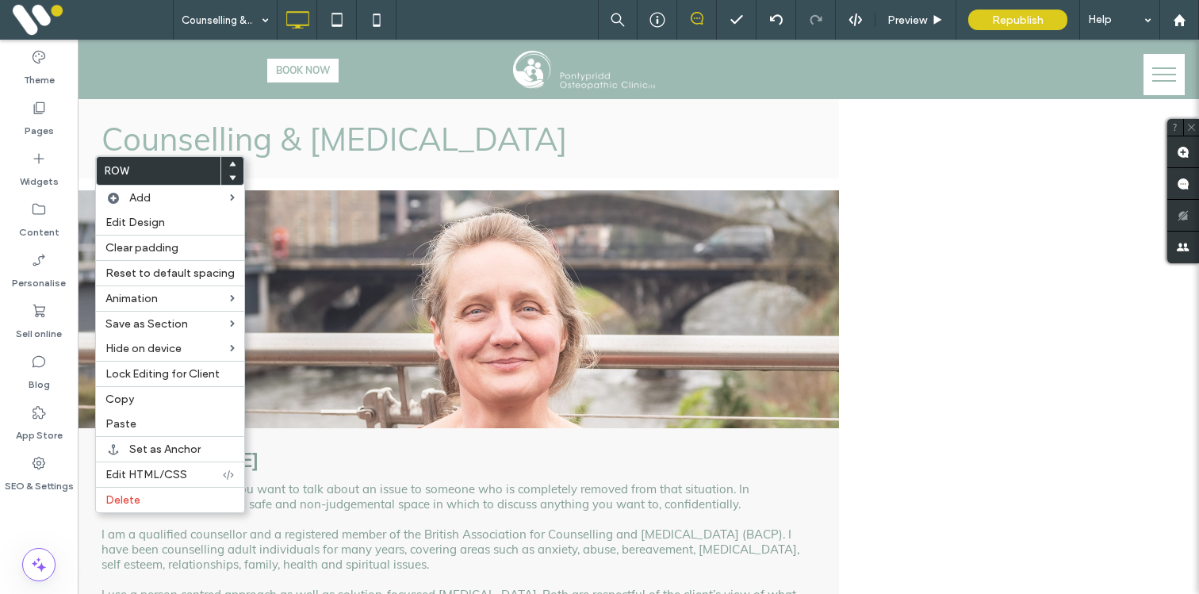
click at [229, 178] on icon at bounding box center [232, 178] width 6 height 6
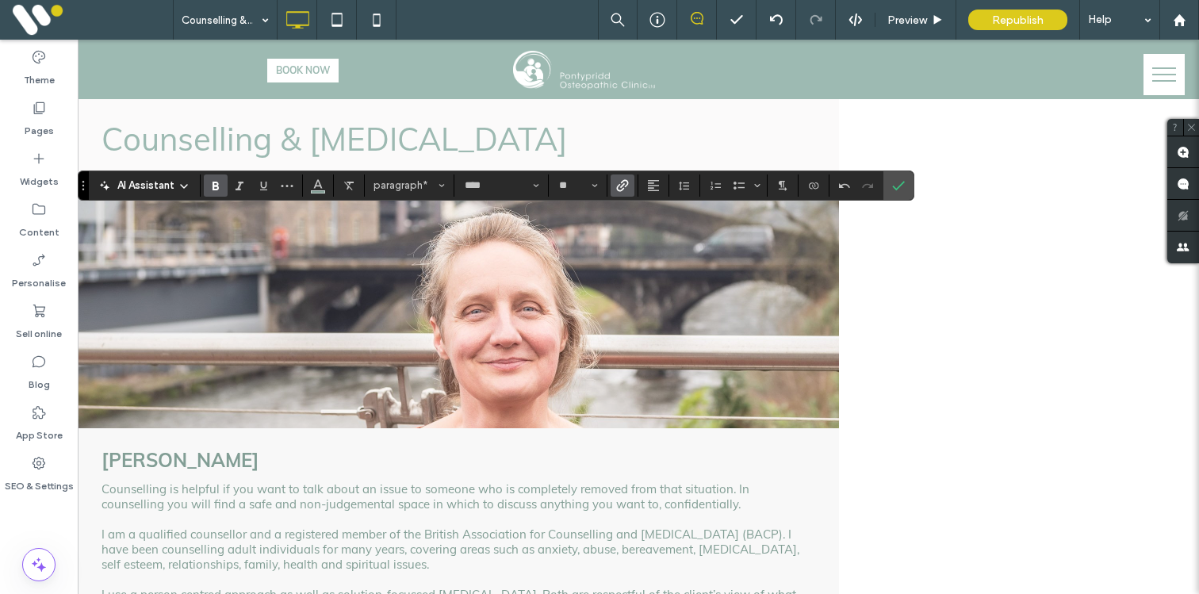
click at [618, 180] on icon "Link" at bounding box center [622, 185] width 13 height 13
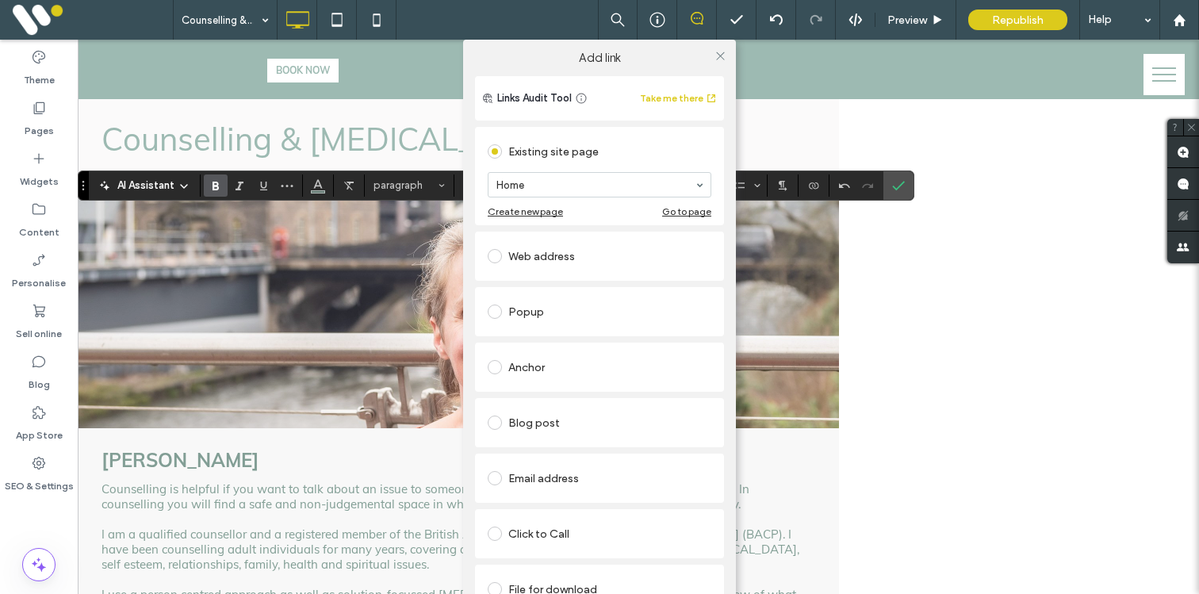
click at [500, 538] on label at bounding box center [498, 534] width 21 height 14
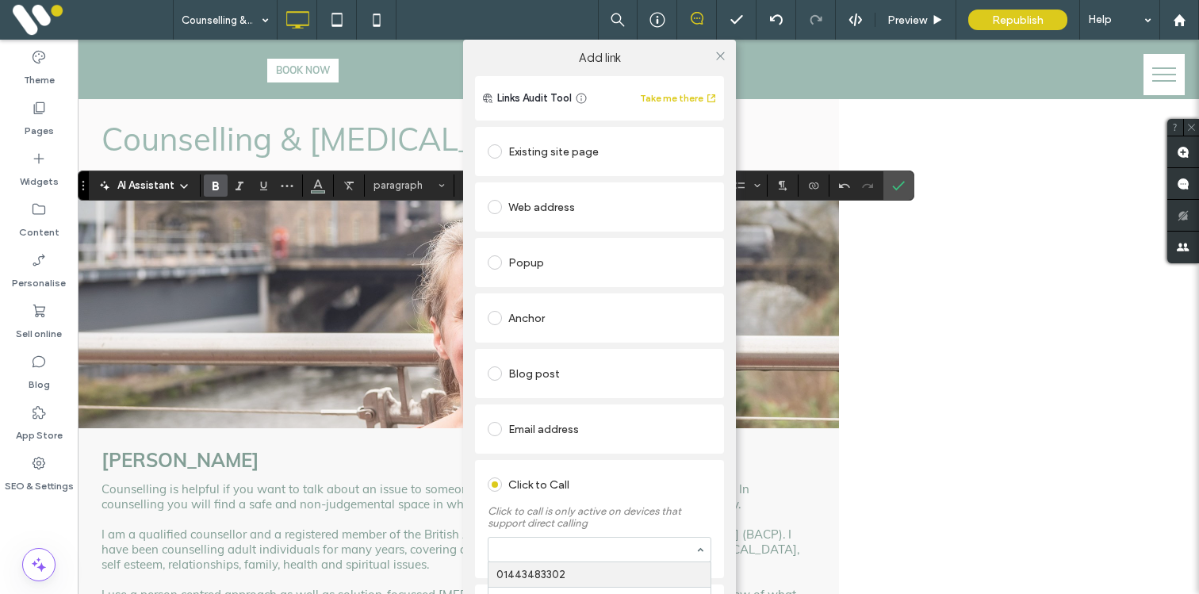
paste input "**********"
type input "**********"
click at [533, 462] on div "Click to Call Click to call is only active on devices that support direct calli…" at bounding box center [599, 519] width 249 height 118
click at [716, 54] on icon at bounding box center [721, 56] width 12 height 12
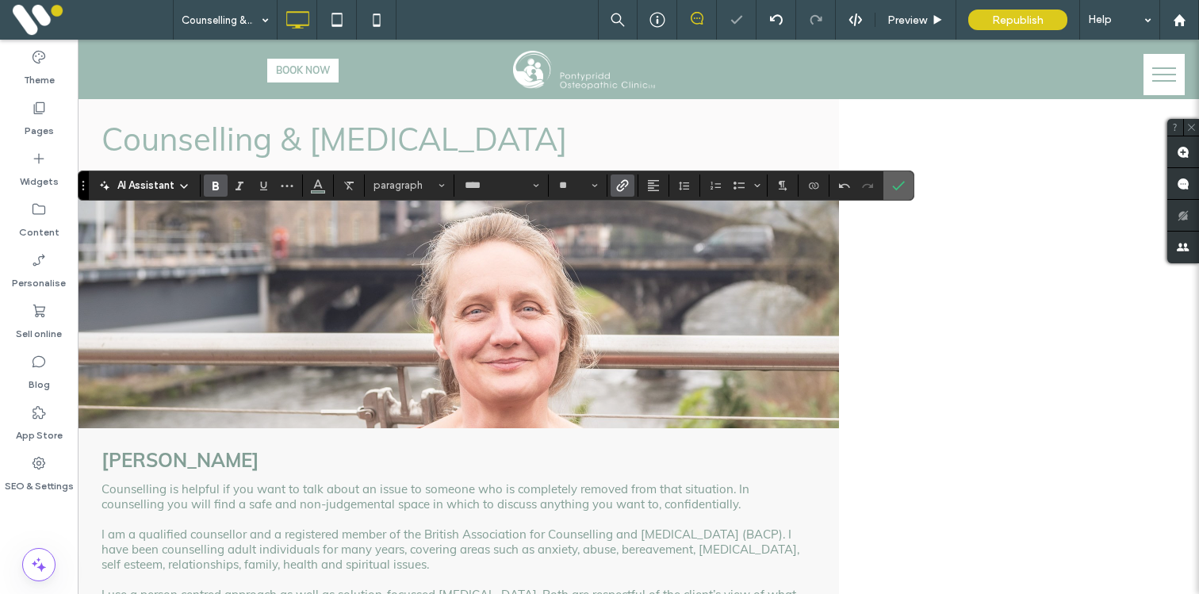
click at [895, 179] on icon "Confirm" at bounding box center [898, 185] width 13 height 13
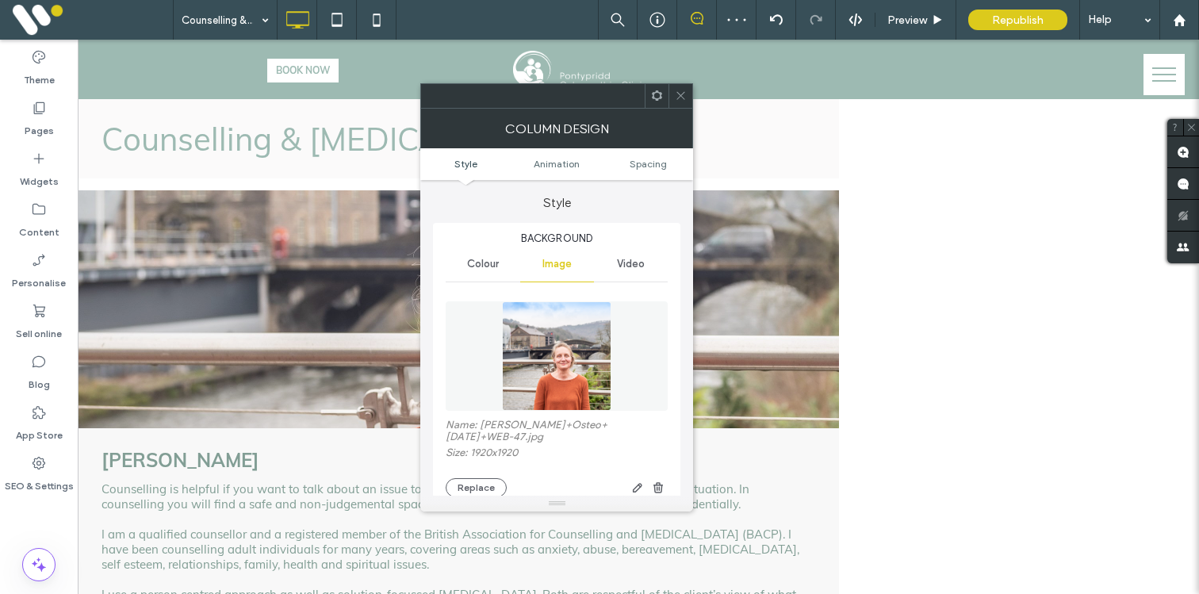
scroll to position [17, 0]
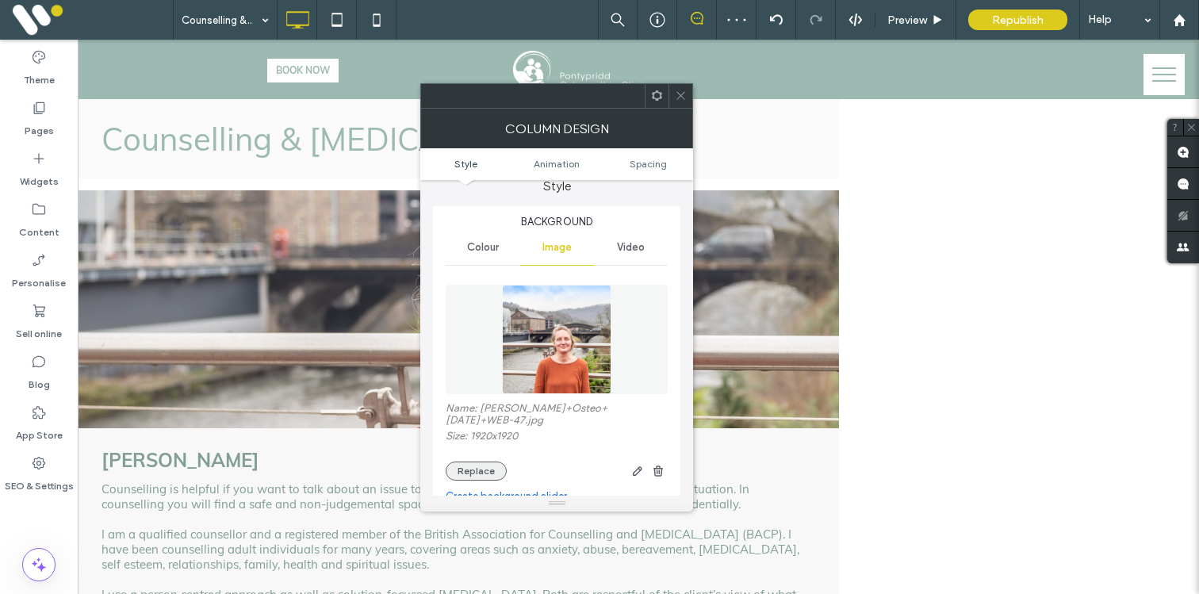
click at [485, 465] on button "Replace" at bounding box center [476, 471] width 61 height 19
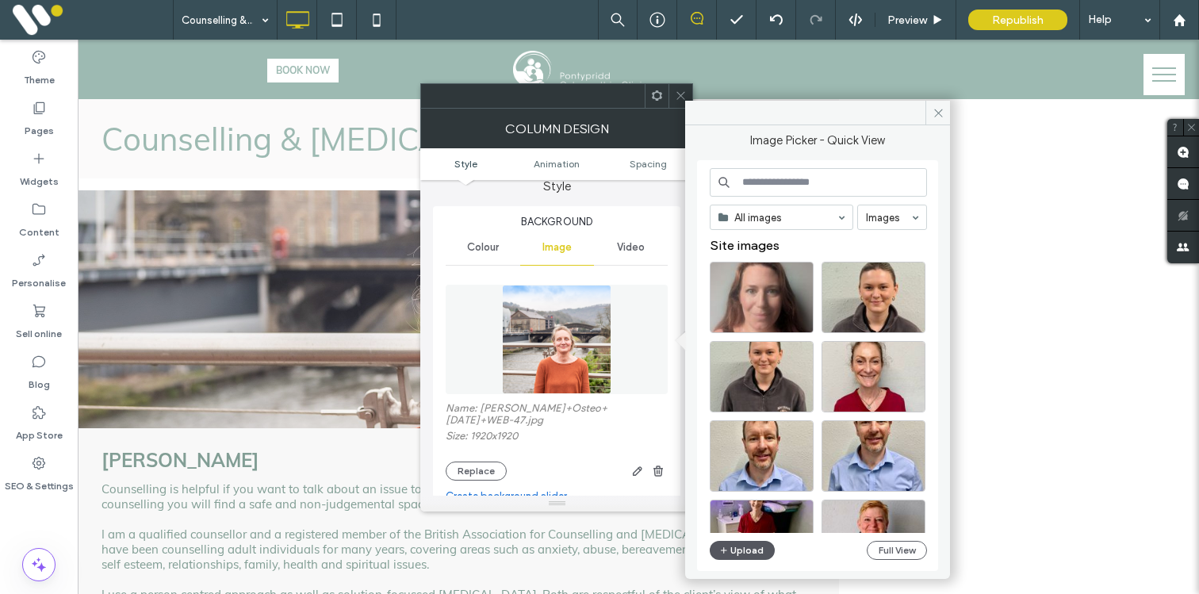
click at [743, 547] on button "Upload" at bounding box center [742, 550] width 65 height 19
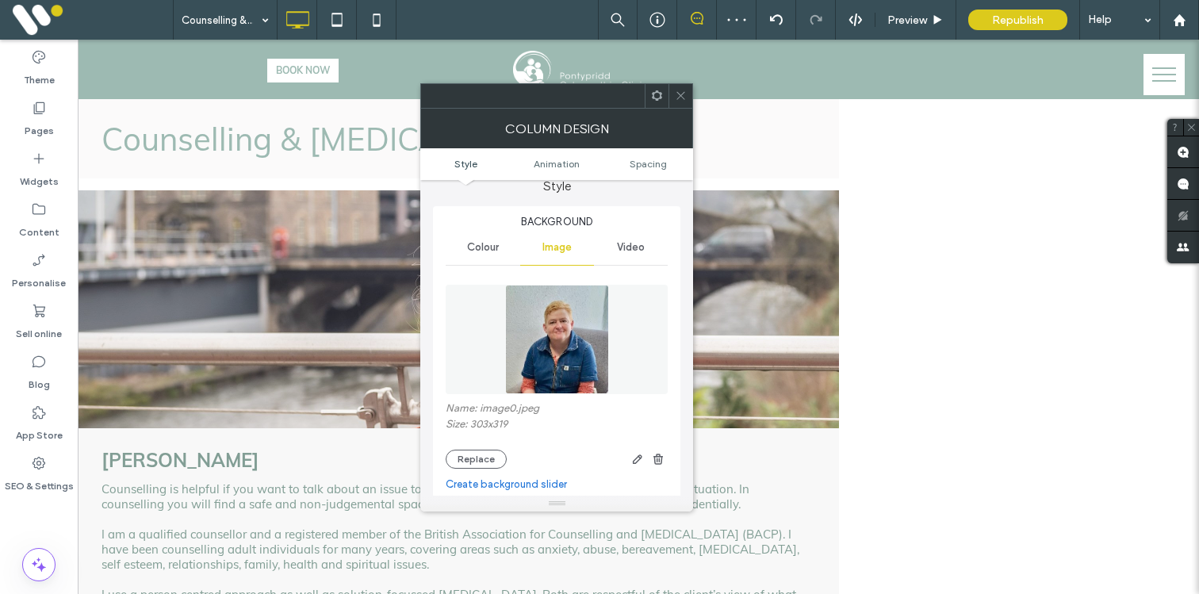
click at [682, 99] on icon at bounding box center [681, 96] width 12 height 12
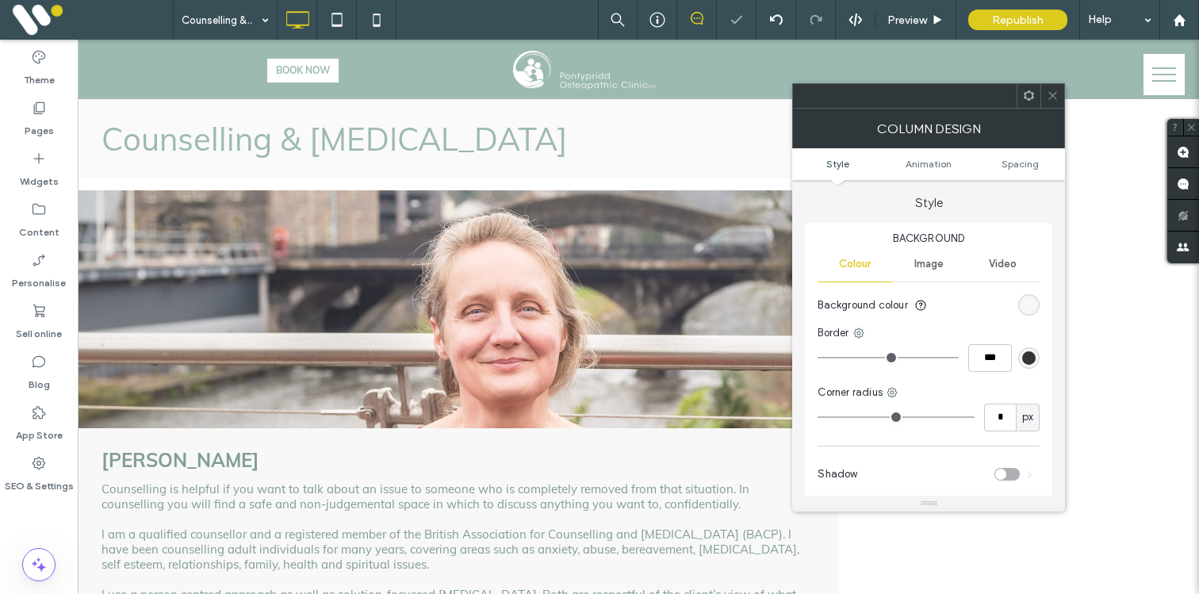
click at [1052, 106] on span at bounding box center [1053, 96] width 12 height 24
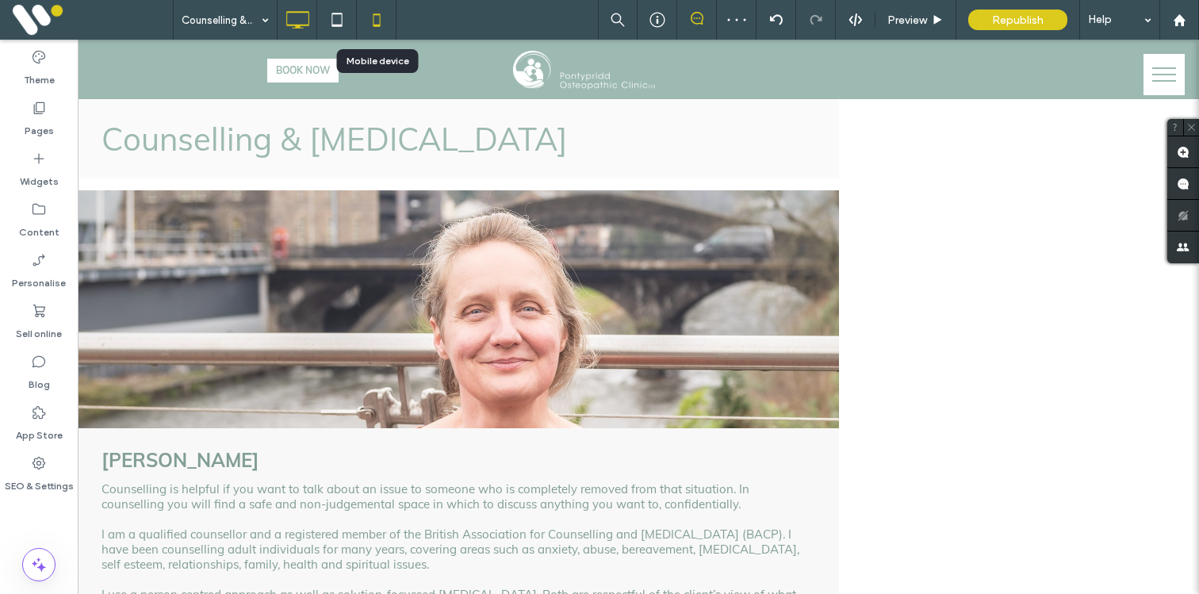
click at [383, 18] on icon at bounding box center [377, 20] width 32 height 32
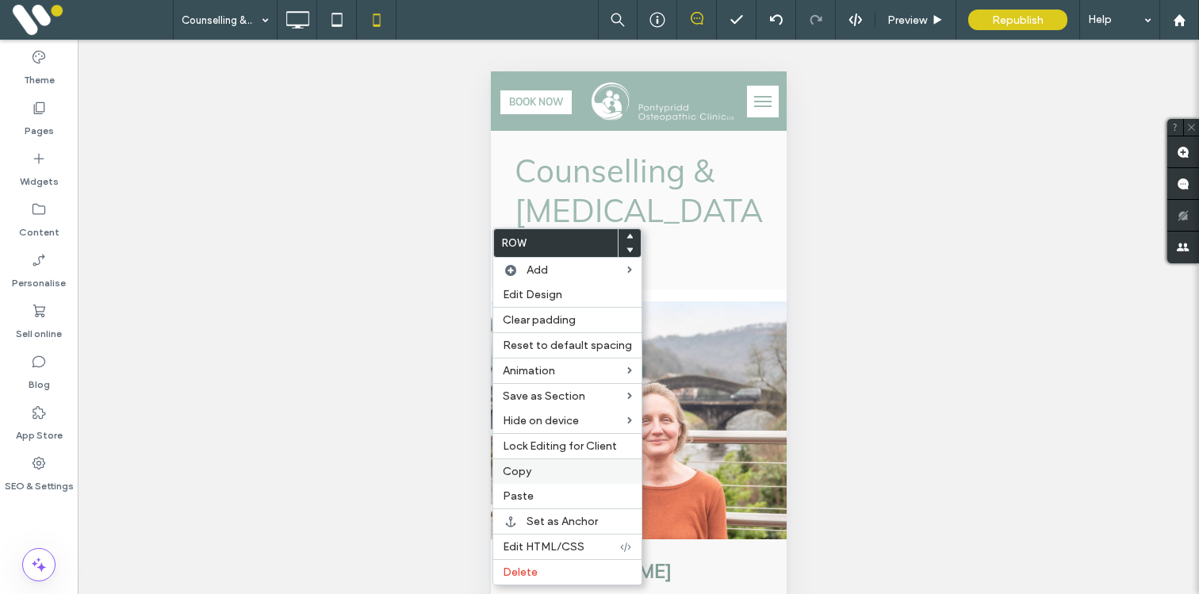
click at [515, 472] on span "Copy" at bounding box center [517, 471] width 29 height 13
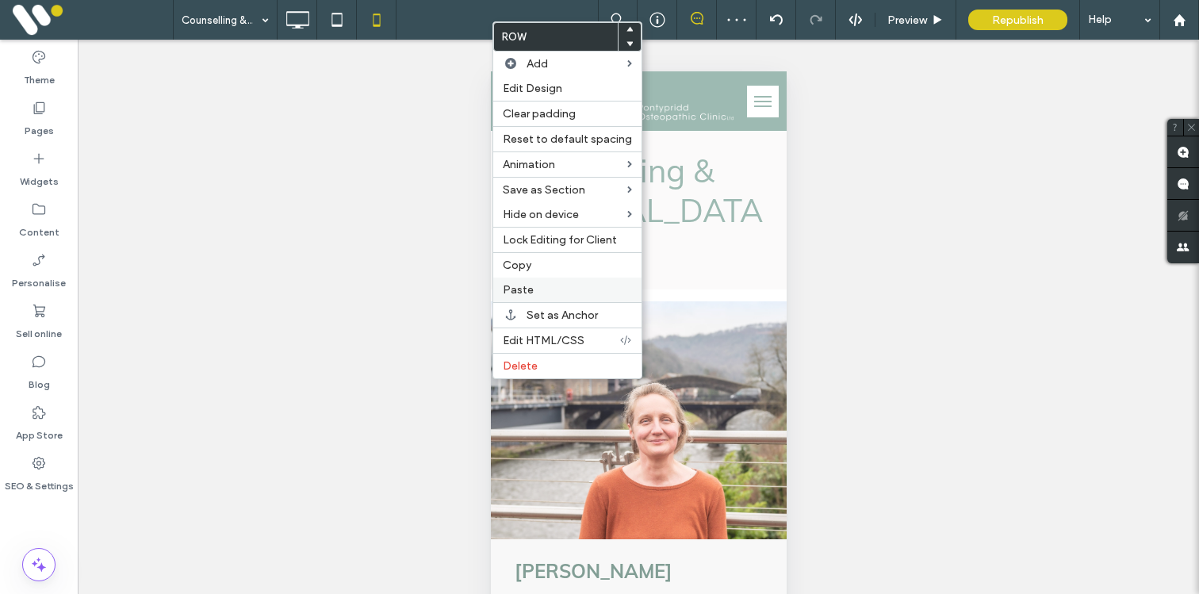
click at [527, 293] on span "Paste" at bounding box center [518, 289] width 31 height 13
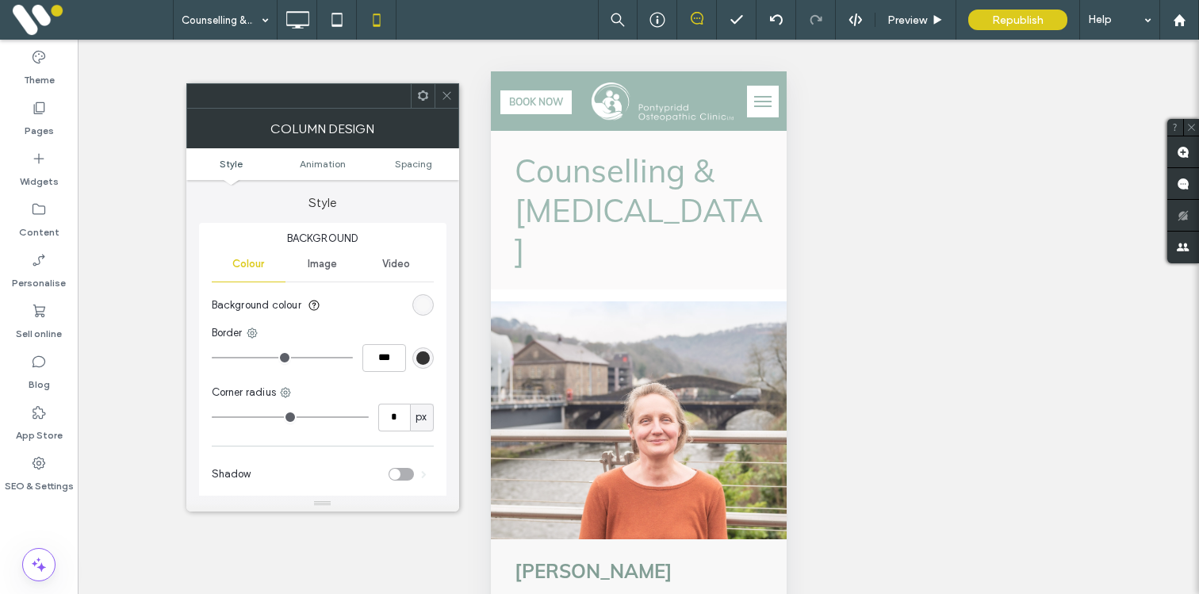
click at [425, 171] on ul "Style Animation Spacing" at bounding box center [322, 164] width 273 height 32
click at [425, 167] on span "Spacing" at bounding box center [413, 164] width 37 height 12
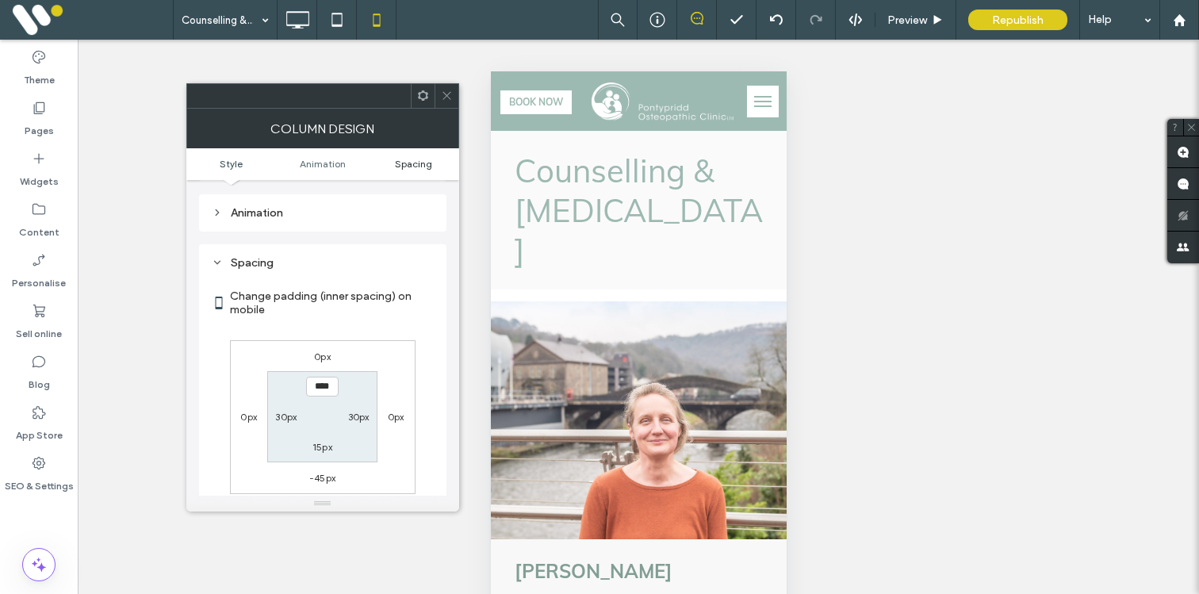
scroll to position [373, 0]
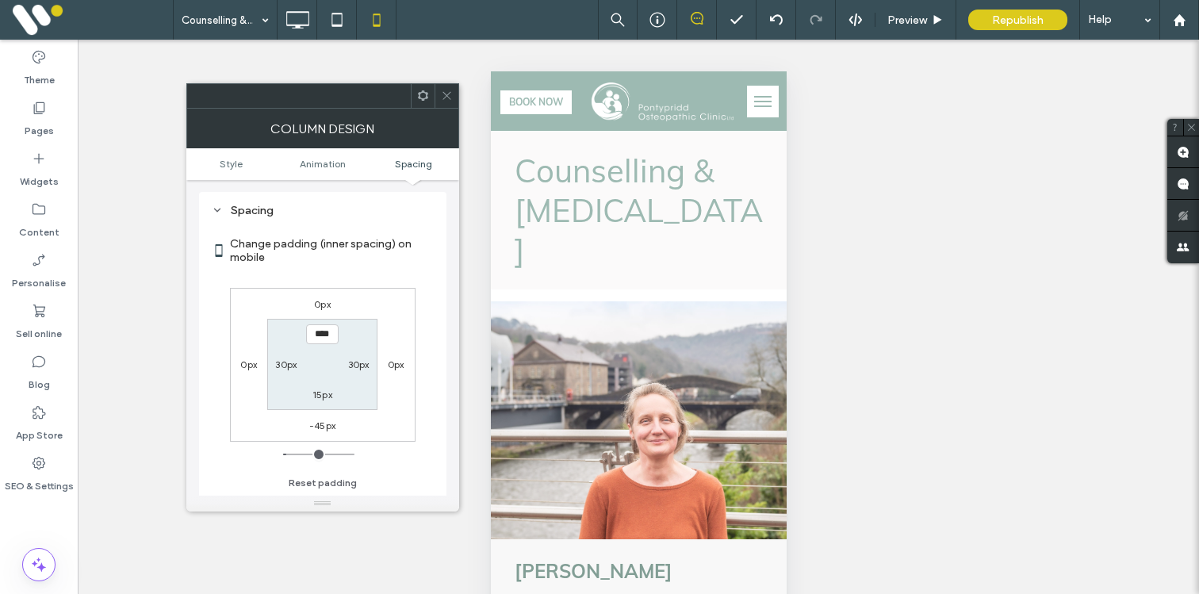
click at [325, 424] on label "-45px" at bounding box center [322, 426] width 26 height 12
type input "*"
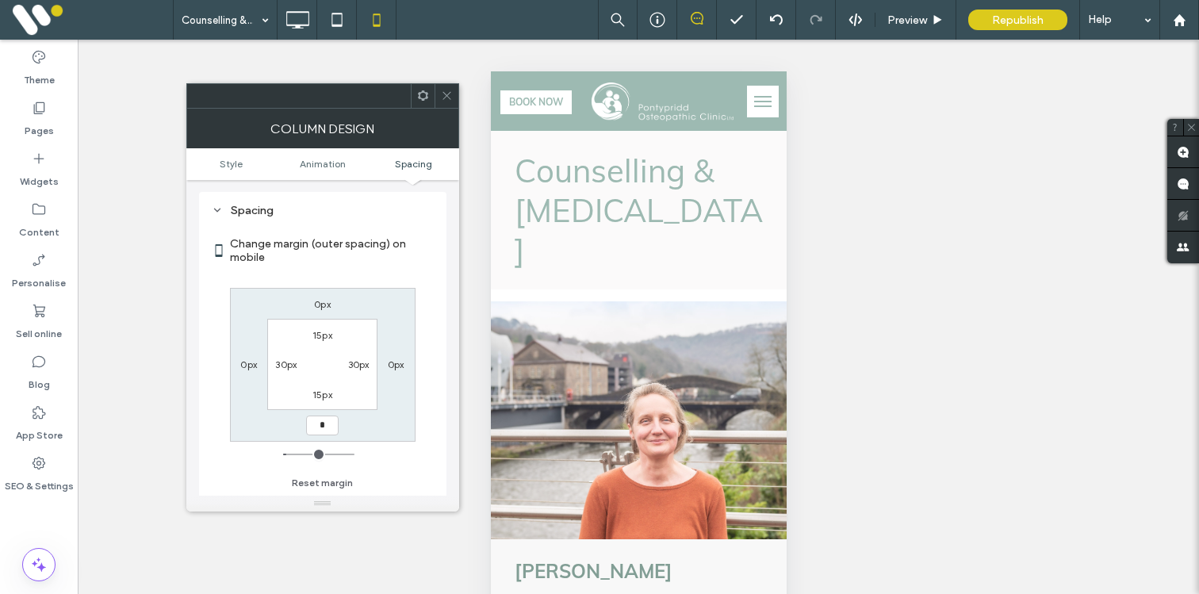
type input "*"
type input "***"
click at [448, 94] on icon at bounding box center [447, 96] width 12 height 12
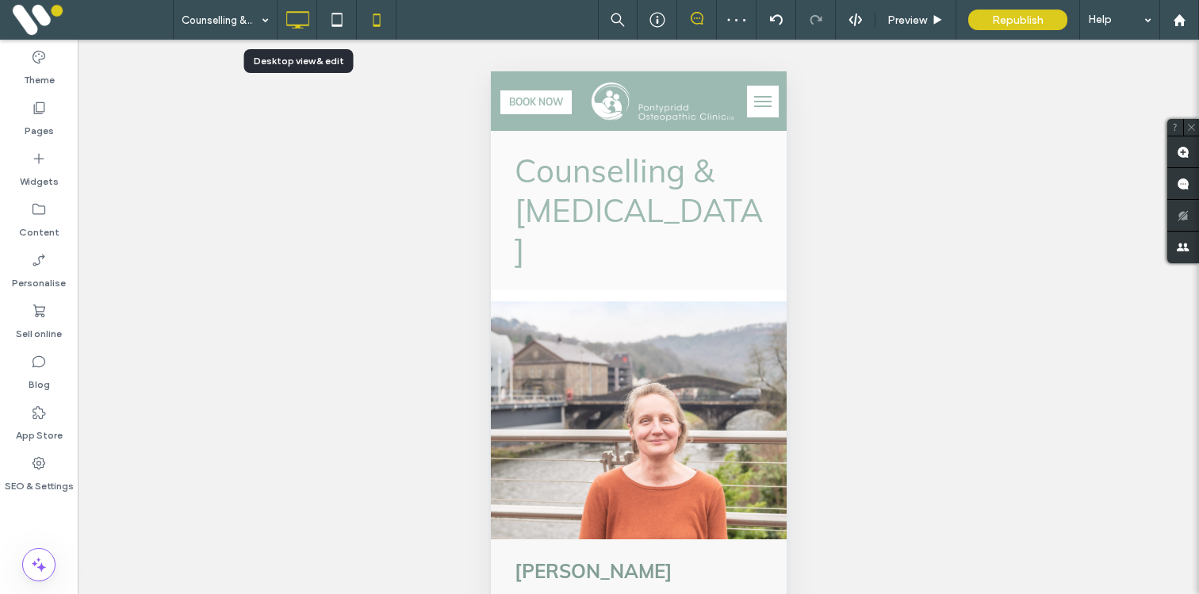
click at [297, 23] on icon at bounding box center [298, 20] width 32 height 32
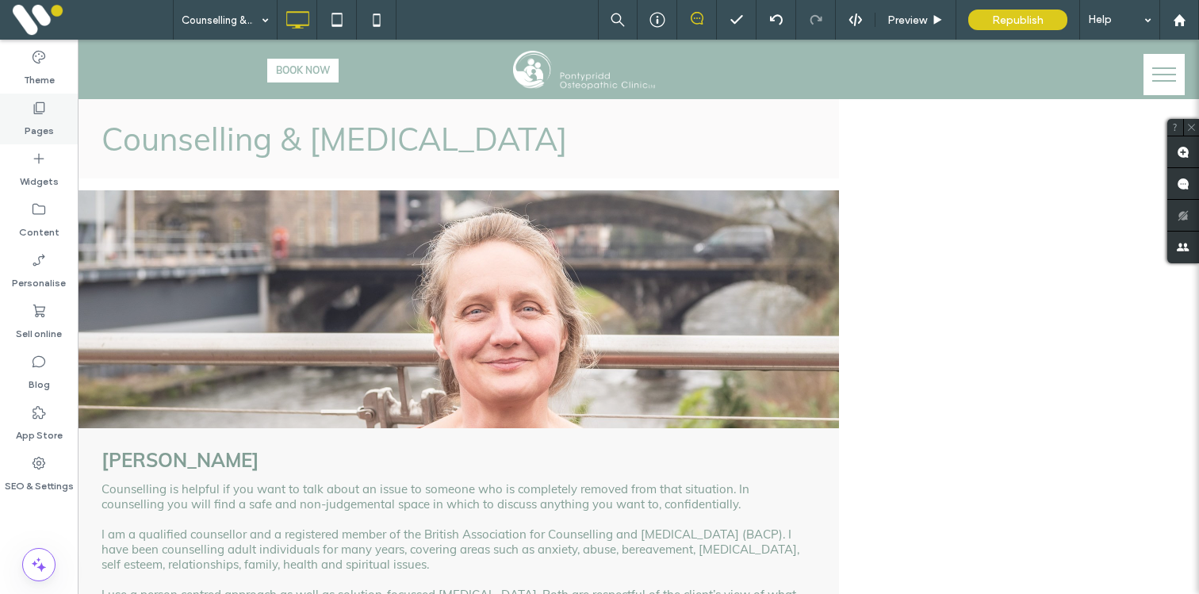
click at [48, 102] on div "Pages" at bounding box center [39, 119] width 78 height 51
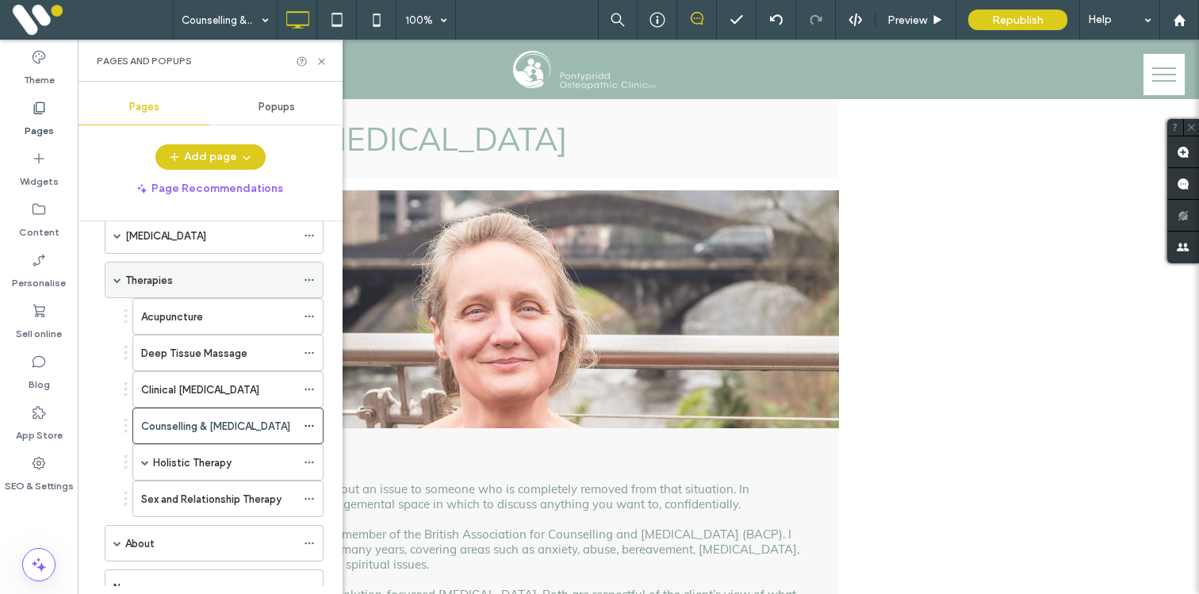
scroll to position [92, 0]
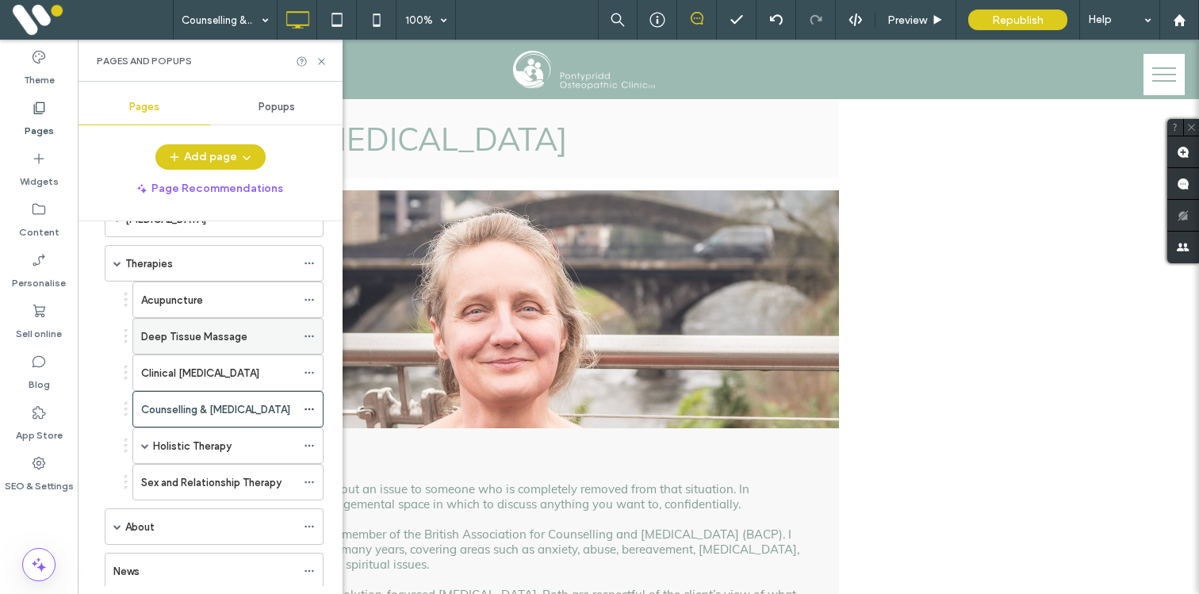
click at [309, 336] on use at bounding box center [309, 337] width 9 height 2
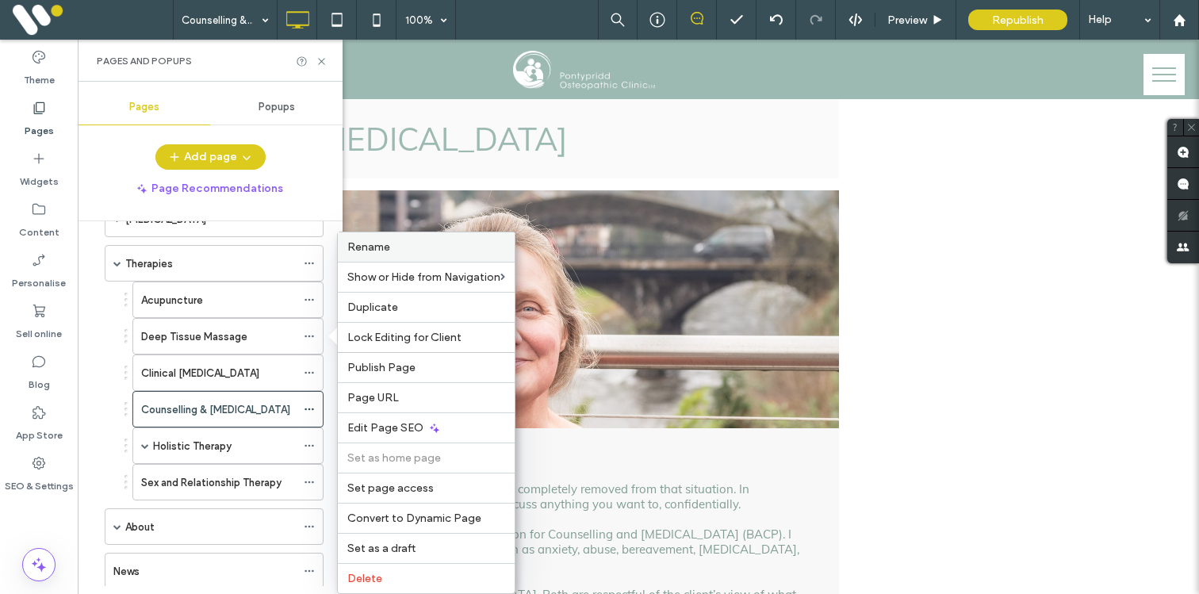
click at [375, 234] on div "Rename" at bounding box center [426, 246] width 177 height 29
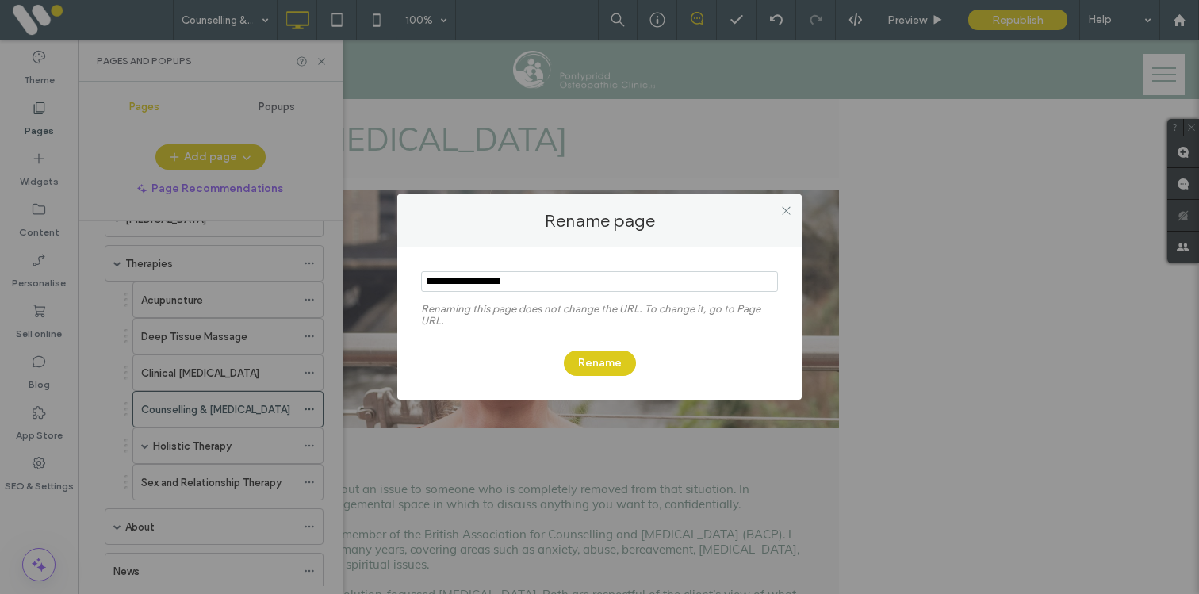
click at [470, 277] on input "notEmpty" at bounding box center [599, 281] width 357 height 21
type input "**********"
click at [598, 366] on button "Rename" at bounding box center [600, 363] width 72 height 25
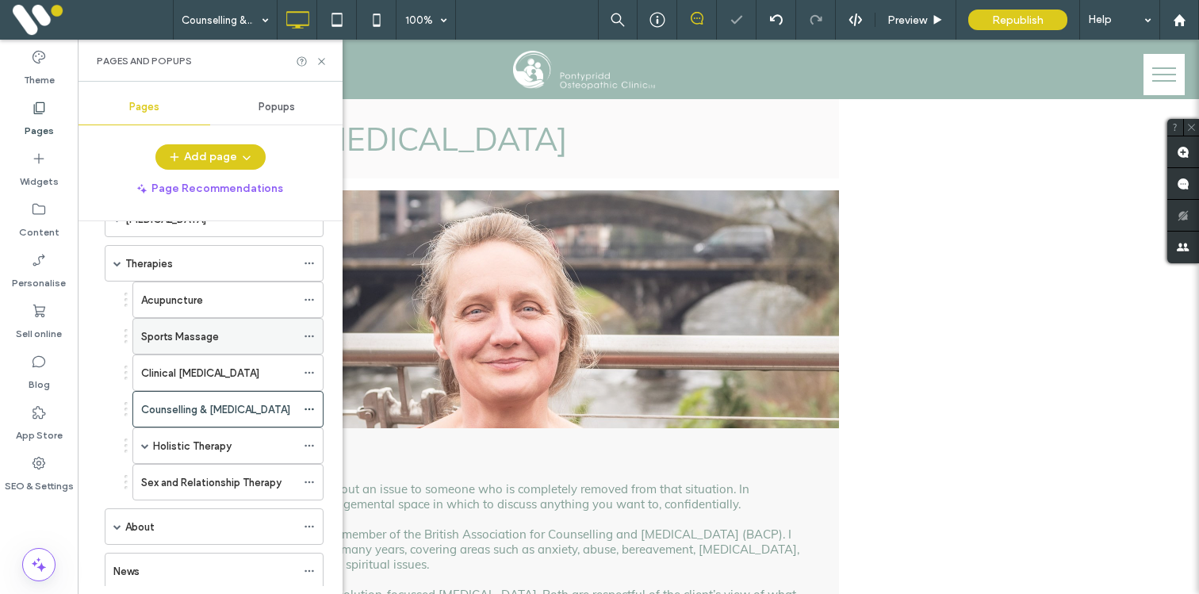
click at [305, 336] on use at bounding box center [309, 337] width 9 height 2
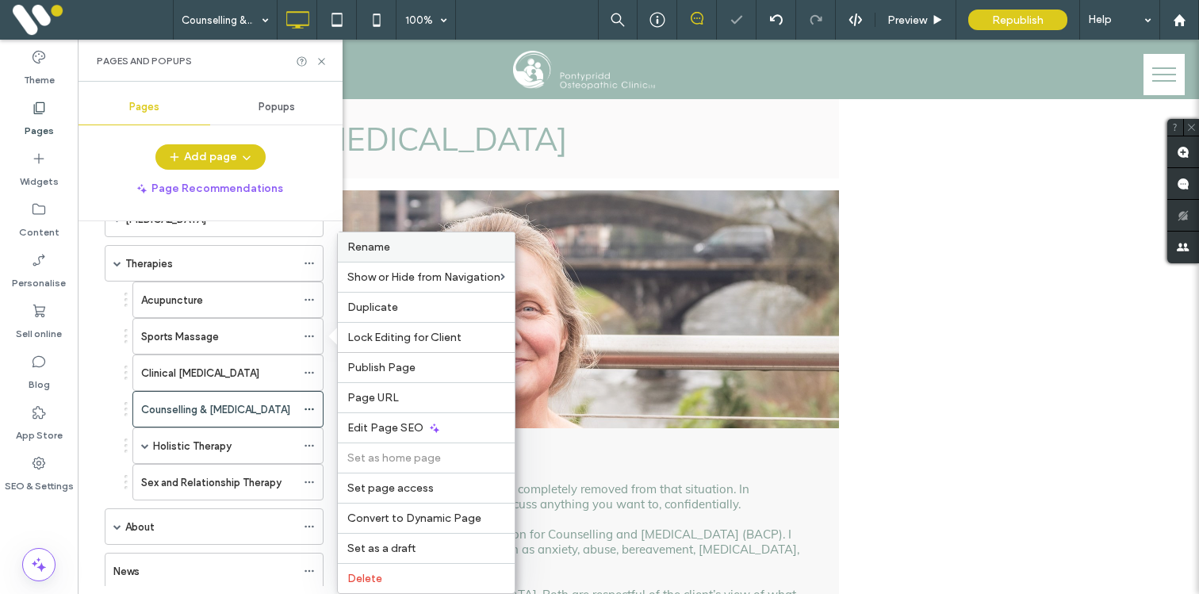
click at [365, 249] on span "Rename" at bounding box center [368, 246] width 43 height 13
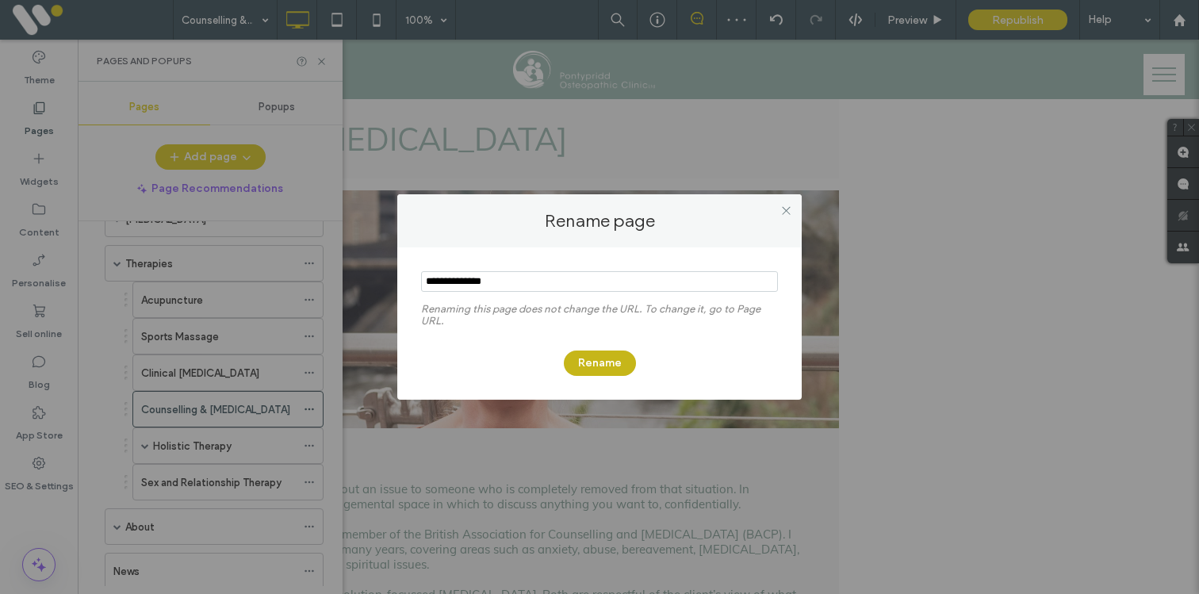
click at [589, 370] on button "Rename" at bounding box center [600, 363] width 72 height 25
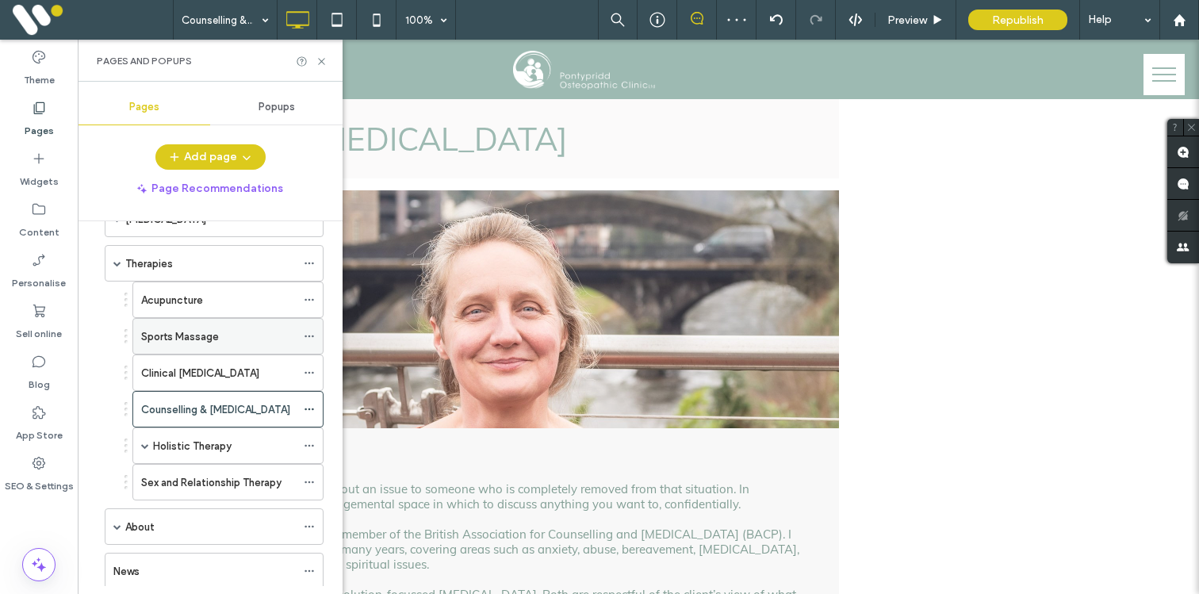
click at [309, 337] on icon at bounding box center [309, 336] width 11 height 11
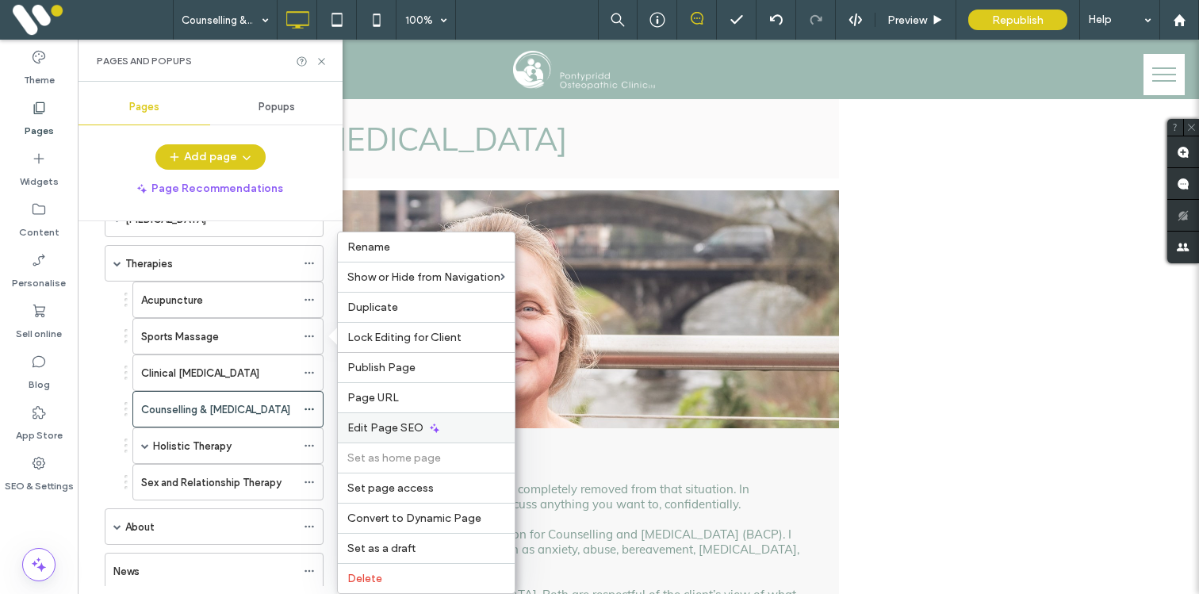
click at [365, 424] on span "Edit Page SEO" at bounding box center [385, 427] width 76 height 13
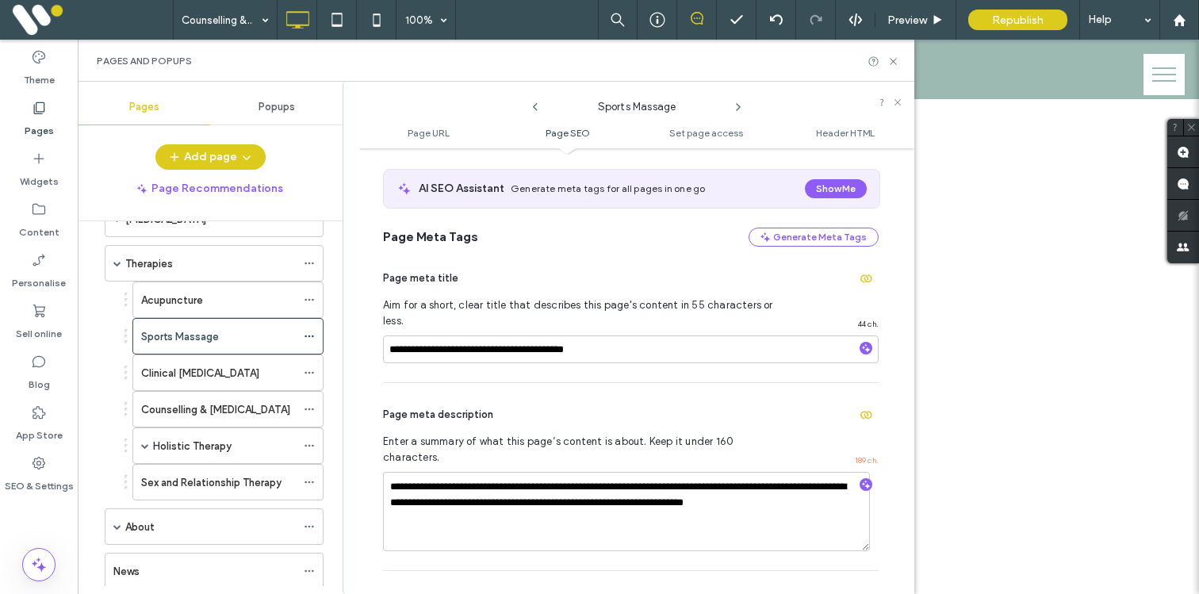
scroll to position [351, 0]
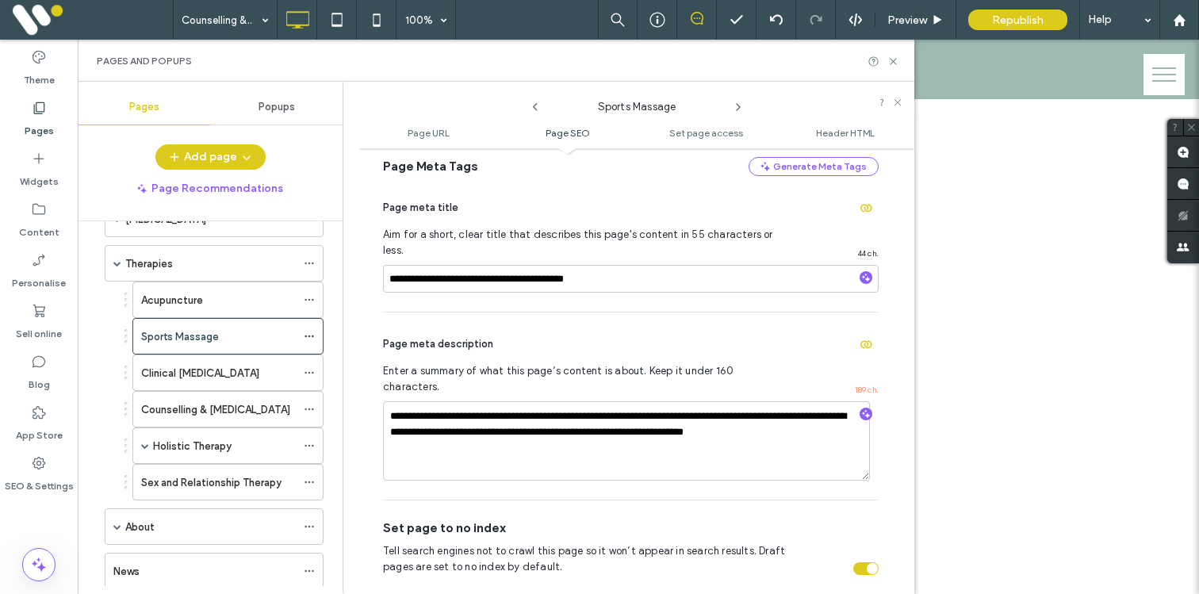
click at [896, 53] on div "Pages and Popups" at bounding box center [496, 61] width 837 height 42
click at [212, 336] on label "Sports Massage" at bounding box center [180, 337] width 78 height 28
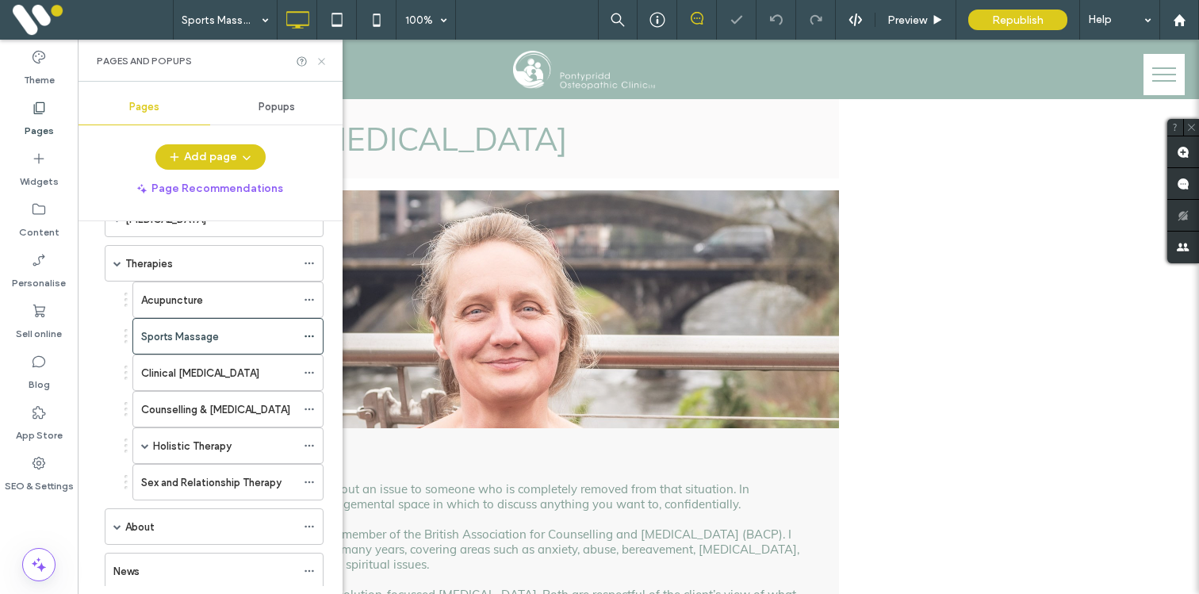
click at [320, 61] on icon at bounding box center [322, 62] width 12 height 12
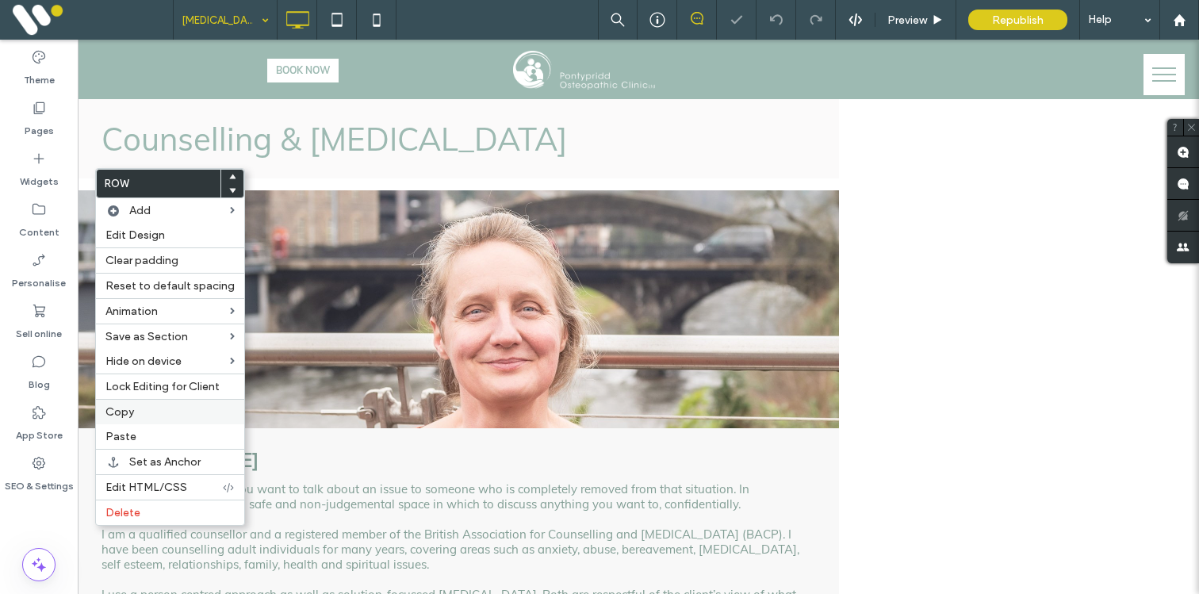
click at [137, 408] on label "Copy" at bounding box center [170, 411] width 129 height 13
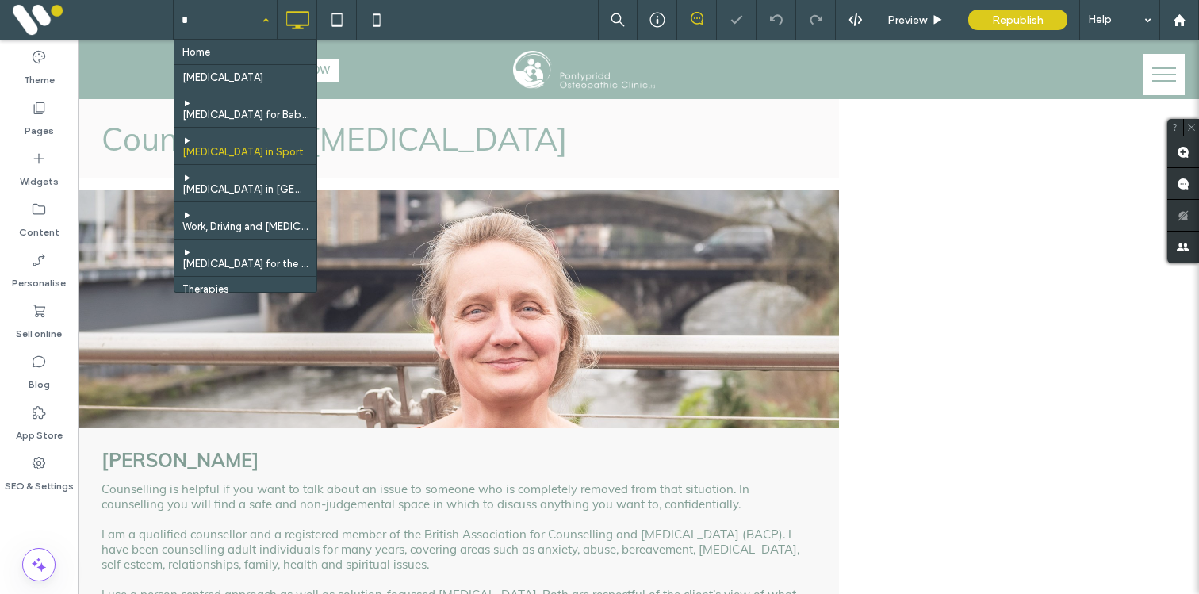
type input "**"
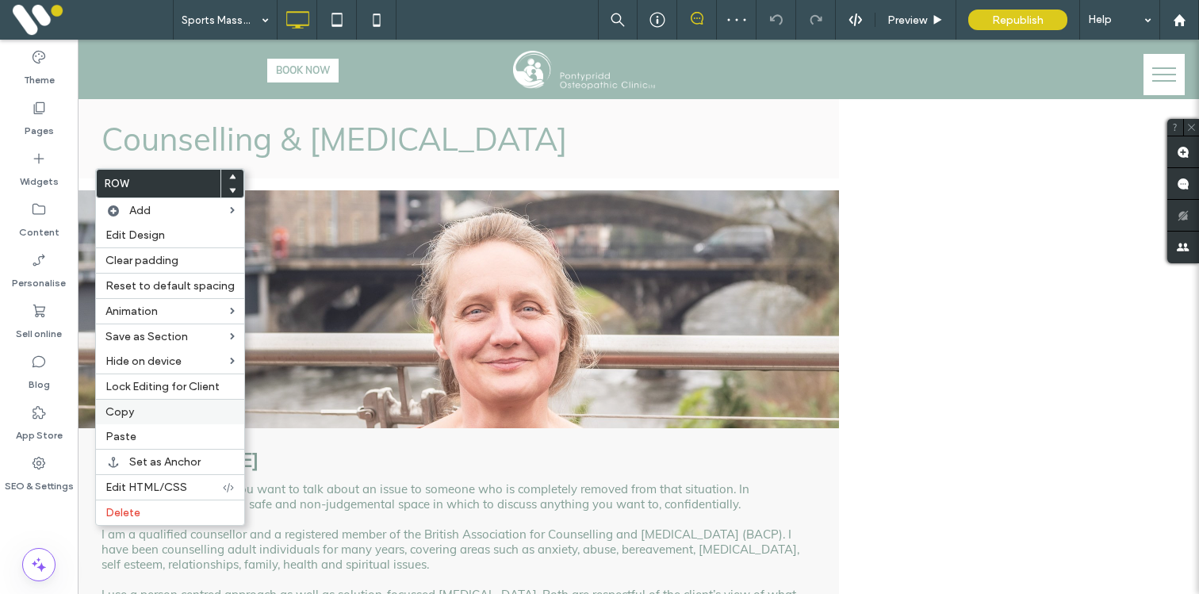
click at [139, 406] on label "Copy" at bounding box center [170, 411] width 129 height 13
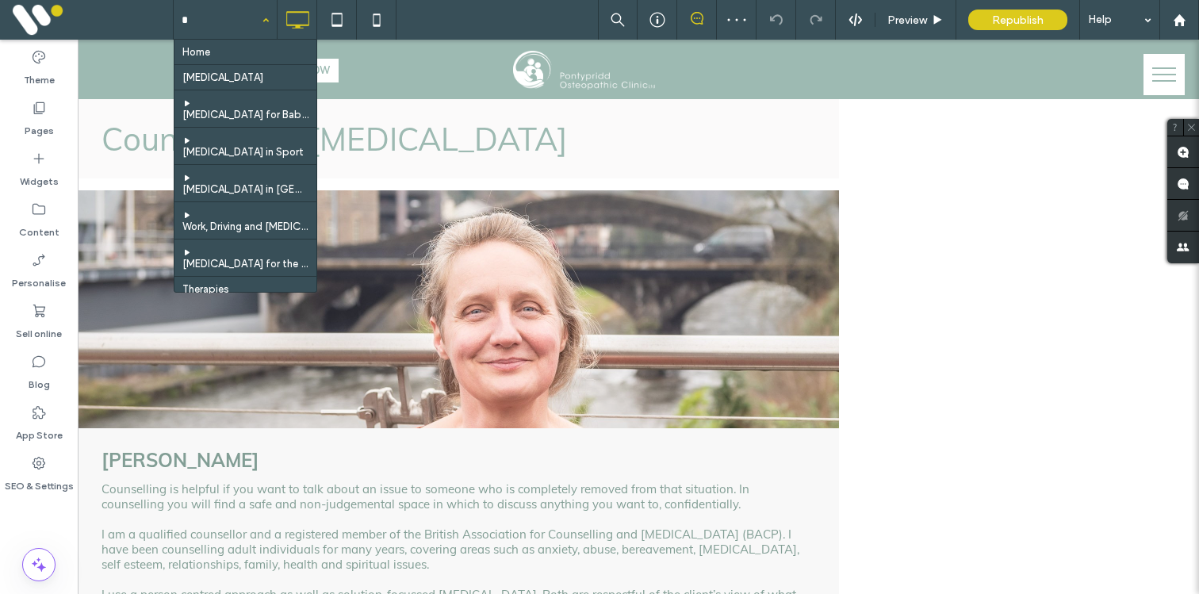
type input "**"
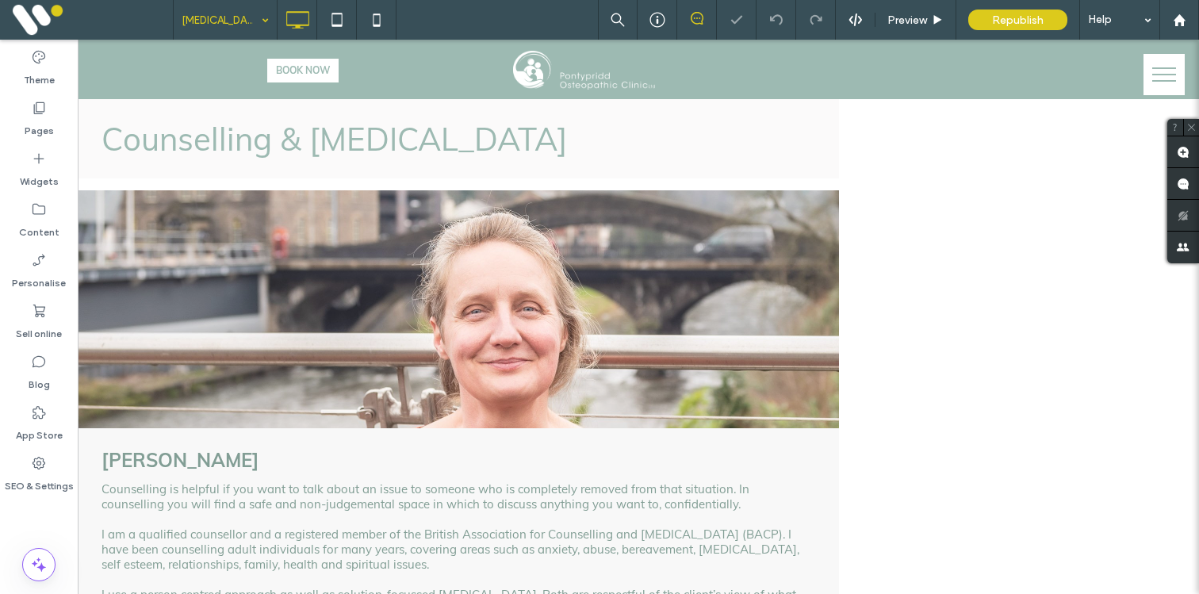
click at [231, 29] on input at bounding box center [221, 20] width 79 height 40
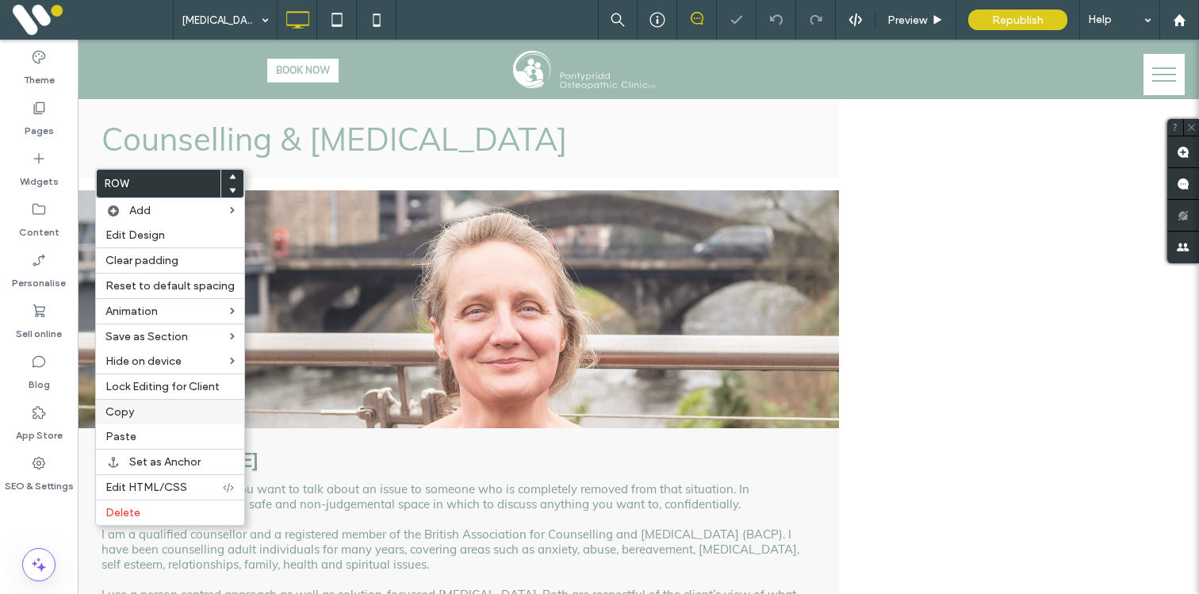
click at [114, 416] on span "Copy" at bounding box center [120, 411] width 29 height 13
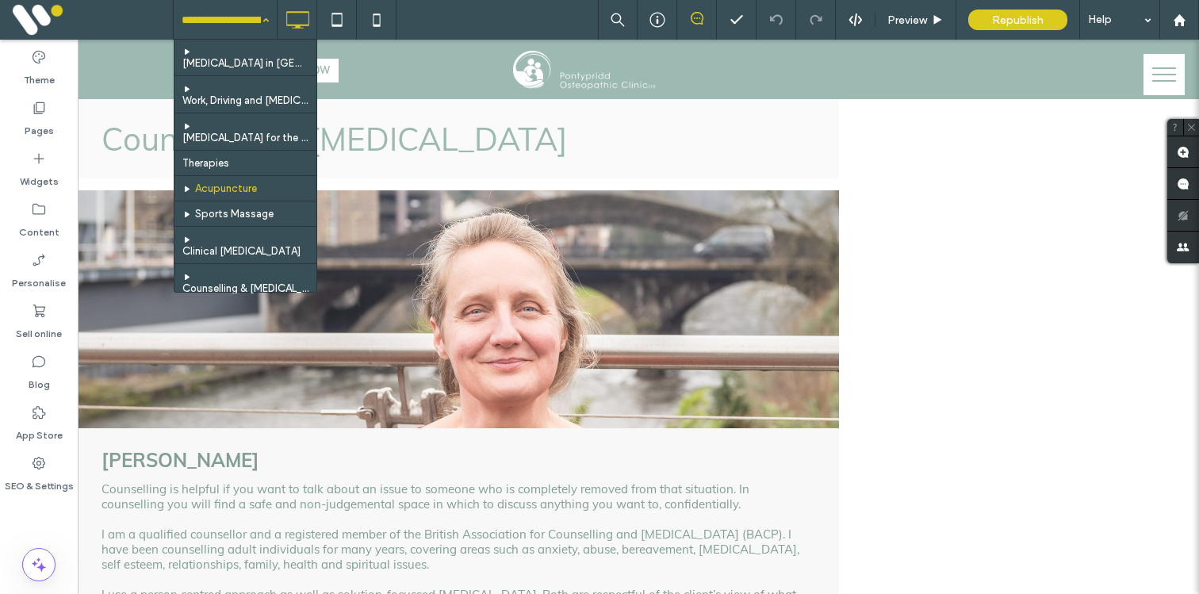
scroll to position [130, 0]
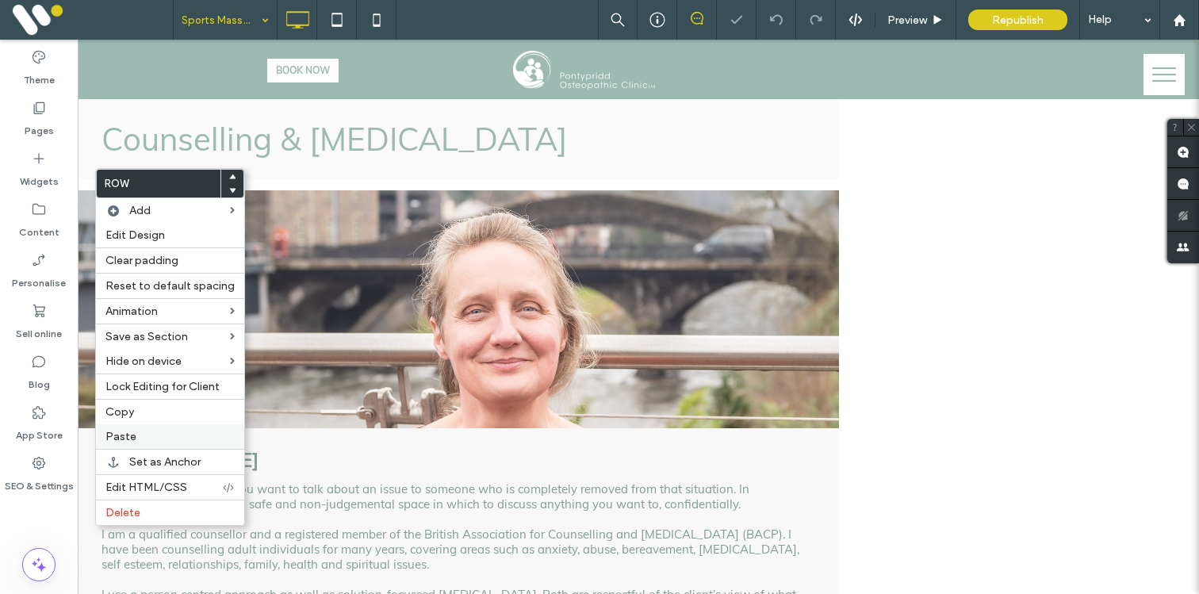
click at [115, 436] on span "Paste" at bounding box center [121, 436] width 31 height 13
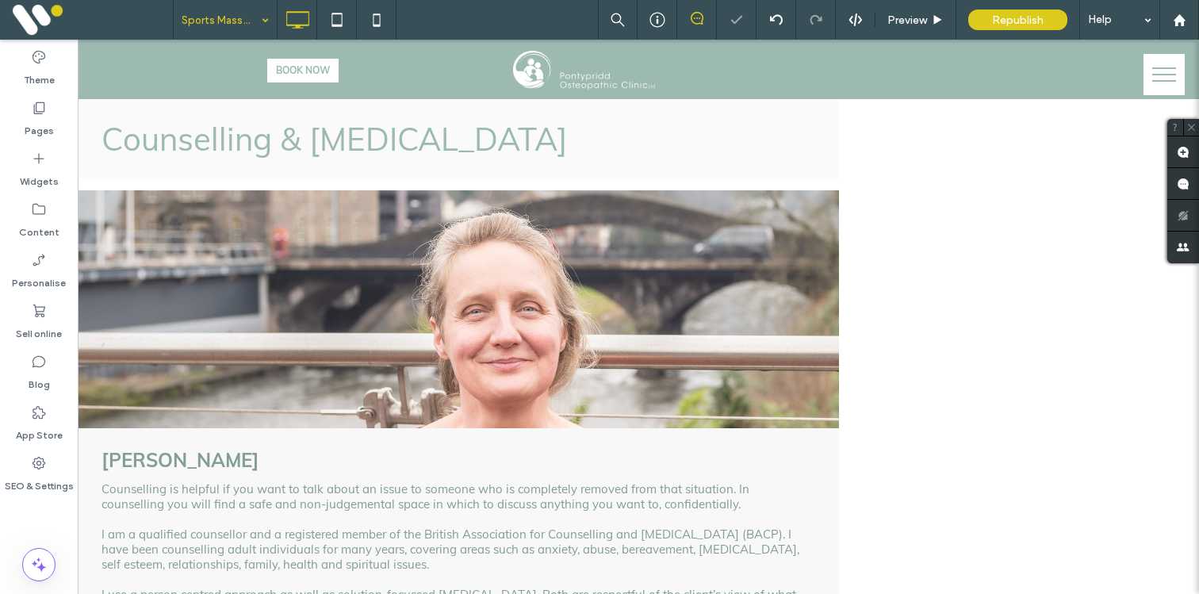
type input "****"
type input "**"
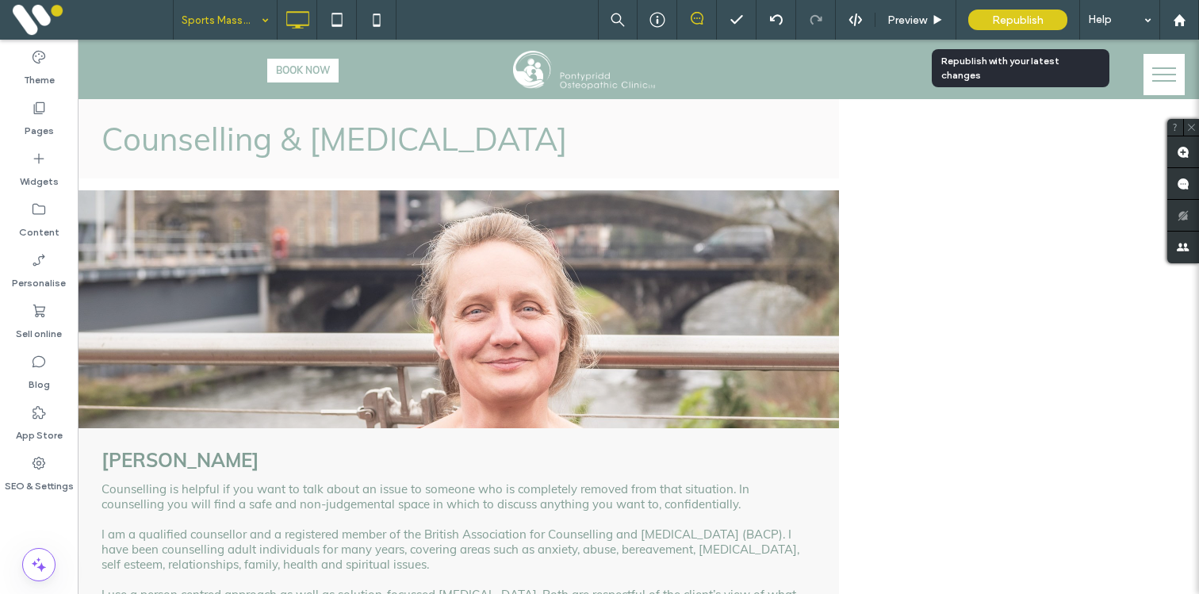
click at [1009, 19] on span "Republish" at bounding box center [1018, 19] width 52 height 13
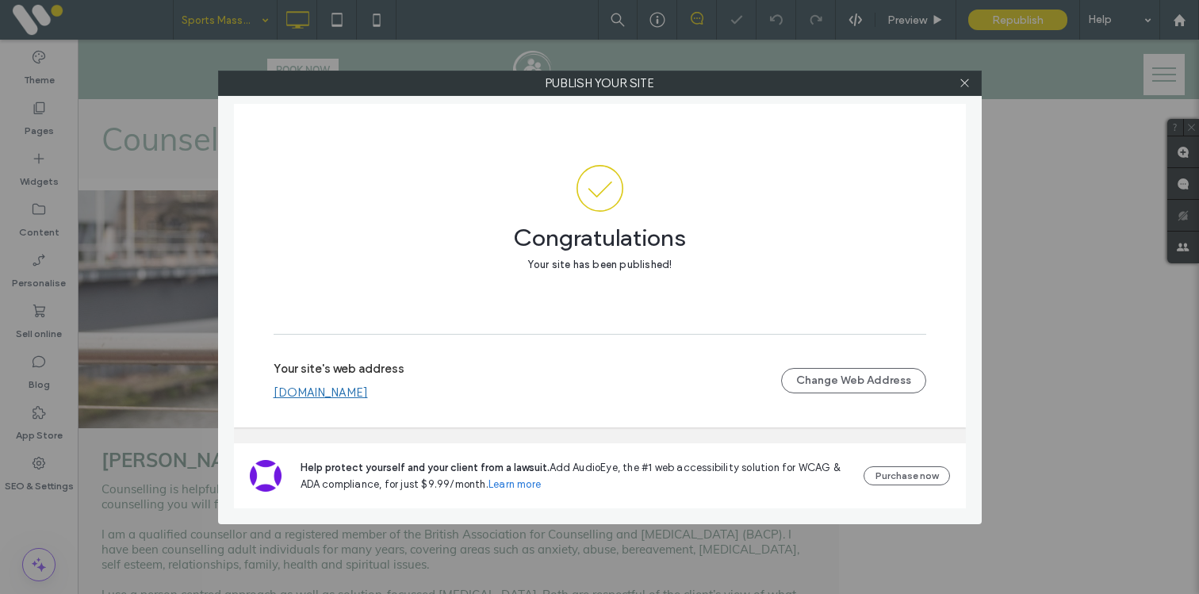
click at [351, 395] on link "www.pontypriddosteopaths.co.uk" at bounding box center [321, 393] width 94 height 14
click at [965, 79] on icon at bounding box center [965, 83] width 12 height 12
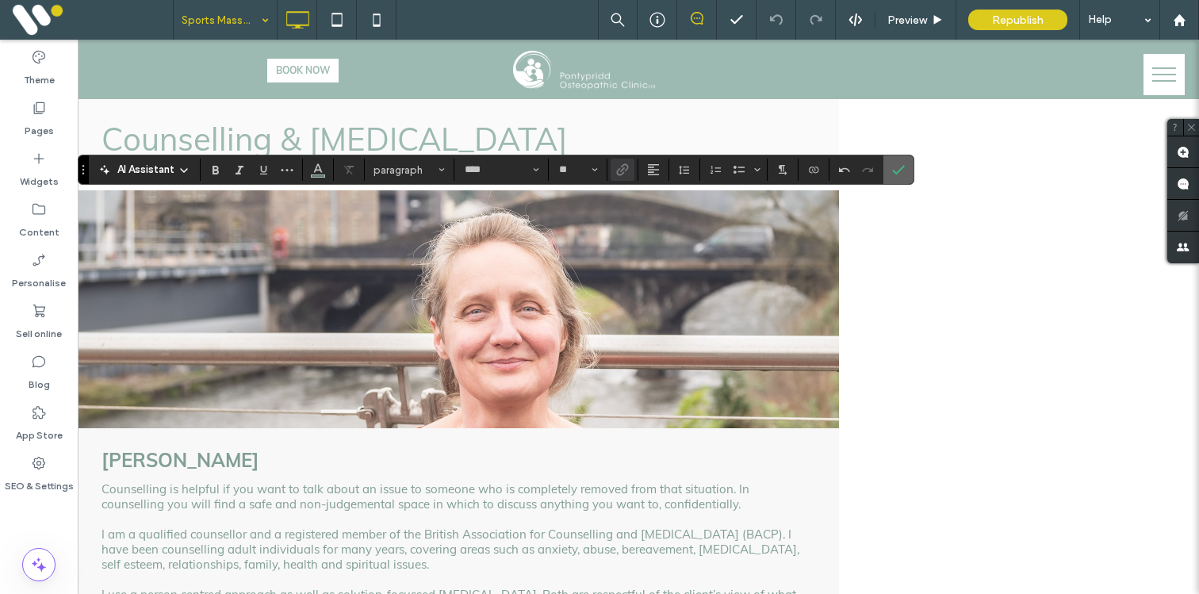
click at [894, 171] on use "Confirm" at bounding box center [899, 170] width 13 height 10
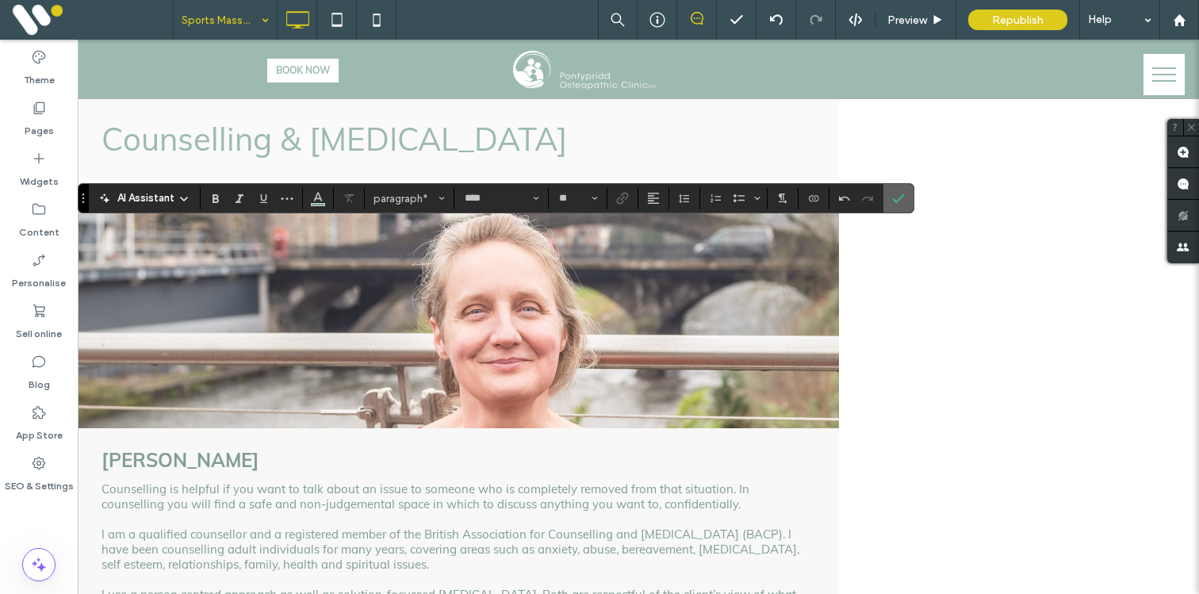
click at [893, 196] on icon "Confirm" at bounding box center [898, 198] width 13 height 13
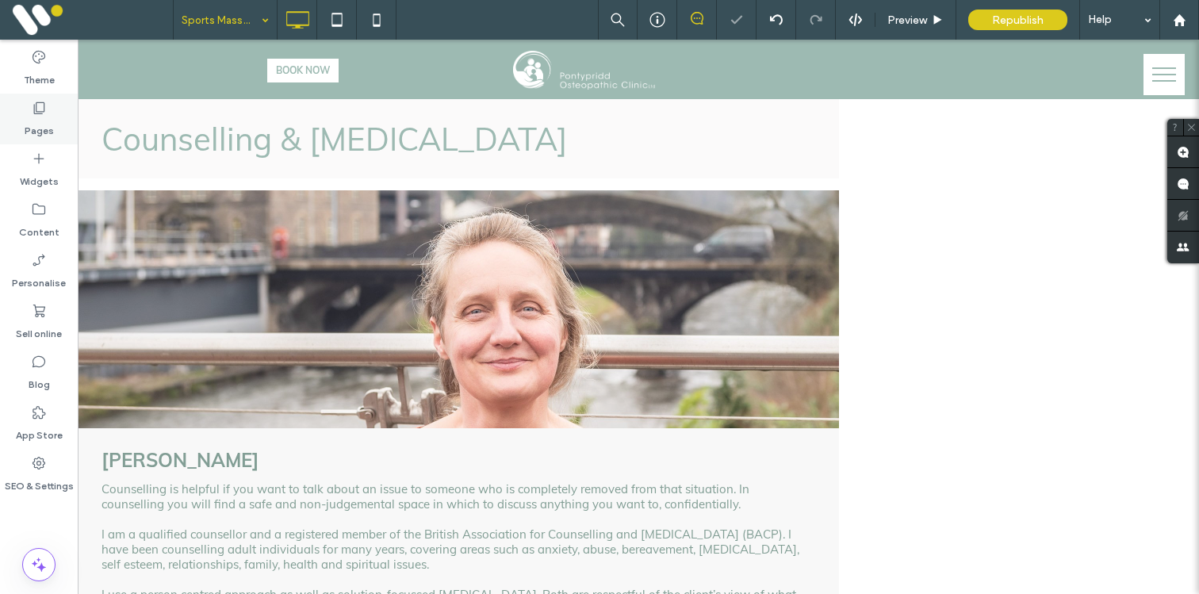
click at [36, 121] on label "Pages" at bounding box center [39, 127] width 29 height 22
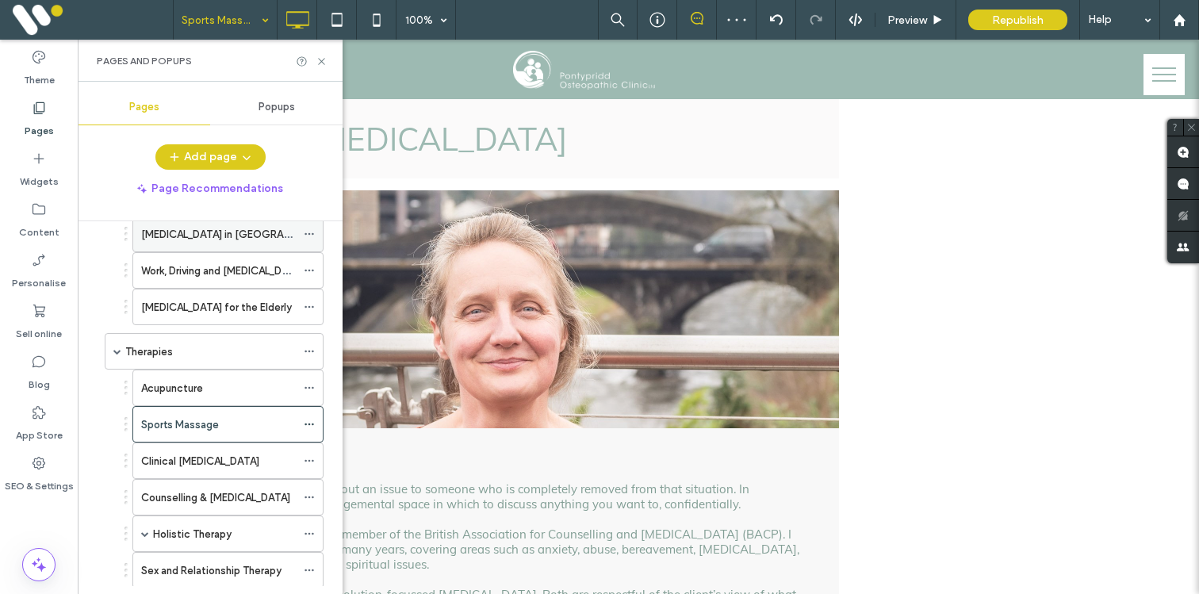
scroll to position [203, 0]
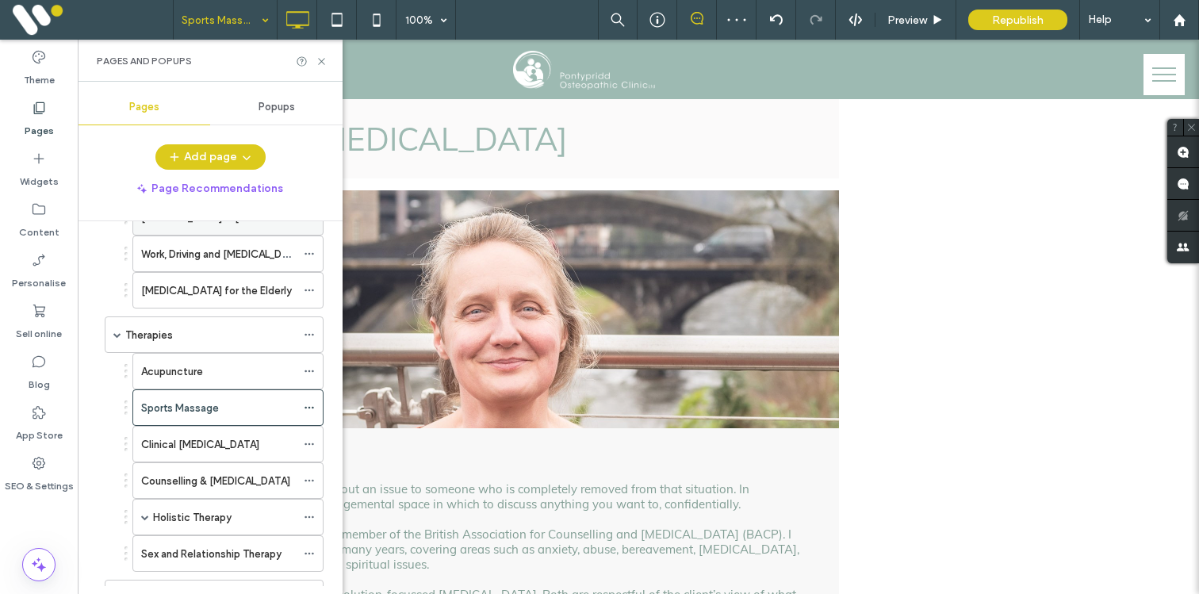
click at [182, 415] on label "Sports Massage" at bounding box center [180, 408] width 78 height 28
click at [324, 59] on icon at bounding box center [322, 62] width 12 height 12
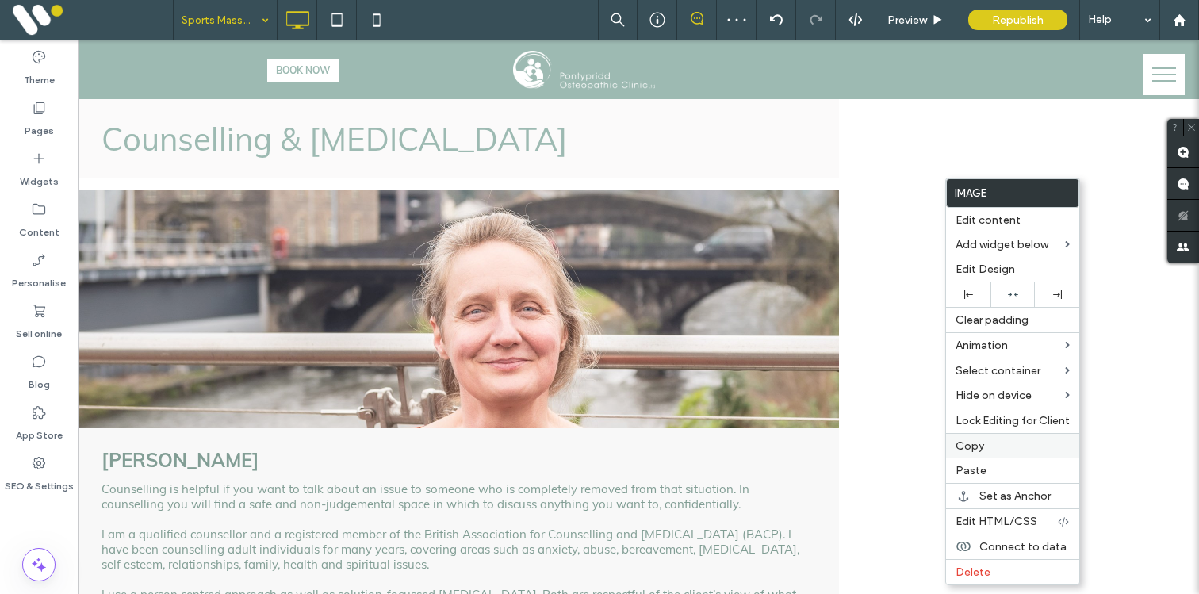
click at [982, 441] on span "Copy" at bounding box center [970, 445] width 29 height 13
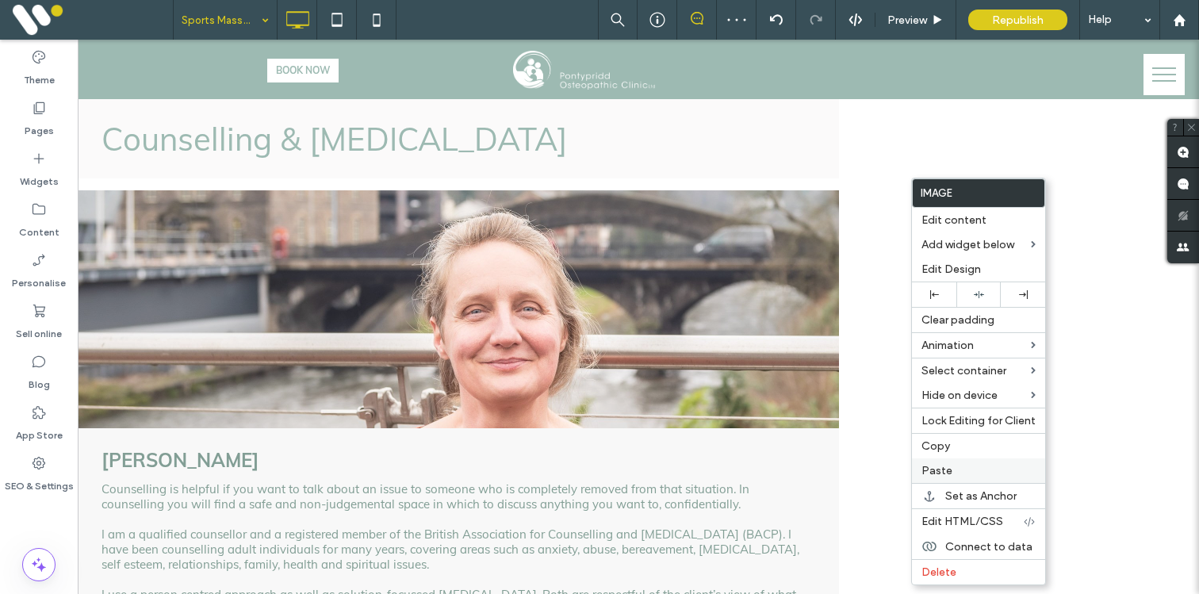
click at [937, 466] on span "Paste" at bounding box center [937, 470] width 31 height 13
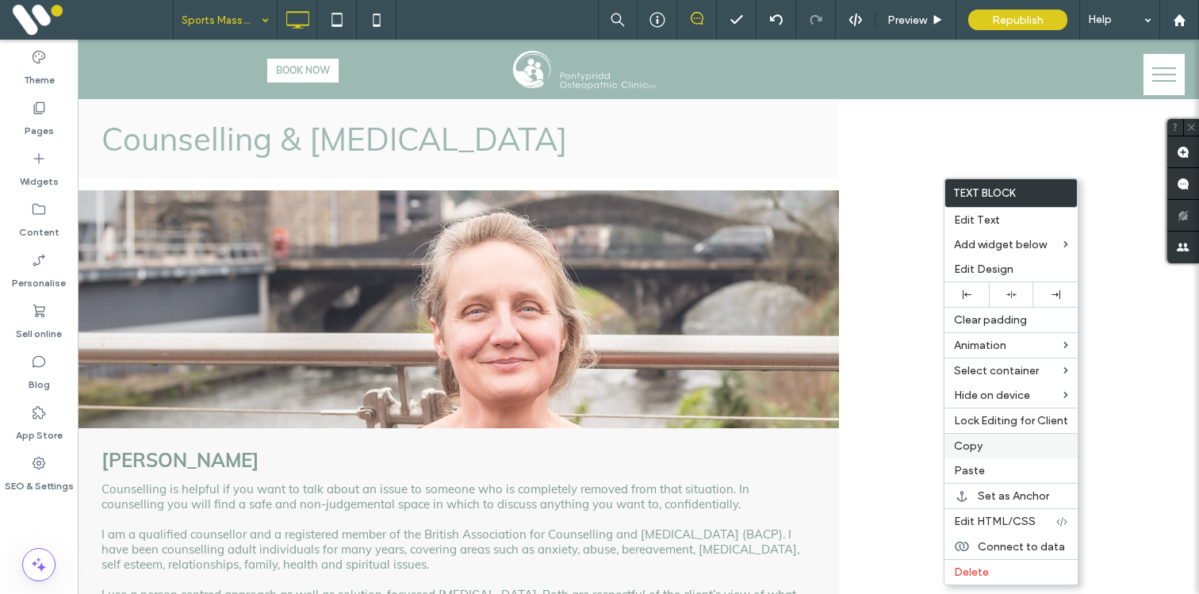
click at [961, 444] on span "Copy" at bounding box center [968, 445] width 29 height 13
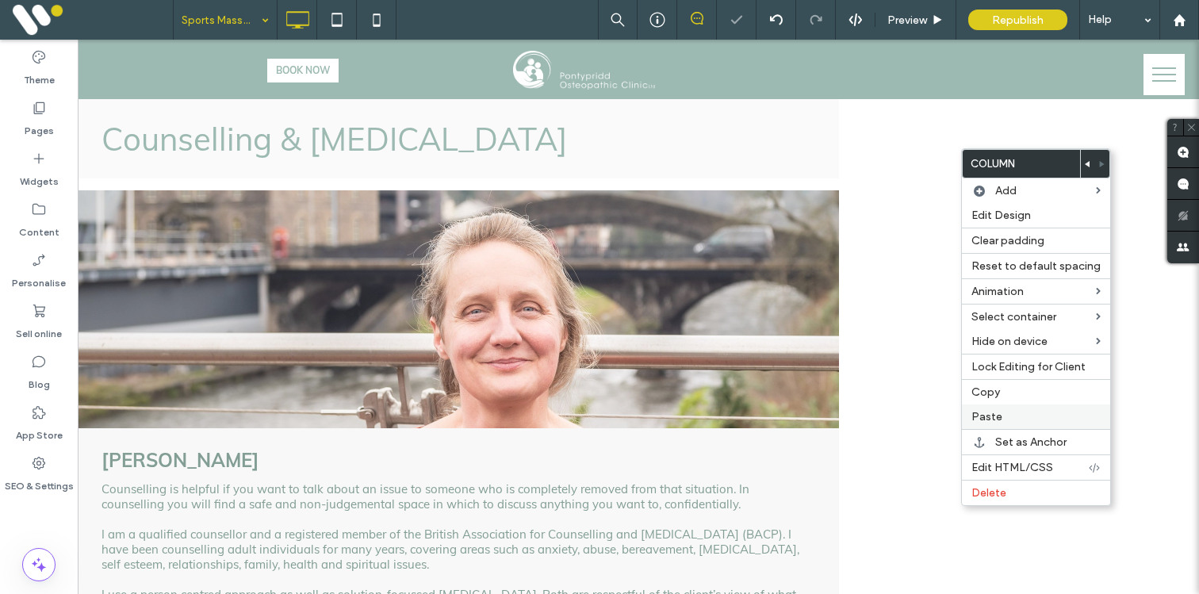
click at [971, 415] on div "Paste" at bounding box center [1036, 417] width 148 height 25
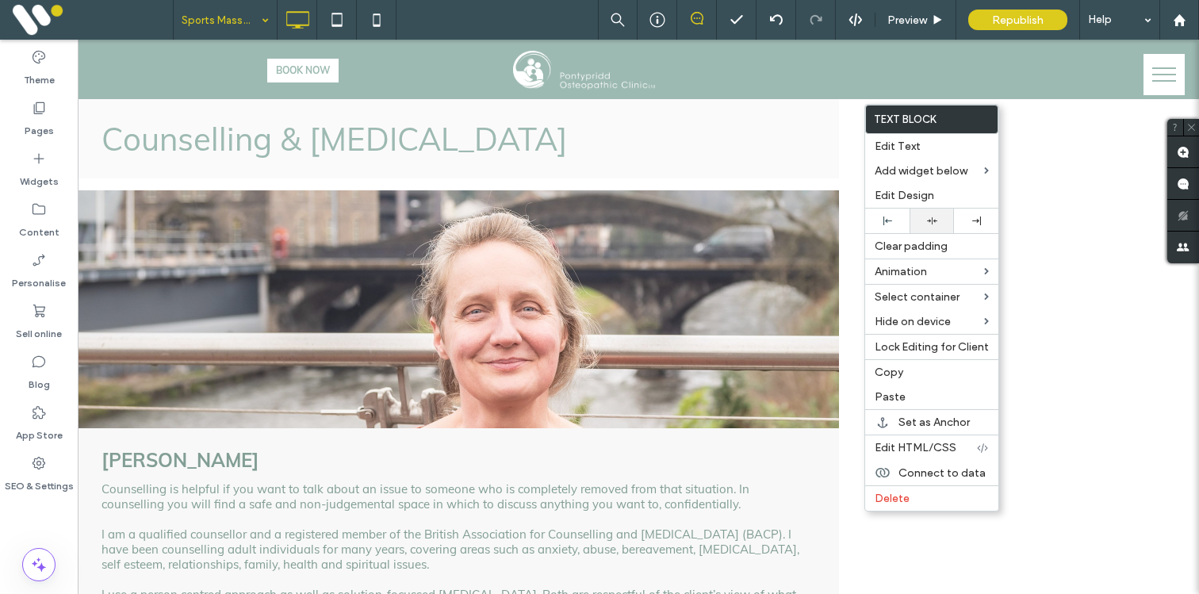
click at [930, 224] on icon at bounding box center [932, 221] width 10 height 10
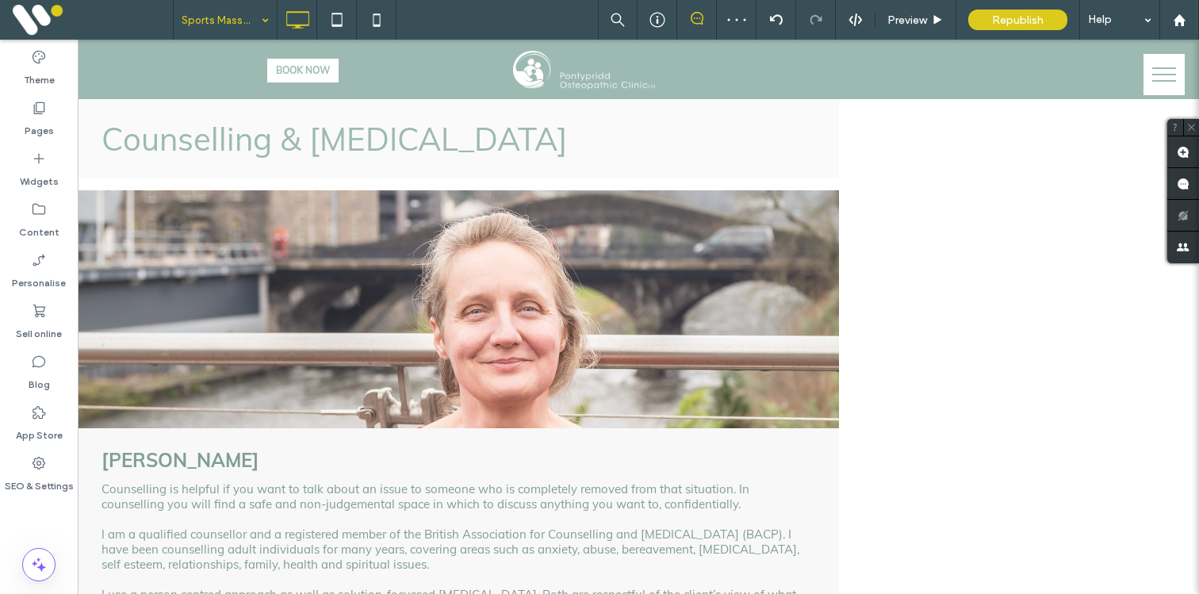
type input "****"
type input "**"
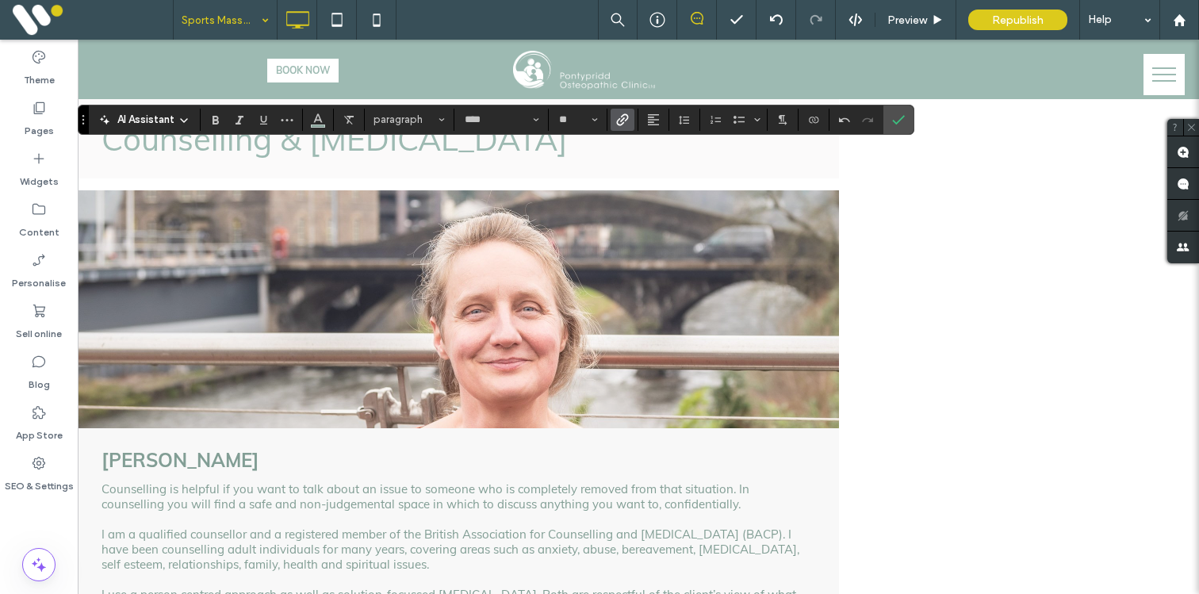
click at [624, 122] on icon "Link" at bounding box center [622, 119] width 13 height 13
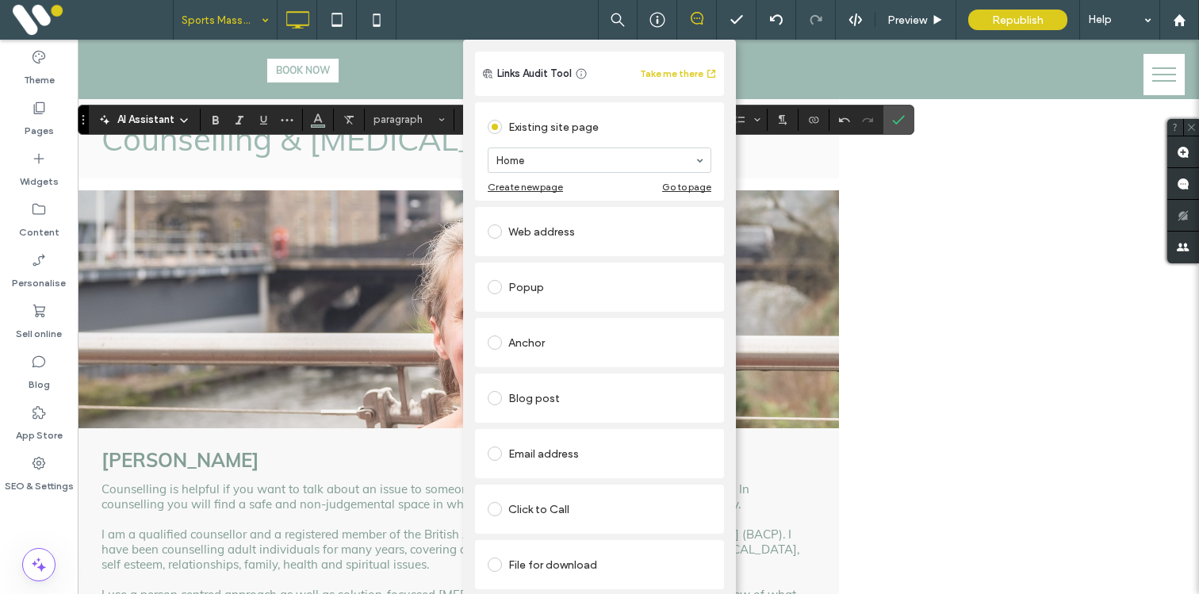
scroll to position [37, 0]
click at [520, 497] on div "Click to Call" at bounding box center [600, 509] width 224 height 25
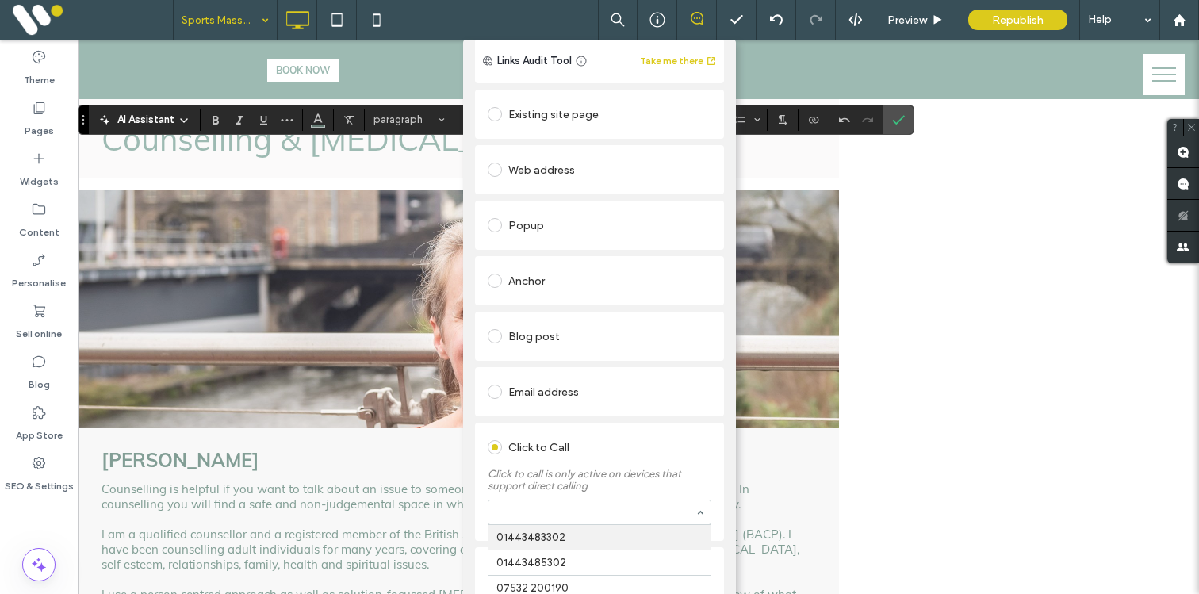
paste input "**********"
type input "**********"
click at [593, 420] on div "Existing site page Home Create new page Go to page Web address Popup Anchor Blo…" at bounding box center [599, 341] width 249 height 510
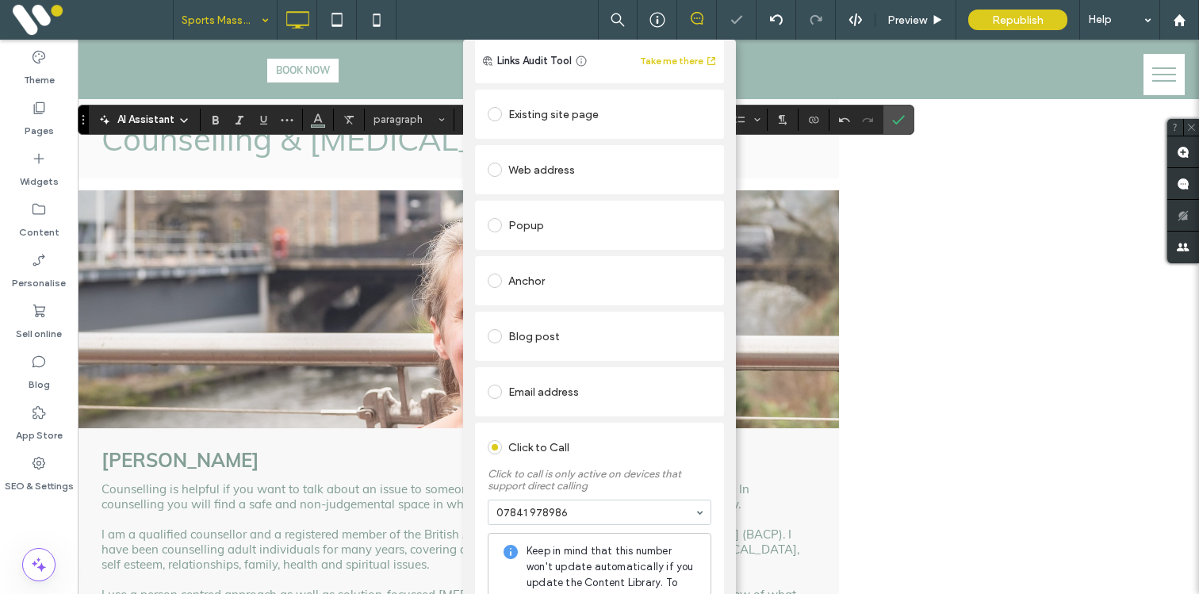
scroll to position [0, 0]
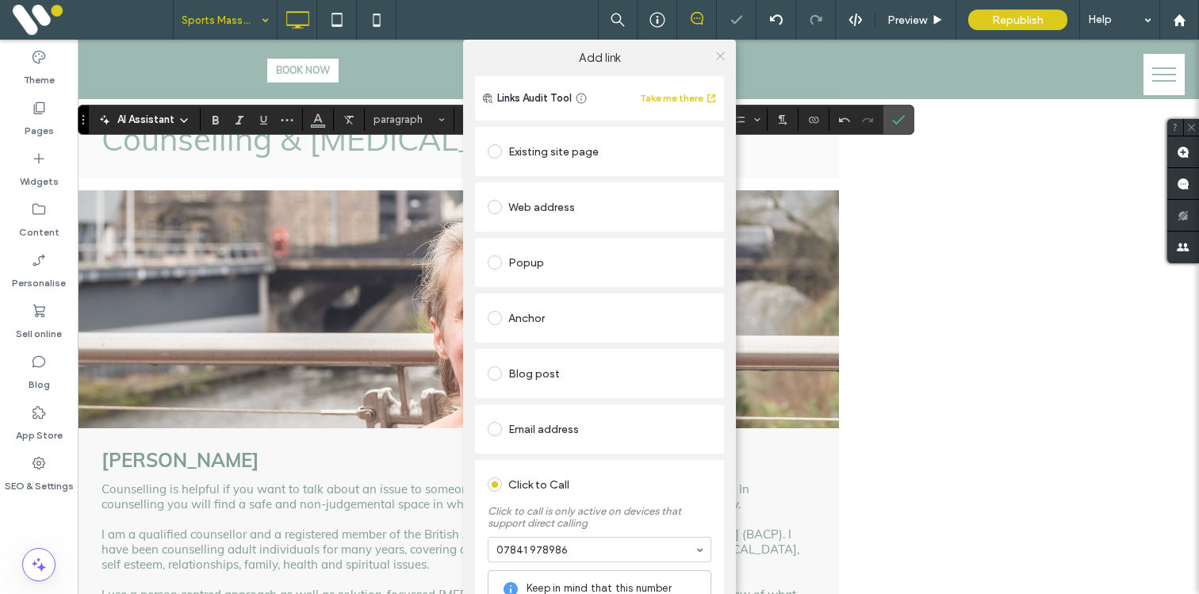
click at [715, 55] on icon at bounding box center [721, 56] width 12 height 12
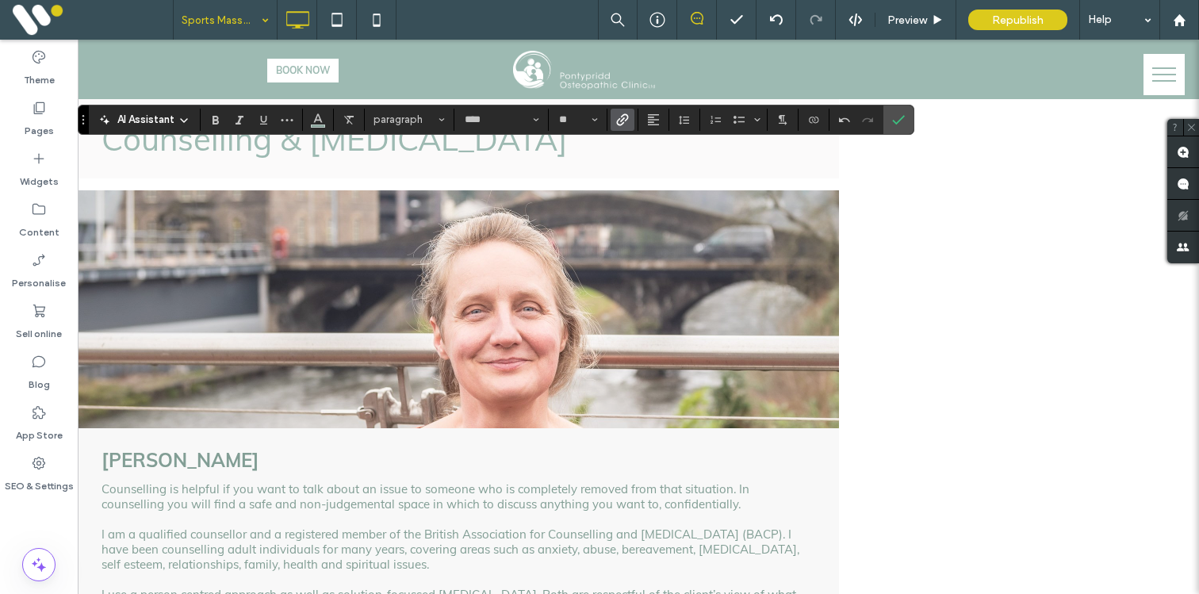
click at [621, 117] on icon "Link" at bounding box center [622, 119] width 13 height 13
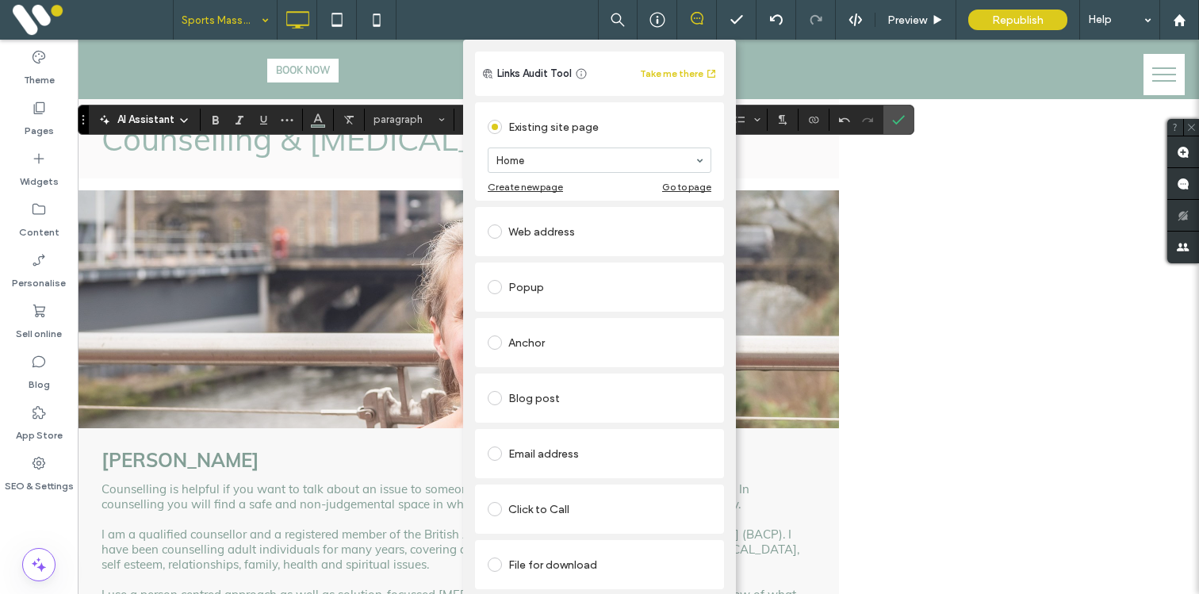
click at [516, 497] on div "Click to Call" at bounding box center [600, 509] width 224 height 25
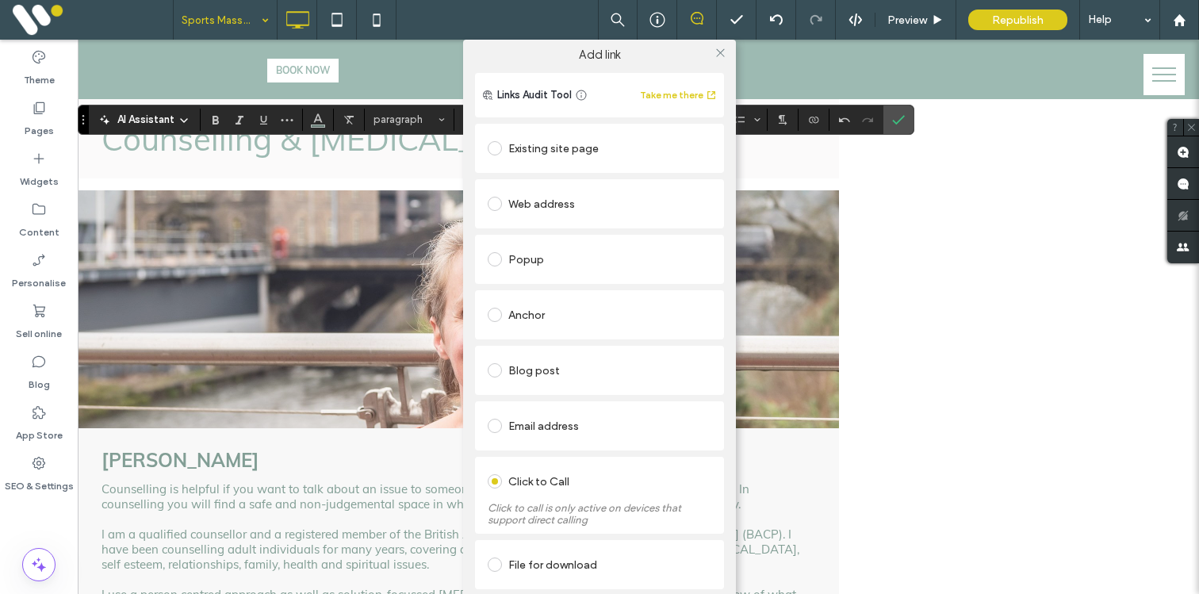
scroll to position [37, 0]
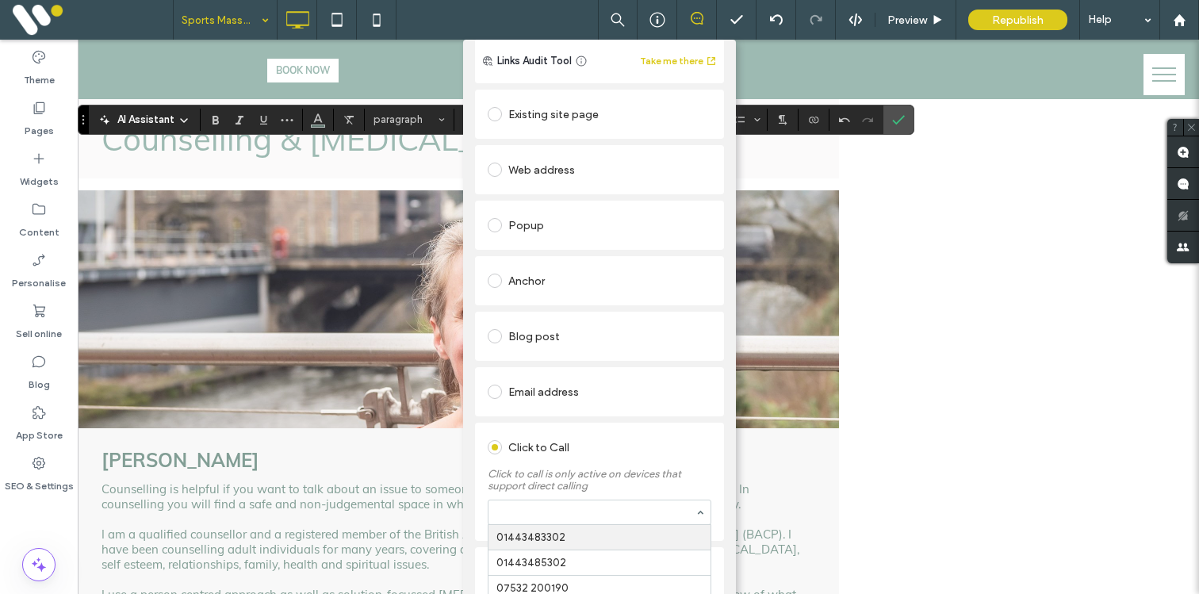
paste input "**********"
type input "**********"
click at [530, 418] on div "Existing site page Home Create new page Go to page Web address Popup Anchor Blo…" at bounding box center [599, 341] width 249 height 510
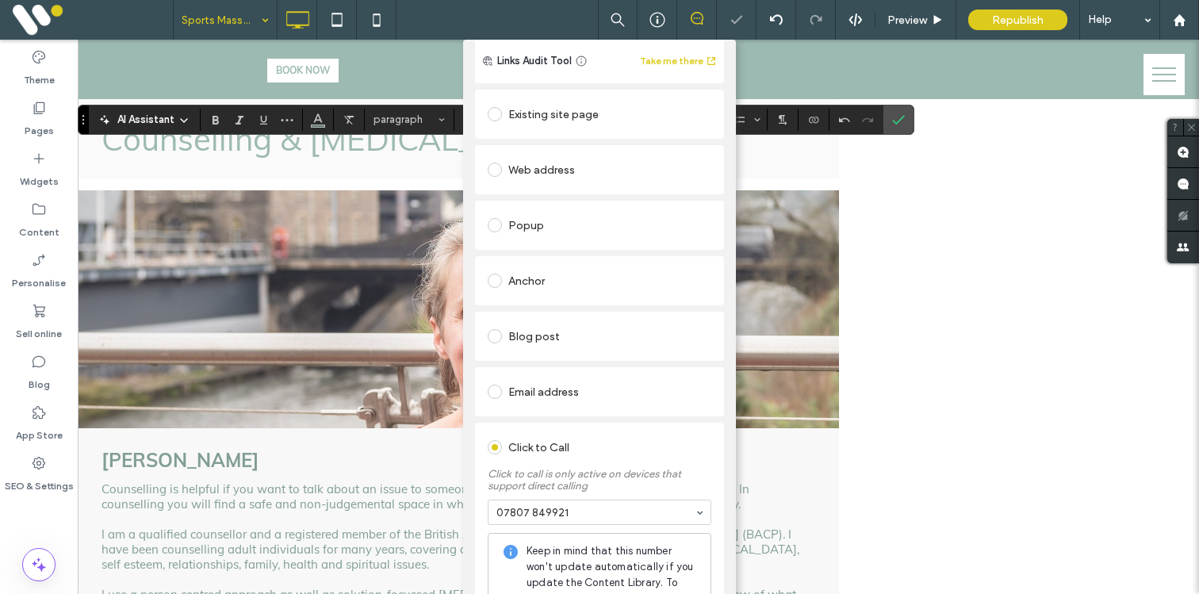
scroll to position [0, 0]
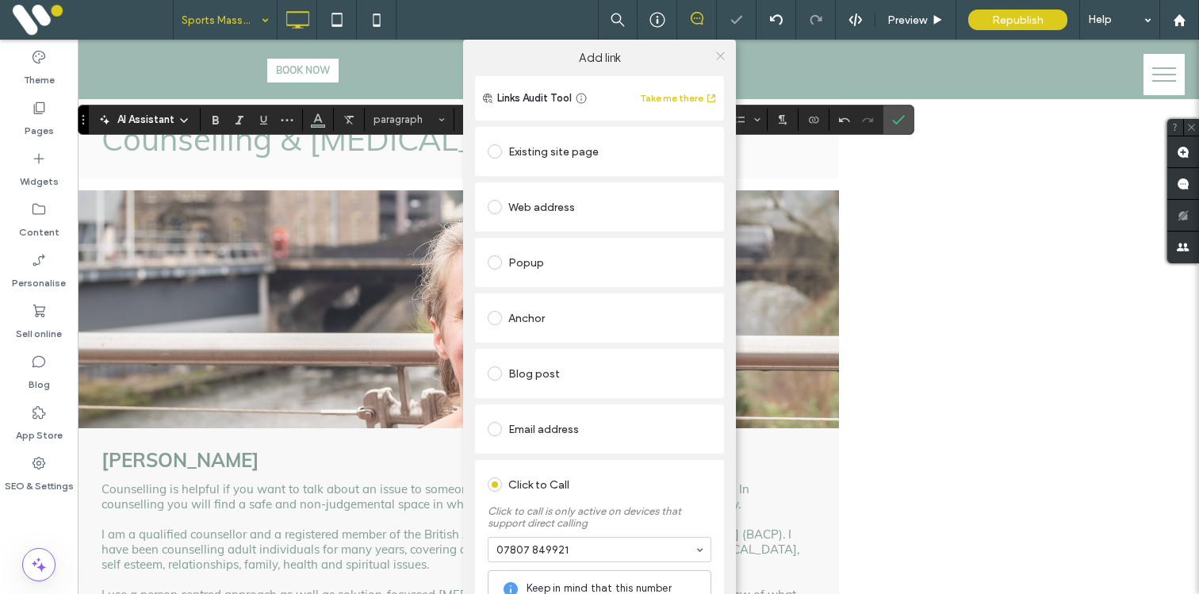
click at [718, 50] on icon at bounding box center [721, 56] width 12 height 12
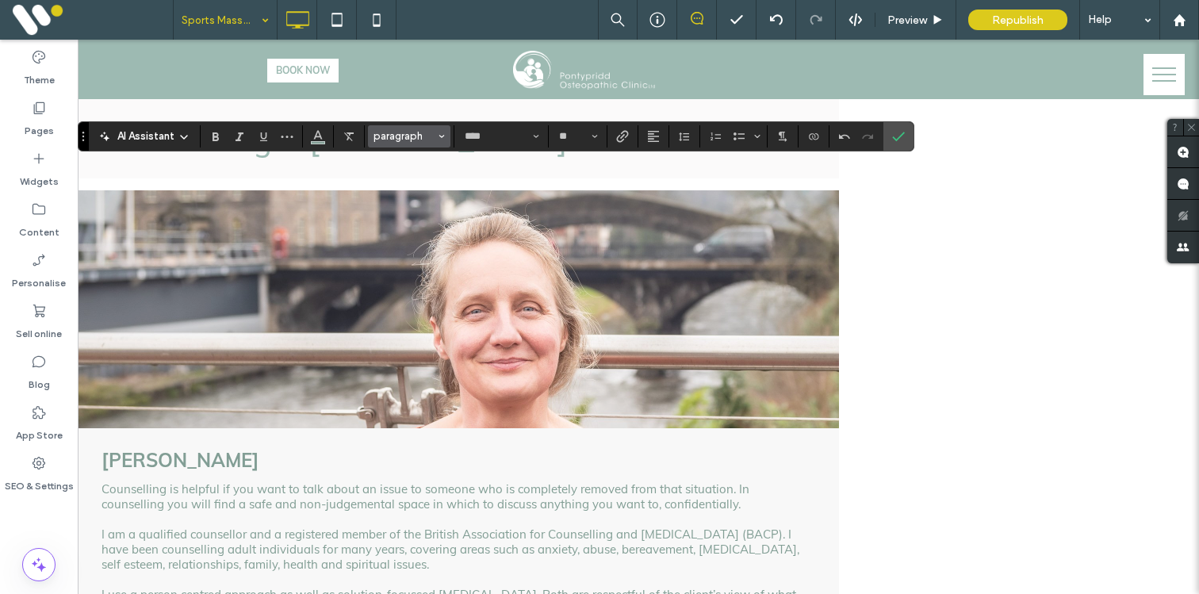
click at [439, 133] on icon "Styles" at bounding box center [442, 136] width 6 height 6
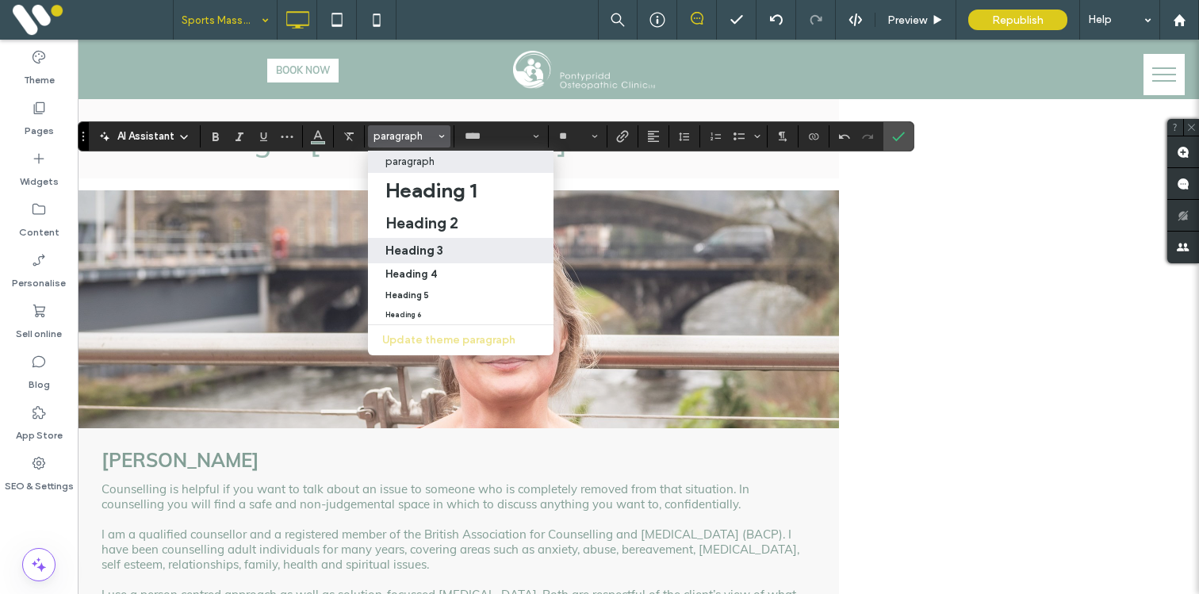
click at [419, 251] on h3 "Heading 3" at bounding box center [415, 250] width 58 height 15
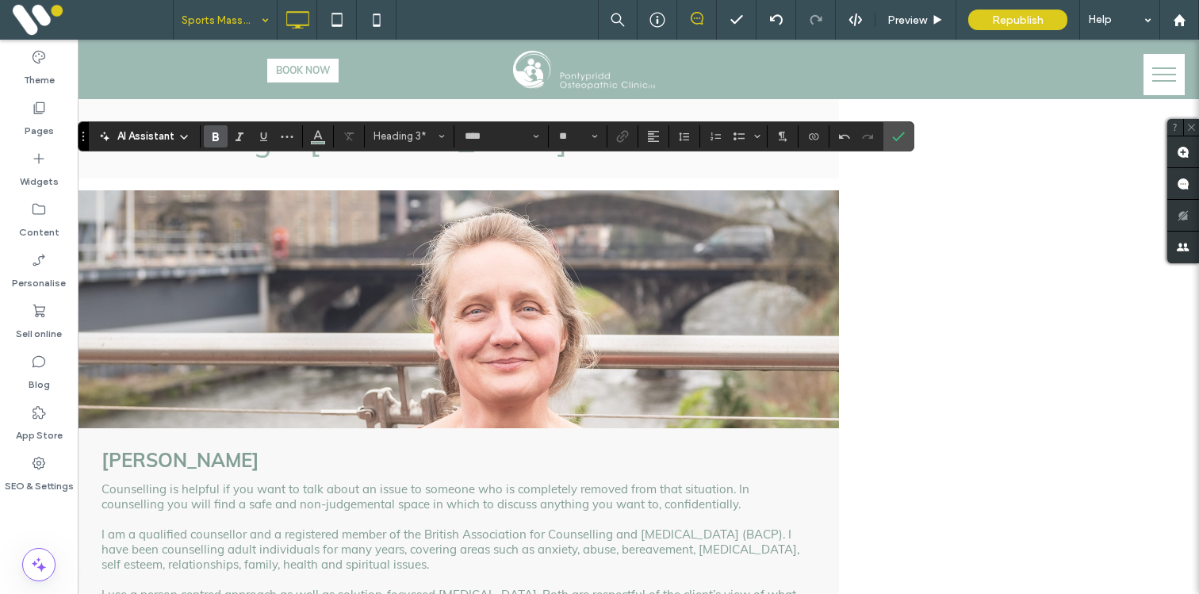
type input "**"
click at [903, 132] on icon "Confirm" at bounding box center [898, 136] width 13 height 13
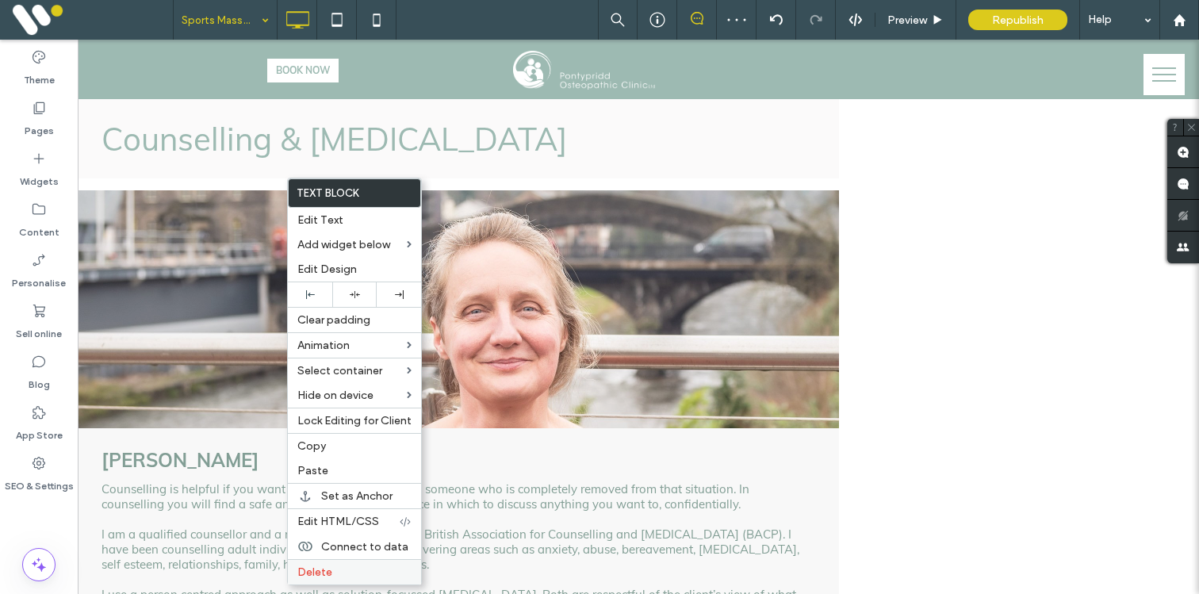
click at [331, 569] on span "Delete" at bounding box center [314, 572] width 35 height 13
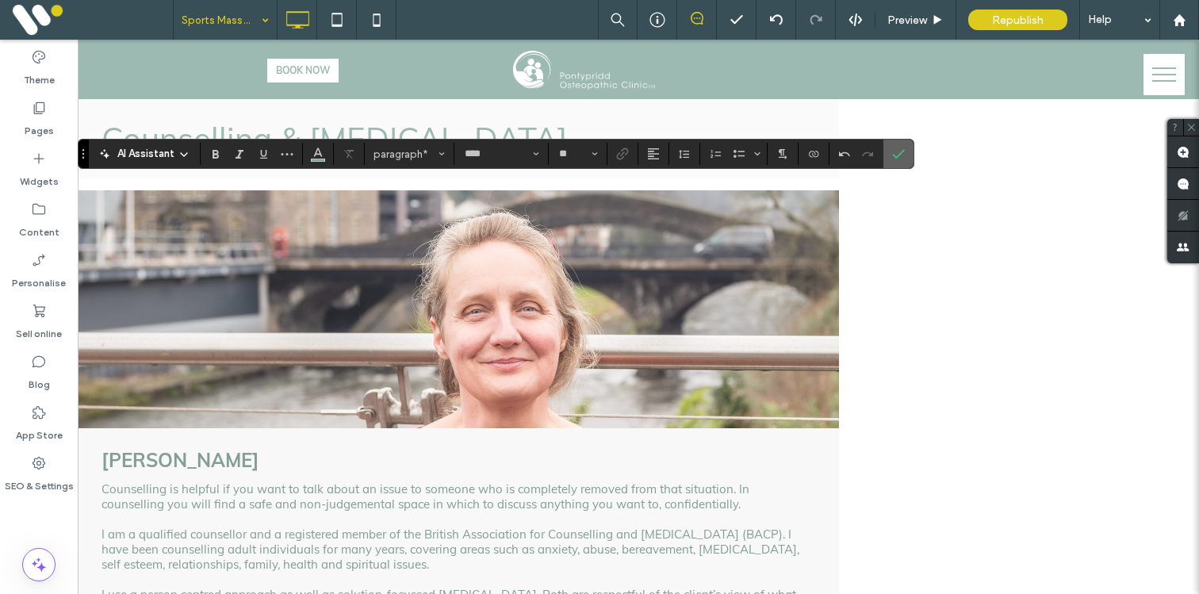
click at [901, 155] on icon "Confirm" at bounding box center [898, 154] width 13 height 13
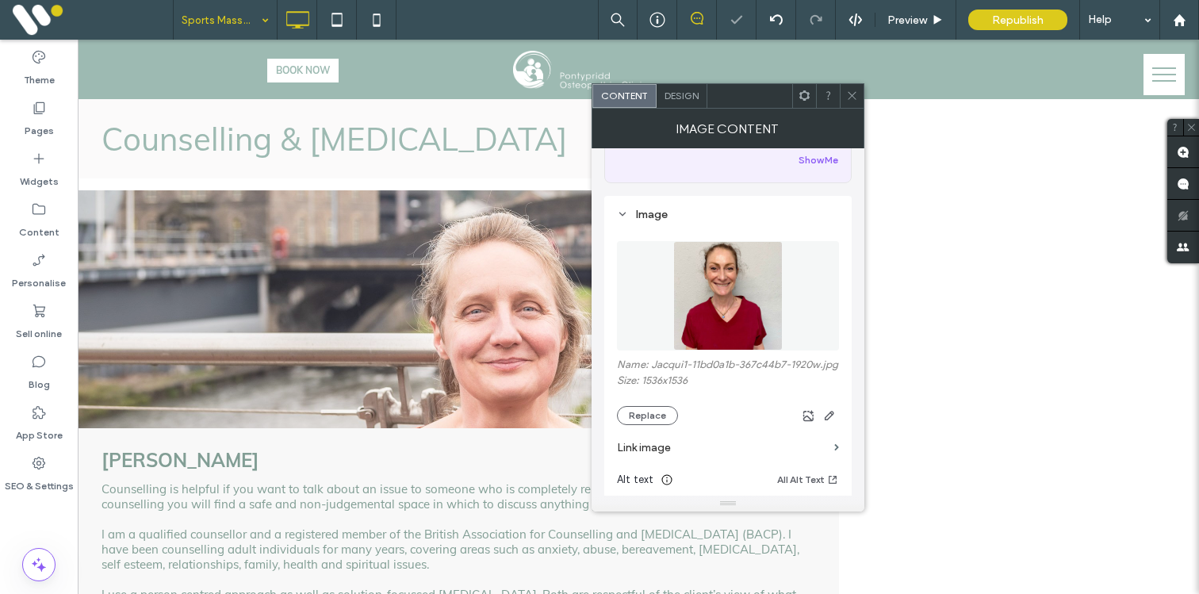
scroll to position [121, 0]
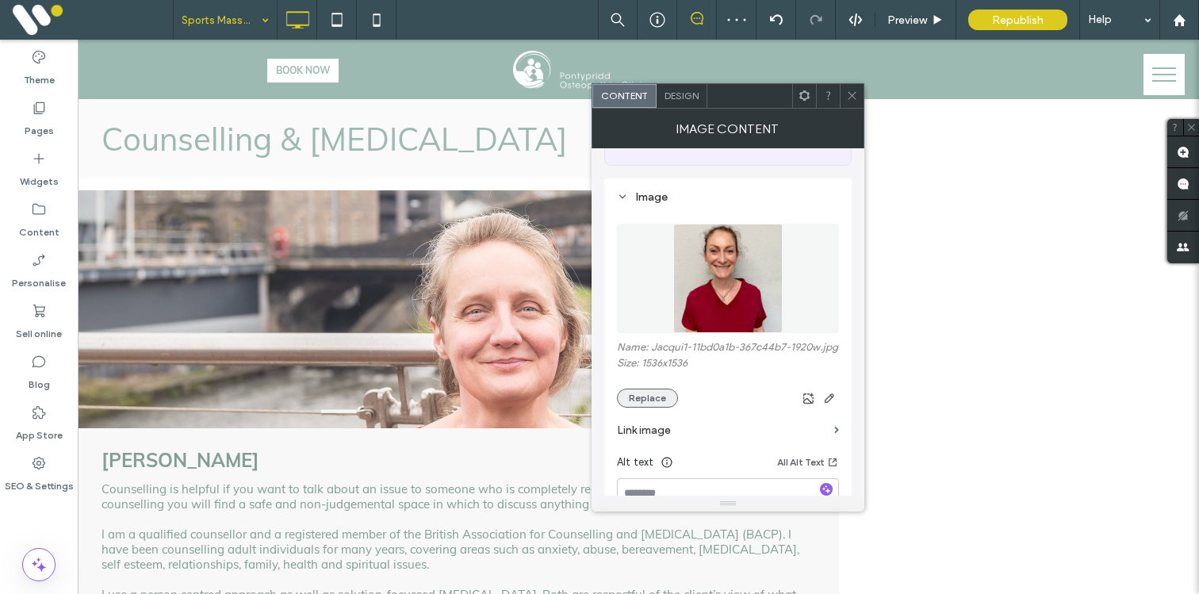
click at [636, 408] on button "Replace" at bounding box center [647, 398] width 61 height 19
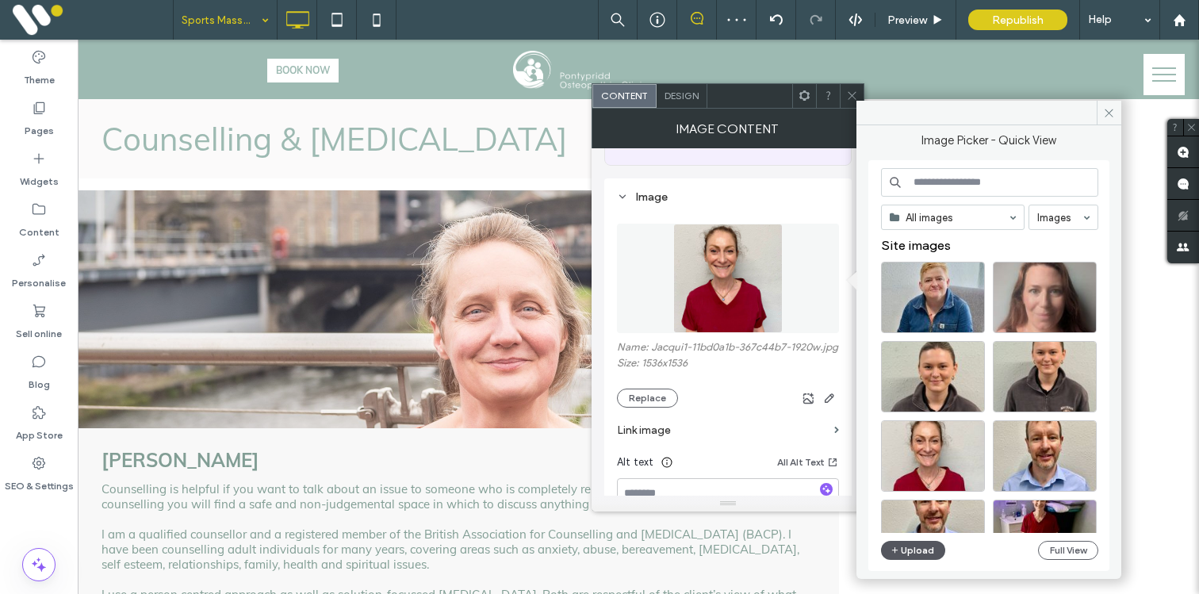
click at [902, 551] on button "Upload" at bounding box center [913, 550] width 65 height 19
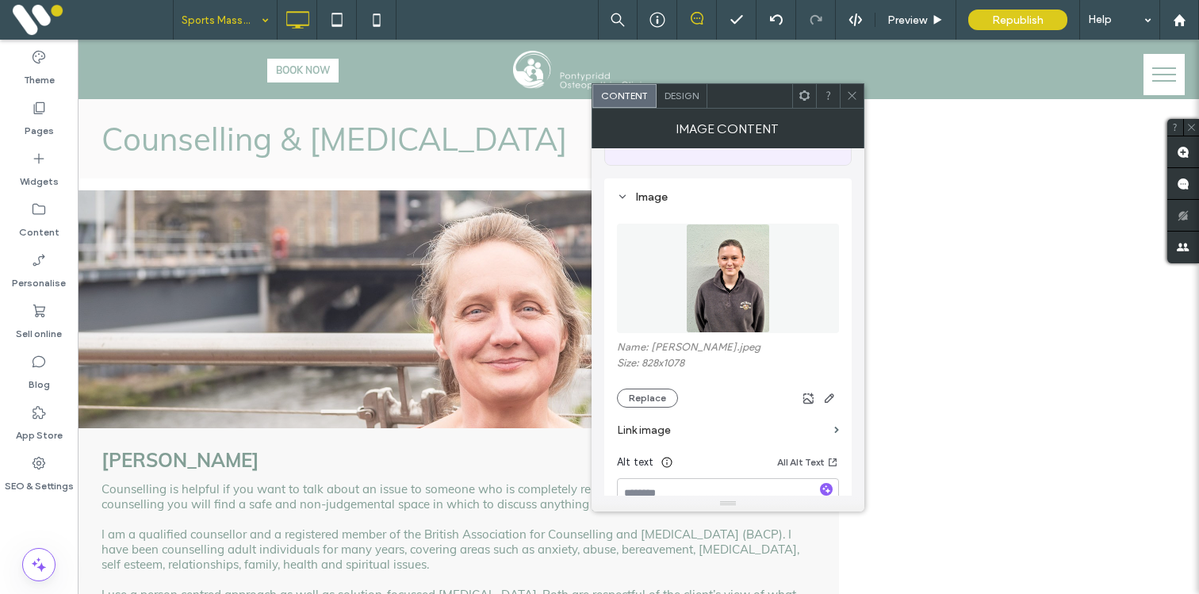
click at [680, 92] on span "Design" at bounding box center [682, 96] width 34 height 12
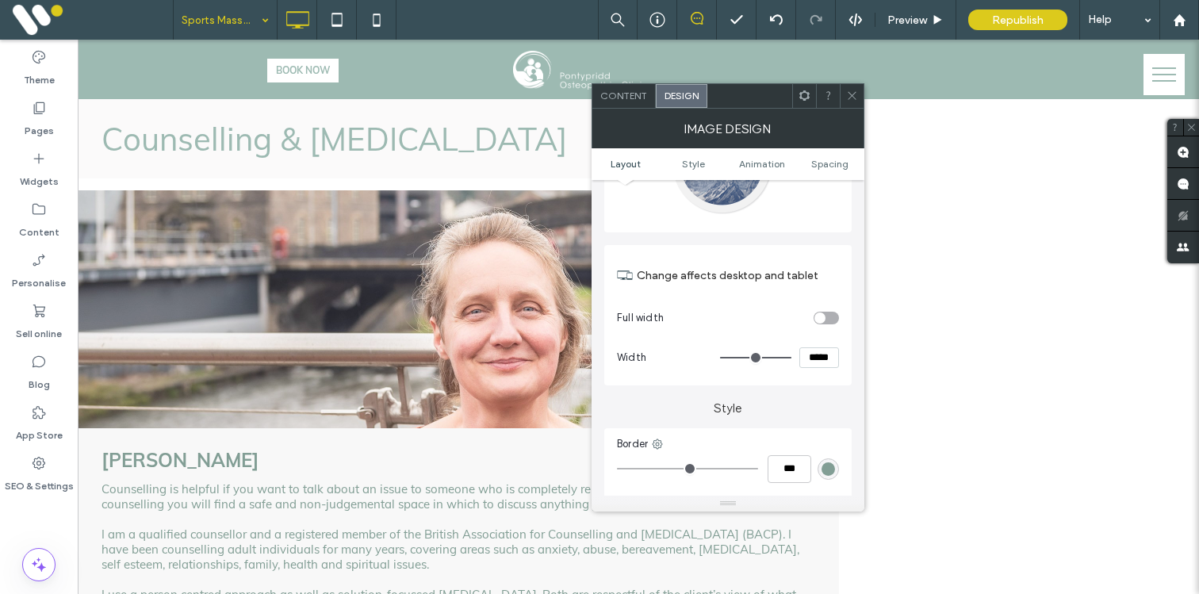
scroll to position [129, 0]
type input "***"
type input "*****"
type input "***"
type input "*****"
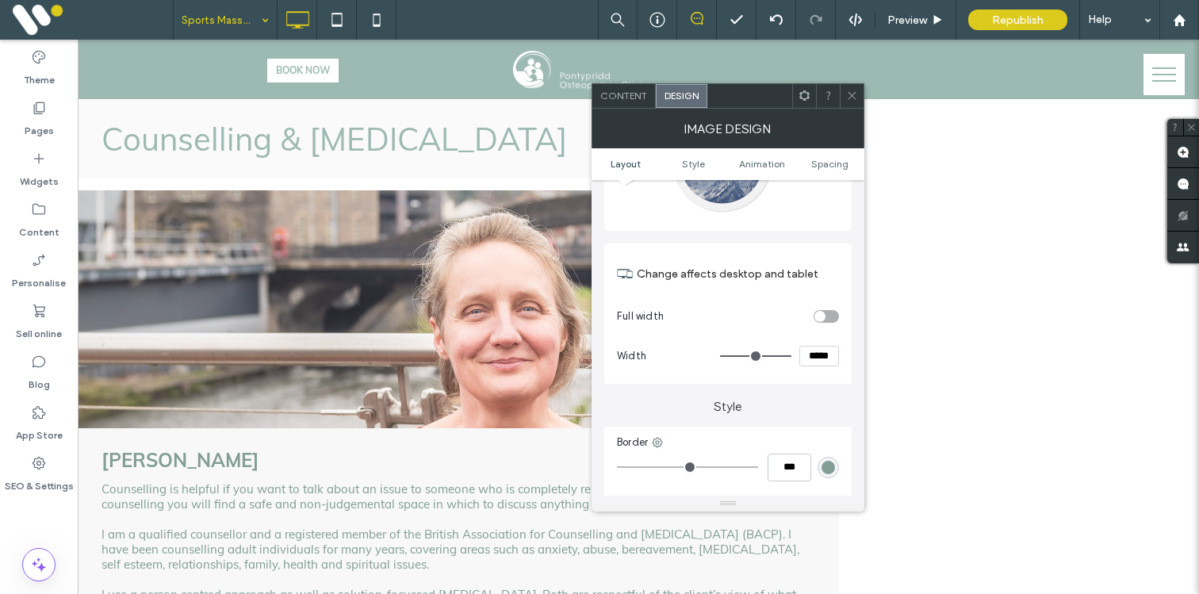
type input "***"
type input "*****"
type input "***"
type input "*****"
type input "***"
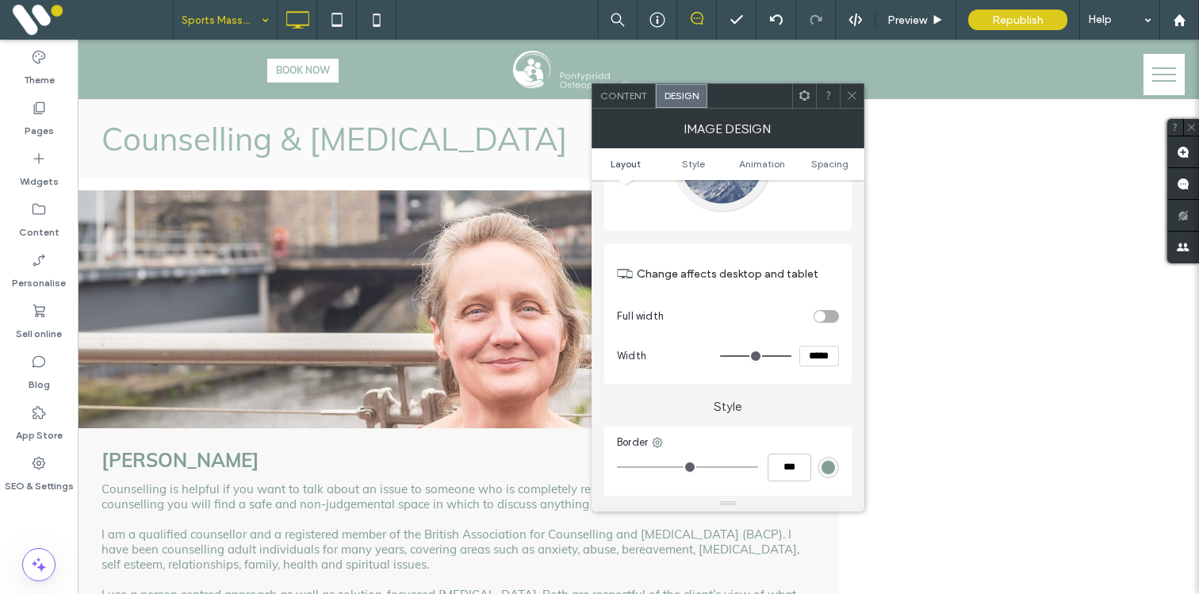
type input "*****"
type input "***"
type input "*****"
type input "***"
type input "*****"
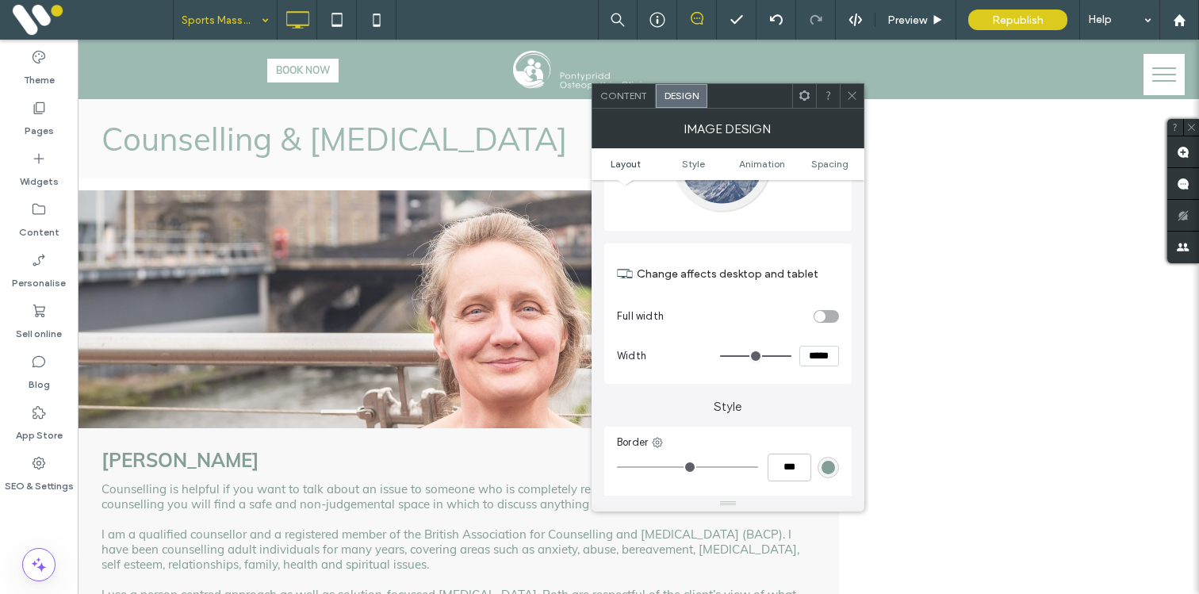
type input "***"
type input "*****"
type input "***"
type input "*****"
type input "***"
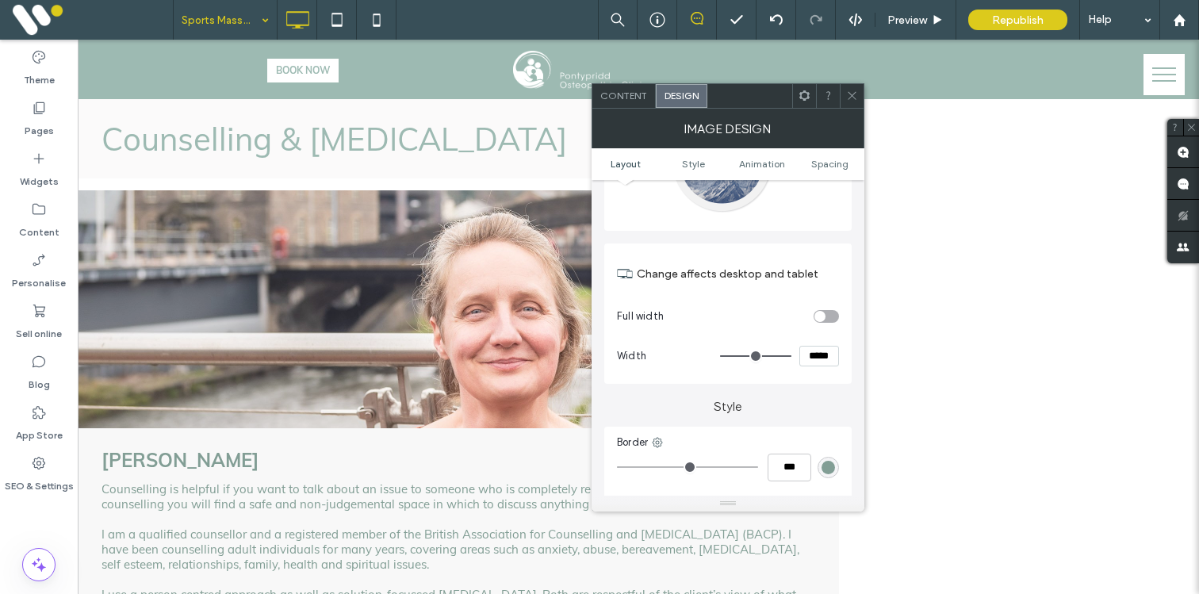
type input "*****"
type input "***"
type input "*****"
type input "***"
type input "*****"
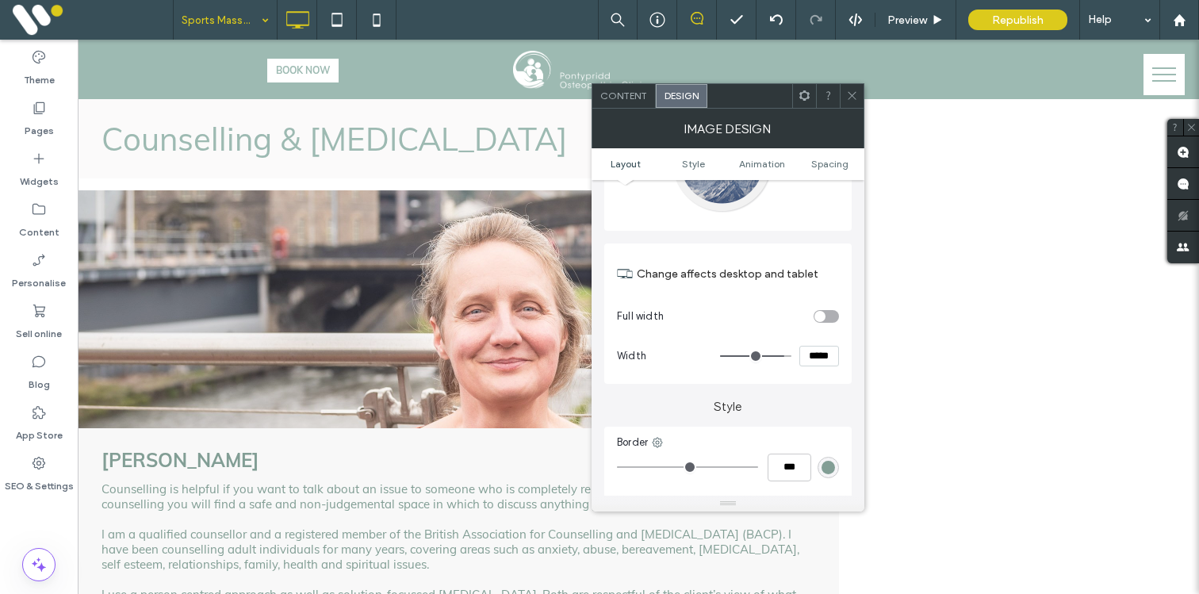
type input "***"
type input "*****"
type input "***"
type input "*****"
type input "***"
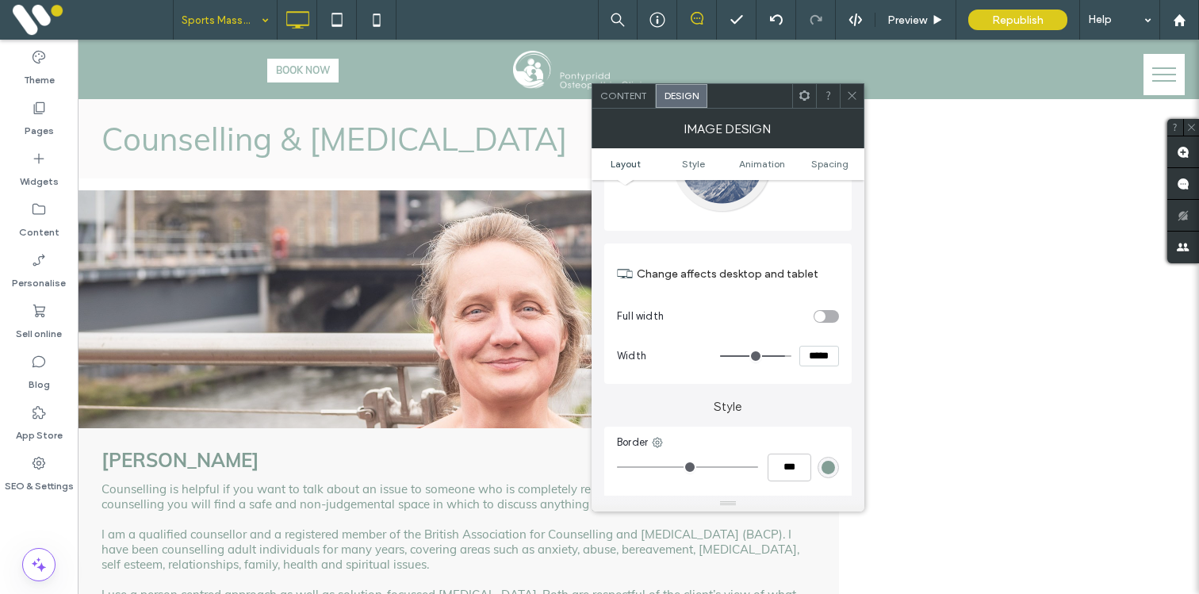
type input "*****"
type input "***"
type input "*****"
type input "***"
type input "*****"
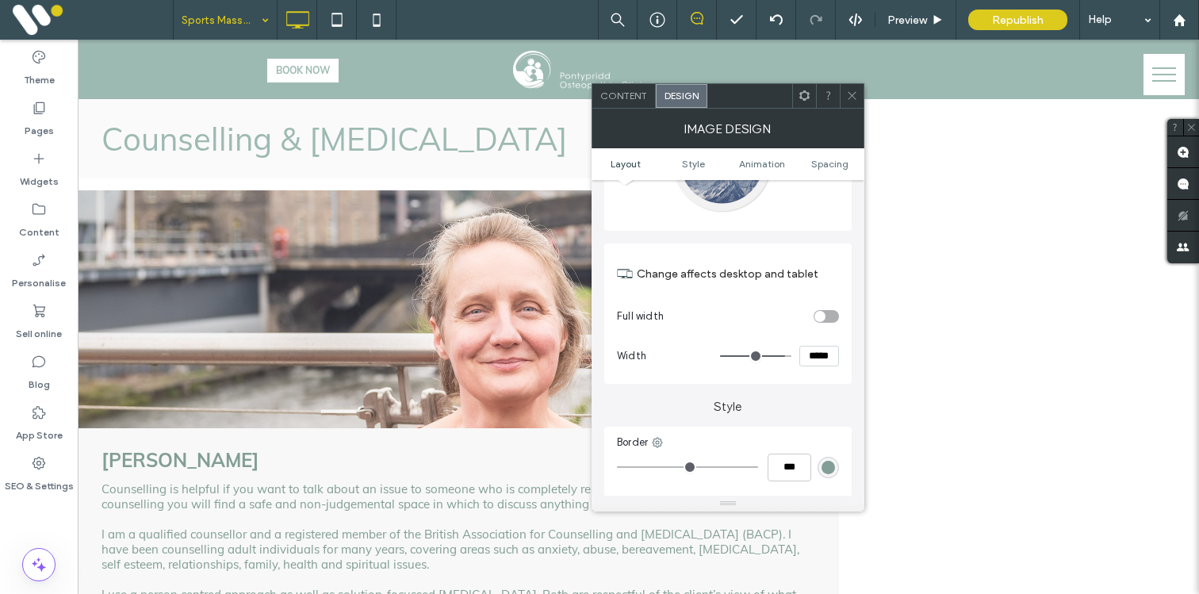
type input "***"
type input "*****"
type input "***"
type input "*****"
type input "***"
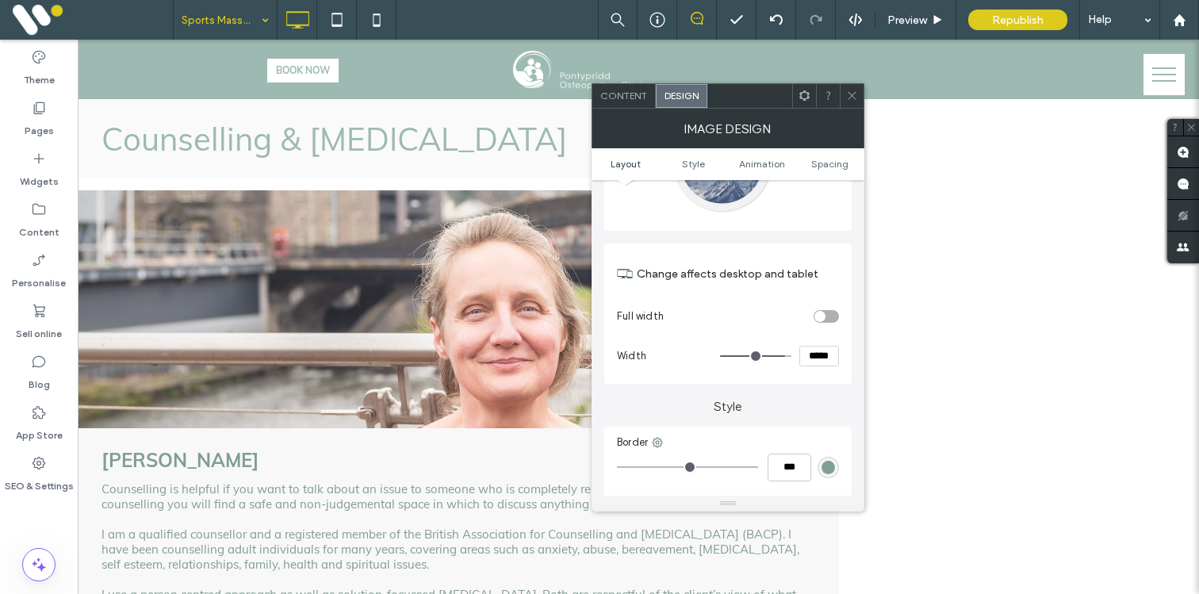
type input "*****"
type input "***"
type input "*****"
type input "***"
type input "*****"
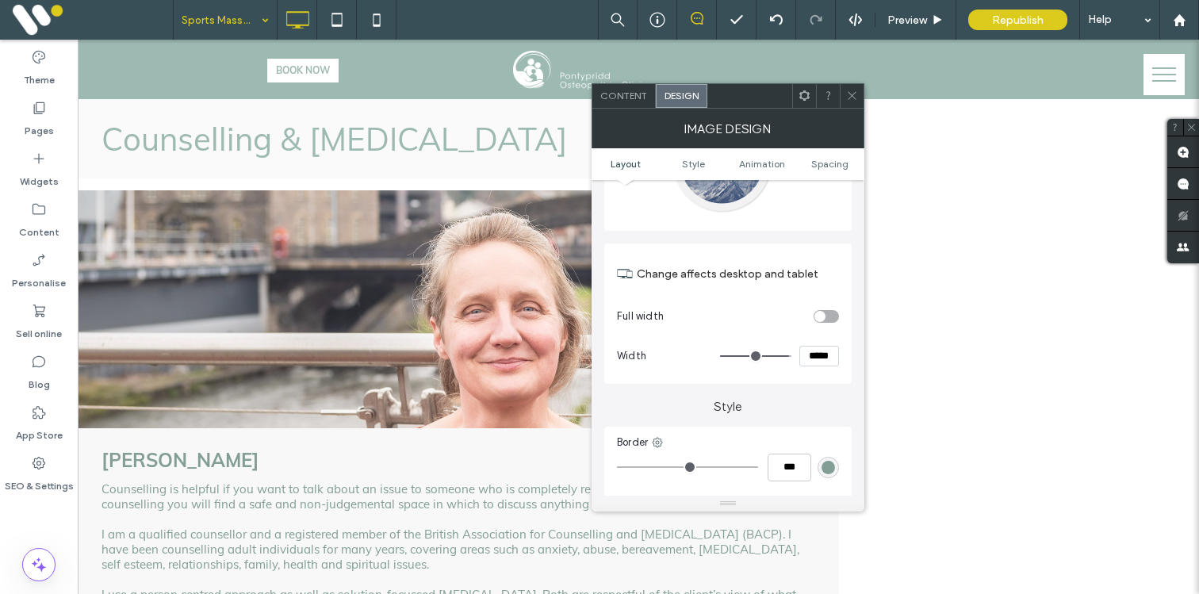
type input "***"
type input "*****"
type input "***"
type input "*****"
type input "***"
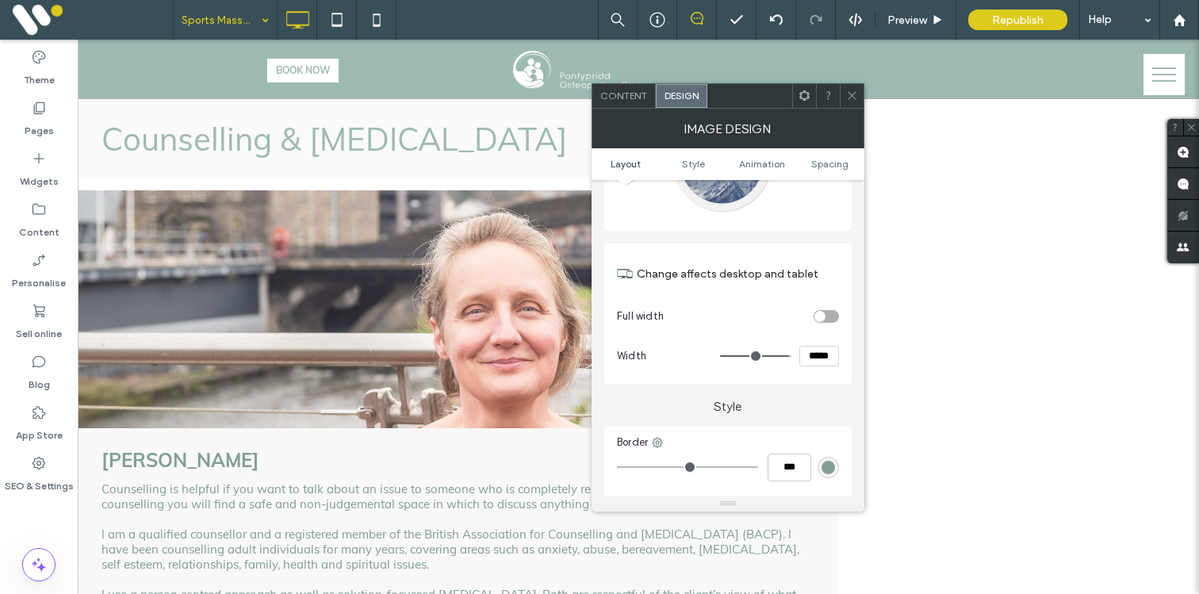
type input "*****"
type input "***"
type input "*****"
type input "***"
type input "*****"
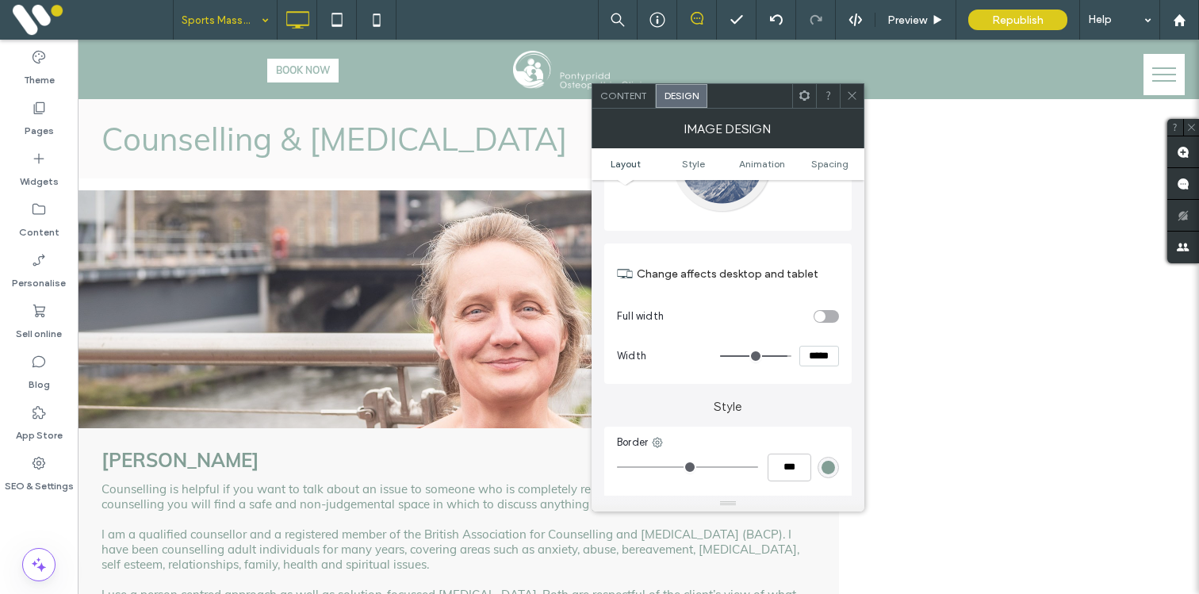
type input "***"
type input "*****"
type input "***"
type input "*****"
type input "***"
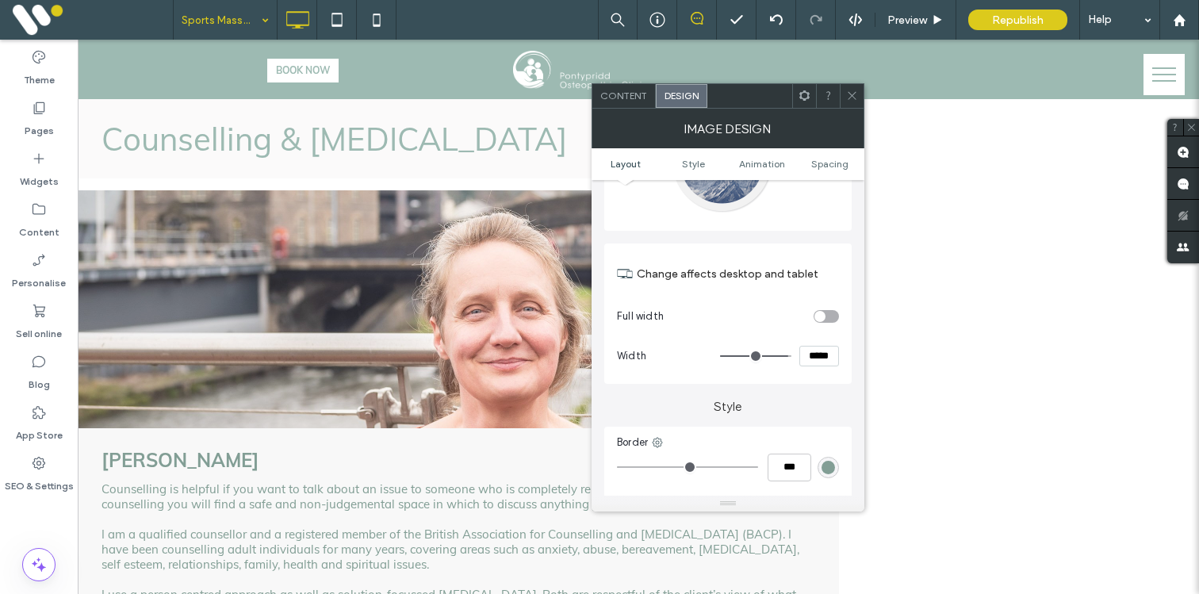
type input "*****"
type input "***"
type input "*****"
type input "***"
type input "*****"
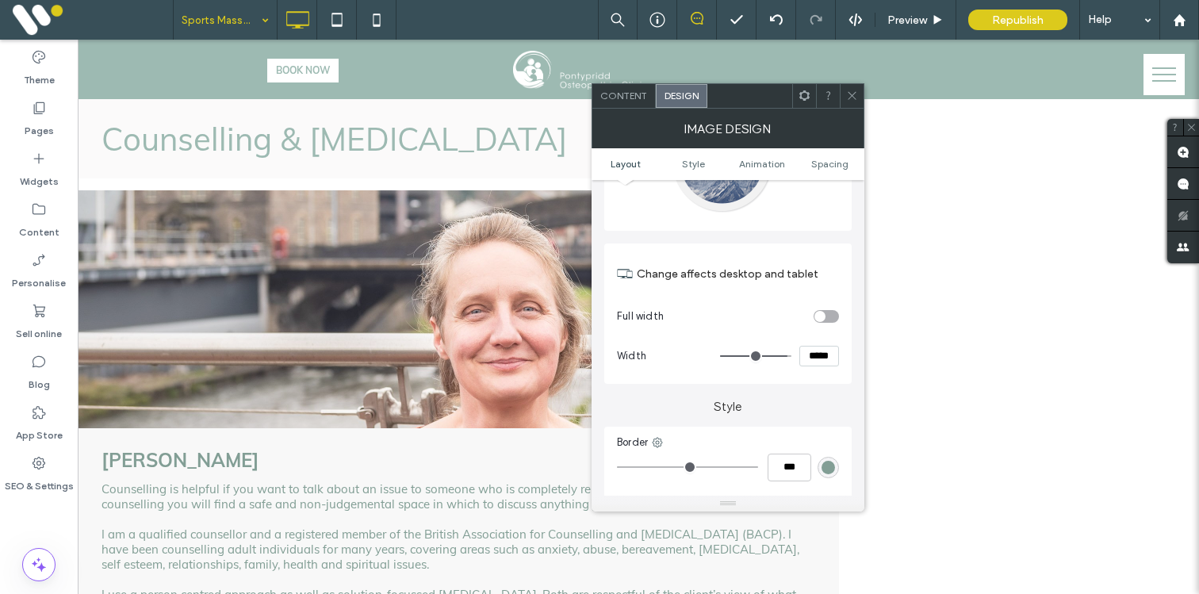
type input "***"
type input "*****"
type input "***"
click at [782, 357] on input "range" at bounding box center [755, 356] width 71 height 2
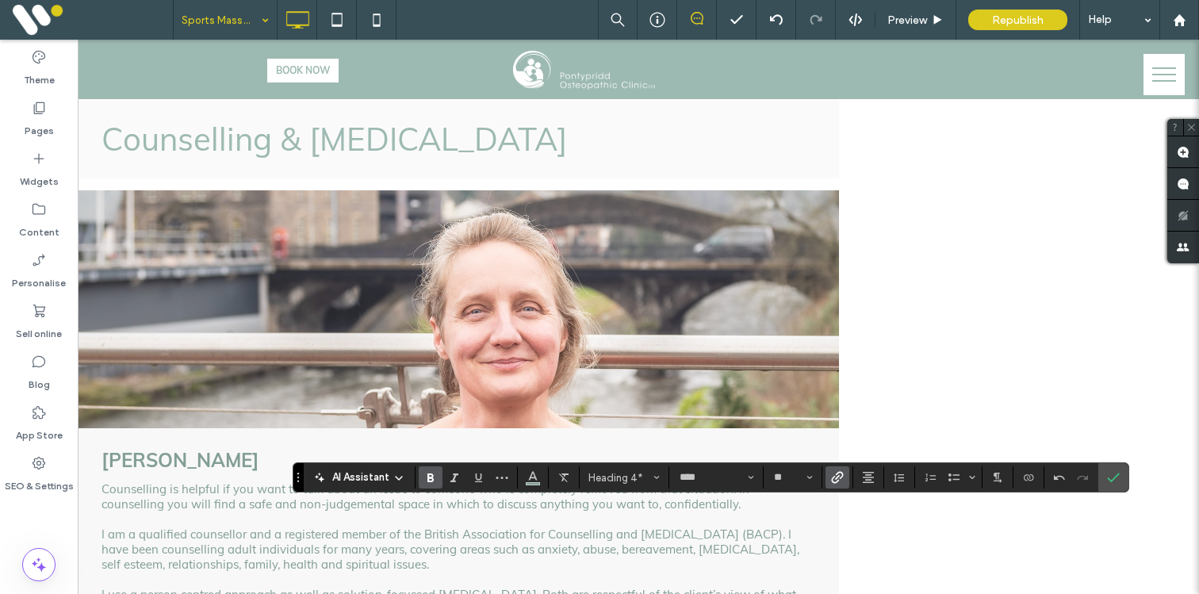
click at [838, 479] on icon "Link" at bounding box center [837, 477] width 13 height 13
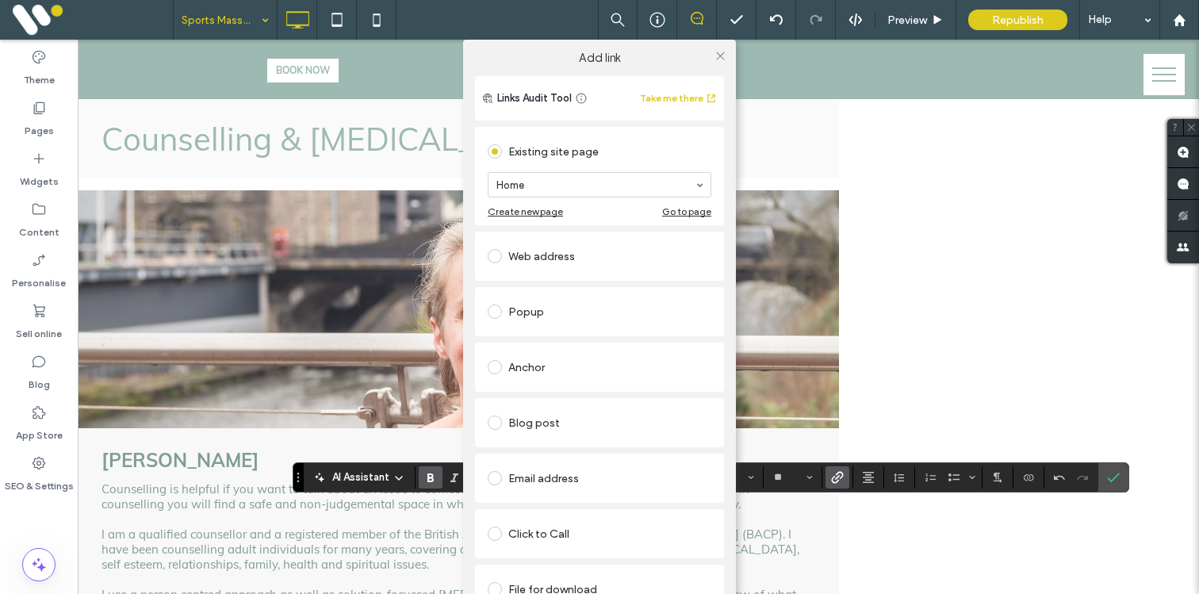
click at [510, 523] on div "Click to Call" at bounding box center [600, 533] width 224 height 25
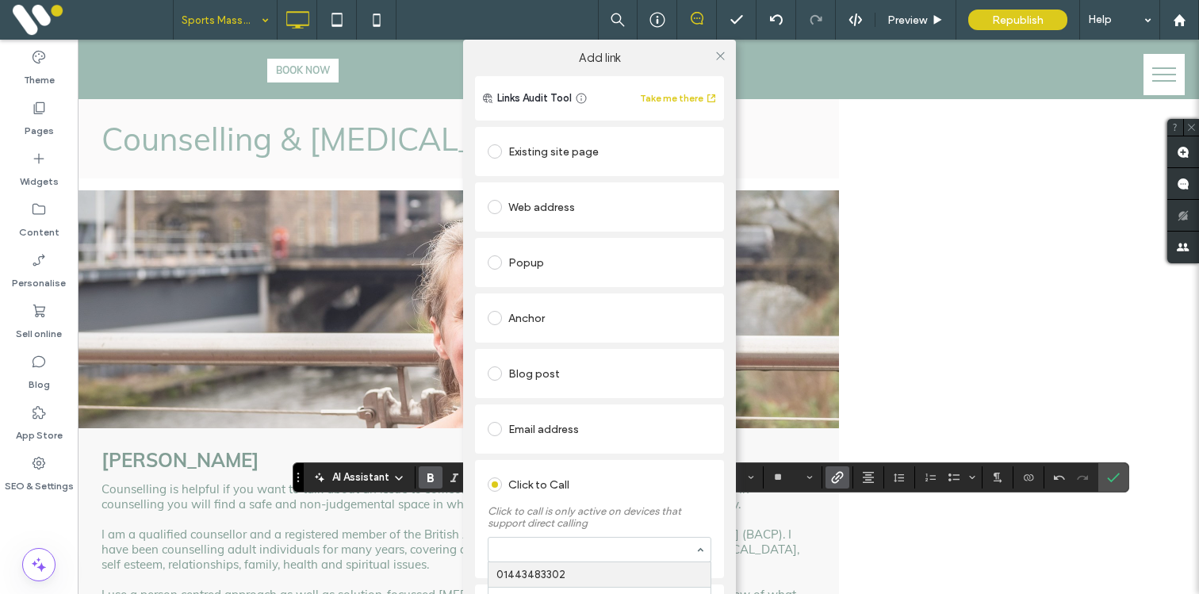
paste input "**********"
type input "**********"
click at [535, 455] on div "Existing site page Home Create new page Go to page Web address Popup Anchor Blo…" at bounding box center [599, 379] width 249 height 510
click at [717, 56] on icon at bounding box center [721, 56] width 12 height 12
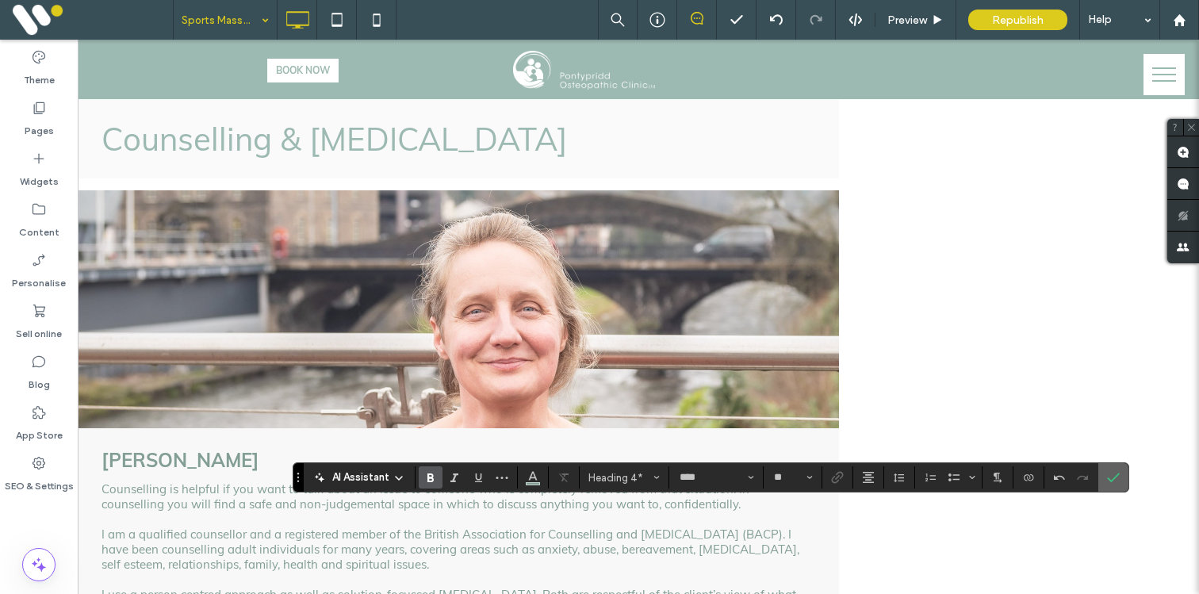
click at [1116, 478] on icon "Confirm" at bounding box center [1113, 477] width 13 height 13
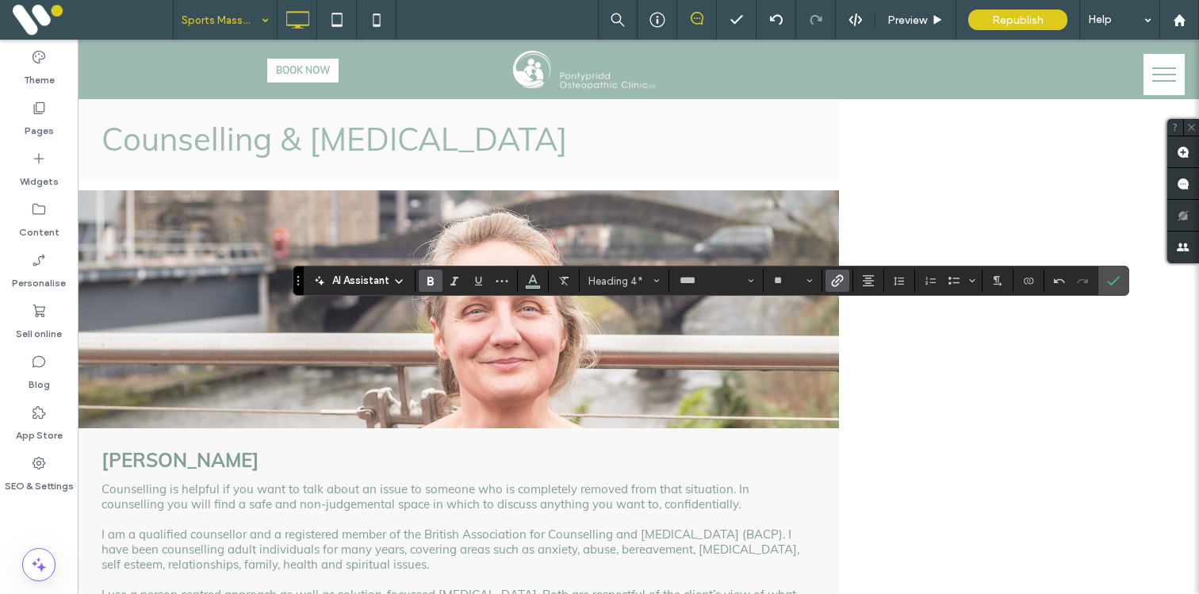
click at [842, 278] on use "Link" at bounding box center [837, 280] width 12 height 12
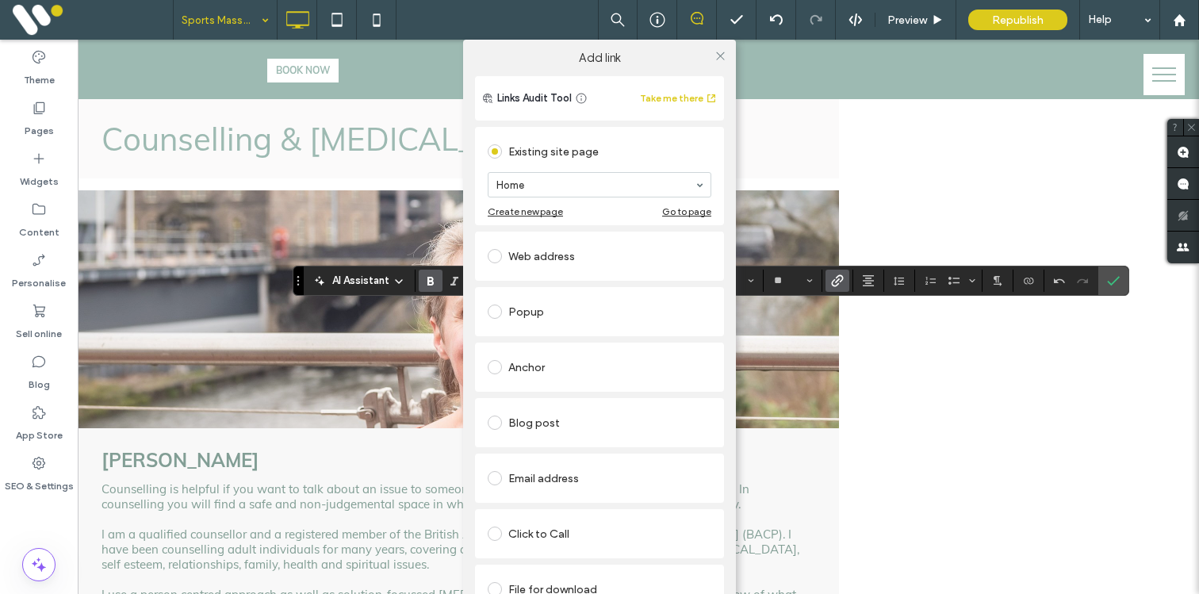
click at [565, 535] on div "Click to Call" at bounding box center [600, 533] width 224 height 25
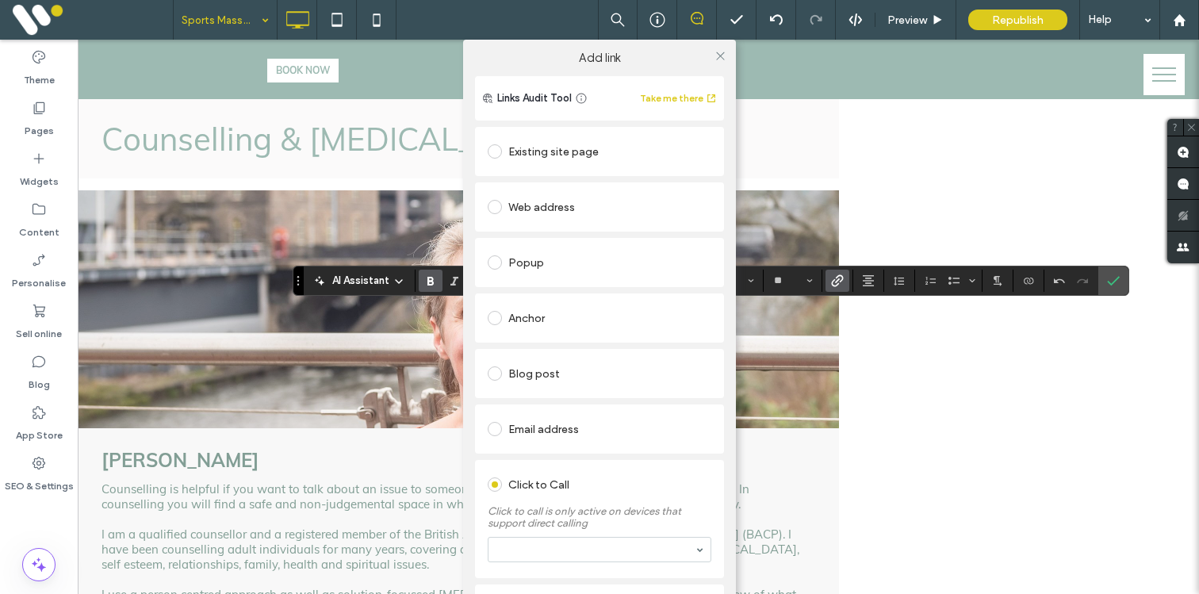
scroll to position [46, 0]
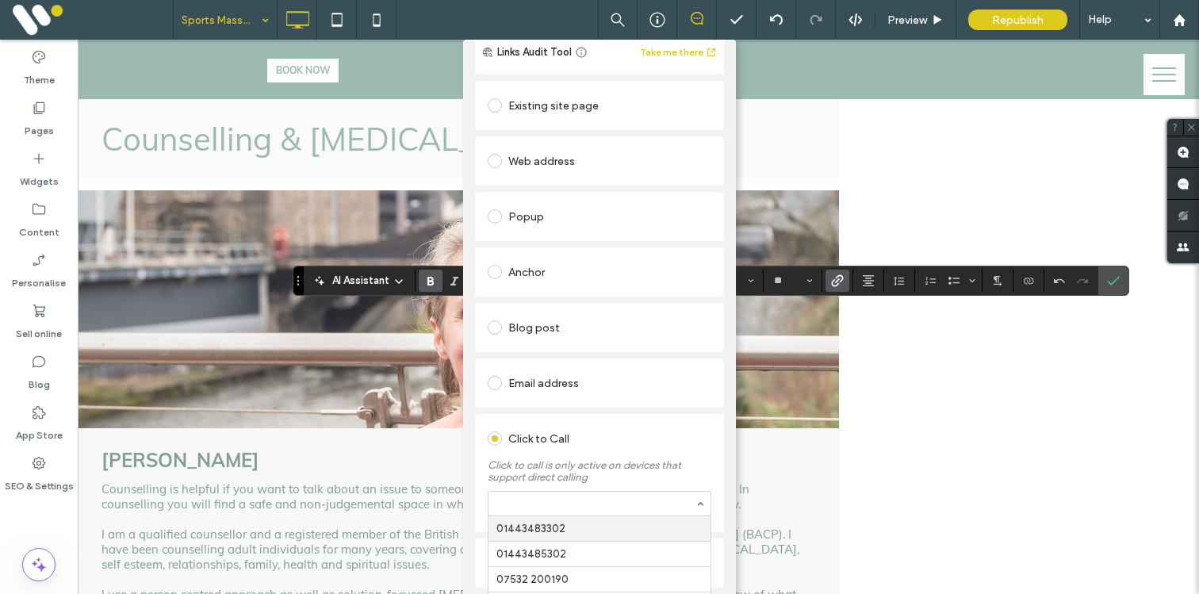
paste input "**********"
type input "**********"
click at [562, 416] on div "Click to Call Click to call is only active on devices that support direct calli…" at bounding box center [599, 475] width 249 height 118
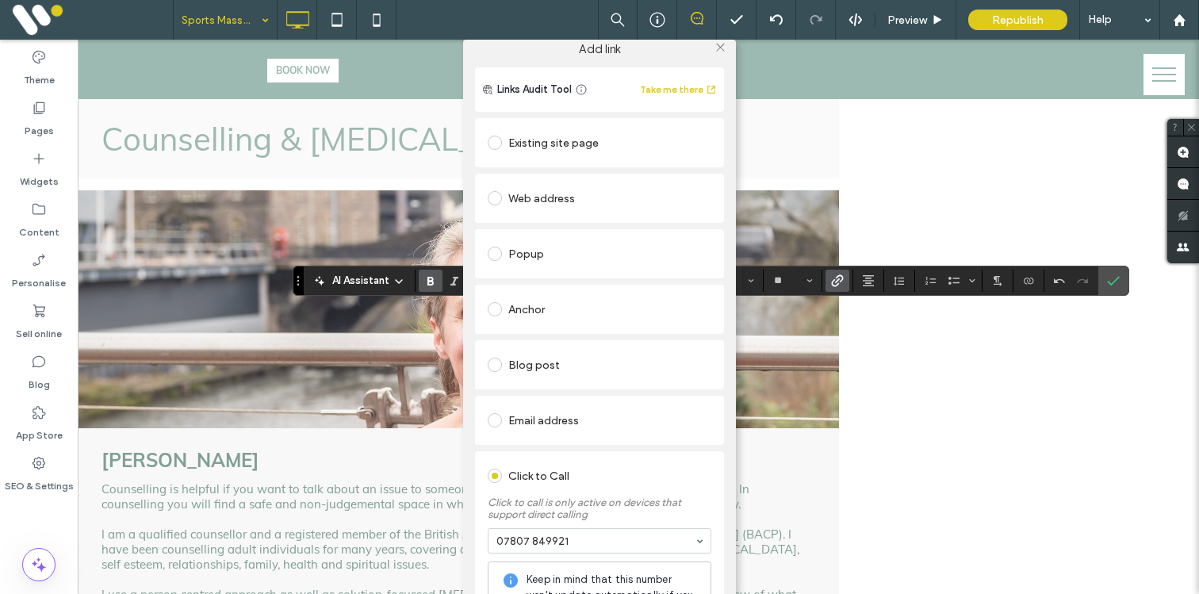
scroll to position [0, 0]
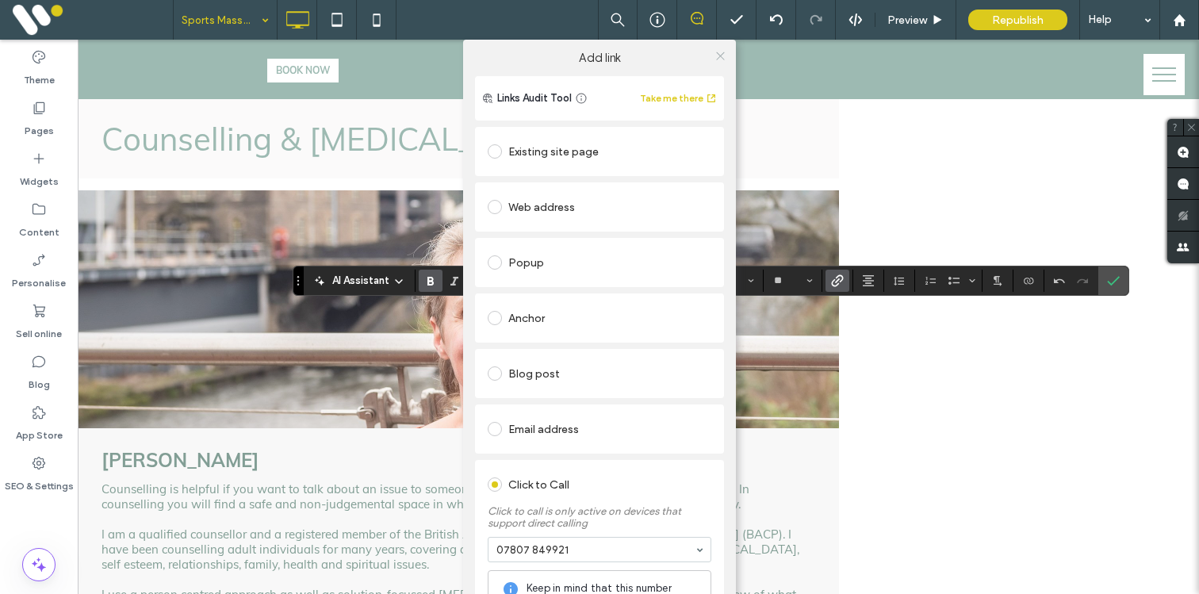
click at [715, 56] on icon at bounding box center [721, 56] width 12 height 12
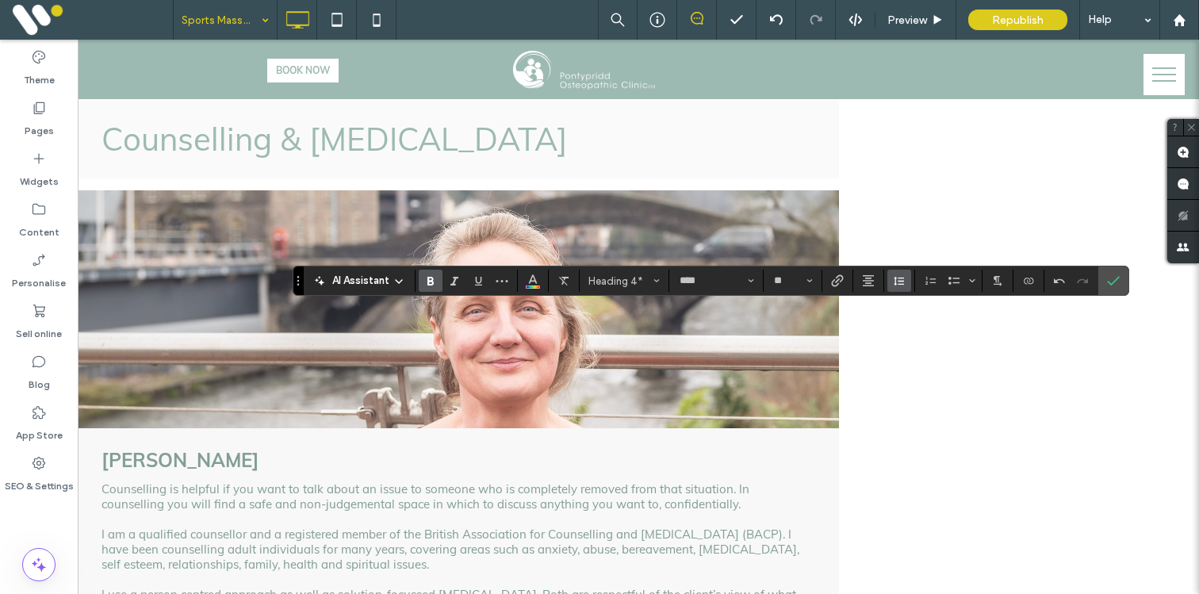
click at [891, 279] on button "Line Height" at bounding box center [900, 281] width 24 height 22
click at [898, 352] on icon "1.5" at bounding box center [896, 351] width 7 height 6
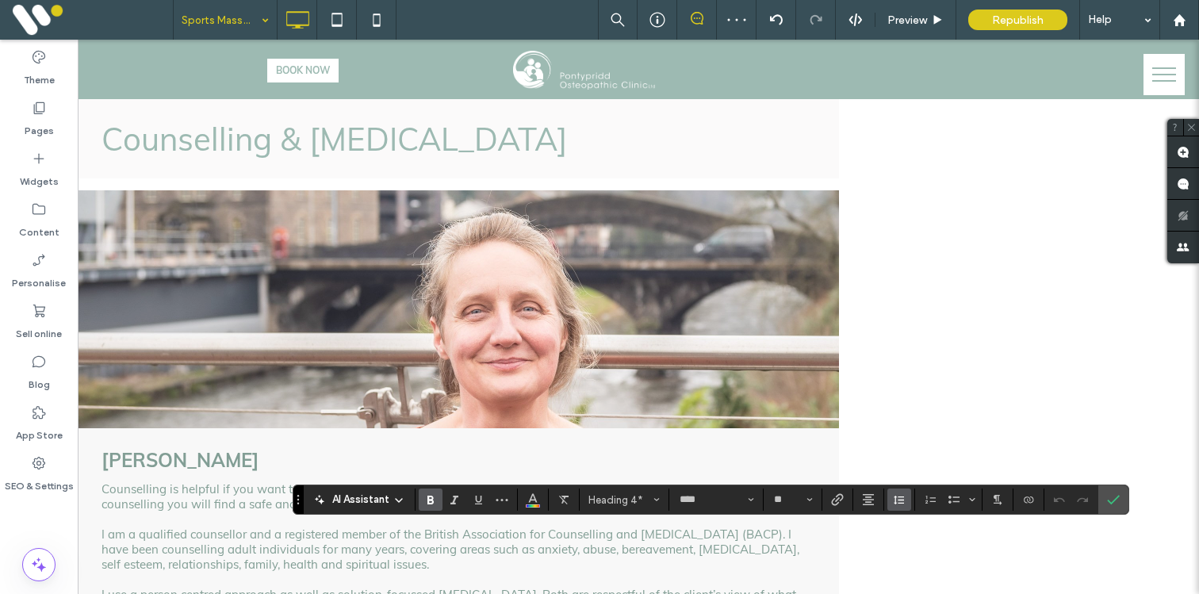
click at [895, 501] on icon "Line Height" at bounding box center [899, 499] width 13 height 13
click at [893, 428] on icon "1.5" at bounding box center [896, 431] width 7 height 6
click at [1113, 498] on icon "Confirm" at bounding box center [1113, 499] width 13 height 13
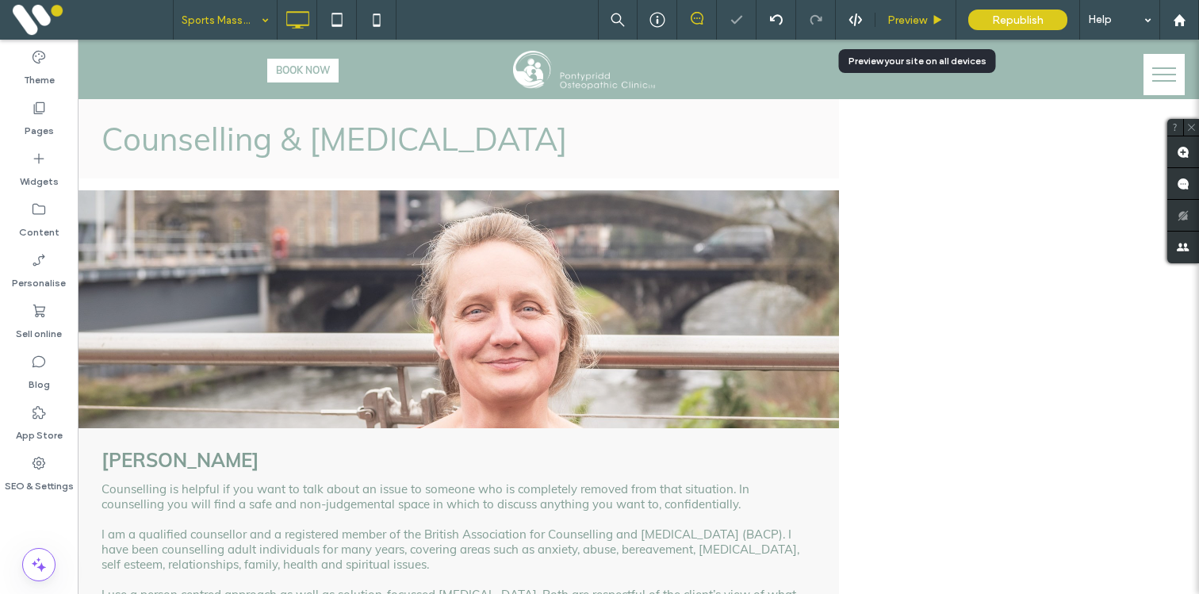
click at [889, 22] on span "Preview" at bounding box center [908, 19] width 40 height 13
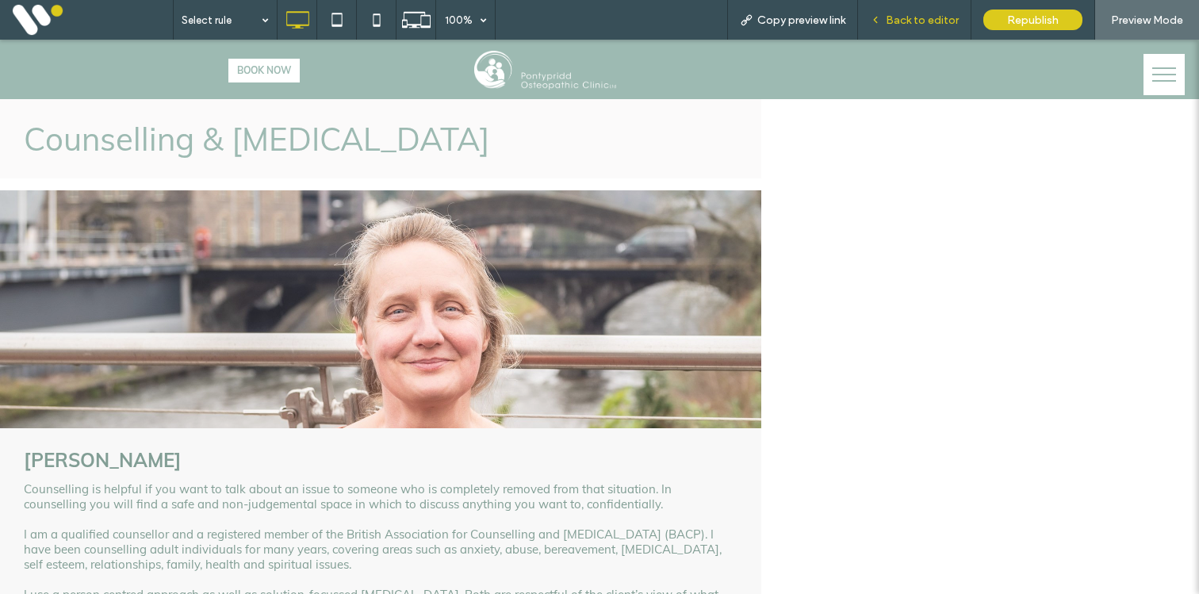
click at [913, 25] on span "Back to editor" at bounding box center [922, 19] width 73 height 13
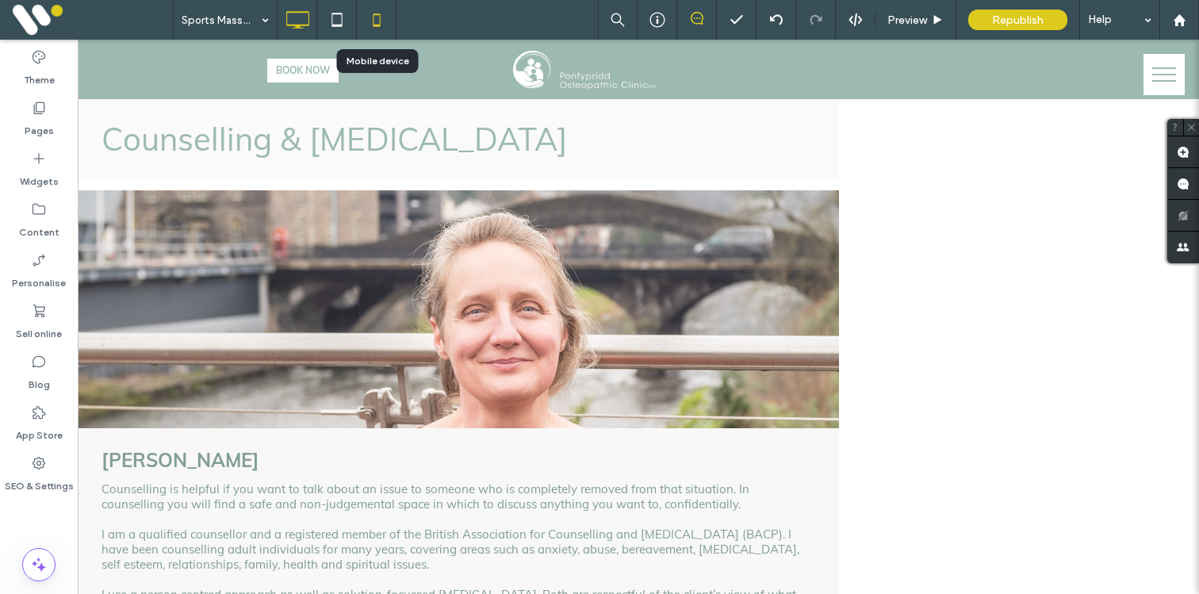
click at [385, 18] on icon at bounding box center [377, 20] width 32 height 32
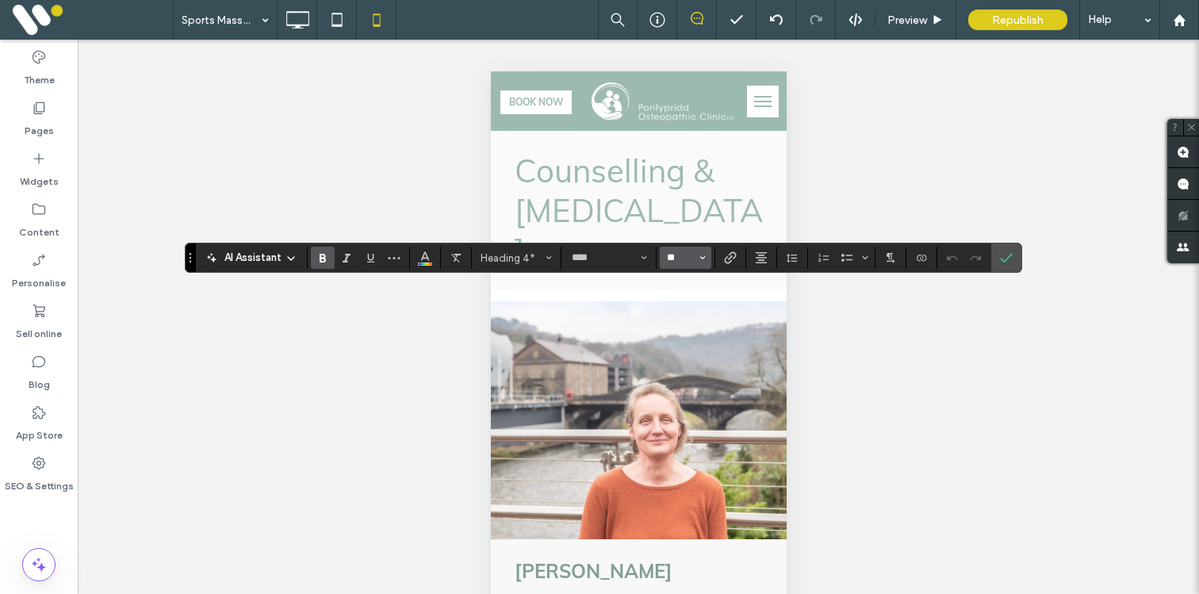
click at [683, 253] on input "**" at bounding box center [681, 257] width 31 height 13
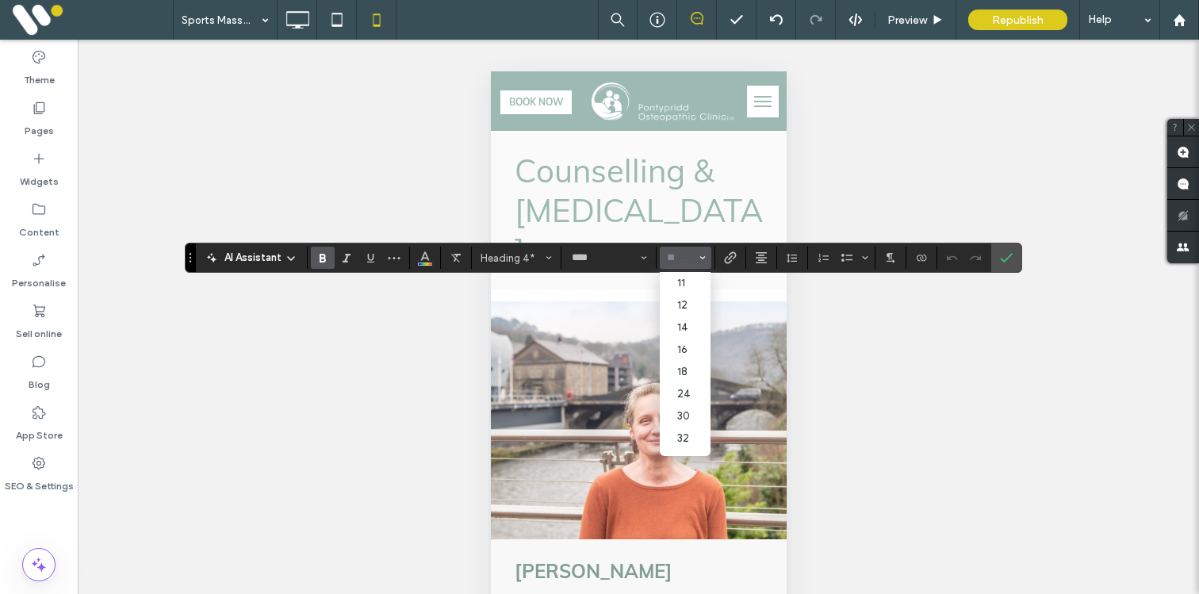
scroll to position [76, 0]
click at [681, 349] on label "16" at bounding box center [685, 340] width 51 height 22
type input "**"
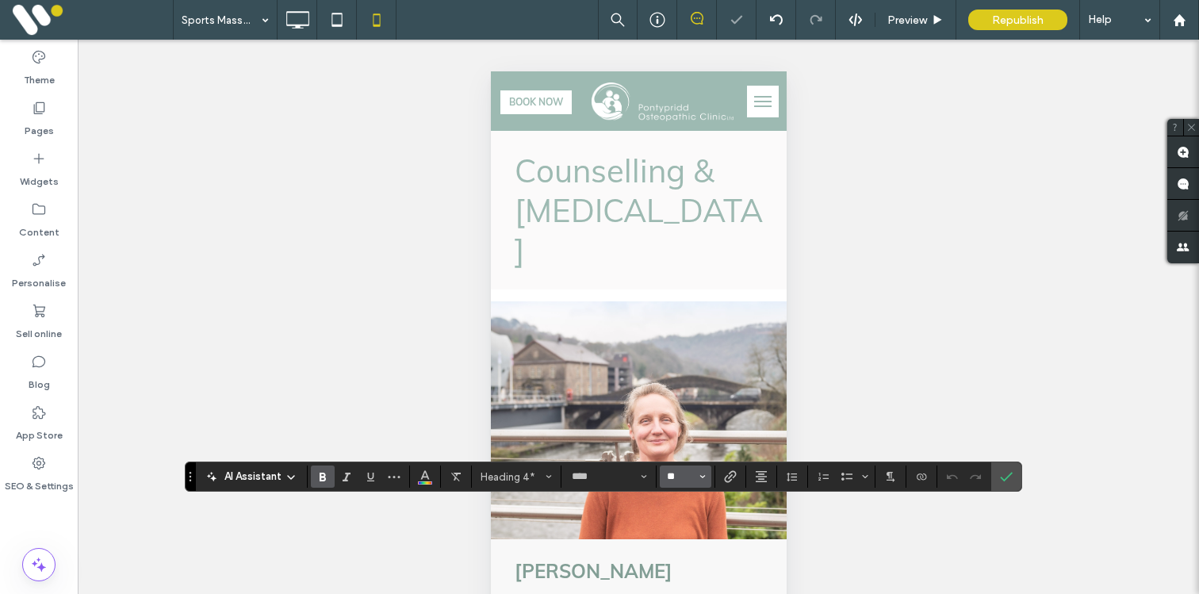
click at [678, 477] on input "**" at bounding box center [681, 476] width 31 height 13
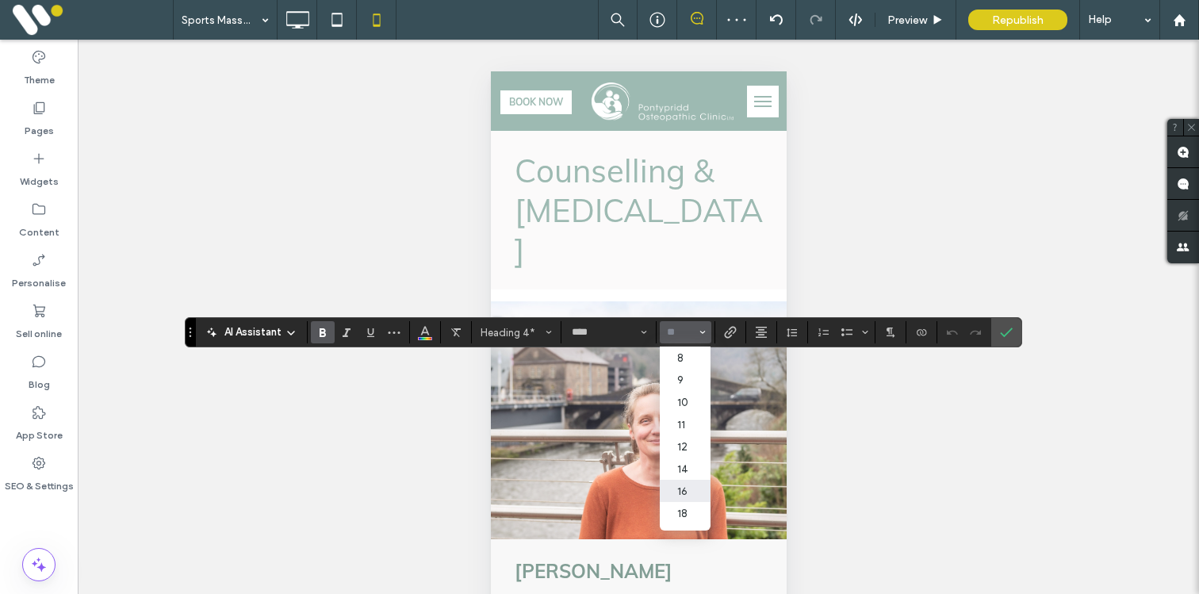
click at [683, 489] on label "16" at bounding box center [685, 491] width 51 height 22
type input "**"
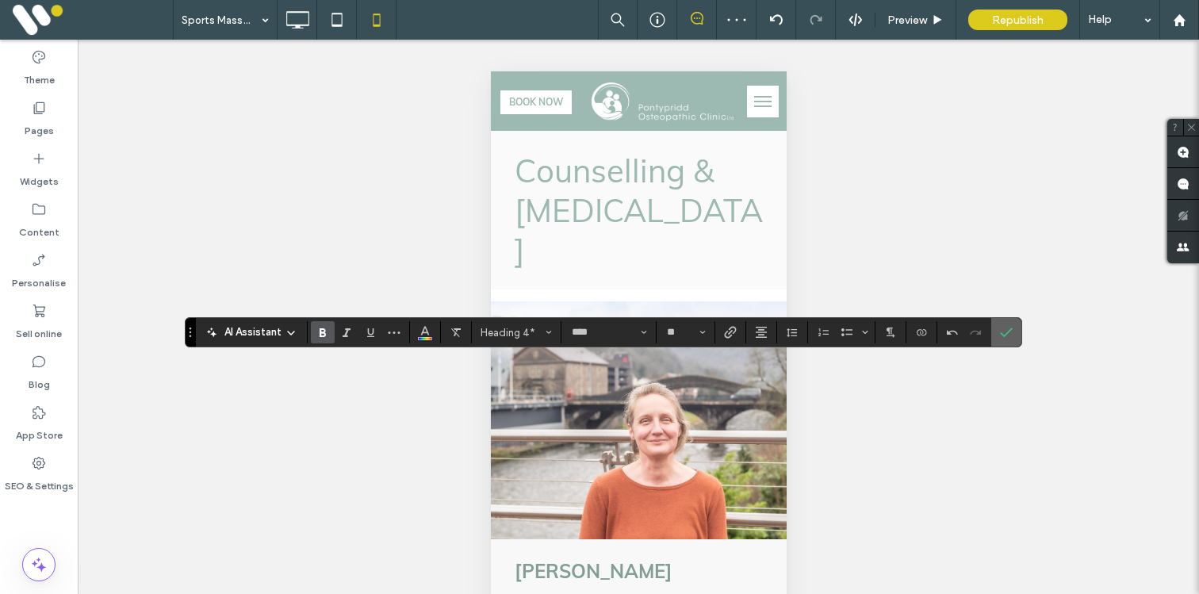
click at [1009, 332] on icon "Confirm" at bounding box center [1006, 332] width 13 height 13
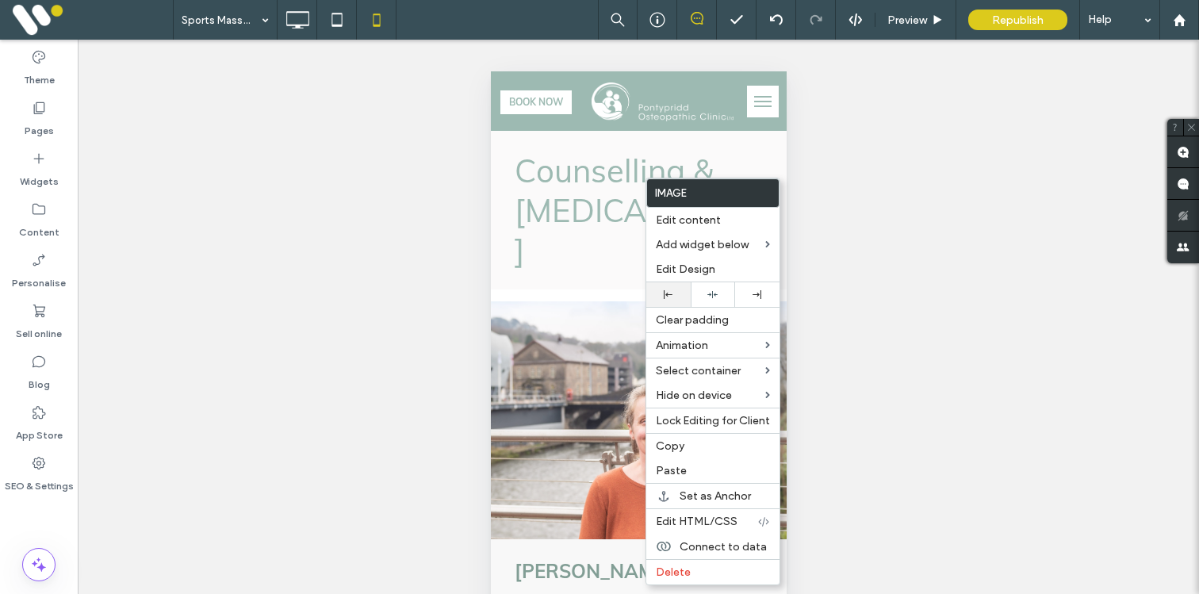
click at [673, 295] on div at bounding box center [668, 294] width 29 height 9
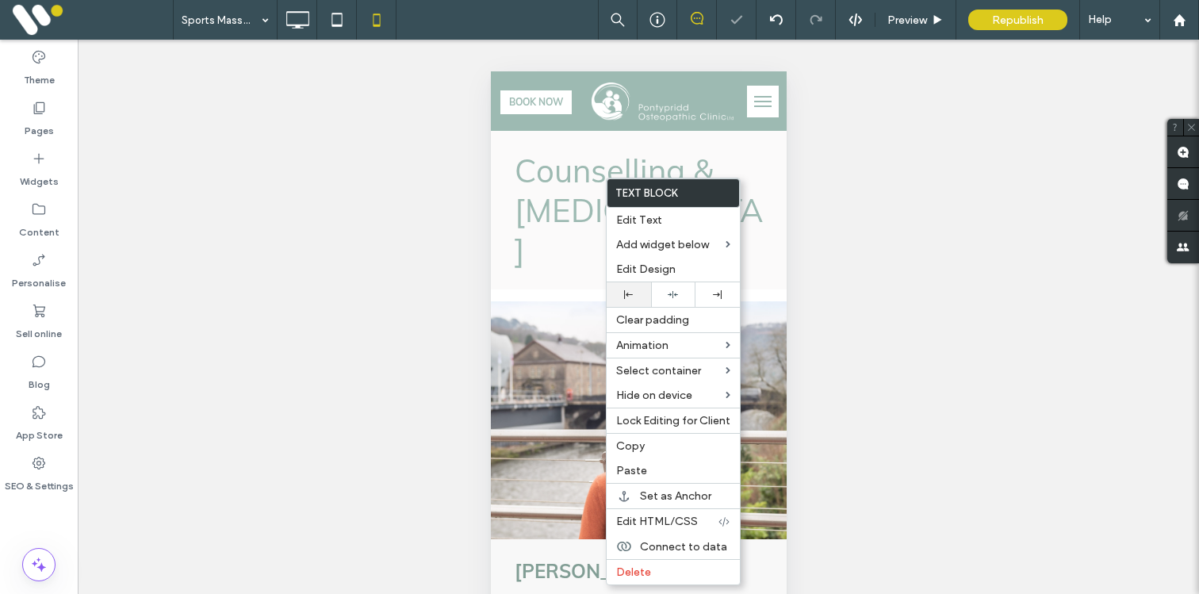
click at [630, 290] on icon at bounding box center [628, 294] width 9 height 9
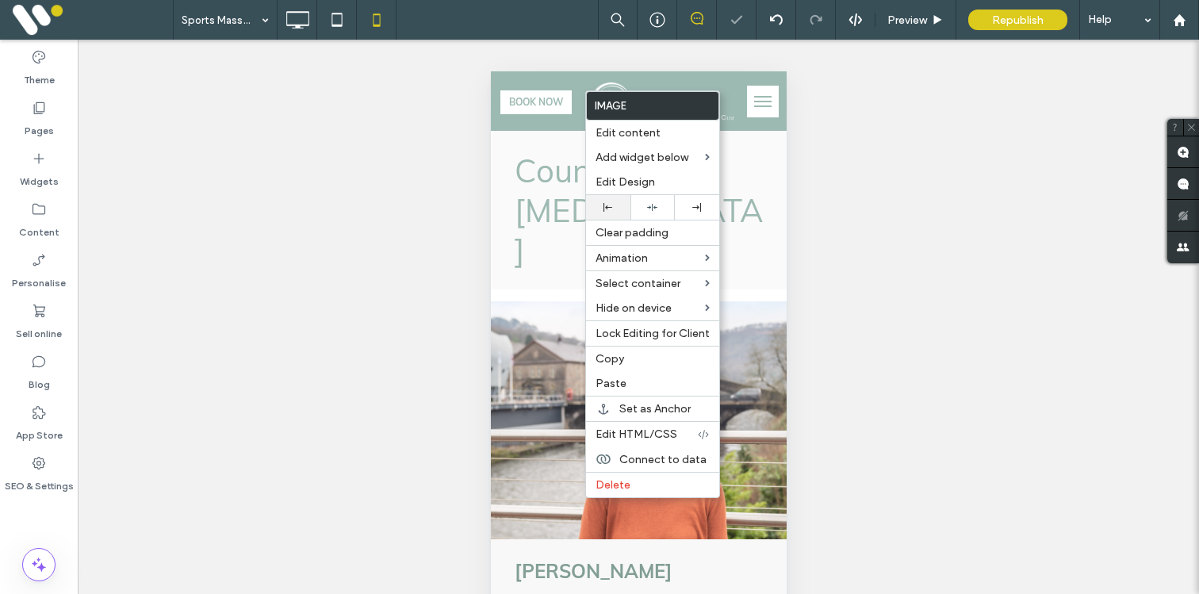
click at [600, 201] on div at bounding box center [608, 207] width 44 height 25
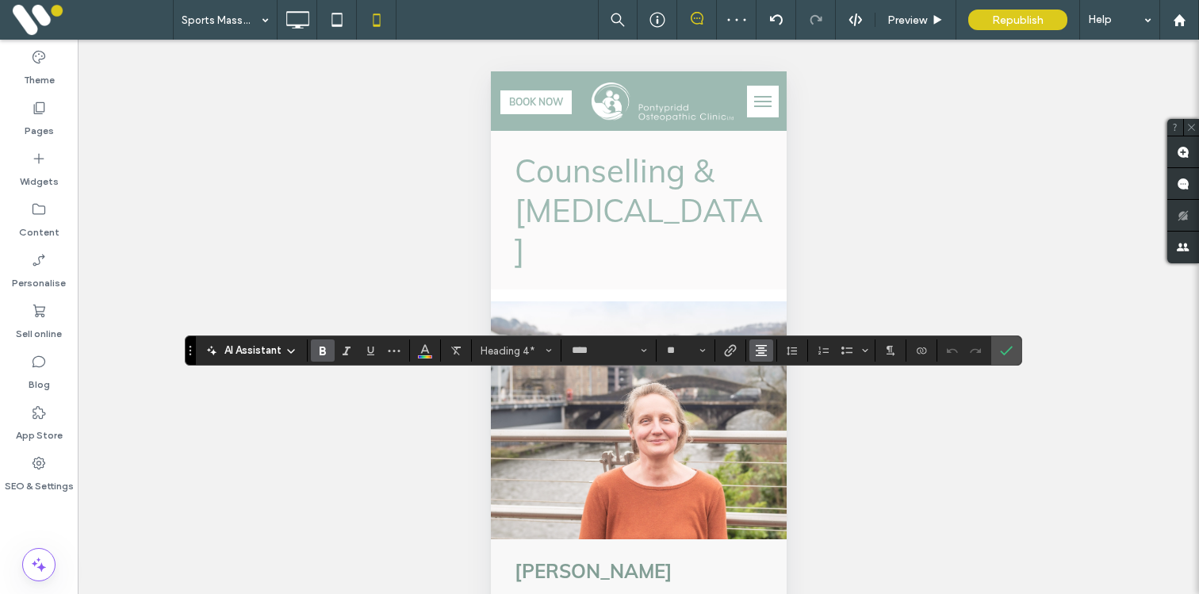
click at [762, 347] on icon "Alignment" at bounding box center [761, 350] width 13 height 13
click at [770, 367] on label "ui.textEditor.alignment.left" at bounding box center [778, 376] width 56 height 23
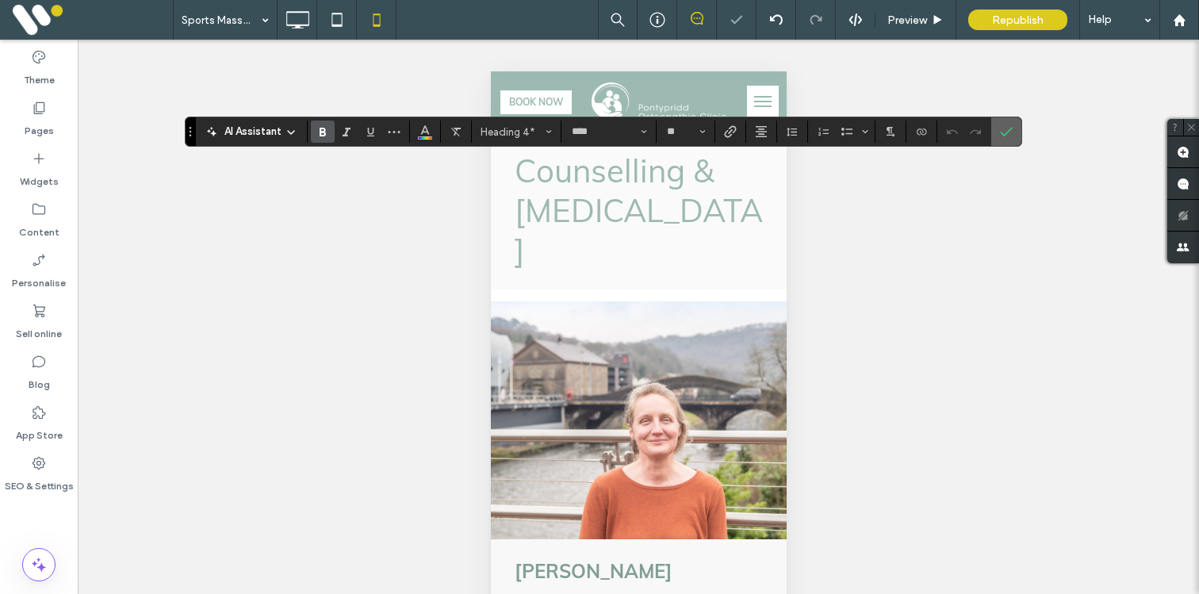
click at [1000, 129] on icon "Confirm" at bounding box center [1006, 131] width 13 height 13
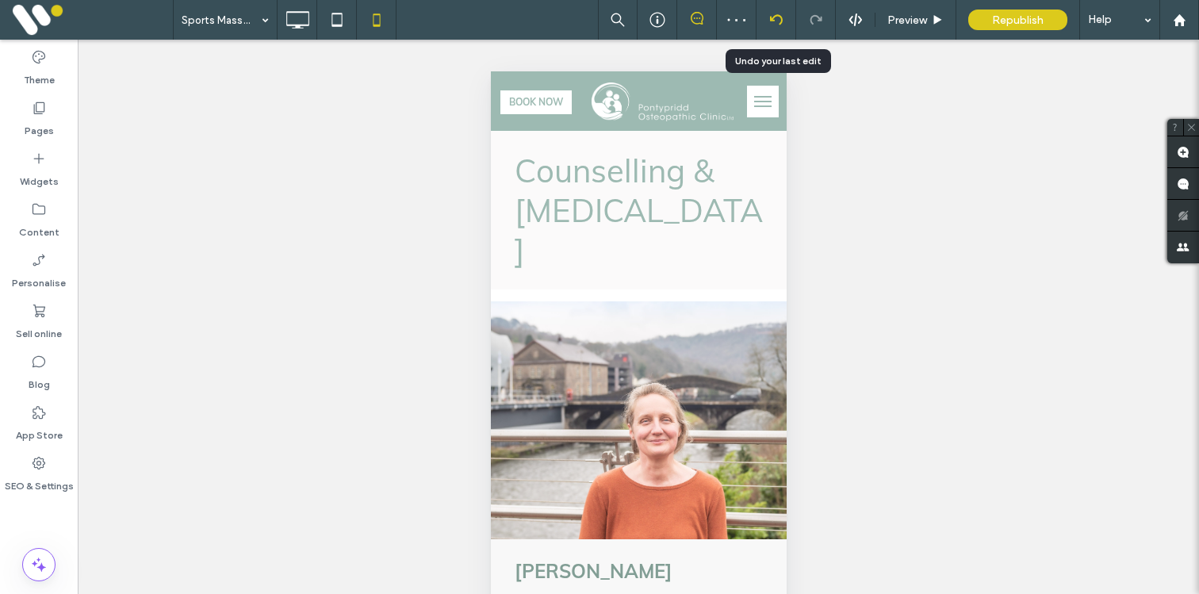
click at [794, 19] on div at bounding box center [776, 19] width 39 height 13
click at [784, 21] on div at bounding box center [599, 297] width 1199 height 594
click at [784, 21] on div at bounding box center [776, 19] width 39 height 13
click at [783, 24] on div at bounding box center [776, 19] width 39 height 13
click at [773, 13] on icon at bounding box center [776, 19] width 13 height 13
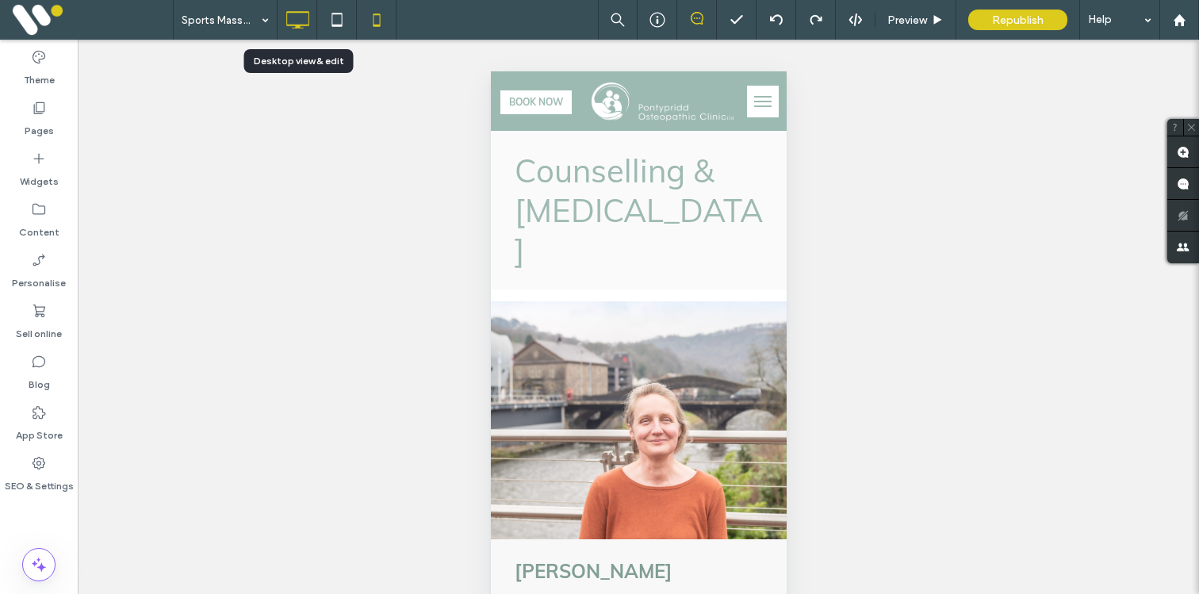
click at [301, 24] on icon at bounding box center [298, 20] width 32 height 32
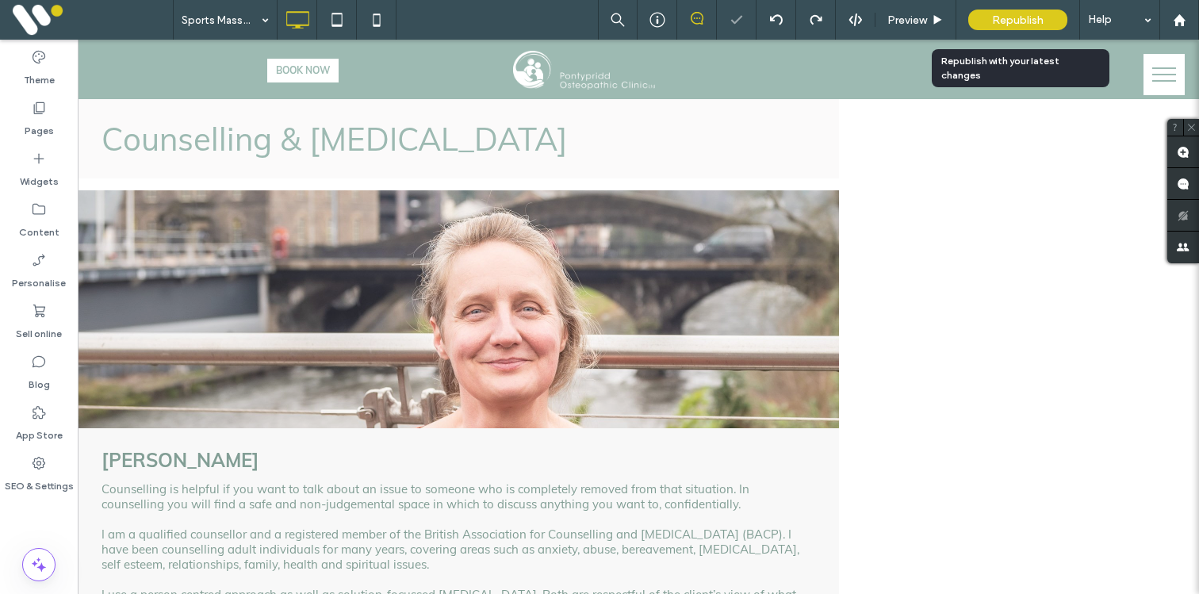
click at [1010, 19] on span "Republish" at bounding box center [1018, 19] width 52 height 13
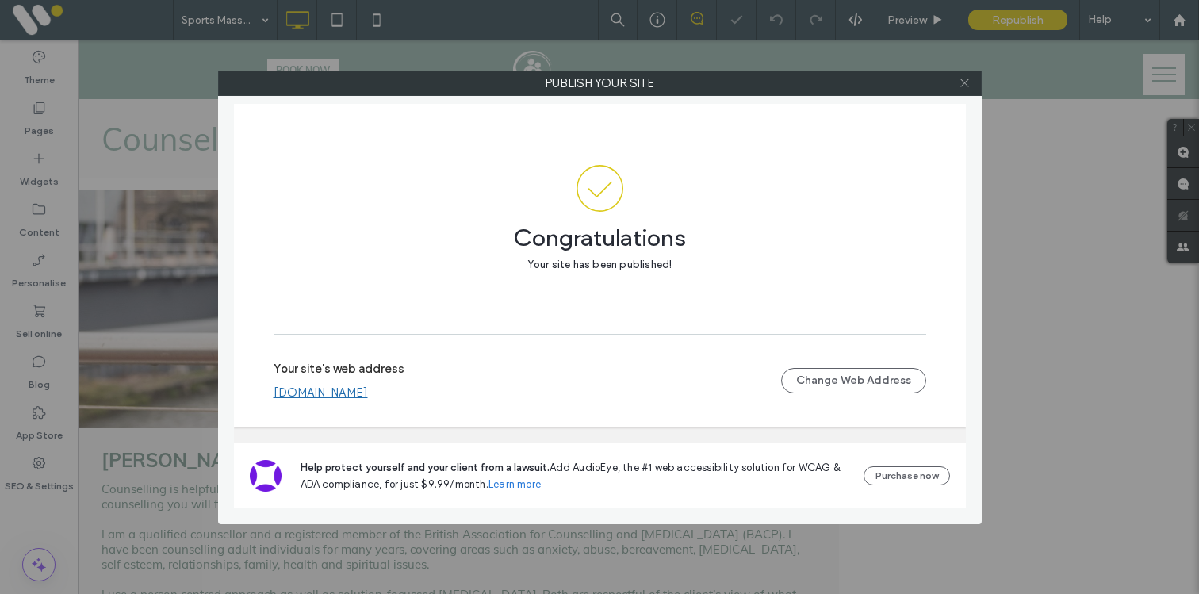
click at [965, 83] on use at bounding box center [965, 83] width 8 height 8
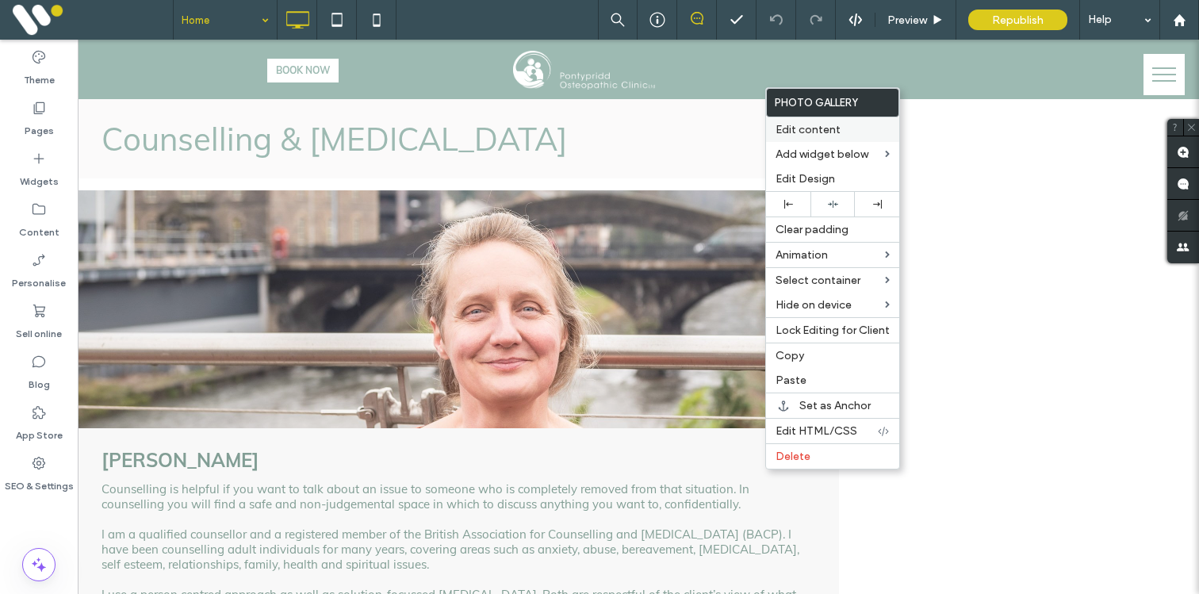
click at [802, 132] on span "Edit content" at bounding box center [808, 129] width 65 height 13
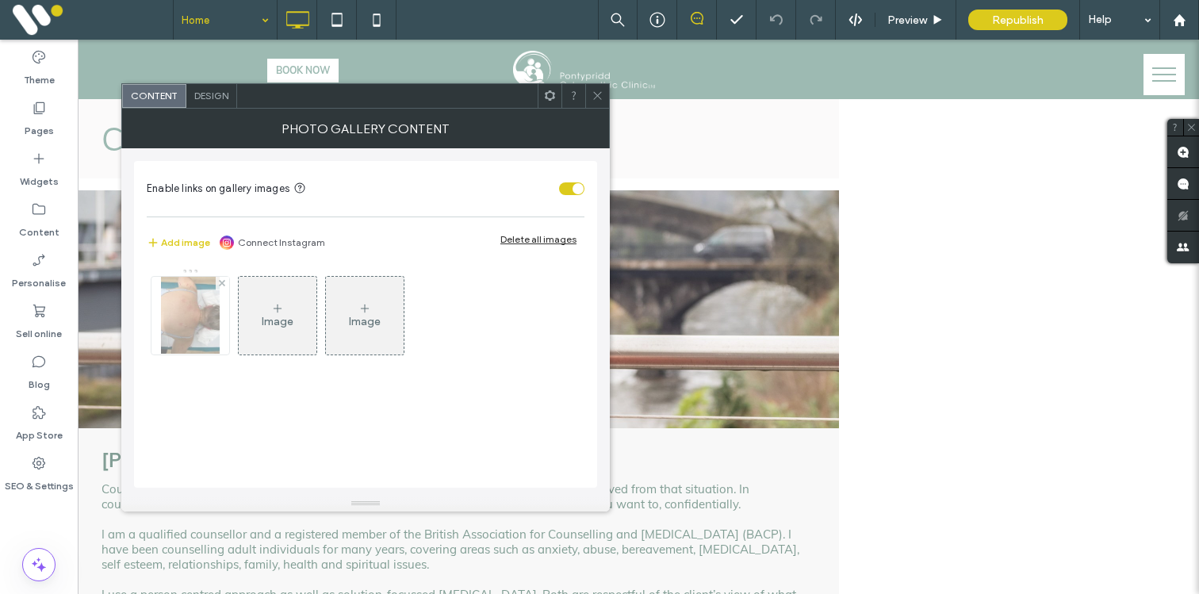
click at [196, 324] on img at bounding box center [190, 316] width 59 height 78
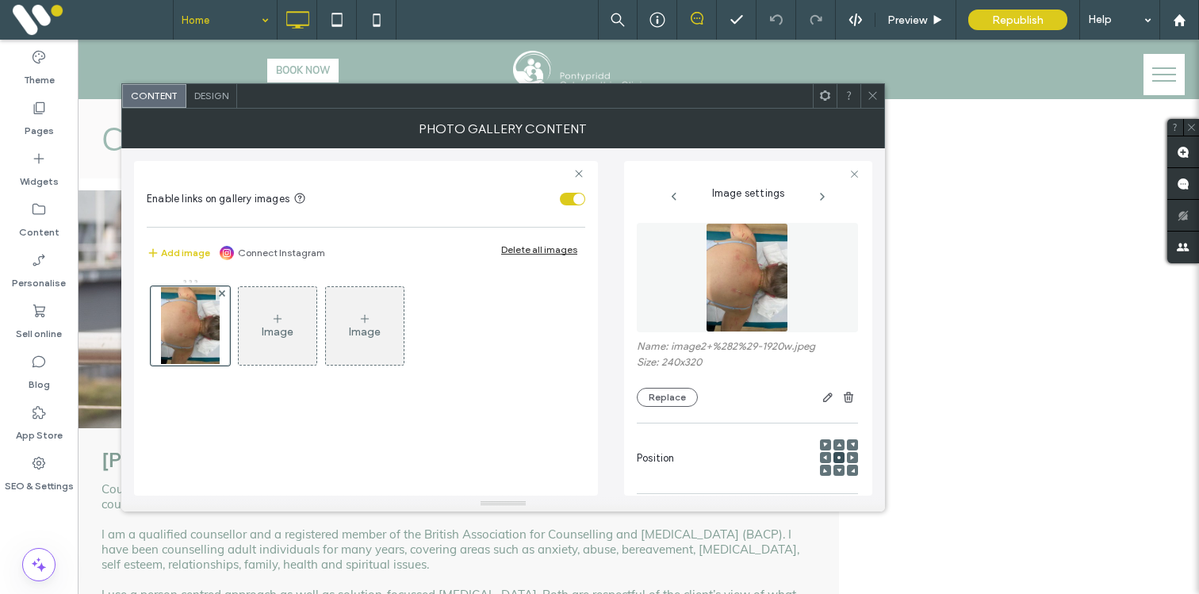
scroll to position [234, 0]
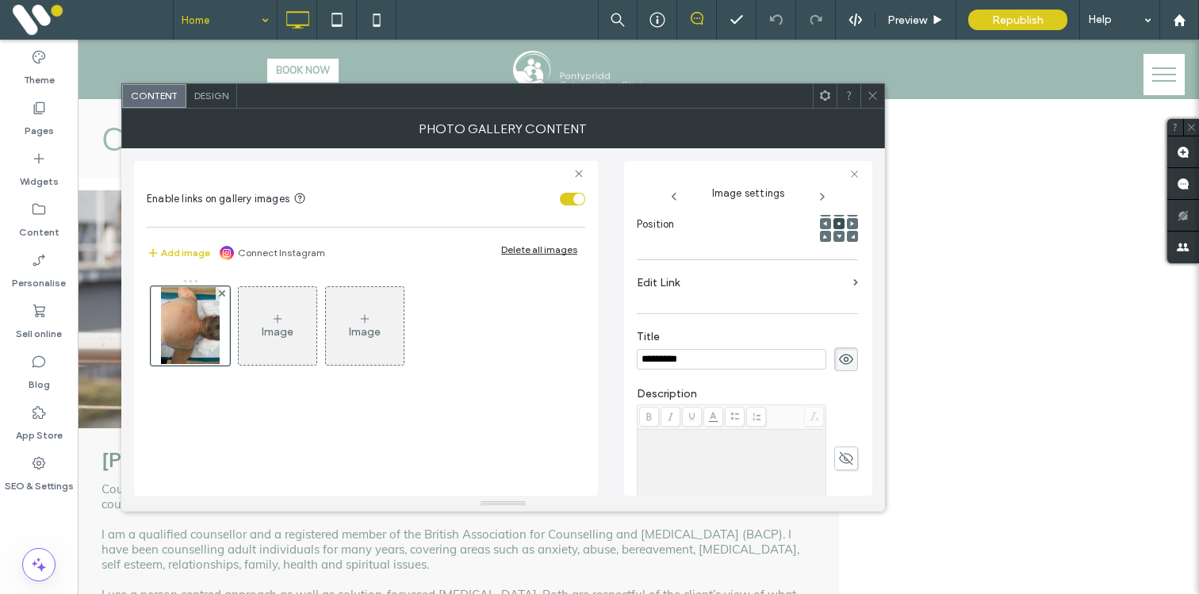
click at [750, 278] on label "Edit Link" at bounding box center [742, 282] width 210 height 29
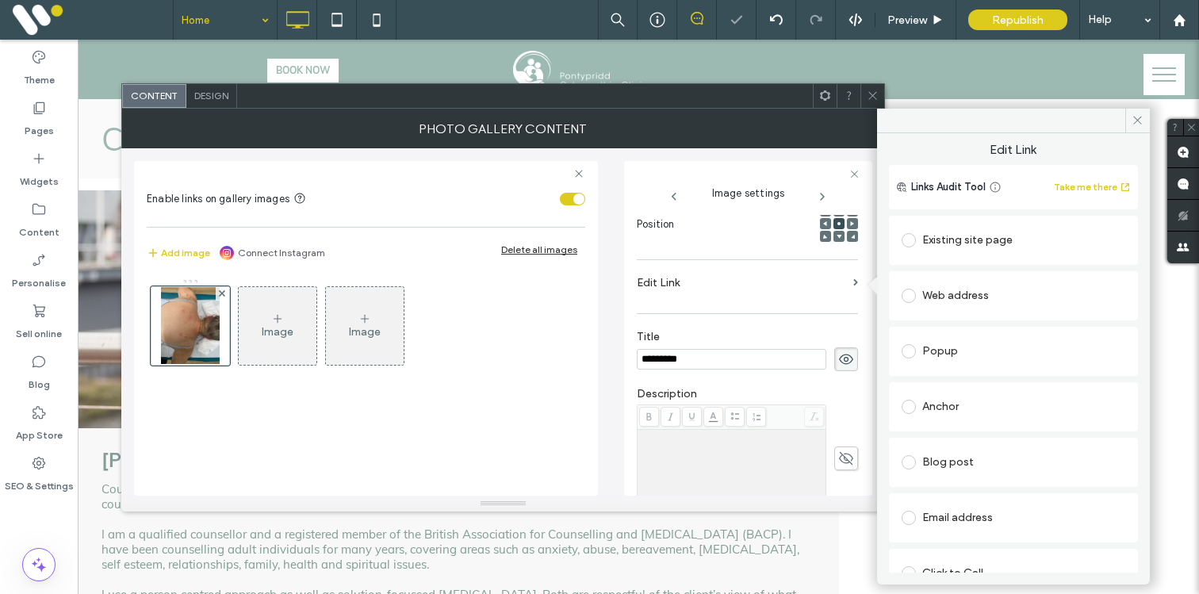
click at [936, 228] on div "Existing site page" at bounding box center [1014, 240] width 224 height 25
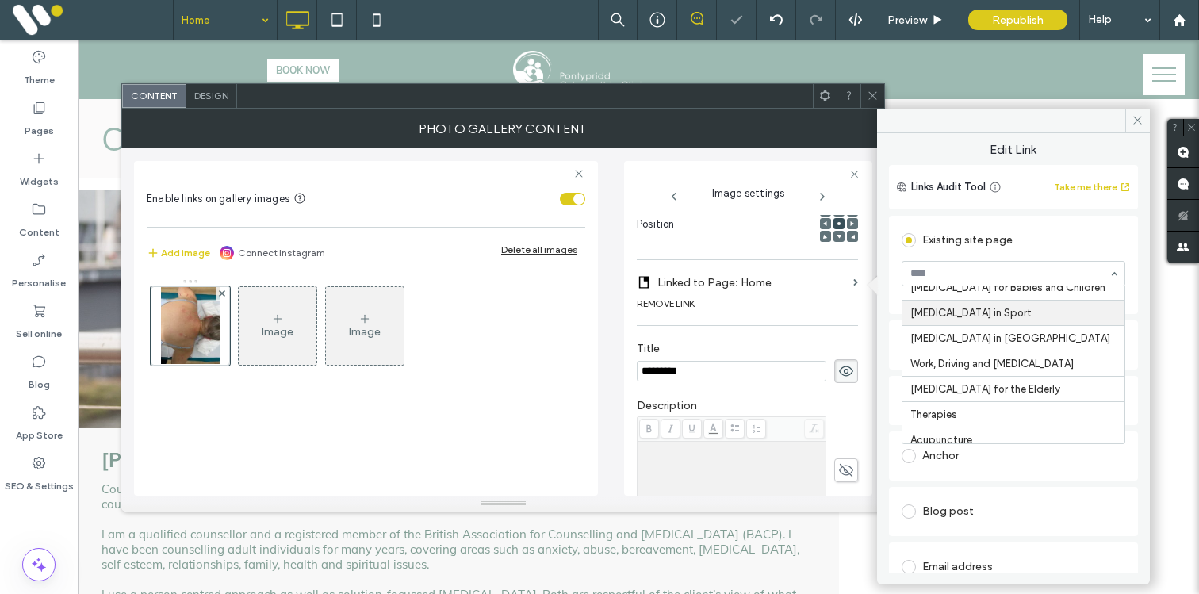
scroll to position [88, 0]
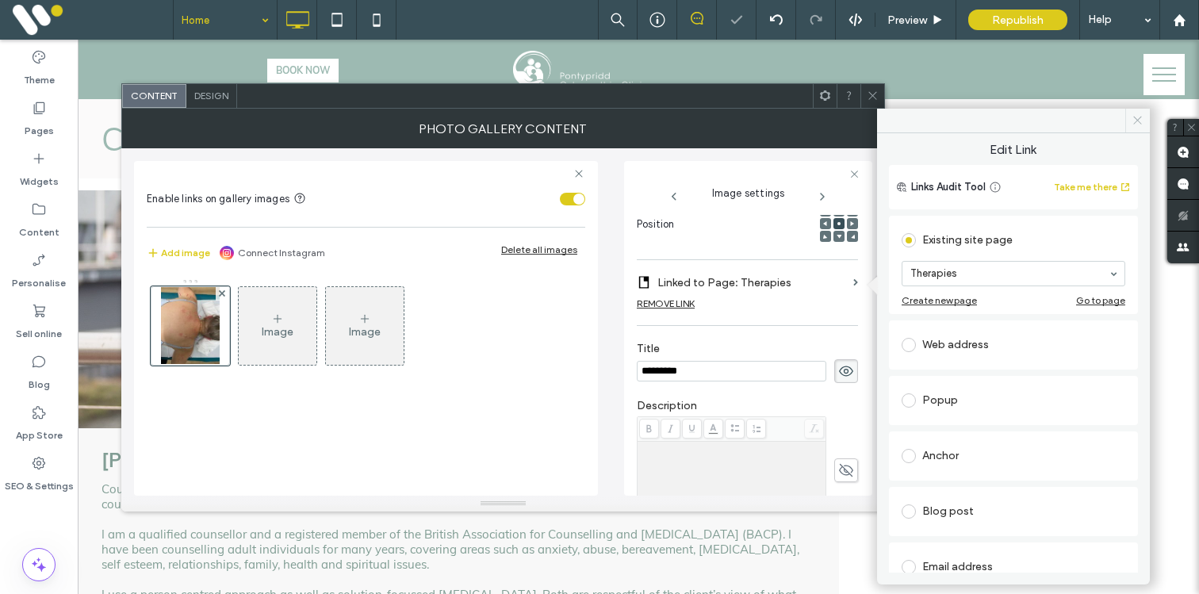
click at [1137, 115] on icon at bounding box center [1138, 120] width 12 height 12
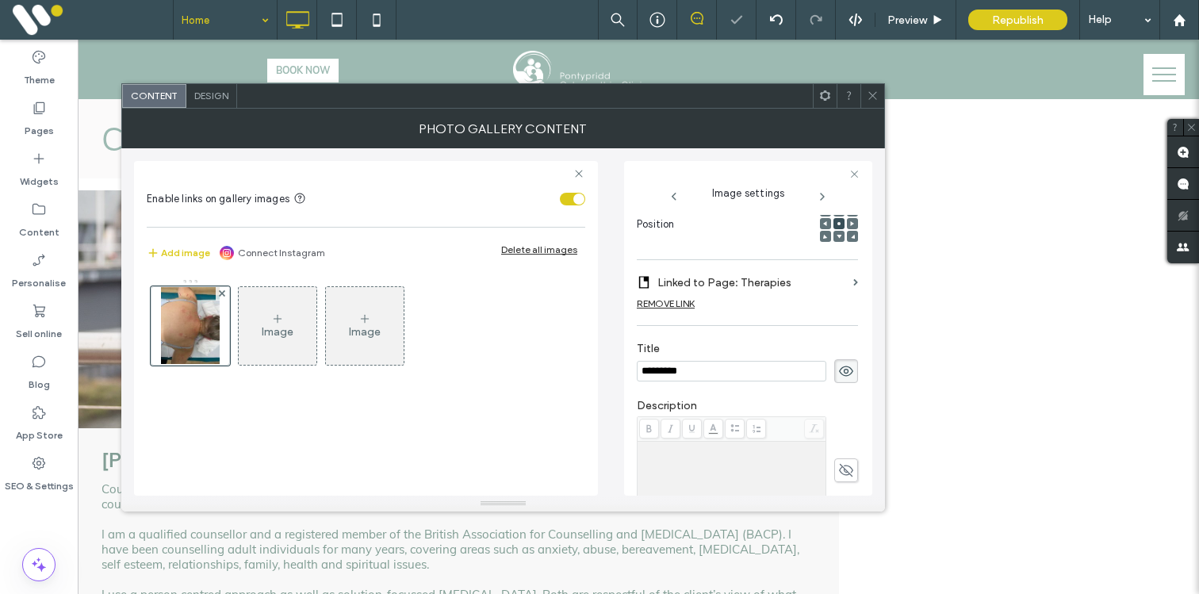
click at [872, 85] on span at bounding box center [873, 96] width 12 height 24
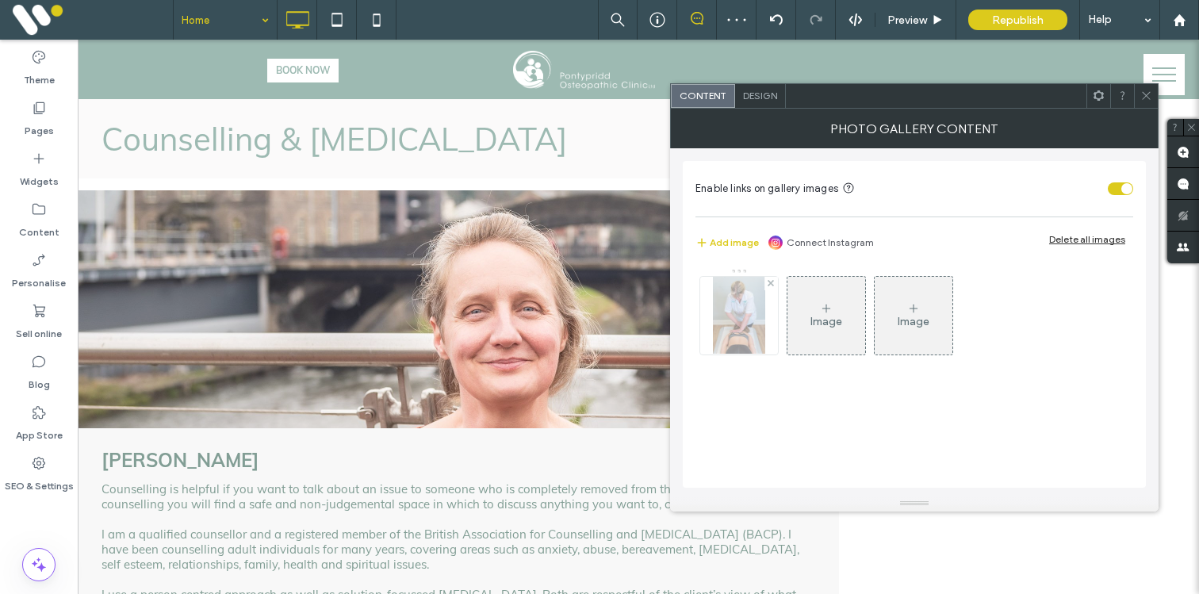
click at [715, 310] on div at bounding box center [739, 316] width 78 height 78
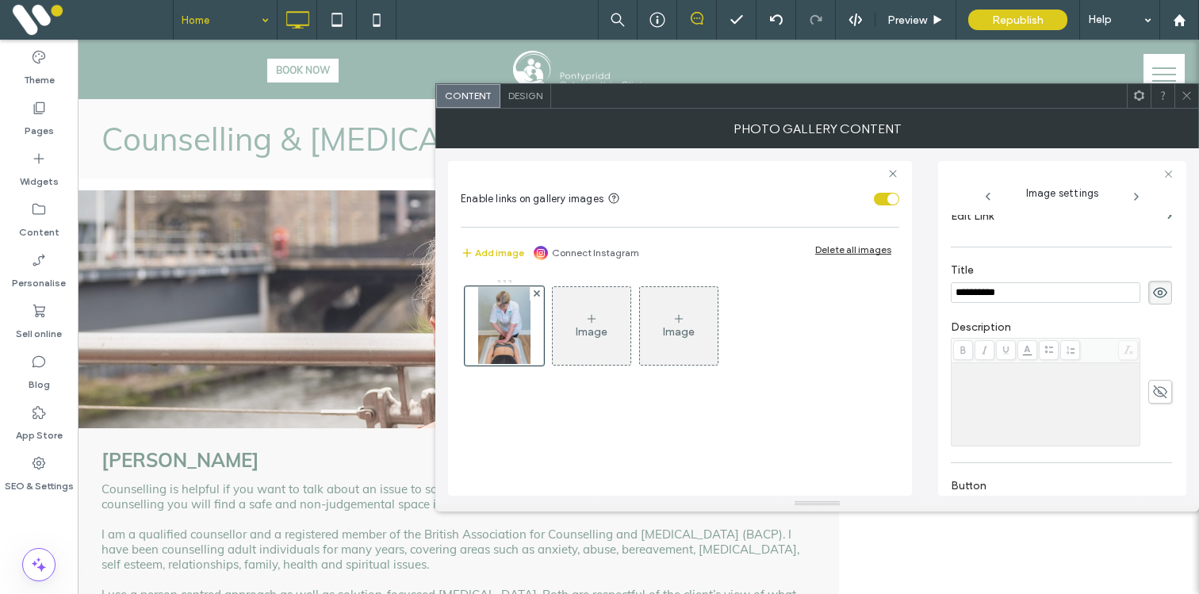
scroll to position [214, 0]
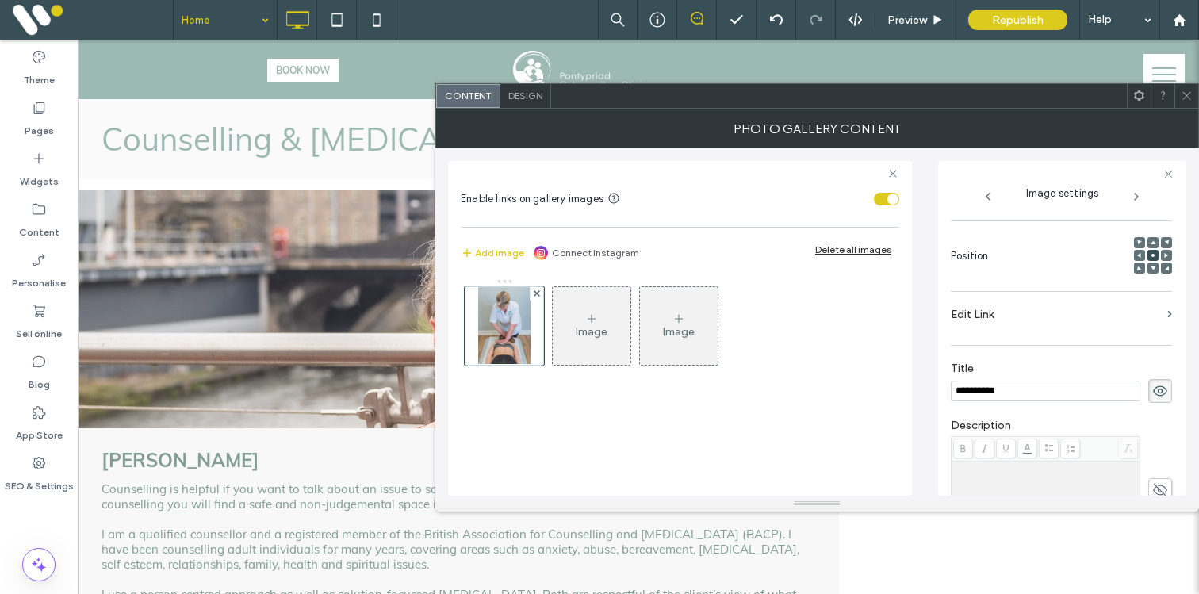
click at [983, 315] on label "Edit Link" at bounding box center [1056, 314] width 210 height 29
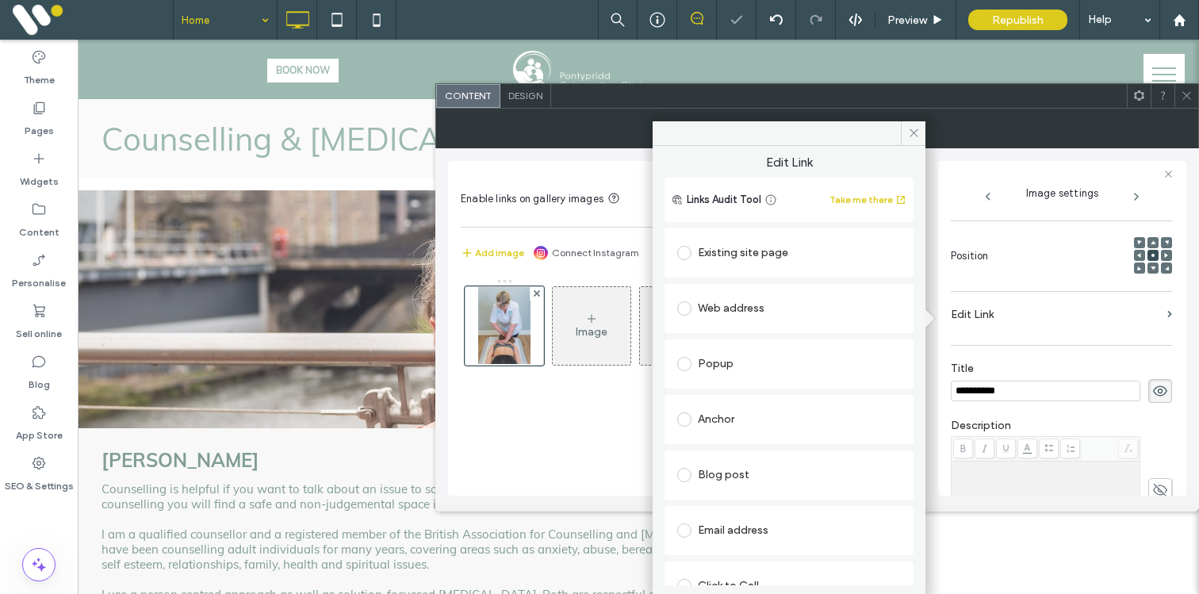
click at [759, 255] on div "Existing site page" at bounding box center [789, 252] width 224 height 25
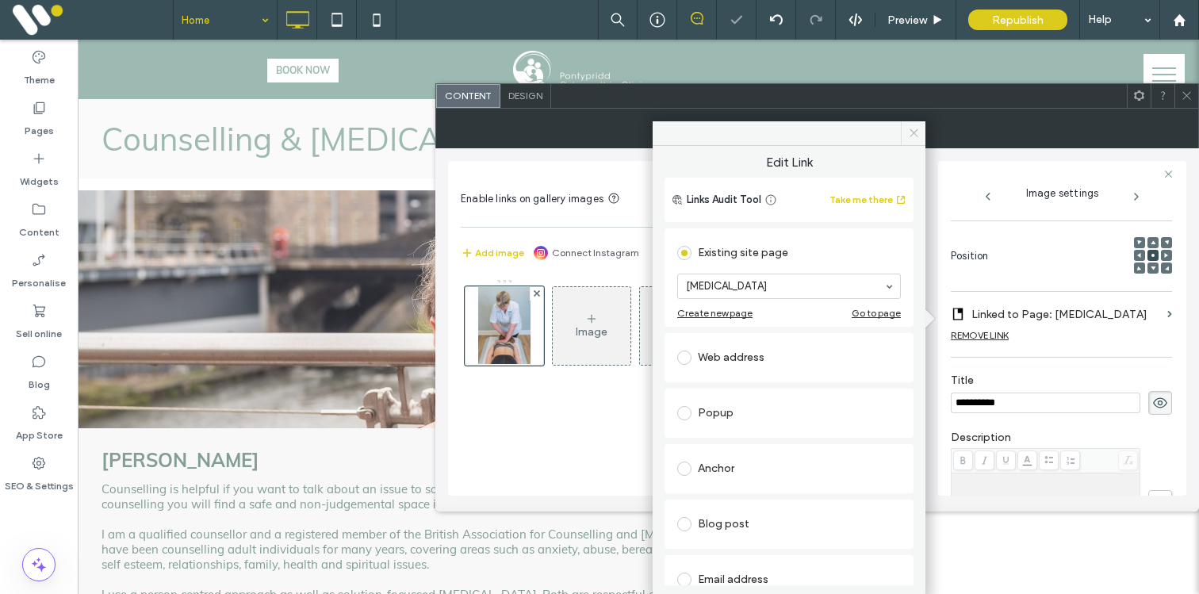
click at [910, 138] on icon at bounding box center [914, 133] width 12 height 12
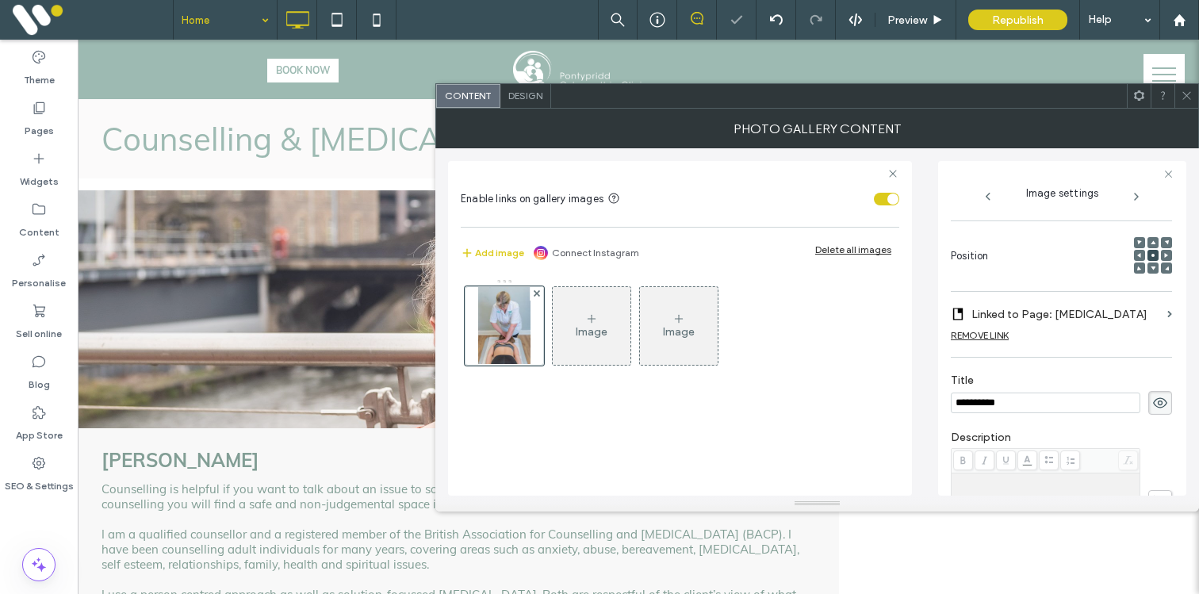
click at [1191, 97] on icon at bounding box center [1187, 96] width 12 height 12
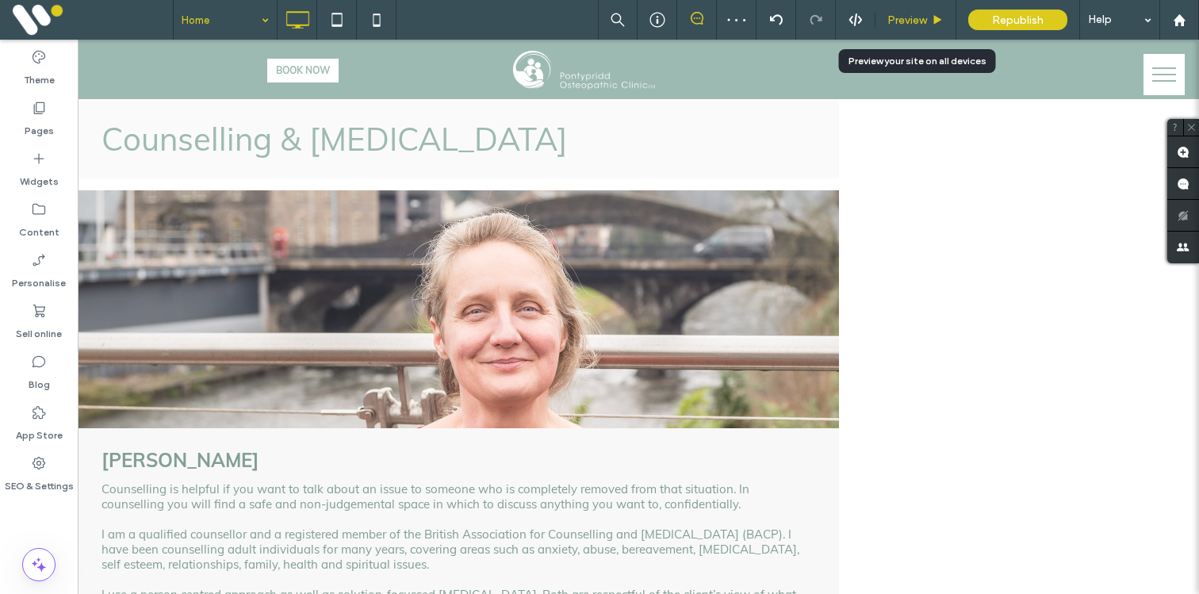
click at [896, 7] on div "Preview" at bounding box center [916, 20] width 81 height 40
click at [251, 19] on input at bounding box center [221, 20] width 79 height 40
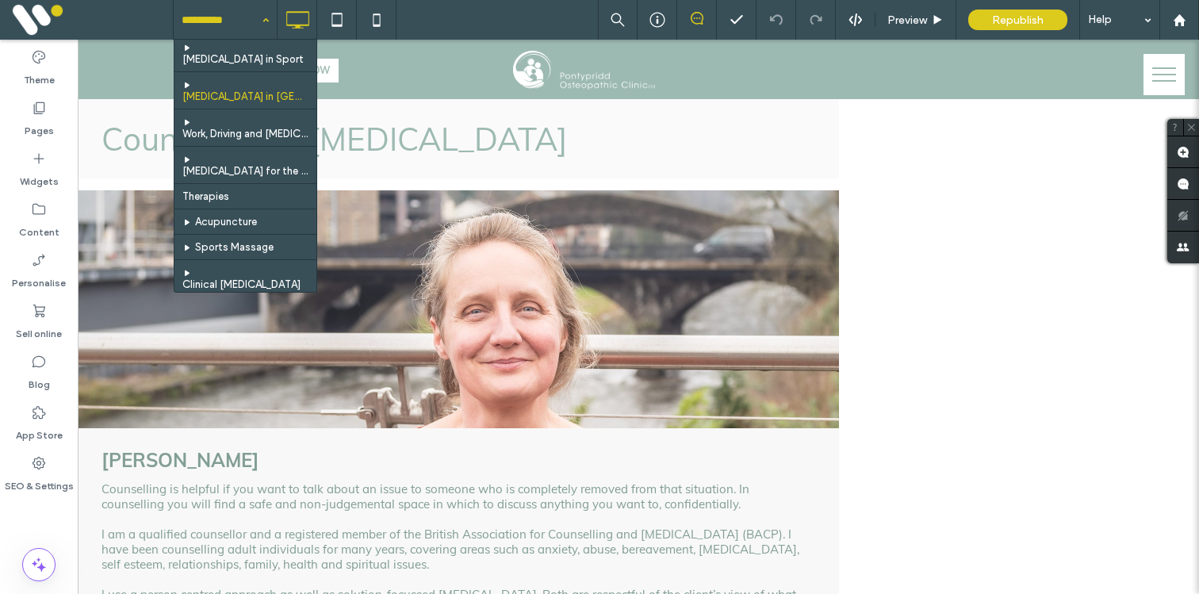
scroll to position [101, 0]
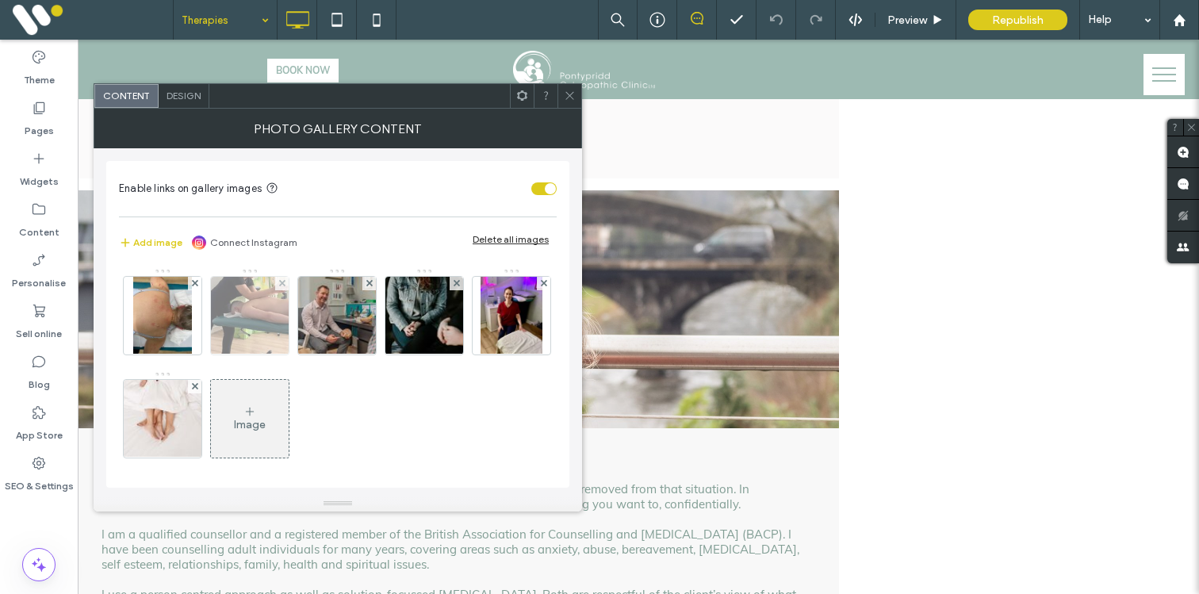
click at [277, 336] on img at bounding box center [250, 316] width 80 height 78
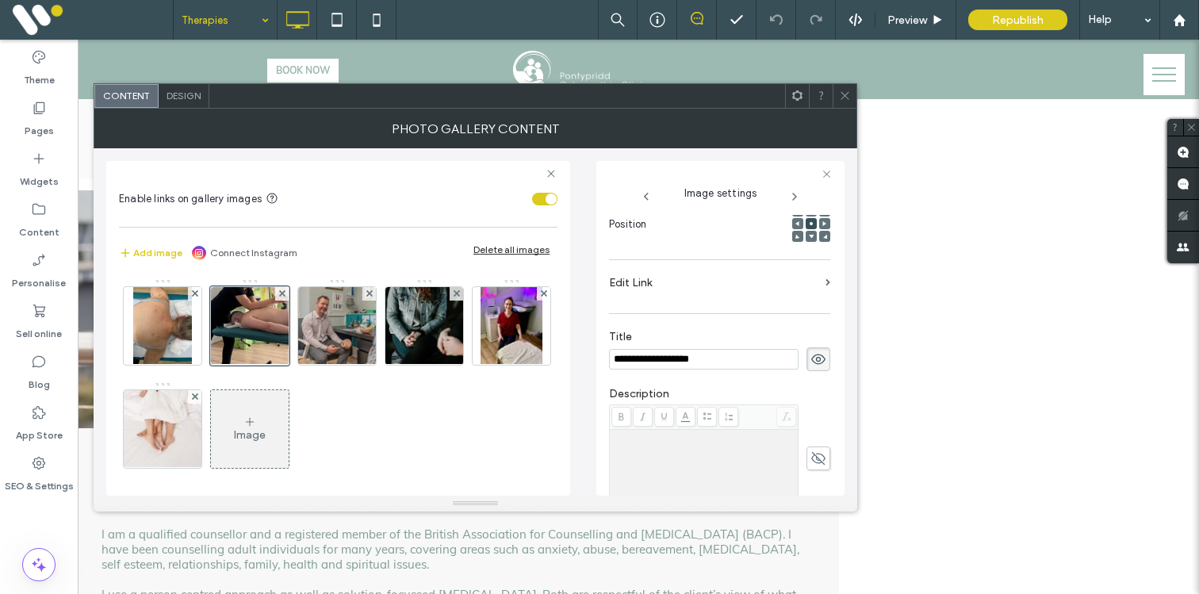
drag, startPoint x: 670, startPoint y: 359, endPoint x: 528, endPoint y: 359, distance: 142.8
click at [528, 359] on div "**********" at bounding box center [475, 321] width 739 height 347
type input "**********"
click at [623, 278] on label "Edit Link" at bounding box center [714, 282] width 210 height 29
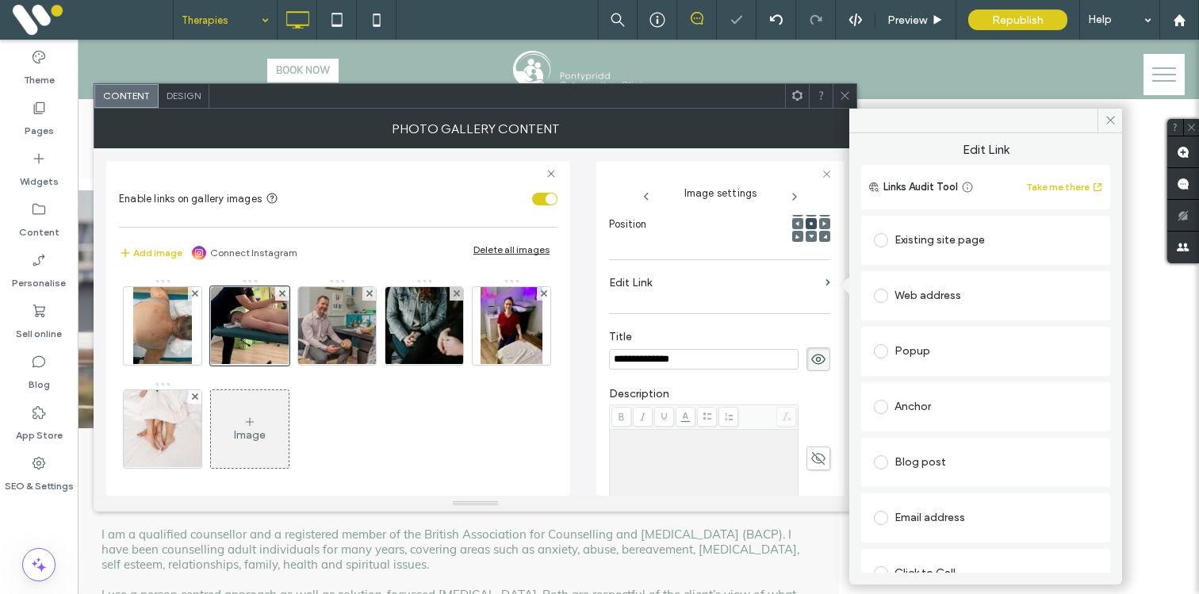
click at [892, 238] on label at bounding box center [884, 240] width 21 height 14
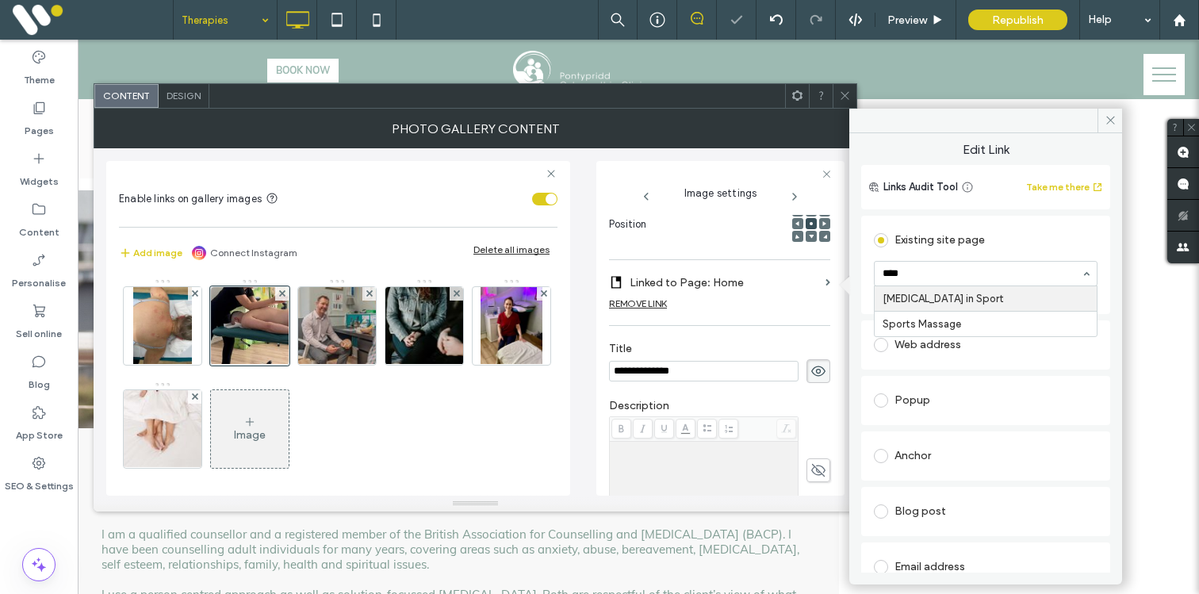
type input "*****"
click at [1107, 124] on icon at bounding box center [1111, 120] width 12 height 12
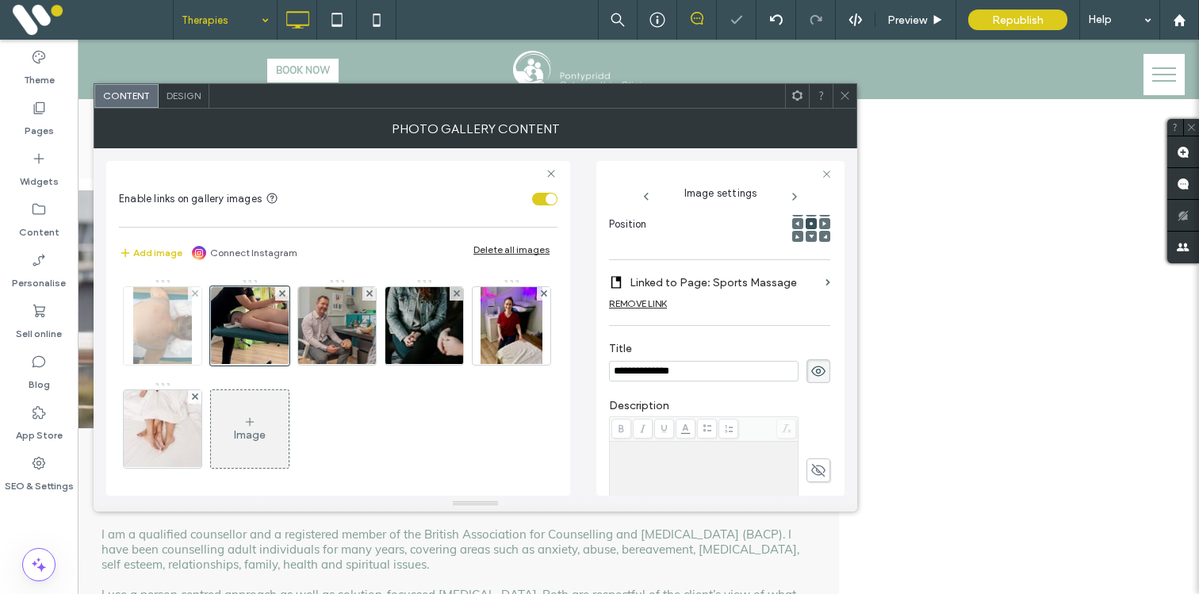
click at [152, 341] on img at bounding box center [162, 326] width 59 height 78
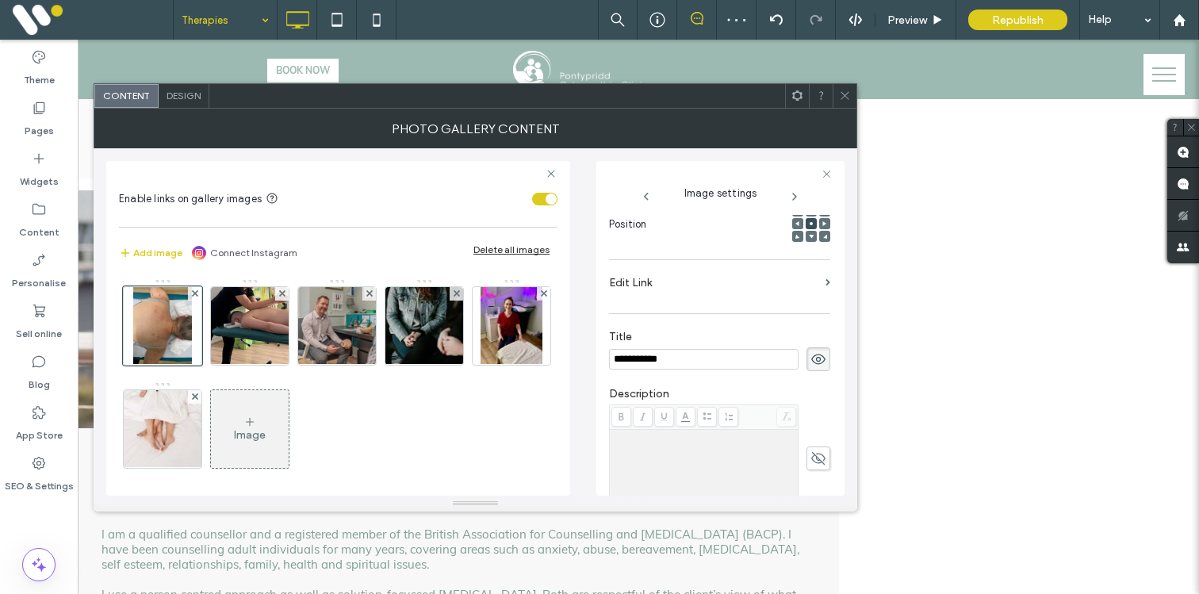
click at [631, 280] on label "Edit Link" at bounding box center [714, 282] width 210 height 29
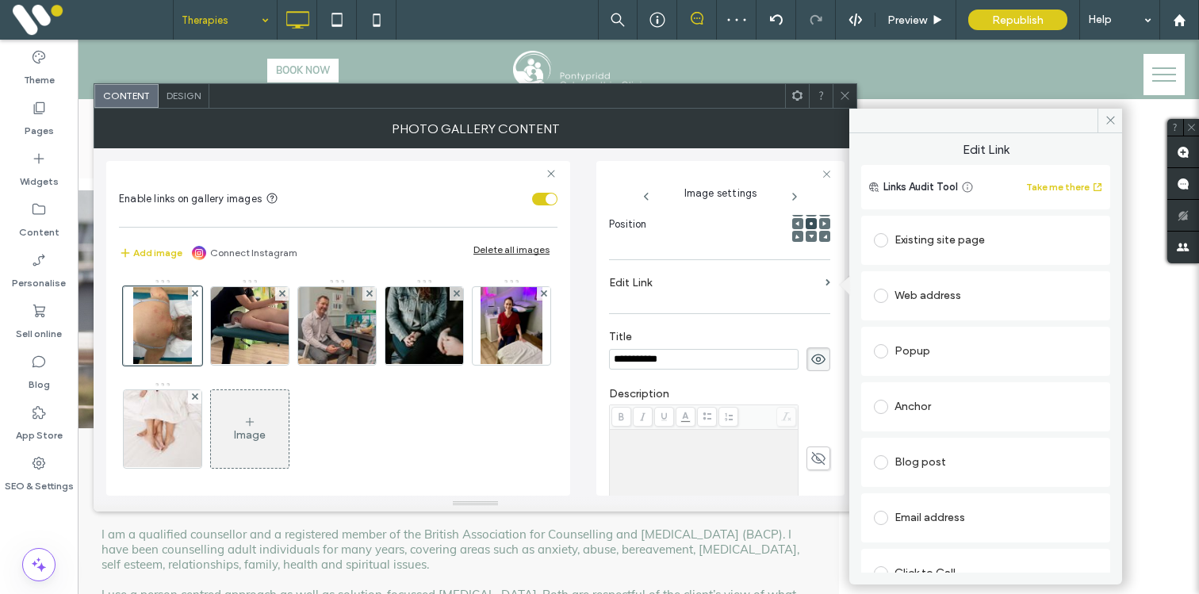
click at [897, 243] on div "Existing site page" at bounding box center [986, 240] width 224 height 25
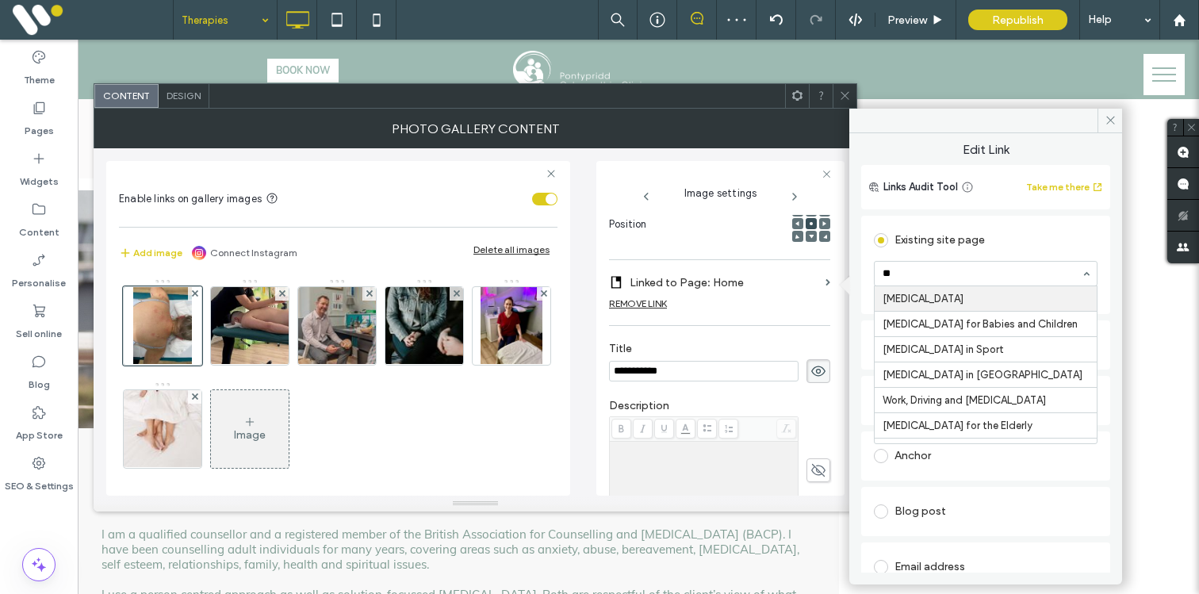
type input "***"
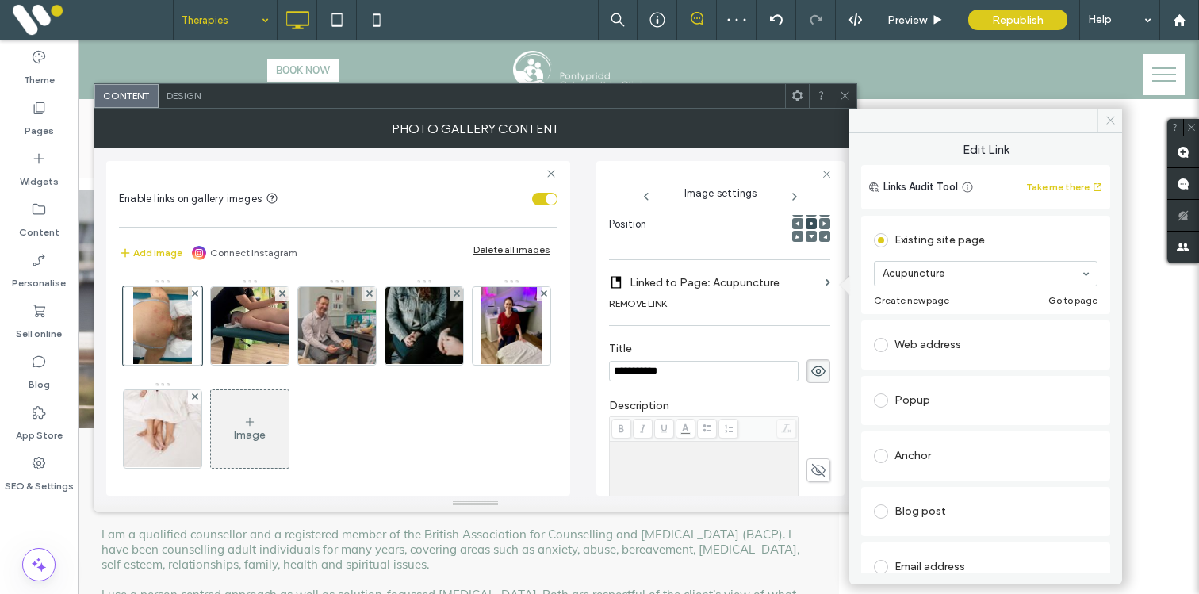
click at [1111, 119] on use at bounding box center [1111, 121] width 8 height 8
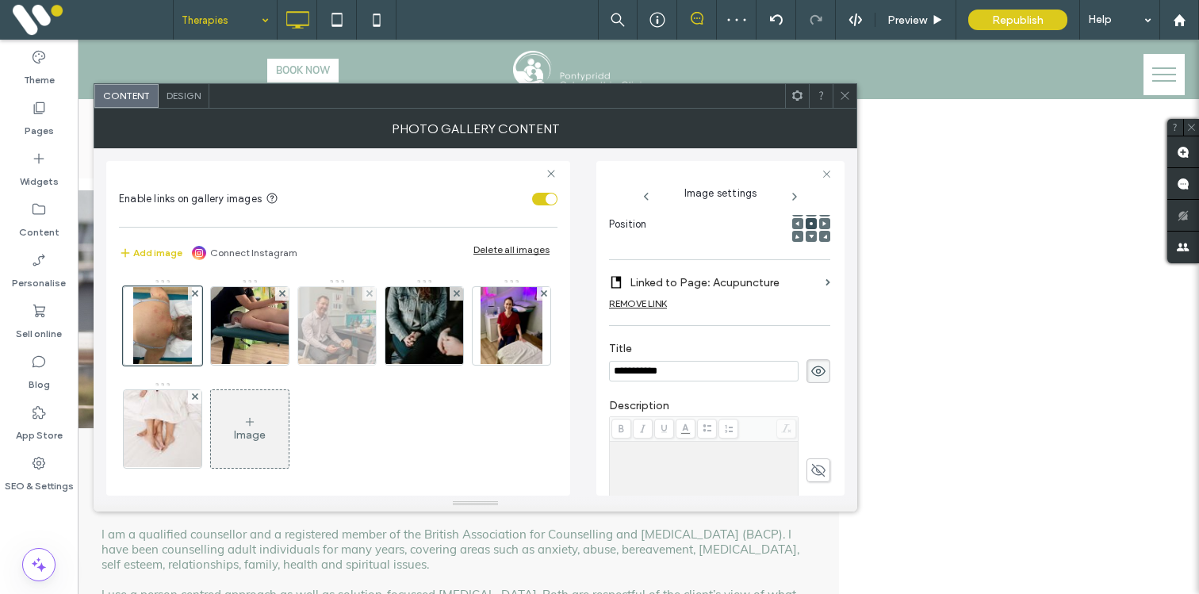
click at [335, 323] on img at bounding box center [337, 326] width 117 height 78
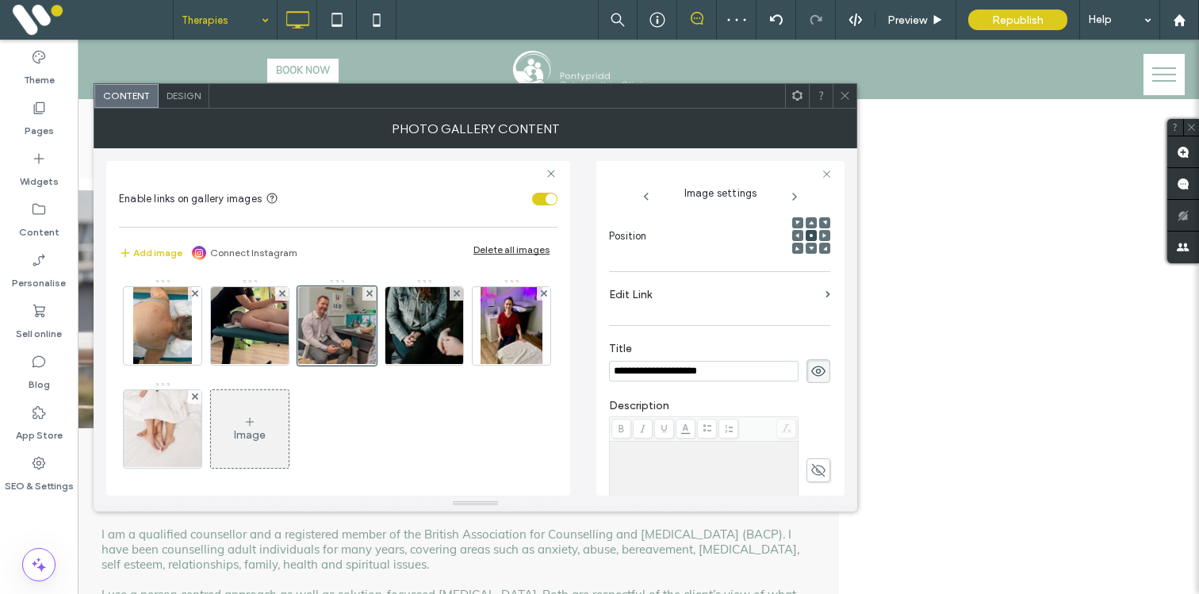
scroll to position [247, 0]
click at [699, 283] on label "Edit Link" at bounding box center [714, 281] width 210 height 29
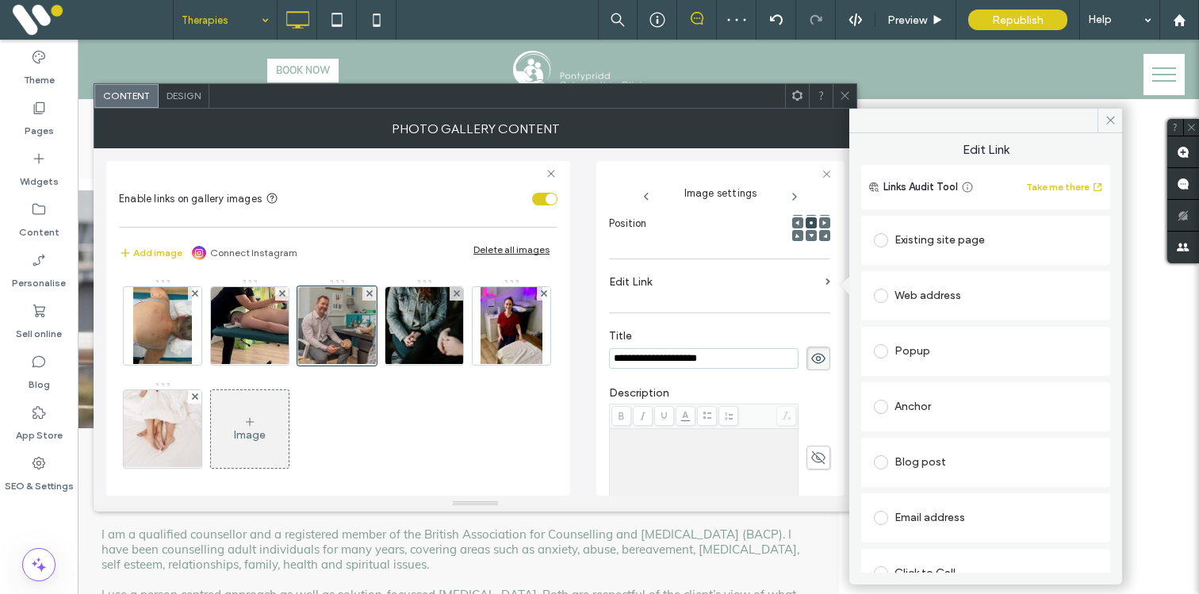
click at [900, 240] on div "Existing site page" at bounding box center [986, 240] width 224 height 25
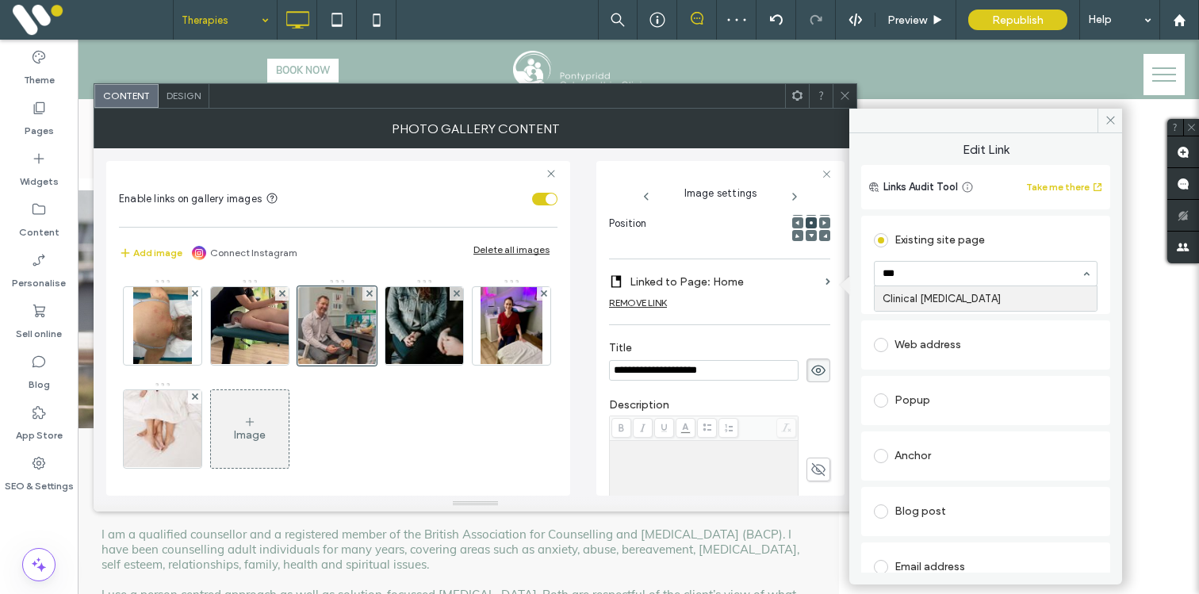
type input "****"
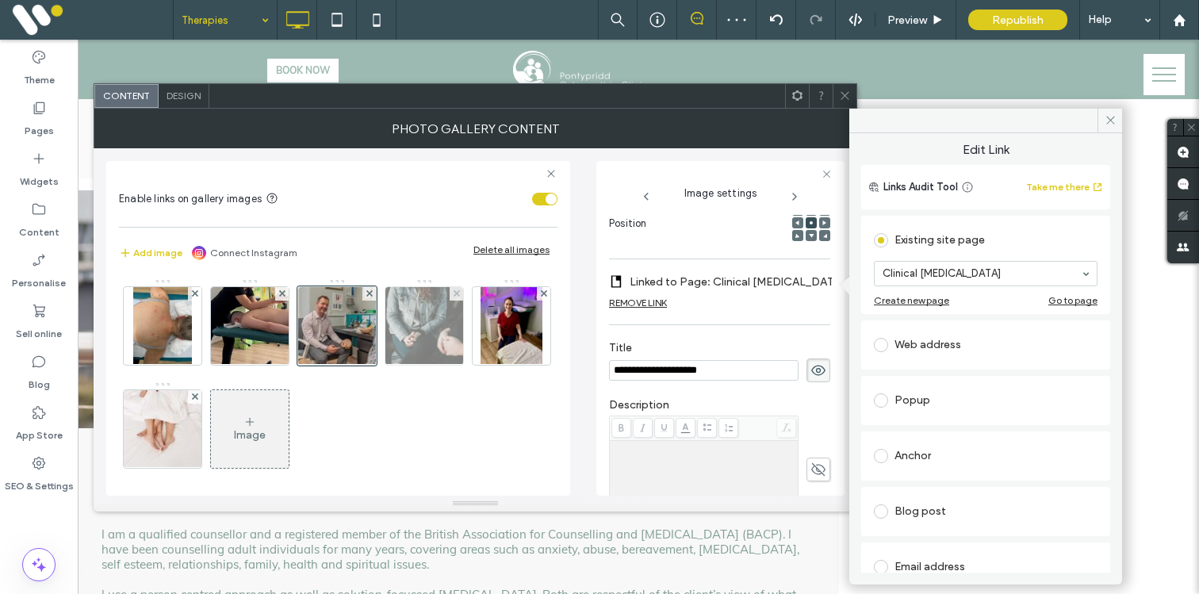
click at [441, 327] on img at bounding box center [424, 326] width 117 height 78
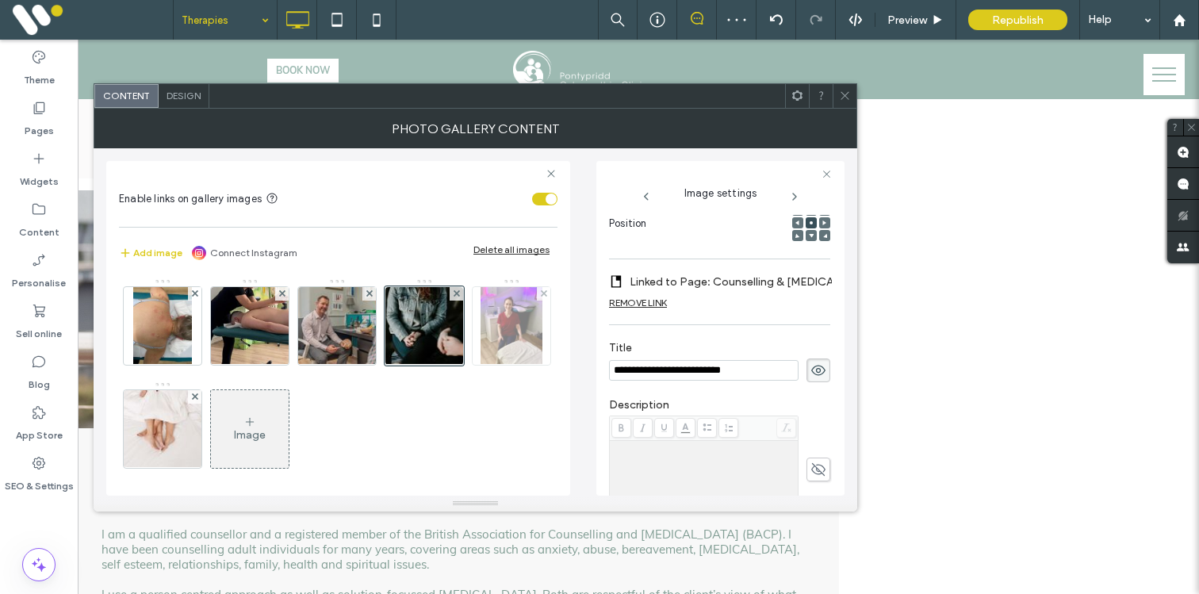
click at [481, 365] on img at bounding box center [512, 326] width 62 height 78
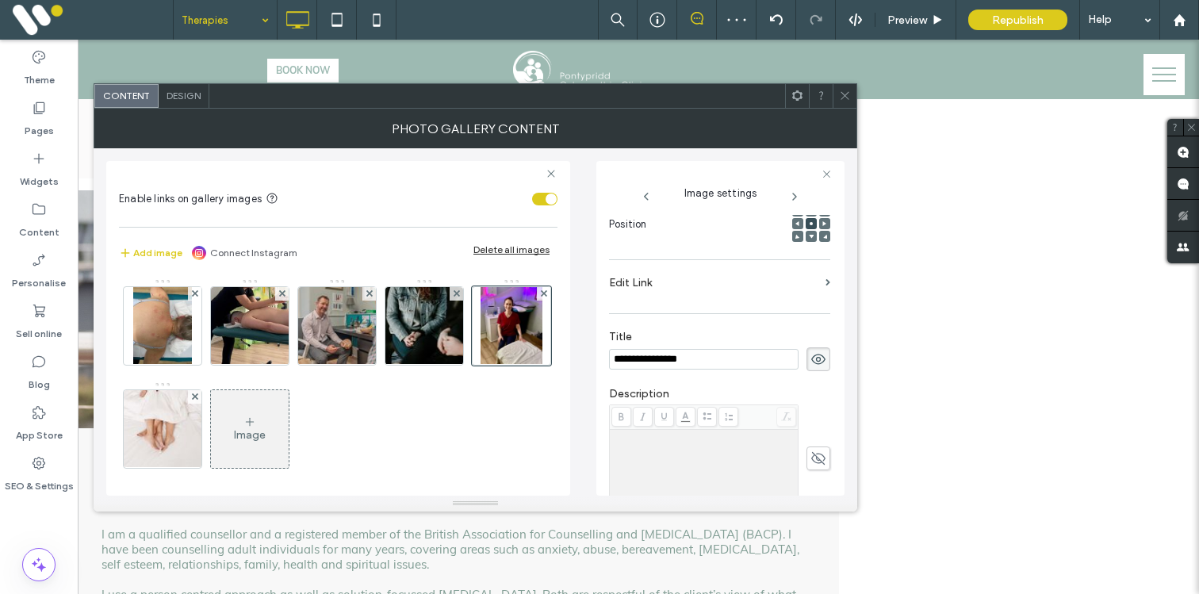
click at [666, 282] on label "Edit Link" at bounding box center [714, 282] width 210 height 29
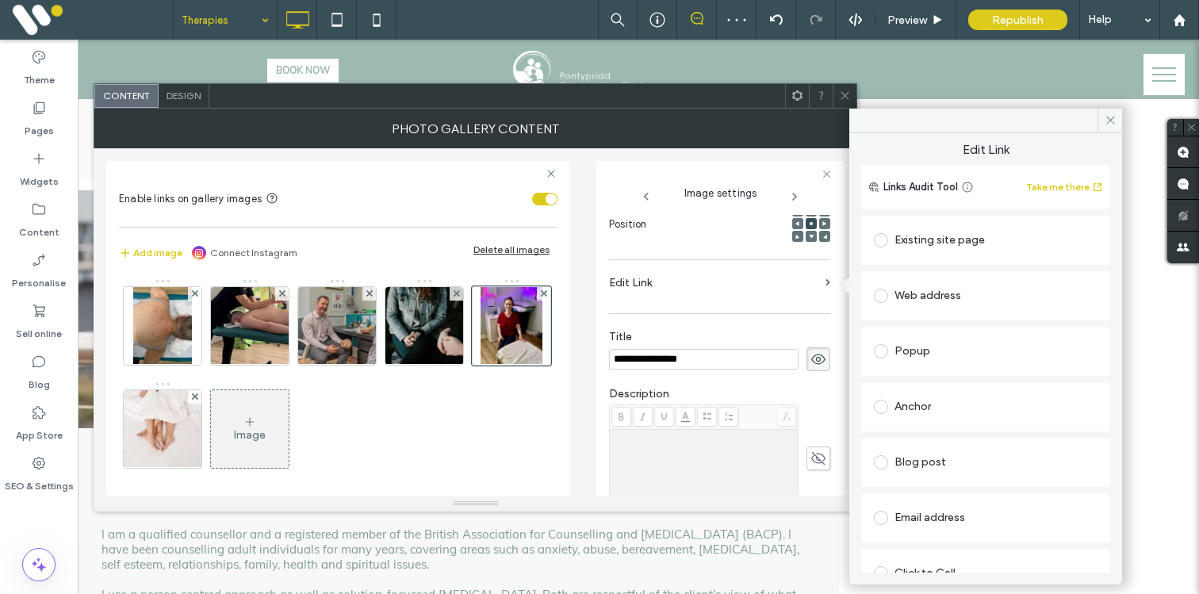
click at [938, 233] on div "Existing site page" at bounding box center [986, 240] width 224 height 25
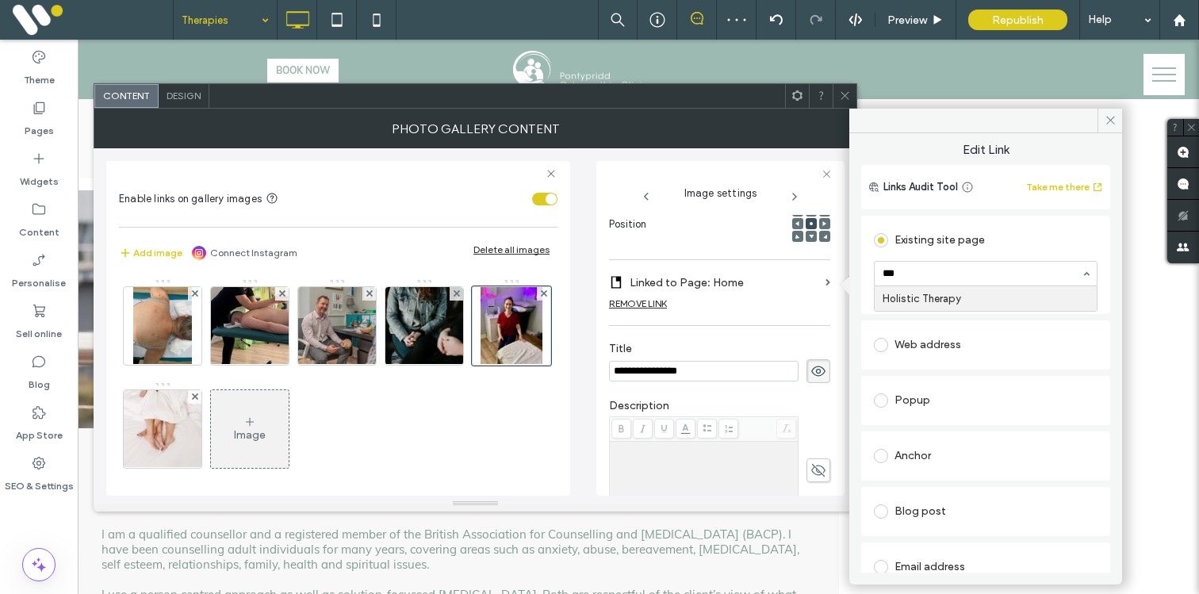
type input "****"
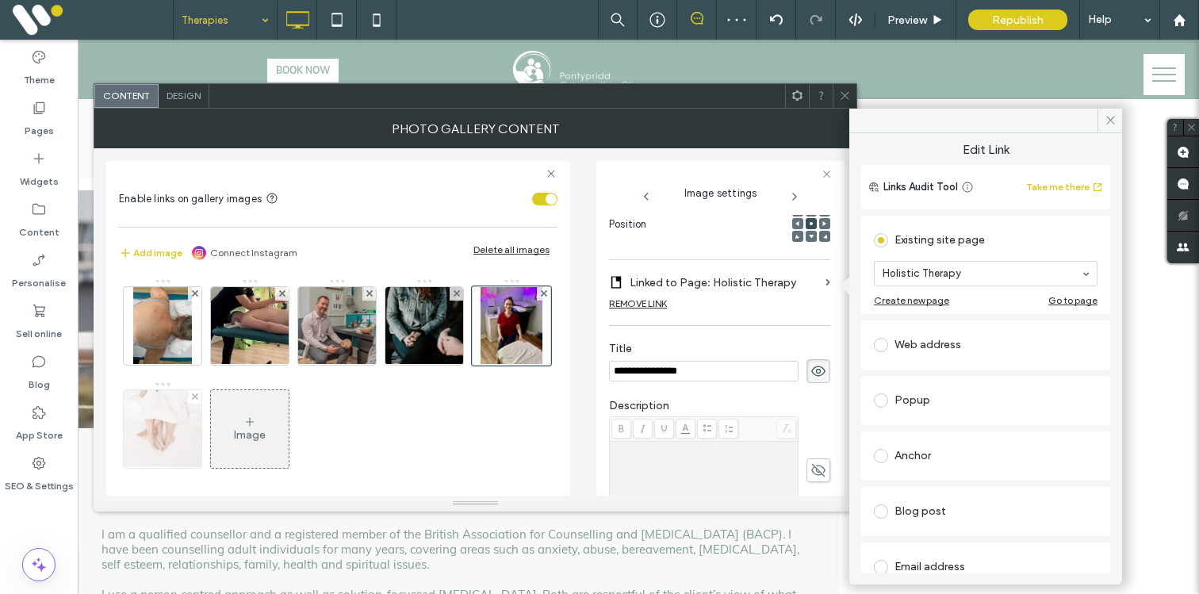
click at [221, 432] on img at bounding box center [163, 429] width 117 height 78
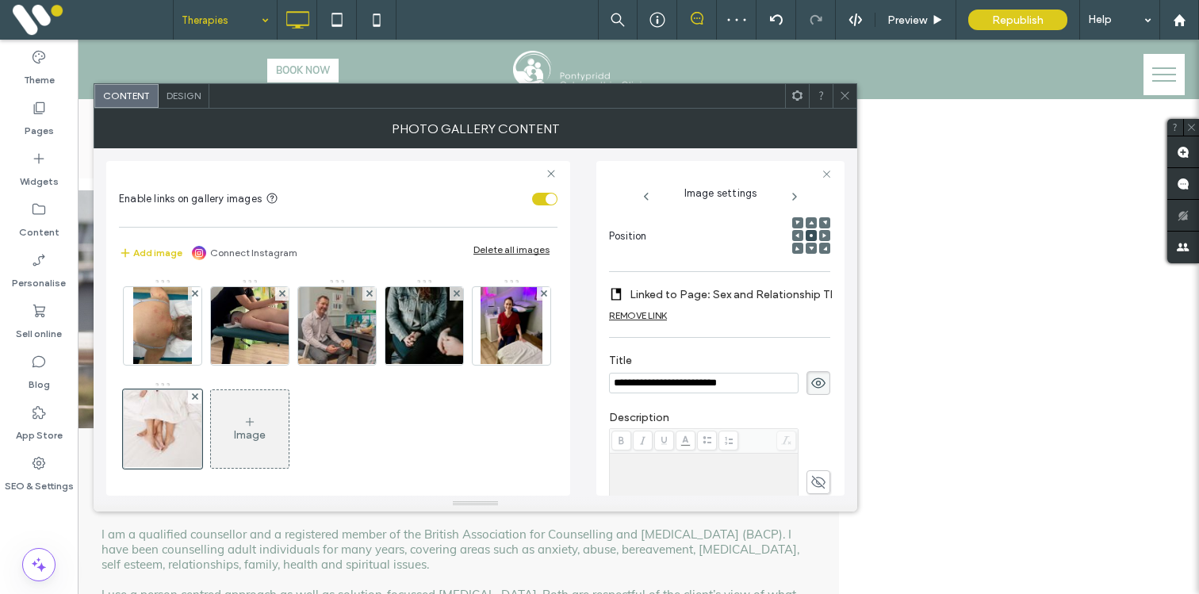
scroll to position [247, 0]
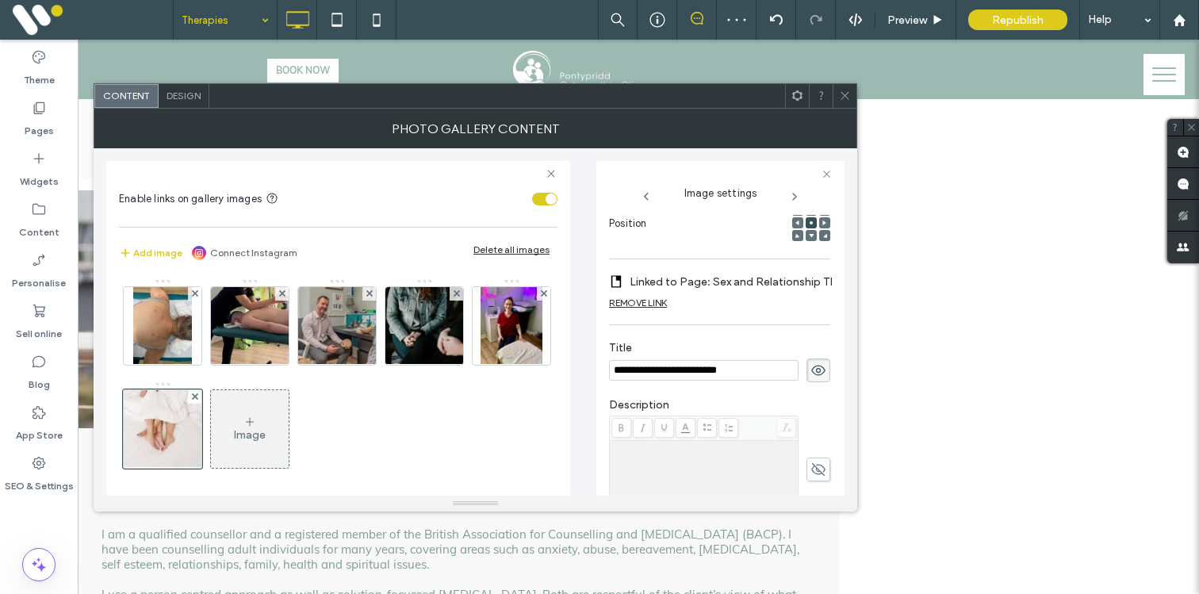
click at [843, 89] on span at bounding box center [845, 96] width 12 height 24
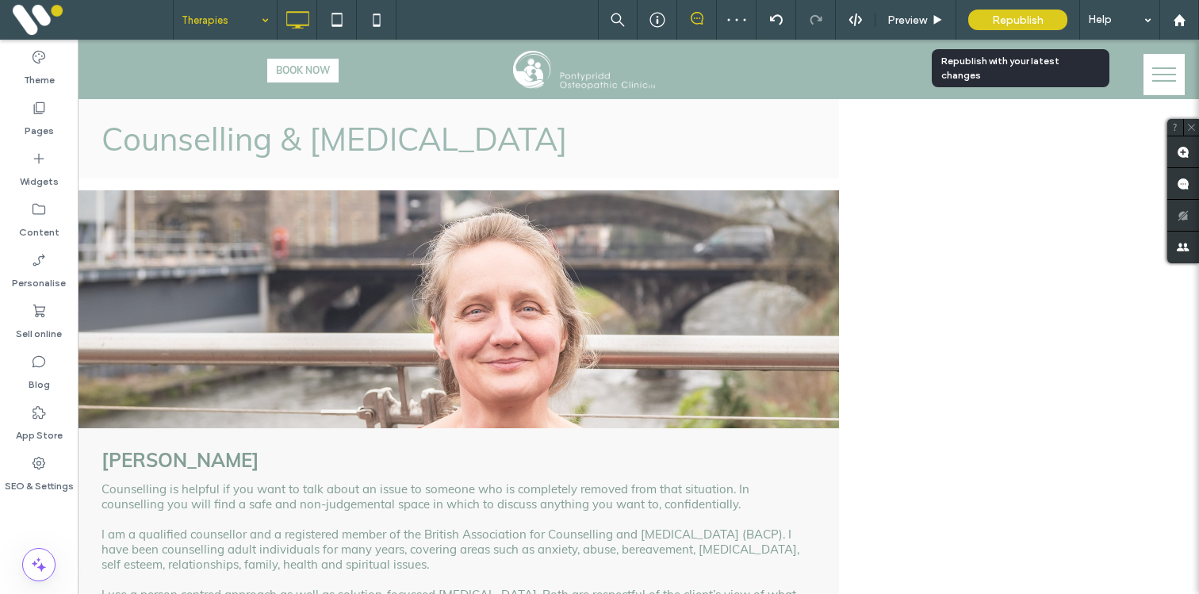
click at [1003, 18] on span "Republish" at bounding box center [1018, 19] width 52 height 13
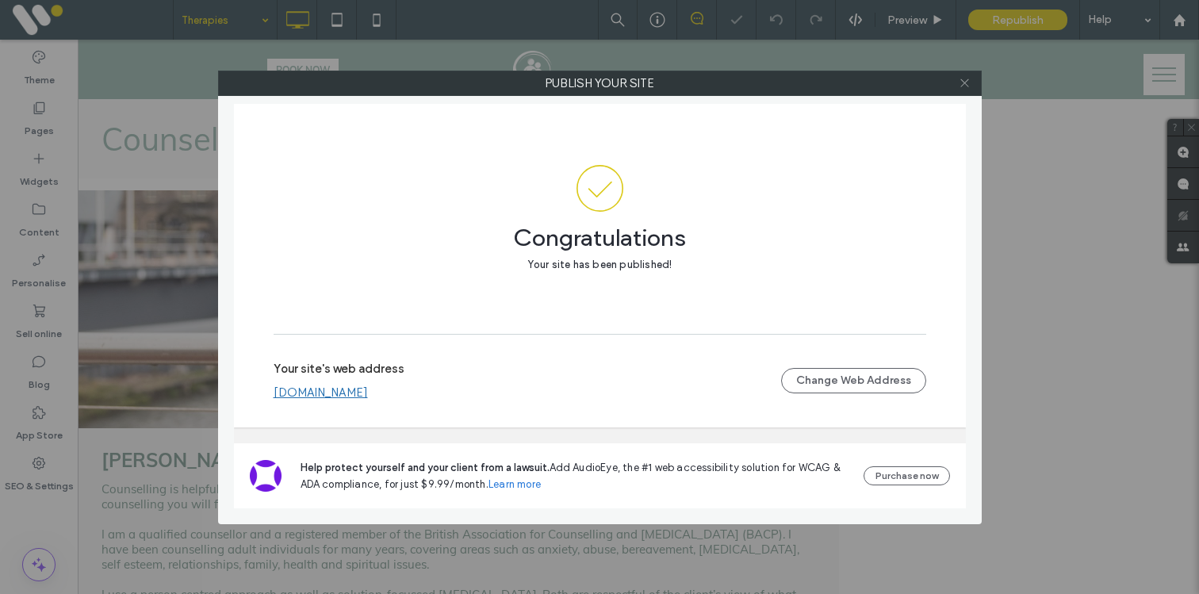
click at [961, 79] on use at bounding box center [965, 83] width 8 height 8
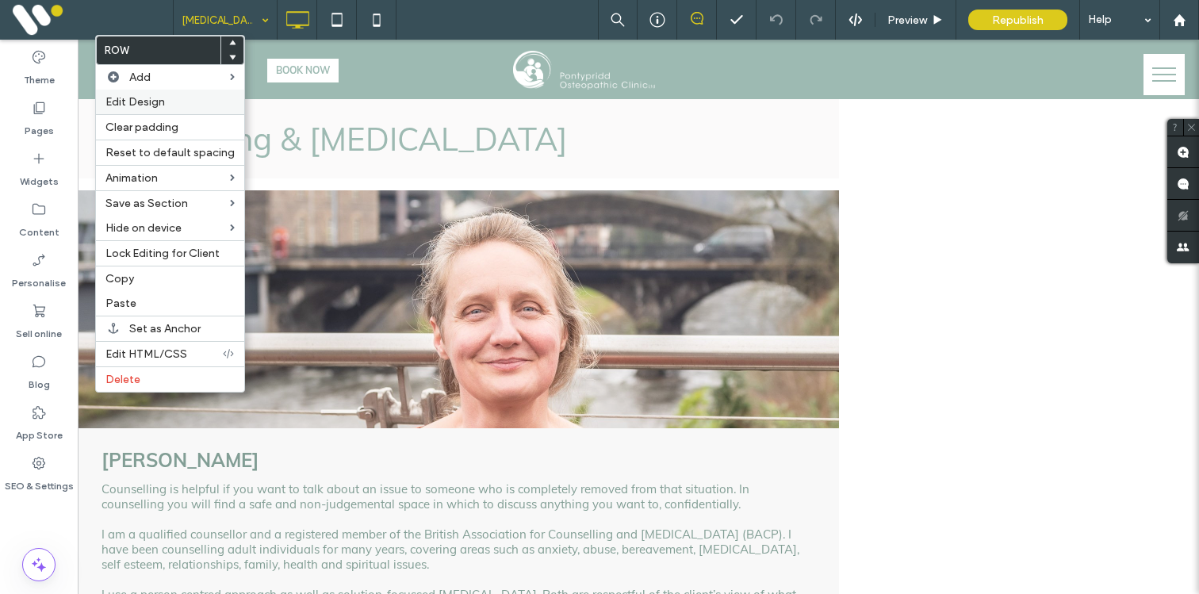
click at [167, 99] on label "Edit Design" at bounding box center [170, 101] width 129 height 13
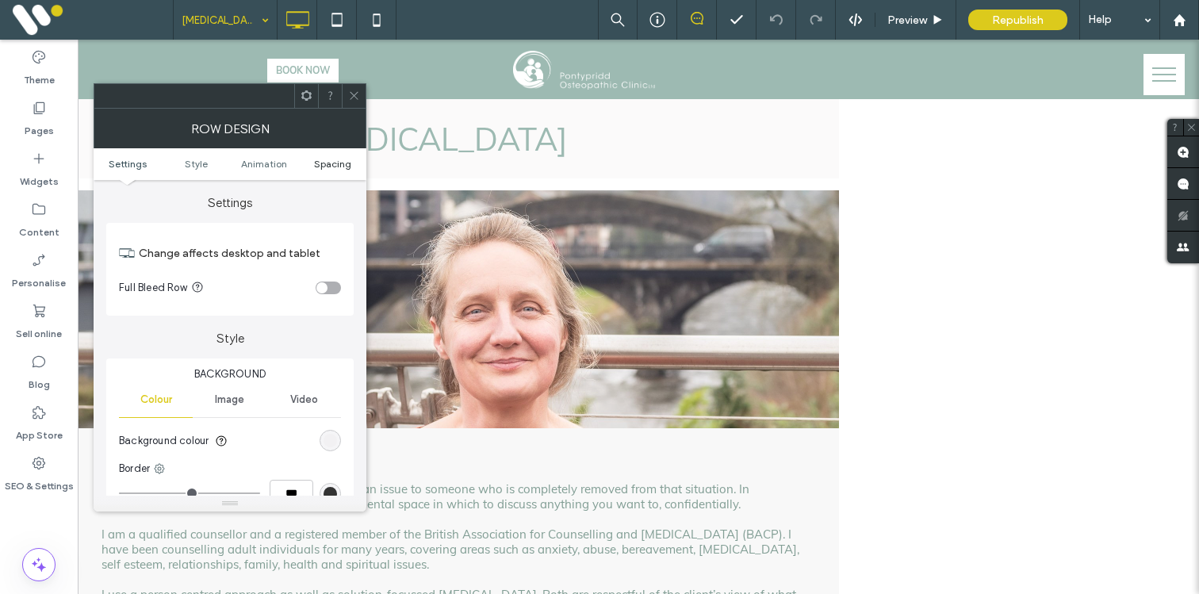
click at [340, 168] on span "Spacing" at bounding box center [332, 164] width 37 height 12
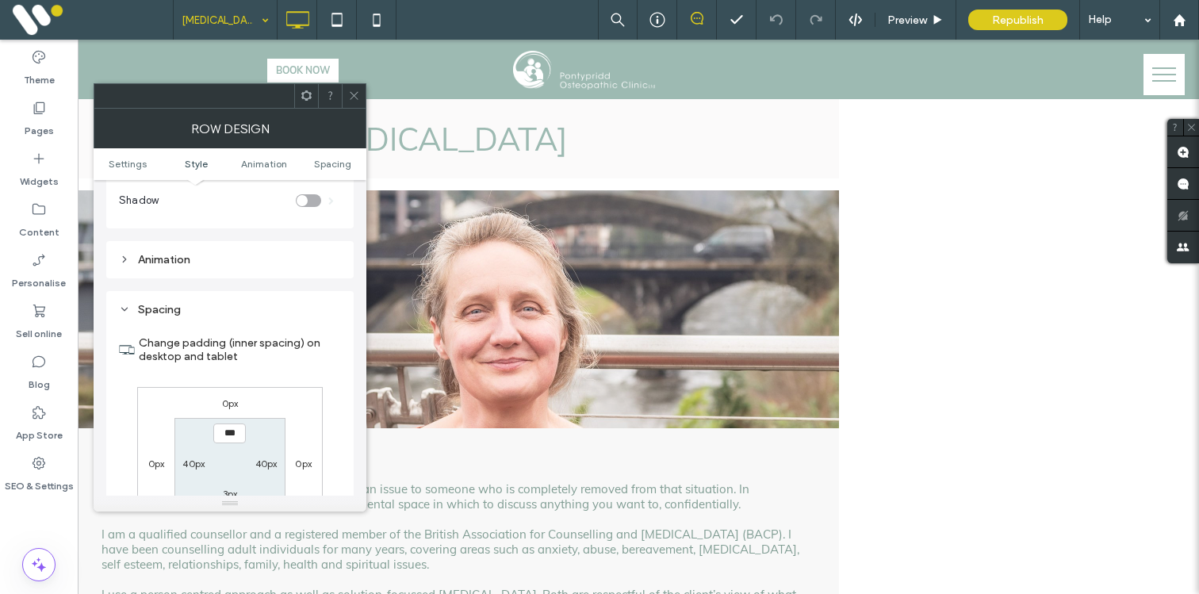
scroll to position [449, 0]
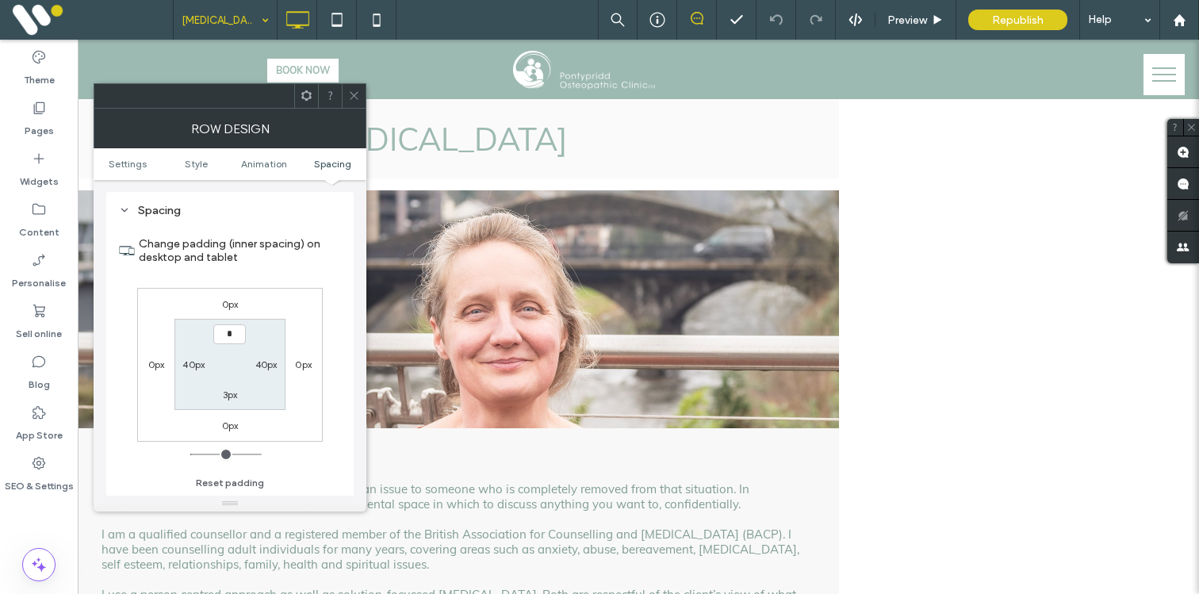
type input "**"
type input "*"
type input "**"
type input "*"
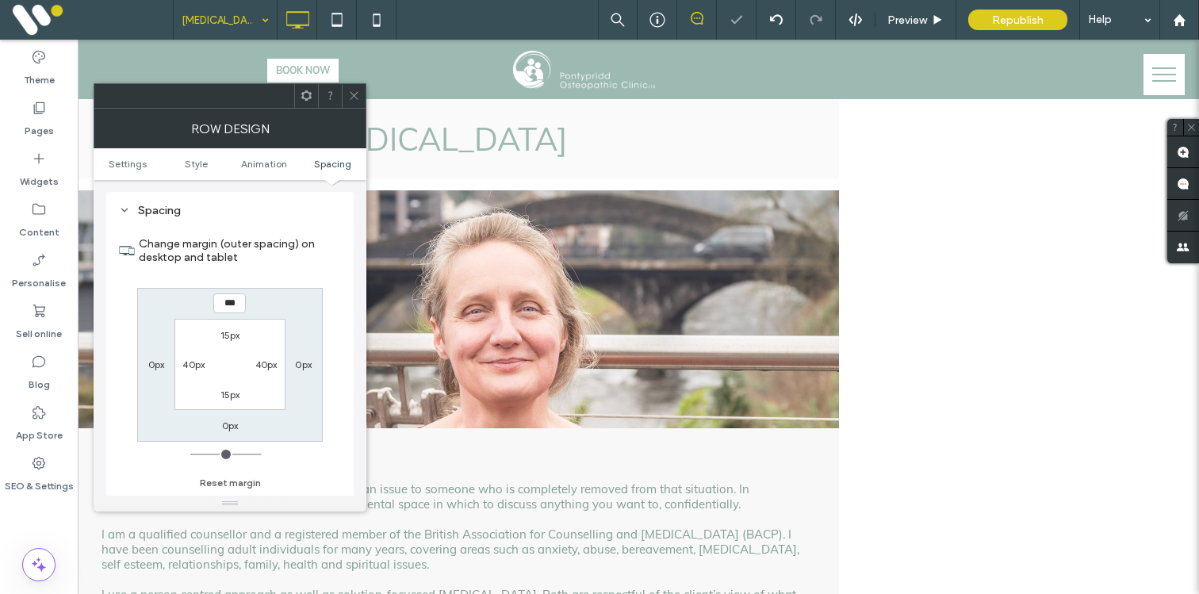
click at [352, 93] on icon at bounding box center [354, 96] width 12 height 12
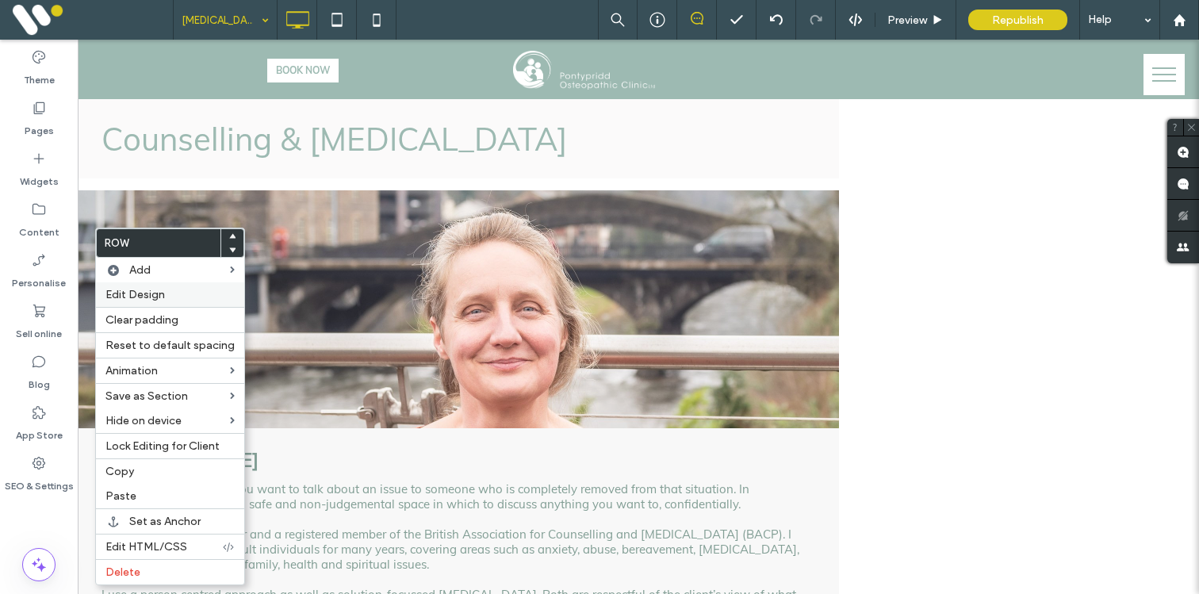
click at [125, 290] on span "Edit Design" at bounding box center [135, 294] width 59 height 13
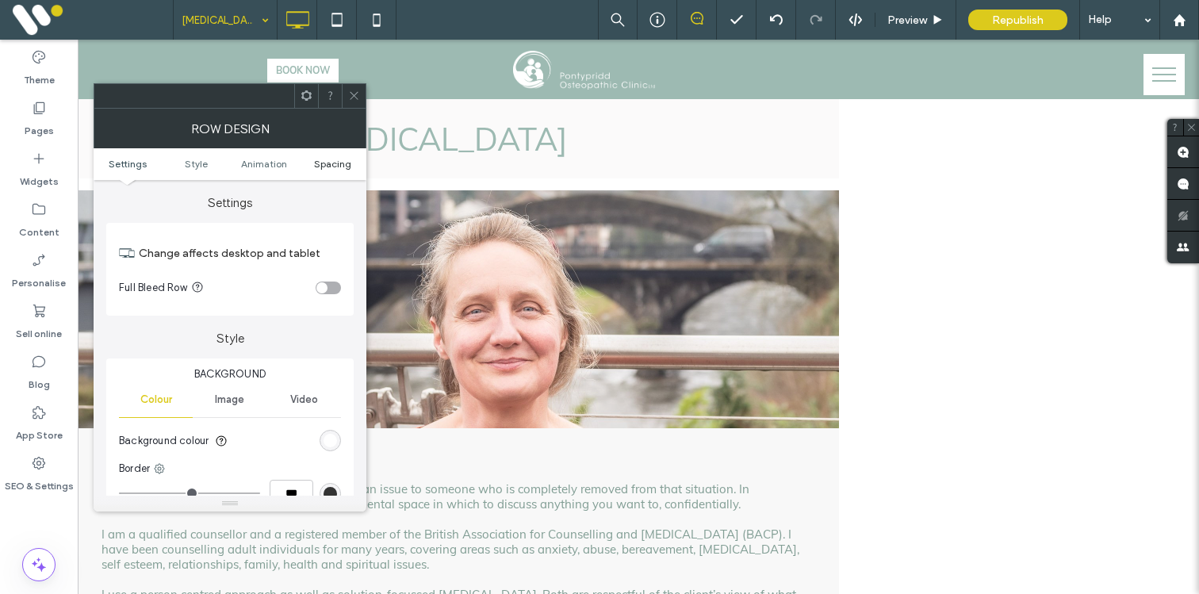
click at [329, 163] on span "Spacing" at bounding box center [332, 164] width 37 height 12
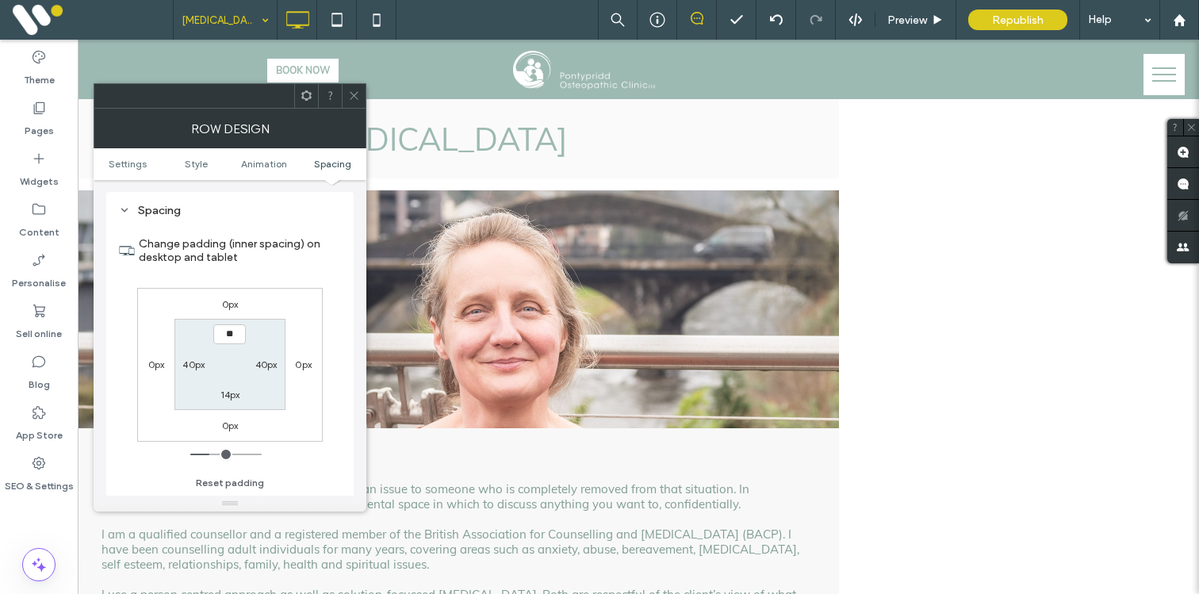
type input "*"
type input "**"
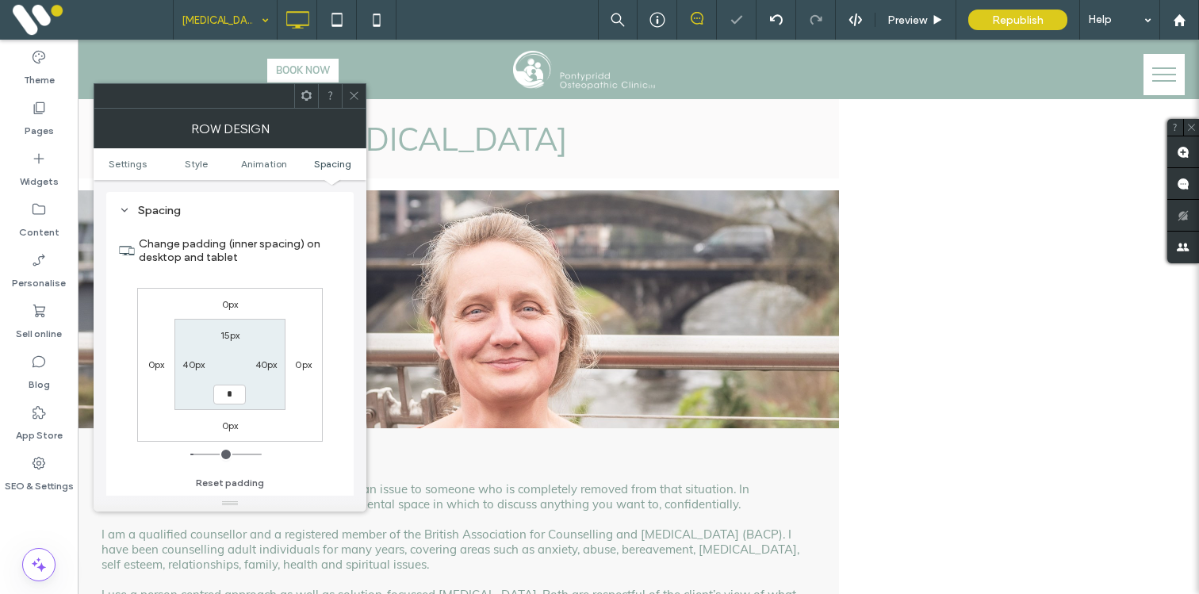
type input "**"
click at [140, 163] on span "Settings" at bounding box center [128, 164] width 38 height 12
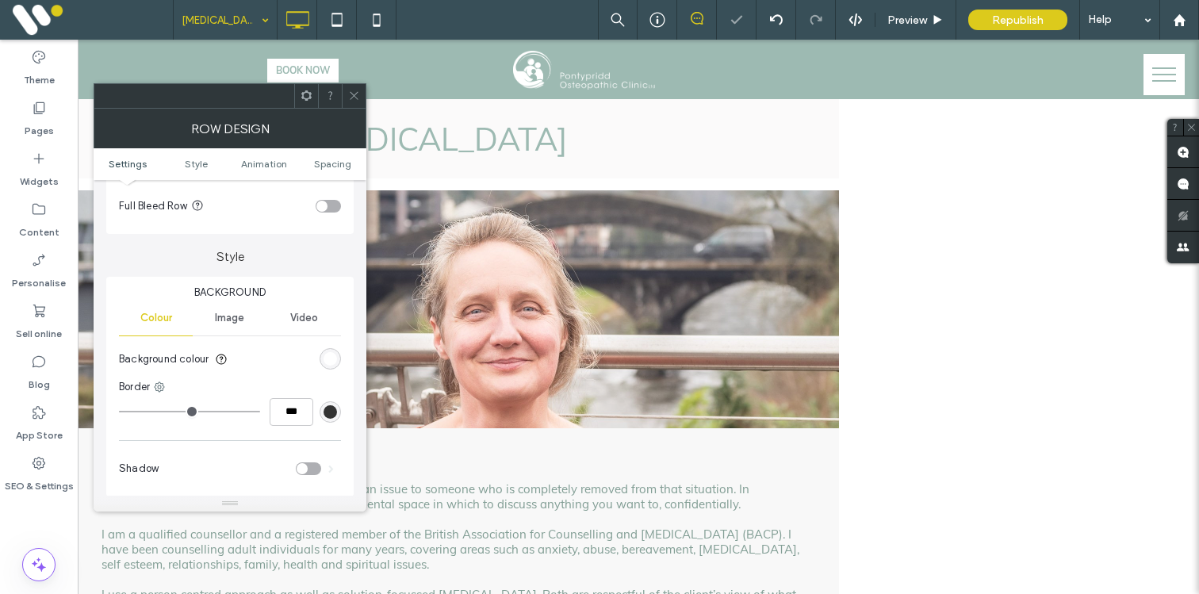
scroll to position [0, 0]
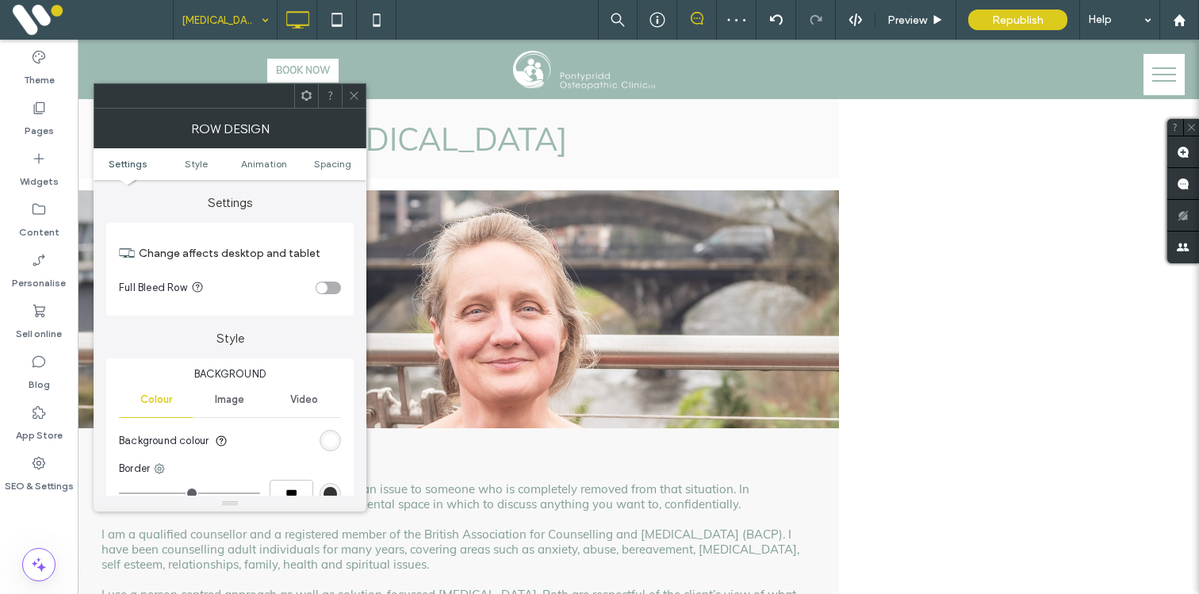
click at [325, 445] on div "rgb(255, 255, 255)" at bounding box center [330, 440] width 13 height 13
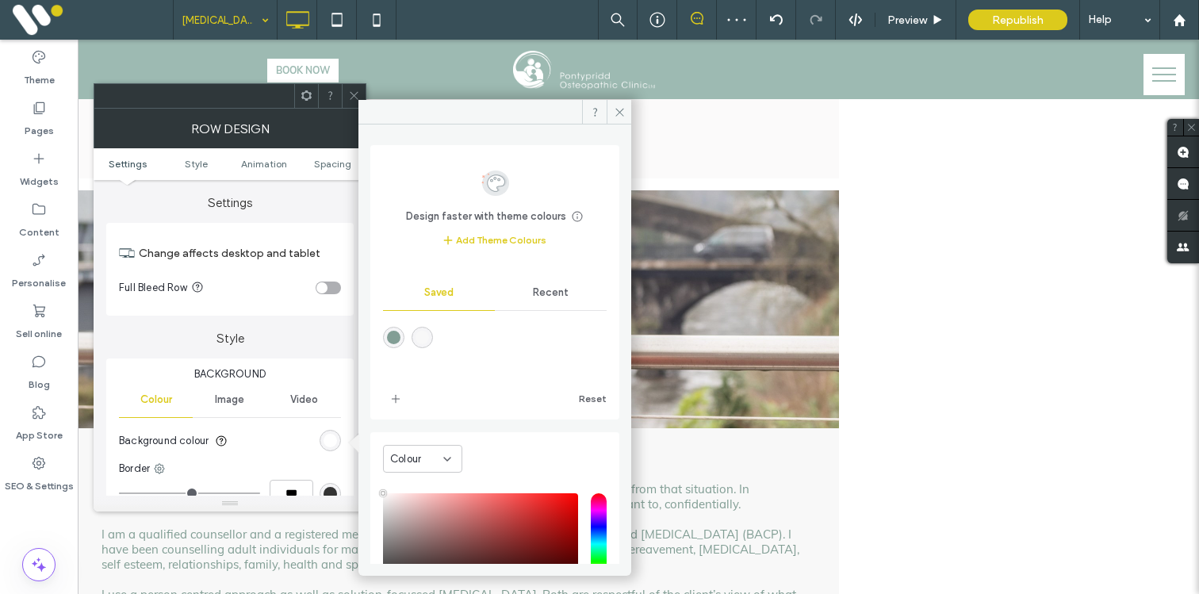
click at [425, 332] on div "rgba(248,248,248,1)" at bounding box center [422, 337] width 13 height 13
type input "*******"
click at [337, 167] on span "Spacing" at bounding box center [332, 164] width 37 height 12
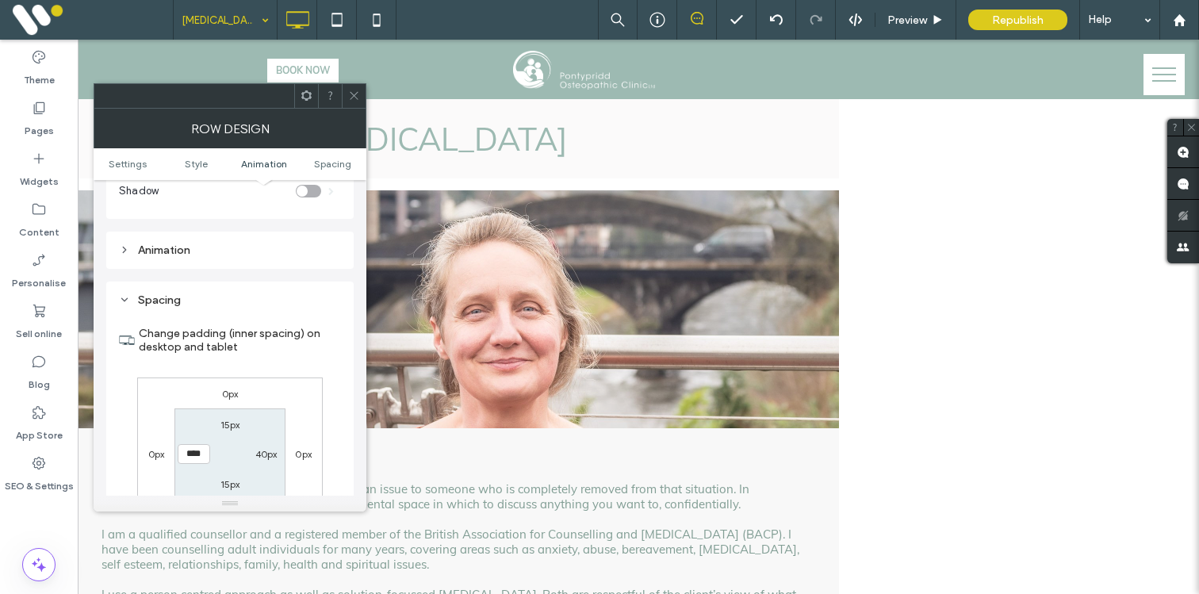
scroll to position [449, 0]
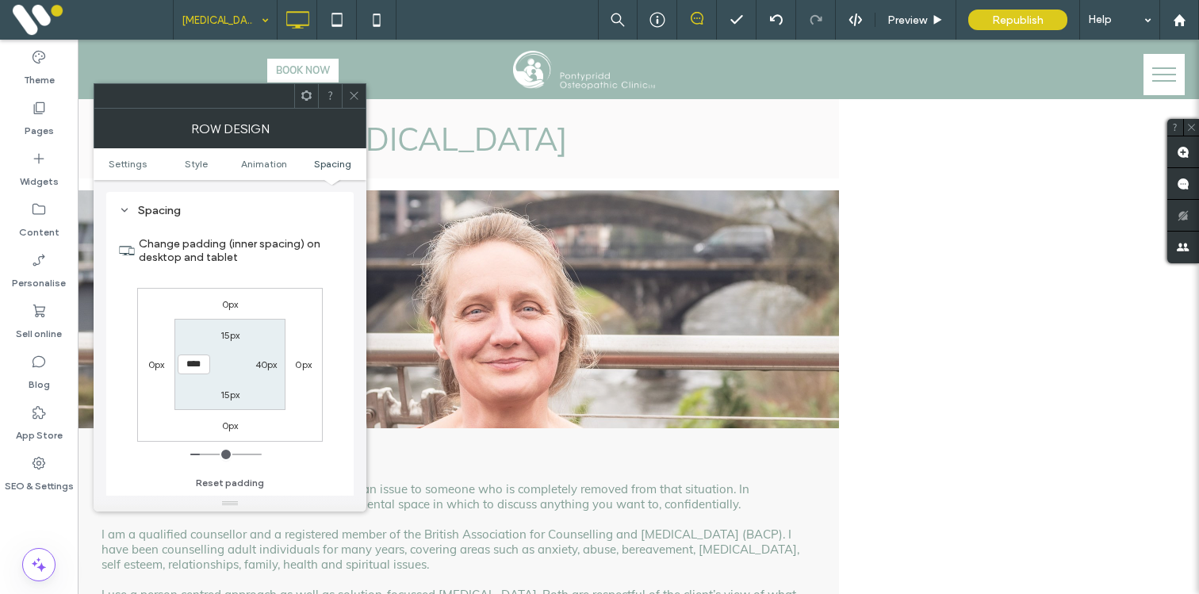
click at [231, 307] on label "0px" at bounding box center [230, 304] width 17 height 12
type input "*"
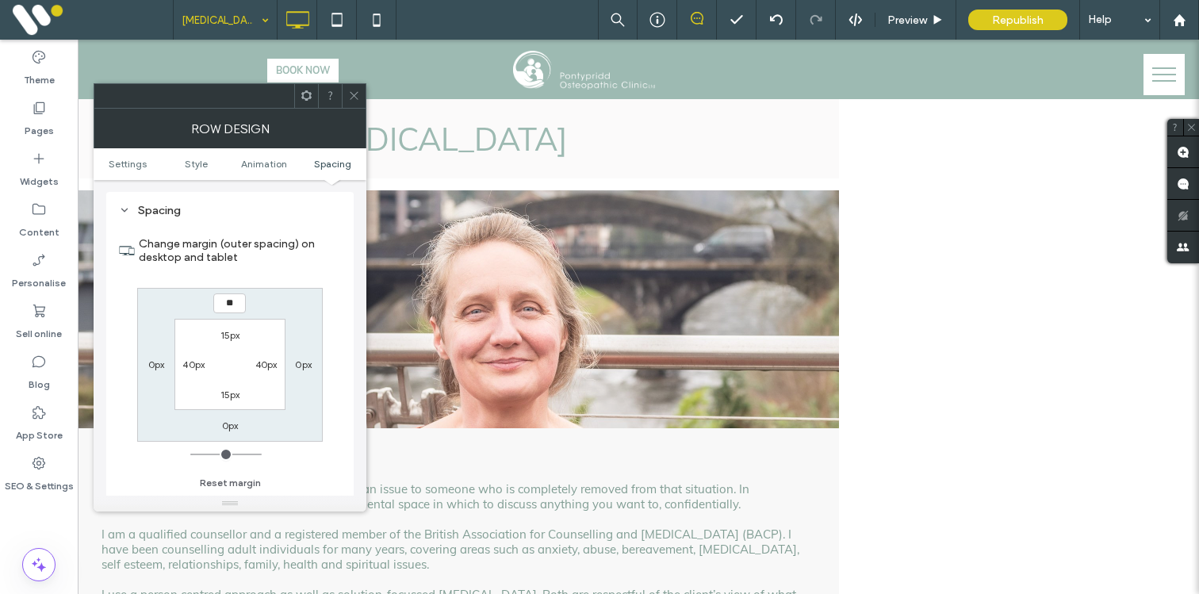
type input "**"
type input "****"
click at [355, 98] on icon at bounding box center [354, 96] width 12 height 12
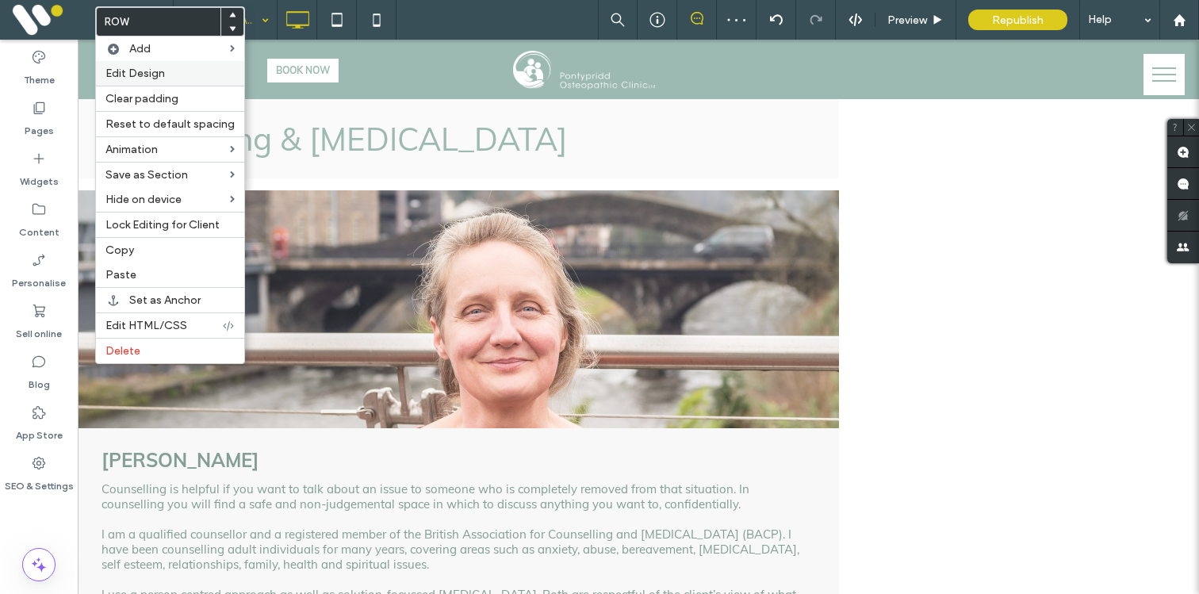
click at [156, 81] on div "Edit Design" at bounding box center [170, 73] width 148 height 25
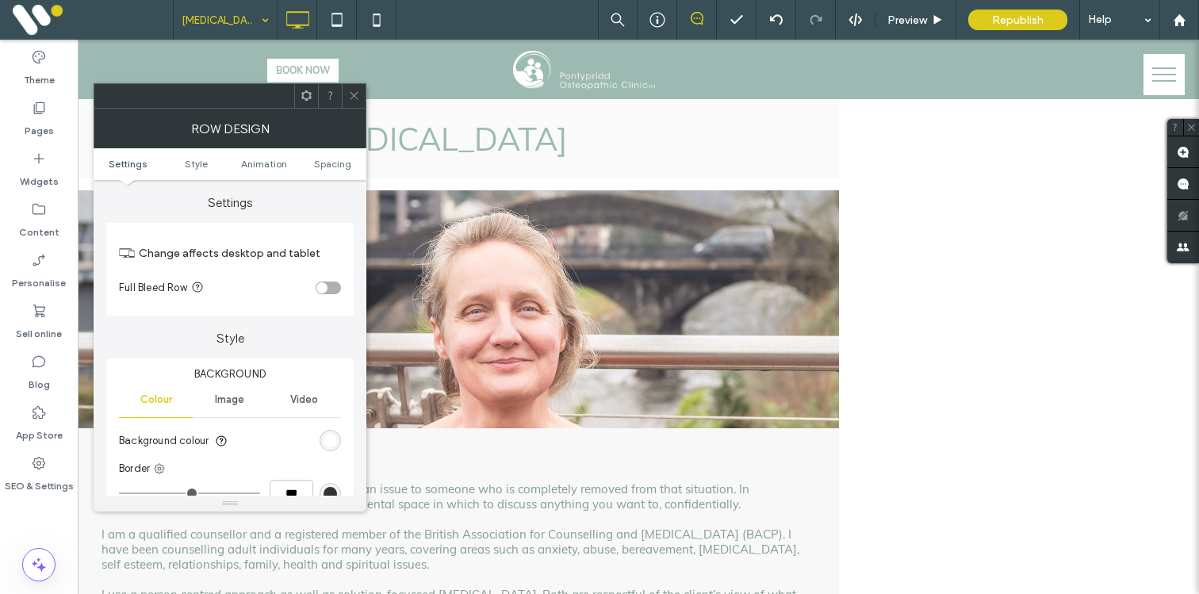
click at [336, 171] on ul "Settings Style Animation Spacing" at bounding box center [230, 164] width 273 height 32
click at [336, 167] on span "Spacing" at bounding box center [332, 164] width 37 height 12
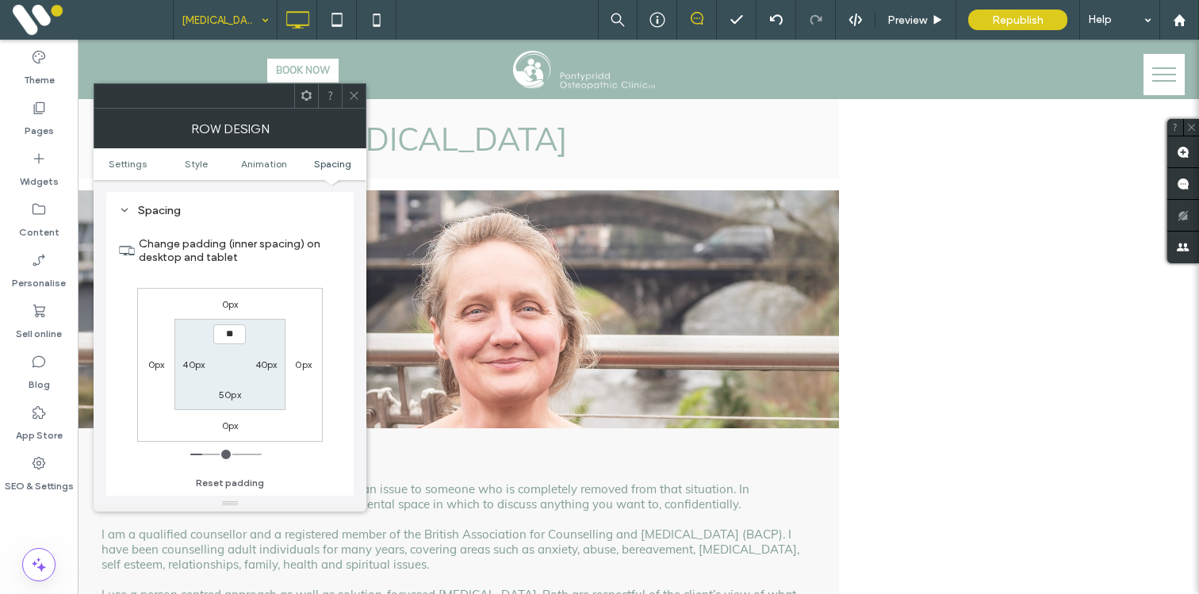
type input "*"
type input "**"
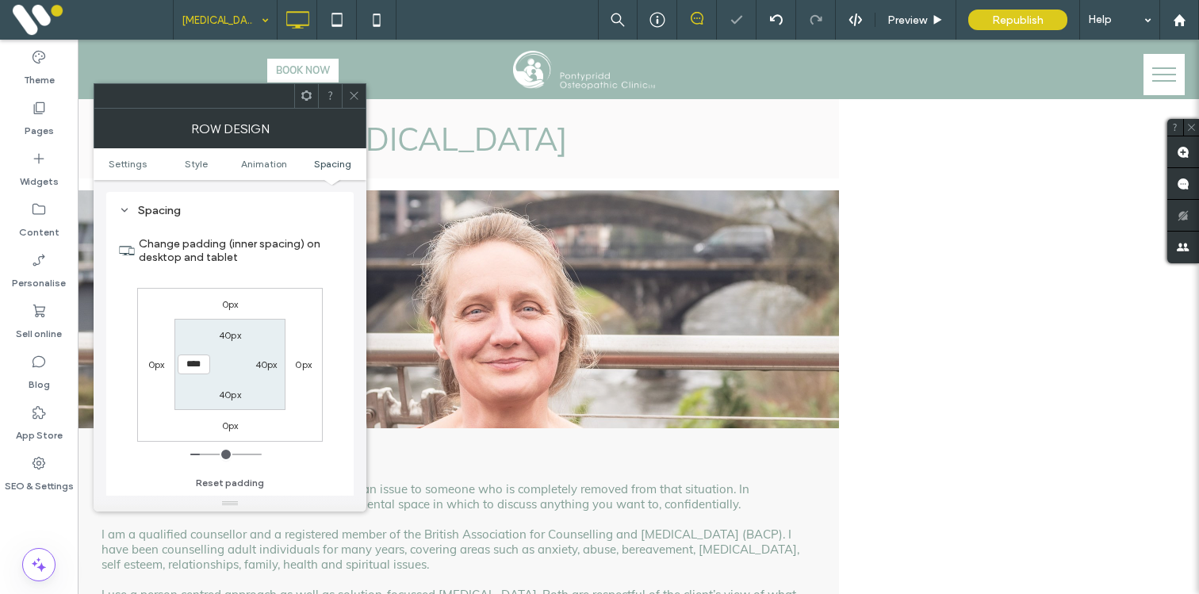
click at [355, 90] on icon at bounding box center [354, 96] width 12 height 12
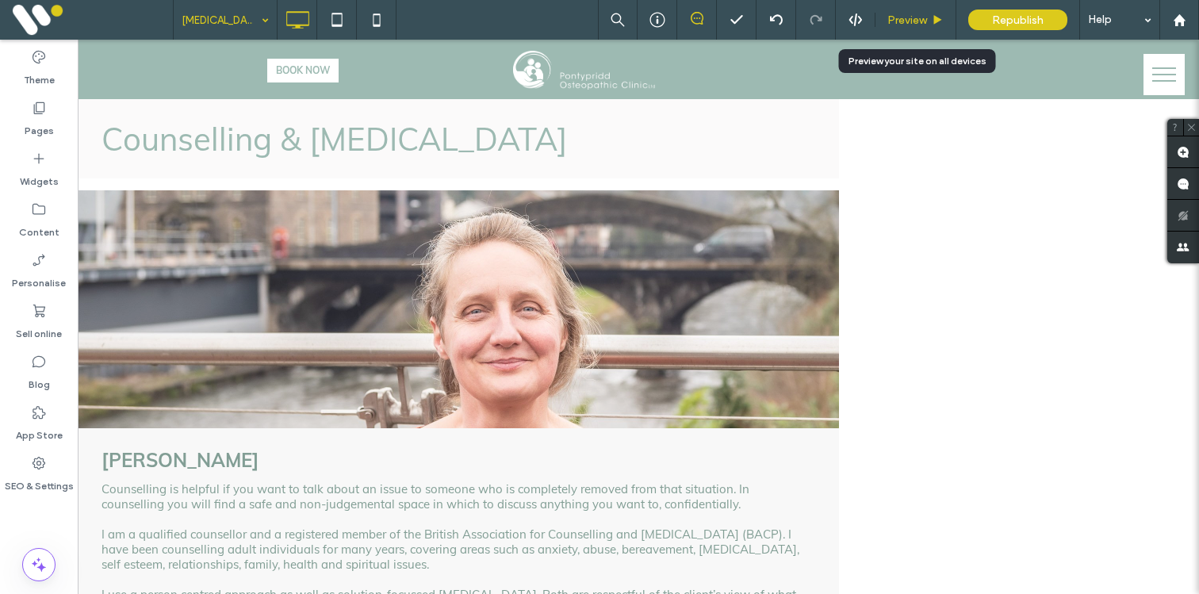
click at [907, 21] on span "Preview" at bounding box center [908, 19] width 40 height 13
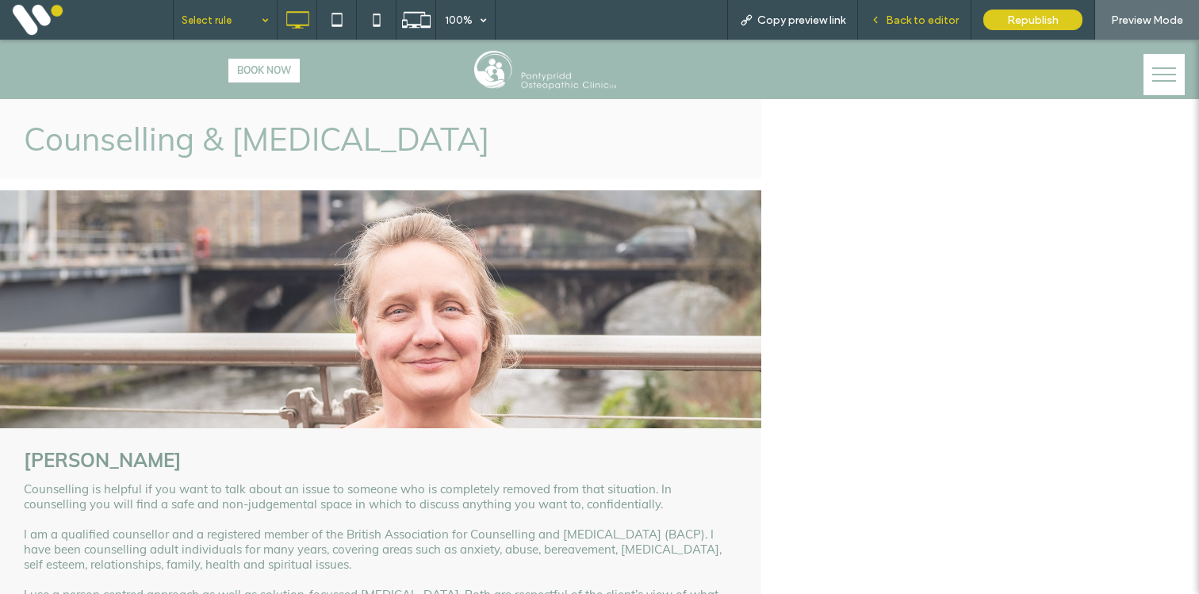
click at [931, 16] on span "Back to editor" at bounding box center [922, 19] width 73 height 13
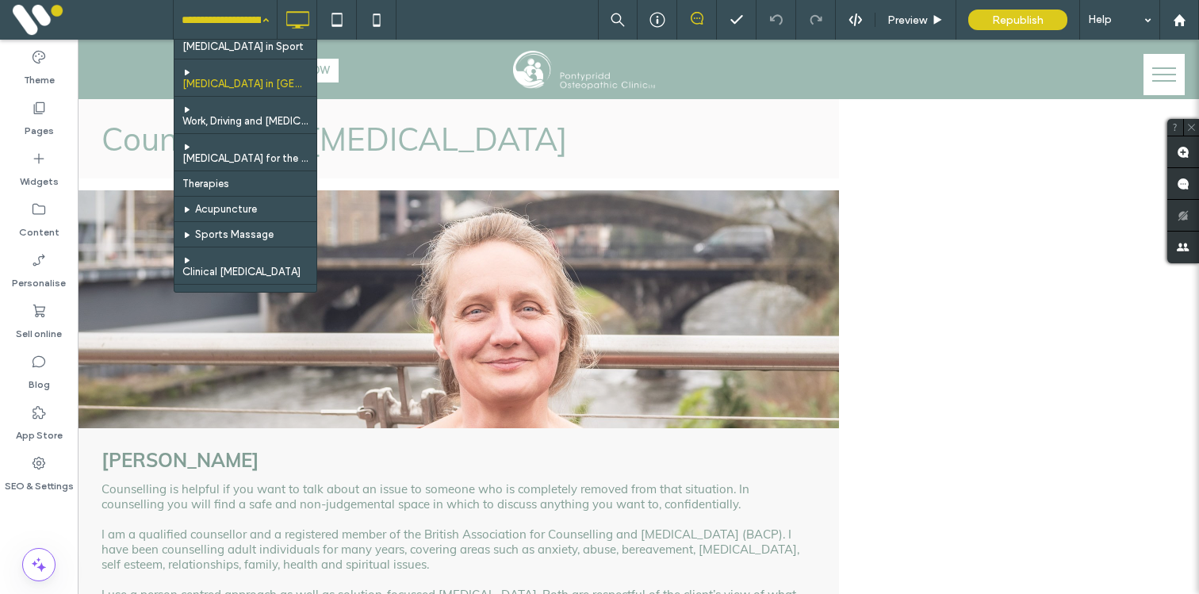
scroll to position [106, 0]
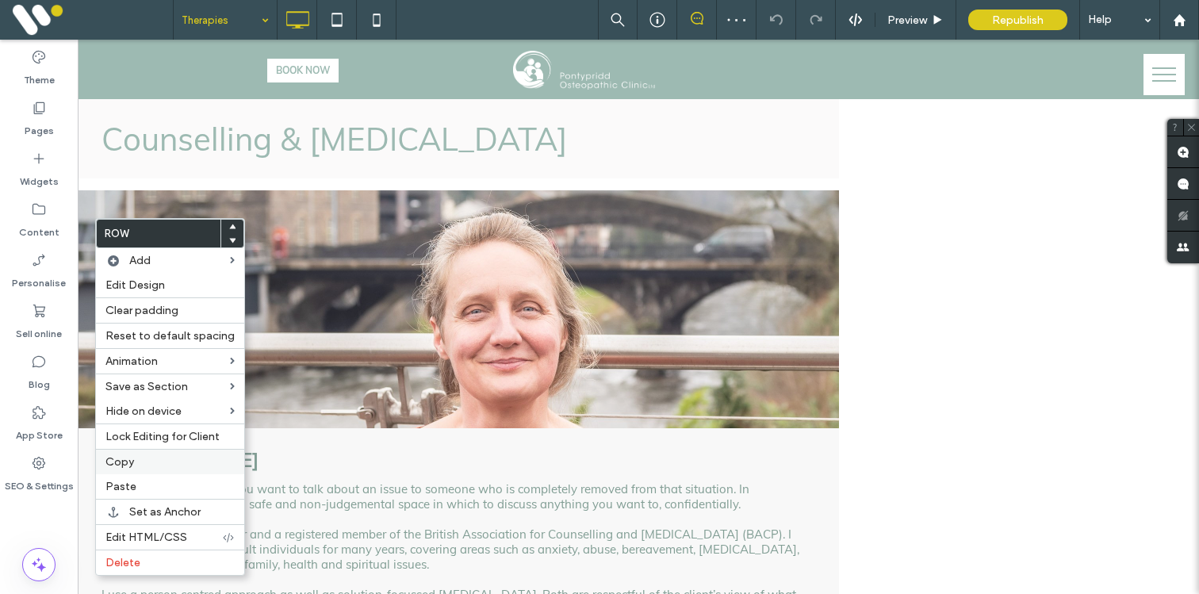
click at [127, 462] on span "Copy" at bounding box center [120, 461] width 29 height 13
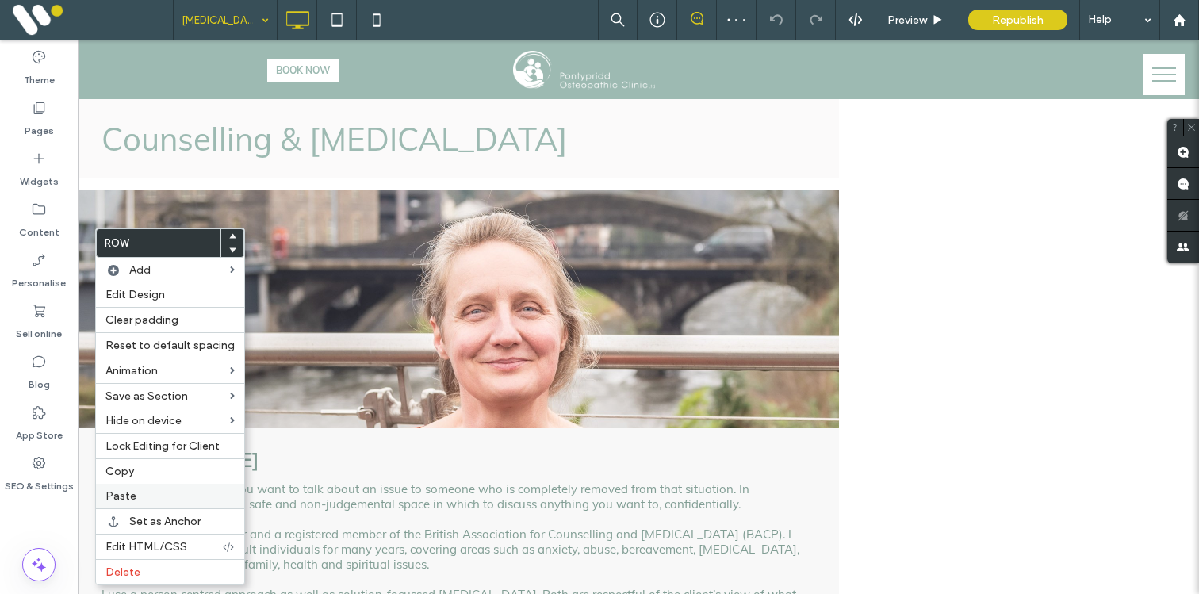
click at [129, 492] on span "Paste" at bounding box center [121, 495] width 31 height 13
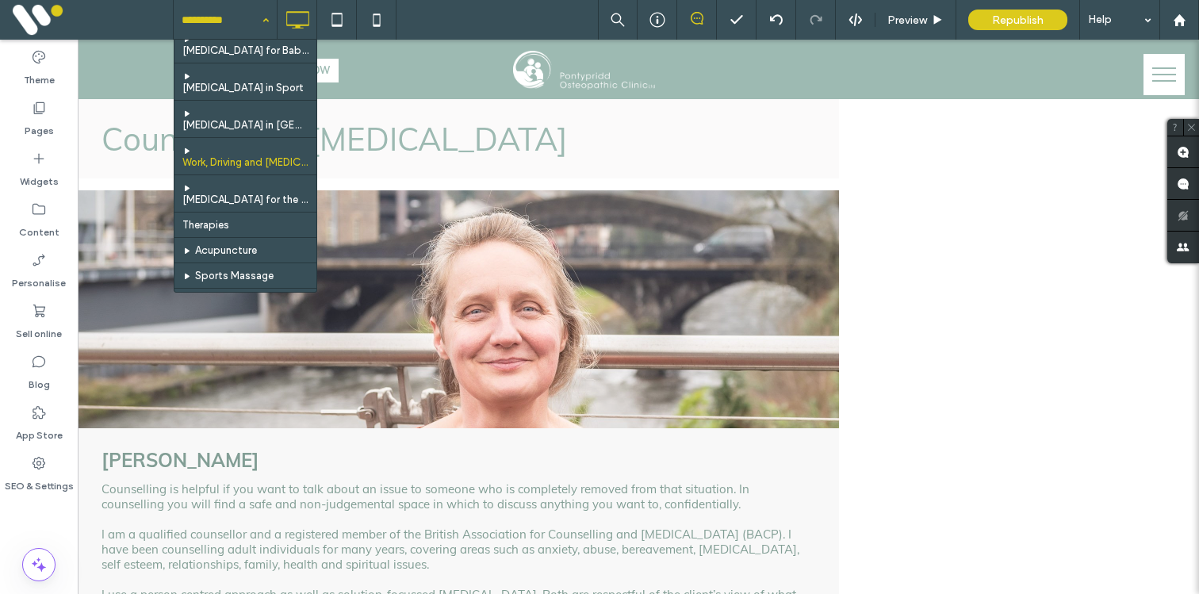
scroll to position [77, 0]
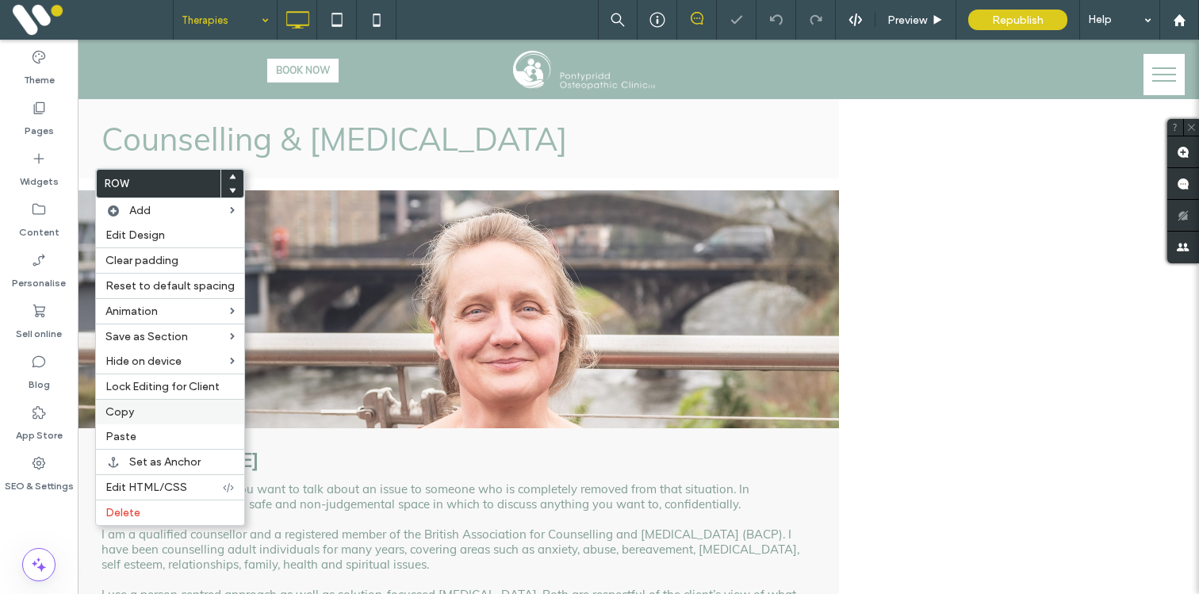
click at [145, 402] on div "Copy" at bounding box center [170, 411] width 148 height 25
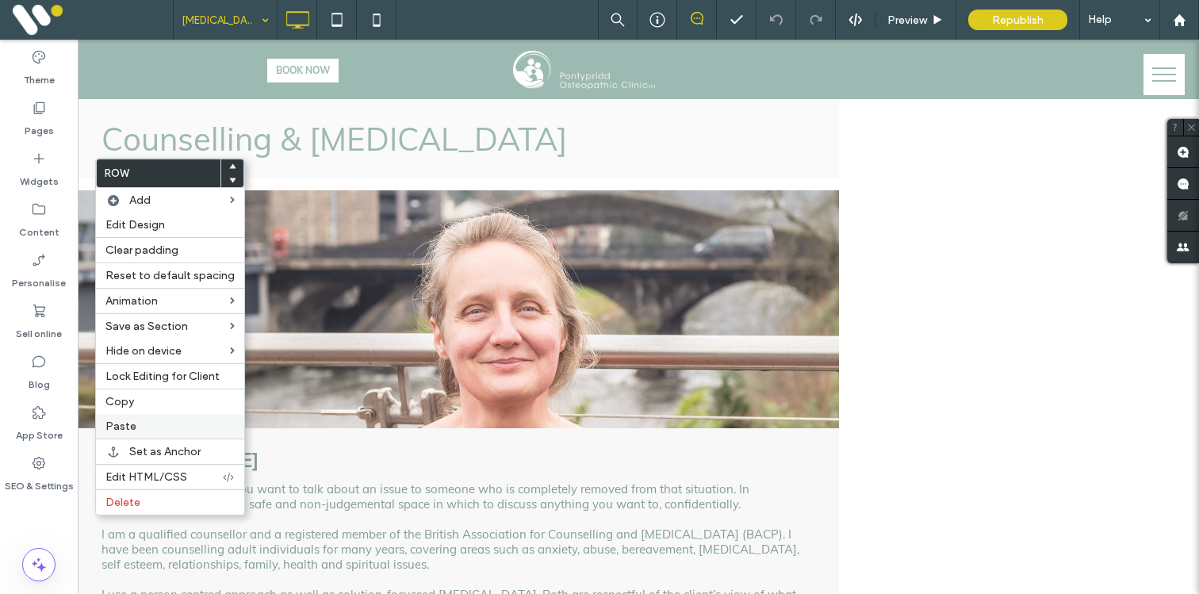
click at [126, 428] on span "Paste" at bounding box center [121, 426] width 31 height 13
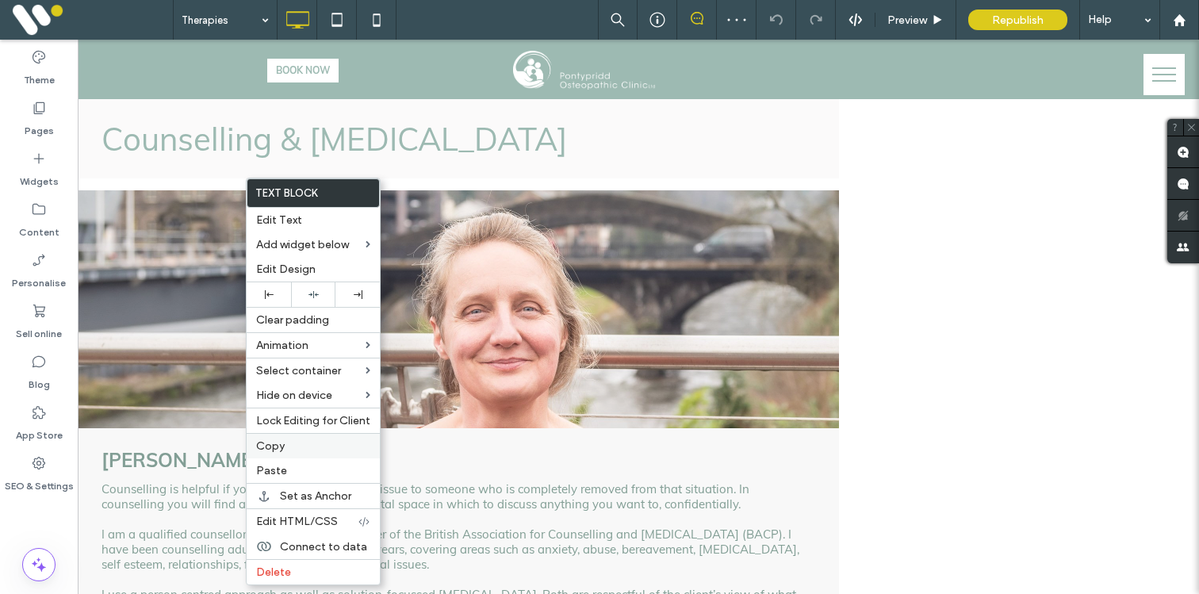
click at [271, 451] on span "Copy" at bounding box center [270, 445] width 29 height 13
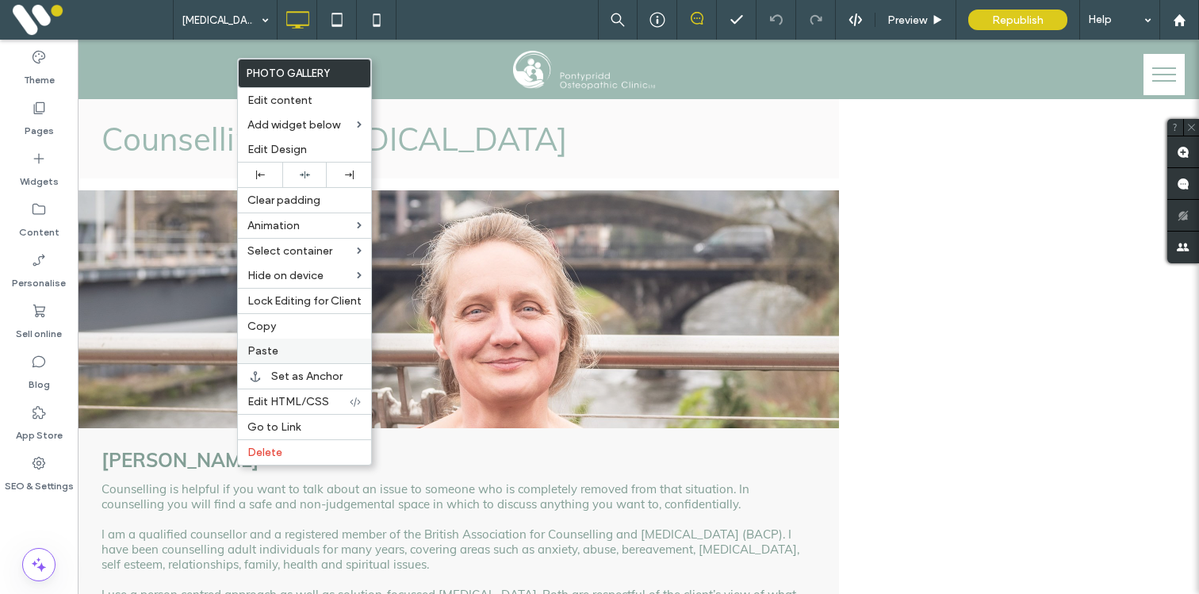
click at [251, 347] on span "Paste" at bounding box center [262, 350] width 31 height 13
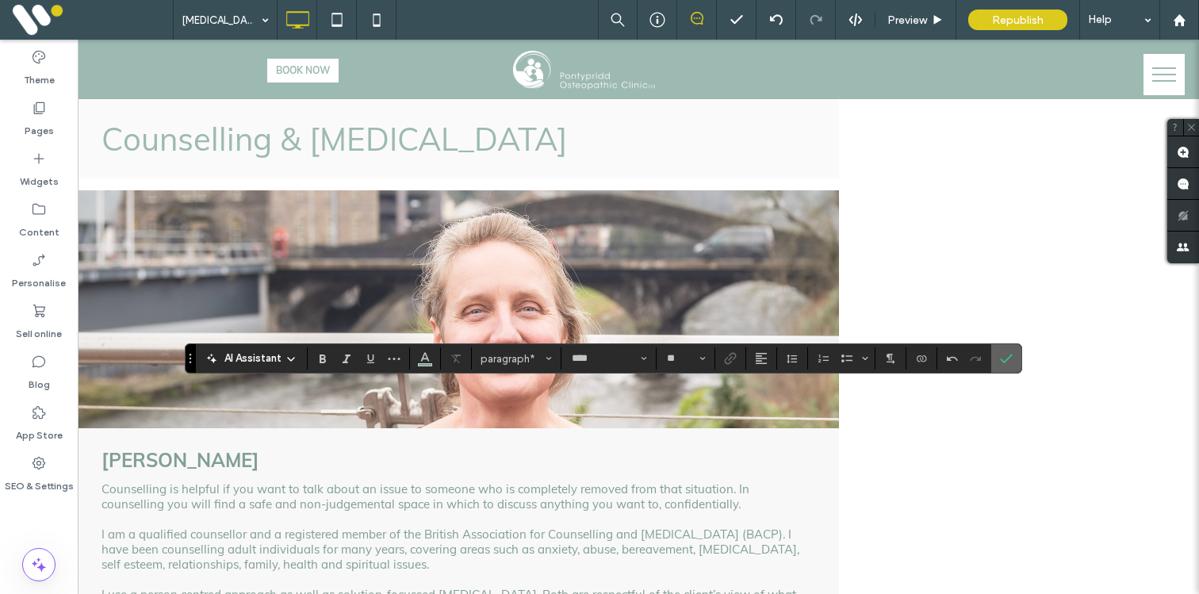
click at [1003, 355] on icon "Confirm" at bounding box center [1006, 358] width 13 height 13
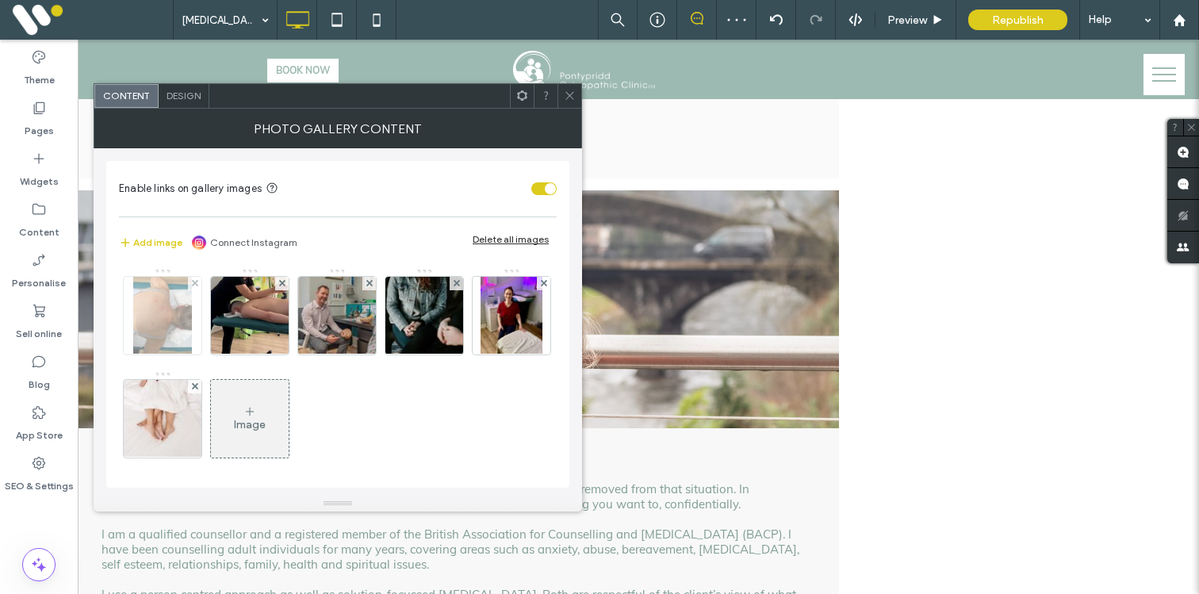
click at [158, 319] on img at bounding box center [162, 316] width 59 height 78
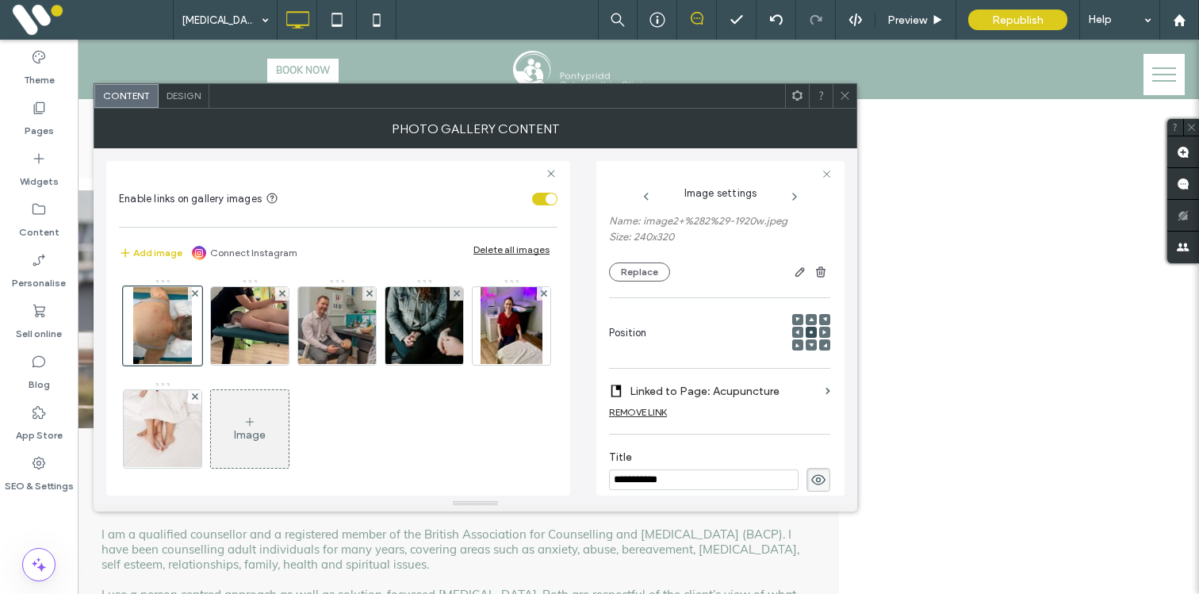
scroll to position [147, 0]
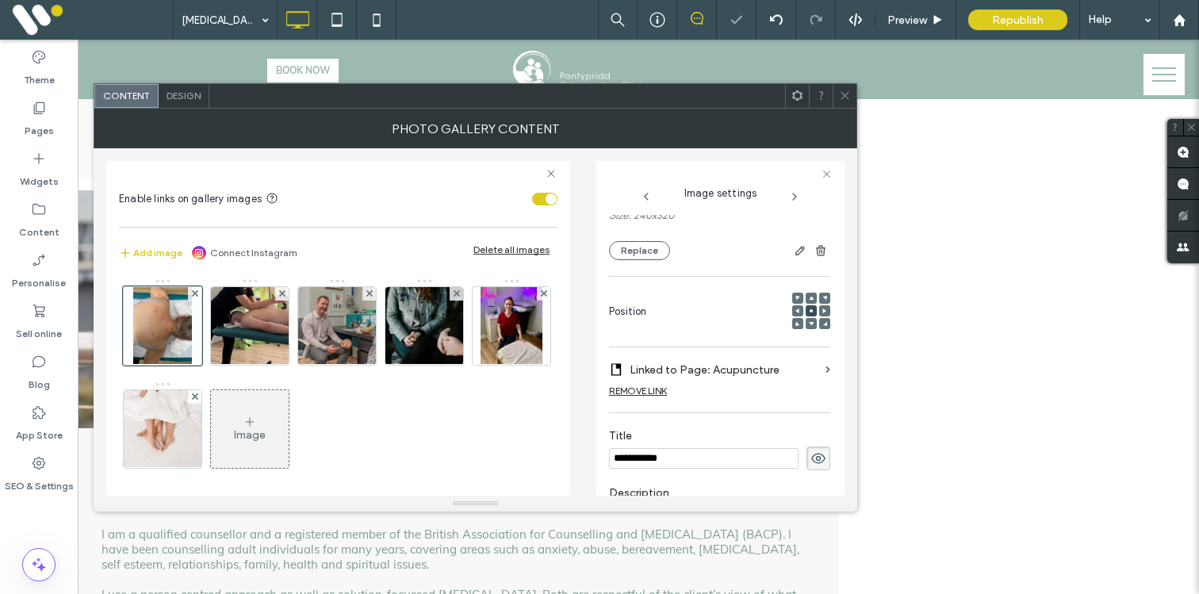
click at [741, 382] on label "Linked to Page: Acupuncture" at bounding box center [725, 369] width 190 height 29
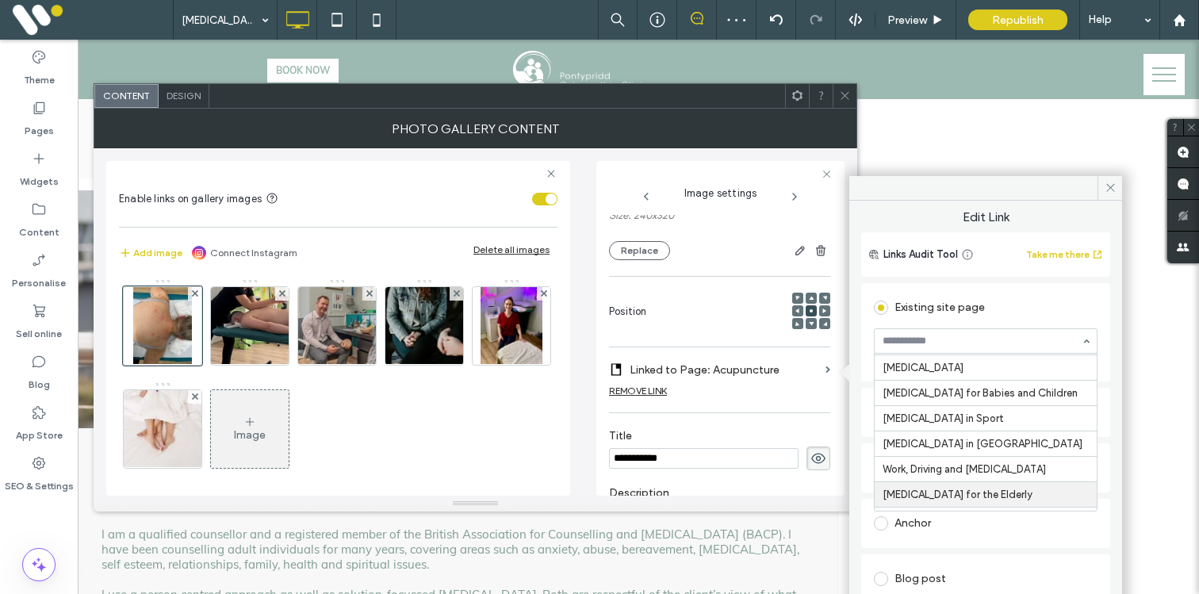
scroll to position [0, 0]
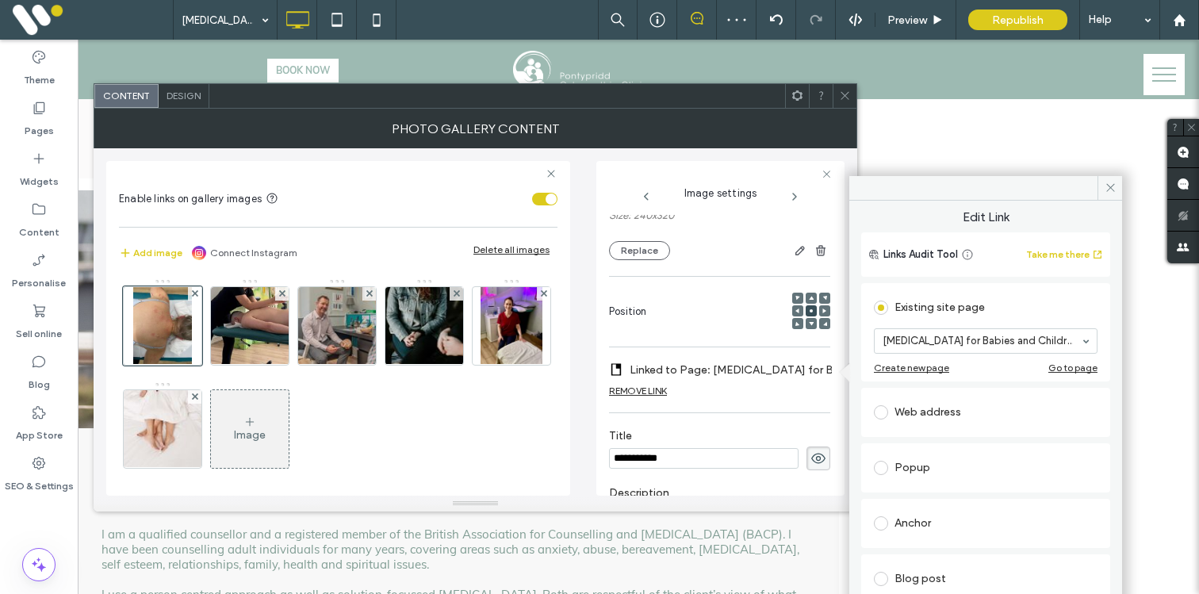
click at [653, 460] on input "**********" at bounding box center [704, 458] width 190 height 21
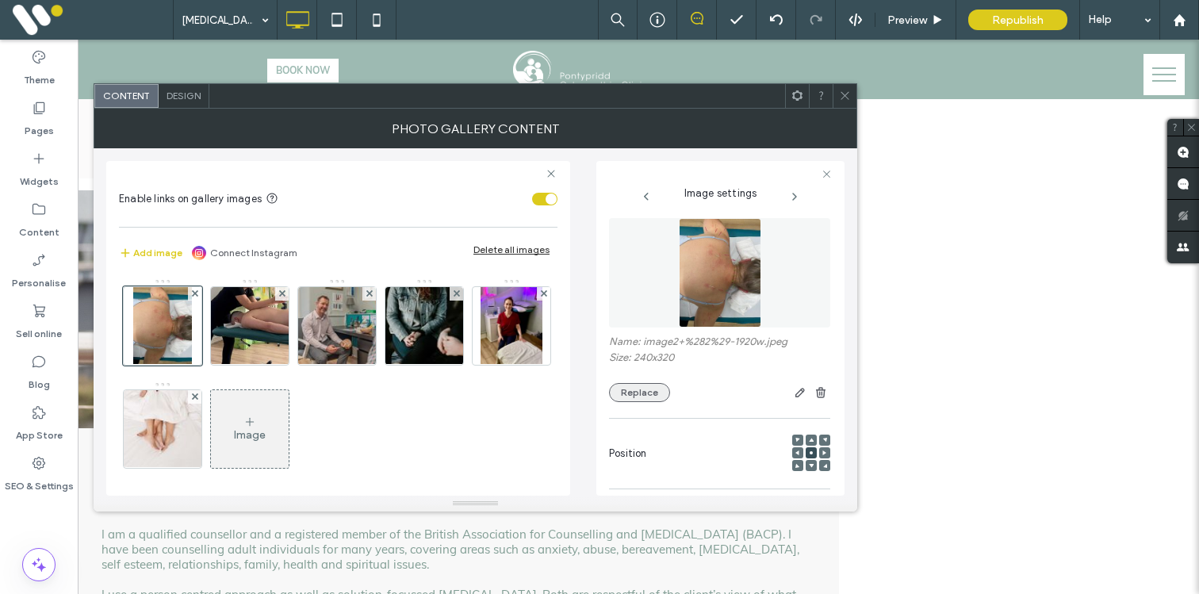
type input "**********"
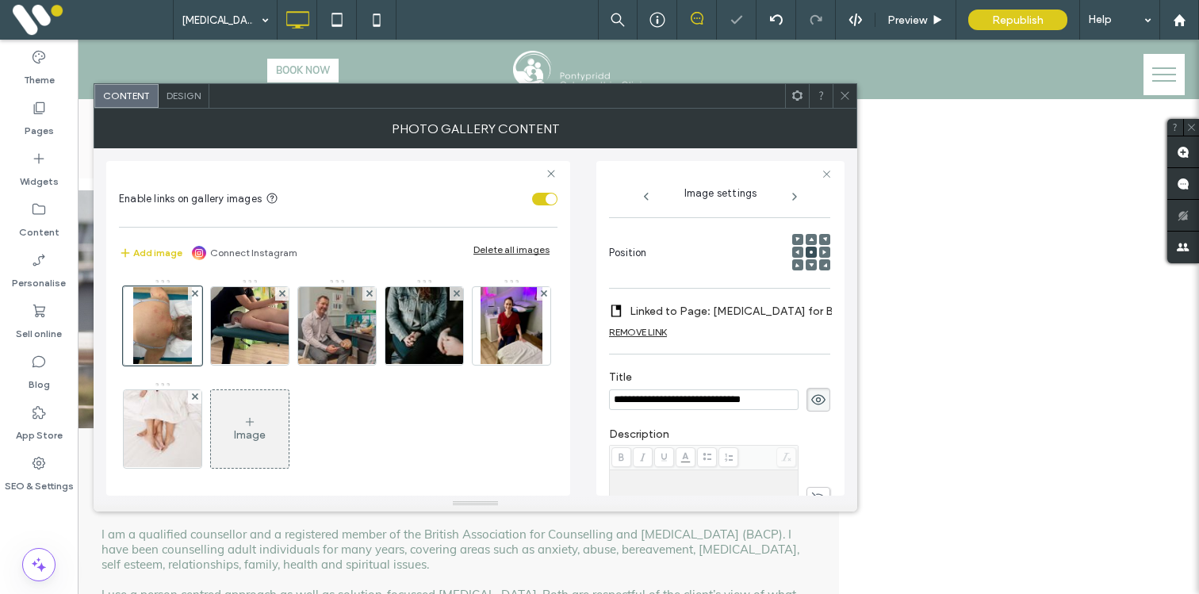
scroll to position [142, 0]
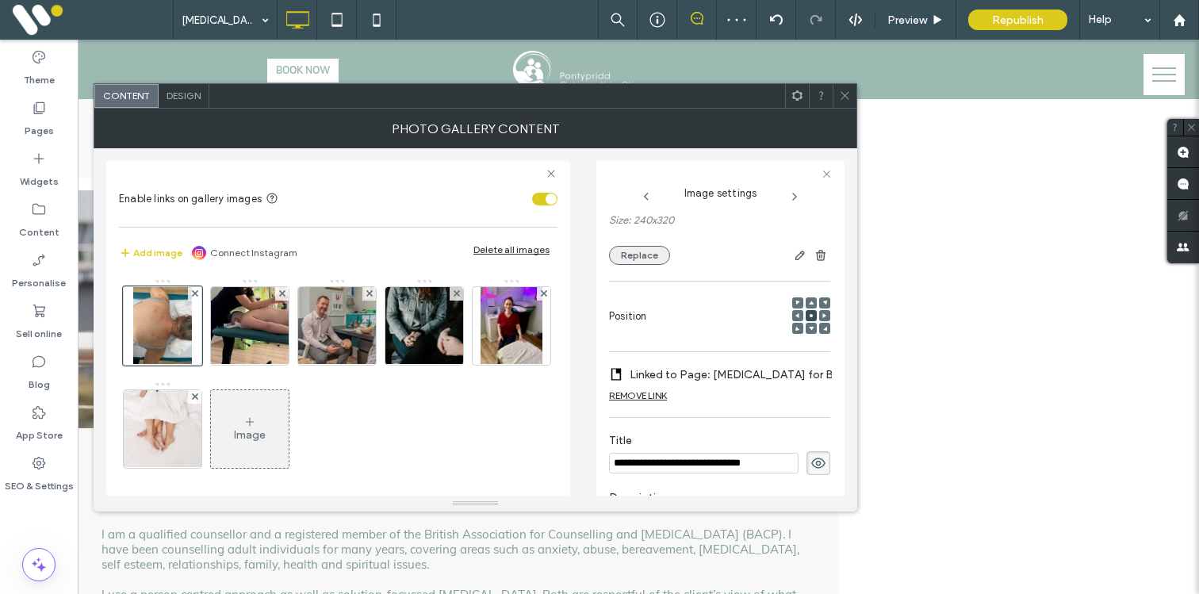
click at [640, 259] on button "Replace" at bounding box center [639, 255] width 61 height 19
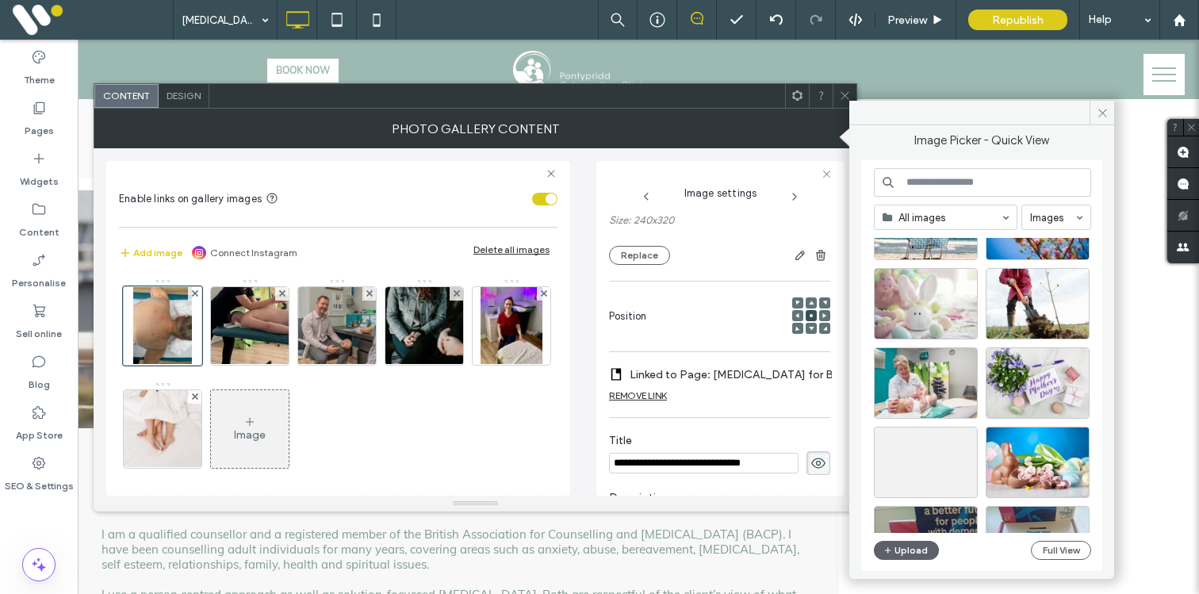
scroll to position [6160, 0]
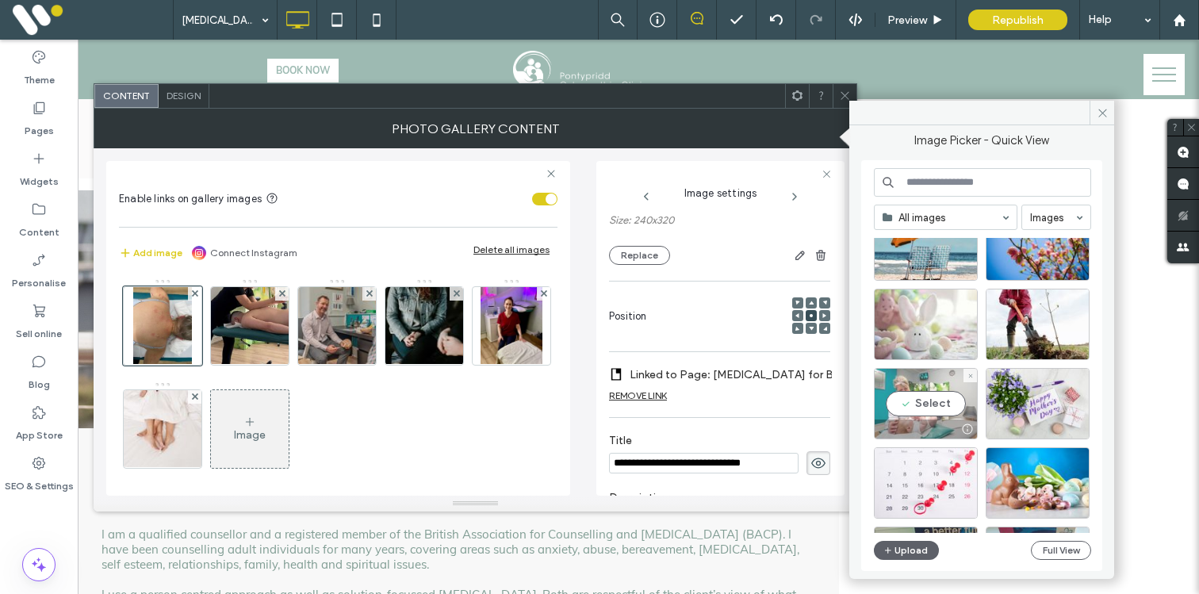
click at [936, 394] on div "Select" at bounding box center [926, 403] width 104 height 71
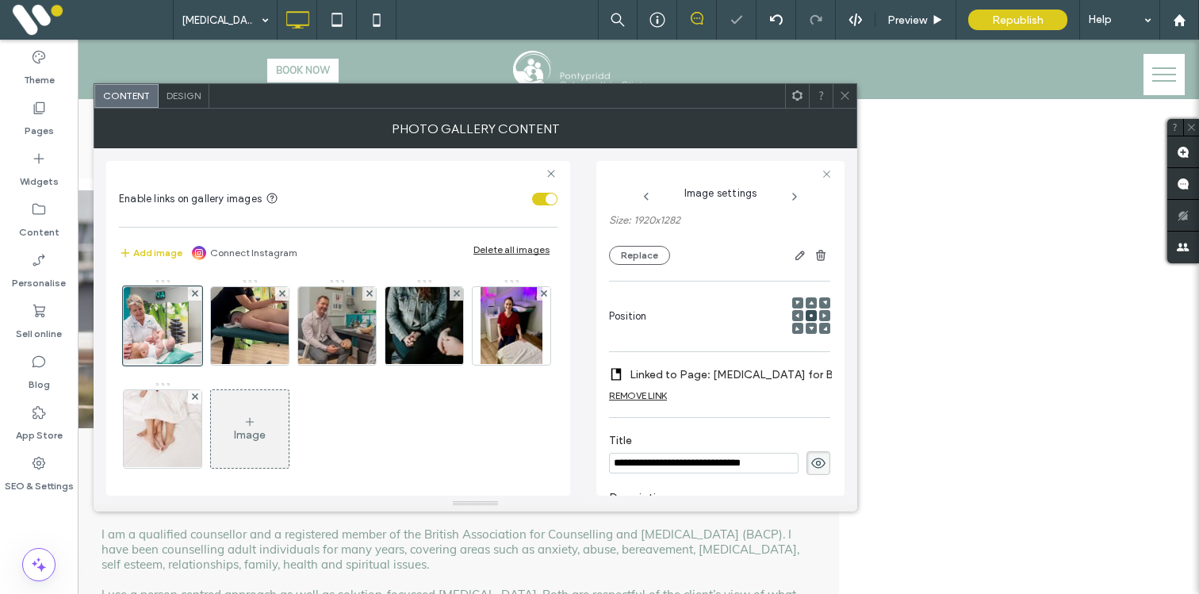
click at [846, 99] on icon at bounding box center [845, 96] width 12 height 12
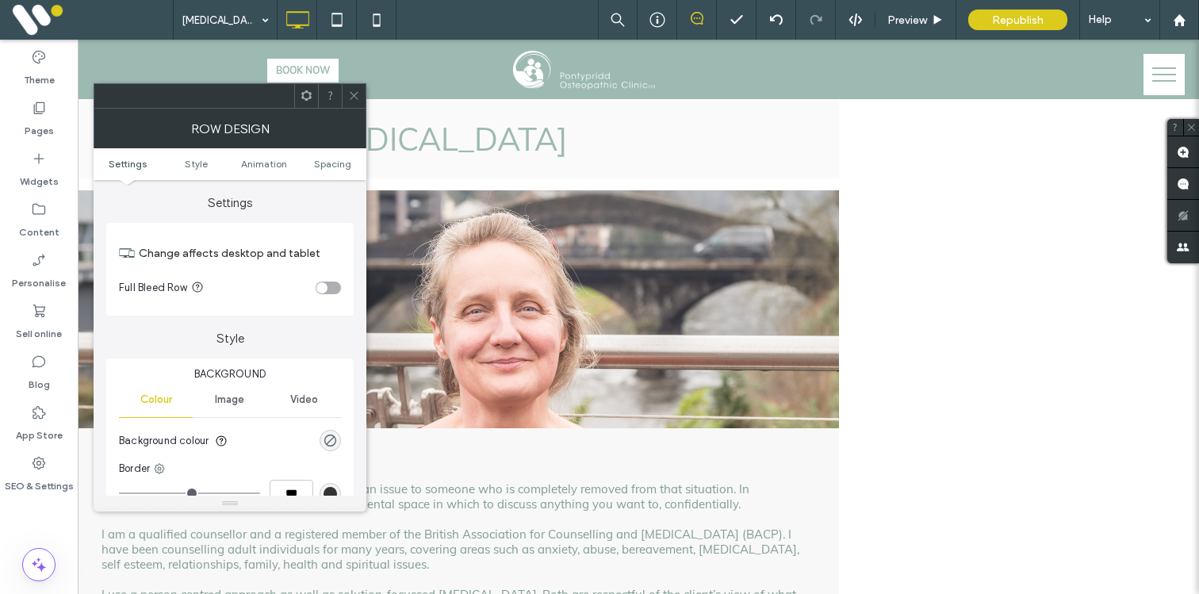
click at [351, 96] on icon at bounding box center [354, 96] width 12 height 12
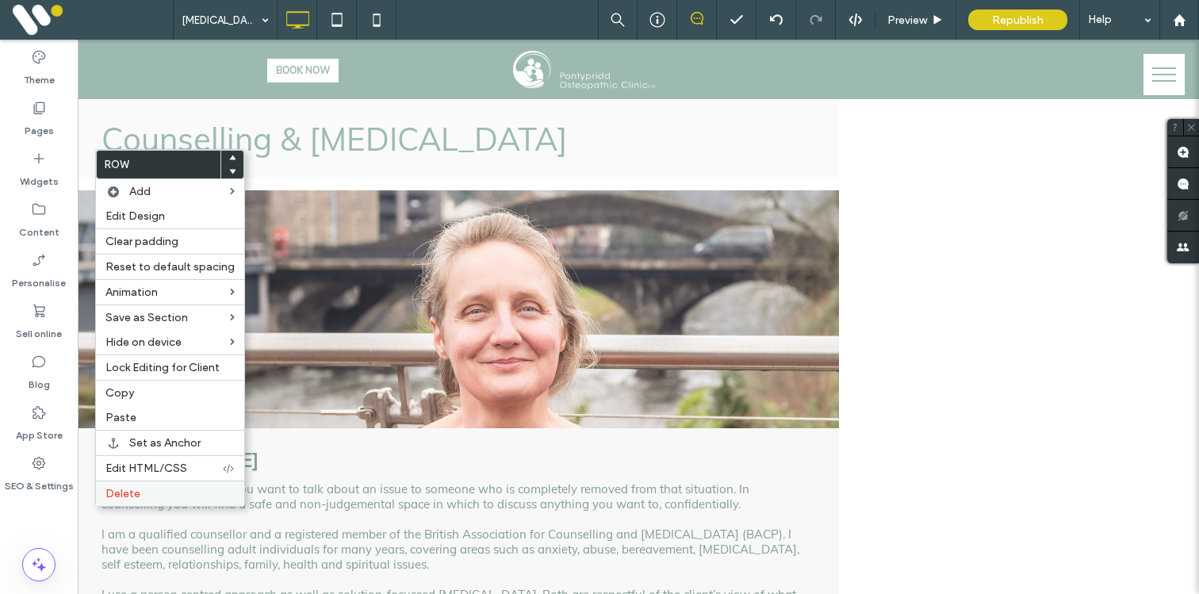
click at [161, 503] on div "Delete" at bounding box center [170, 493] width 148 height 25
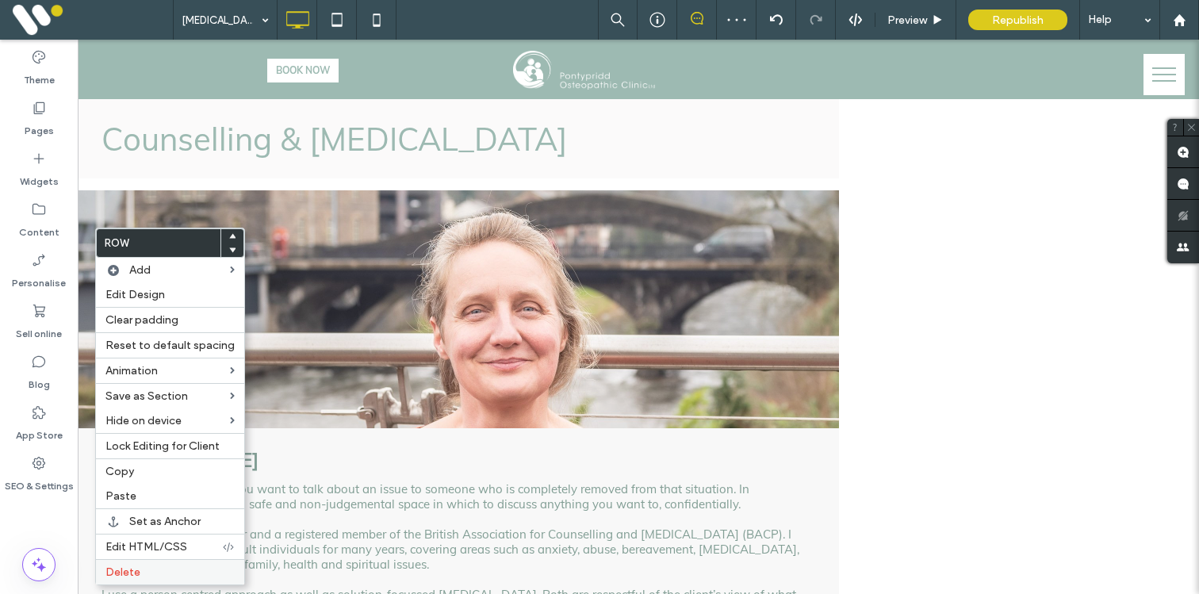
click at [125, 566] on span "Delete" at bounding box center [123, 572] width 35 height 13
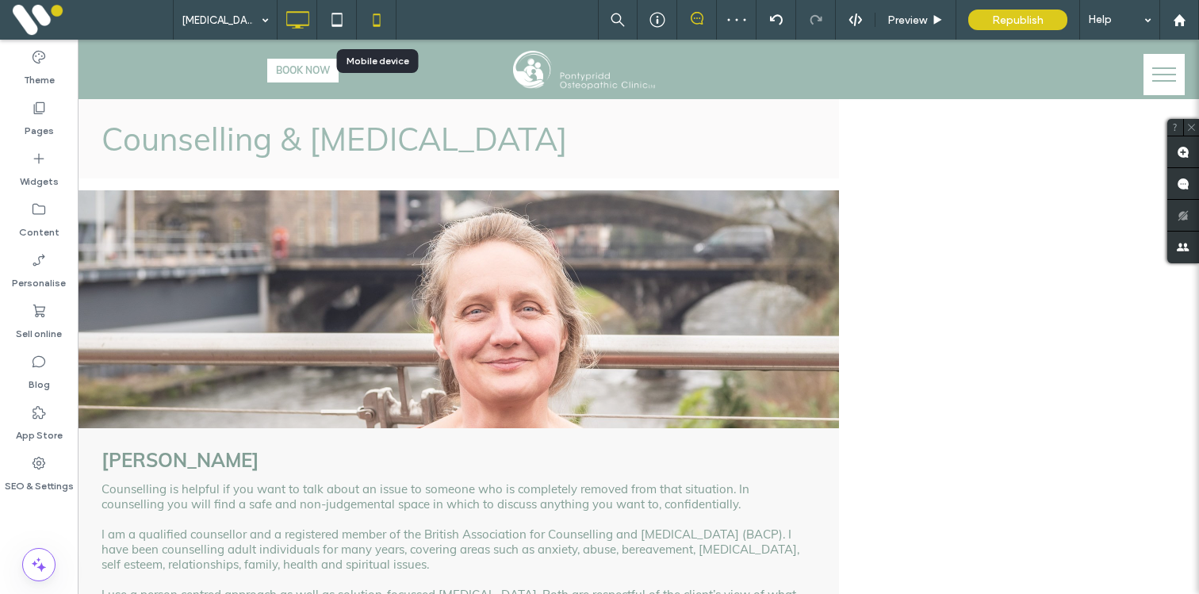
click at [387, 32] on icon at bounding box center [377, 20] width 32 height 32
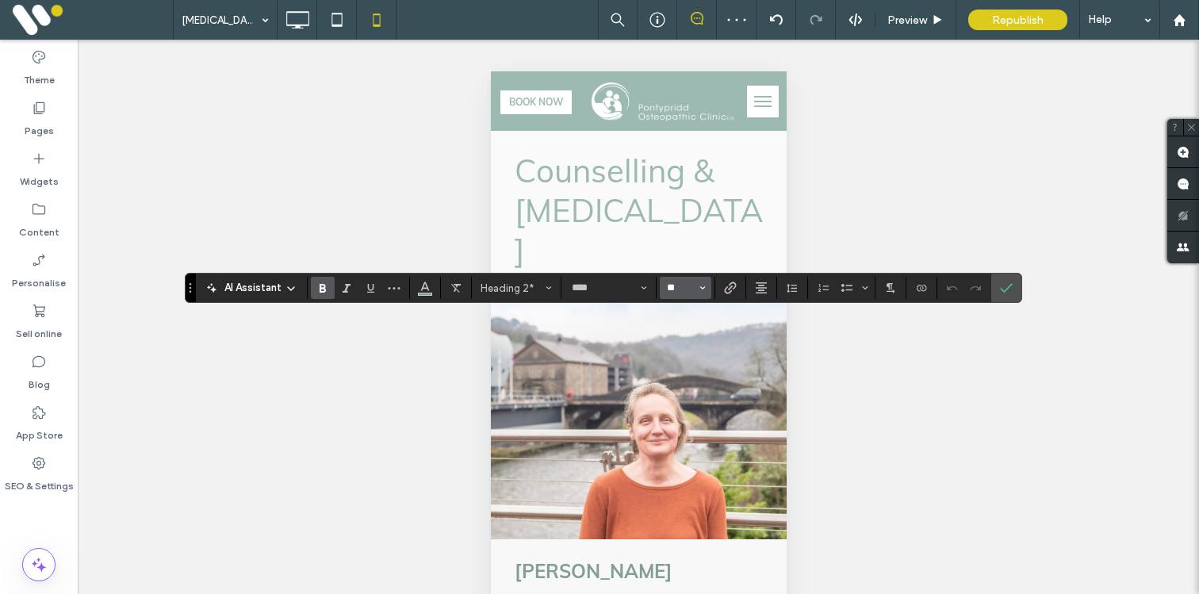
click at [680, 284] on input "**" at bounding box center [681, 288] width 31 height 13
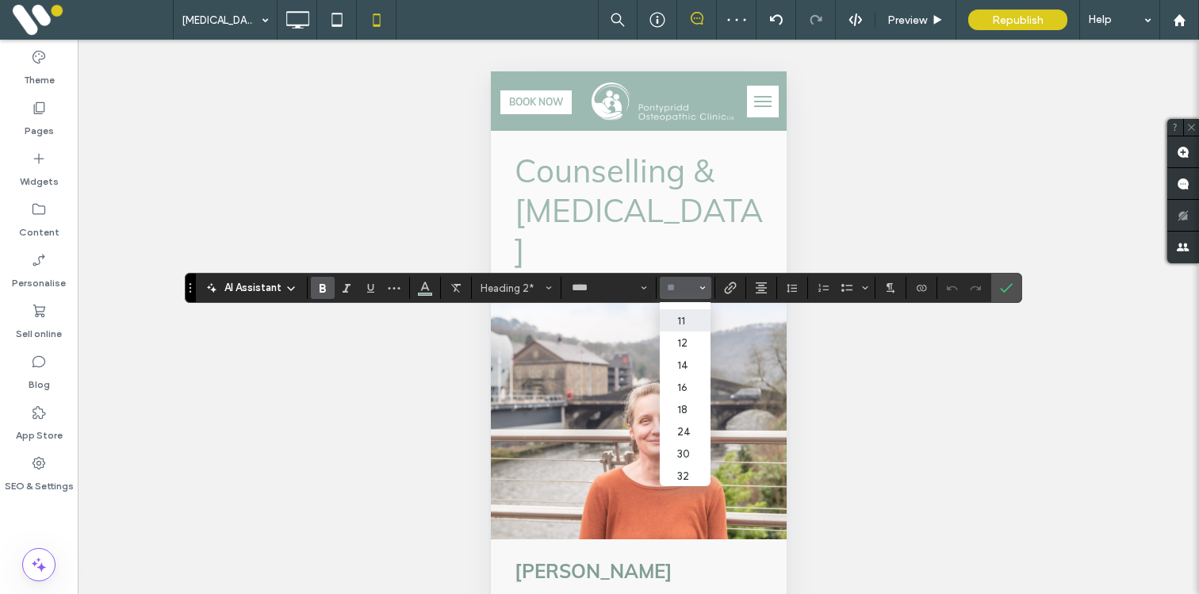
scroll to position [67, 0]
click at [684, 431] on label "24" at bounding box center [685, 423] width 51 height 22
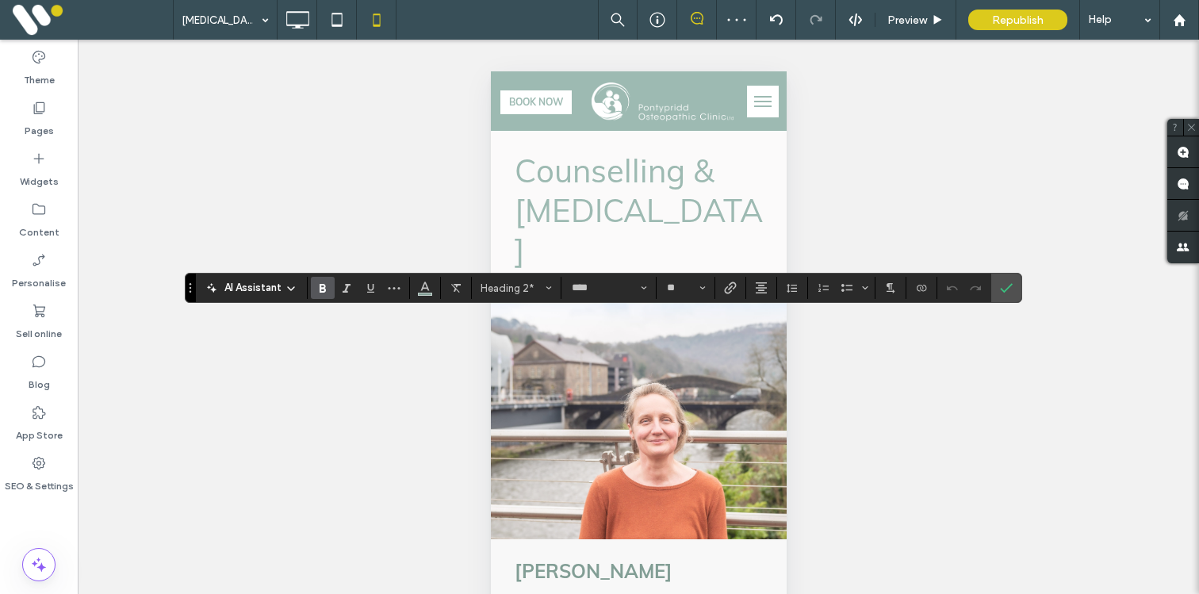
type input "**"
click at [1011, 278] on span "Confirm" at bounding box center [1006, 287] width 13 height 27
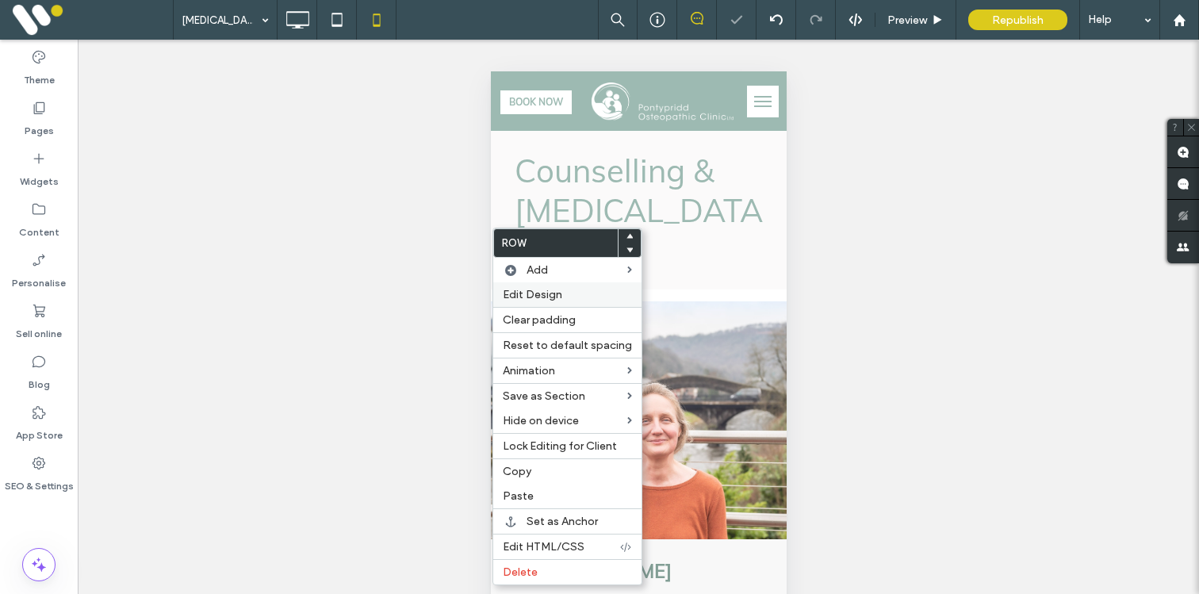
click at [527, 297] on span "Edit Design" at bounding box center [532, 294] width 59 height 13
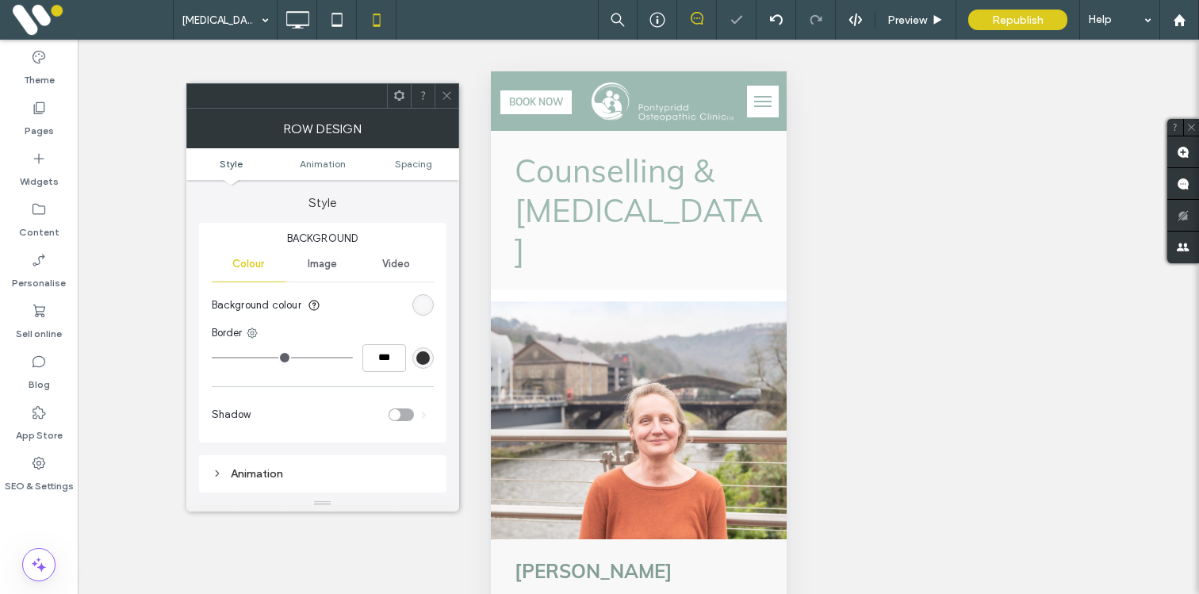
click at [419, 152] on ul "Style Animation Spacing" at bounding box center [322, 164] width 273 height 32
click at [419, 162] on span "Spacing" at bounding box center [413, 164] width 37 height 12
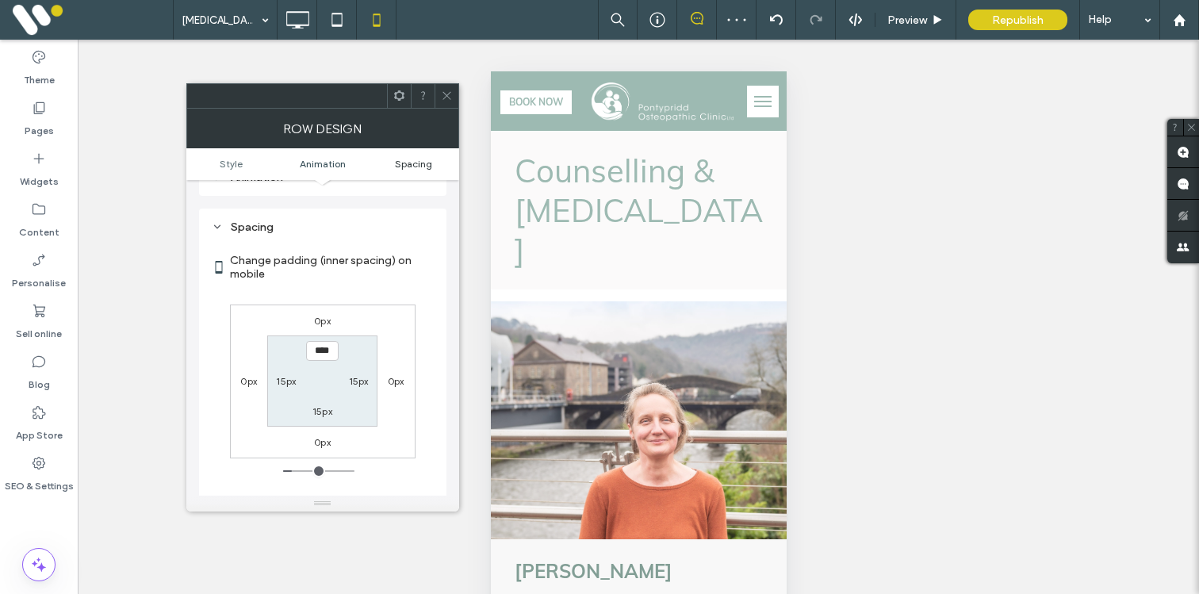
scroll to position [313, 0]
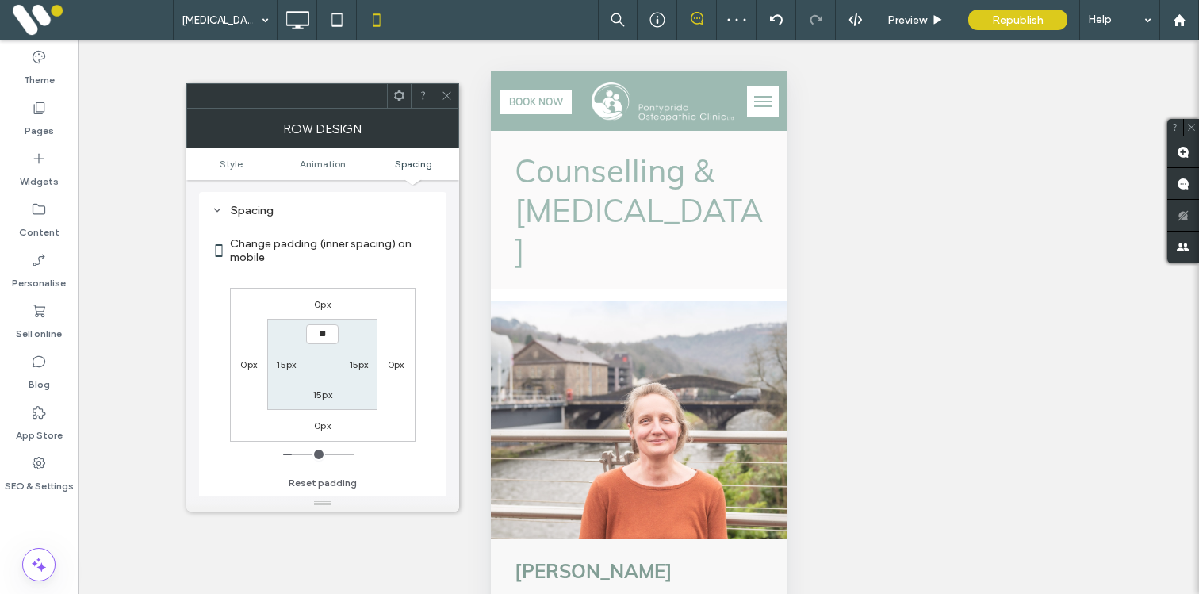
type input "****"
type input "**"
click at [447, 94] on icon at bounding box center [447, 96] width 12 height 12
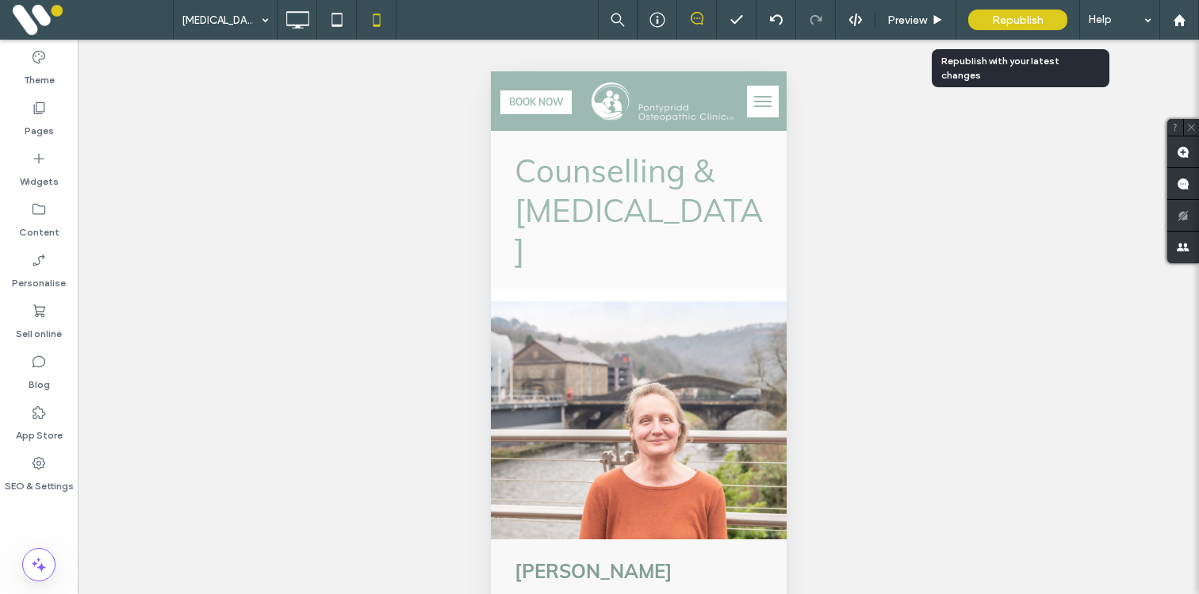
click at [995, 28] on div "Republish" at bounding box center [1018, 20] width 99 height 21
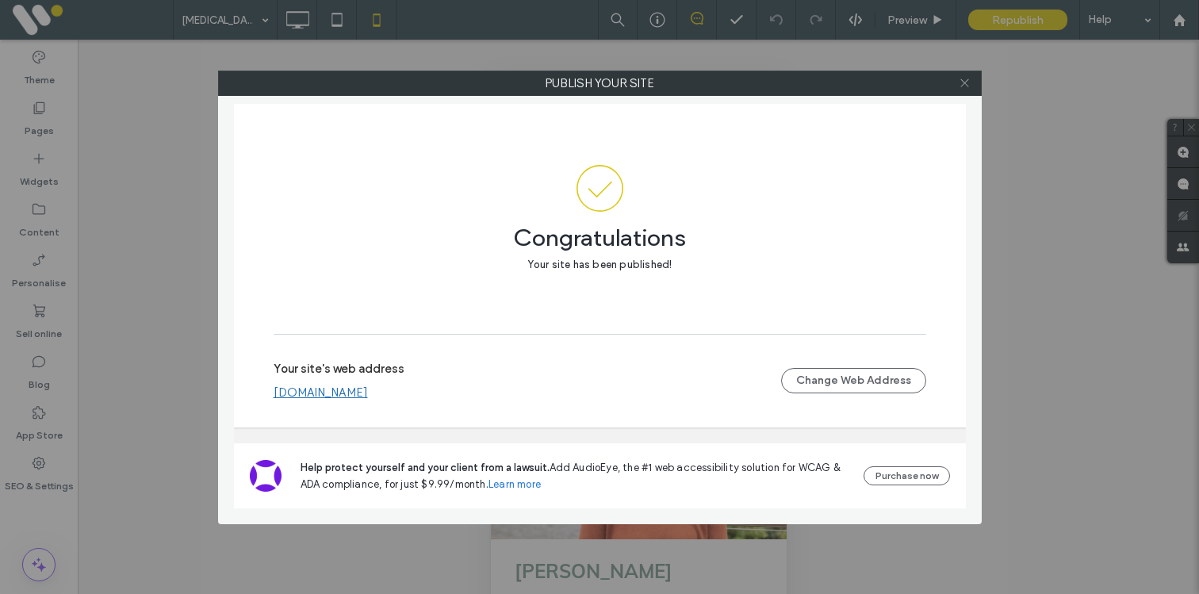
click at [965, 90] on span at bounding box center [965, 83] width 12 height 24
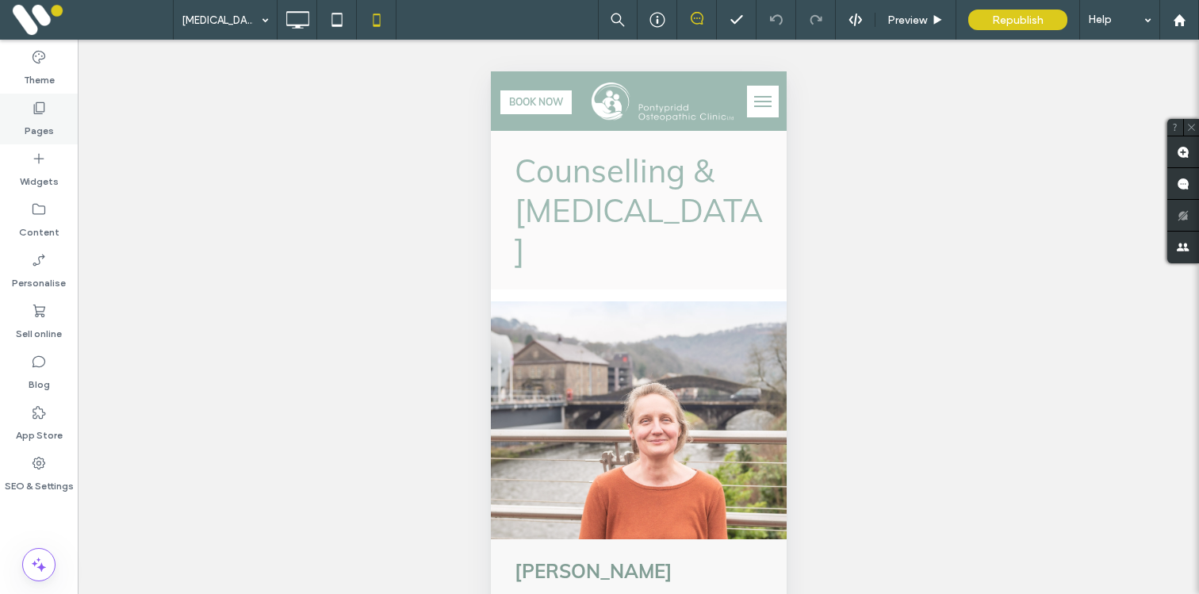
click at [33, 129] on label "Pages" at bounding box center [39, 127] width 29 height 22
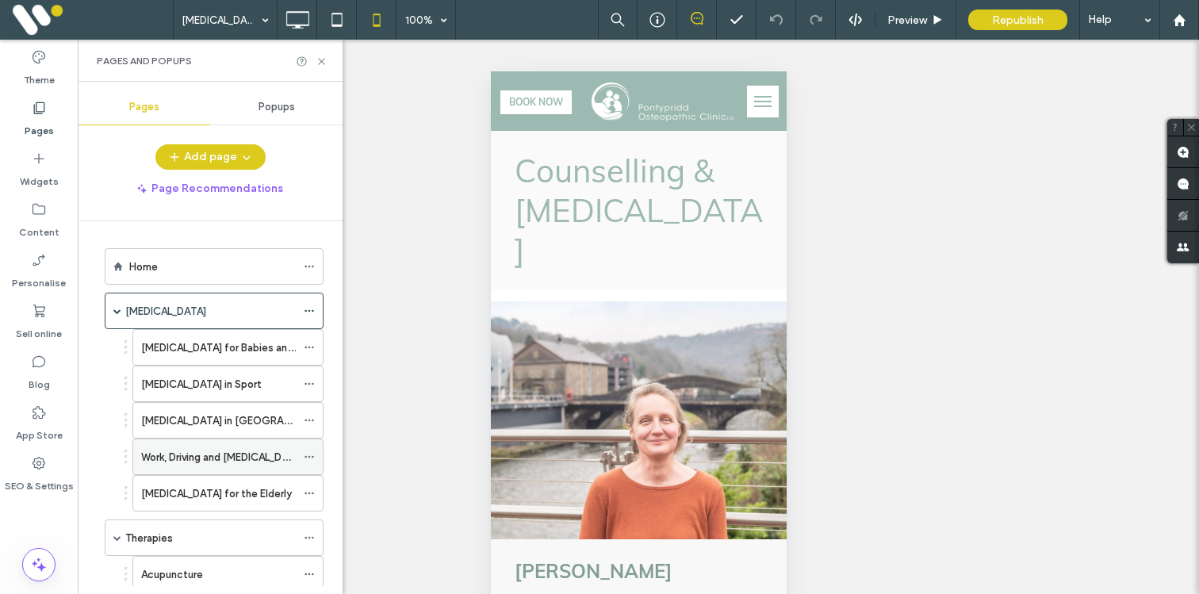
click at [311, 455] on icon at bounding box center [309, 456] width 11 height 11
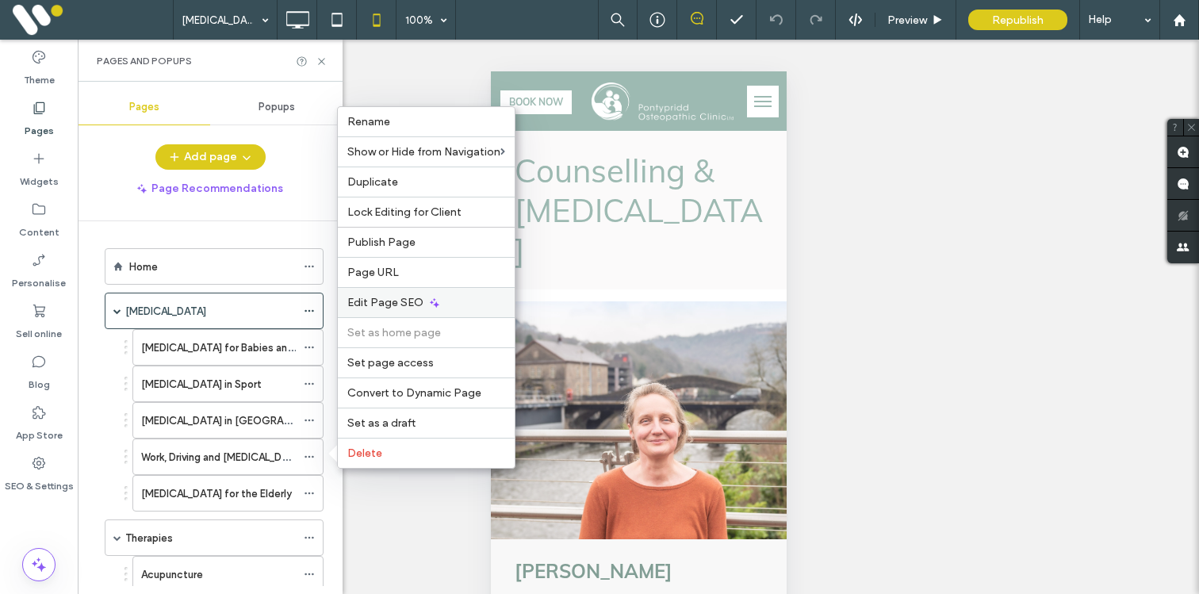
click at [363, 304] on span "Edit Page SEO" at bounding box center [385, 302] width 76 height 13
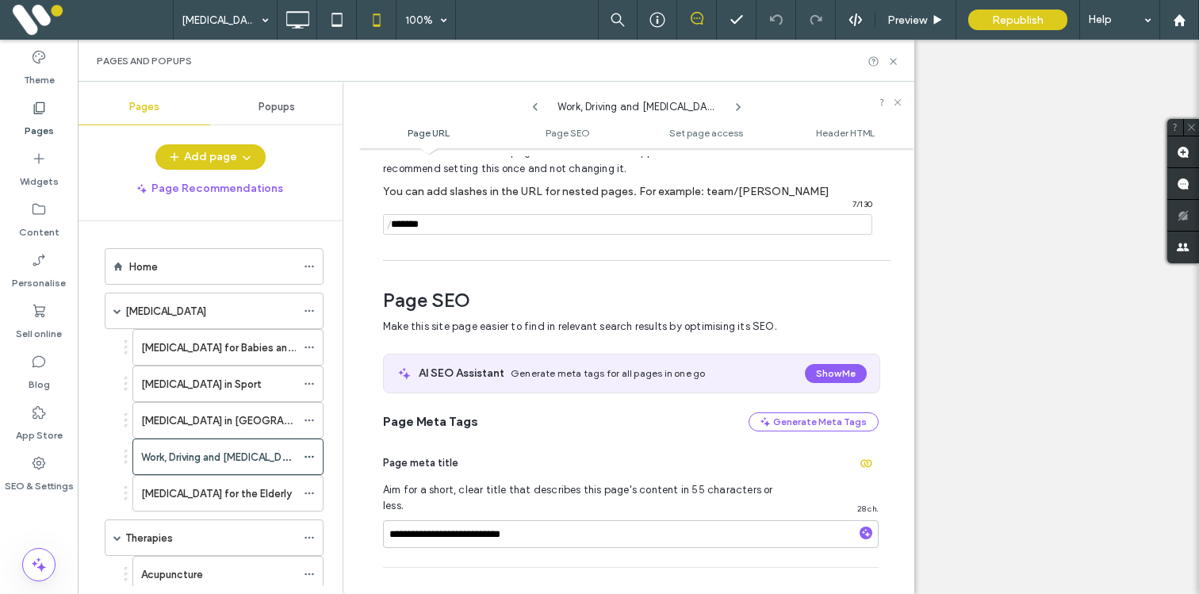
scroll to position [83, 0]
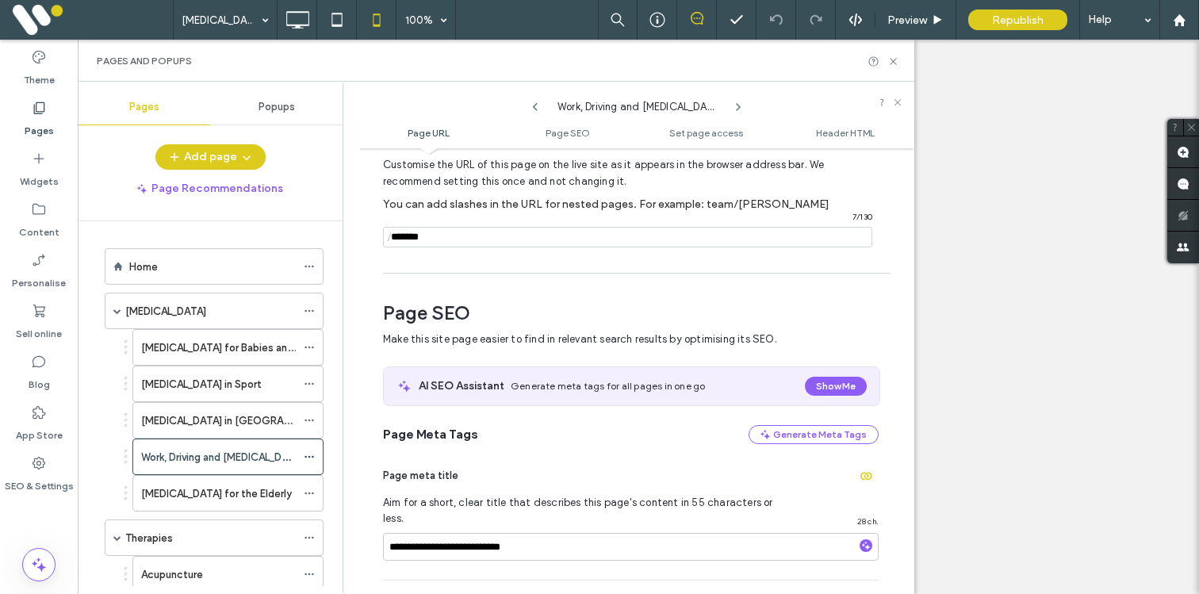
click at [441, 238] on input "notEmpty" at bounding box center [627, 237] width 489 height 21
type input "**********"
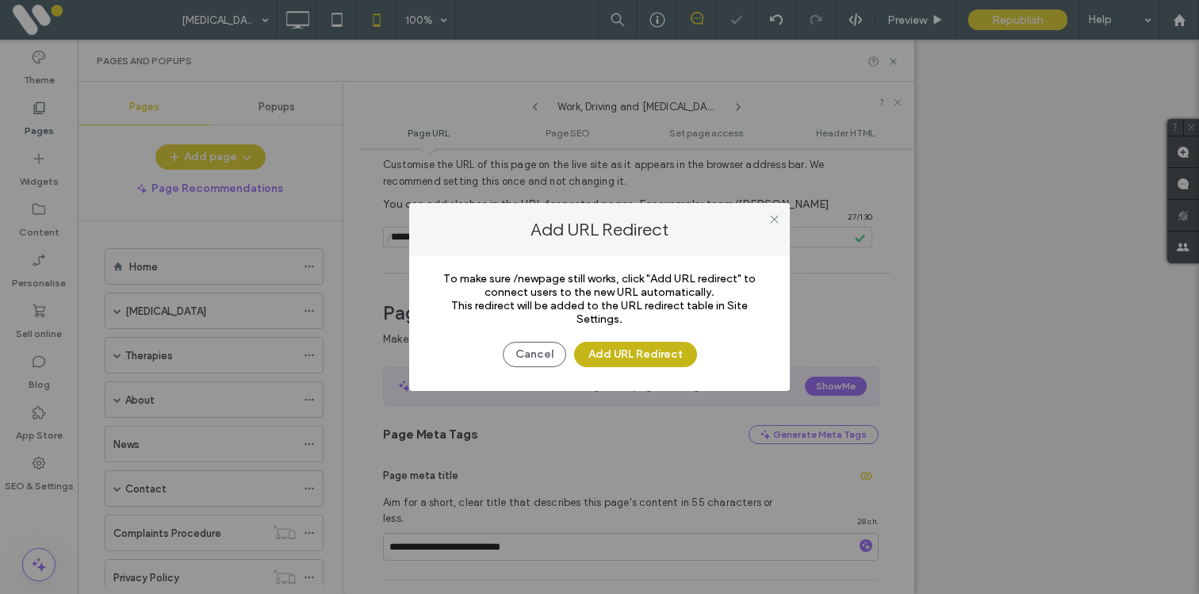
click at [610, 356] on button "Add URL Redirect" at bounding box center [635, 354] width 123 height 25
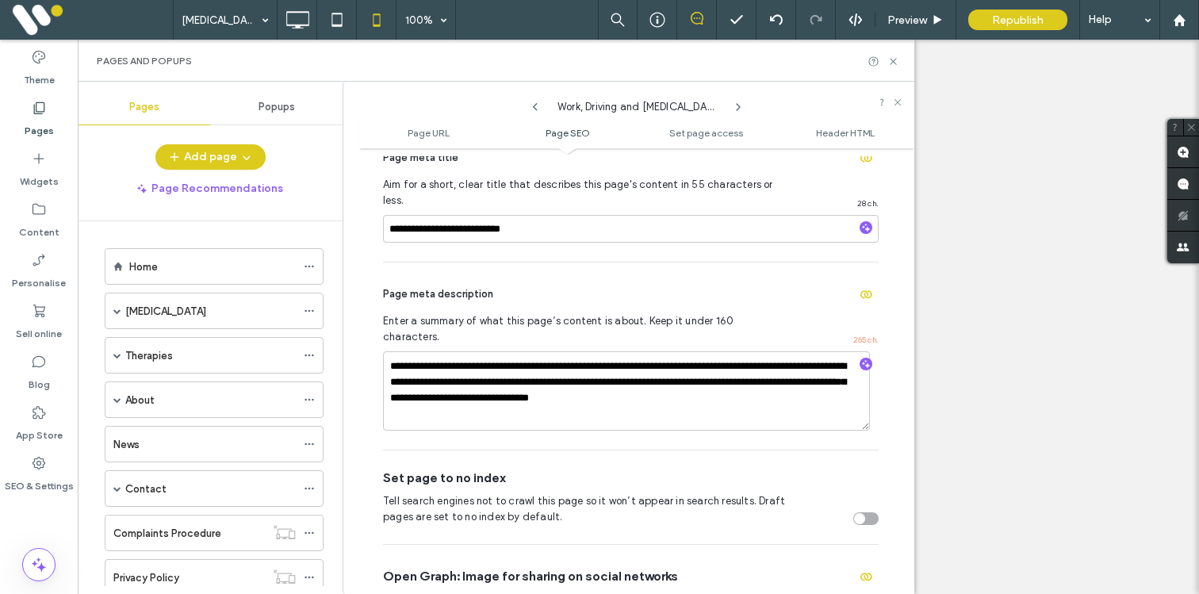
scroll to position [335, 0]
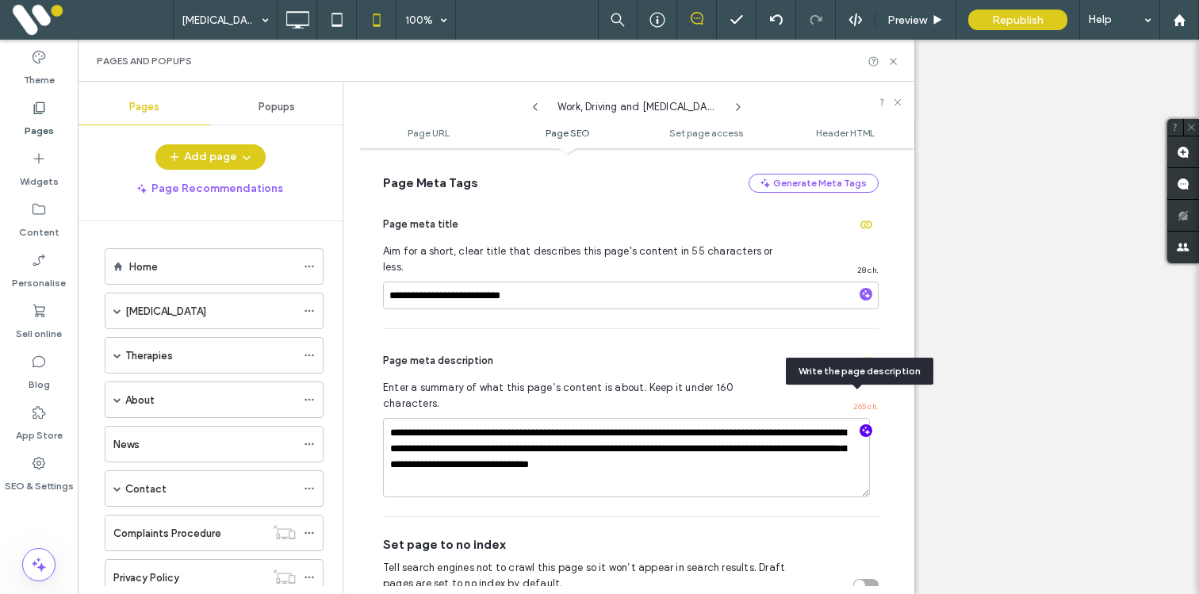
click at [861, 425] on icon "button" at bounding box center [866, 430] width 11 height 11
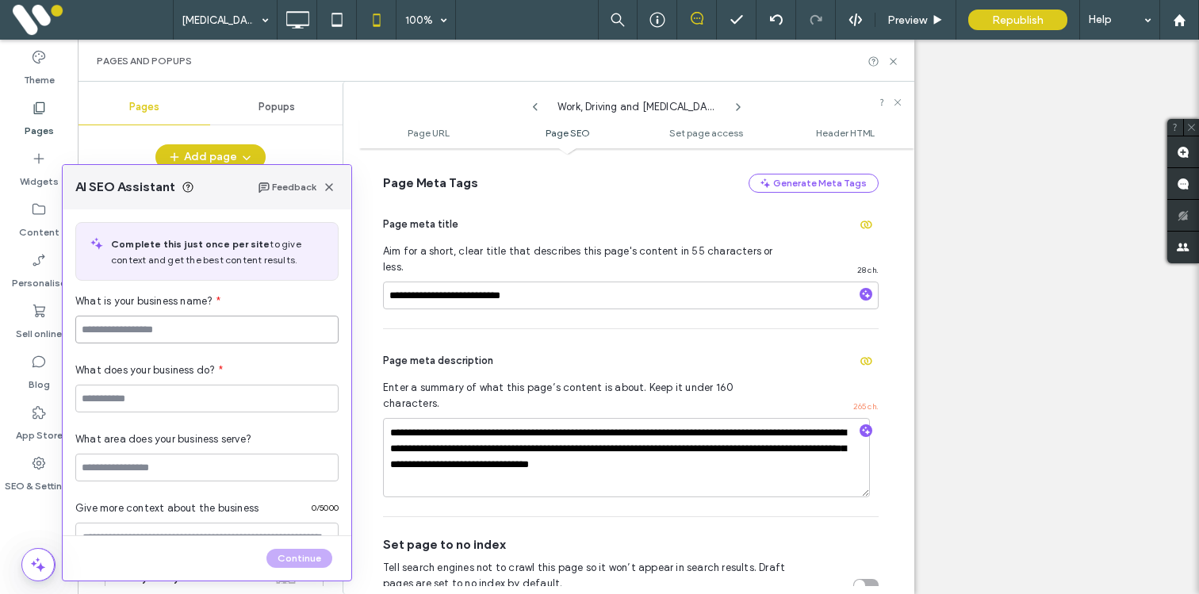
click at [131, 333] on input at bounding box center [206, 330] width 263 height 28
click at [153, 330] on input "*********" at bounding box center [206, 330] width 263 height 28
click at [112, 328] on input "*********" at bounding box center [206, 330] width 263 height 28
type input "**********"
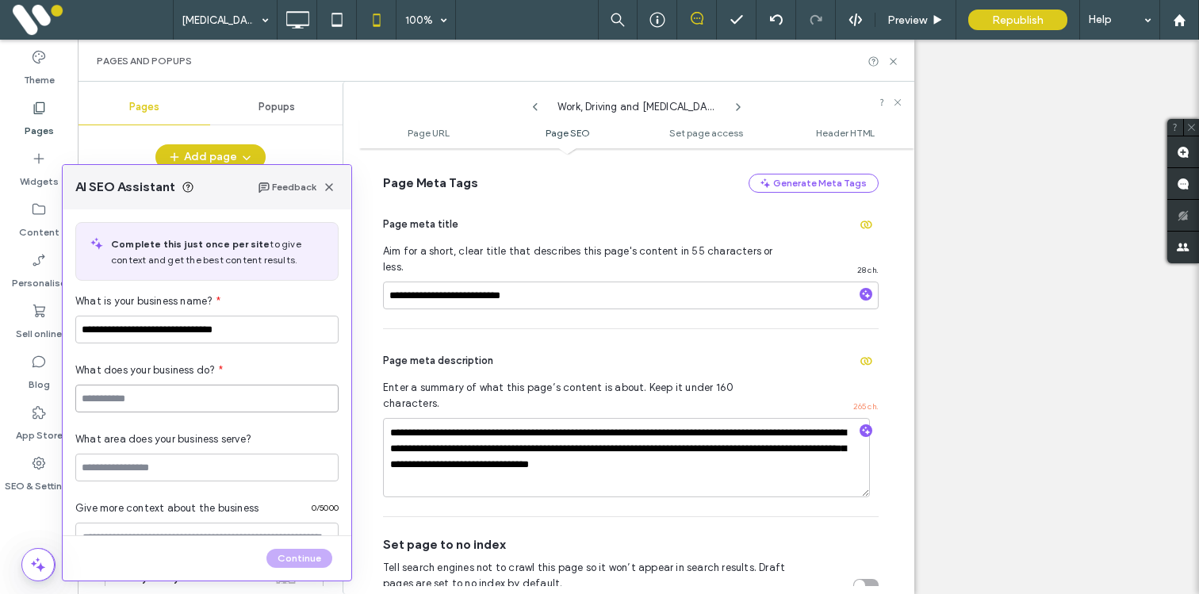
click at [124, 401] on input at bounding box center [206, 399] width 263 height 28
type input "**********"
click at [120, 474] on input at bounding box center [206, 468] width 263 height 28
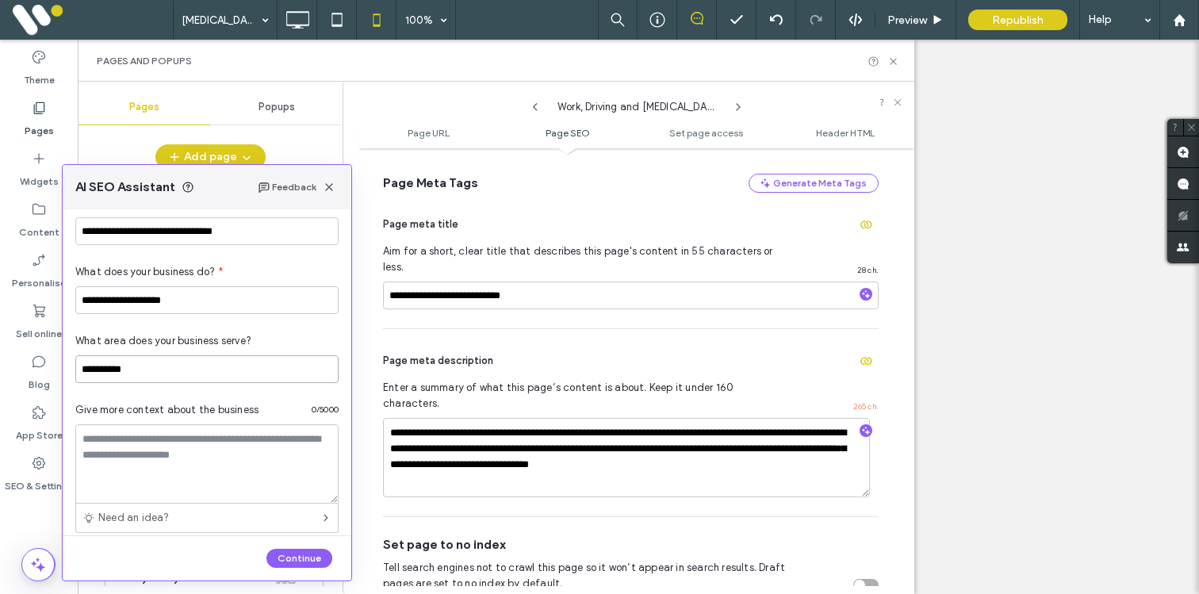
scroll to position [119, 0]
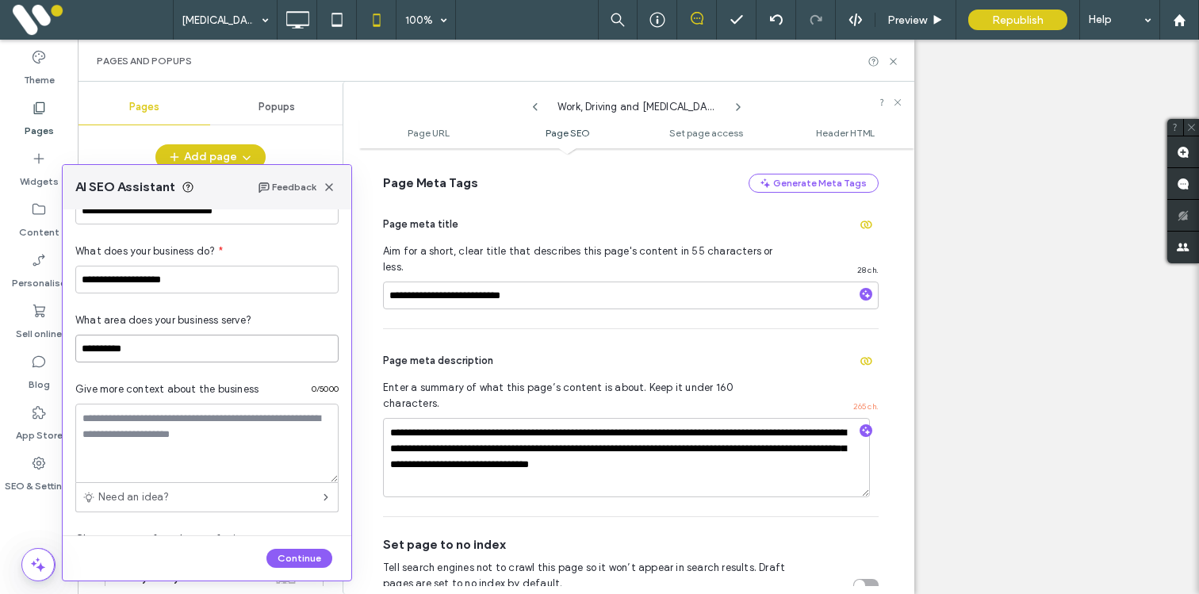
type input "**********"
click at [117, 435] on textarea at bounding box center [206, 443] width 263 height 79
paste textarea "**********"
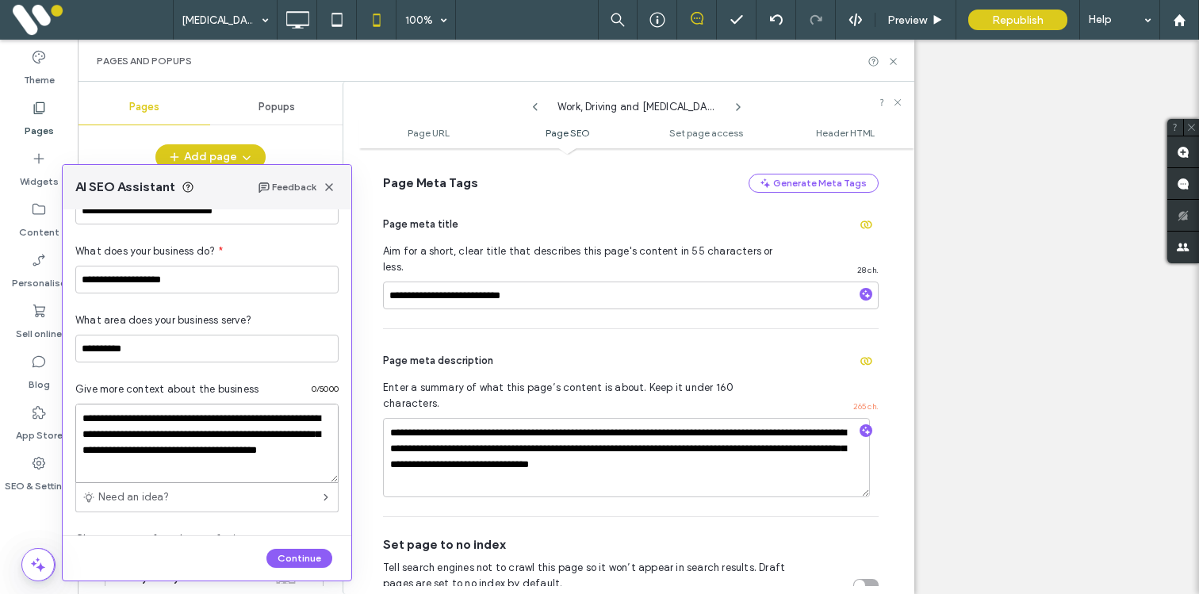
scroll to position [260, 0]
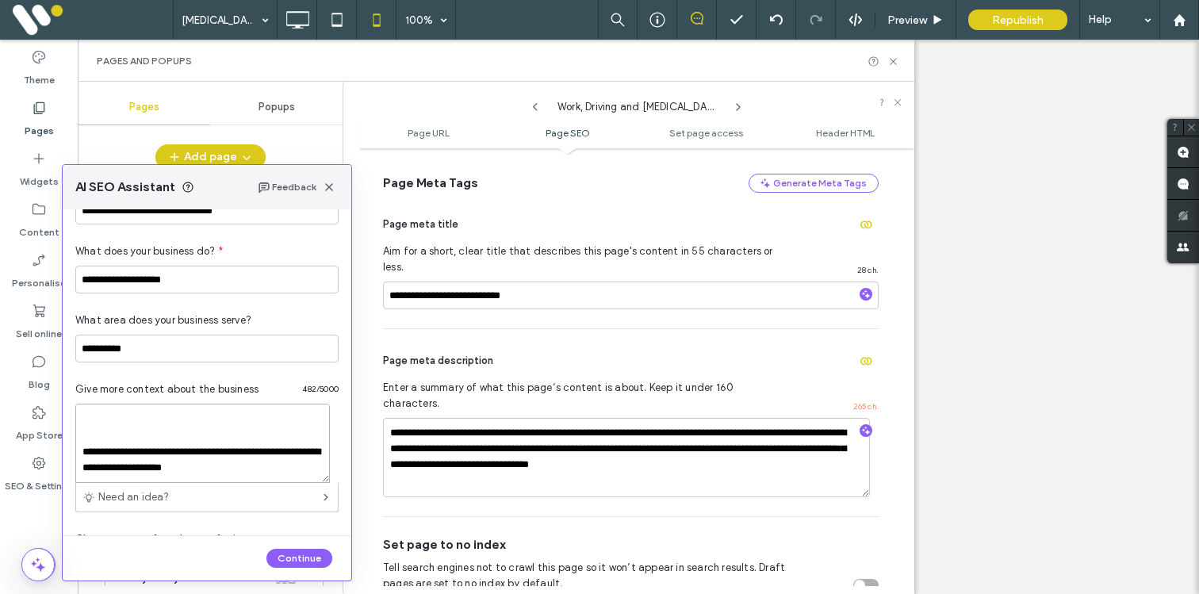
click at [82, 457] on textarea "**********" at bounding box center [202, 443] width 255 height 79
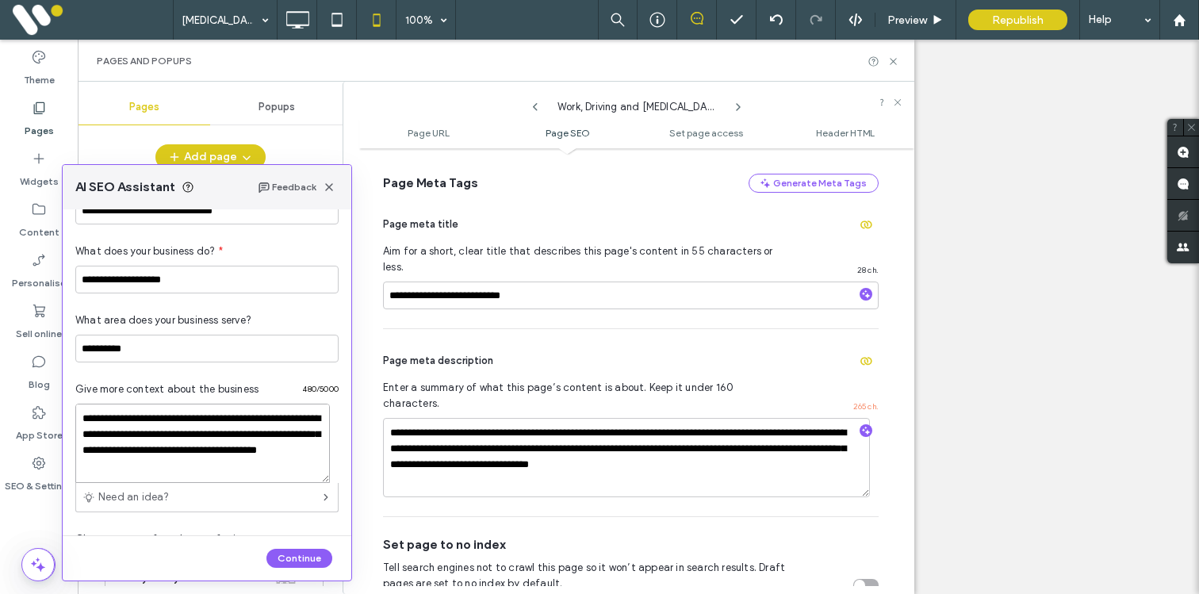
scroll to position [0, 0]
click at [82, 418] on textarea "**********" at bounding box center [202, 443] width 255 height 79
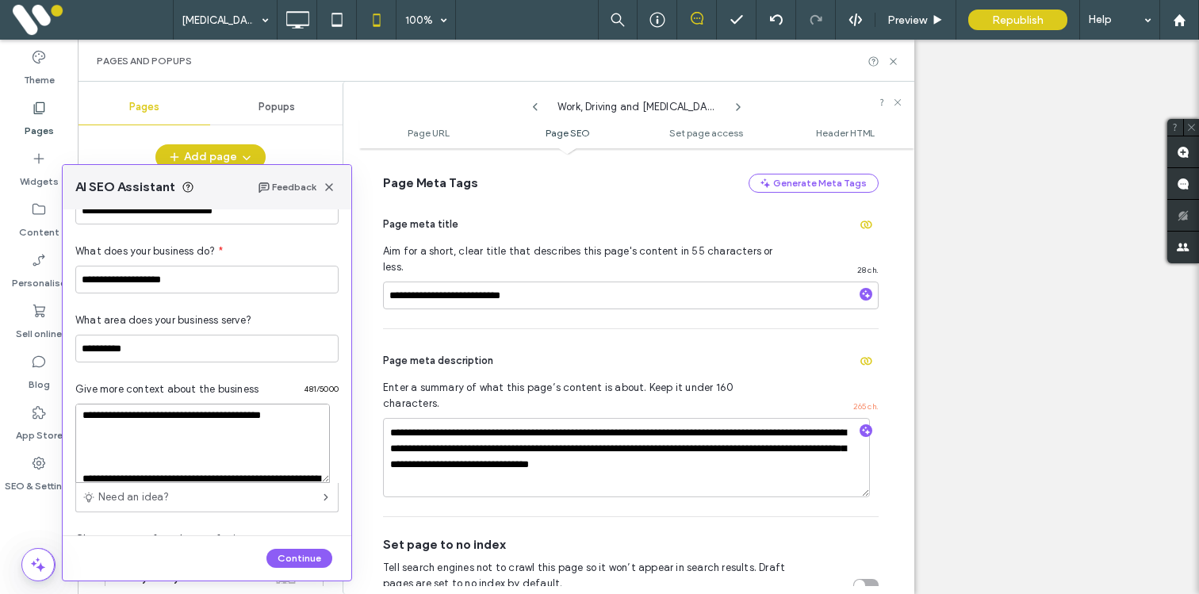
click at [94, 458] on textarea "**********" at bounding box center [202, 443] width 255 height 79
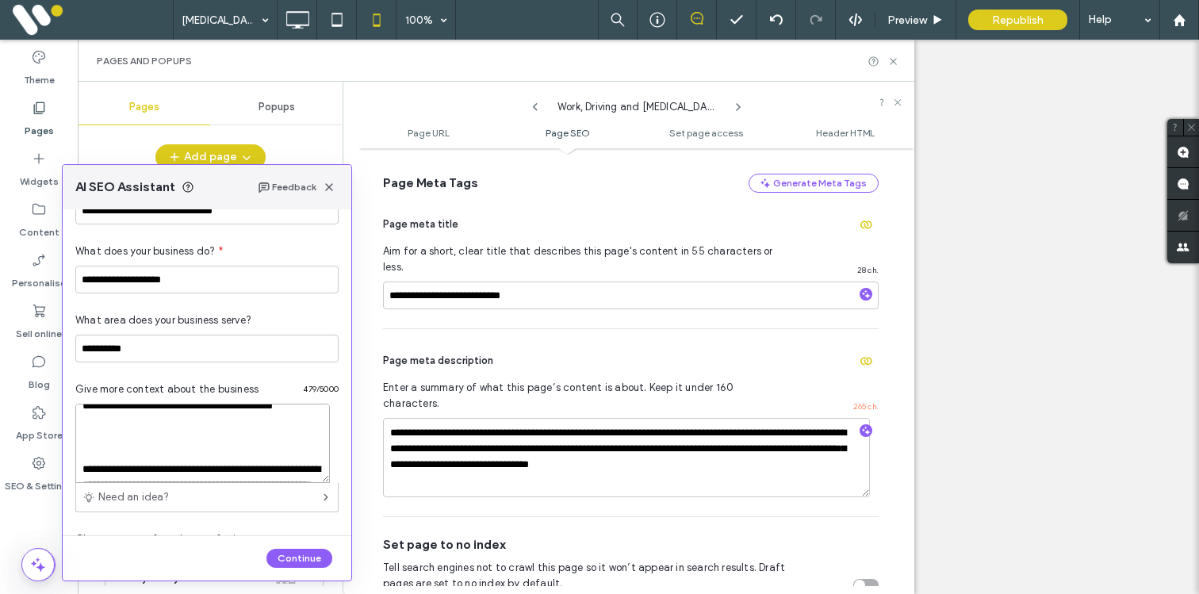
scroll to position [100, 0]
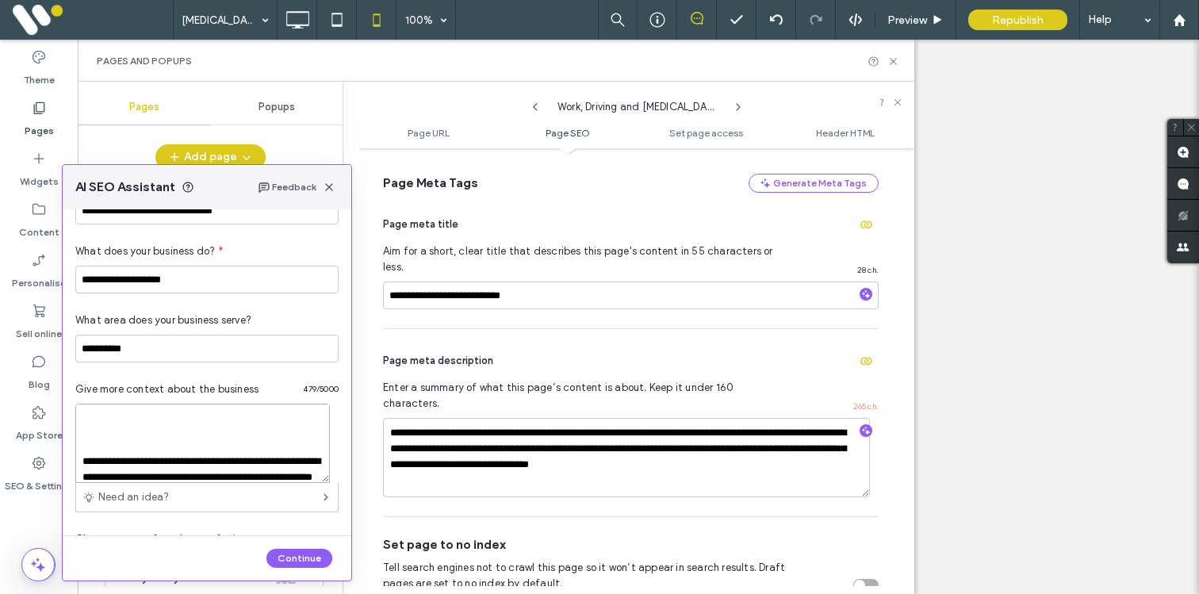
click at [101, 464] on textarea "**********" at bounding box center [202, 443] width 255 height 79
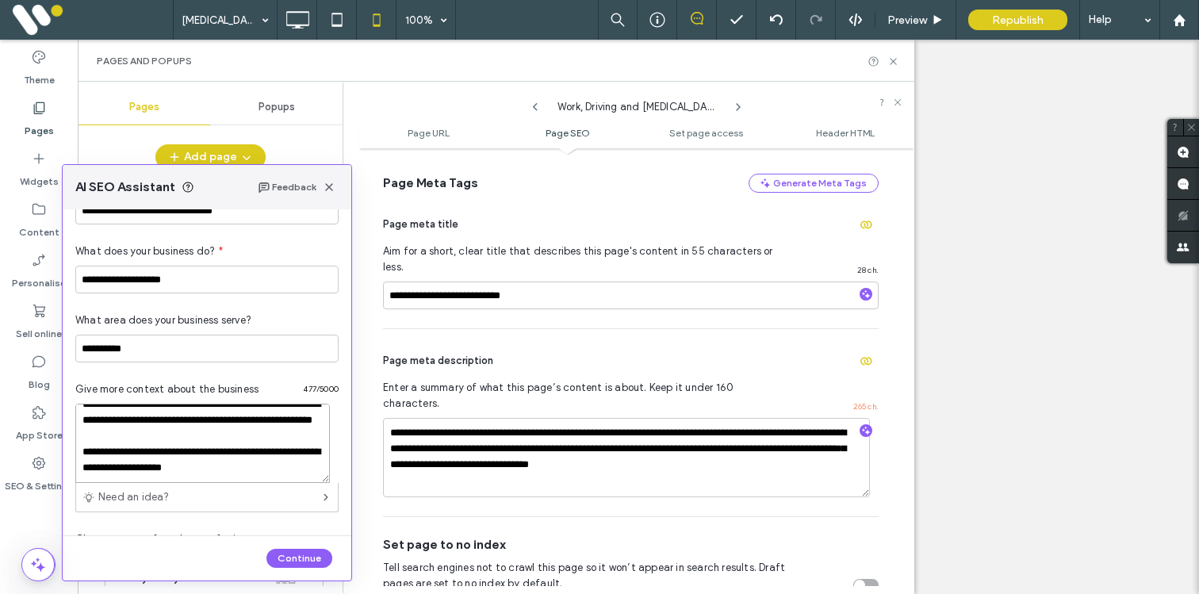
scroll to position [173, 0]
click at [248, 474] on textarea "**********" at bounding box center [202, 443] width 255 height 79
paste textarea "**********"
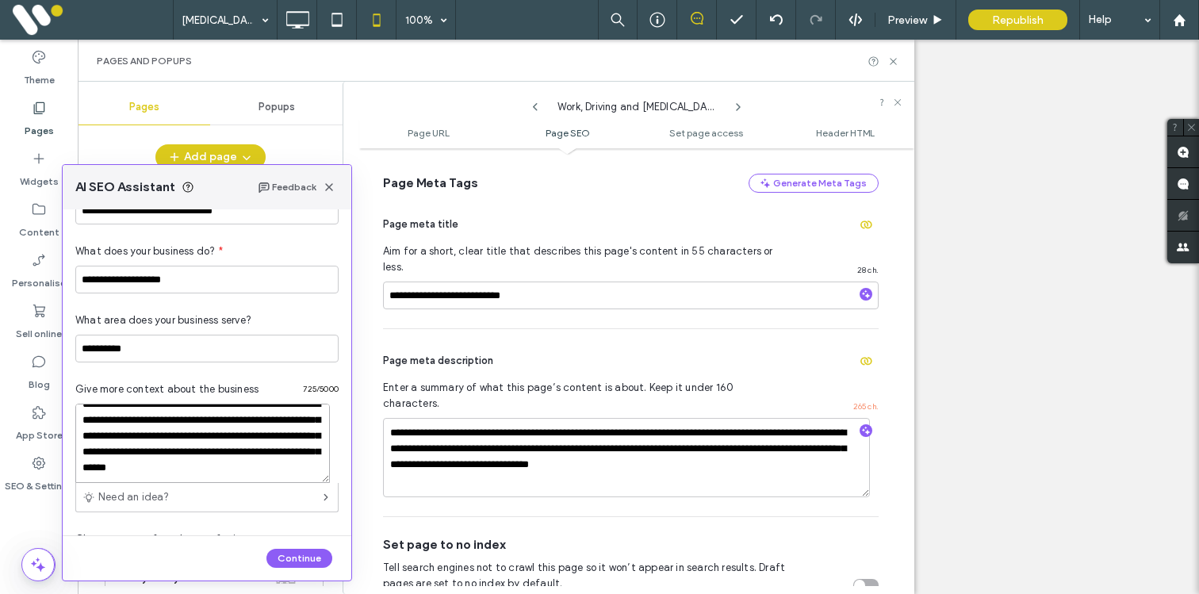
click at [121, 461] on textarea "**********" at bounding box center [202, 443] width 255 height 79
drag, startPoint x: 151, startPoint y: 454, endPoint x: 181, endPoint y: 479, distance: 39.4
click at [181, 480] on textarea "**********" at bounding box center [202, 443] width 255 height 79
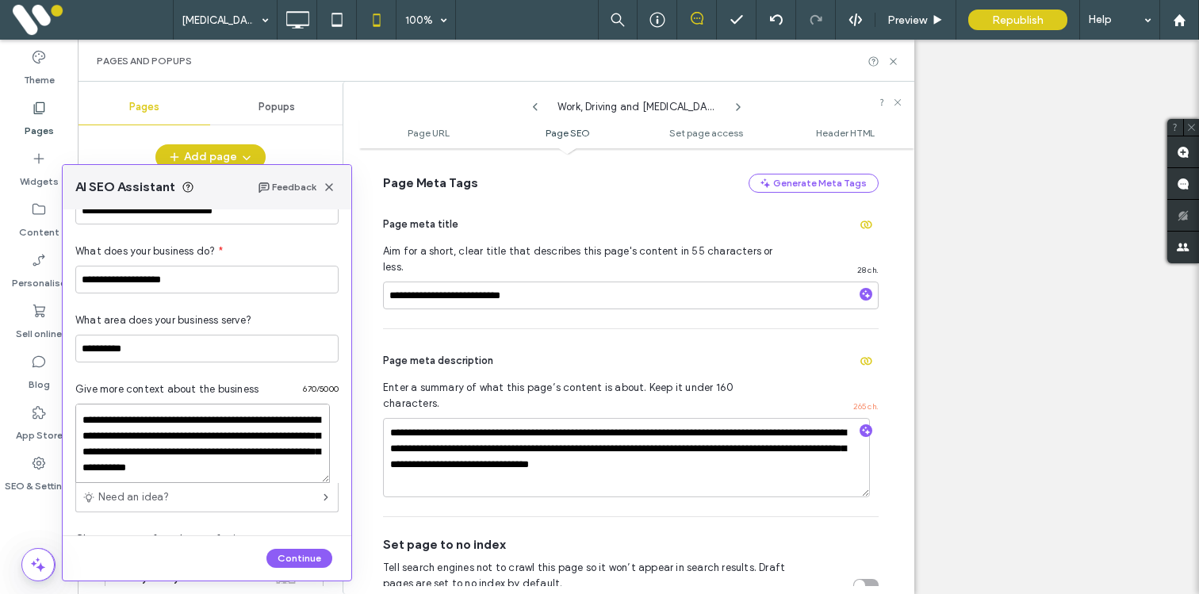
type textarea "**********"
click at [183, 528] on div "Choose your preferred tone of voice Conversational" at bounding box center [206, 546] width 263 height 69
click at [304, 561] on button "Continue" at bounding box center [300, 558] width 66 height 19
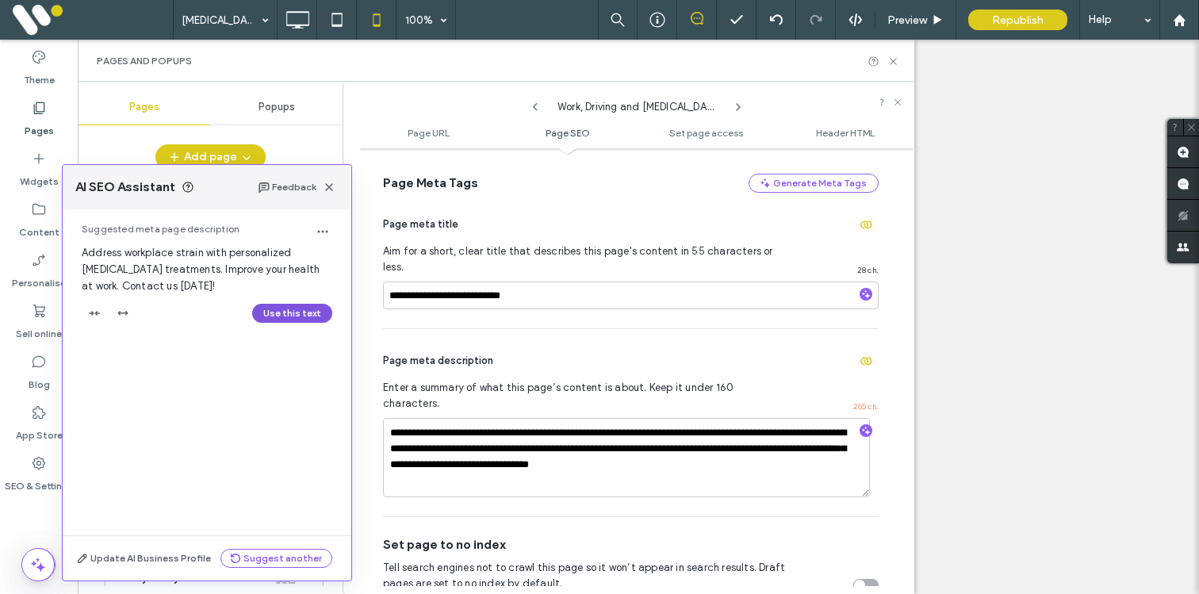
click at [289, 313] on button "Use this text" at bounding box center [292, 313] width 80 height 19
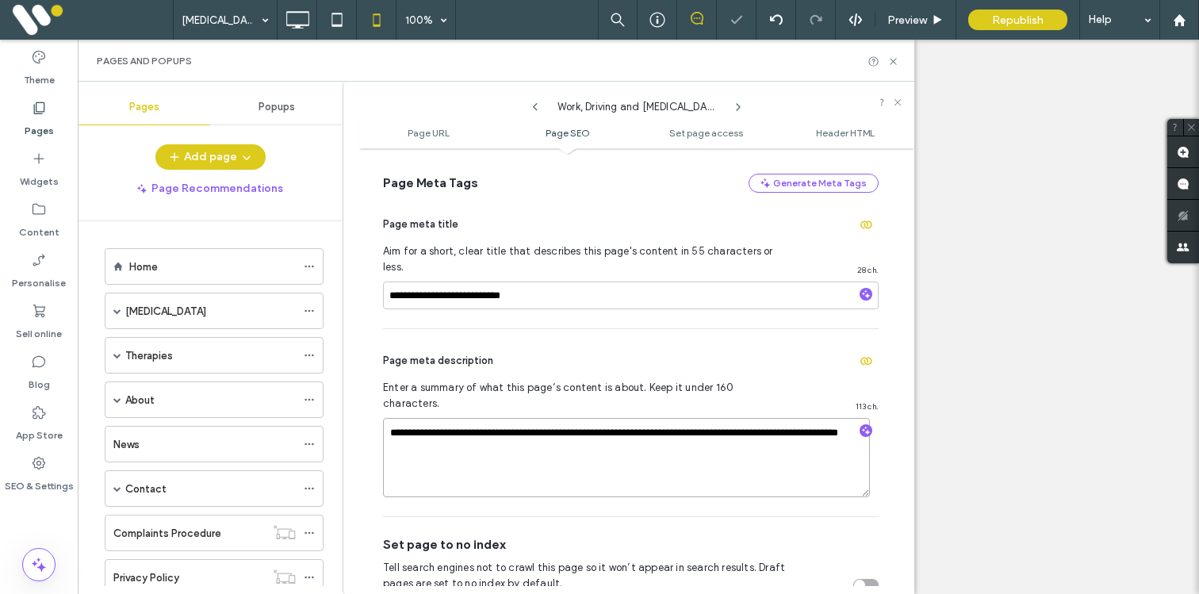
click at [590, 418] on textarea "**********" at bounding box center [626, 457] width 487 height 79
type textarea "**********"
click at [580, 418] on textarea "**********" at bounding box center [626, 457] width 487 height 79
click at [861, 289] on icon "button" at bounding box center [866, 294] width 11 height 11
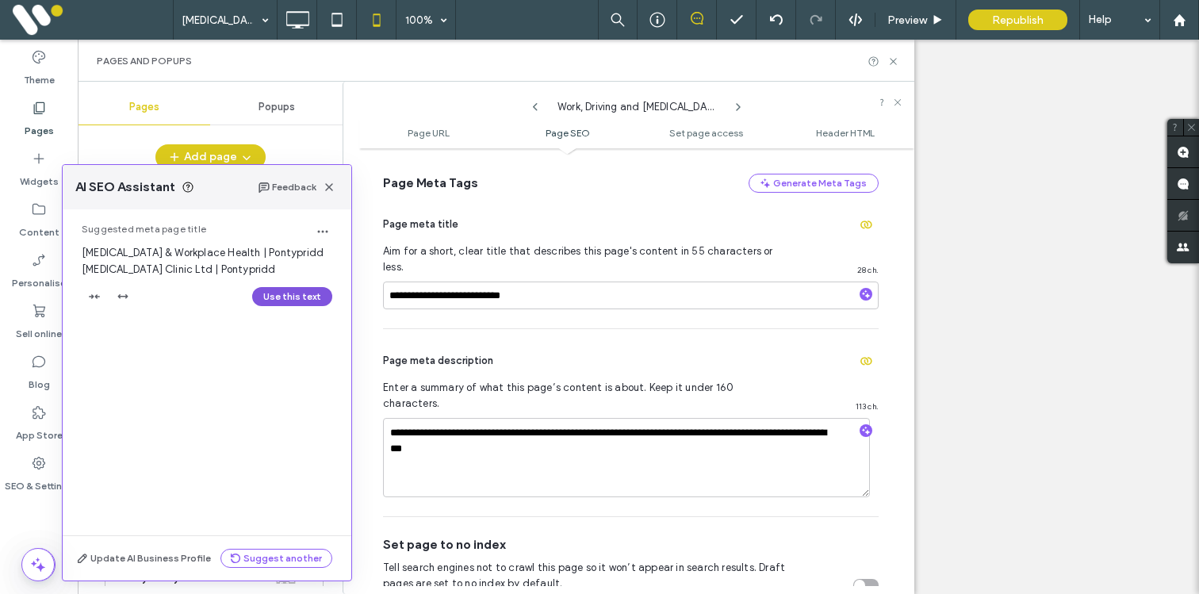
click at [280, 294] on button "Use this text" at bounding box center [292, 296] width 80 height 19
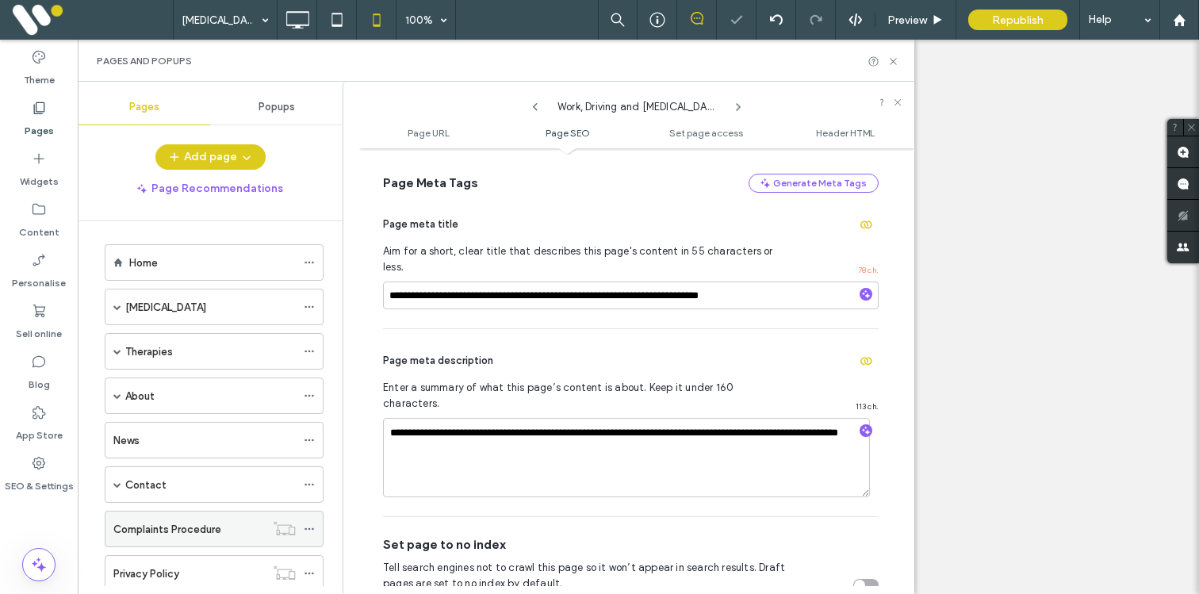
scroll to position [0, 0]
click at [116, 308] on span at bounding box center [117, 311] width 8 height 8
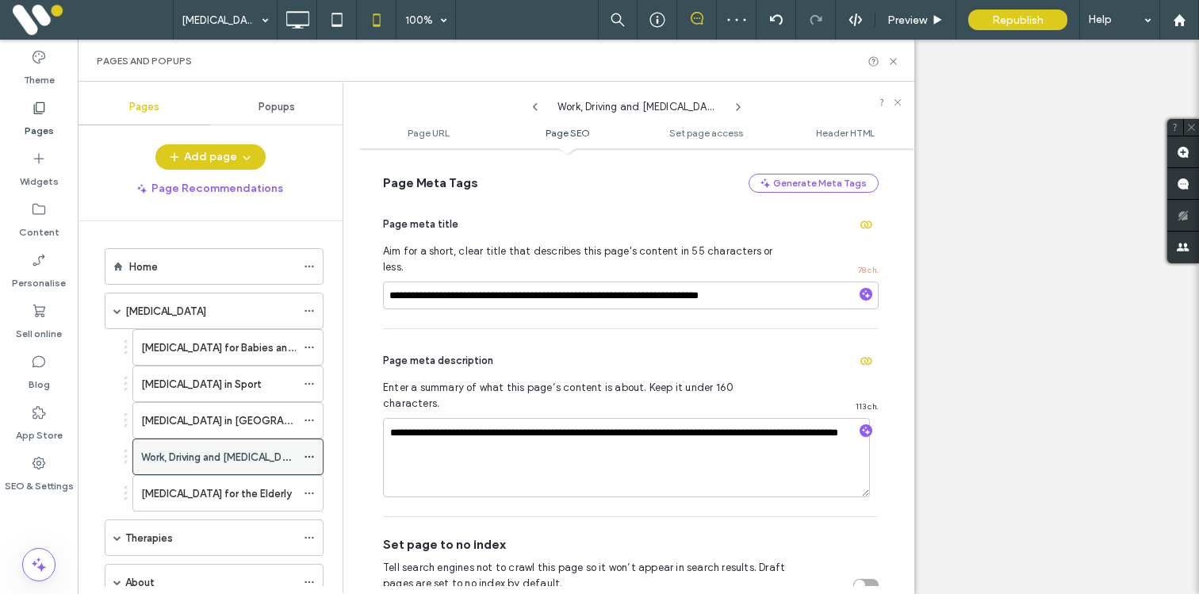
click at [160, 450] on label "Work, Driving and Osteopathy" at bounding box center [222, 457] width 163 height 28
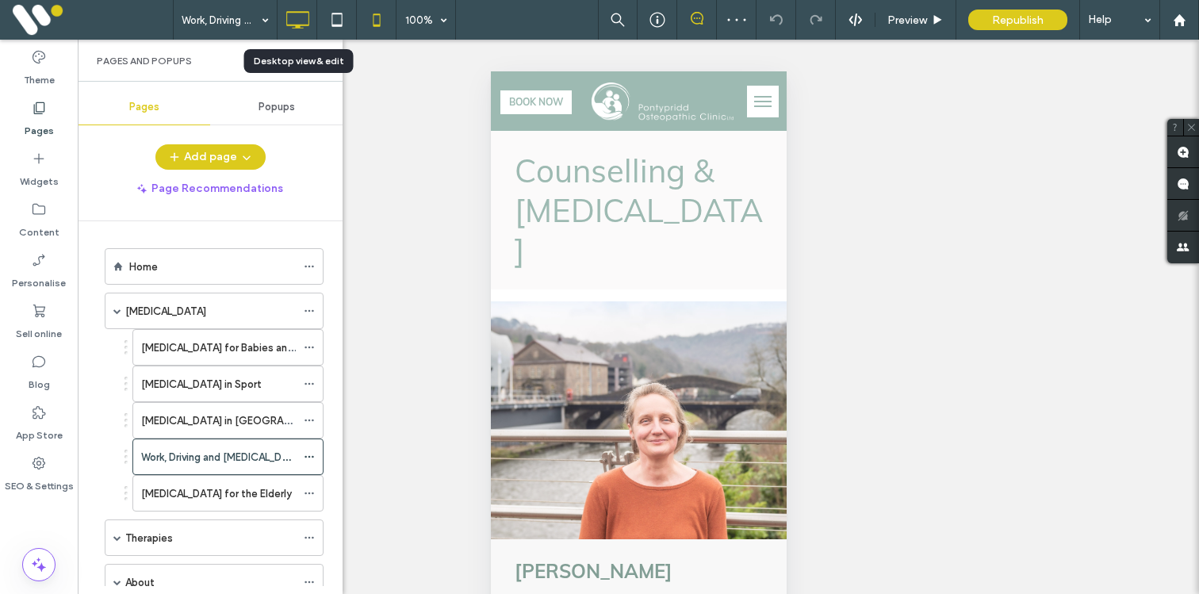
click at [302, 18] on icon at bounding box center [298, 20] width 32 height 32
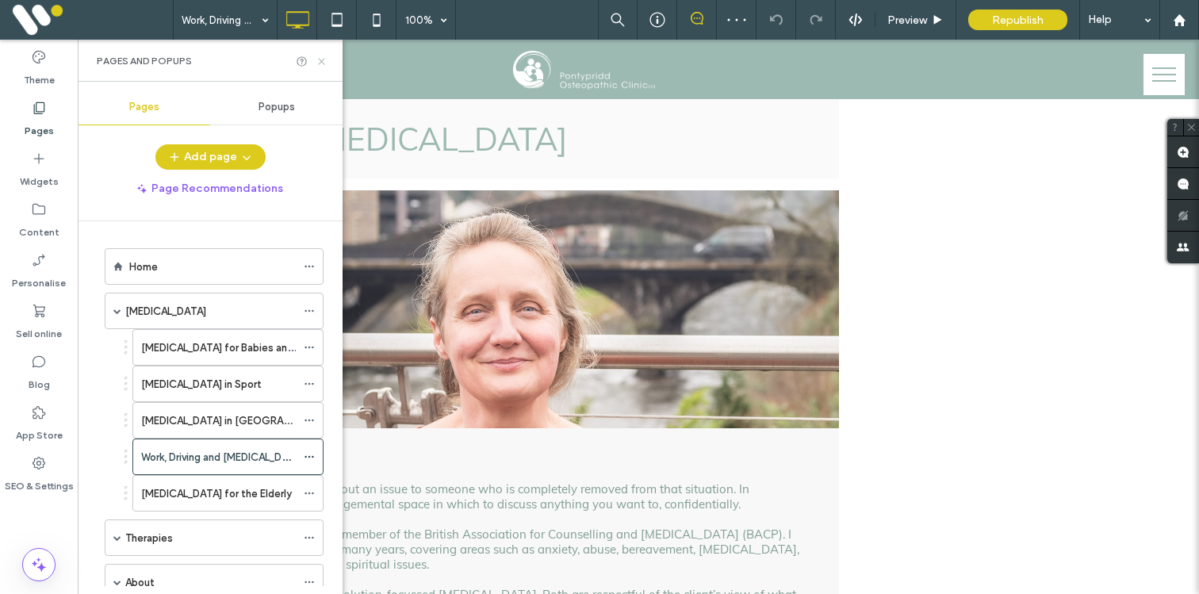
click at [324, 59] on icon at bounding box center [322, 62] width 12 height 12
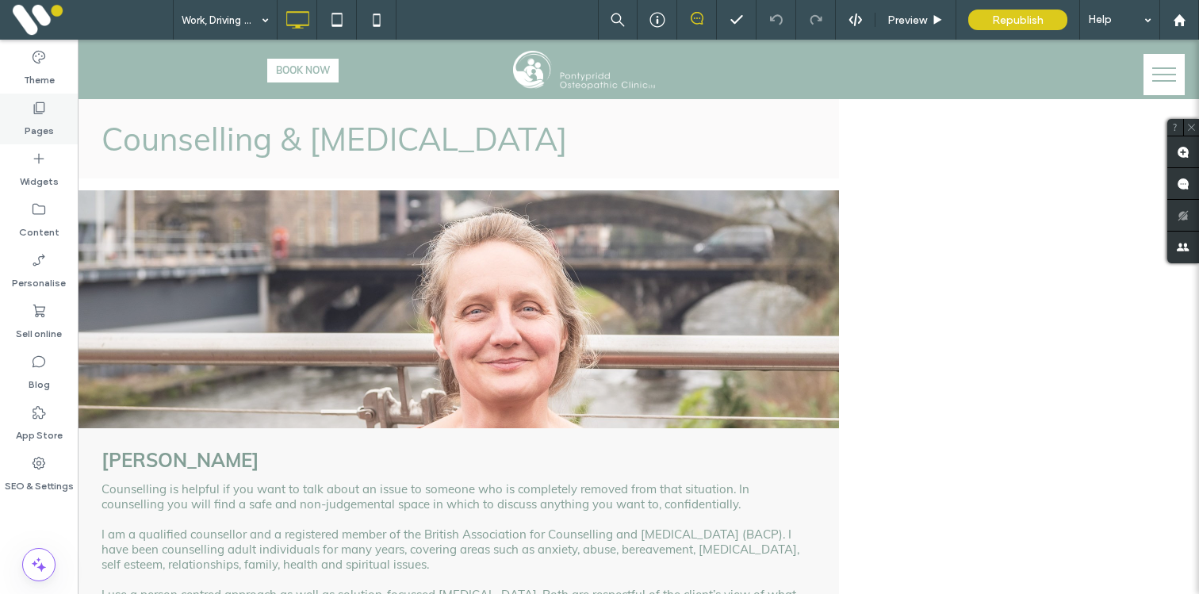
click at [50, 129] on label "Pages" at bounding box center [39, 127] width 29 height 22
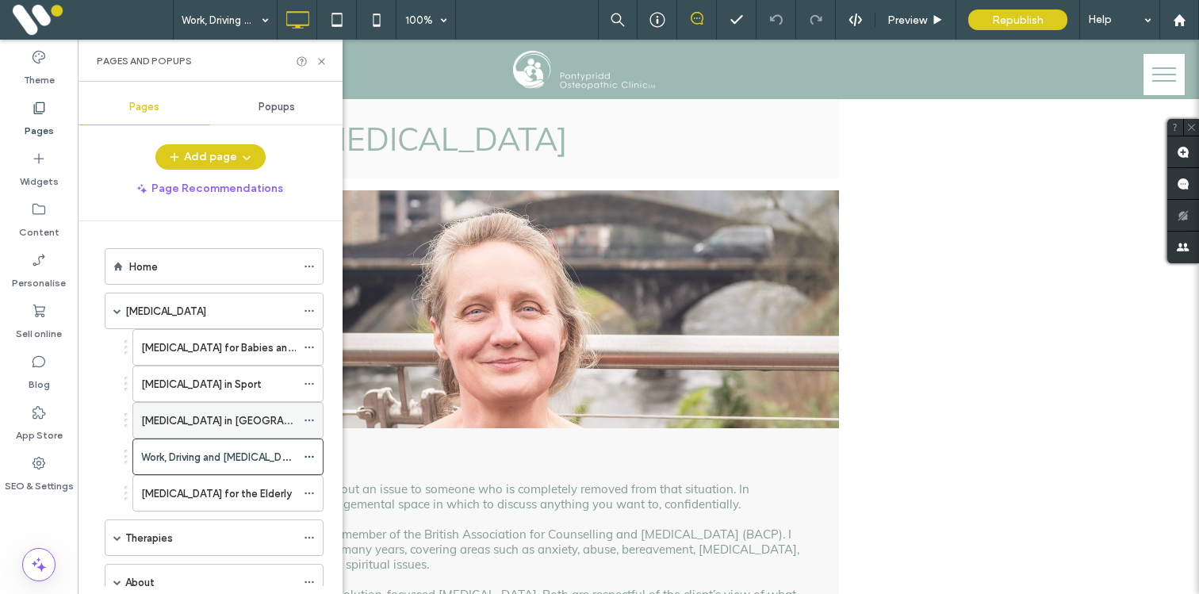
click at [249, 415] on label "Osteopathy in Pregnancy" at bounding box center [241, 421] width 200 height 28
click at [310, 304] on span at bounding box center [309, 311] width 11 height 24
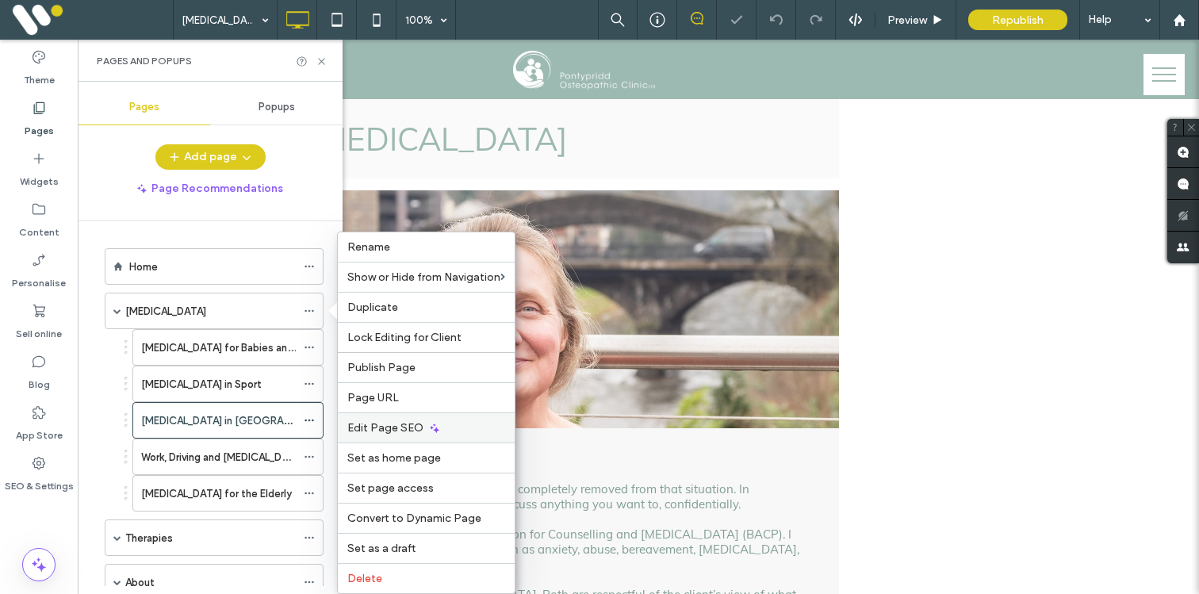
click at [364, 427] on span "Edit Page SEO" at bounding box center [385, 427] width 76 height 13
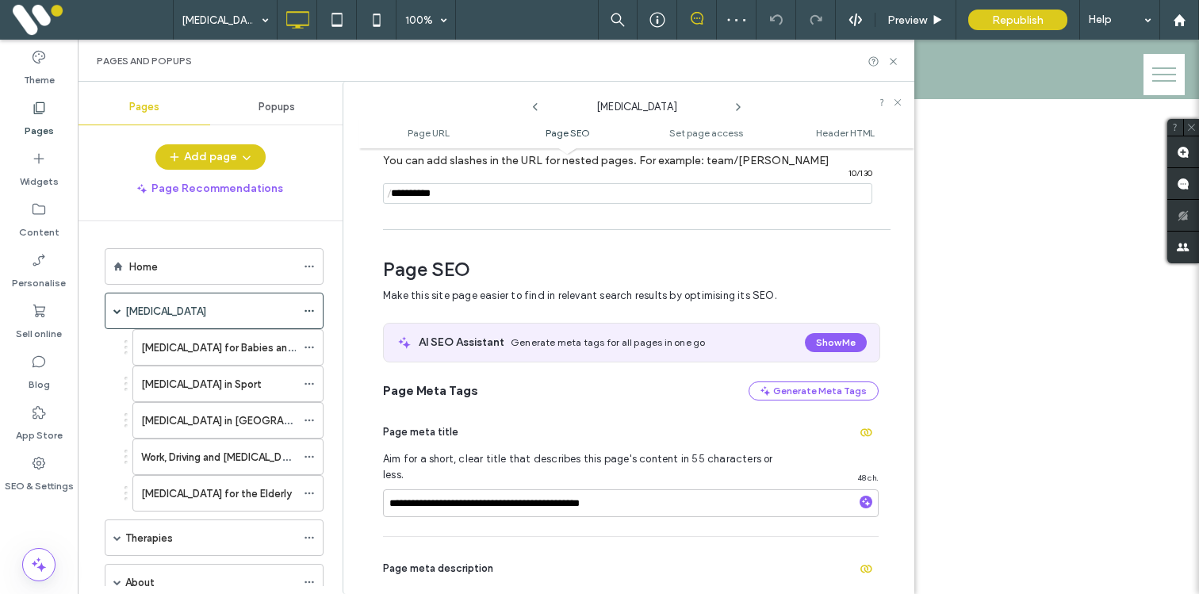
scroll to position [218, 0]
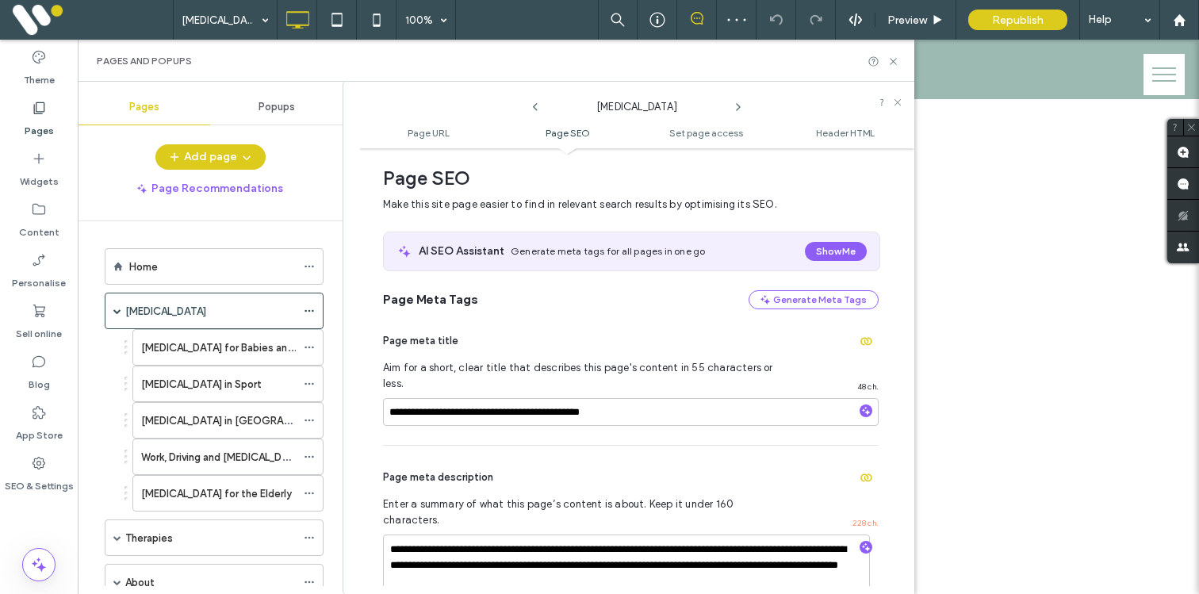
click at [736, 105] on icon at bounding box center [738, 107] width 13 height 13
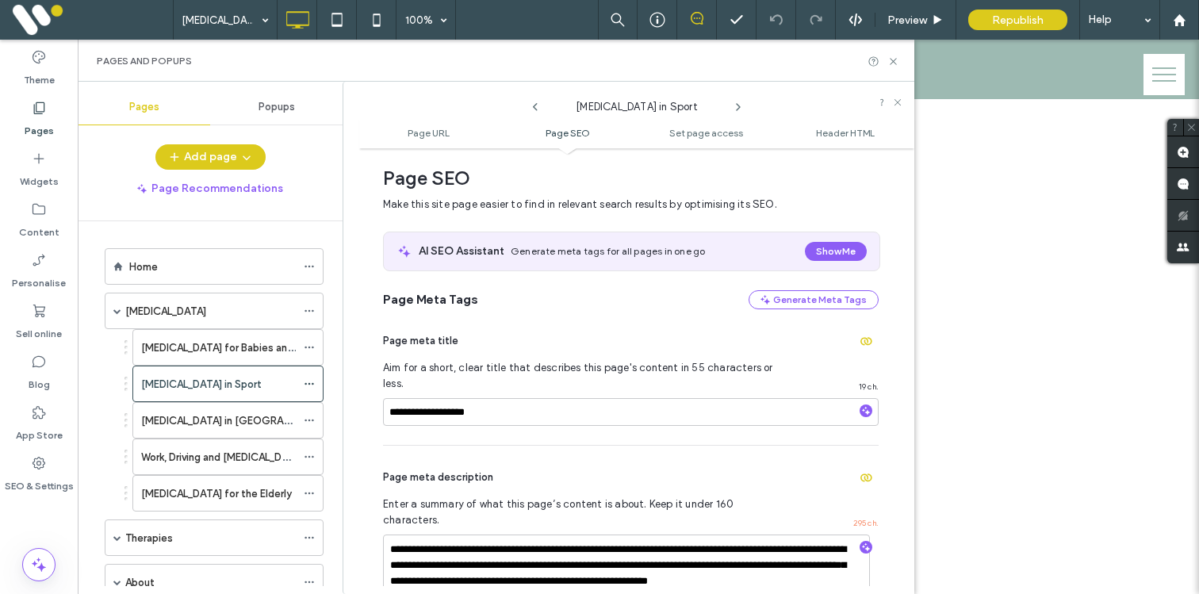
click at [533, 106] on use at bounding box center [535, 107] width 5 height 8
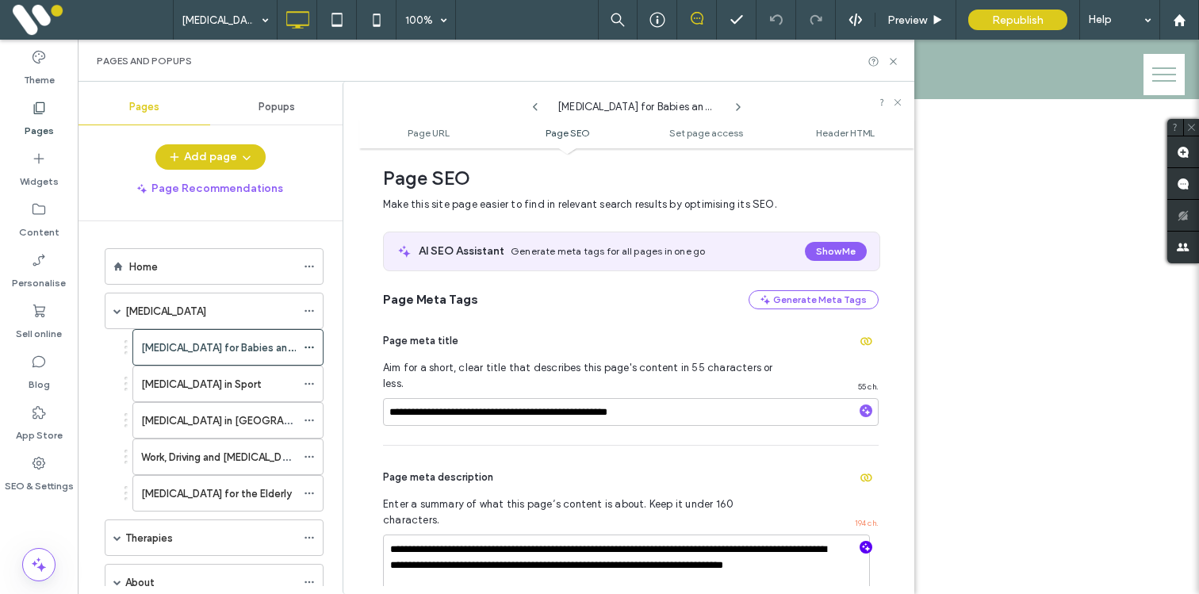
click at [861, 542] on icon "button" at bounding box center [866, 547] width 11 height 11
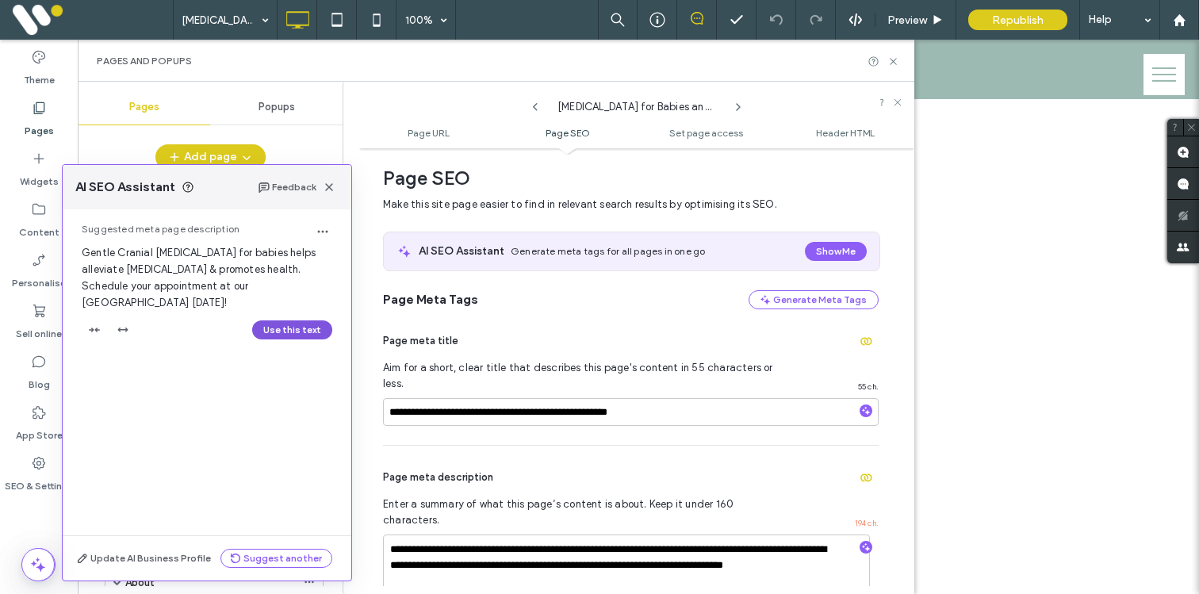
click at [292, 320] on button "Use this text" at bounding box center [292, 329] width 80 height 19
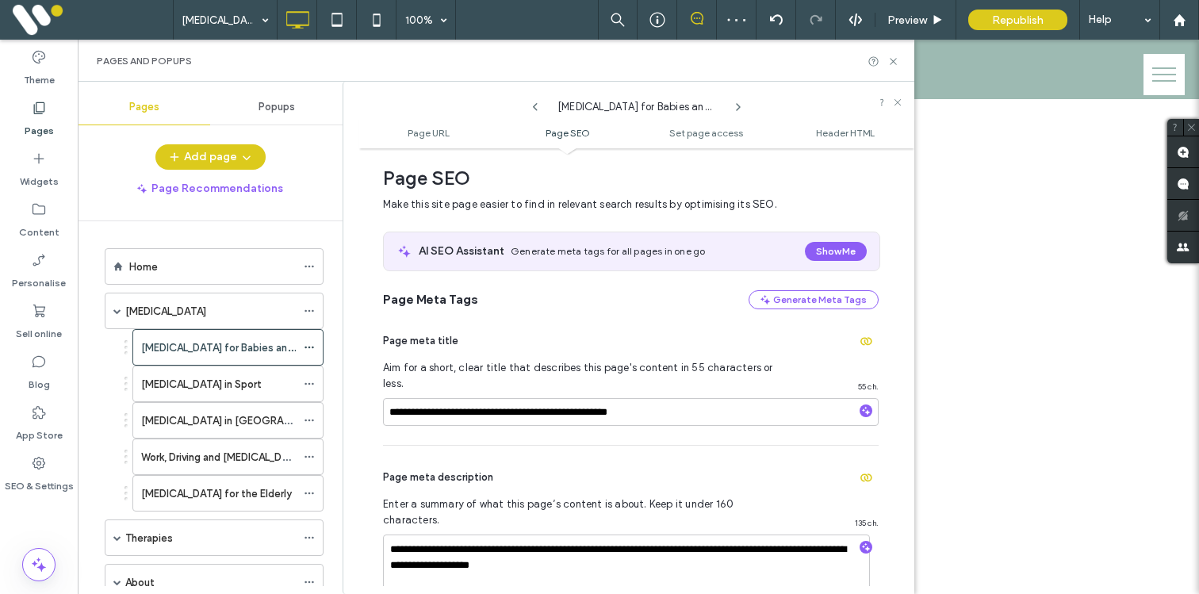
click at [740, 106] on use at bounding box center [738, 107] width 3 height 6
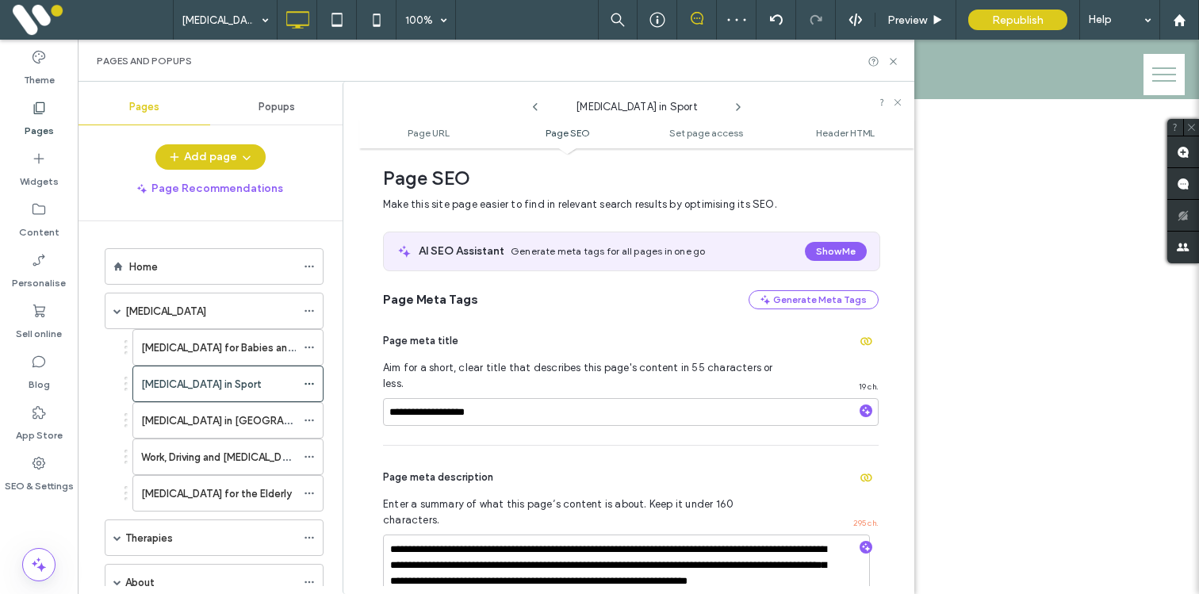
click at [740, 106] on use at bounding box center [738, 107] width 3 height 6
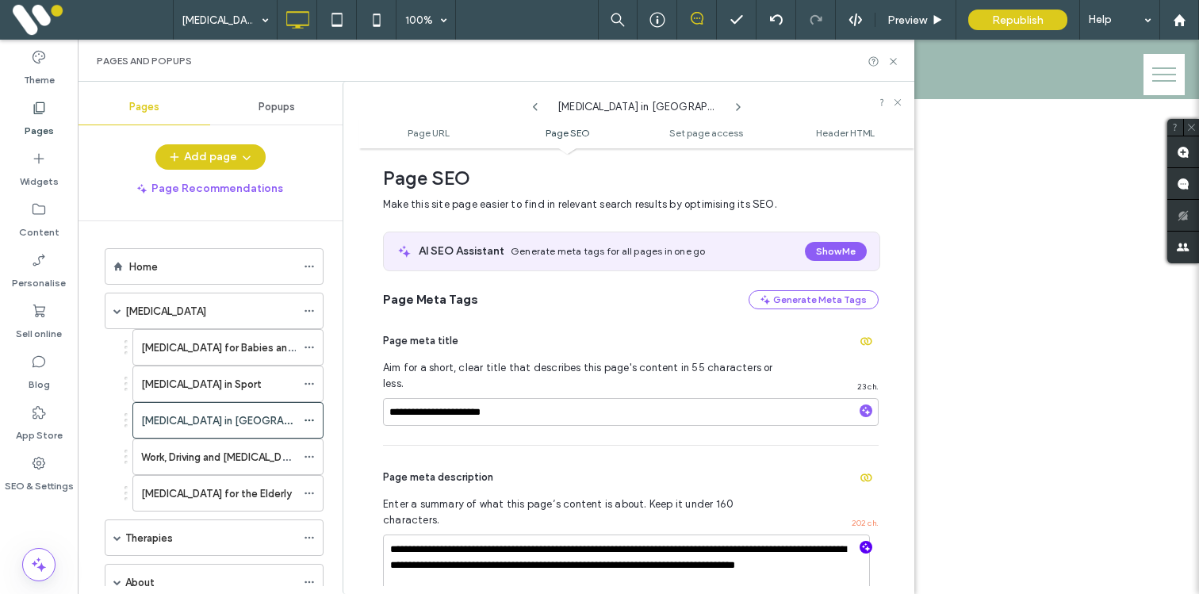
click at [862, 543] on use "button" at bounding box center [866, 547] width 9 height 9
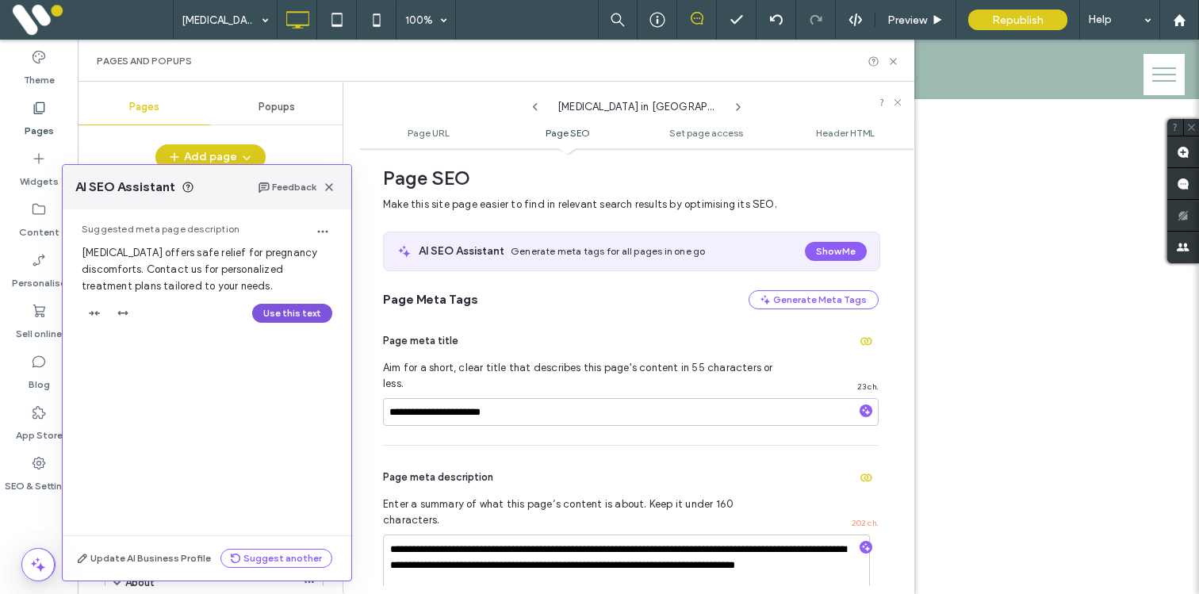
click at [313, 313] on button "Use this text" at bounding box center [292, 313] width 80 height 19
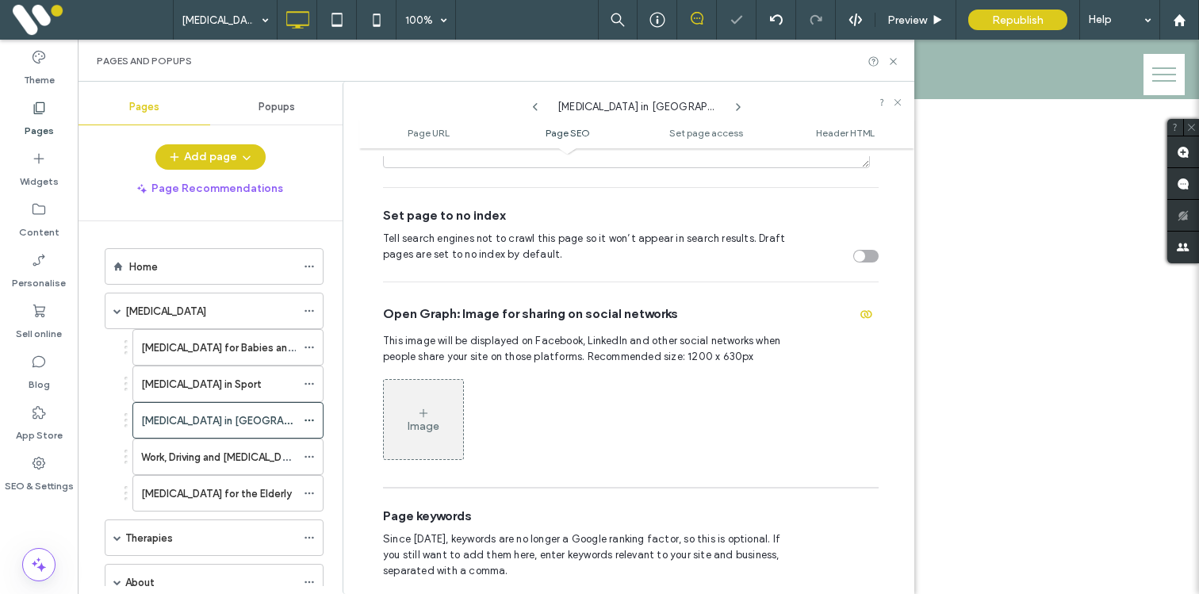
scroll to position [666, 0]
click at [433, 382] on div "Image" at bounding box center [423, 417] width 79 height 76
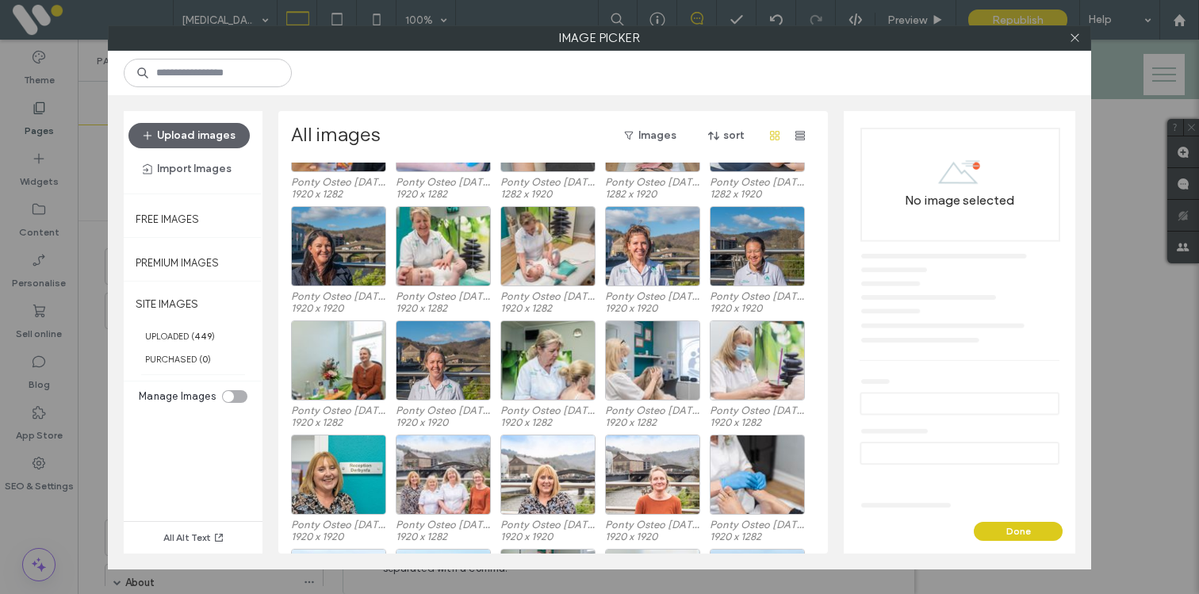
scroll to position [4790, 0]
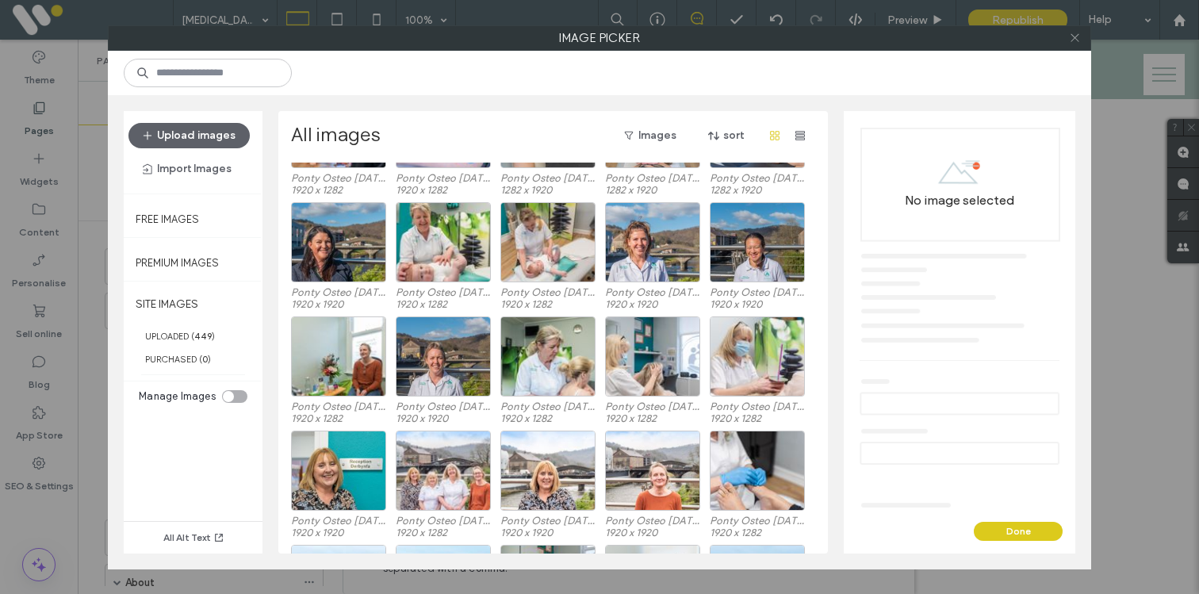
click at [1072, 36] on icon at bounding box center [1075, 38] width 12 height 12
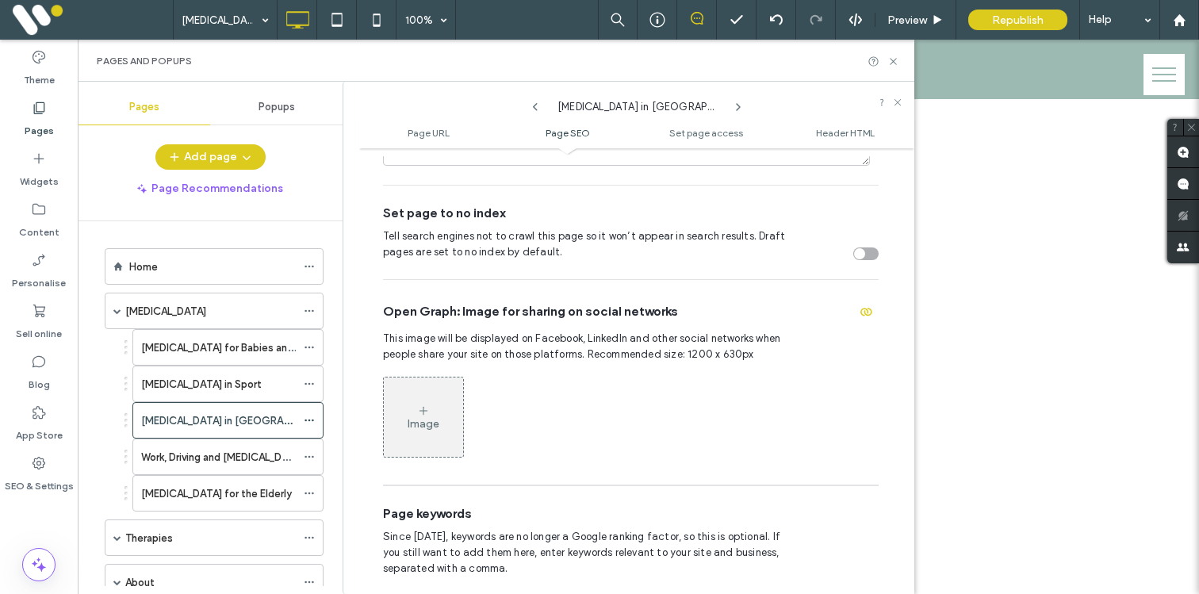
click at [734, 106] on icon at bounding box center [738, 107] width 13 height 13
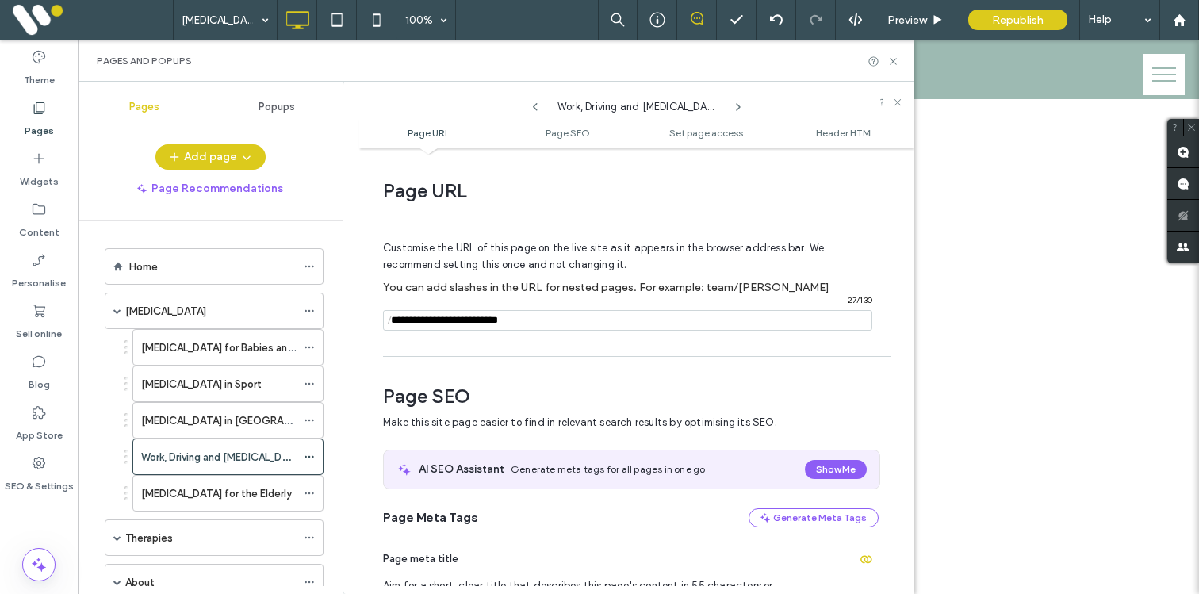
scroll to position [218, 0]
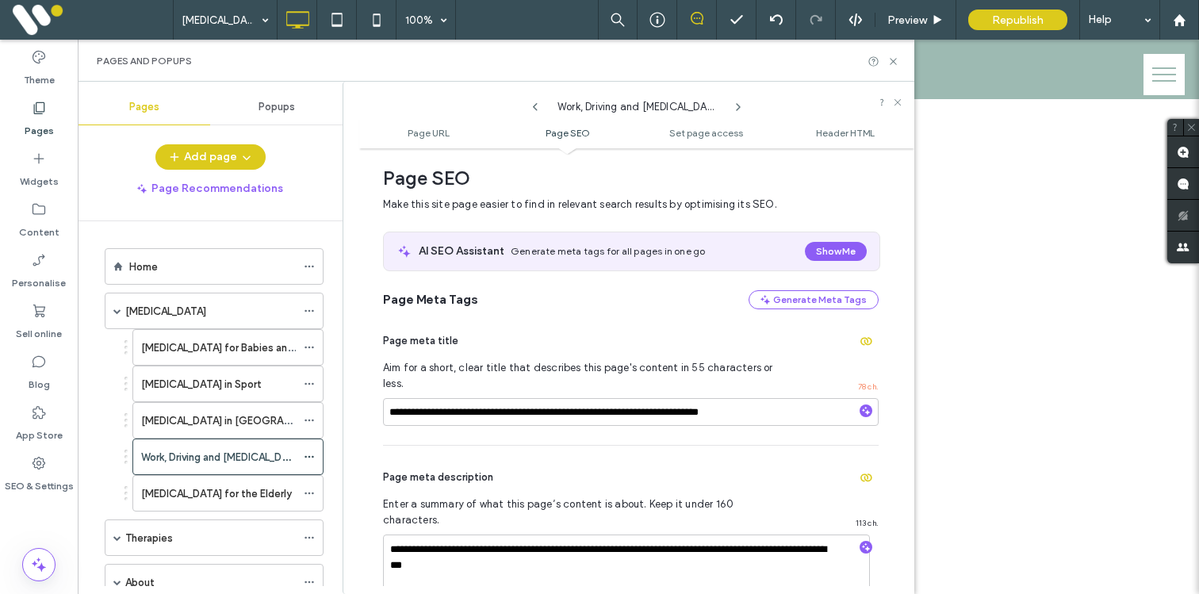
click at [734, 106] on icon at bounding box center [738, 107] width 13 height 13
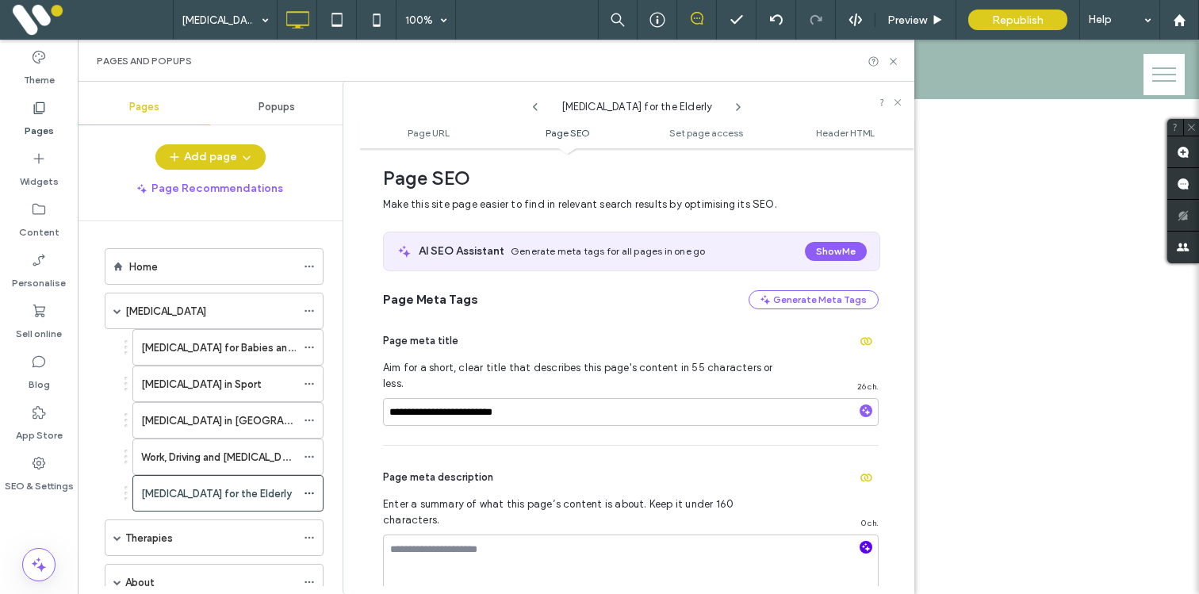
click at [861, 542] on icon "button" at bounding box center [866, 547] width 11 height 11
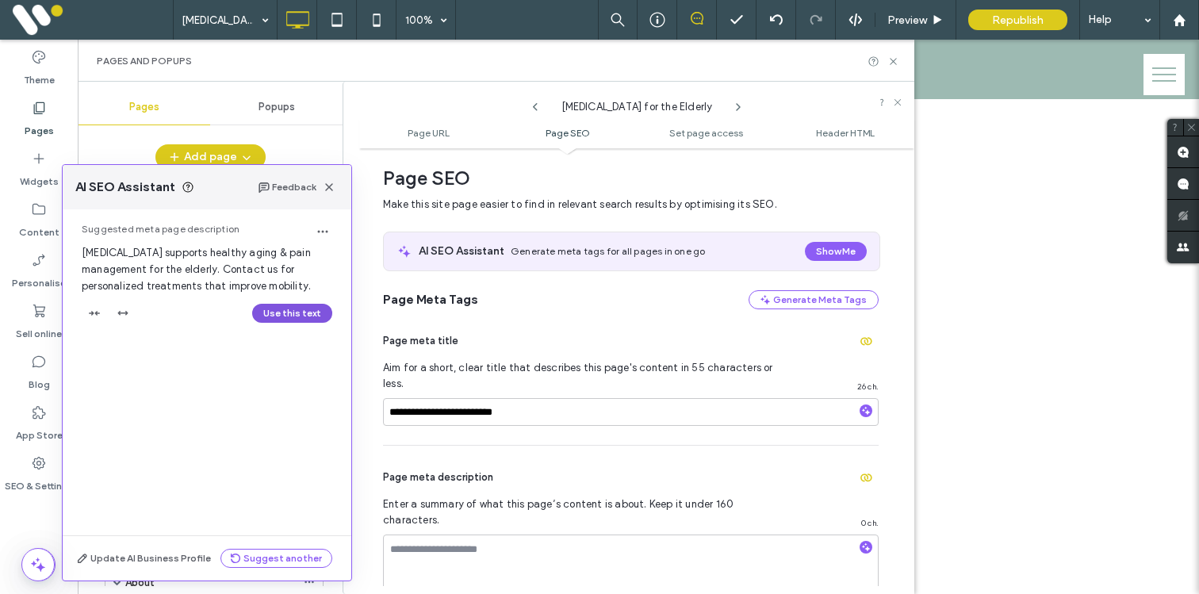
click at [297, 313] on button "Use this text" at bounding box center [292, 313] width 80 height 19
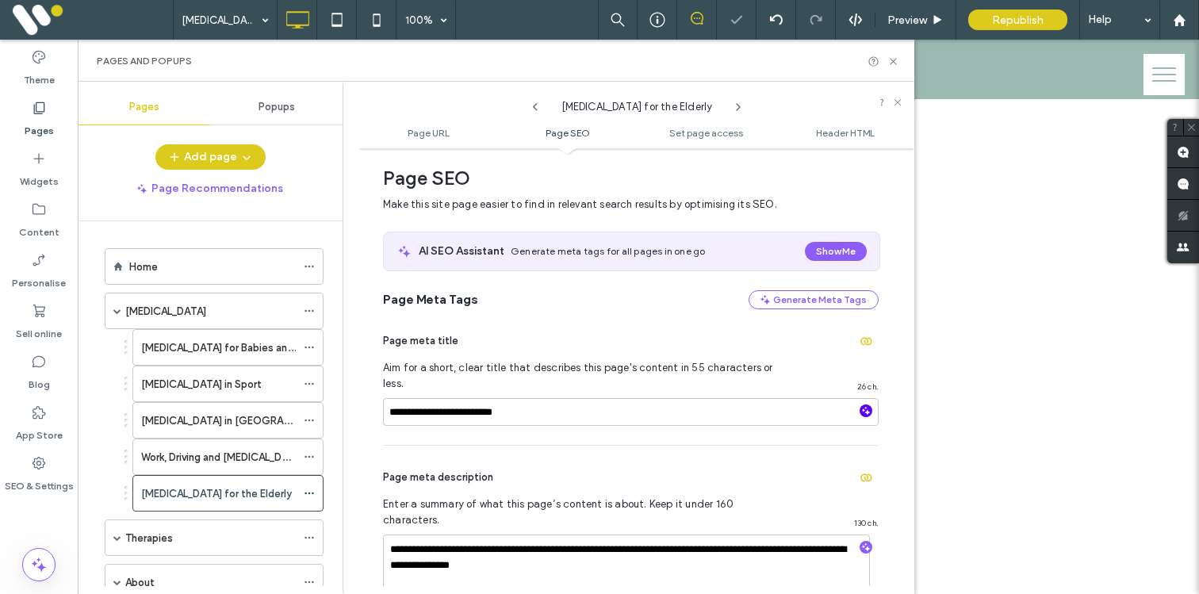
click at [862, 406] on use "button" at bounding box center [866, 410] width 9 height 9
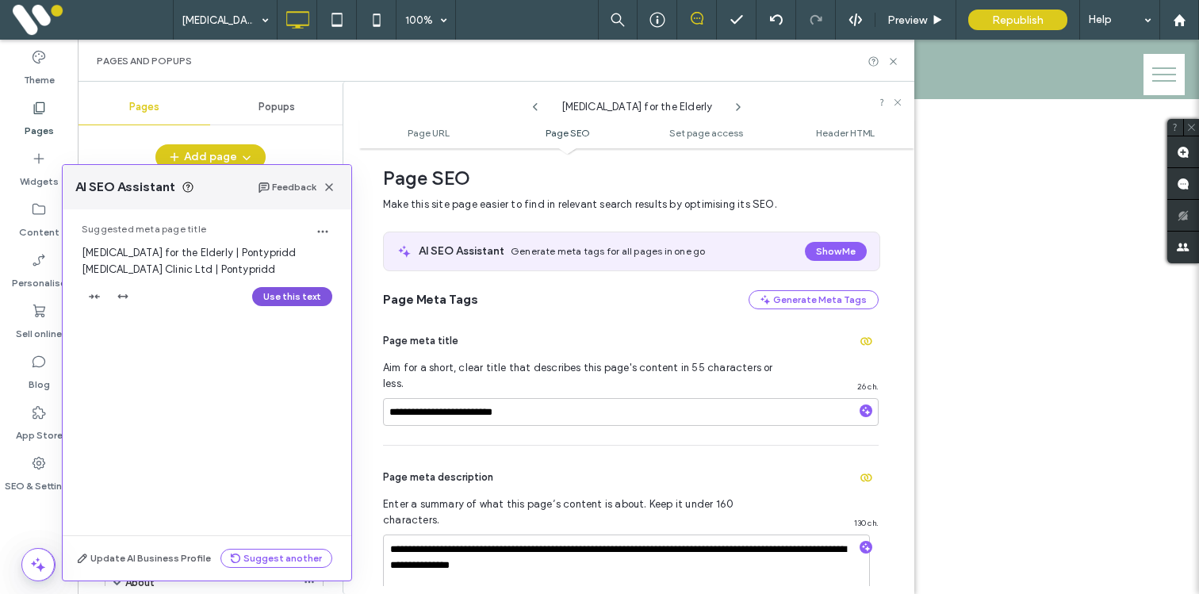
click at [301, 292] on button "Use this text" at bounding box center [292, 296] width 80 height 19
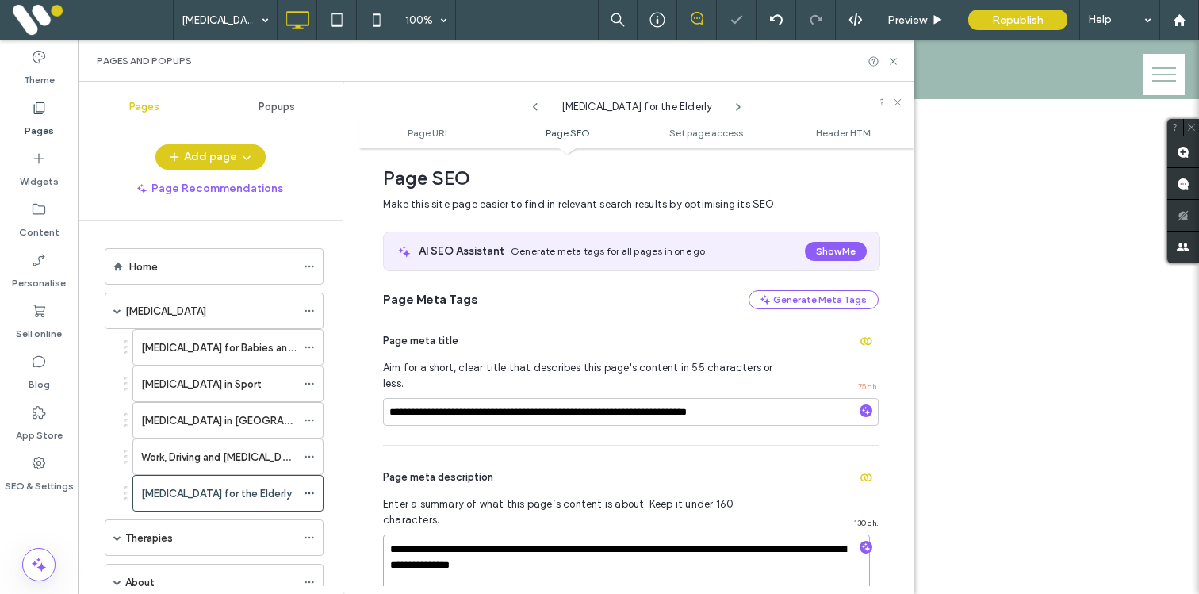
click at [440, 537] on textarea "**********" at bounding box center [626, 574] width 487 height 79
type textarea "**********"
click at [740, 110] on icon at bounding box center [738, 107] width 13 height 13
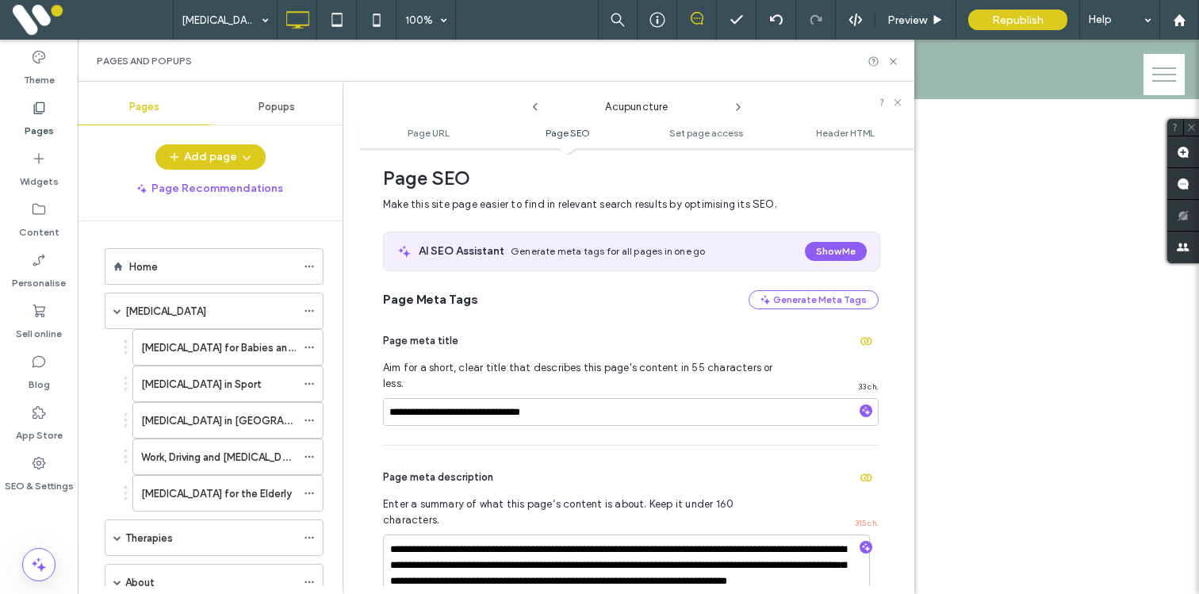
click at [535, 103] on icon at bounding box center [535, 107] width 13 height 13
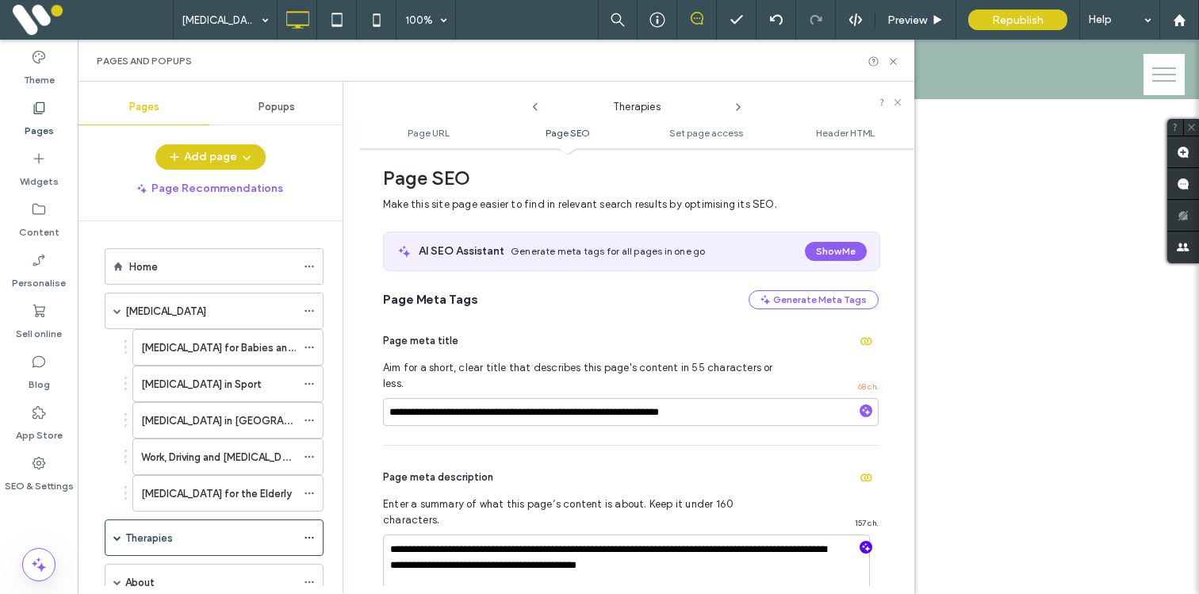
click at [862, 543] on use "button" at bounding box center [866, 547] width 9 height 9
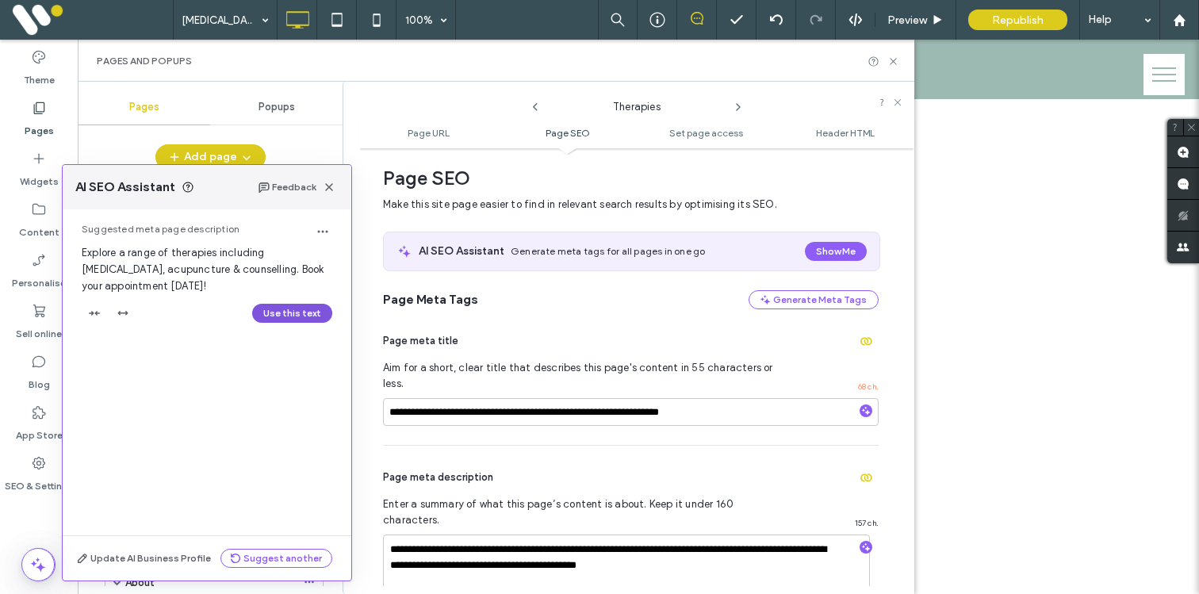
click at [284, 310] on button "Use this text" at bounding box center [292, 313] width 80 height 19
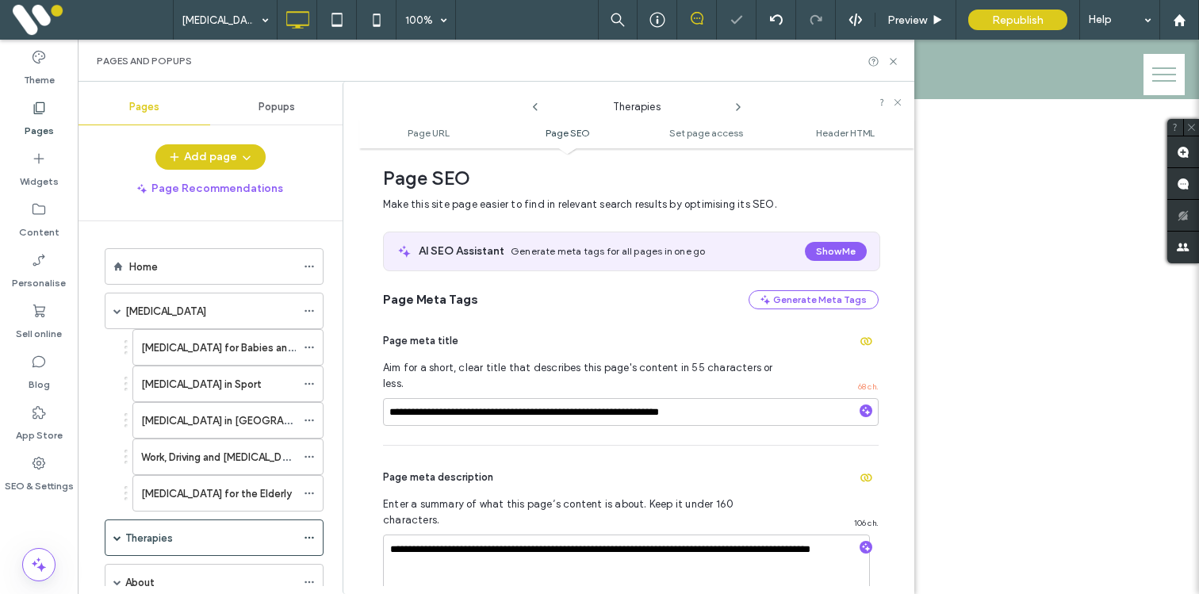
click at [738, 107] on icon at bounding box center [738, 107] width 13 height 13
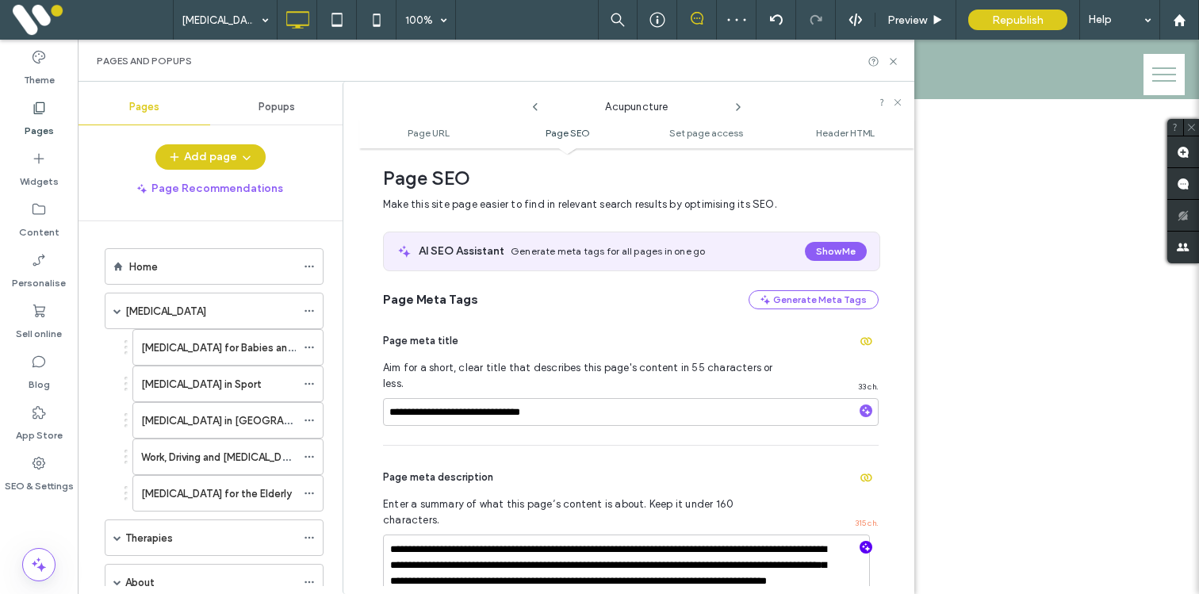
click at [861, 542] on icon "button" at bounding box center [866, 547] width 11 height 11
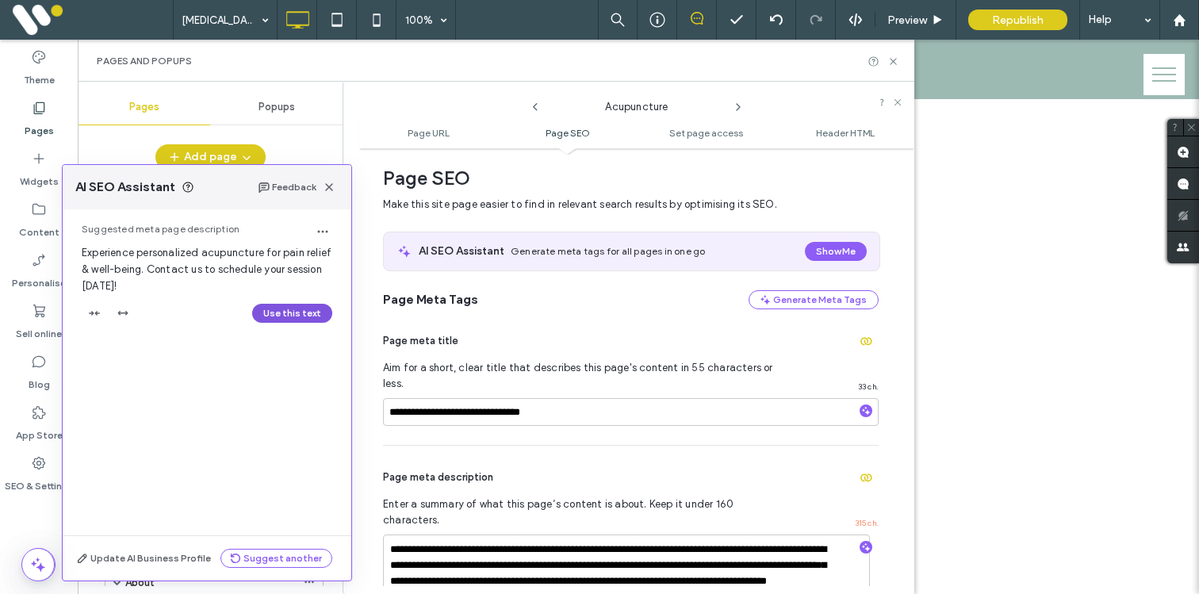
click at [268, 317] on button "Use this text" at bounding box center [292, 313] width 80 height 19
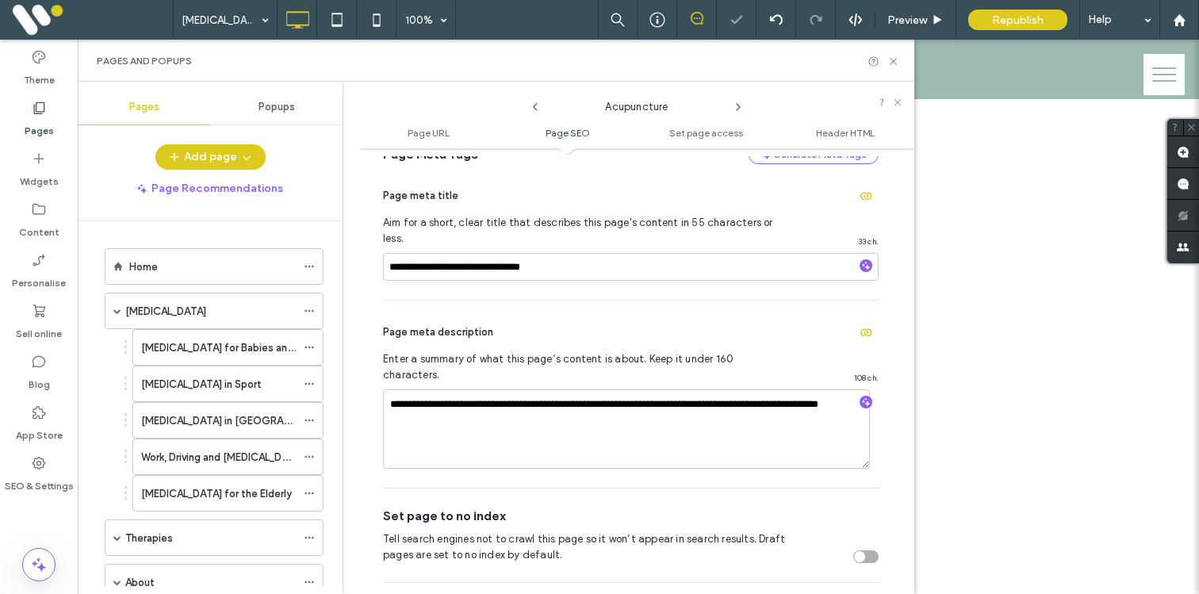
scroll to position [410, 0]
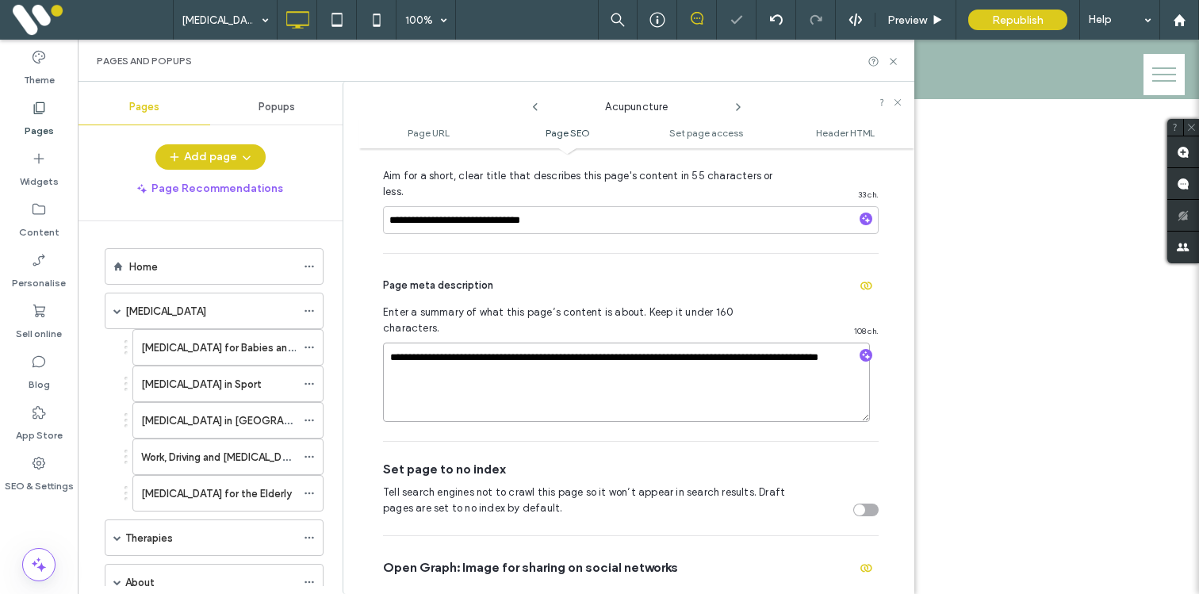
click at [496, 343] on textarea "**********" at bounding box center [626, 382] width 487 height 79
type textarea "**********"
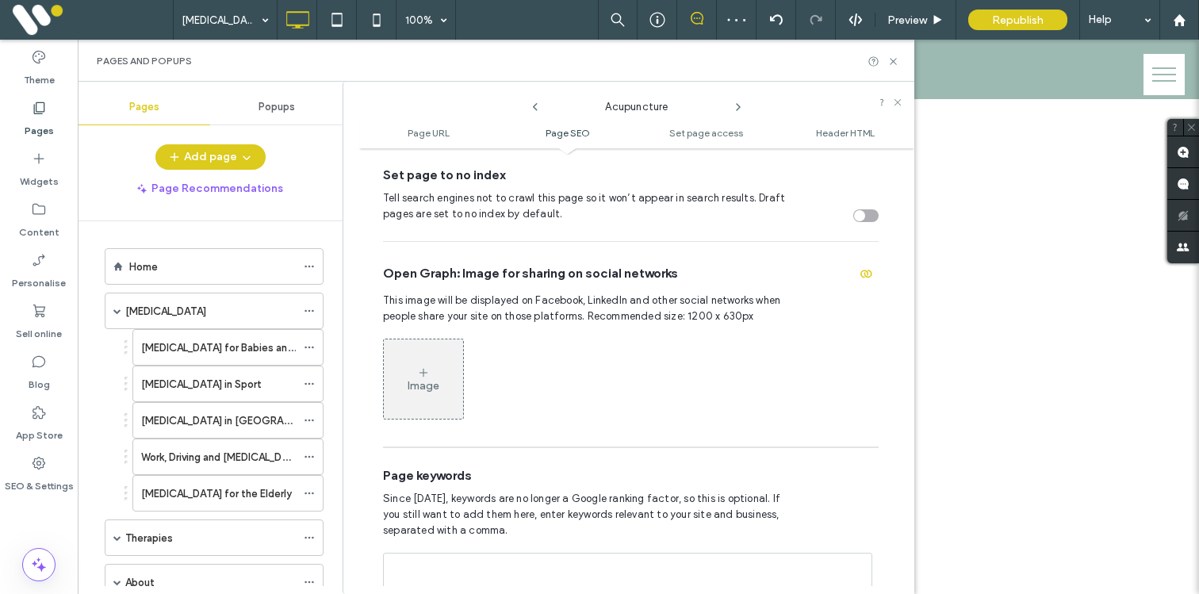
scroll to position [736, 0]
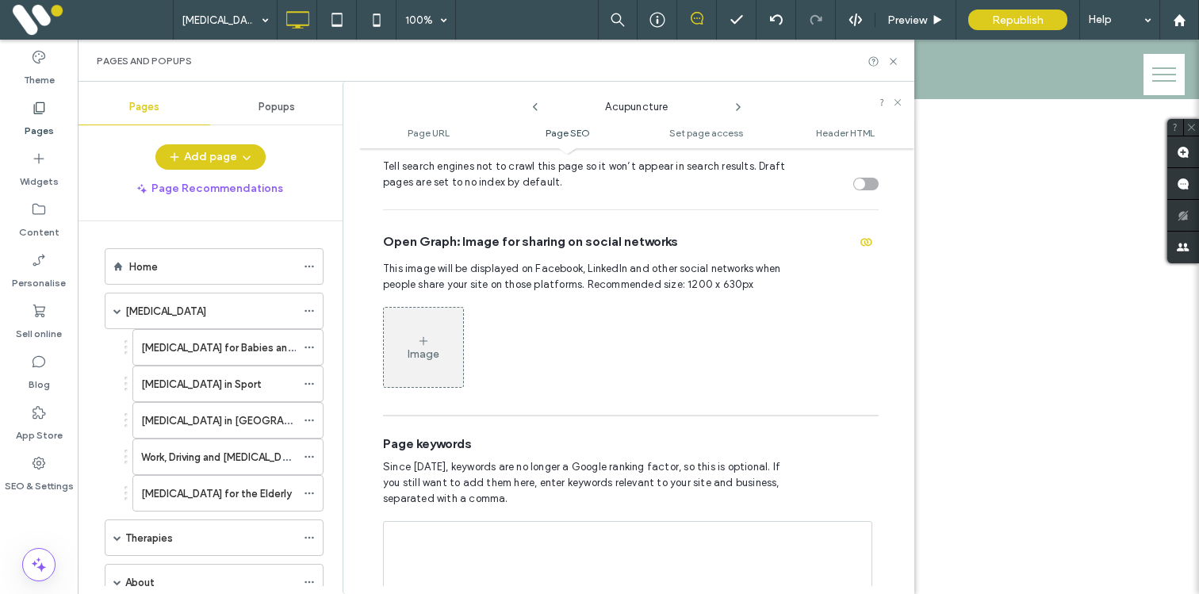
click at [738, 106] on use at bounding box center [738, 107] width 3 height 6
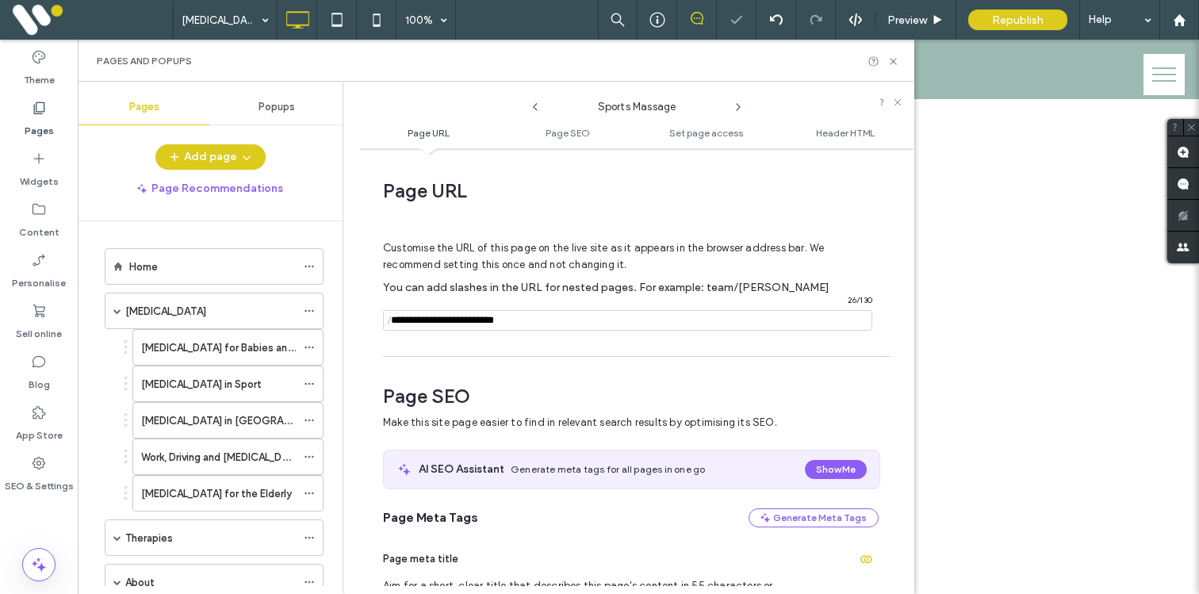
scroll to position [218, 0]
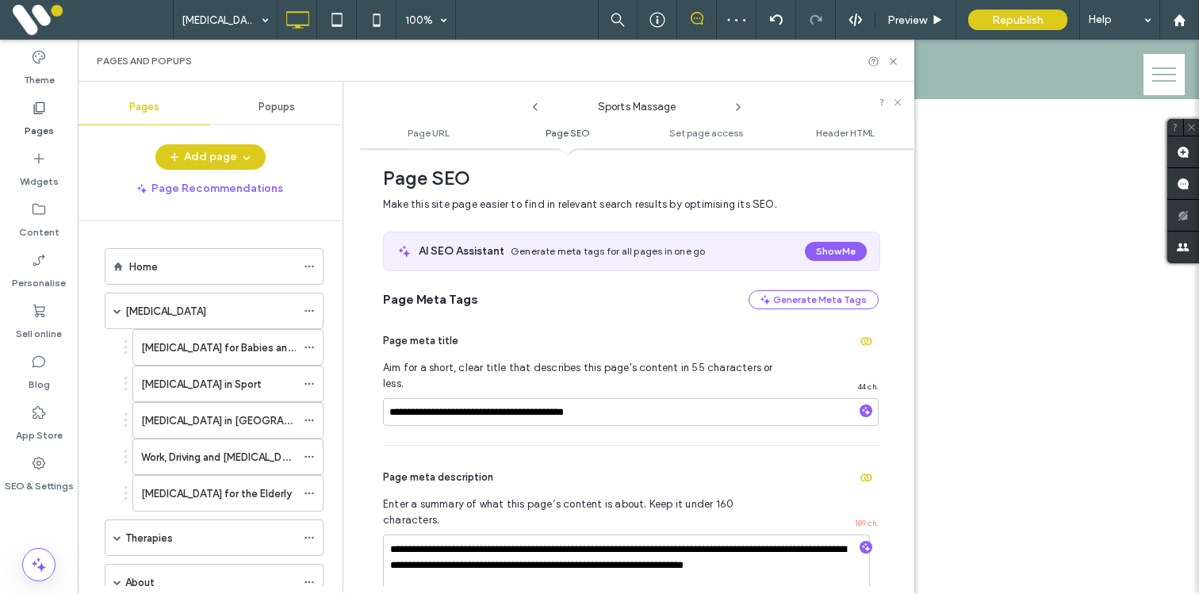
click at [740, 104] on icon at bounding box center [738, 107] width 13 height 13
click at [896, 60] on icon at bounding box center [894, 62] width 12 height 12
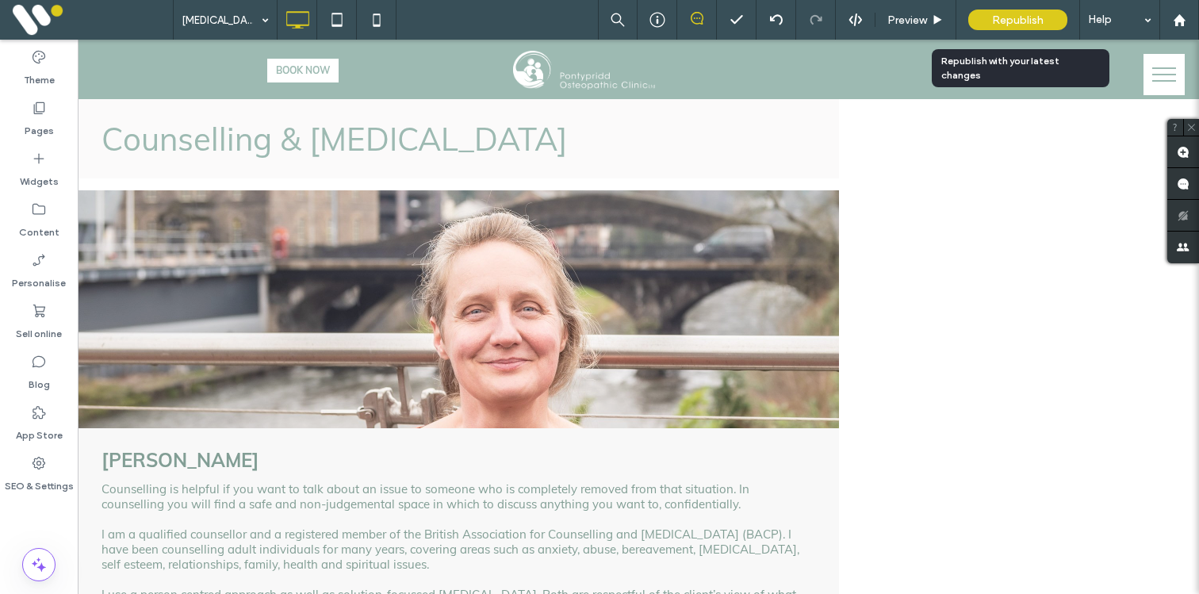
click at [1010, 28] on div "Republish" at bounding box center [1018, 20] width 99 height 21
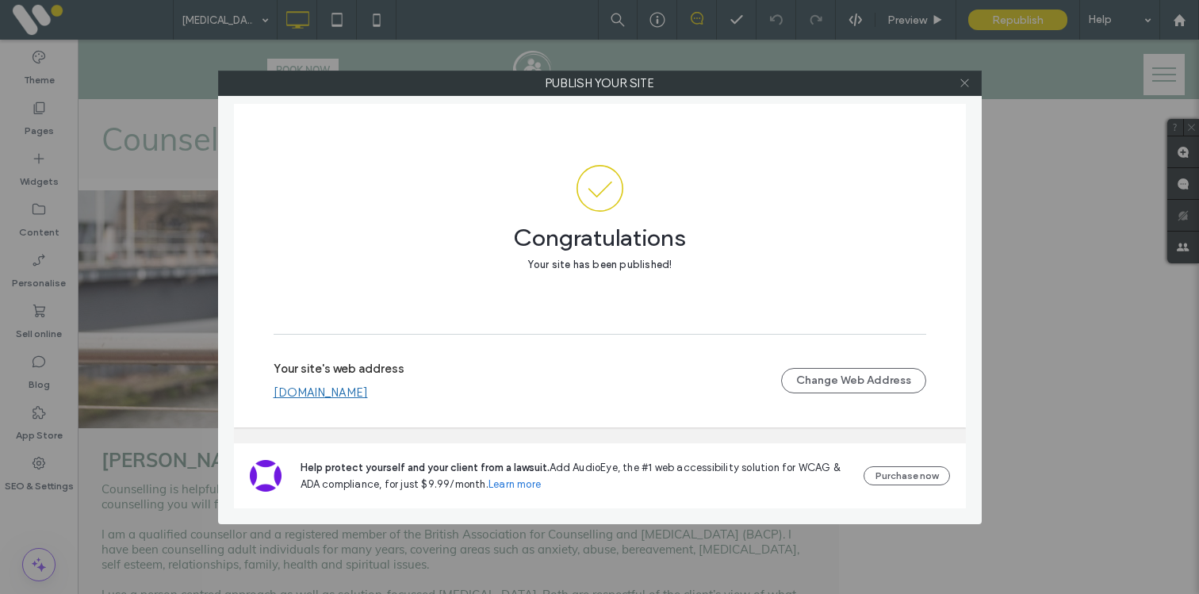
click at [965, 86] on icon at bounding box center [965, 83] width 12 height 12
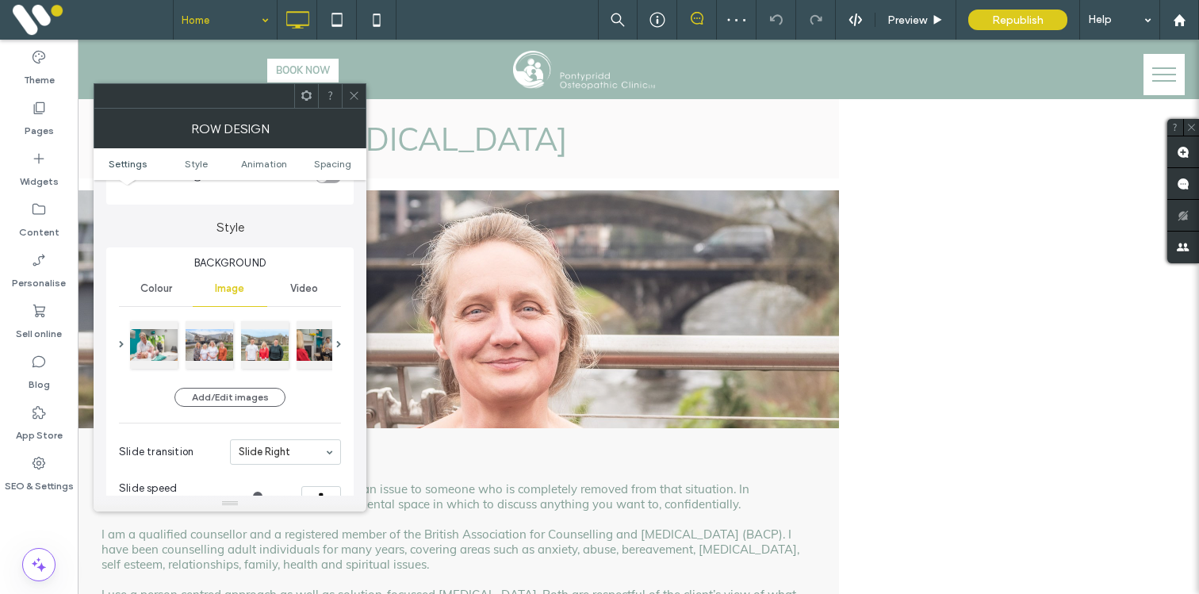
scroll to position [116, 0]
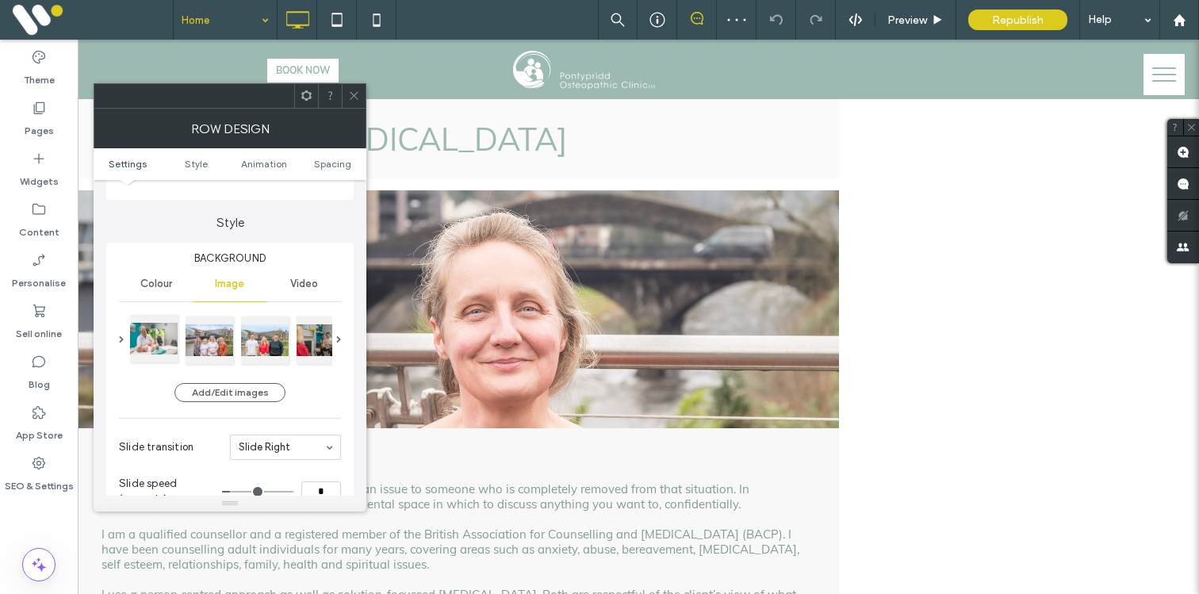
click at [162, 338] on div at bounding box center [154, 339] width 48 height 48
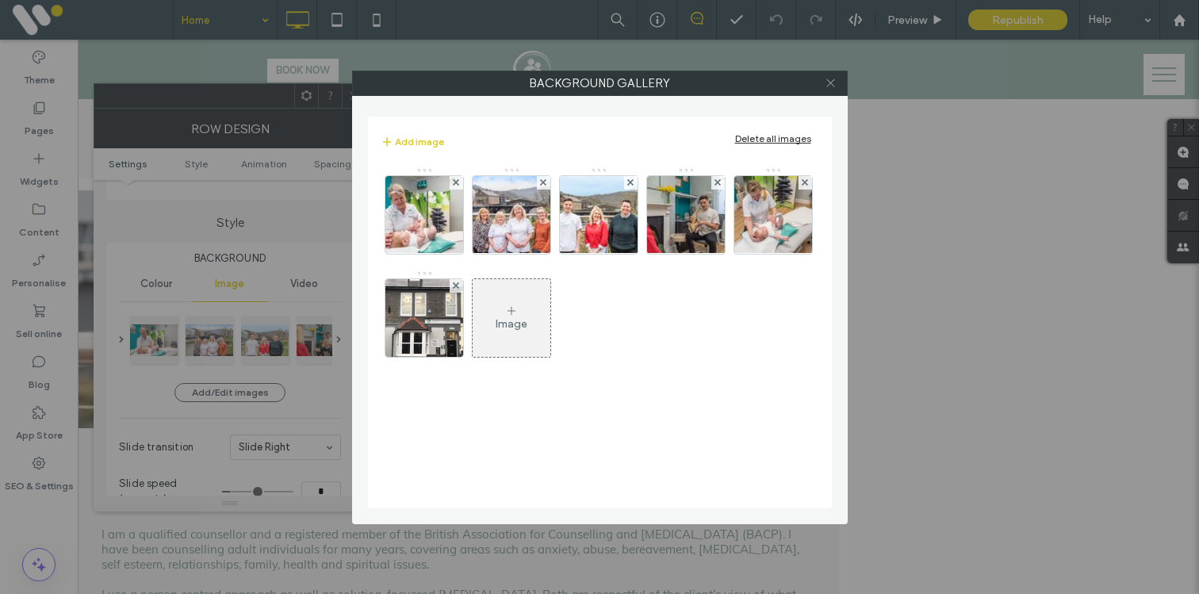
click at [835, 77] on icon at bounding box center [831, 83] width 12 height 12
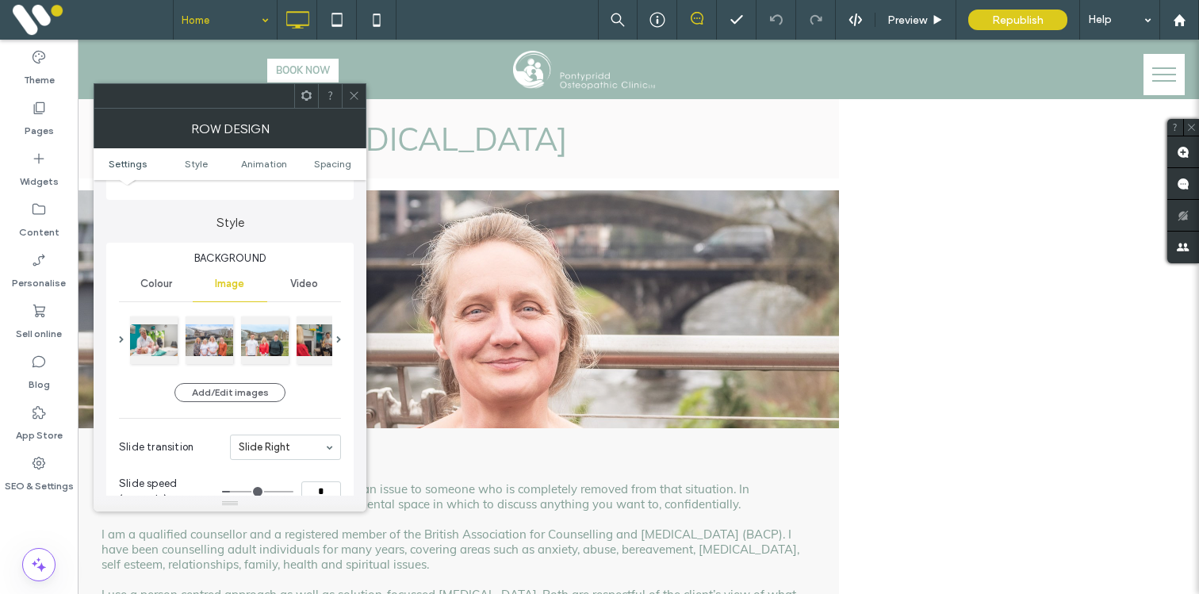
click at [355, 93] on icon at bounding box center [354, 96] width 12 height 12
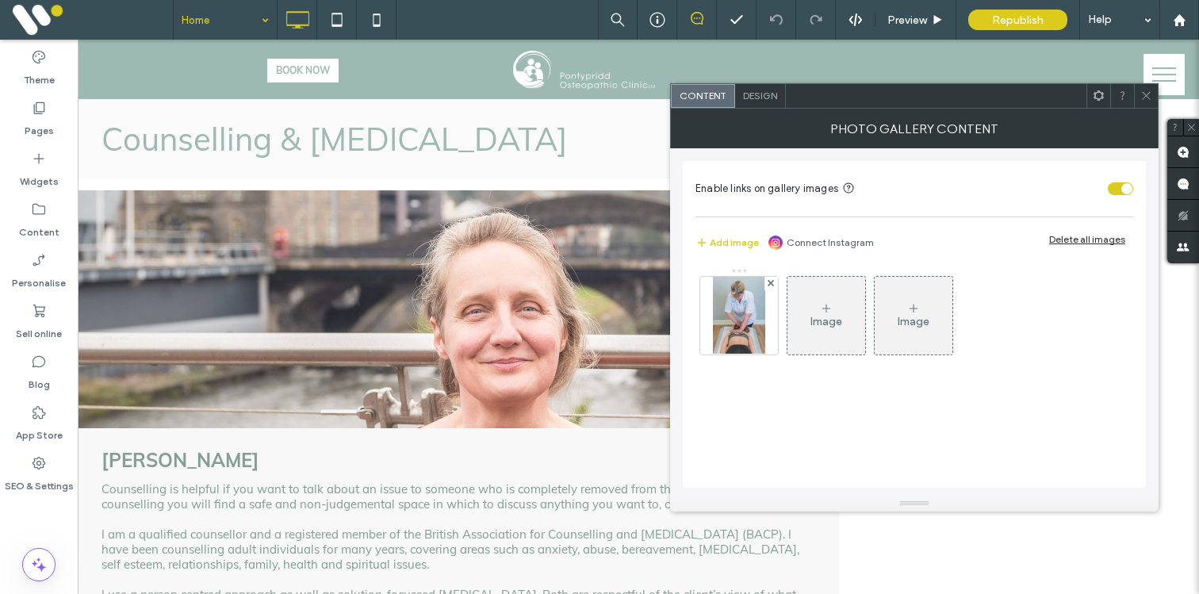
click at [1149, 90] on icon at bounding box center [1147, 96] width 12 height 12
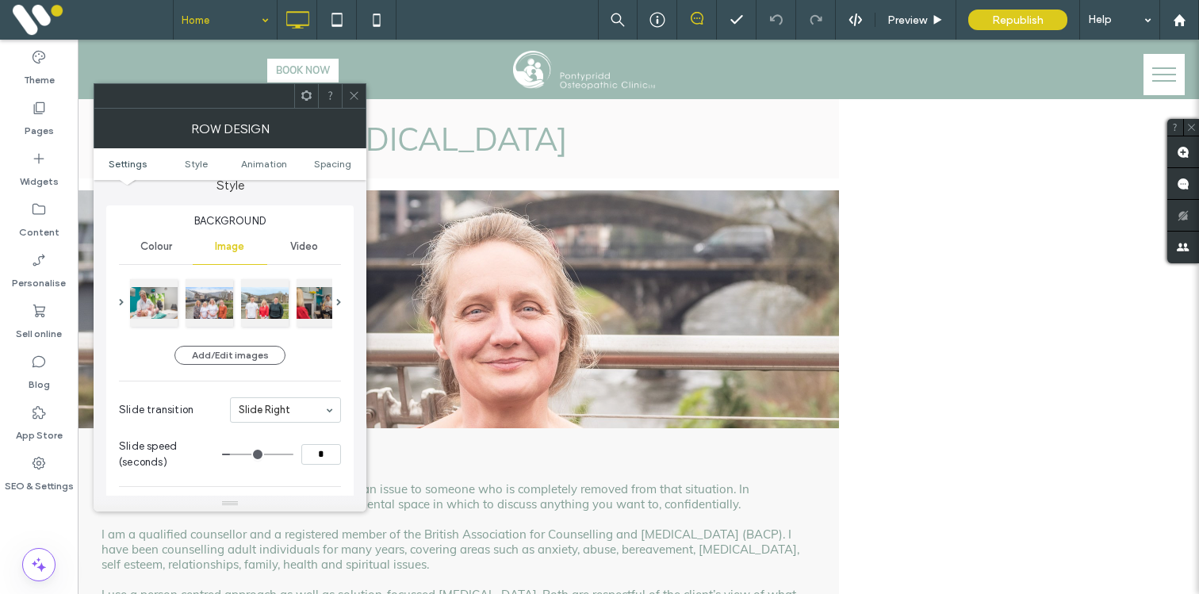
scroll to position [163, 0]
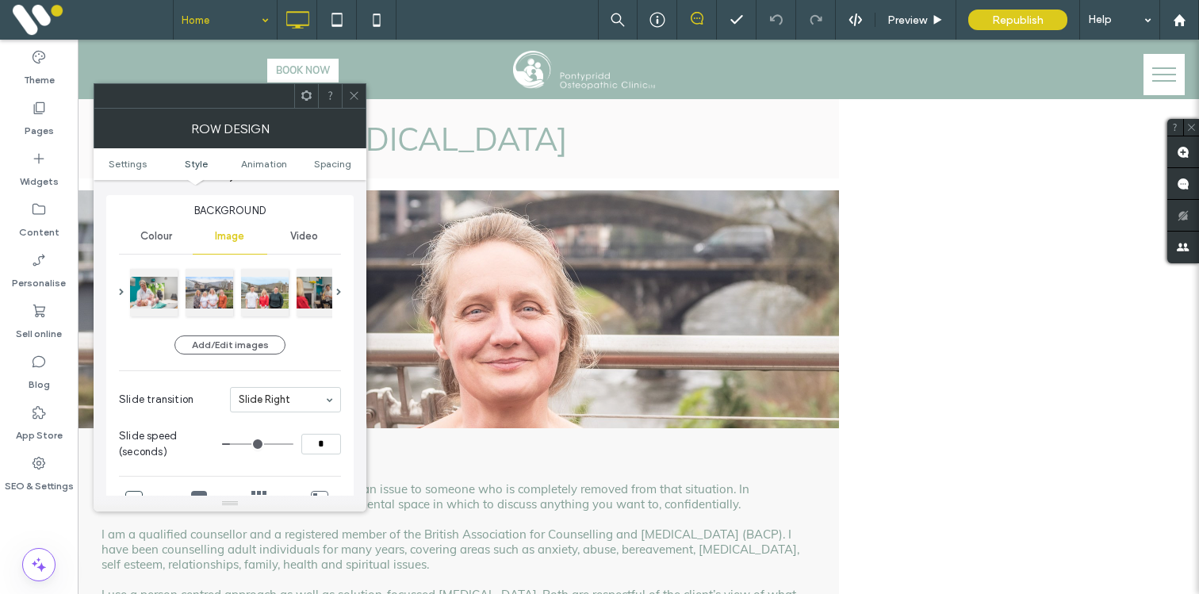
click at [342, 290] on div "Background Colour Image Video Add/Edit images Slide transition Slide Right Slid…" at bounding box center [229, 553] width 247 height 717
click at [224, 348] on button "Add/Edit images" at bounding box center [230, 345] width 111 height 19
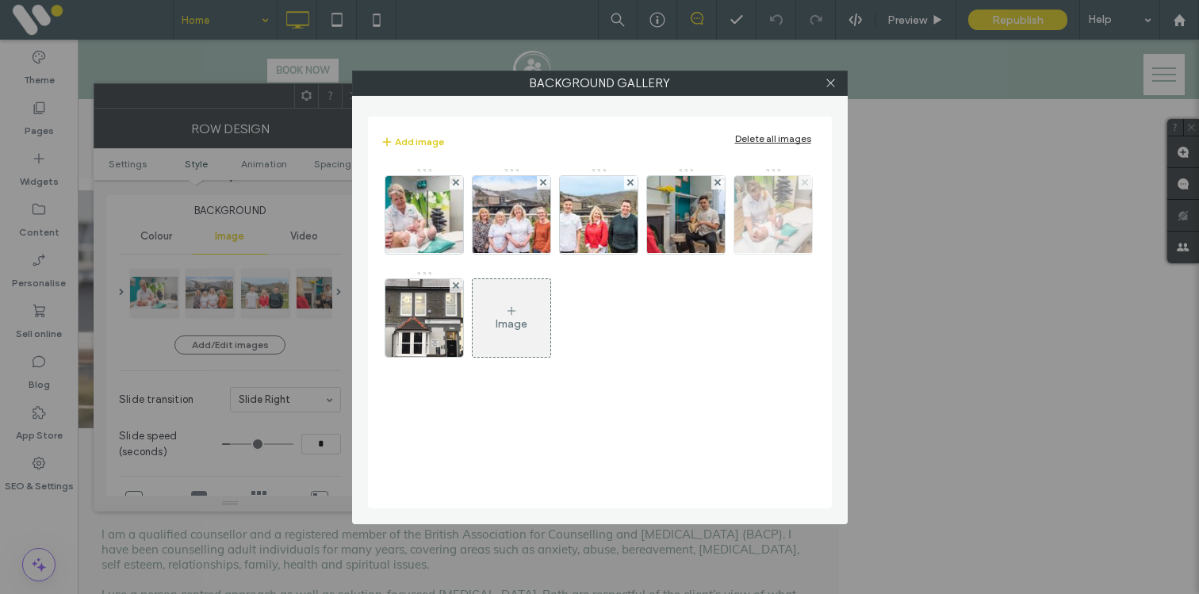
click at [807, 178] on span at bounding box center [805, 182] width 6 height 13
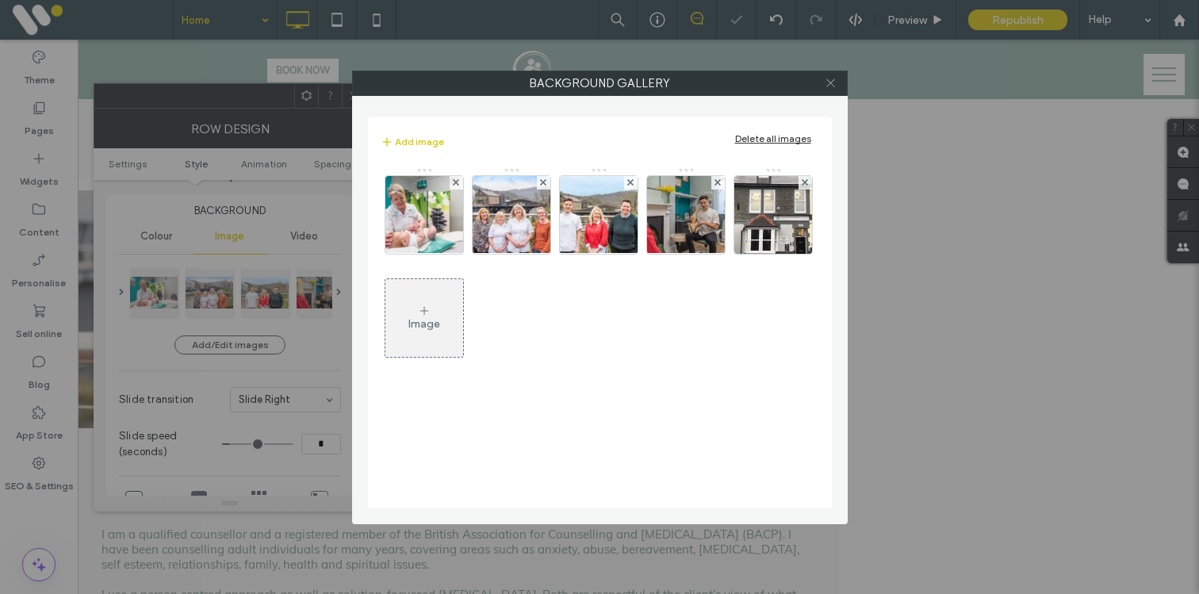
click at [830, 77] on icon at bounding box center [831, 83] width 12 height 12
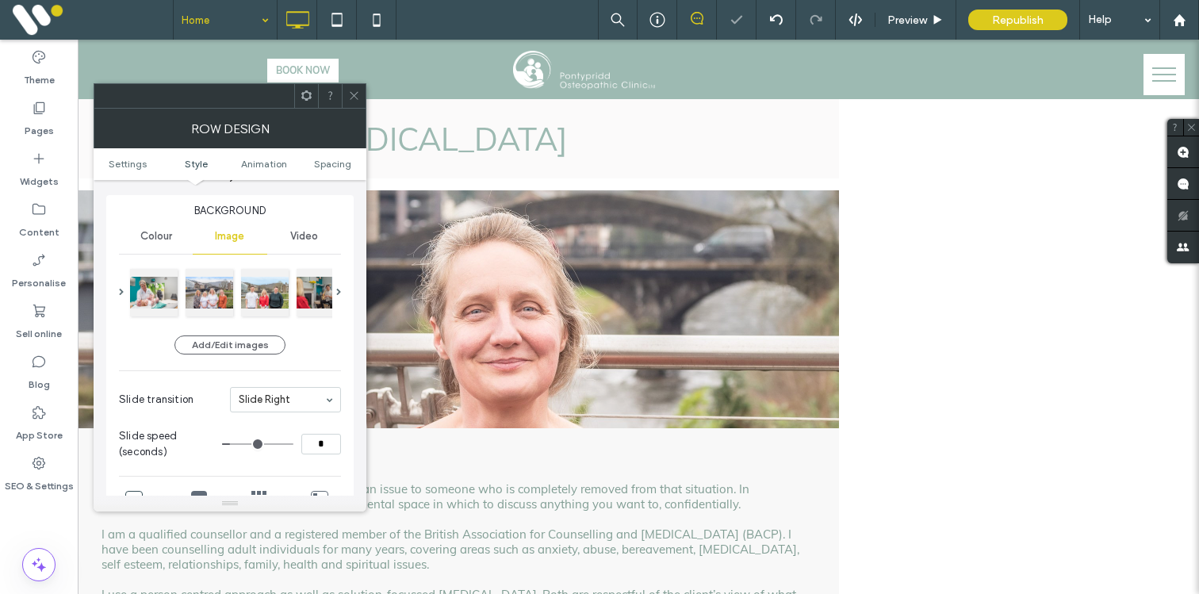
click at [352, 99] on icon at bounding box center [354, 96] width 12 height 12
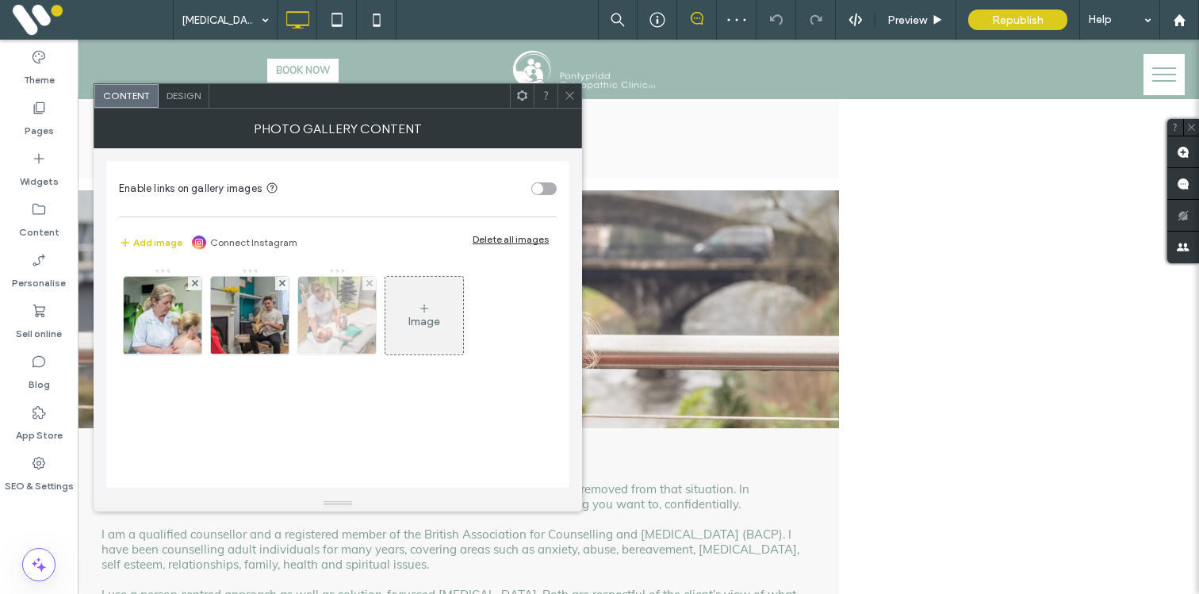
click at [334, 311] on img at bounding box center [337, 316] width 117 height 78
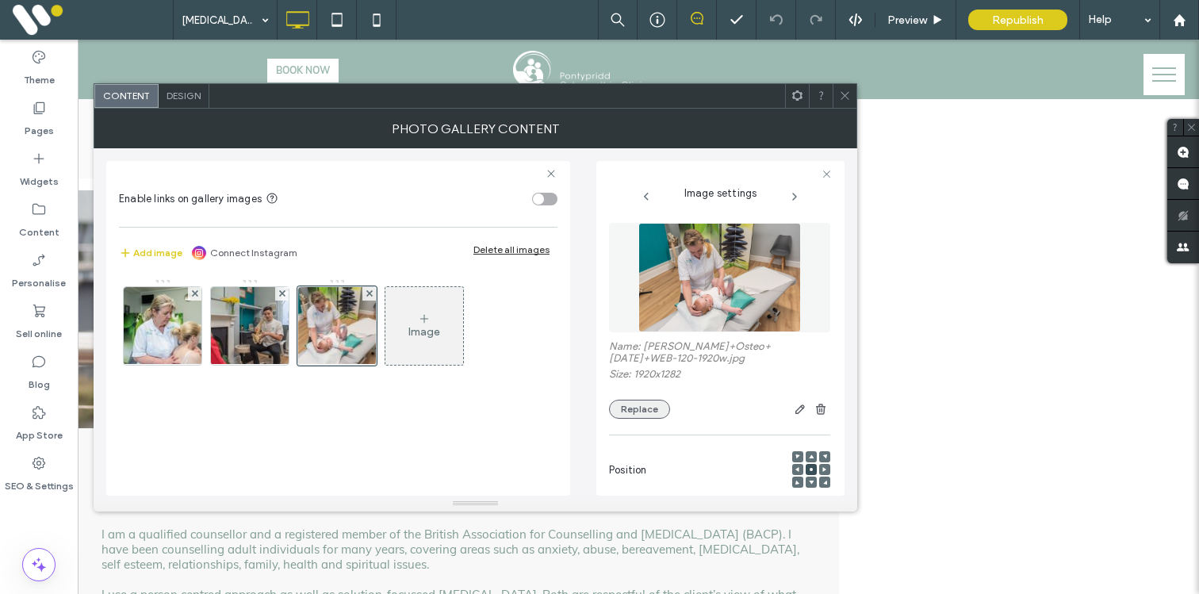
click at [634, 412] on button "Replace" at bounding box center [639, 409] width 61 height 19
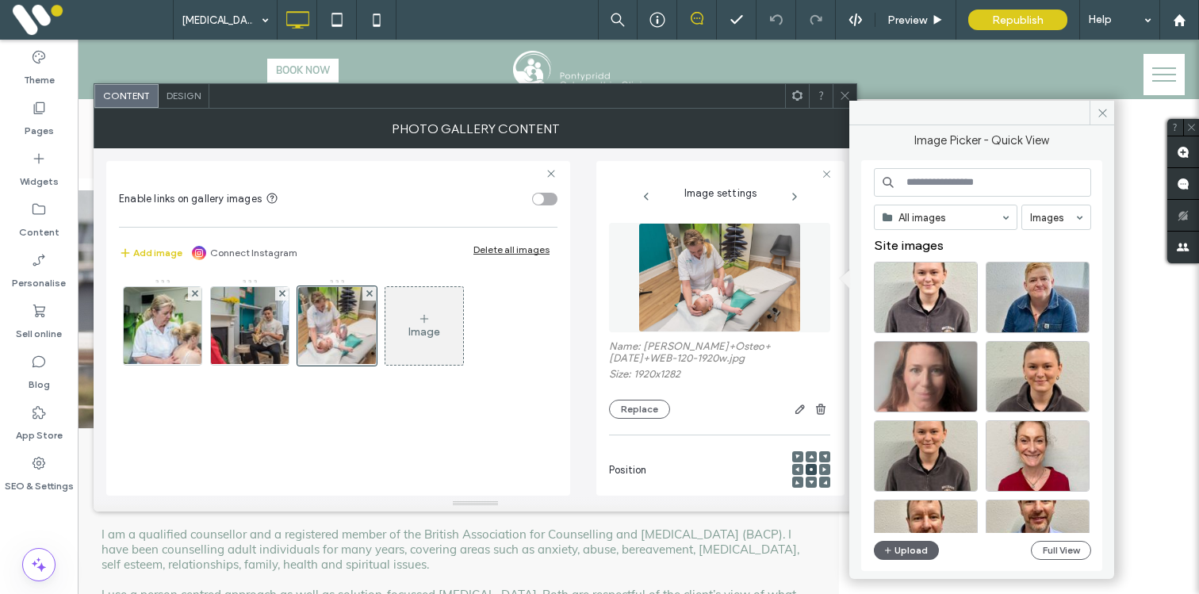
click at [961, 180] on input at bounding box center [982, 182] width 217 height 29
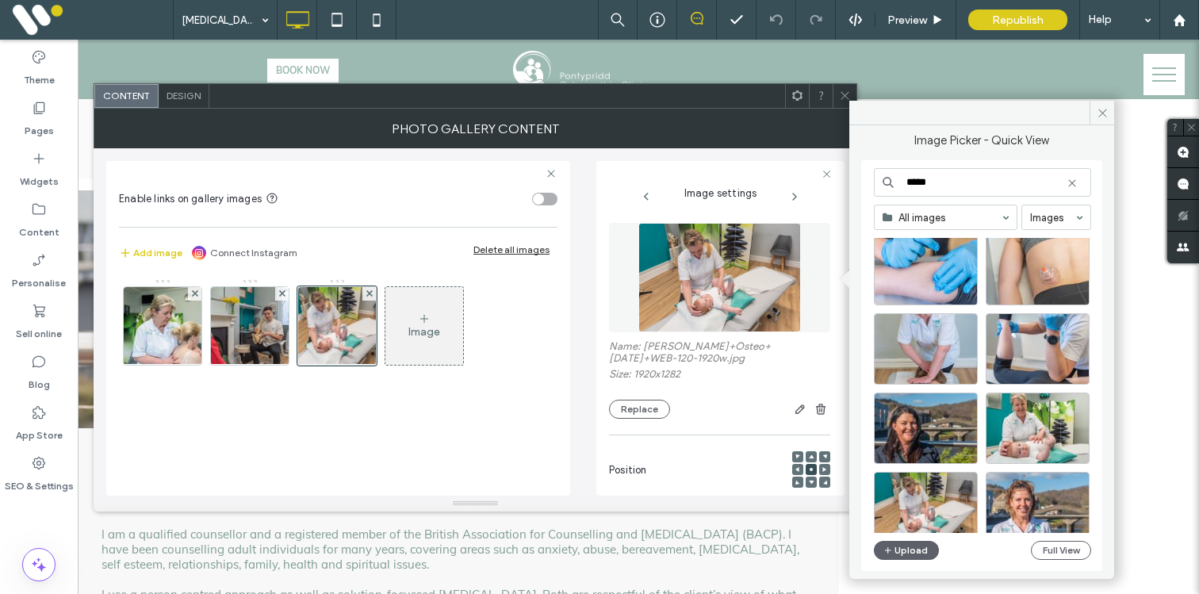
scroll to position [1061, 0]
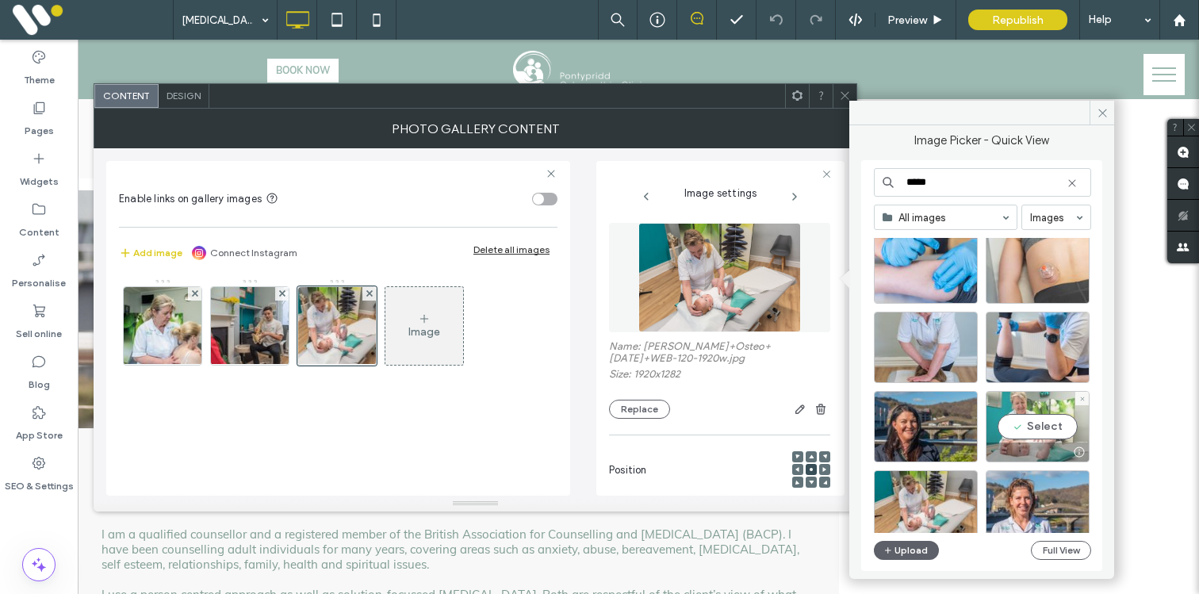
type input "*****"
click at [1043, 421] on div "Select" at bounding box center [1038, 426] width 104 height 71
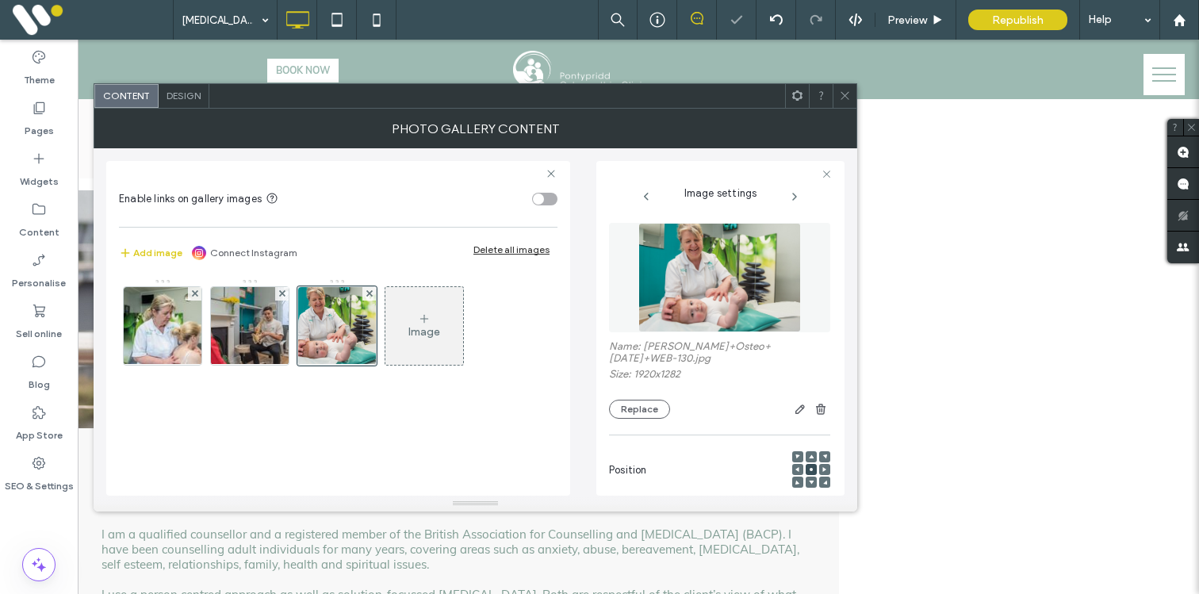
click at [846, 92] on icon at bounding box center [845, 96] width 12 height 12
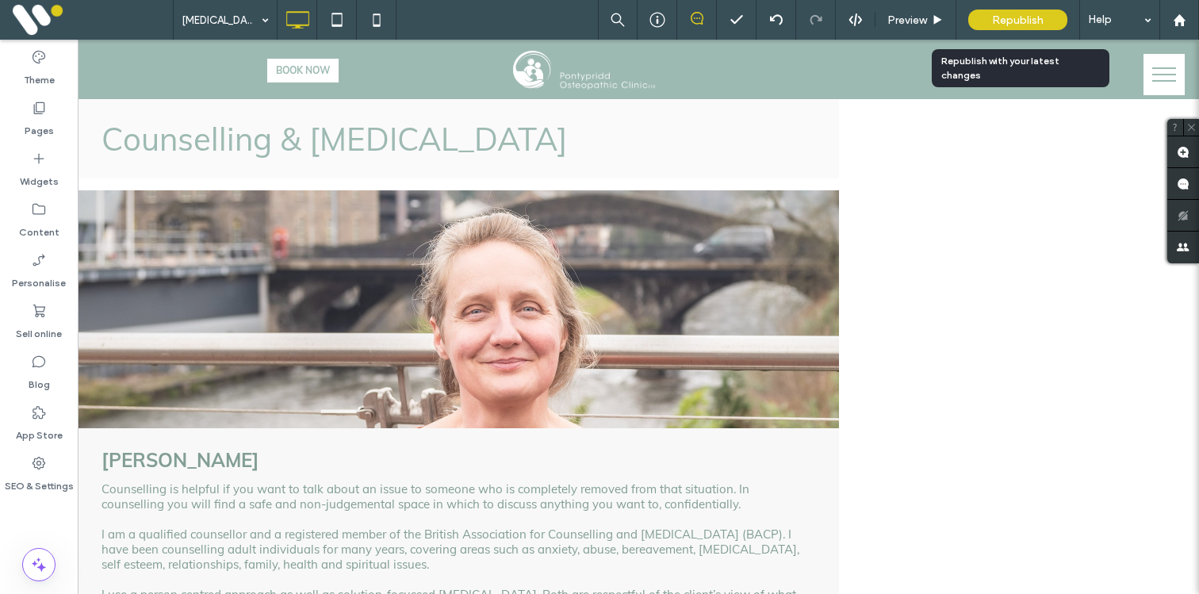
click at [1039, 18] on span "Republish" at bounding box center [1018, 19] width 52 height 13
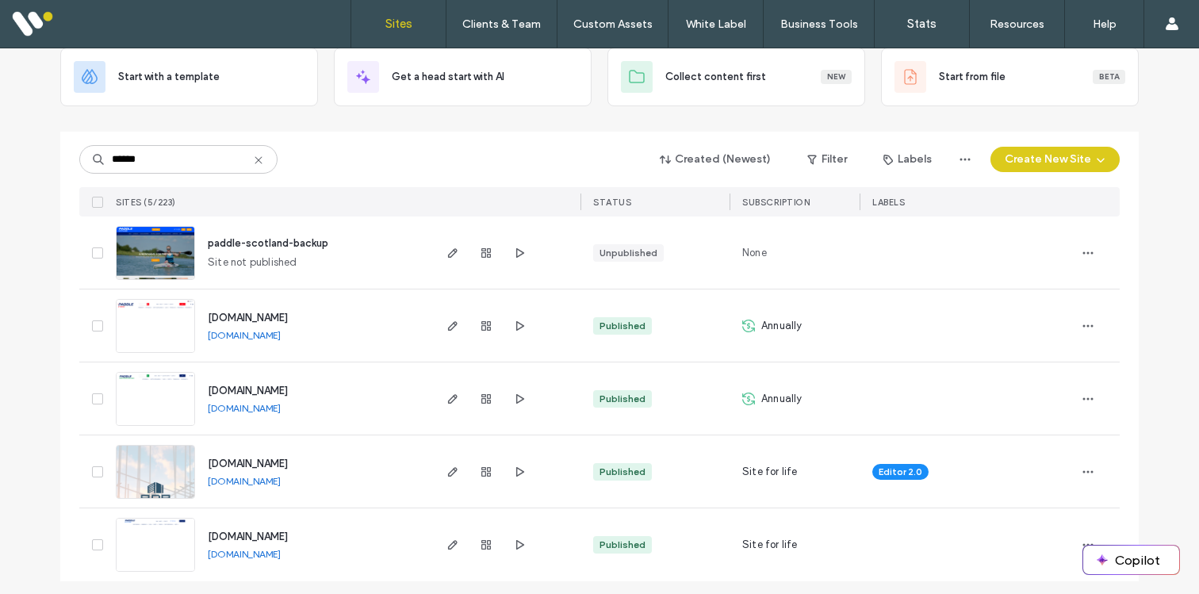
scroll to position [102, 0]
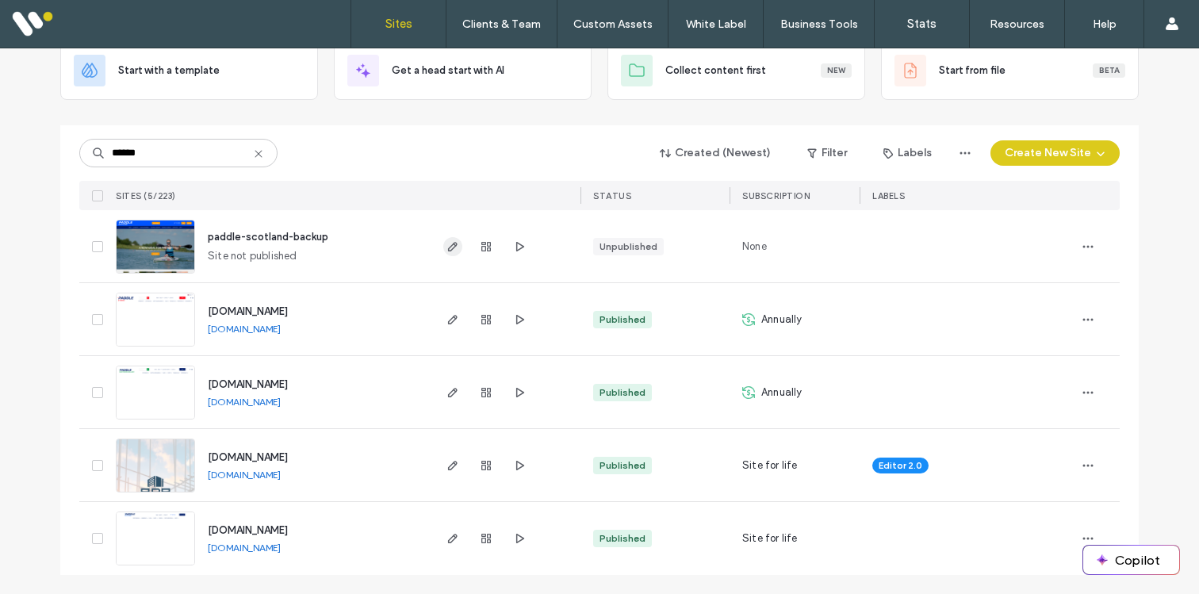
type input "******"
click at [447, 246] on icon "button" at bounding box center [453, 246] width 13 height 13
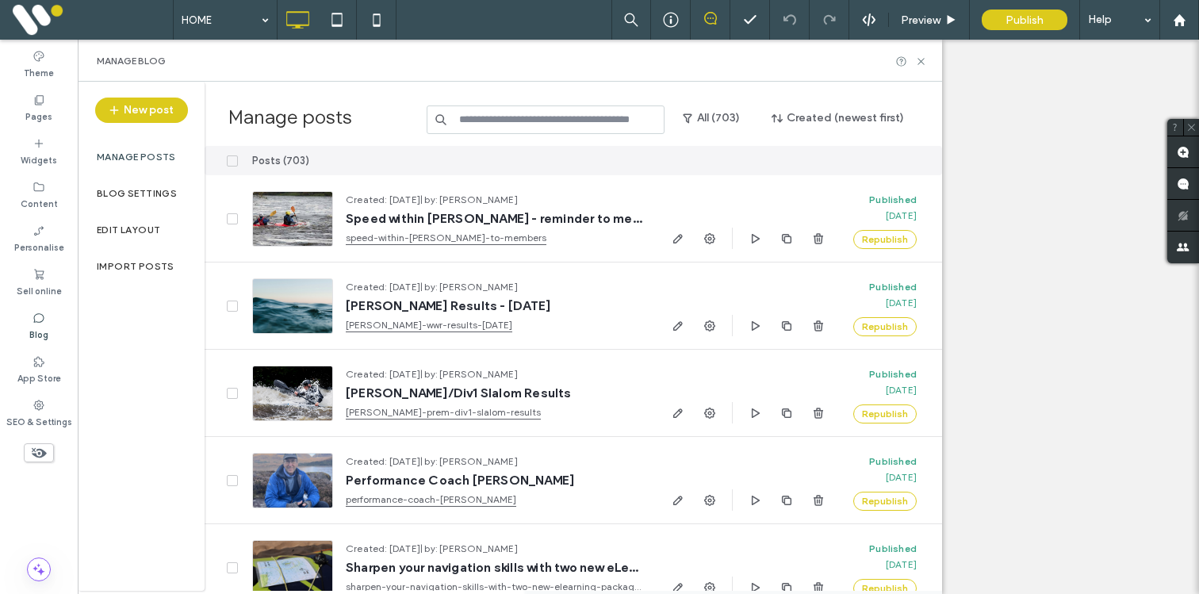
click at [519, 117] on input at bounding box center [546, 120] width 239 height 29
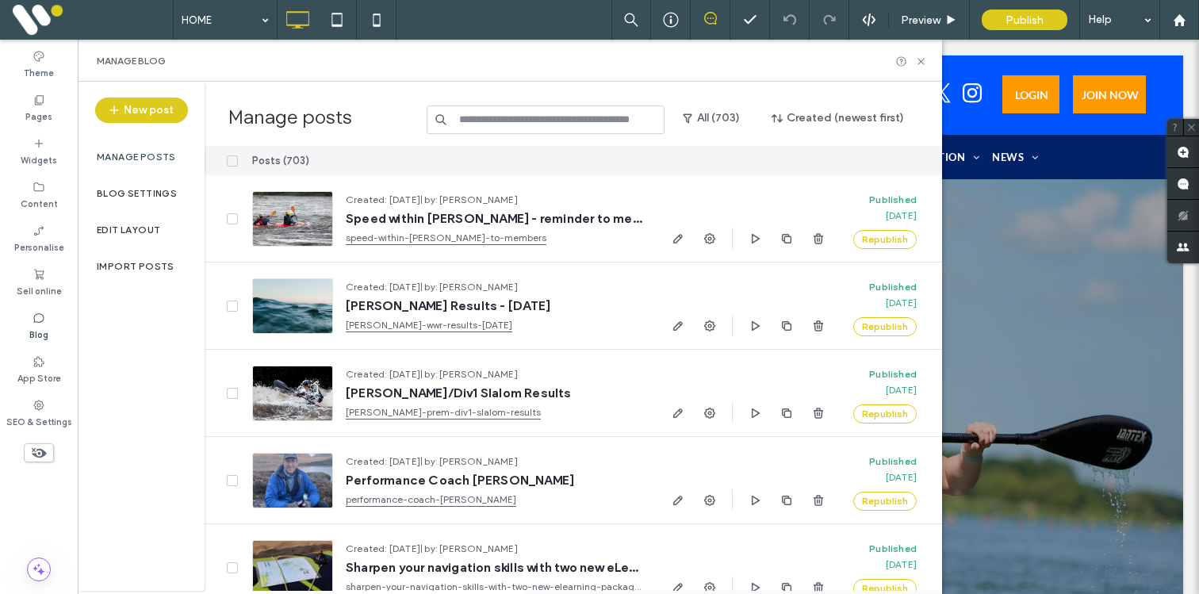
paste input "*"
click at [518, 121] on input at bounding box center [546, 120] width 239 height 29
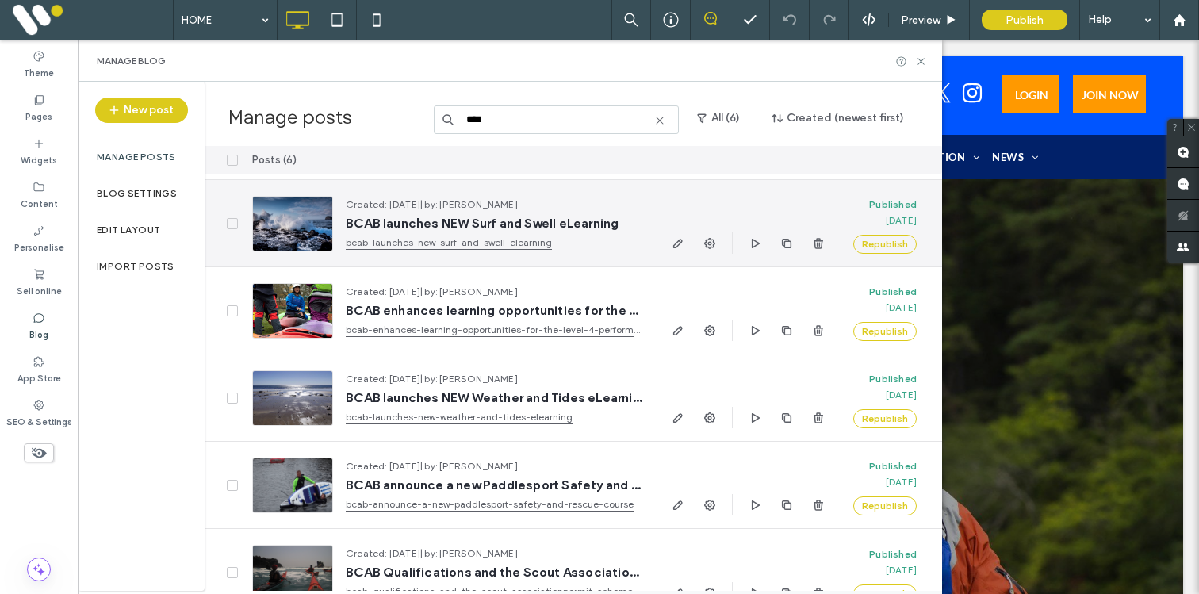
scroll to position [108, 0]
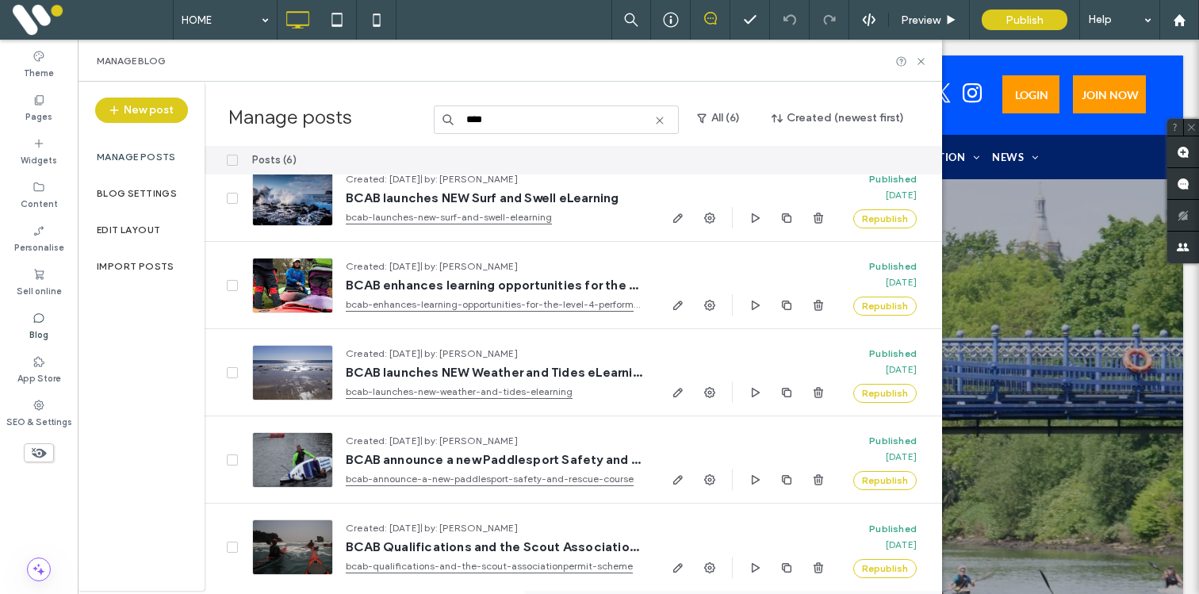
click at [497, 120] on input "****" at bounding box center [557, 120] width 246 height 29
paste input "**********"
type input "**********"
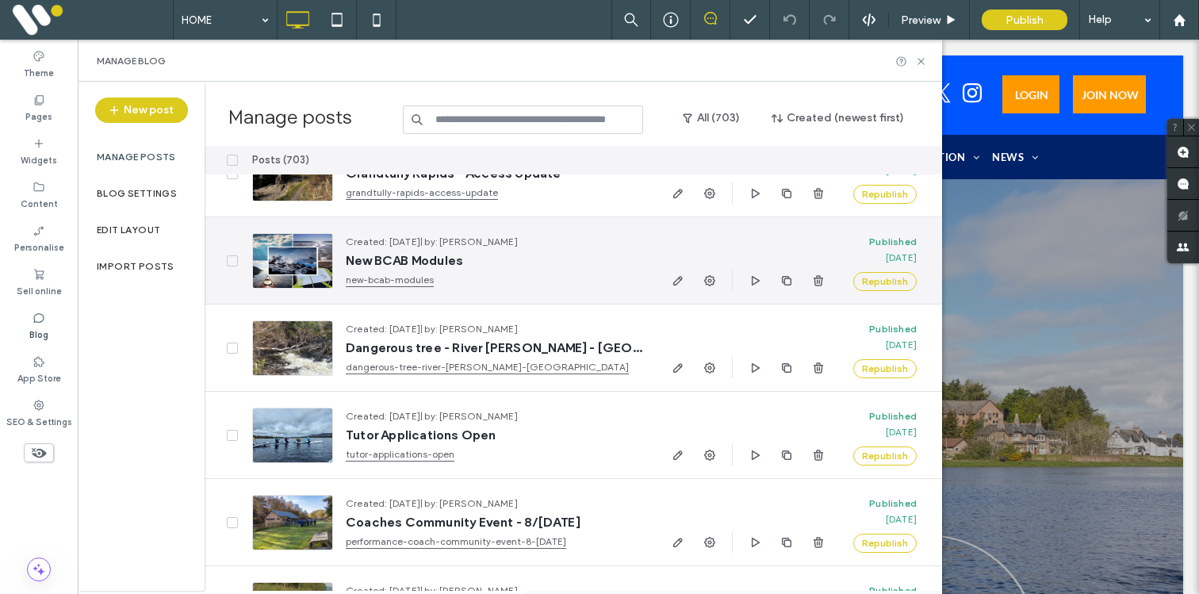
scroll to position [746, 0]
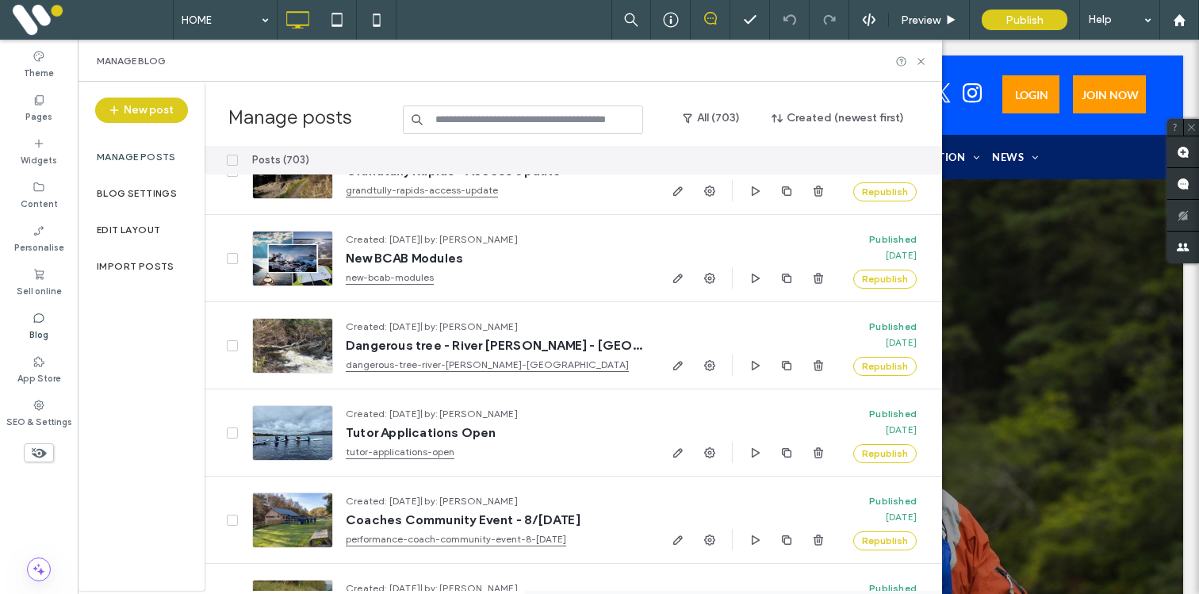
click at [493, 120] on input at bounding box center [523, 120] width 240 height 29
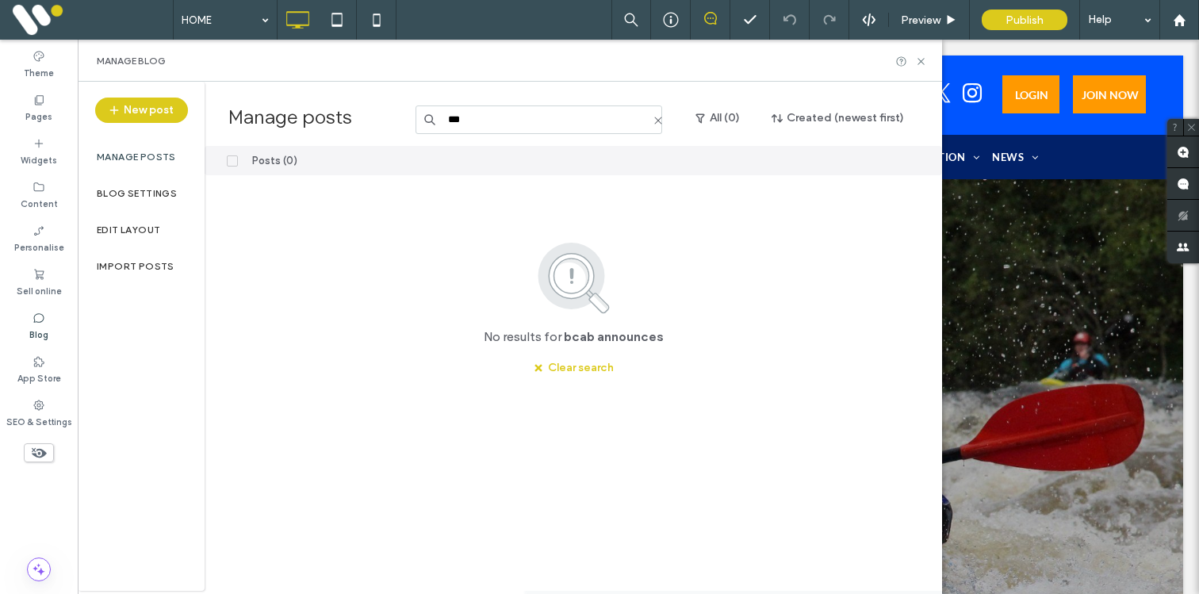
type input "***"
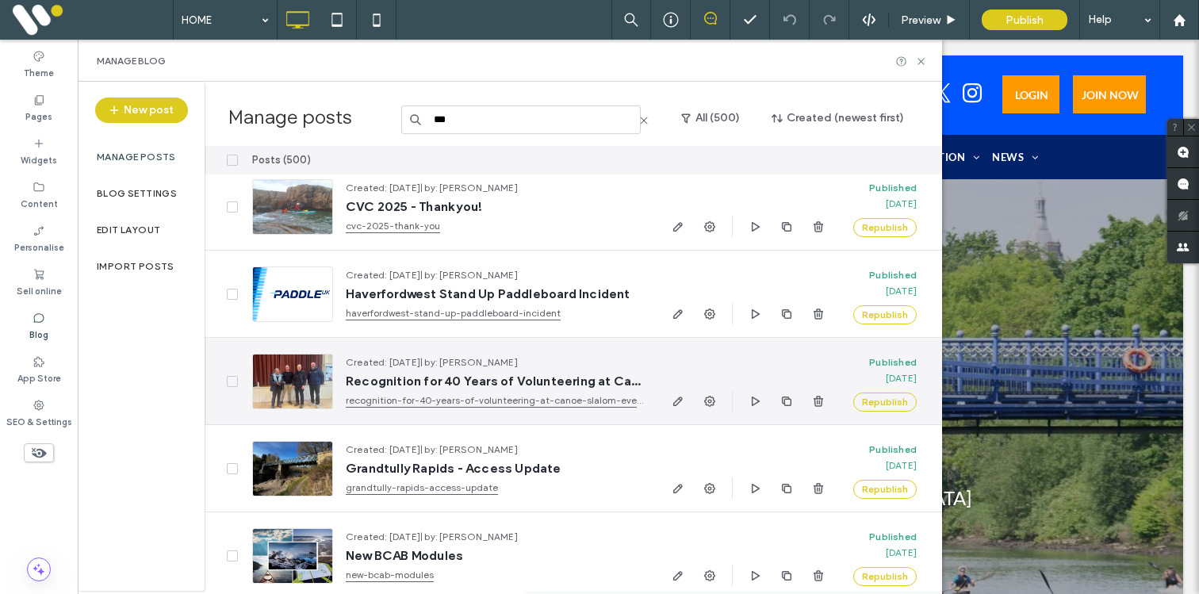
scroll to position [371, 0]
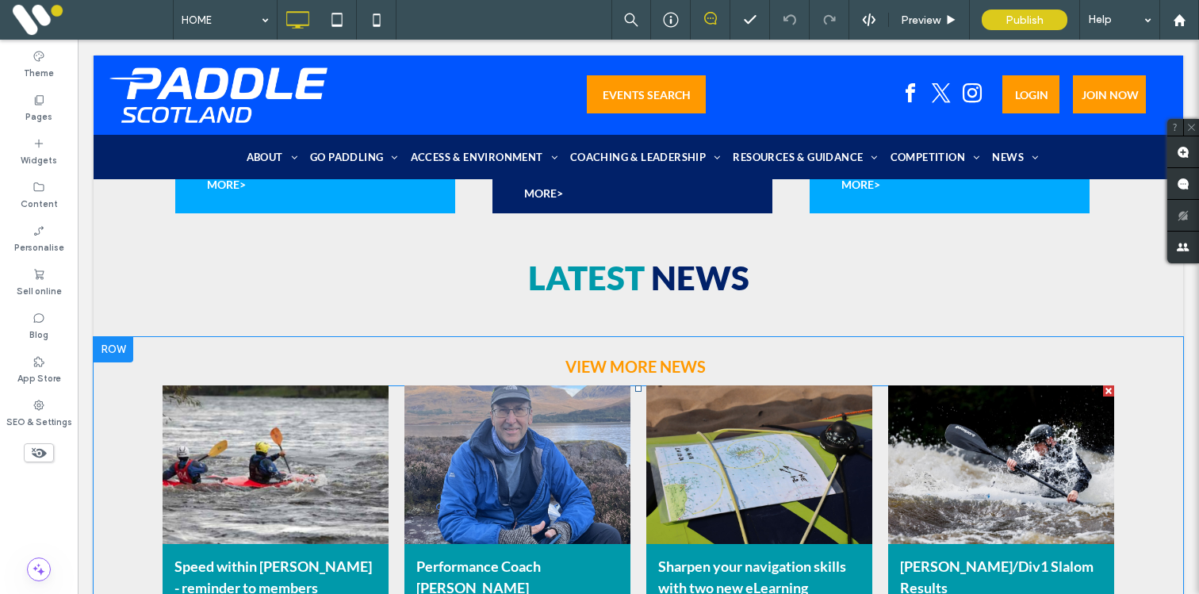
scroll to position [1093, 0]
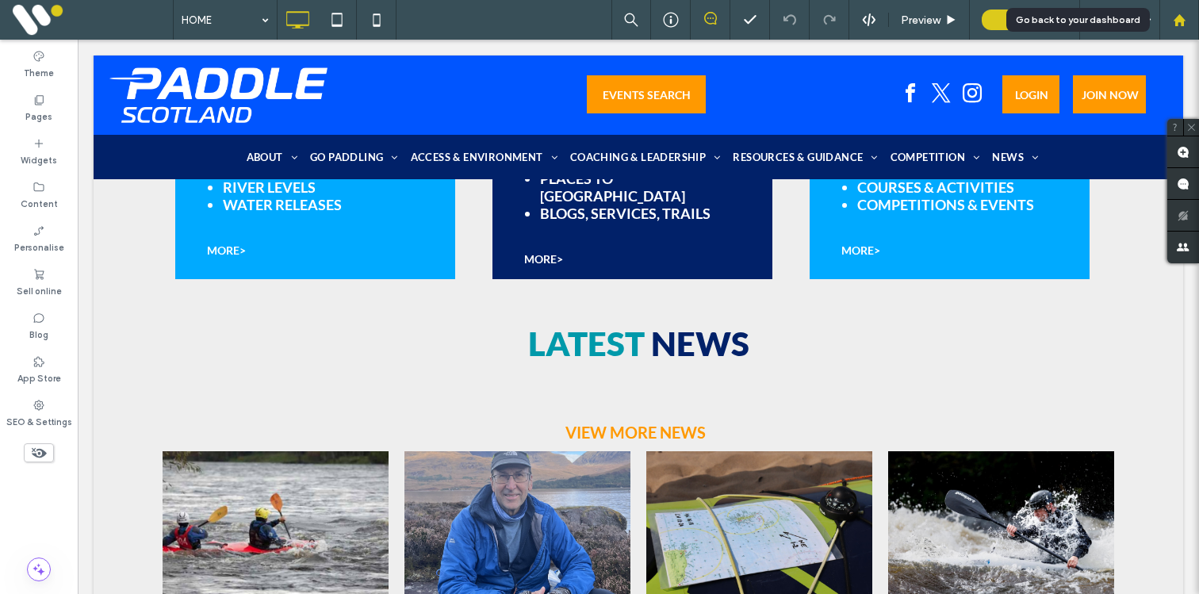
click at [1180, 19] on use at bounding box center [1179, 19] width 12 height 12
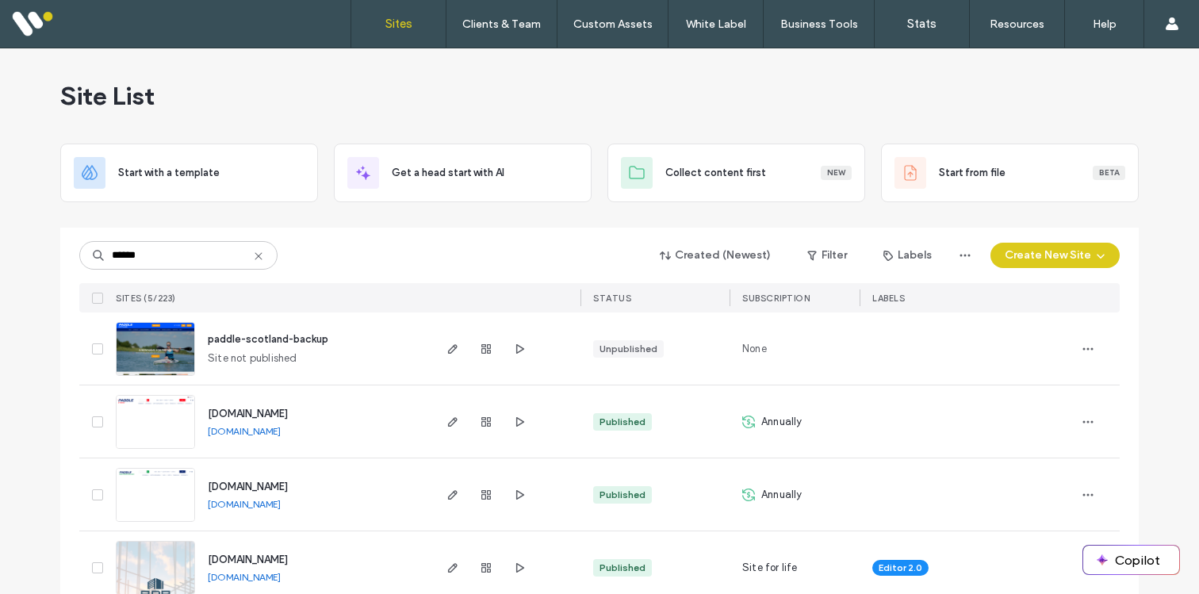
scroll to position [102, 0]
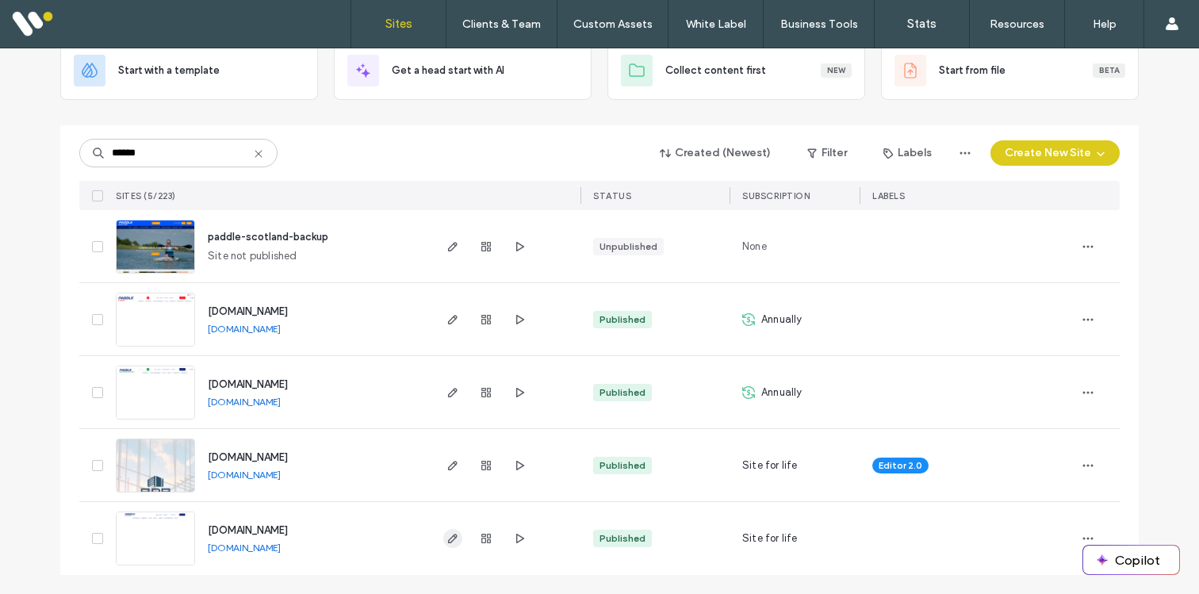
type input "******"
click at [450, 539] on icon "button" at bounding box center [453, 538] width 13 height 13
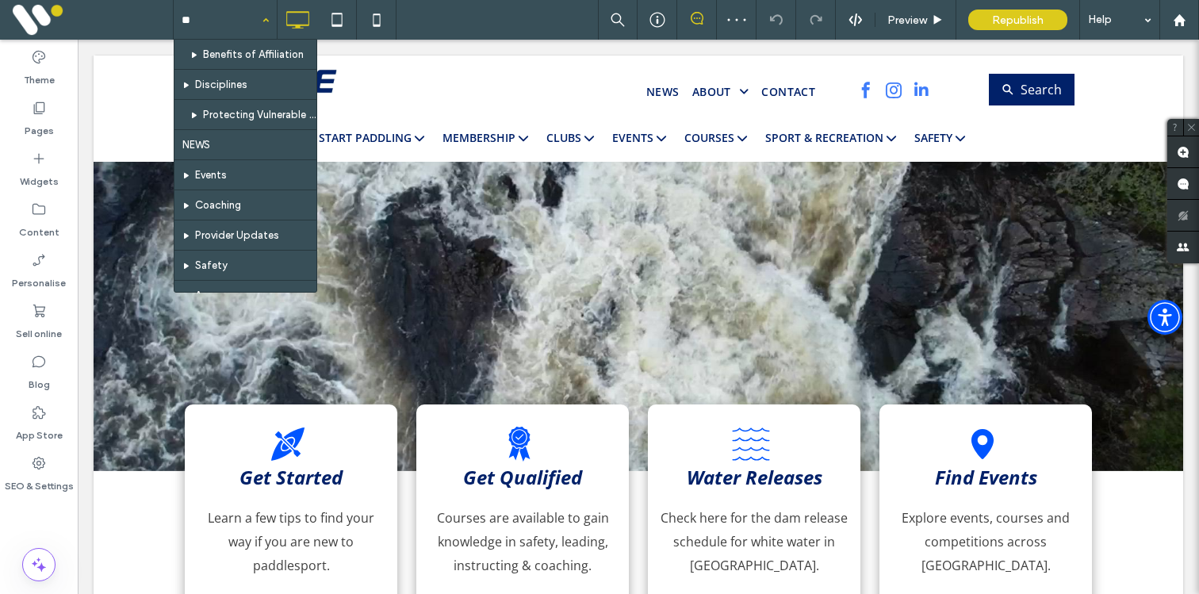
type input "***"
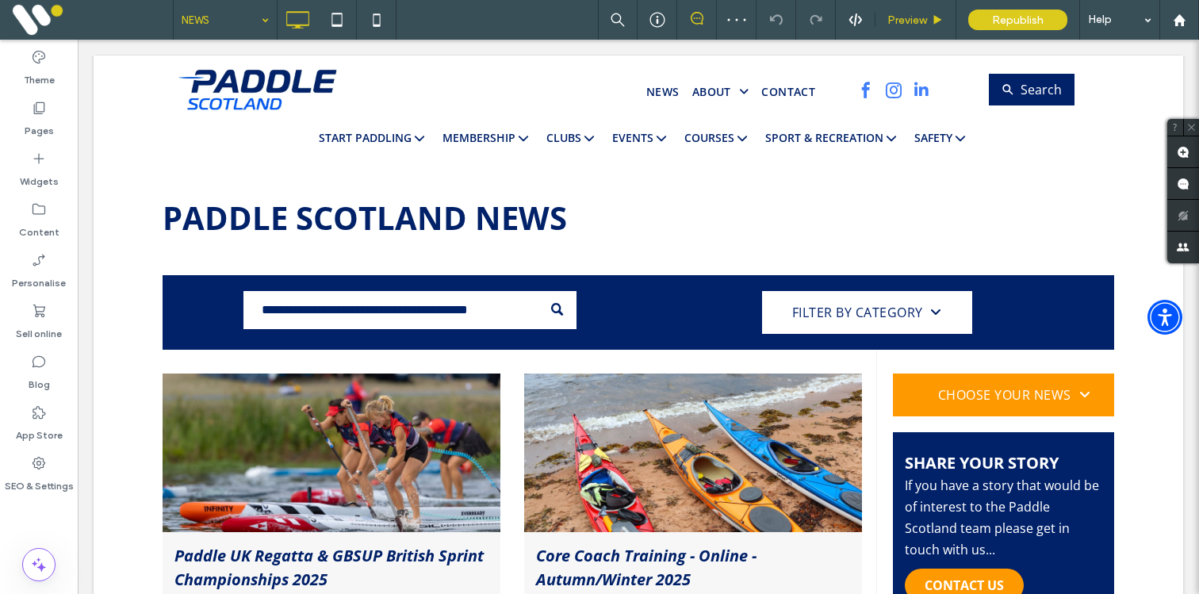
click at [920, 20] on span "Preview" at bounding box center [908, 19] width 40 height 13
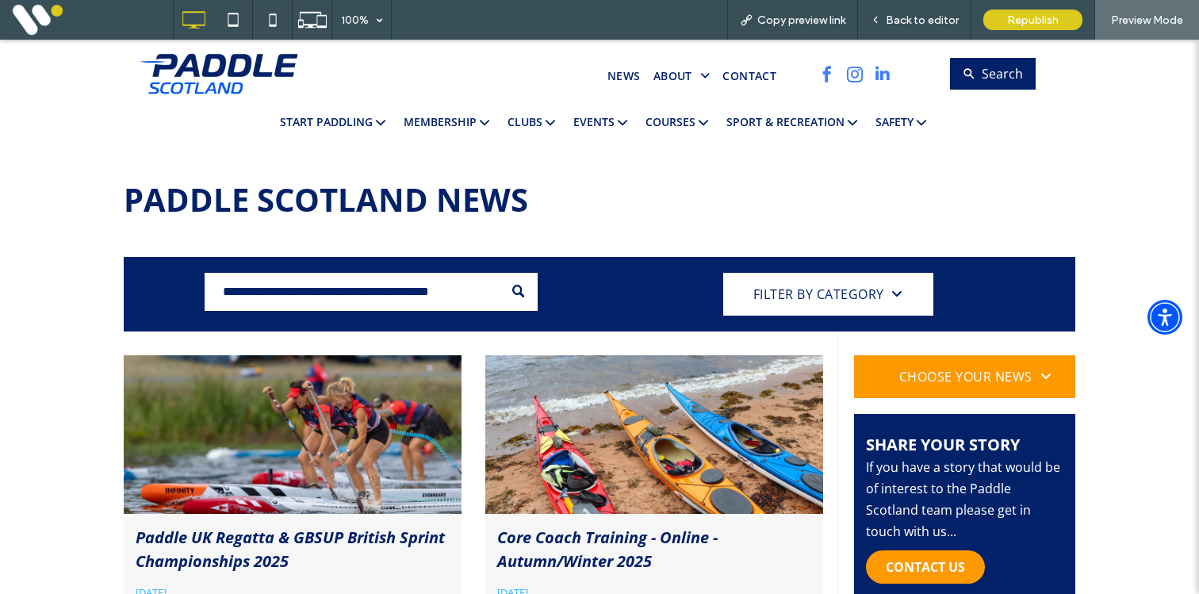
scroll to position [377, 0]
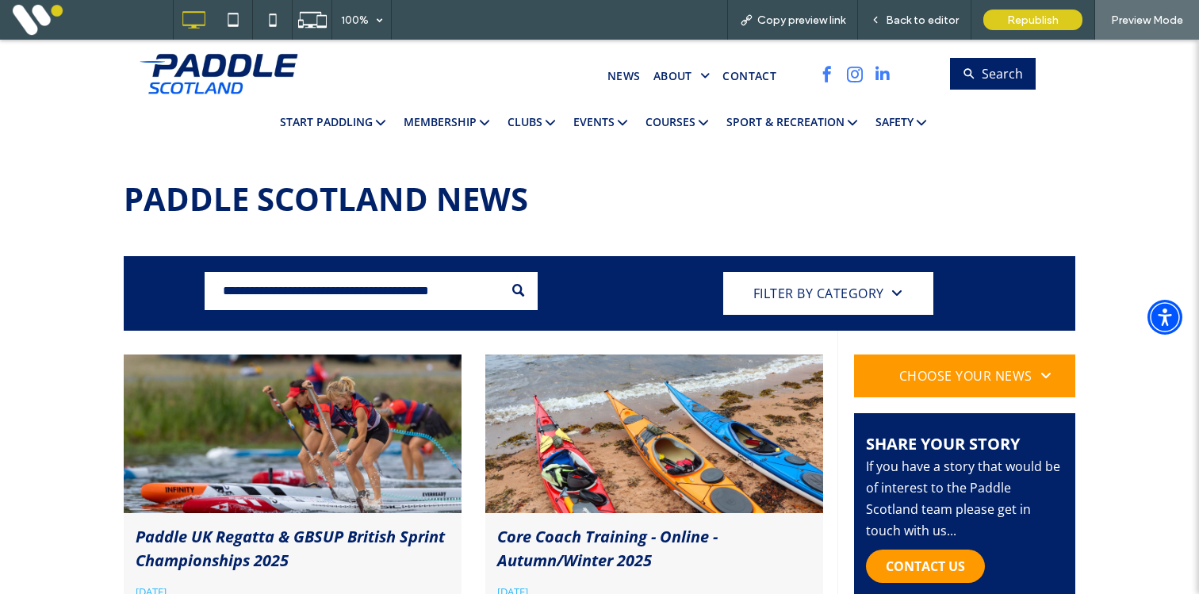
click at [415, 290] on input "Search" at bounding box center [371, 291] width 333 height 38
paste input "**********"
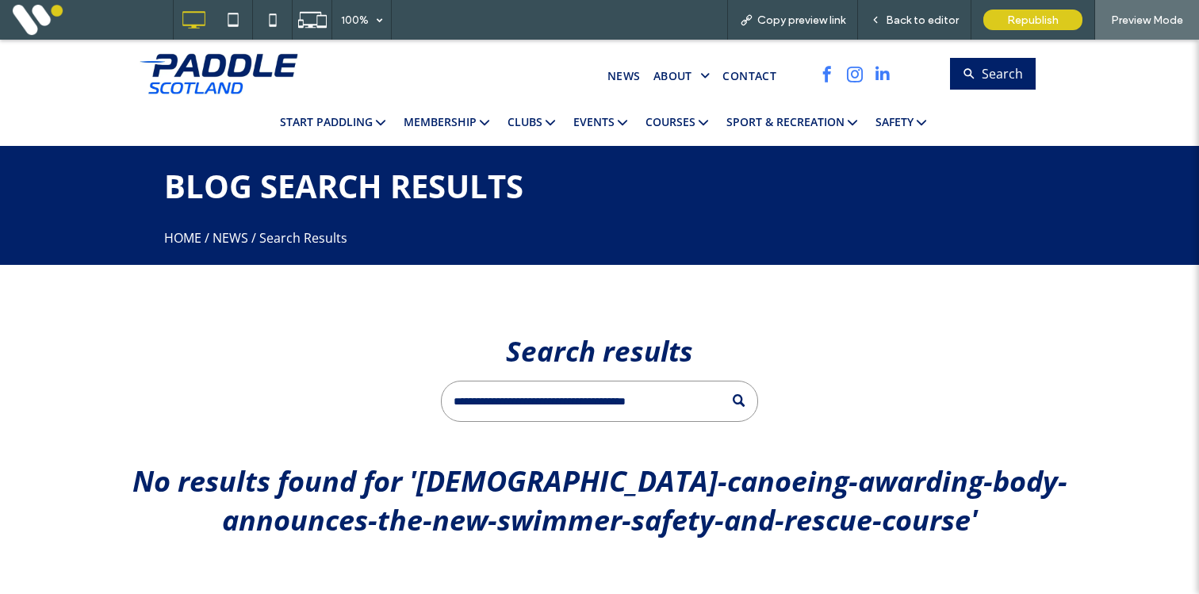
scroll to position [0, 0]
click at [513, 393] on input "Search" at bounding box center [599, 401] width 317 height 41
type input "**********"
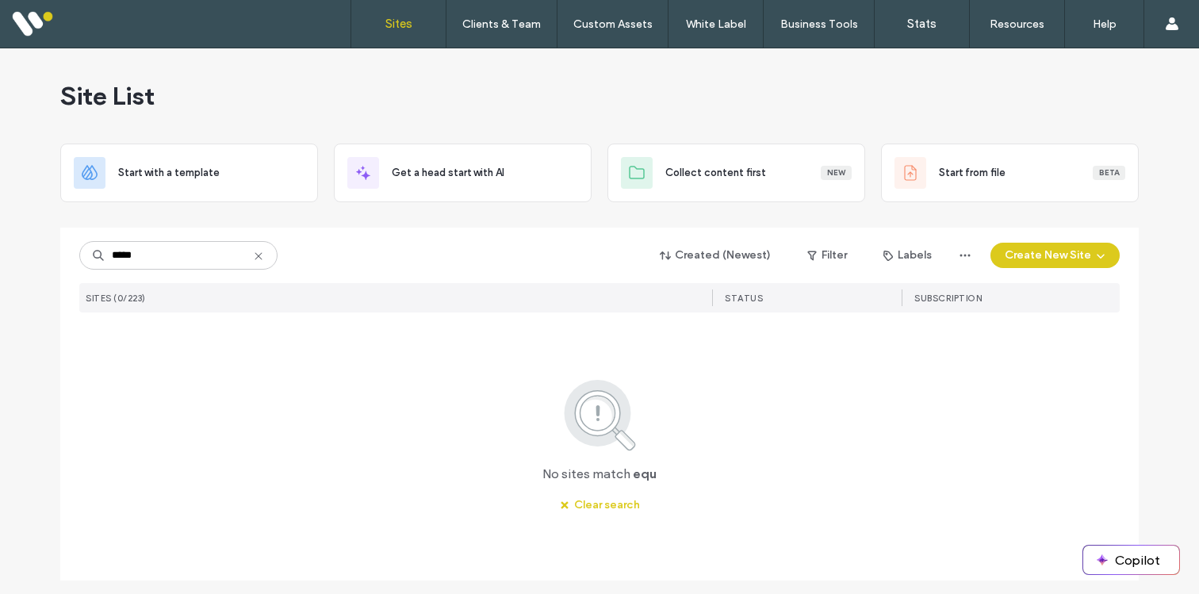
type input "******"
